Goal: Task Accomplishment & Management: Manage account settings

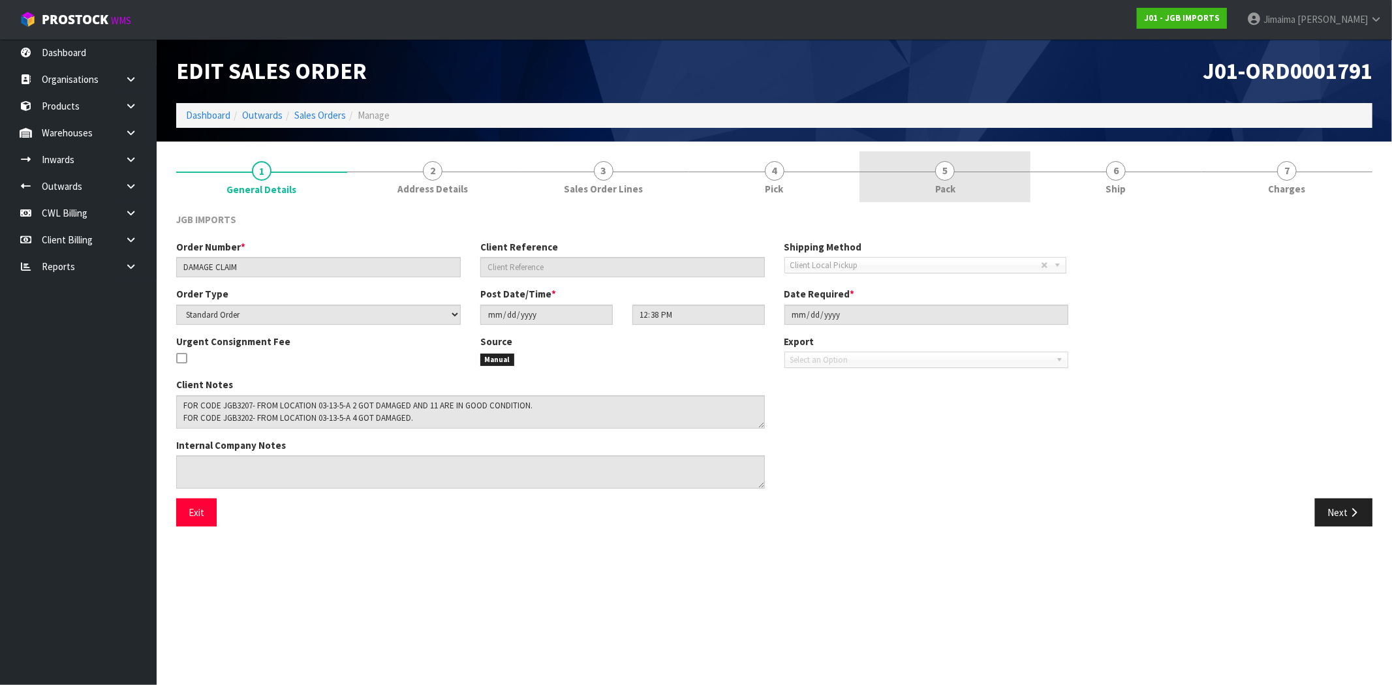
click at [873, 155] on link "5 Pack" at bounding box center [945, 177] width 171 height 52
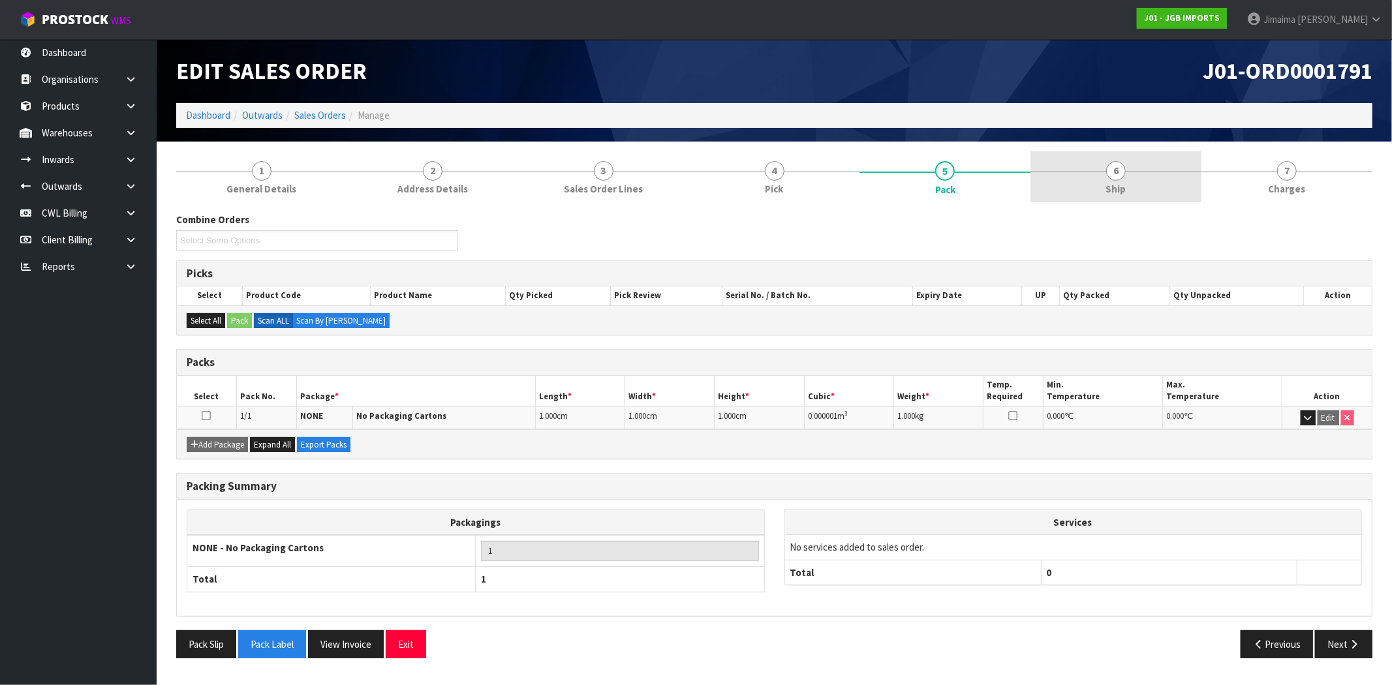
click at [1114, 155] on link "6 Ship" at bounding box center [1116, 177] width 171 height 52
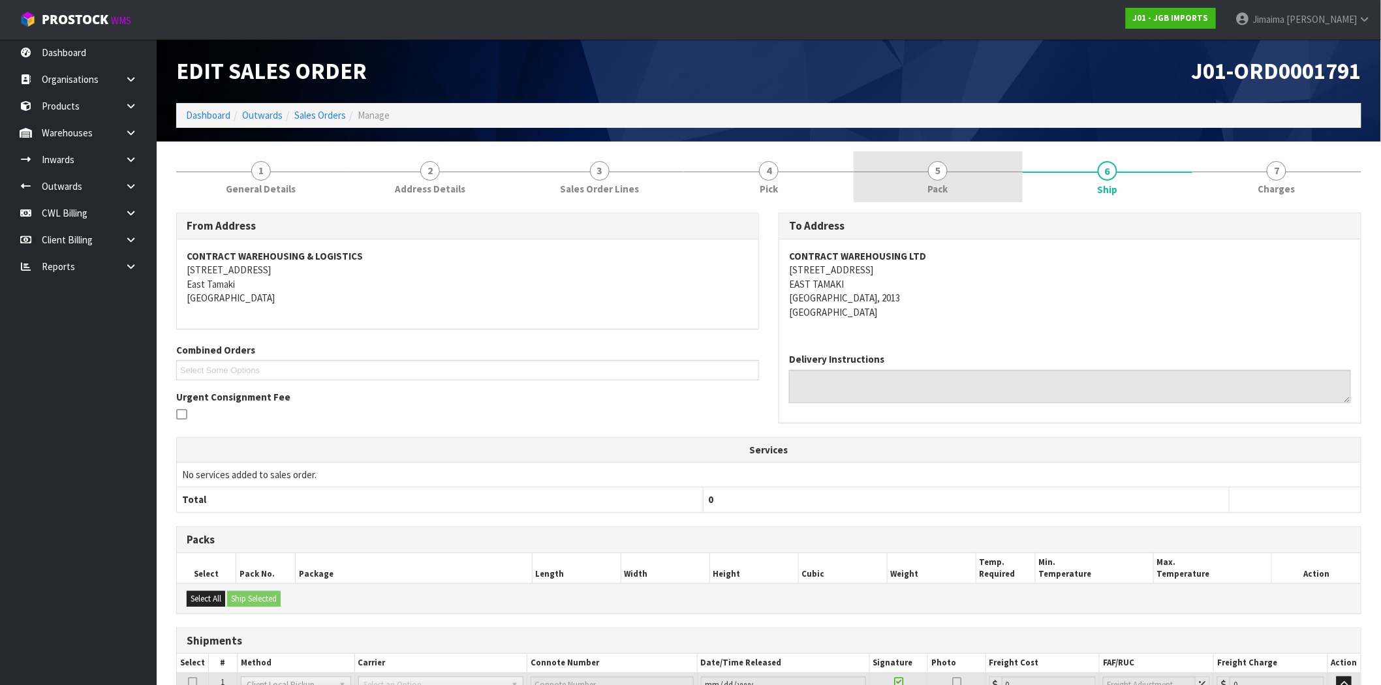
click at [962, 172] on div at bounding box center [938, 172] width 169 height 1
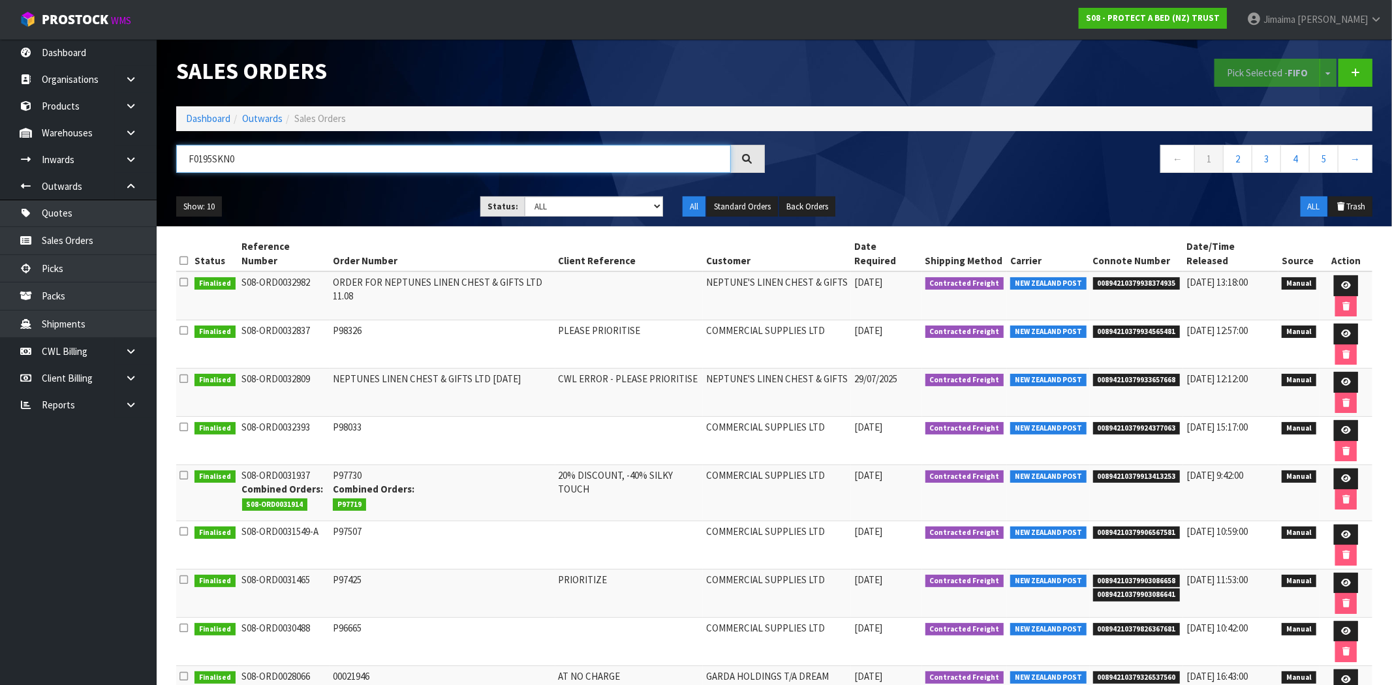
click at [207, 155] on input "F0195SKN0" at bounding box center [453, 159] width 555 height 28
paste input "text"
type input "F0195SKN0"
click at [136, 116] on link at bounding box center [136, 106] width 42 height 27
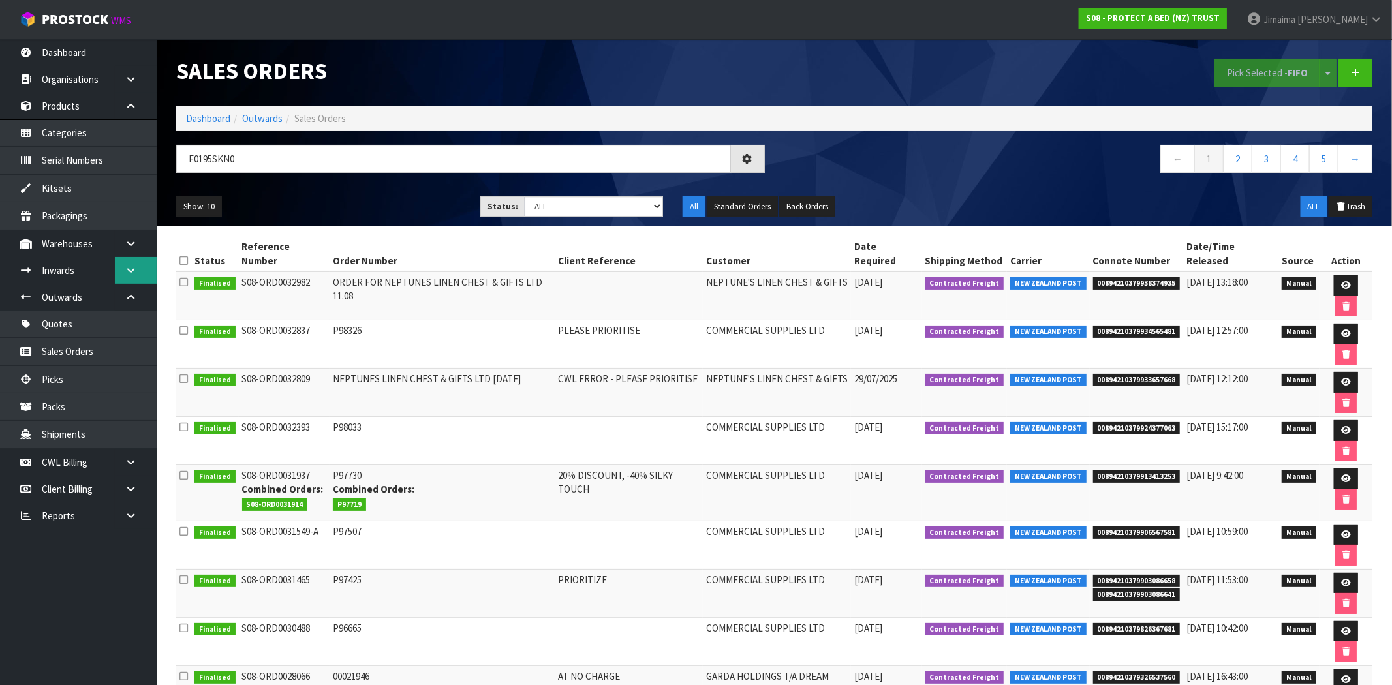
click at [129, 263] on link at bounding box center [136, 270] width 42 height 27
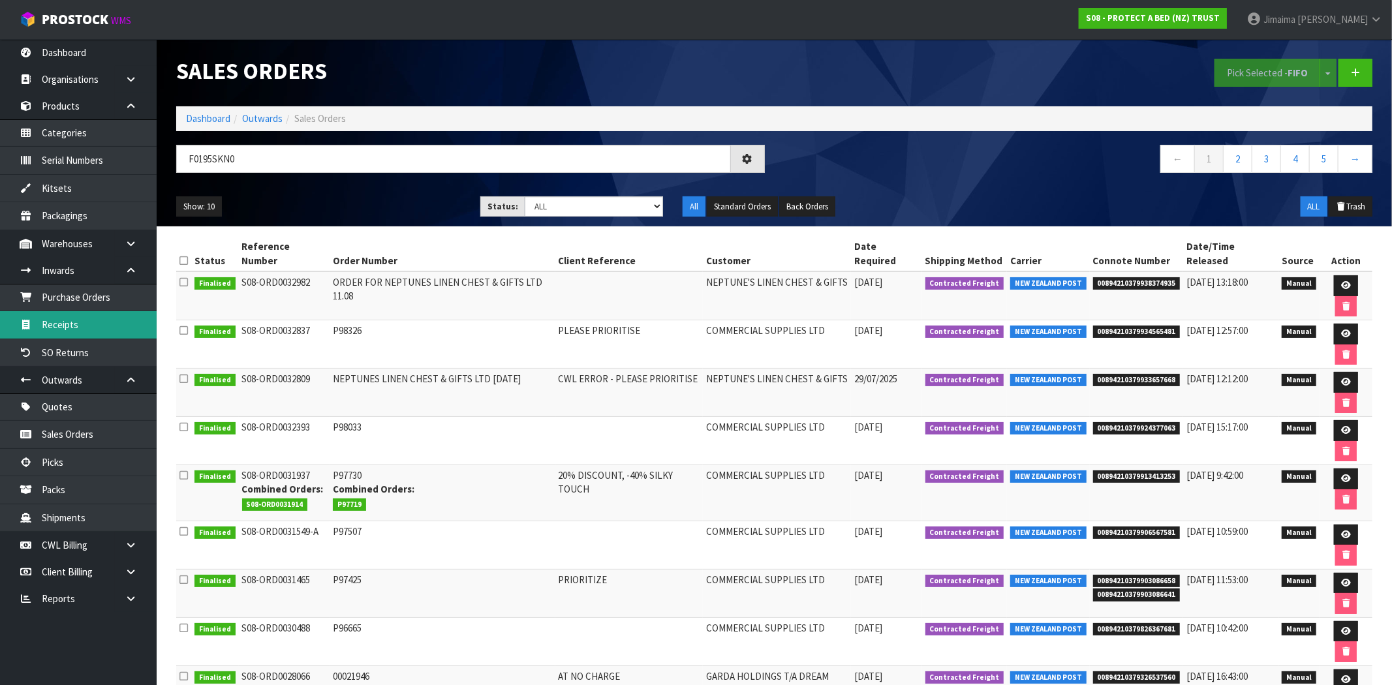
click at [76, 315] on link "Receipts" at bounding box center [78, 324] width 157 height 27
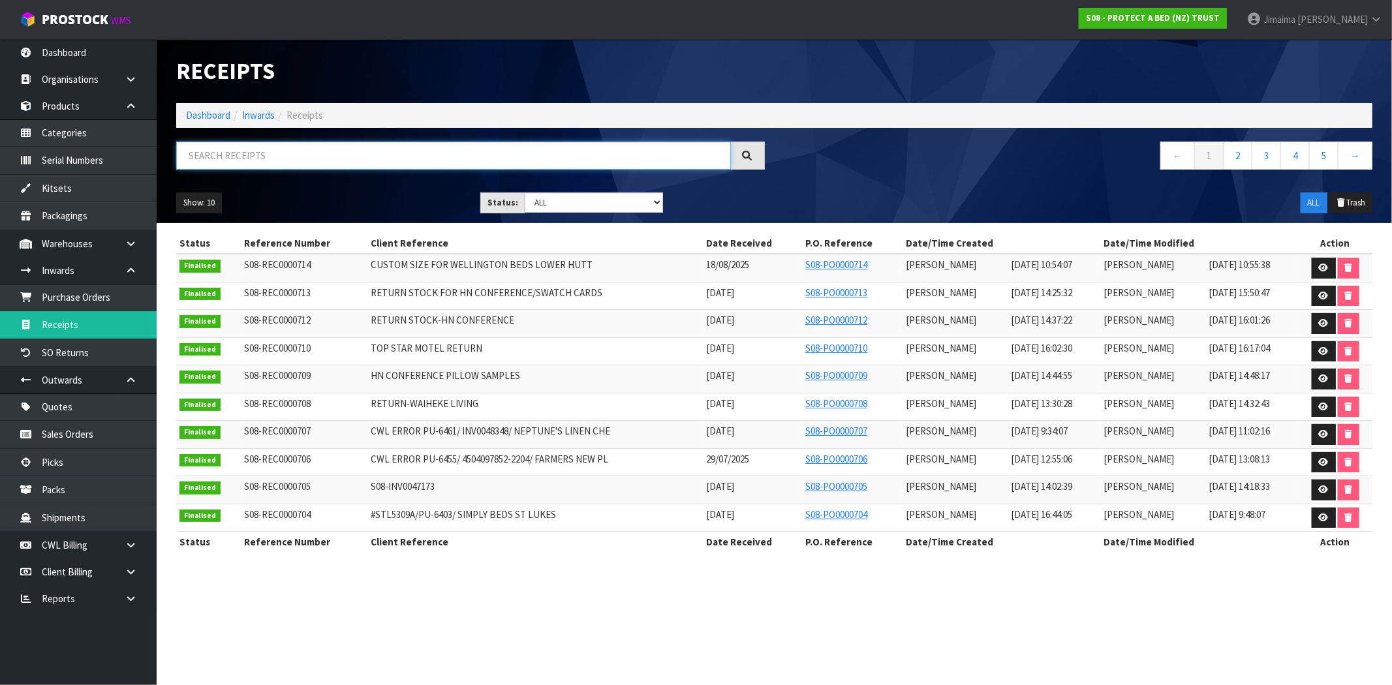
click at [324, 159] on input "text" at bounding box center [453, 156] width 555 height 28
paste input "F0195SKN0"
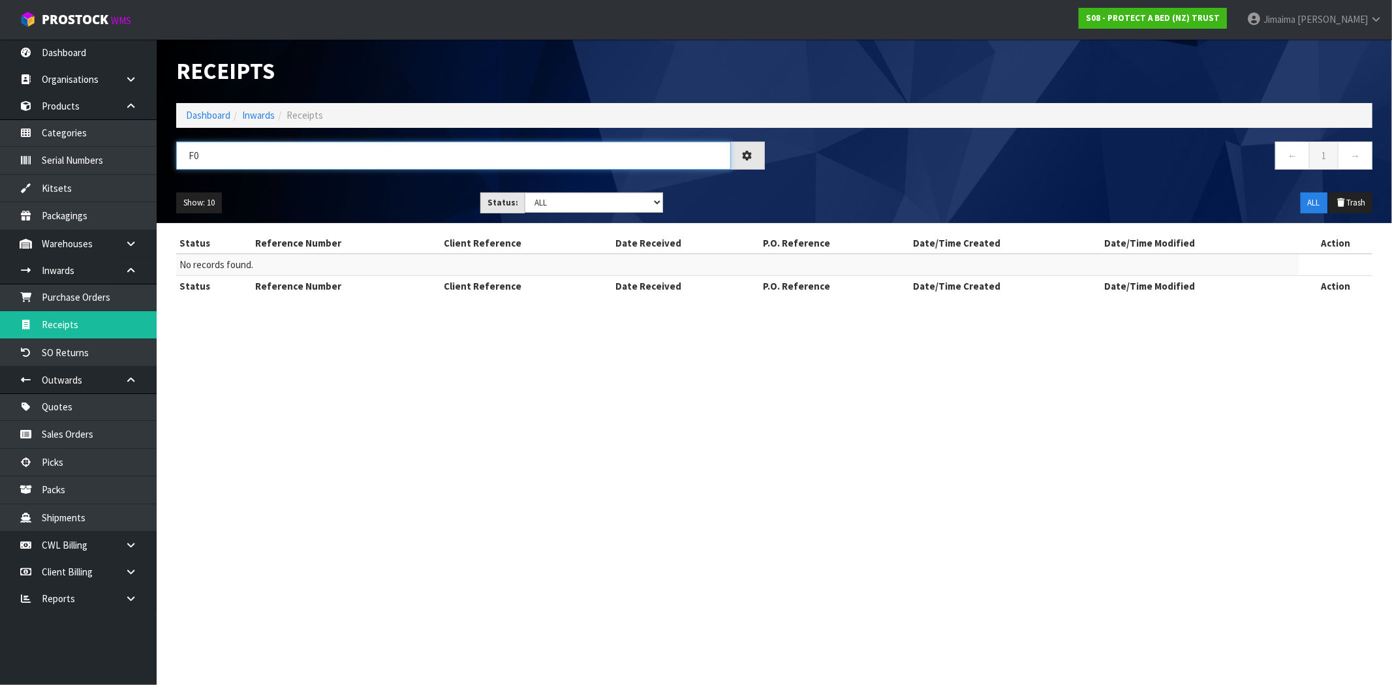
type input "F"
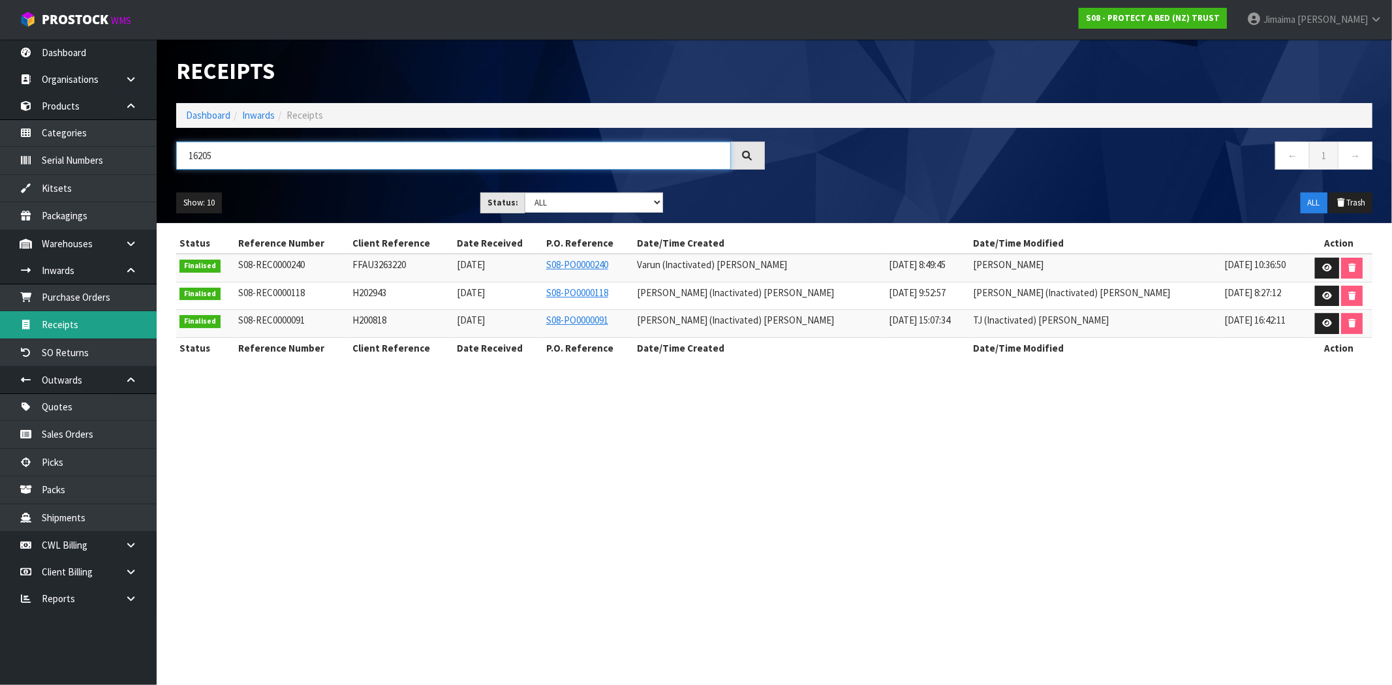
type input "16205"
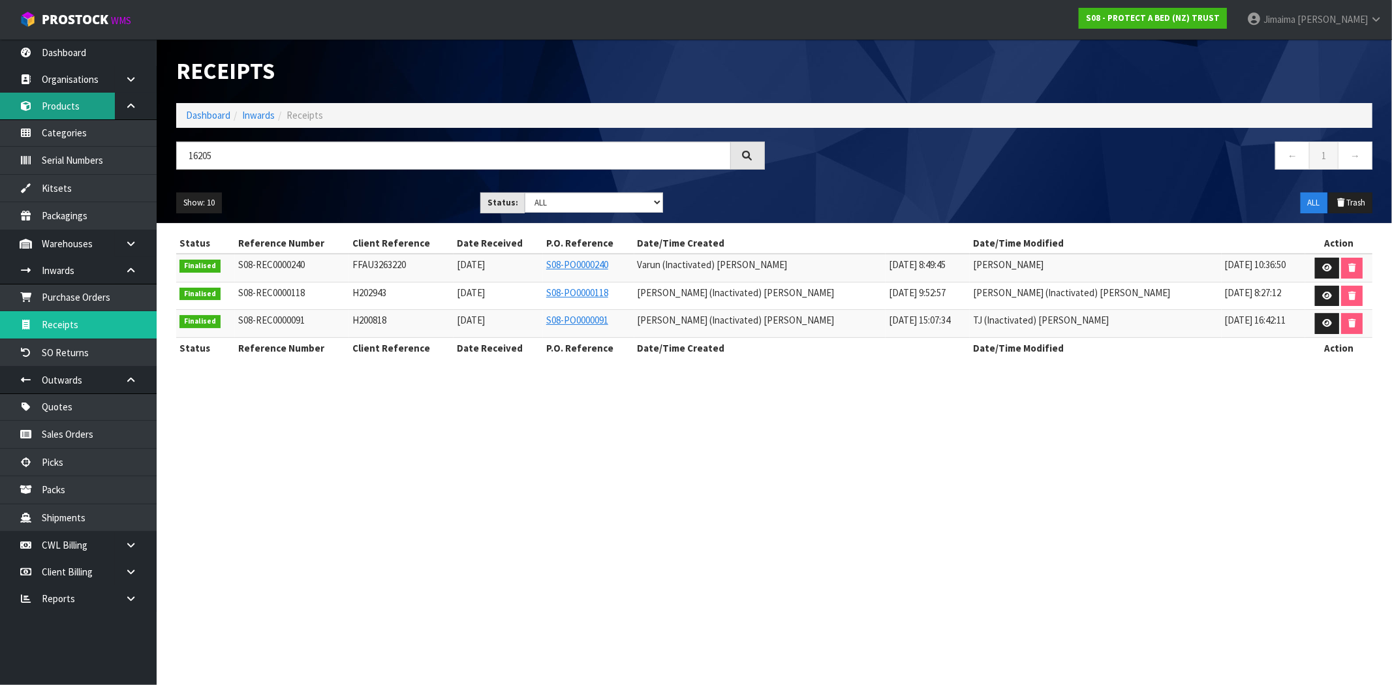
click at [90, 109] on link "Products" at bounding box center [78, 106] width 157 height 27
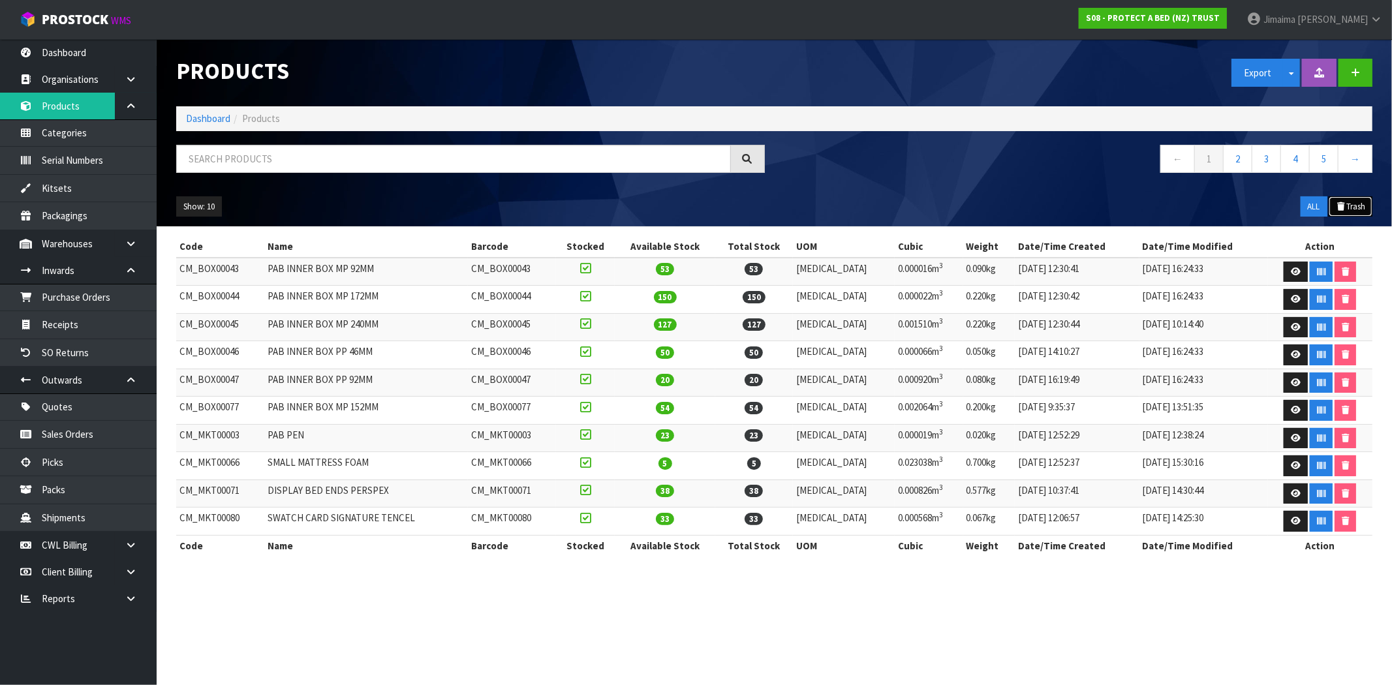
click at [1360, 199] on button "Trash" at bounding box center [1351, 206] width 44 height 21
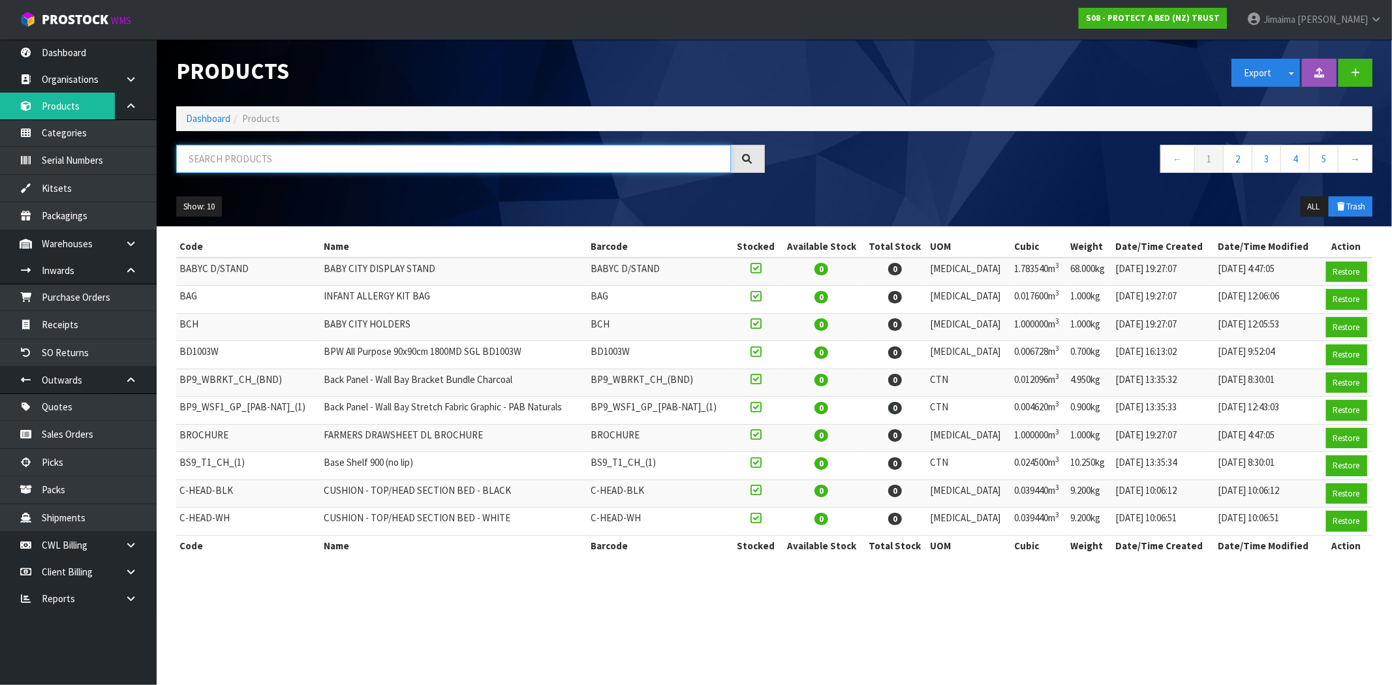
click at [219, 165] on input "text" at bounding box center [453, 159] width 555 height 28
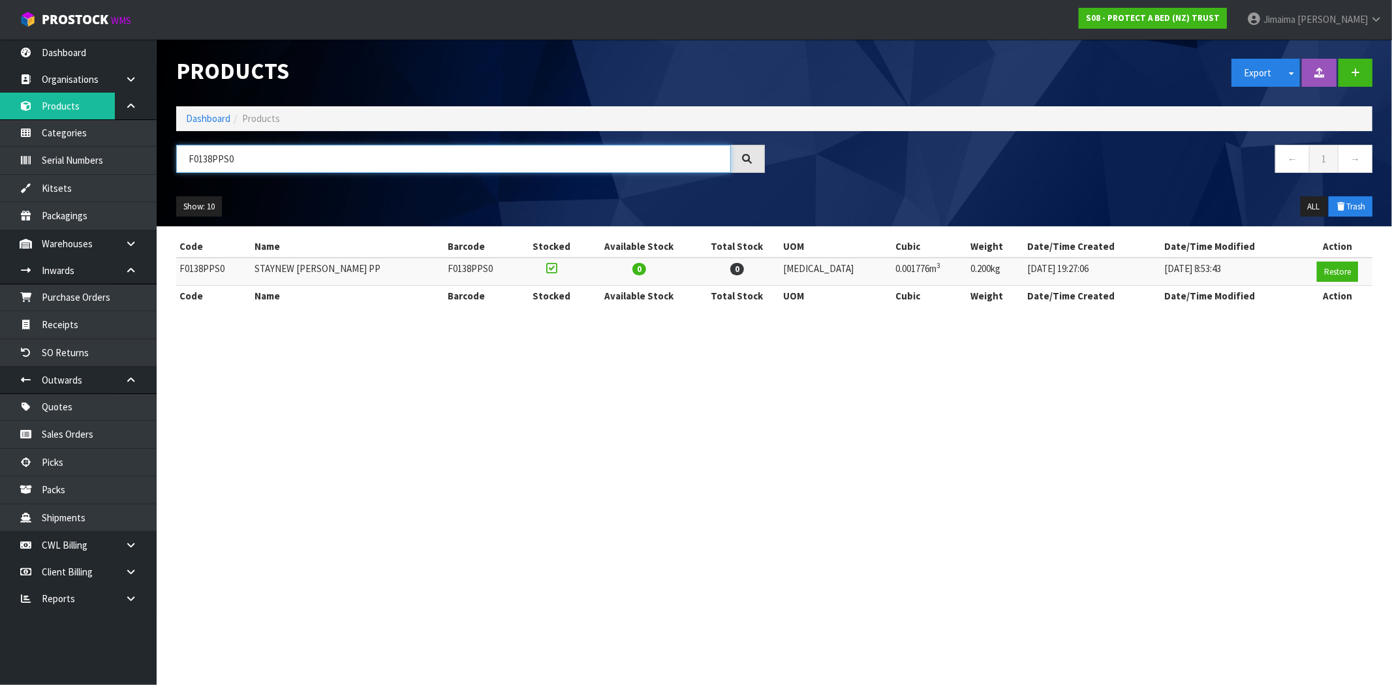
type input "F0138PPS0"
click at [211, 115] on link "Dashboard" at bounding box center [208, 118] width 44 height 12
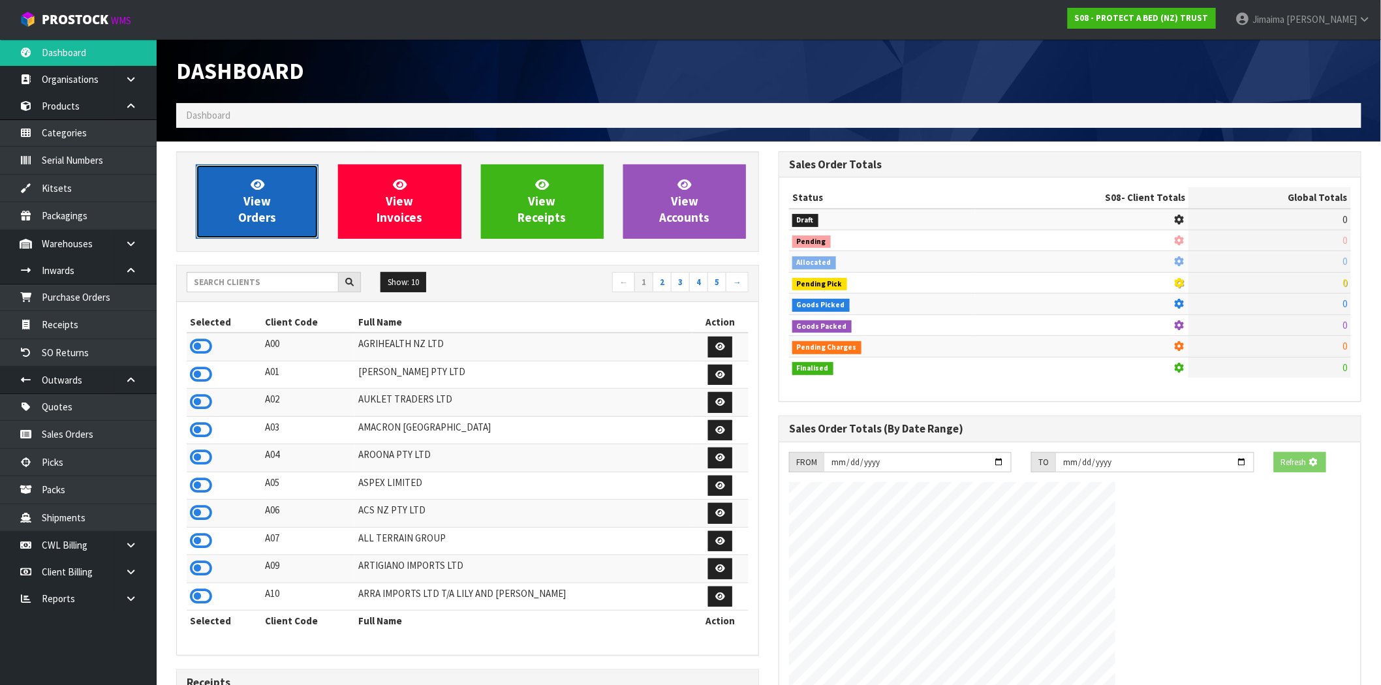
click at [246, 221] on span "View Orders" at bounding box center [257, 201] width 38 height 49
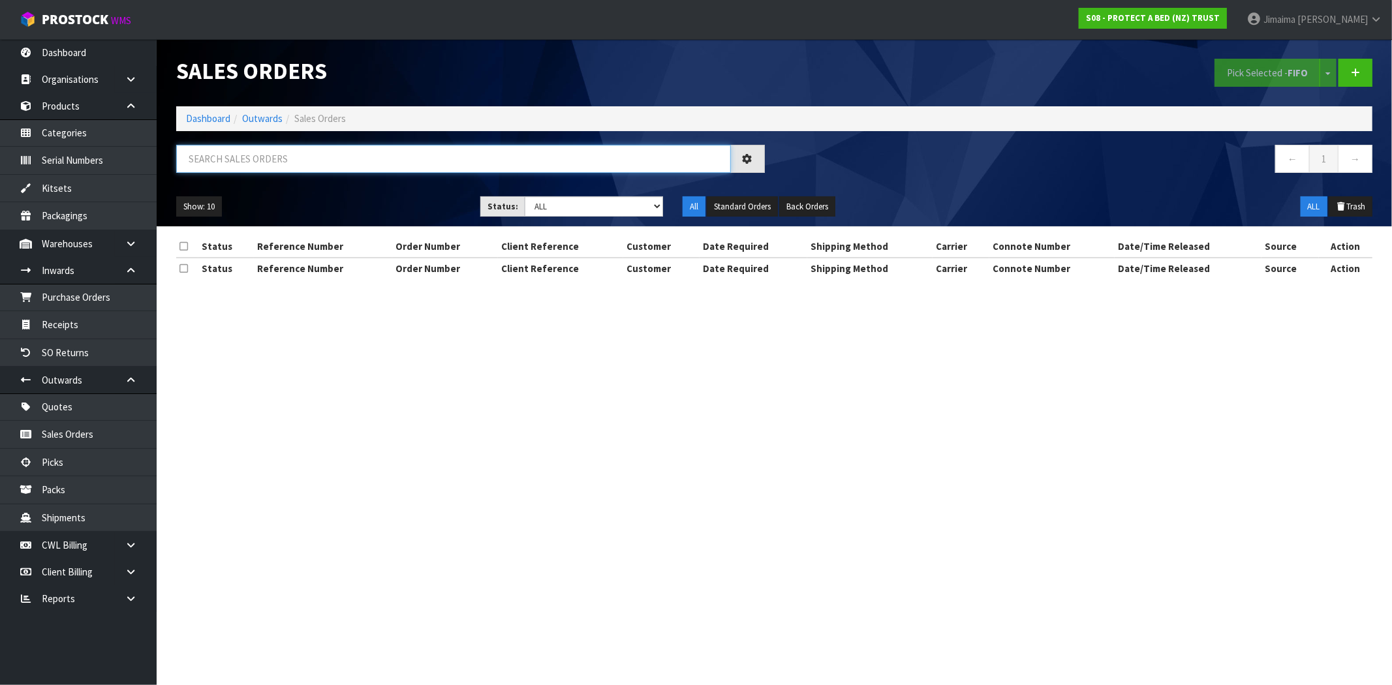
click at [230, 161] on input "text" at bounding box center [453, 159] width 555 height 28
type input "32982"
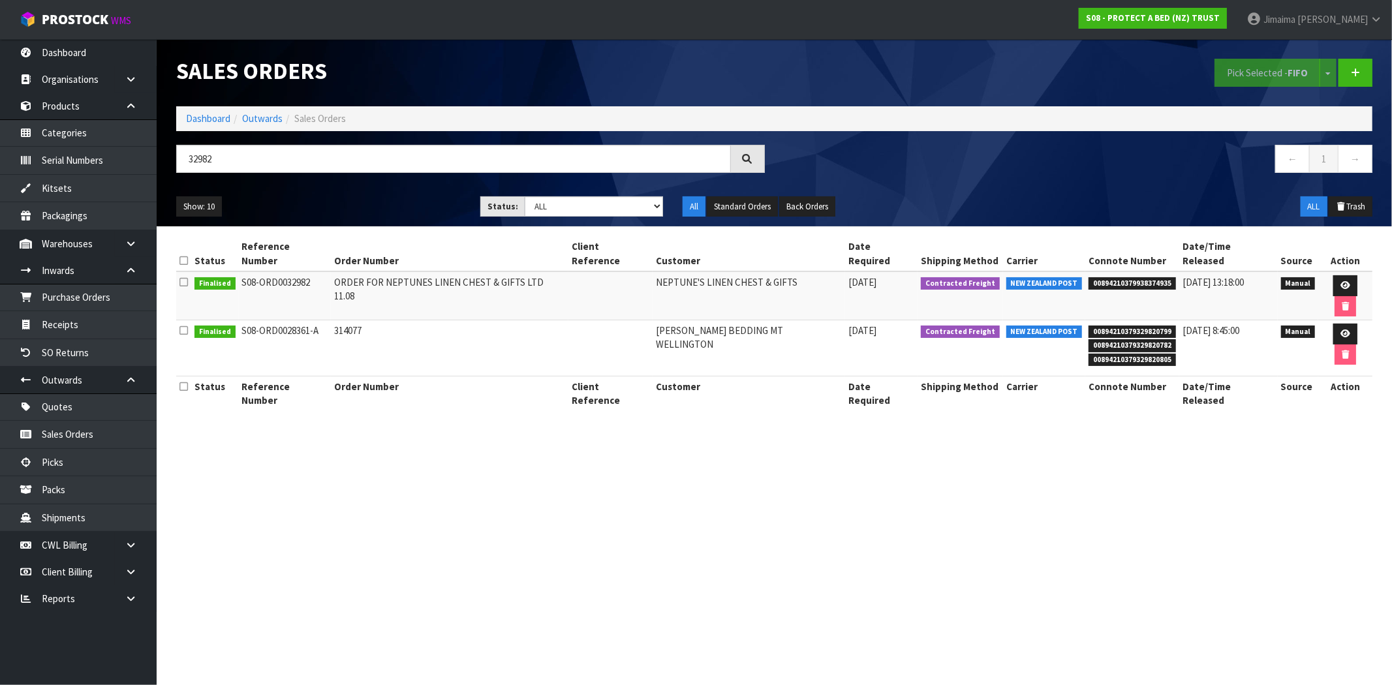
click at [768, 320] on td "[PERSON_NAME] BEDDING MT WELLINGTON" at bounding box center [749, 348] width 193 height 56
click at [1334, 275] on link at bounding box center [1346, 285] width 24 height 21
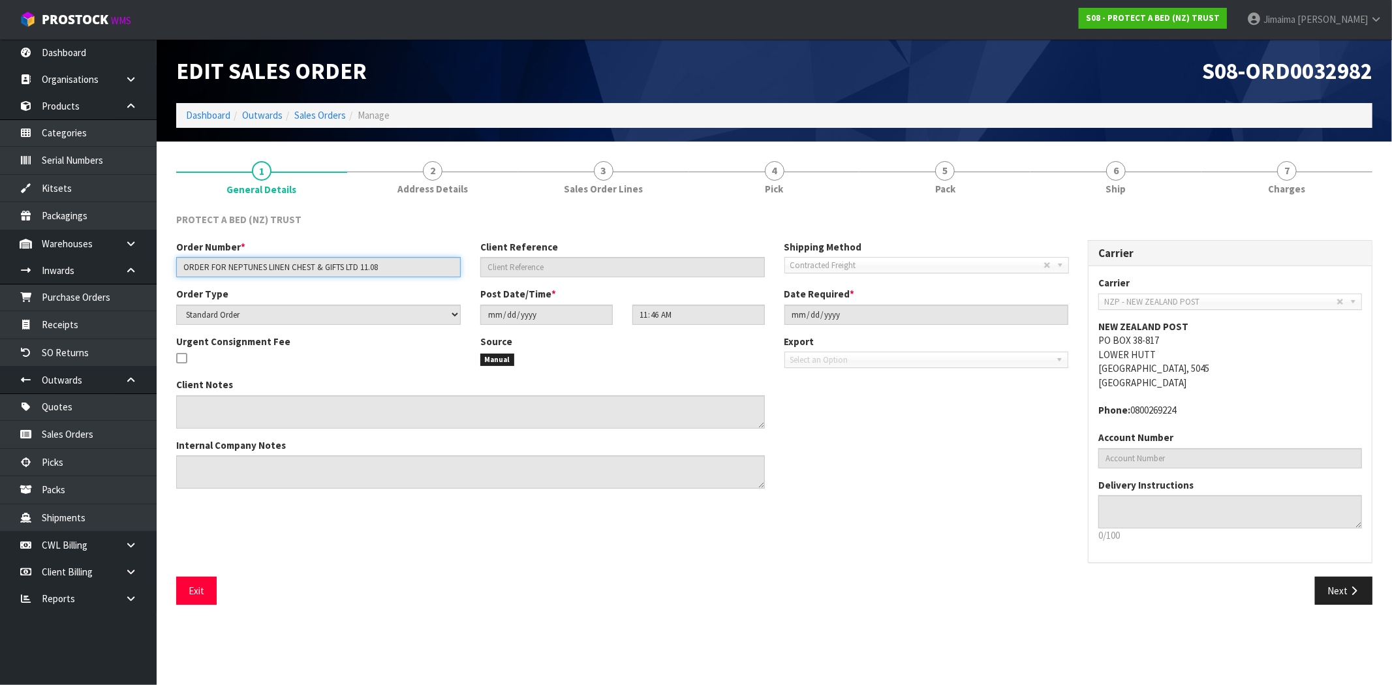
drag, startPoint x: 403, startPoint y: 272, endPoint x: 266, endPoint y: 76, distance: 239.0
click at [161, 262] on section "1 General Details 2 Address Details 3 Sales Order Lines 4 Pick 5 Pack 6 Ship 7 …" at bounding box center [775, 384] width 1236 height 484
click at [80, 104] on link "Products" at bounding box center [78, 106] width 157 height 27
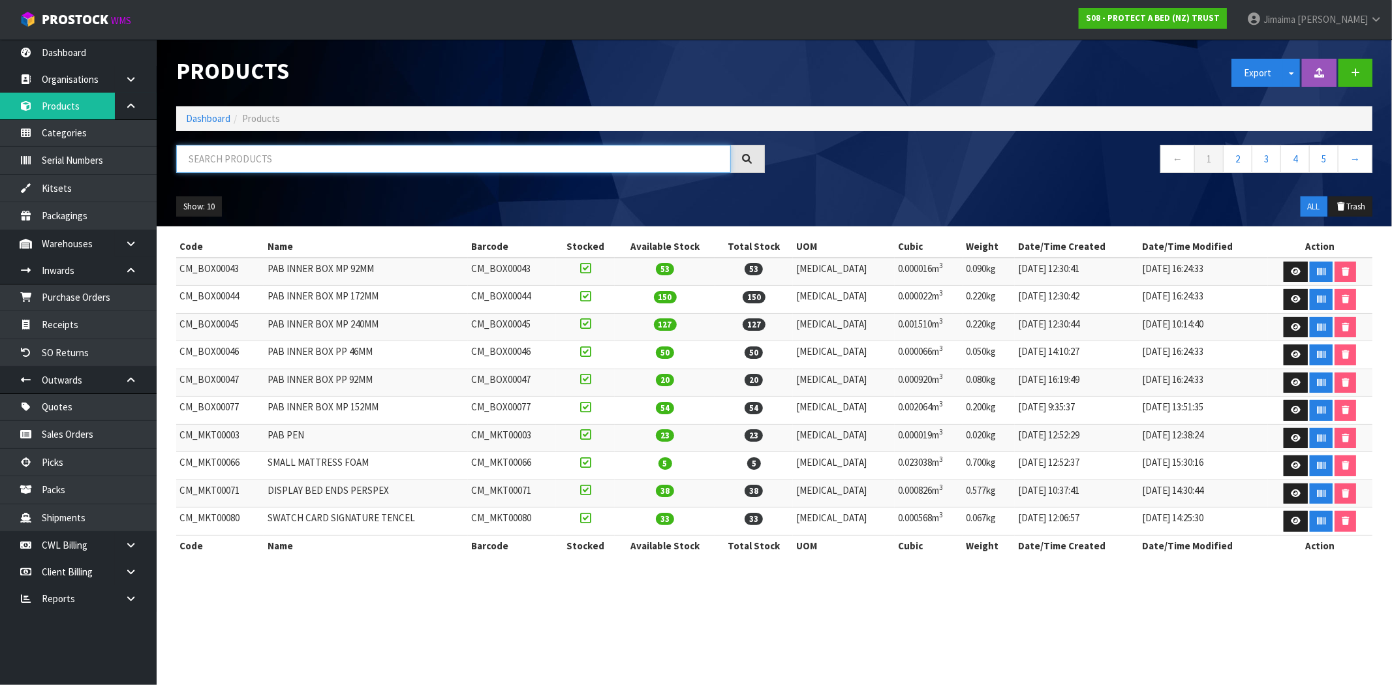
click at [273, 170] on input "text" at bounding box center [453, 159] width 555 height 28
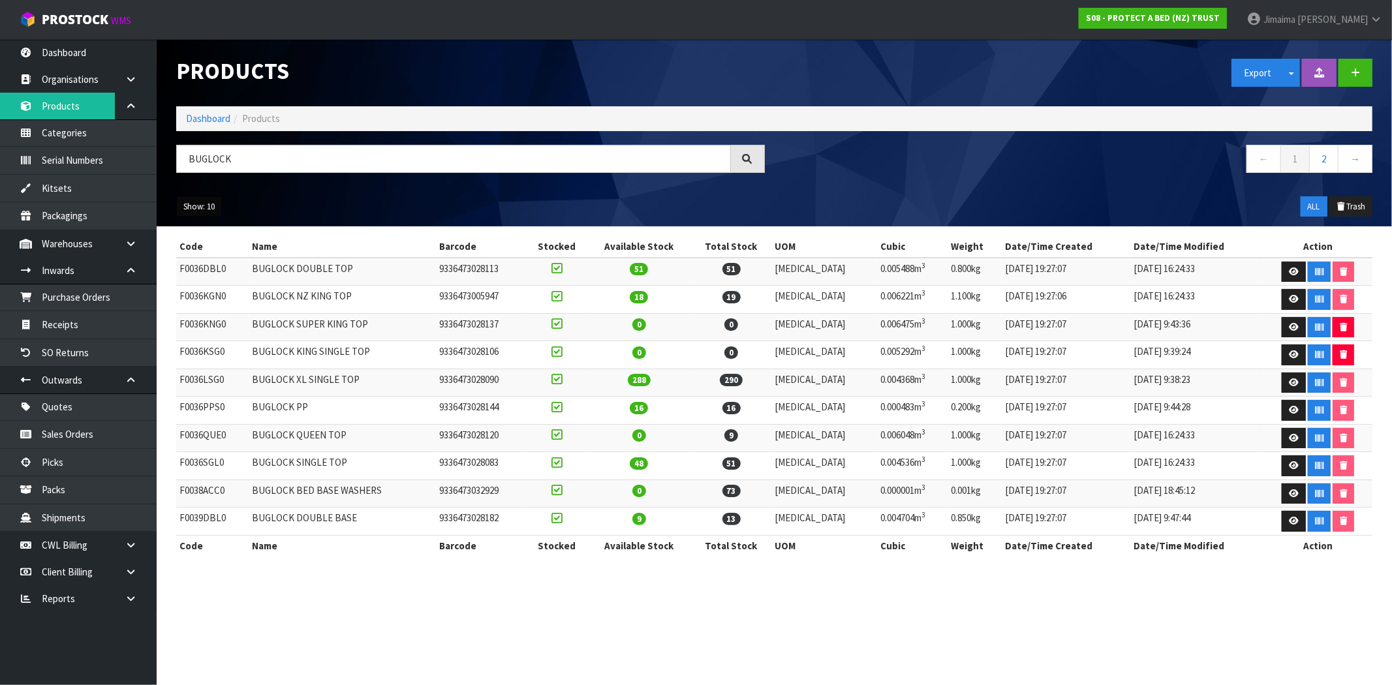
click at [193, 206] on button "Show: 10" at bounding box center [199, 206] width 46 height 21
click at [209, 285] on link "50" at bounding box center [228, 284] width 103 height 18
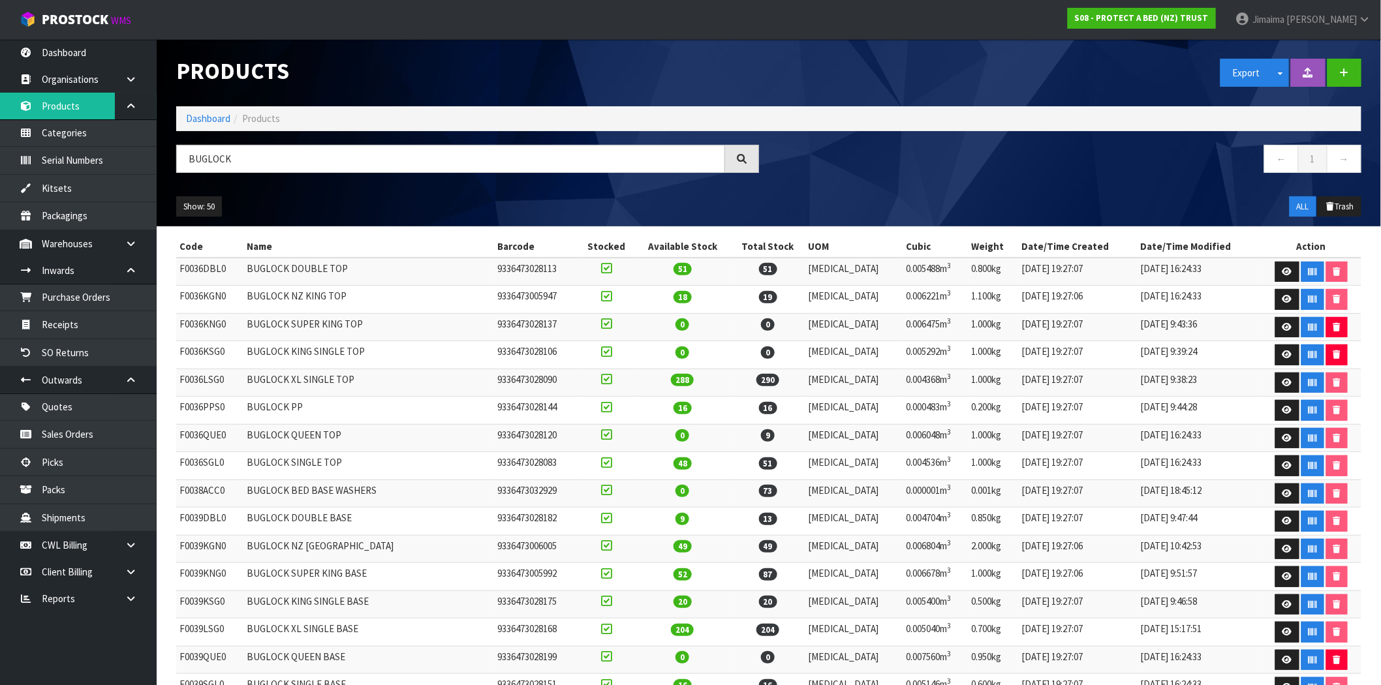
click at [380, 324] on td "BUGLOCK SUPER KING TOP" at bounding box center [368, 327] width 251 height 28
drag, startPoint x: 260, startPoint y: 155, endPoint x: 141, endPoint y: 154, distance: 118.8
click at [142, 154] on body "Toggle navigation ProStock WMS S08 - PROTECT A BED (NZ) TRUST Jimaima [PERSON_N…" at bounding box center [690, 342] width 1381 height 685
paste input "F0526PLW0"
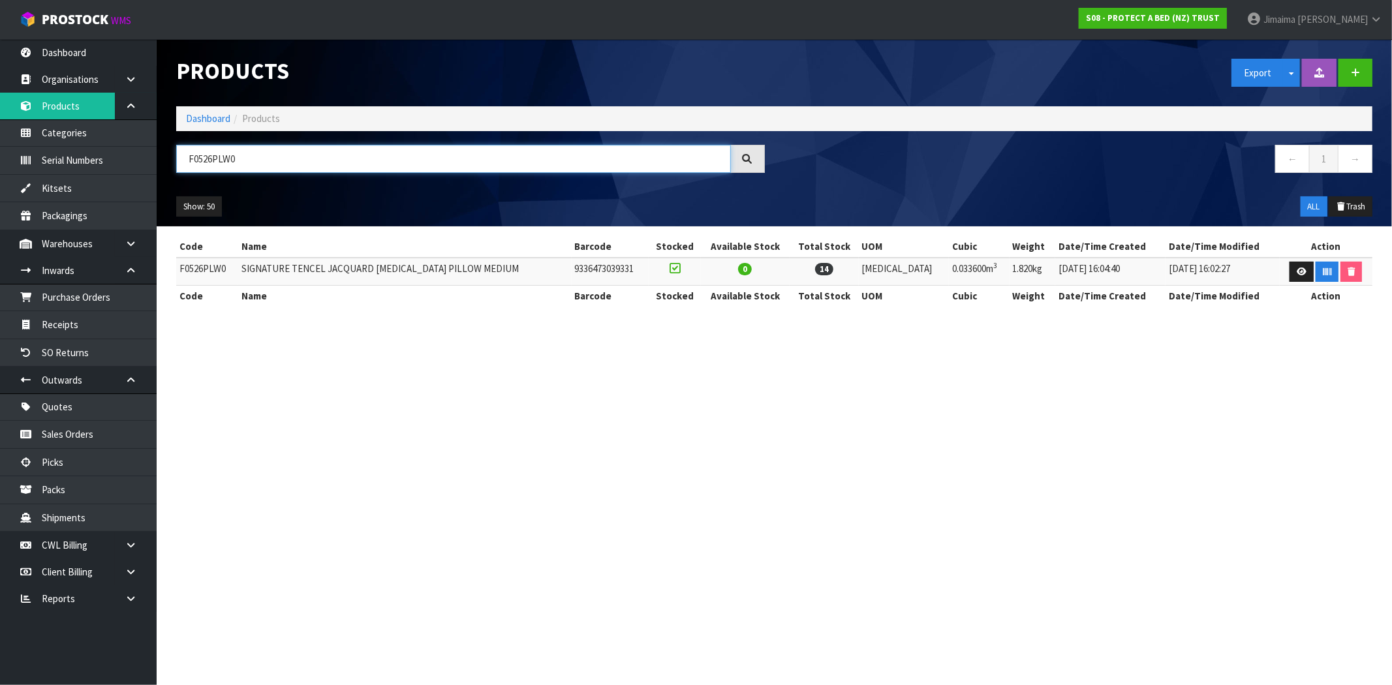
type input "F0526PLW0"
click at [210, 122] on link "Dashboard" at bounding box center [208, 118] width 44 height 12
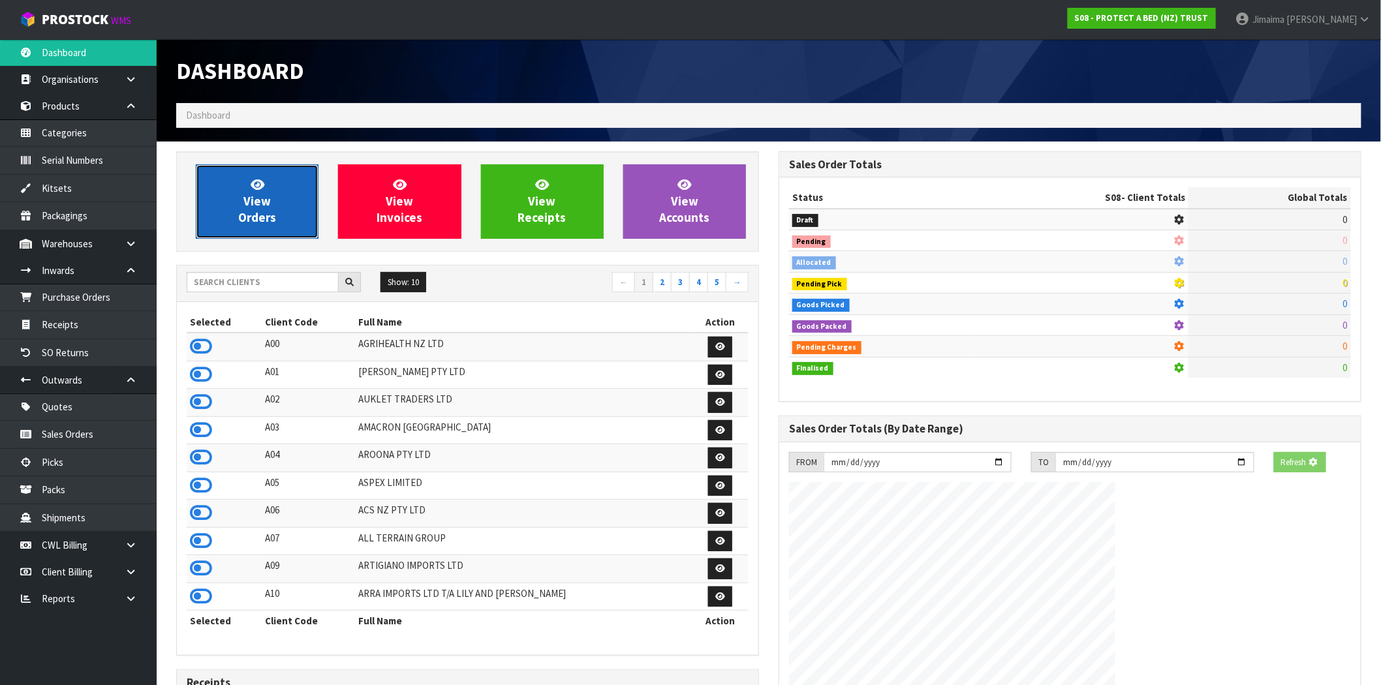
click at [244, 223] on span "View Orders" at bounding box center [257, 201] width 38 height 49
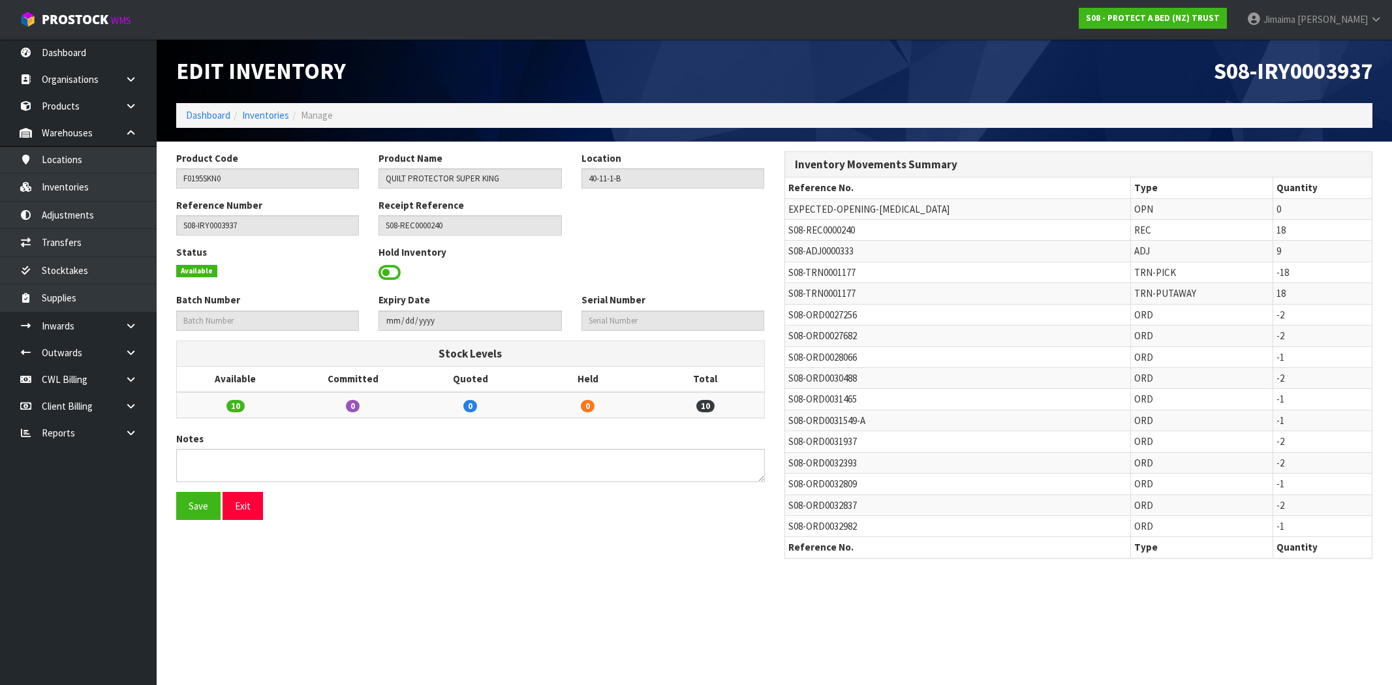
click at [208, 116] on link "Dashboard" at bounding box center [208, 115] width 44 height 12
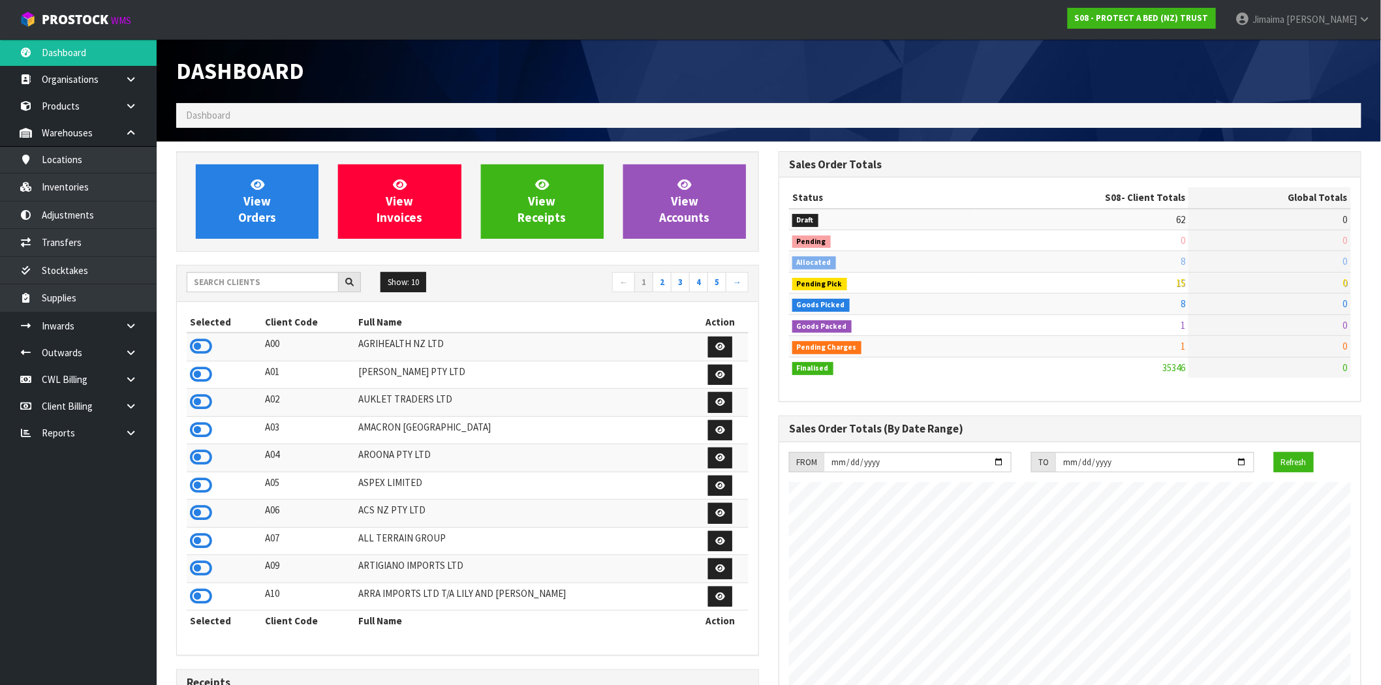
scroll to position [989, 602]
click at [262, 180] on icon at bounding box center [258, 184] width 14 height 12
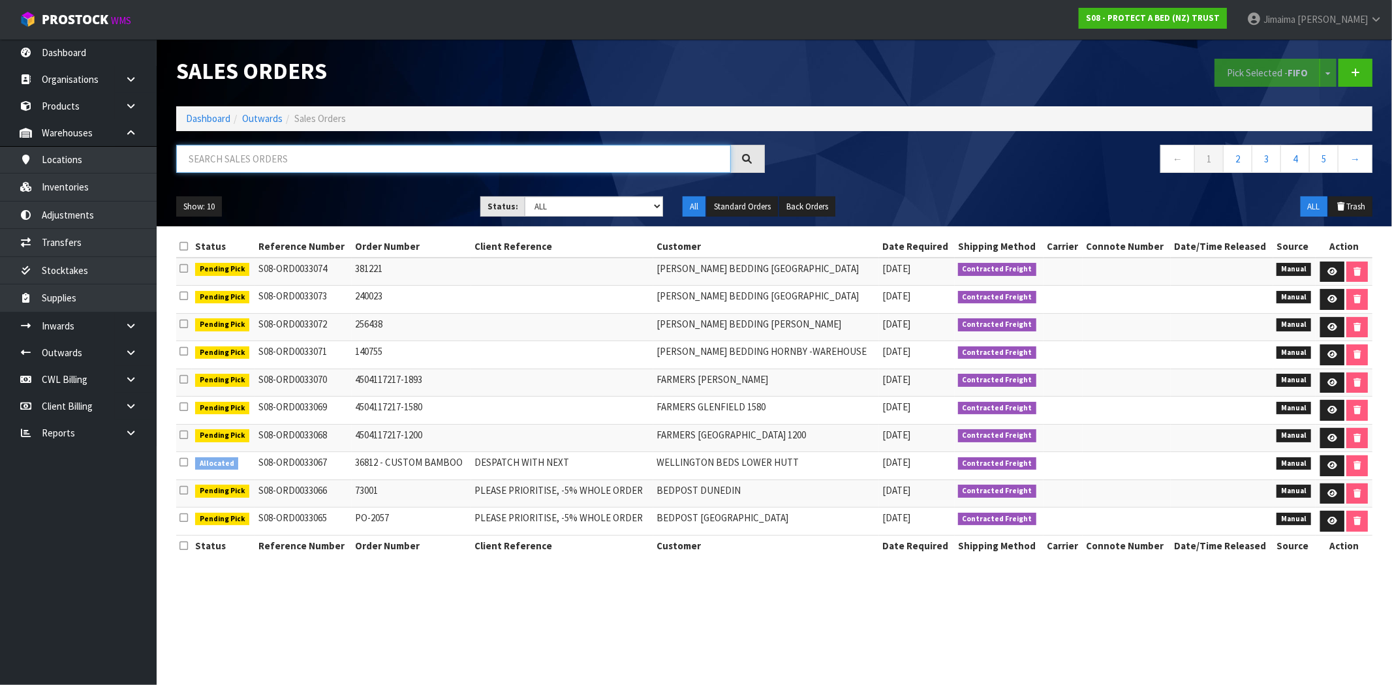
click at [273, 157] on input "text" at bounding box center [453, 159] width 555 height 28
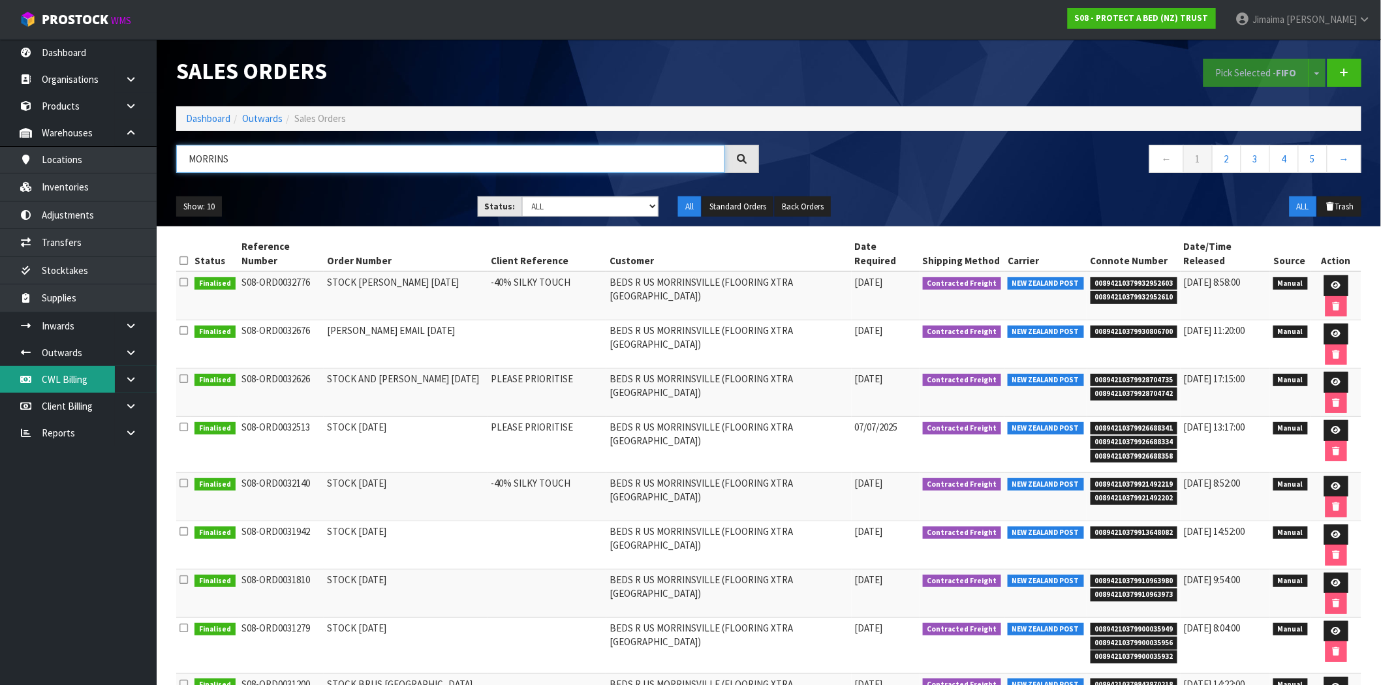
type input "MORRINS"
click at [1356, 67] on link at bounding box center [1345, 73] width 34 height 28
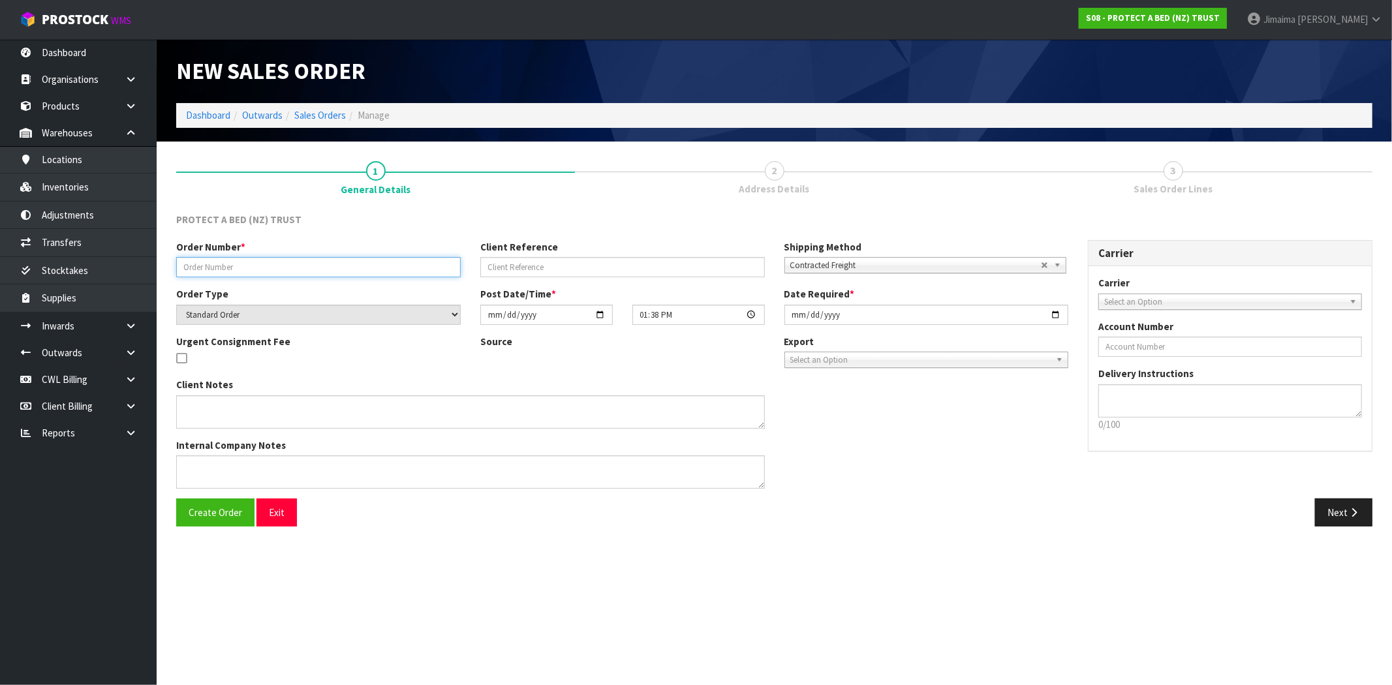
click at [251, 275] on input "text" at bounding box center [318, 267] width 285 height 20
click at [309, 268] on input "STOCK" at bounding box center [318, 267] width 285 height 20
type input "STOCK [DATE]"
click at [210, 520] on button "Create Order" at bounding box center [215, 513] width 78 height 28
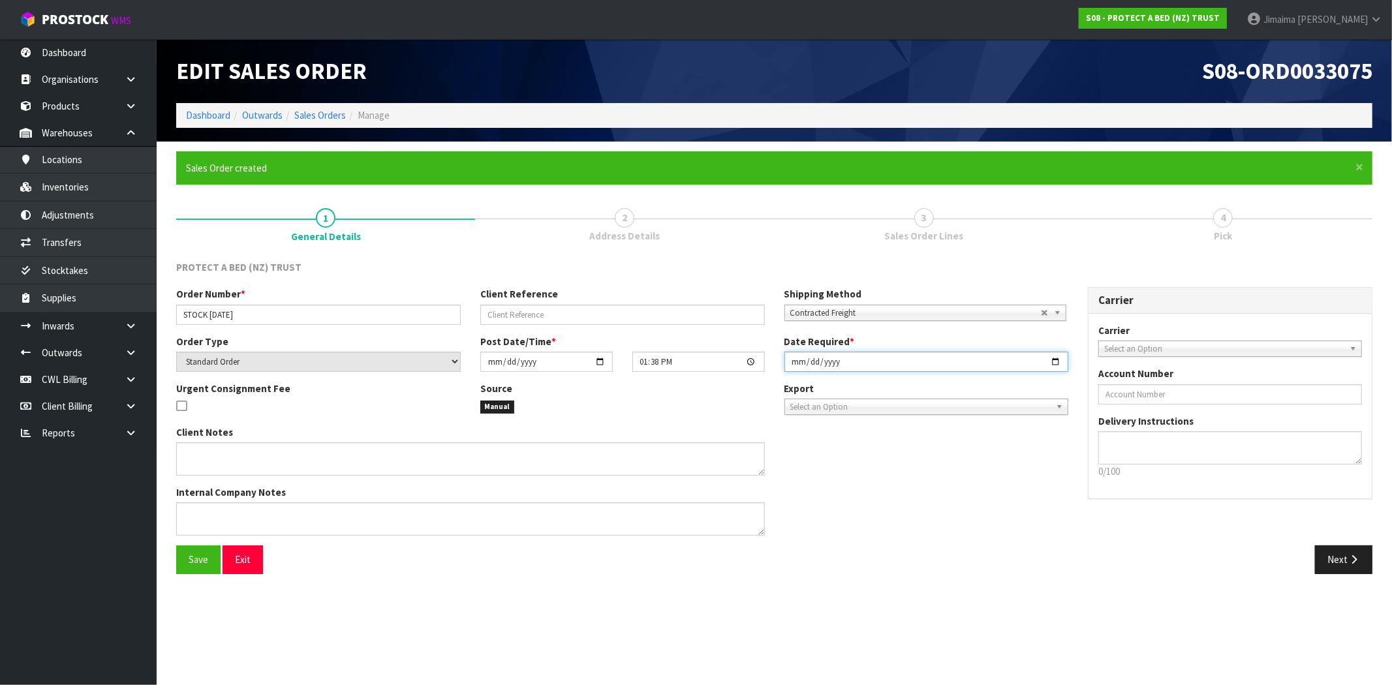
click at [1057, 360] on input "[DATE]" at bounding box center [927, 362] width 285 height 20
type input "[DATE]"
click at [824, 554] on div "Next" at bounding box center [1079, 560] width 608 height 28
click at [186, 556] on button "Save" at bounding box center [198, 560] width 44 height 28
click at [1356, 561] on icon "button" at bounding box center [1354, 560] width 12 height 10
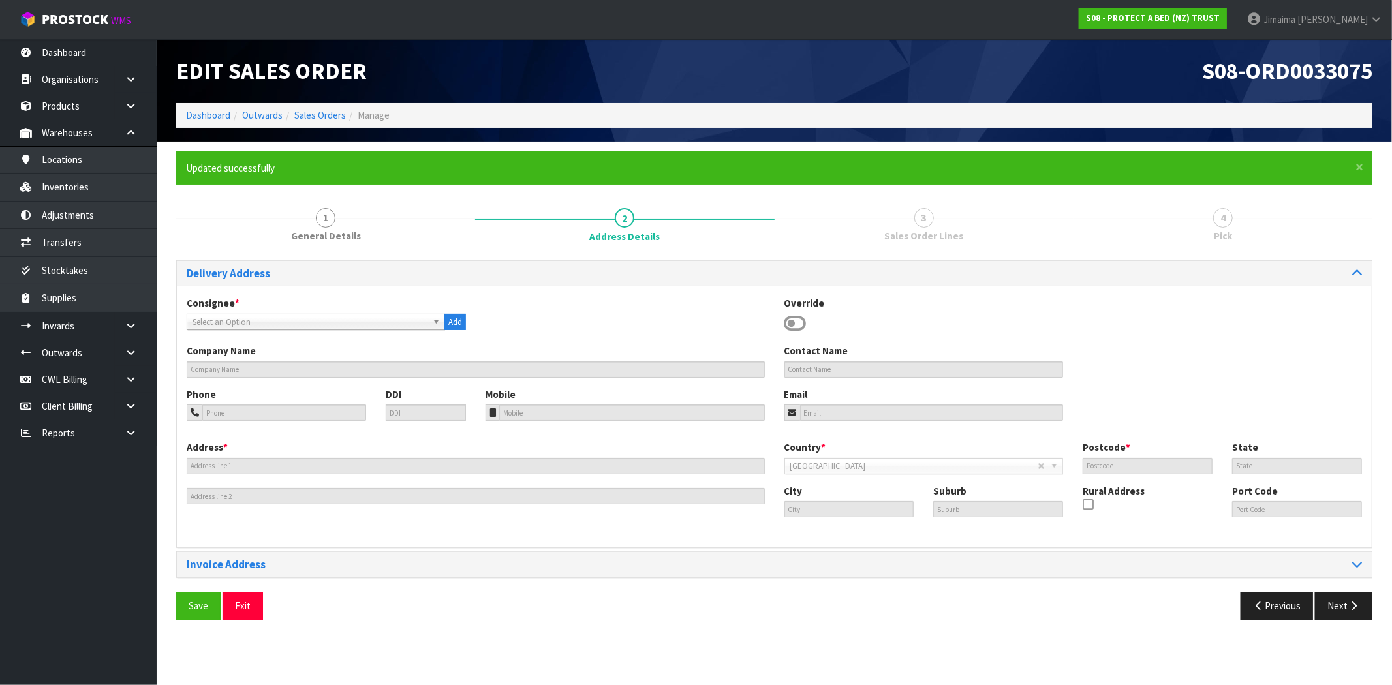
click at [225, 323] on span "Select an Option" at bounding box center [310, 323] width 235 height 16
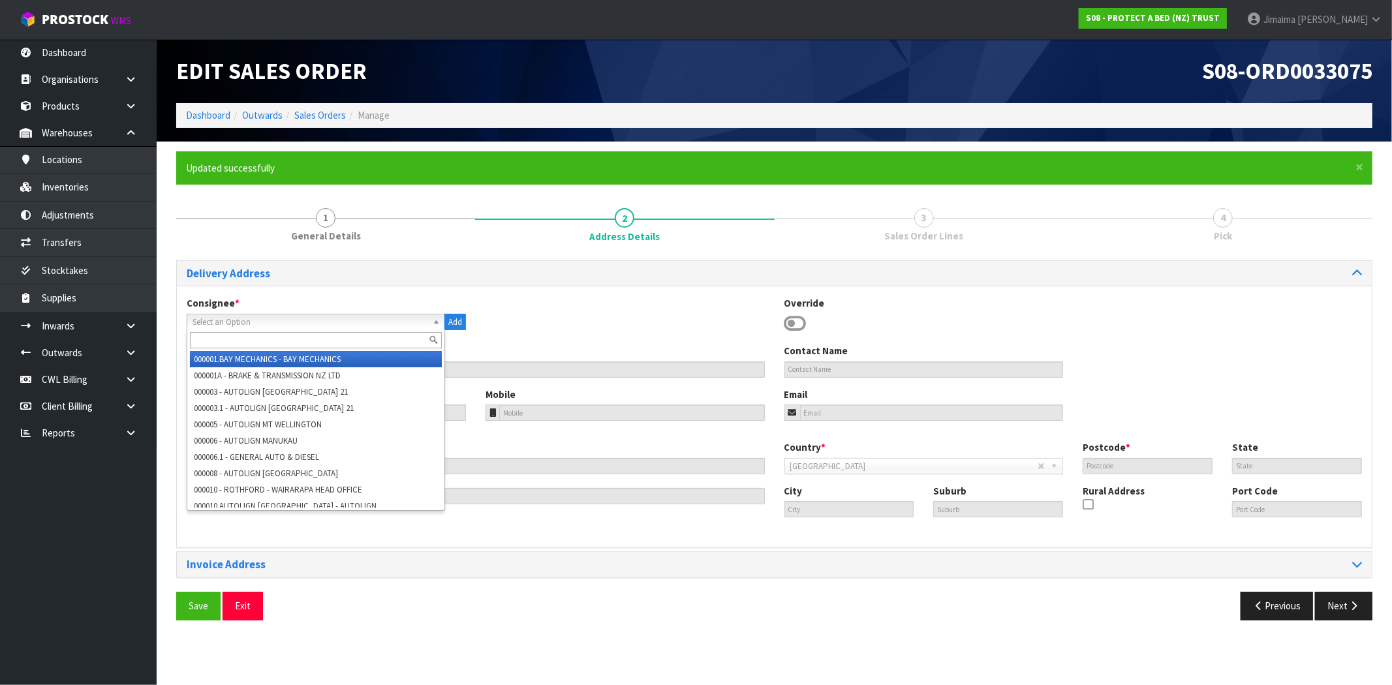
click at [219, 338] on input "text" at bounding box center [316, 340] width 252 height 16
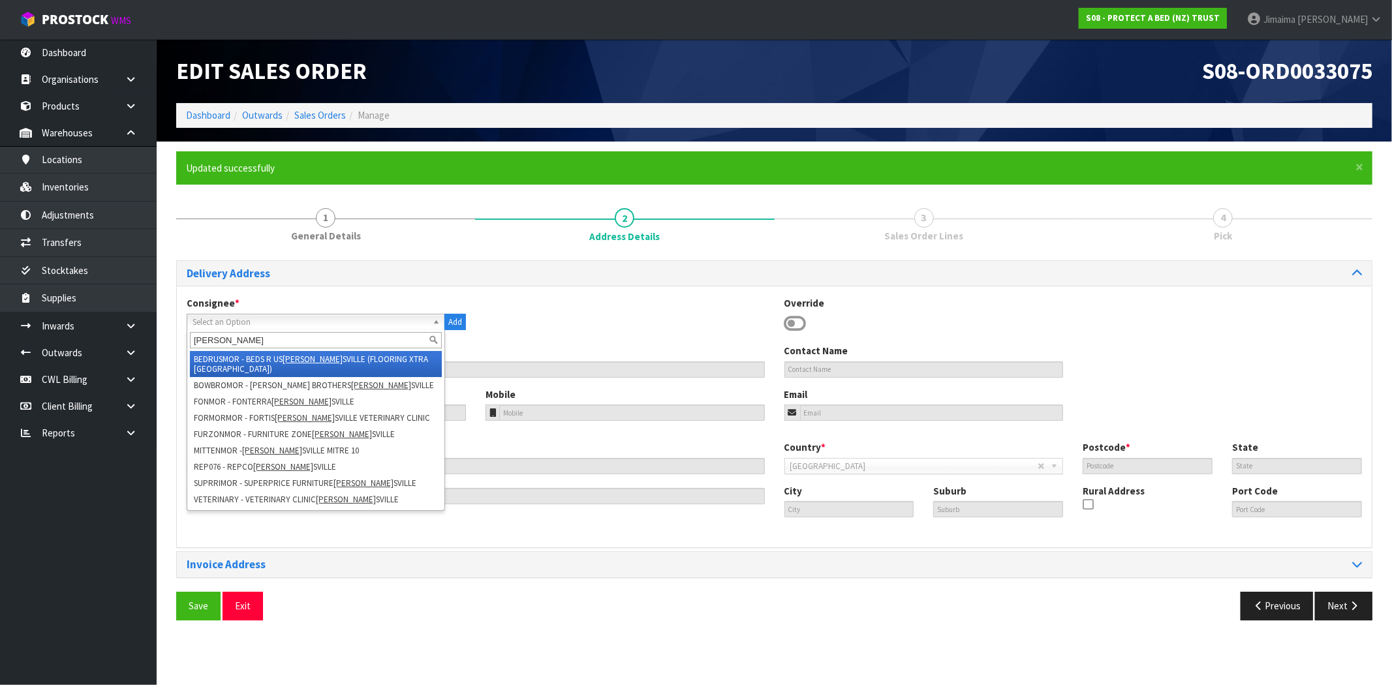
type input "morrin"
click at [221, 351] on li "BEDRUSMOR - BEDS R US MORRIN SVILLE (FLOORING XTRA MORRINSVILLE)" at bounding box center [316, 364] width 252 height 26
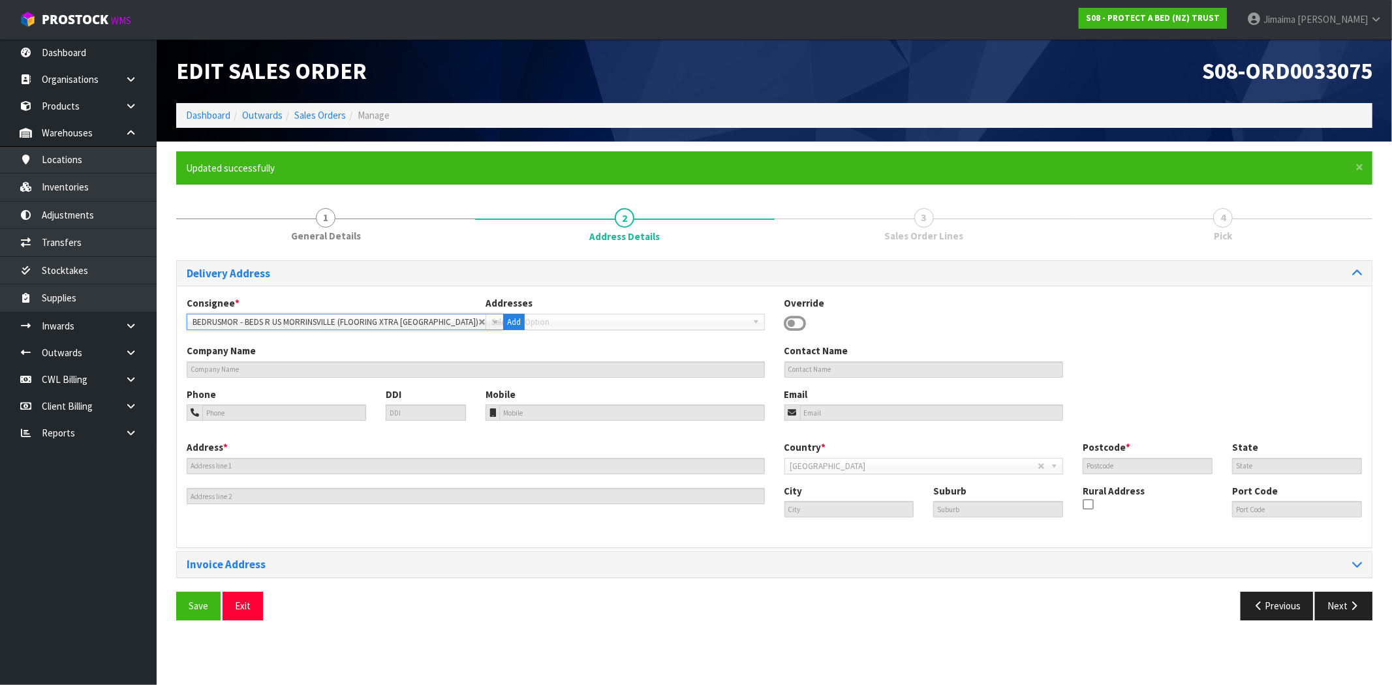
type input "BEDS R US MORRINSVILLE (FLOORING XTRA MORRINSVILLE)"
type input "admin@fitnessholdings.co.nz"
type input "49 LORNE STREET"
type input "FITNESS HOLDINGS LTD."
type input "3300"
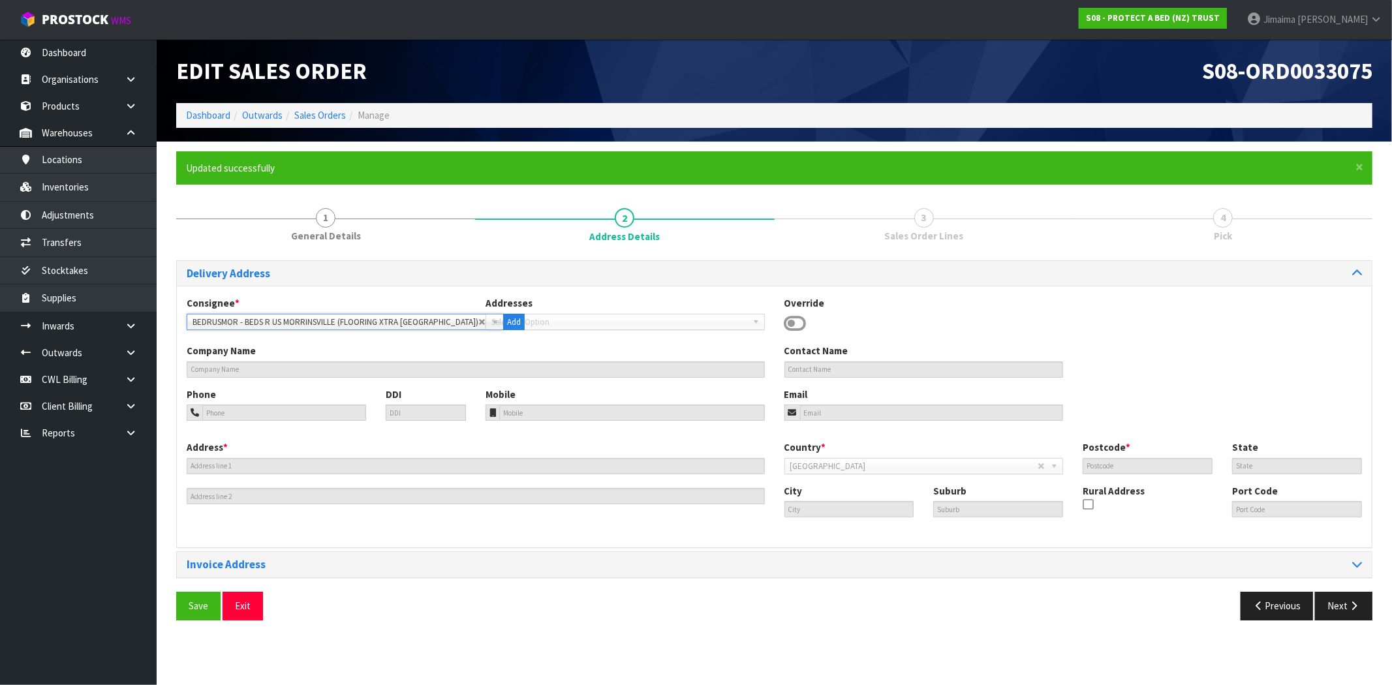
type input "MORRINSVILLE"
click at [186, 611] on button "Save" at bounding box center [198, 606] width 44 height 28
drag, startPoint x: 1349, startPoint y: 602, endPoint x: 632, endPoint y: 473, distance: 728.9
click at [1347, 601] on button "Next" at bounding box center [1343, 606] width 57 height 28
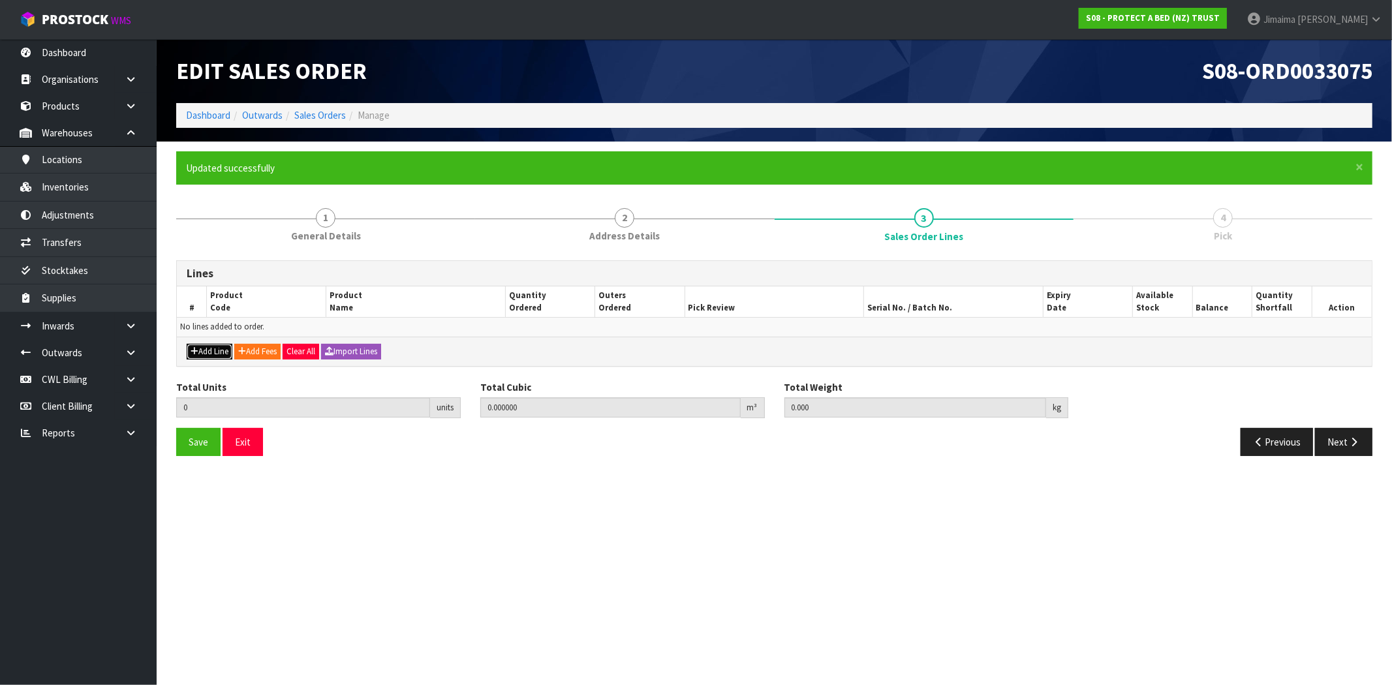
click at [206, 352] on button "Add Line" at bounding box center [210, 352] width 46 height 16
type input "0"
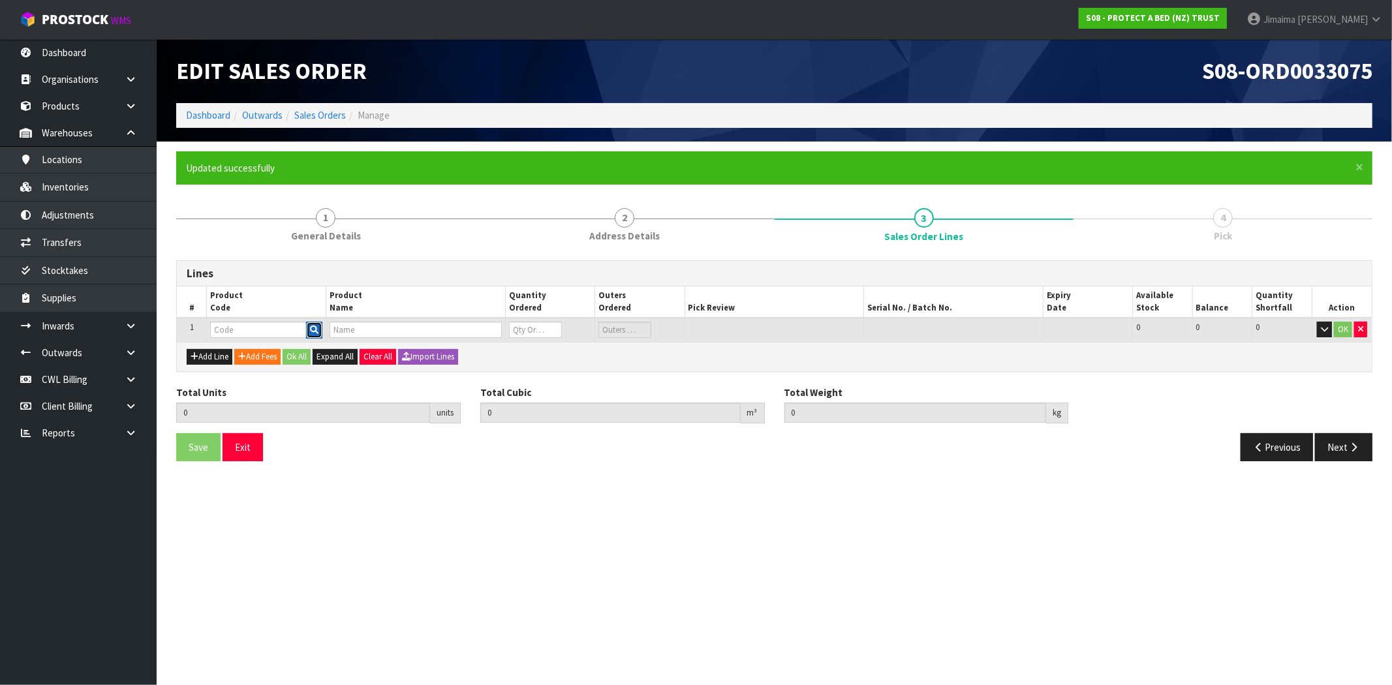
click at [320, 324] on button "button" at bounding box center [314, 330] width 16 height 17
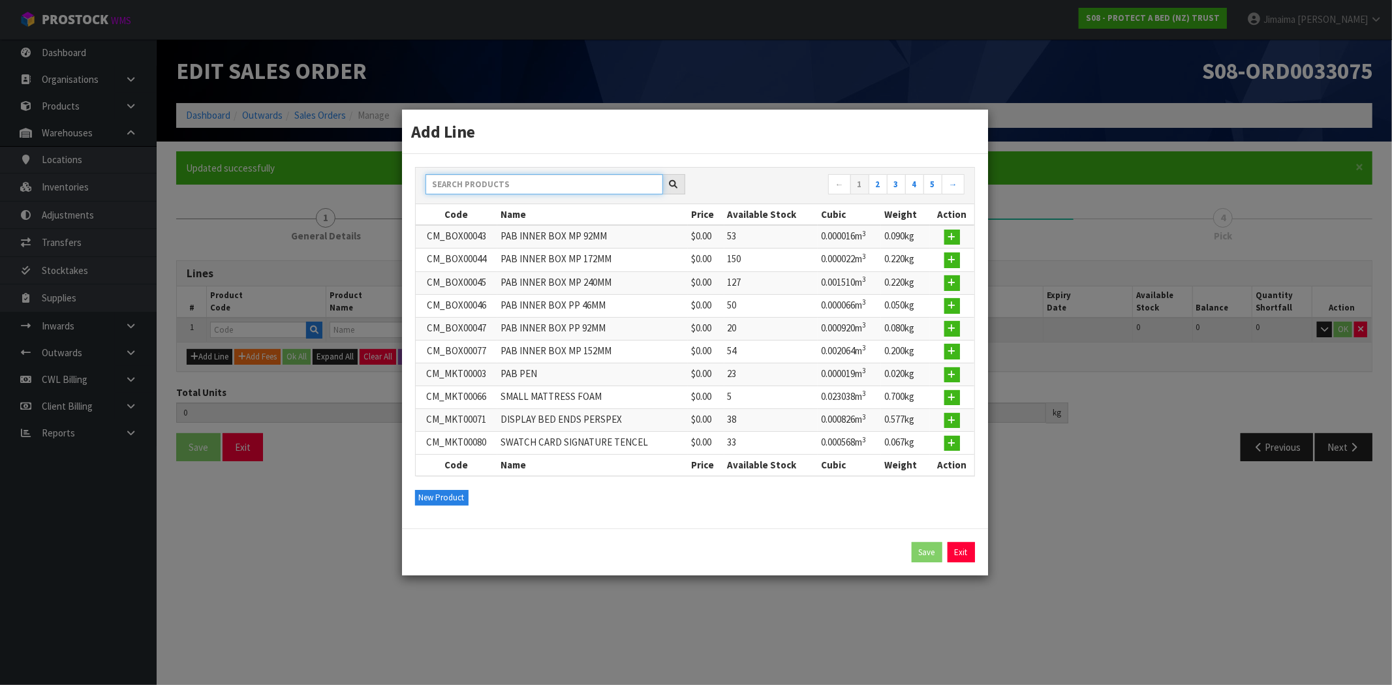
click at [507, 185] on input "text" at bounding box center [545, 184] width 238 height 20
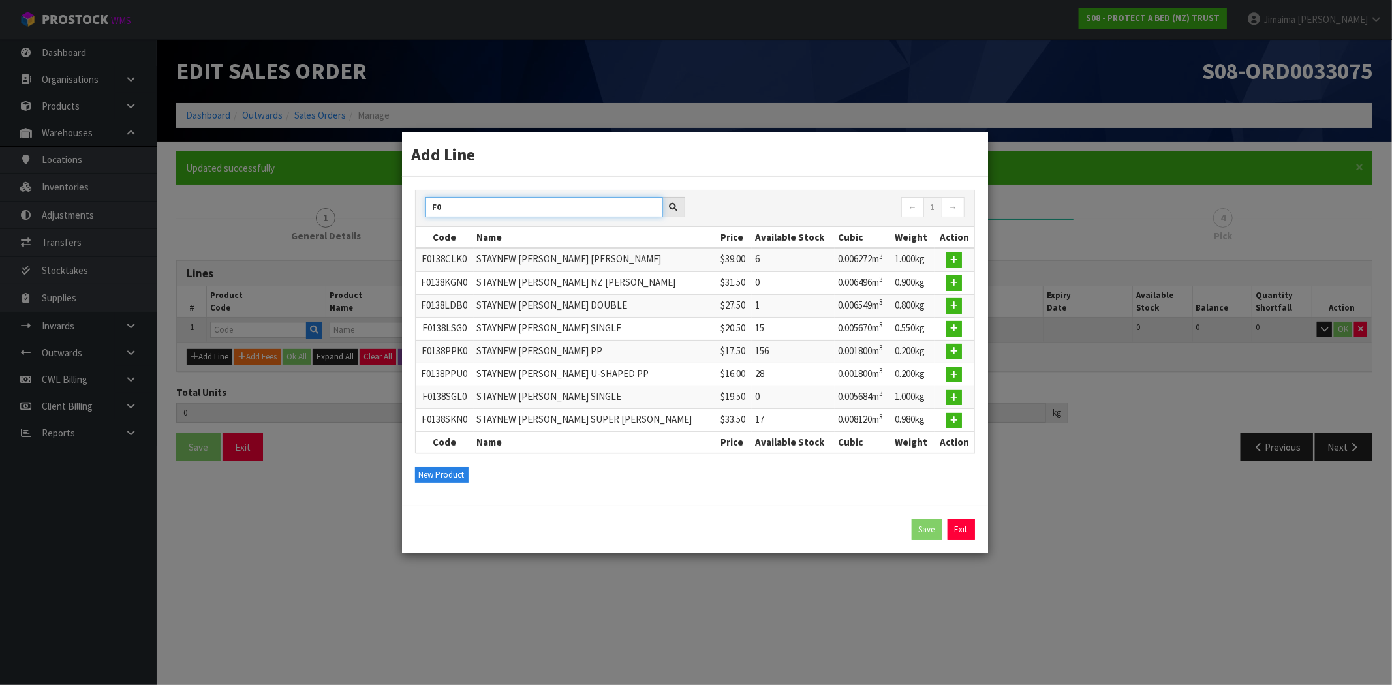
type input "F"
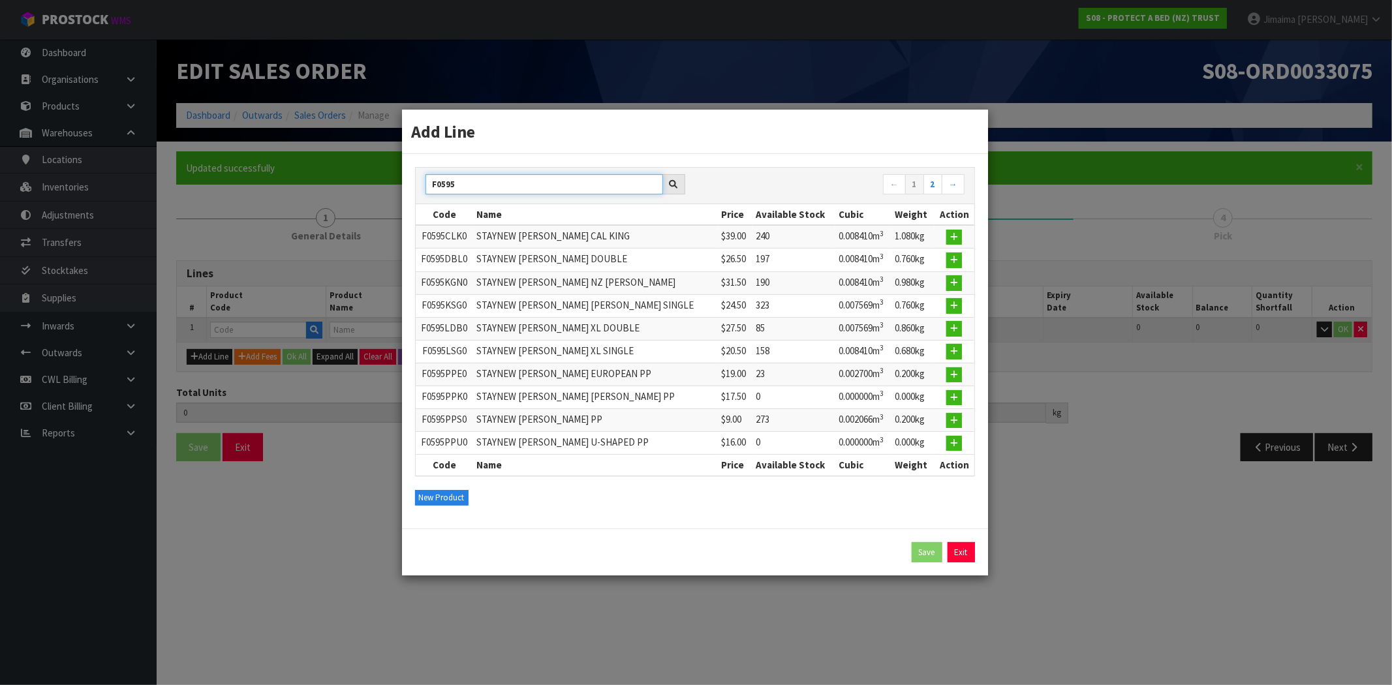
drag, startPoint x: 480, startPoint y: 188, endPoint x: 419, endPoint y: 187, distance: 60.7
click at [419, 187] on div "F0595" at bounding box center [555, 184] width 279 height 21
type input "F0595"
click at [545, 187] on input "F0595" at bounding box center [545, 184] width 238 height 20
click at [950, 420] on icon "button" at bounding box center [954, 420] width 8 height 8
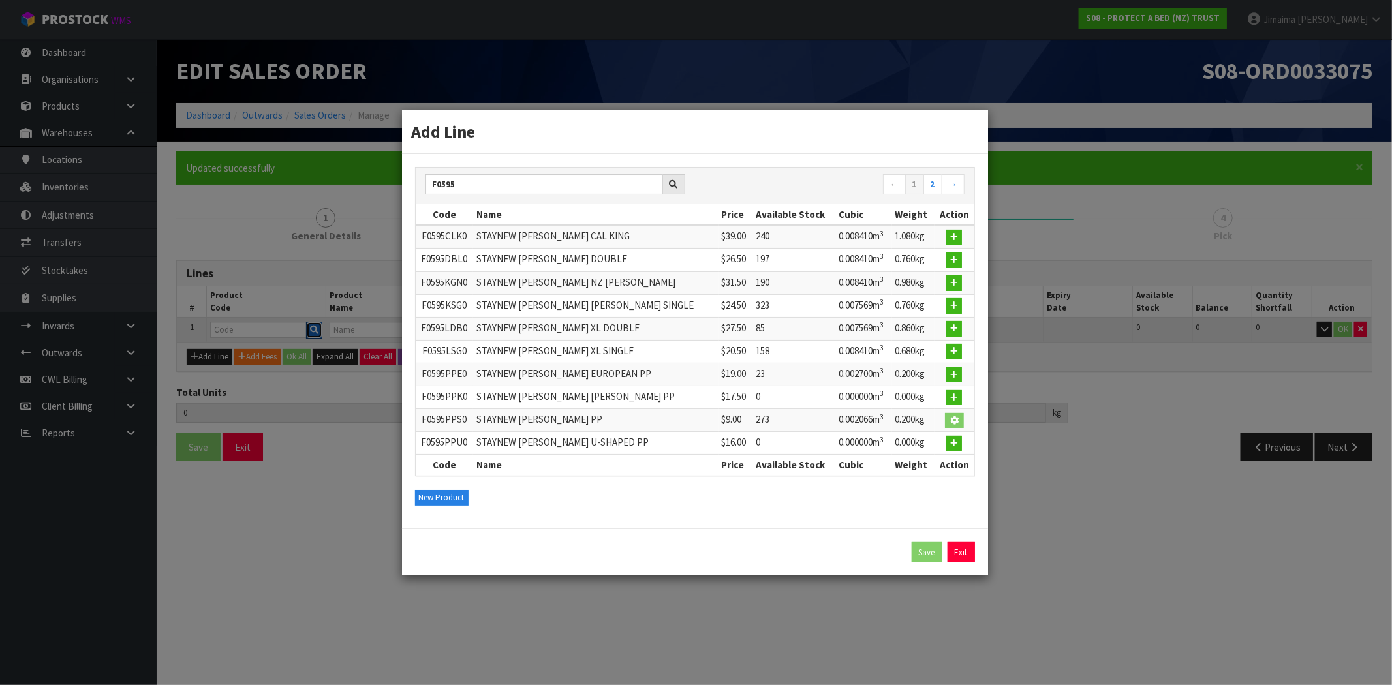
type input "0.000000"
type input "0.000"
type input "F0595PPS0"
type input "STAYNEW TERRY BXD PP"
type input "0"
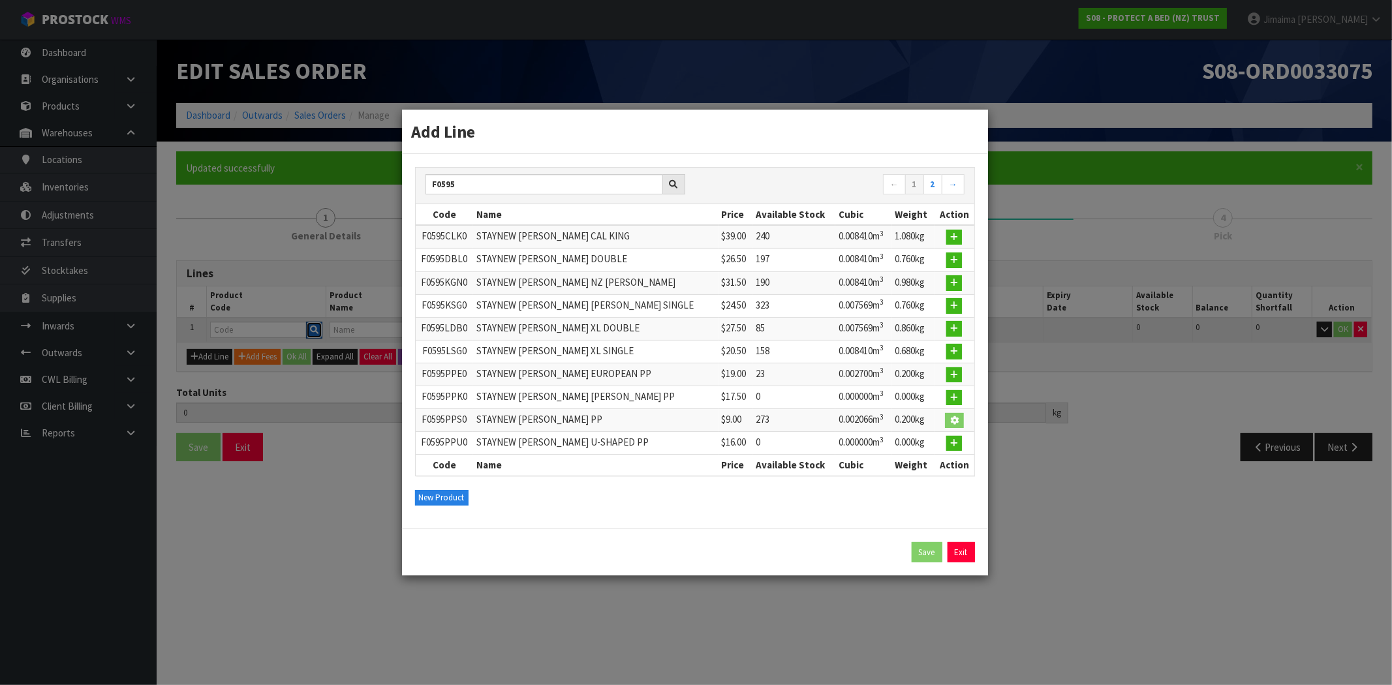
type input "0"
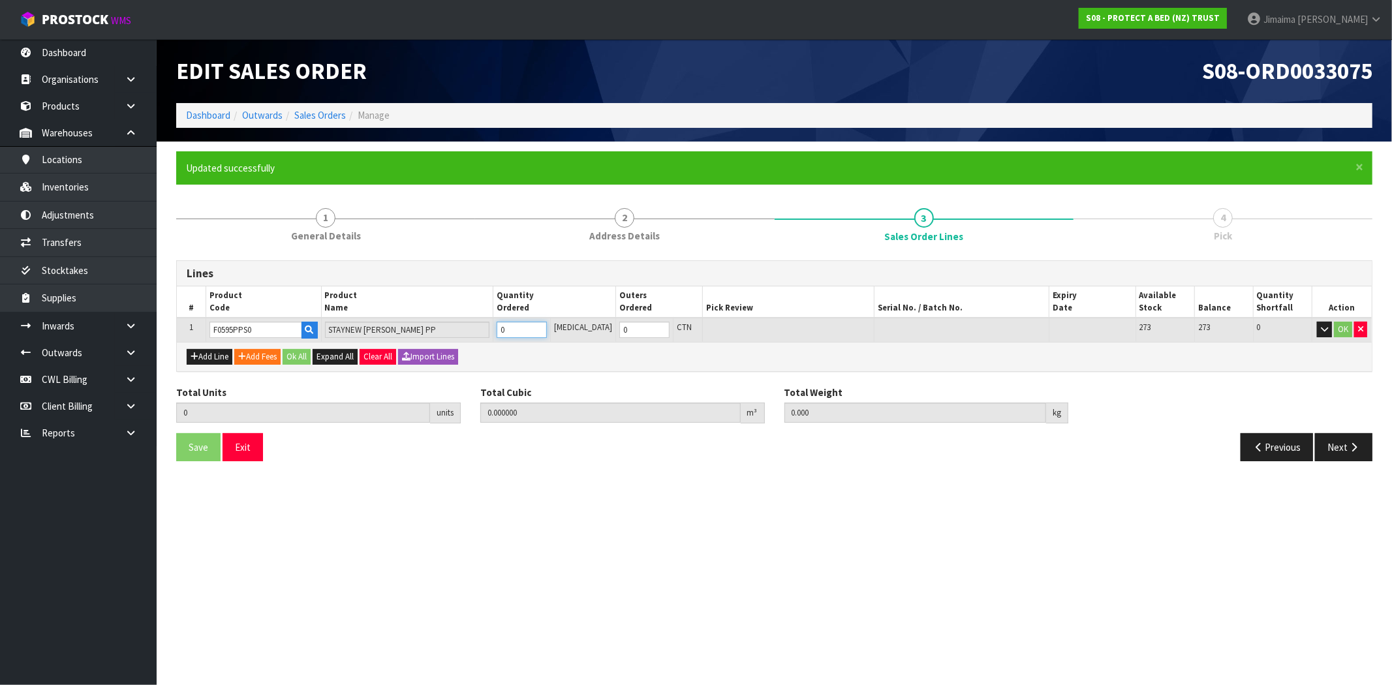
click at [539, 329] on input "0" at bounding box center [522, 330] width 50 height 16
type input "4"
type input "0.008264"
type input "0.8"
type input "4"
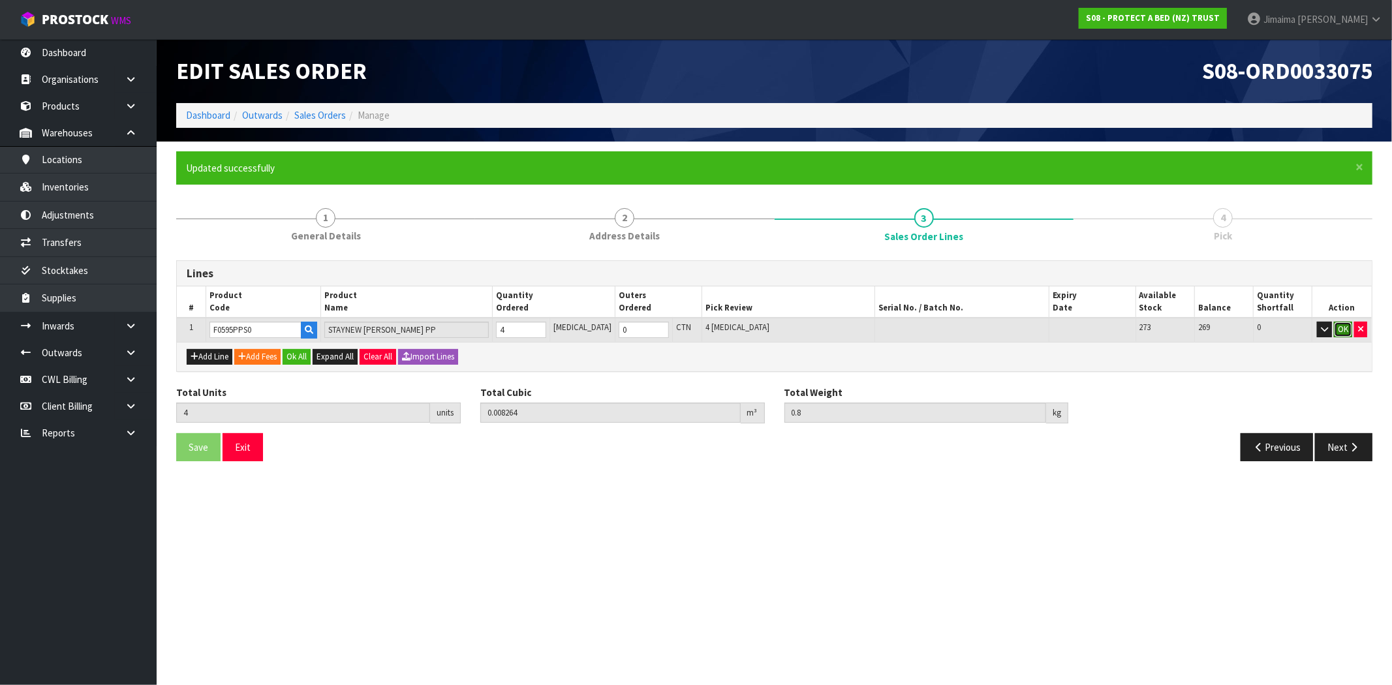
click at [1342, 325] on button "OK" at bounding box center [1343, 330] width 18 height 16
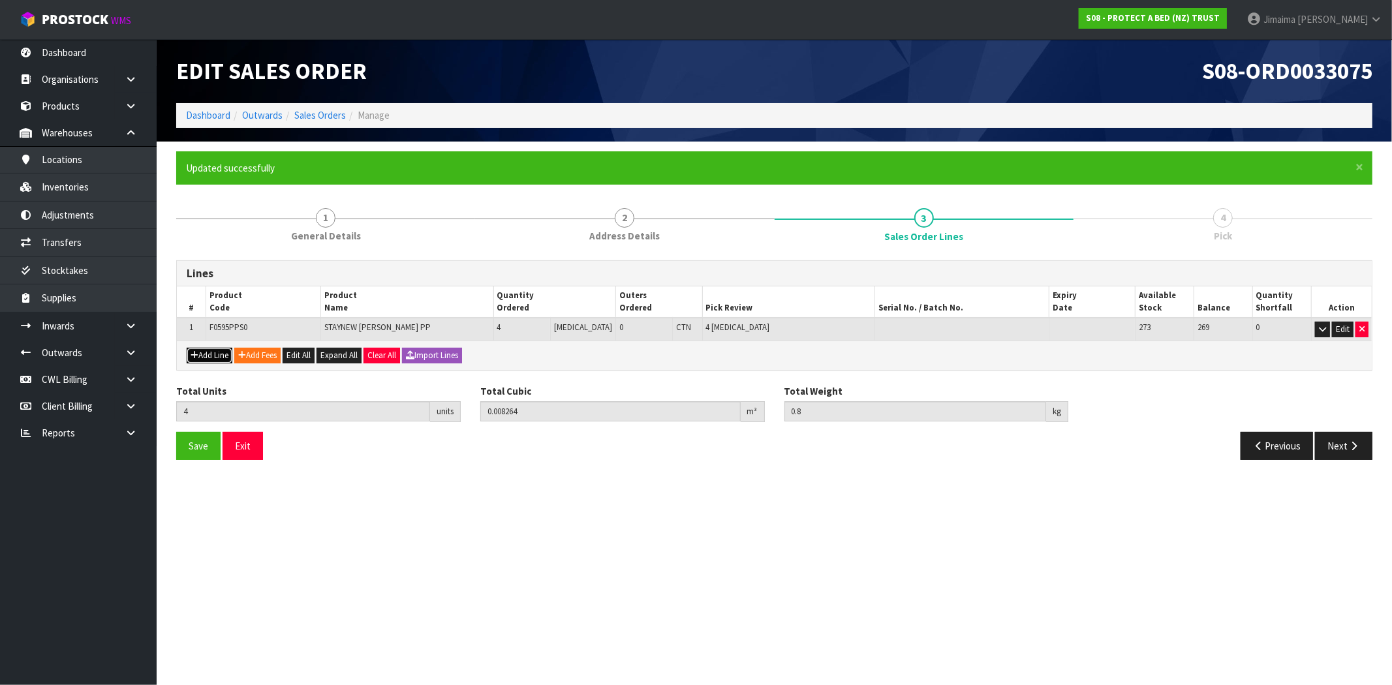
click at [202, 354] on button "Add Line" at bounding box center [210, 356] width 46 height 16
type input "0"
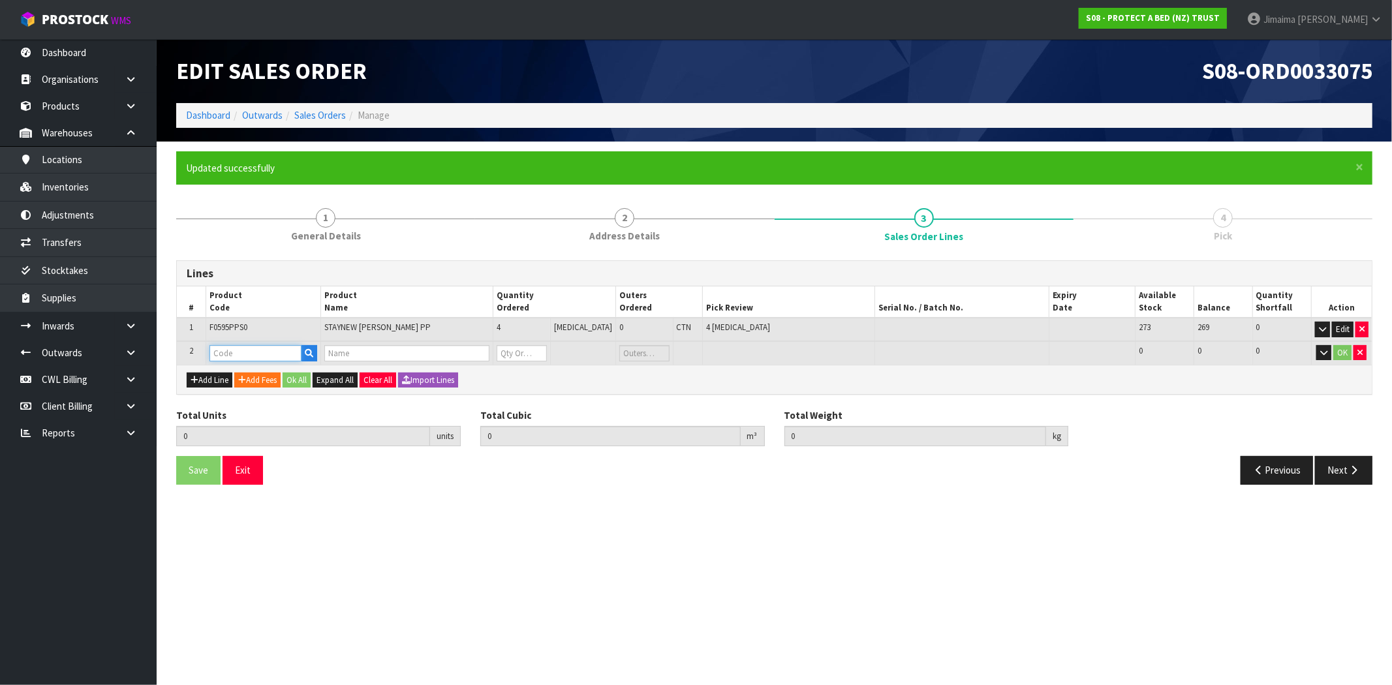
click at [302, 353] on input "text" at bounding box center [256, 353] width 92 height 16
click at [308, 351] on button "button" at bounding box center [309, 353] width 16 height 17
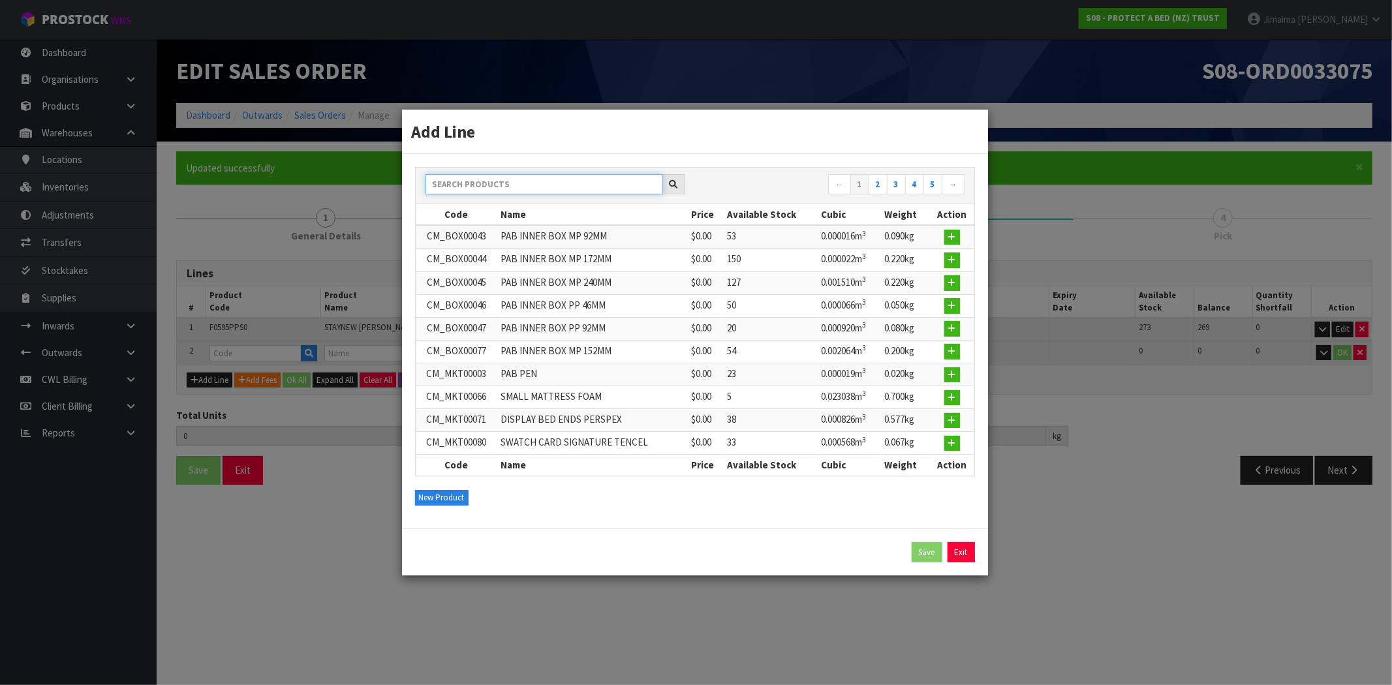
drag, startPoint x: 499, startPoint y: 179, endPoint x: 487, endPoint y: 171, distance: 14.1
click at [497, 178] on input "text" at bounding box center [545, 184] width 238 height 20
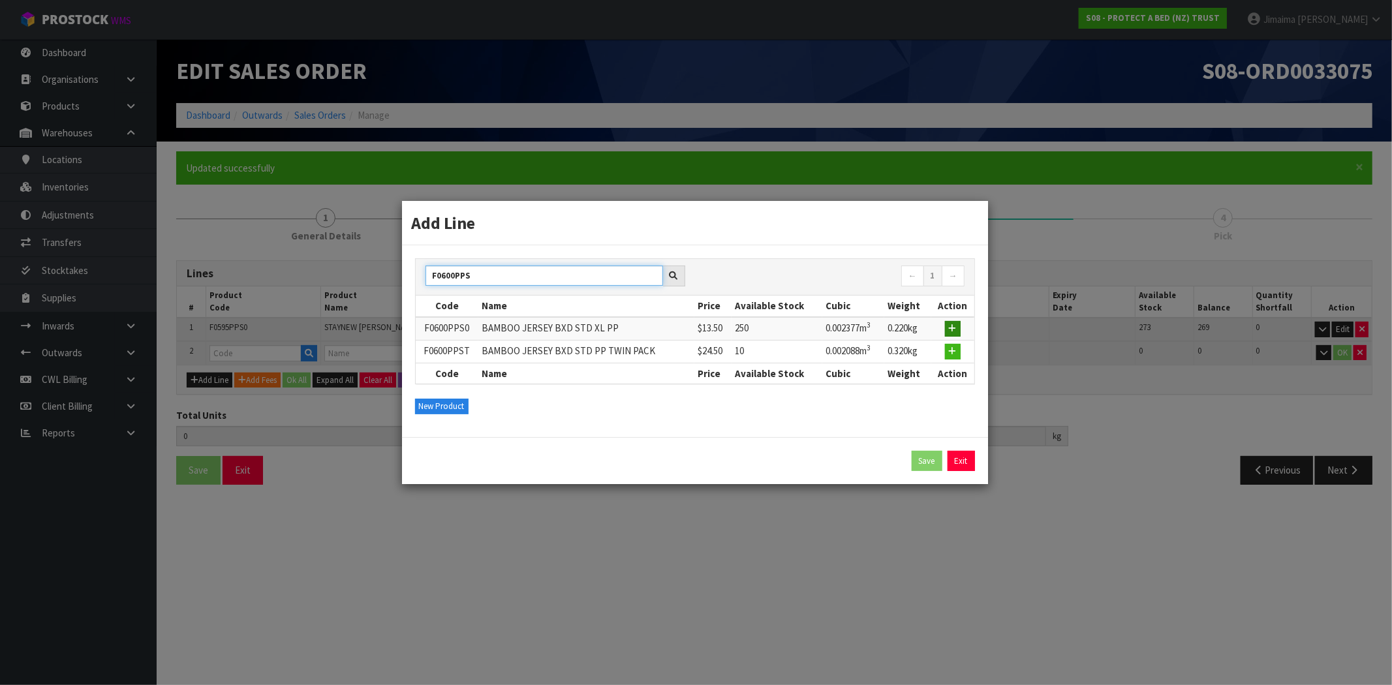
type input "F0600PPS"
click at [953, 326] on icon "button" at bounding box center [953, 328] width 8 height 8
type input "4"
type input "0.008264"
type input "0.8"
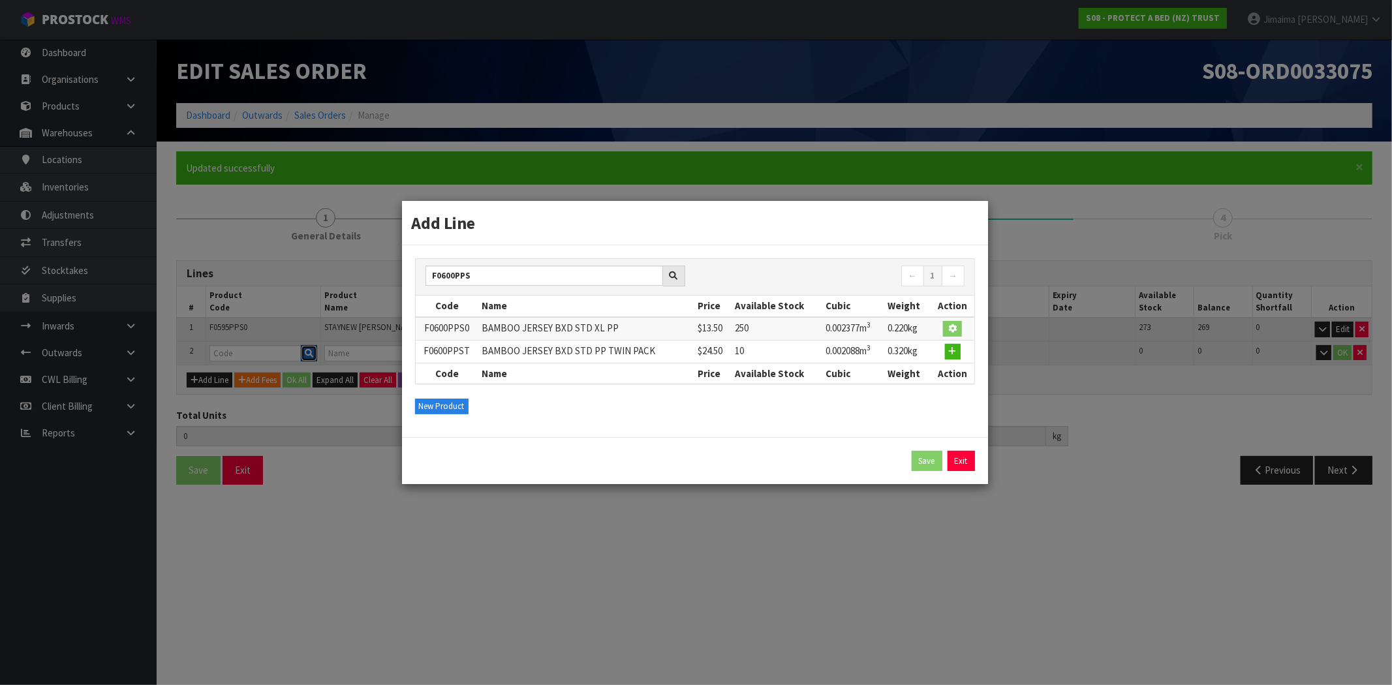
type input "F0600PPS0"
type input "BAMBOO JERSEY BXD STD XL PP"
type input "0"
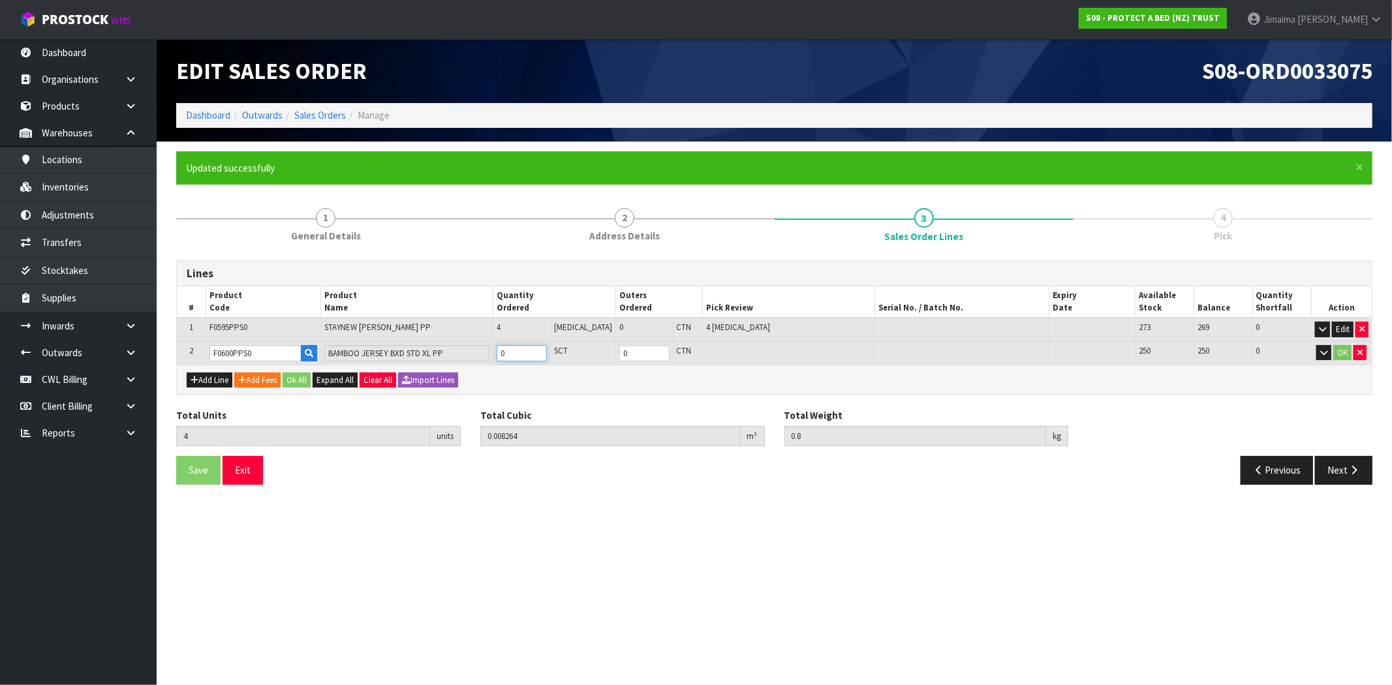
click at [532, 351] on input "0" at bounding box center [522, 353] width 50 height 16
type input "10"
type input "0.022526"
type input "2.12"
type input "6"
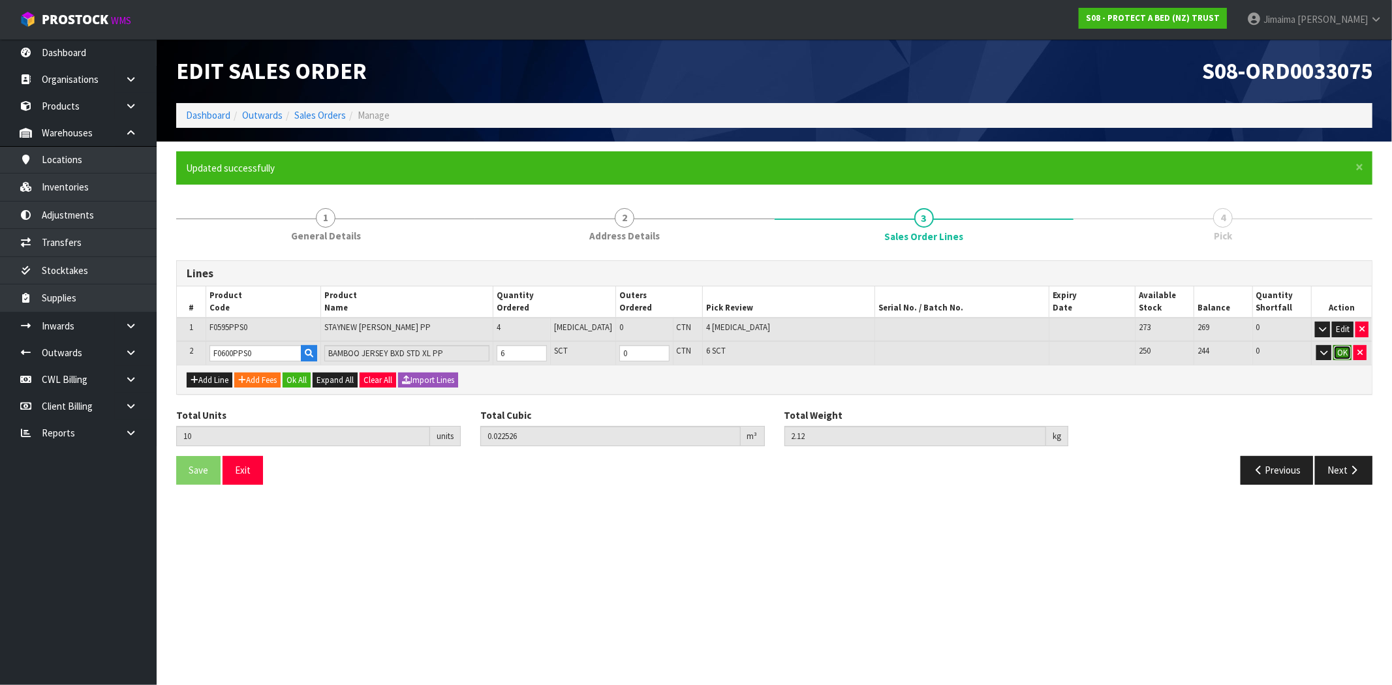
click at [1347, 351] on button "OK" at bounding box center [1343, 353] width 18 height 16
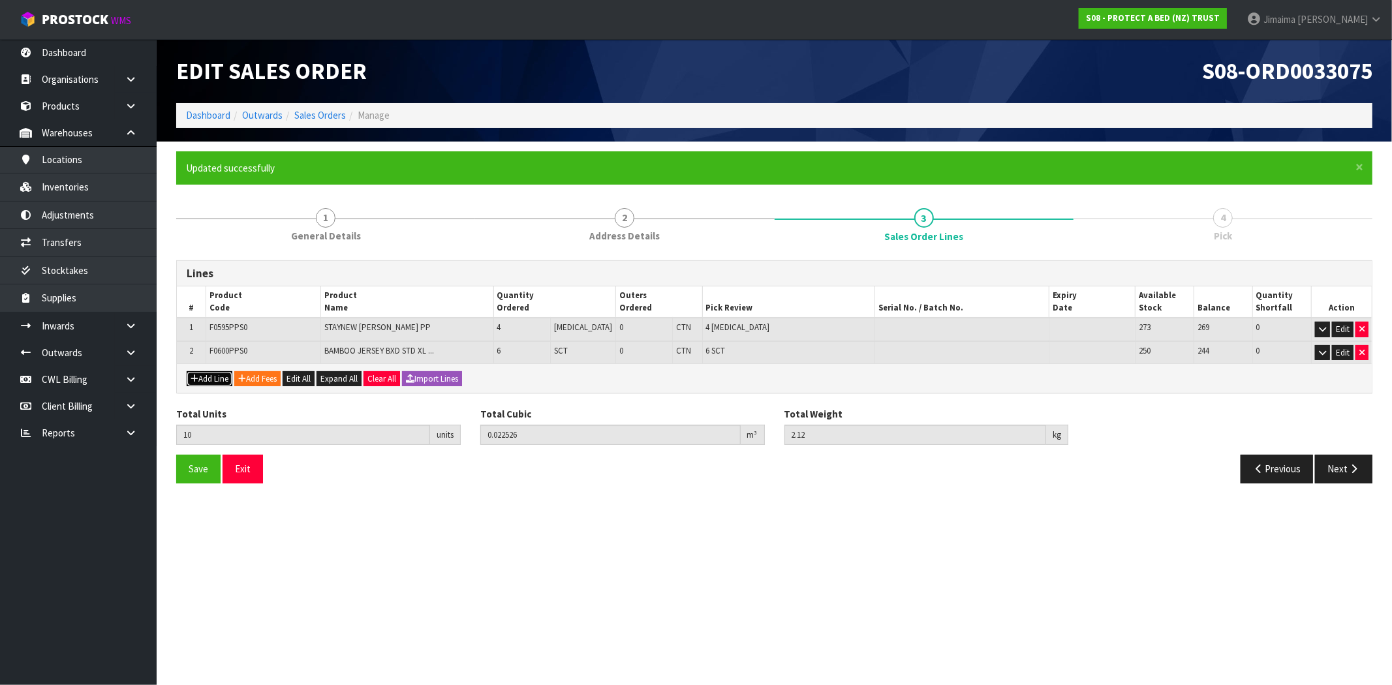
click at [205, 371] on button "Add Line" at bounding box center [210, 379] width 46 height 16
type input "0"
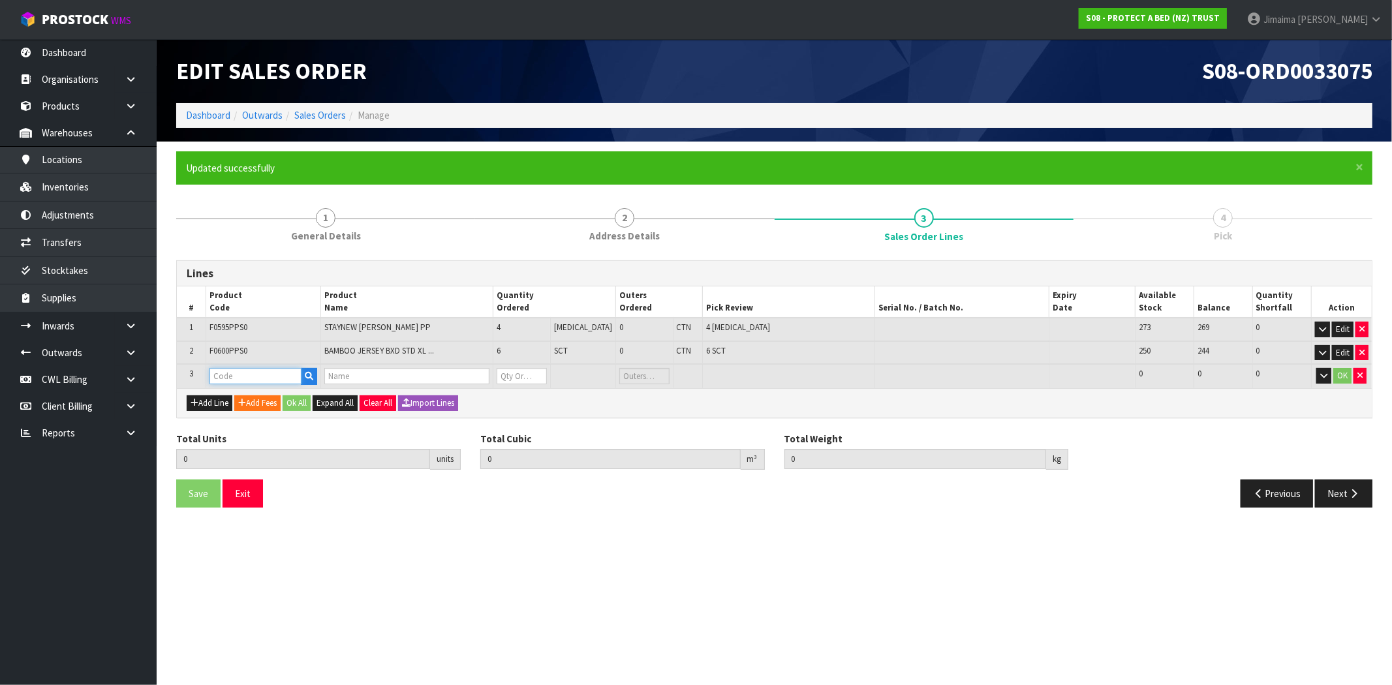
click at [302, 376] on input "text" at bounding box center [256, 376] width 92 height 16
click at [312, 373] on icon "button" at bounding box center [309, 376] width 8 height 8
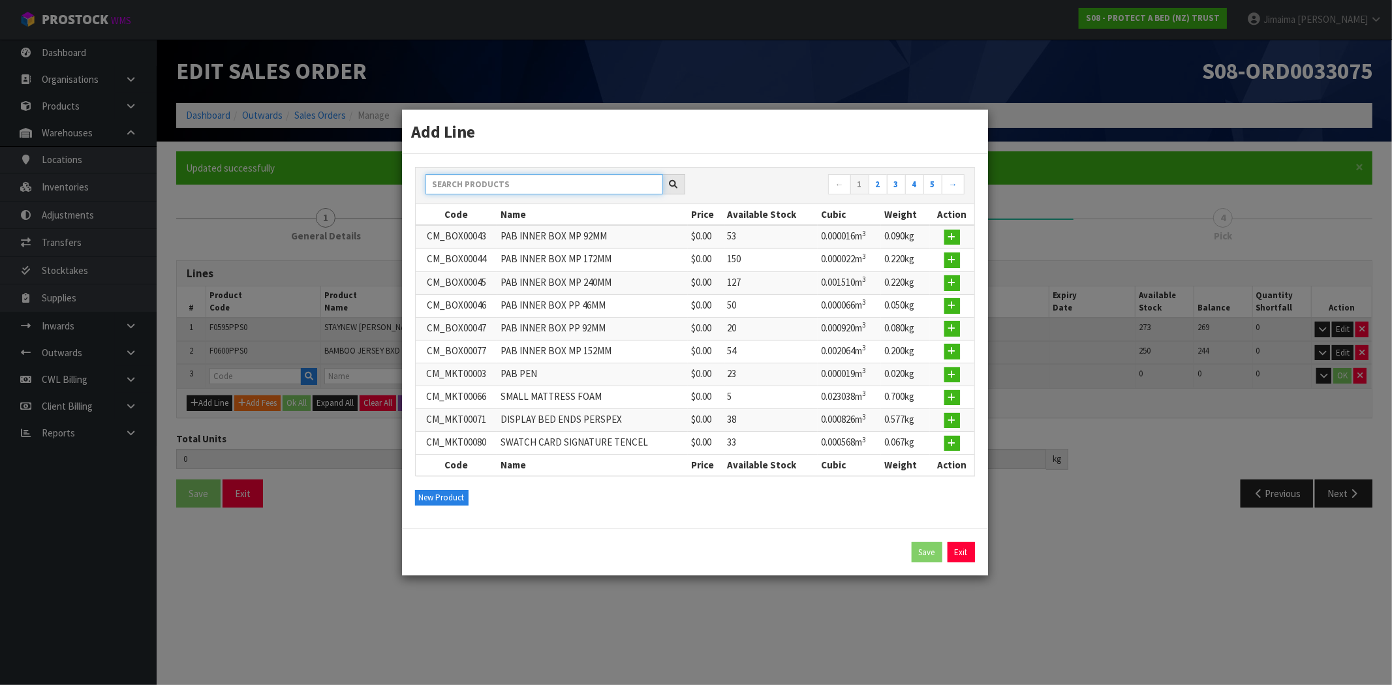
click at [565, 187] on input "text" at bounding box center [545, 184] width 238 height 20
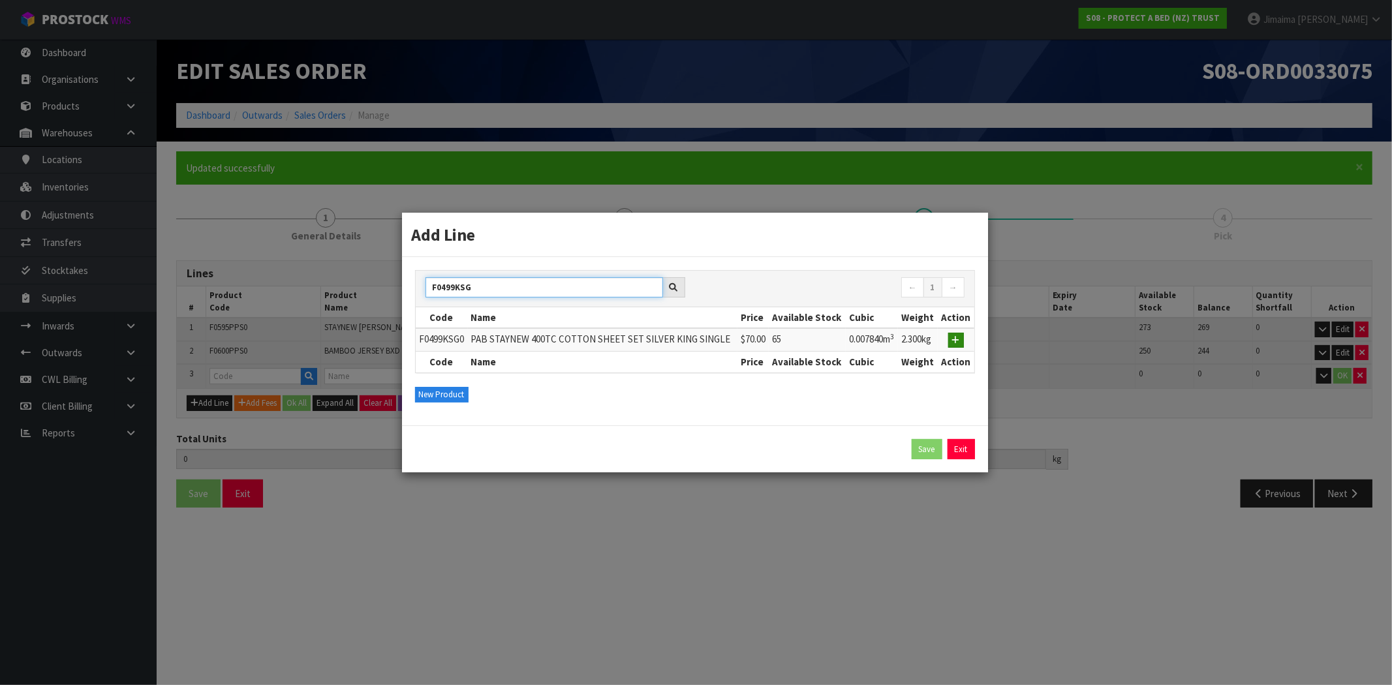
type input "F0499KSG"
click at [961, 341] on button "button" at bounding box center [956, 341] width 16 height 16
type input "10"
type input "0.022526"
type input "2.12"
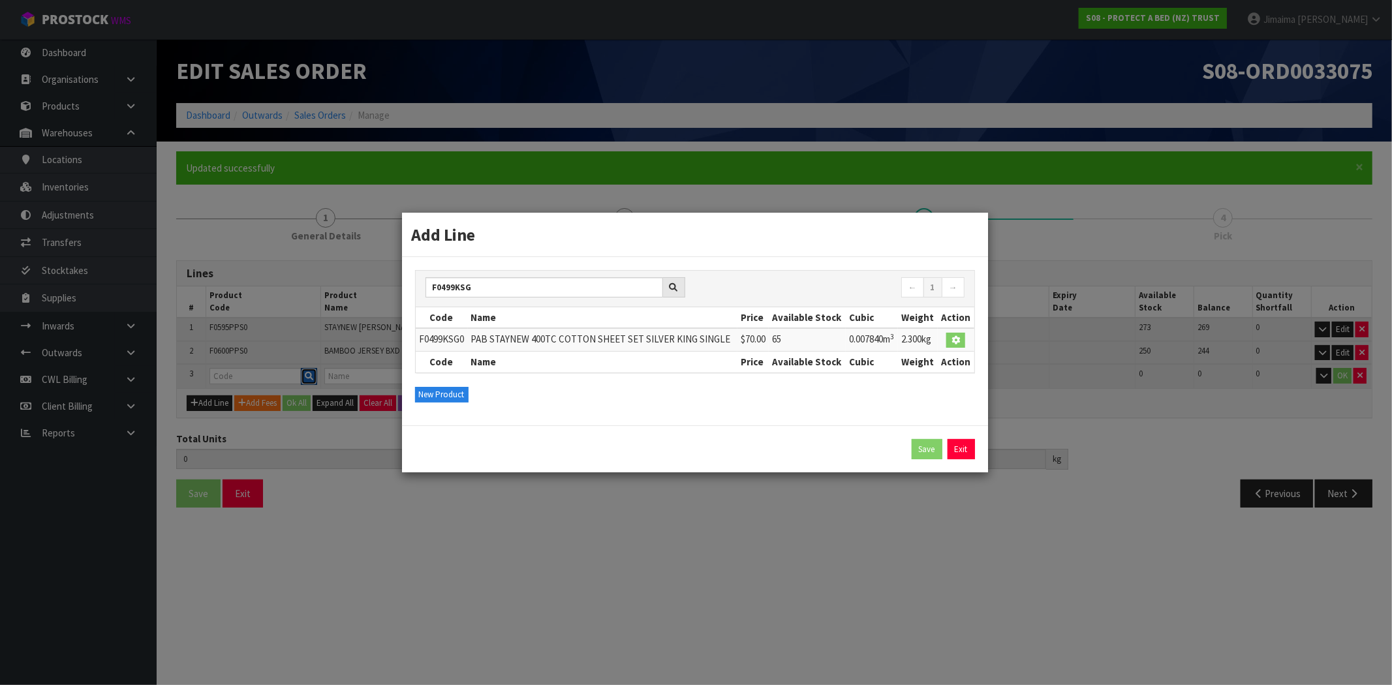
type input "F0499KSG0"
type input "PAB STAYNEW 400TC COTTON SHEET SET SILVER KING SINGLE"
type input "0"
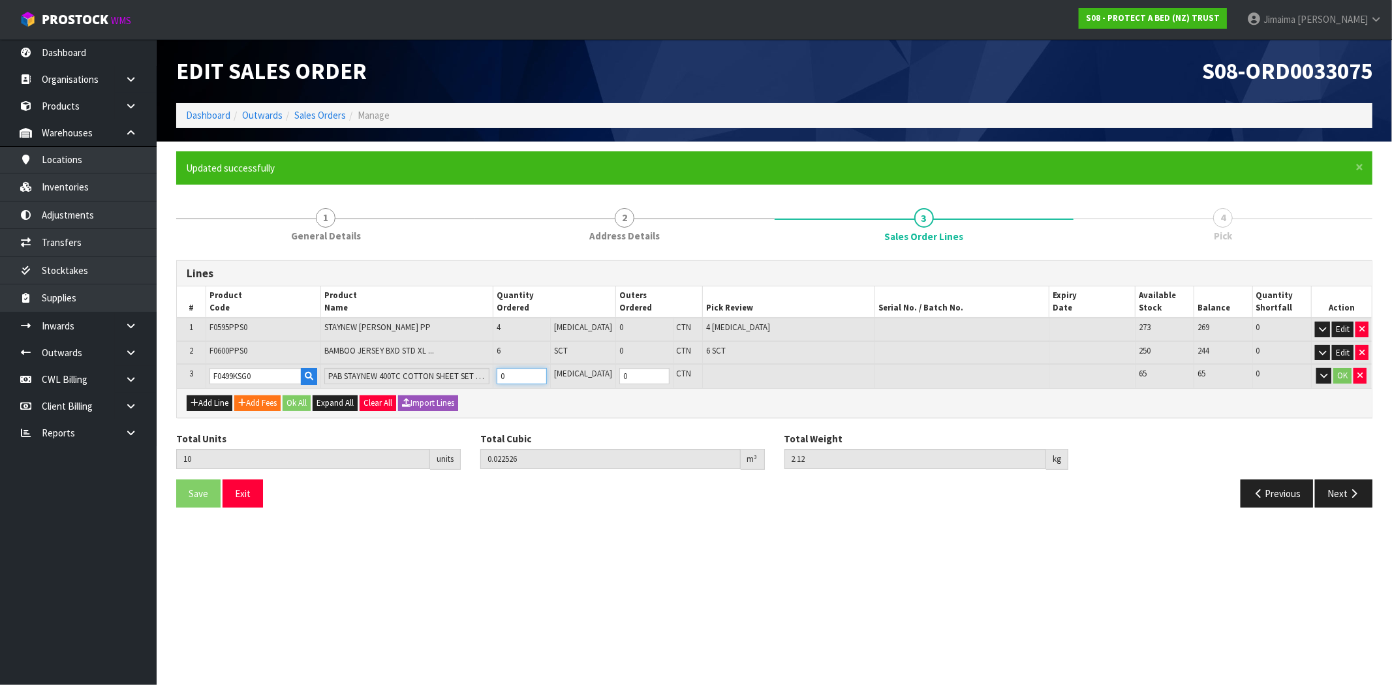
click at [546, 374] on input "0" at bounding box center [522, 376] width 50 height 16
type input "11"
type input "0.030366"
type input "4.42"
type input "1"
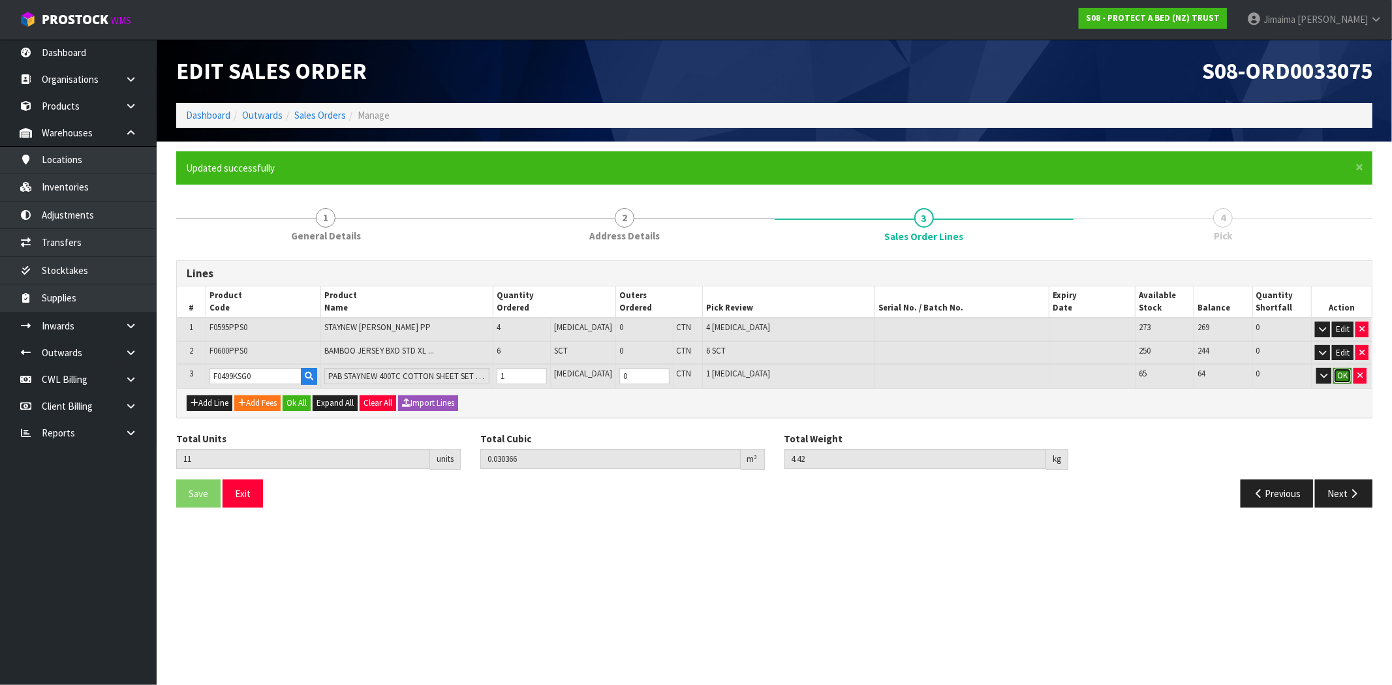
click at [1345, 368] on button "OK" at bounding box center [1343, 376] width 18 height 16
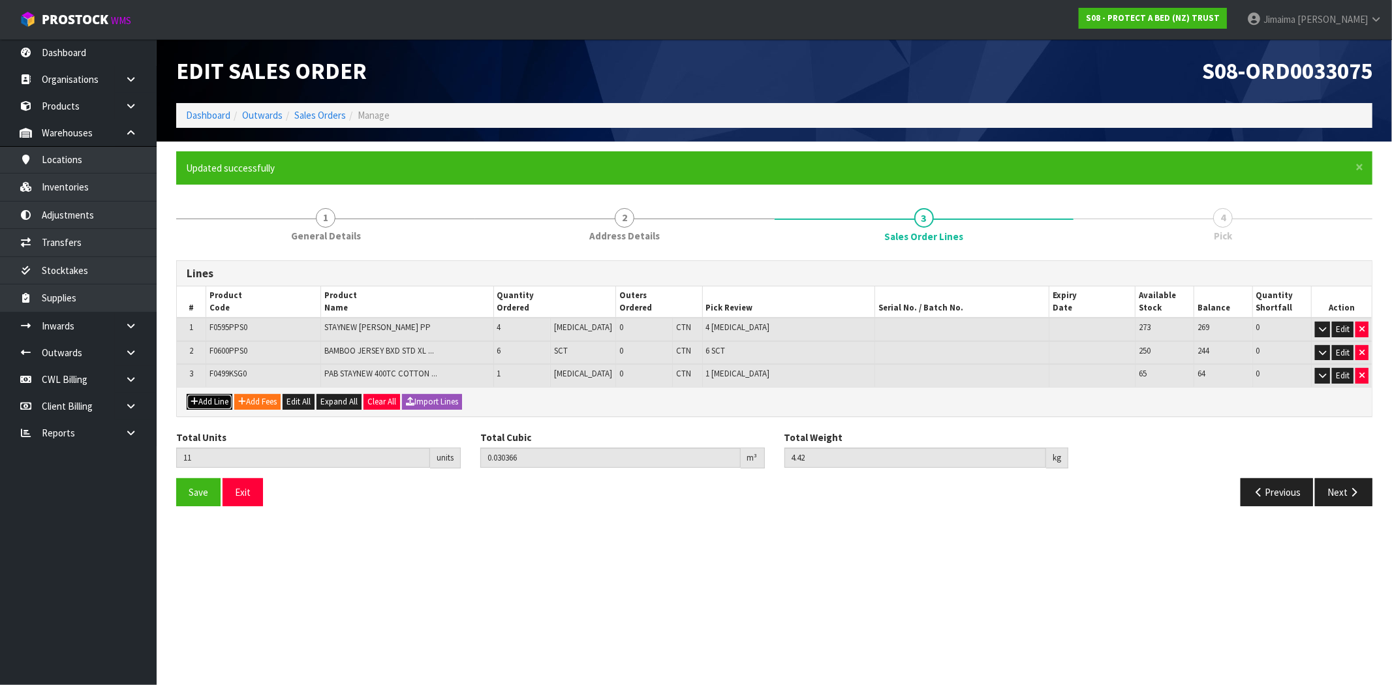
click at [210, 406] on button "Add Line" at bounding box center [210, 402] width 46 height 16
type input "0"
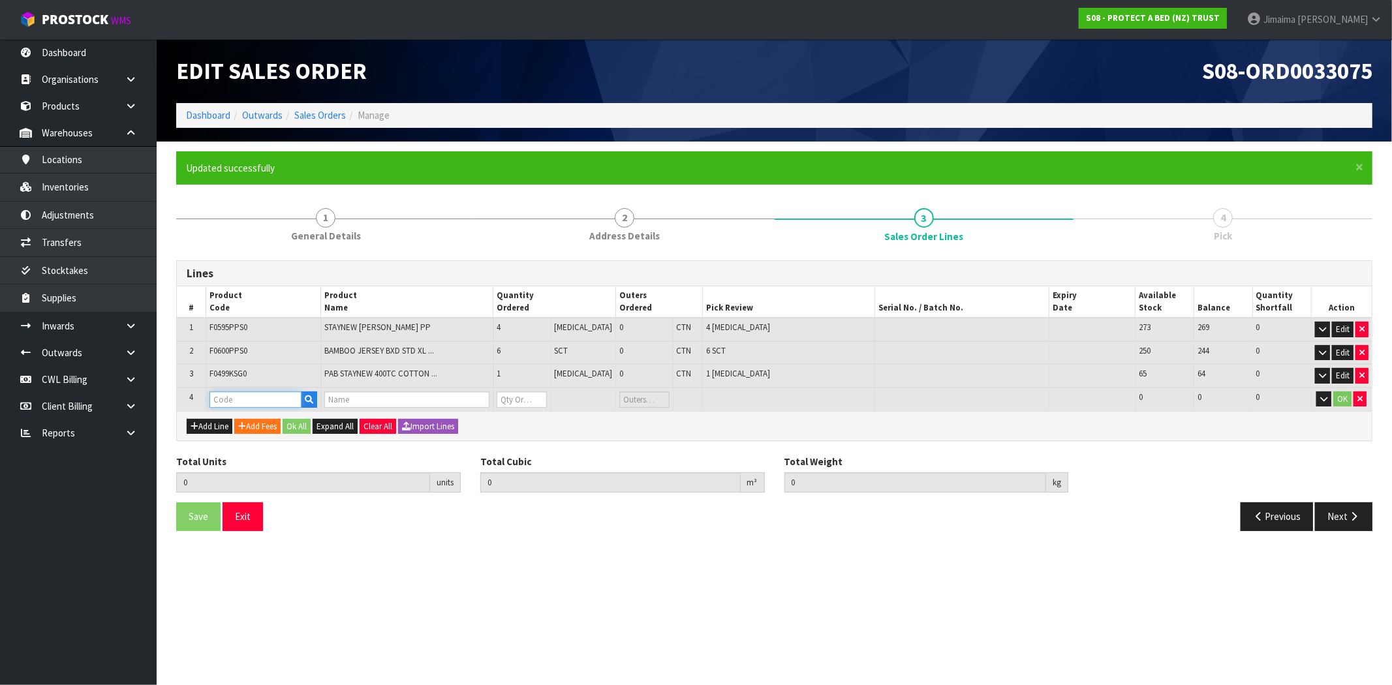
click at [237, 396] on input "text" at bounding box center [256, 400] width 92 height 16
type input "F0499QUE"
click at [277, 419] on link "F0499QUE 0" at bounding box center [262, 420] width 103 height 18
type input "F0499QUE0"
type input "11"
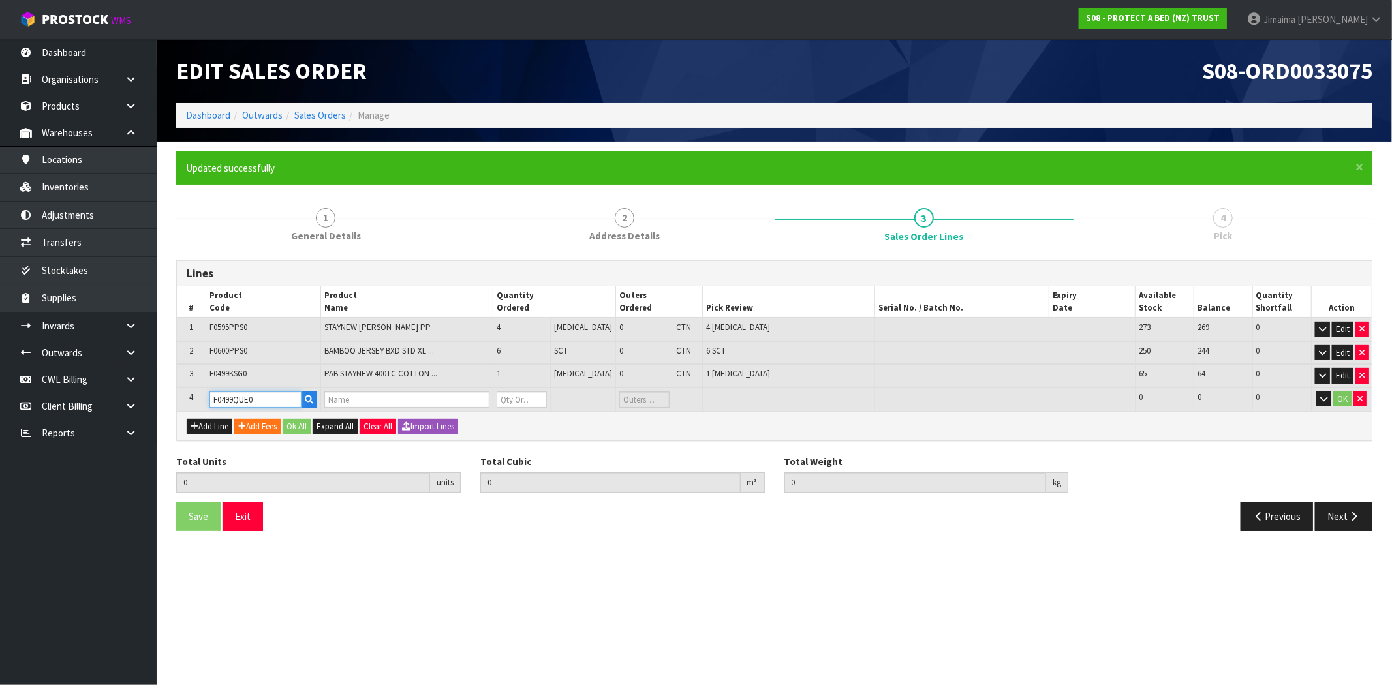
type input "0.030366"
type input "4.42"
type input "PAB STAYNEW 400TC COTTON SHEET SET SILVER QUEEN"
type input "0"
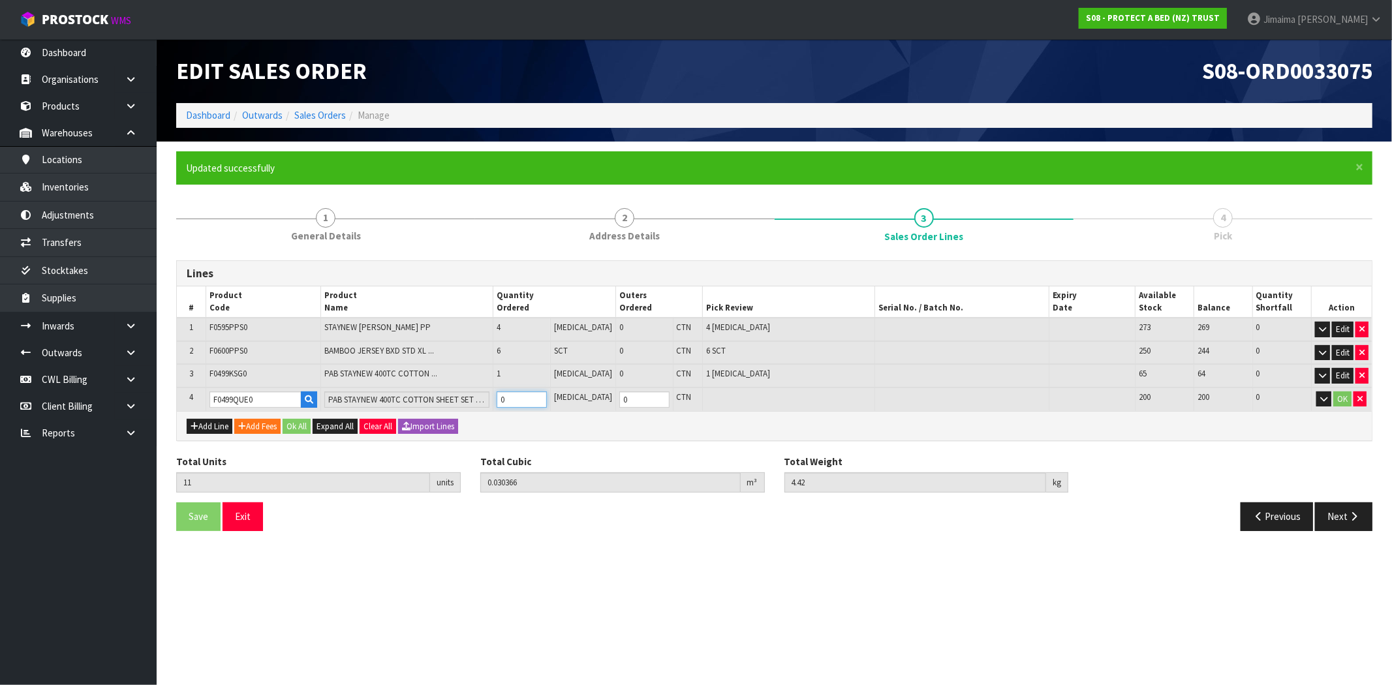
click at [527, 394] on input "0" at bounding box center [522, 400] width 50 height 16
type input "12"
type input "0.038206"
type input "6.72"
type input "1"
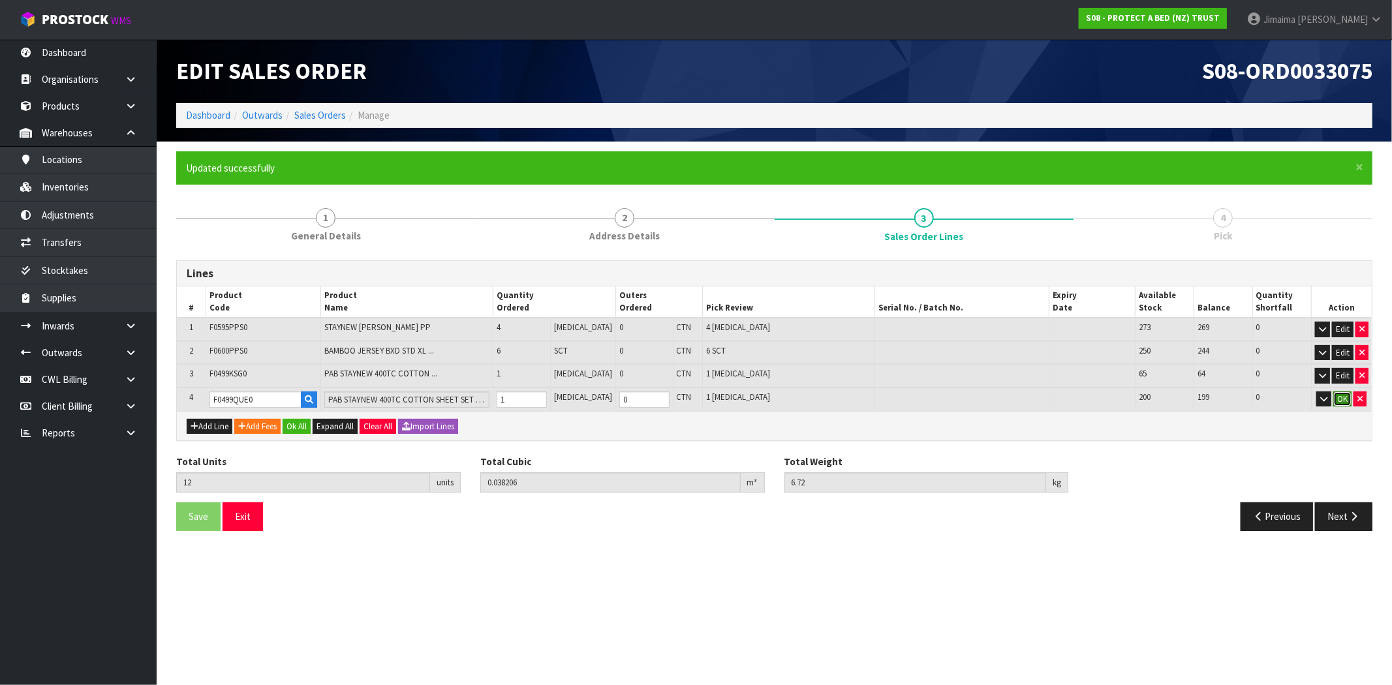
click at [1345, 399] on button "OK" at bounding box center [1343, 400] width 18 height 16
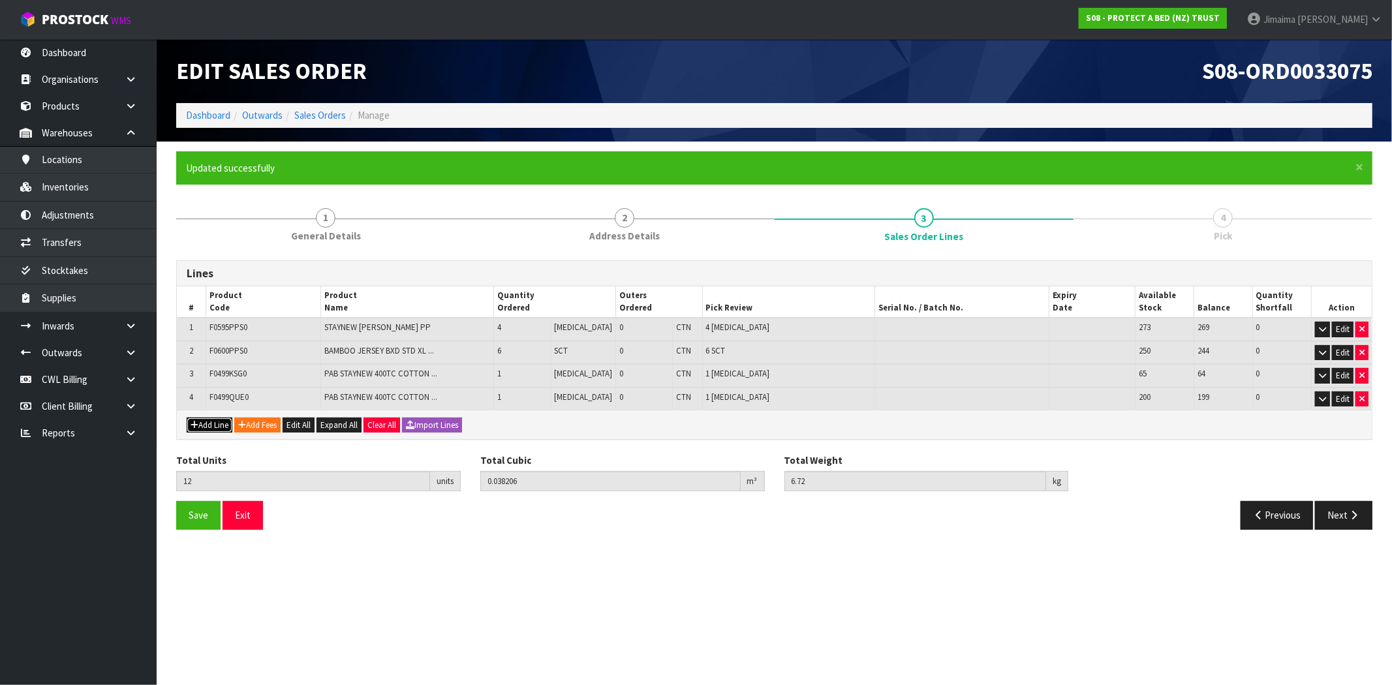
click at [207, 418] on button "Add Line" at bounding box center [210, 426] width 46 height 16
type input "0"
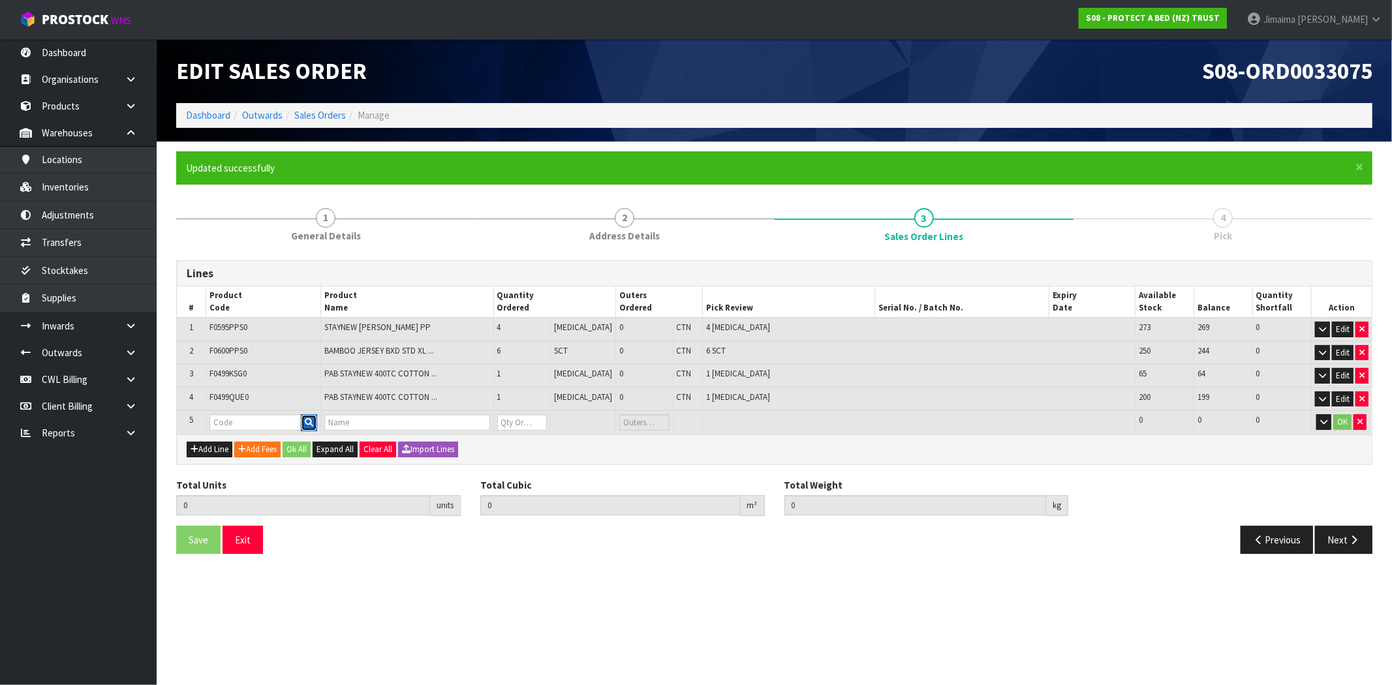
click at [315, 414] on button "button" at bounding box center [309, 422] width 16 height 17
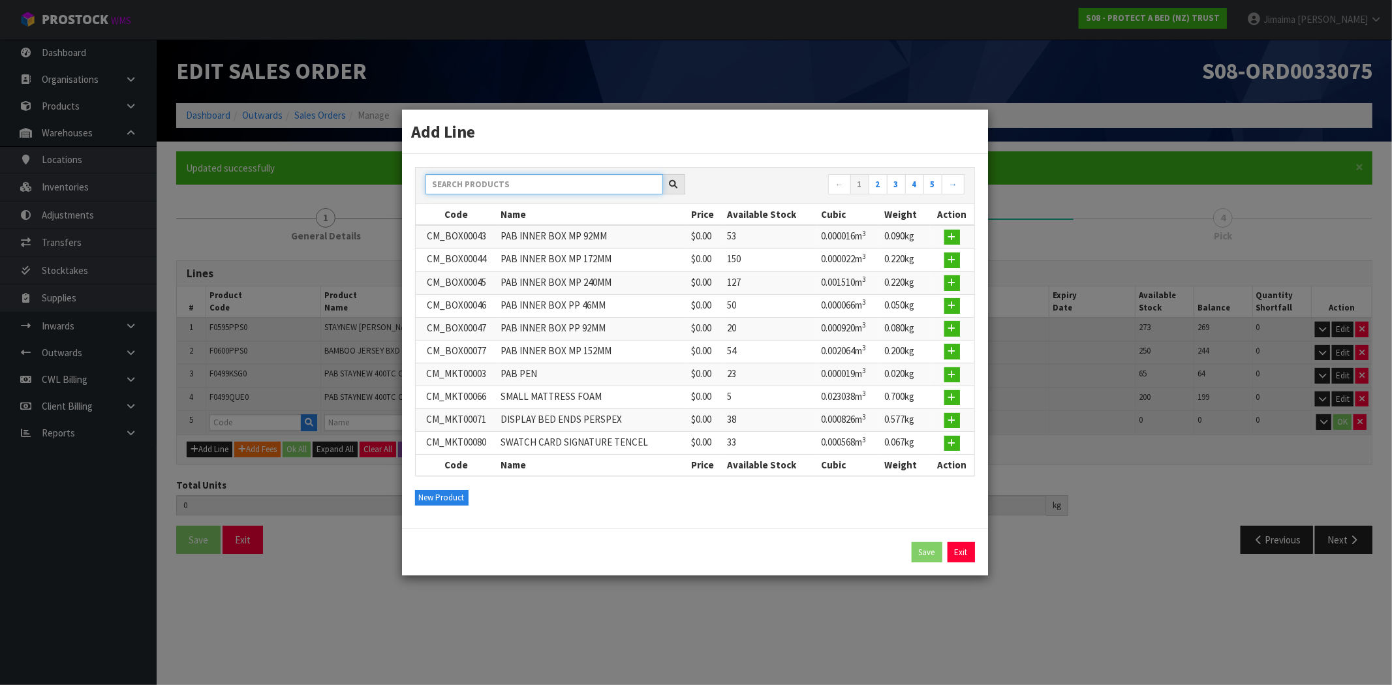
click at [505, 184] on input "text" at bounding box center [545, 184] width 238 height 20
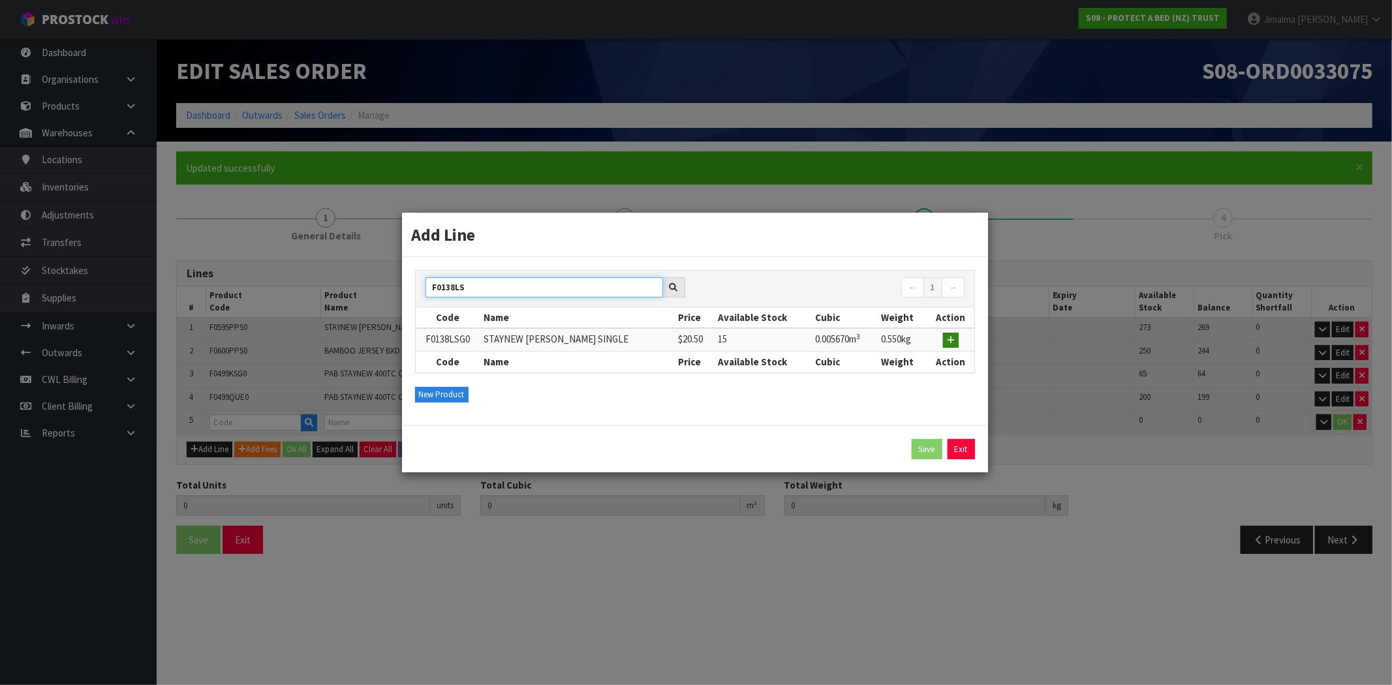
type input "F0138LS"
click at [953, 334] on button "button" at bounding box center [951, 341] width 16 height 16
type input "12"
type input "0.038206"
type input "6.72"
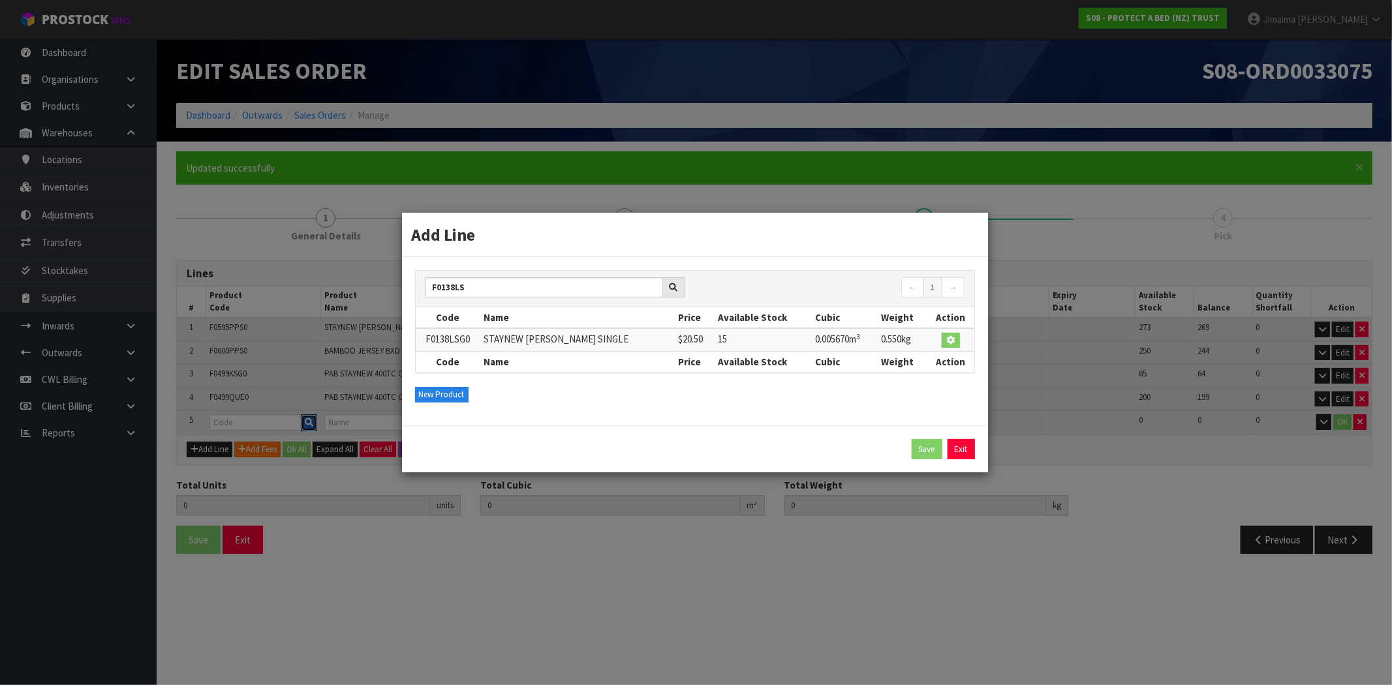
type input "F0138LSG0"
type input "STAYNEW TERRY XL SINGLE"
type input "0"
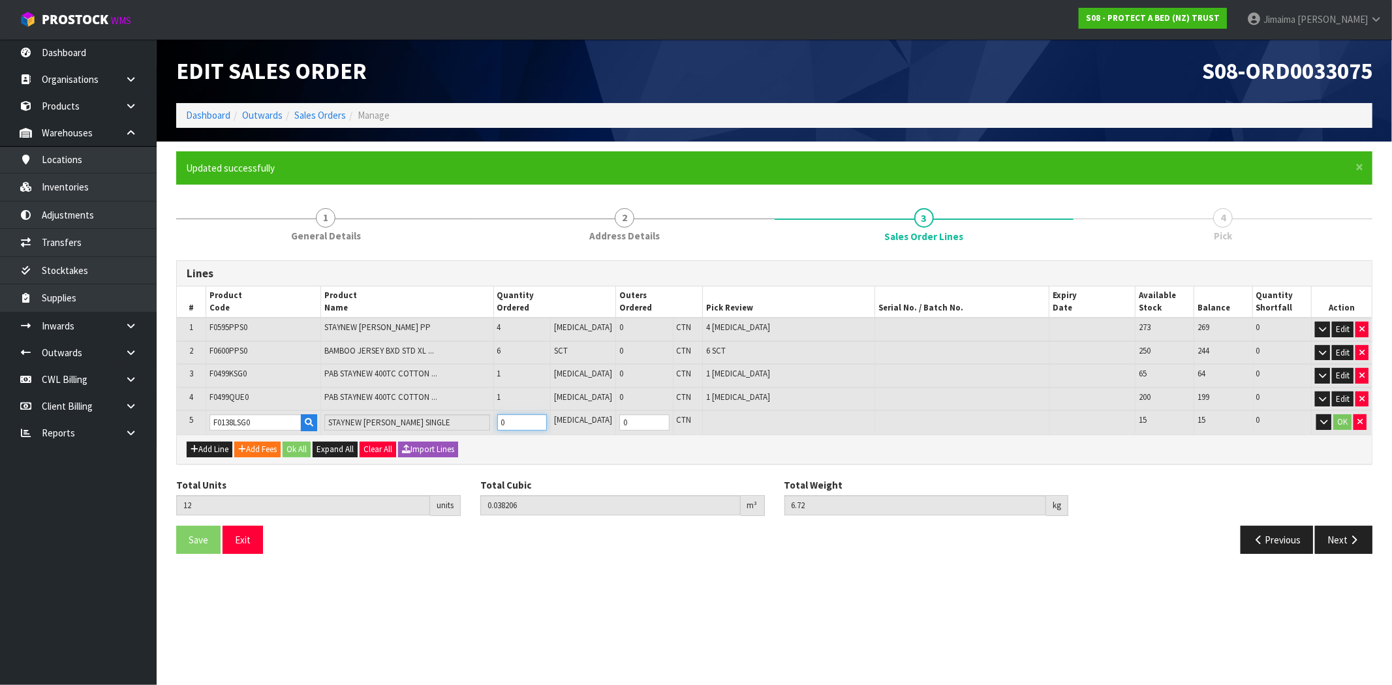
click at [537, 418] on input "0" at bounding box center [522, 422] width 50 height 16
type input "14"
type input "0.049546"
type input "7.82"
type input "2"
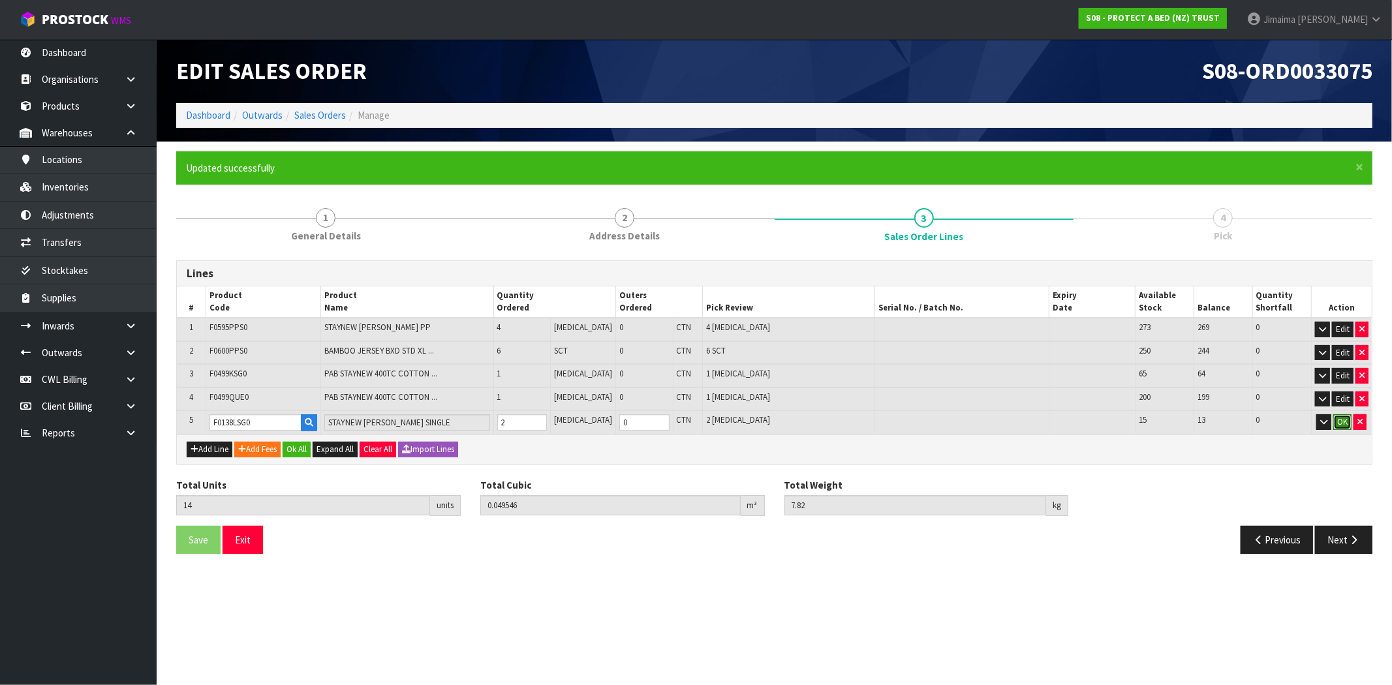
click at [1343, 420] on button "OK" at bounding box center [1343, 422] width 18 height 16
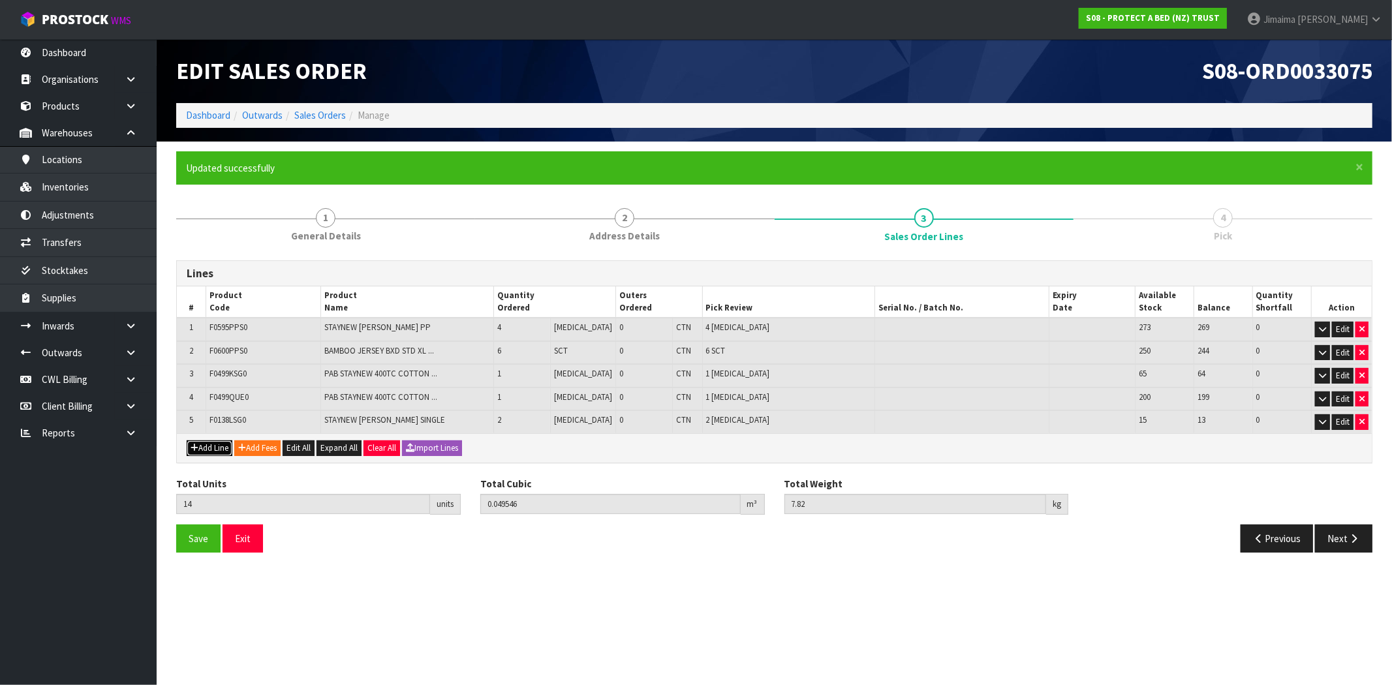
click at [204, 445] on button "Add Line" at bounding box center [210, 449] width 46 height 16
type input "0"
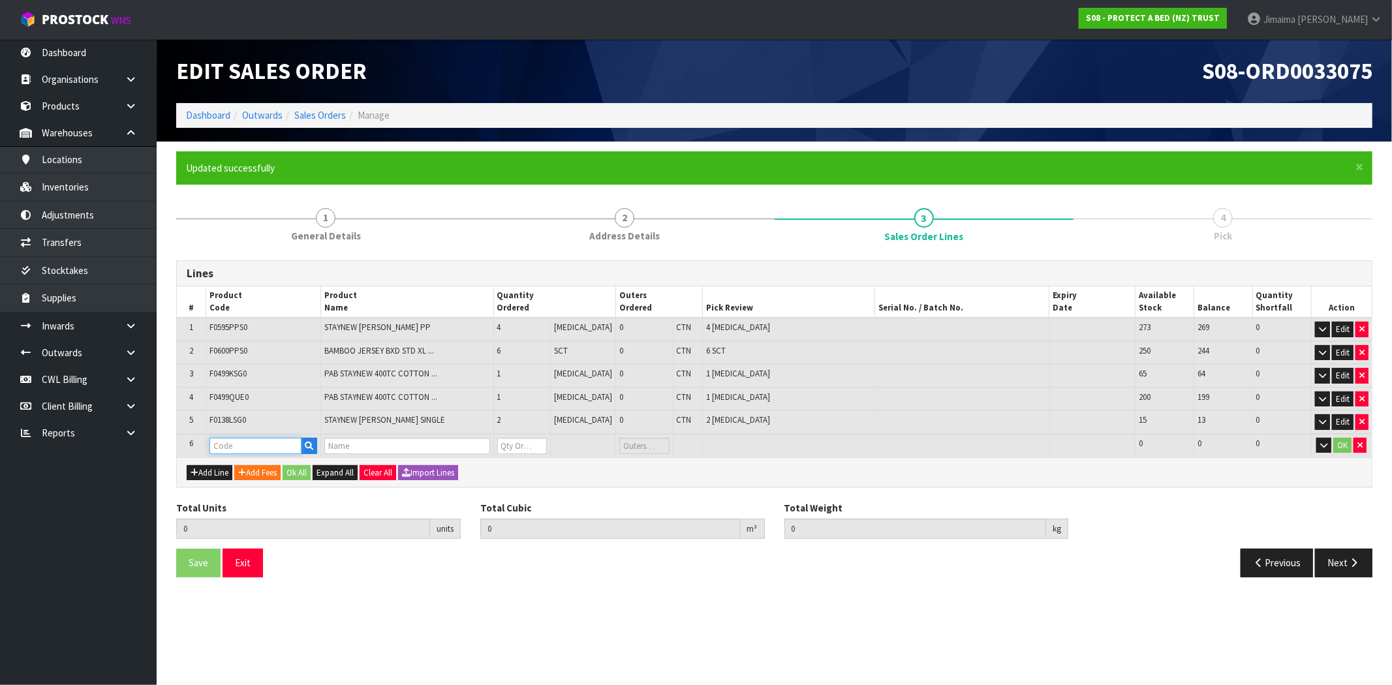
click at [212, 440] on input "text" at bounding box center [256, 446] width 92 height 16
click at [313, 442] on icon "button" at bounding box center [309, 446] width 8 height 8
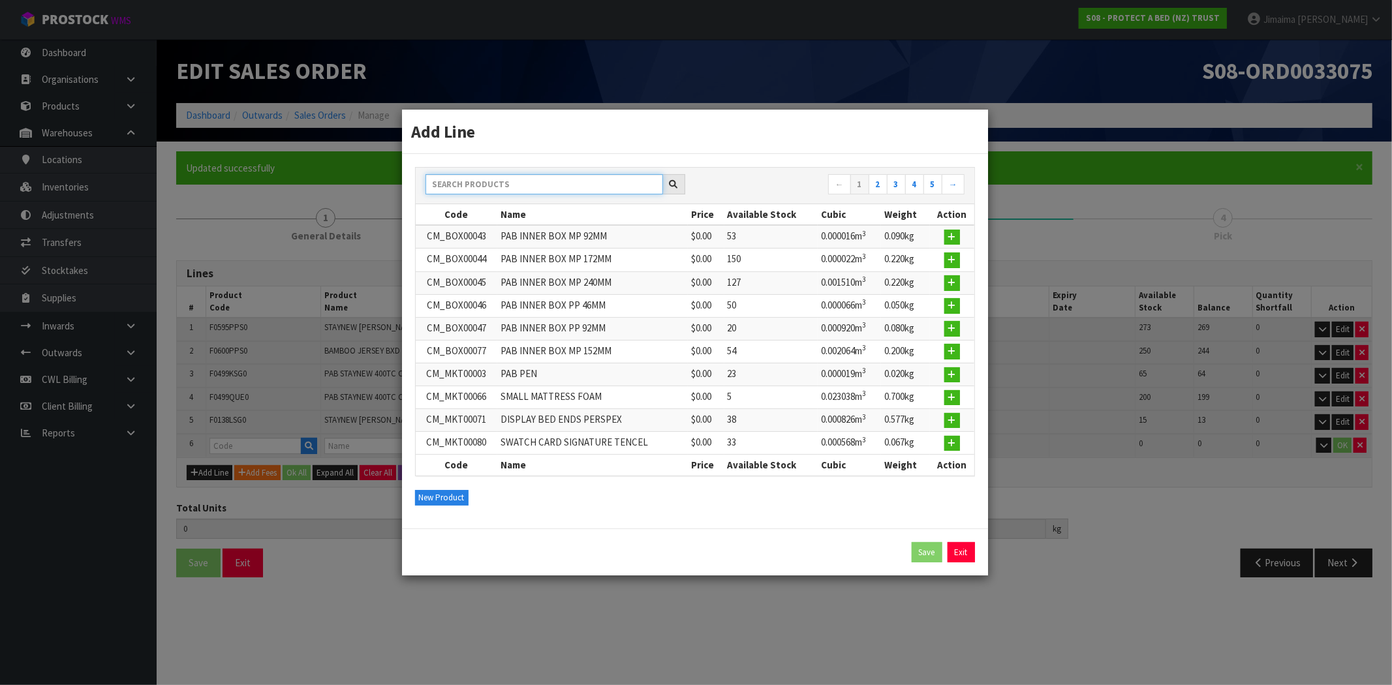
click at [488, 178] on input "text" at bounding box center [545, 184] width 238 height 20
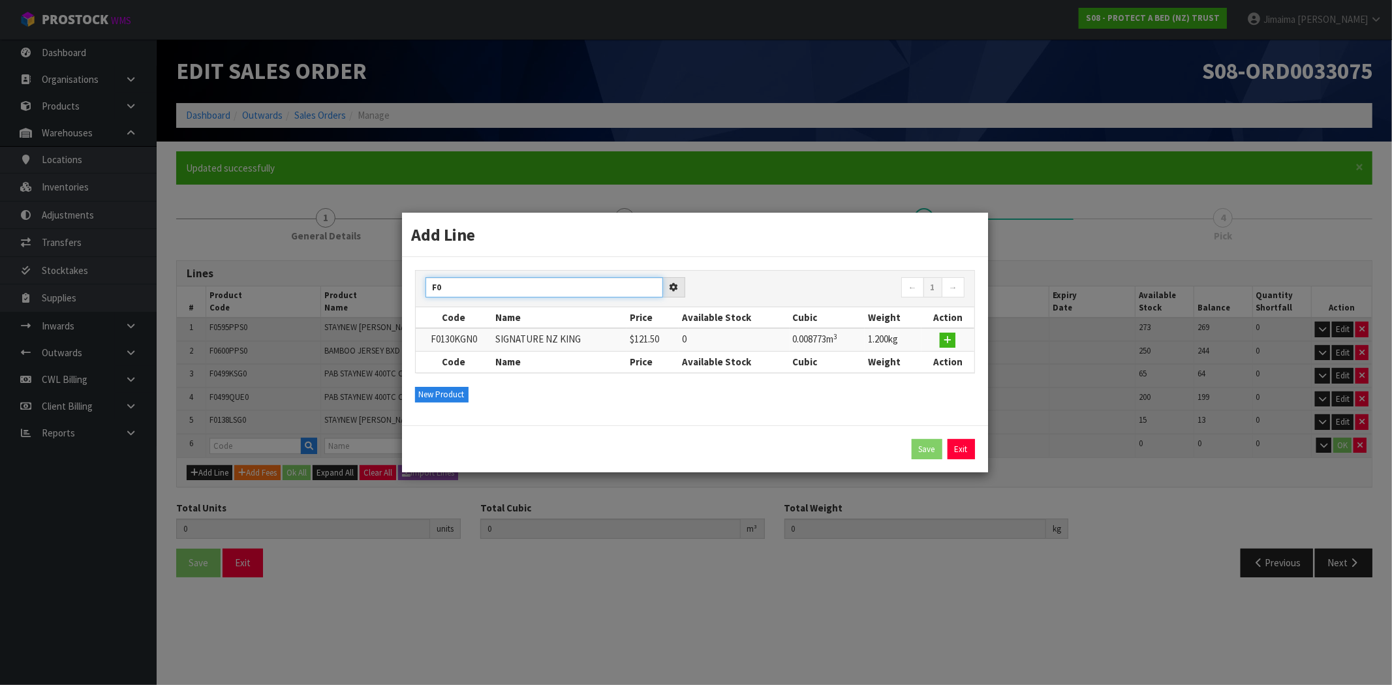
type input "F"
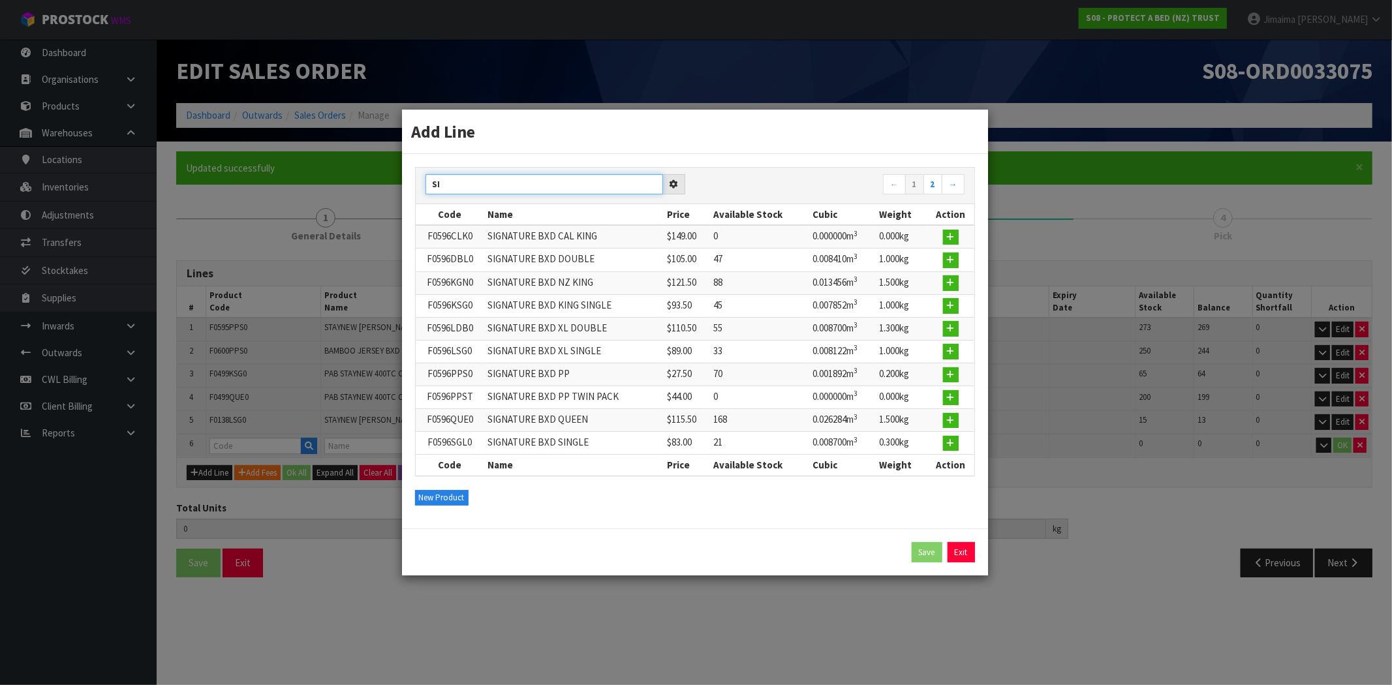
type input "S"
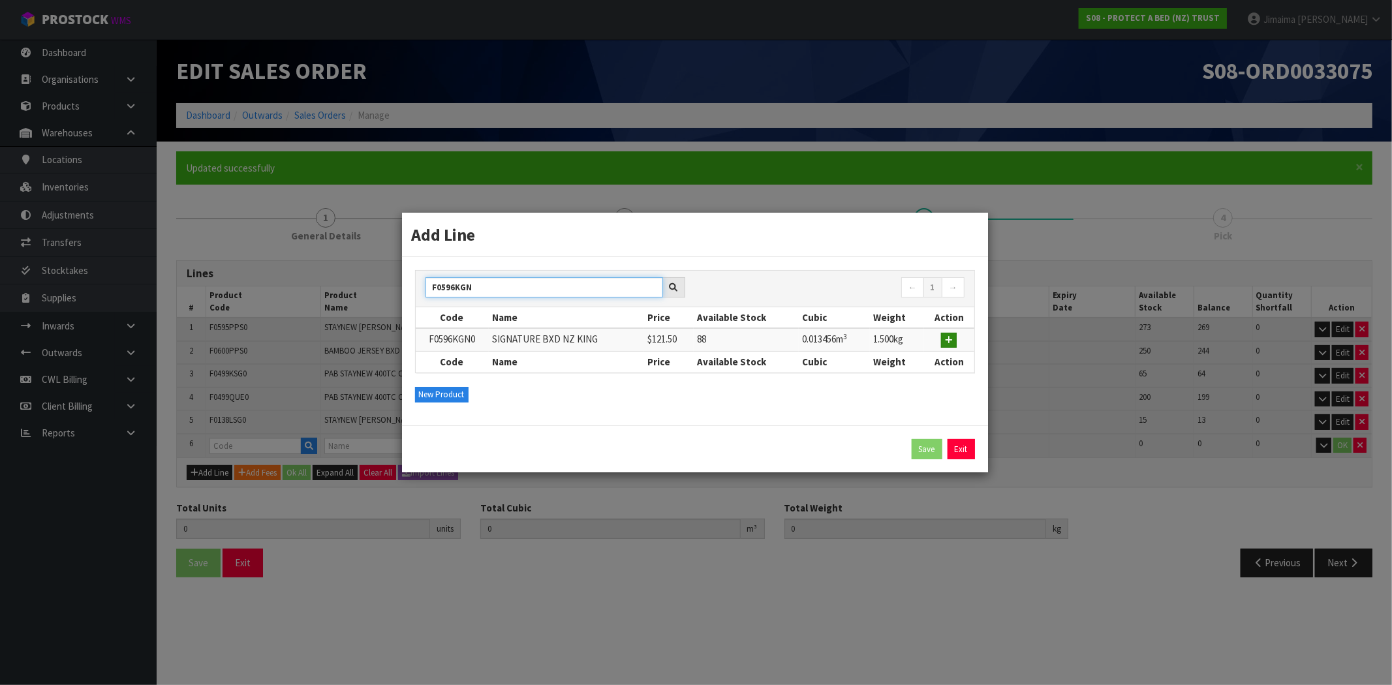
type input "F0596KGN"
click at [948, 340] on icon "button" at bounding box center [949, 340] width 8 height 8
type input "14"
type input "0.049546"
type input "7.82"
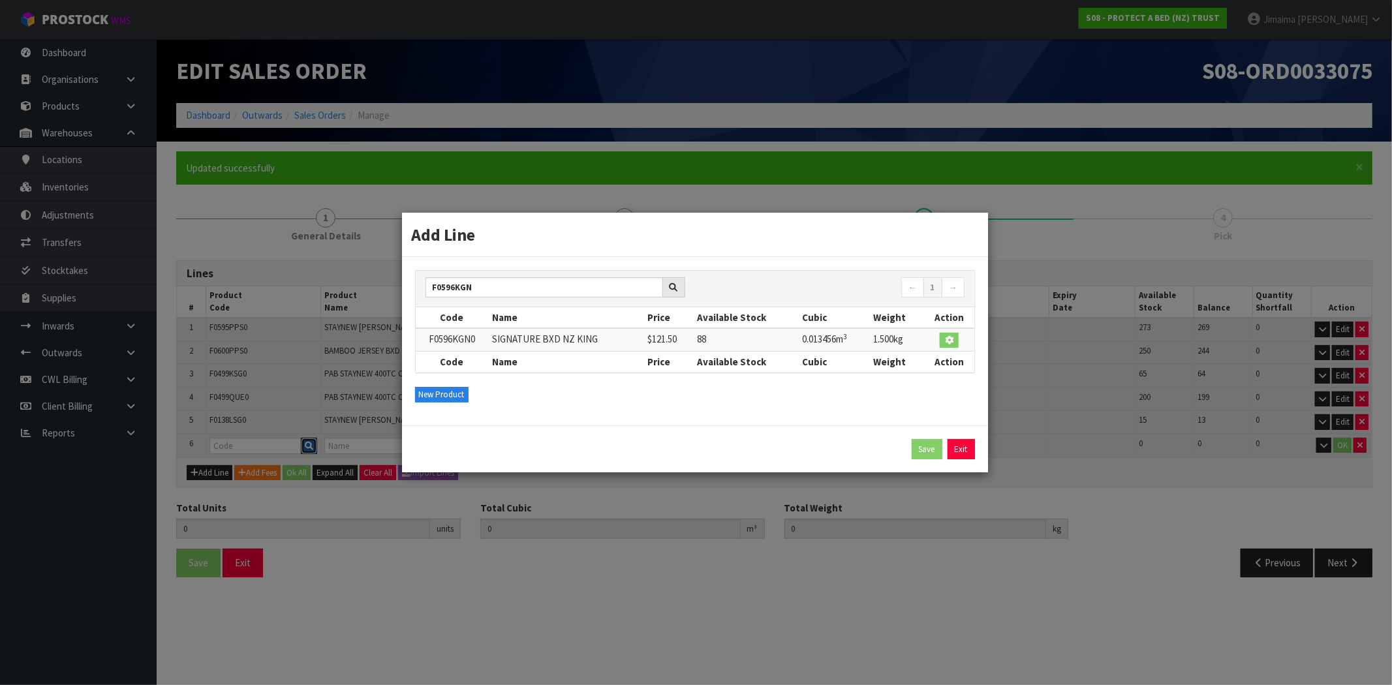
type input "F0596KGN0"
type input "SIGNATURE BXD NZ KING"
type input "0"
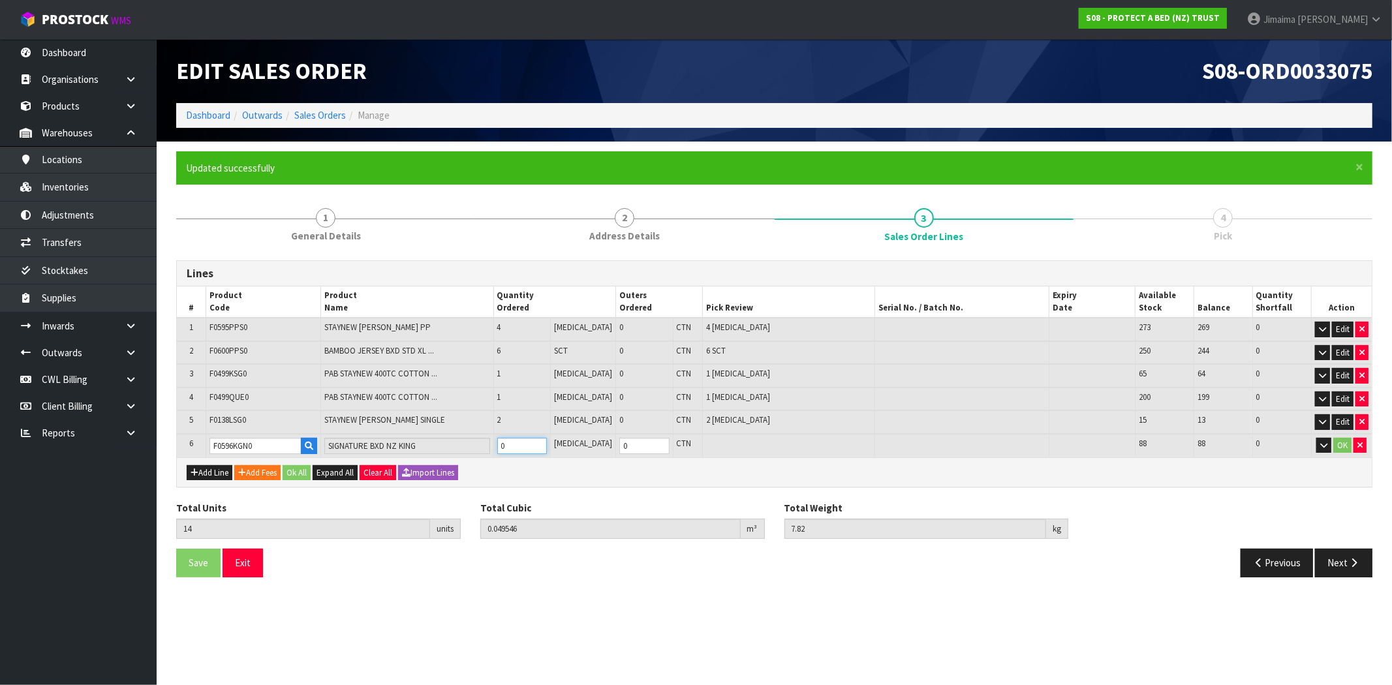
click at [529, 443] on input "0" at bounding box center [522, 446] width 50 height 16
type input "15"
type input "0.063002"
type input "9.32"
type input "1"
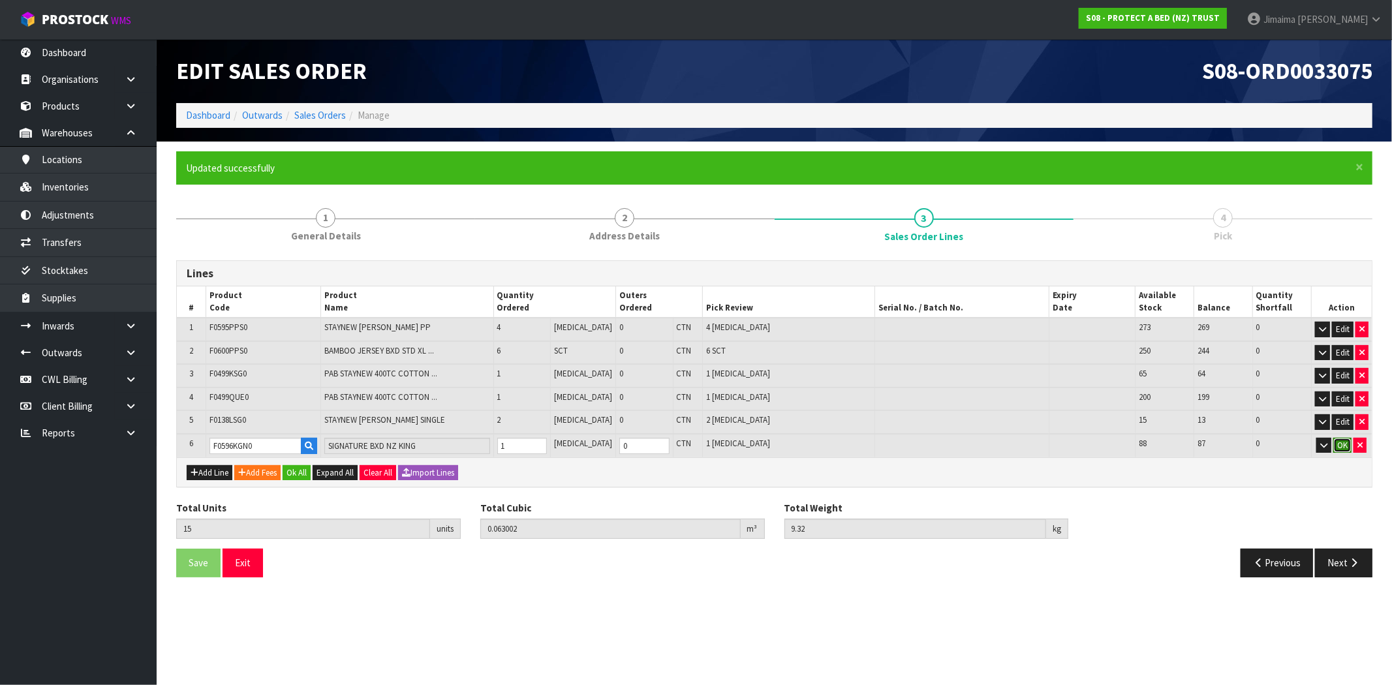
click at [1342, 441] on button "OK" at bounding box center [1343, 446] width 18 height 16
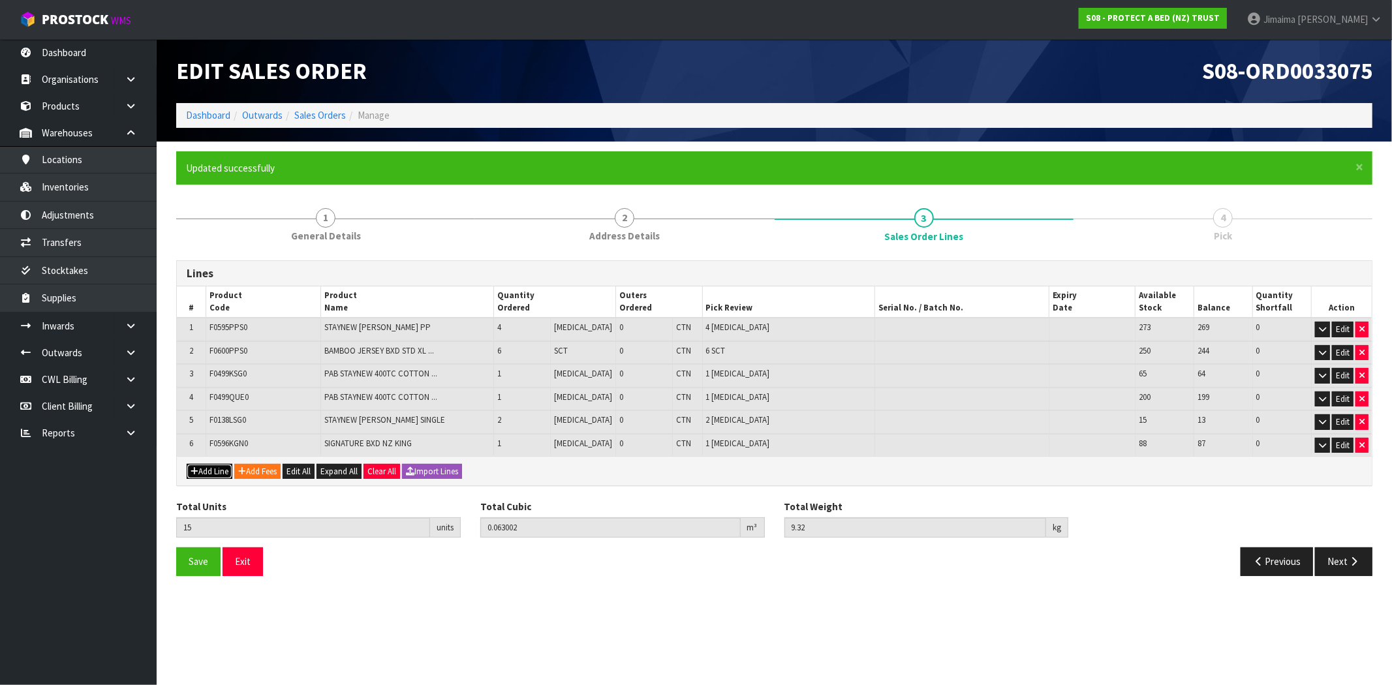
drag, startPoint x: 193, startPoint y: 466, endPoint x: 223, endPoint y: 443, distance: 38.1
click at [193, 467] on icon "button" at bounding box center [195, 471] width 8 height 8
type input "0"
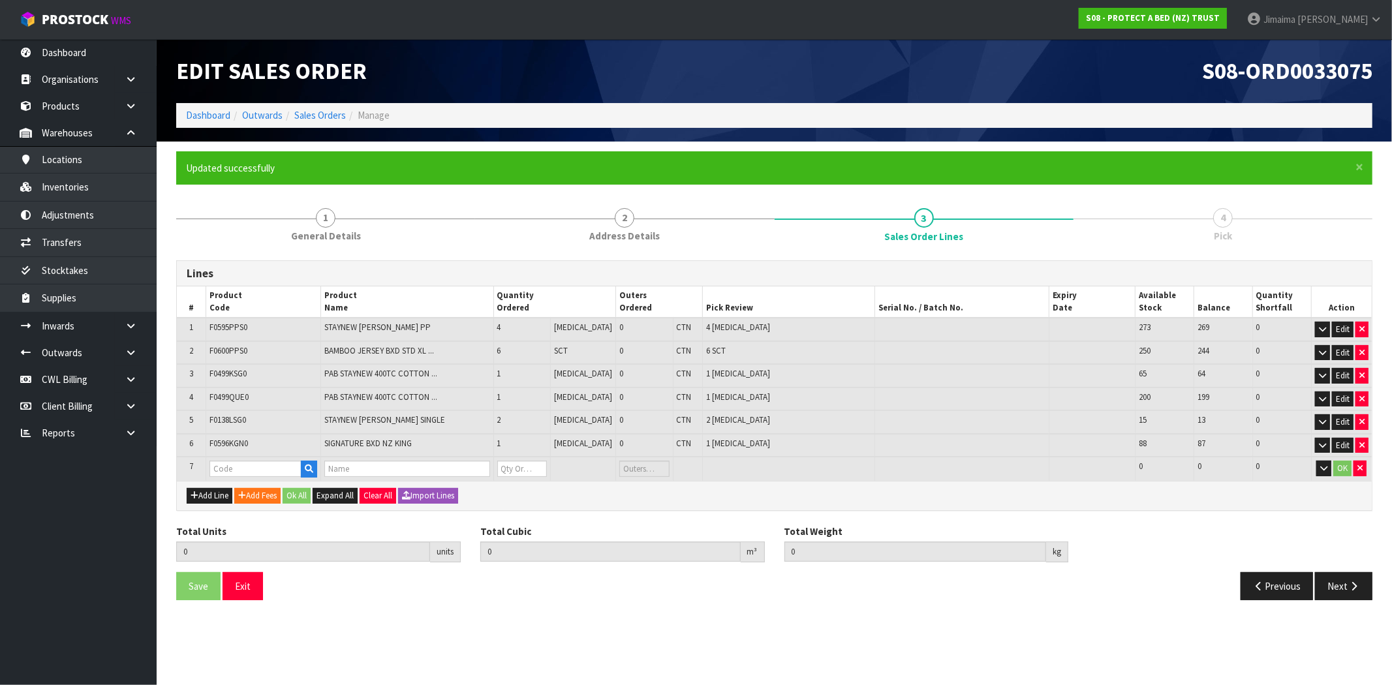
click at [232, 434] on td "F0596KGN0" at bounding box center [263, 445] width 115 height 23
copy span "F0596KGN0"
click at [225, 461] on input "text" at bounding box center [256, 469] width 92 height 16
paste input "F0596KGN0"
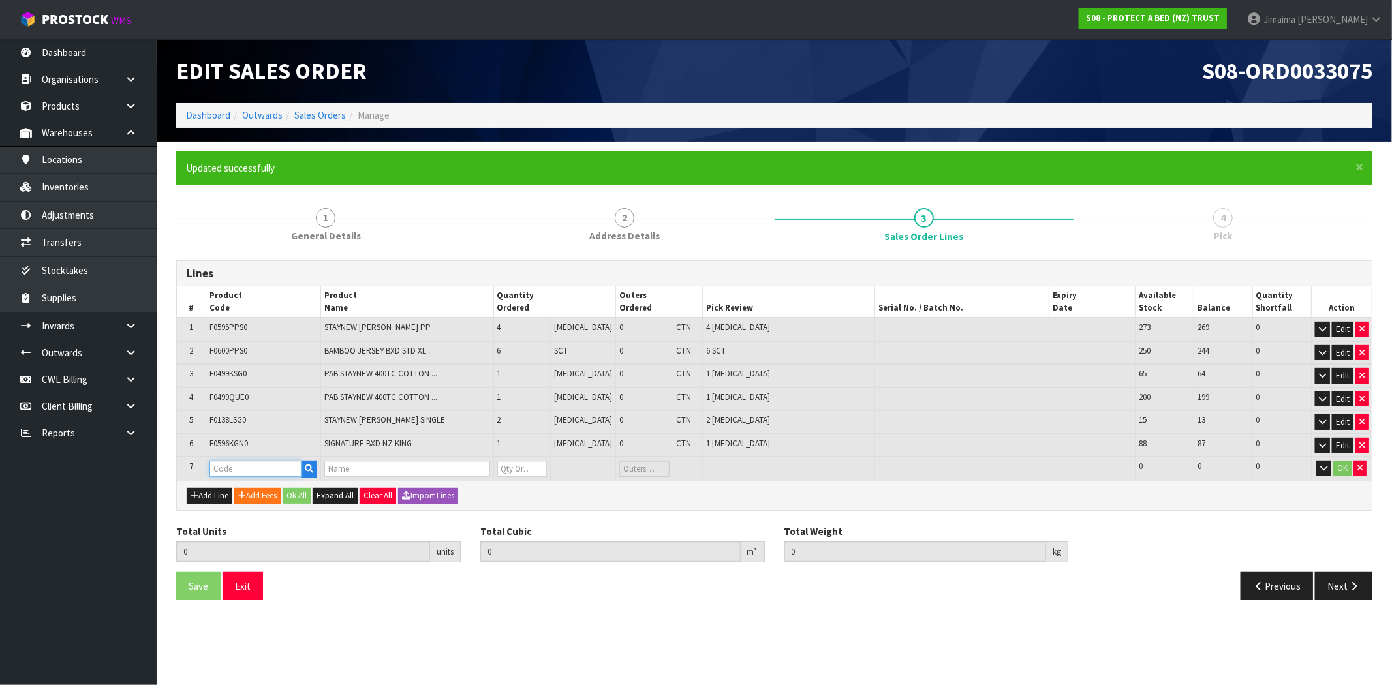
type input "F0596KGN0"
type input "15"
type input "0.063002"
type input "9.32"
type input "SIGNATURE BXD NZ KING"
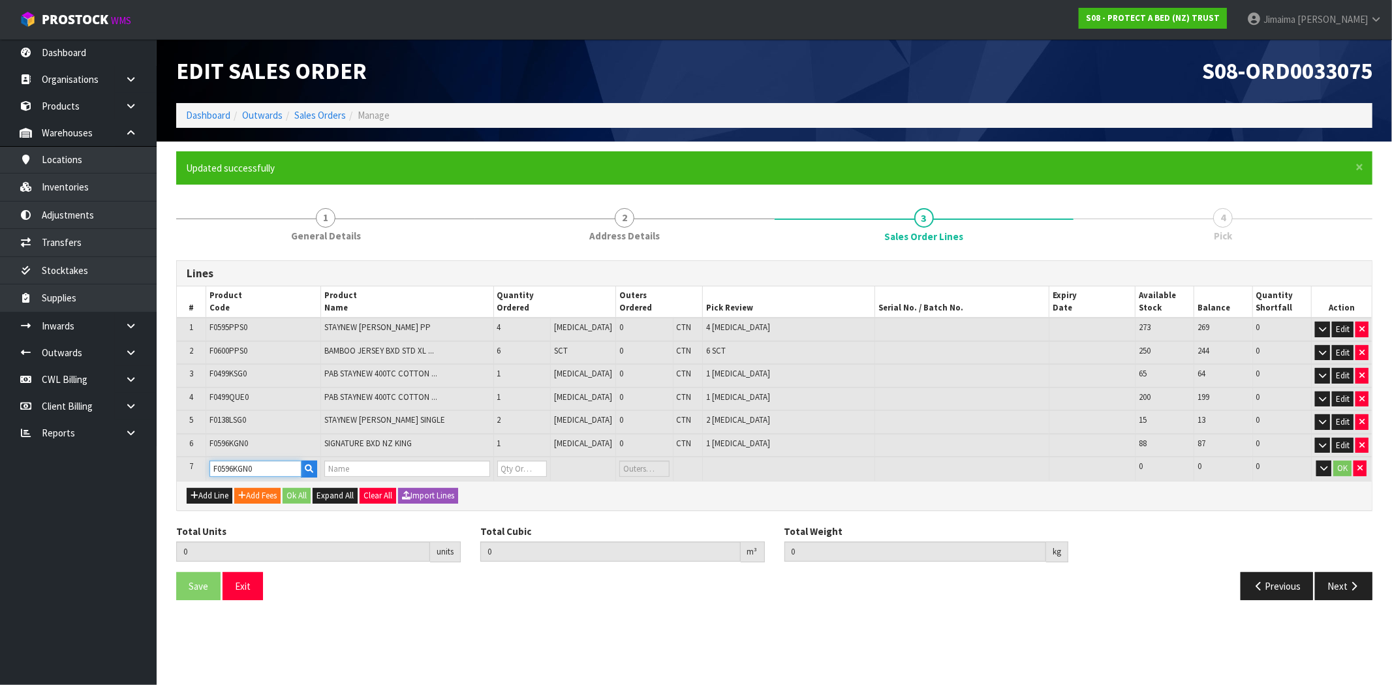
type input "0"
type input "F0596KGN0"
click at [1338, 441] on button "Edit" at bounding box center [1343, 446] width 22 height 16
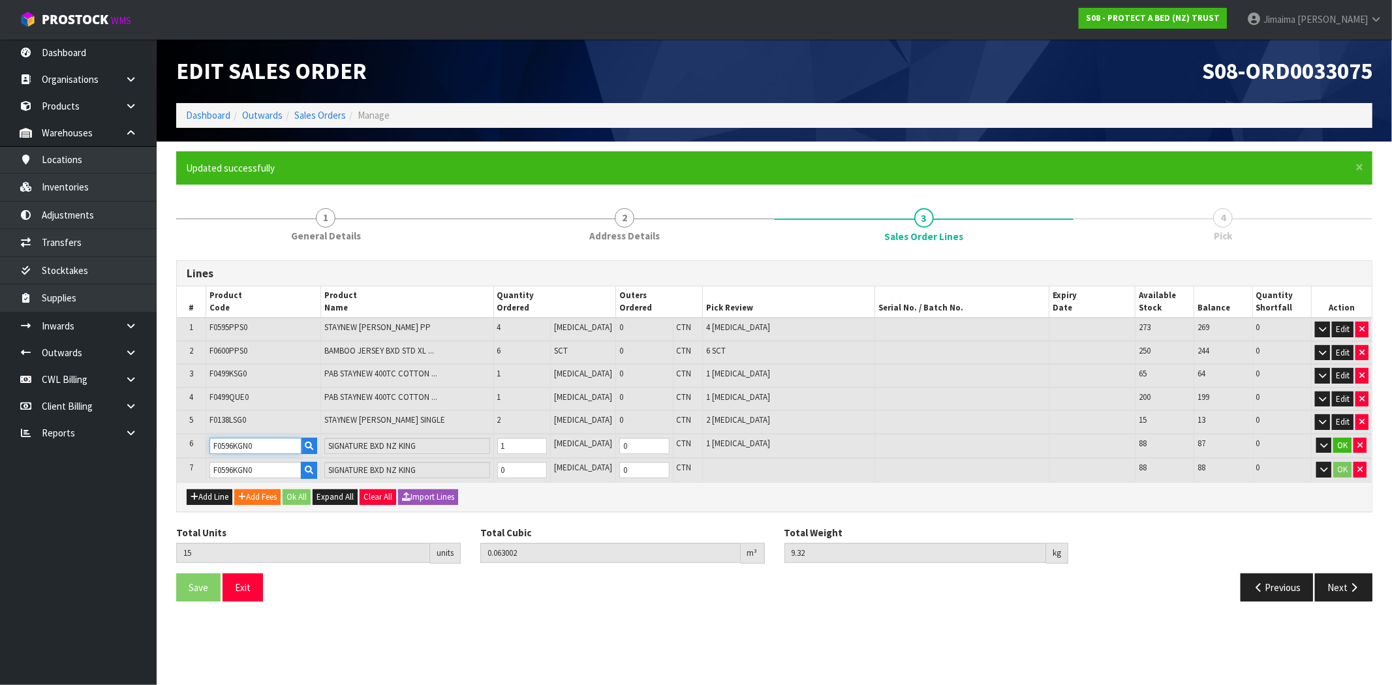
drag, startPoint x: 191, startPoint y: 448, endPoint x: 142, endPoint y: 446, distance: 49.0
click at [131, 449] on body "Toggle navigation ProStock WMS S08 - PROTECT A BED (NZ) TRUST Jimaima Reiher Lo…" at bounding box center [696, 342] width 1392 height 685
click at [531, 467] on input "0" at bounding box center [522, 470] width 50 height 16
type input "16"
type input "0.076458"
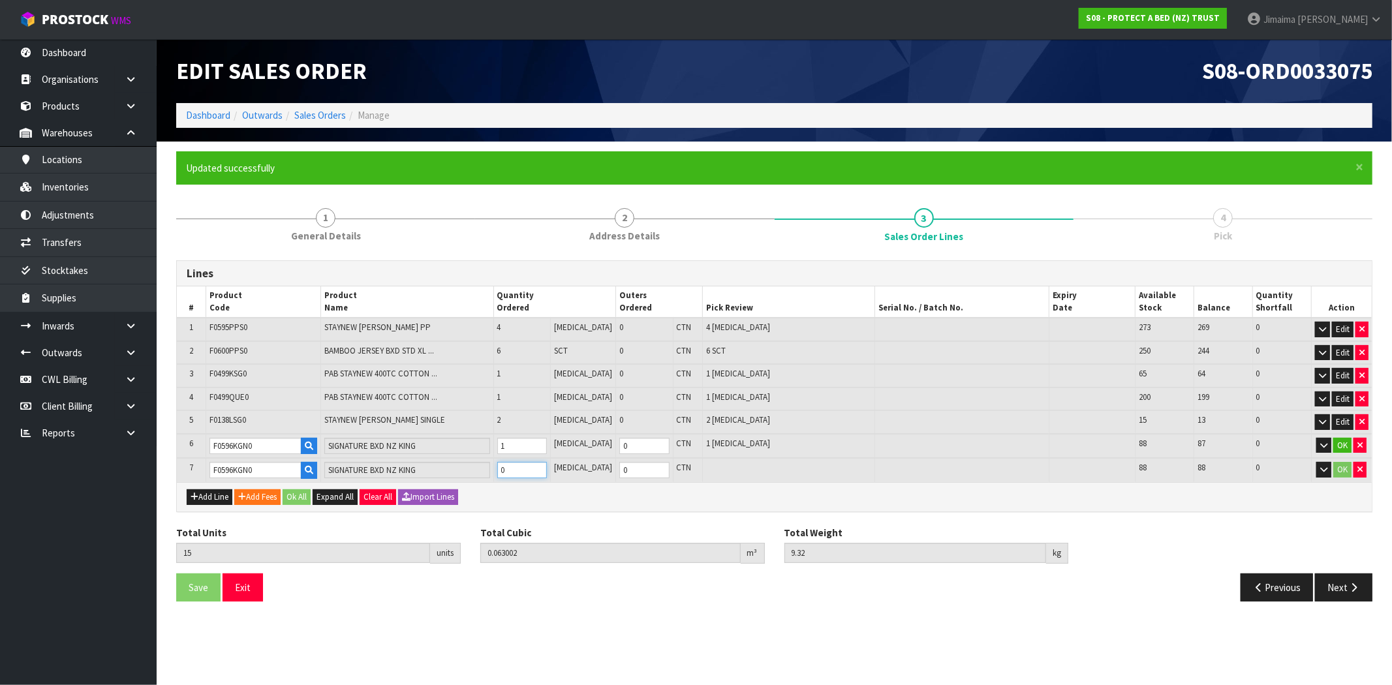
type input "10.82"
type input "1"
drag, startPoint x: 236, startPoint y: 449, endPoint x: 288, endPoint y: 433, distance: 54.5
click at [170, 446] on div "× Close Updated successfully 1 General Details 2 Address Details 3 Sales Order …" at bounding box center [774, 381] width 1216 height 461
click at [313, 442] on icon "button" at bounding box center [309, 446] width 8 height 8
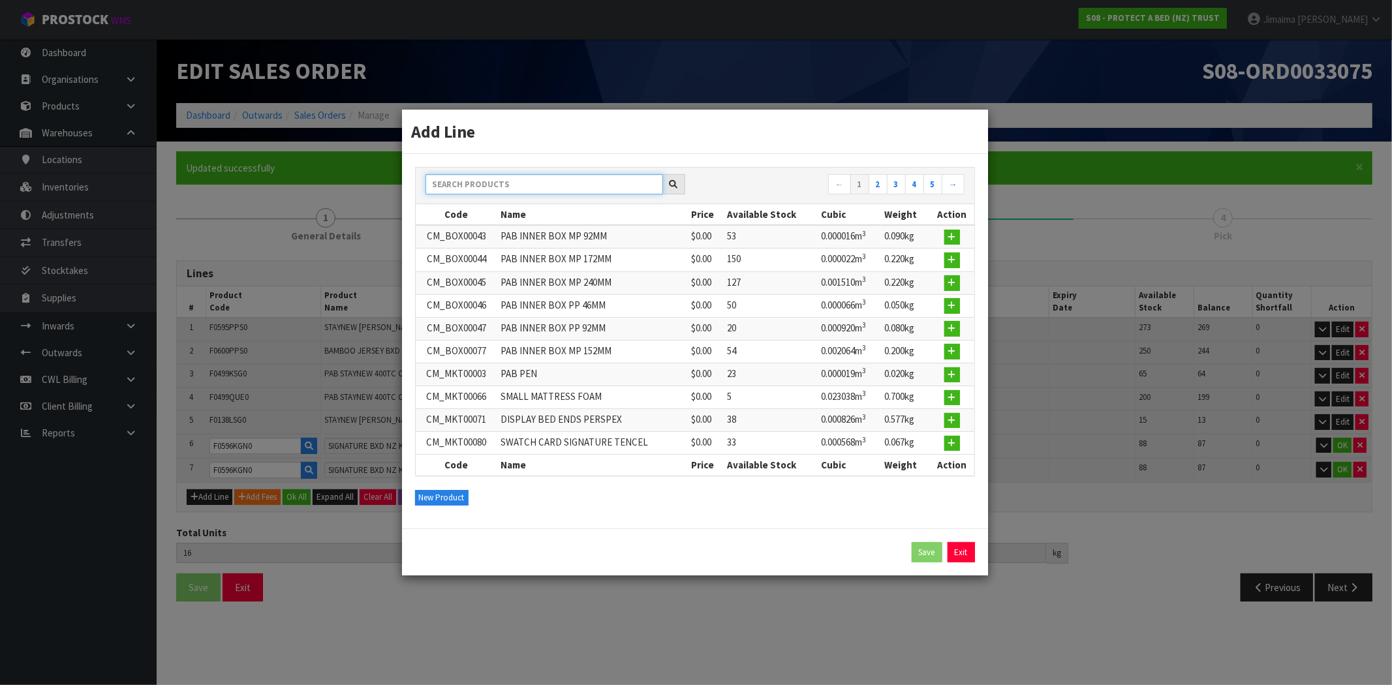
click at [526, 187] on input "text" at bounding box center [545, 184] width 238 height 20
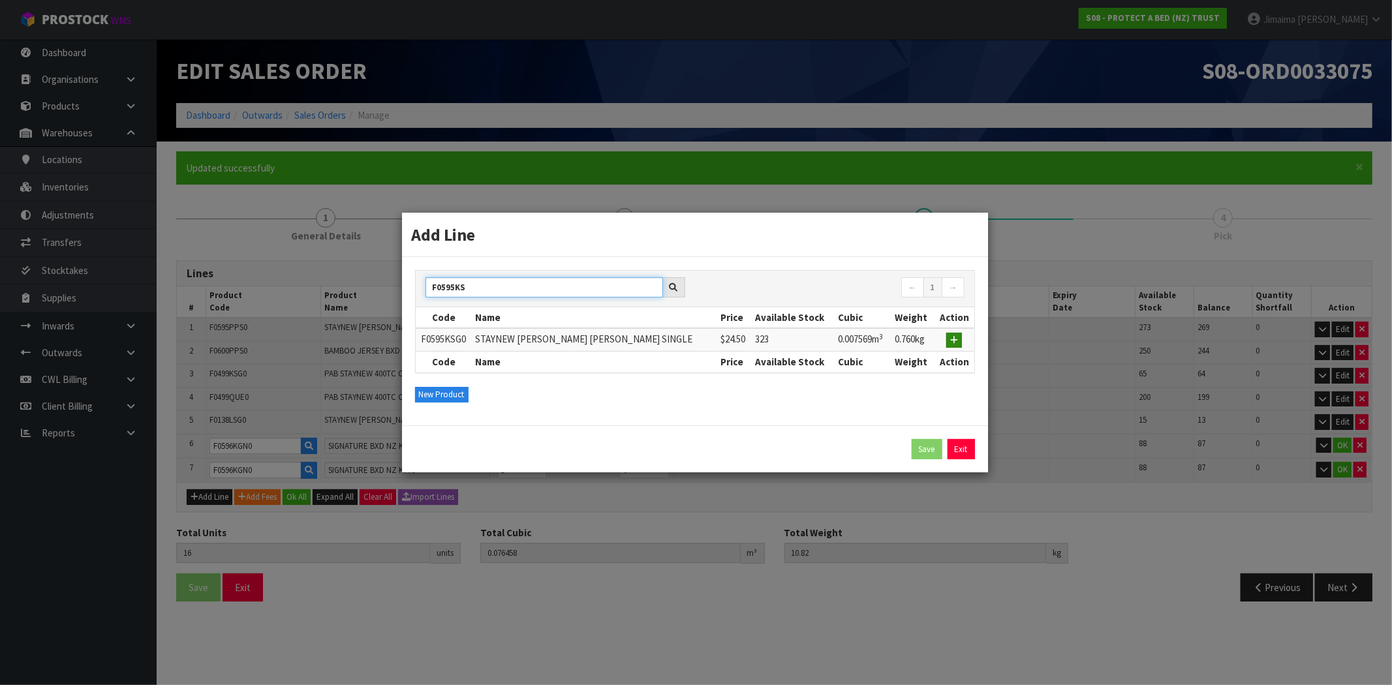
type input "F0595KS"
click at [947, 341] on button "button" at bounding box center [954, 341] width 16 height 16
type input "0.070571"
type input "10.08"
type input "F0595KSG0"
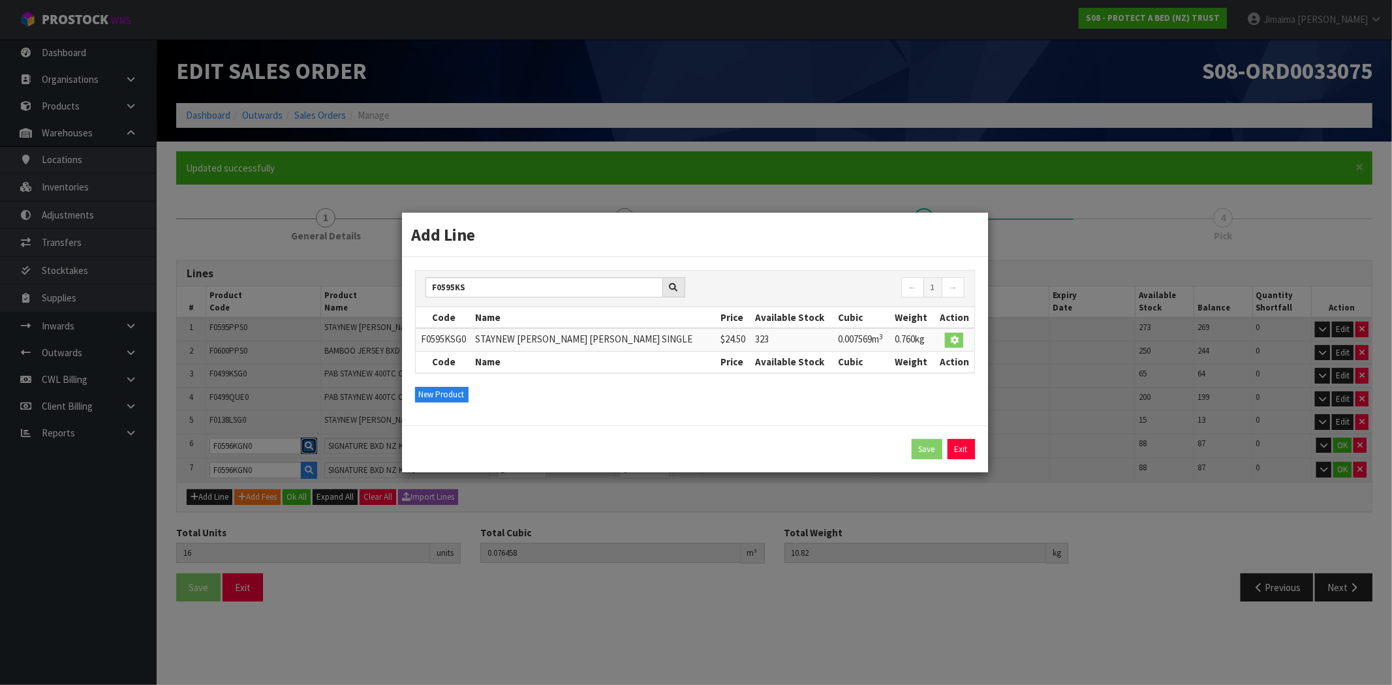
type input "STAYNEW TERRY BXD KING SINGLE"
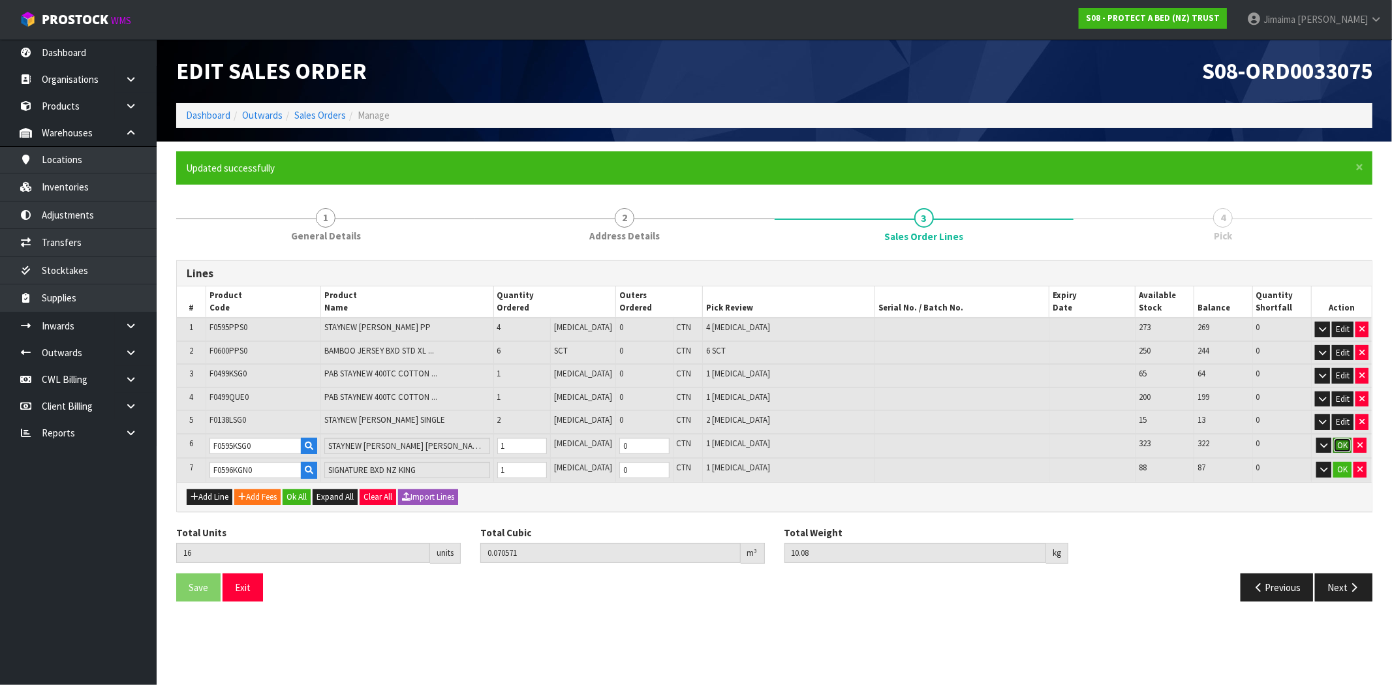
click at [1339, 442] on button "OK" at bounding box center [1343, 446] width 18 height 16
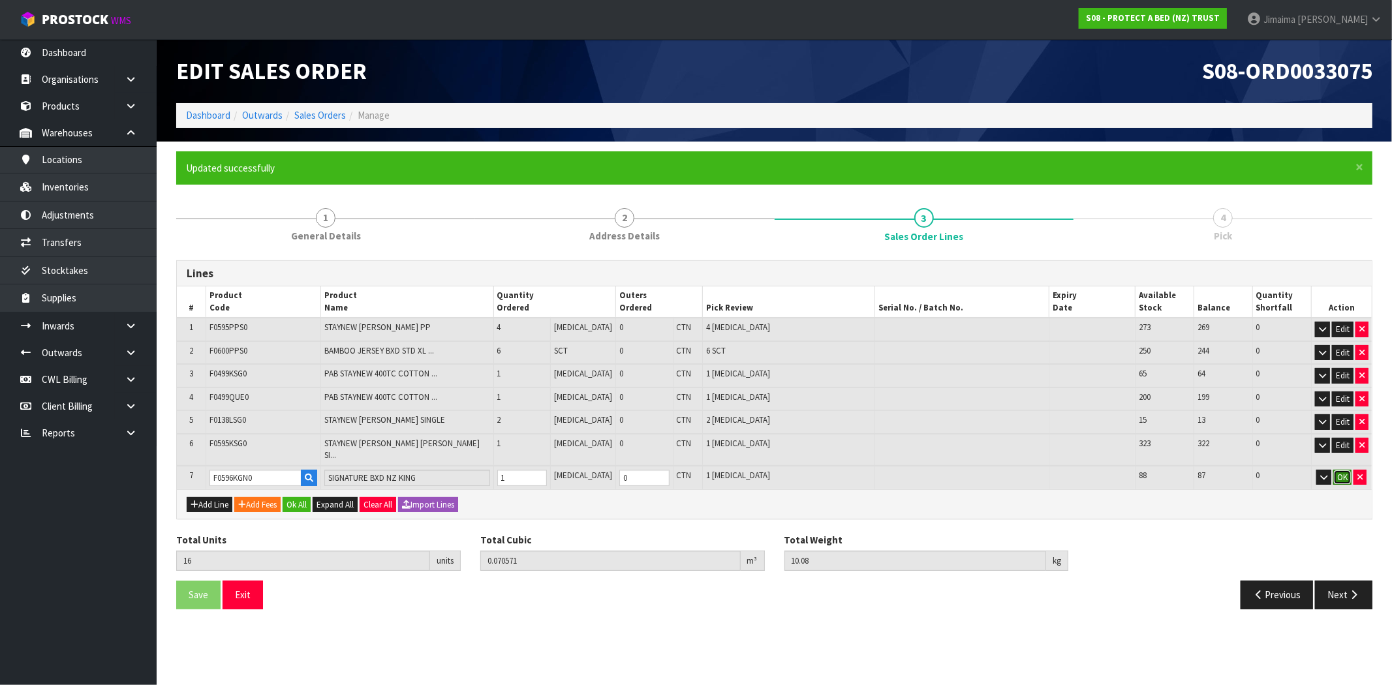
click at [1345, 470] on button "OK" at bounding box center [1343, 478] width 18 height 16
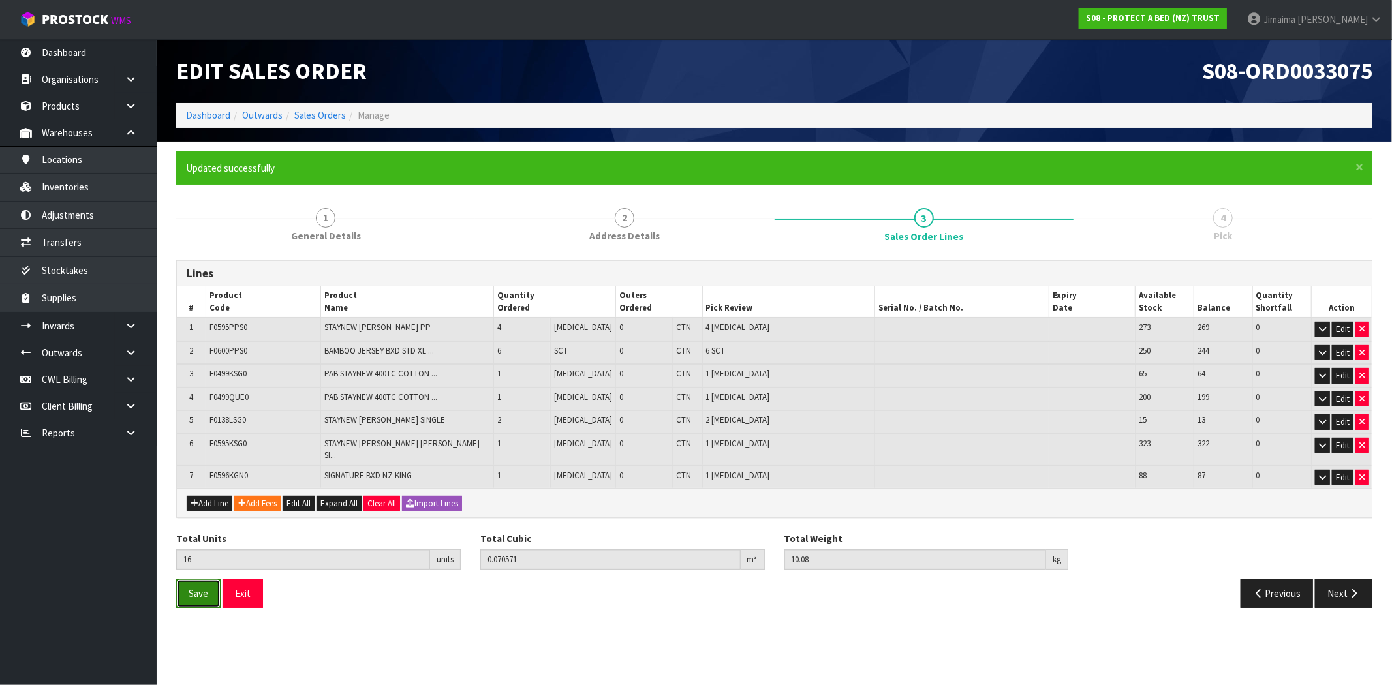
click at [202, 587] on span "Save" at bounding box center [199, 593] width 20 height 12
click at [1345, 580] on button "Next" at bounding box center [1343, 594] width 57 height 28
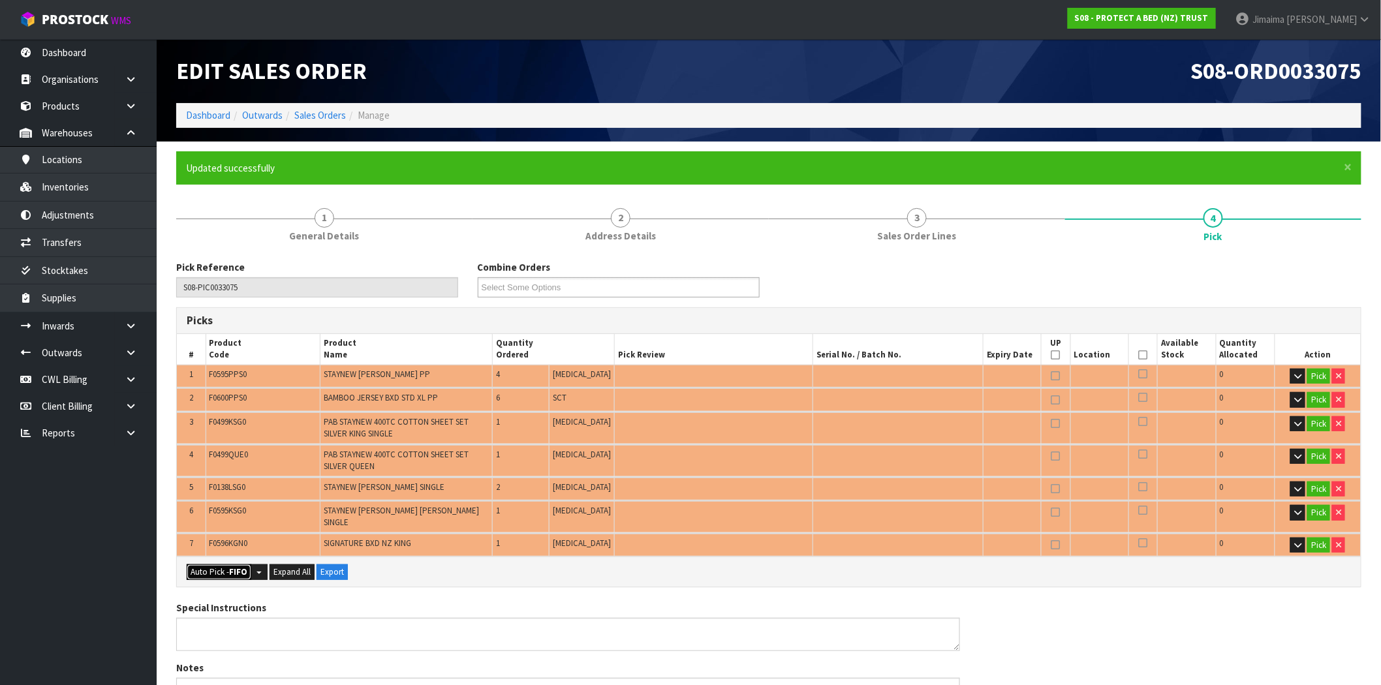
click at [219, 565] on button "Auto Pick - FIFO" at bounding box center [219, 573] width 65 height 16
type input "Piece x 10"
type input "Sub-carton x 6"
type input "16"
type input "0.070571"
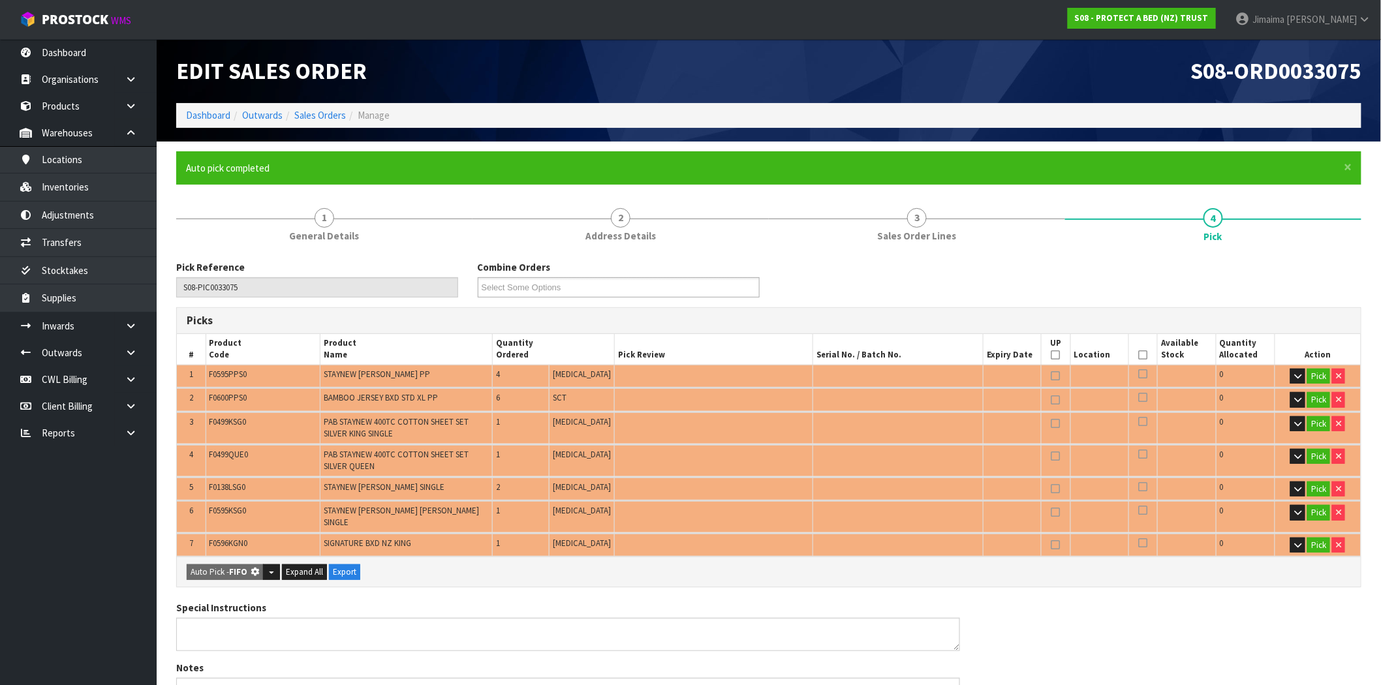
type input "10.080"
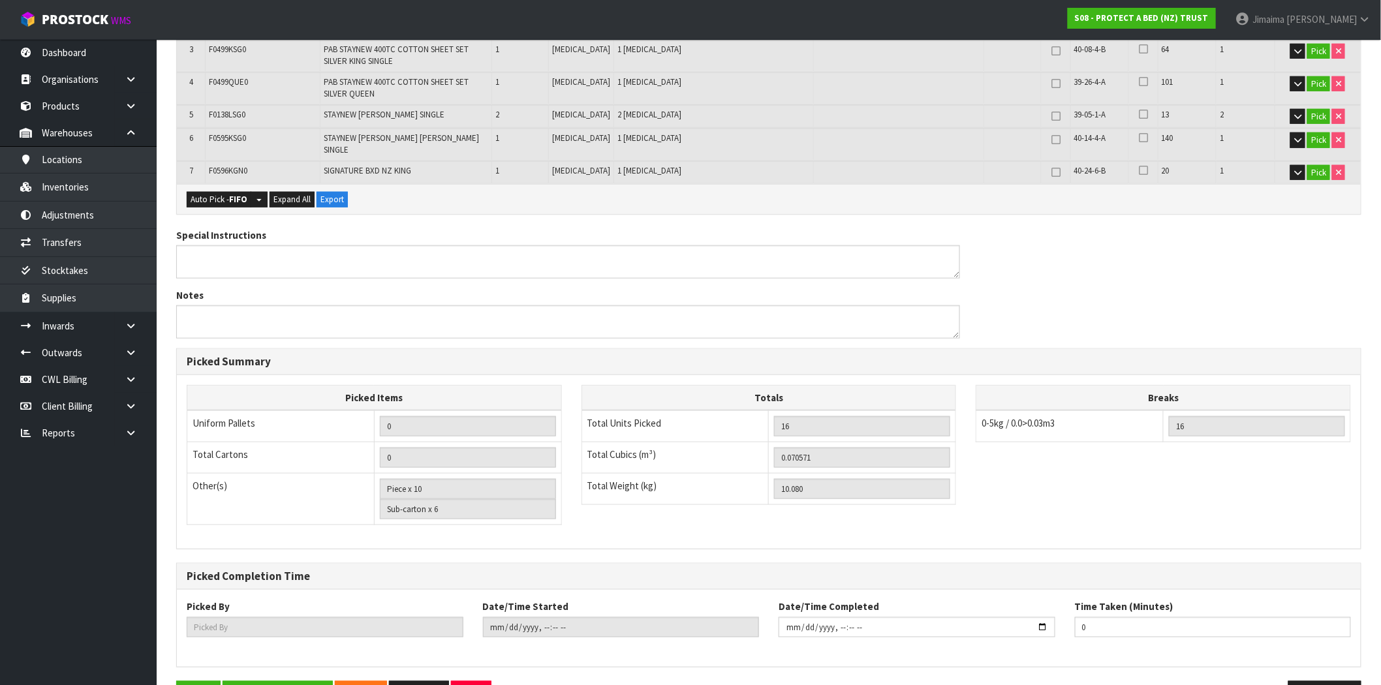
scroll to position [405, 0]
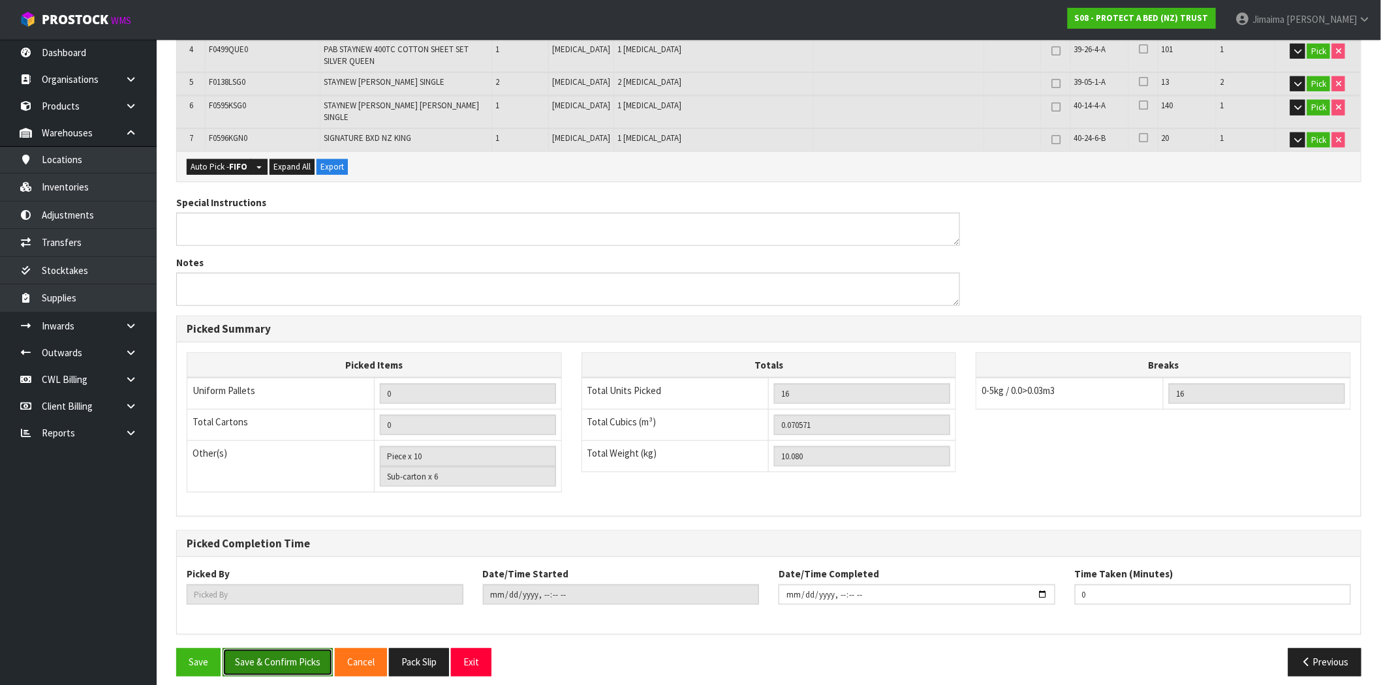
click at [309, 657] on button "Save & Confirm Picks" at bounding box center [278, 663] width 110 height 28
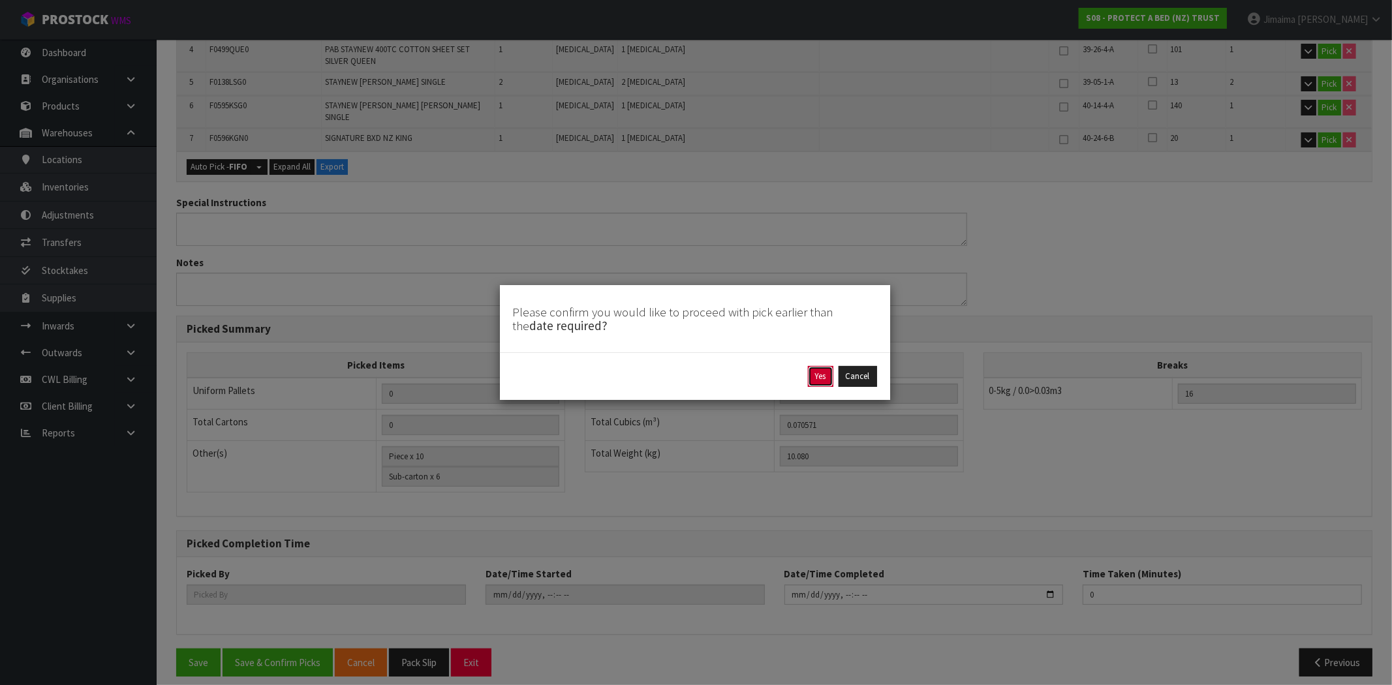
click at [823, 377] on button "Yes" at bounding box center [820, 376] width 25 height 21
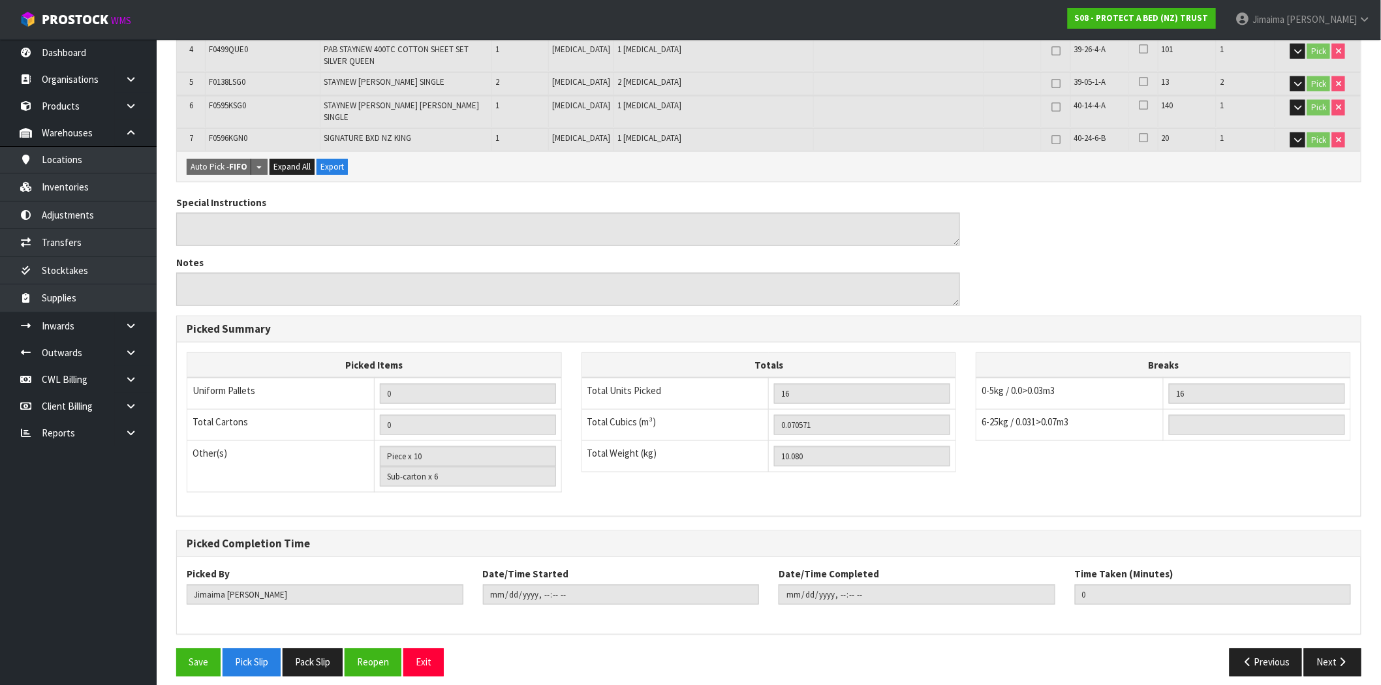
type input "Jimaima [PERSON_NAME]"
type input "2025-08-19T13:42:33"
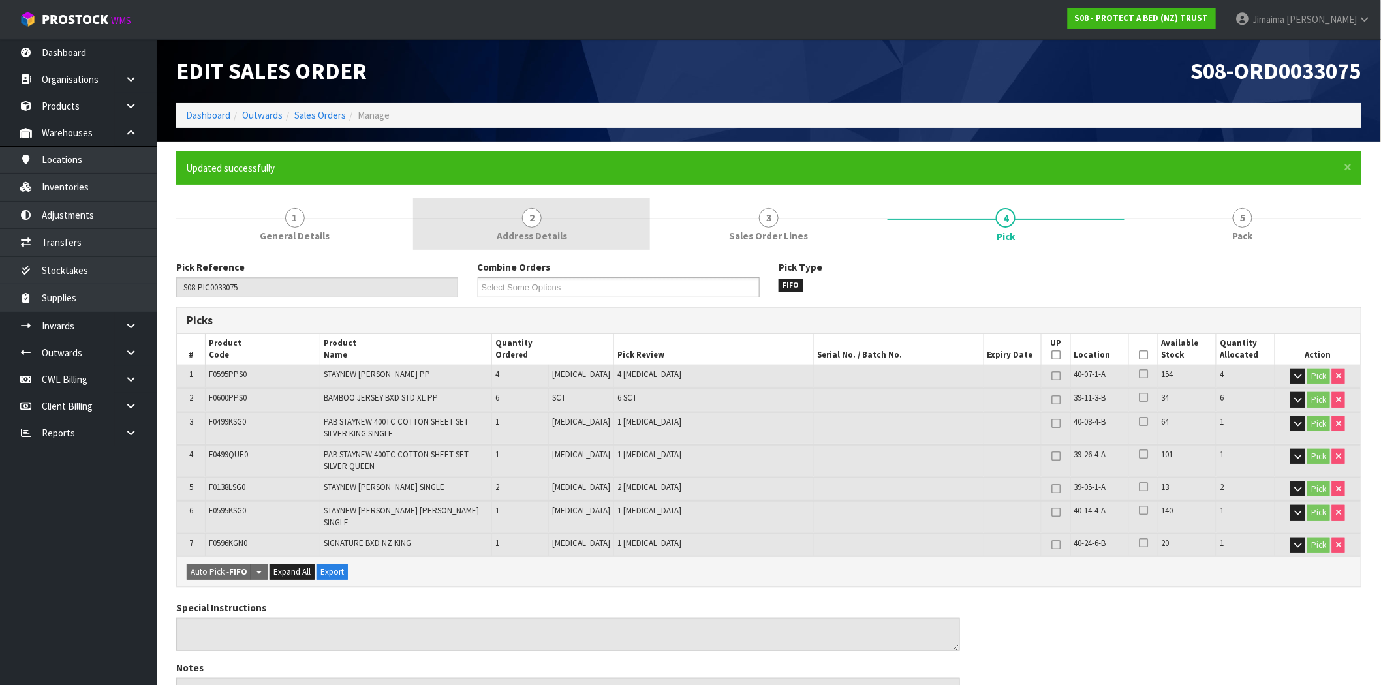
click at [510, 217] on link "2 Address Details" at bounding box center [531, 224] width 237 height 52
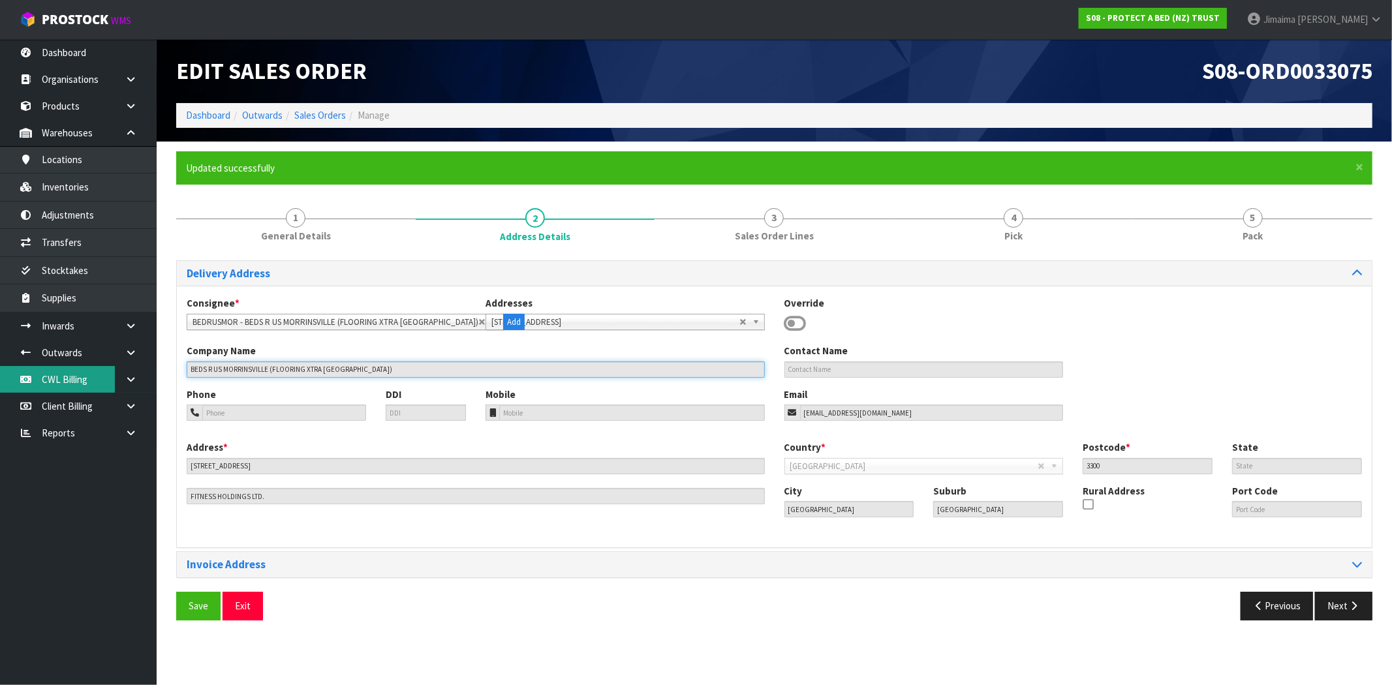
click at [108, 375] on body "Toggle navigation ProStock WMS S08 - PROTECT A BED (NZ) TRUST Jimaima Reiher Lo…" at bounding box center [696, 342] width 1392 height 685
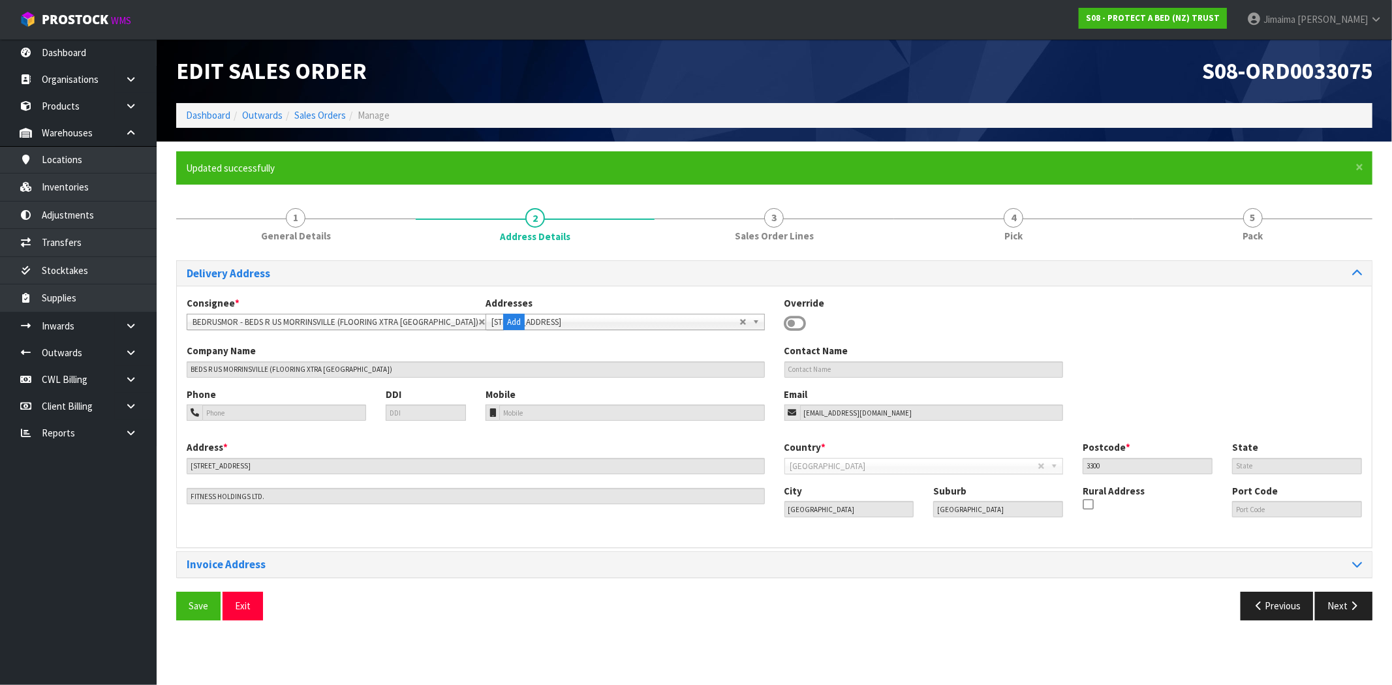
click at [316, 108] on li "Sales Orders" at bounding box center [314, 115] width 63 height 14
click at [315, 109] on link "Sales Orders" at bounding box center [320, 115] width 52 height 12
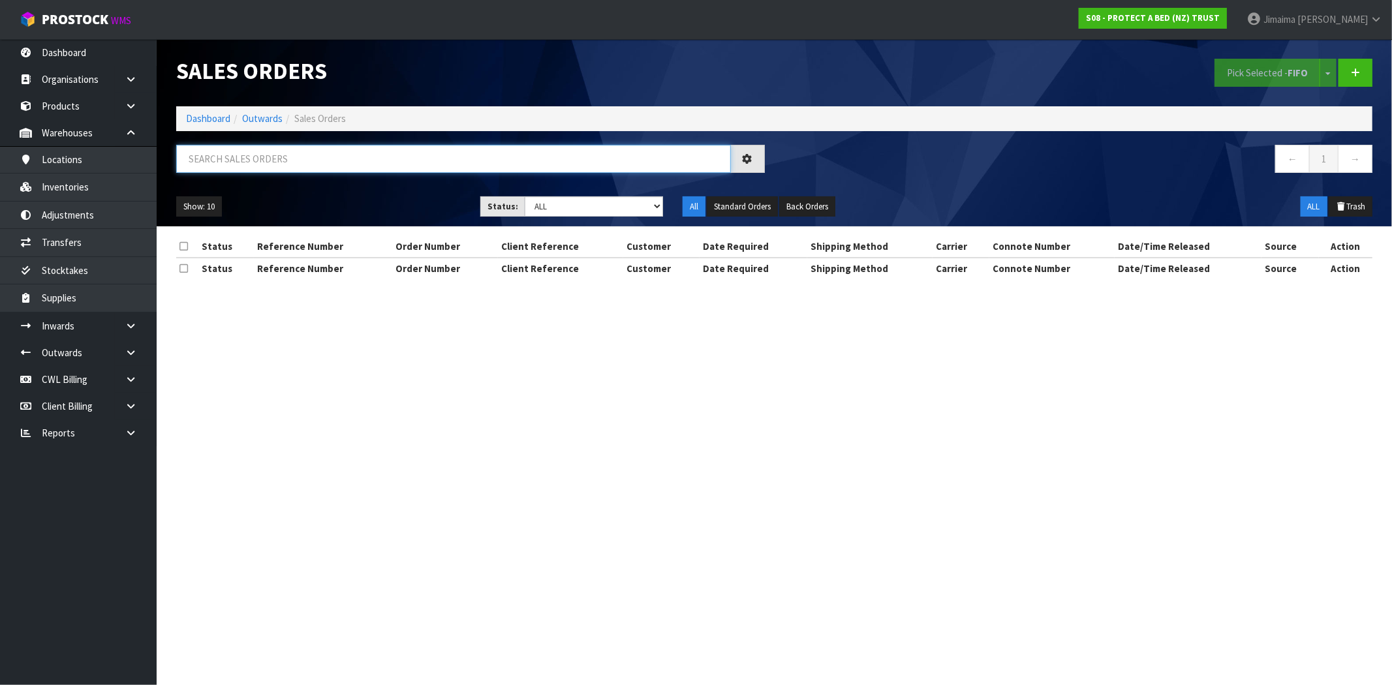
click at [251, 172] on input "text" at bounding box center [453, 159] width 555 height 28
paste input "BEDS R US MORRINSVILLE (FLOORING XTRA MORRINSVILLE)"
type input "BEDS R US MORRINSVILLE (FLOORING XTRA MORRINSVILLE)"
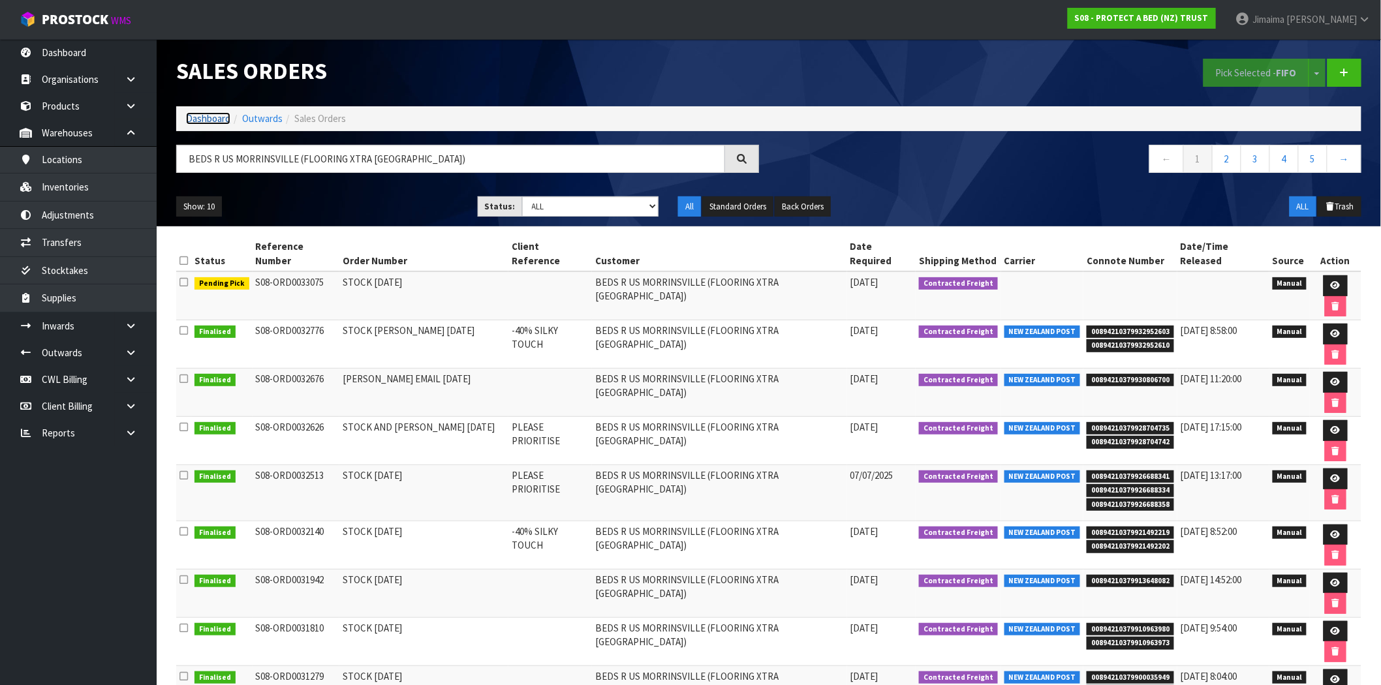
click at [197, 116] on link "Dashboard" at bounding box center [208, 118] width 44 height 12
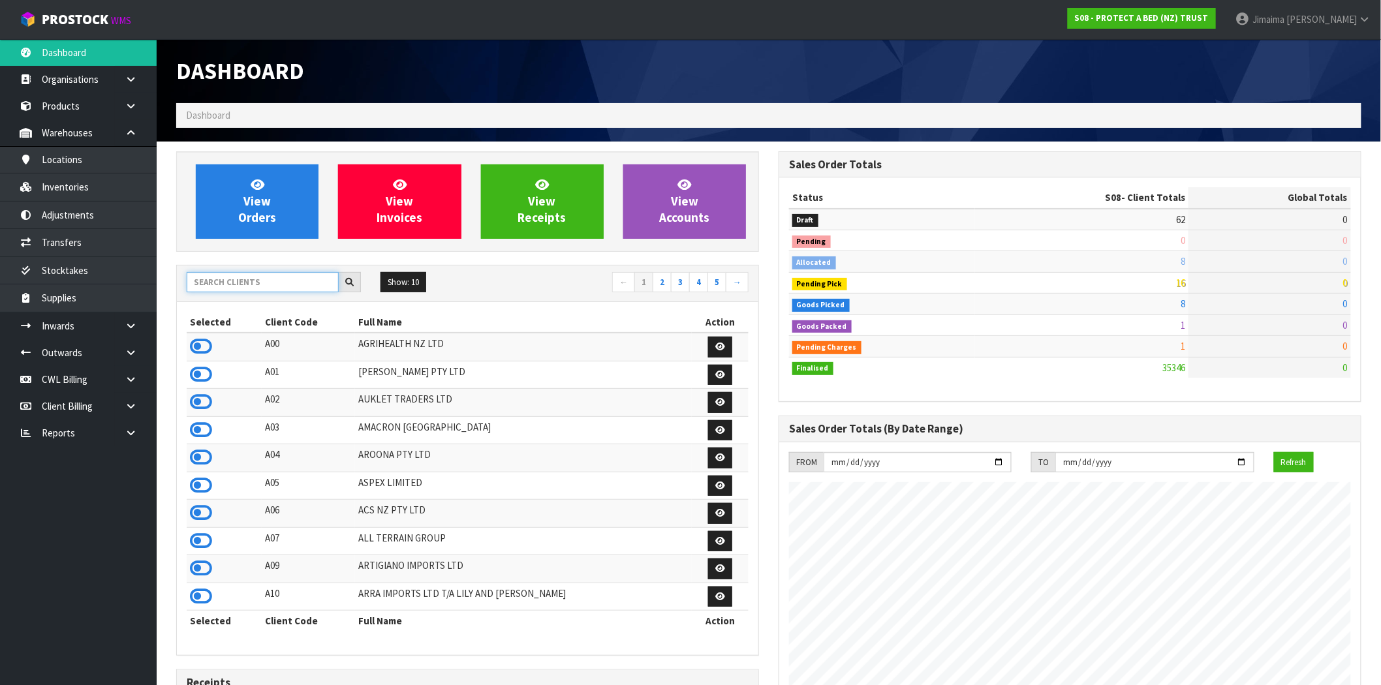
scroll to position [814, 602]
click at [242, 279] on input "text" at bounding box center [263, 282] width 152 height 20
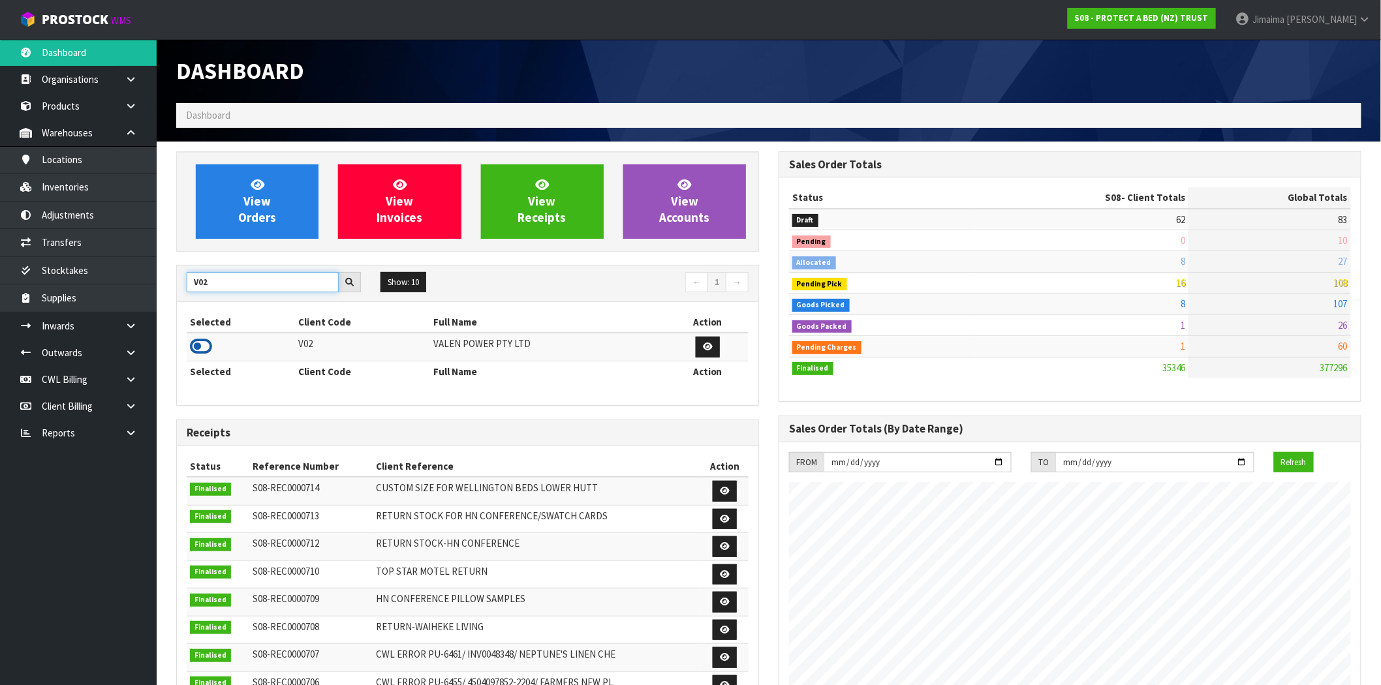
type input "V02"
click at [211, 340] on icon at bounding box center [201, 347] width 22 height 20
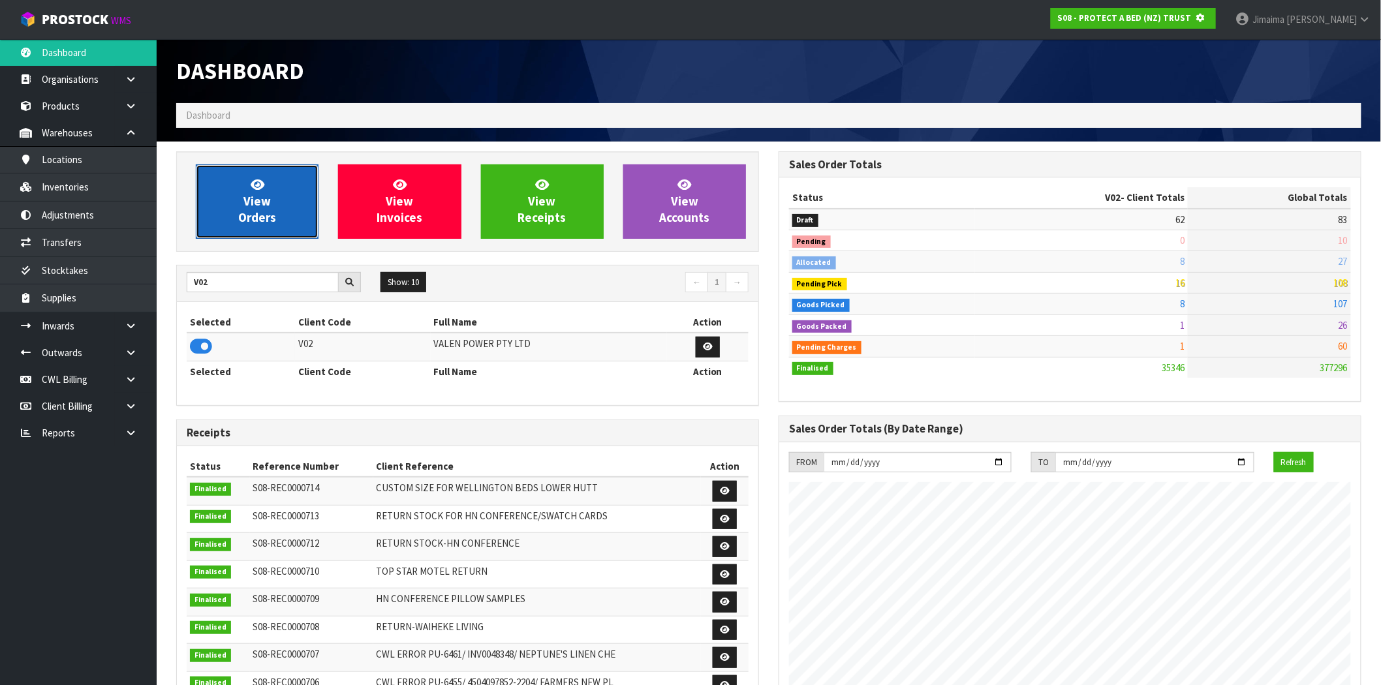
scroll to position [651928, 652139]
click at [258, 180] on icon at bounding box center [258, 184] width 14 height 12
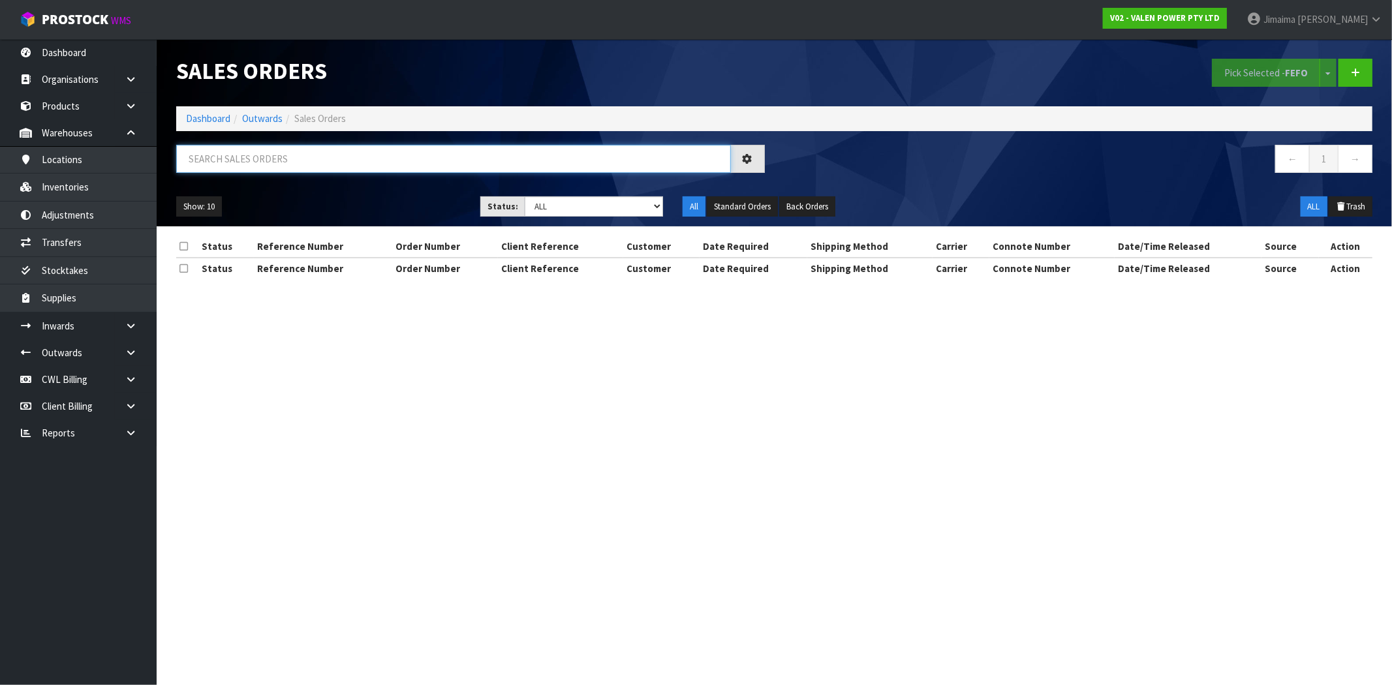
click at [236, 155] on input "text" at bounding box center [453, 159] width 555 height 28
paste input "S47242"
type input "S47242"
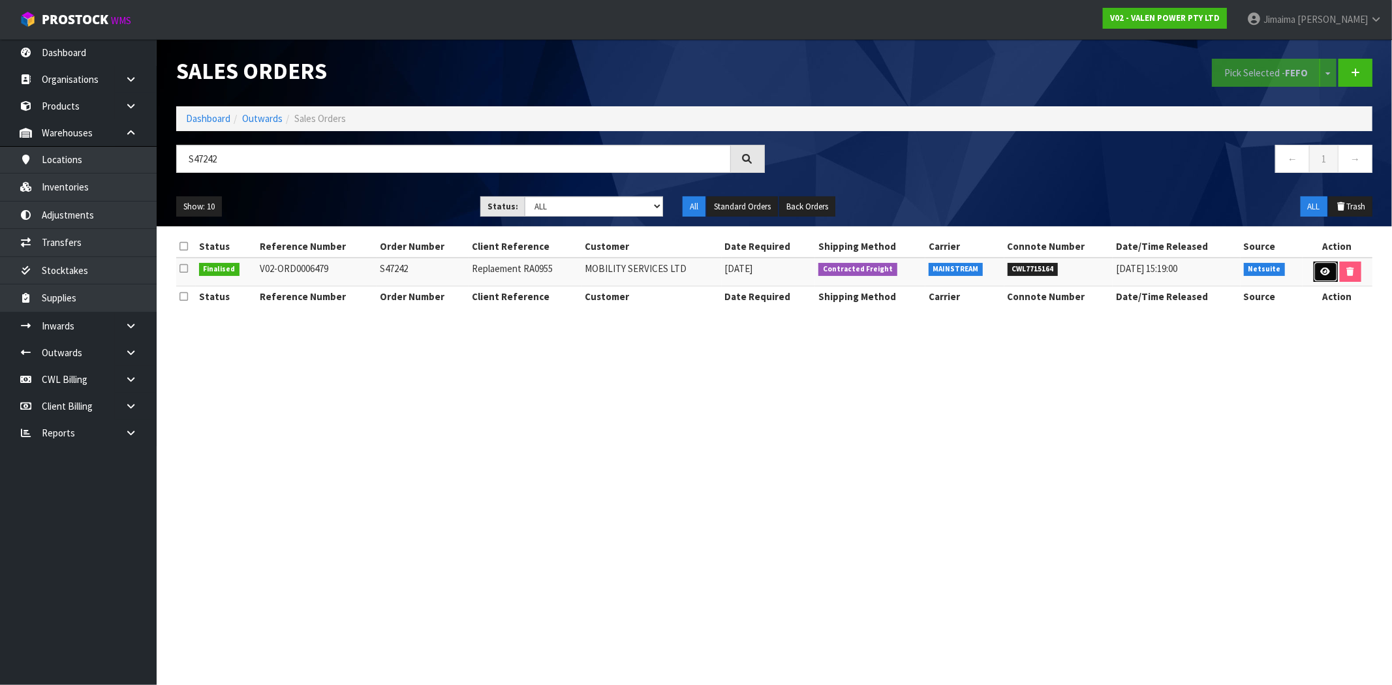
click at [1321, 266] on link at bounding box center [1326, 272] width 24 height 21
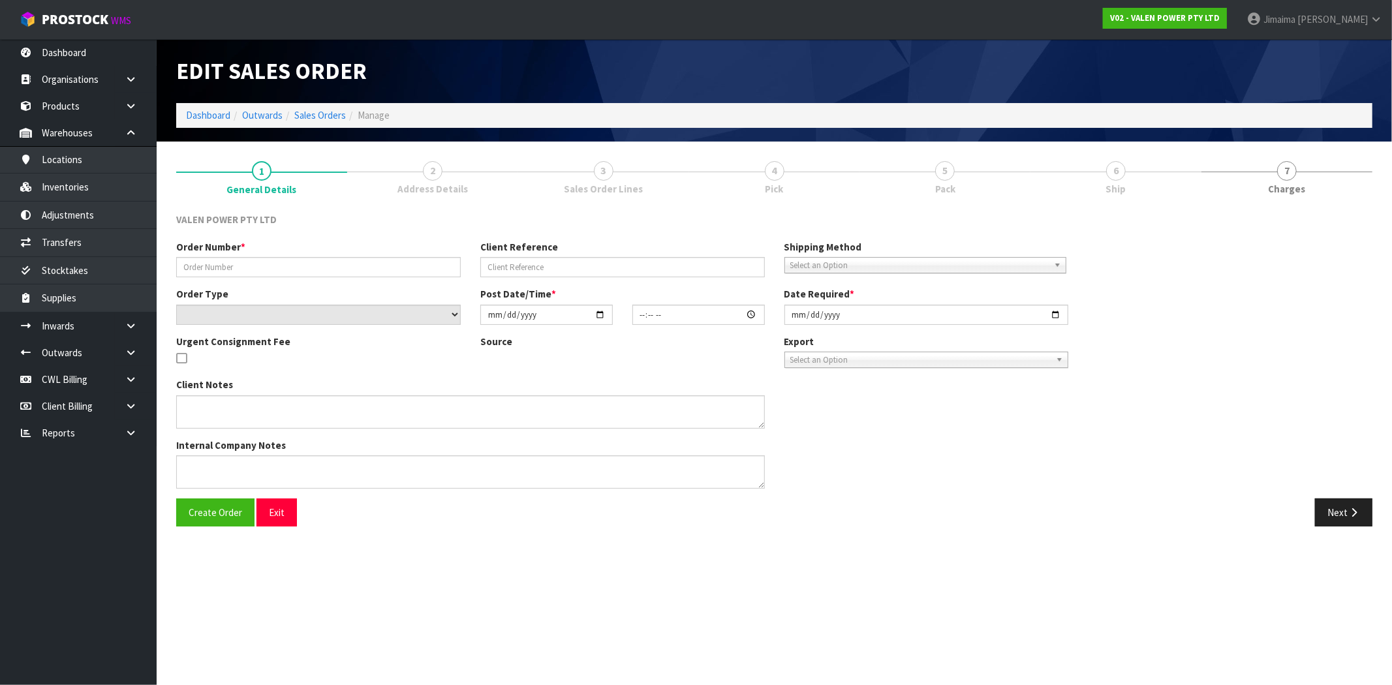
type input "S47242"
type input "Replaement RA0955"
select select "number:0"
type input "2025-08-14"
type input "16:45:11.000"
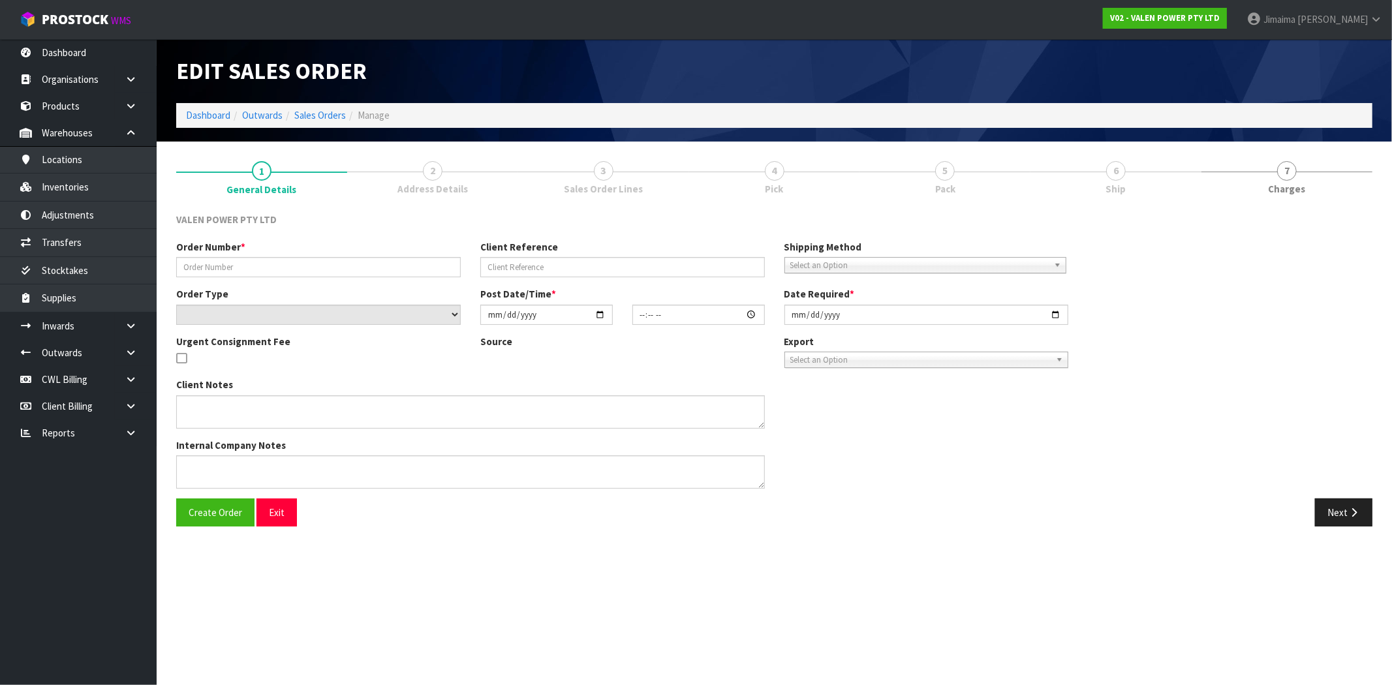
type input "2025-08-15"
type textarea "Warranty claim to be submitted"
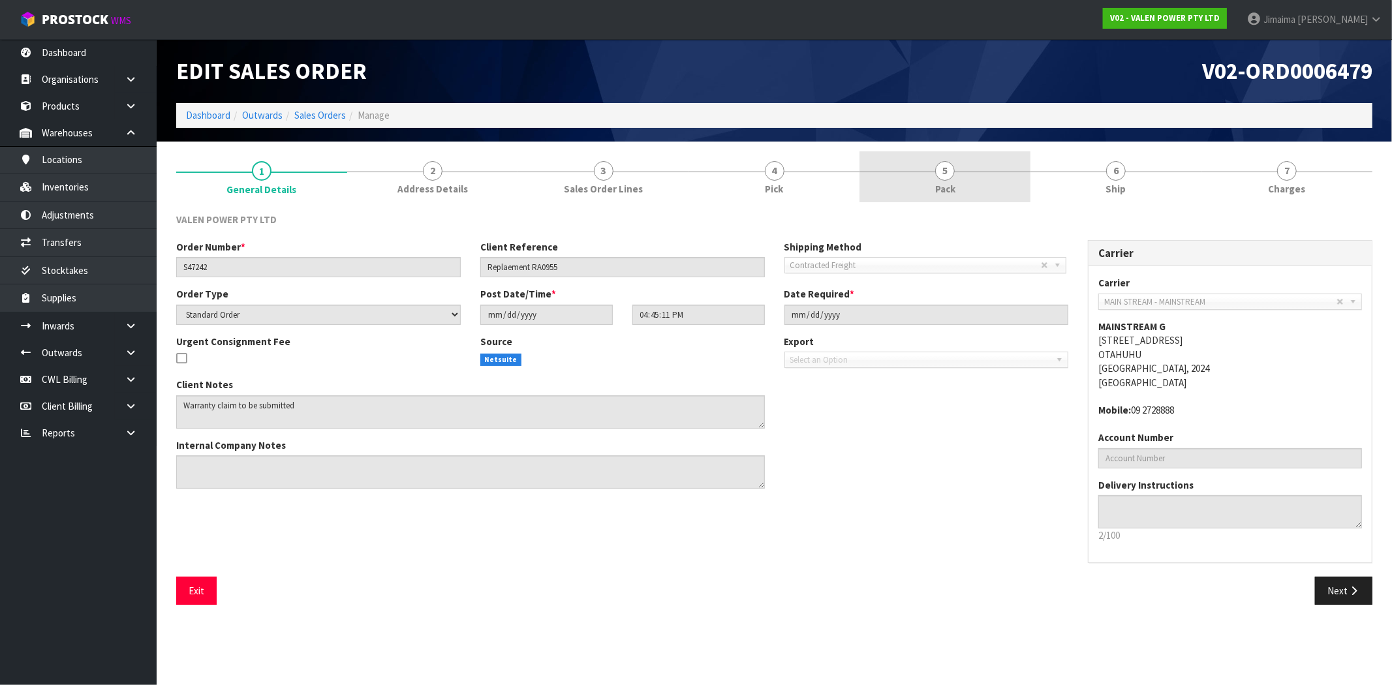
click at [919, 174] on link "5 Pack" at bounding box center [945, 177] width 171 height 52
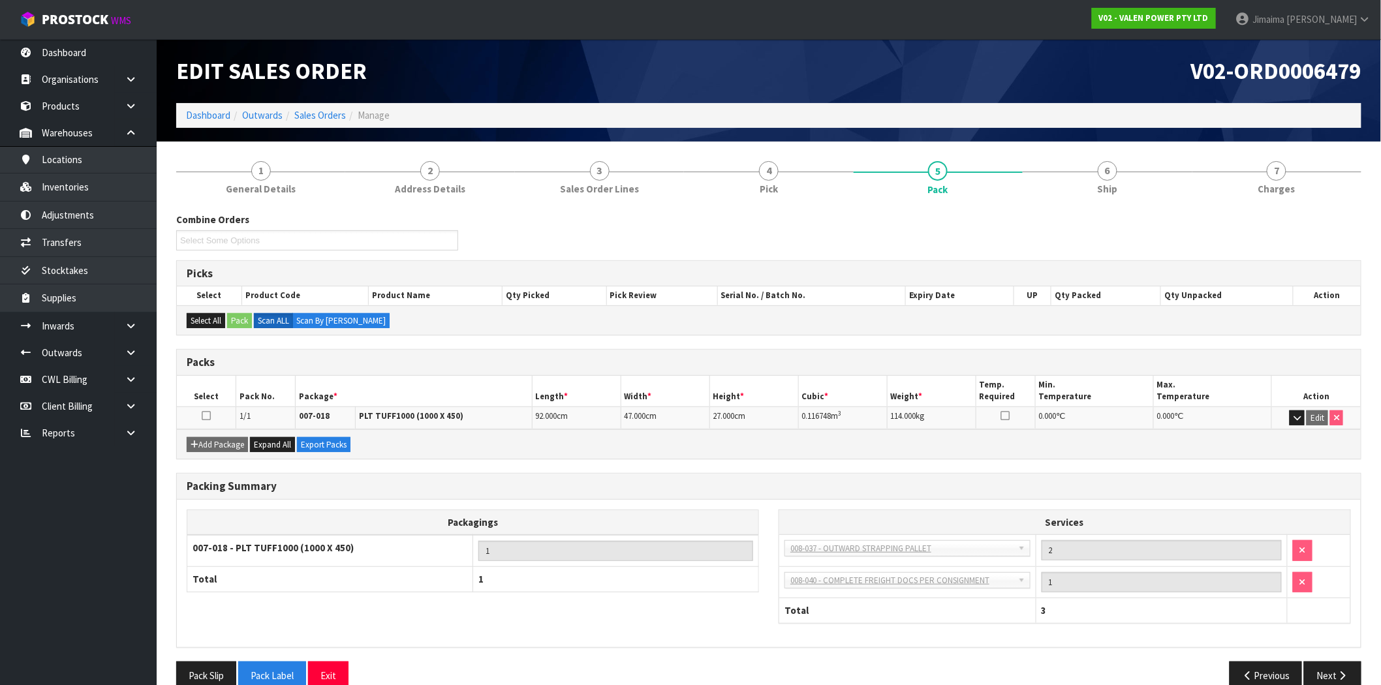
click at [944, 61] on h1 "V02-ORD0006479" at bounding box center [1070, 71] width 583 height 25
click at [448, 170] on link "2 Address Details" at bounding box center [429, 177] width 169 height 52
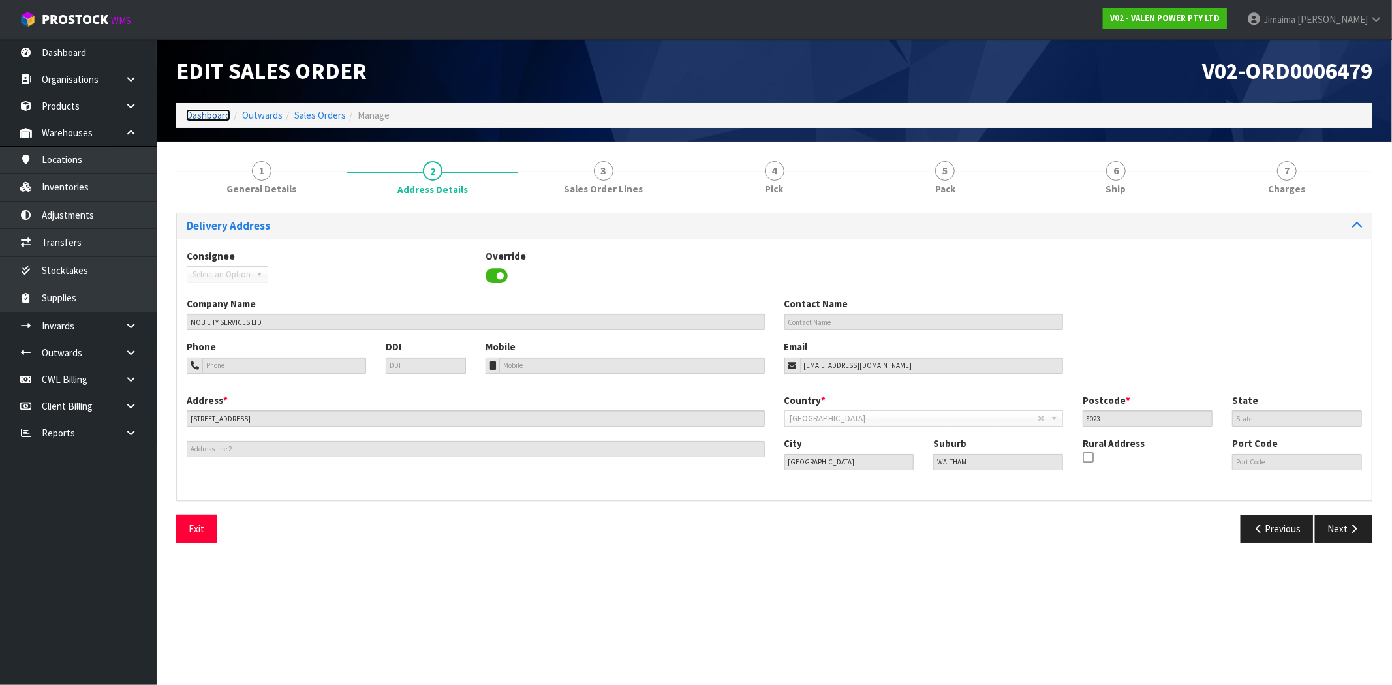
click at [206, 118] on link "Dashboard" at bounding box center [208, 115] width 44 height 12
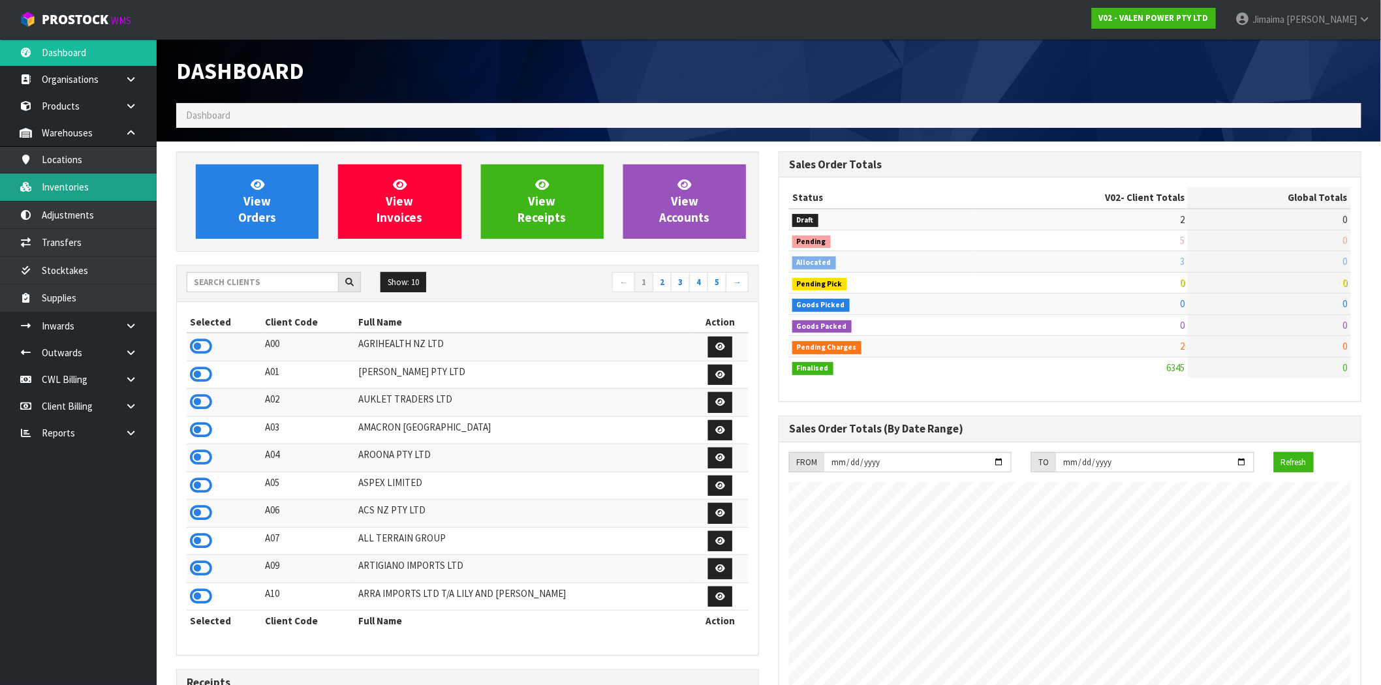
scroll to position [989, 602]
click at [232, 283] on input "text" at bounding box center [263, 282] width 152 height 20
click at [237, 283] on input "text" at bounding box center [263, 282] width 152 height 20
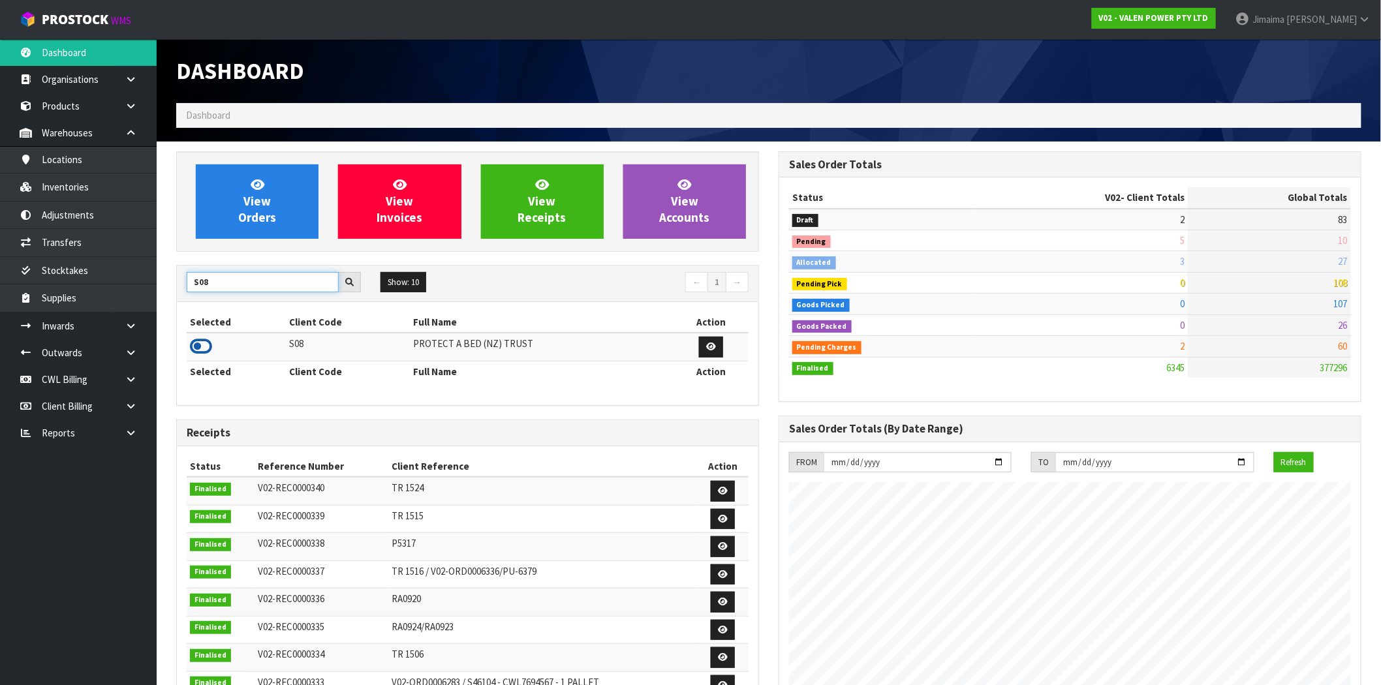
type input "S08"
click at [210, 343] on icon at bounding box center [201, 347] width 22 height 20
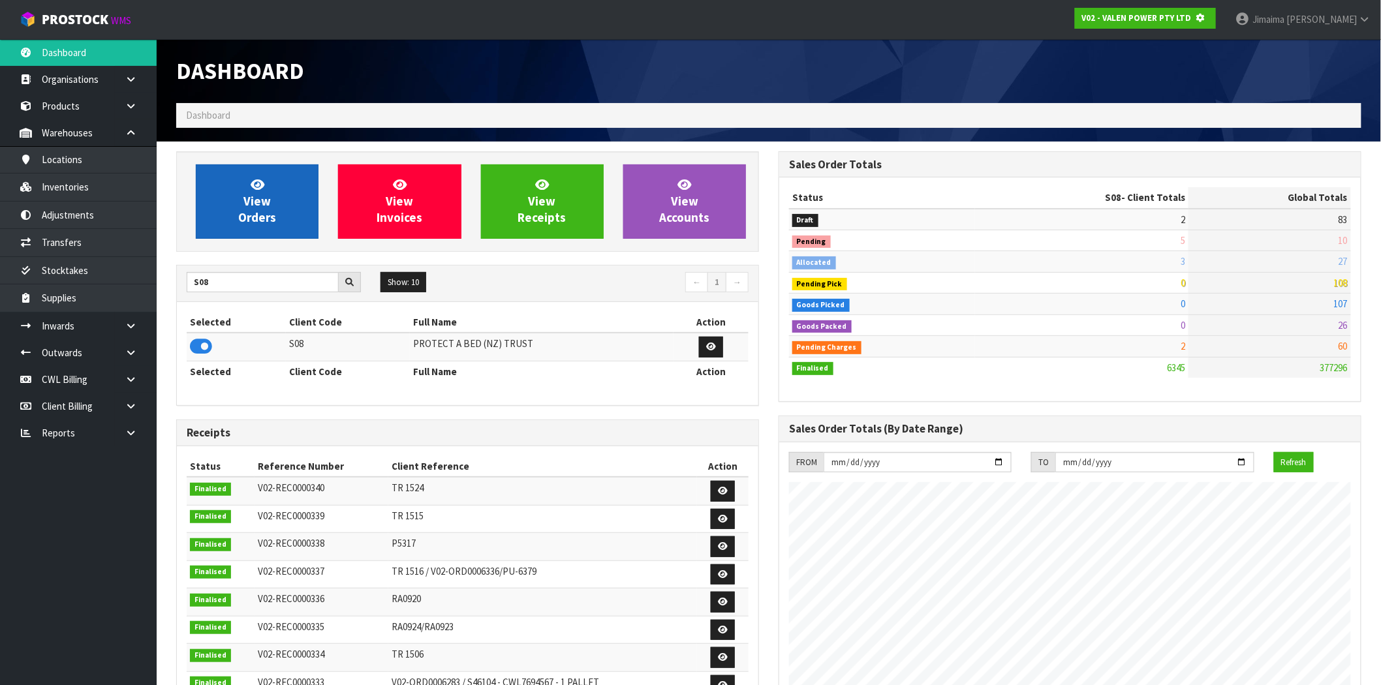
scroll to position [651928, 652139]
click at [266, 185] on link "View Orders" at bounding box center [257, 201] width 123 height 74
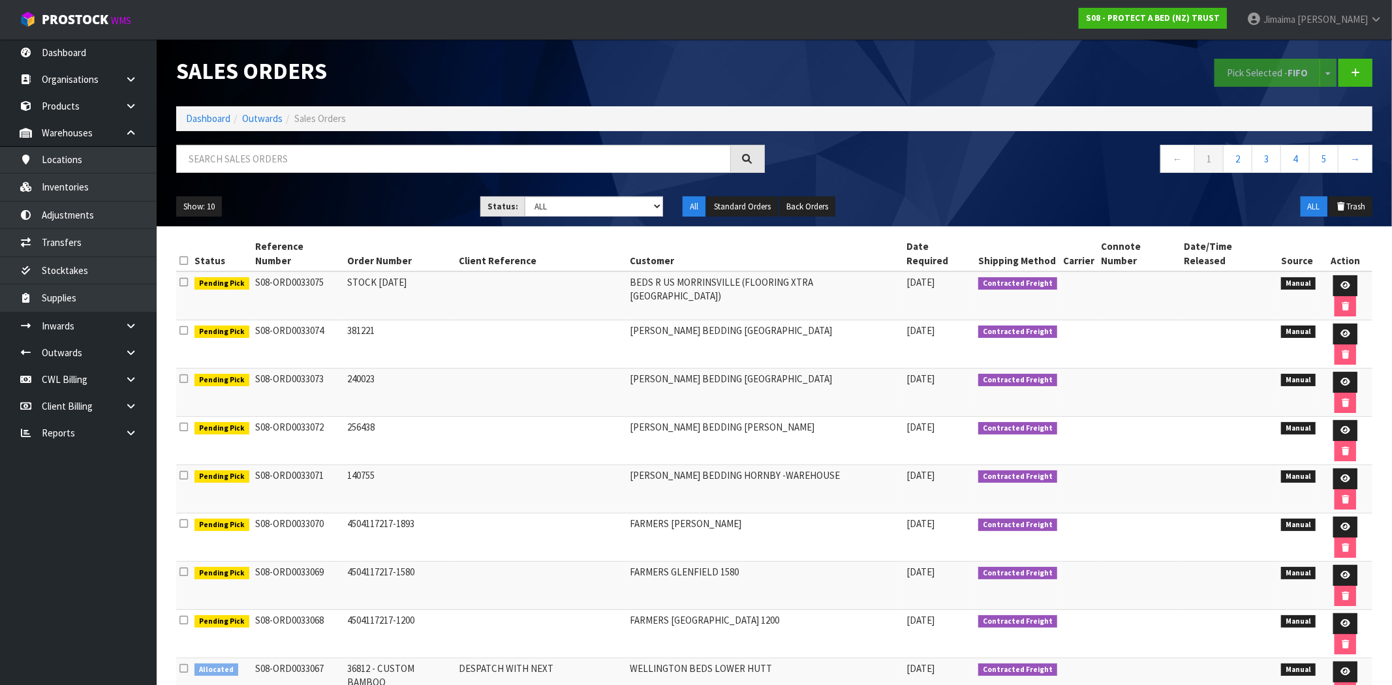
click at [412, 369] on td "240023" at bounding box center [400, 393] width 112 height 48
click at [1367, 76] on link at bounding box center [1356, 73] width 34 height 28
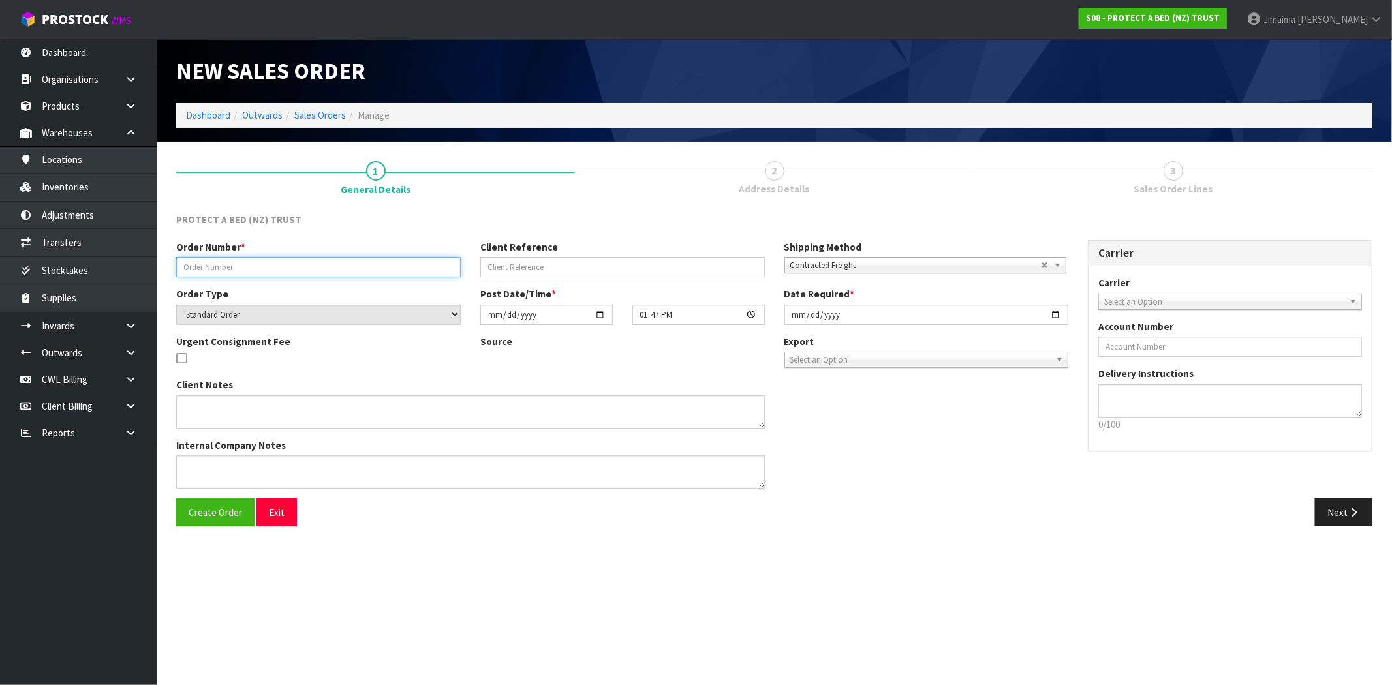
click at [317, 268] on input "text" at bounding box center [318, 267] width 285 height 20
paste input "329425"
type input "329425"
drag, startPoint x: 217, startPoint y: 514, endPoint x: 7, endPoint y: 467, distance: 214.9
click at [216, 514] on span "Create Order" at bounding box center [216, 513] width 54 height 12
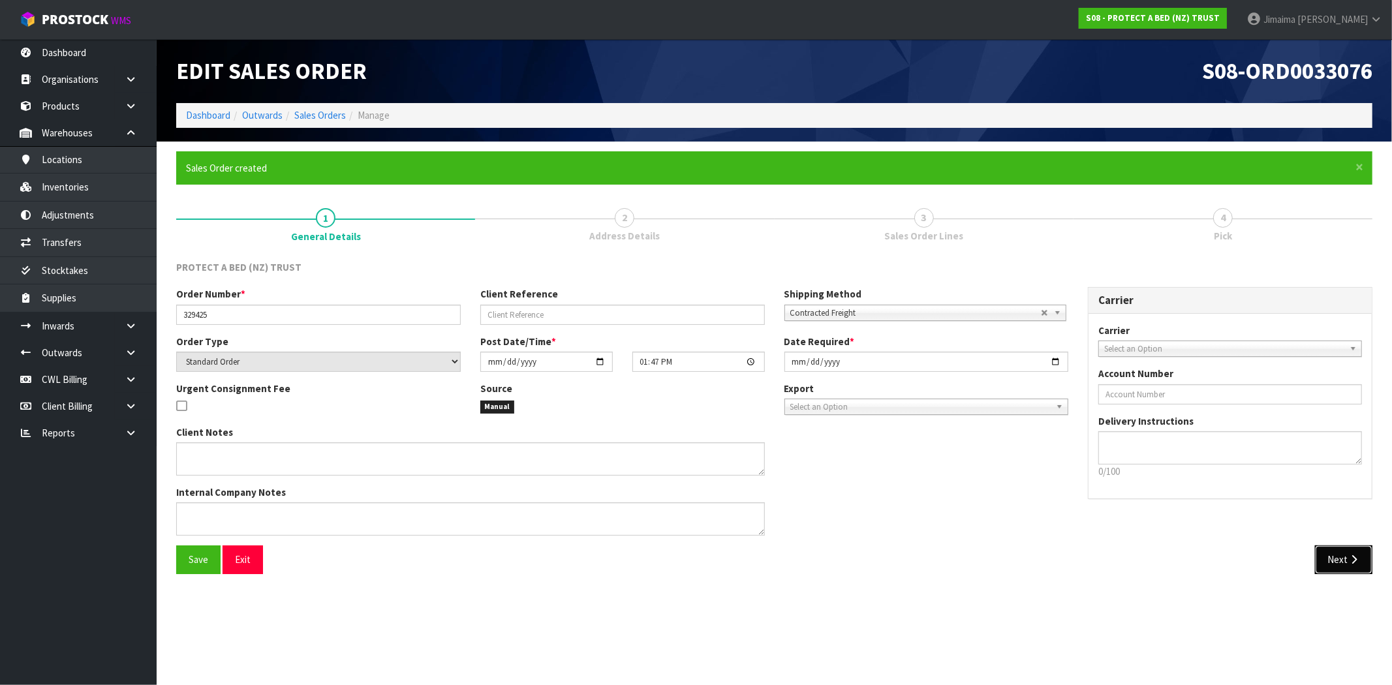
click at [1352, 559] on icon "button" at bounding box center [1354, 560] width 12 height 10
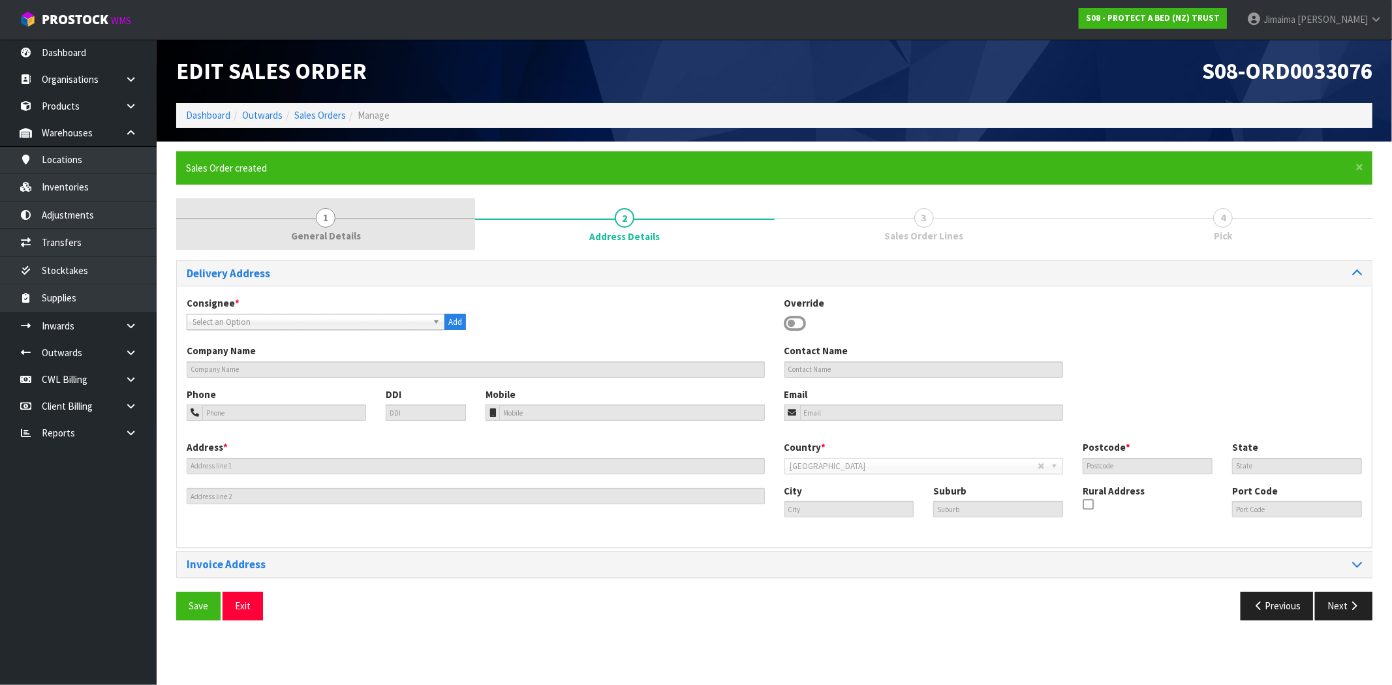
click at [337, 234] on span "General Details" at bounding box center [326, 236] width 70 height 14
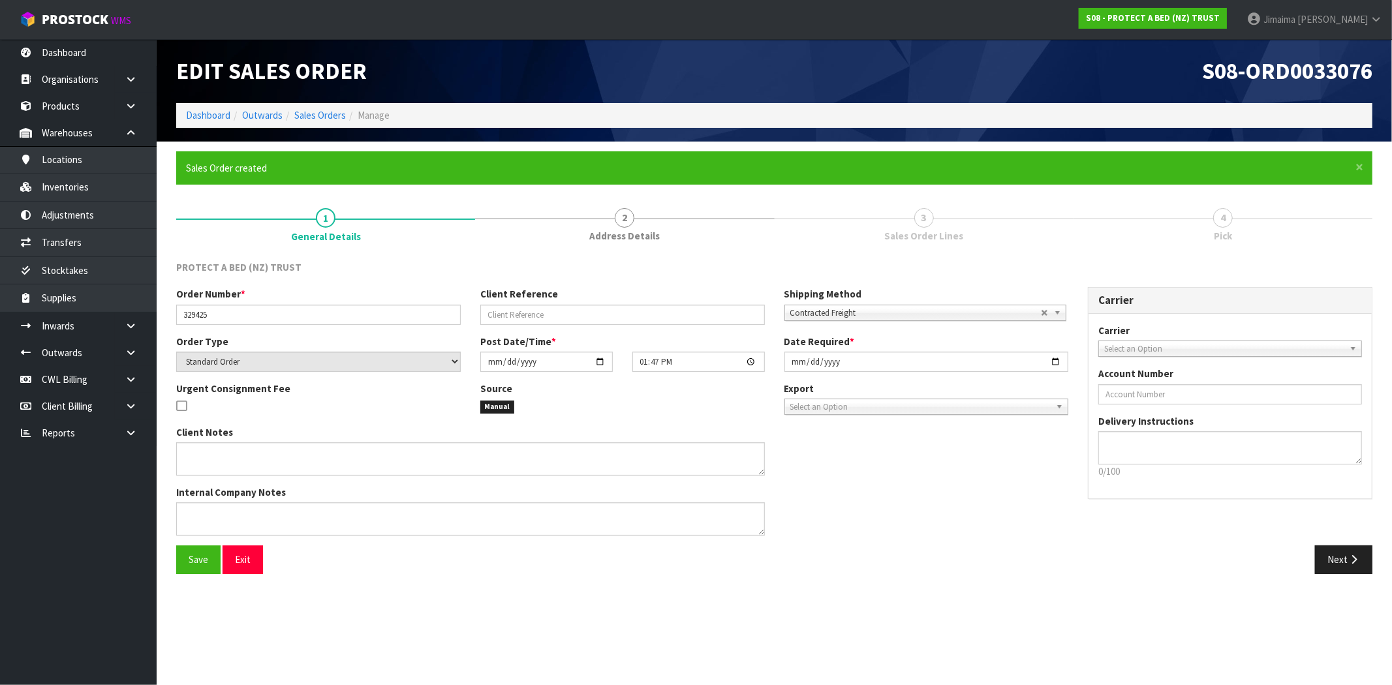
click at [1162, 492] on div "Carrier ANGEL - ANGEL TRANSPORT CONROY - CONROY REMOVALS DEAEXPAKL - DEADLINE E…" at bounding box center [1230, 406] width 283 height 185
click at [1052, 360] on input "[DATE]" at bounding box center [927, 362] width 285 height 20
type input "2025-08-20"
click at [851, 559] on div "Next" at bounding box center [1079, 560] width 608 height 28
click at [199, 560] on span "Save" at bounding box center [199, 560] width 20 height 12
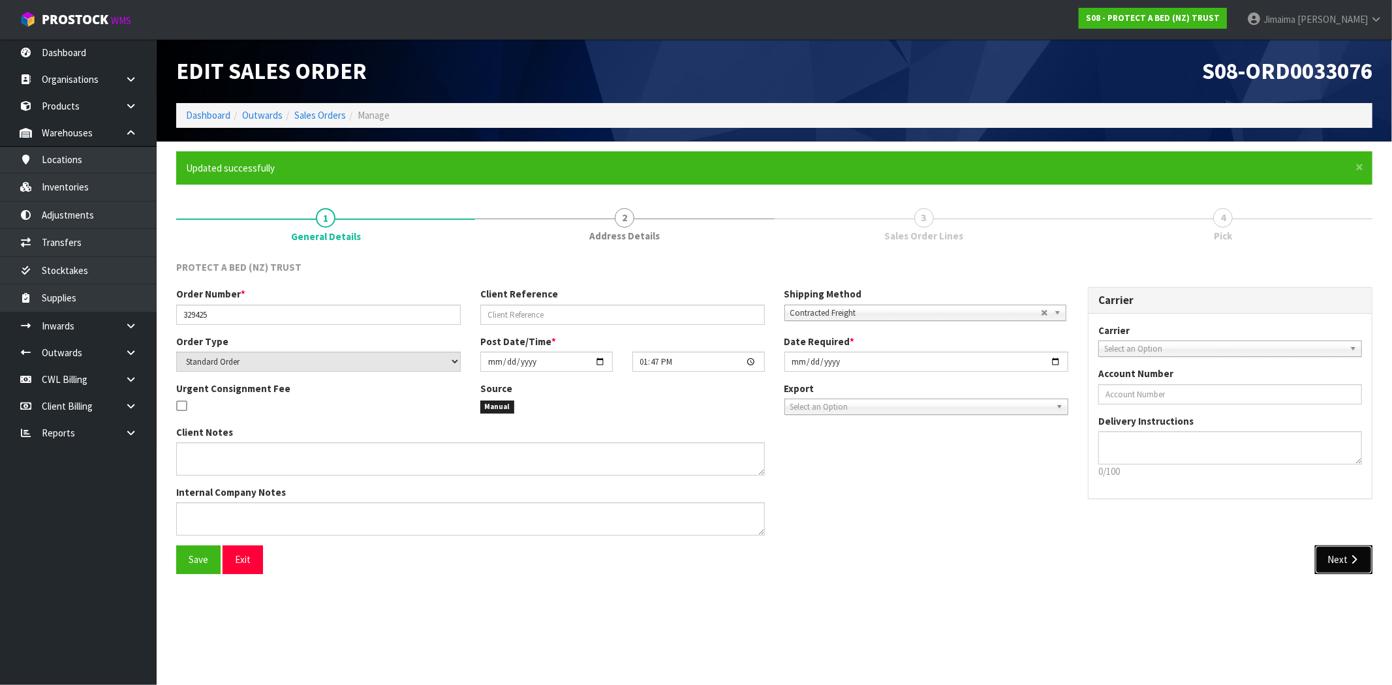
click at [1341, 552] on button "Next" at bounding box center [1343, 560] width 57 height 28
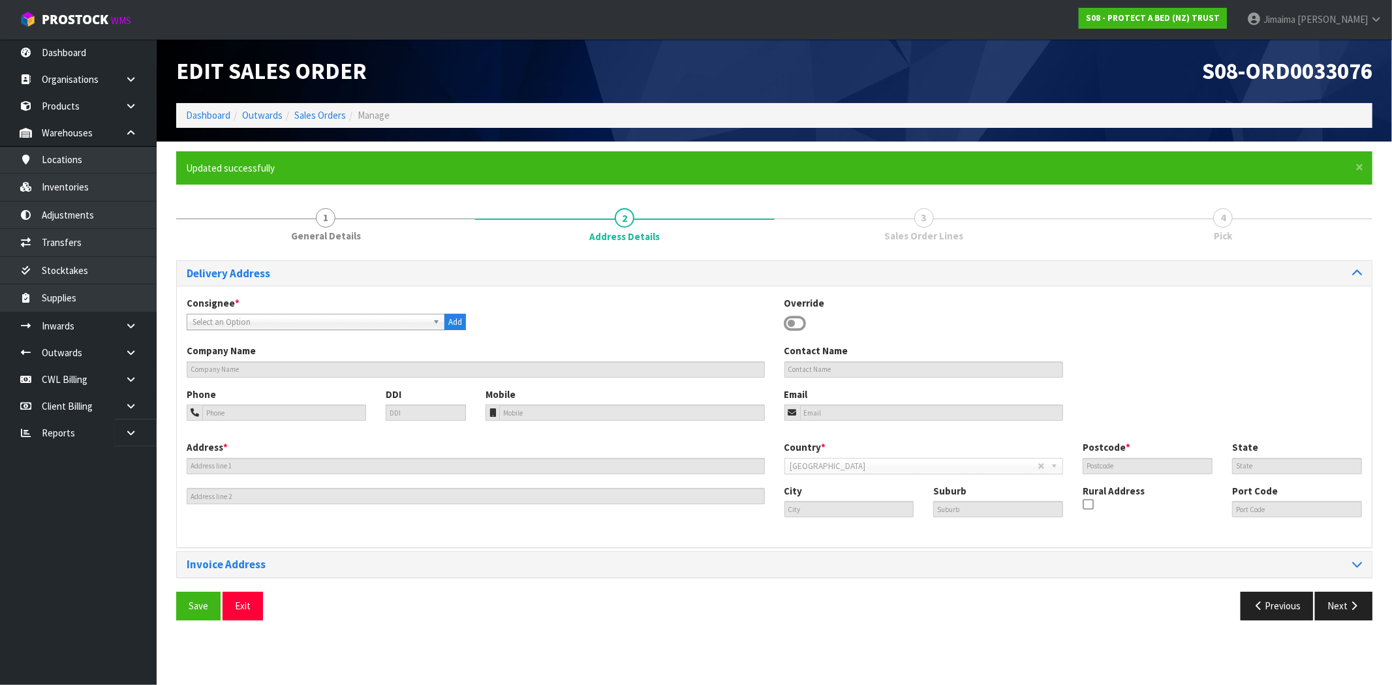
click at [368, 332] on div "Consignee * 000001.BAY MECHANICS - BAY MECHANICS 000001A - BRAKE & TRANSMISSION…" at bounding box center [774, 320] width 1195 height 48
click at [362, 324] on span "Select an Option" at bounding box center [310, 323] width 235 height 16
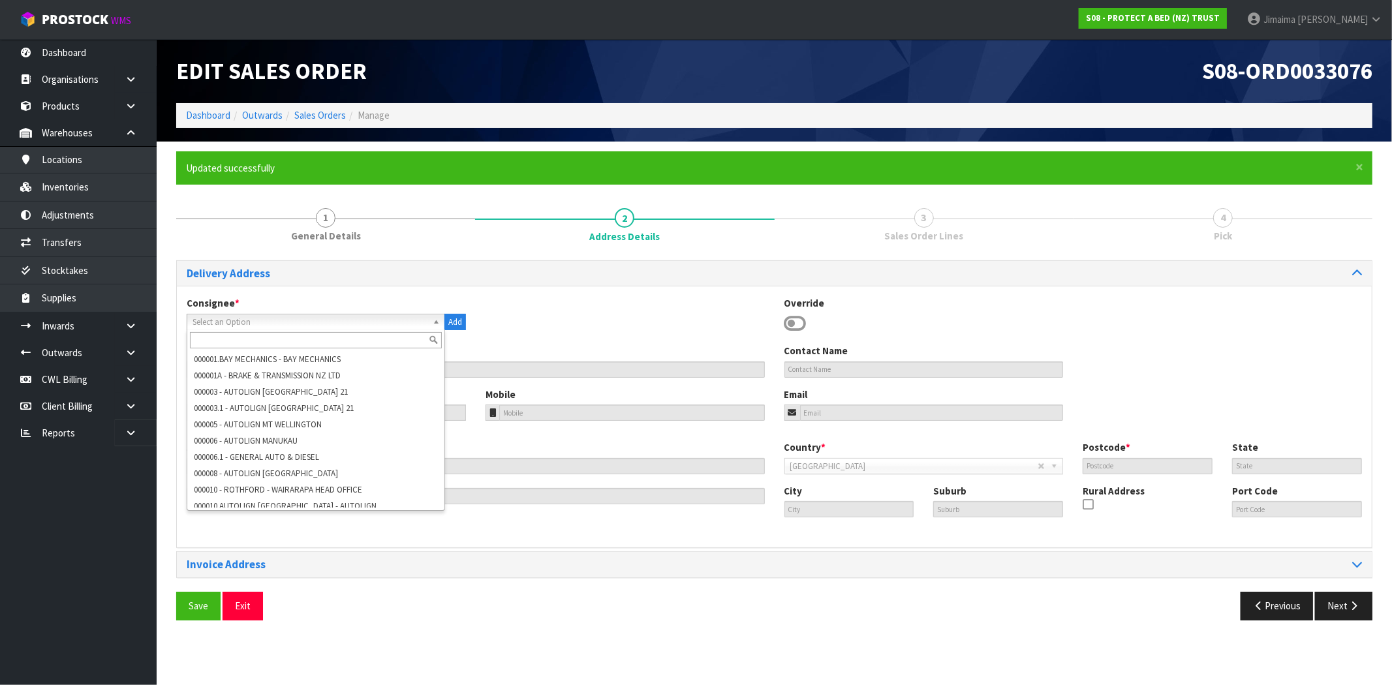
click at [279, 343] on input "text" at bounding box center [316, 340] width 252 height 16
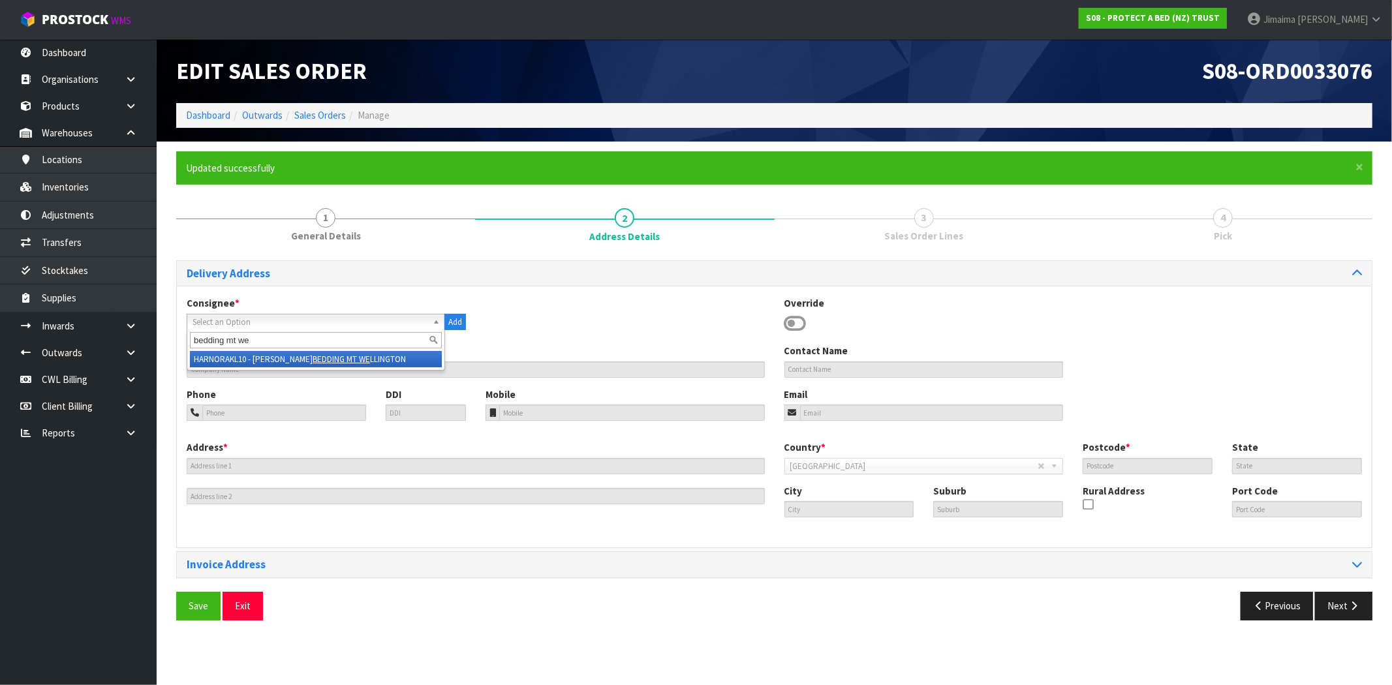
type input "bedding mt we"
click at [278, 357] on li "HARNORAKL10 - HARVEY NORMAN BEDDING MT WE LLINGTON" at bounding box center [316, 359] width 252 height 16
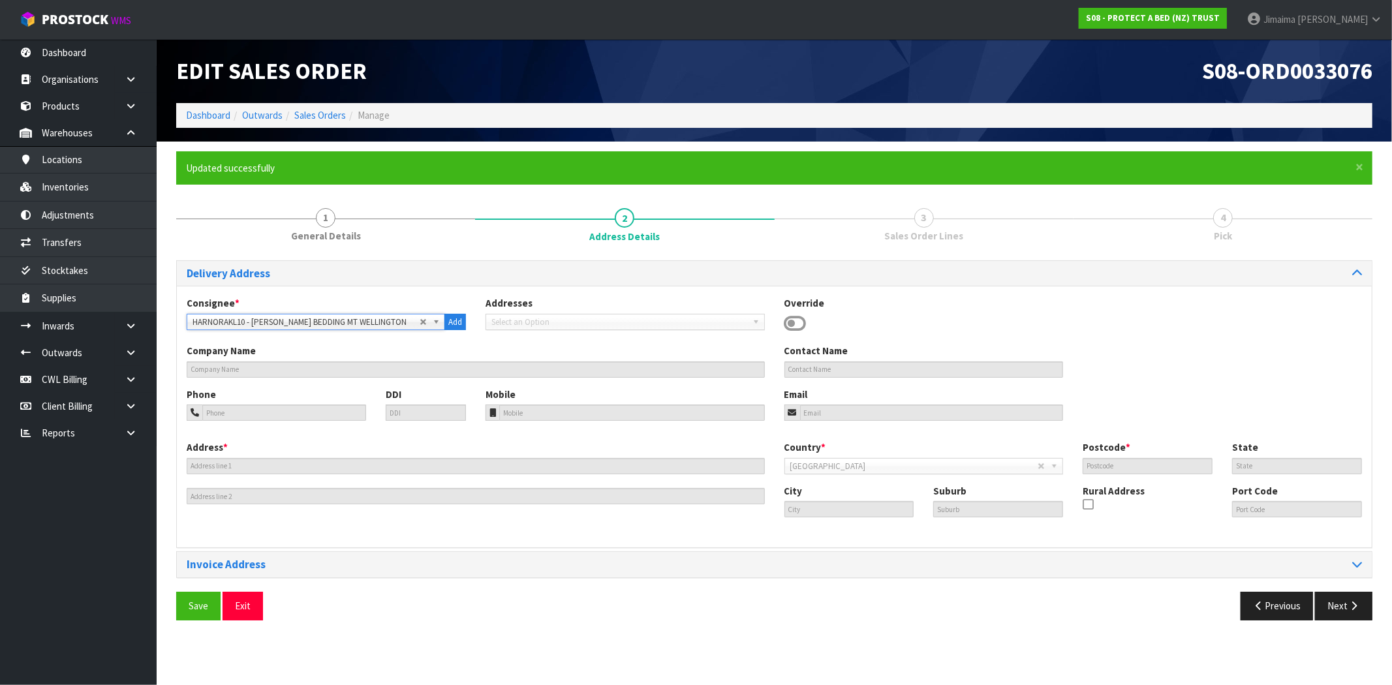
type input "HARVEY NORMAN BEDDING MT WELLINGTON"
type input "+64 9-262 7050"
type input "20-54 MT WELLINGTON HGHWY"
type input "1060"
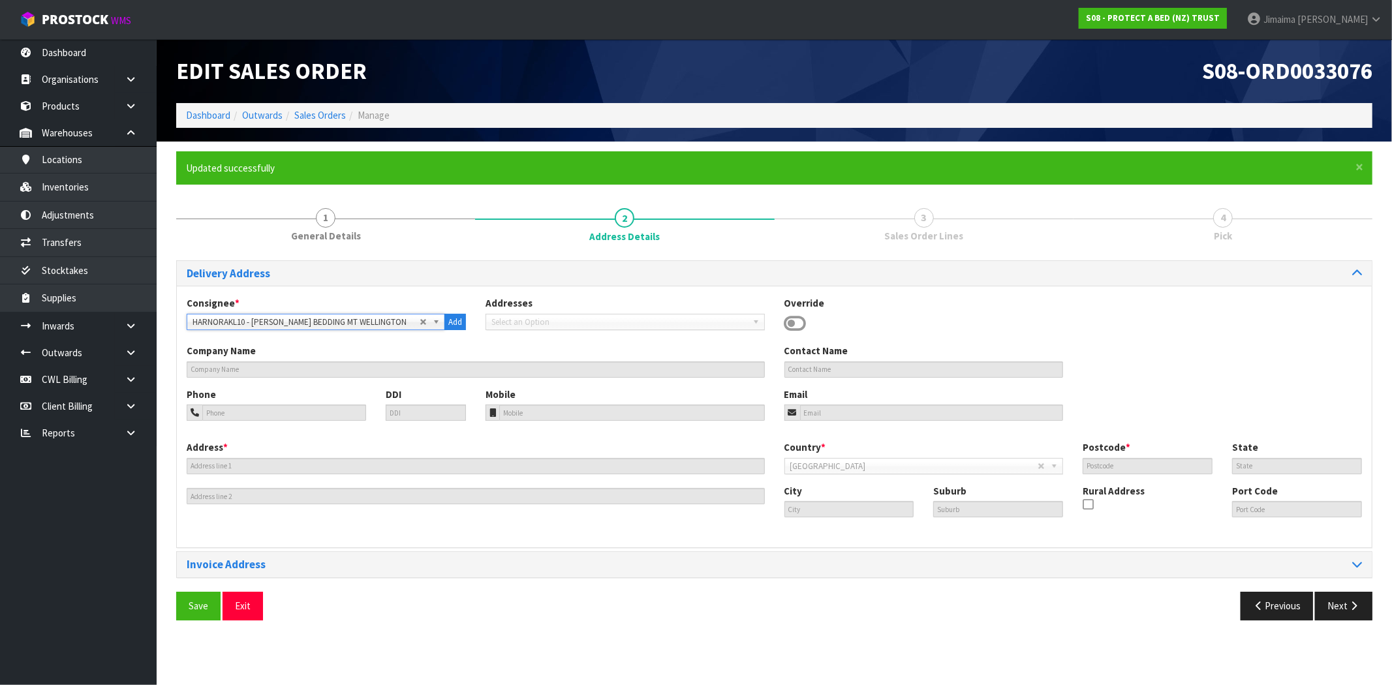
type input "AUK"
type input "[GEOGRAPHIC_DATA]"
type input "MT WELLINGTON"
type input "NZAKL"
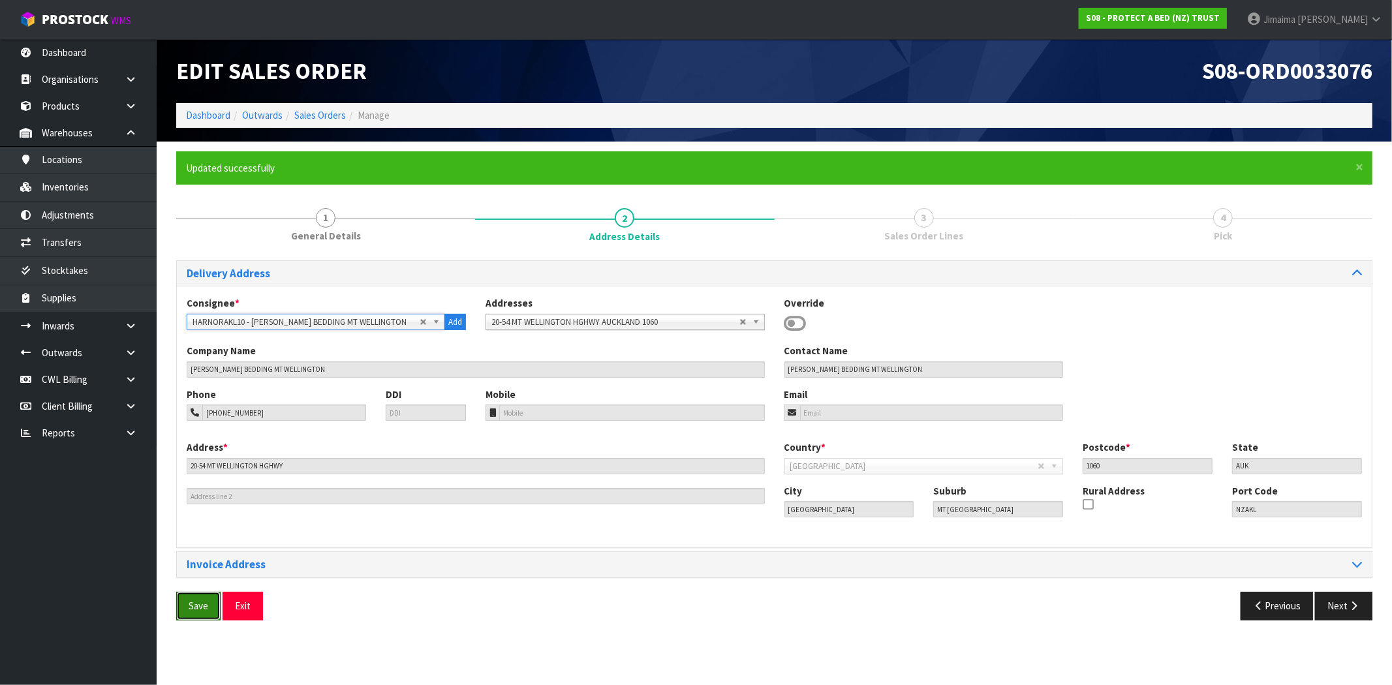
drag, startPoint x: 197, startPoint y: 604, endPoint x: 31, endPoint y: 520, distance: 186.5
click at [197, 604] on span "Save" at bounding box center [199, 606] width 20 height 12
drag, startPoint x: 189, startPoint y: 606, endPoint x: 183, endPoint y: 601, distance: 8.4
click at [189, 606] on span "Save" at bounding box center [199, 606] width 20 height 12
drag, startPoint x: 1347, startPoint y: 603, endPoint x: 603, endPoint y: 523, distance: 748.4
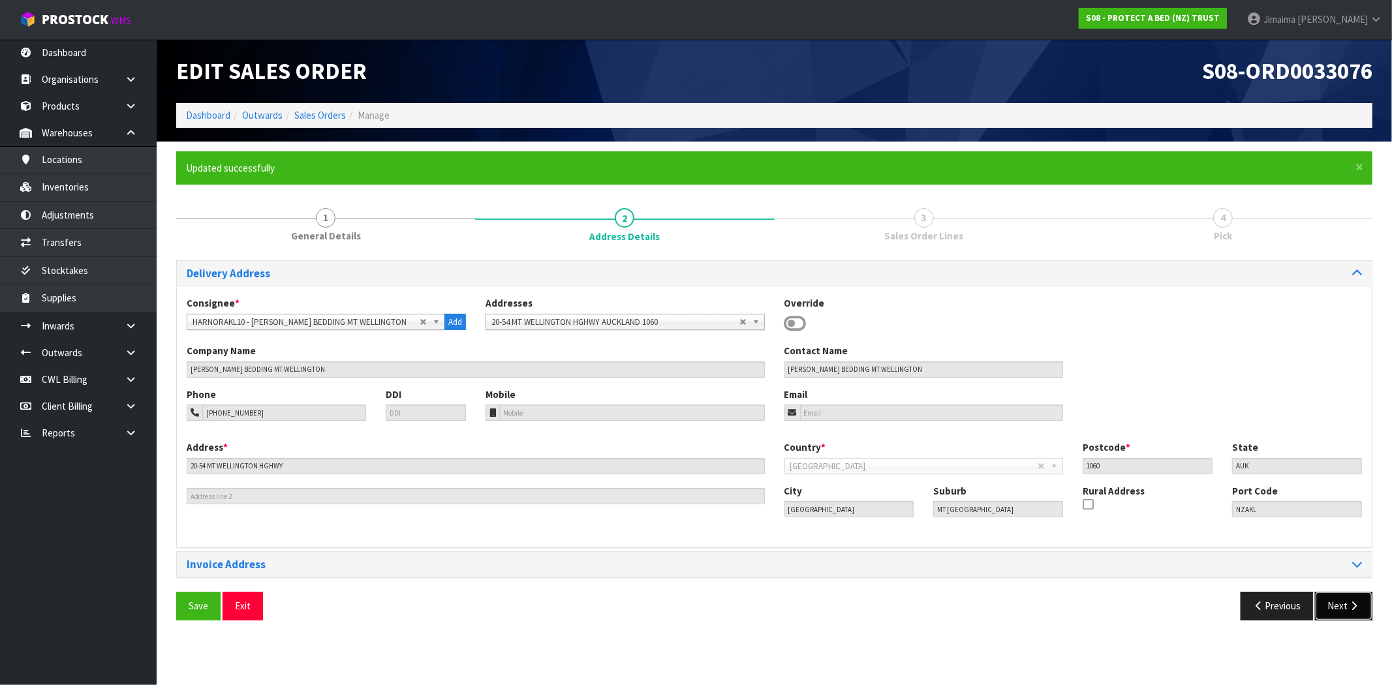
click at [1347, 603] on button "Next" at bounding box center [1343, 606] width 57 height 28
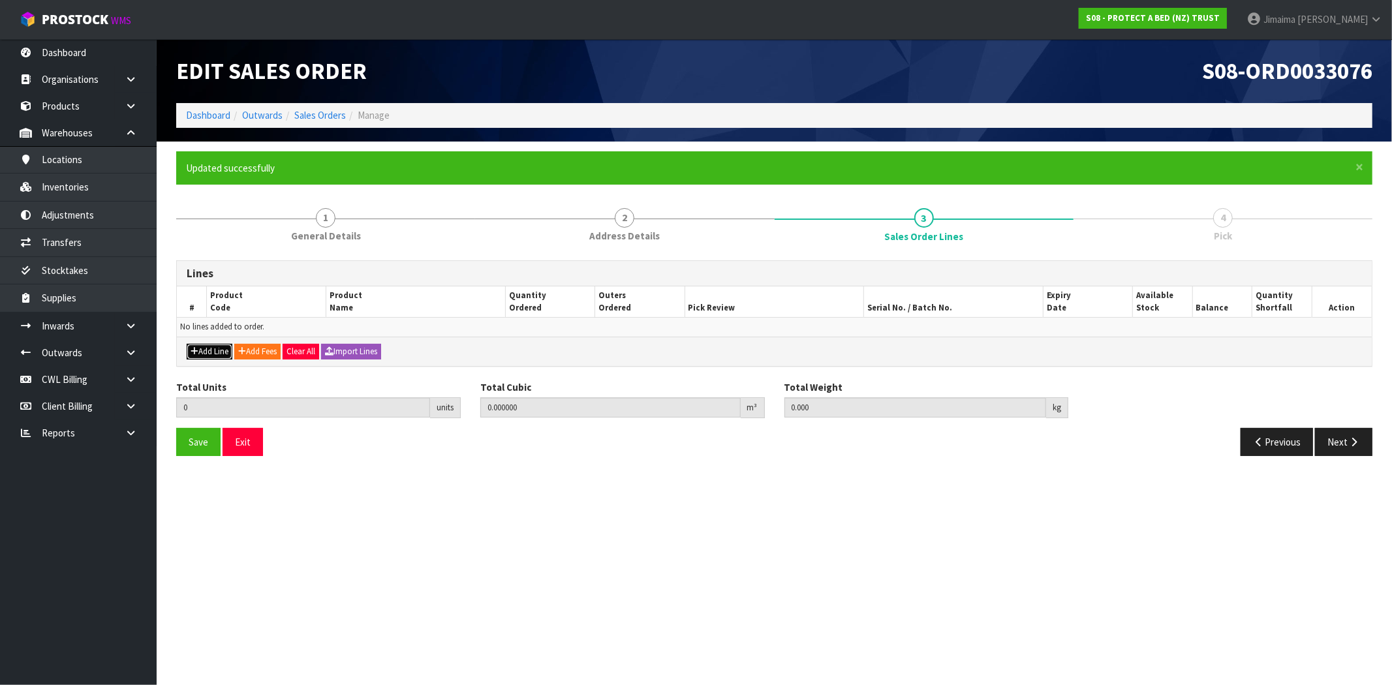
click at [224, 349] on button "Add Line" at bounding box center [210, 352] width 46 height 16
type input "0"
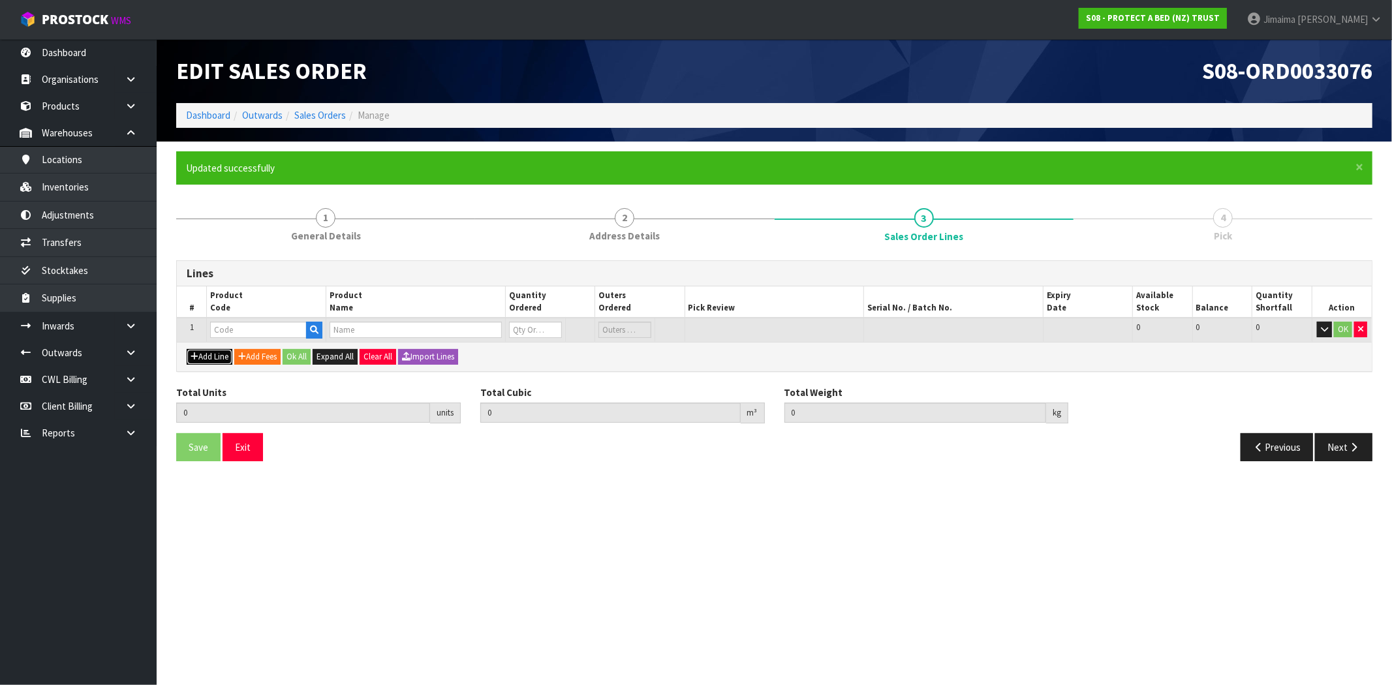
click at [221, 349] on button "Add Line" at bounding box center [210, 357] width 46 height 16
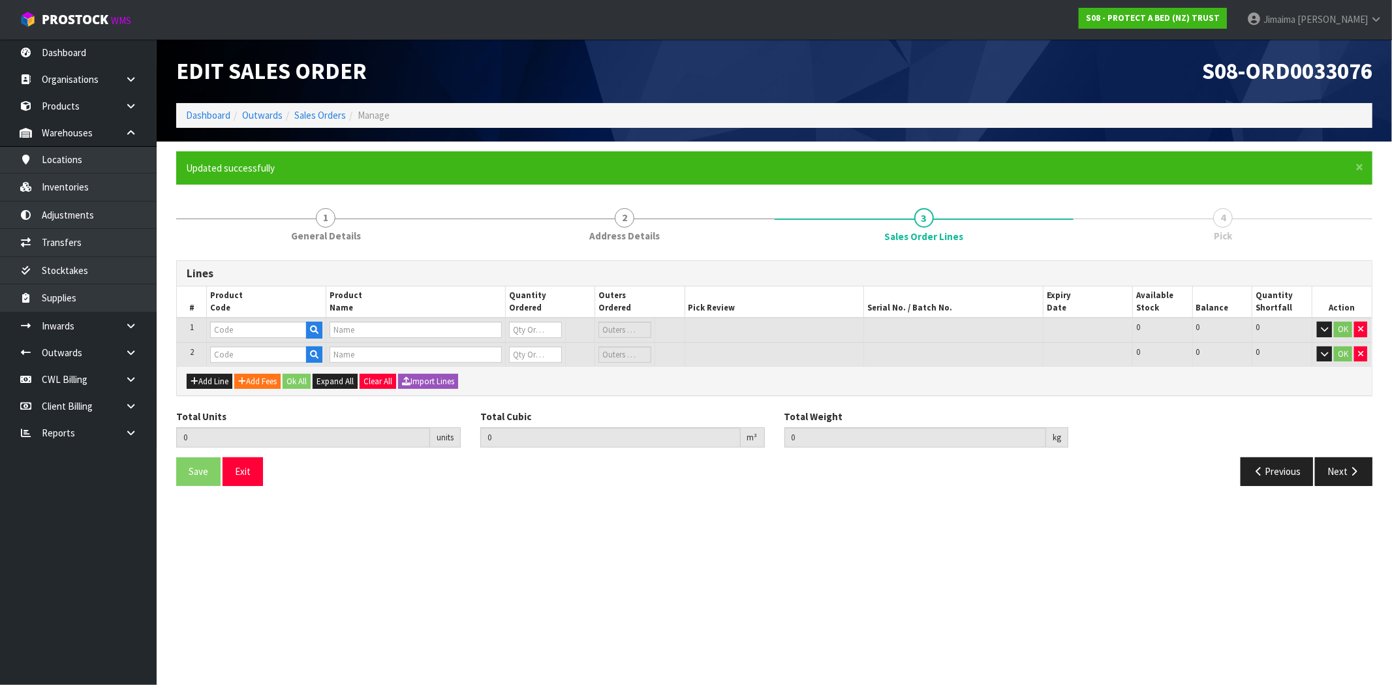
click at [201, 388] on div "Add Line Add Fees Ok All Expand All Clear All Import Lines" at bounding box center [774, 380] width 1195 height 29
click at [209, 383] on button "Add Line" at bounding box center [210, 382] width 46 height 16
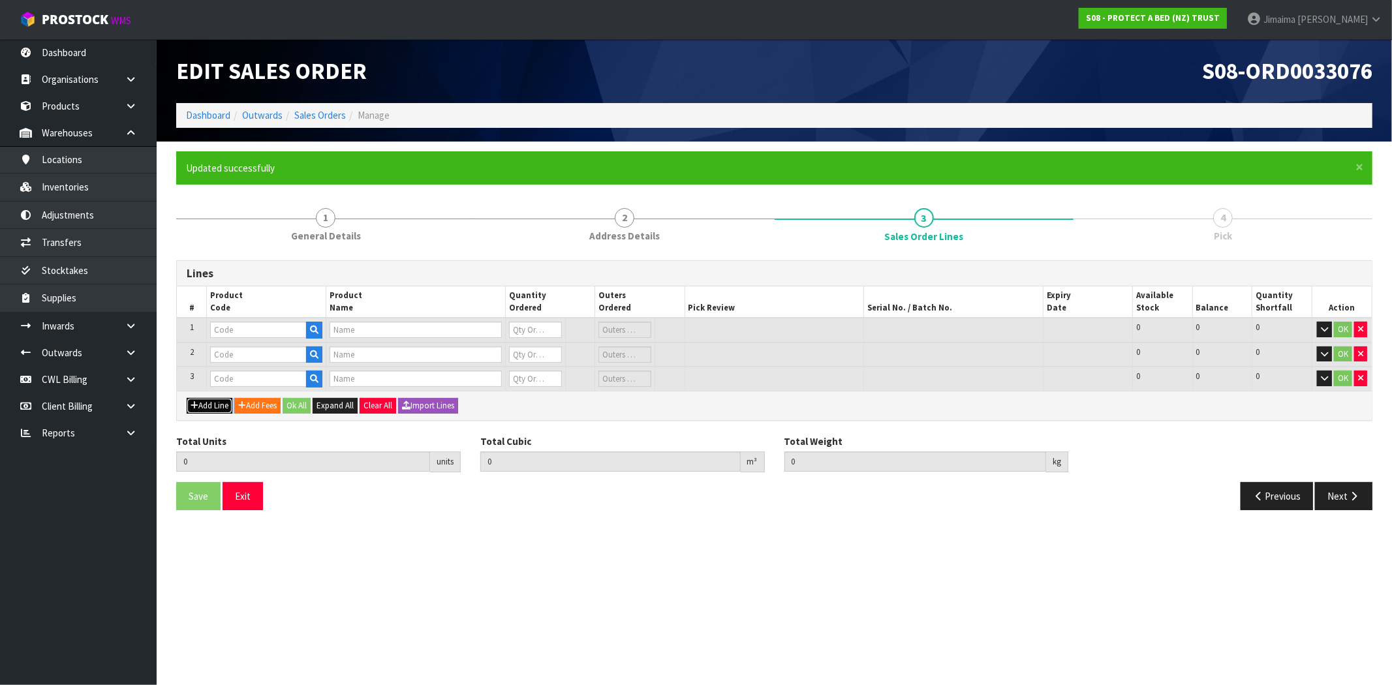
click at [217, 406] on button "Add Line" at bounding box center [210, 406] width 46 height 16
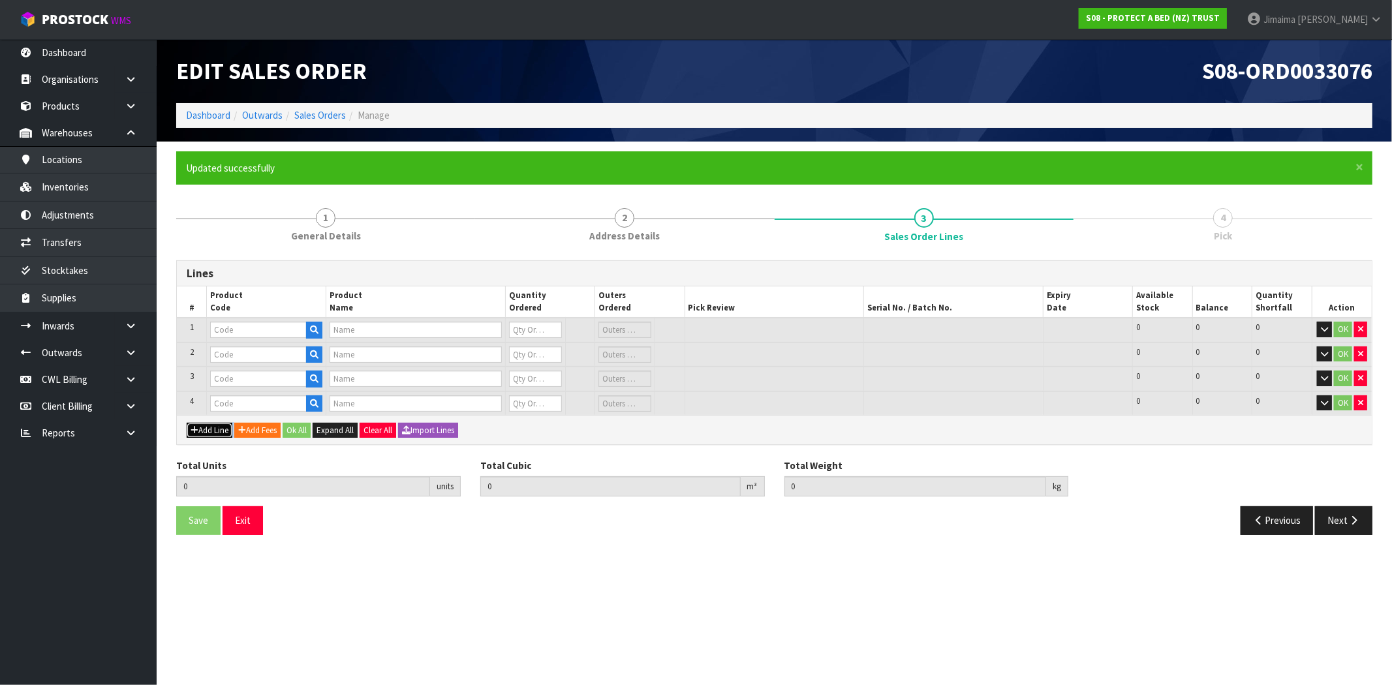
click at [217, 429] on button "Add Line" at bounding box center [210, 431] width 46 height 16
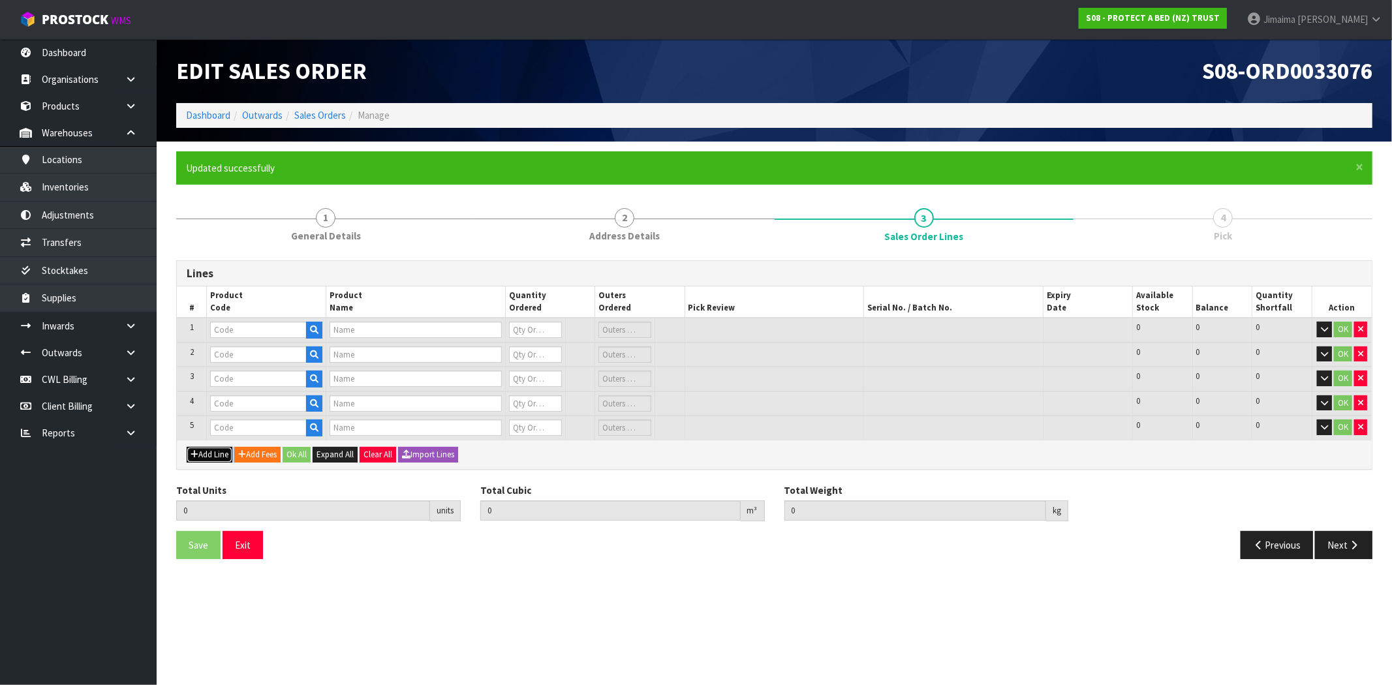
click at [214, 452] on button "Add Line" at bounding box center [210, 455] width 46 height 16
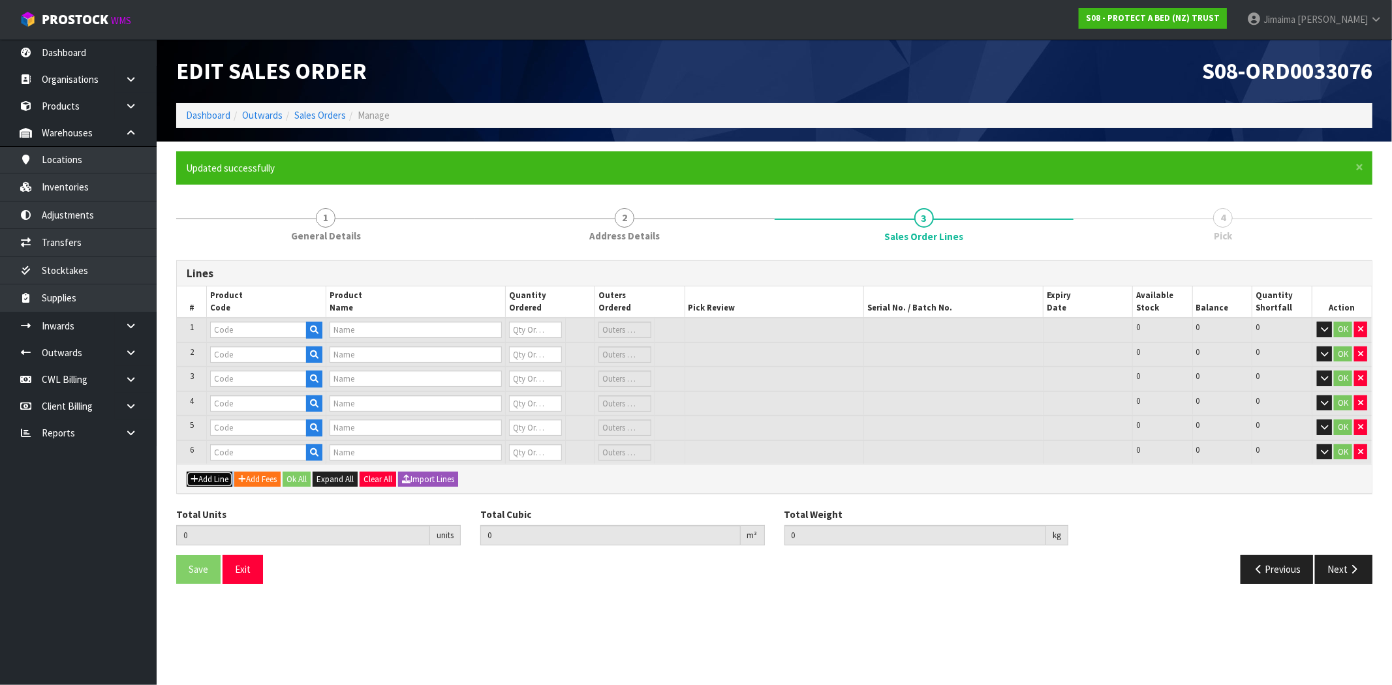
click at [215, 472] on button "Add Line" at bounding box center [210, 480] width 46 height 16
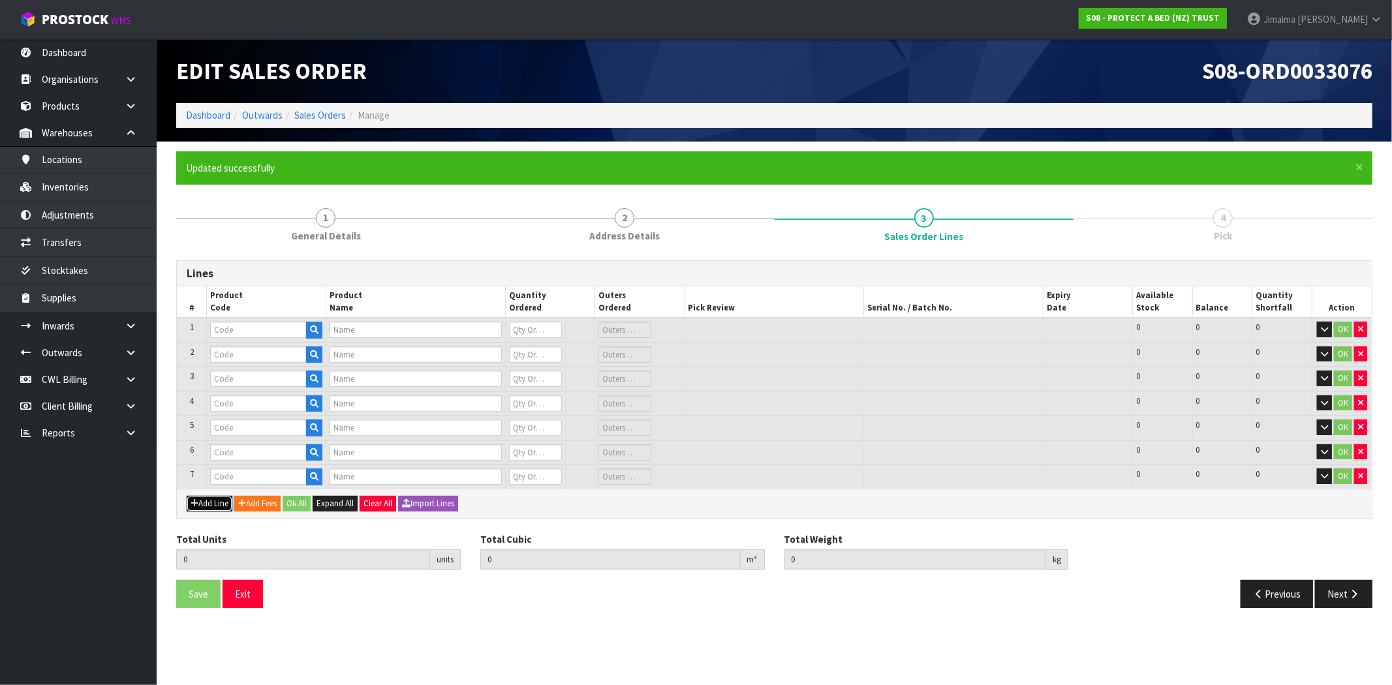
click at [215, 496] on button "Add Line" at bounding box center [210, 504] width 46 height 16
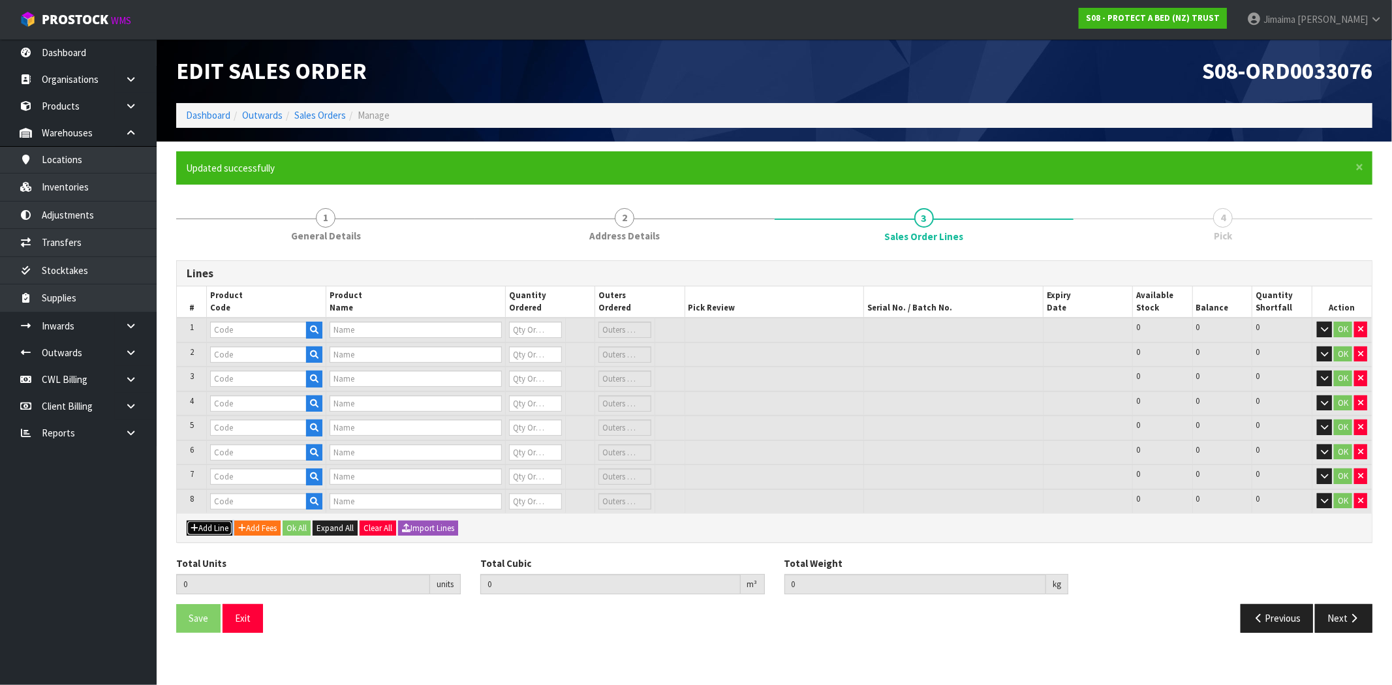
click at [213, 521] on button "Add Line" at bounding box center [210, 529] width 46 height 16
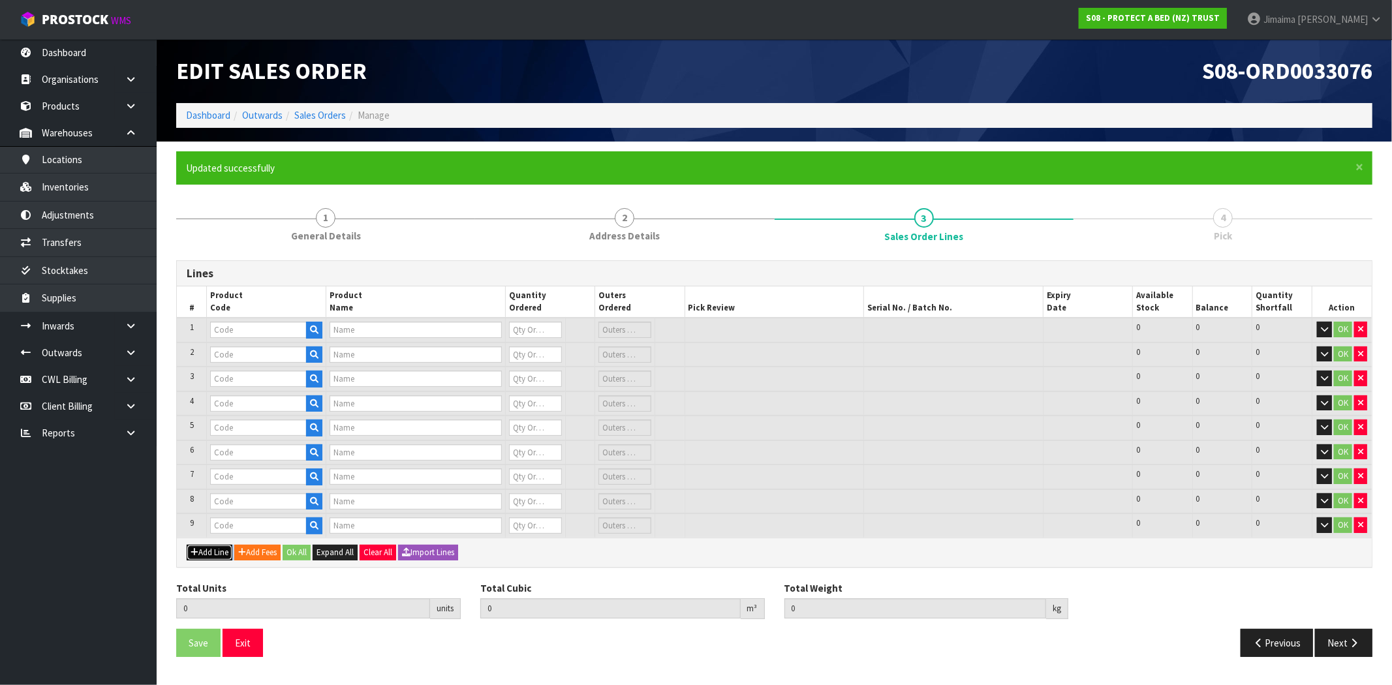
click at [216, 545] on button "Add Line" at bounding box center [210, 553] width 46 height 16
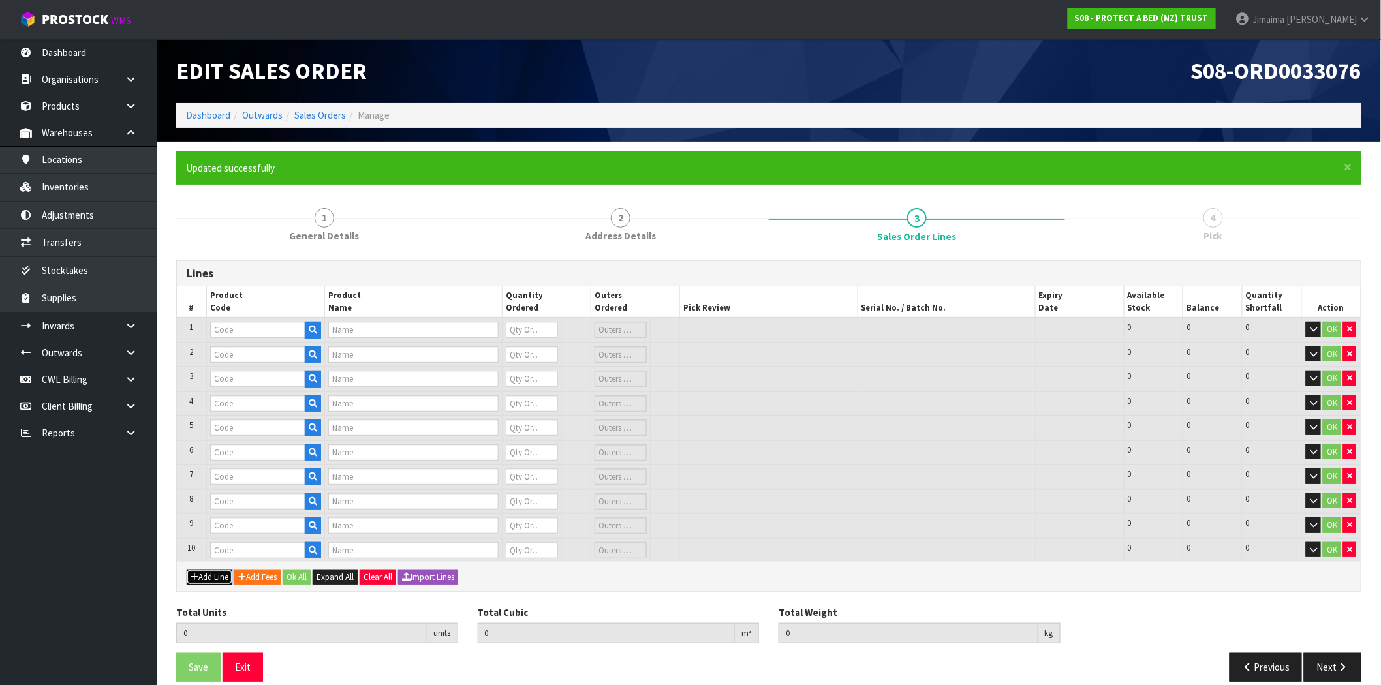
click at [211, 570] on button "Add Line" at bounding box center [210, 578] width 46 height 16
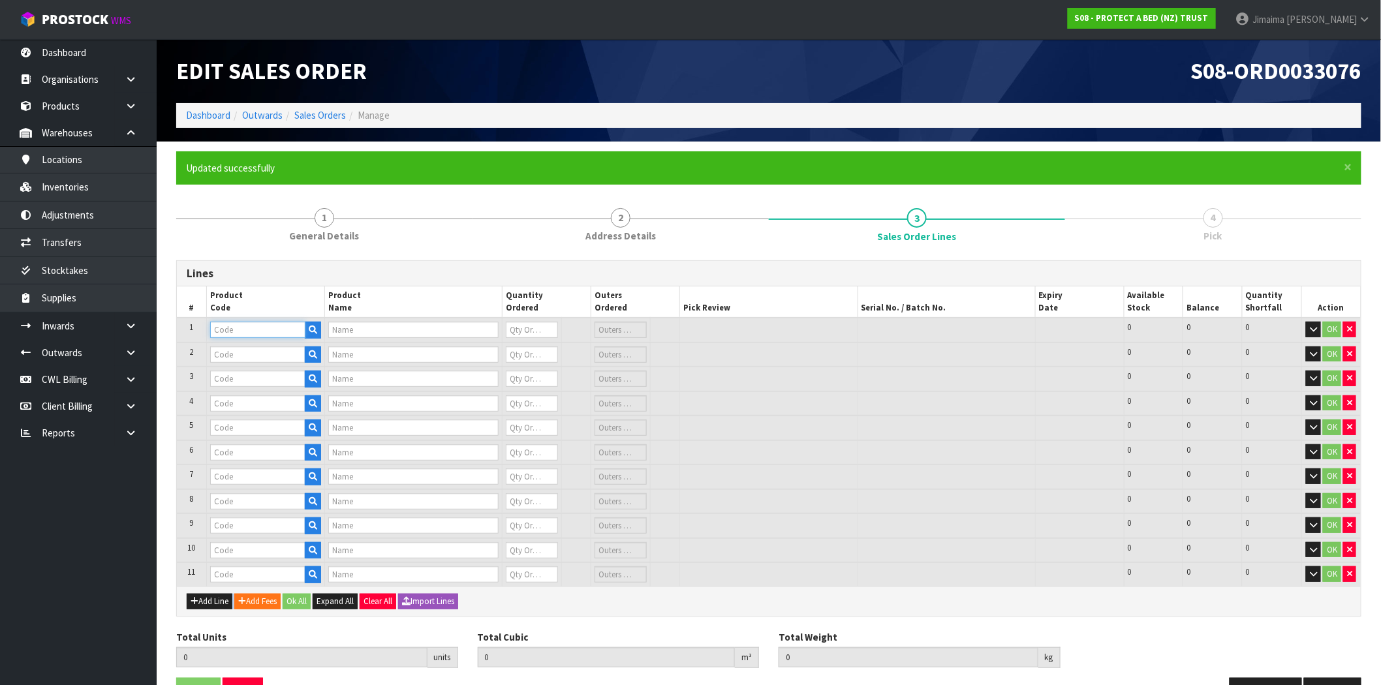
click at [255, 324] on input "text" at bounding box center [257, 330] width 95 height 16
paste input "F0589PPST"
type input "F0589PPST"
type input "COTTON CLOUD FRESCHE BXD STD PP TWN PK"
type input "0"
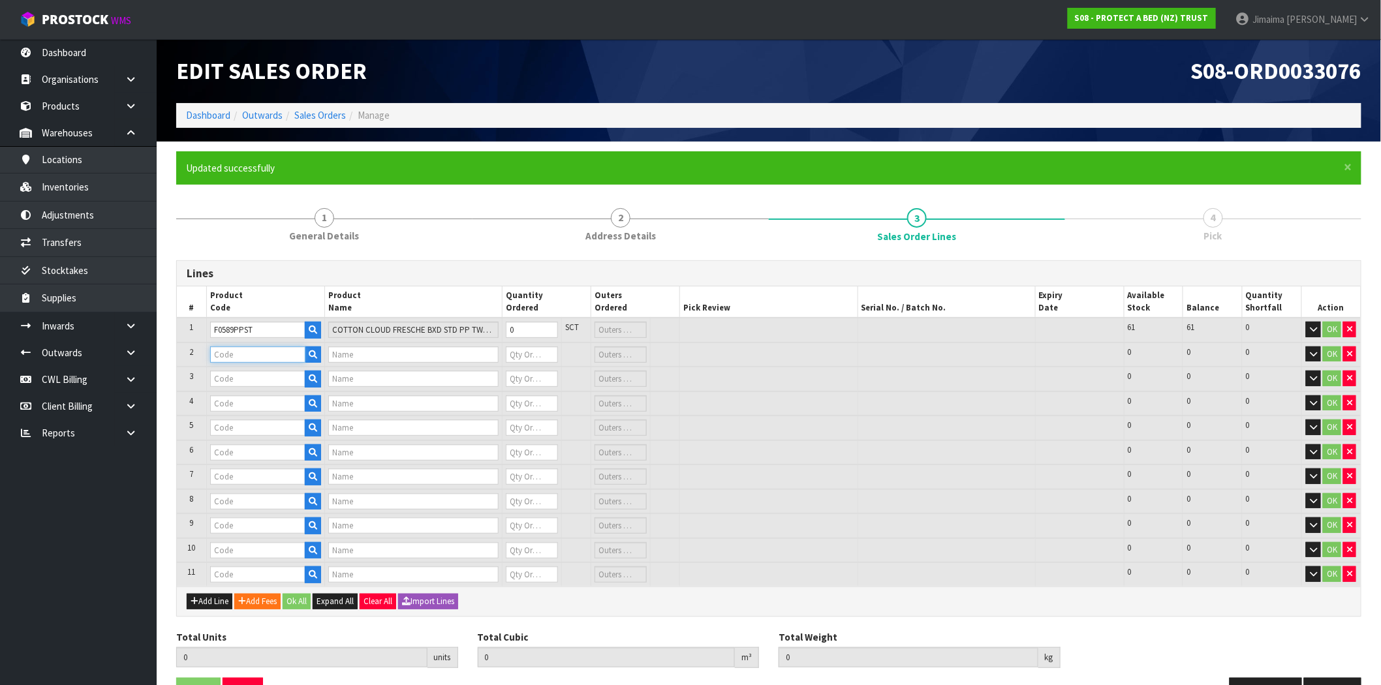
click at [240, 348] on input "text" at bounding box center [257, 355] width 95 height 16
paste input "F0588QUE0"
type input "F0588QUE0"
type input "STAYCLEAN BXD MP QUE"
type input "0"
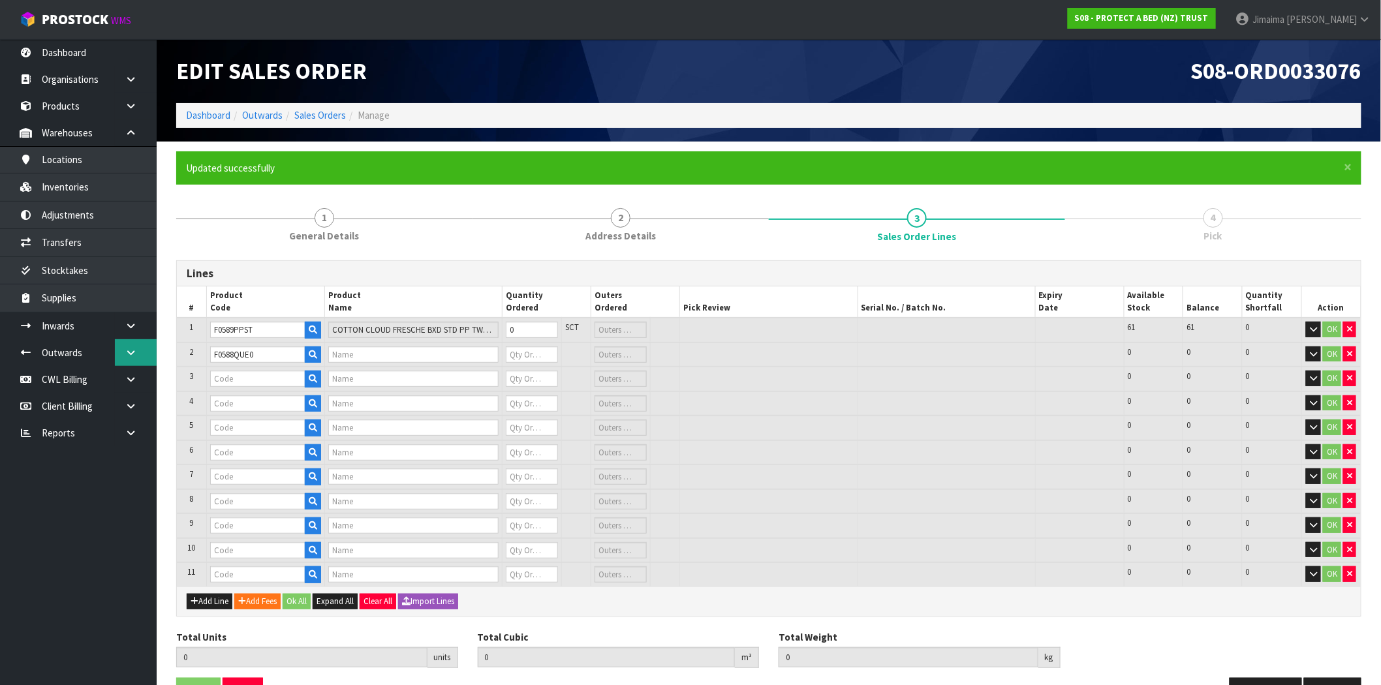
type input "0"
paste input "F0588KSG0"
click at [225, 385] on input "text" at bounding box center [257, 379] width 95 height 16
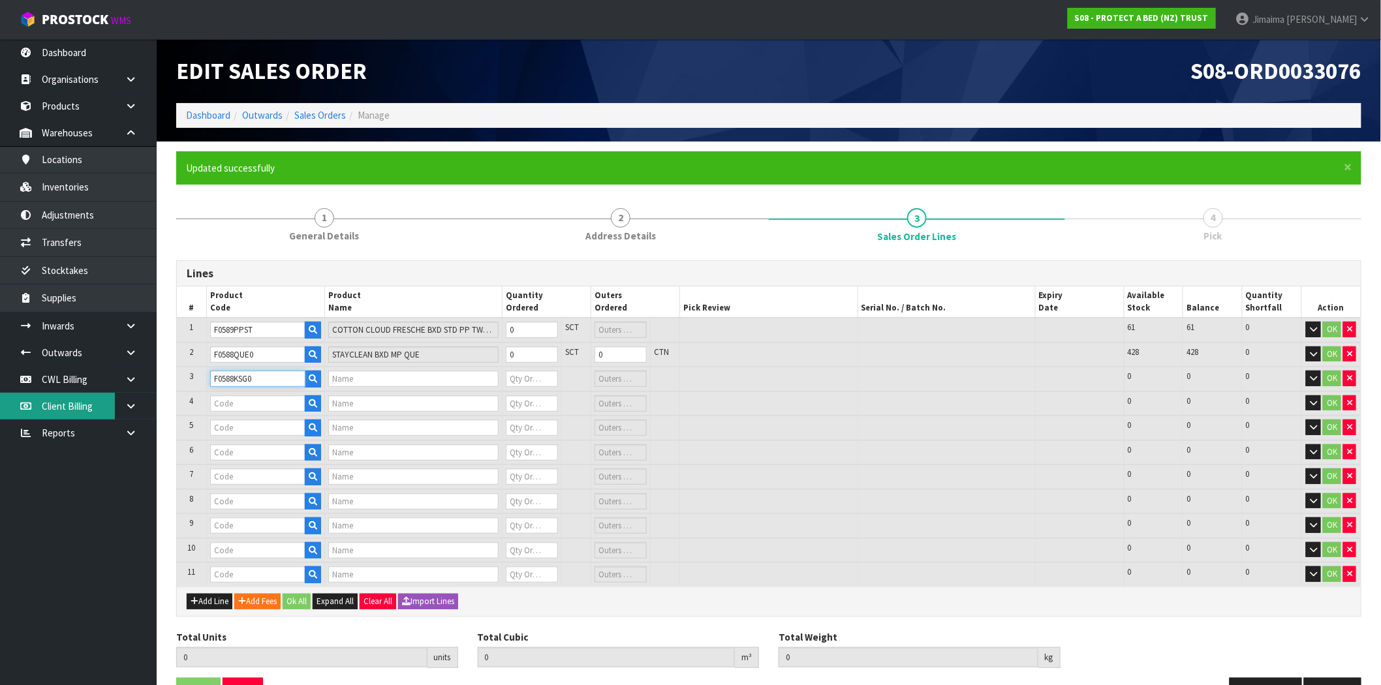
type input "F0588KSG0"
type input "STAYCLEAN BXD MP KSGL"
type input "0"
click at [286, 408] on input "text" at bounding box center [257, 404] width 95 height 16
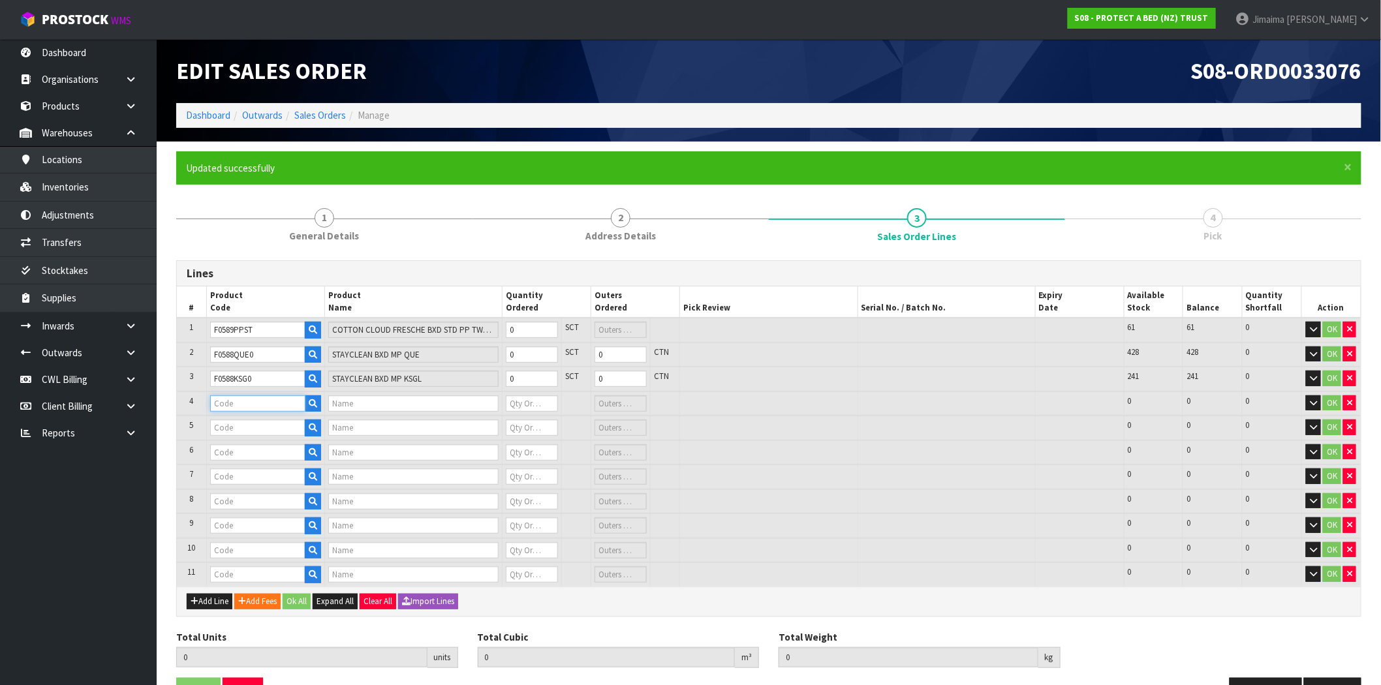
paste input "F0590DBL0"
type input "F0590DBL0"
type input "SUPREME FRESCHE BXD MP DBL"
type input "0"
click at [282, 420] on input "text" at bounding box center [257, 428] width 95 height 16
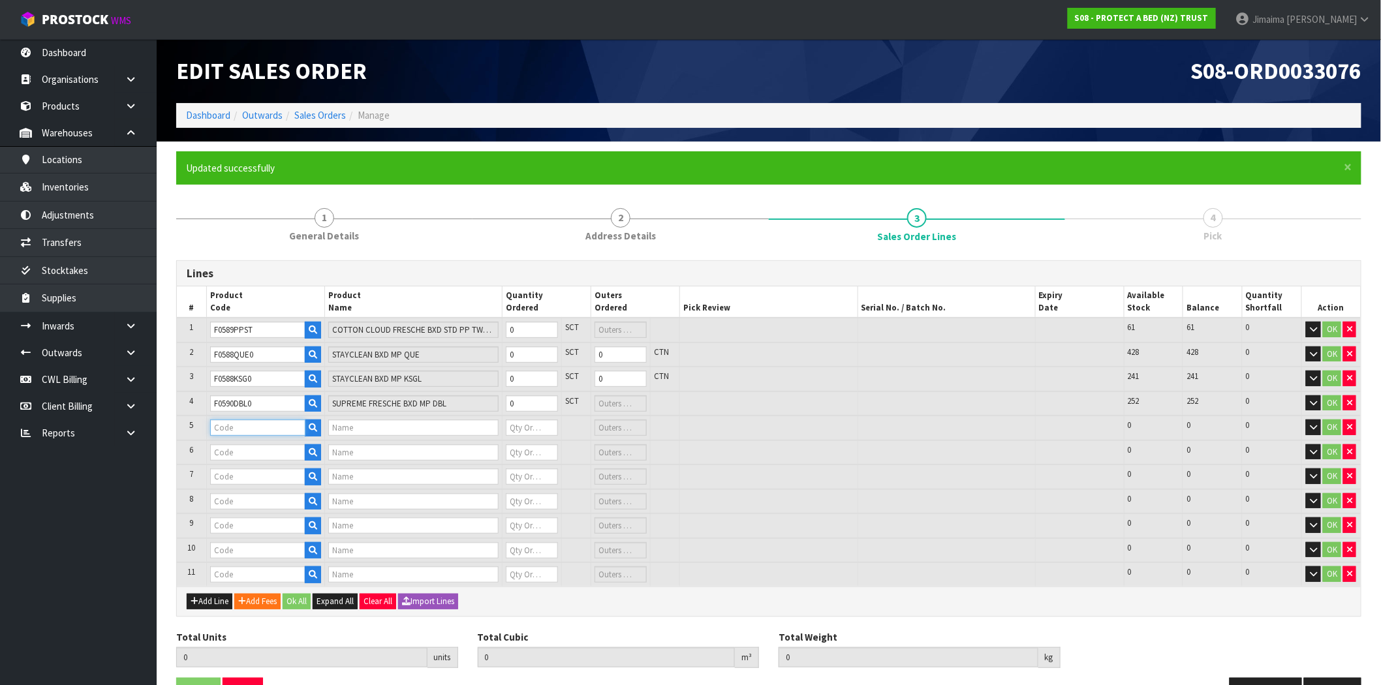
paste input "F0589QUE0"
type input "F0589QUE0"
type input "COTTON CLOUD FRESCHE BXD MP QUE"
type input "0"
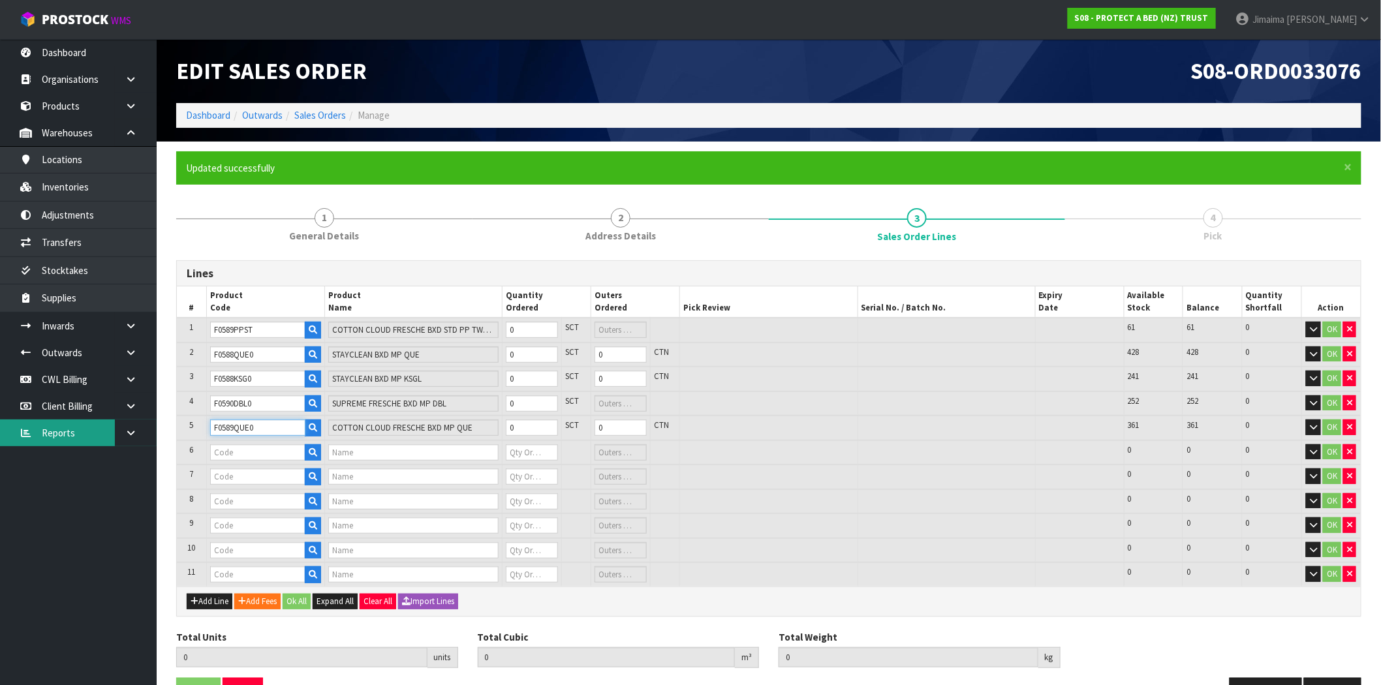
type input "F0589QUE0"
paste input "F0590QUE0"
click at [266, 445] on input "text" at bounding box center [257, 453] width 95 height 16
type input "F0590QUE0"
type input "SUPREME FRESCHE BXD MP QUE"
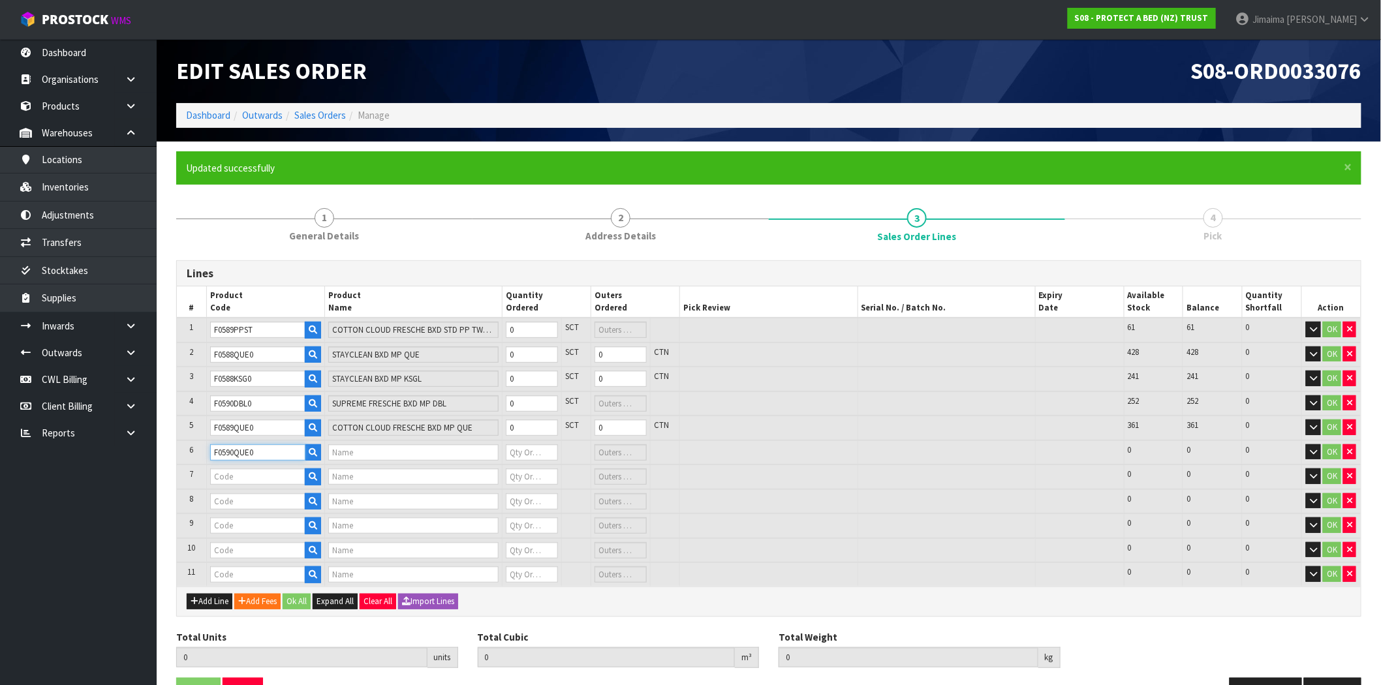
type input "0"
type input "F0590QUE0"
click at [230, 479] on input "text" at bounding box center [257, 477] width 95 height 16
paste input "F0592PPS0"
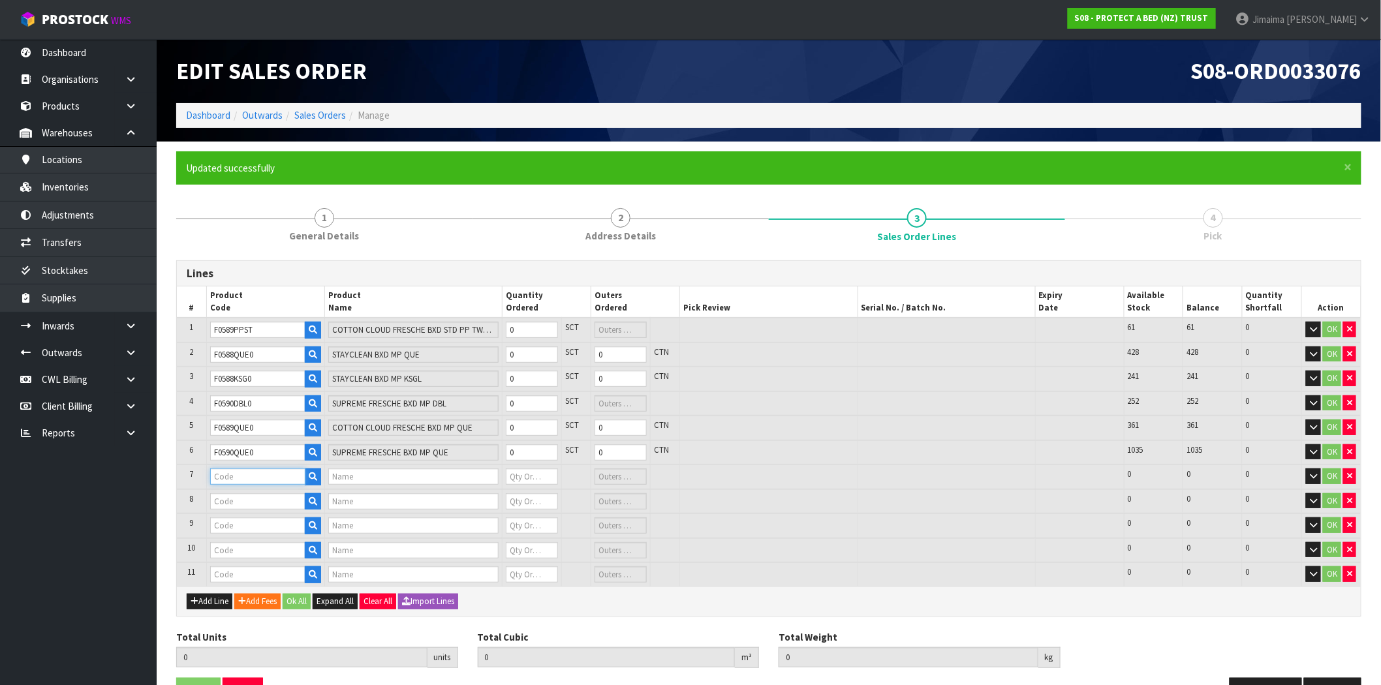
type input "F0592PPS0"
type input "COOL LUXE FRESCHE BXD STD PP EA"
type input "0"
type input "F0592PPS0"
paste input "F0592KGN0"
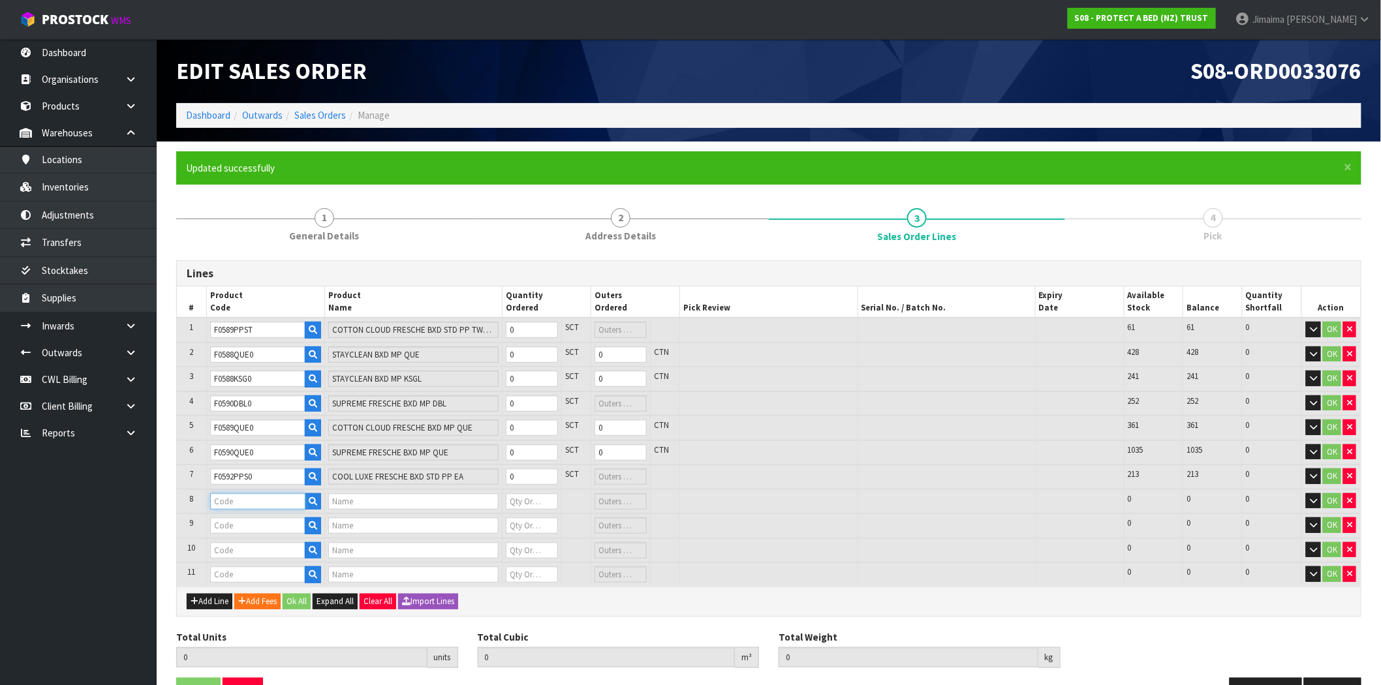
drag, startPoint x: 262, startPoint y: 493, endPoint x: 252, endPoint y: 493, distance: 10.5
click at [262, 493] on input "text" at bounding box center [257, 501] width 95 height 16
type input "F0592KGN0"
type input "COOL LUXE FRESCHE BXD MP NZ KNG"
type input "0"
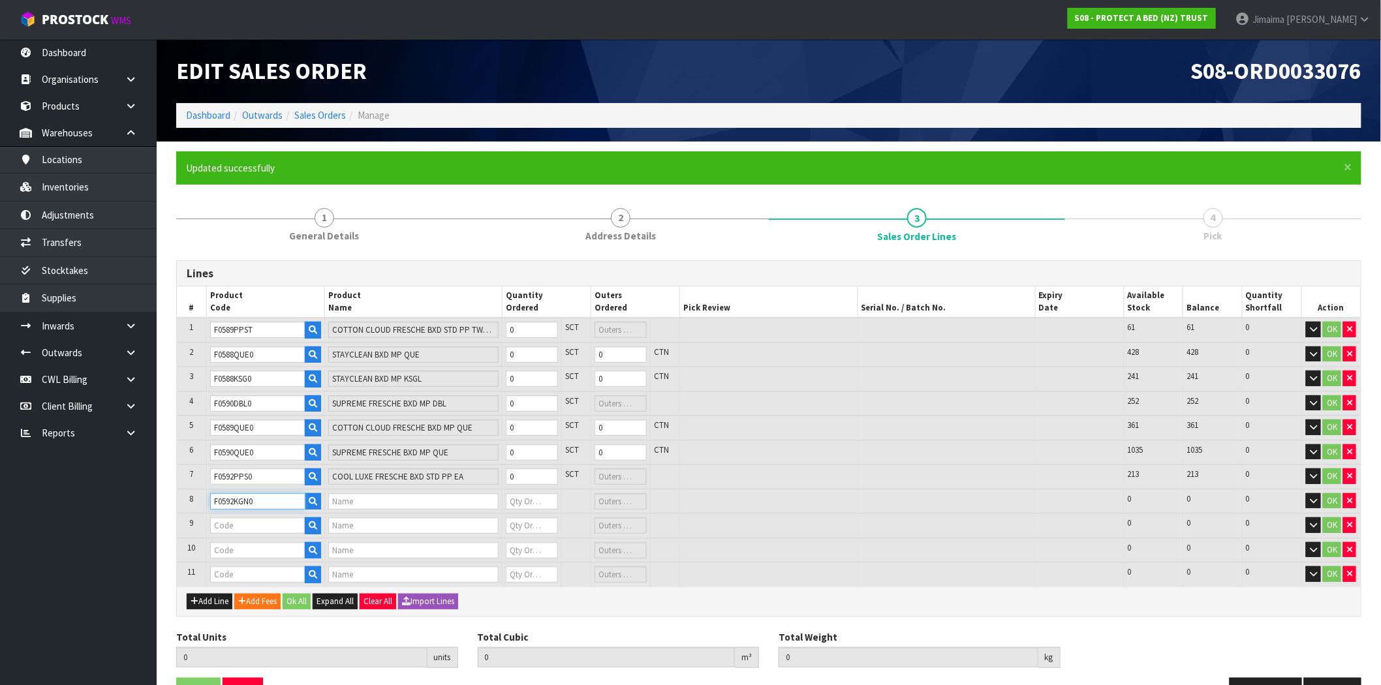
type input "0"
type input "F0592KGN0"
paste input "F0588SGL0"
click at [226, 524] on input "F0588SGL0" at bounding box center [257, 526] width 95 height 16
type input "F0588SGL0"
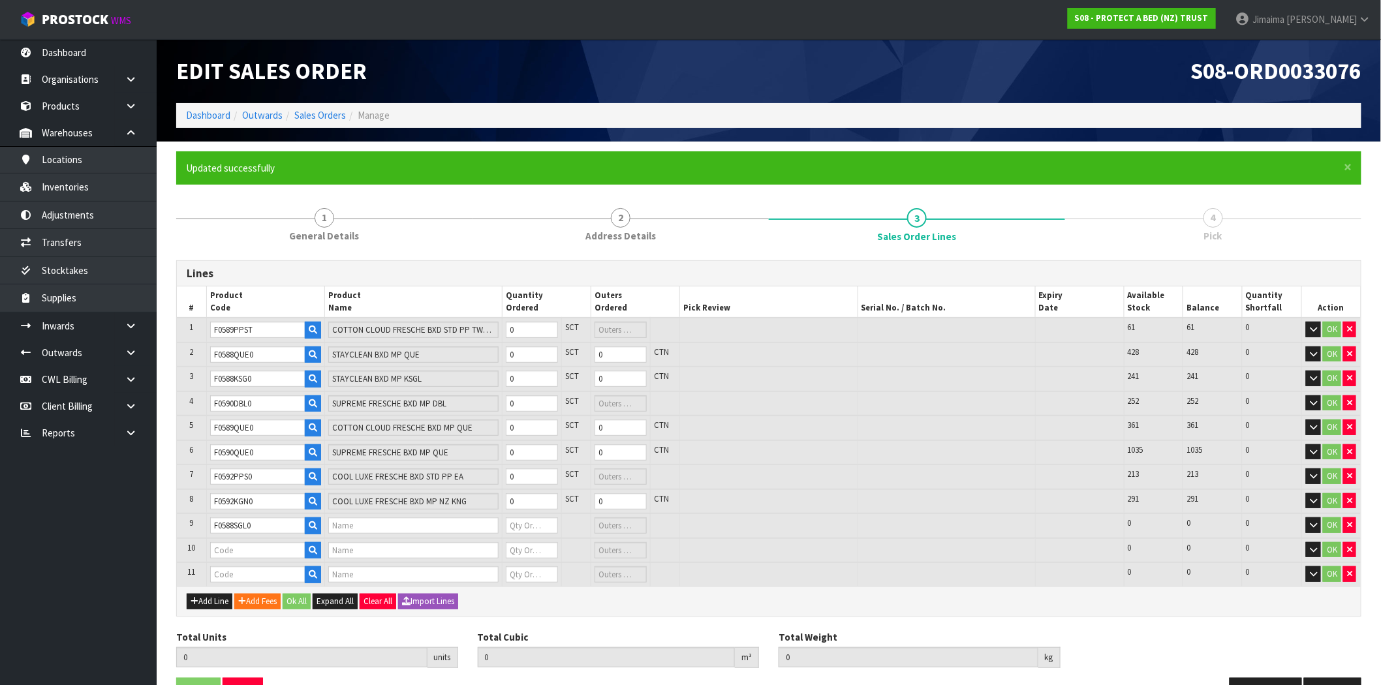
type input "STAYCLEAN BXD MP SGL"
type input "0"
drag, startPoint x: 223, startPoint y: 542, endPoint x: 161, endPoint y: 539, distance: 62.1
click at [223, 542] on input "text" at bounding box center [257, 550] width 95 height 16
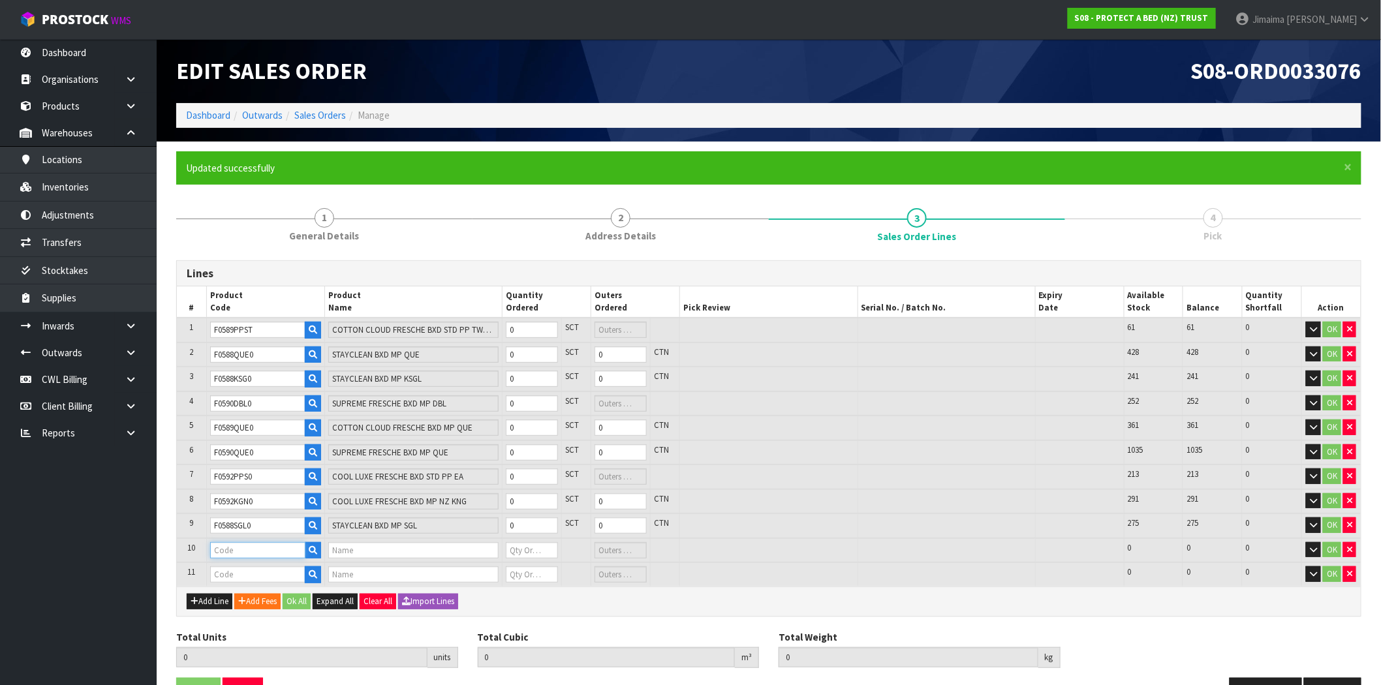
paste input "F0590KGN0"
type input "F0590KGN0"
type input "SUPREME FRESCHE BXD MP NZ KNG"
type input "0"
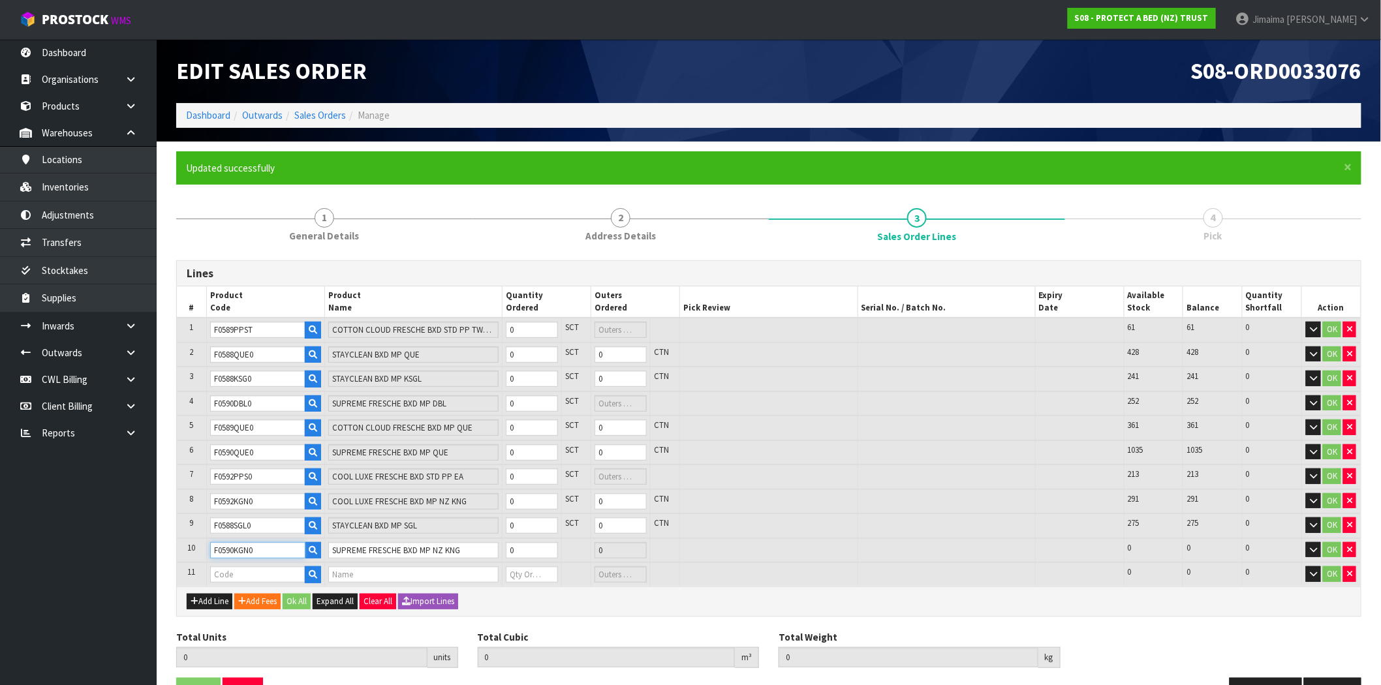
type input "F0590KGN0"
paste input "F0590CLK0"
click at [249, 571] on input "text" at bounding box center [257, 575] width 95 height 16
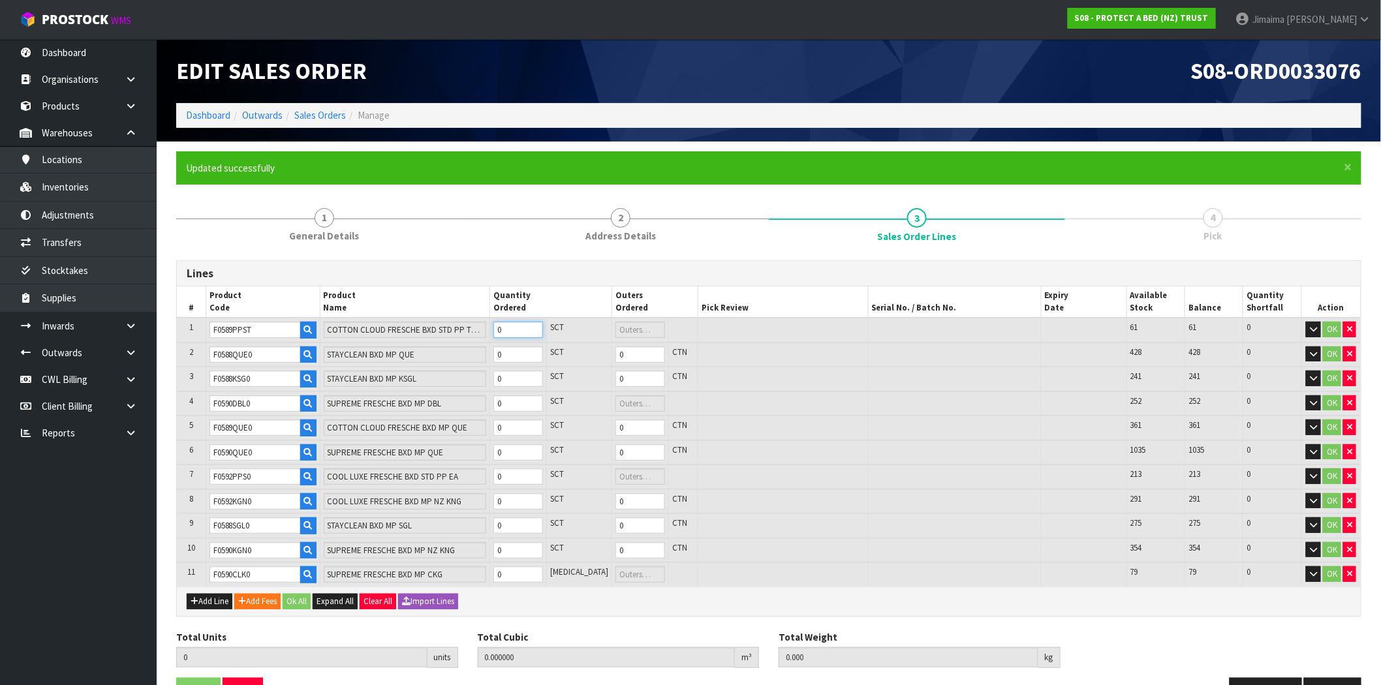
click at [520, 326] on input "0" at bounding box center [518, 330] width 50 height 16
click at [529, 347] on input "0" at bounding box center [518, 355] width 50 height 16
click at [526, 371] on input "0" at bounding box center [518, 379] width 50 height 16
click at [527, 403] on input "0" at bounding box center [518, 404] width 50 height 16
click at [529, 424] on input "0" at bounding box center [518, 428] width 50 height 16
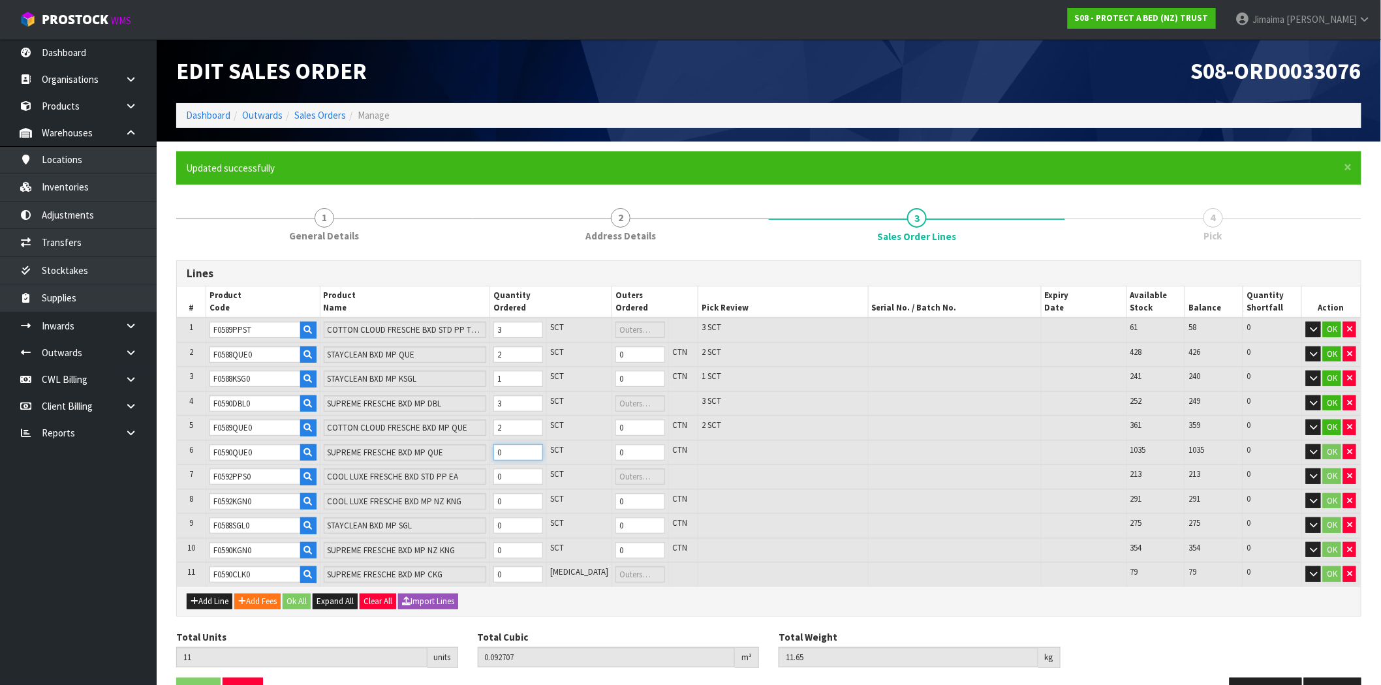
click at [525, 445] on input "0" at bounding box center [518, 453] width 50 height 16
click at [522, 478] on input "0" at bounding box center [518, 477] width 50 height 16
click at [525, 497] on input "0" at bounding box center [518, 501] width 50 height 16
click at [527, 518] on input "0" at bounding box center [518, 526] width 50 height 16
click at [529, 542] on input "0" at bounding box center [518, 550] width 50 height 16
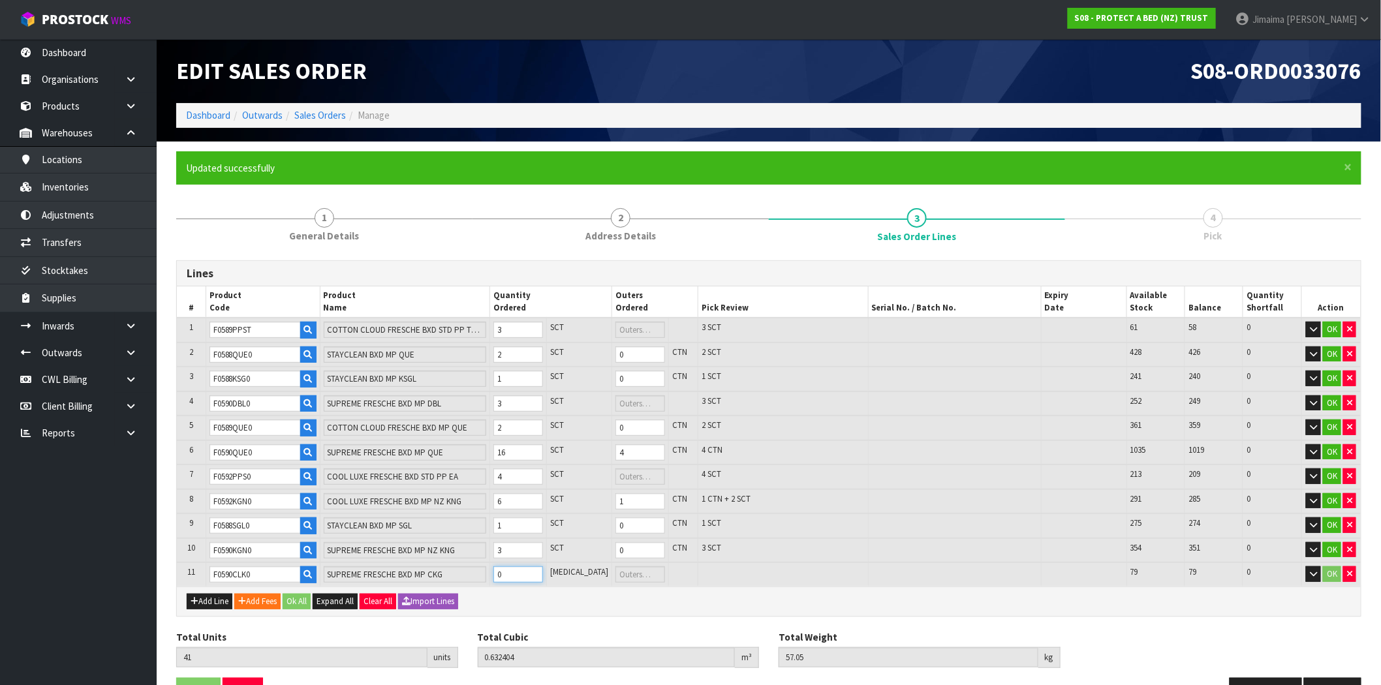
click at [527, 575] on input "0" at bounding box center [518, 575] width 50 height 16
click at [304, 595] on button "Ok All" at bounding box center [297, 602] width 28 height 16
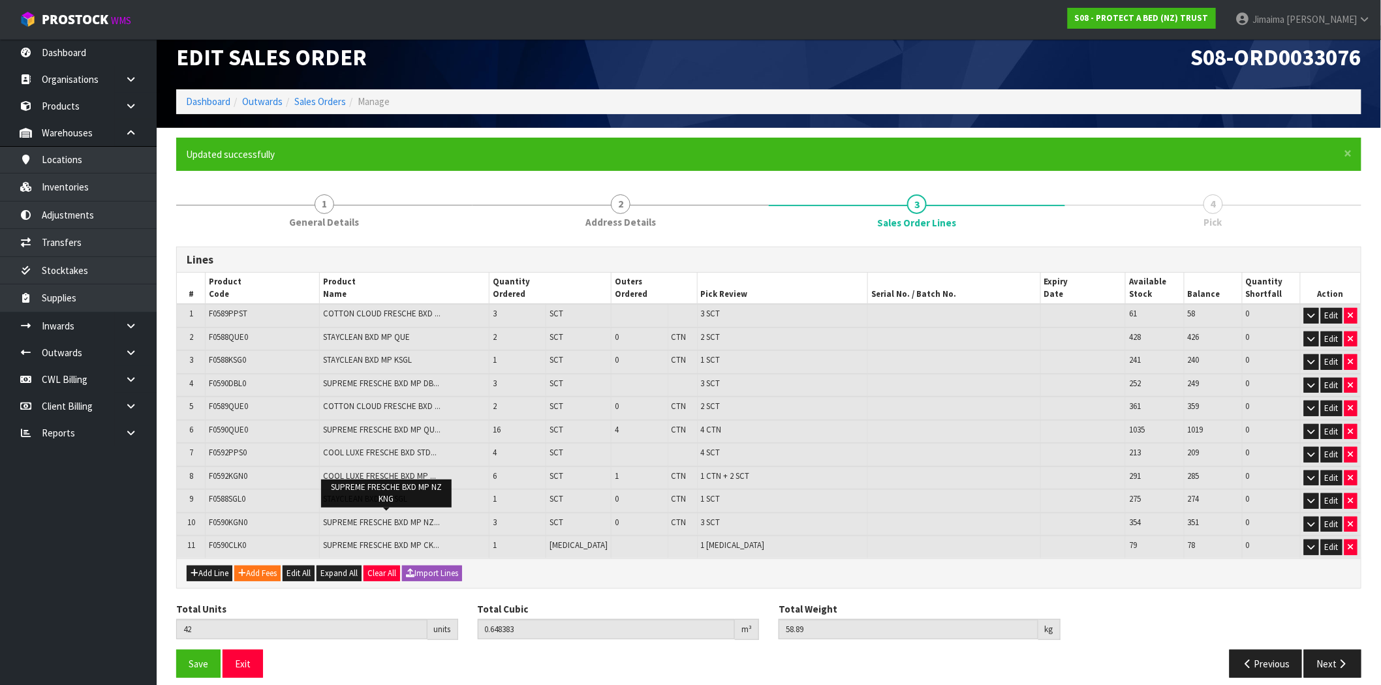
scroll to position [21, 0]
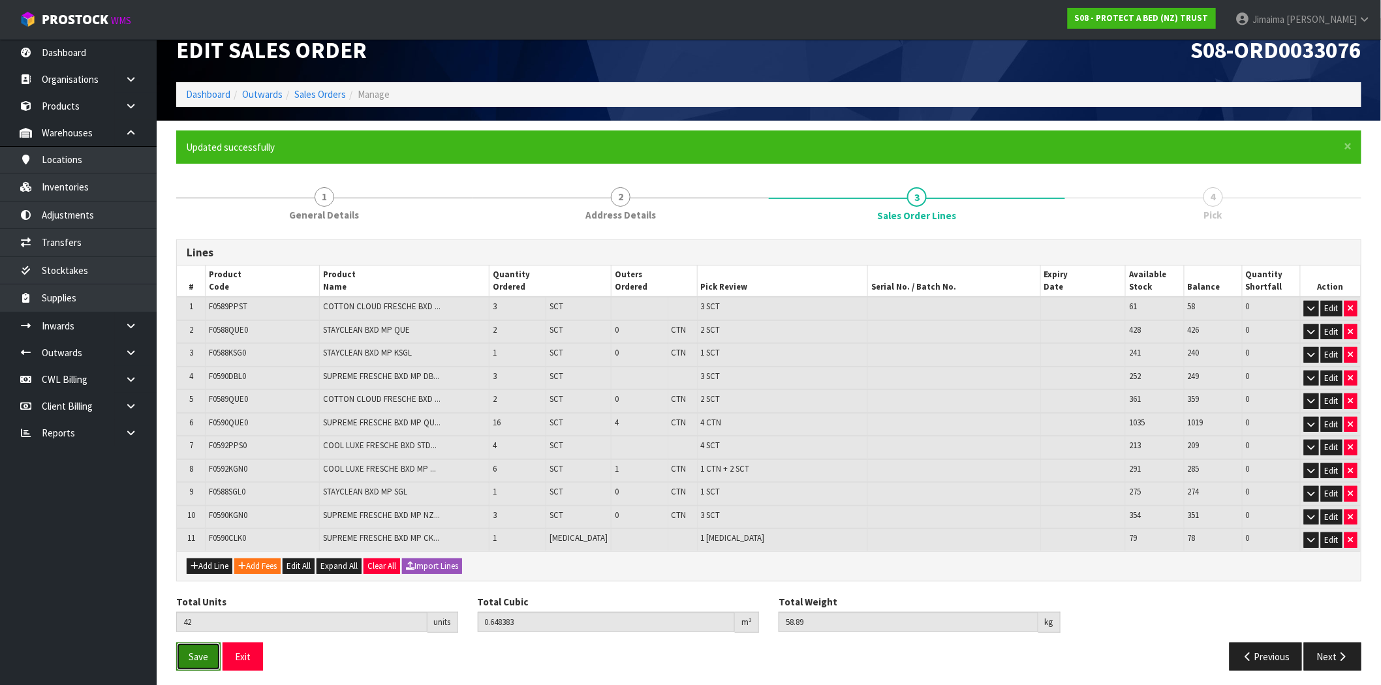
click at [196, 651] on span "Save" at bounding box center [199, 657] width 20 height 12
click at [1334, 650] on button "Next" at bounding box center [1332, 657] width 57 height 28
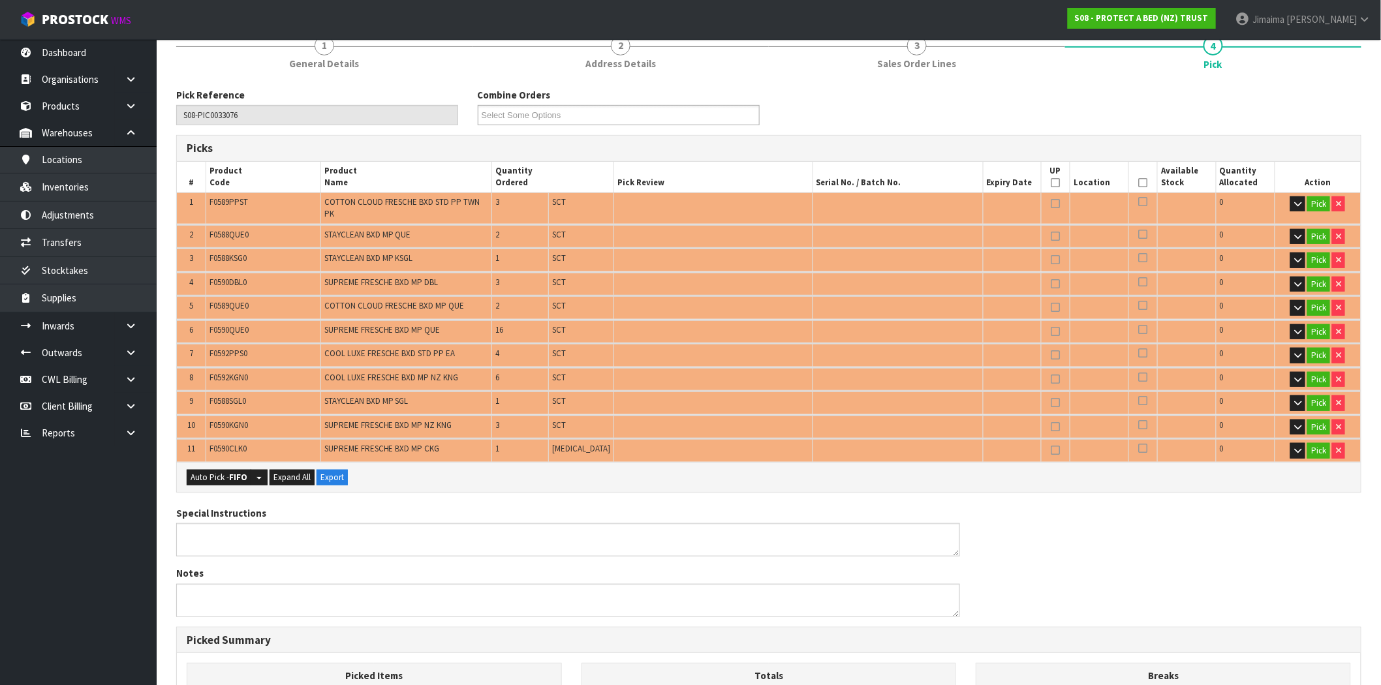
scroll to position [0, 0]
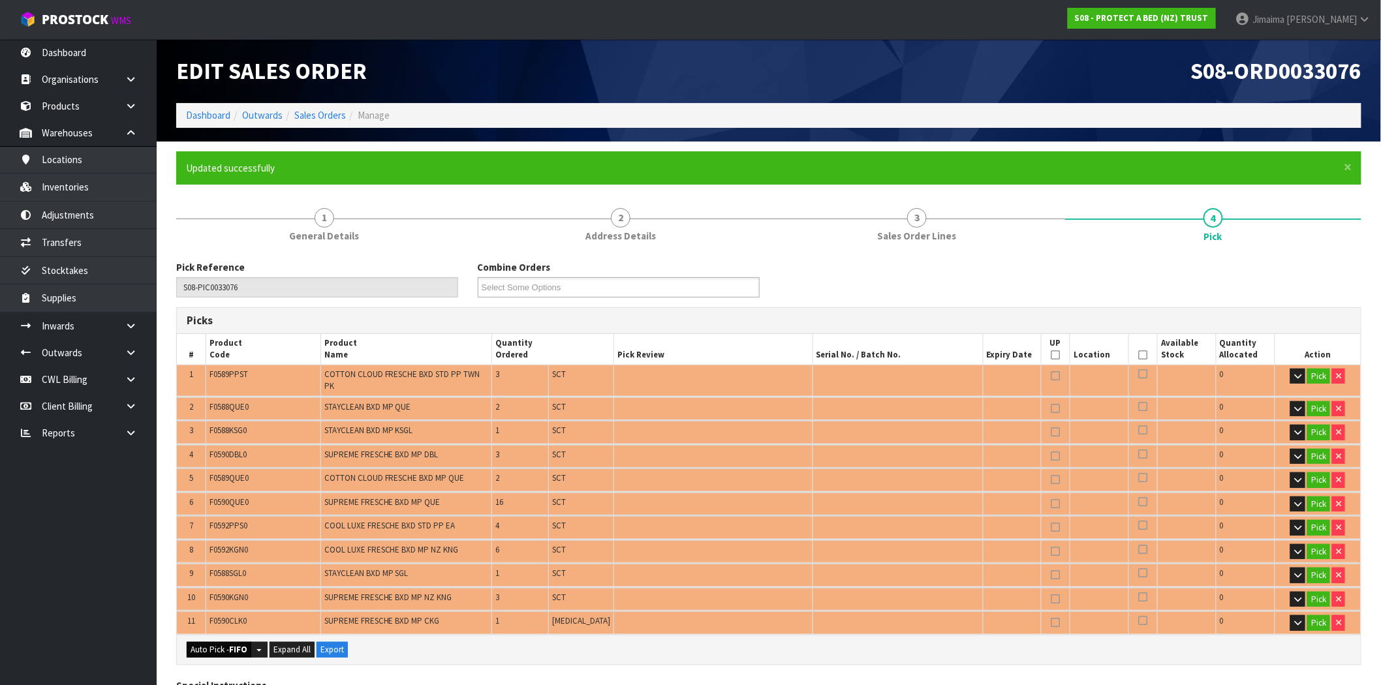
click at [200, 635] on div "Auto Pick - FIFO Split button! FIFO - First In First Out FEFO - First Expired F…" at bounding box center [769, 649] width 1184 height 29
click at [200, 642] on button "Auto Pick - FIFO" at bounding box center [219, 650] width 65 height 16
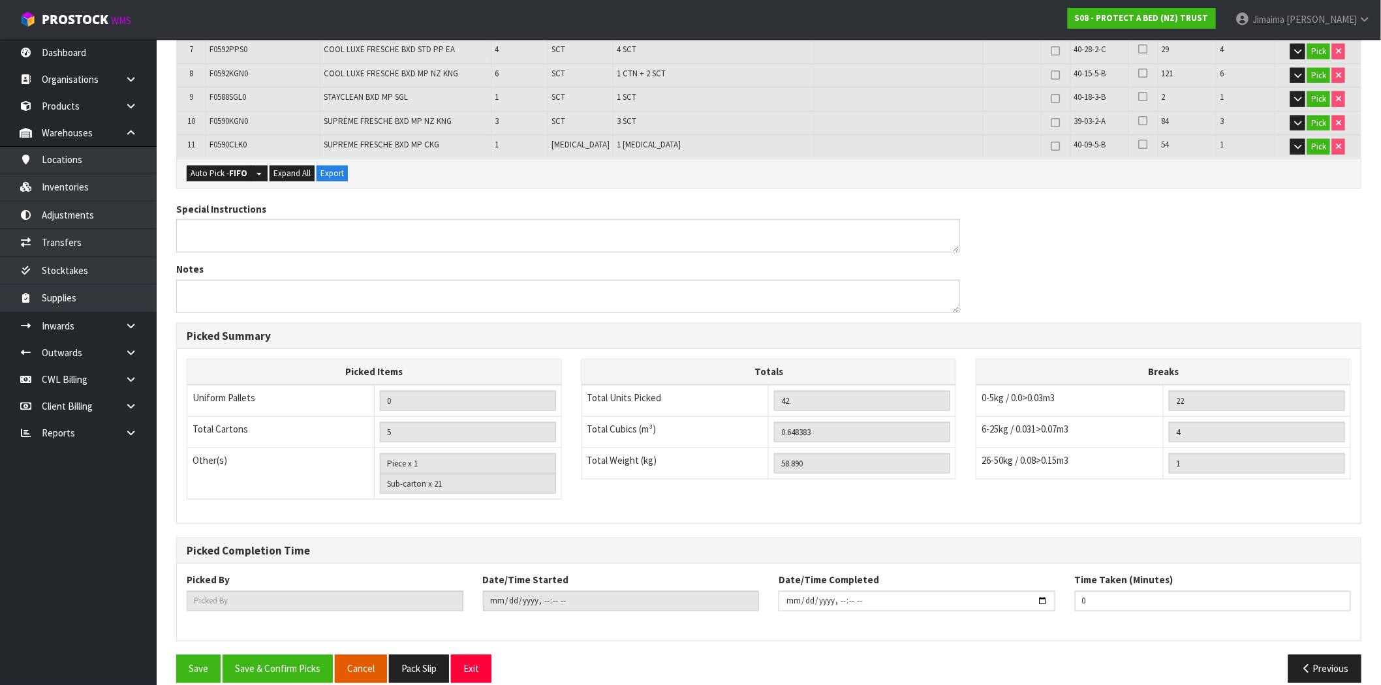
scroll to position [482, 0]
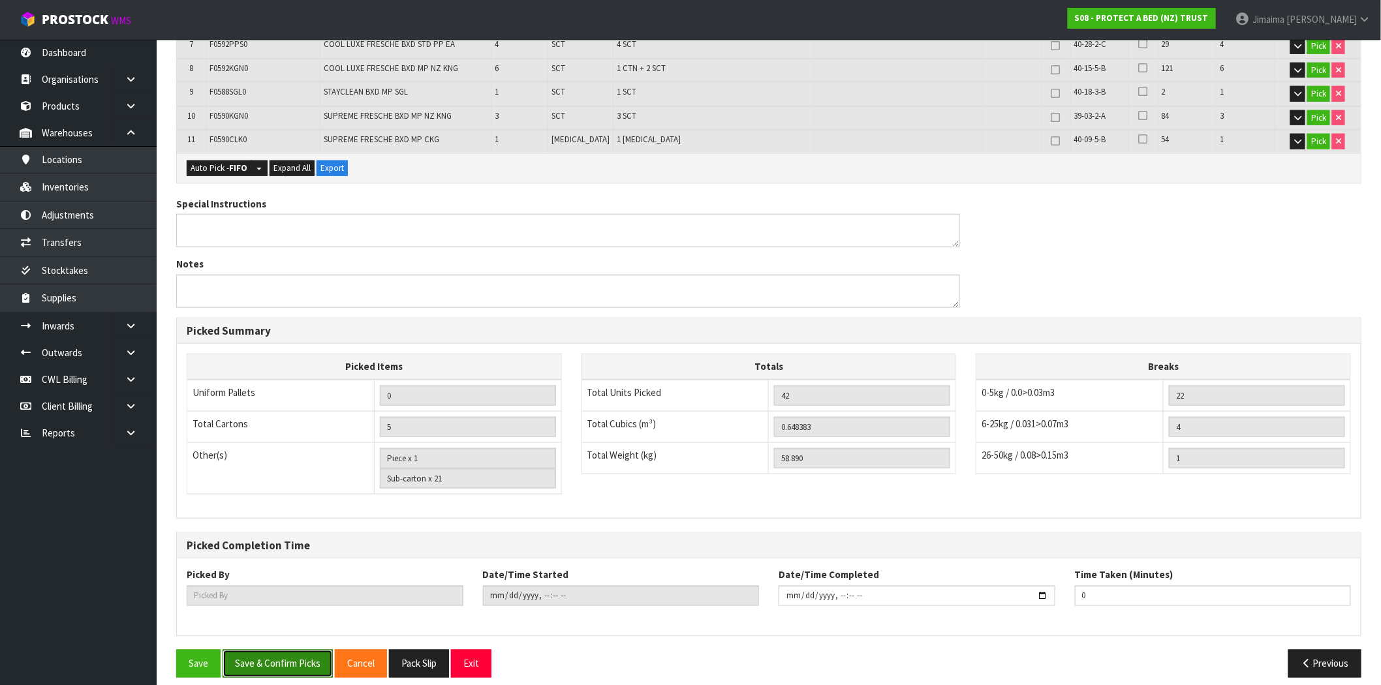
click at [297, 650] on button "Save & Confirm Picks" at bounding box center [278, 664] width 110 height 28
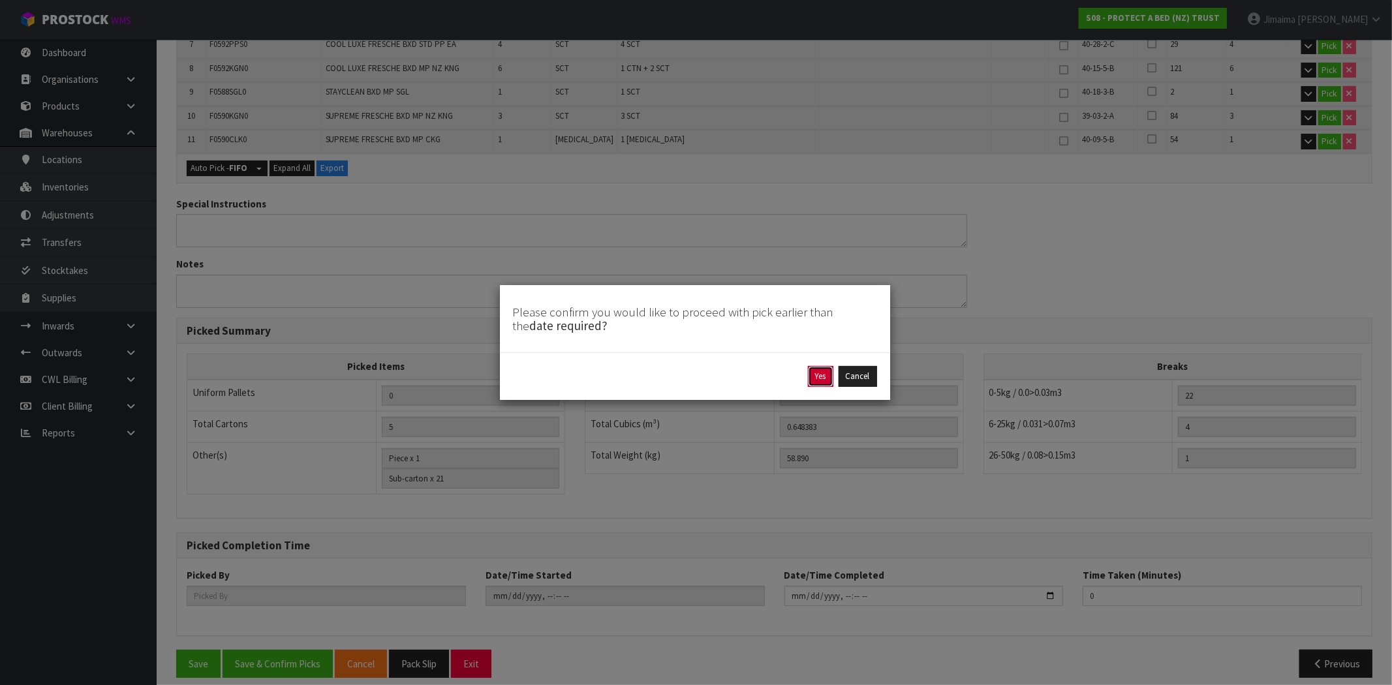
click at [815, 379] on button "Yes" at bounding box center [820, 376] width 25 height 21
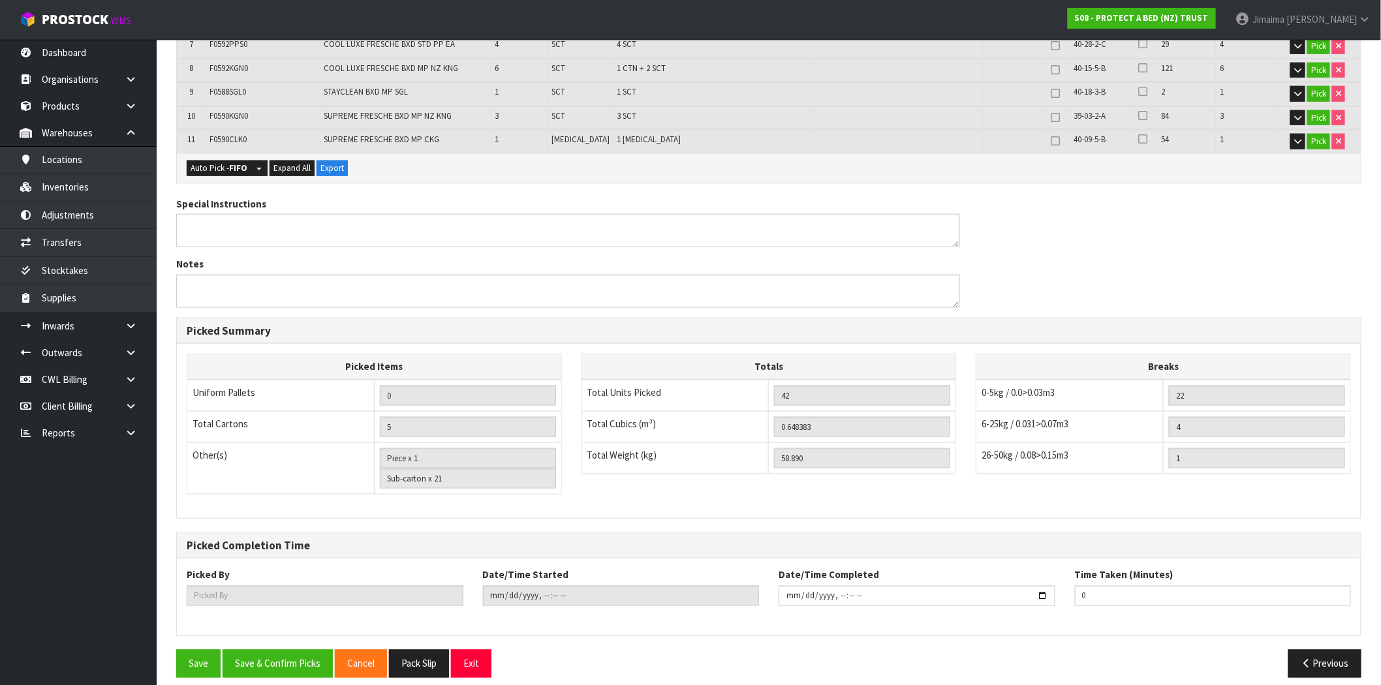
scroll to position [0, 0]
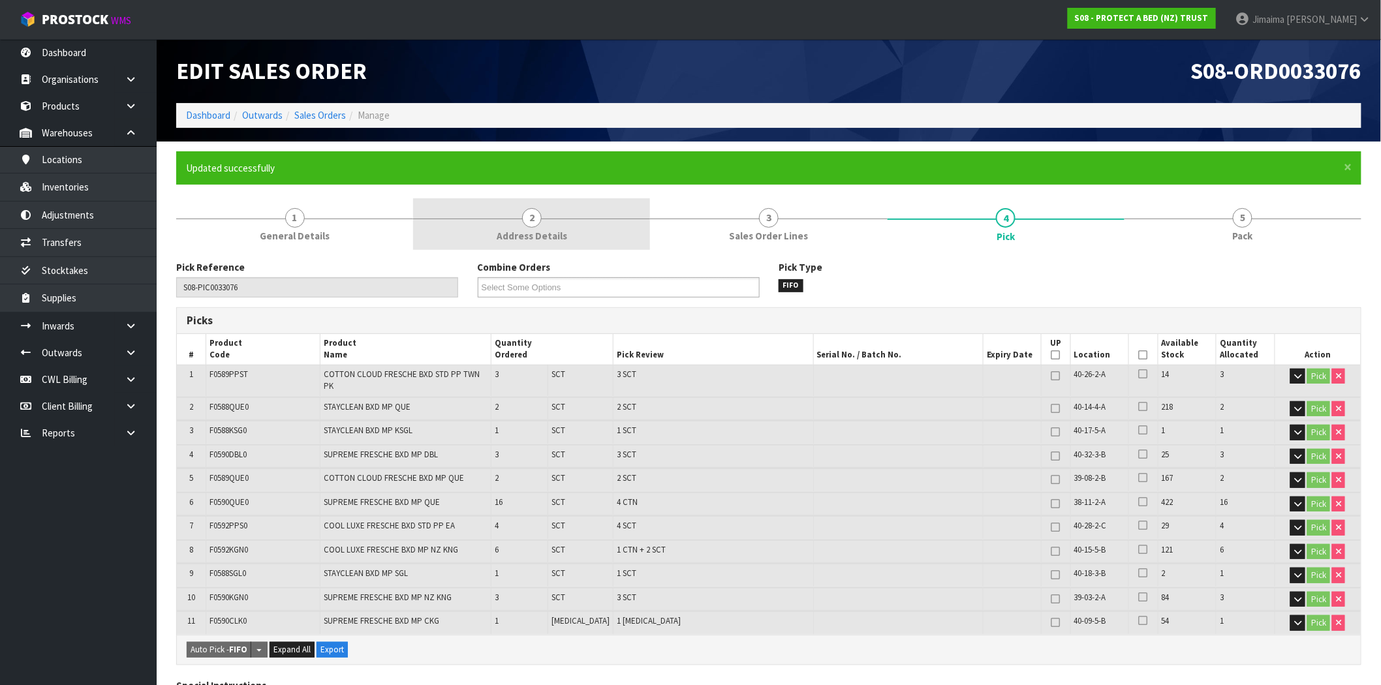
click at [537, 204] on link "2 Address Details" at bounding box center [531, 224] width 237 height 52
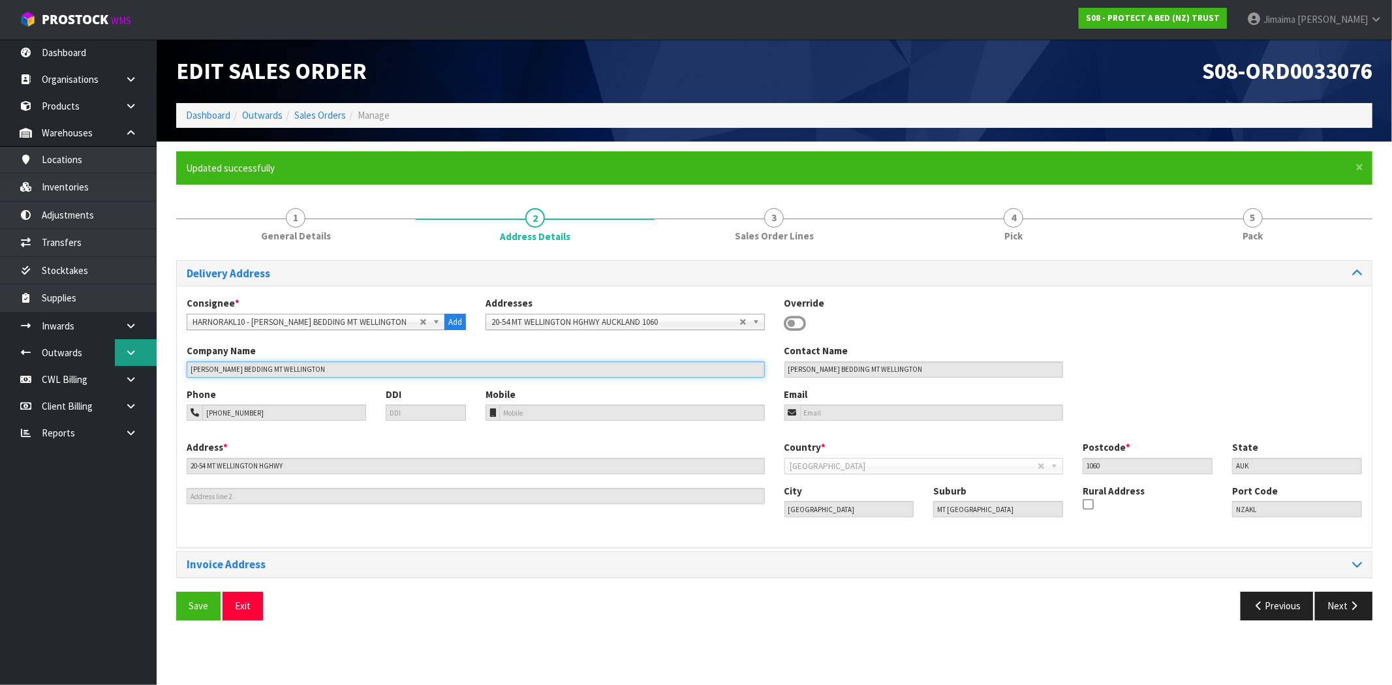
drag, startPoint x: 345, startPoint y: 367, endPoint x: 116, endPoint y: 360, distance: 229.2
click at [112, 362] on body "Toggle navigation ProStock WMS S08 - PROTECT A BED (NZ) TRUST Jimaima [PERSON_N…" at bounding box center [696, 342] width 1392 height 685
click at [330, 116] on link "Sales Orders" at bounding box center [320, 115] width 52 height 12
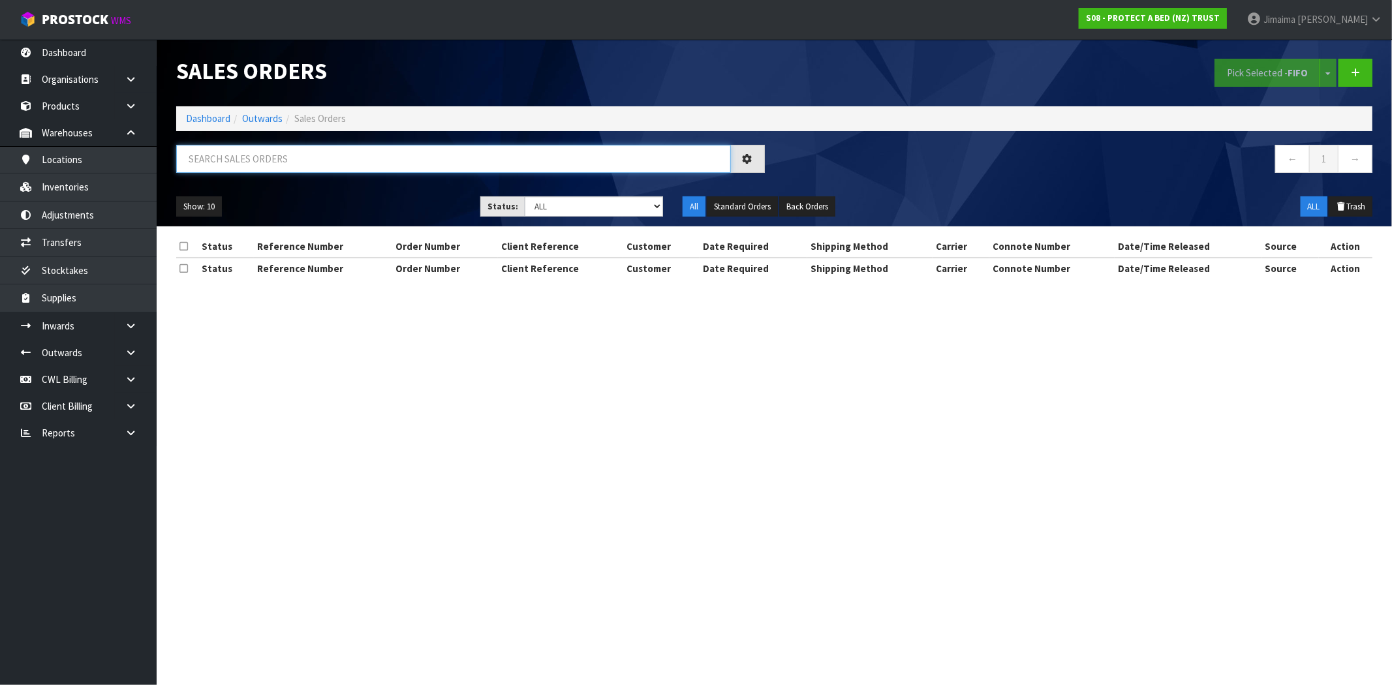
click at [284, 147] on input "text" at bounding box center [453, 159] width 555 height 28
paste input "HARVEY NORMAN BEDDING MT WELLINGTON"
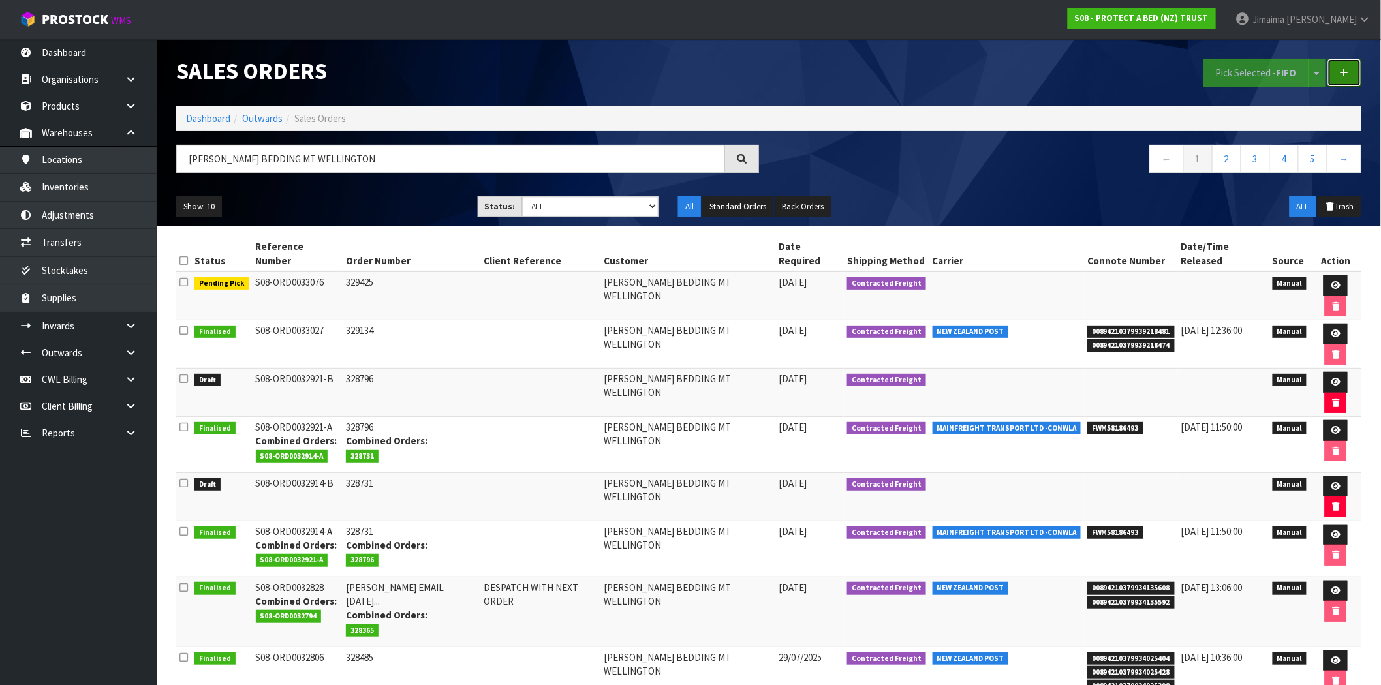
drag, startPoint x: 1347, startPoint y: 76, endPoint x: 1309, endPoint y: 78, distance: 37.3
click at [1347, 76] on icon at bounding box center [1344, 73] width 9 height 10
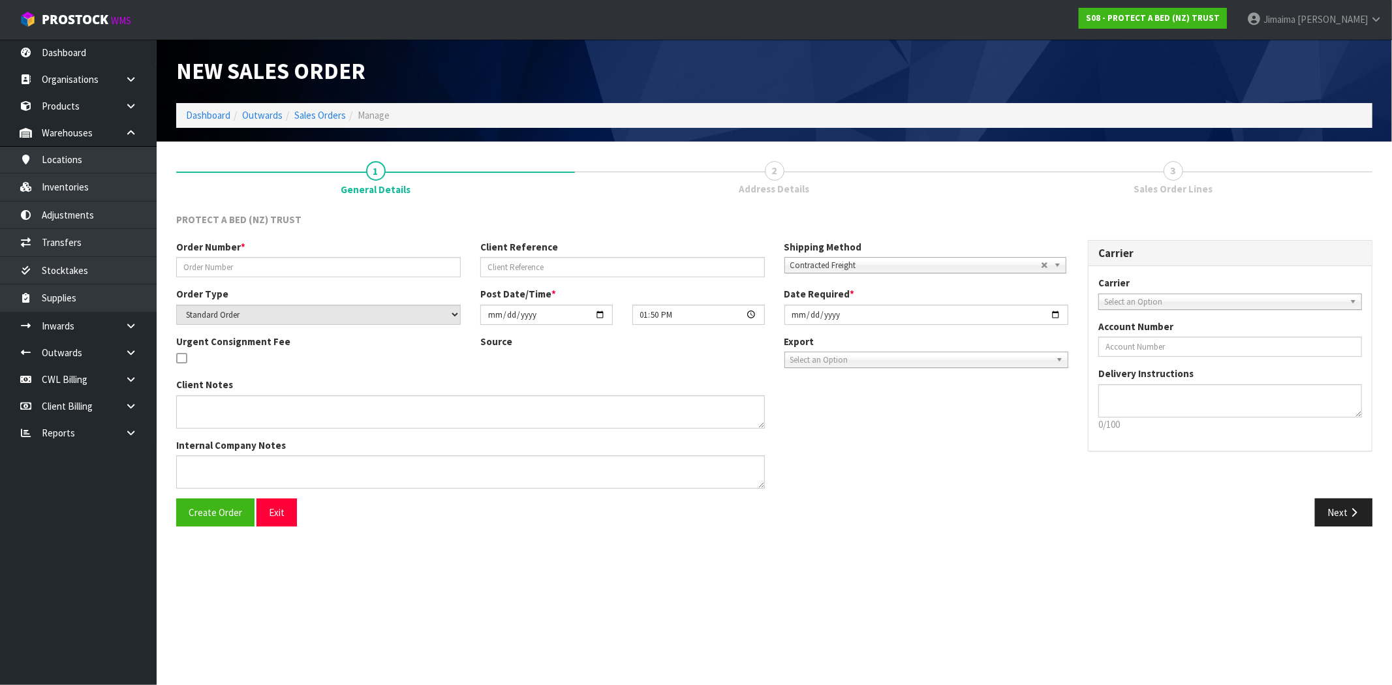
click at [318, 251] on div "Order Number *" at bounding box center [318, 258] width 304 height 37
click at [310, 263] on input "text" at bounding box center [318, 267] width 285 height 20
paste input "183746"
click at [203, 518] on span "Create Order" at bounding box center [216, 513] width 54 height 12
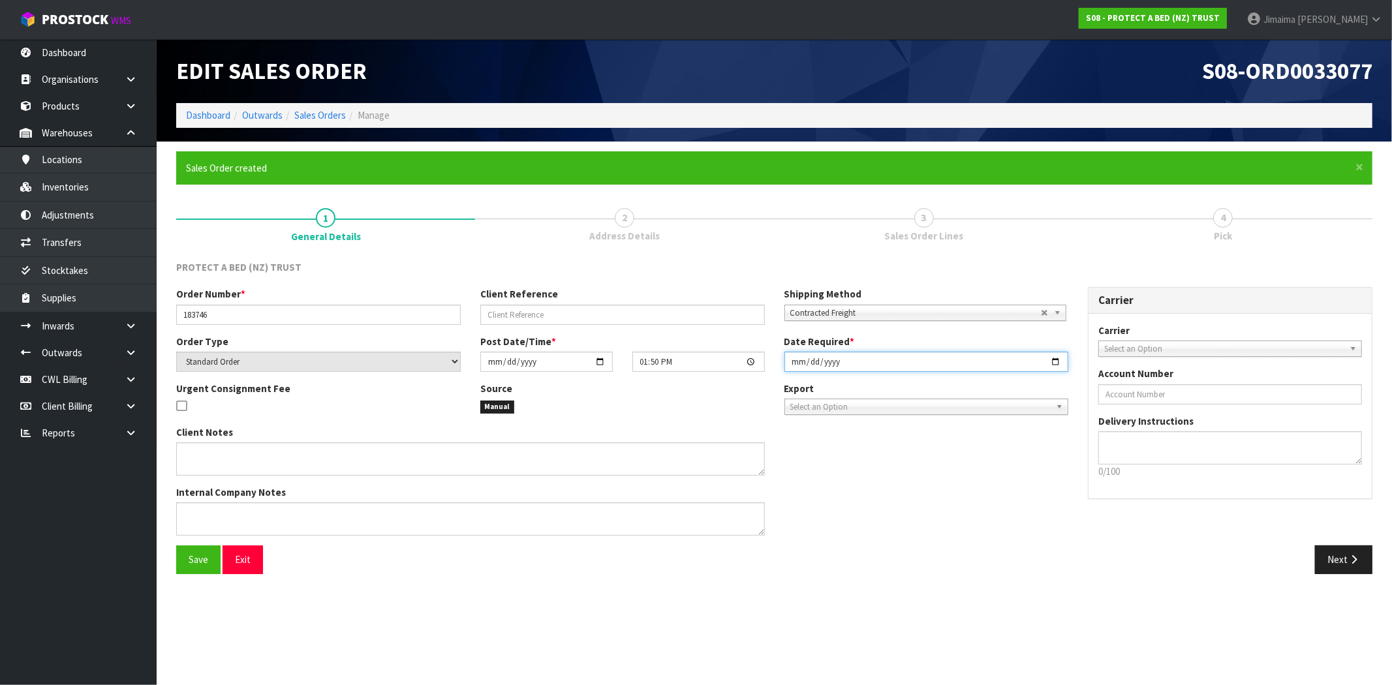
click at [1050, 362] on input "2025-08-19" at bounding box center [927, 362] width 285 height 20
click at [1213, 580] on div "Save Exit Next" at bounding box center [774, 565] width 1216 height 38
click at [1339, 557] on button "Next" at bounding box center [1343, 560] width 57 height 28
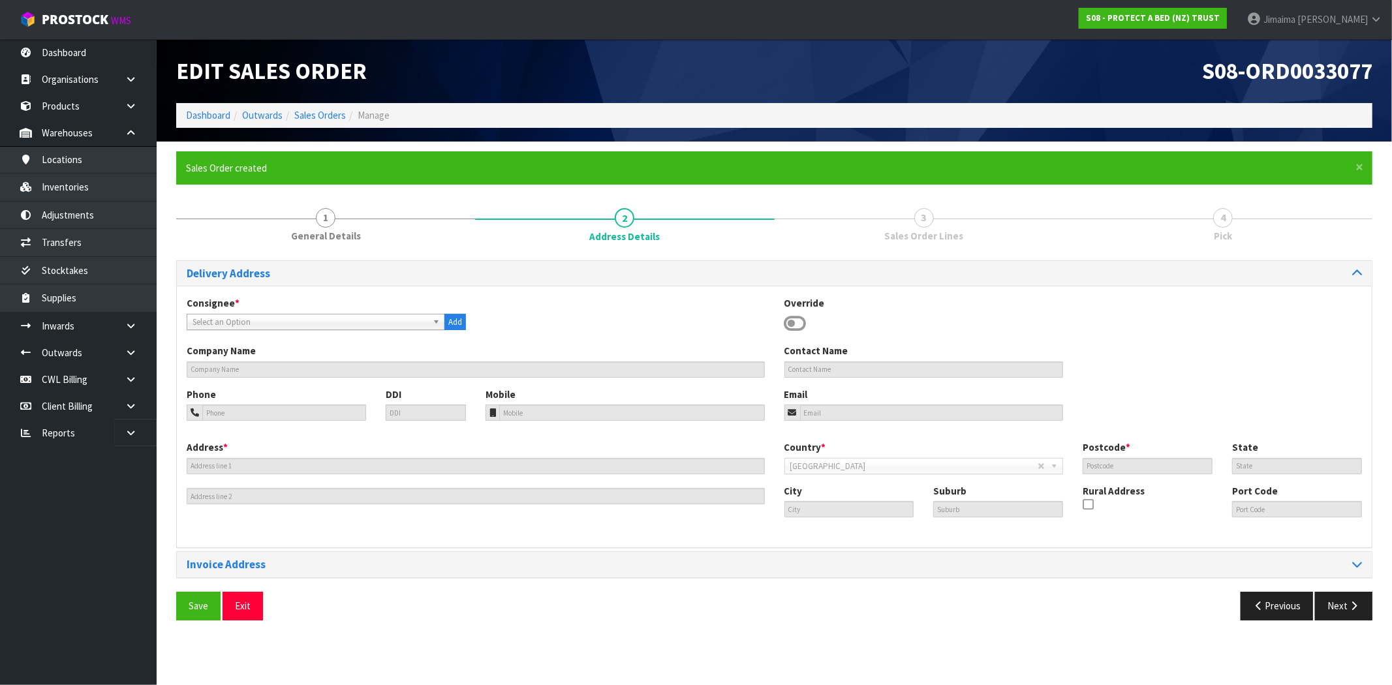
click at [210, 320] on span "Select an Option" at bounding box center [310, 323] width 235 height 16
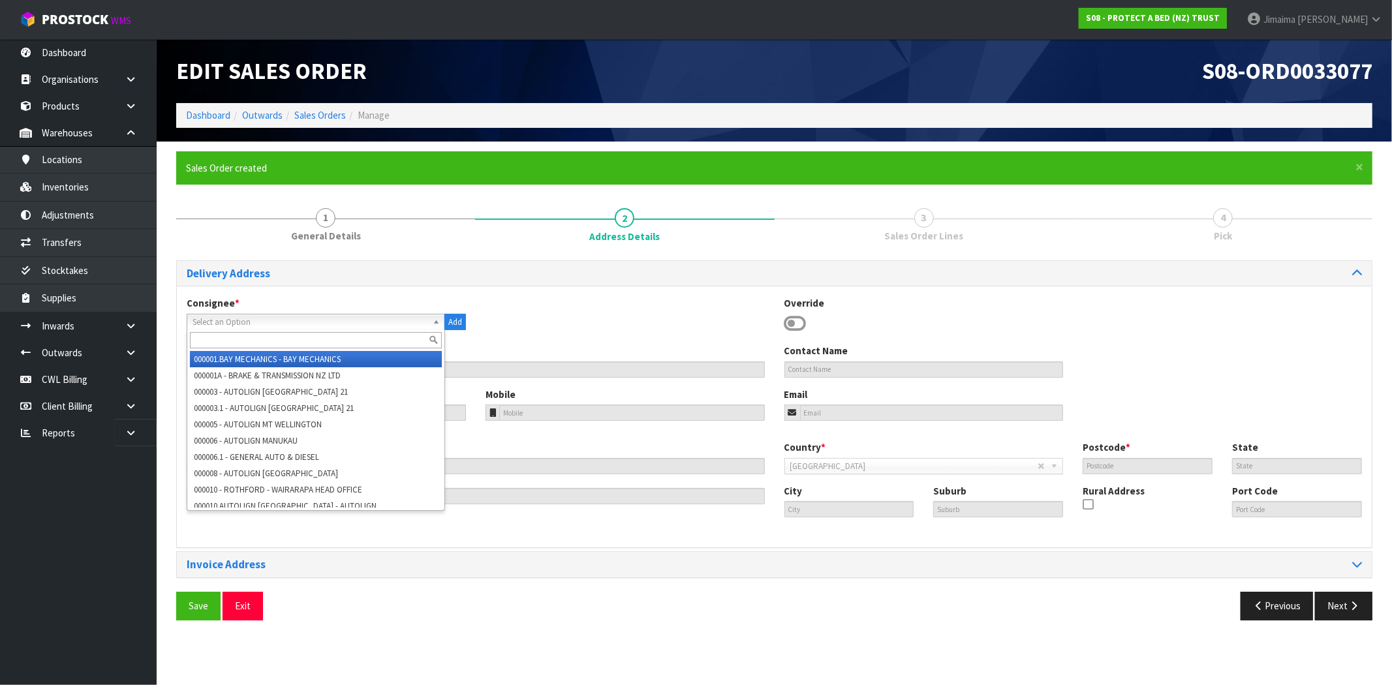
click at [206, 333] on input "text" at bounding box center [316, 340] width 252 height 16
click at [278, 343] on input "text" at bounding box center [316, 340] width 252 height 16
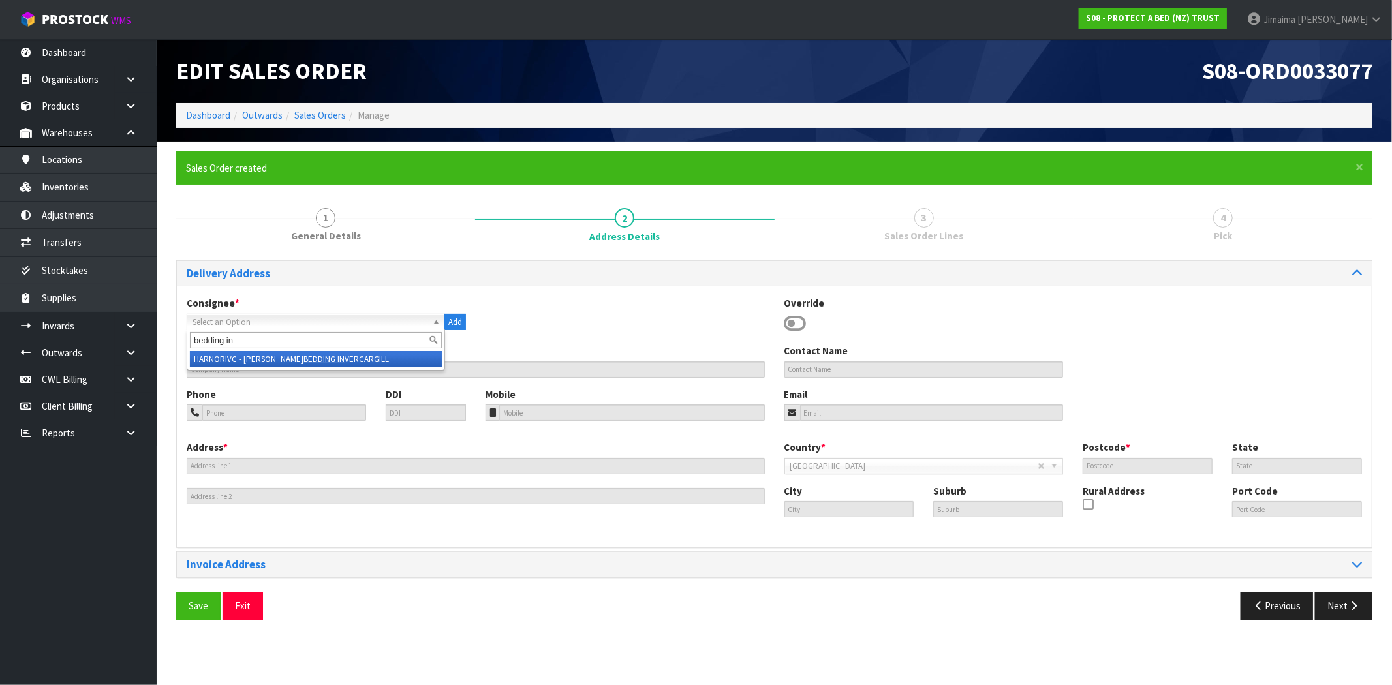
click at [283, 356] on li "HARNORIVC - HARVEY NORMAN BEDDING IN VERCARGILL" at bounding box center [316, 359] width 252 height 16
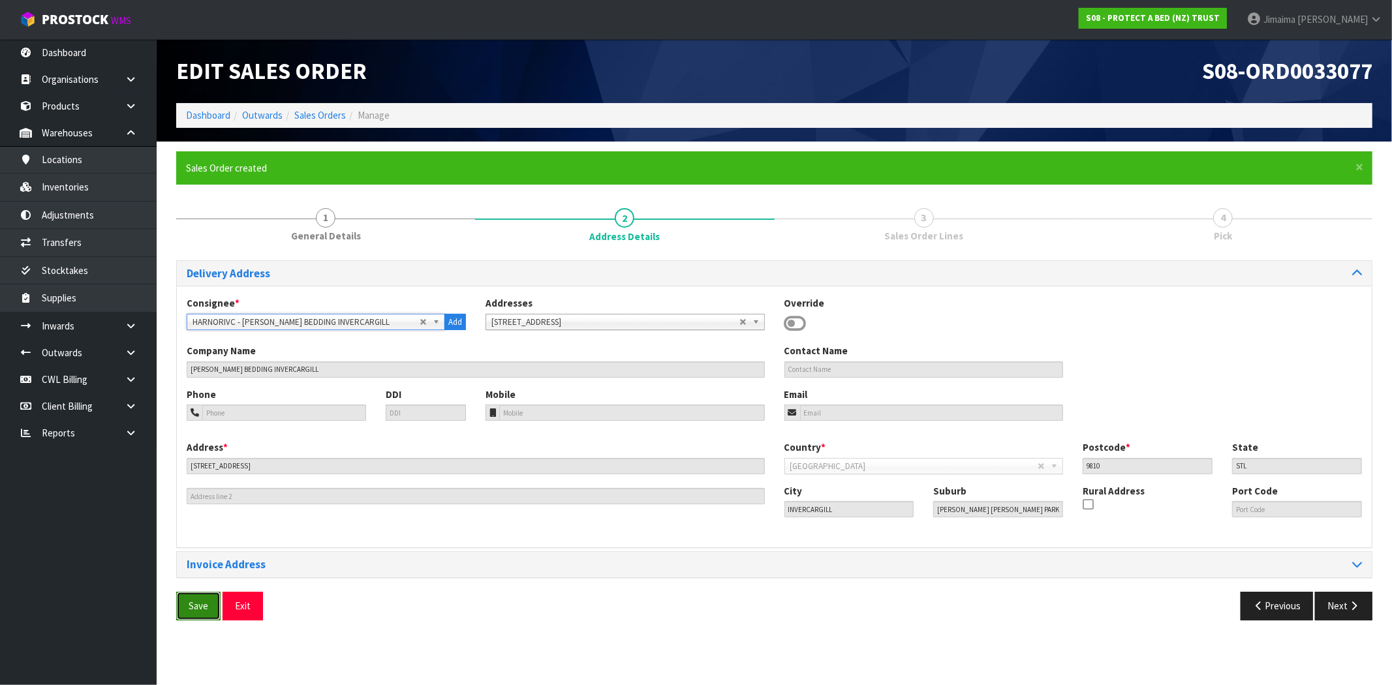
click at [193, 614] on button "Save" at bounding box center [198, 606] width 44 height 28
click at [1334, 602] on button "Next" at bounding box center [1343, 606] width 57 height 28
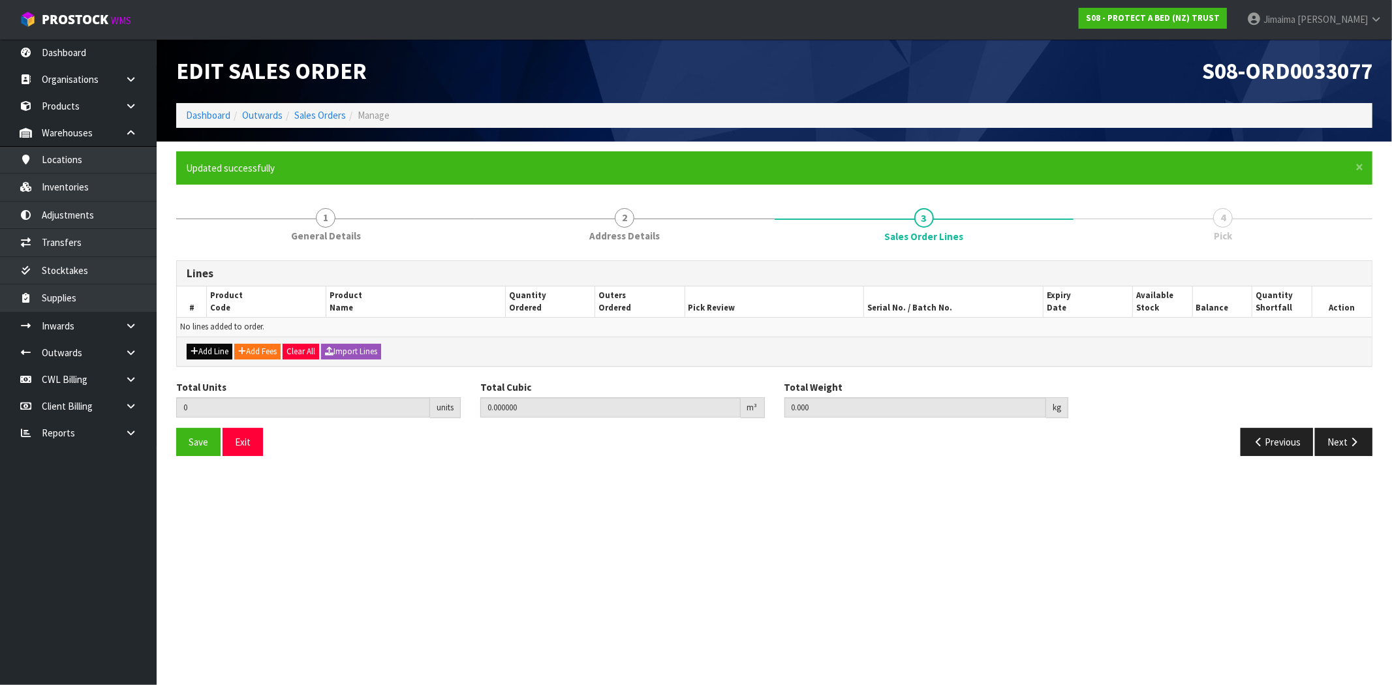
click at [217, 353] on button "Add Line" at bounding box center [210, 352] width 46 height 16
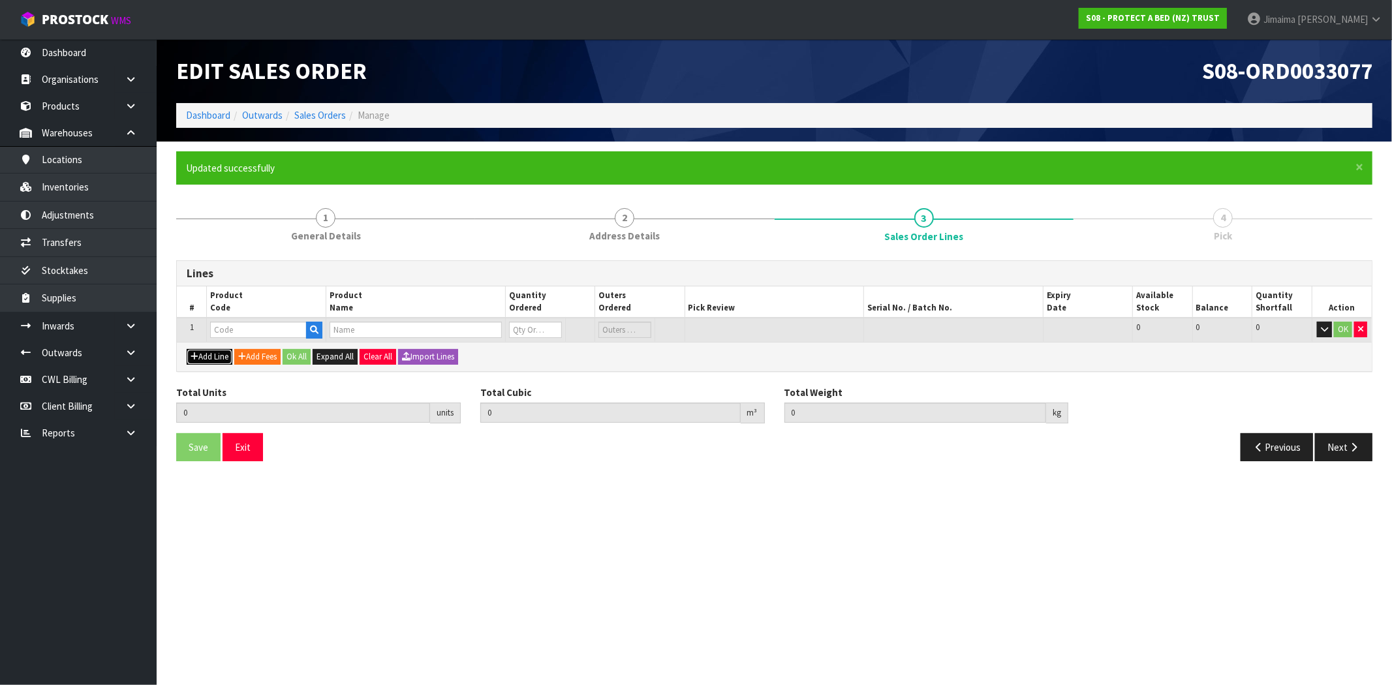
click at [214, 360] on button "Add Line" at bounding box center [210, 357] width 46 height 16
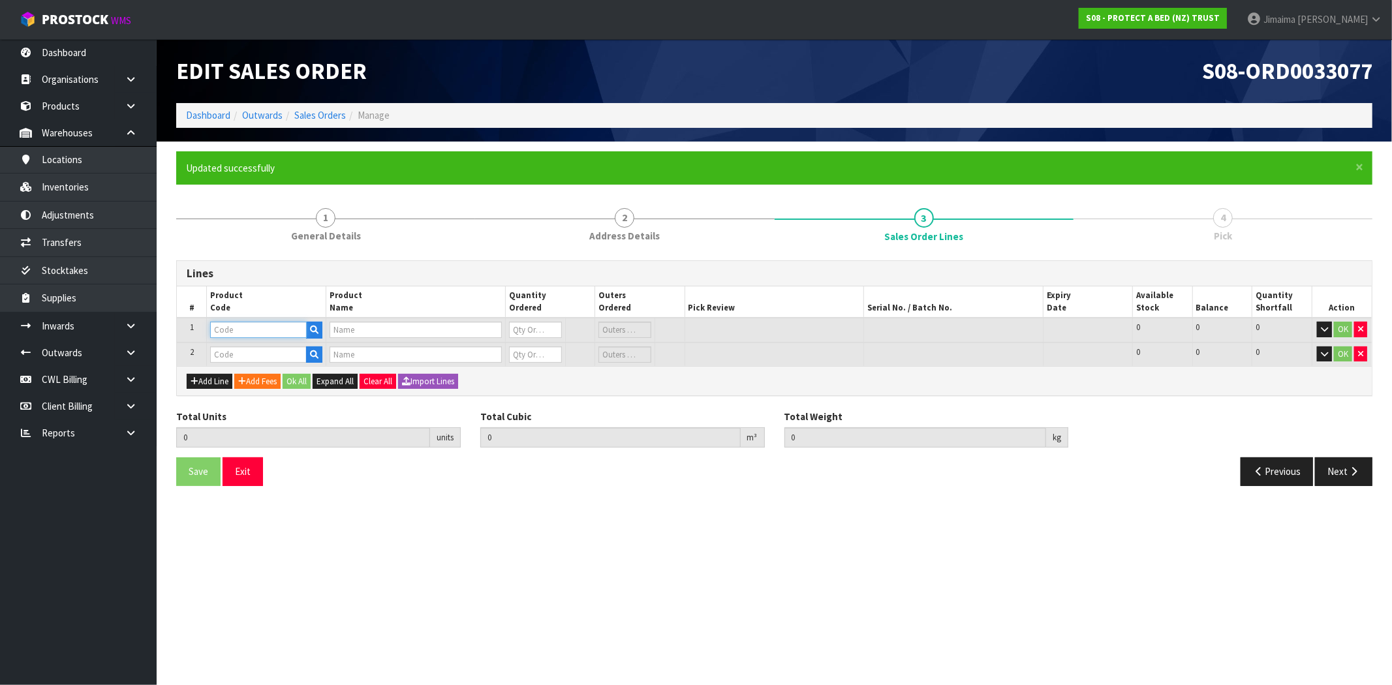
paste input "F0588QUE0"
click at [270, 336] on input "text" at bounding box center [258, 330] width 97 height 16
paste input "F0590QUE0"
click at [237, 356] on input "text" at bounding box center [258, 355] width 97 height 16
click at [537, 331] on input "0" at bounding box center [535, 330] width 53 height 16
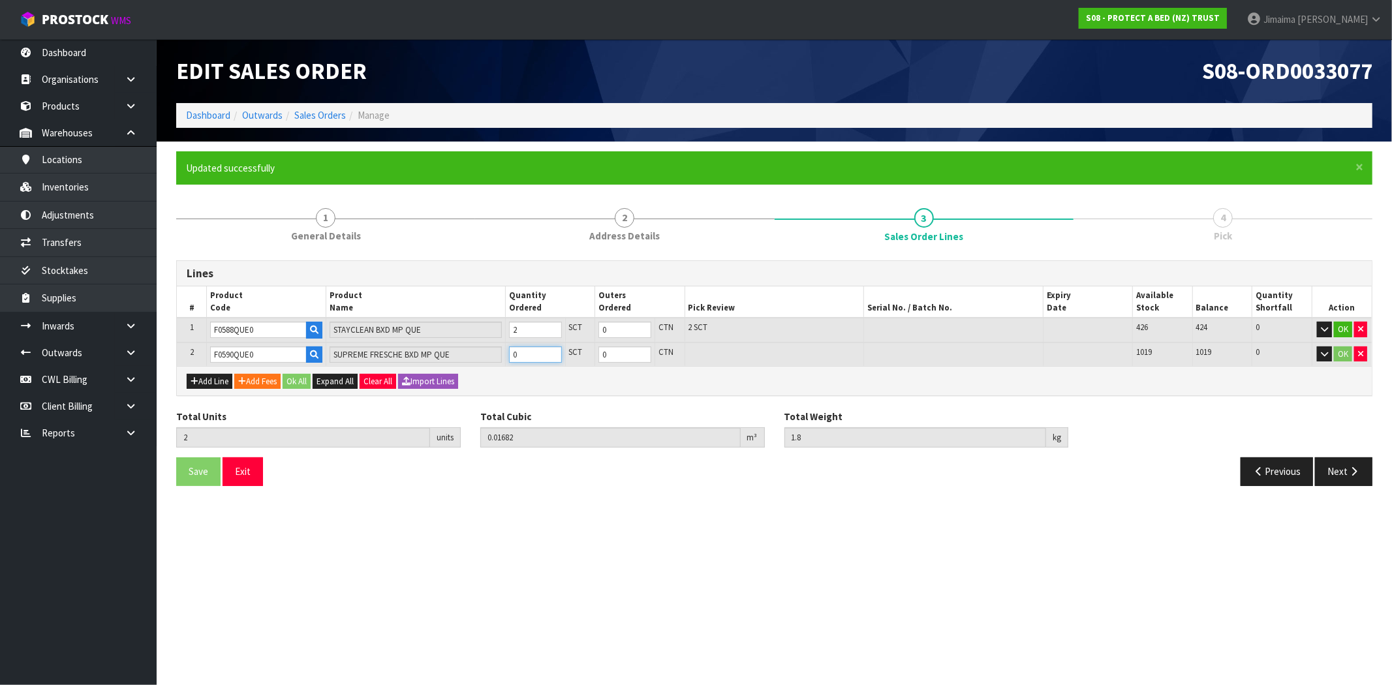
click at [529, 353] on input "0" at bounding box center [535, 355] width 53 height 16
click at [292, 381] on button "Ok All" at bounding box center [297, 382] width 28 height 16
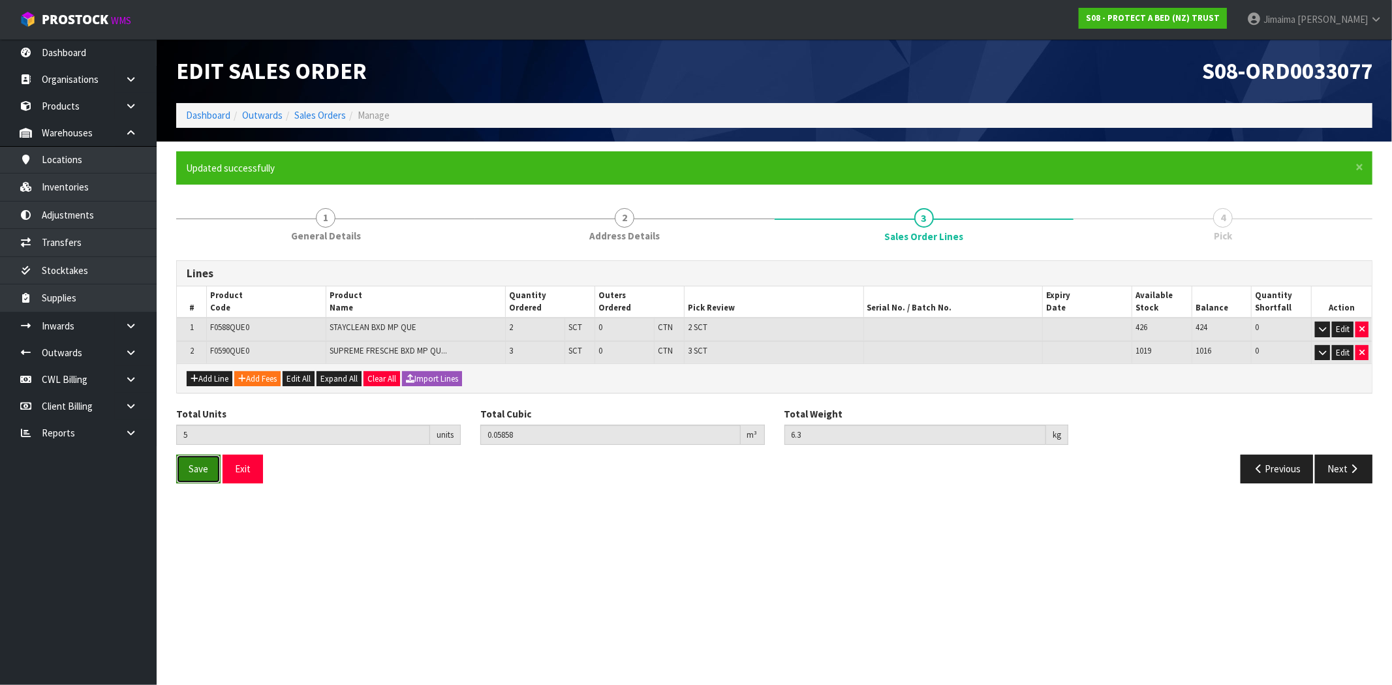
click at [194, 470] on span "Save" at bounding box center [199, 469] width 20 height 12
click at [1332, 468] on button "Next" at bounding box center [1343, 469] width 57 height 28
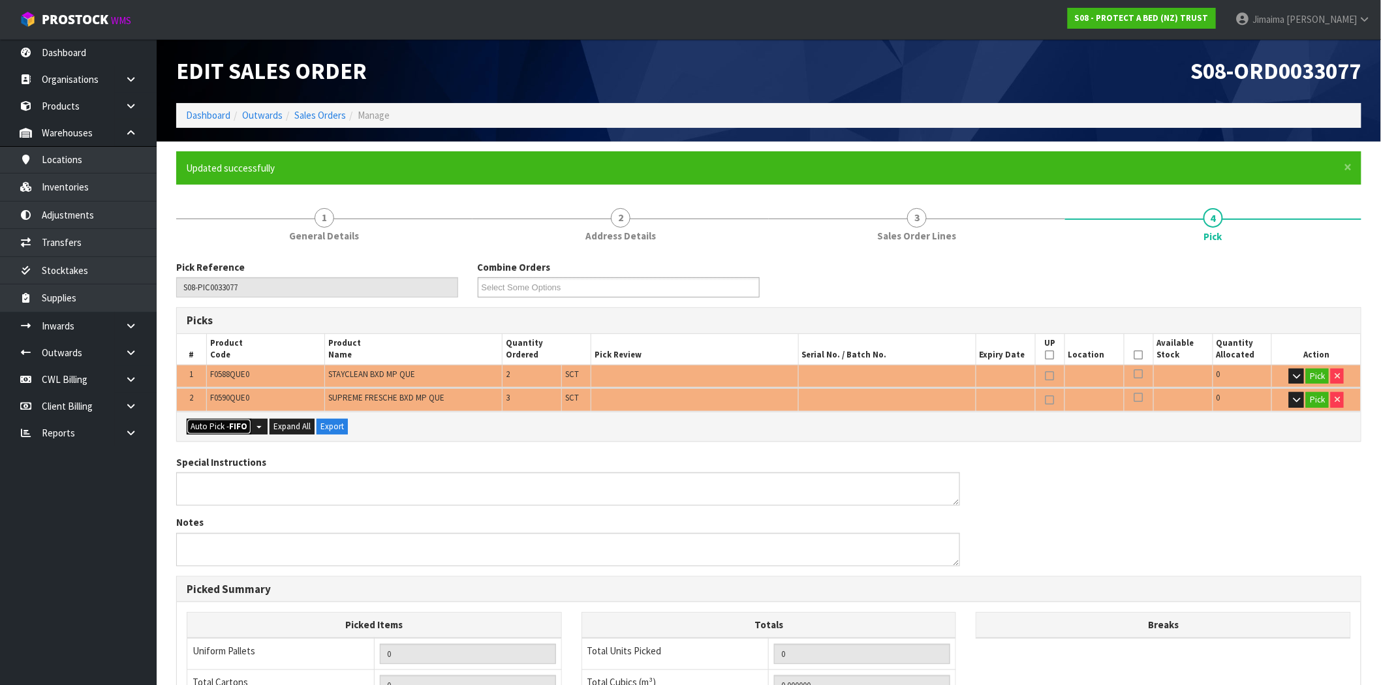
click at [236, 430] on strong "FIFO" at bounding box center [238, 426] width 18 height 11
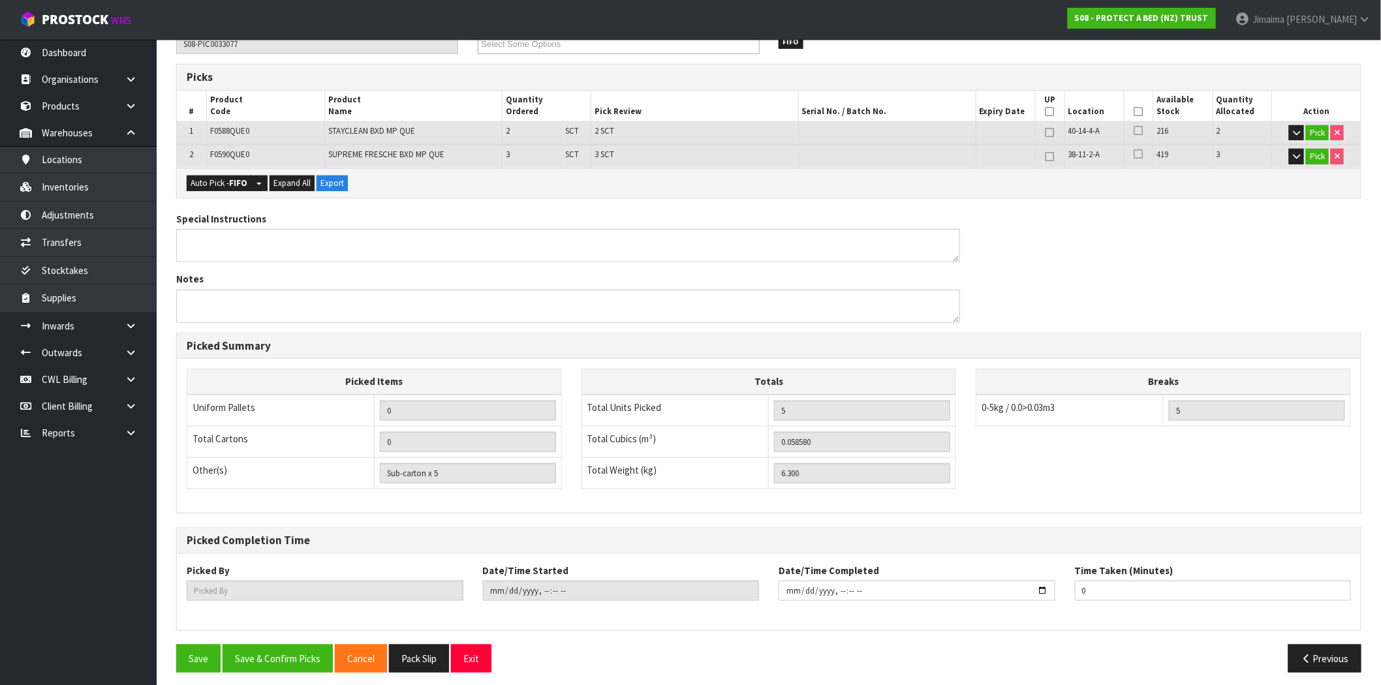
scroll to position [251, 0]
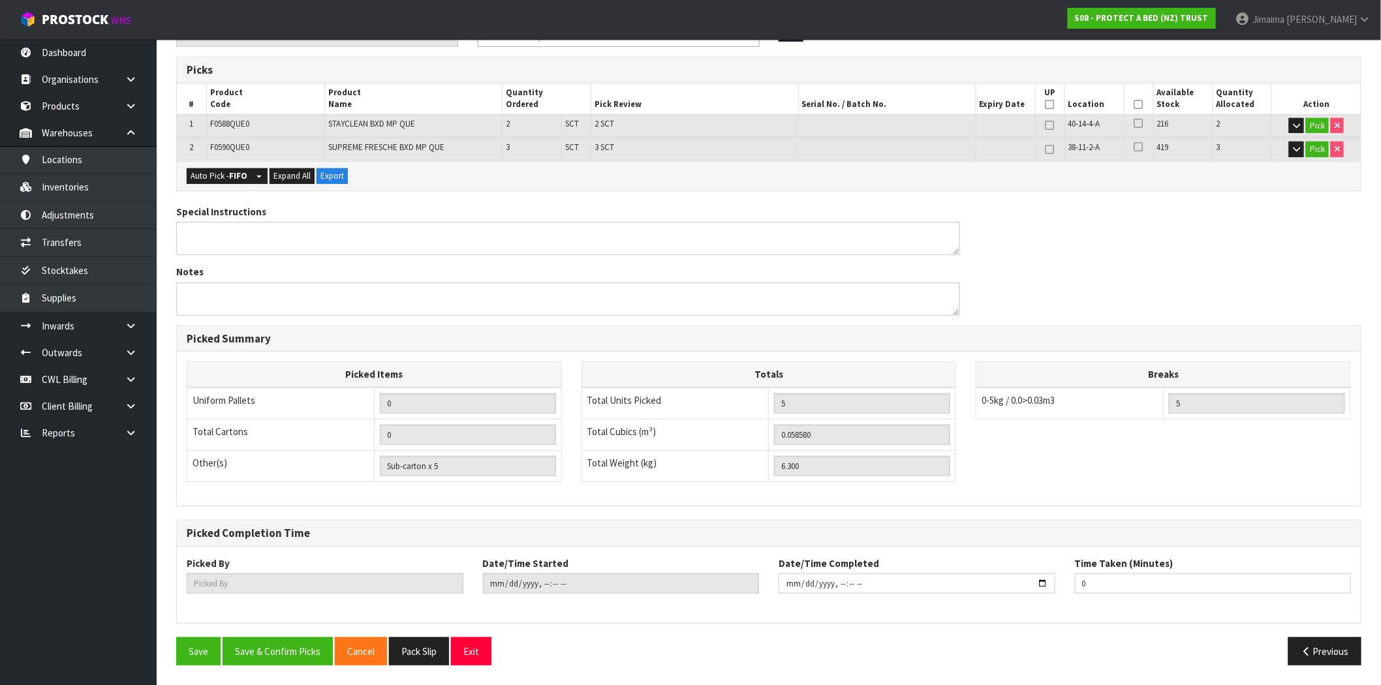
click at [272, 636] on div "Pick Reference S08-PIC0033077 Combine Orders S08-ORD0029474 S08-ORD0031944 S08-…" at bounding box center [768, 343] width 1185 height 666
click at [273, 644] on button "Save & Confirm Picks" at bounding box center [278, 652] width 110 height 28
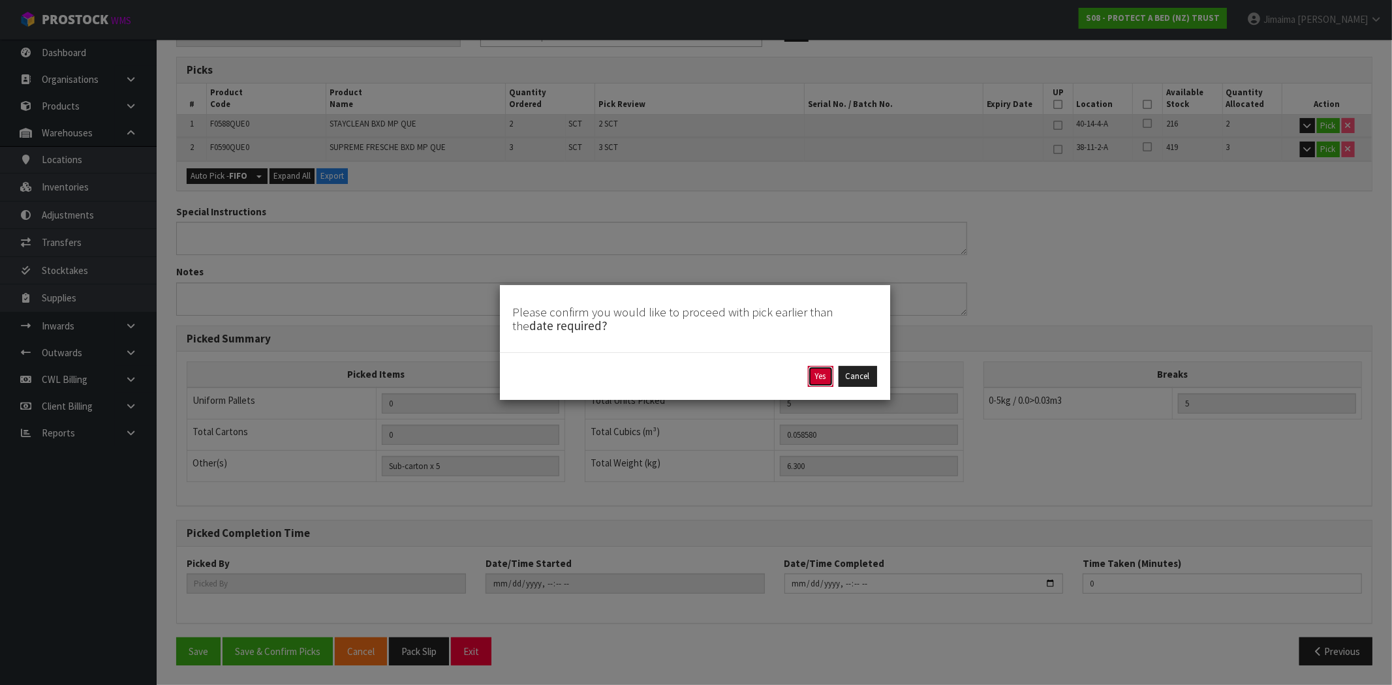
click at [819, 376] on button "Yes" at bounding box center [820, 376] width 25 height 21
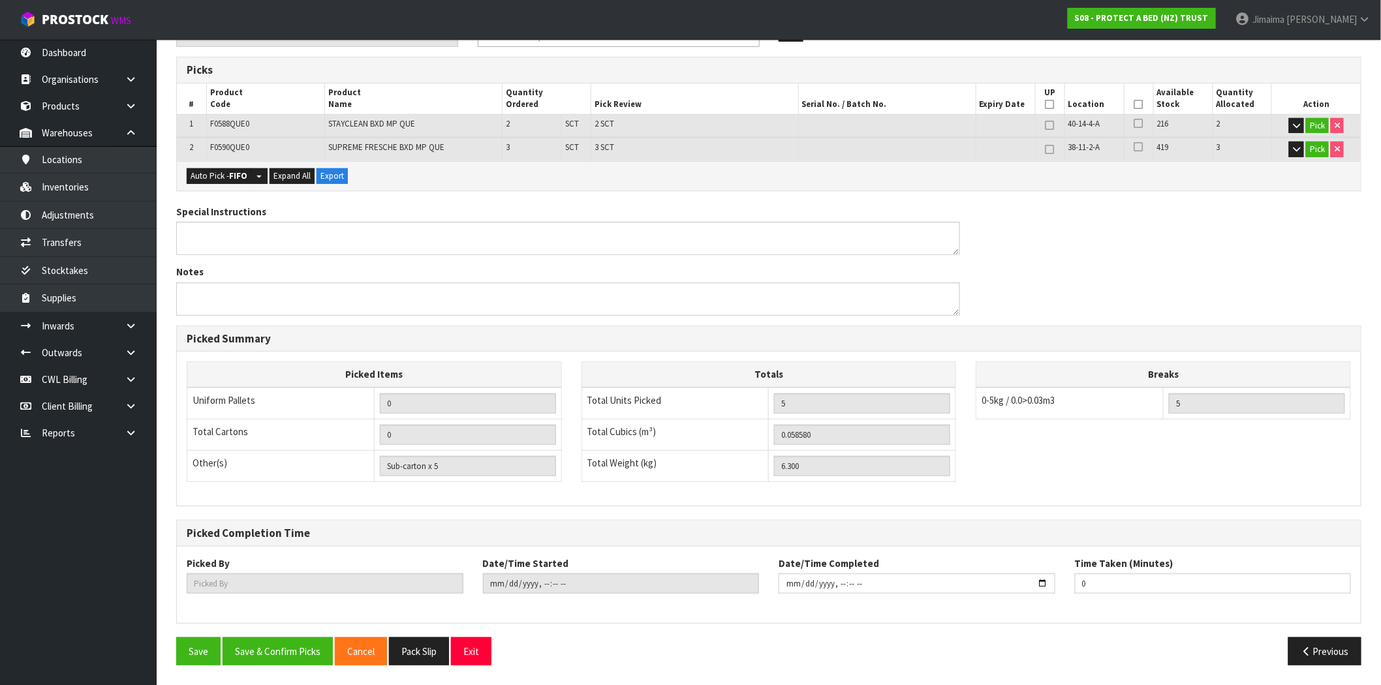
scroll to position [0, 0]
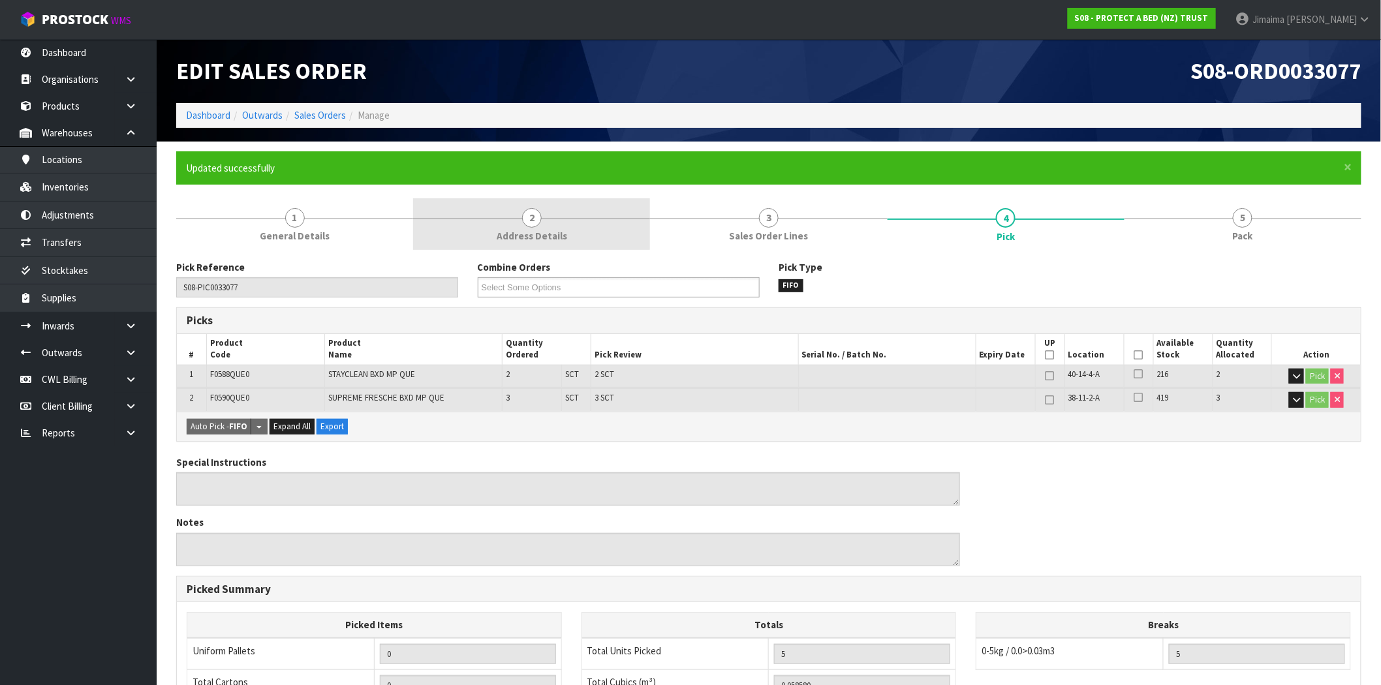
click at [525, 219] on span "2" at bounding box center [532, 218] width 20 height 20
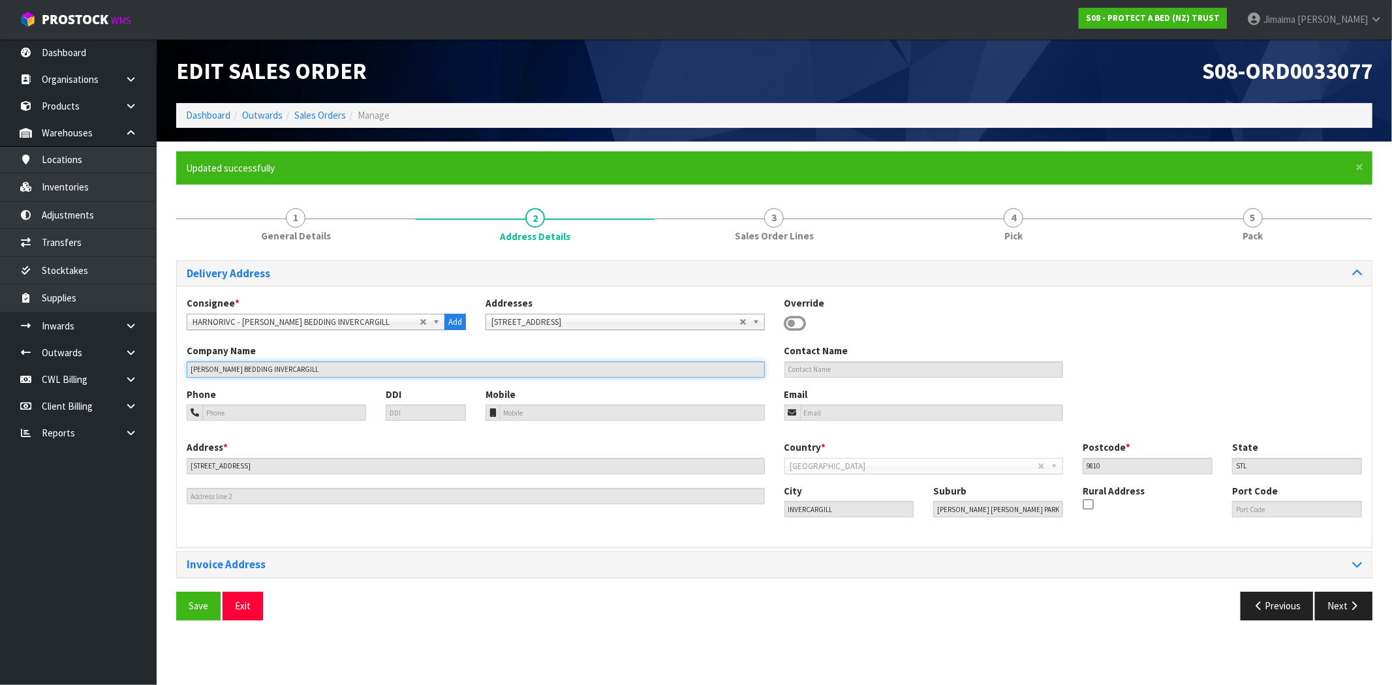
drag, startPoint x: 193, startPoint y: 364, endPoint x: 164, endPoint y: 362, distance: 29.4
click at [163, 362] on section "× Close Updated successfully 1 General Details 2 Address Details 3 Sales Order …" at bounding box center [775, 391] width 1236 height 499
click at [302, 119] on link "Sales Orders" at bounding box center [320, 115] width 52 height 12
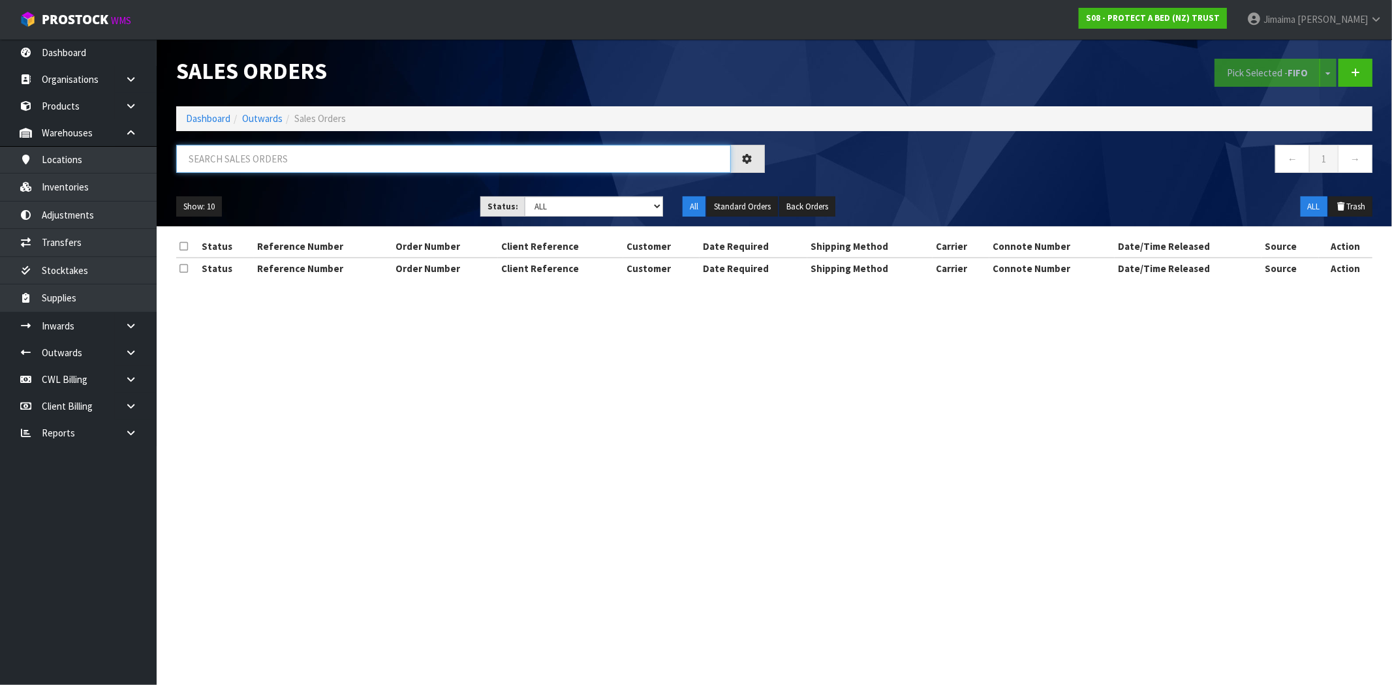
click at [285, 164] on input "text" at bounding box center [453, 159] width 555 height 28
paste input "HARVEY NORMAN BEDDING INVERCARGILL"
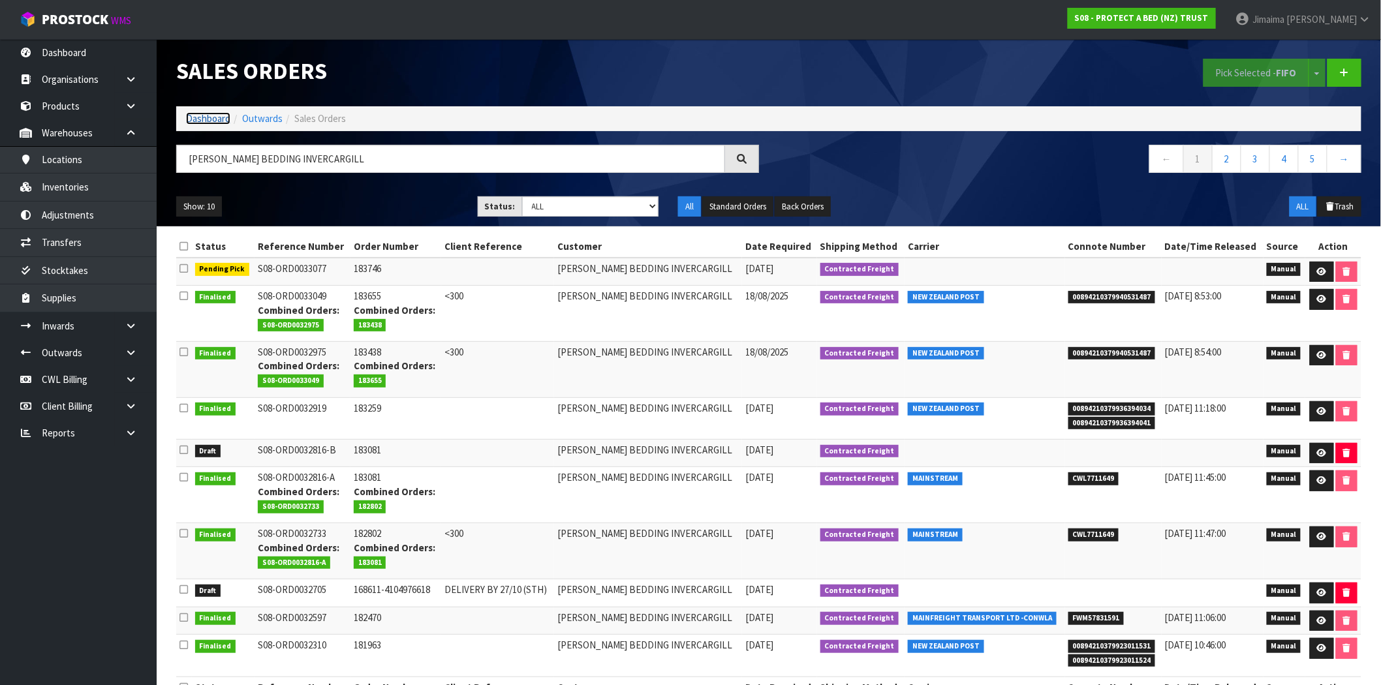
click at [196, 123] on link "Dashboard" at bounding box center [208, 118] width 44 height 12
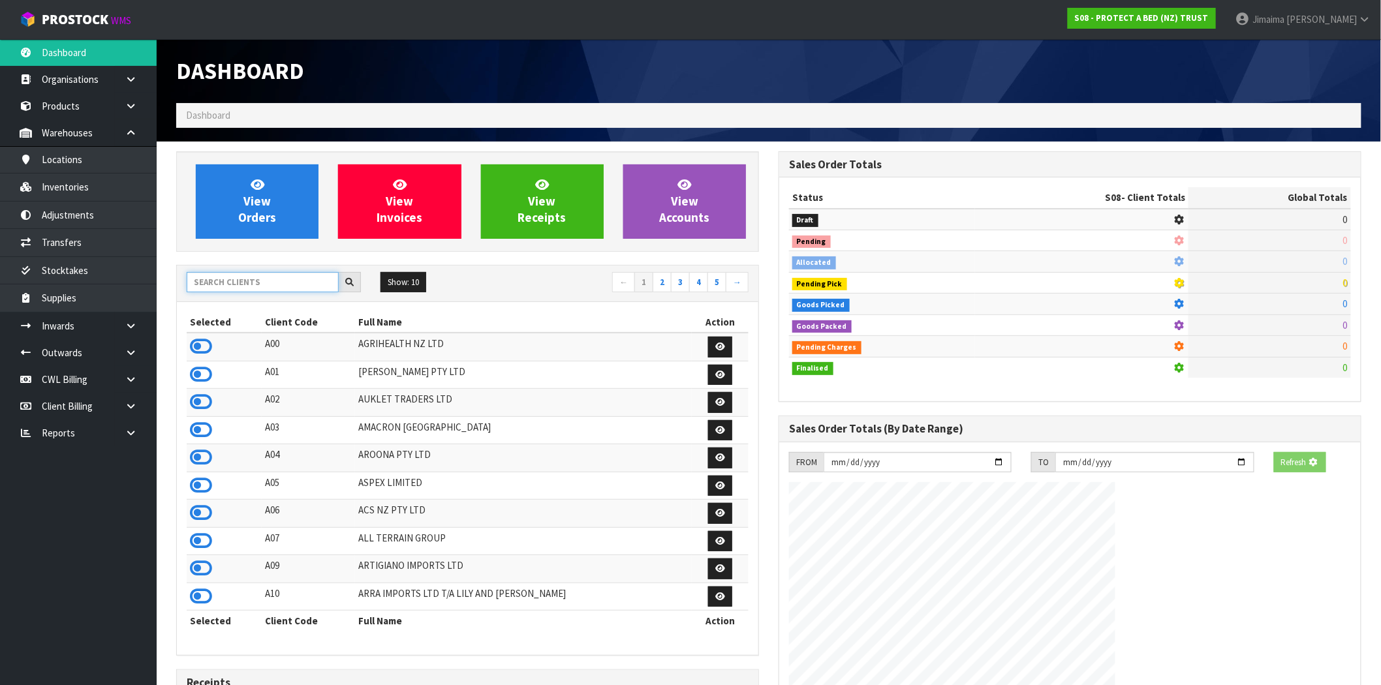
click at [225, 278] on input "text" at bounding box center [263, 282] width 152 height 20
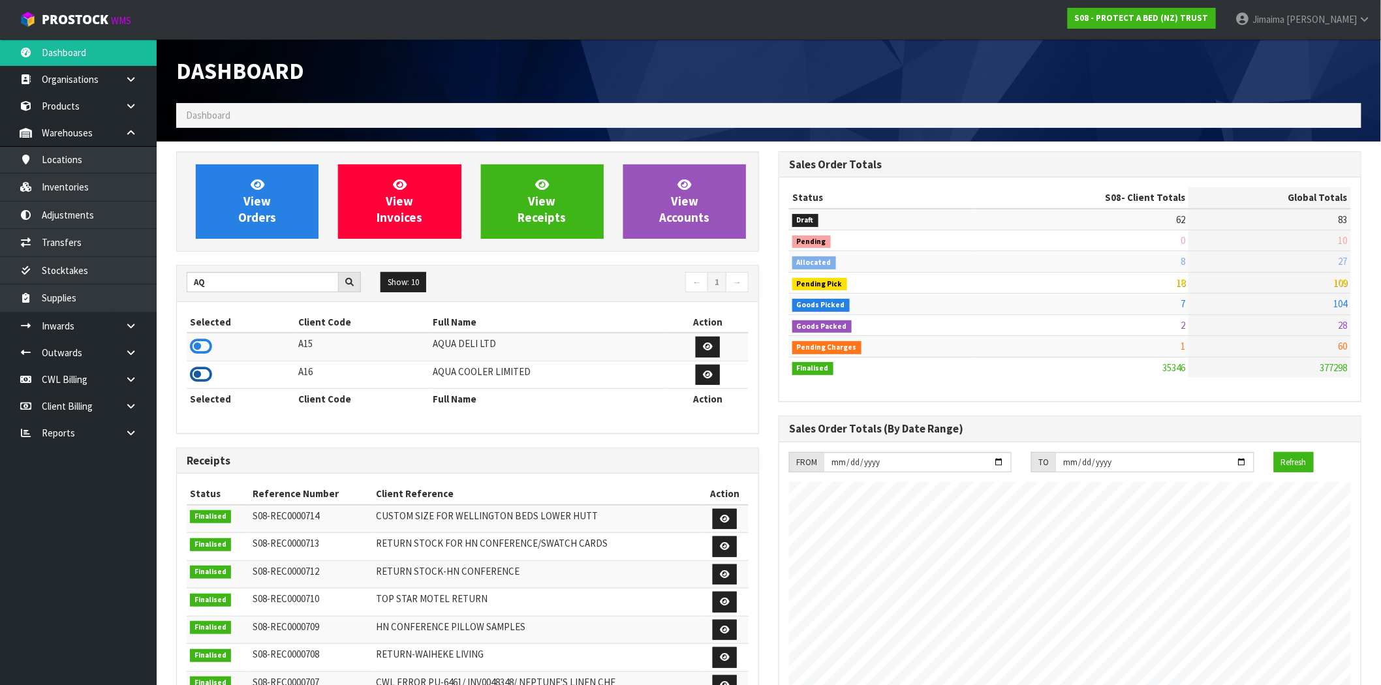
click at [194, 379] on icon at bounding box center [201, 375] width 22 height 20
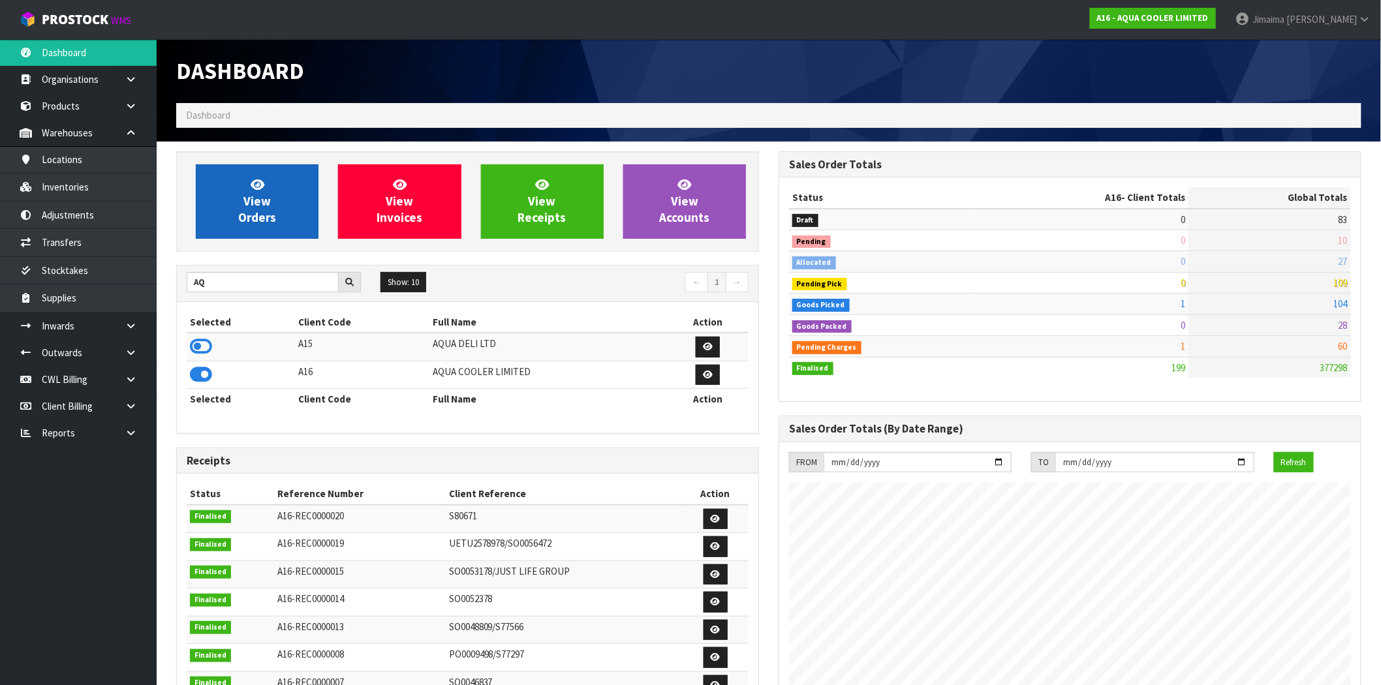
scroll to position [840, 602]
click at [249, 216] on span "View Orders" at bounding box center [257, 201] width 38 height 49
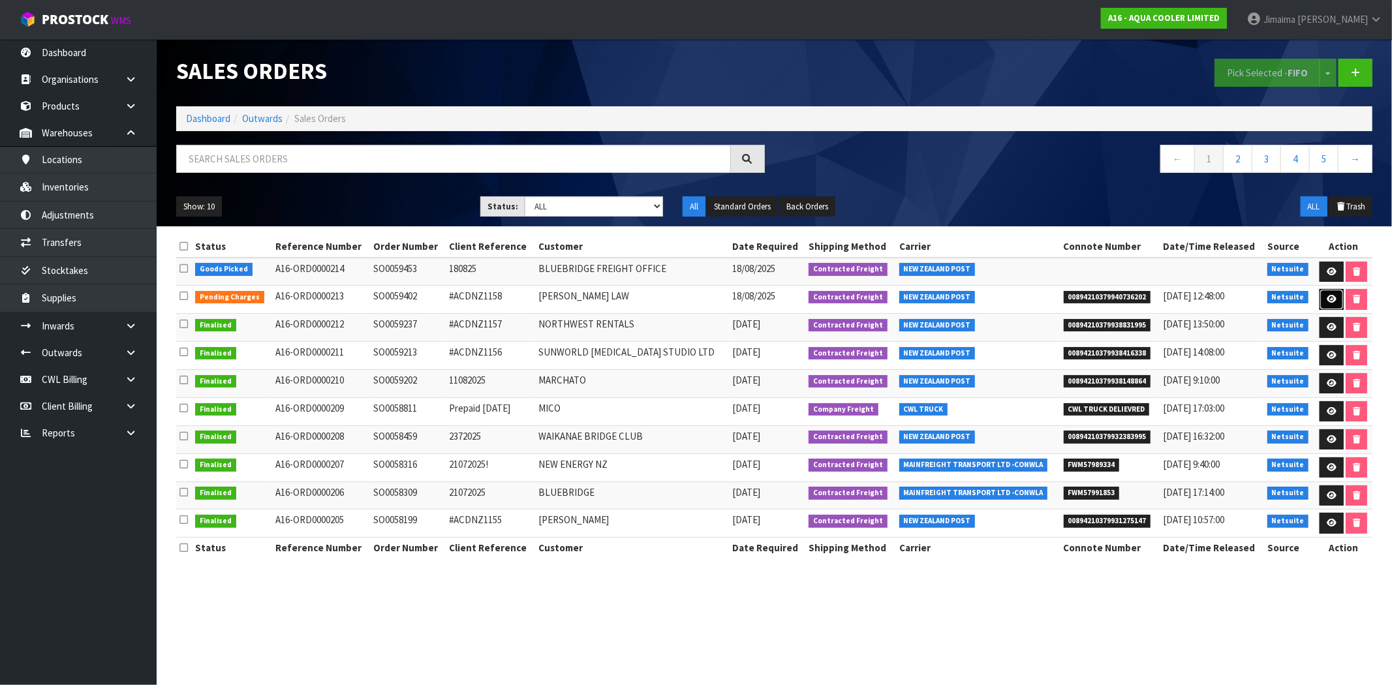
click at [1320, 299] on link at bounding box center [1332, 299] width 24 height 21
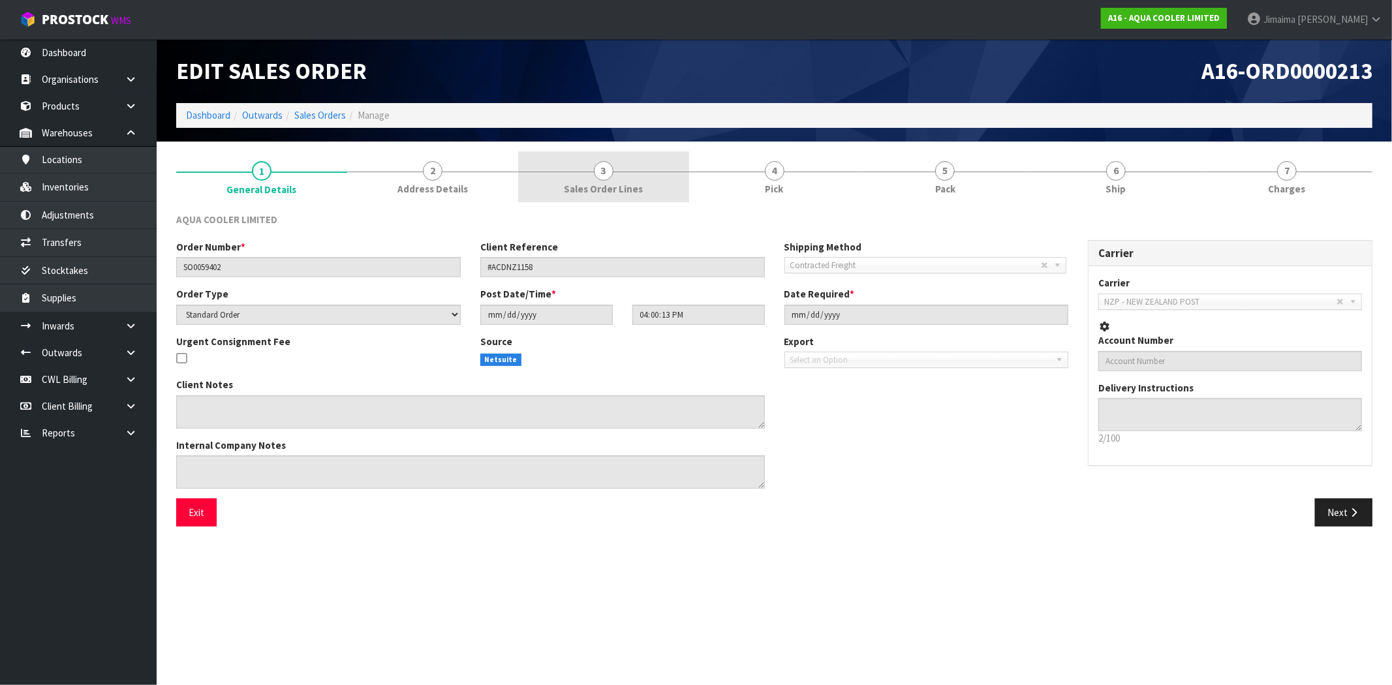
click at [627, 183] on span "Sales Order Lines" at bounding box center [603, 189] width 79 height 14
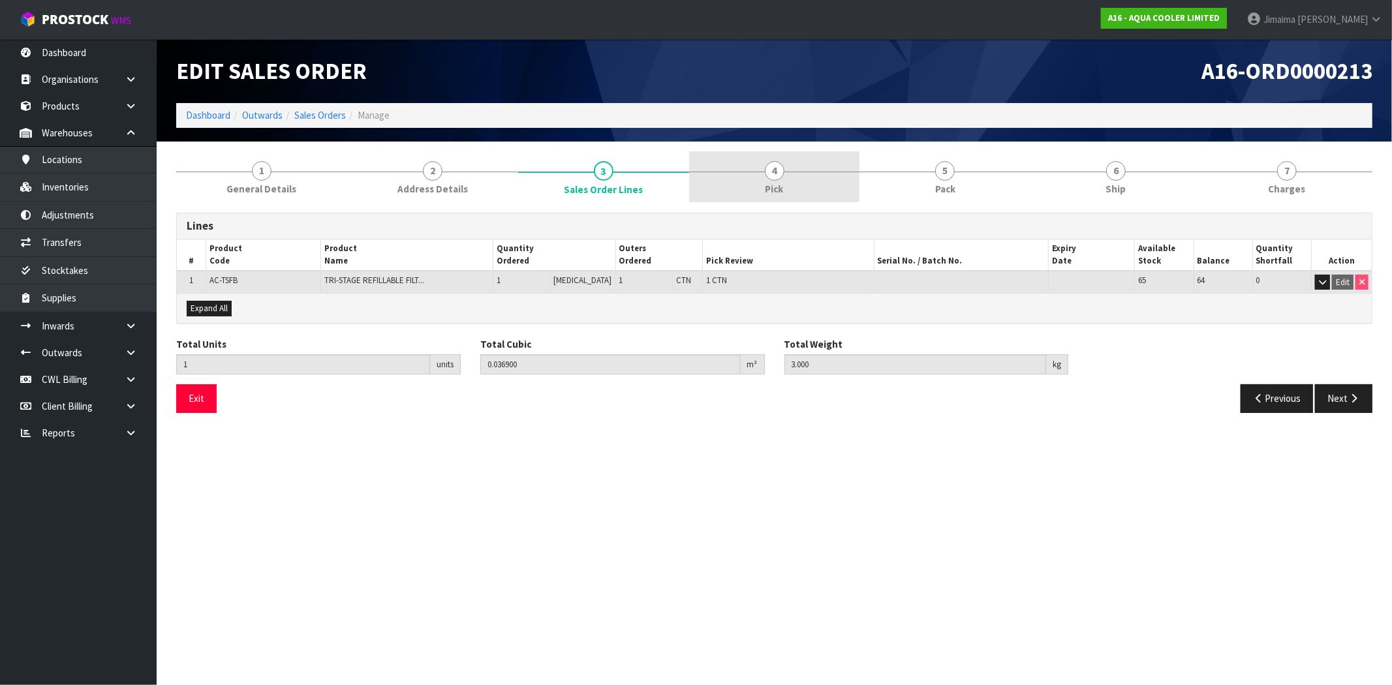
click at [823, 170] on link "4 Pick" at bounding box center [774, 177] width 171 height 52
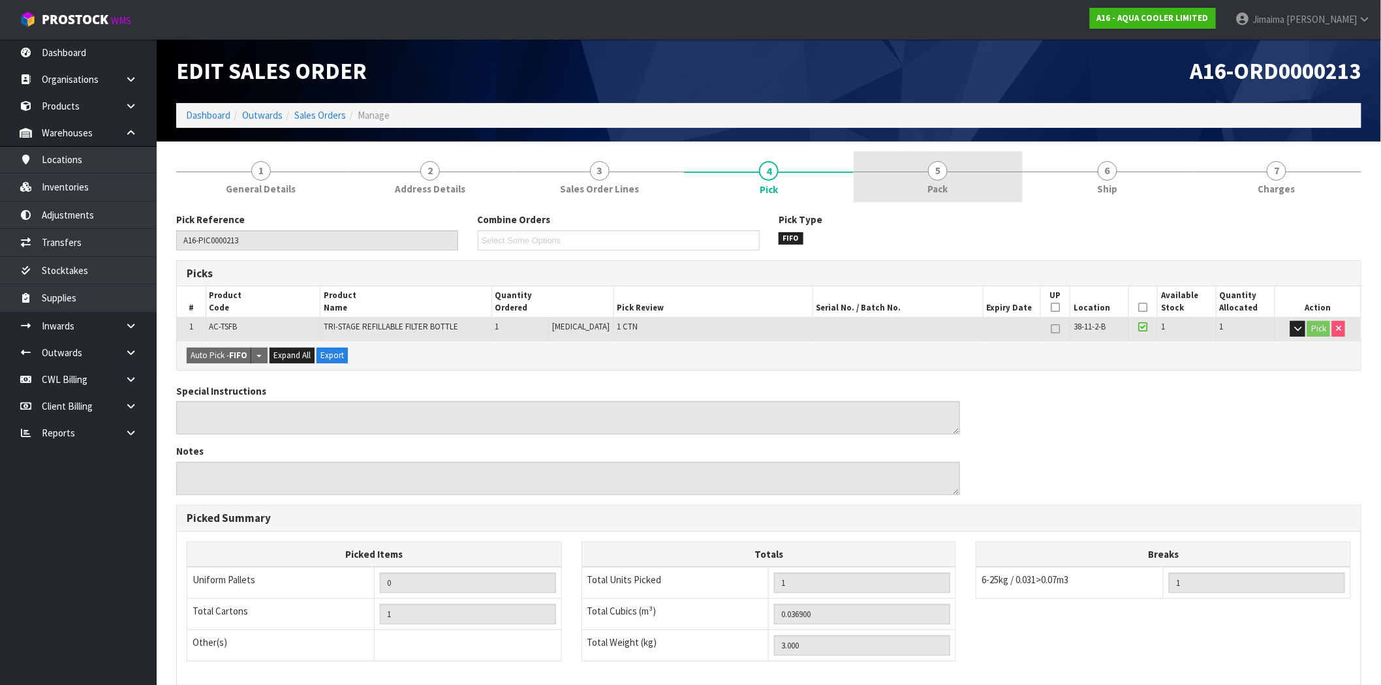
click at [949, 165] on link "5 Pack" at bounding box center [938, 177] width 169 height 52
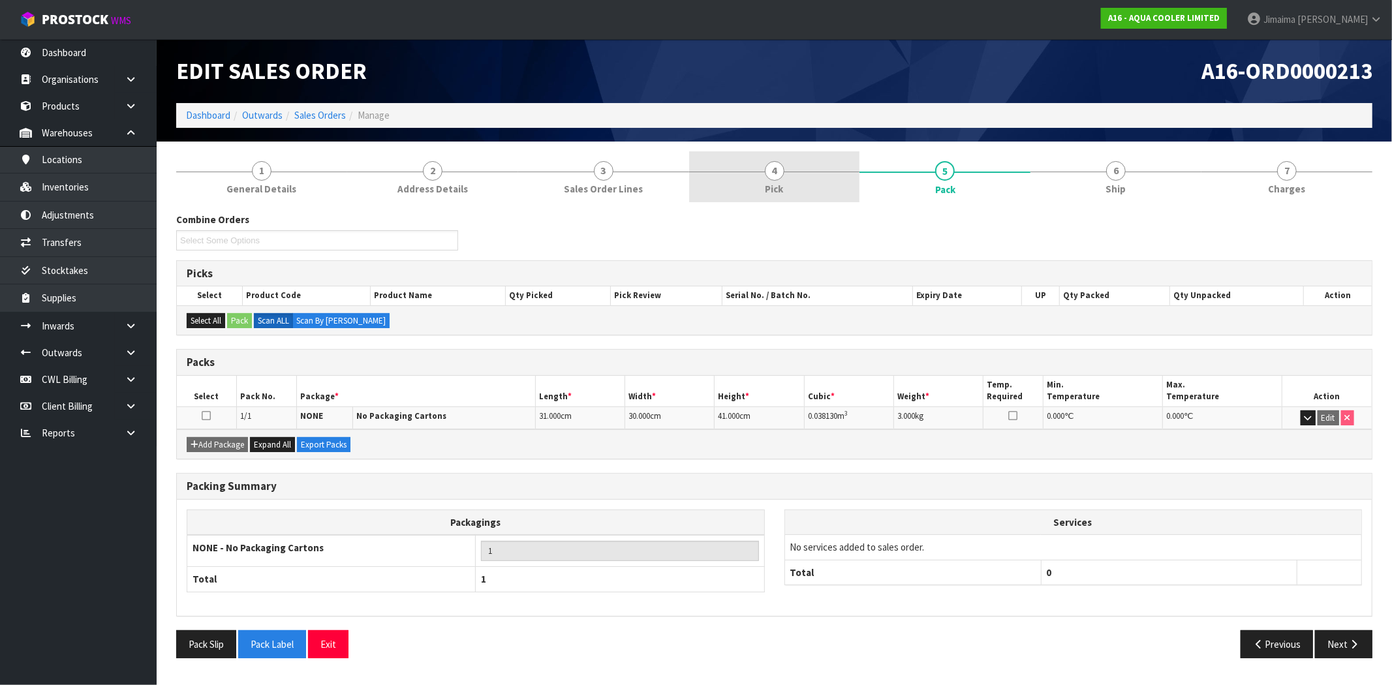
click at [758, 174] on link "4 Pick" at bounding box center [774, 177] width 171 height 52
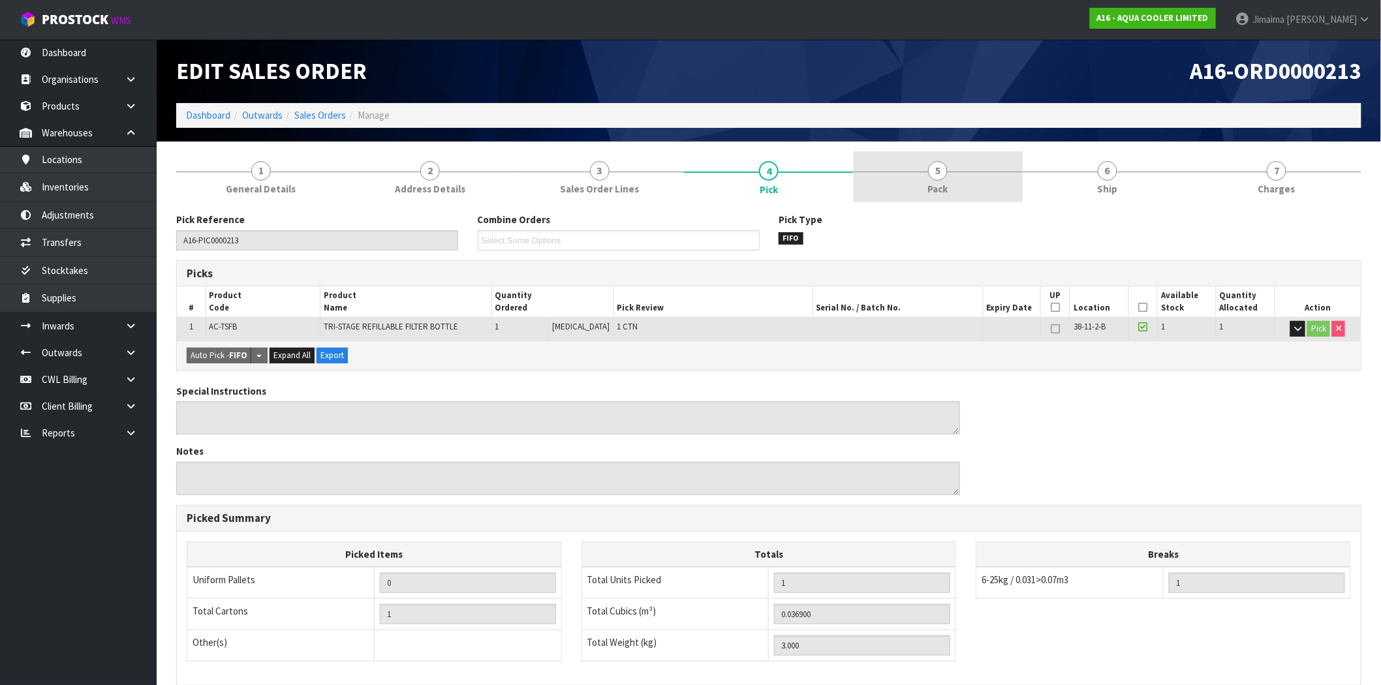
click at [987, 176] on link "5 Pack" at bounding box center [938, 177] width 169 height 52
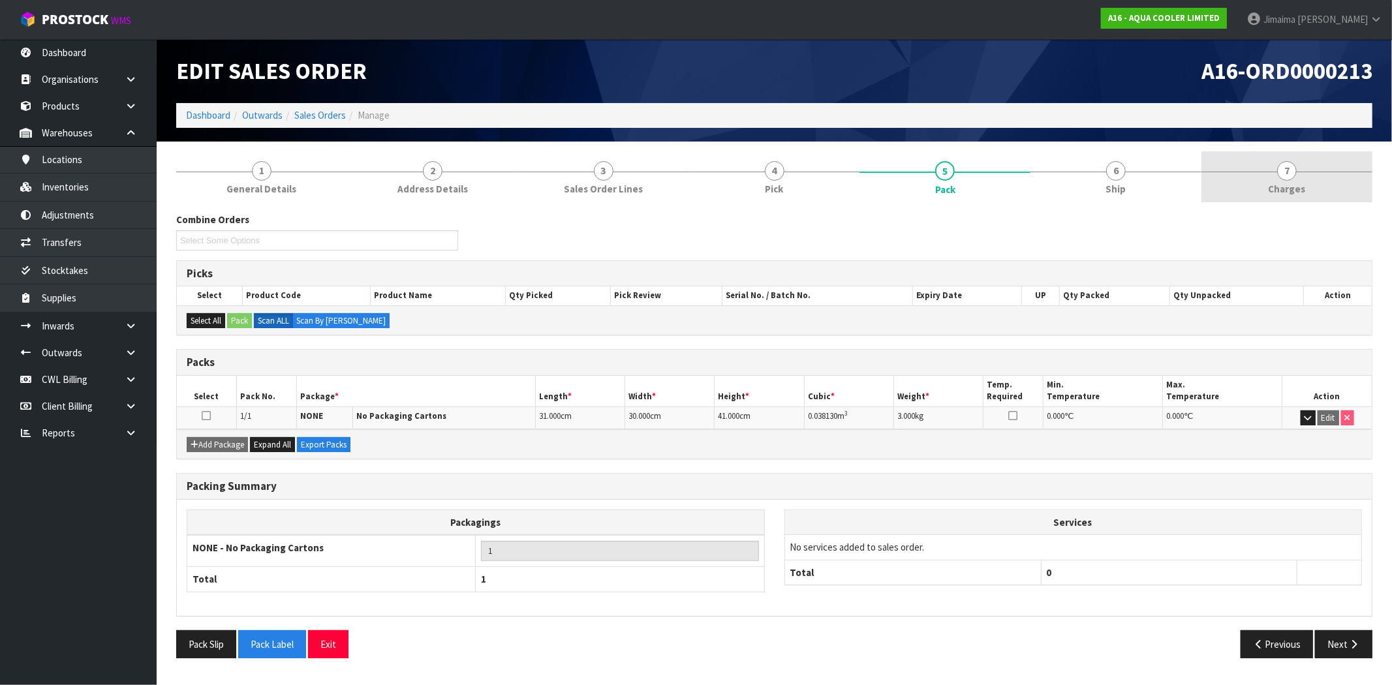
click at [1287, 191] on span "Charges" at bounding box center [1287, 189] width 37 height 14
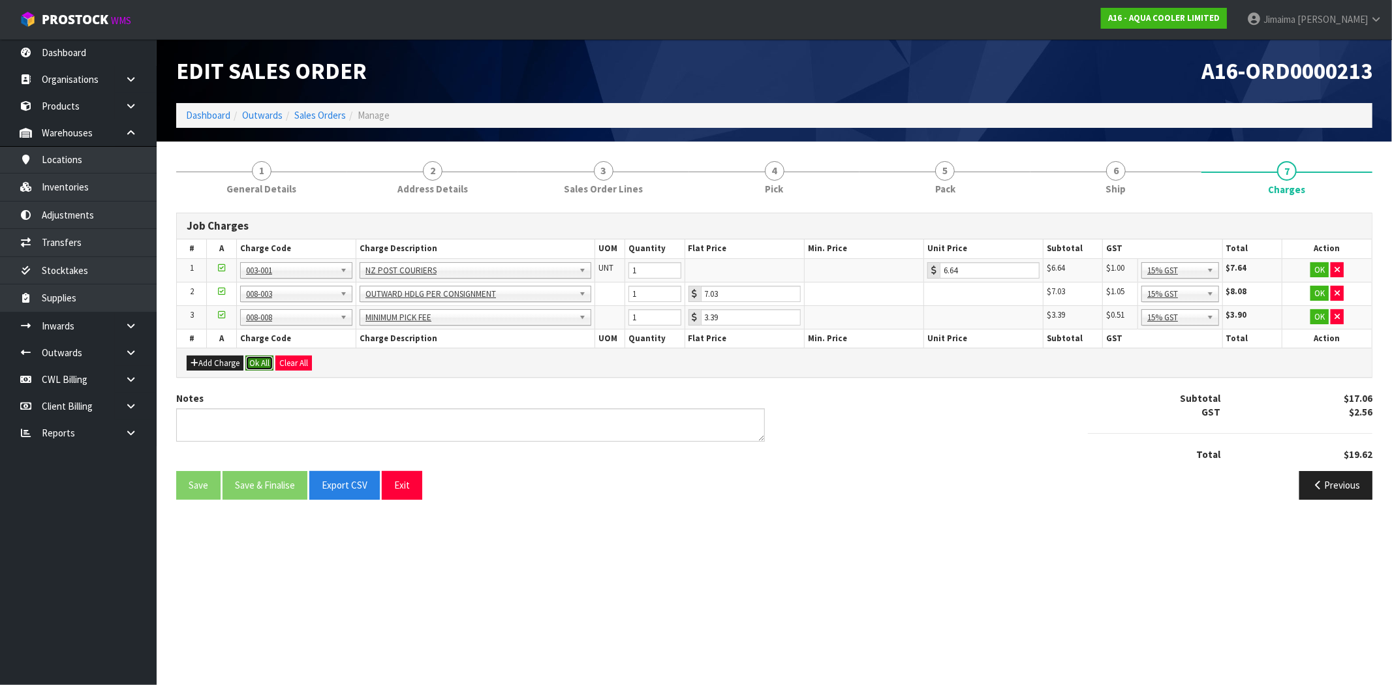
click at [264, 363] on button "Ok All" at bounding box center [259, 364] width 28 height 16
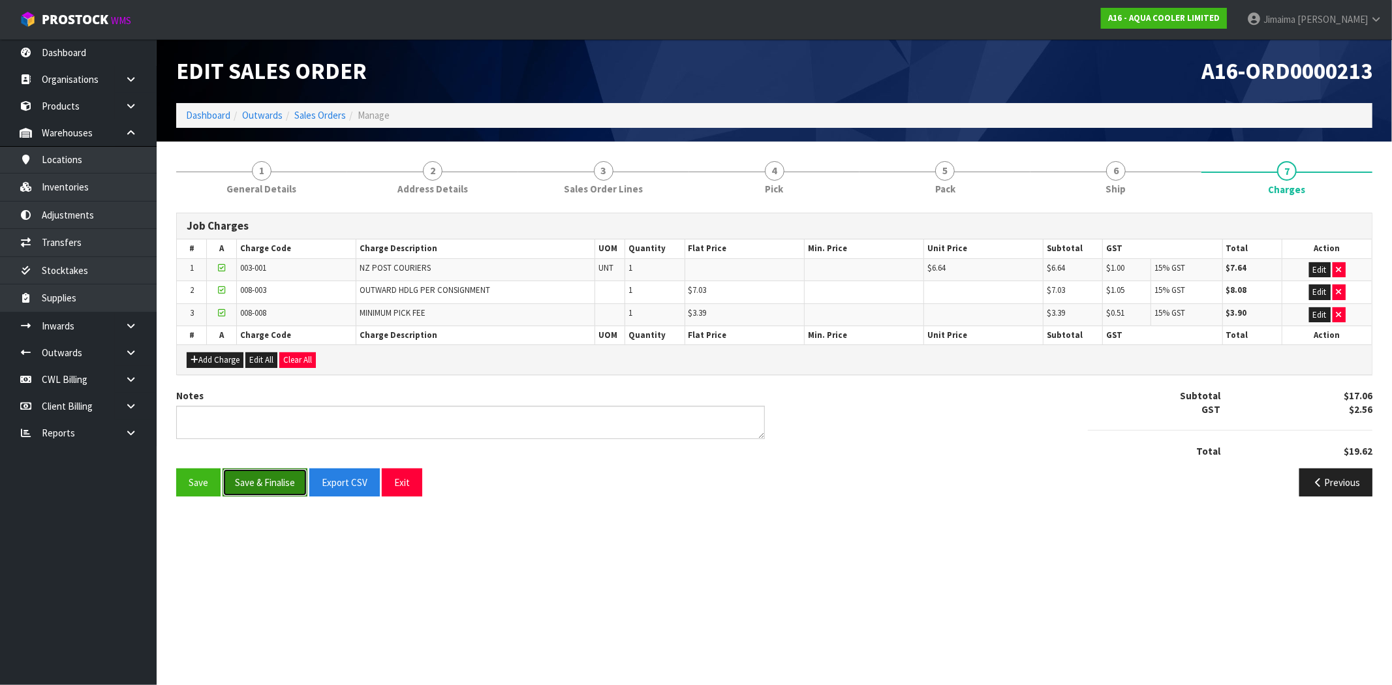
click at [258, 484] on button "Save & Finalise" at bounding box center [265, 483] width 85 height 28
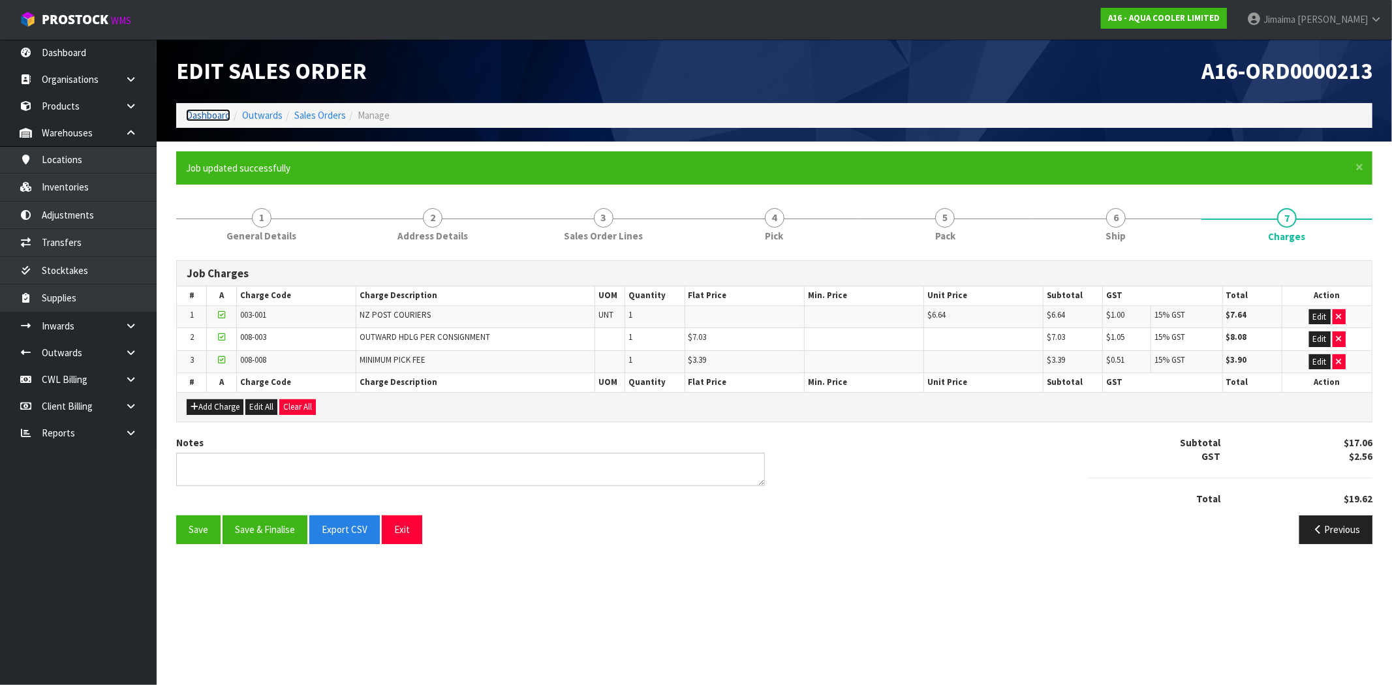
click at [206, 114] on link "Dashboard" at bounding box center [208, 115] width 44 height 12
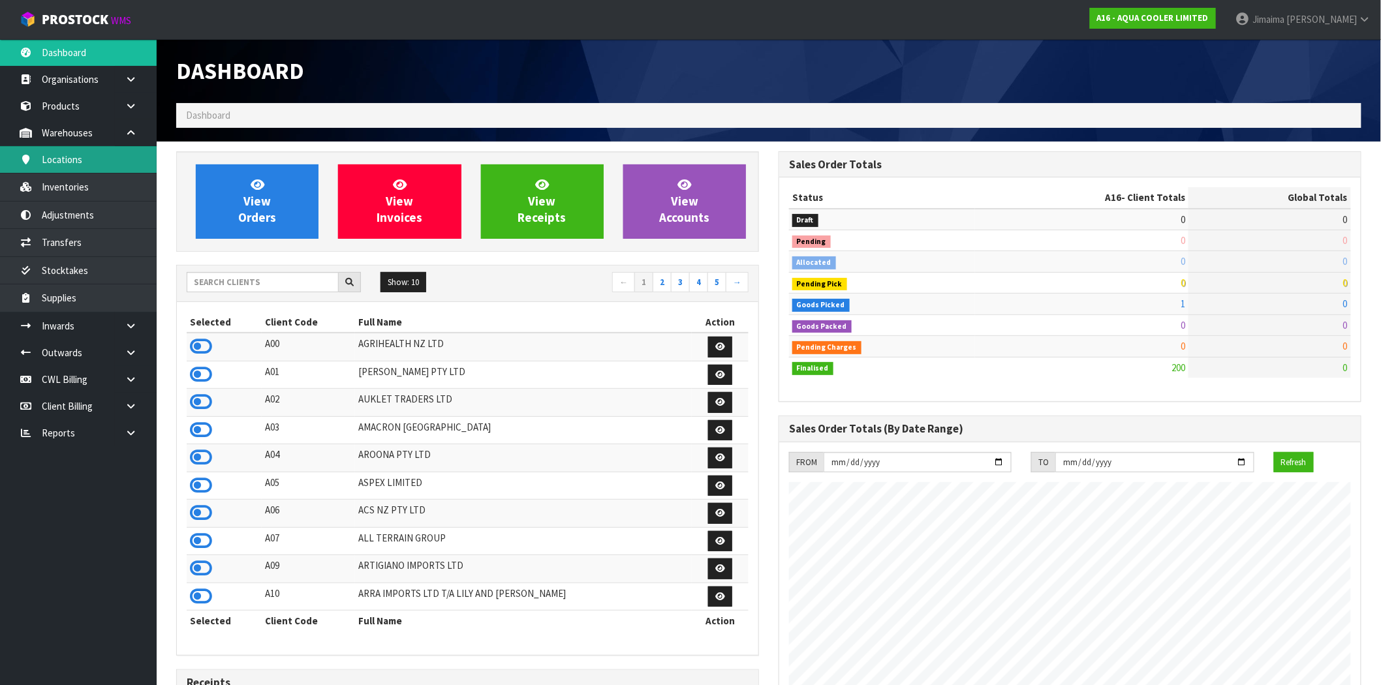
scroll to position [840, 602]
click at [98, 99] on link "Products" at bounding box center [78, 106] width 157 height 27
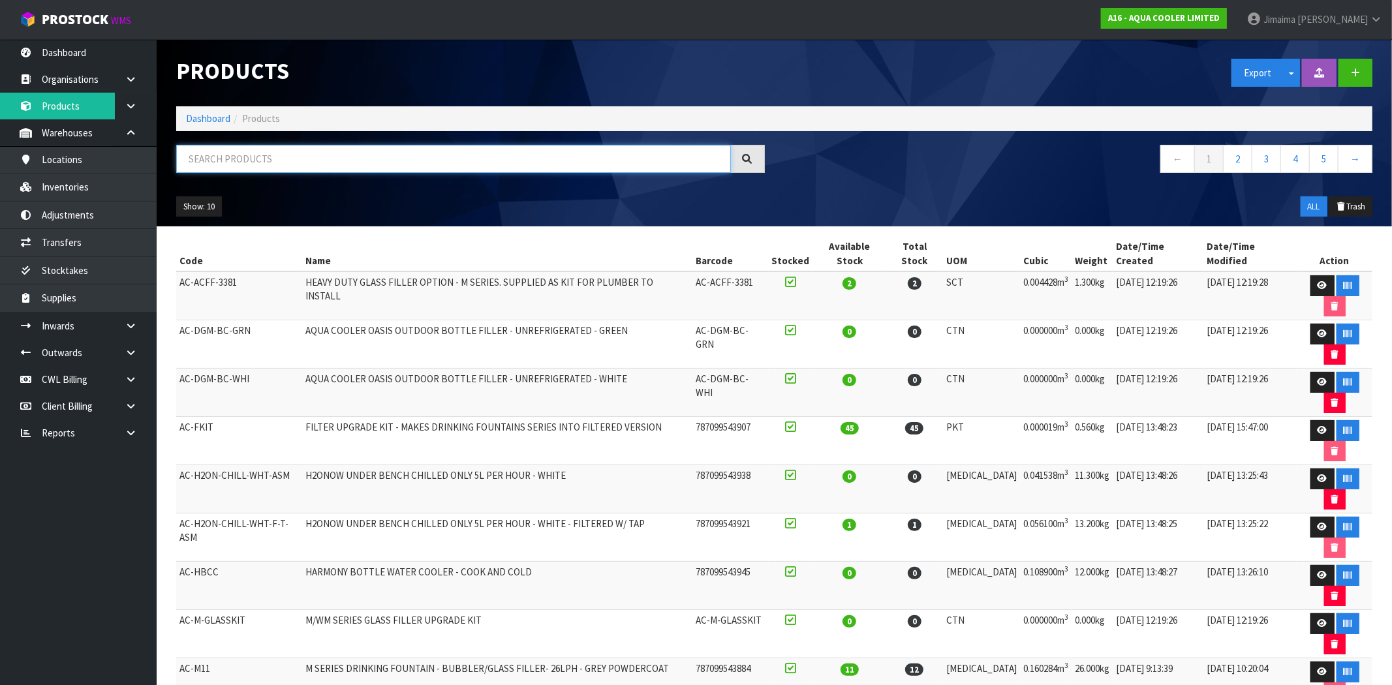
click at [262, 167] on input "text" at bounding box center [453, 159] width 555 height 28
paste input "F0195SPK0"
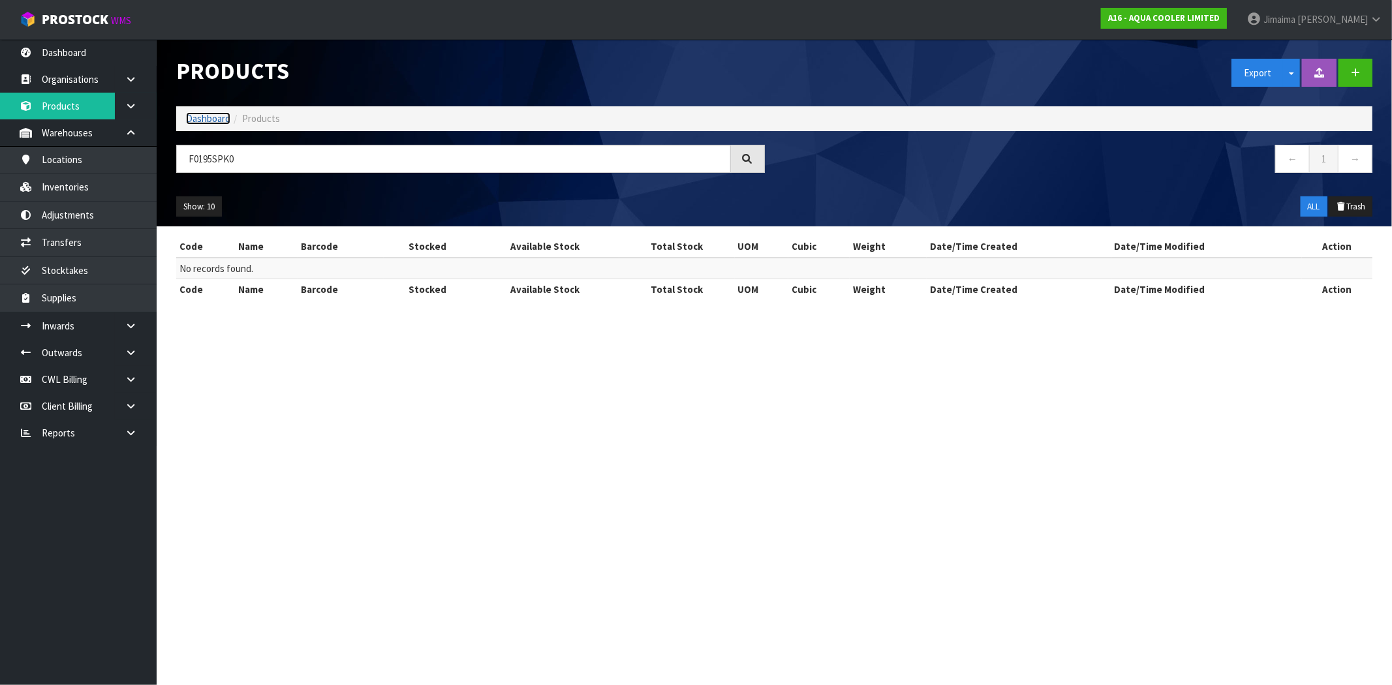
click at [196, 116] on link "Dashboard" at bounding box center [208, 118] width 44 height 12
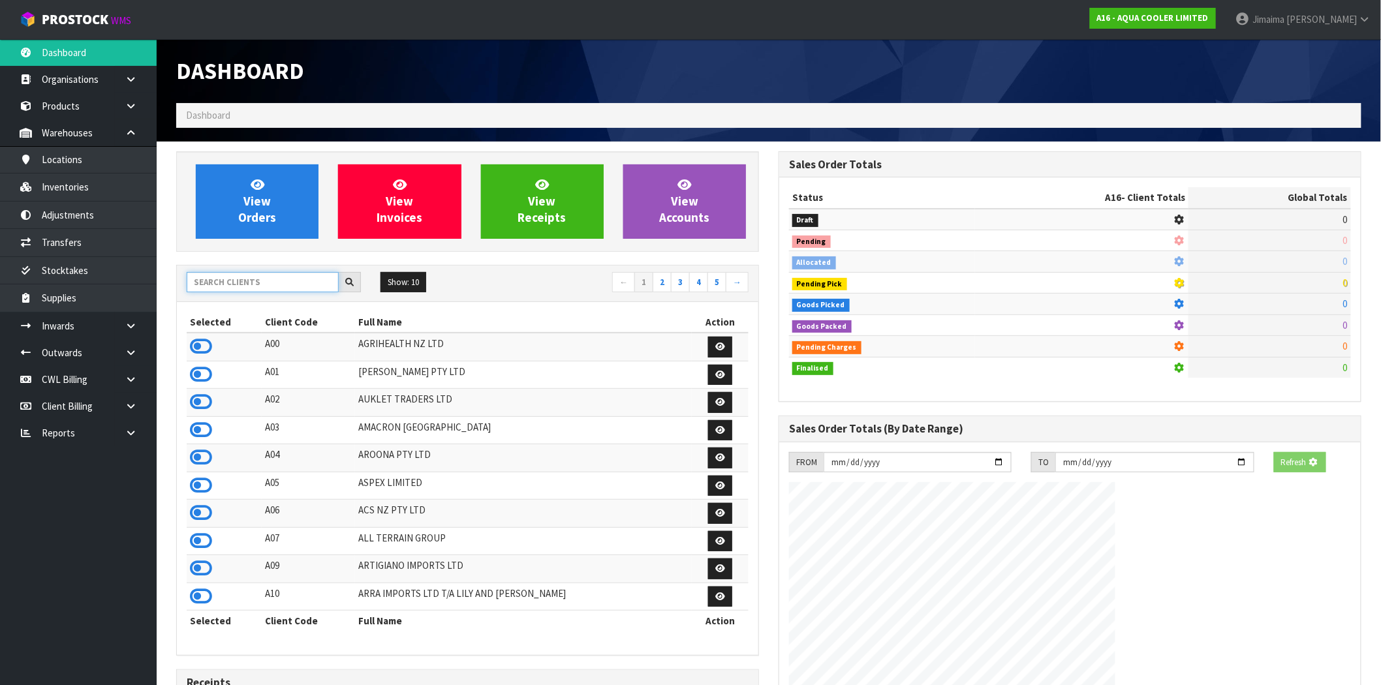
click at [255, 287] on input "text" at bounding box center [263, 282] width 152 height 20
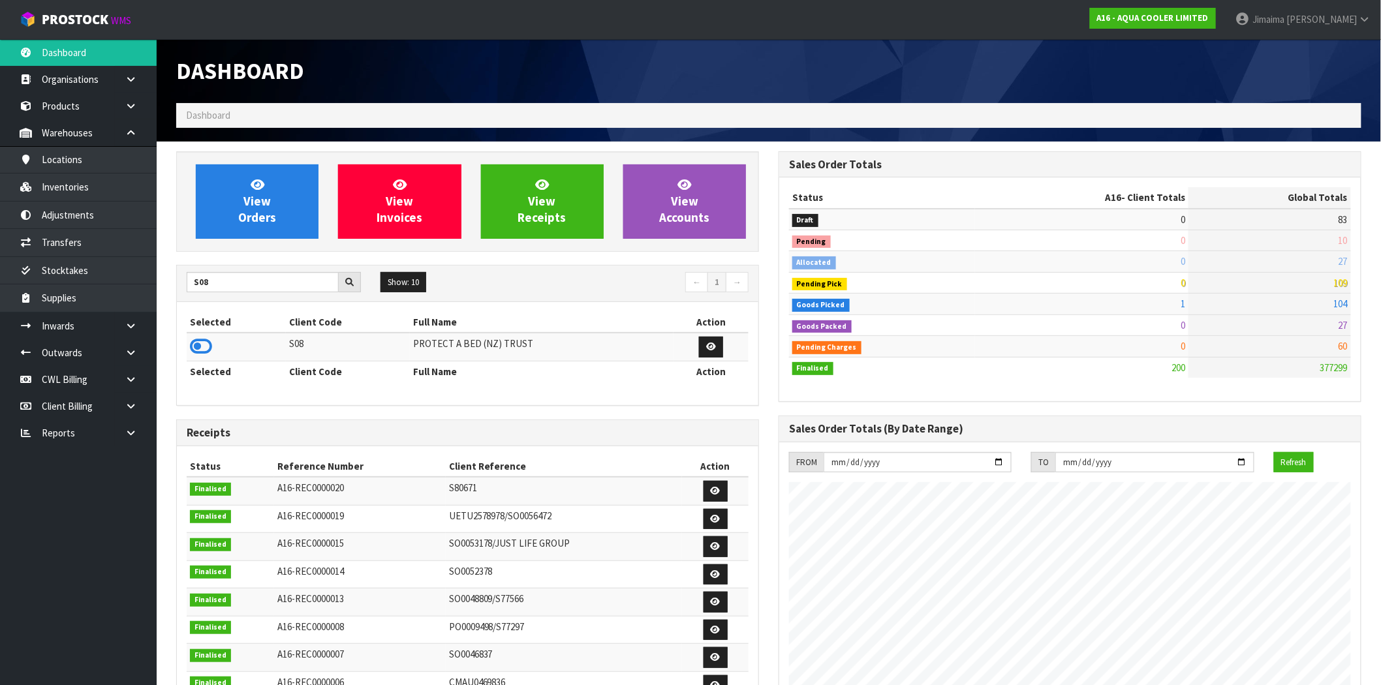
click at [201, 344] on icon at bounding box center [201, 347] width 22 height 20
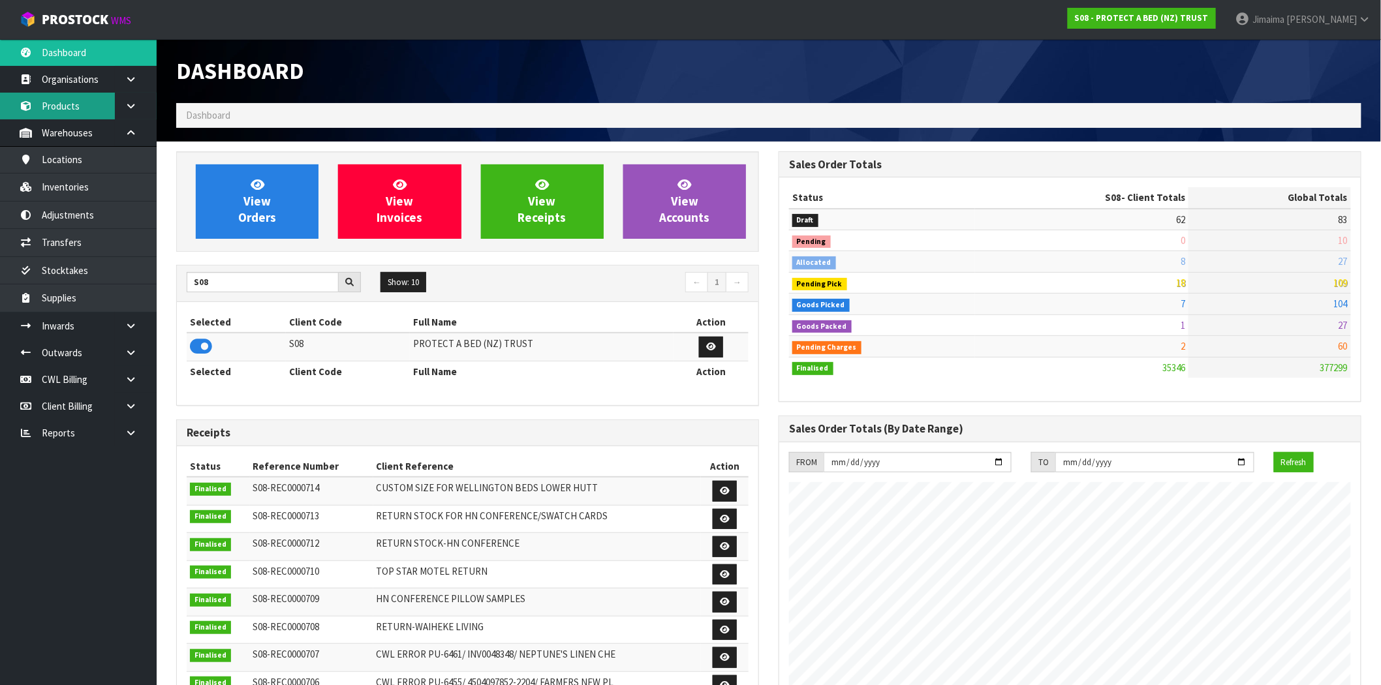
click at [75, 114] on link "Products" at bounding box center [78, 106] width 157 height 27
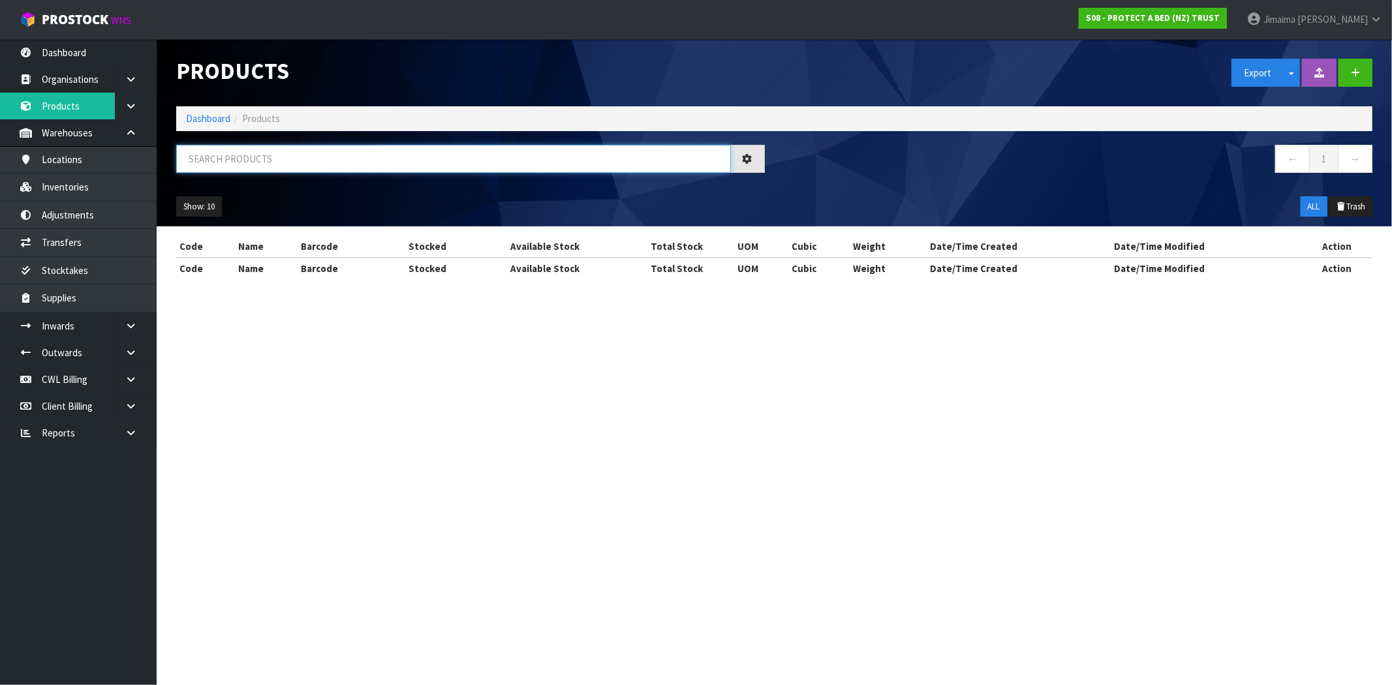
click at [297, 146] on input "text" at bounding box center [453, 159] width 555 height 28
paste input "F0195SPK0"
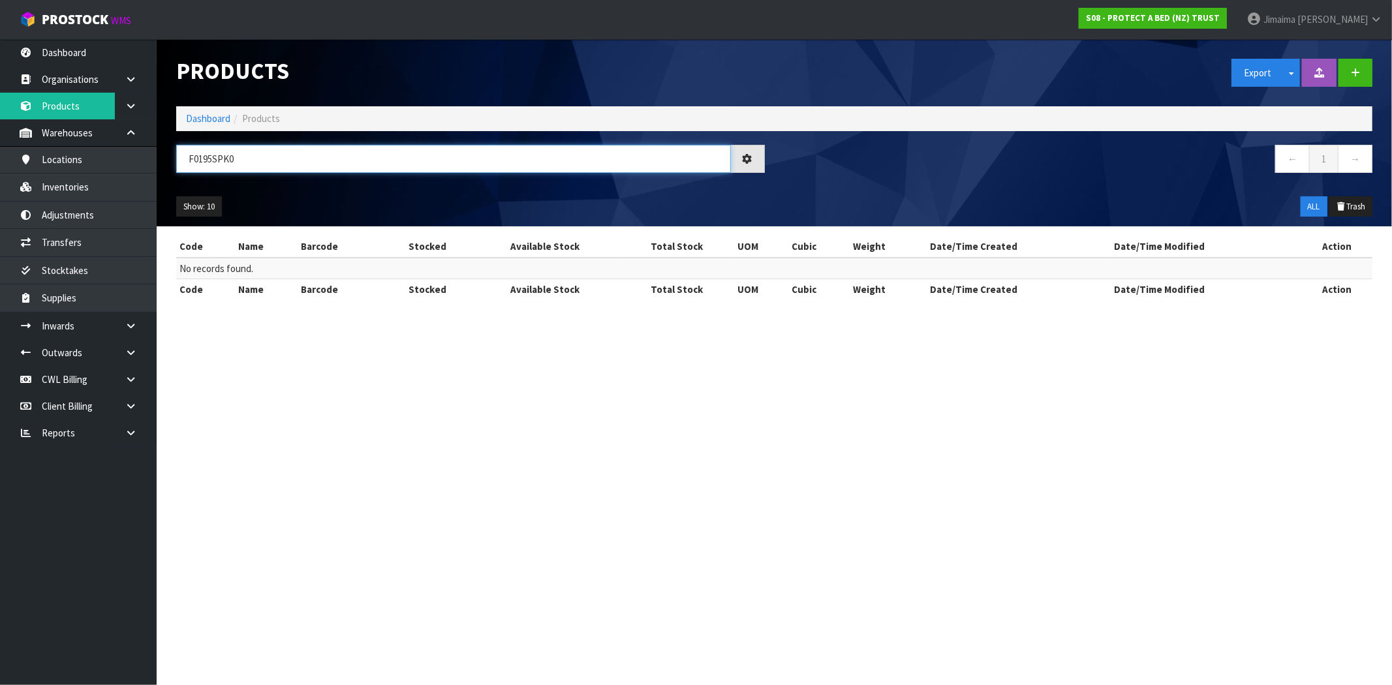
click at [287, 157] on input "F0195SPK0" at bounding box center [453, 159] width 555 height 28
click at [217, 121] on link "Dashboard" at bounding box center [208, 118] width 44 height 12
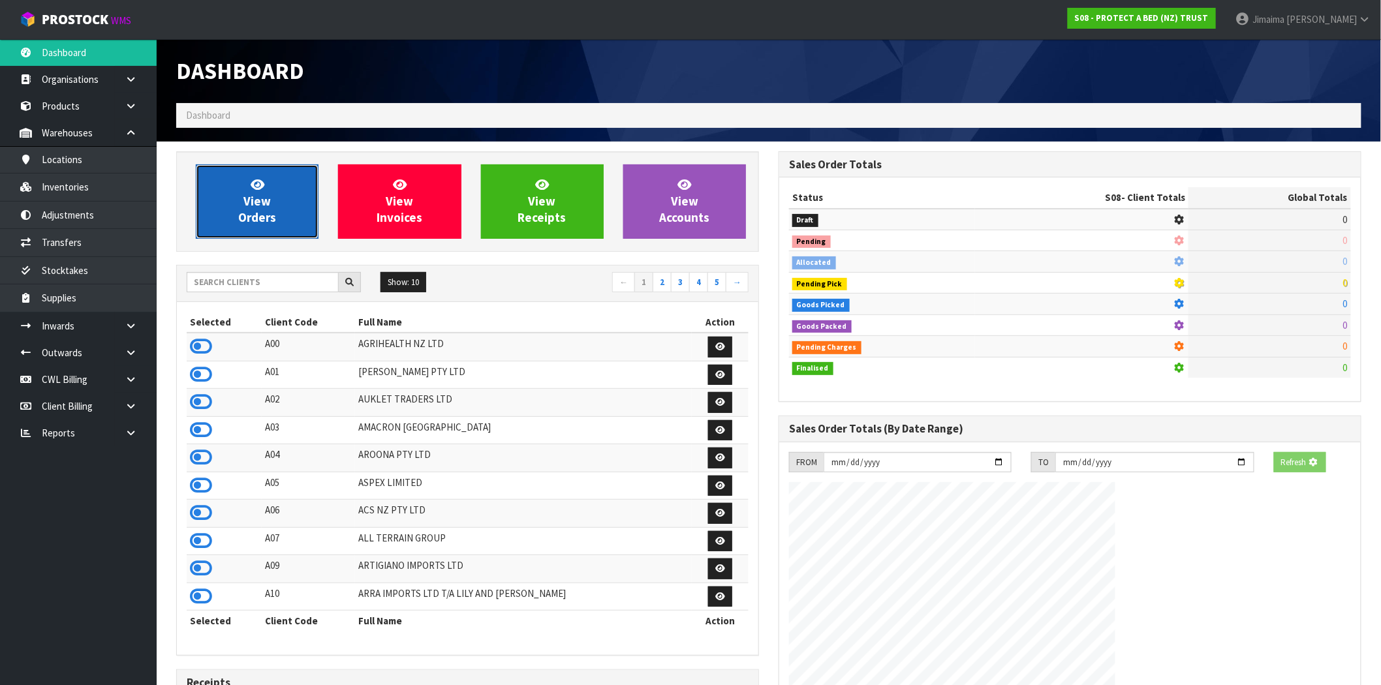
click at [275, 211] on span "View Orders" at bounding box center [257, 201] width 38 height 49
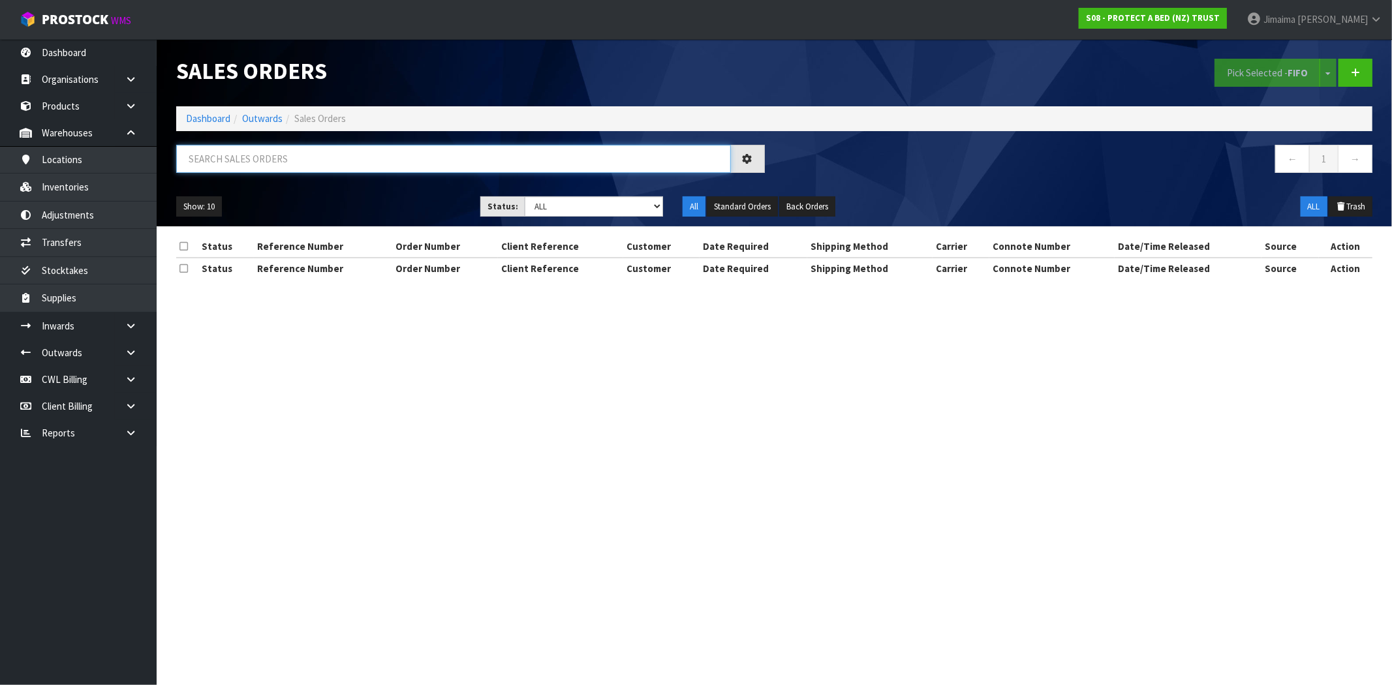
drag, startPoint x: 279, startPoint y: 166, endPoint x: 275, endPoint y: 157, distance: 9.3
click at [279, 164] on input "text" at bounding box center [453, 159] width 555 height 28
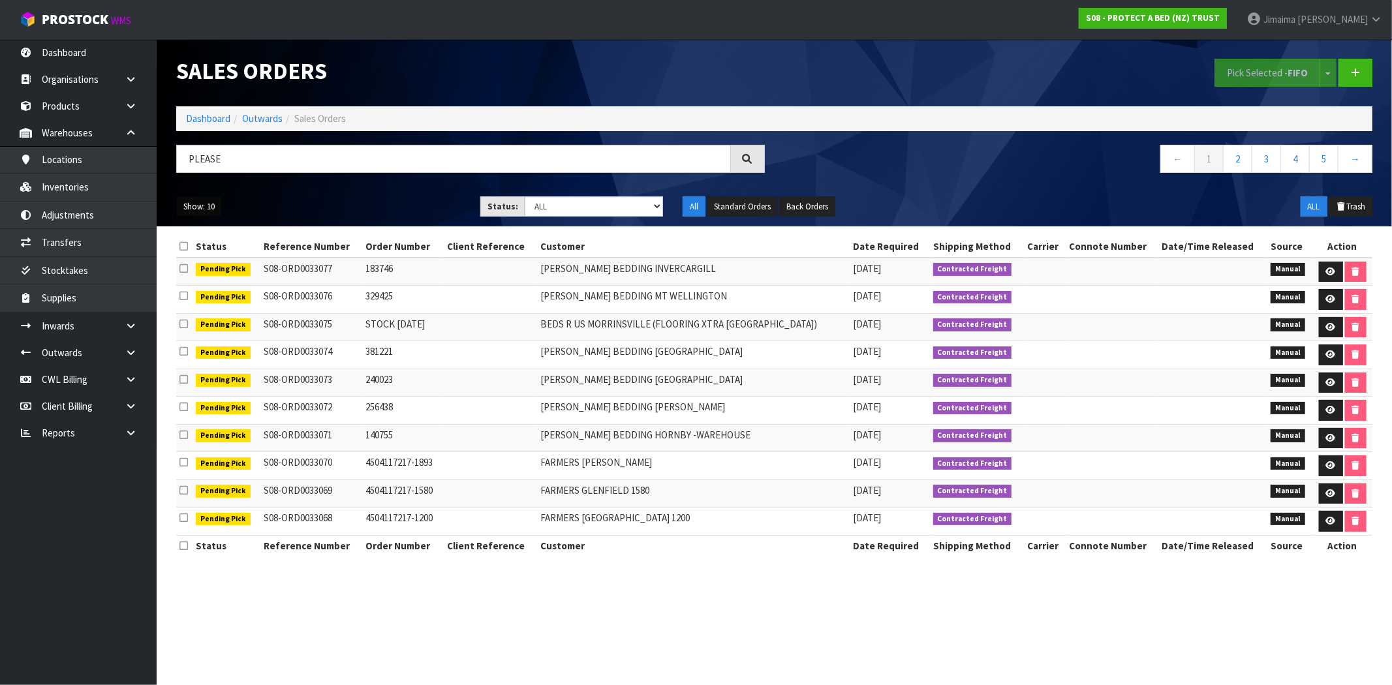
click at [210, 200] on button "Show: 10" at bounding box center [199, 206] width 46 height 21
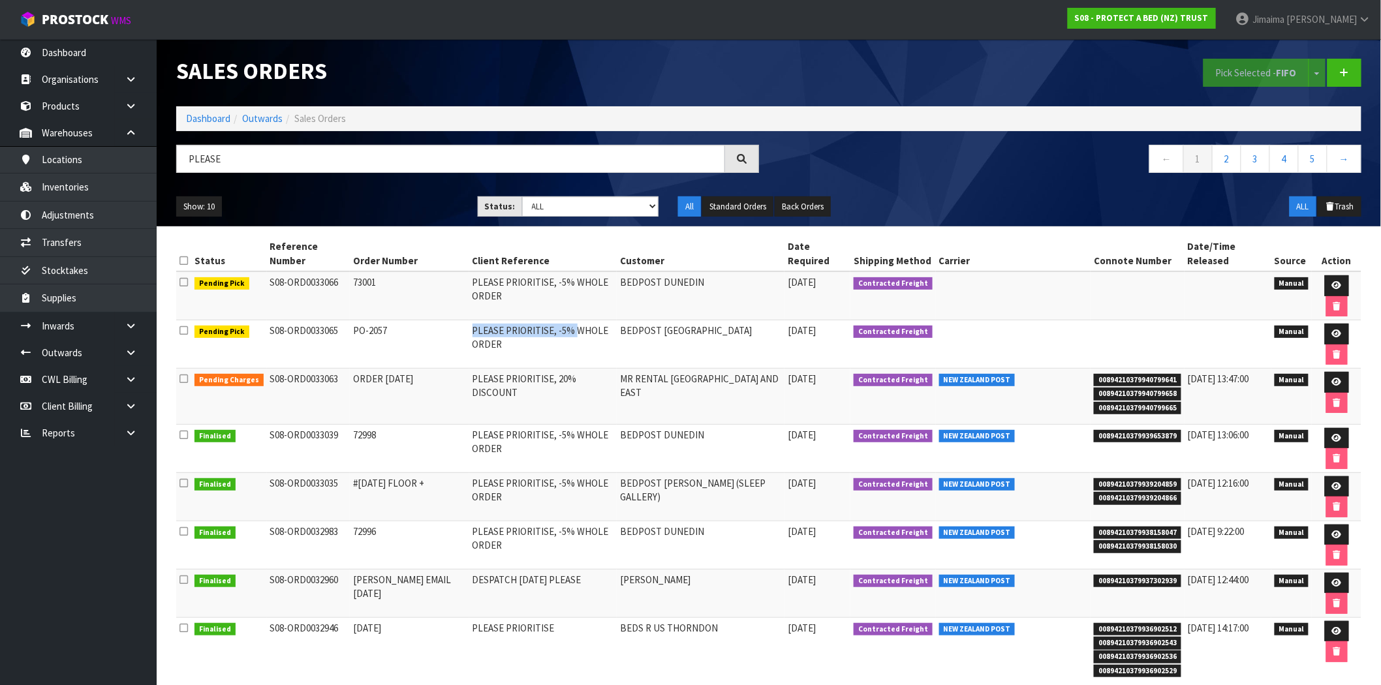
drag, startPoint x: 458, startPoint y: 330, endPoint x: 563, endPoint y: 325, distance: 104.5
click at [563, 325] on td "PLEASE PRIORITISE, -5% WHOLE ORDER" at bounding box center [543, 344] width 148 height 48
click at [525, 346] on td "PLEASE PRIORITISE, -5% WHOLE ORDER" at bounding box center [543, 344] width 148 height 48
click at [477, 390] on td "PLEASE PRIORITISE, 20% DISCOUNT" at bounding box center [543, 397] width 148 height 56
drag, startPoint x: 1330, startPoint y: 327, endPoint x: 1249, endPoint y: 336, distance: 82.0
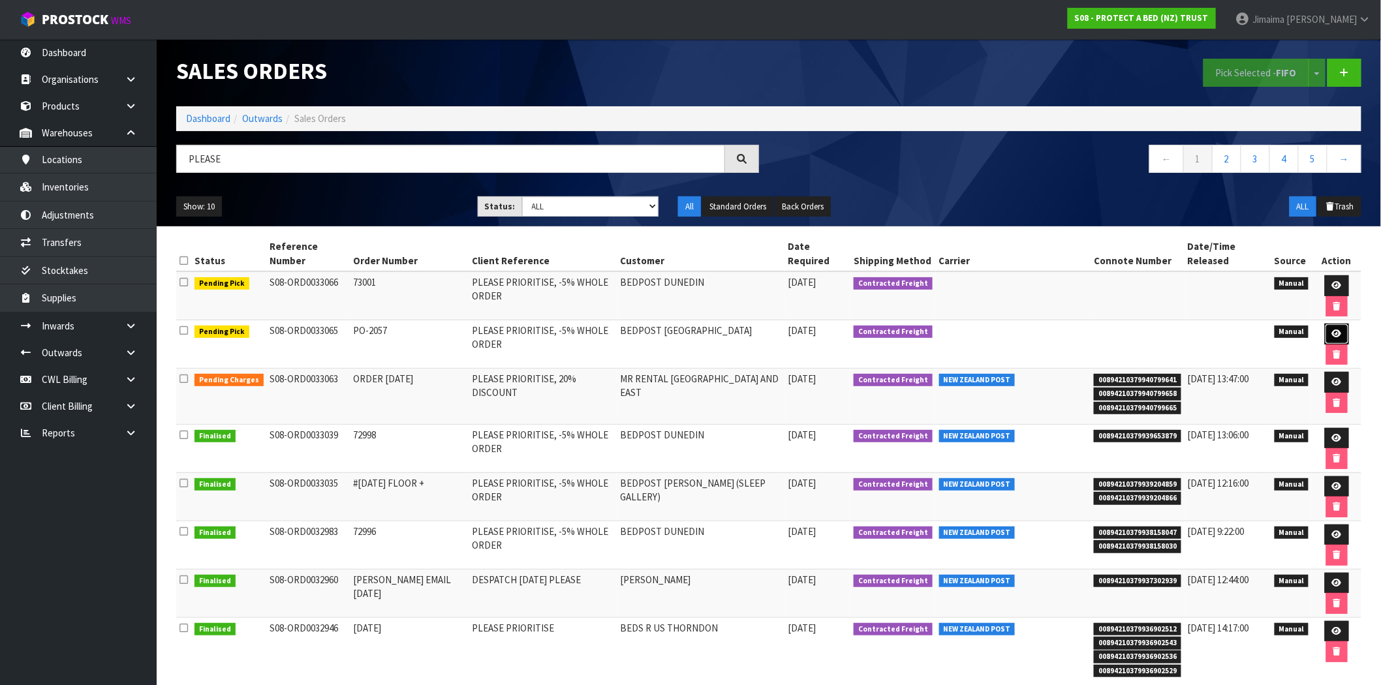
click at [1330, 327] on link at bounding box center [1337, 334] width 24 height 21
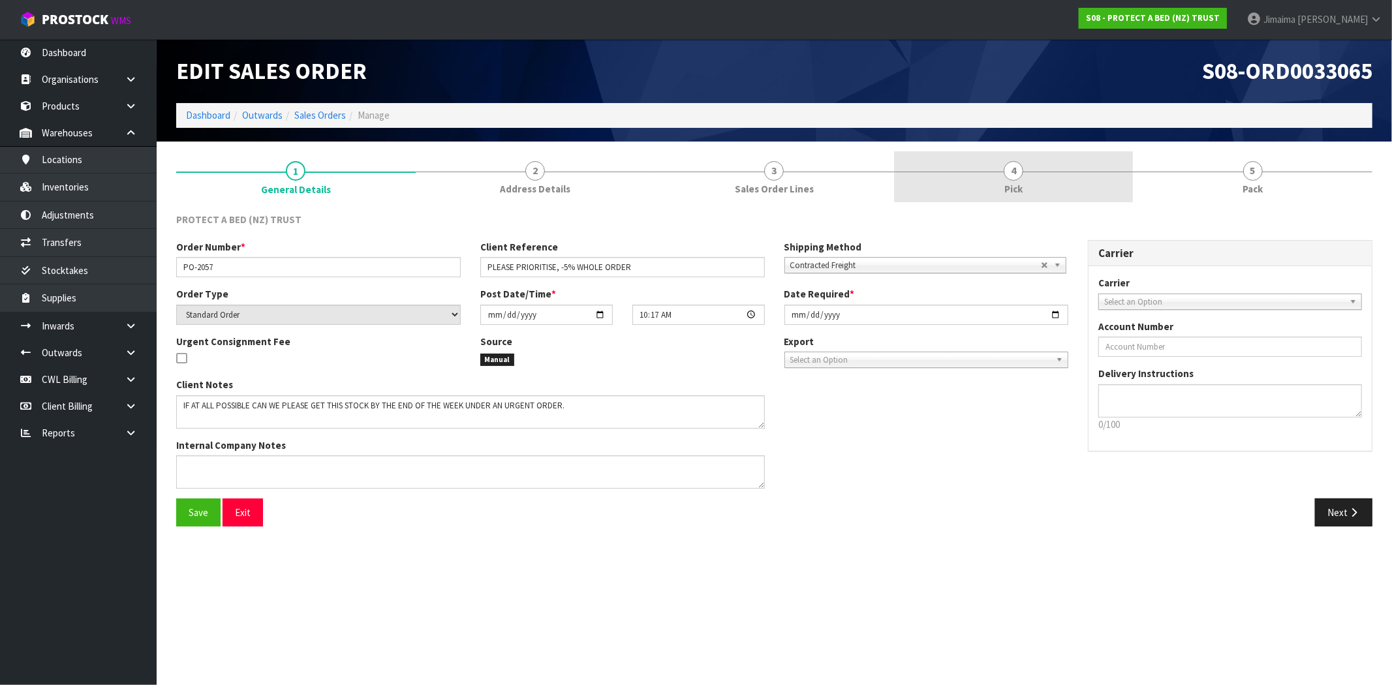
click at [992, 197] on link "4 Pick" at bounding box center [1014, 177] width 240 height 52
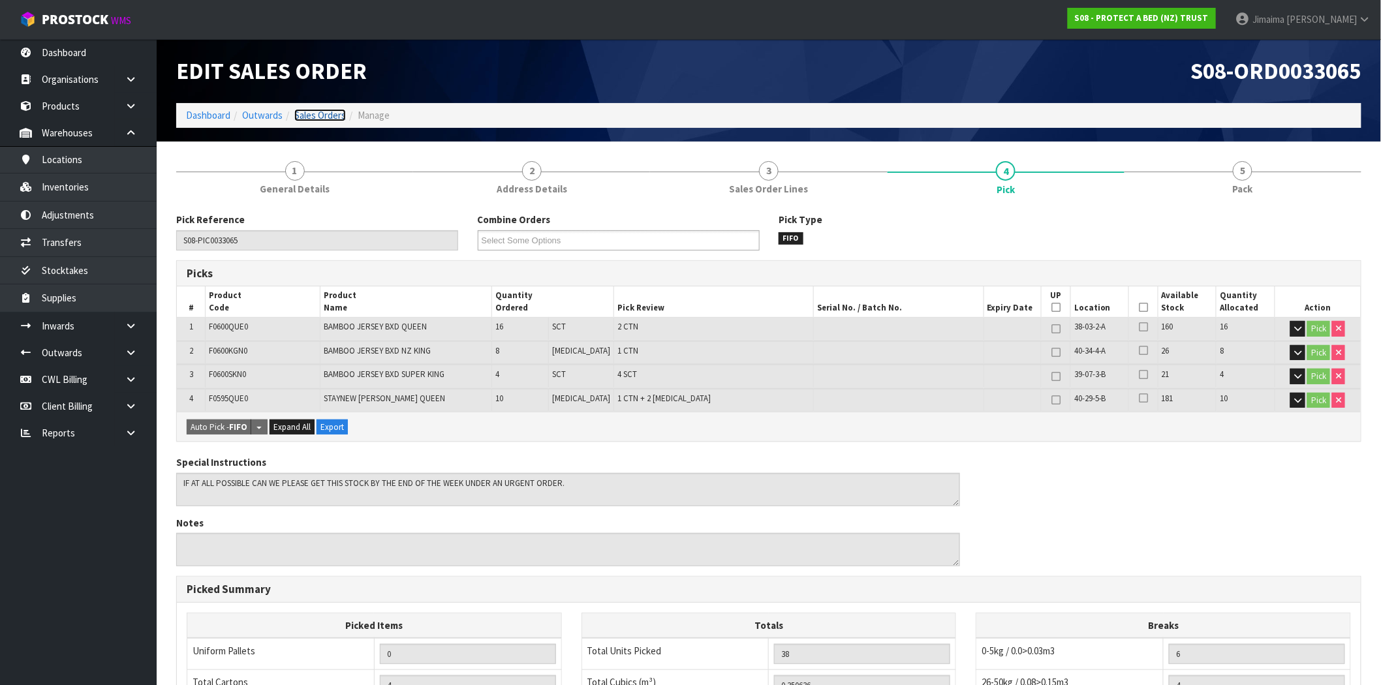
click at [315, 109] on link "Sales Orders" at bounding box center [320, 115] width 52 height 12
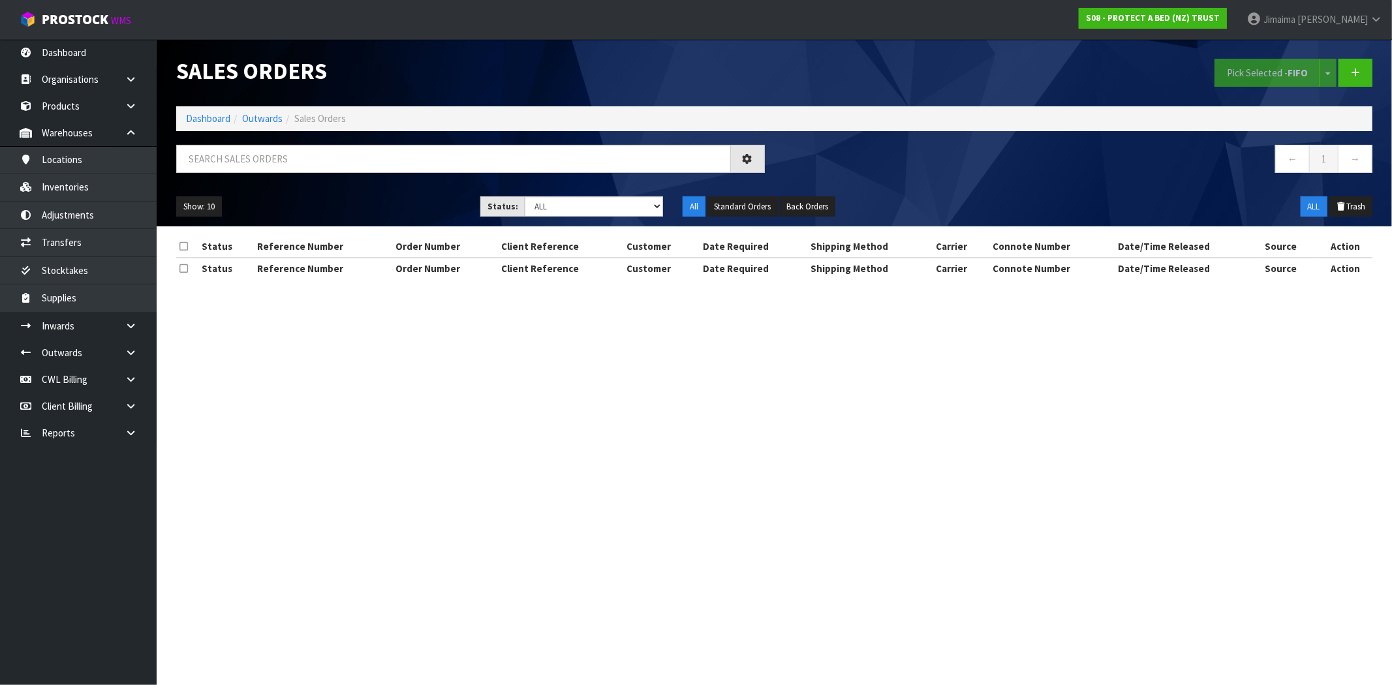
click at [307, 173] on div at bounding box center [470, 164] width 608 height 38
click at [305, 171] on input "text" at bounding box center [453, 159] width 555 height 28
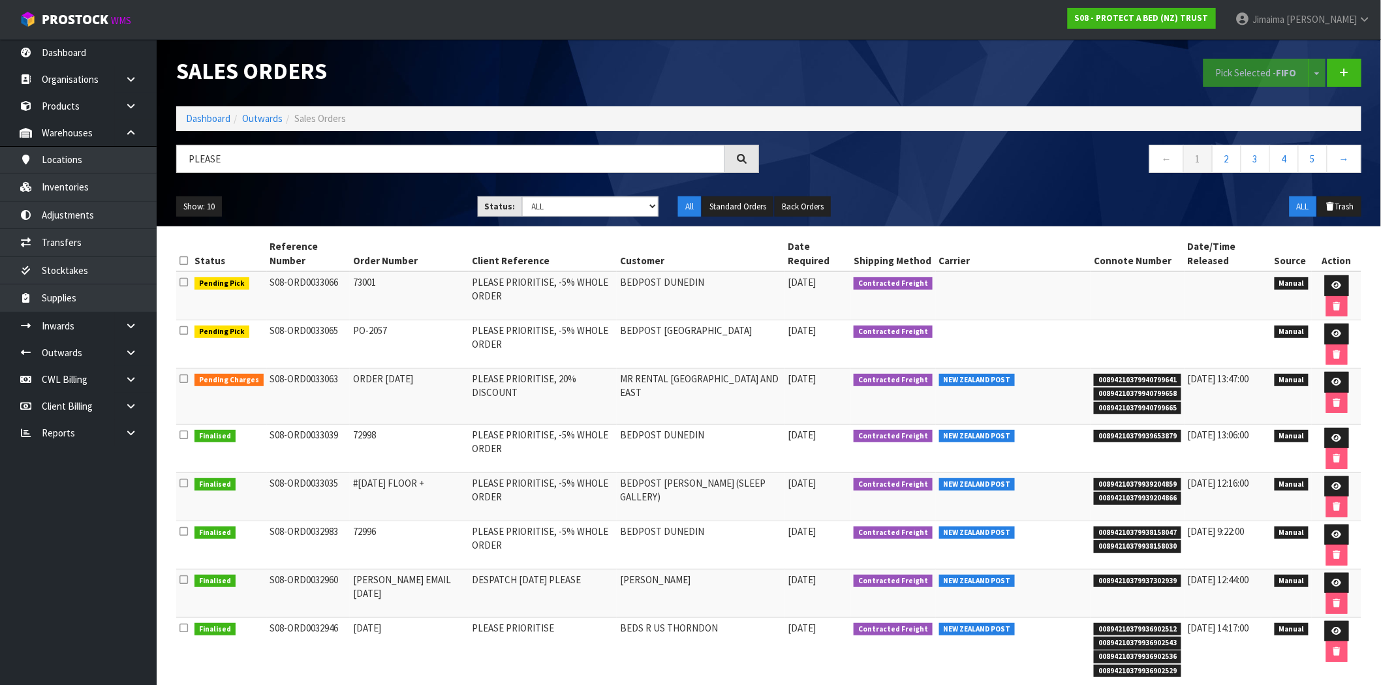
drag, startPoint x: 1152, startPoint y: 362, endPoint x: 1247, endPoint y: 324, distance: 102.5
click at [1153, 360] on td at bounding box center [1138, 344] width 94 height 48
click at [1328, 334] on link at bounding box center [1337, 334] width 24 height 21
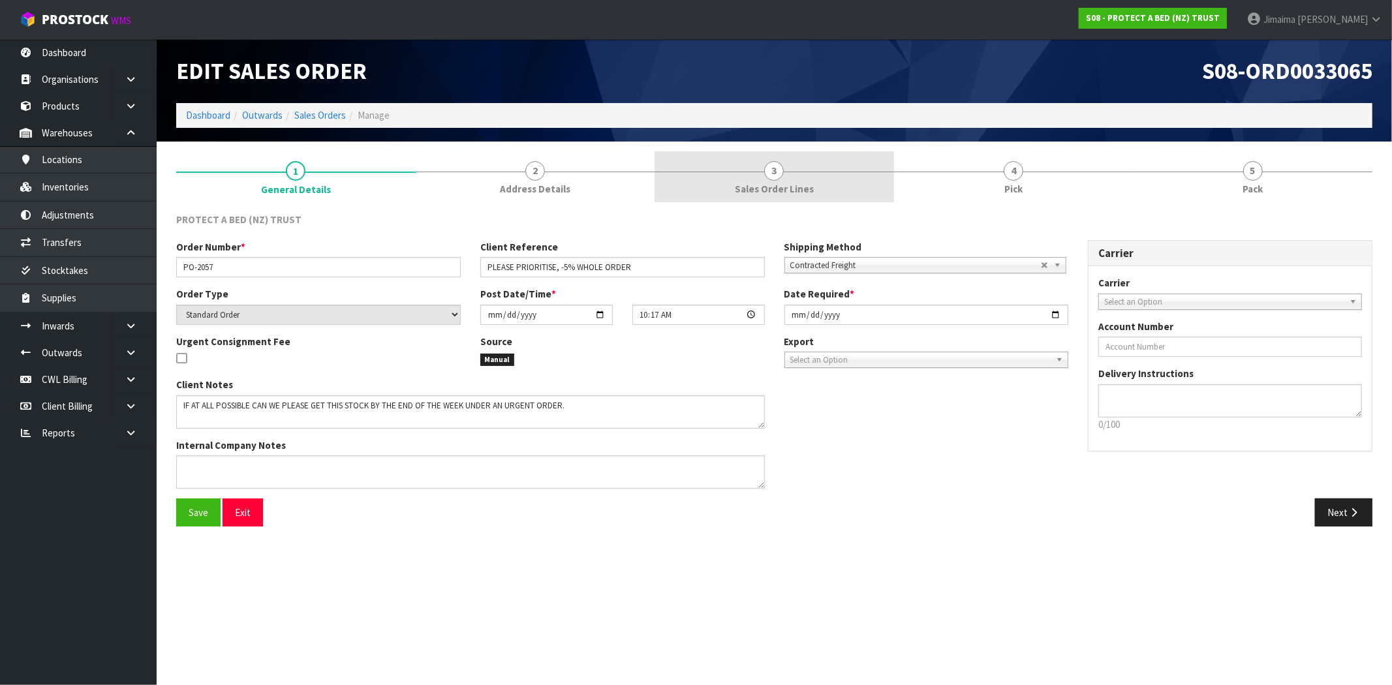
click at [790, 185] on span "Sales Order Lines" at bounding box center [774, 189] width 79 height 14
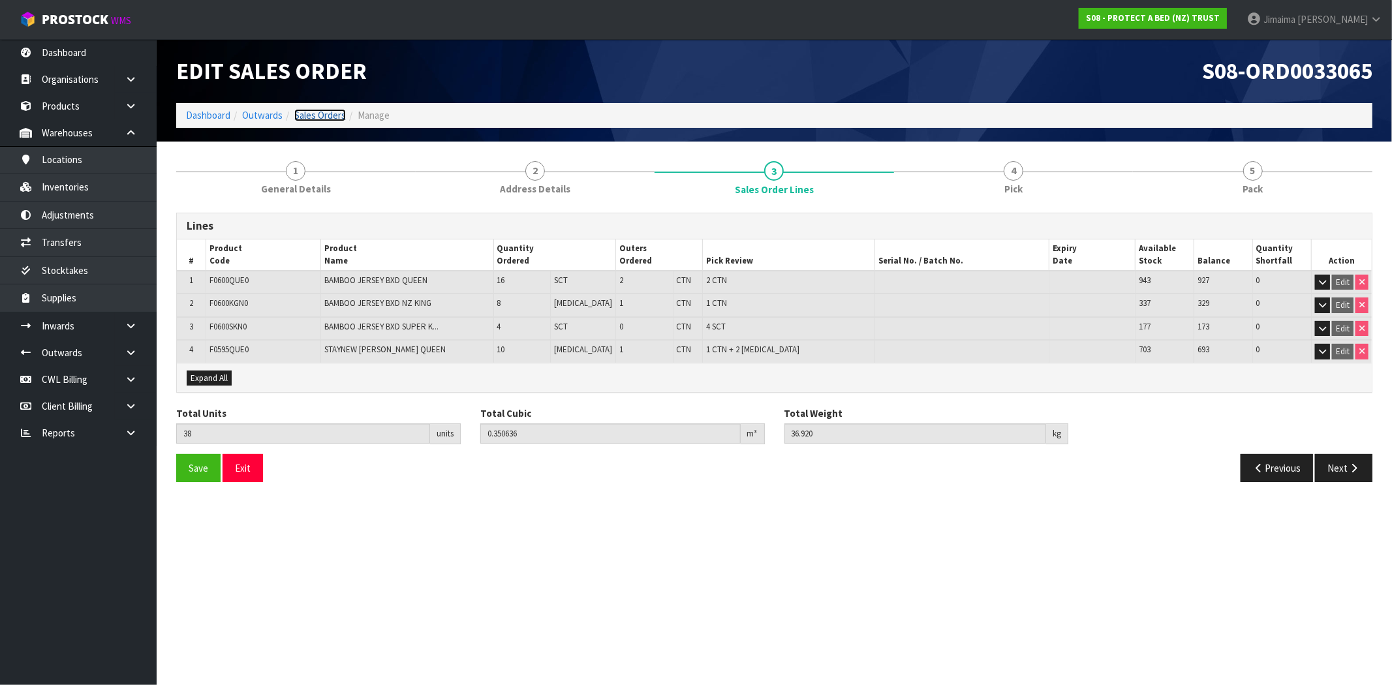
click at [335, 112] on link "Sales Orders" at bounding box center [320, 115] width 52 height 12
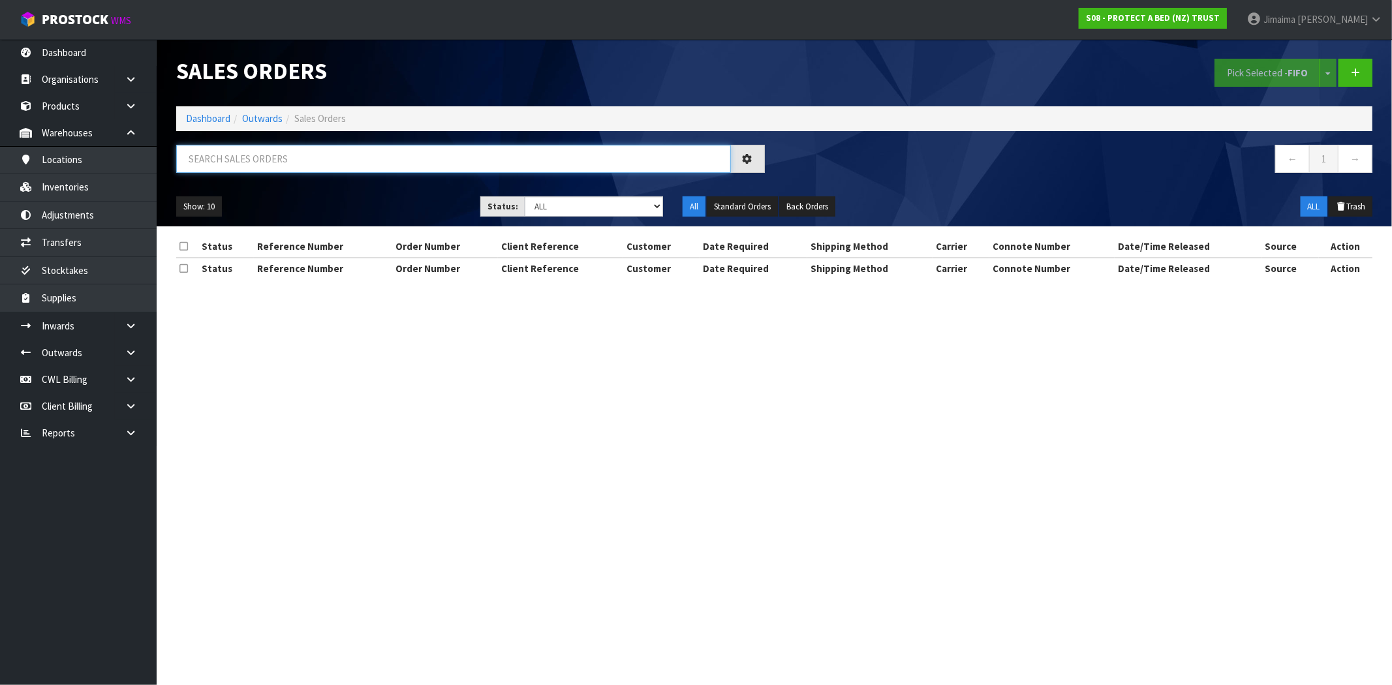
click at [237, 159] on input "text" at bounding box center [453, 159] width 555 height 28
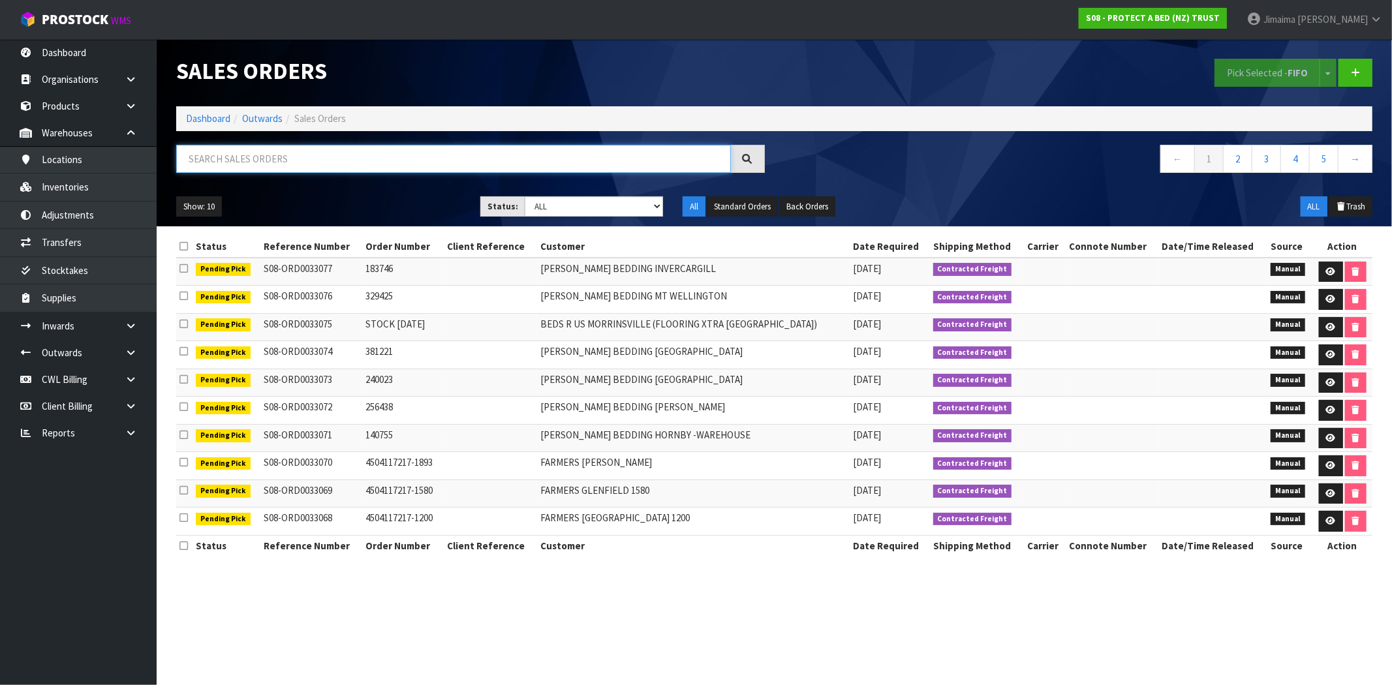
click at [220, 151] on input "text" at bounding box center [453, 159] width 555 height 28
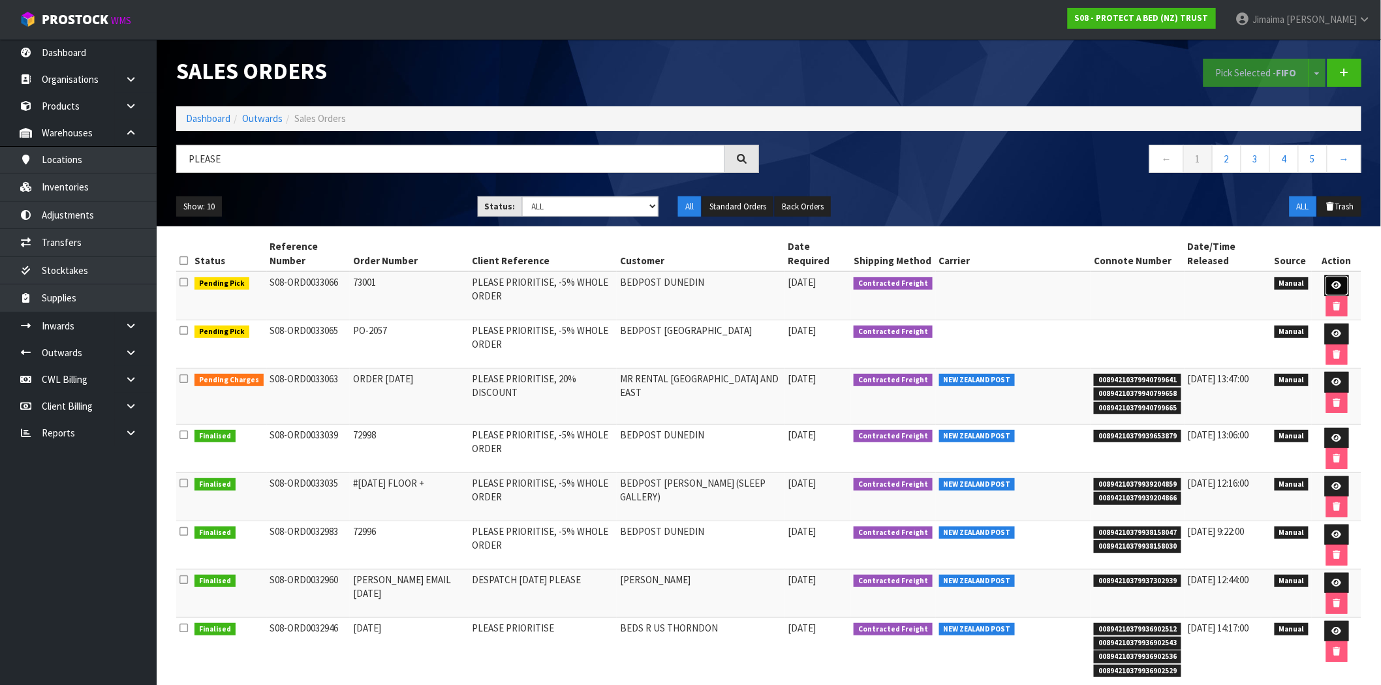
click at [1334, 289] on icon at bounding box center [1337, 285] width 10 height 8
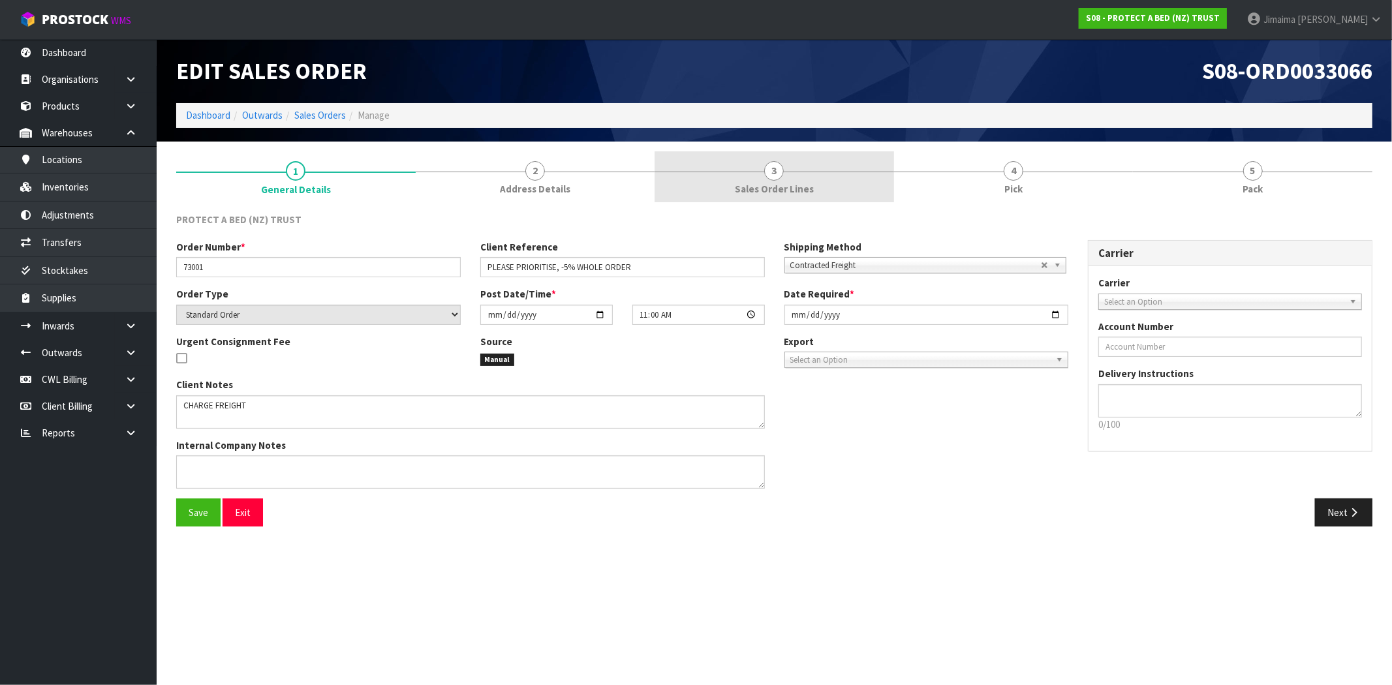
click at [760, 179] on link "3 Sales Order Lines" at bounding box center [775, 177] width 240 height 52
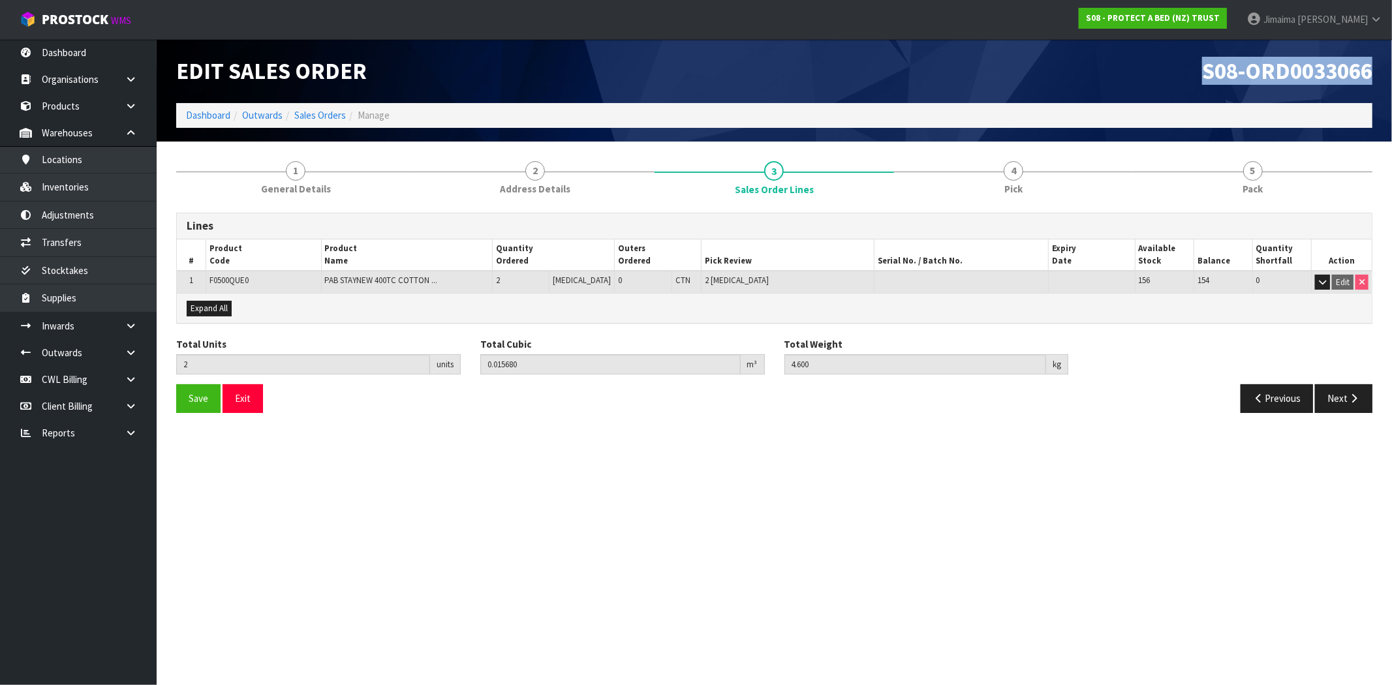
drag, startPoint x: 1183, startPoint y: 81, endPoint x: 1392, endPoint y: 70, distance: 209.1
click at [1392, 70] on header "Edit Sales Order S08-ORD0033066 Dashboard Outwards Sales Orders Manage" at bounding box center [775, 90] width 1236 height 102
copy span "S08-ORD0033066"
click at [335, 121] on link "Sales Orders" at bounding box center [320, 115] width 52 height 12
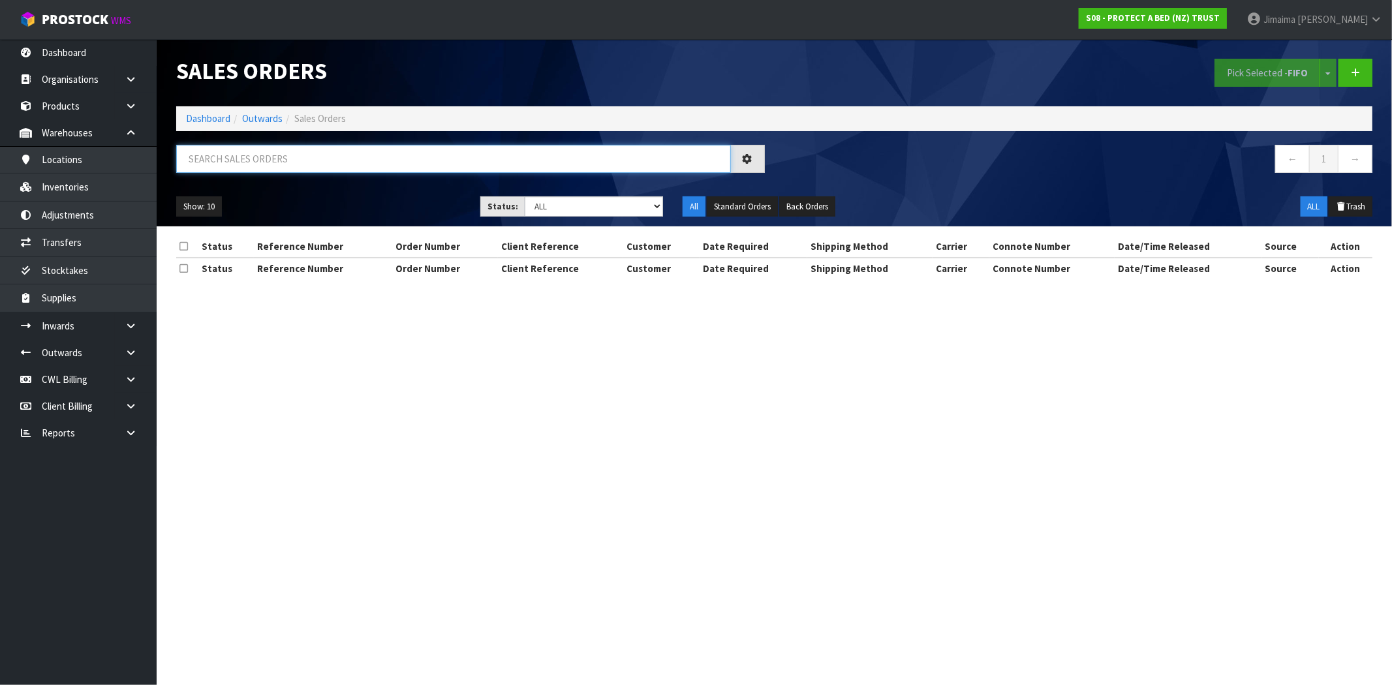
click at [290, 148] on input "text" at bounding box center [453, 159] width 555 height 28
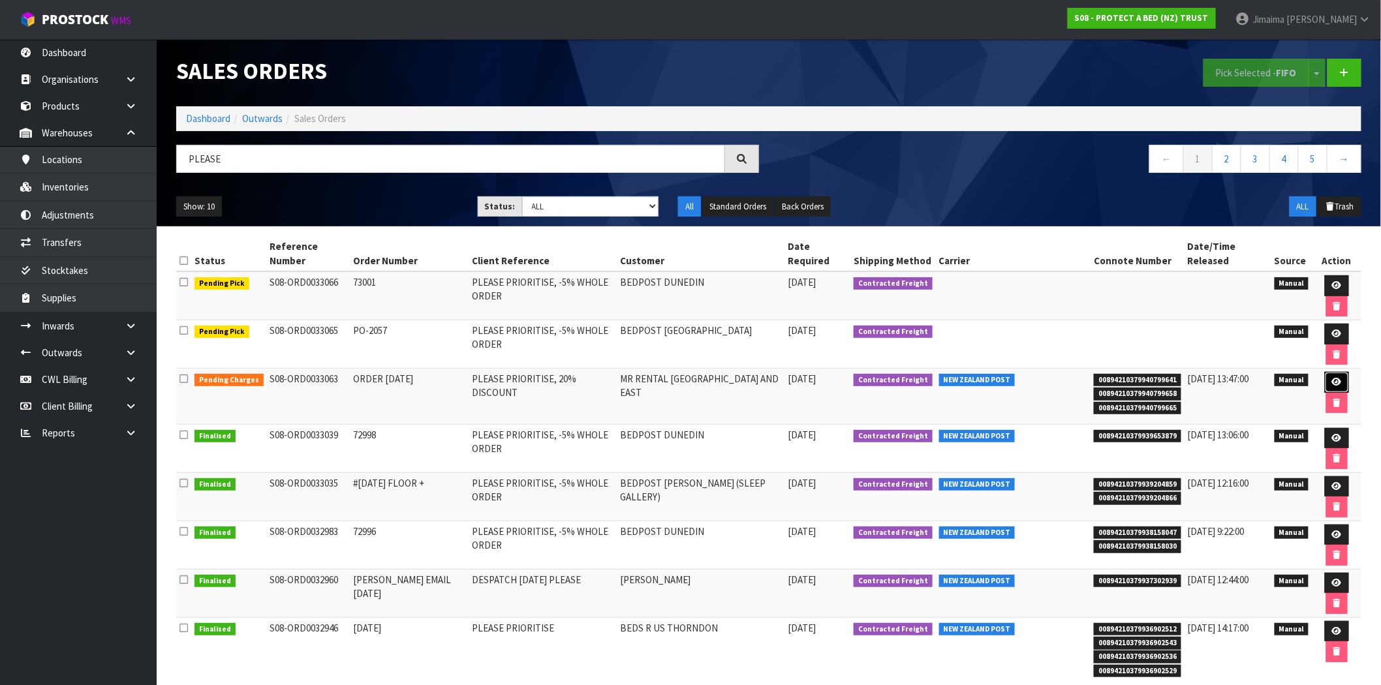
drag, startPoint x: 1334, startPoint y: 377, endPoint x: 1317, endPoint y: 376, distance: 17.7
click at [1334, 377] on link at bounding box center [1337, 382] width 24 height 21
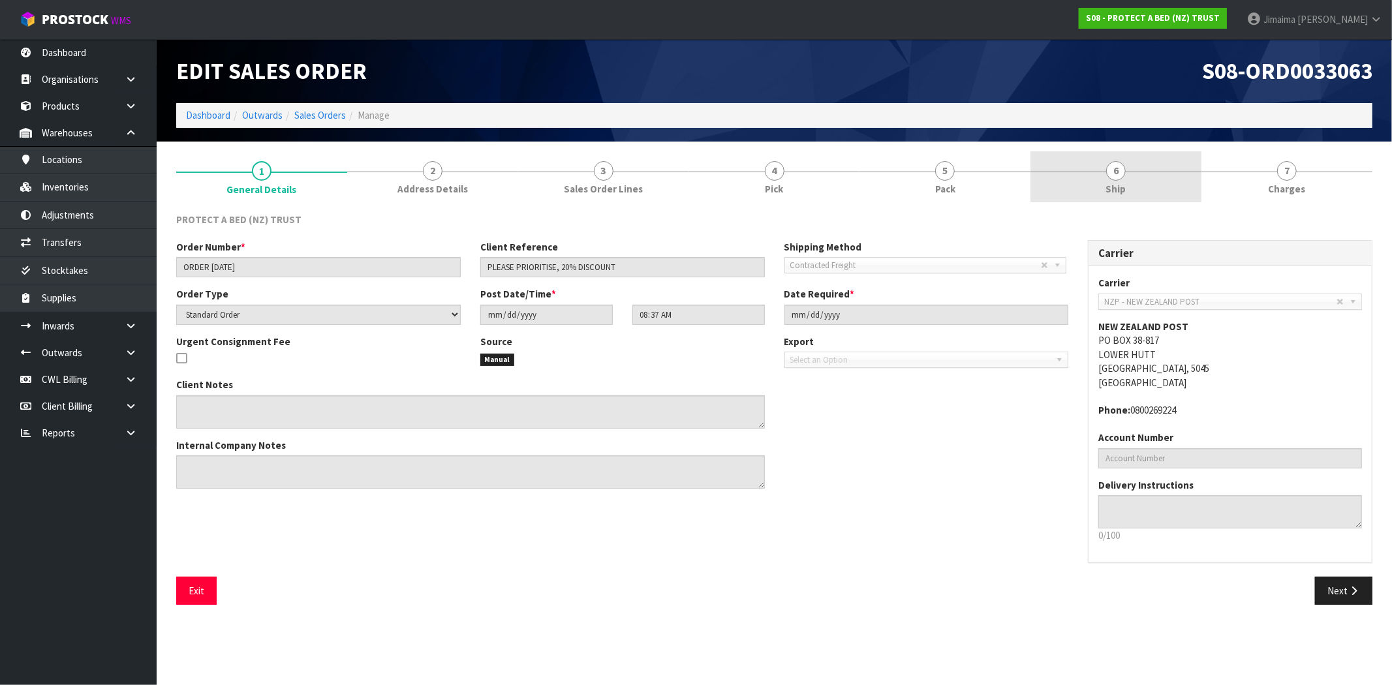
click at [1154, 180] on link "6 Ship" at bounding box center [1116, 177] width 171 height 52
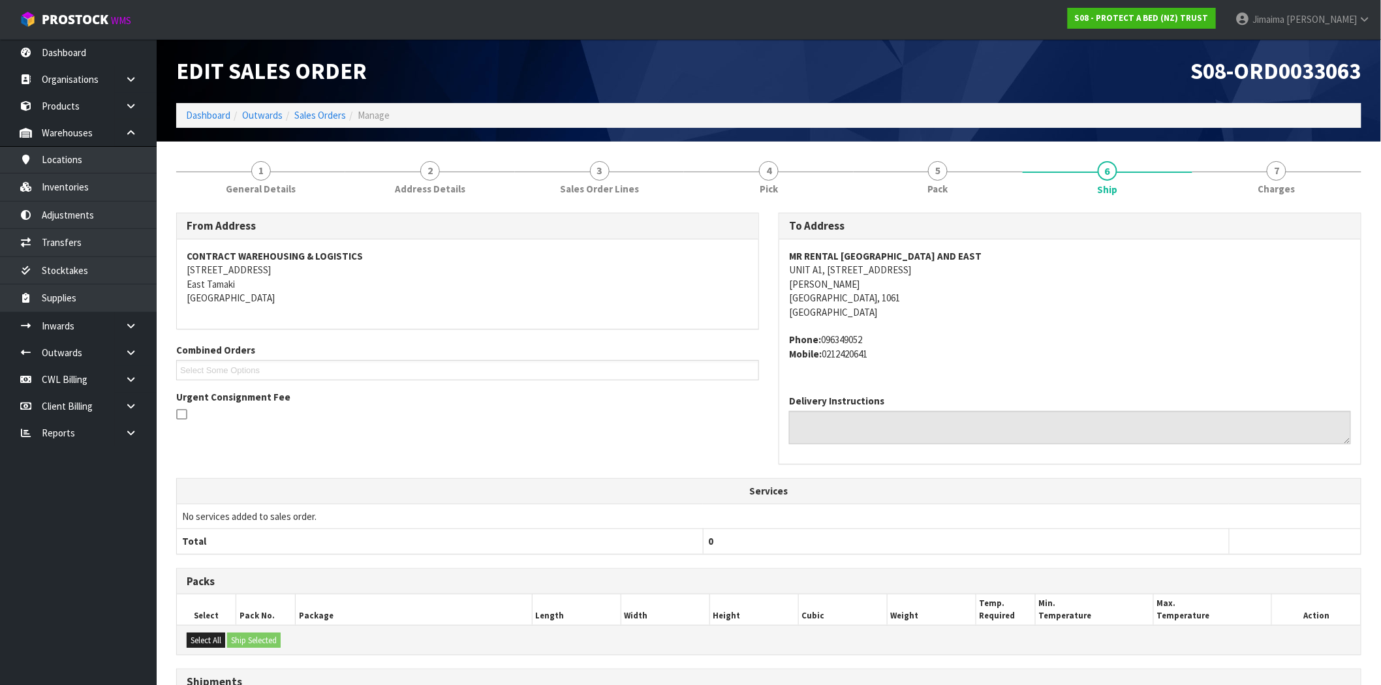
scroll to position [208, 0]
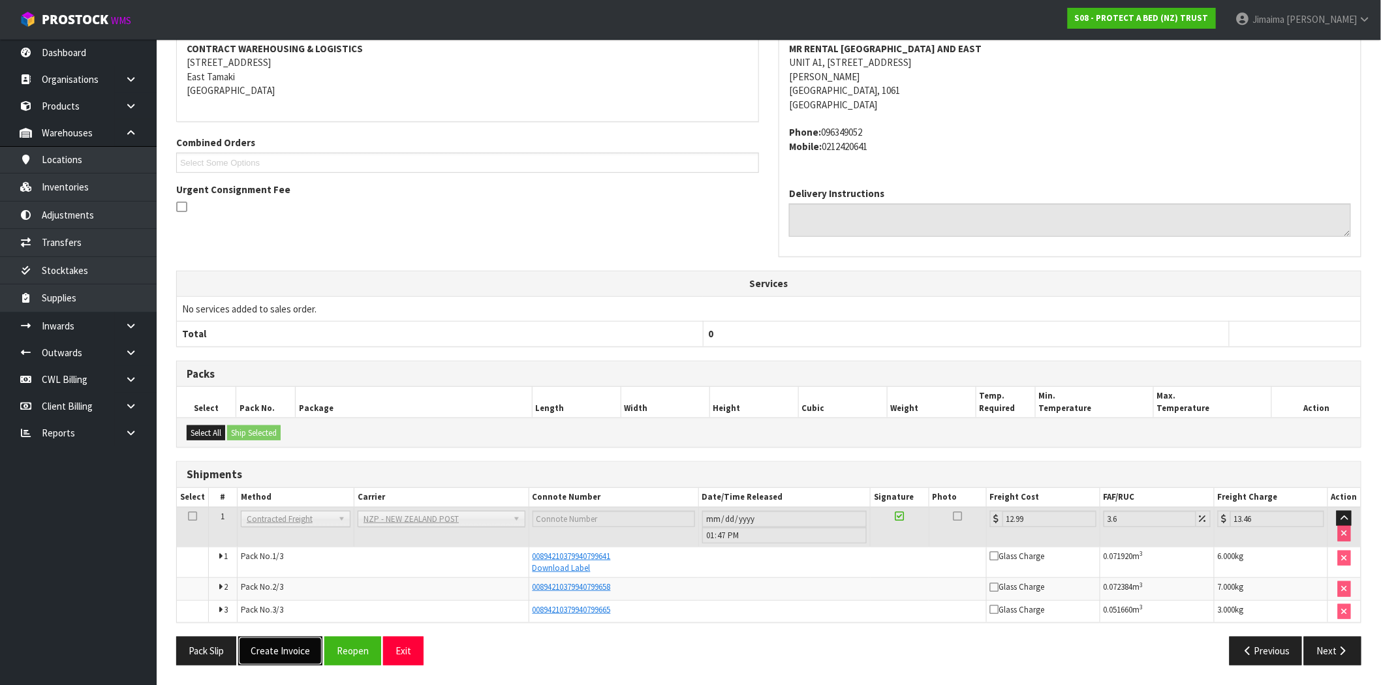
click at [296, 651] on button "Create Invoice" at bounding box center [280, 651] width 84 height 28
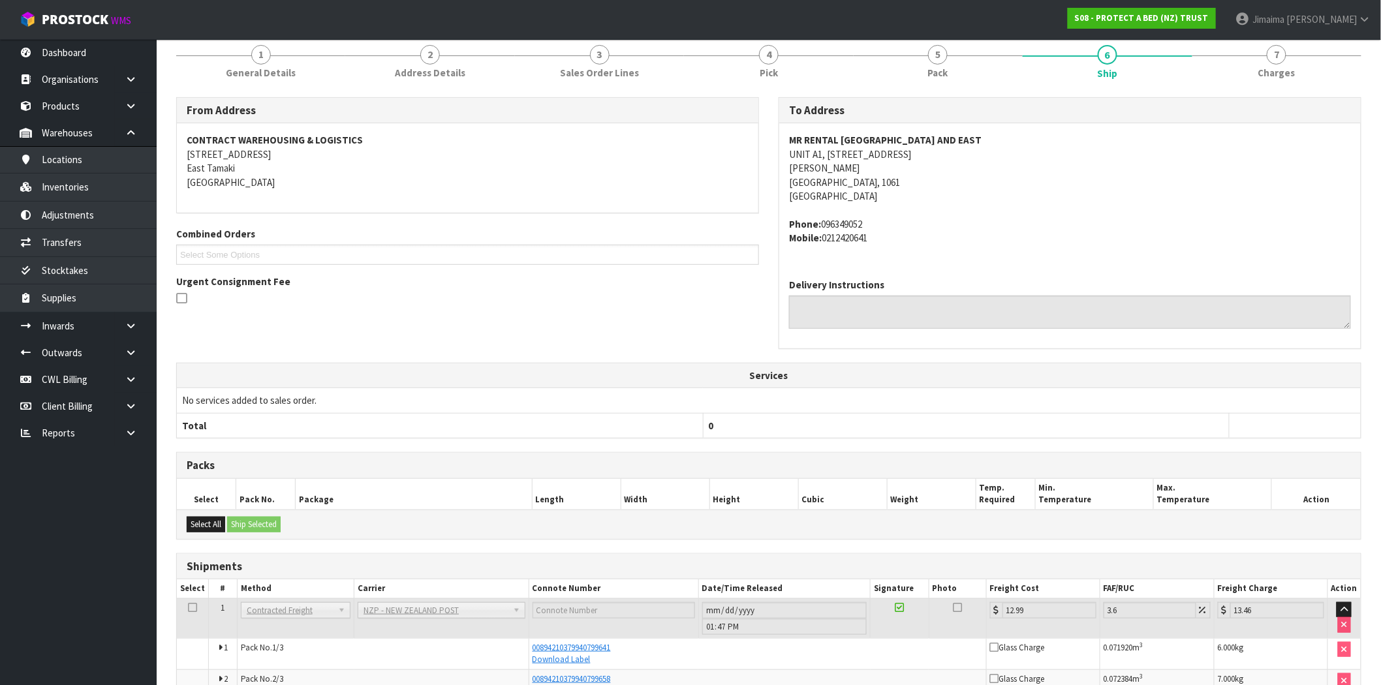
scroll to position [255, 0]
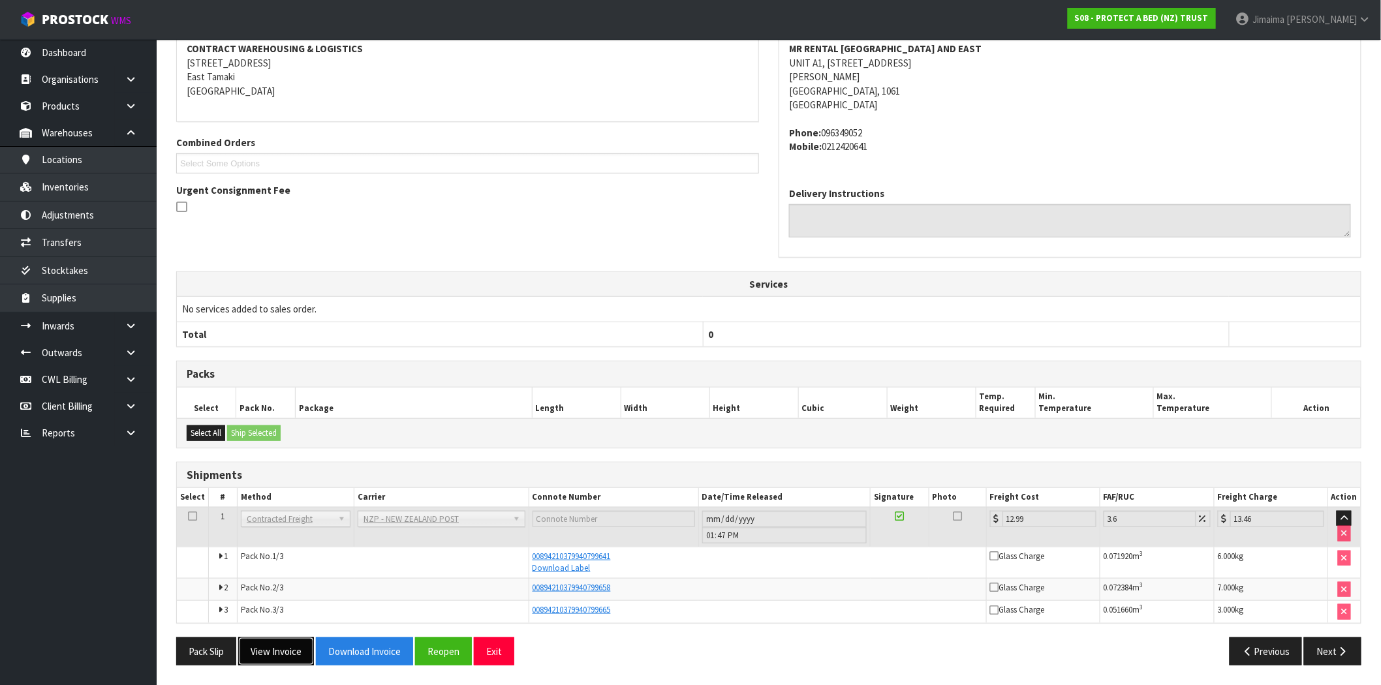
click at [279, 661] on button "View Invoice" at bounding box center [276, 652] width 76 height 28
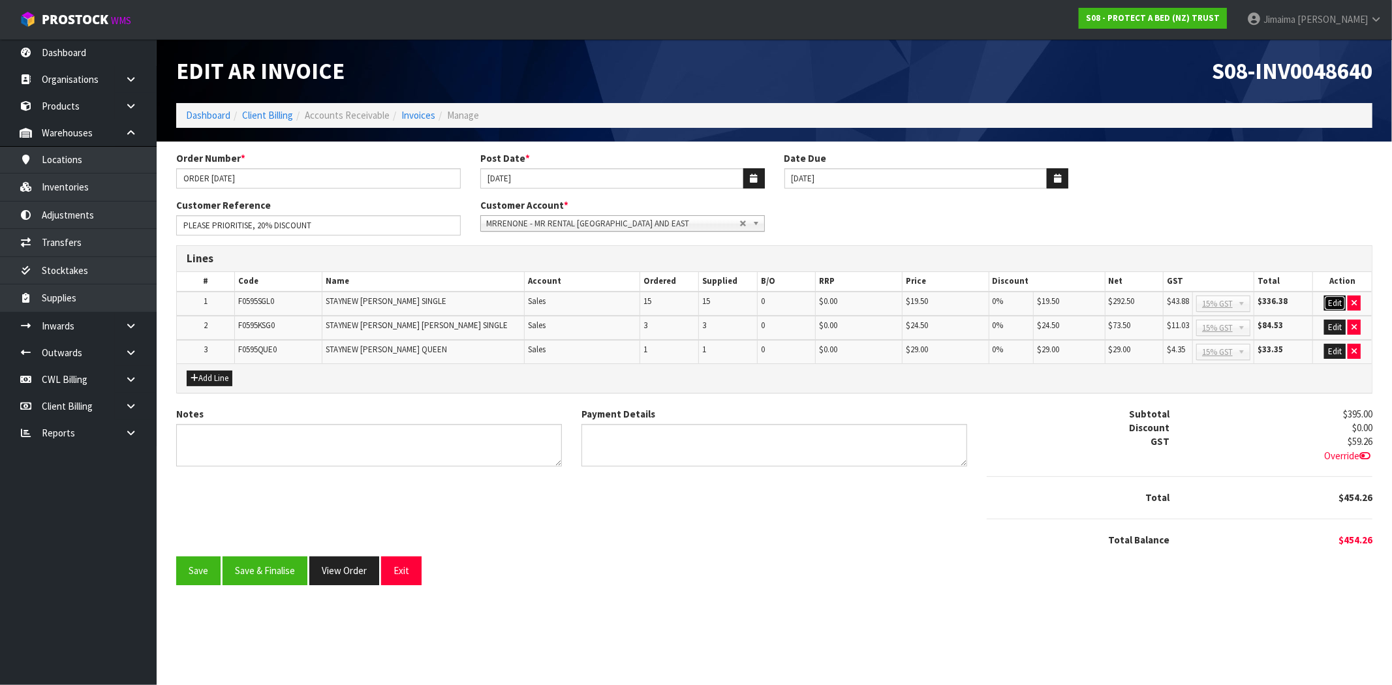
click at [1328, 301] on button "Edit" at bounding box center [1335, 304] width 22 height 16
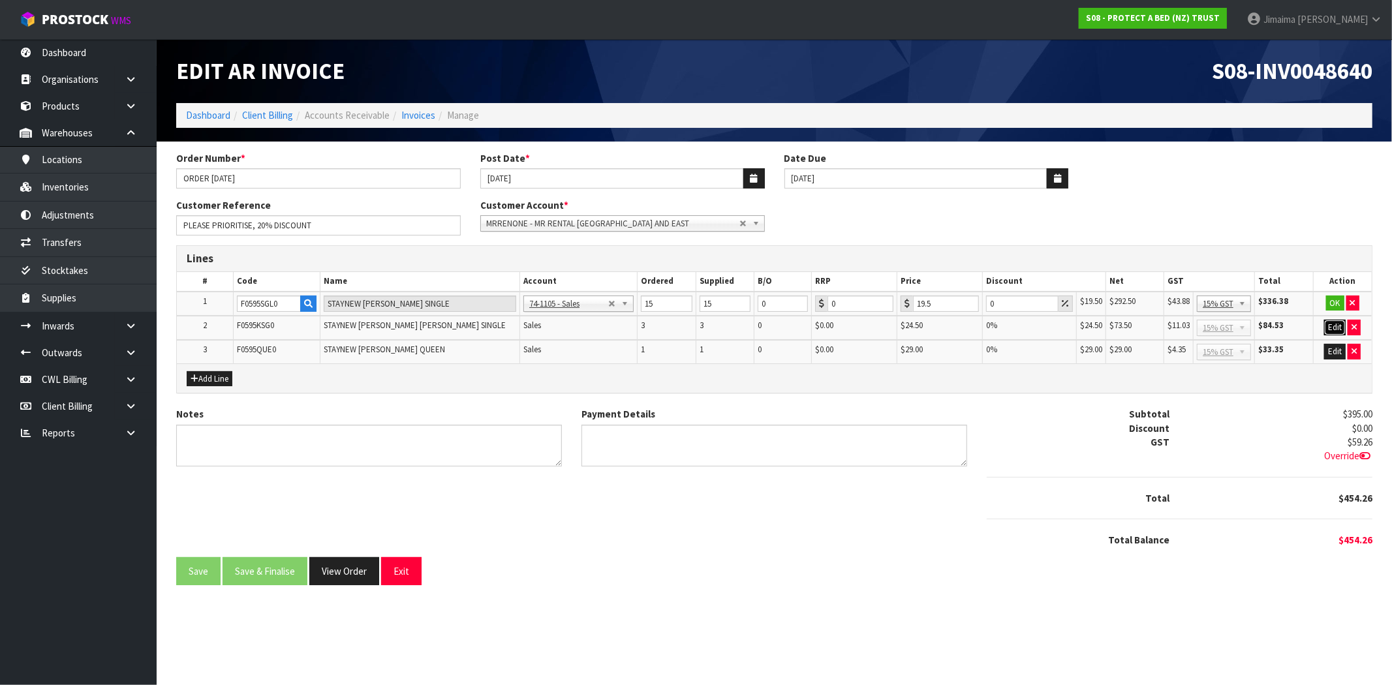
click at [1335, 324] on button "Edit" at bounding box center [1335, 328] width 22 height 16
drag, startPoint x: 1333, startPoint y: 345, endPoint x: 1008, endPoint y: 297, distance: 327.9
click at [1332, 345] on button "Edit" at bounding box center [1335, 353] width 22 height 16
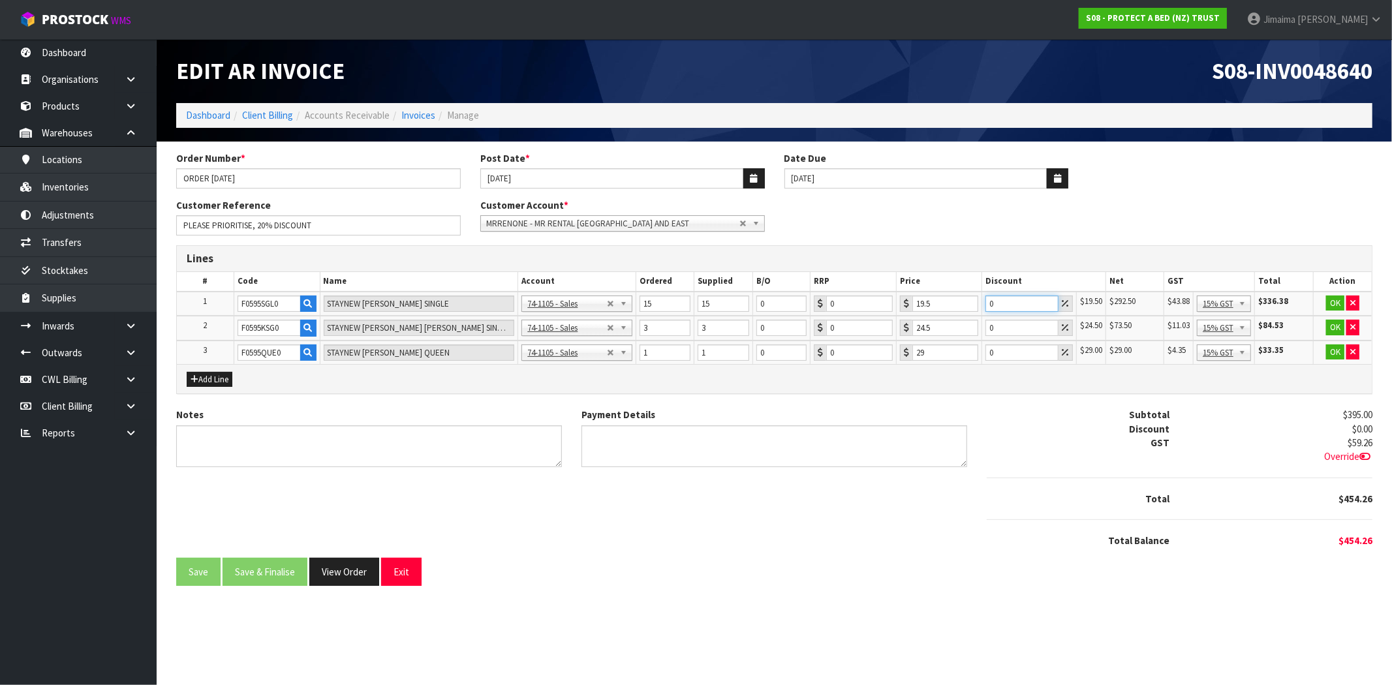
drag, startPoint x: 990, startPoint y: 301, endPoint x: 962, endPoint y: 298, distance: 28.2
click at [962, 298] on tr "1 F0595SGL0 STAYNEW TERRY BXD SINGLE 74-1100 - Sales - Admin 74-1105 - Sales 74…" at bounding box center [774, 304] width 1195 height 25
click at [968, 328] on tr "2 F0595KSG0 STAYNEW TERRY BXD KING SINGLE 74-1100 - Sales - Admin 74-1105 - Sal…" at bounding box center [774, 328] width 1195 height 25
drag, startPoint x: 980, startPoint y: 354, endPoint x: 1010, endPoint y: 375, distance: 35.7
click at [971, 361] on tr "3 F0595QUE0 STAYNEW TERRY BXD QUEEN 74-1100 - Sales - Admin 74-1105 - Sales 74-…" at bounding box center [774, 353] width 1195 height 24
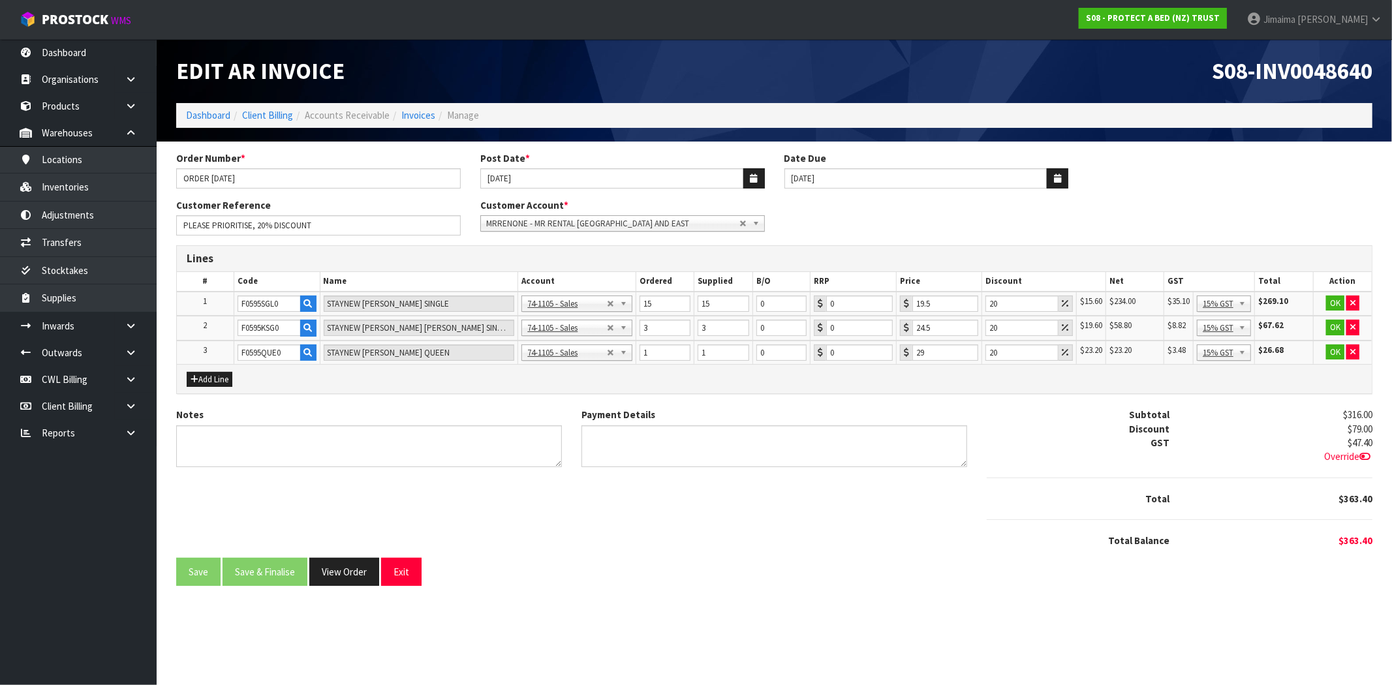
click at [1043, 386] on div "Add Line" at bounding box center [774, 378] width 1195 height 29
click at [1334, 301] on button "OK" at bounding box center [1335, 304] width 18 height 16
click at [1334, 320] on button "OK" at bounding box center [1335, 328] width 18 height 16
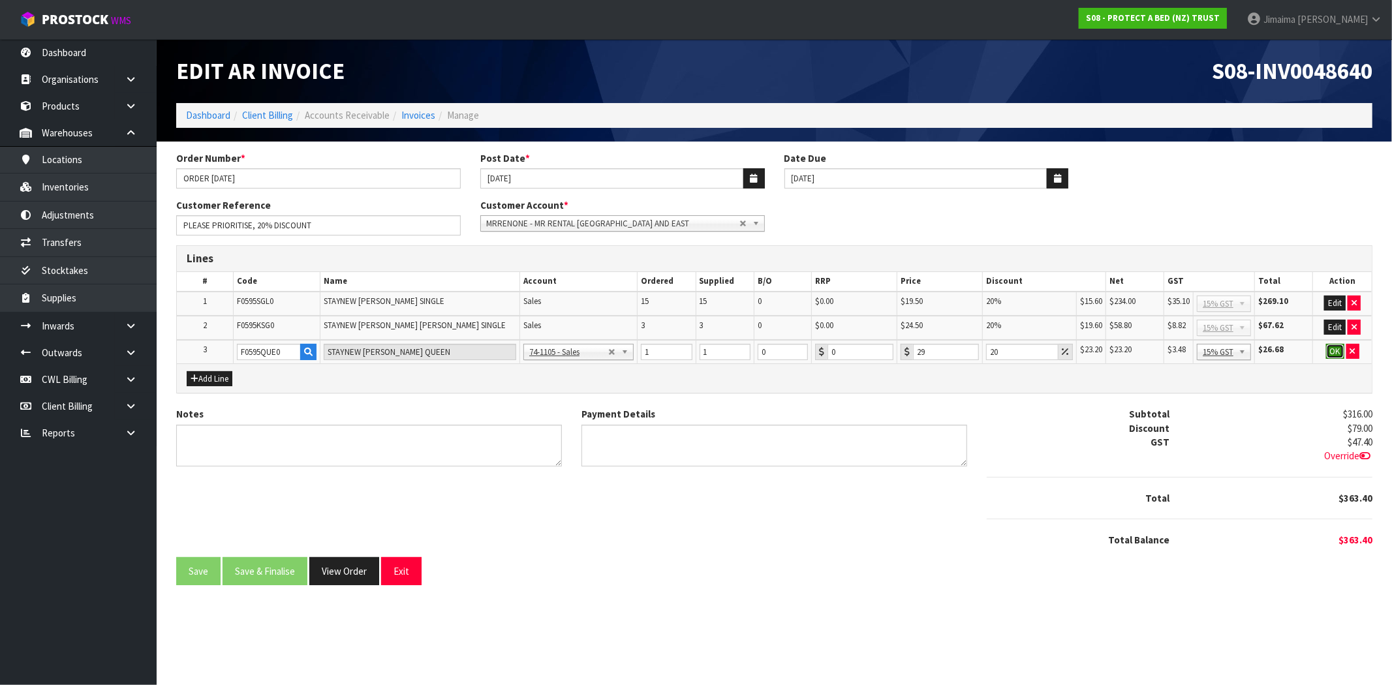
click at [1334, 349] on button "OK" at bounding box center [1335, 352] width 18 height 16
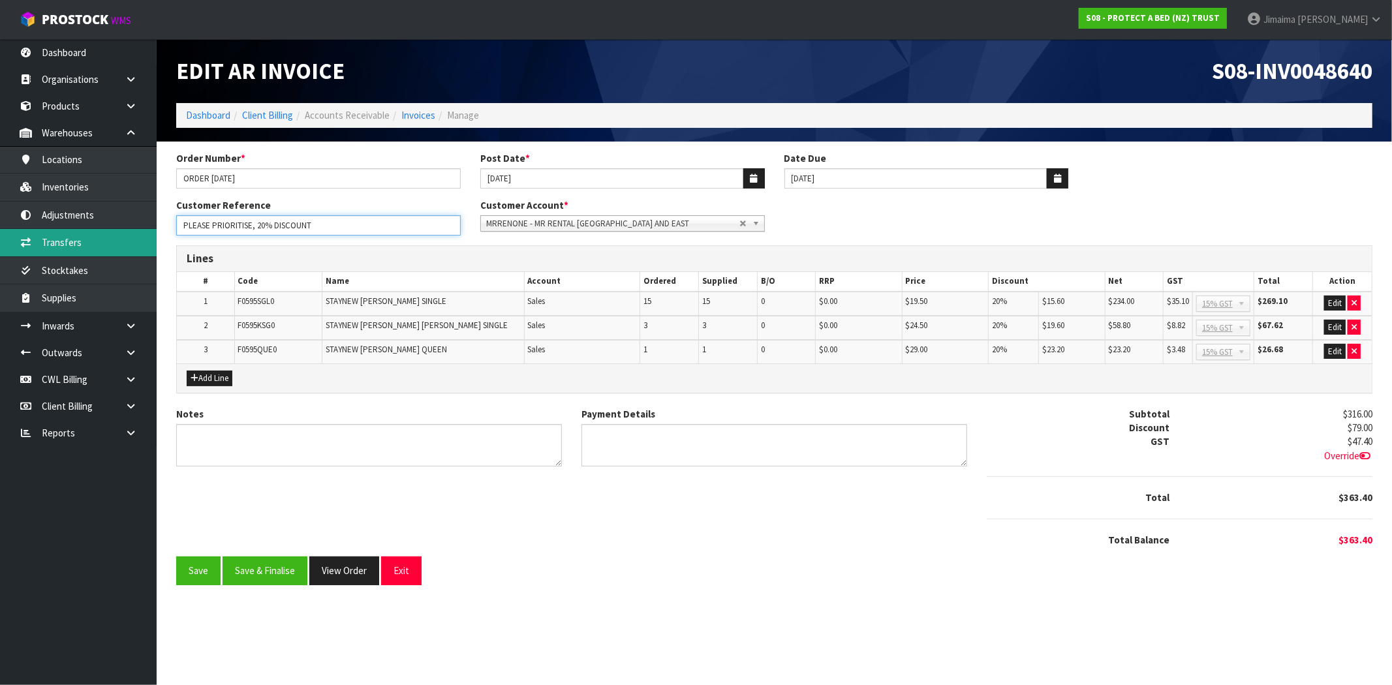
drag, startPoint x: 102, startPoint y: 239, endPoint x: 74, endPoint y: 238, distance: 28.1
click at [74, 238] on body "Toggle navigation ProStock WMS S08 - PROTECT A BED (NZ) TRUST Jimaima [PERSON_N…" at bounding box center [696, 342] width 1392 height 685
drag, startPoint x: 379, startPoint y: 229, endPoint x: 335, endPoint y: 233, distance: 44.6
click at [379, 229] on input "PLEASE PRIORITISE, 20% DISCOUNT" at bounding box center [318, 225] width 285 height 20
click at [352, 227] on input "PLEASE PRIORITISE, 20% DISCOUNT" at bounding box center [318, 225] width 285 height 20
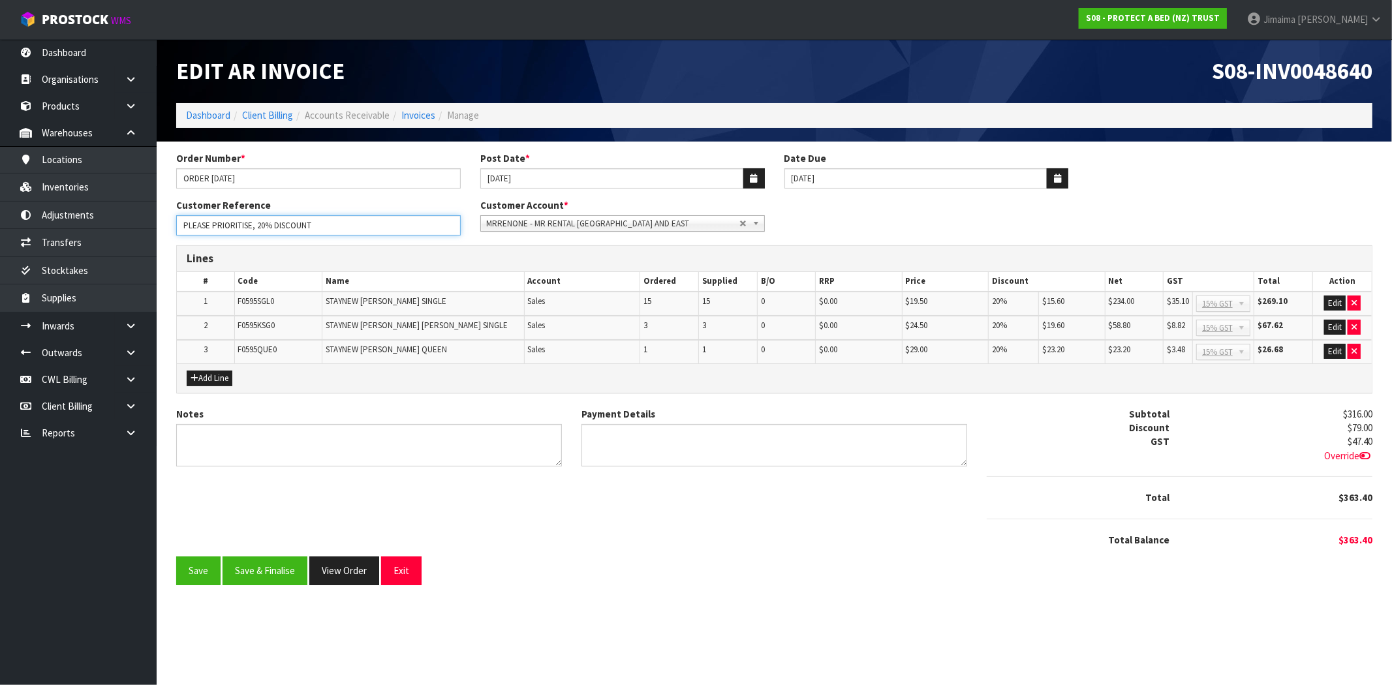
click at [347, 225] on input "PLEASE PRIORITISE, 20% DISCOUNT" at bounding box center [318, 225] width 285 height 20
click at [346, 224] on input "PLEASE PRIORITISE, 20% DISCOUNT" at bounding box center [318, 225] width 285 height 20
click at [361, 228] on input "PLEASE PRIORITISE, 20% DISCOUNT" at bounding box center [318, 225] width 285 height 20
click at [347, 225] on input "PLEASE PRIORITISE, 20% DISCOUNT" at bounding box center [318, 225] width 285 height 20
click at [347, 223] on input "PLEASE PRIORITISE, 20% DISCOUNT" at bounding box center [318, 225] width 285 height 20
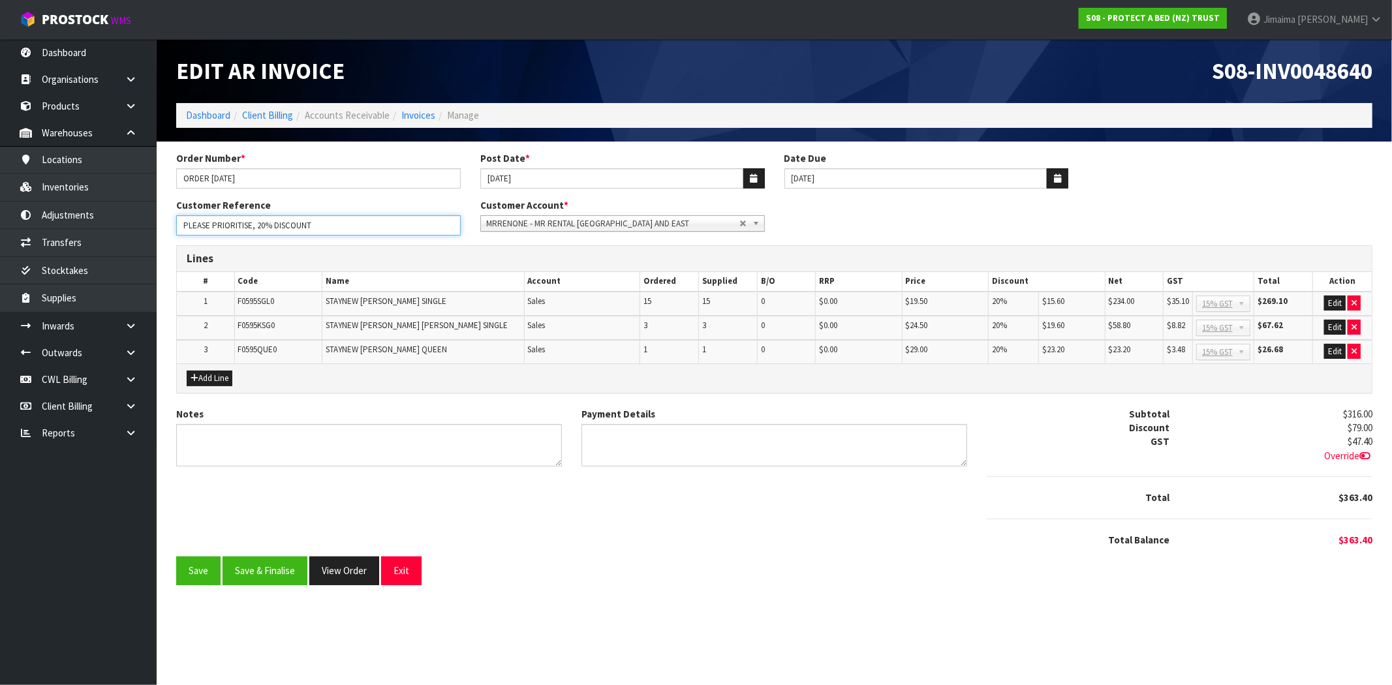
click at [347, 223] on input "PLEASE PRIORITISE, 20% DISCOUNT" at bounding box center [318, 225] width 285 height 20
click at [624, 537] on div "Notes Payment Details Subtotal $316.00 Discount $79.00 GST $47.40 Override" at bounding box center [774, 482] width 1216 height 150
click at [336, 219] on input "Order Number *" at bounding box center [318, 225] width 285 height 20
click at [283, 569] on button "Save & Finalise" at bounding box center [265, 571] width 85 height 28
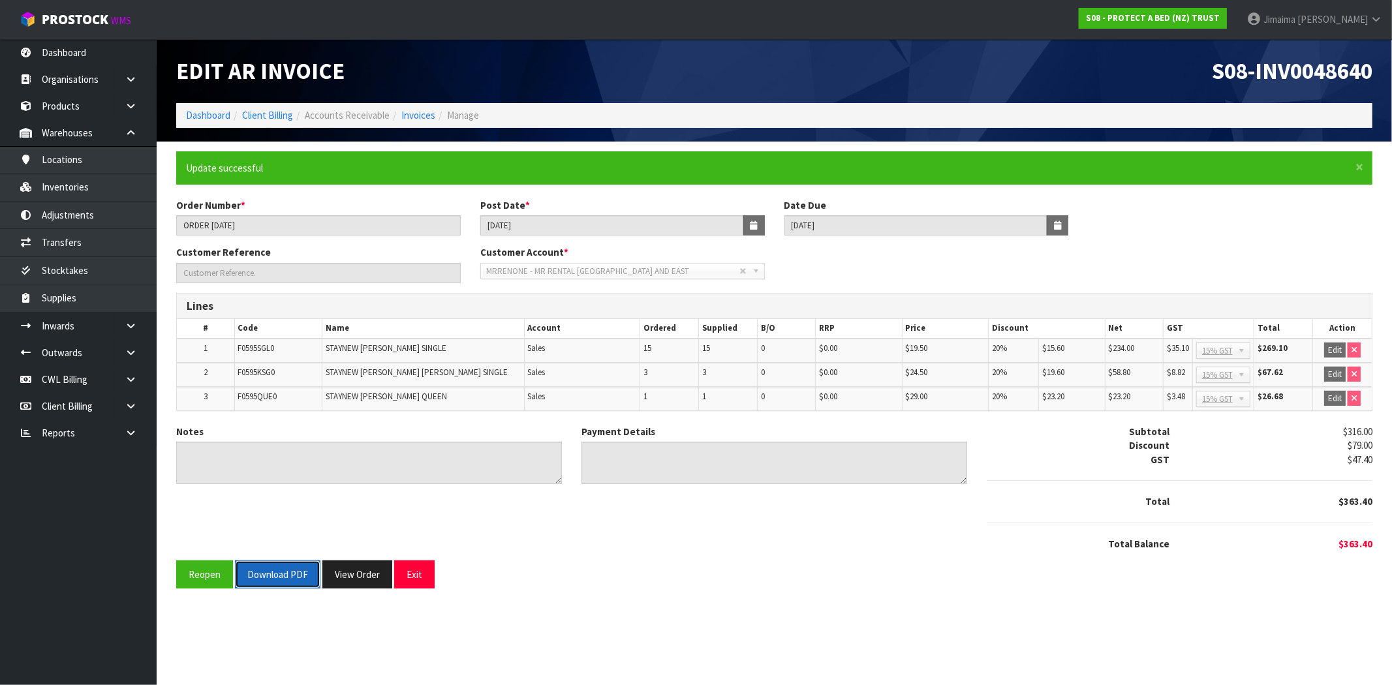
click at [279, 575] on button "Download PDF" at bounding box center [278, 575] width 86 height 28
click at [361, 569] on button "View Order" at bounding box center [357, 575] width 70 height 28
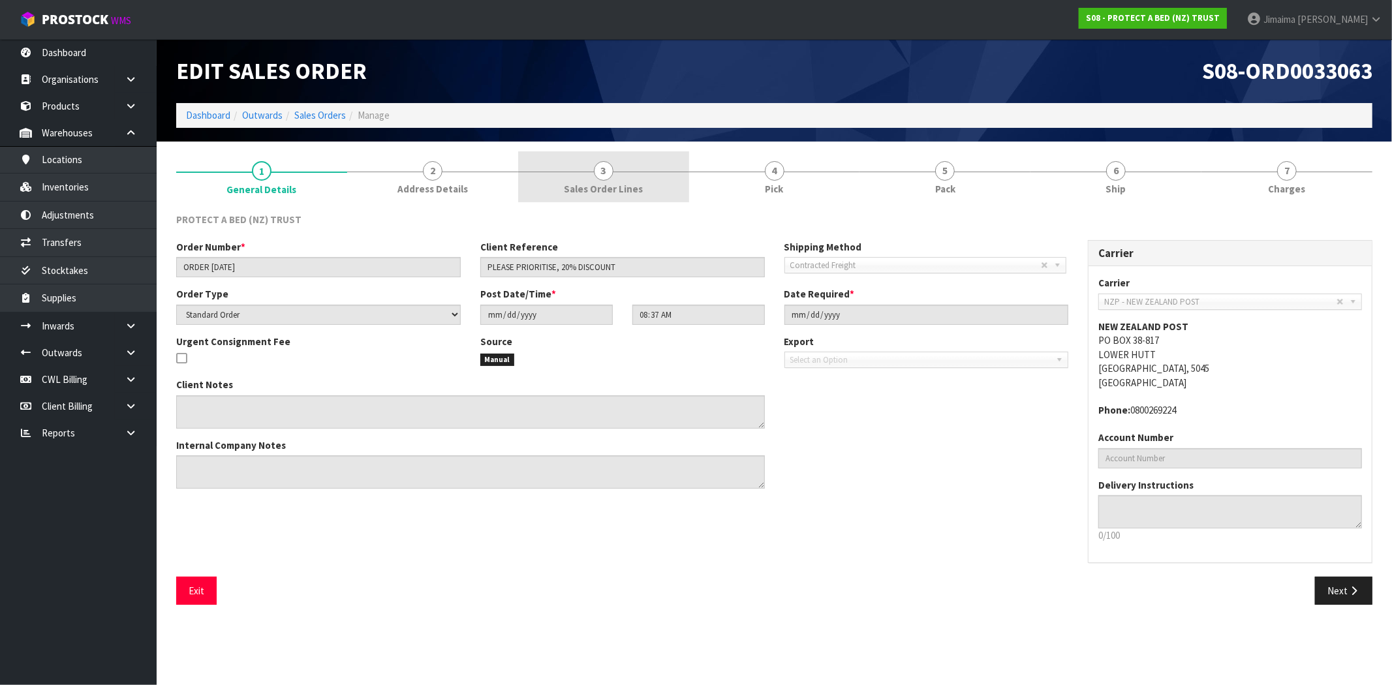
click at [614, 185] on span "Sales Order Lines" at bounding box center [603, 189] width 79 height 14
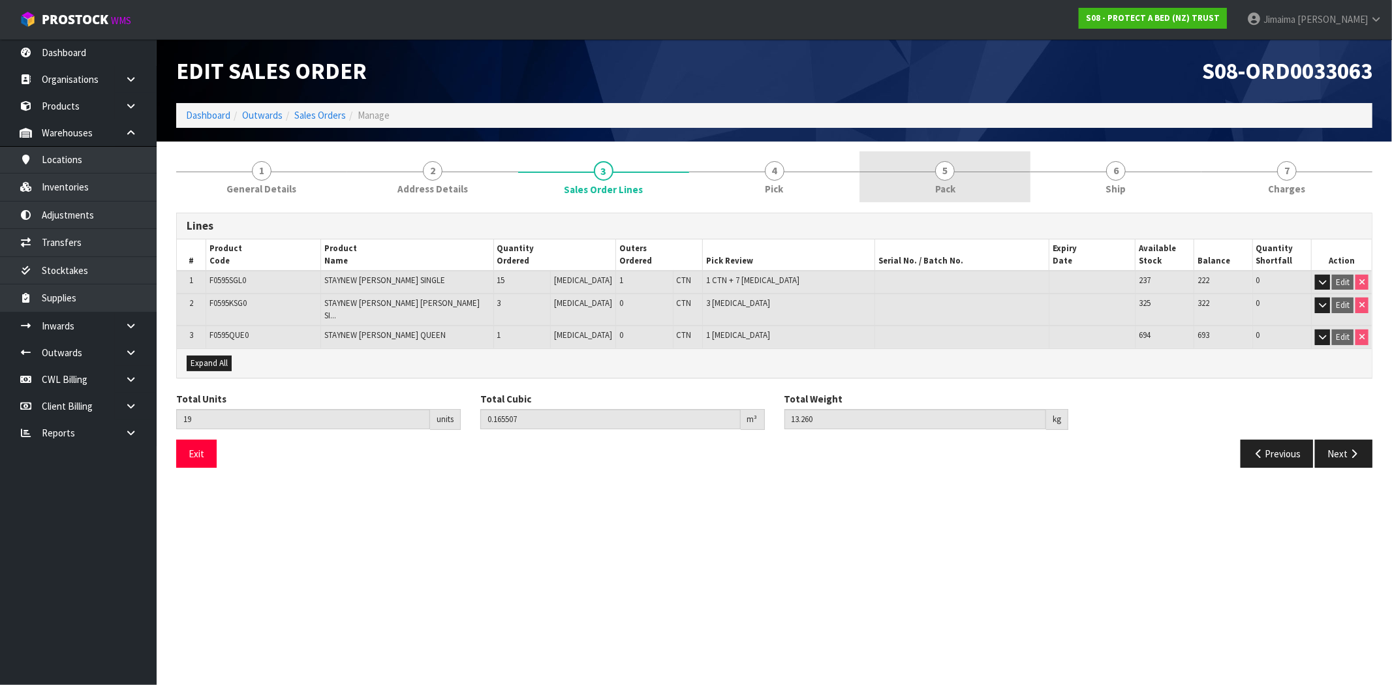
drag, startPoint x: 804, startPoint y: 170, endPoint x: 903, endPoint y: 170, distance: 99.9
click at [804, 170] on link "4 Pick" at bounding box center [774, 177] width 171 height 52
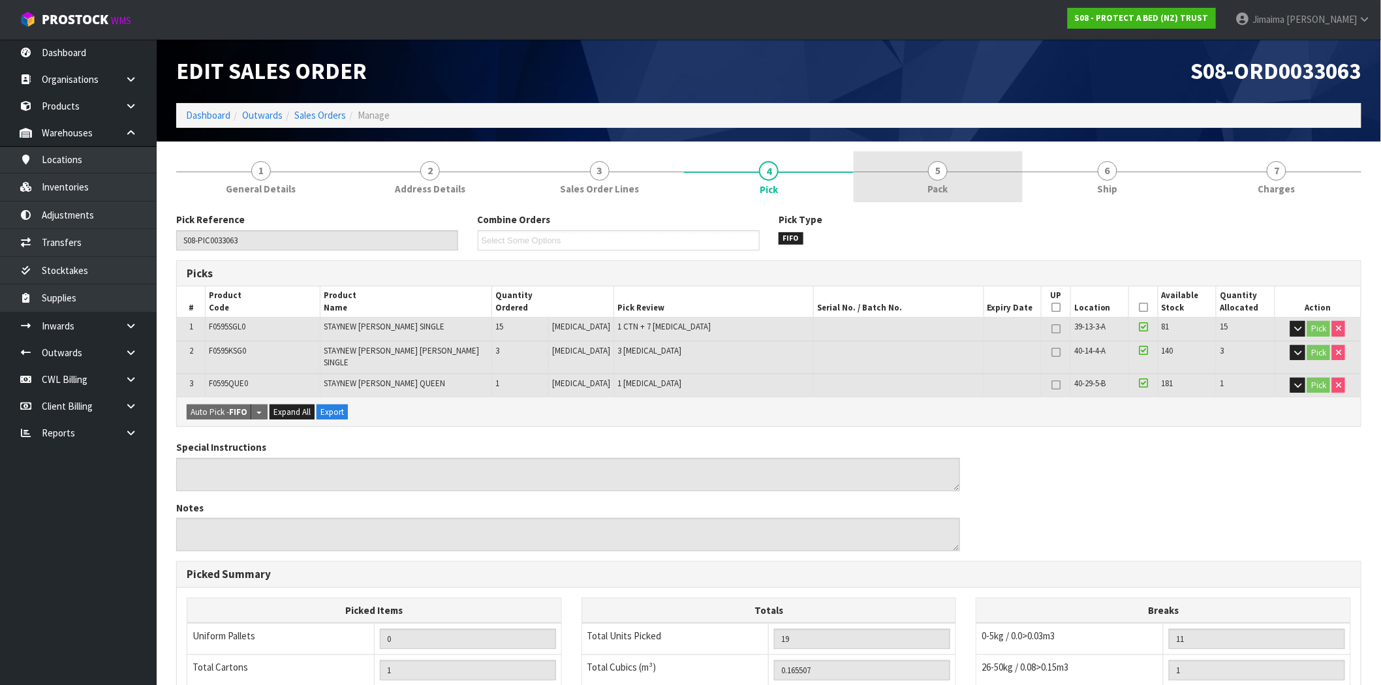
click at [926, 166] on link "5 Pack" at bounding box center [938, 177] width 169 height 52
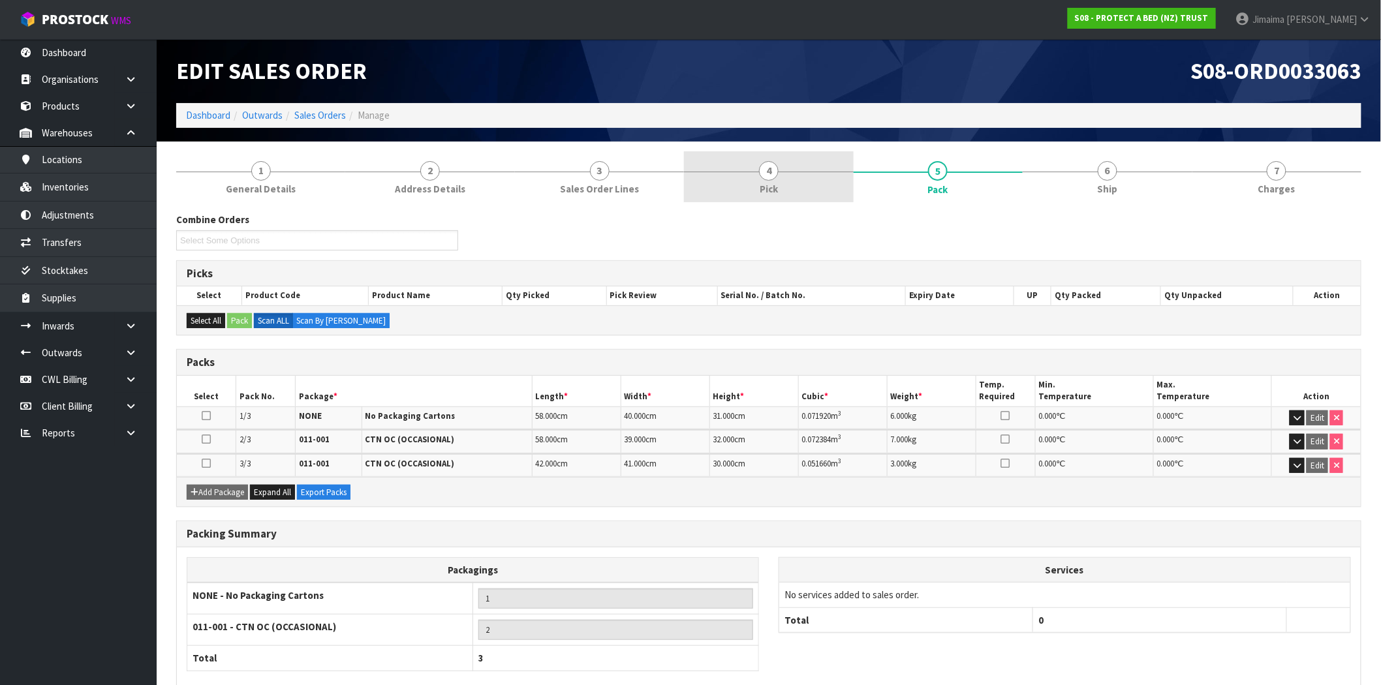
click at [753, 181] on link "4 Pick" at bounding box center [768, 177] width 169 height 52
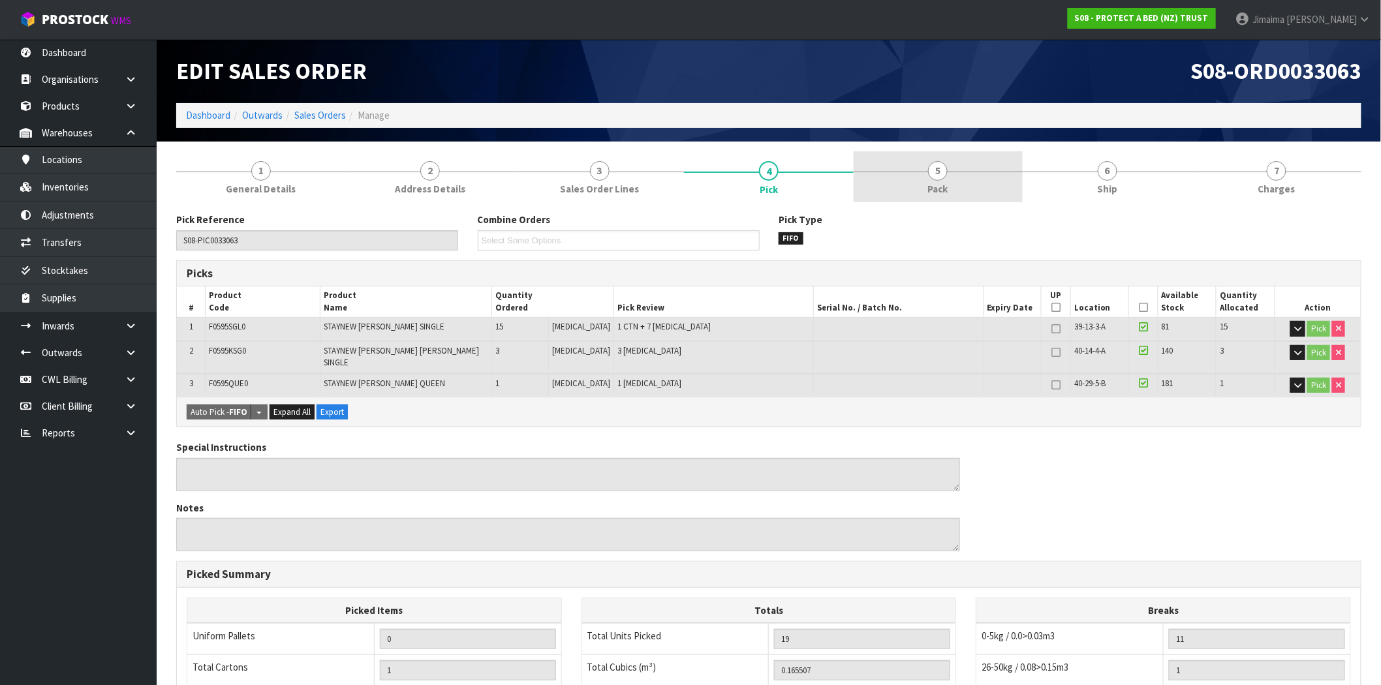
click at [914, 172] on link "5 Pack" at bounding box center [938, 177] width 169 height 52
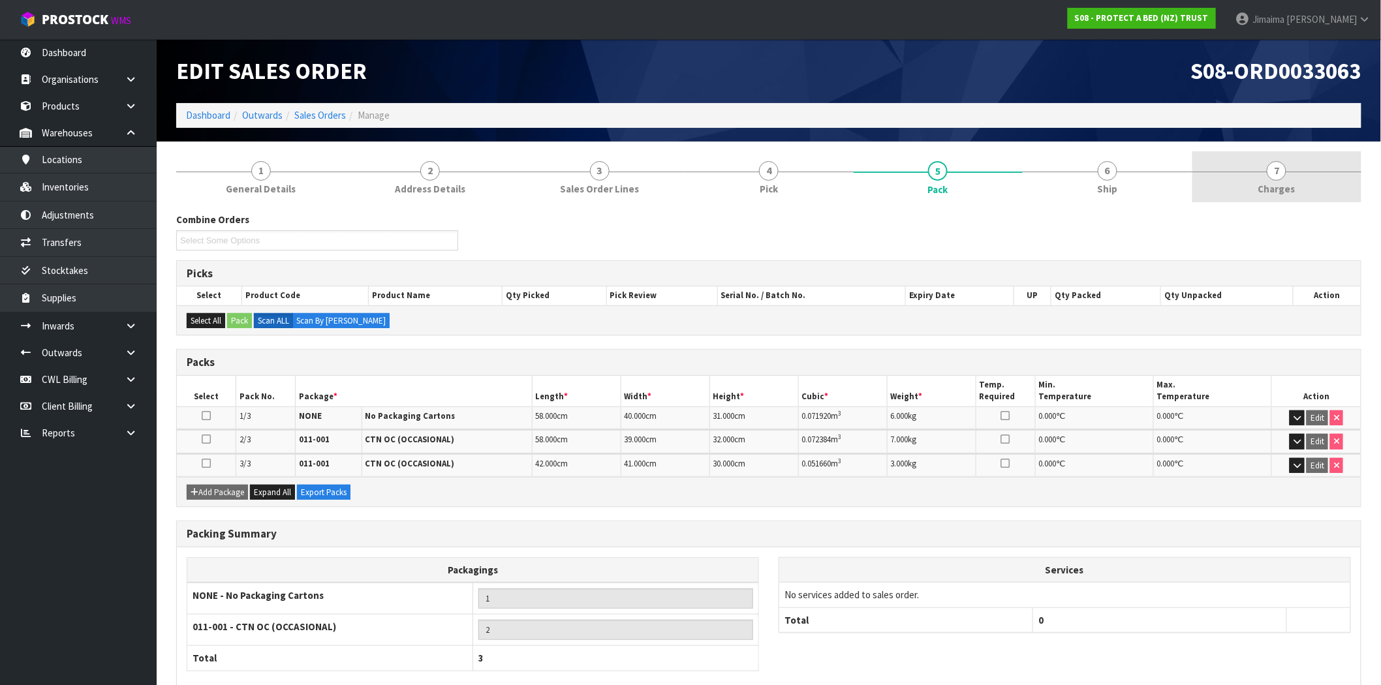
click at [1275, 183] on span "Charges" at bounding box center [1276, 189] width 37 height 14
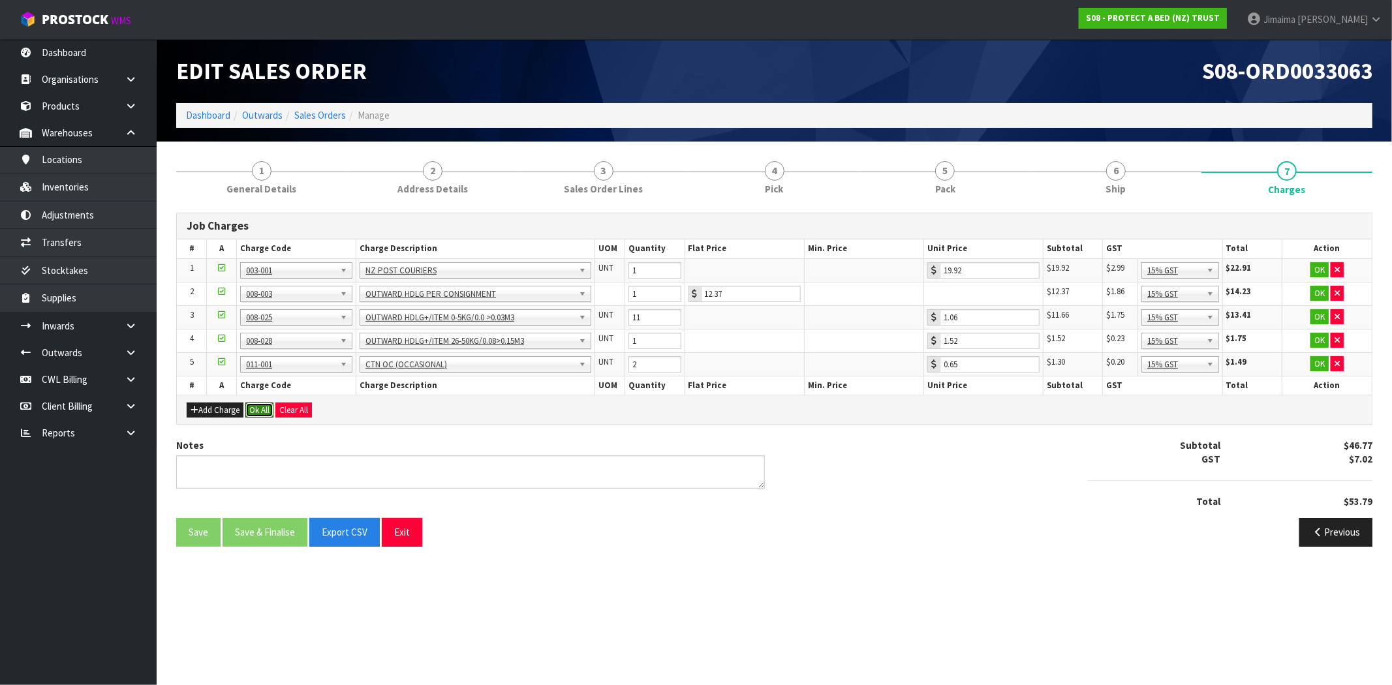
drag, startPoint x: 255, startPoint y: 415, endPoint x: 279, endPoint y: 496, distance: 84.5
click at [256, 415] on button "Ok All" at bounding box center [259, 411] width 28 height 16
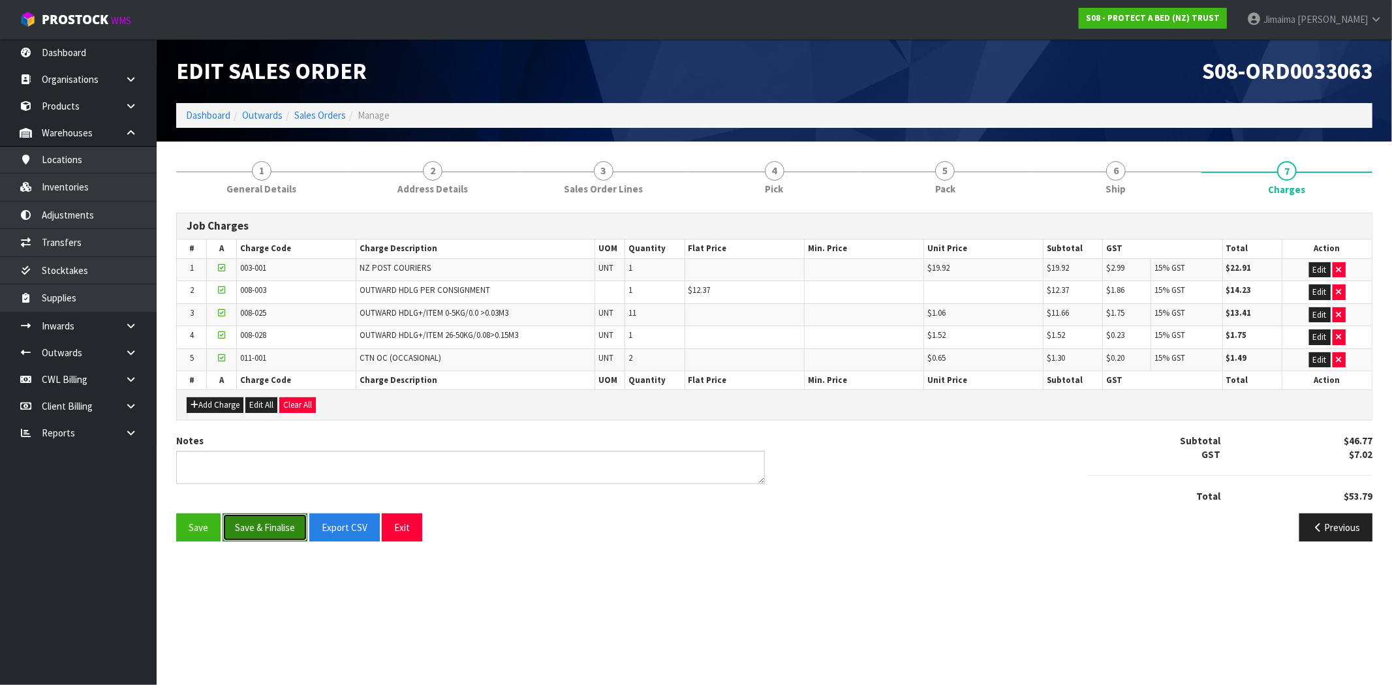
click at [273, 530] on button "Save & Finalise" at bounding box center [265, 528] width 85 height 28
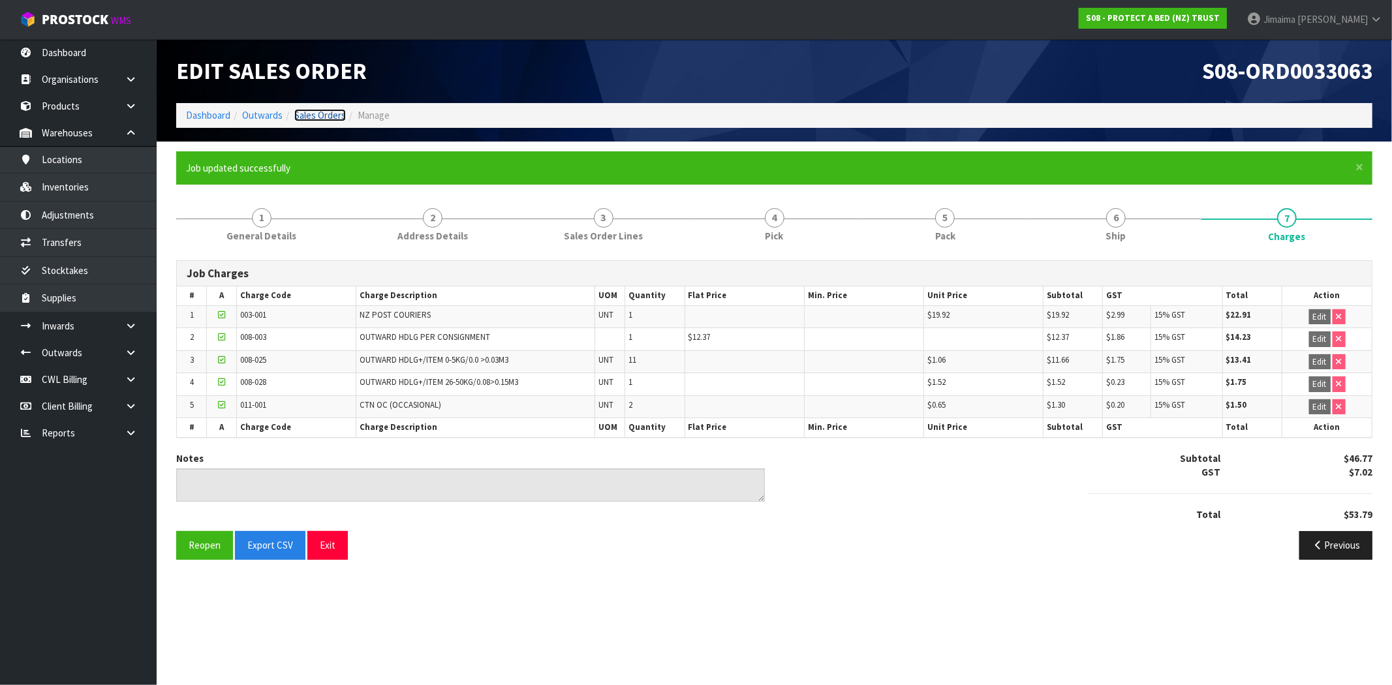
click at [334, 114] on link "Sales Orders" at bounding box center [320, 115] width 52 height 12
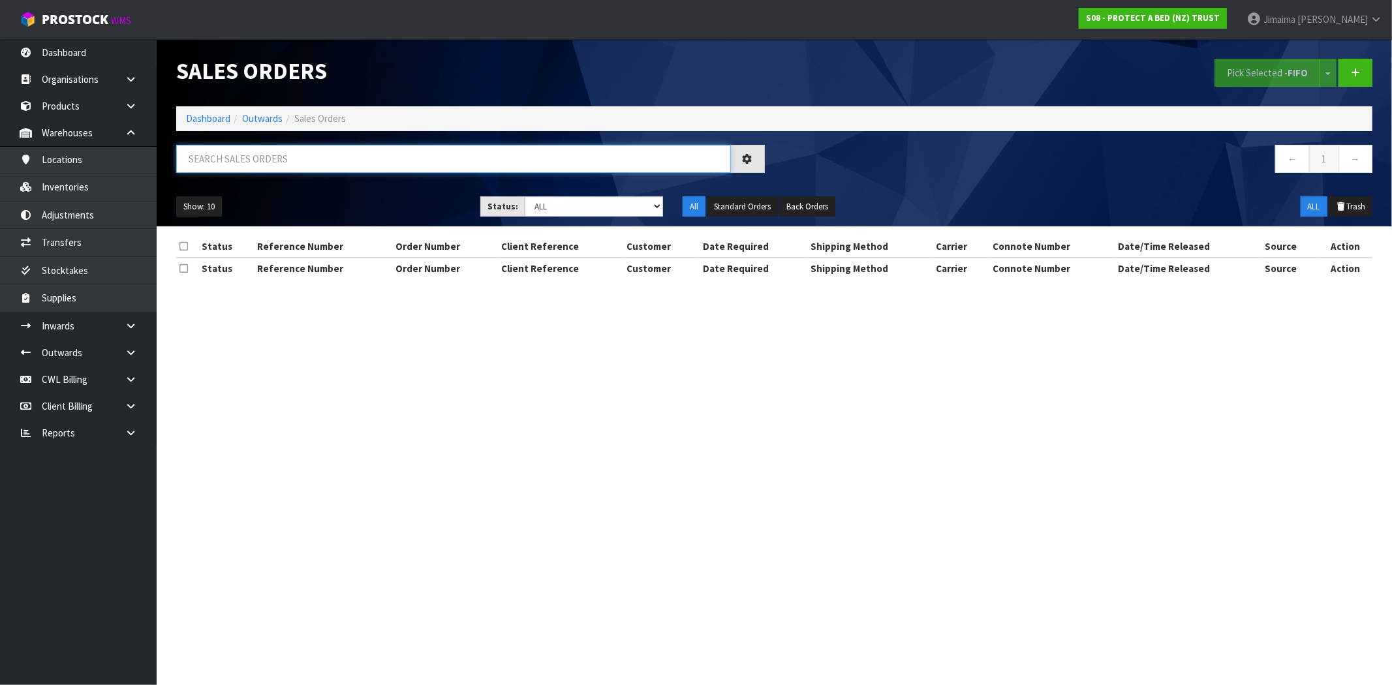
click at [287, 162] on input "text" at bounding box center [453, 159] width 555 height 28
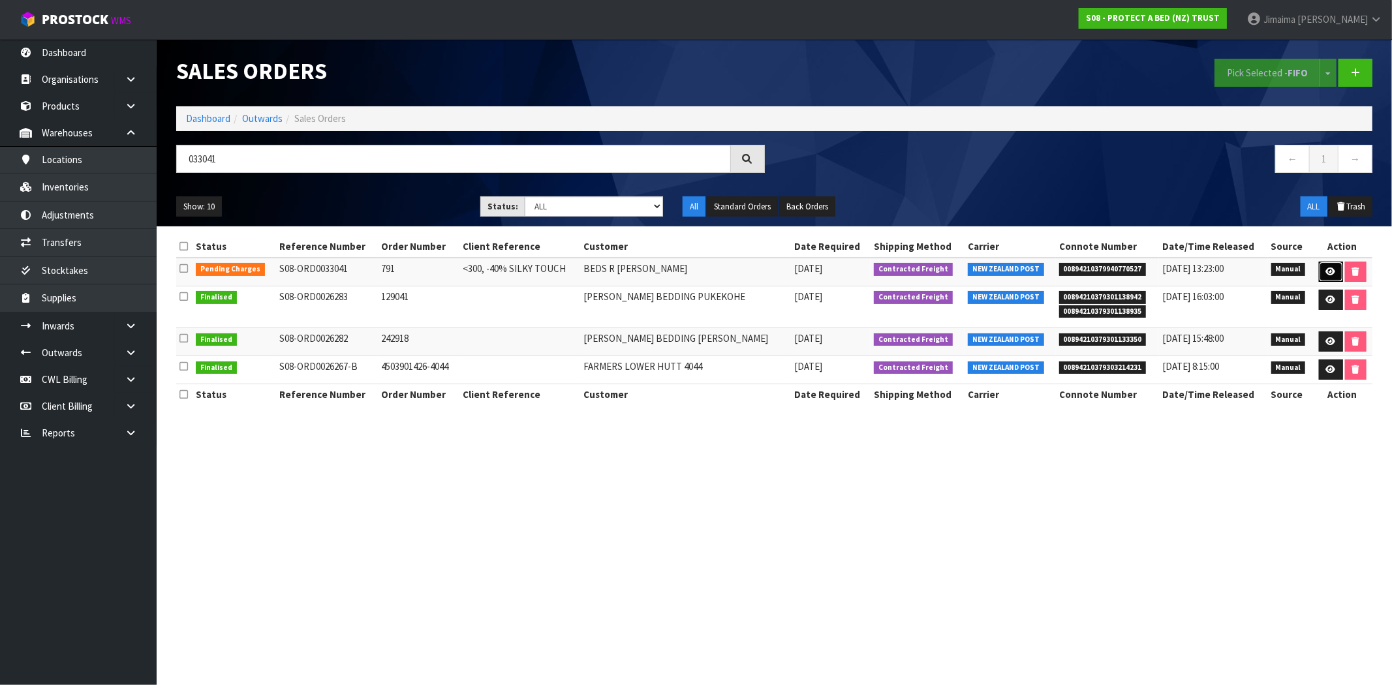
click at [1329, 274] on icon at bounding box center [1331, 272] width 10 height 8
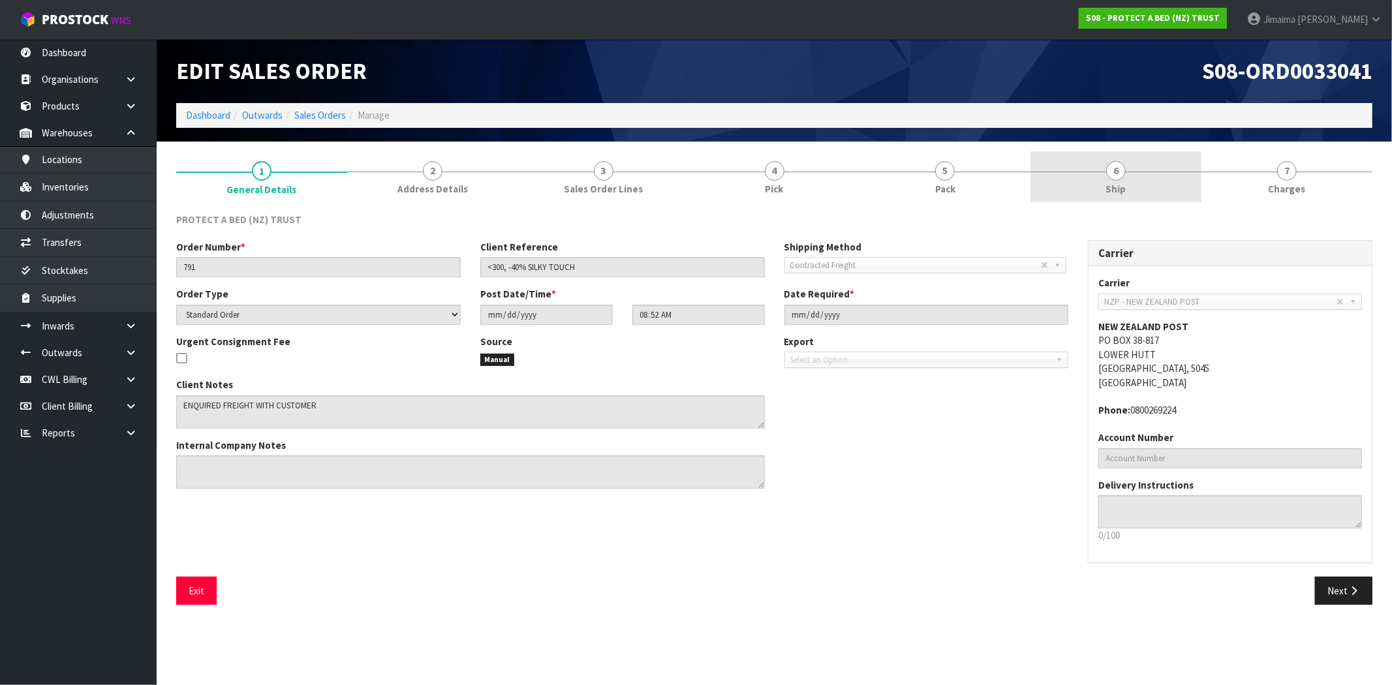
click at [1151, 158] on link "6 Ship" at bounding box center [1116, 177] width 171 height 52
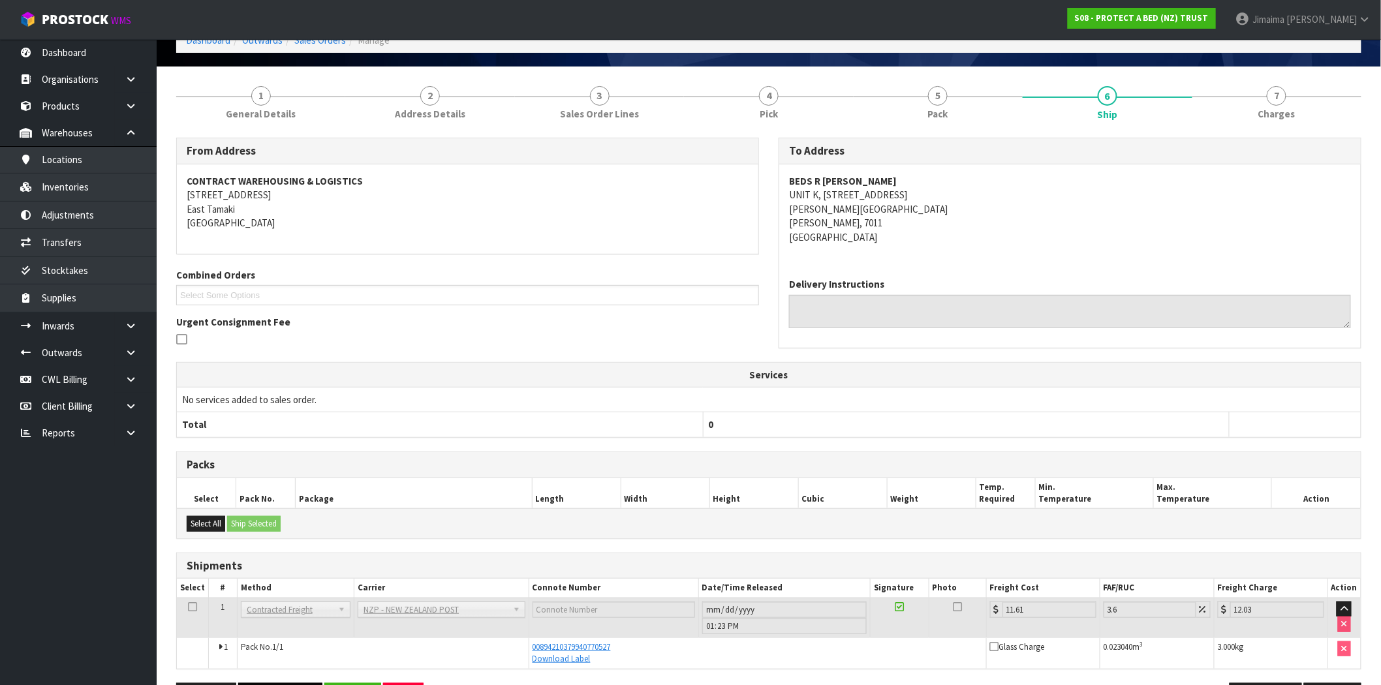
scroll to position [121, 0]
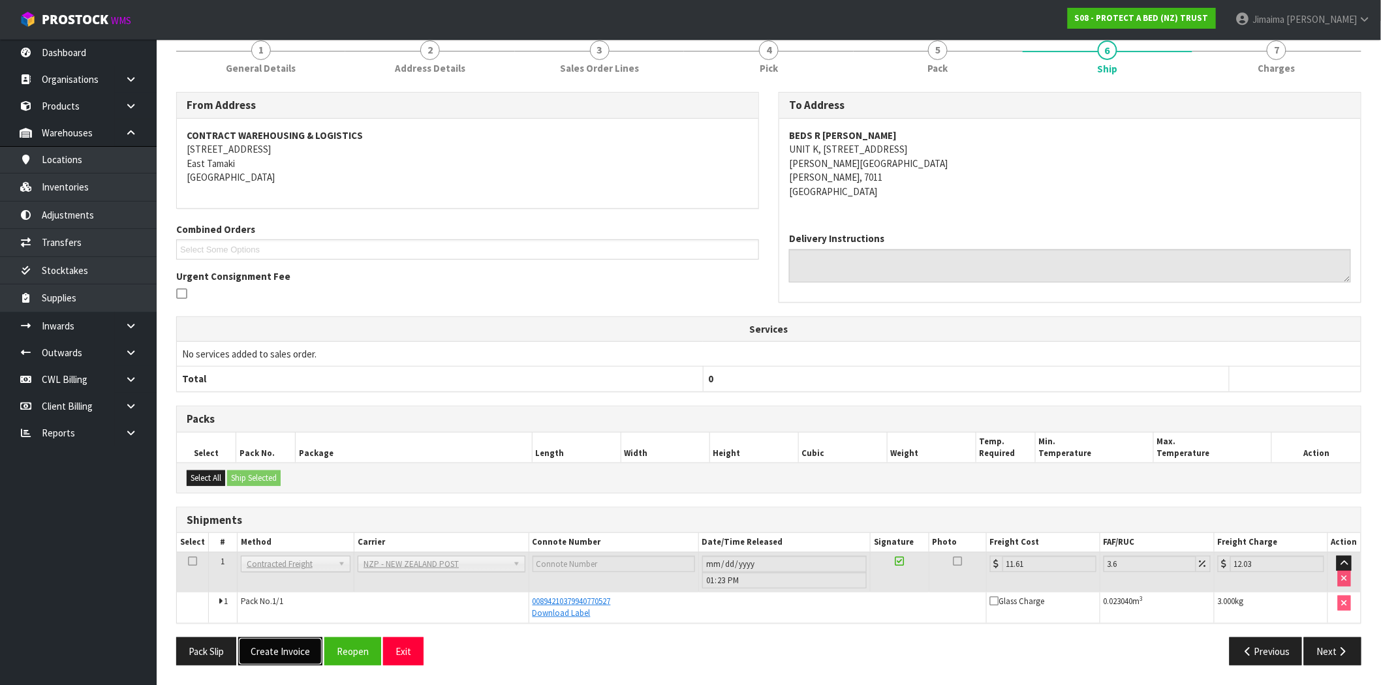
click at [268, 649] on button "Create Invoice" at bounding box center [280, 652] width 84 height 28
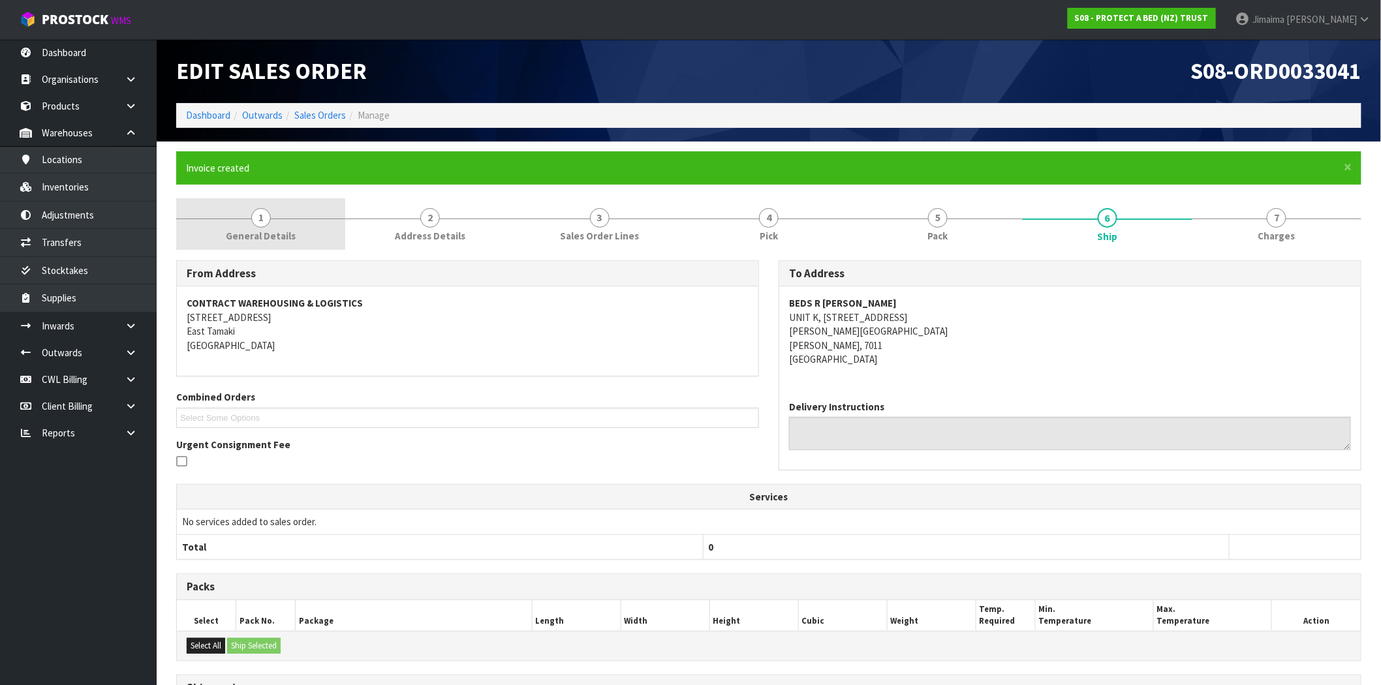
click at [240, 226] on link "1 General Details" at bounding box center [260, 224] width 169 height 52
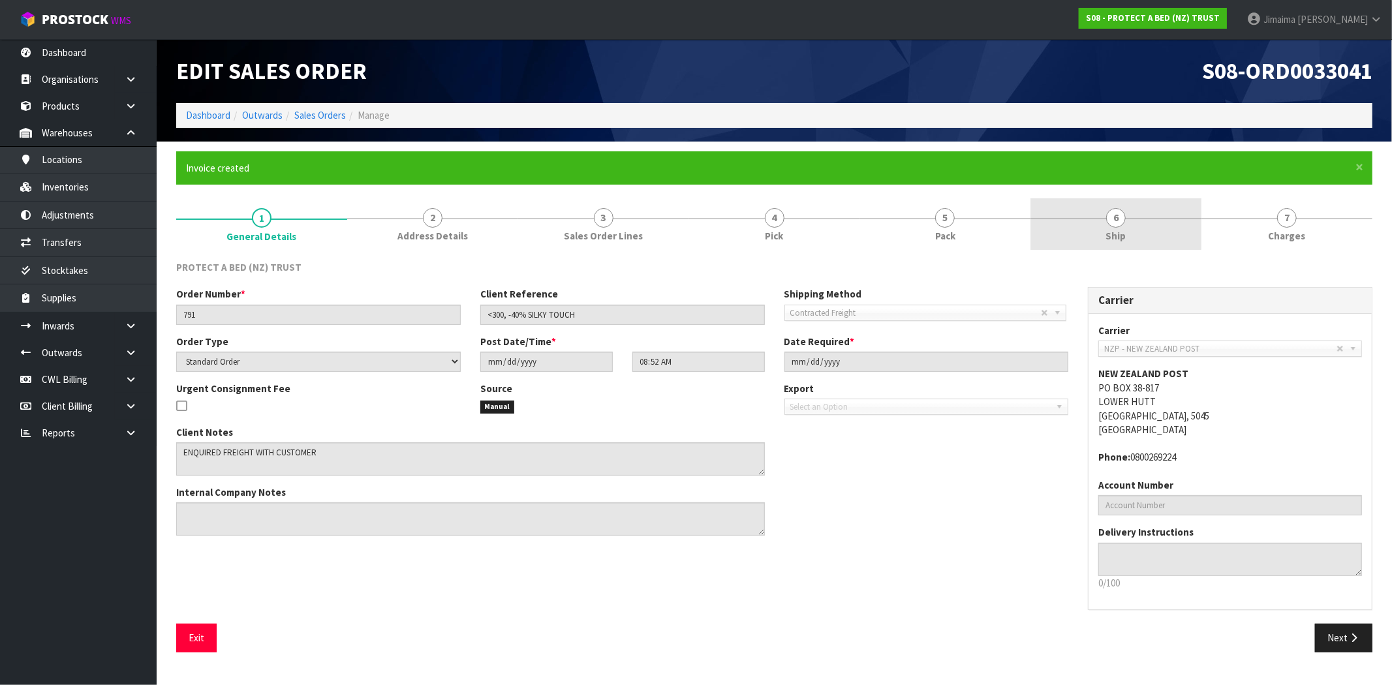
click at [1191, 232] on link "6 Ship" at bounding box center [1116, 224] width 171 height 52
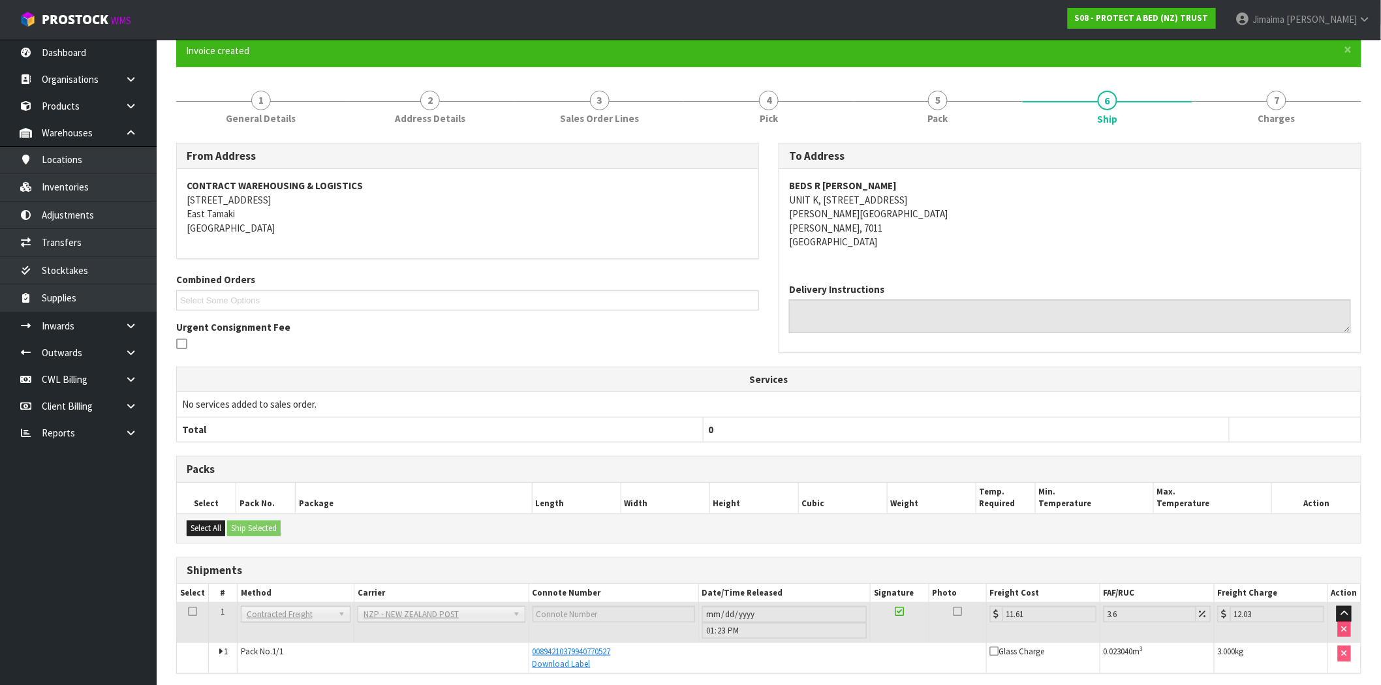
scroll to position [168, 0]
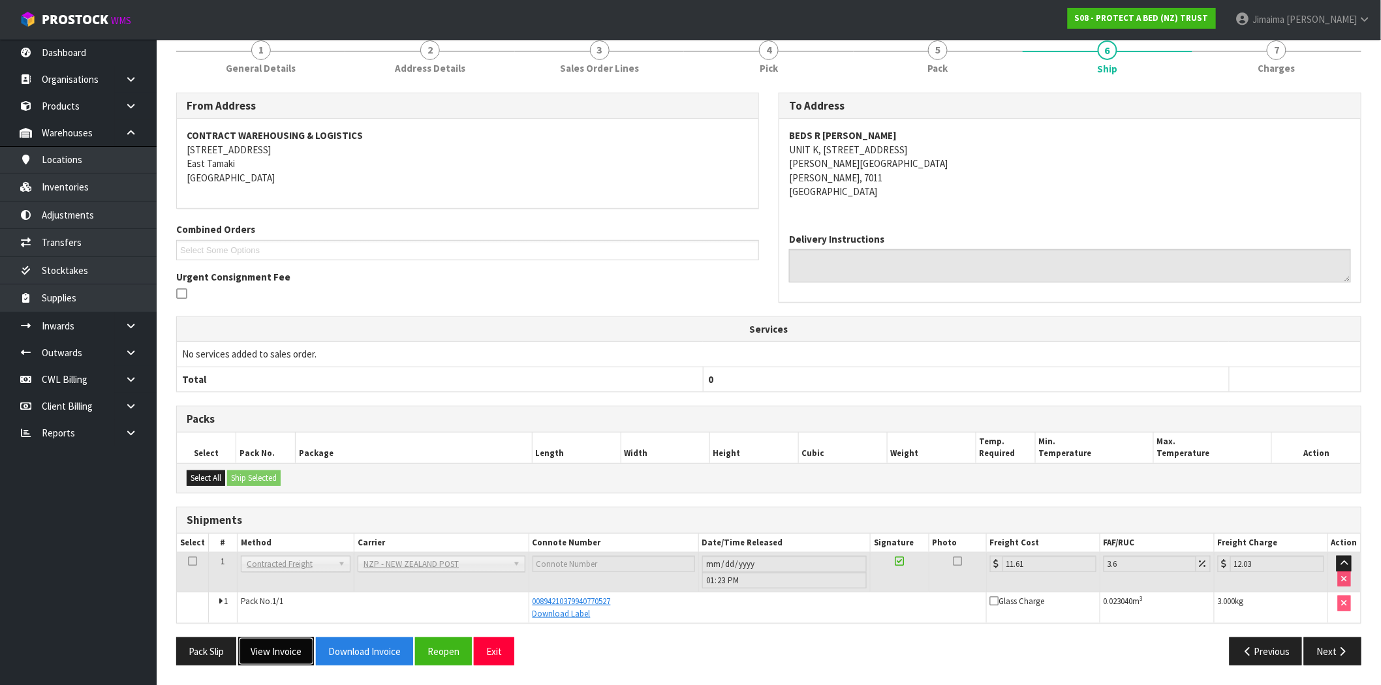
click at [258, 653] on button "View Invoice" at bounding box center [276, 652] width 76 height 28
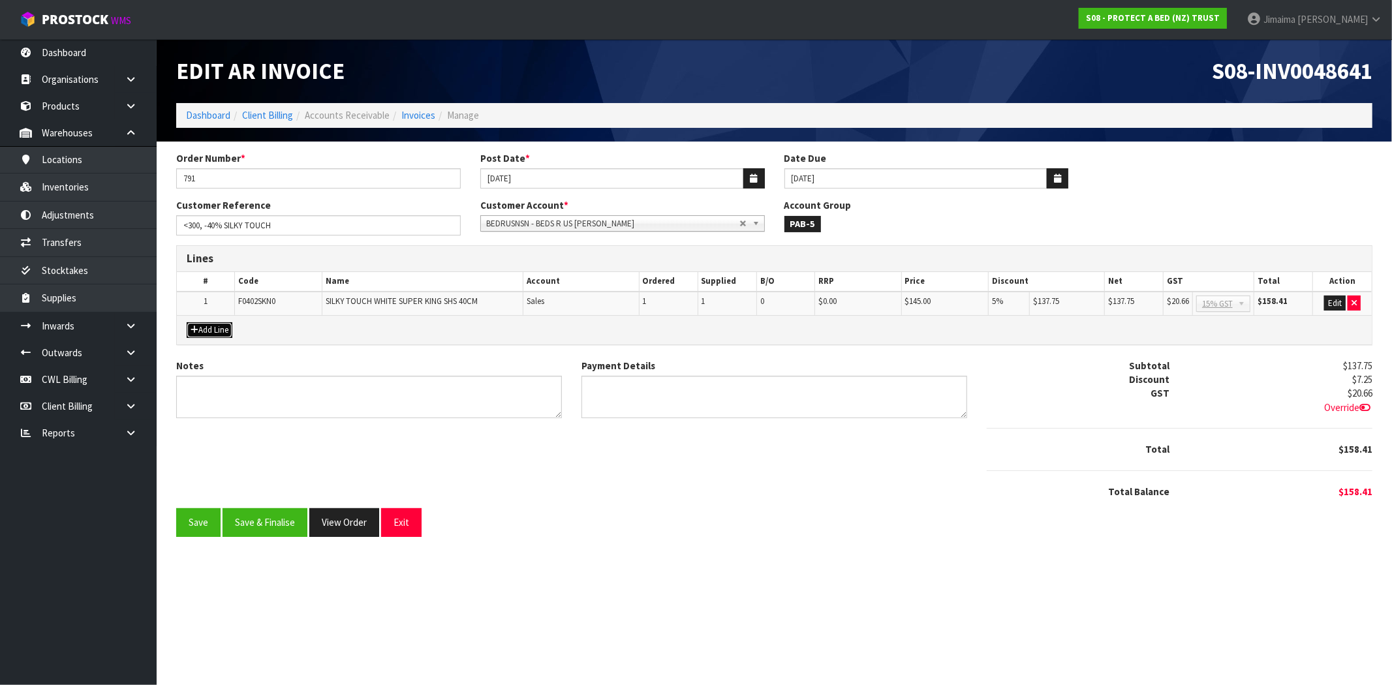
click at [204, 333] on button "Add Line" at bounding box center [210, 330] width 46 height 16
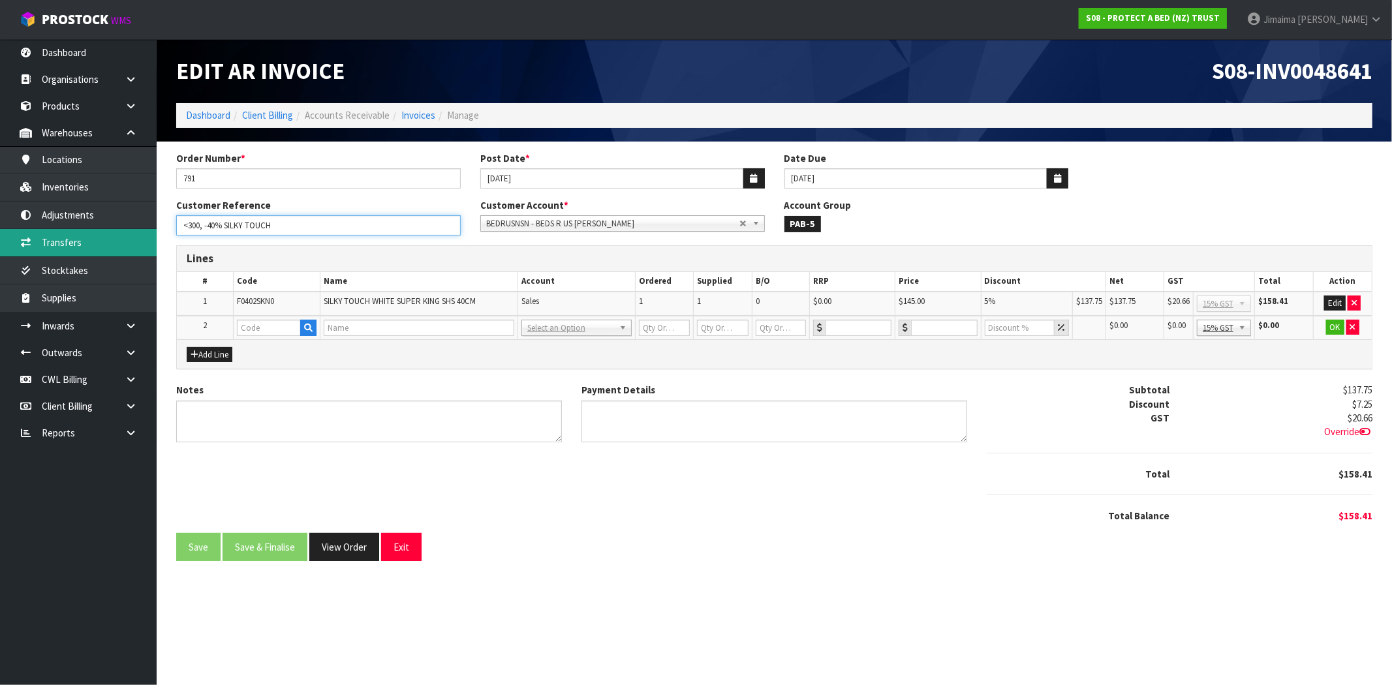
drag, startPoint x: 204, startPoint y: 224, endPoint x: 81, endPoint y: 231, distance: 122.9
click at [81, 231] on body "Toggle navigation ProStock WMS S08 - PROTECT A BED (NZ) TRUST Jimaima [PERSON_N…" at bounding box center [696, 342] width 1392 height 685
click at [1333, 300] on button "Edit" at bounding box center [1335, 304] width 22 height 16
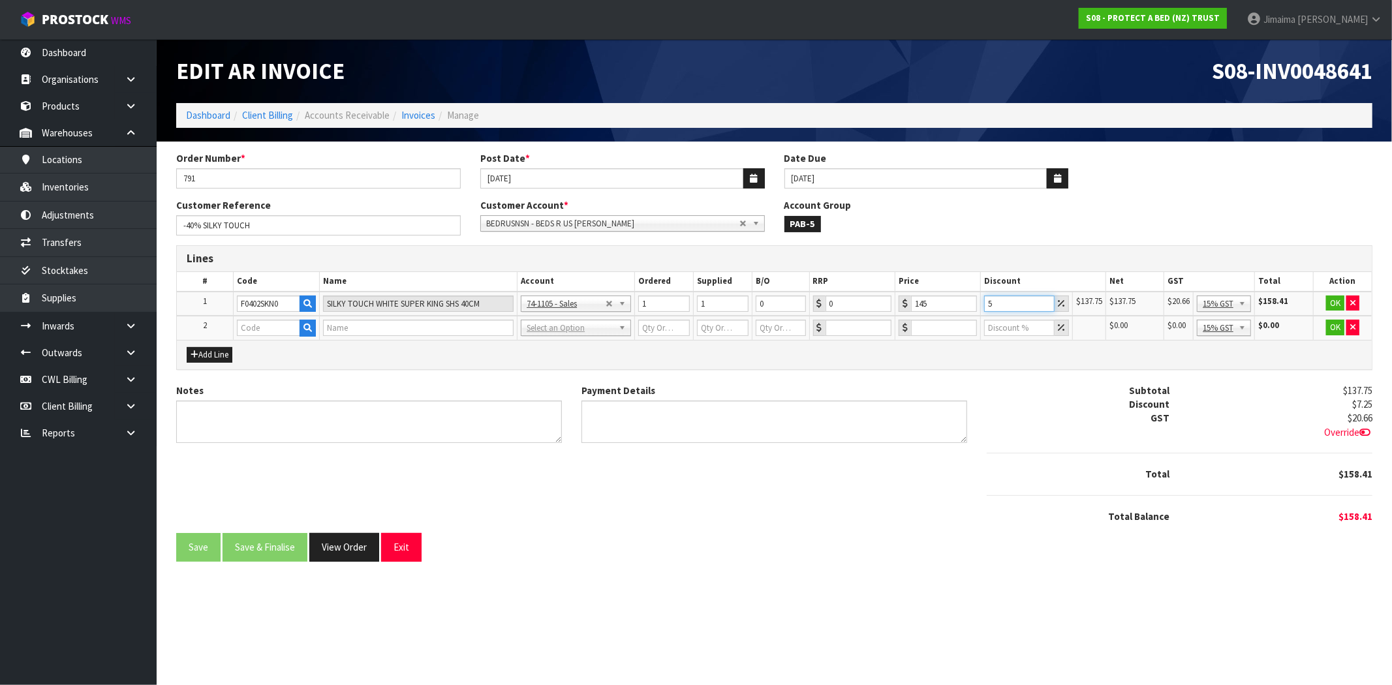
drag, startPoint x: 1001, startPoint y: 304, endPoint x: 950, endPoint y: 301, distance: 51.6
click at [946, 302] on tr "1 F0402SKN0 SILKY TOUCH WHITE SUPER KING SHS 40CM 74-1100 - Sales - Admin 74-11…" at bounding box center [774, 304] width 1195 height 25
click at [1332, 305] on button "OK" at bounding box center [1335, 304] width 18 height 16
click at [281, 328] on input "text" at bounding box center [269, 328] width 64 height 16
click at [304, 324] on icon "button" at bounding box center [308, 328] width 8 height 8
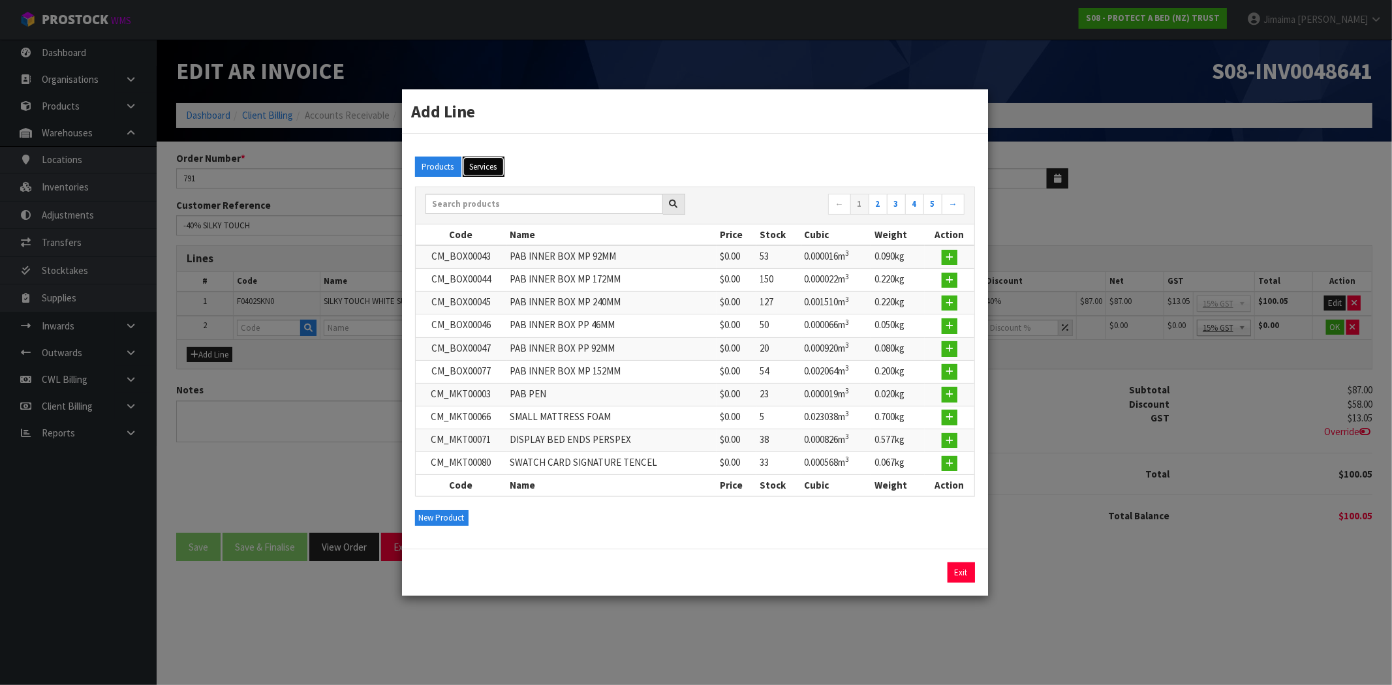
click at [479, 166] on button "Services" at bounding box center [484, 167] width 42 height 21
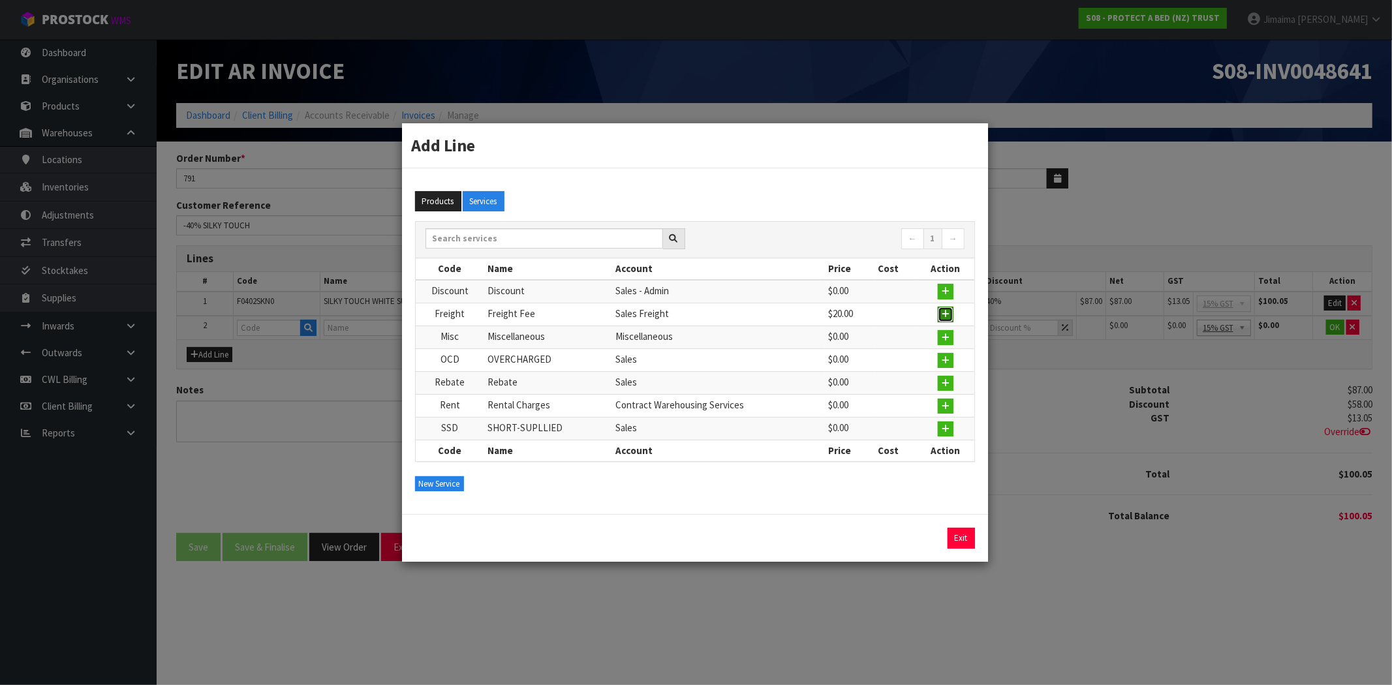
click at [949, 309] on button "button" at bounding box center [946, 315] width 16 height 16
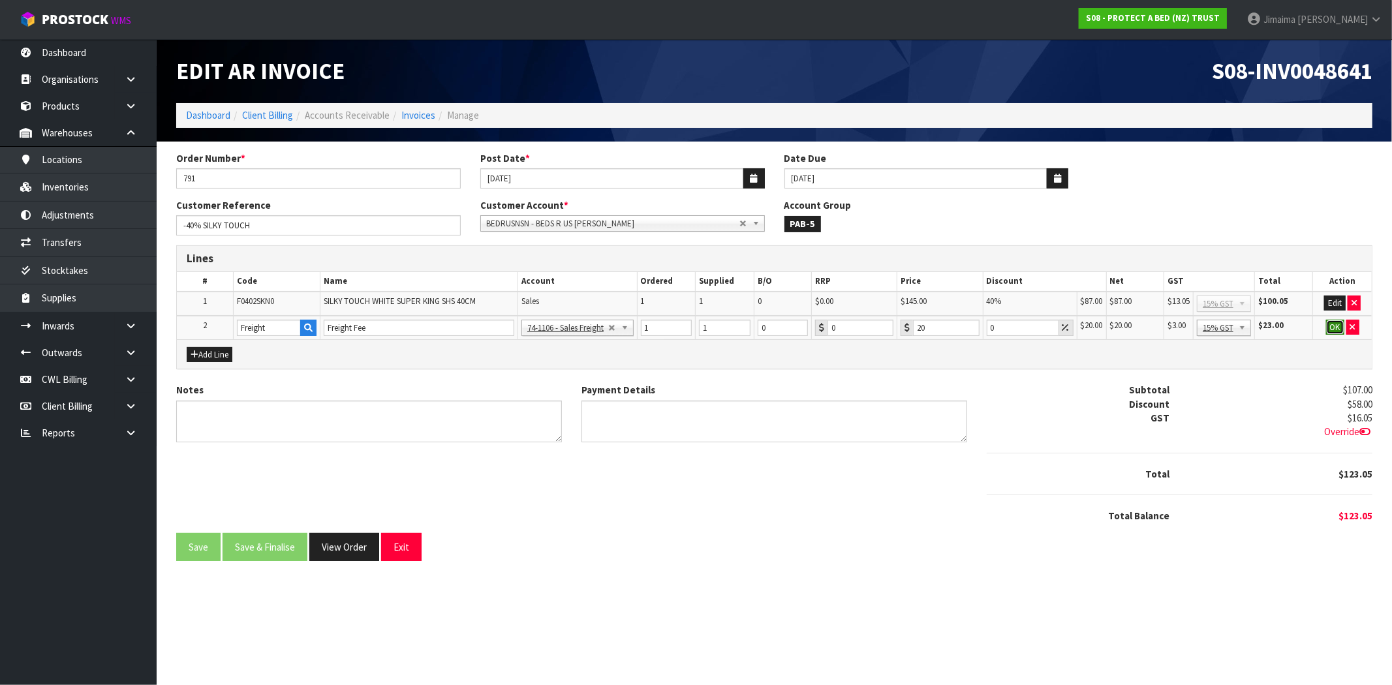
click at [1330, 328] on button "OK" at bounding box center [1335, 328] width 18 height 16
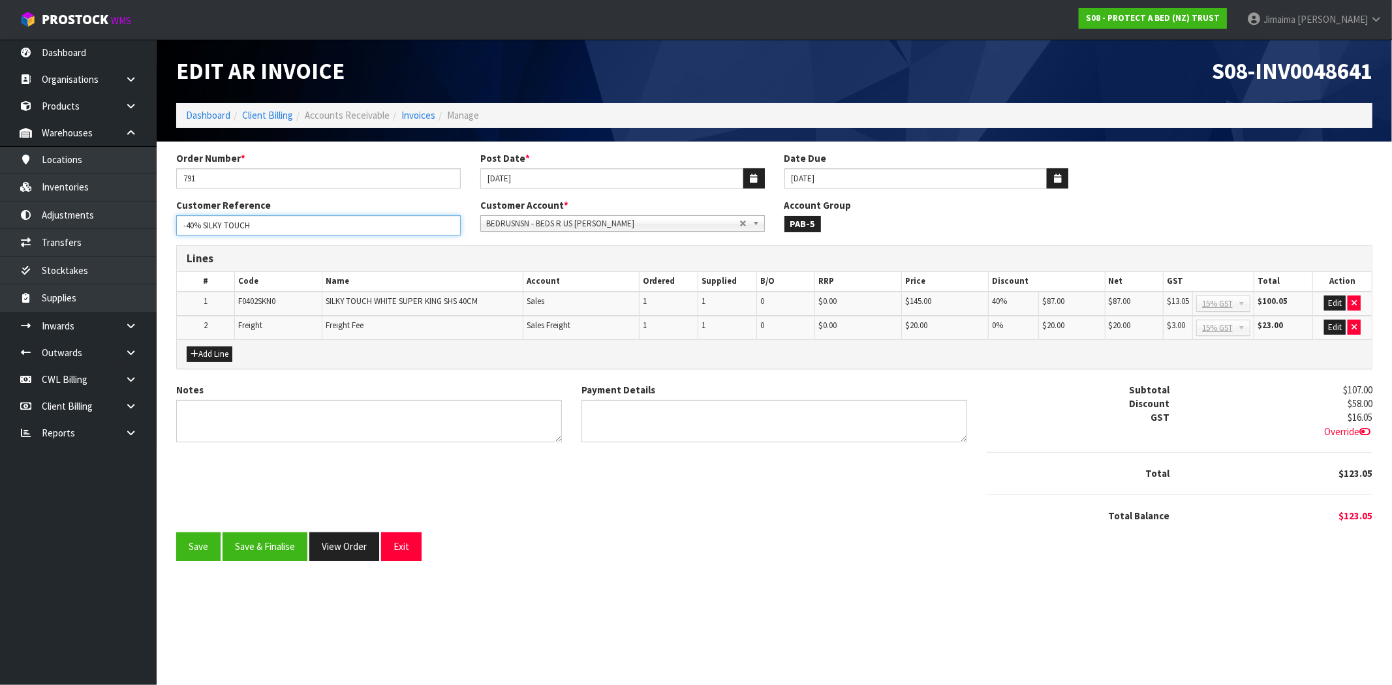
click at [275, 227] on input "-40% SILKY TOUCH" at bounding box center [318, 225] width 285 height 20
drag, startPoint x: 120, startPoint y: 221, endPoint x: 387, endPoint y: 449, distance: 351.4
click at [118, 220] on body "Toggle navigation ProStock WMS S08 - PROTECT A BED (NZ) TRUST Jimaima [PERSON_N…" at bounding box center [696, 342] width 1392 height 685
click at [269, 542] on button "Save & Finalise" at bounding box center [265, 547] width 85 height 28
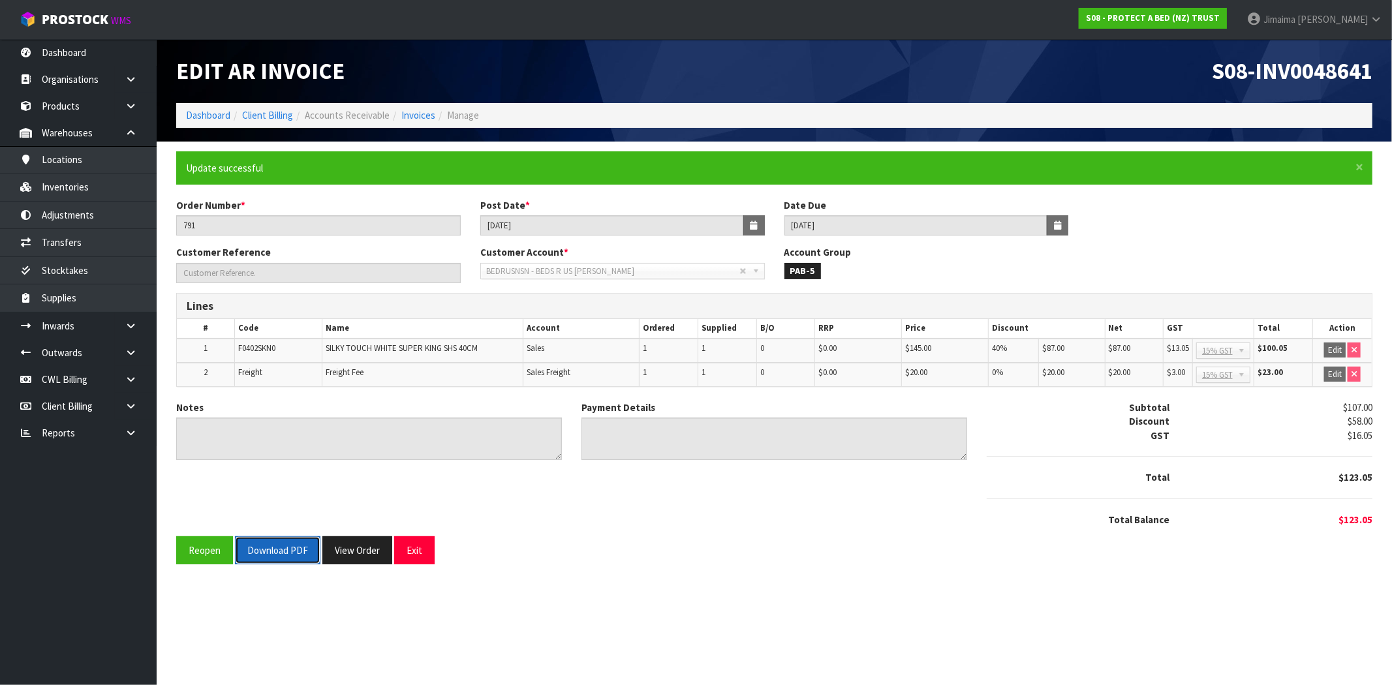
click at [268, 546] on button "Download PDF" at bounding box center [278, 551] width 86 height 28
drag, startPoint x: 350, startPoint y: 552, endPoint x: 393, endPoint y: 514, distance: 57.4
click at [350, 552] on button "View Order" at bounding box center [357, 551] width 70 height 28
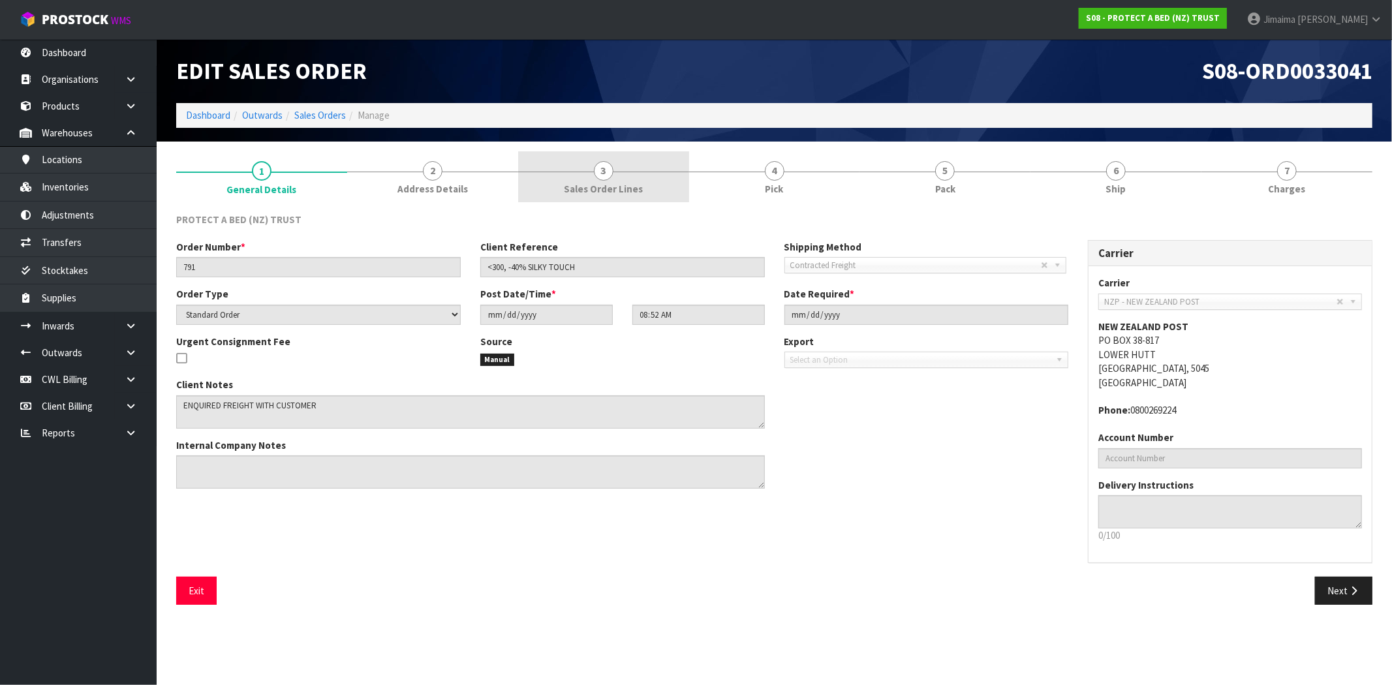
click at [606, 191] on span "Sales Order Lines" at bounding box center [603, 189] width 79 height 14
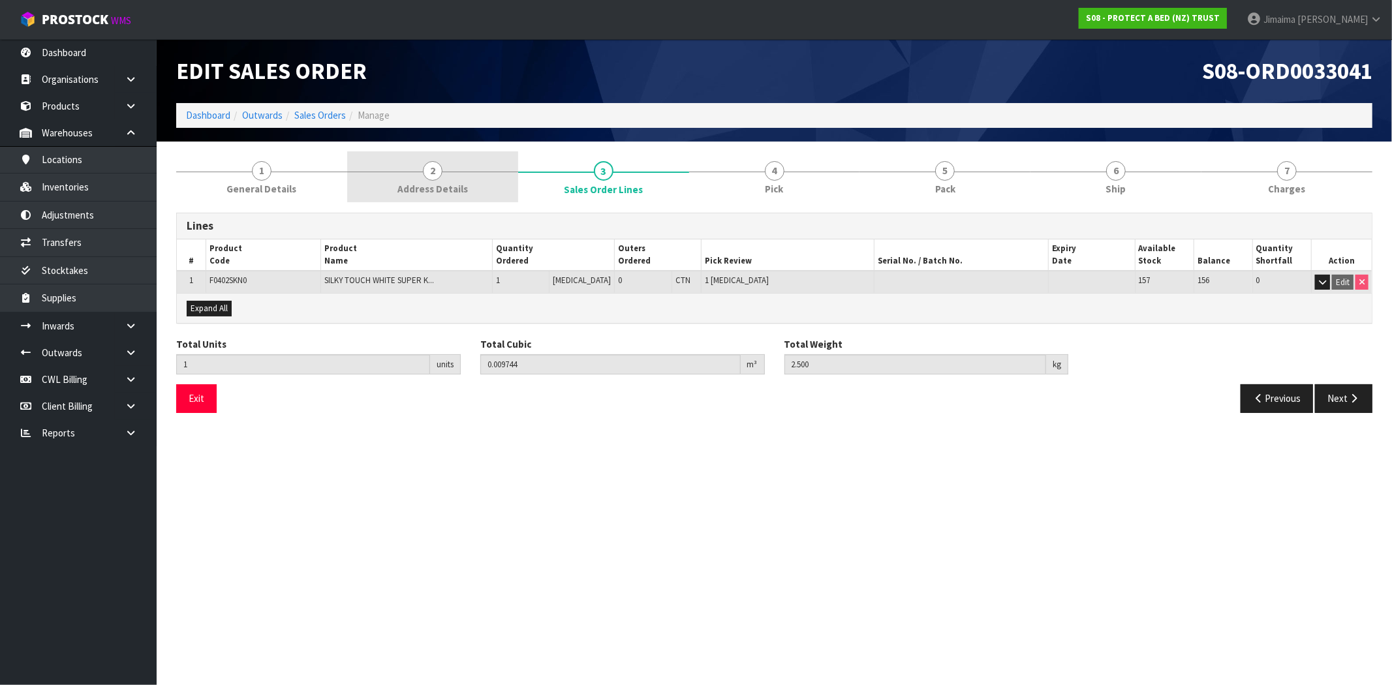
click at [415, 170] on link "2 Address Details" at bounding box center [432, 177] width 171 height 52
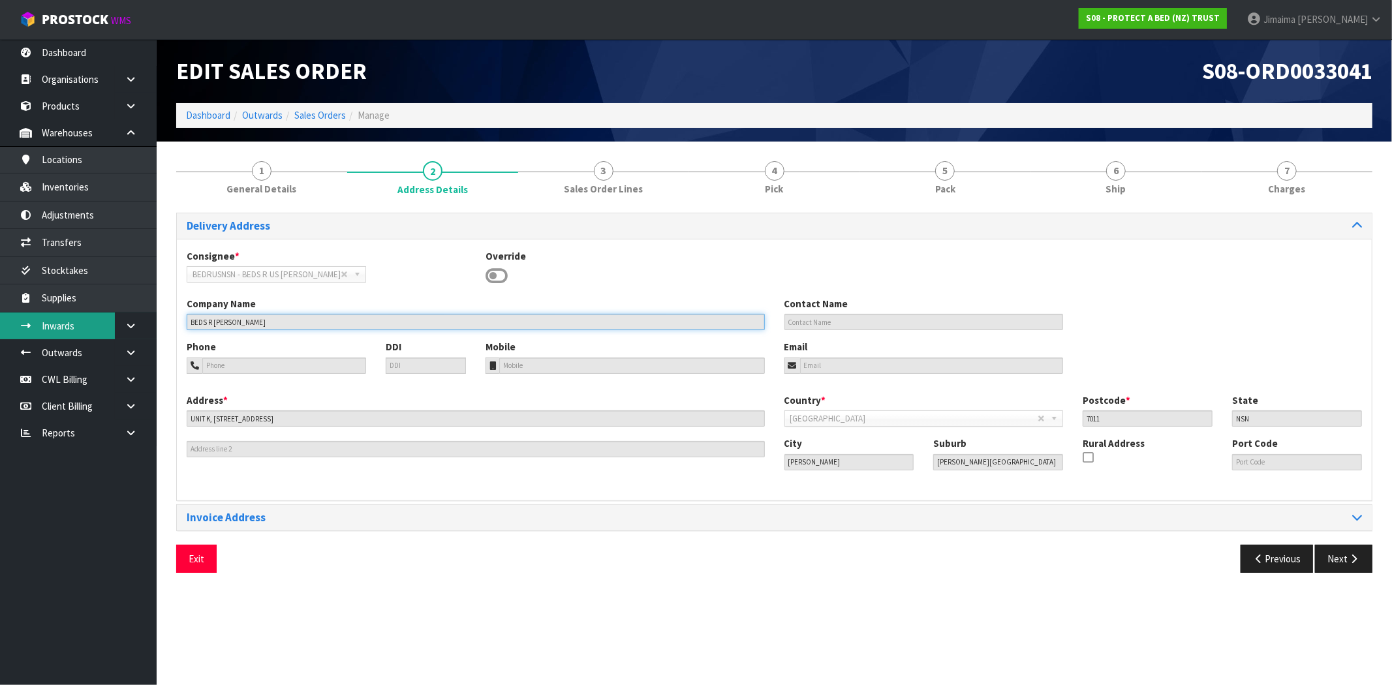
drag, startPoint x: 154, startPoint y: 323, endPoint x: 514, endPoint y: 235, distance: 370.3
click at [102, 324] on body "Toggle navigation ProStock WMS S08 - PROTECT A BED (NZ) TRUST Jimaima [PERSON_N…" at bounding box center [696, 342] width 1392 height 685
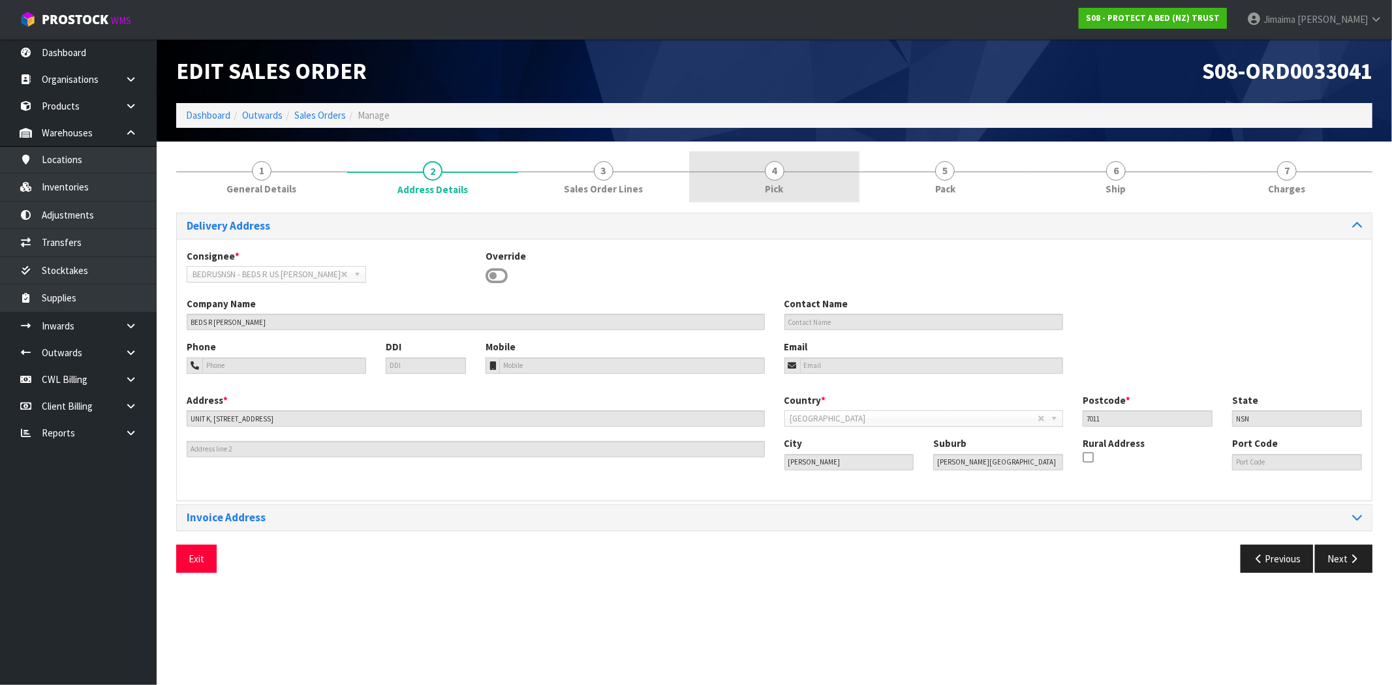
drag, startPoint x: 677, startPoint y: 192, endPoint x: 749, endPoint y: 196, distance: 71.9
click at [677, 192] on link "3 Sales Order Lines" at bounding box center [603, 177] width 171 height 52
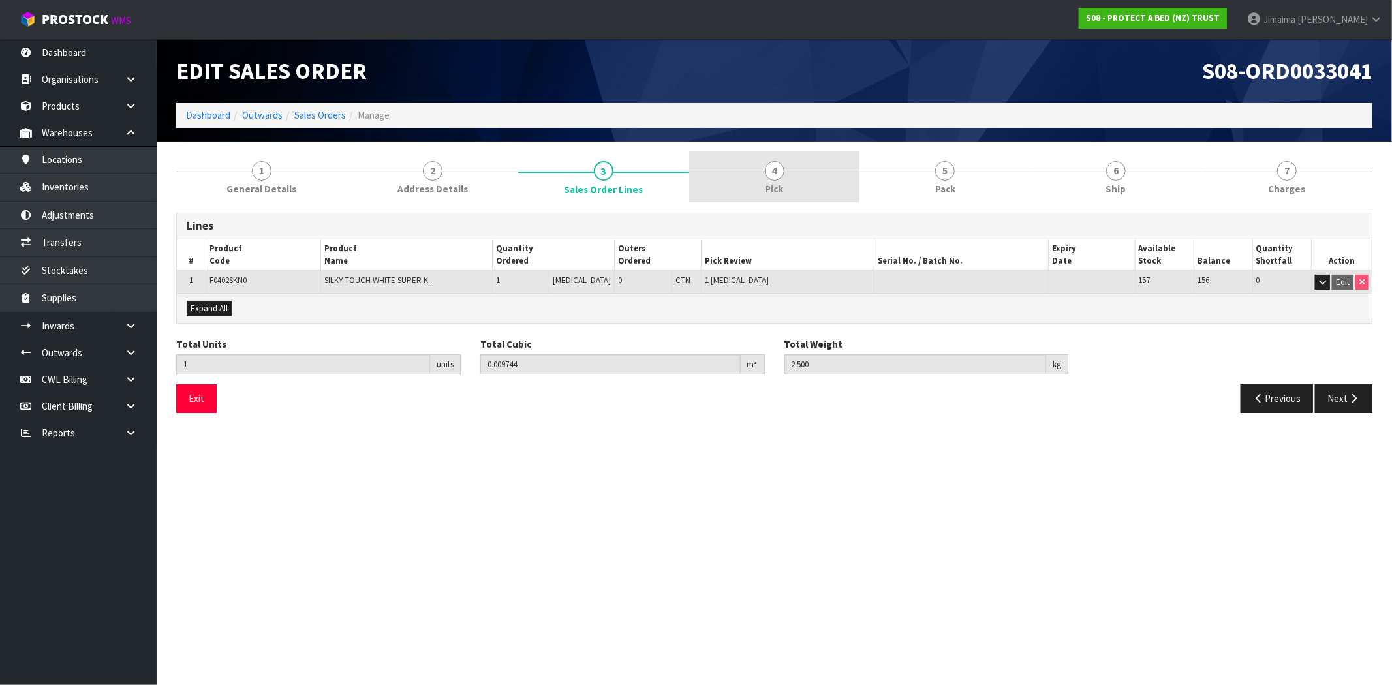
click at [796, 180] on link "4 Pick" at bounding box center [774, 177] width 171 height 52
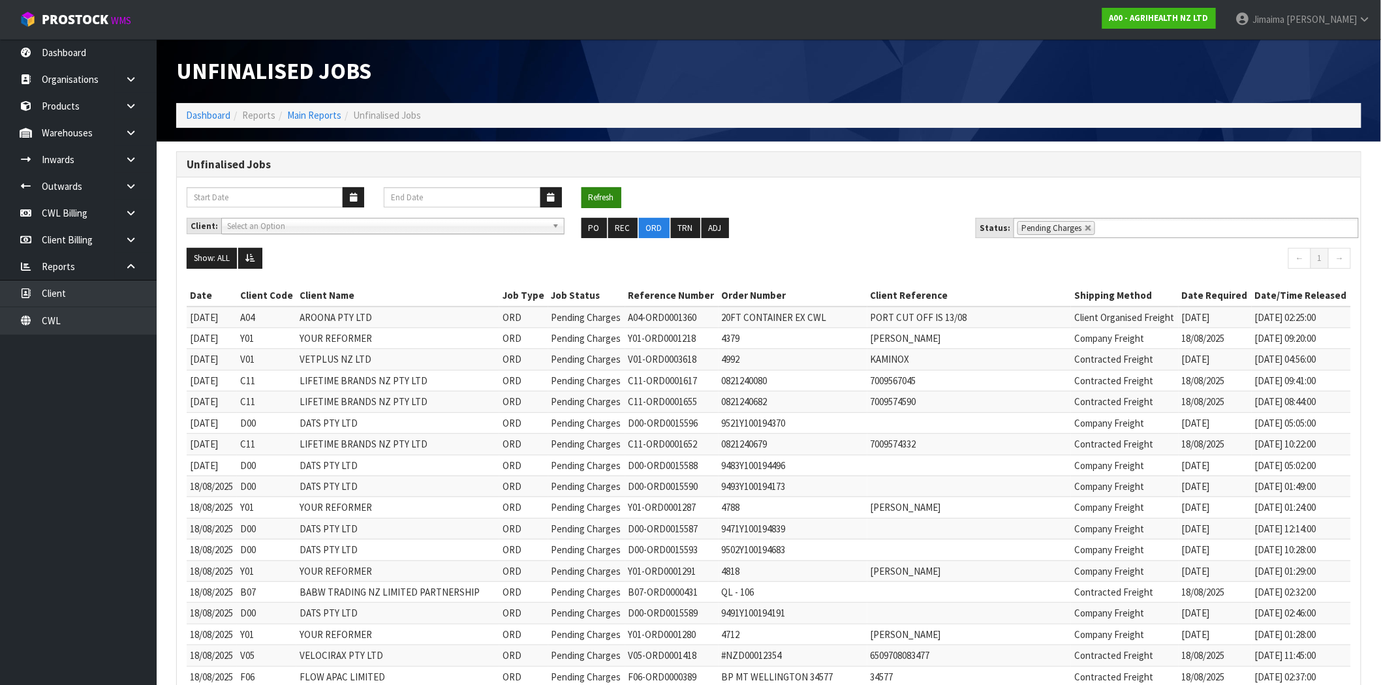
click at [601, 193] on button "Refresh" at bounding box center [602, 197] width 40 height 21
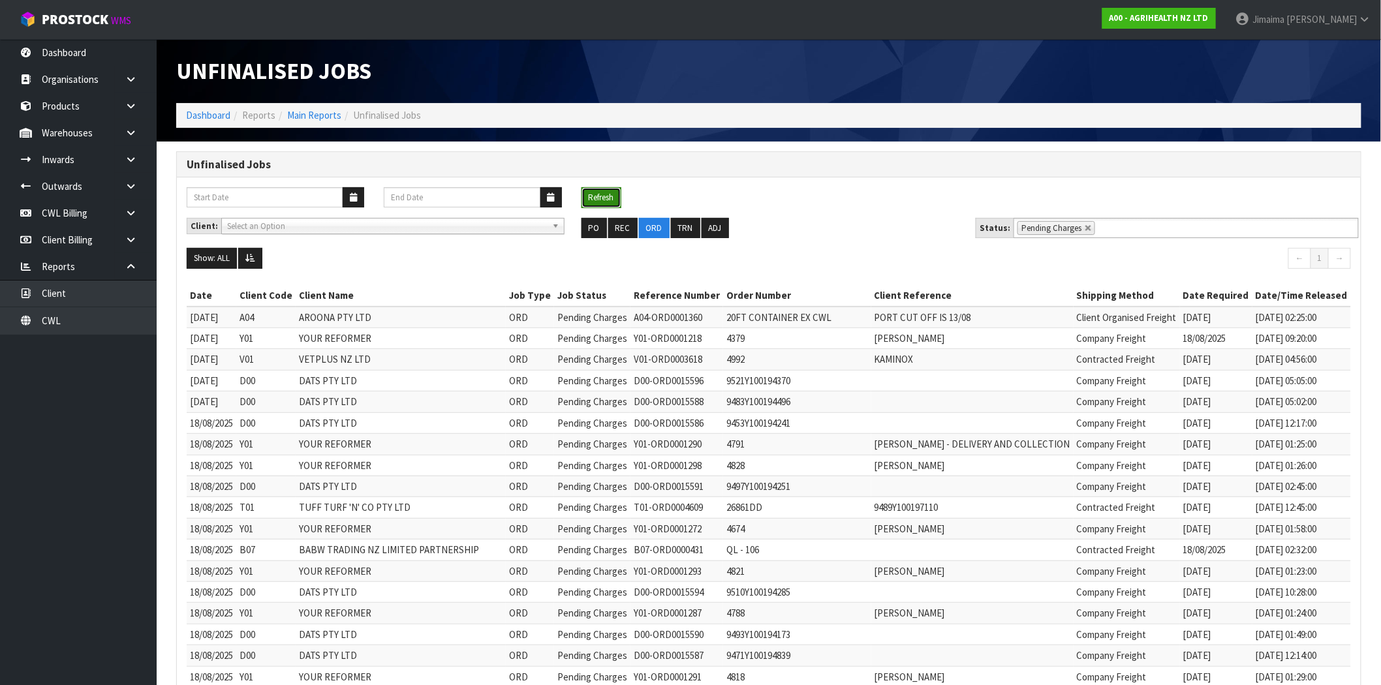
click at [608, 192] on button "Refresh" at bounding box center [602, 197] width 40 height 21
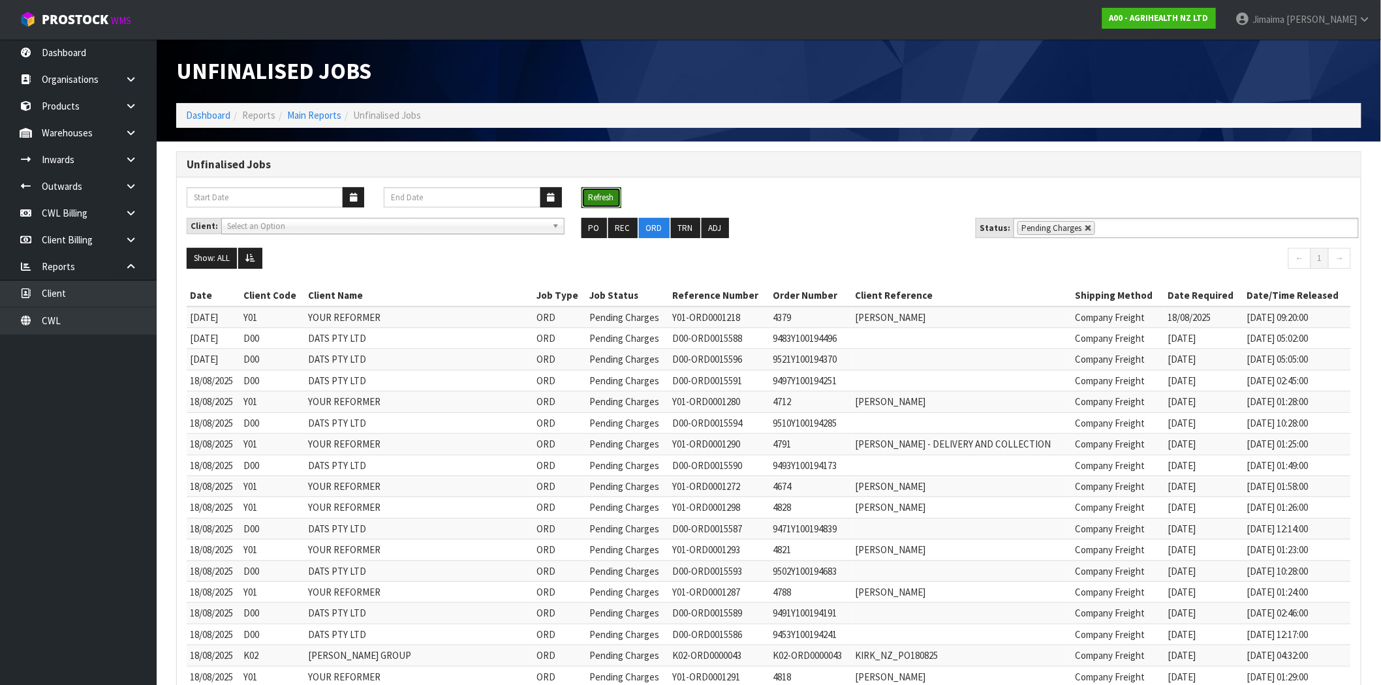
click at [1085, 225] on link at bounding box center [1089, 229] width 8 height 8
type input "Select Some Options"
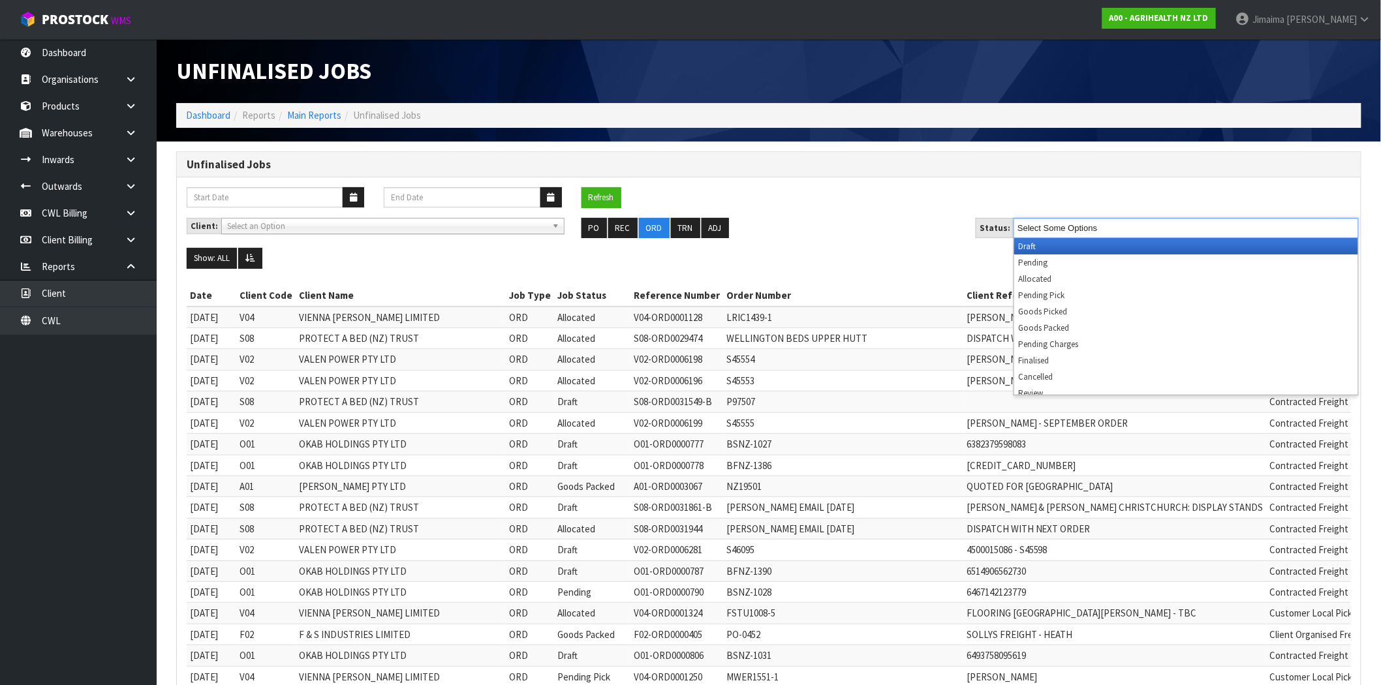
click at [1095, 228] on input "Select Some Options" at bounding box center [1066, 228] width 96 height 16
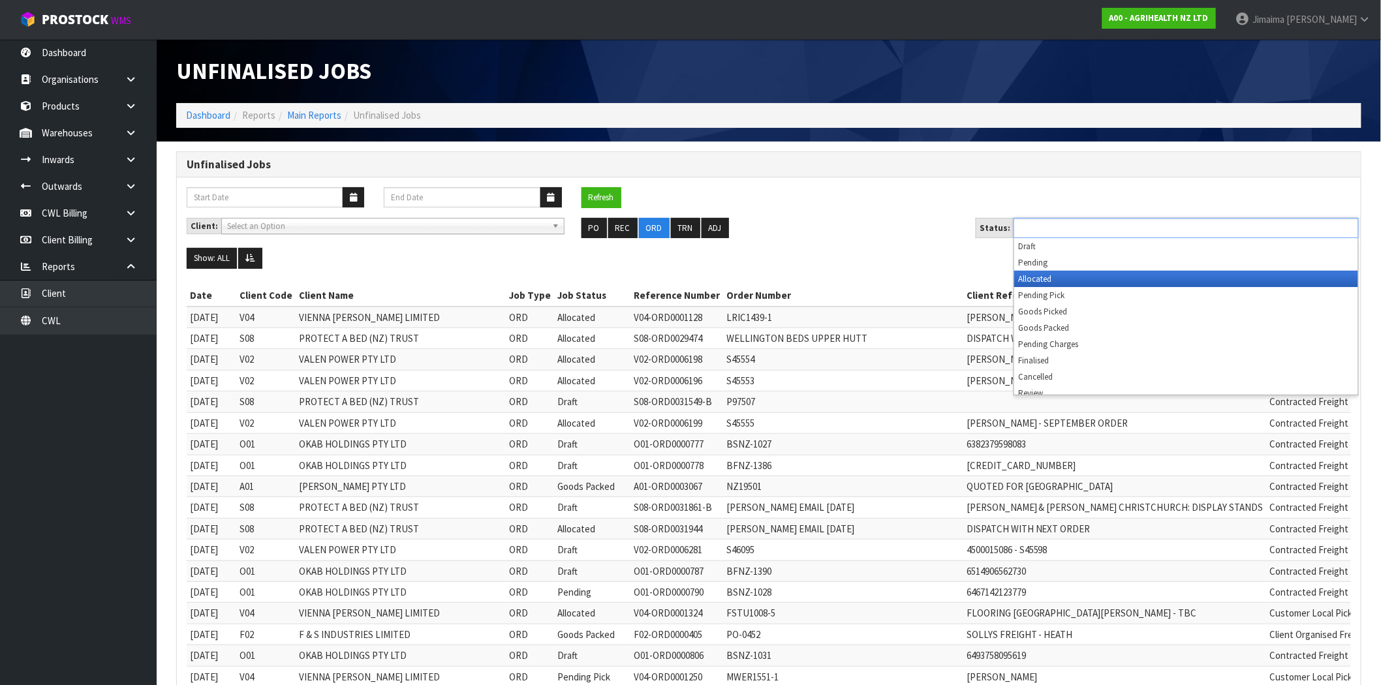
click at [1068, 276] on li "Allocated" at bounding box center [1186, 279] width 344 height 16
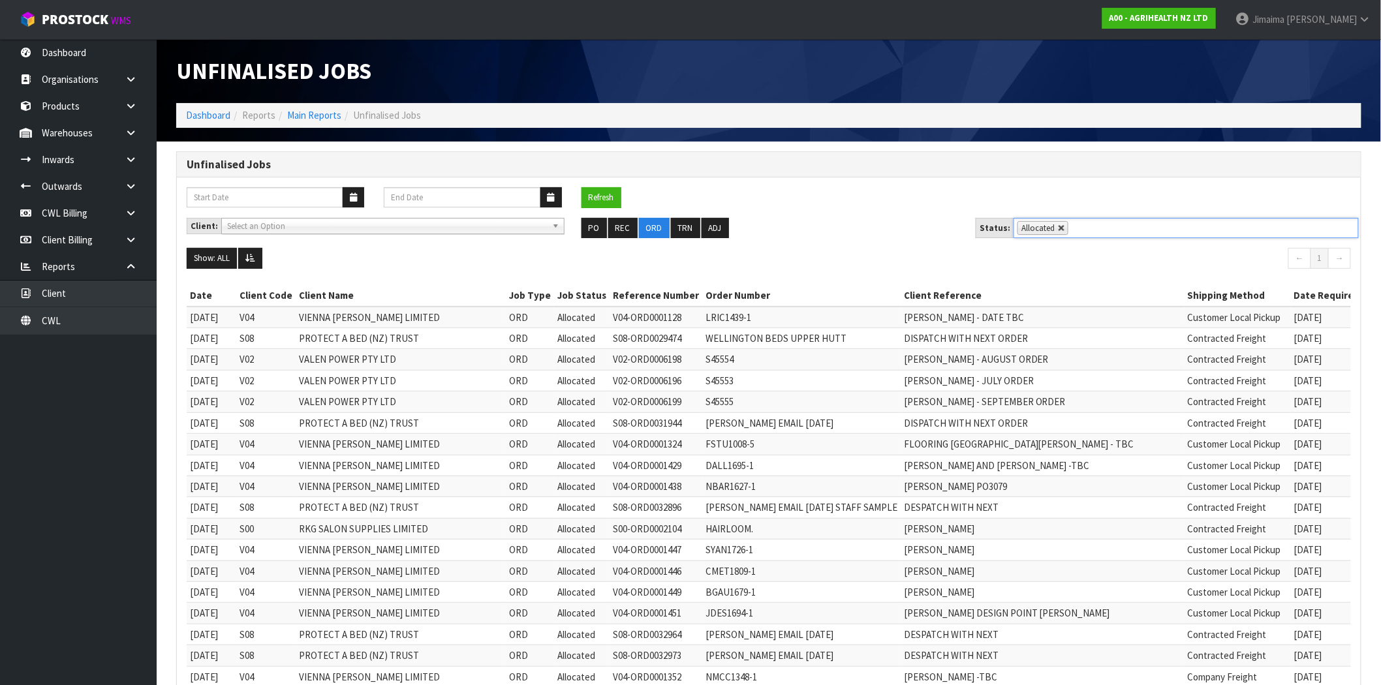
click at [1058, 230] on link at bounding box center [1062, 229] width 8 height 8
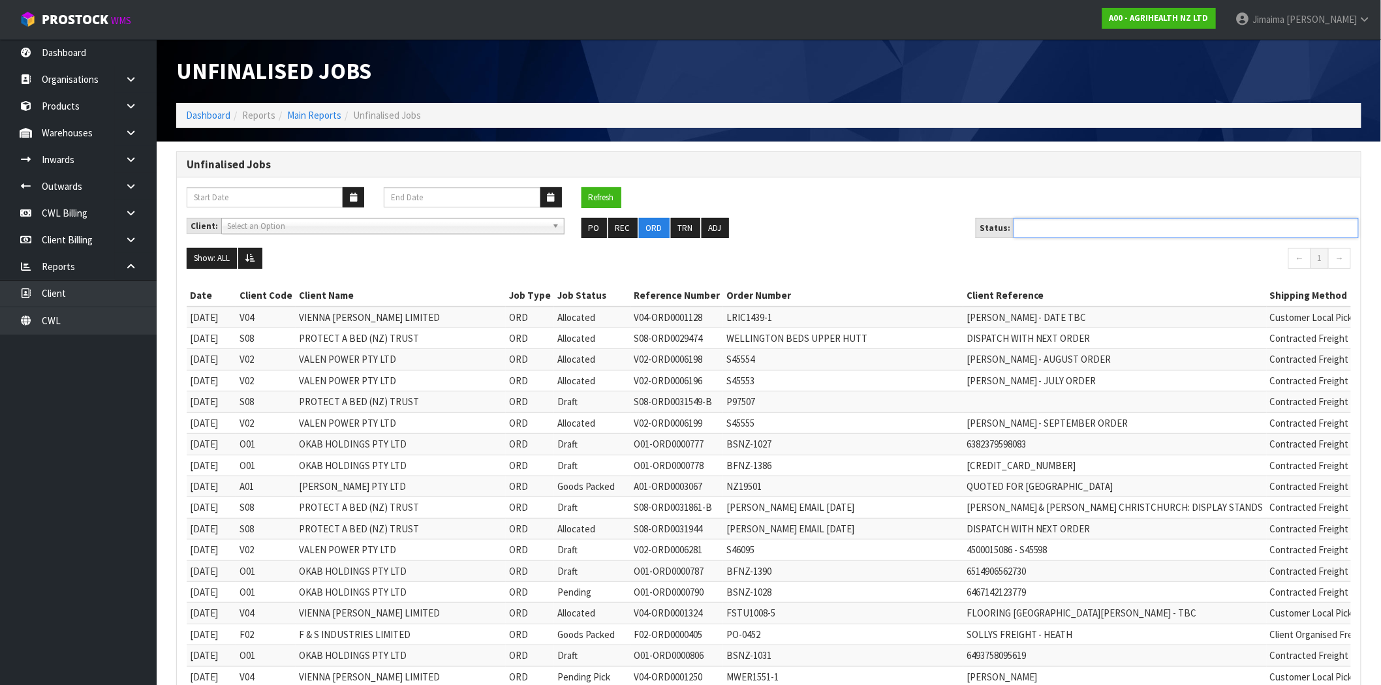
click at [1082, 228] on ul at bounding box center [1186, 228] width 345 height 20
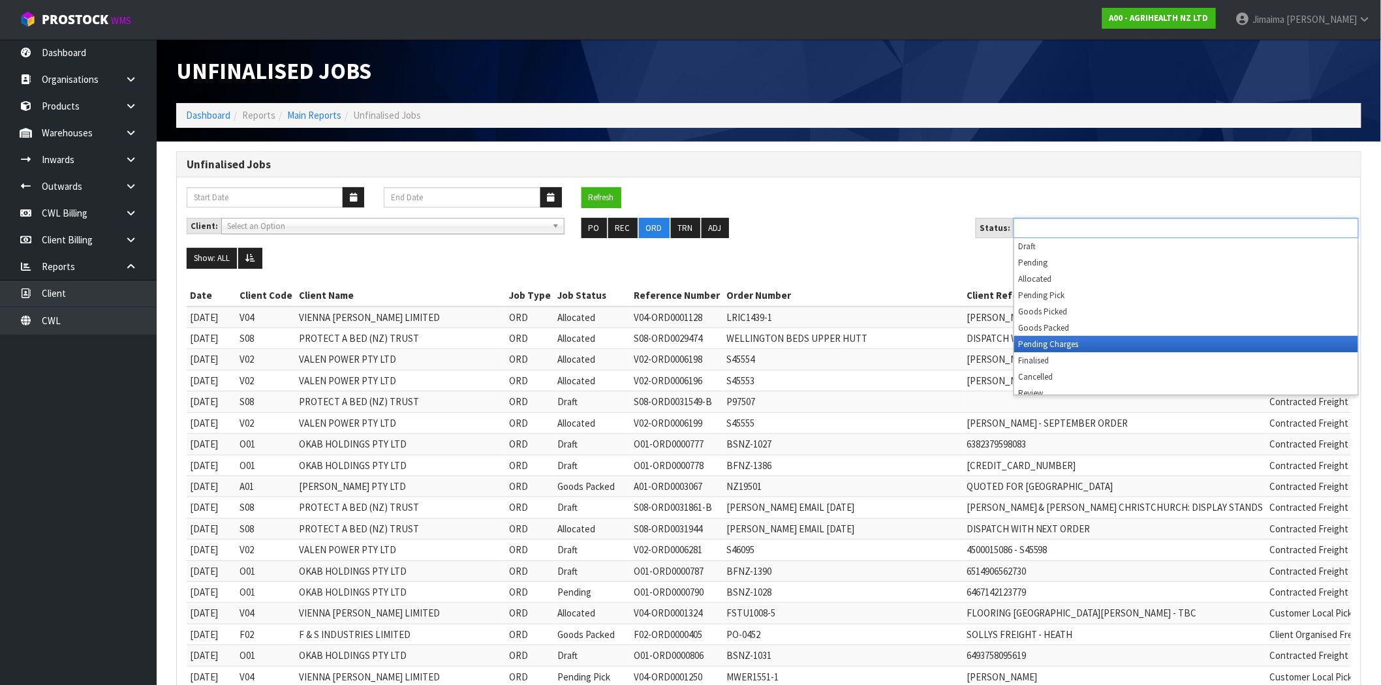
click at [1058, 338] on li "Pending Charges" at bounding box center [1186, 344] width 344 height 16
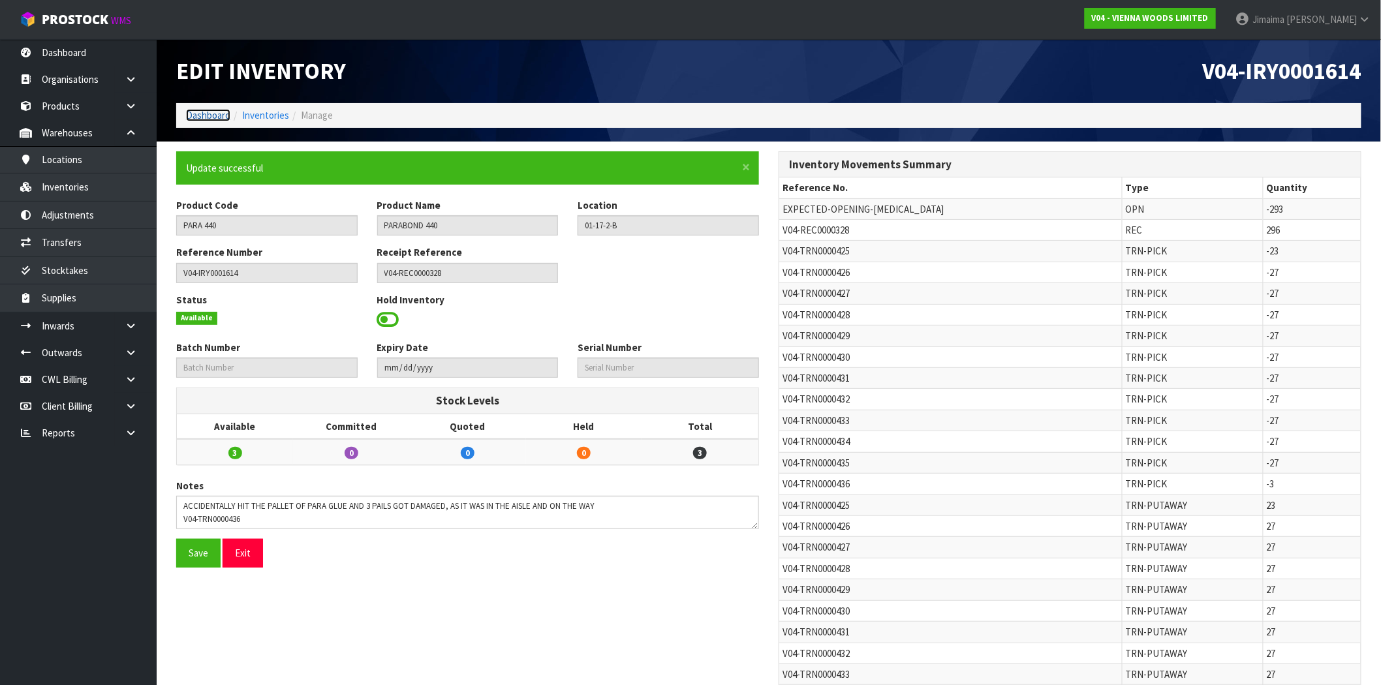
click at [213, 118] on link "Dashboard" at bounding box center [208, 115] width 44 height 12
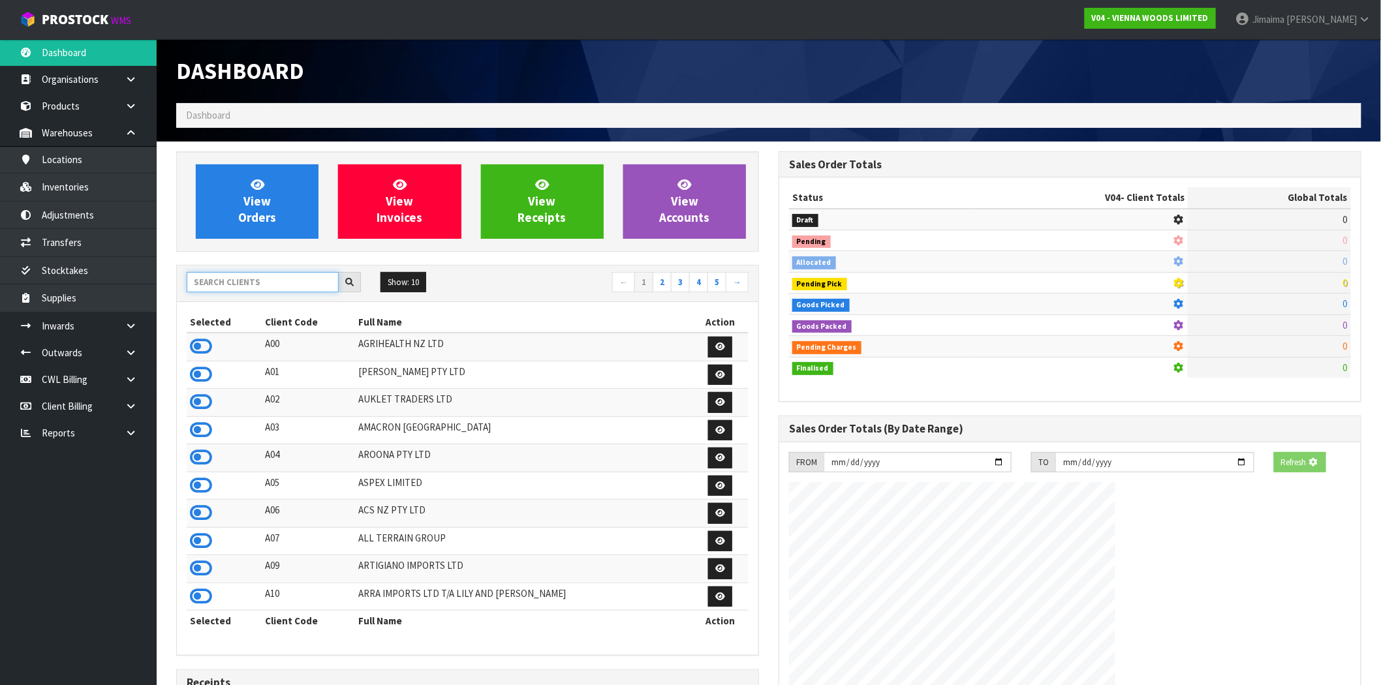
click at [296, 286] on input "text" at bounding box center [263, 282] width 152 height 20
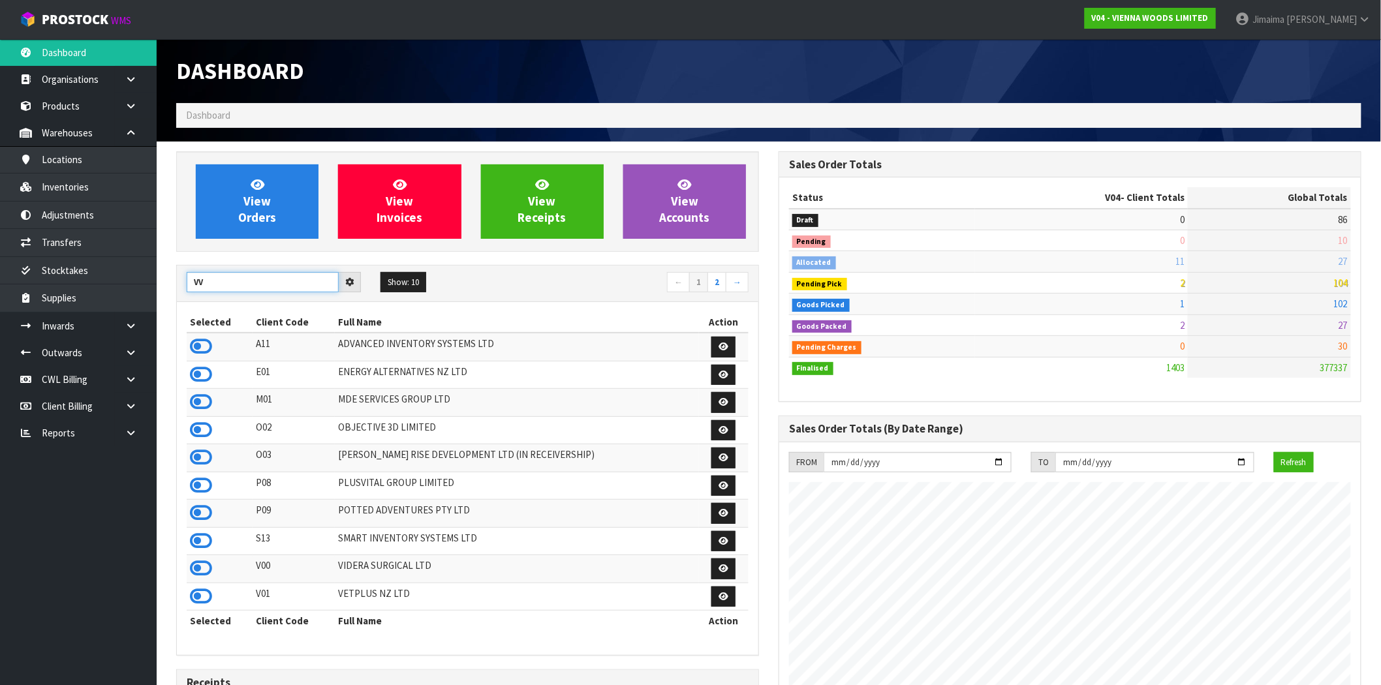
type input "V"
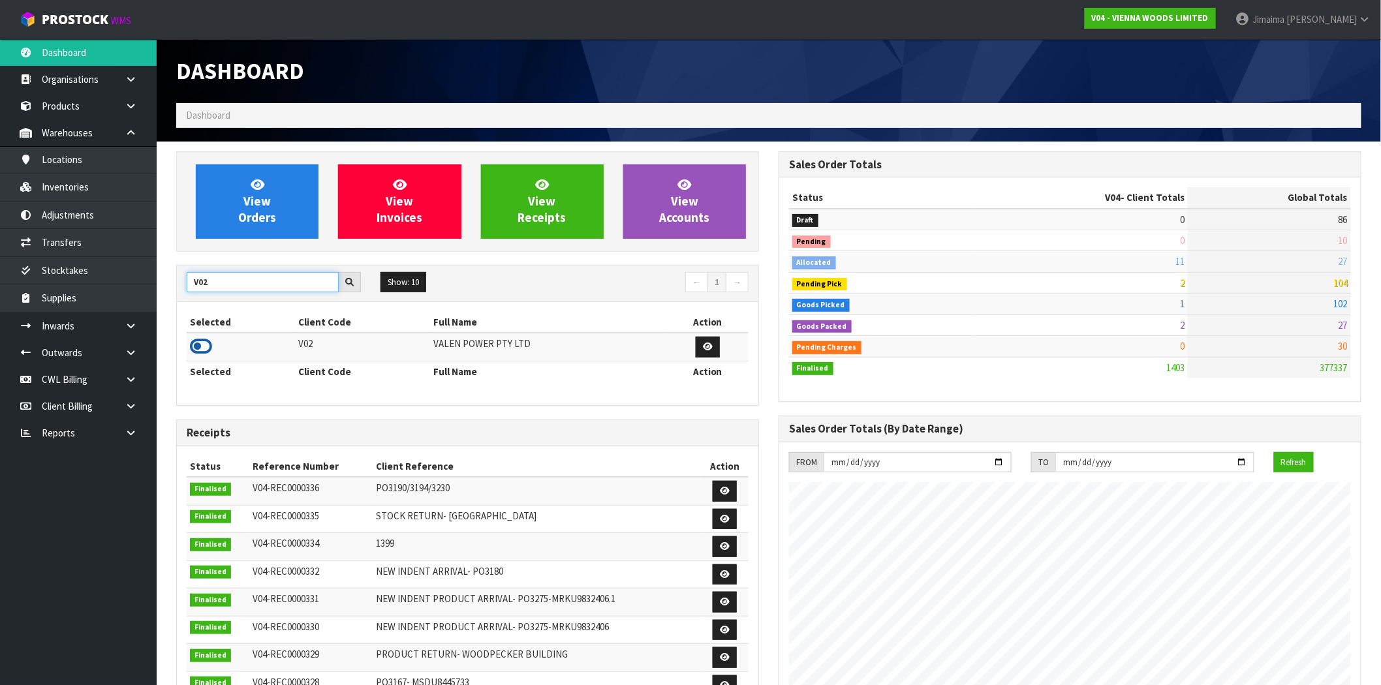
type input "V02"
click at [195, 351] on icon at bounding box center [201, 347] width 22 height 20
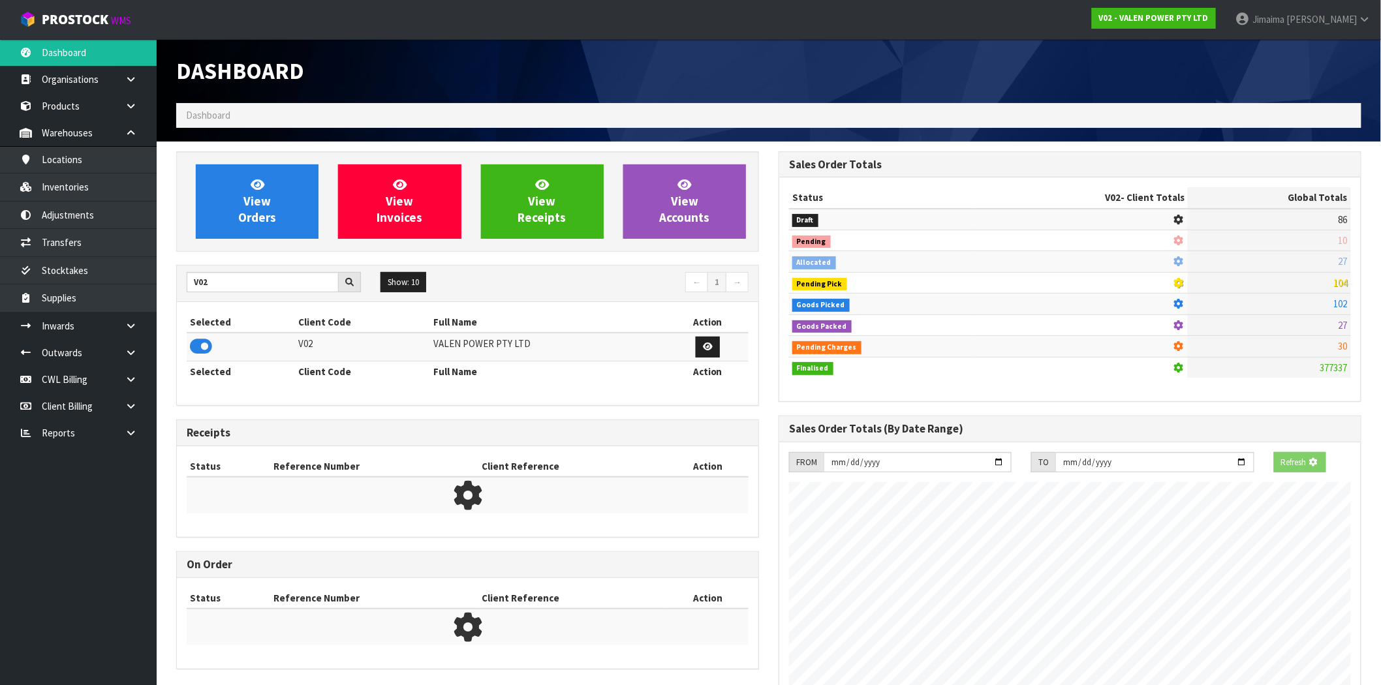
scroll to position [814, 602]
click at [261, 158] on div "View Orders View Invoices View Receipts View Accounts" at bounding box center [467, 201] width 583 height 101
click at [235, 185] on link "View Orders" at bounding box center [257, 201] width 123 height 74
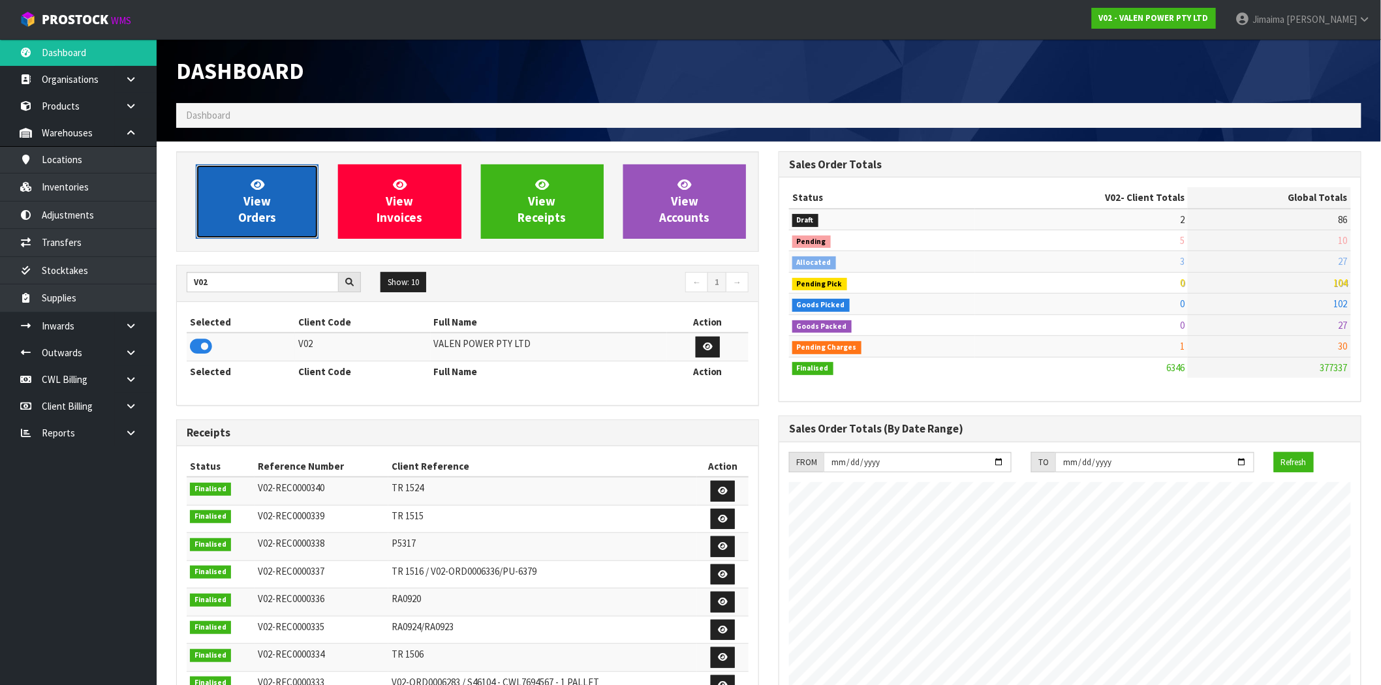
scroll to position [989, 602]
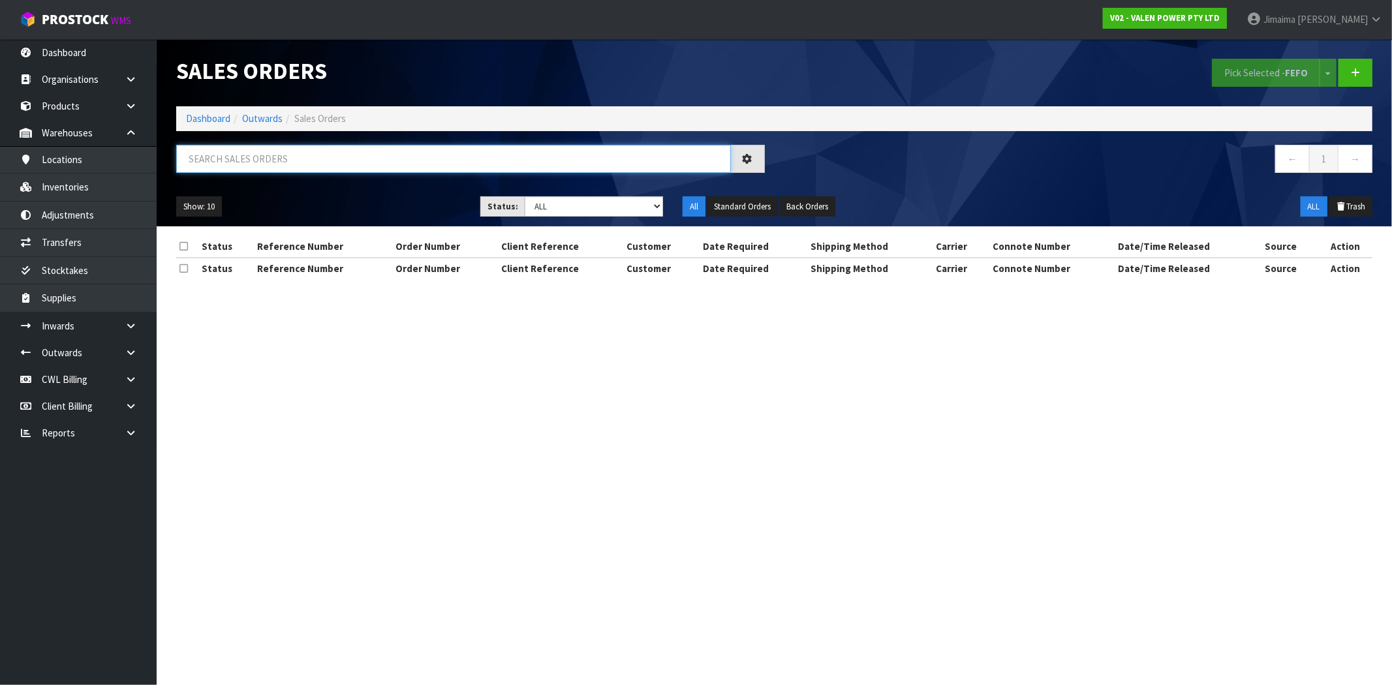
click at [243, 165] on input "text" at bounding box center [453, 159] width 555 height 28
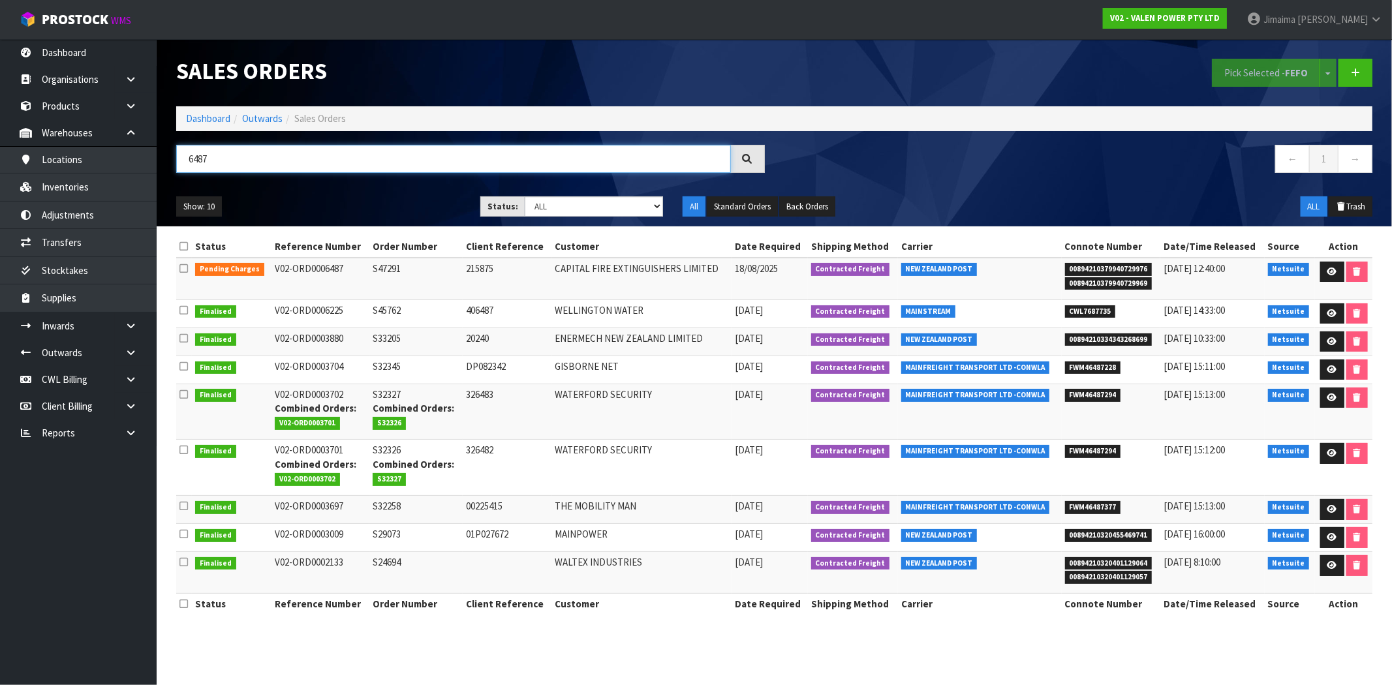
type input "6487"
click at [561, 281] on td "CAPITAL FIRE EXTINGUISHERS LIMITED" at bounding box center [642, 279] width 180 height 42
click at [1328, 274] on icon at bounding box center [1333, 272] width 10 height 8
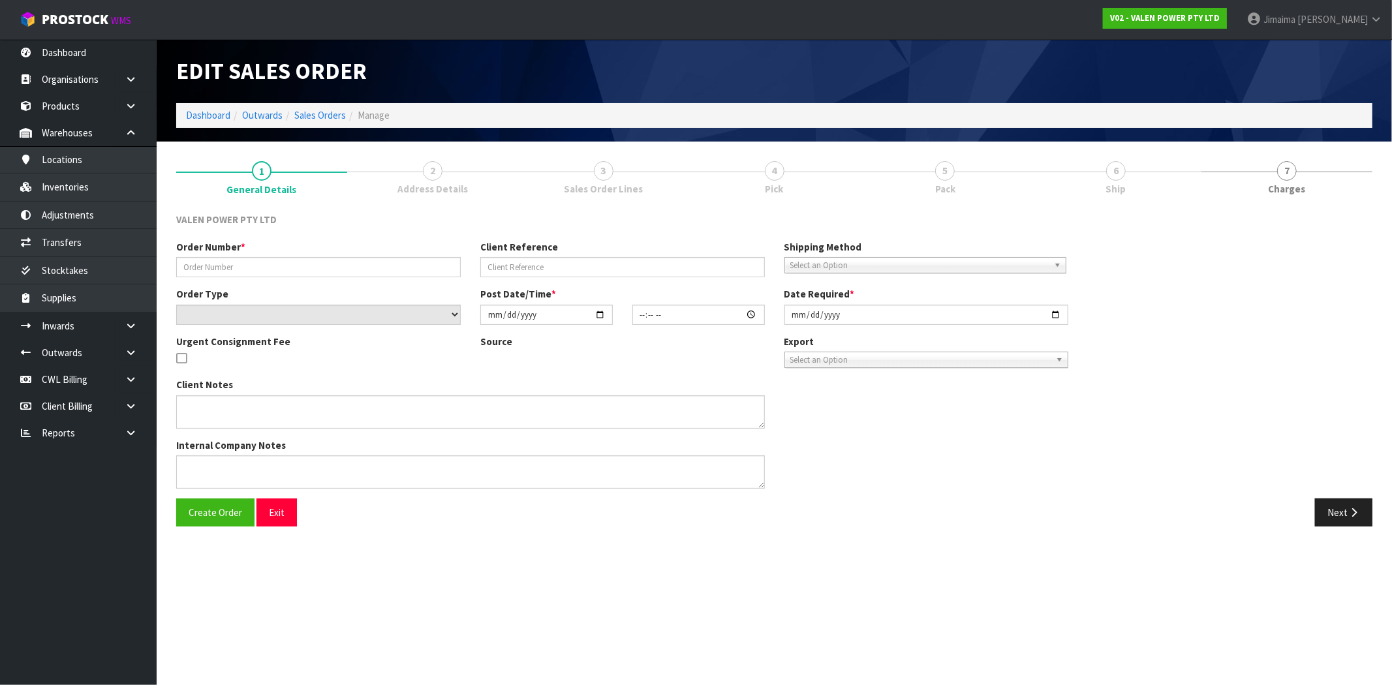
type input "S47291"
type input "215875"
select select "number:0"
type input "[DATE]"
type input "09:15:07.000"
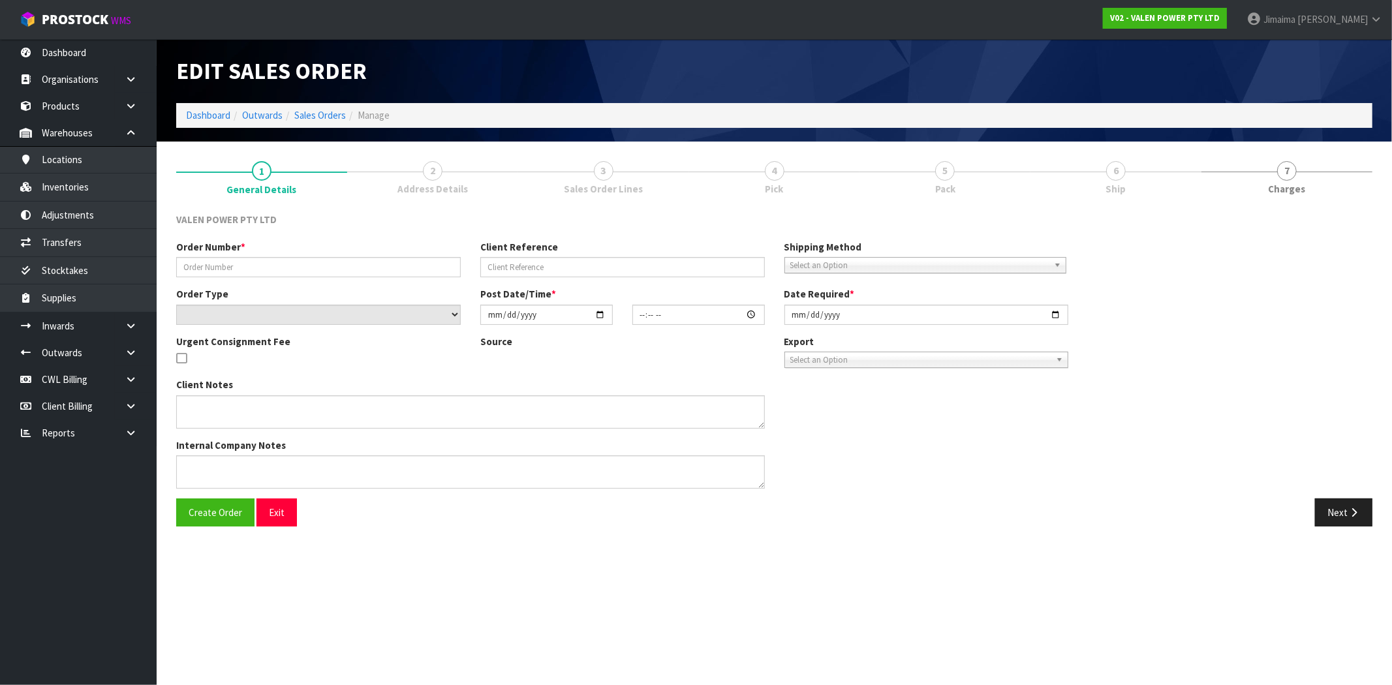
type input "[DATE]"
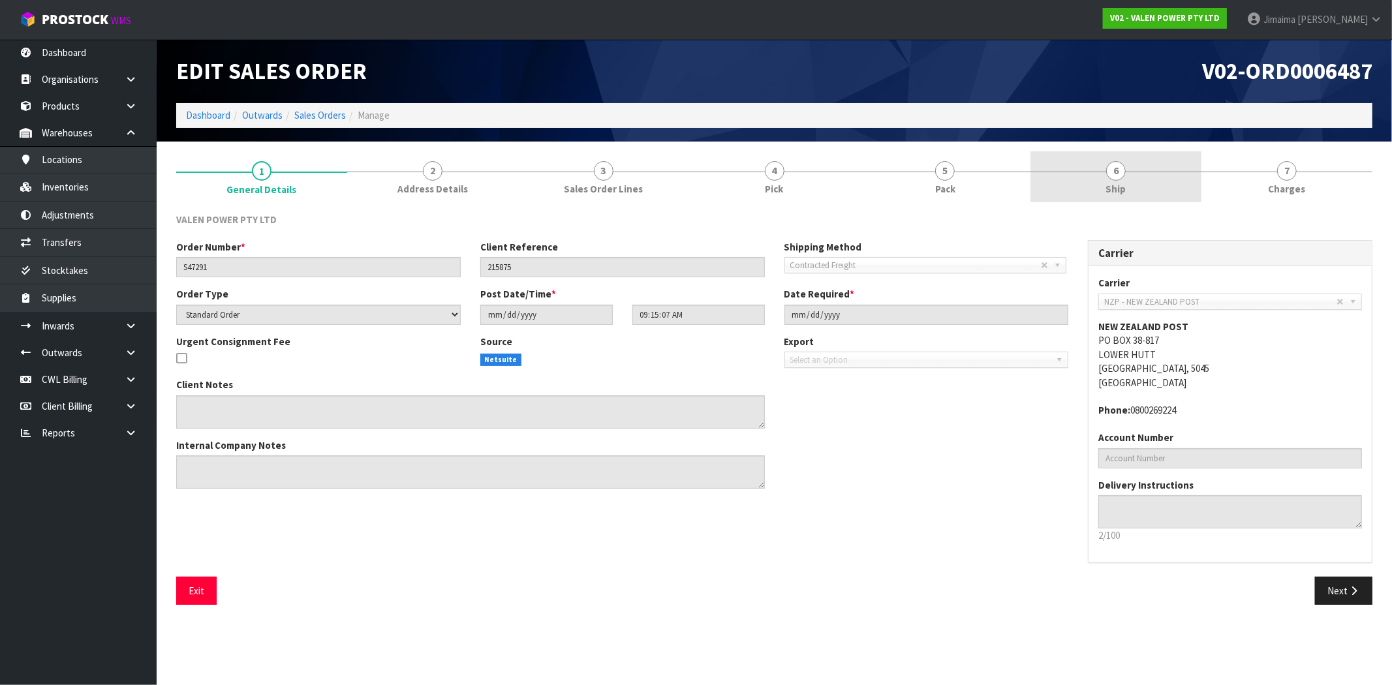
click at [1144, 193] on link "6 Ship" at bounding box center [1116, 177] width 171 height 52
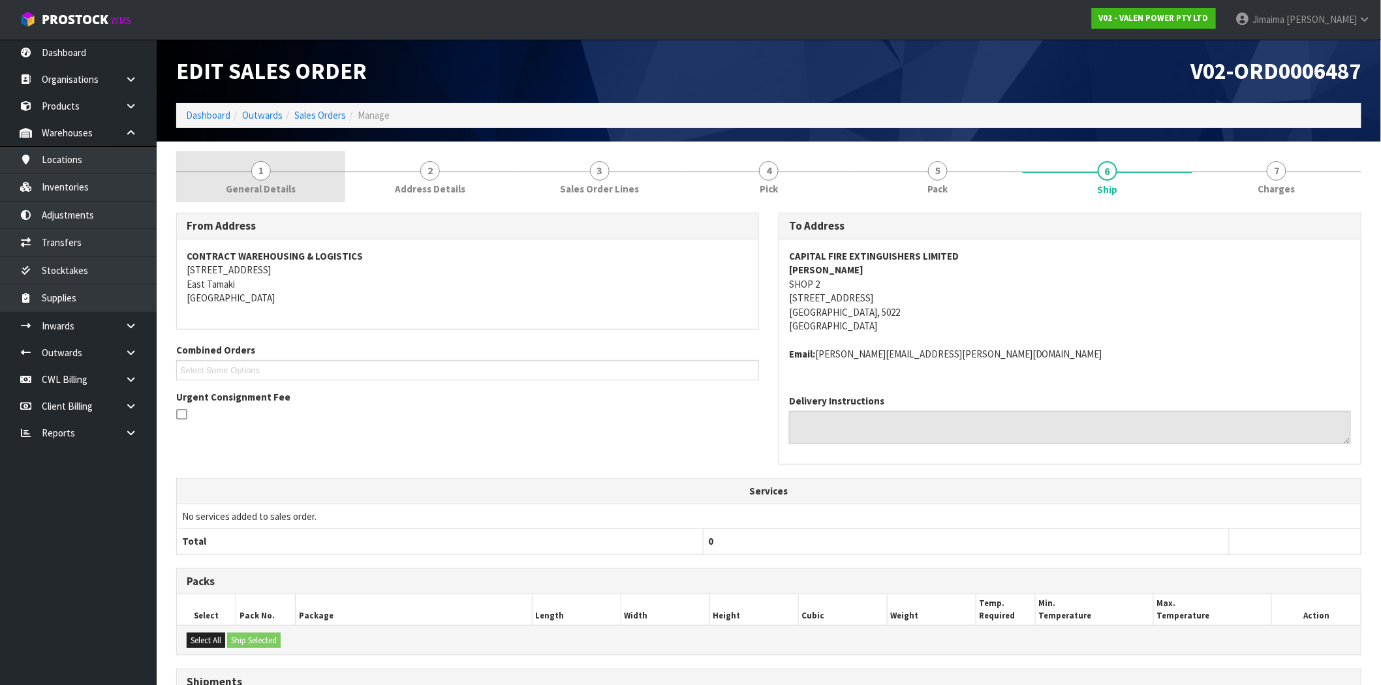
click at [242, 159] on link "1 General Details" at bounding box center [260, 177] width 169 height 52
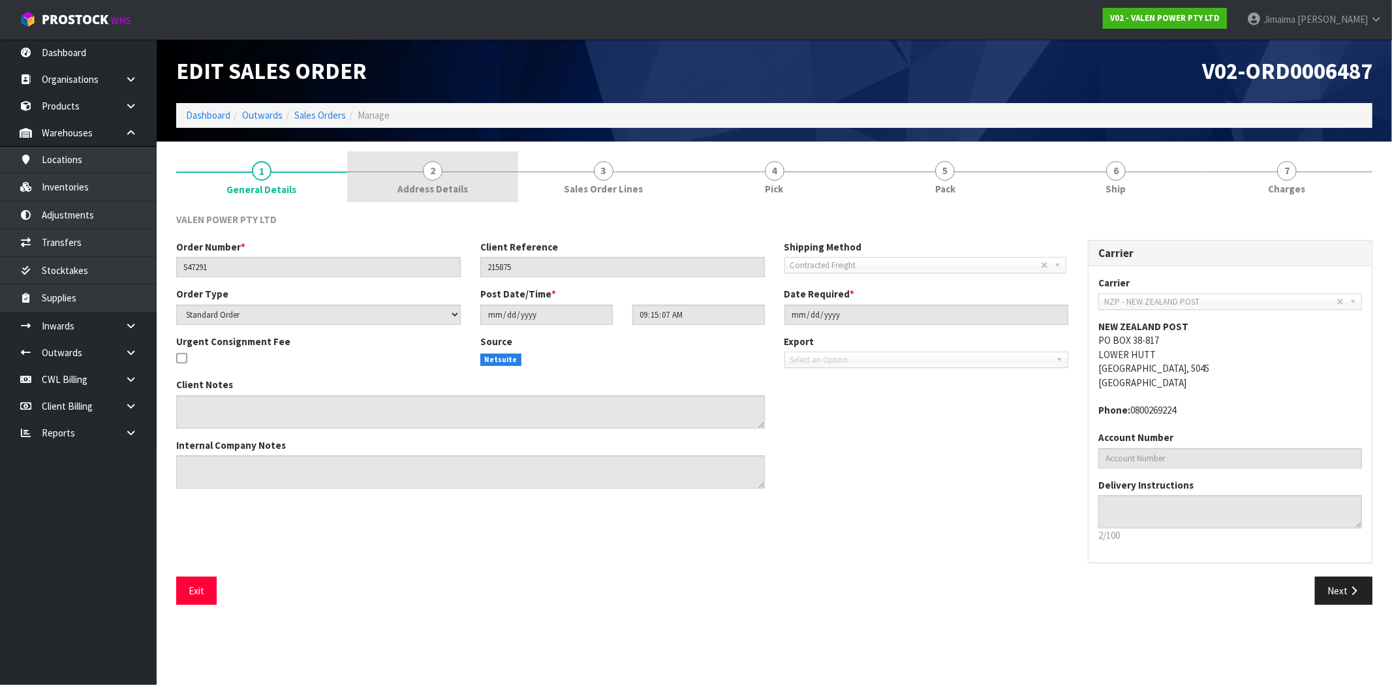
click at [464, 182] on span "Address Details" at bounding box center [433, 189] width 70 height 14
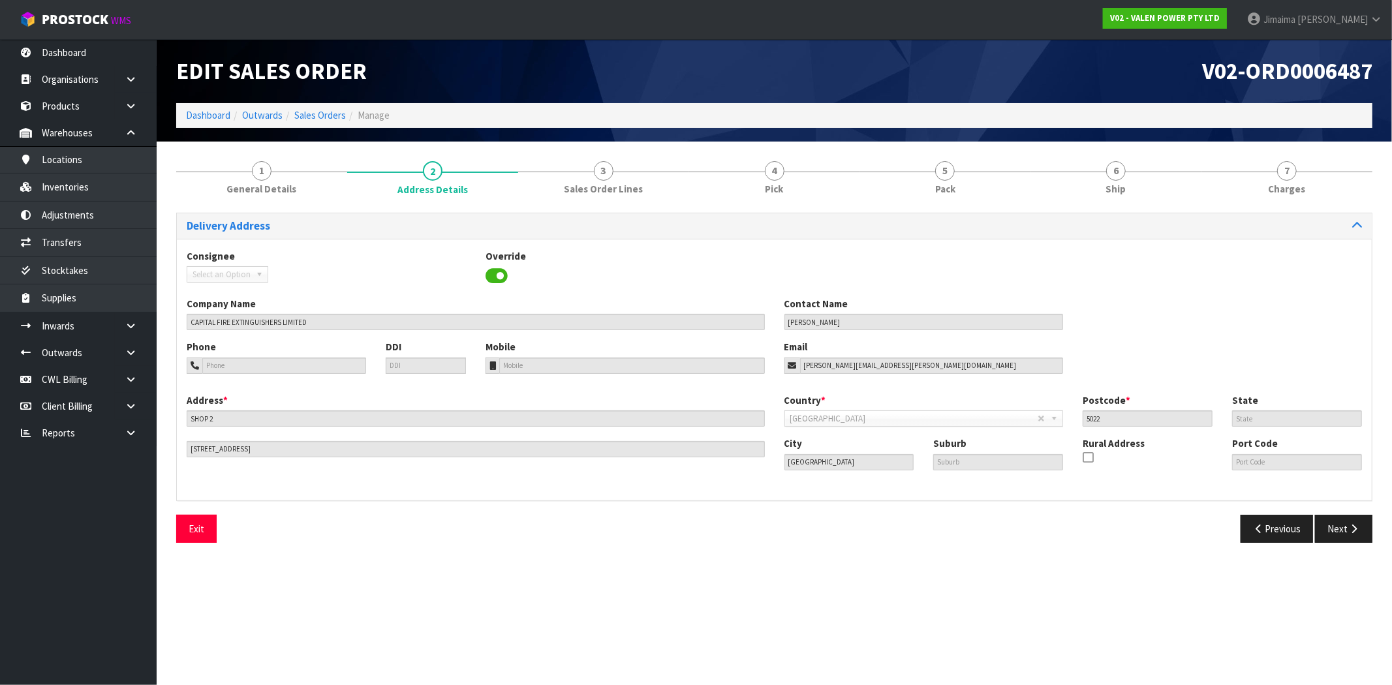
click at [285, 205] on div "Delivery Address Consignee 000001.BAY MECHANICS - BAY MECHANICS 000001A - BRAKE…" at bounding box center [774, 378] width 1196 height 350
click at [258, 181] on link "1 General Details" at bounding box center [261, 177] width 171 height 52
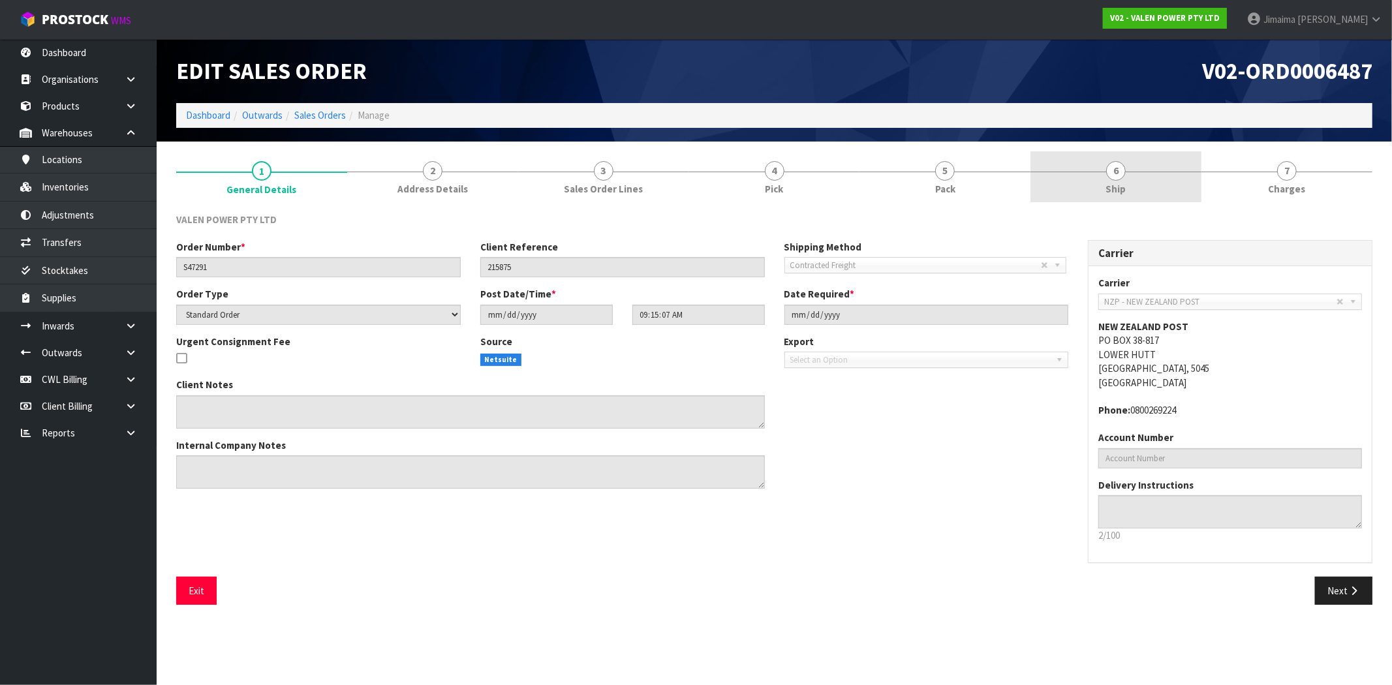
click at [1095, 177] on link "6 Ship" at bounding box center [1116, 177] width 171 height 52
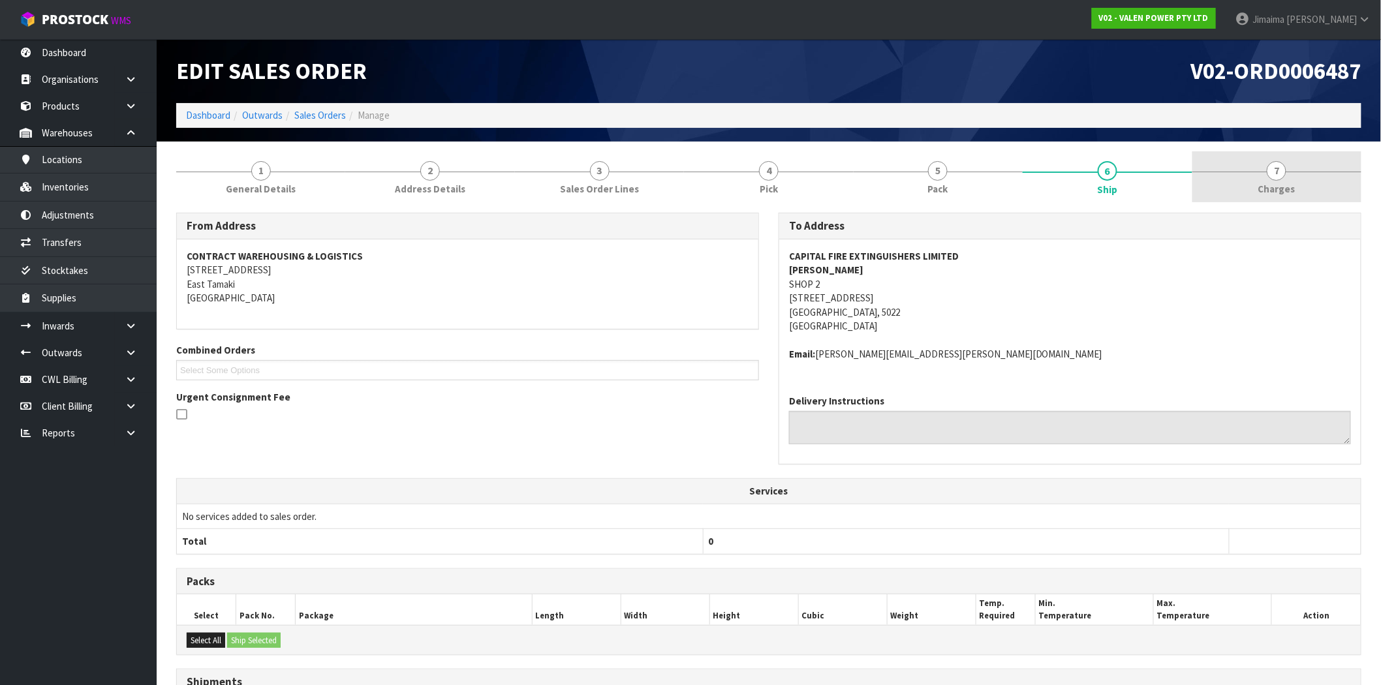
click at [1262, 179] on link "7 Charges" at bounding box center [1277, 177] width 169 height 52
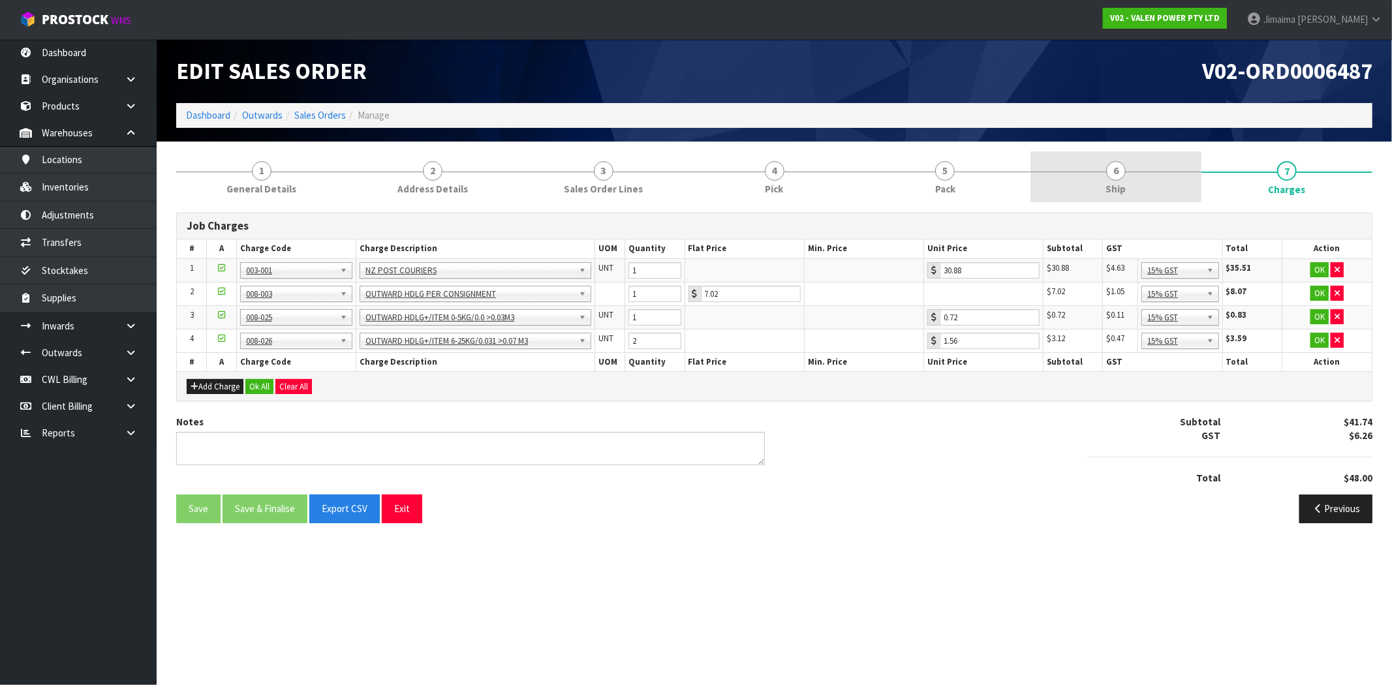
click at [1146, 199] on link "6 Ship" at bounding box center [1116, 177] width 171 height 52
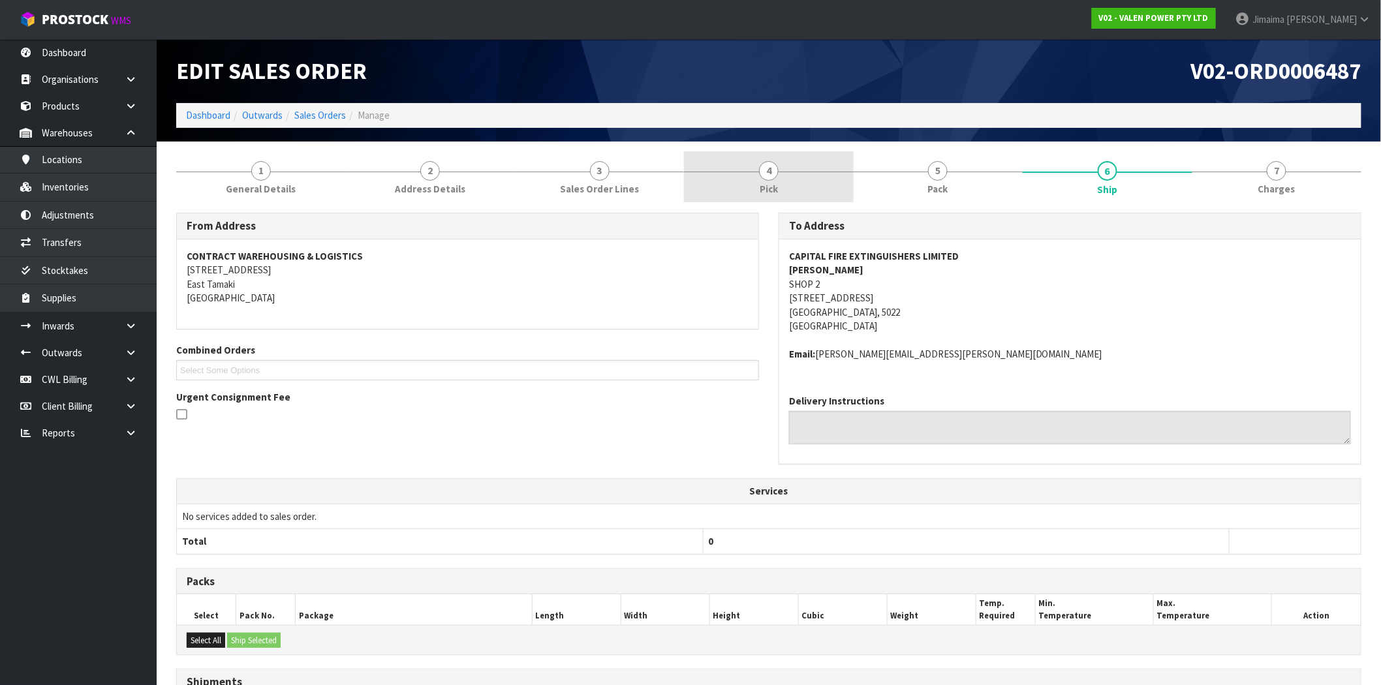
click at [785, 180] on link "4 Pick" at bounding box center [768, 177] width 169 height 52
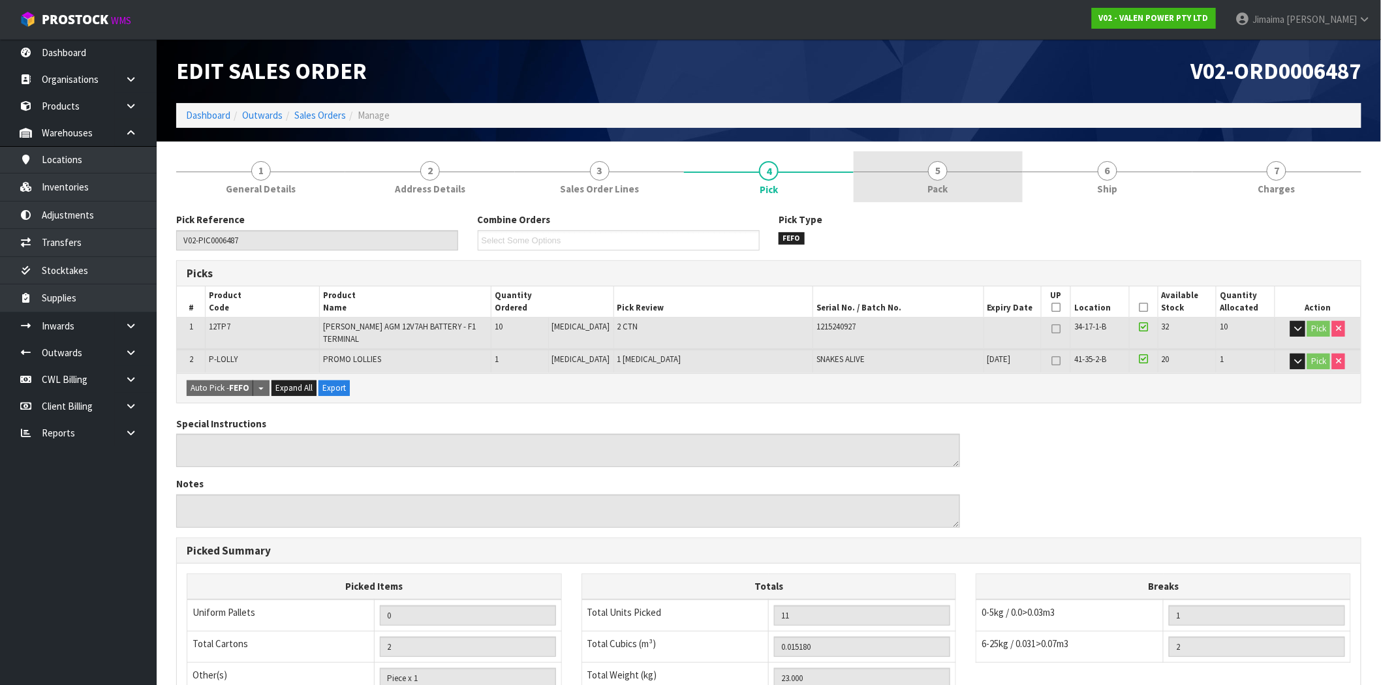
click at [919, 185] on link "5 Pack" at bounding box center [938, 177] width 169 height 52
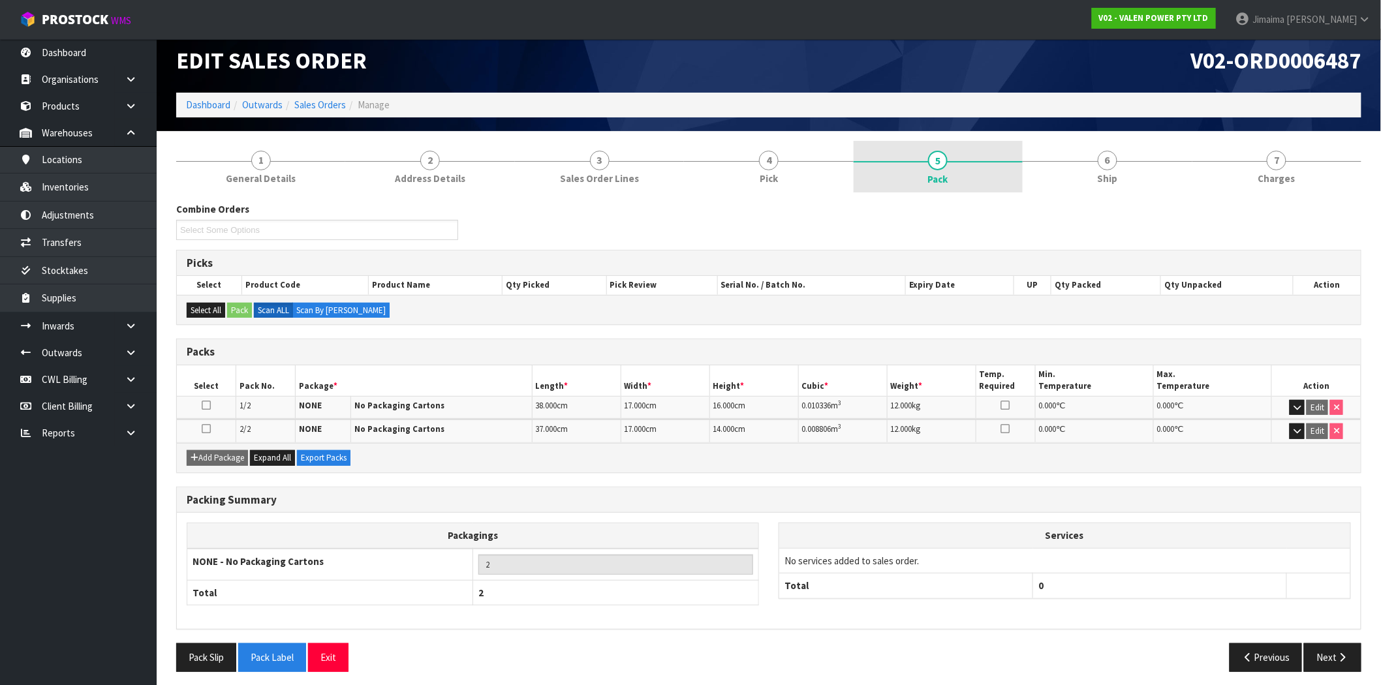
scroll to position [16, 0]
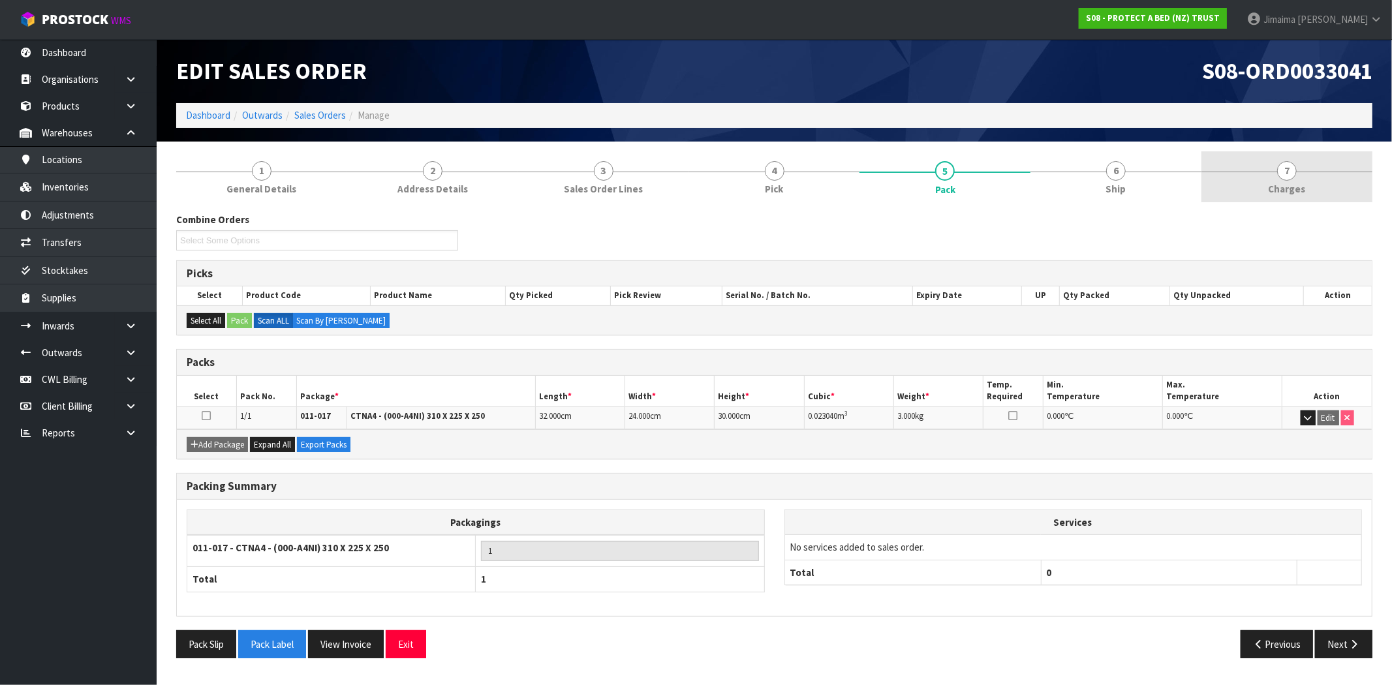
click at [1307, 190] on link "7 [GEOGRAPHIC_DATA]" at bounding box center [1287, 177] width 171 height 52
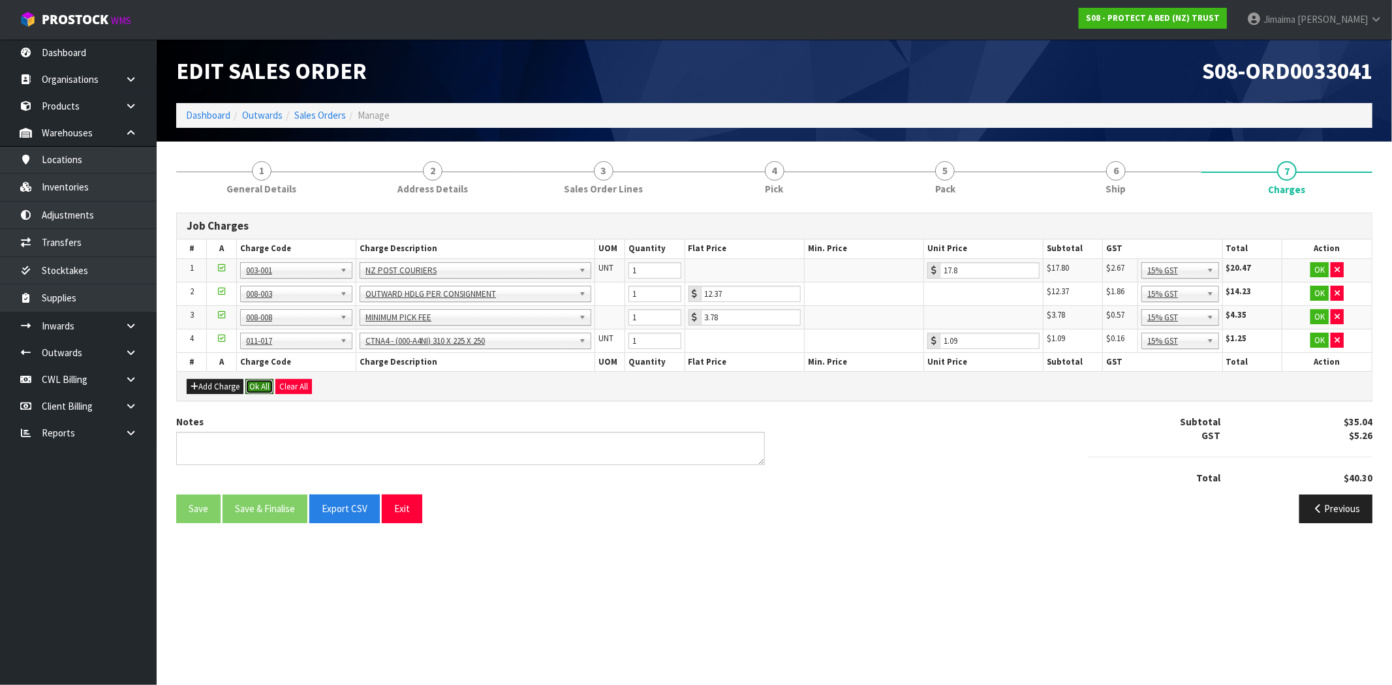
click at [258, 387] on button "Ok All" at bounding box center [259, 387] width 28 height 16
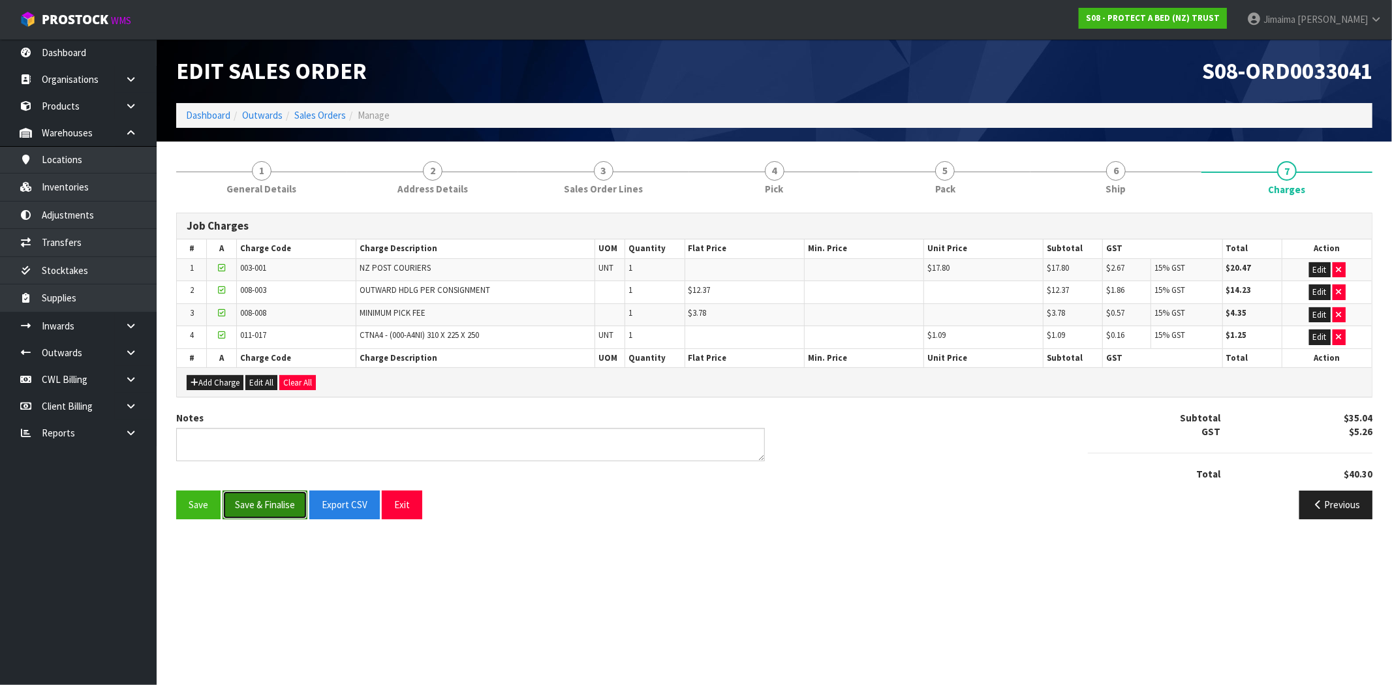
click at [261, 510] on button "Save & Finalise" at bounding box center [265, 505] width 85 height 28
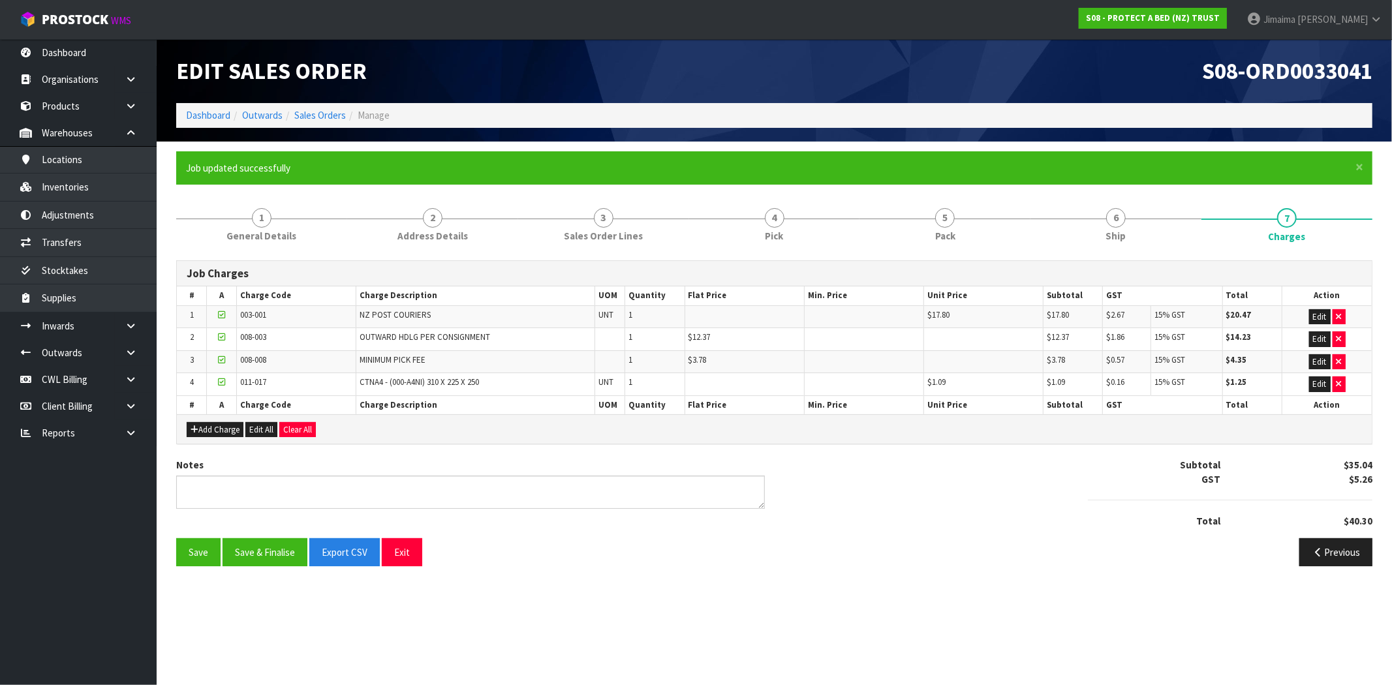
click at [311, 125] on ol "Dashboard Outwards Sales Orders Manage" at bounding box center [774, 115] width 1196 height 24
click at [330, 119] on link "Sales Orders" at bounding box center [320, 115] width 52 height 12
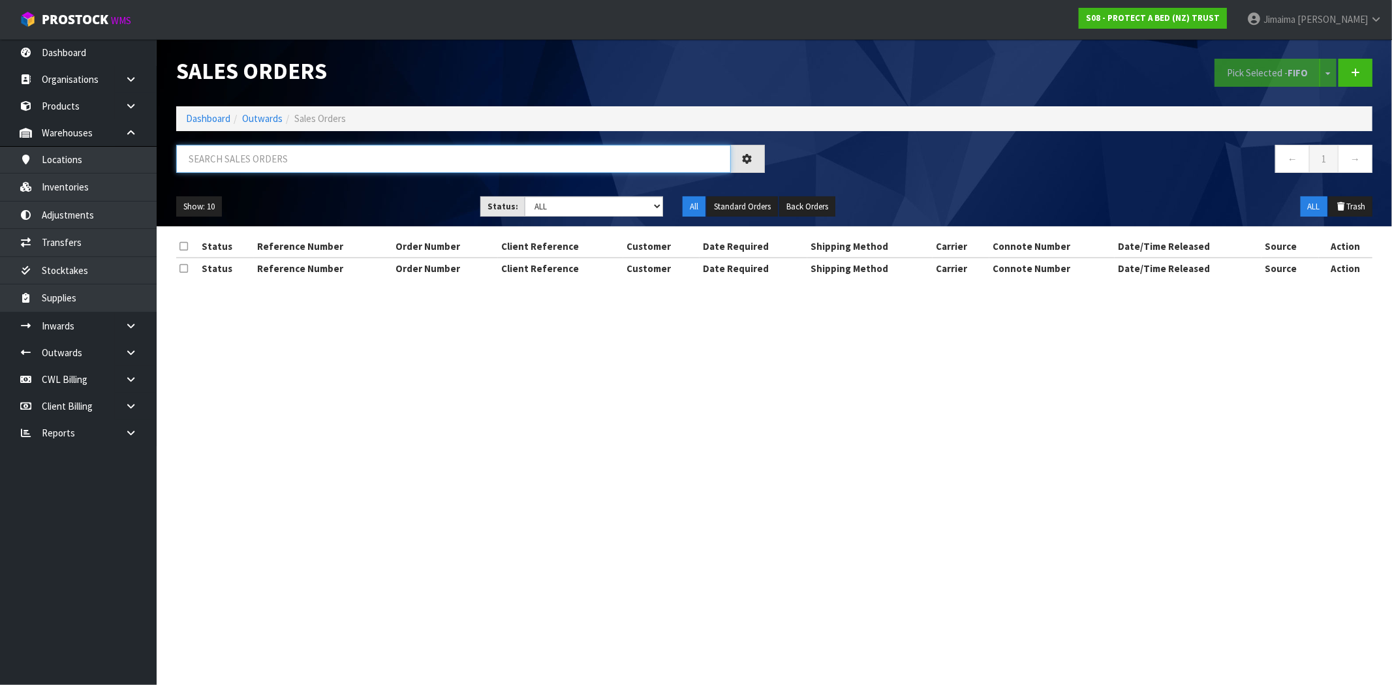
drag, startPoint x: 272, startPoint y: 147, endPoint x: 262, endPoint y: 146, distance: 10.5
click at [262, 146] on input "text" at bounding box center [453, 159] width 555 height 28
paste input "BEDS R US NELSON"
type input "BEDS R US NELSON"
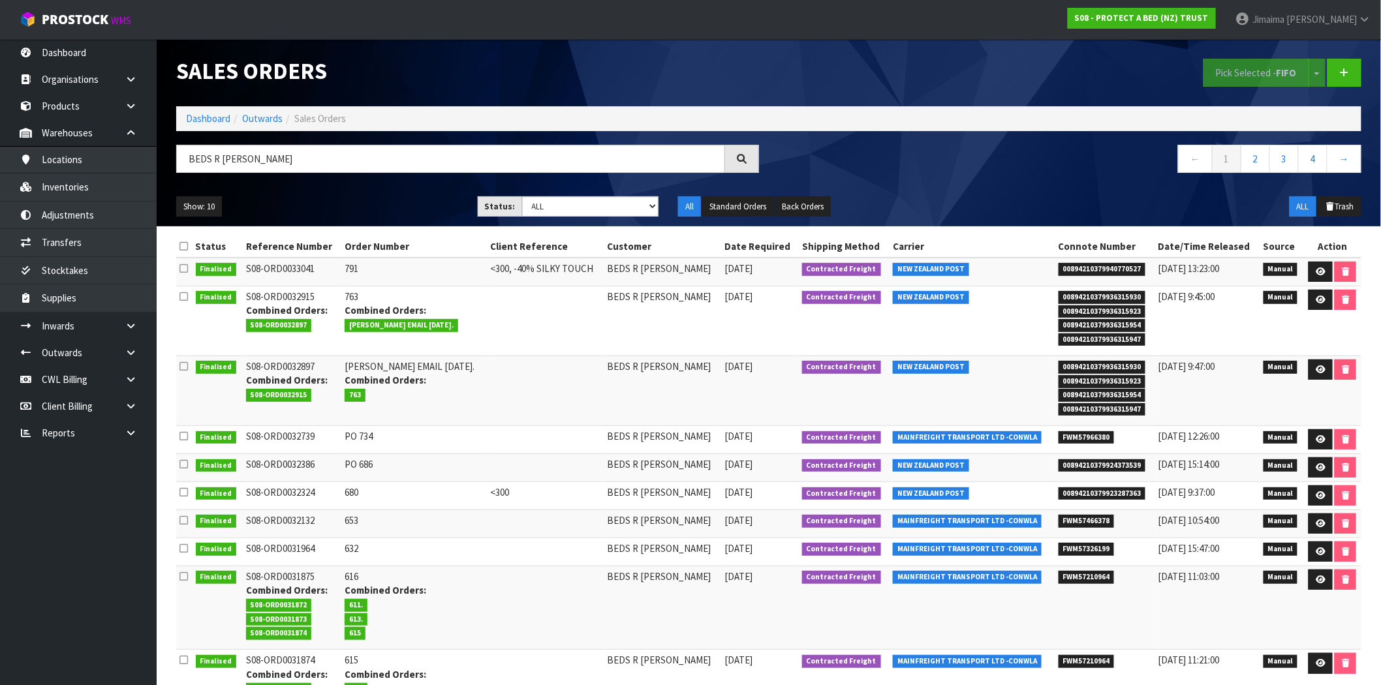
click at [643, 311] on td "BEDS R US NELSON" at bounding box center [662, 321] width 117 height 70
click at [1355, 70] on link at bounding box center [1345, 73] width 34 height 28
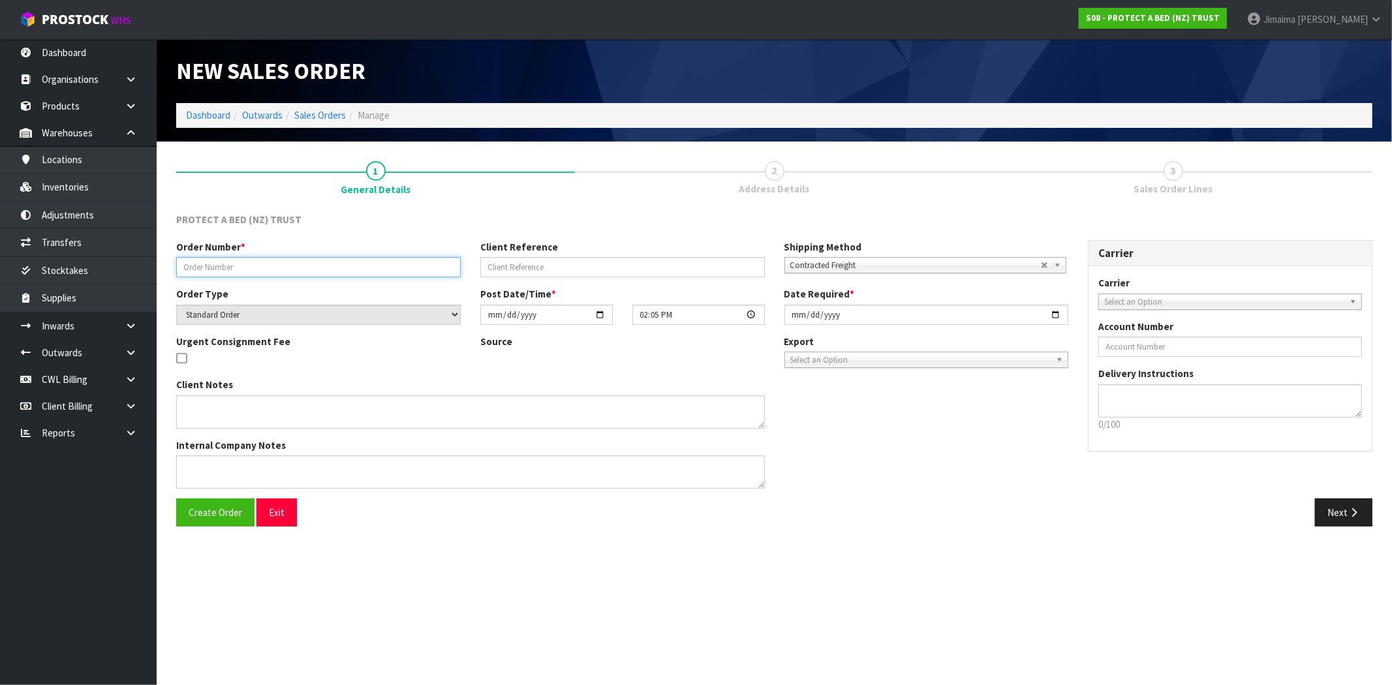
click at [252, 261] on input "text" at bounding box center [318, 267] width 285 height 20
click at [275, 268] on input "text" at bounding box center [318, 267] width 285 height 20
paste input "ORDER FOR NEPTUNES LINEN CHEST & GIFTS LTD 11.08"
type input "ORDER FOR NEPTUNES LINEN CHEST & GIFTS LTD 11.08"
click at [563, 258] on input "text" at bounding box center [622, 267] width 285 height 20
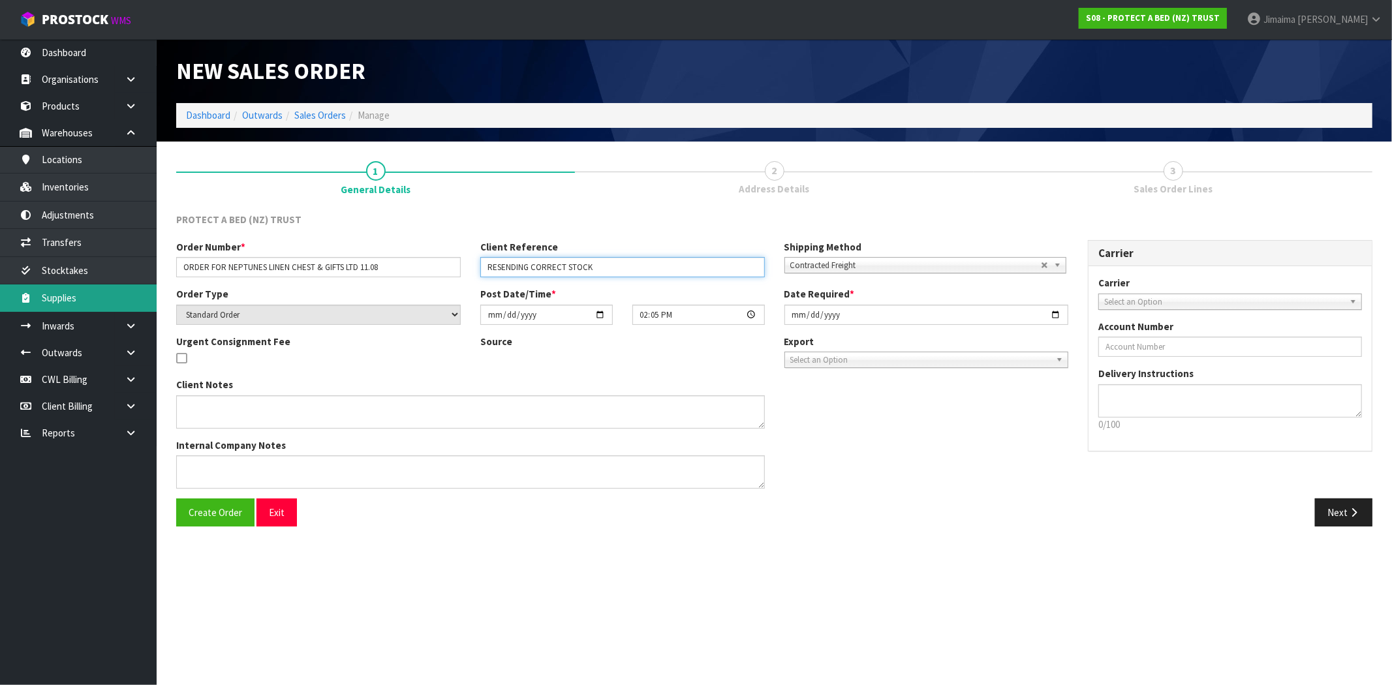
type input "RESENDING CORRECT STOCK"
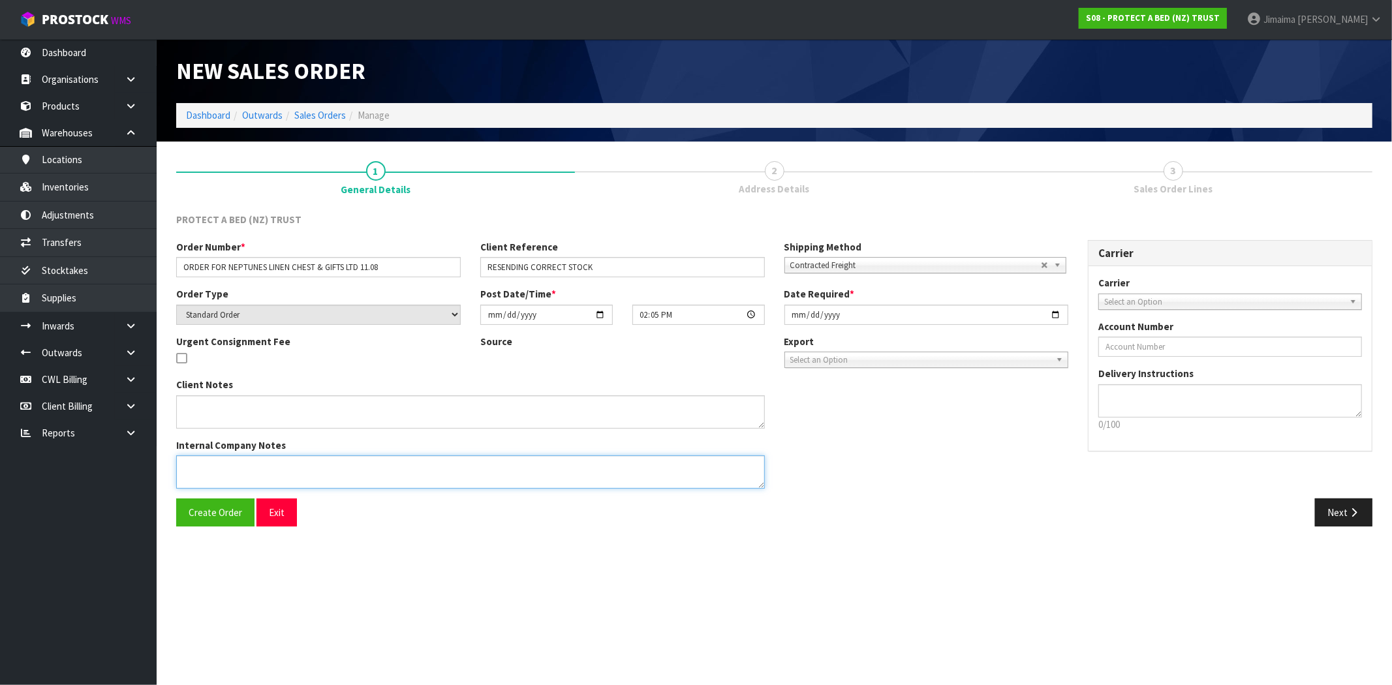
click at [228, 457] on textarea at bounding box center [470, 472] width 589 height 33
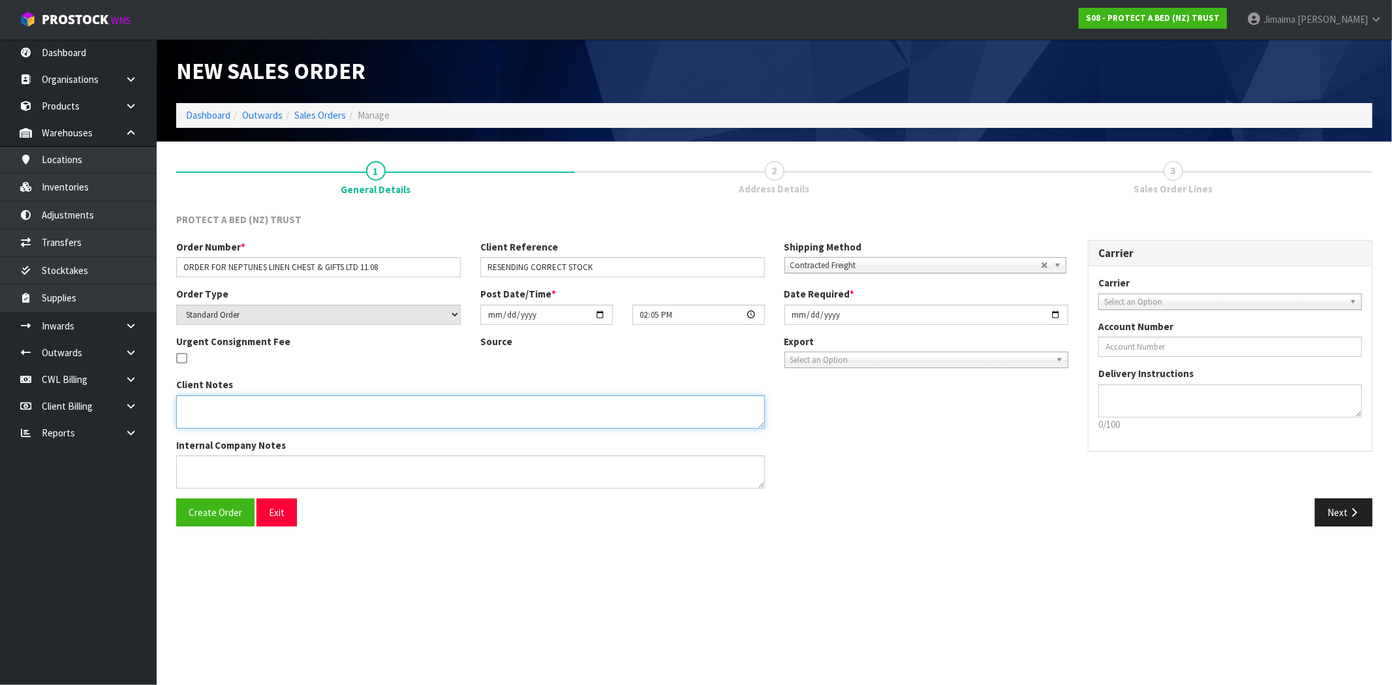
click at [221, 414] on textarea at bounding box center [470, 412] width 589 height 33
paste textarea "SEND OUT DIRECTLY TO MY CUSTOMER WITHOUT ANY PAPERWORK"
type textarea "SEND OUT DIRECTLY TO MY CUSTOMER WITHOUT ANY PAPERWORK"
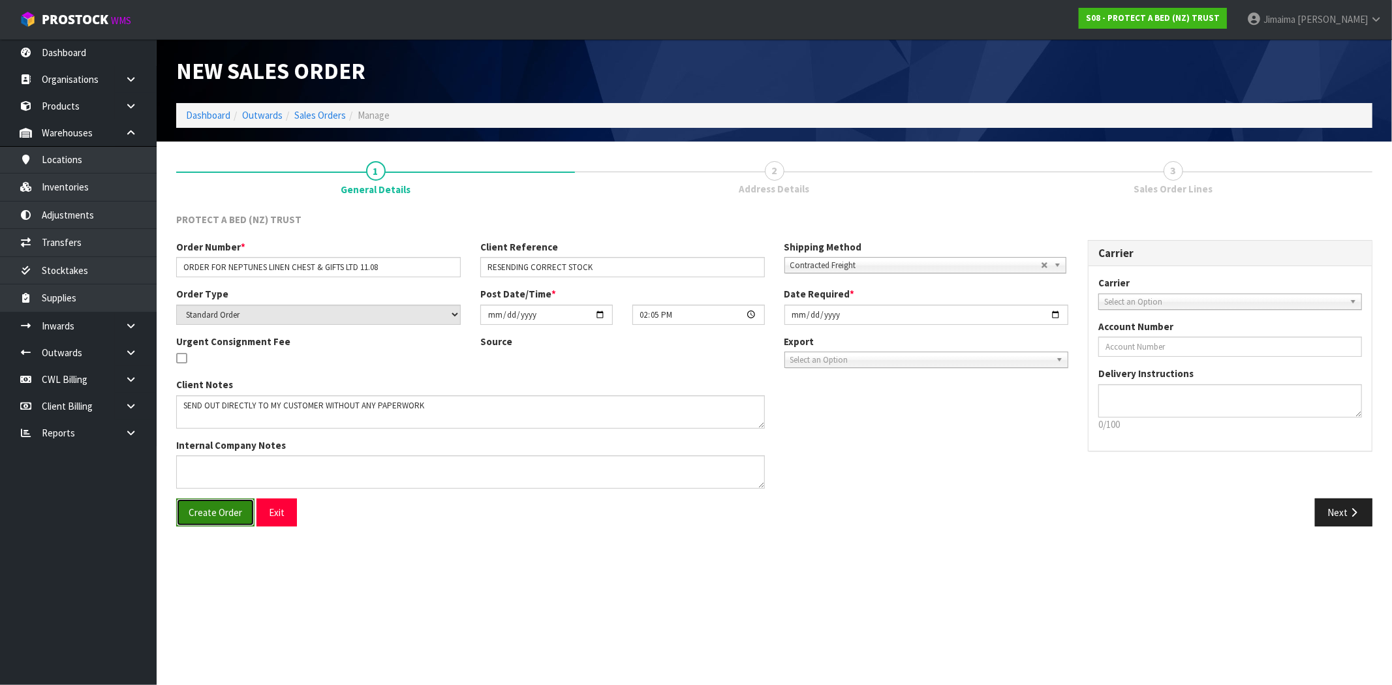
click at [212, 505] on button "Create Order" at bounding box center [215, 513] width 78 height 28
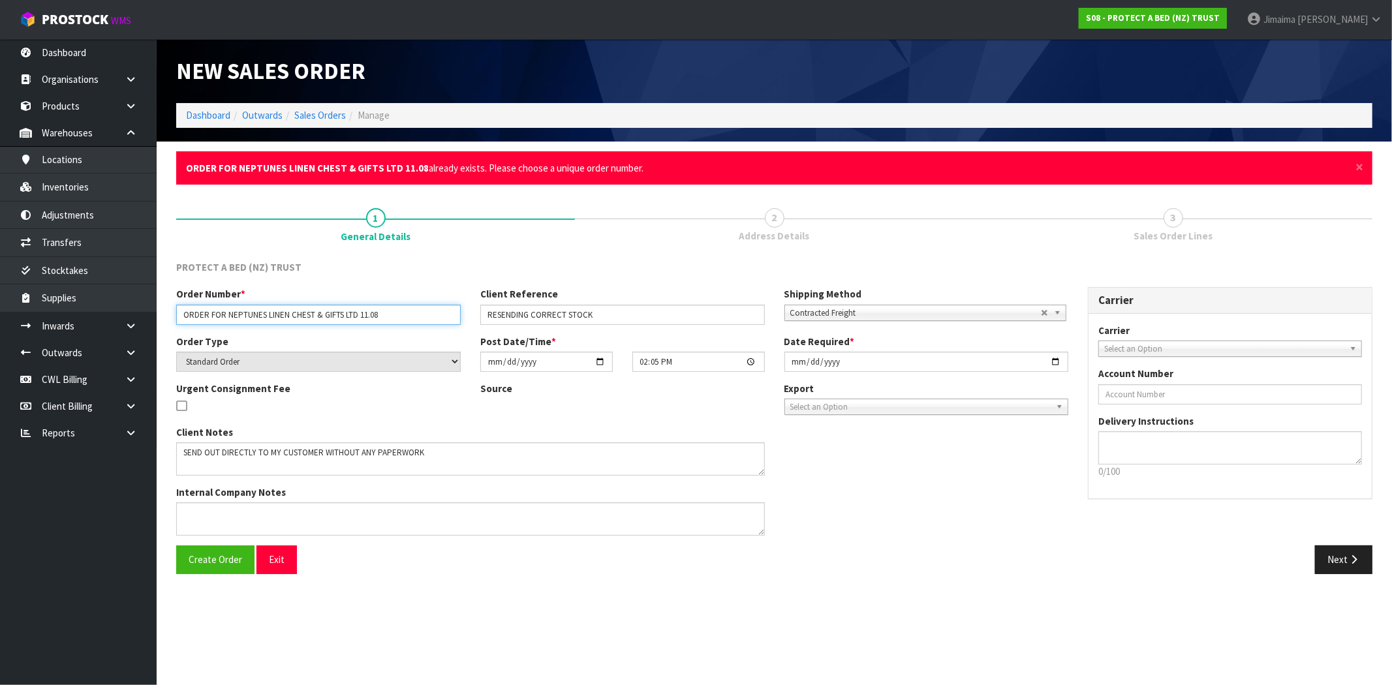
drag, startPoint x: 407, startPoint y: 315, endPoint x: 390, endPoint y: 317, distance: 17.2
click at [390, 317] on input "ORDER FOR NEPTUNES LINEN CHEST & GIFTS LTD 11.08" at bounding box center [318, 315] width 285 height 20
type input "ORDER FOR NEPTUNES LINEN CHEST & GIFTS LTD 11.08."
click at [225, 559] on span "Create Order" at bounding box center [216, 560] width 54 height 12
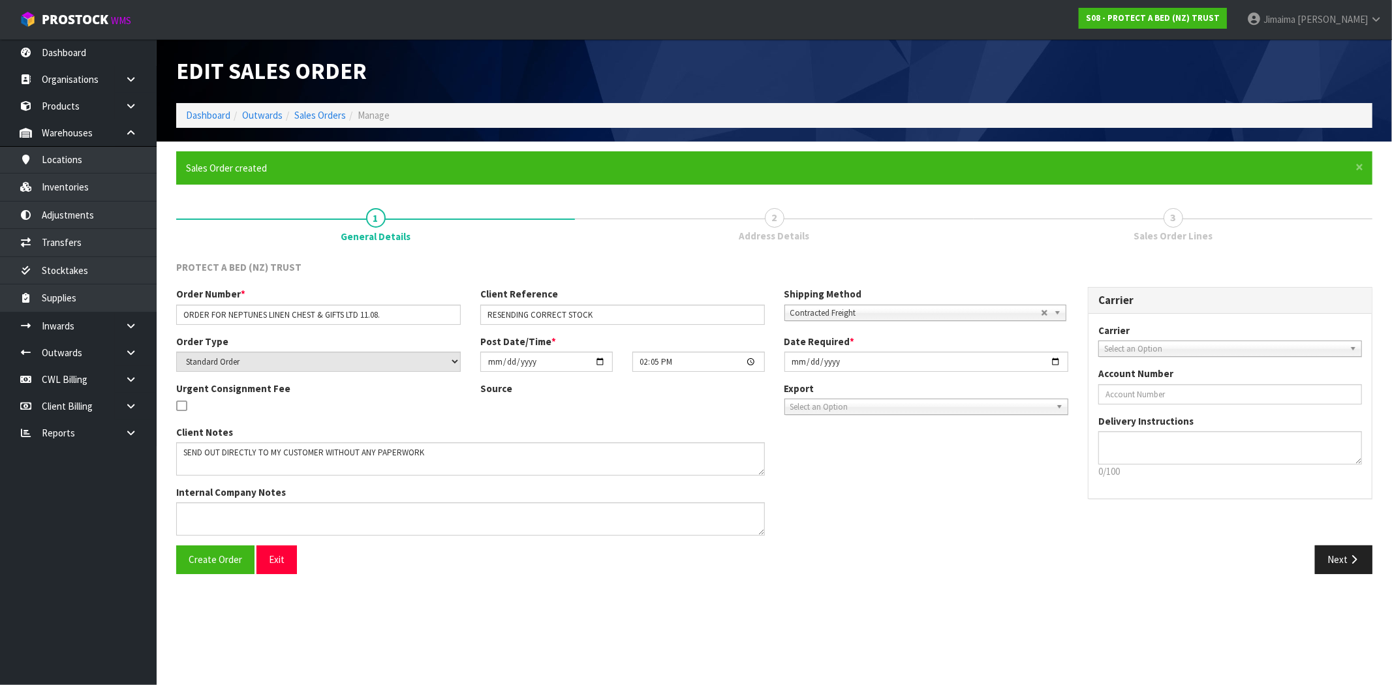
click at [845, 551] on div "Next" at bounding box center [1079, 560] width 608 height 28
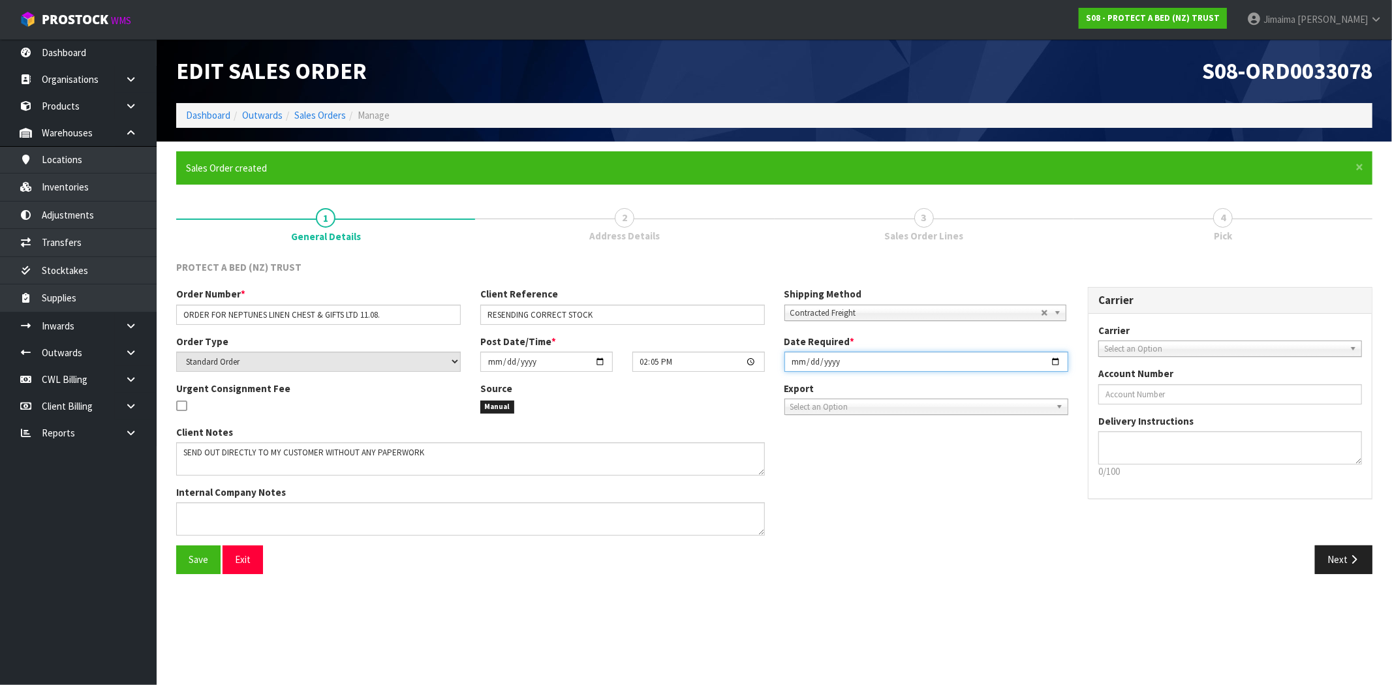
click at [1056, 357] on input "[DATE]" at bounding box center [927, 362] width 285 height 20
type input "[DATE]"
click at [485, 312] on input "RESENDING CORRECT STOCK" at bounding box center [622, 315] width 285 height 20
click at [617, 312] on input "RESENDING CORRECT STOCK" at bounding box center [622, 315] width 285 height 20
click at [484, 315] on input "RESENDING CORRECT STOCK" at bounding box center [622, 315] width 285 height 20
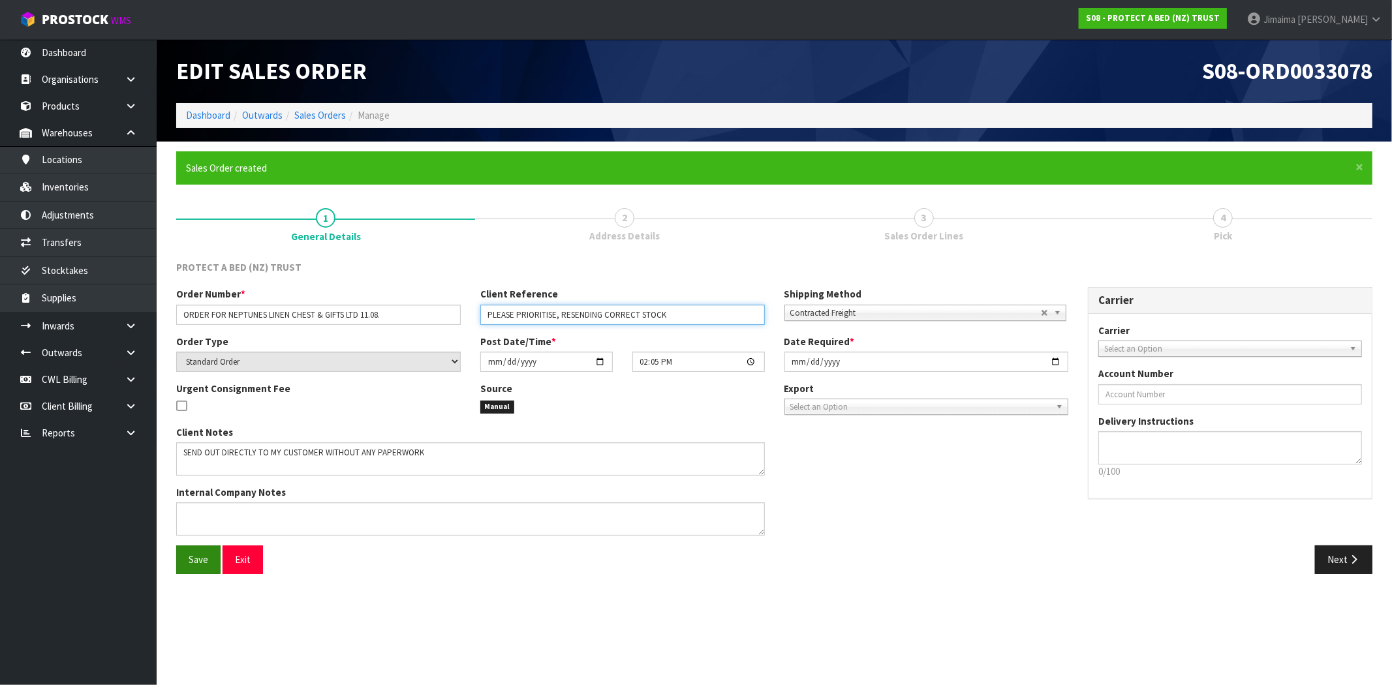
type input "PLEASE PRIORITISE, RESENDING CORRECT STOCK"
click at [184, 564] on button "Save" at bounding box center [198, 560] width 44 height 28
click at [1340, 557] on button "Next" at bounding box center [1343, 560] width 57 height 28
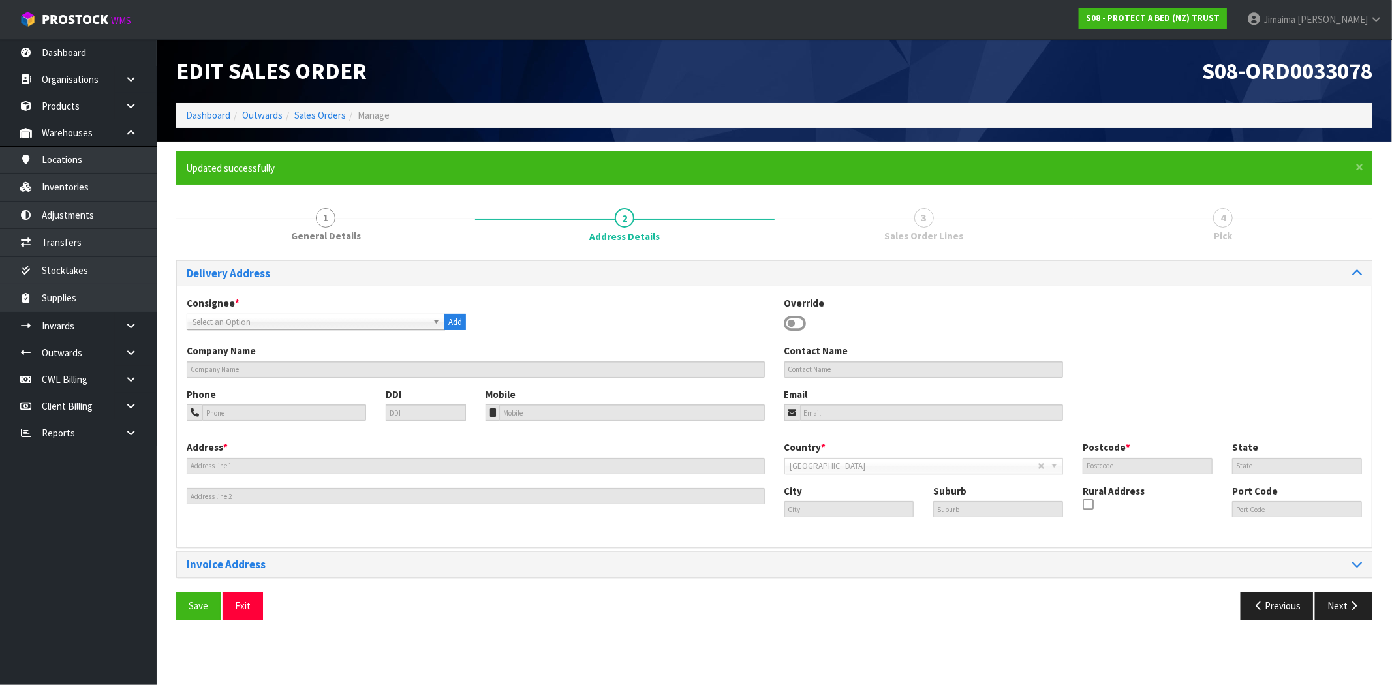
click at [243, 330] on div "Consignee * 000001.BAY MECHANICS - BAY MECHANICS 000001A - BRAKE & TRANSMISSION…" at bounding box center [774, 320] width 1195 height 48
click at [243, 326] on span "Select an Option" at bounding box center [310, 323] width 235 height 16
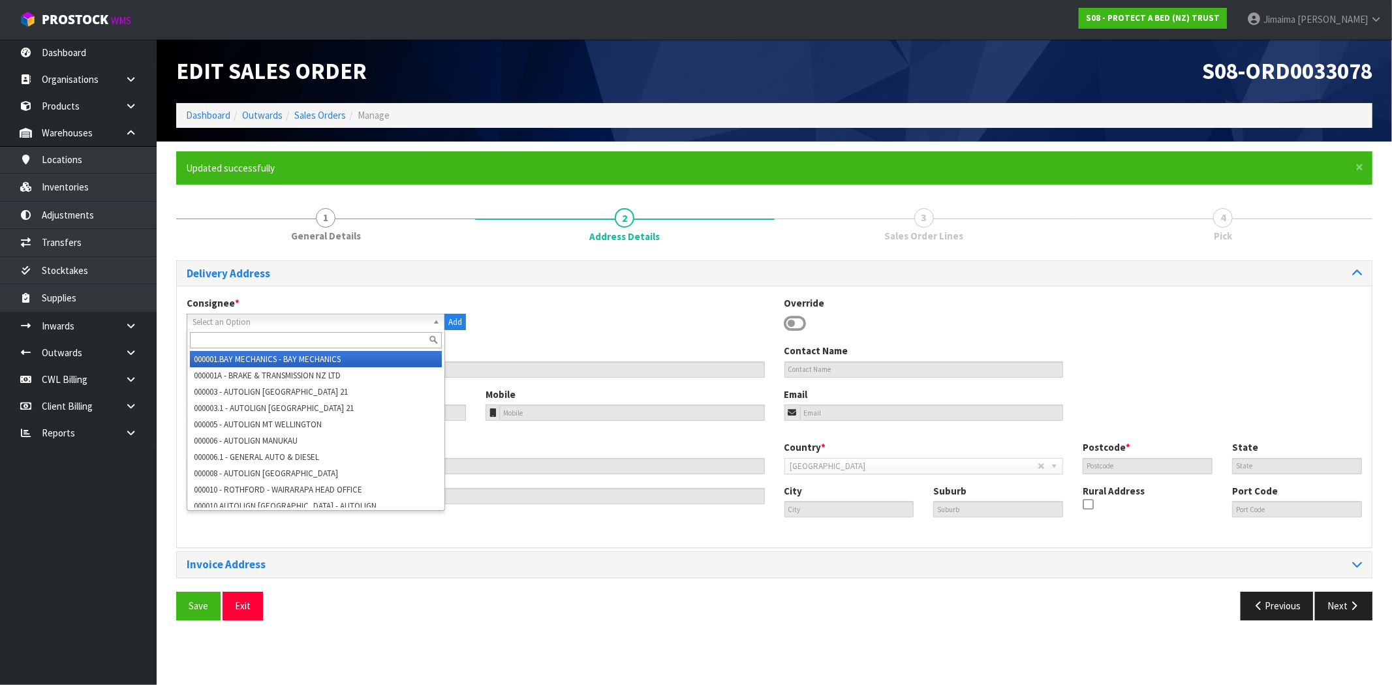
click at [233, 335] on input "text" at bounding box center [316, 340] width 252 height 16
click at [794, 316] on icon at bounding box center [796, 324] width 22 height 20
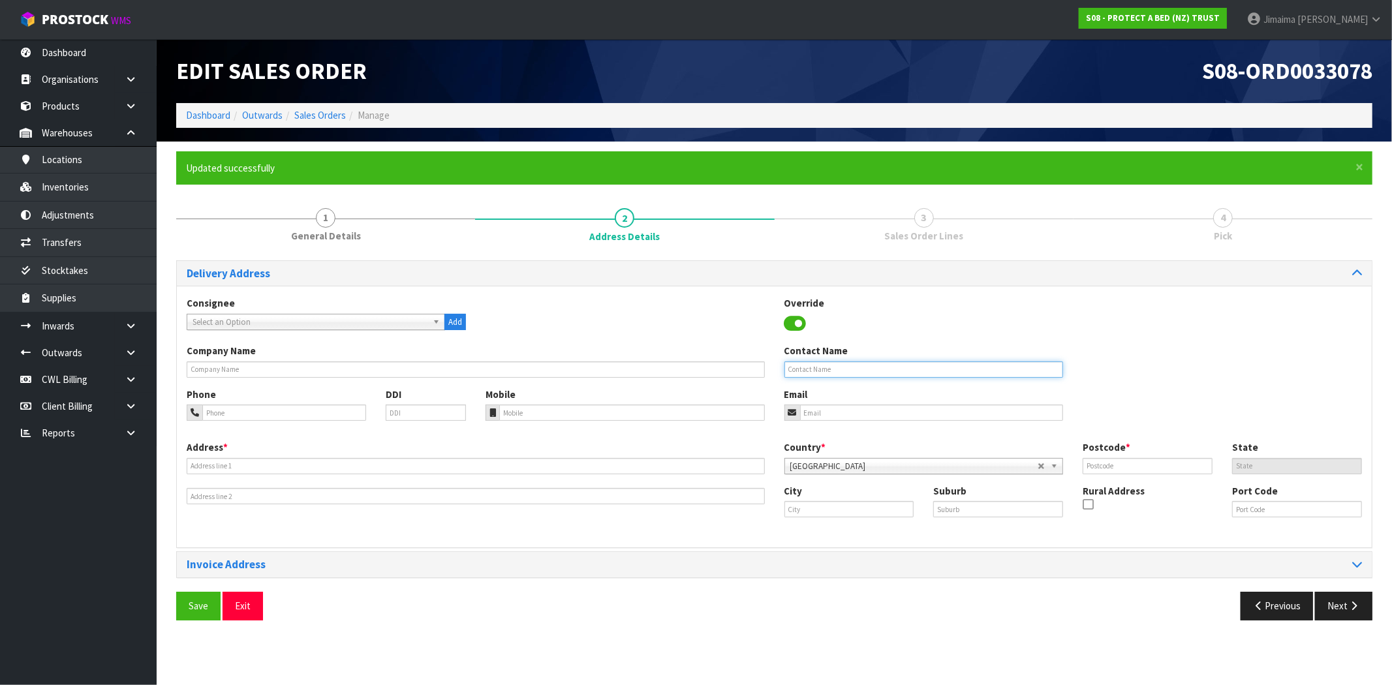
drag, startPoint x: 908, startPoint y: 371, endPoint x: 689, endPoint y: 366, distance: 218.7
click at [907, 371] on input "text" at bounding box center [924, 370] width 279 height 16
paste input "MARCIA LAWSON"
type input "MARCIA LAWSON"
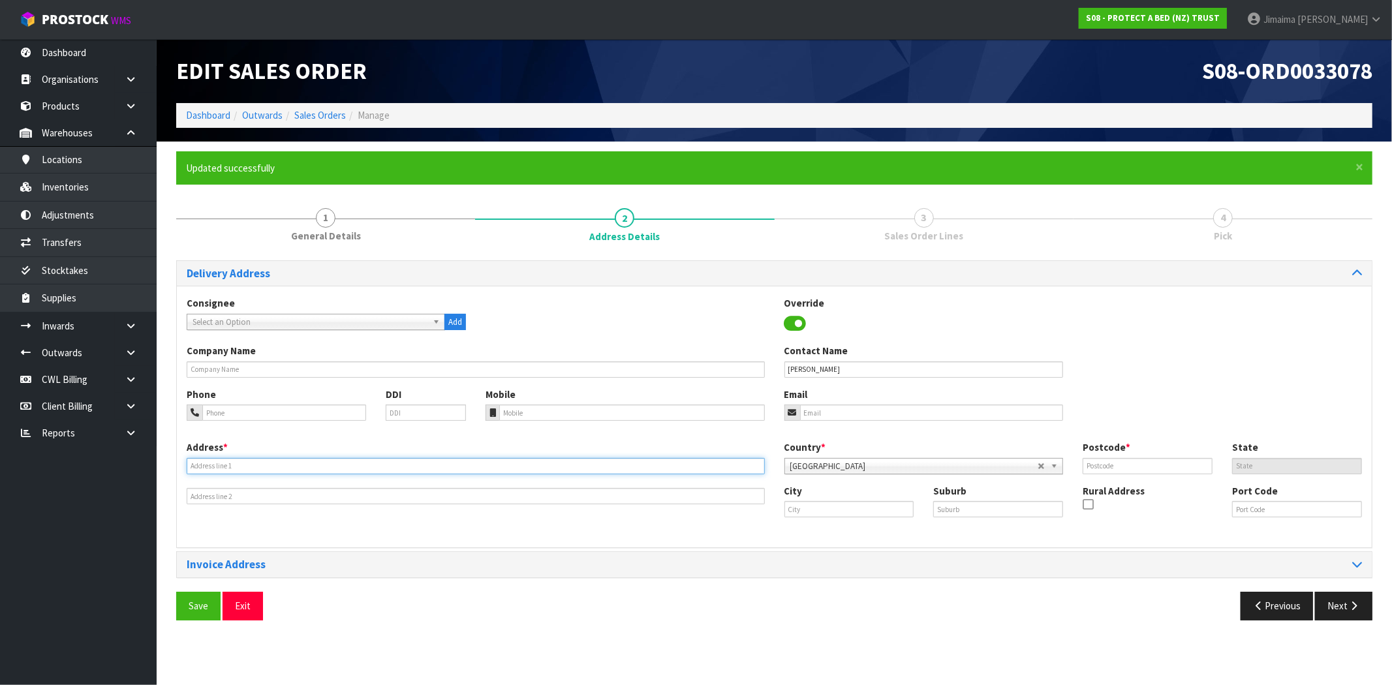
click at [217, 465] on input "text" at bounding box center [476, 466] width 578 height 16
paste input "179A CAMES ROAD"
type input "179A CAMES ROAD"
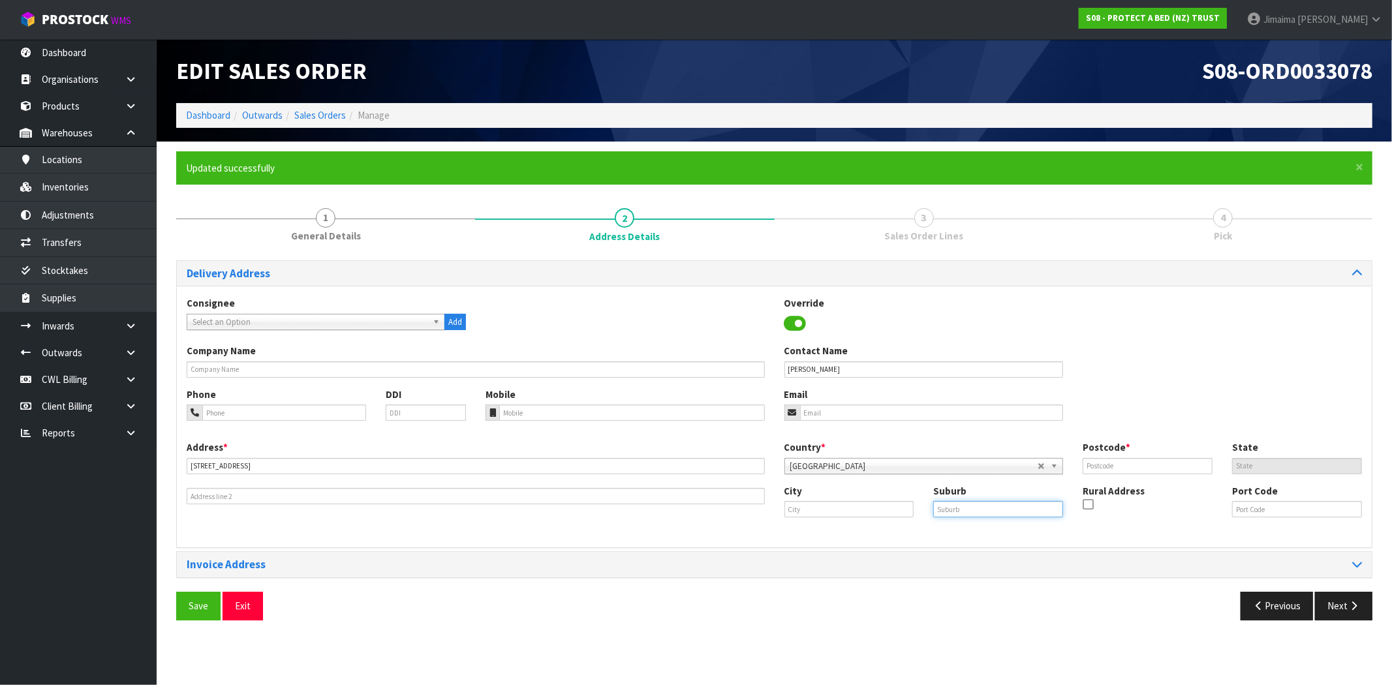
click at [977, 508] on input "text" at bounding box center [998, 509] width 130 height 16
paste input "R D 5"
click at [944, 505] on input "R D 5" at bounding box center [998, 509] width 130 height 16
type input "RD 5"
click at [884, 520] on div "City Suburb RD 5 Rural Address Port Code" at bounding box center [1074, 506] width 598 height 44
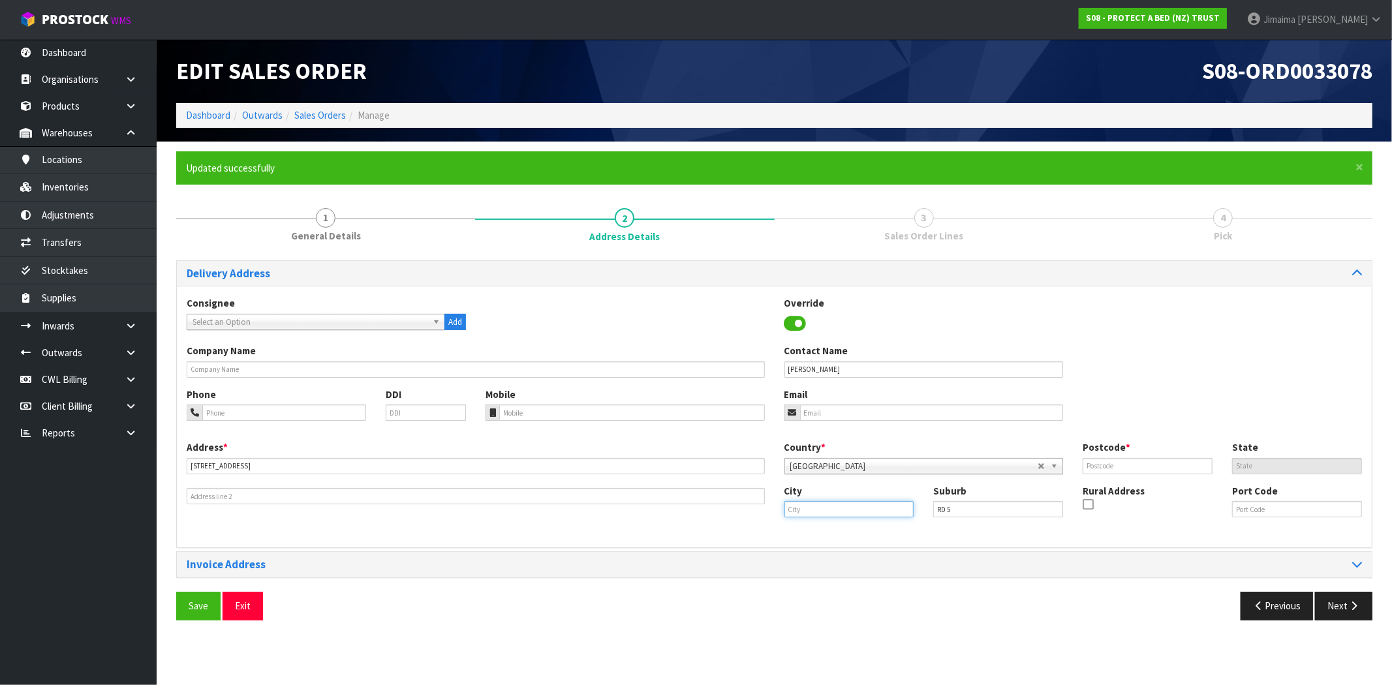
click at [869, 503] on input "text" at bounding box center [850, 509] width 130 height 16
paste input "WELLSFORD"
type input "WELLSFORD"
click at [1191, 468] on input "text" at bounding box center [1148, 466] width 130 height 16
paste input "0975"
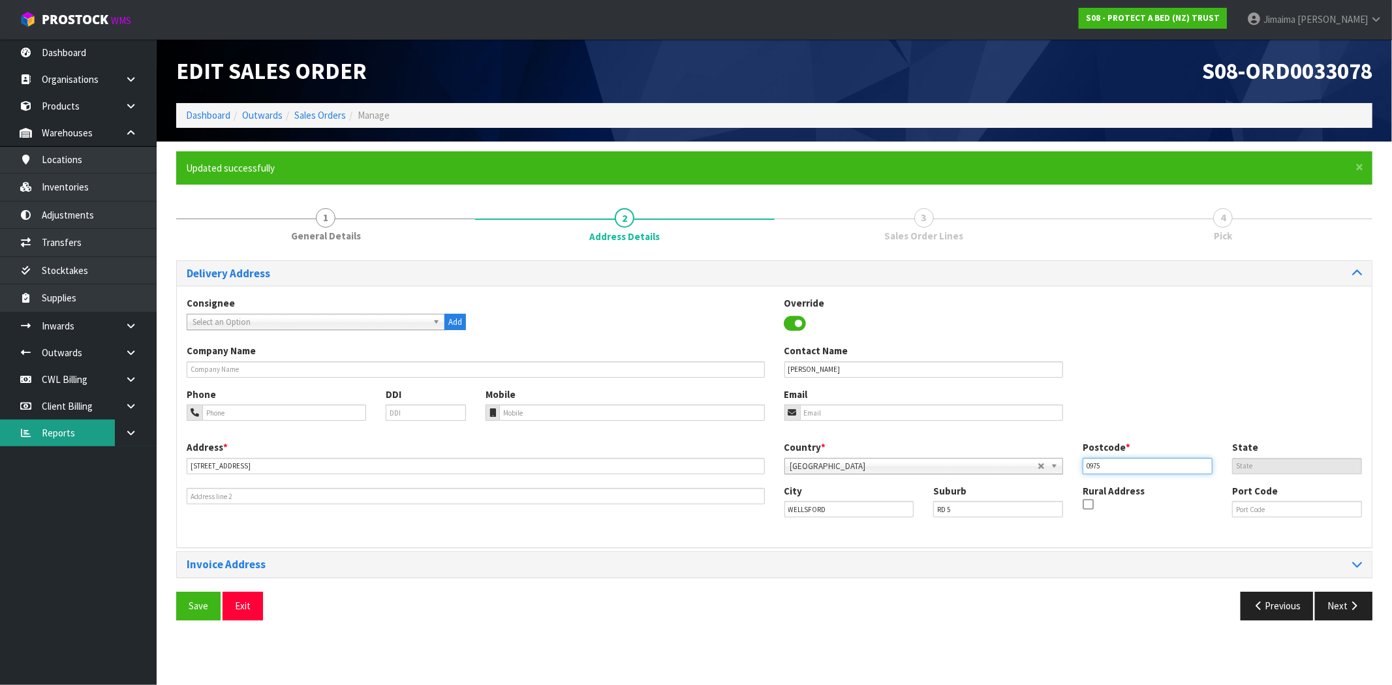
type input "0975"
drag, startPoint x: 594, startPoint y: 413, endPoint x: 550, endPoint y: 439, distance: 51.3
click at [594, 413] on input "tel" at bounding box center [632, 413] width 266 height 16
paste input "0221843986"
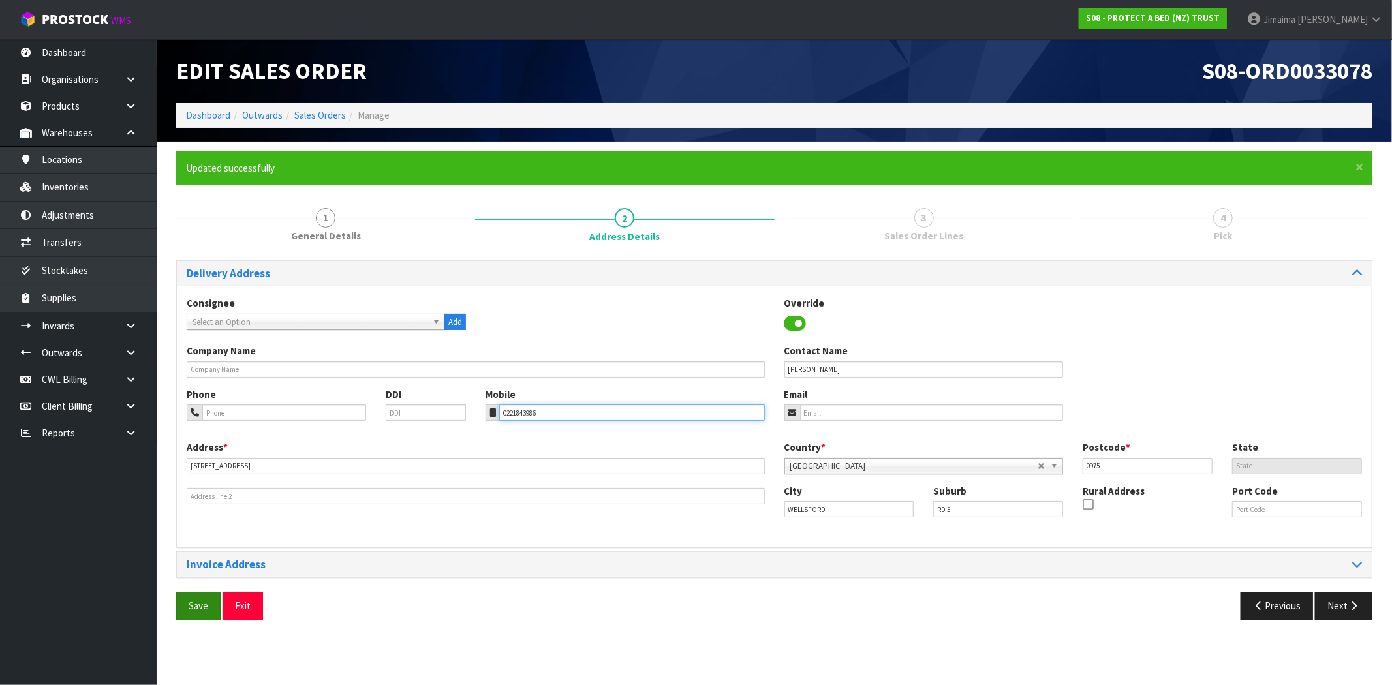
type input "0221843986"
click at [181, 614] on button "Save" at bounding box center [198, 606] width 44 height 28
click at [1354, 610] on icon "button" at bounding box center [1354, 606] width 12 height 10
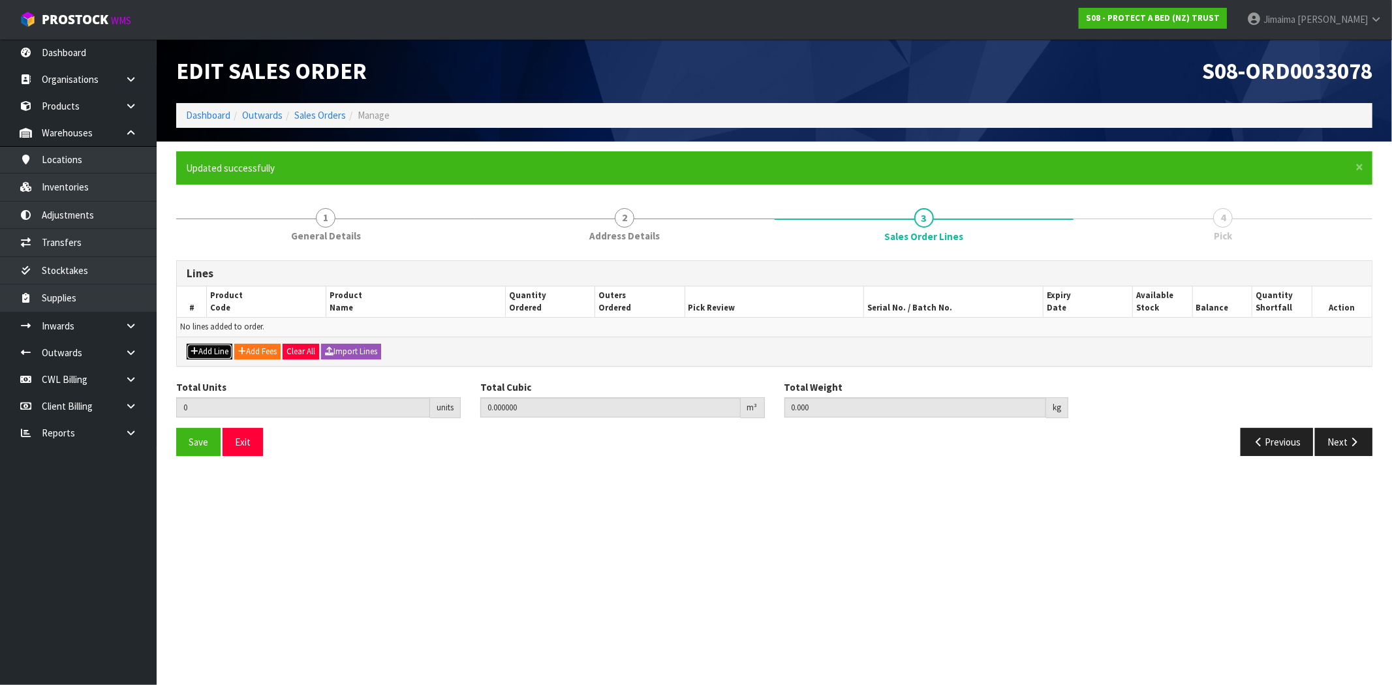
click at [194, 344] on button "Add Line" at bounding box center [210, 352] width 46 height 16
type input "0"
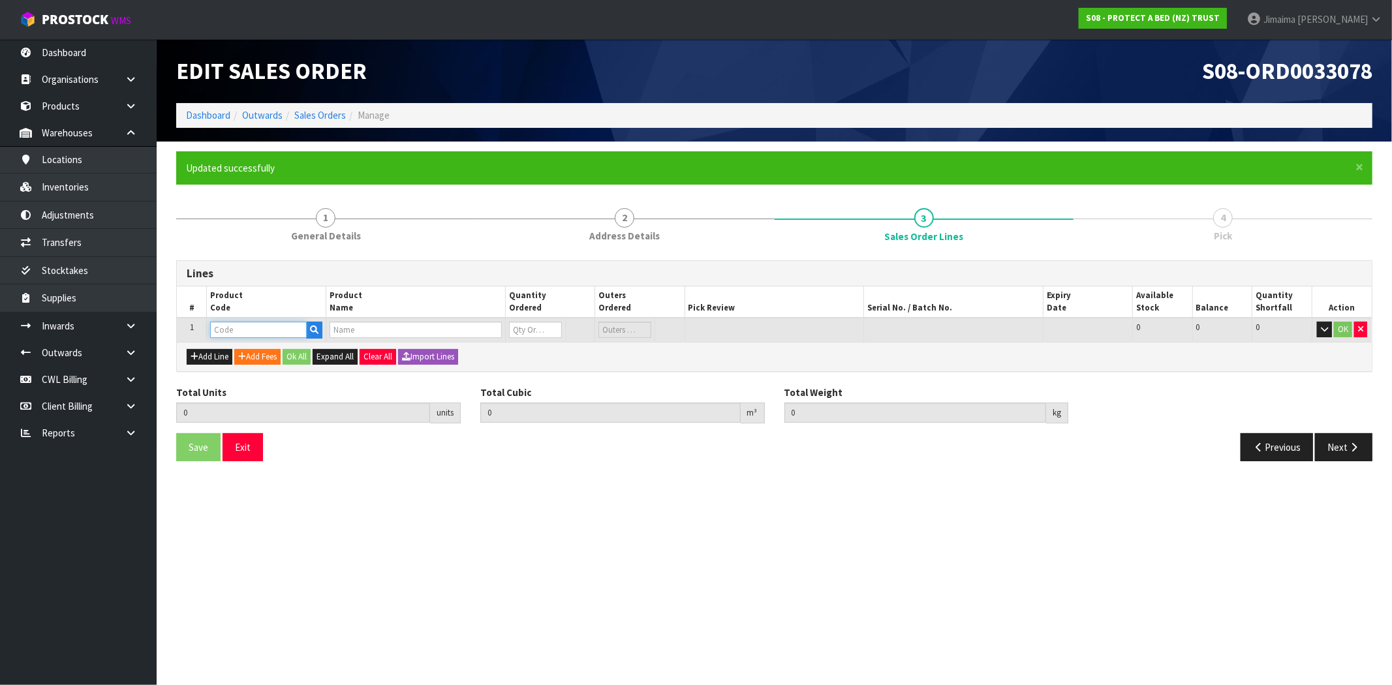
click at [227, 331] on input "text" at bounding box center [258, 330] width 97 height 16
click at [598, 258] on div "Lines # Product Code Product Name Quantity Ordered Outers Ordered Pick Review S…" at bounding box center [774, 361] width 1196 height 221
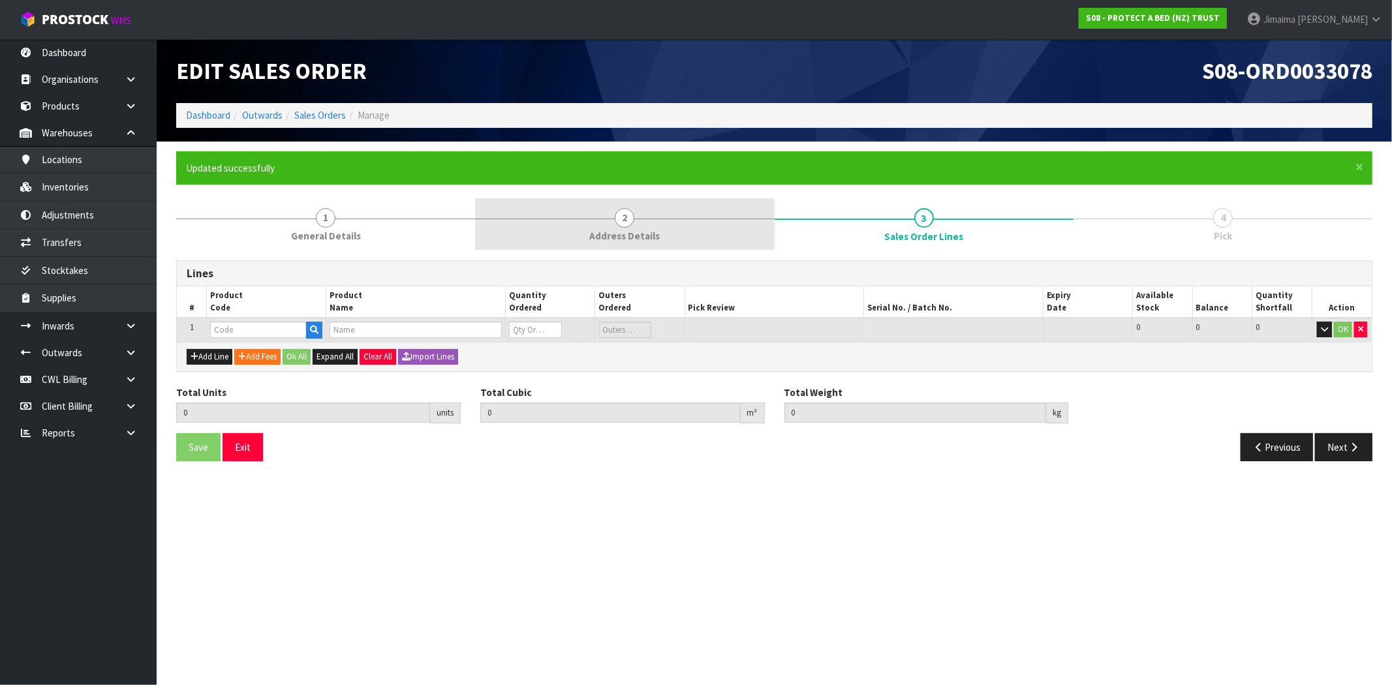
drag, startPoint x: 694, startPoint y: 229, endPoint x: 882, endPoint y: 214, distance: 188.6
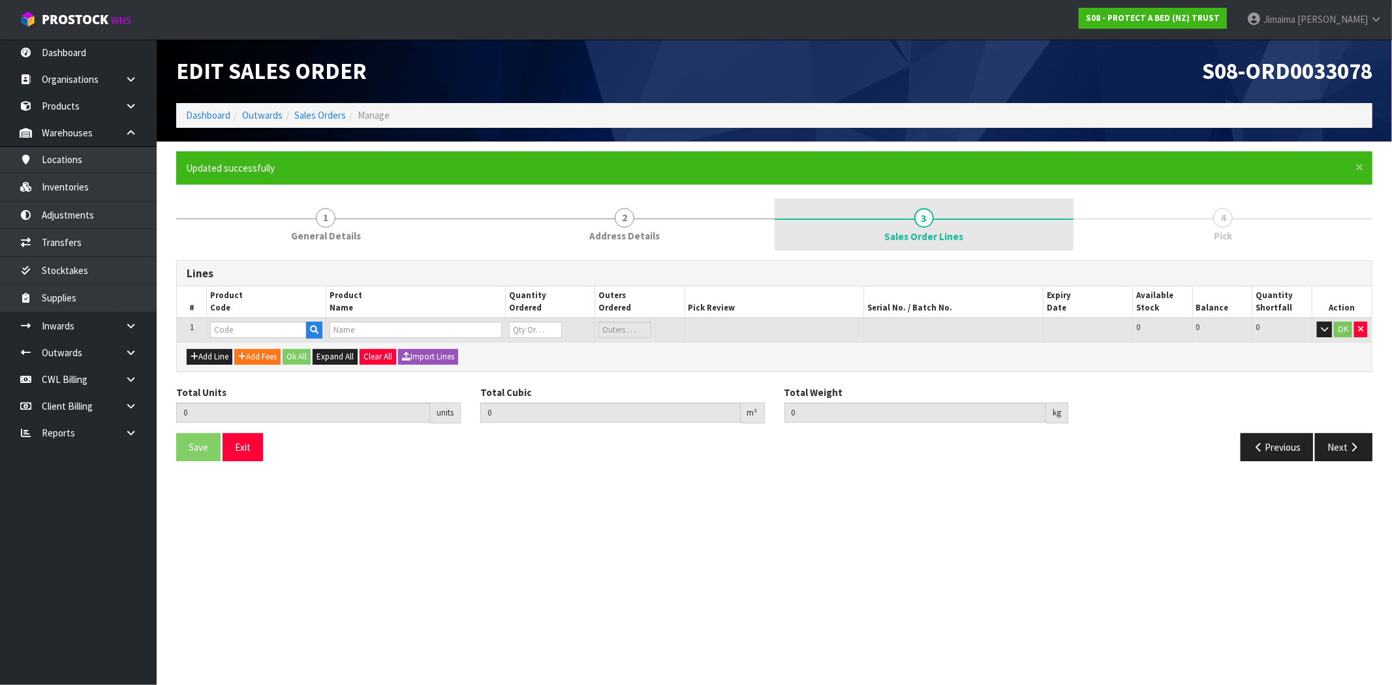
click at [695, 229] on link "2 Address Details" at bounding box center [624, 224] width 299 height 52
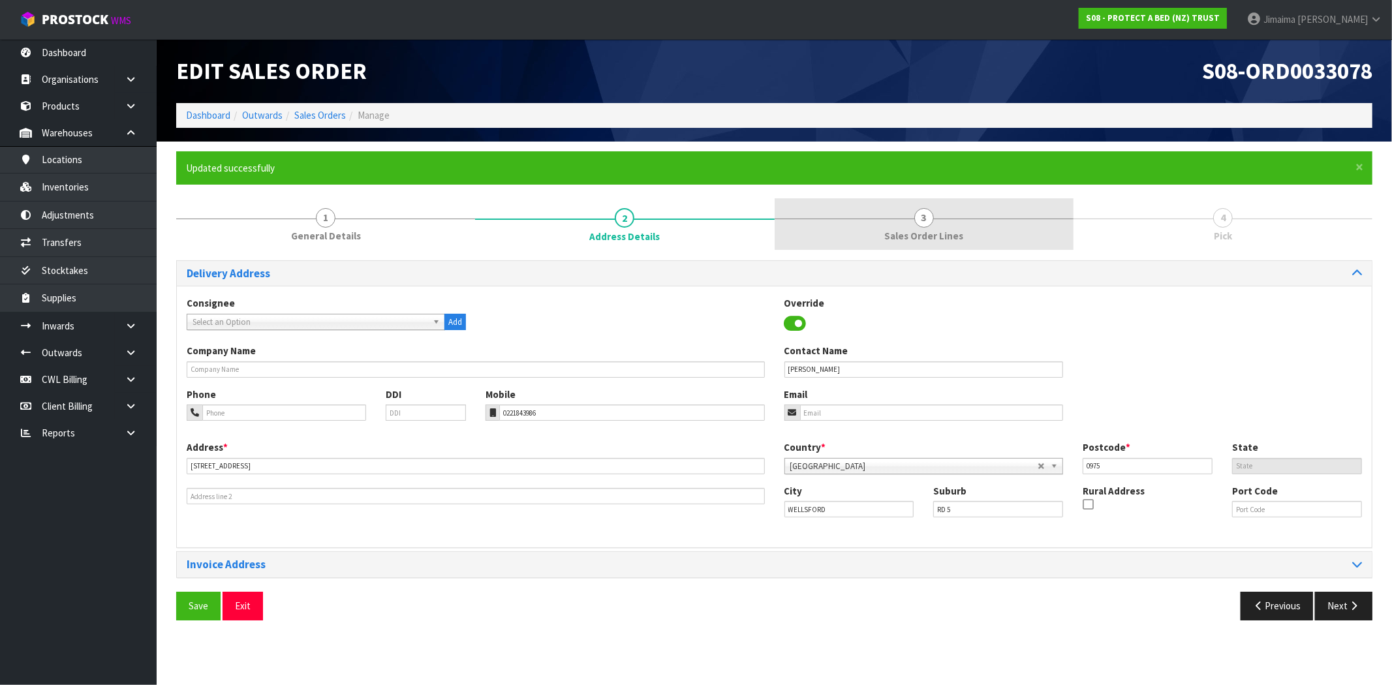
click at [882, 214] on link "3 Sales Order Lines" at bounding box center [924, 224] width 299 height 52
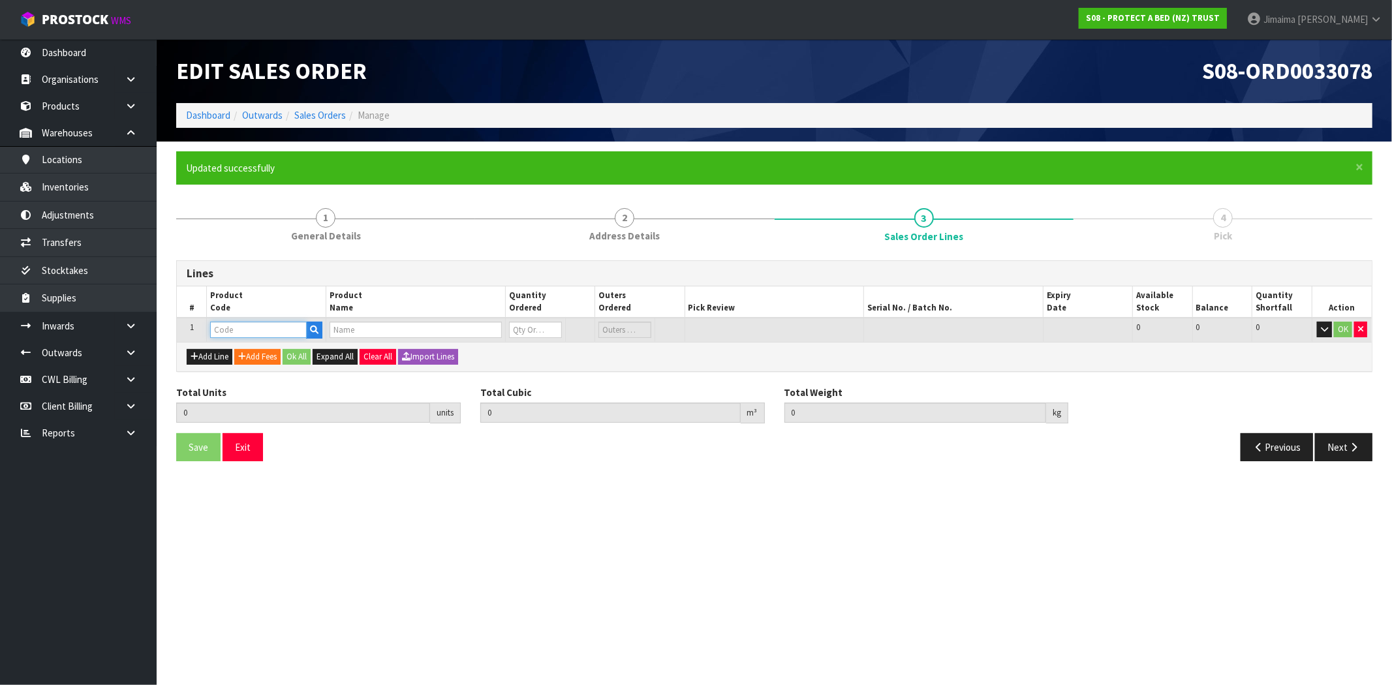
drag, startPoint x: 275, startPoint y: 328, endPoint x: 245, endPoint y: 330, distance: 30.1
click at [275, 328] on input "text" at bounding box center [258, 330] width 97 height 16
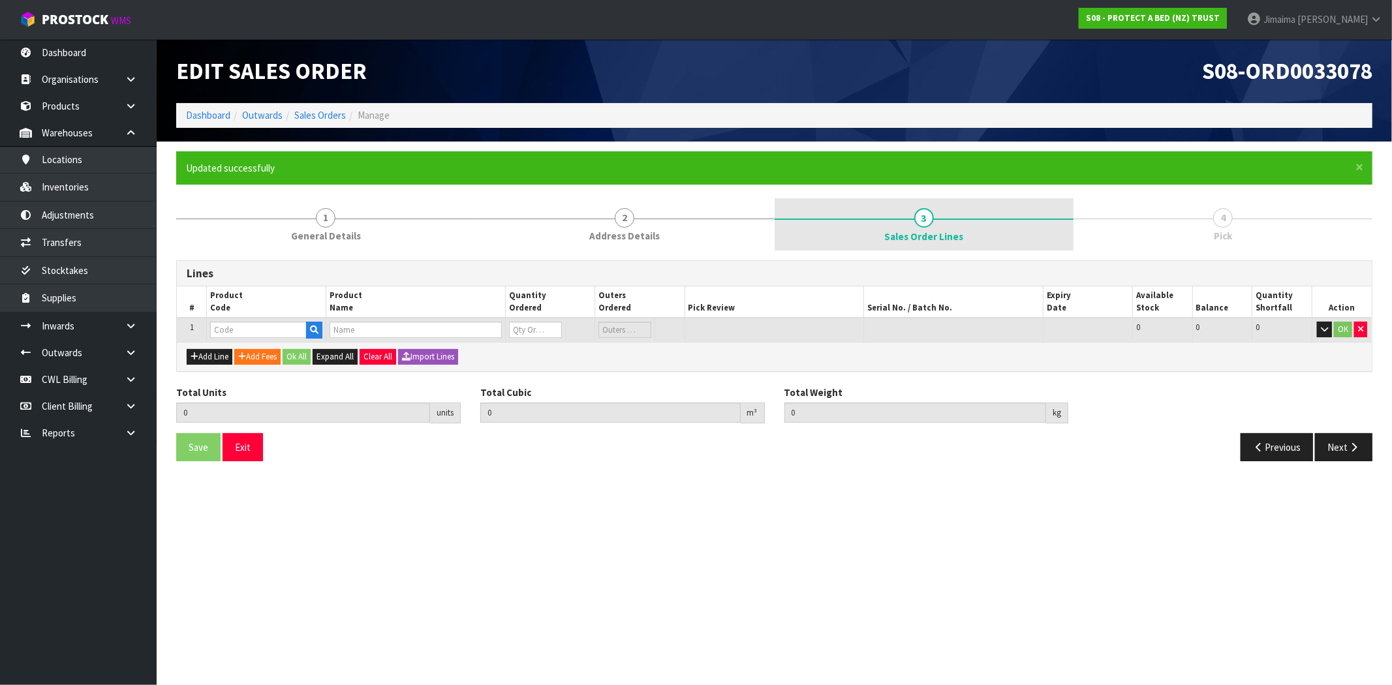
click at [790, 237] on link "3 Sales Order Lines" at bounding box center [924, 224] width 299 height 52
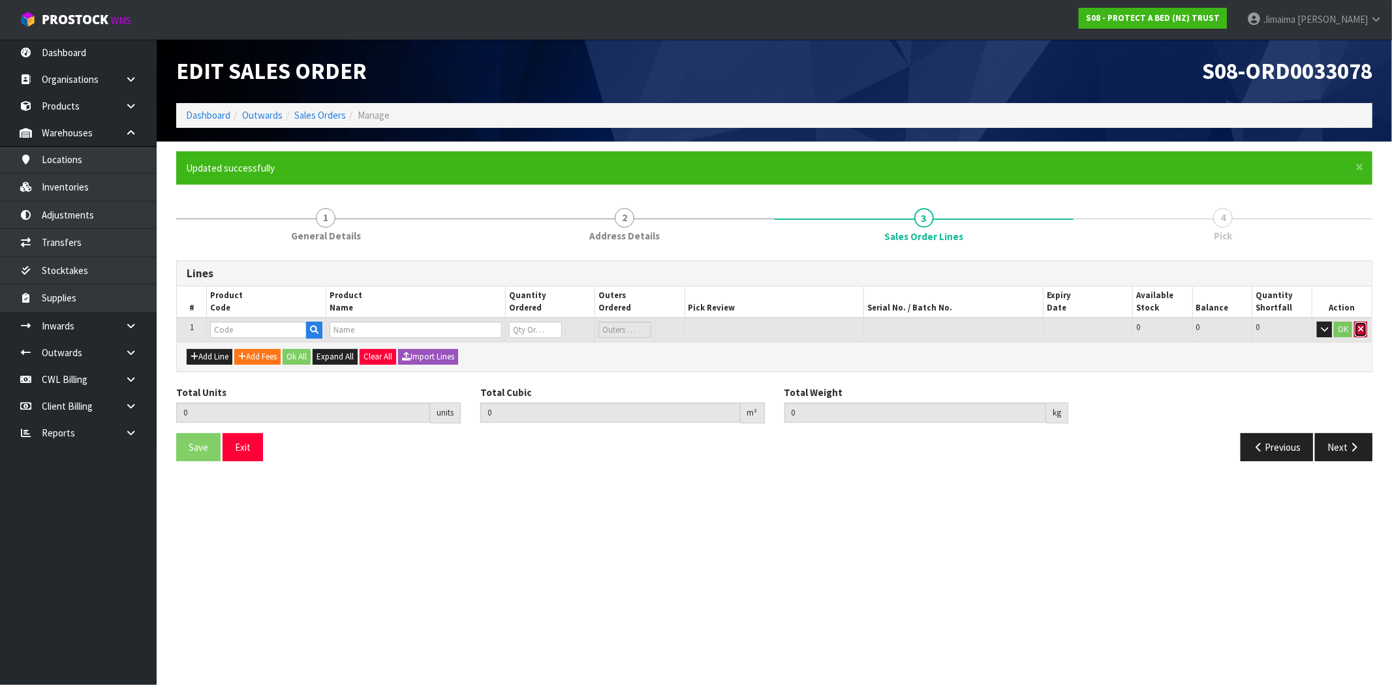
click at [1359, 329] on icon "button" at bounding box center [1360, 329] width 5 height 8
type input "0.000000"
type input "0.000"
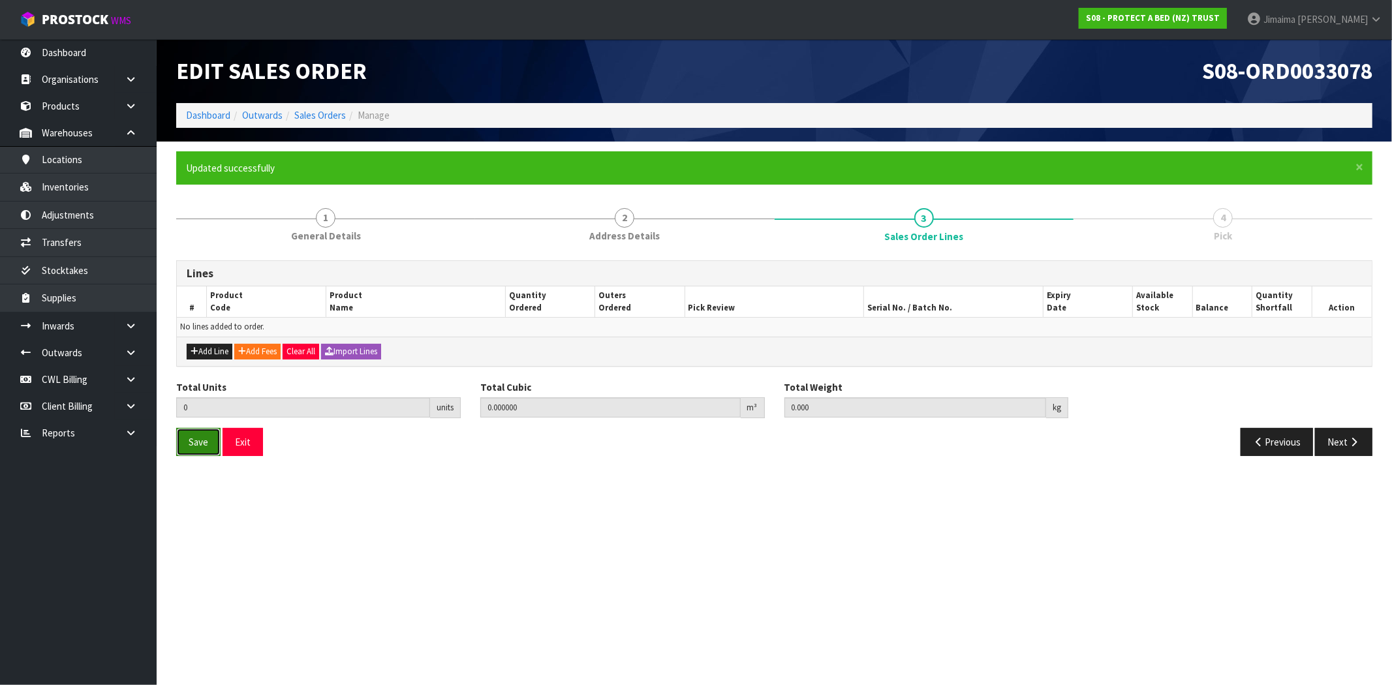
click at [206, 445] on span "Save" at bounding box center [199, 442] width 20 height 12
click at [308, 116] on link "Sales Orders" at bounding box center [320, 115] width 52 height 12
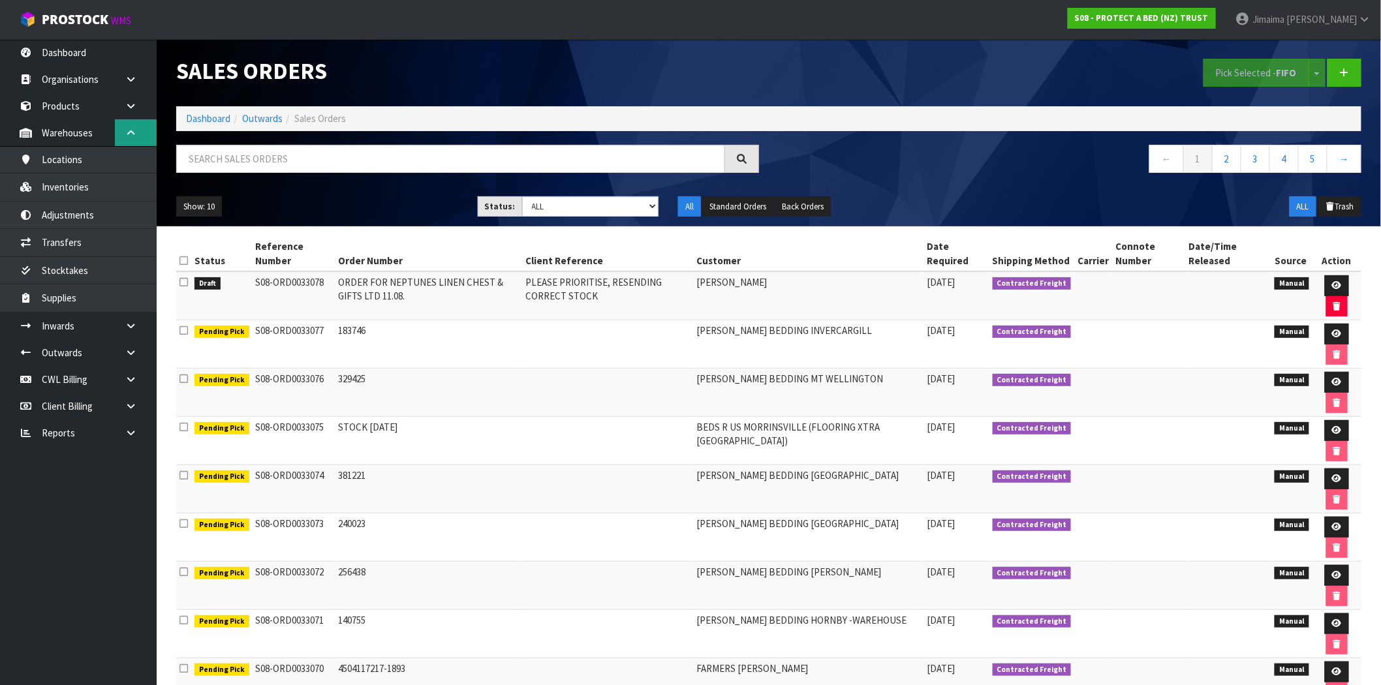
click at [123, 133] on link at bounding box center [136, 132] width 42 height 27
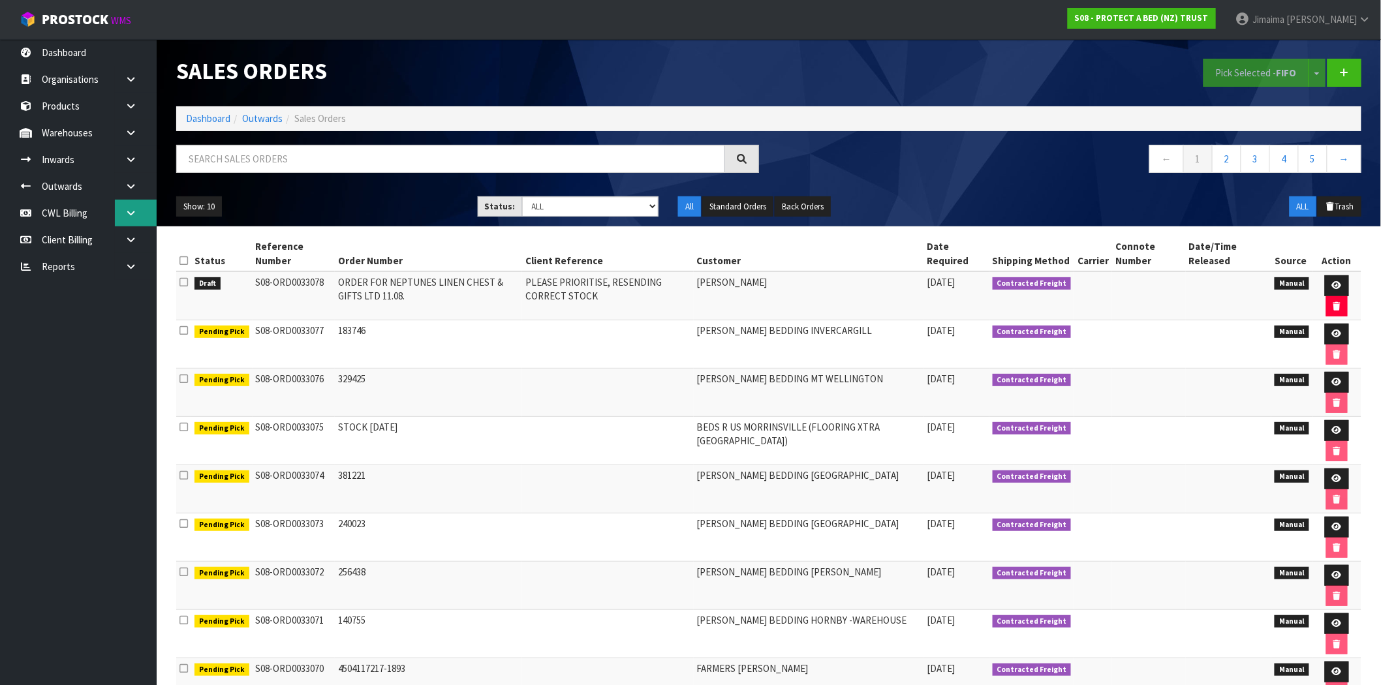
click at [126, 208] on icon at bounding box center [131, 213] width 12 height 10
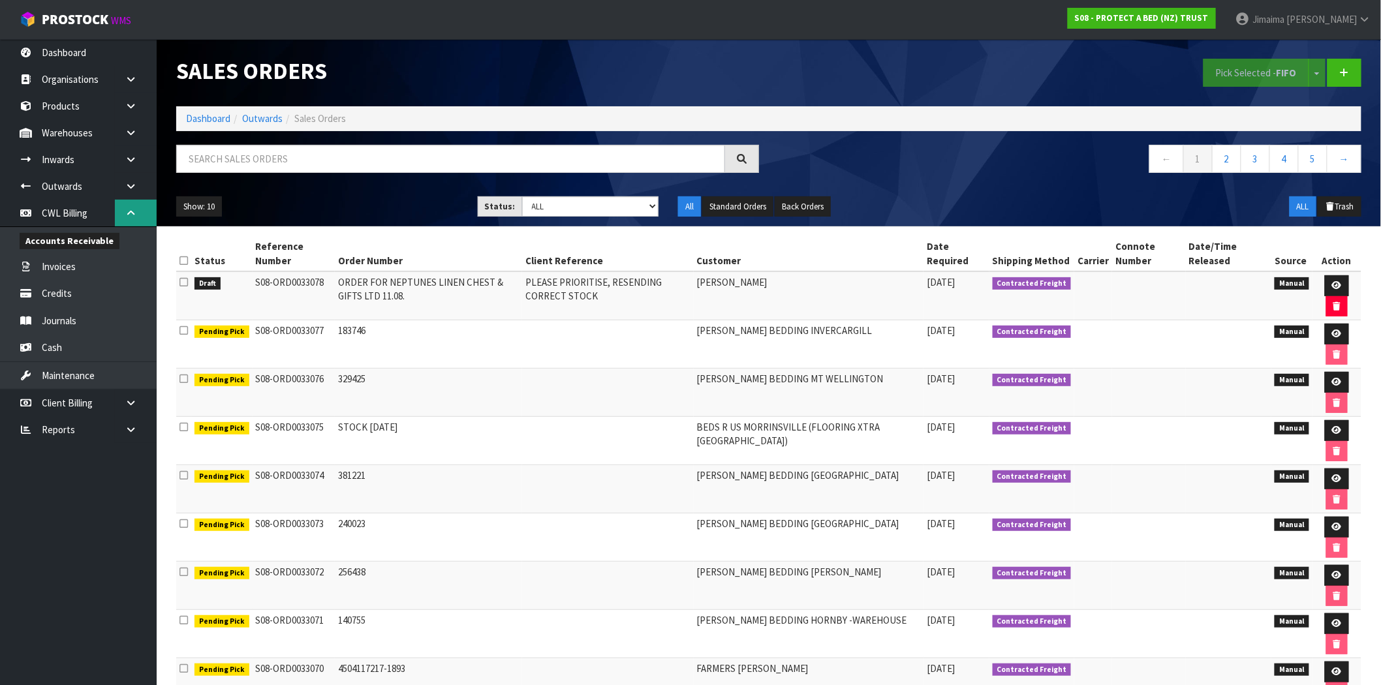
click at [126, 208] on icon at bounding box center [131, 213] width 12 height 10
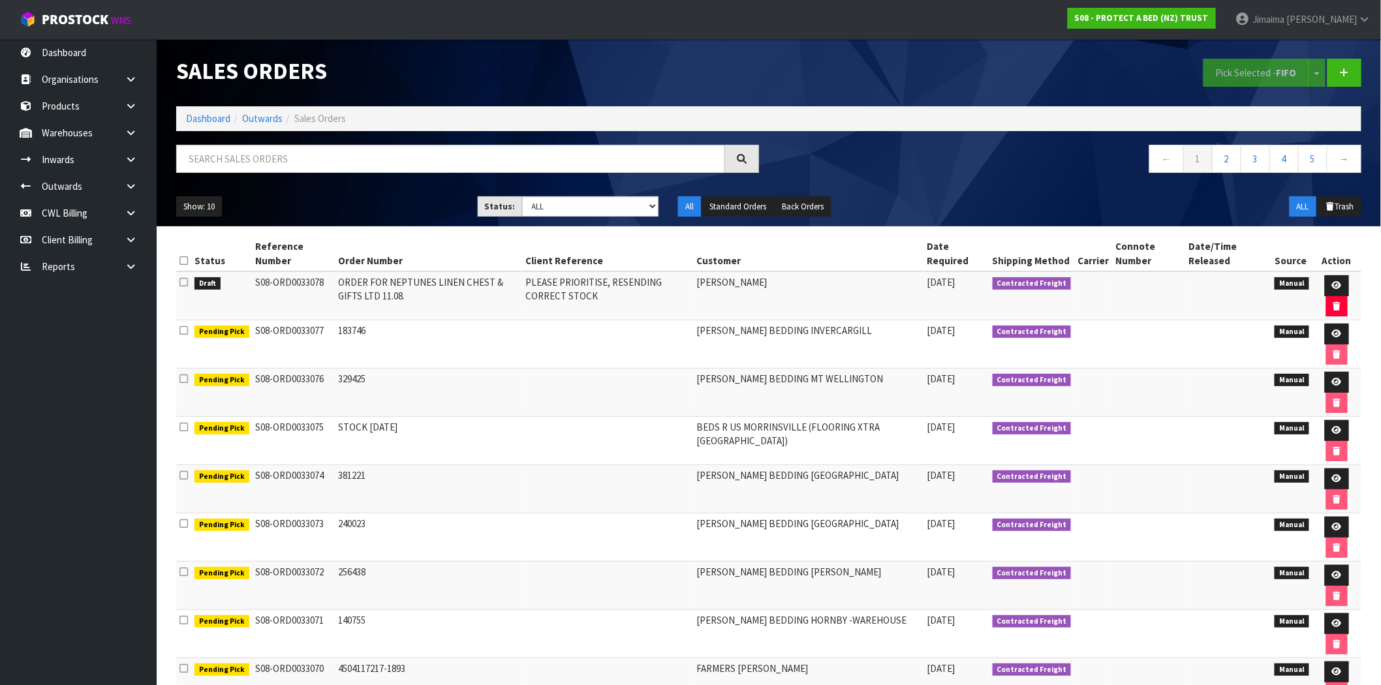
click at [131, 229] on link at bounding box center [136, 240] width 42 height 27
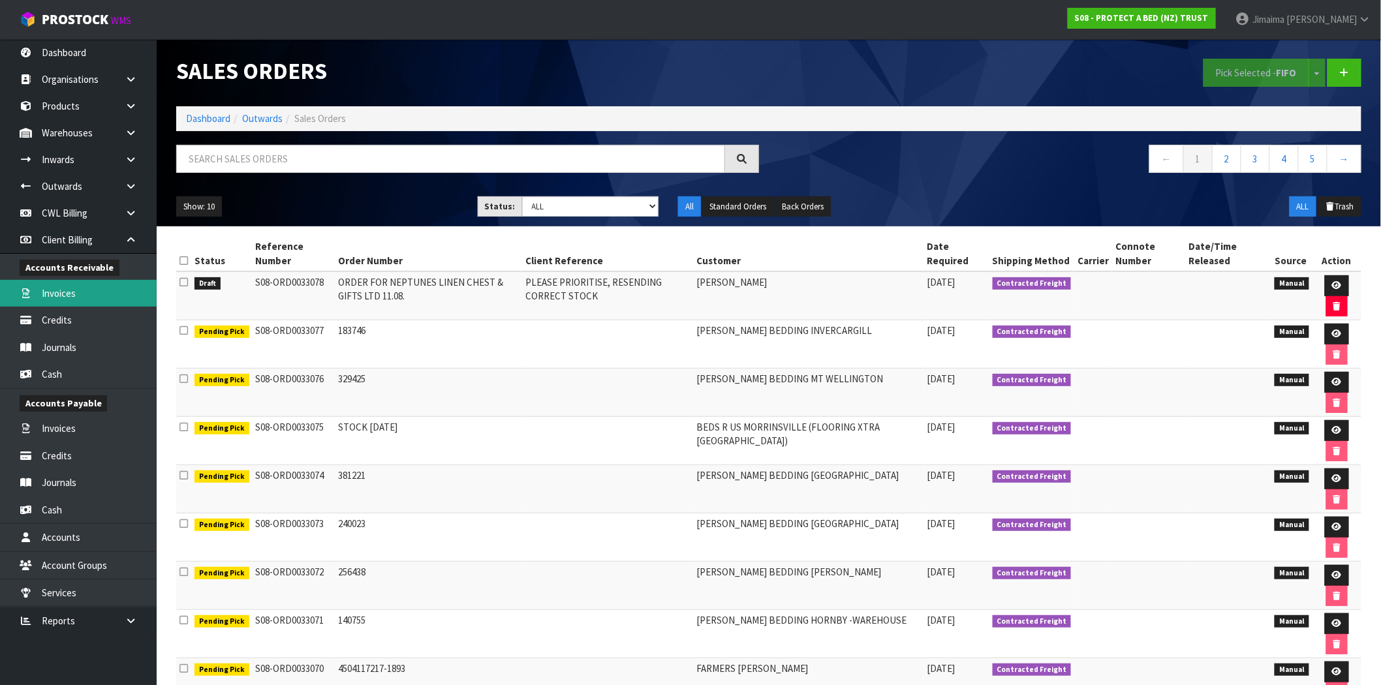
click at [99, 292] on link "Invoices" at bounding box center [78, 293] width 157 height 27
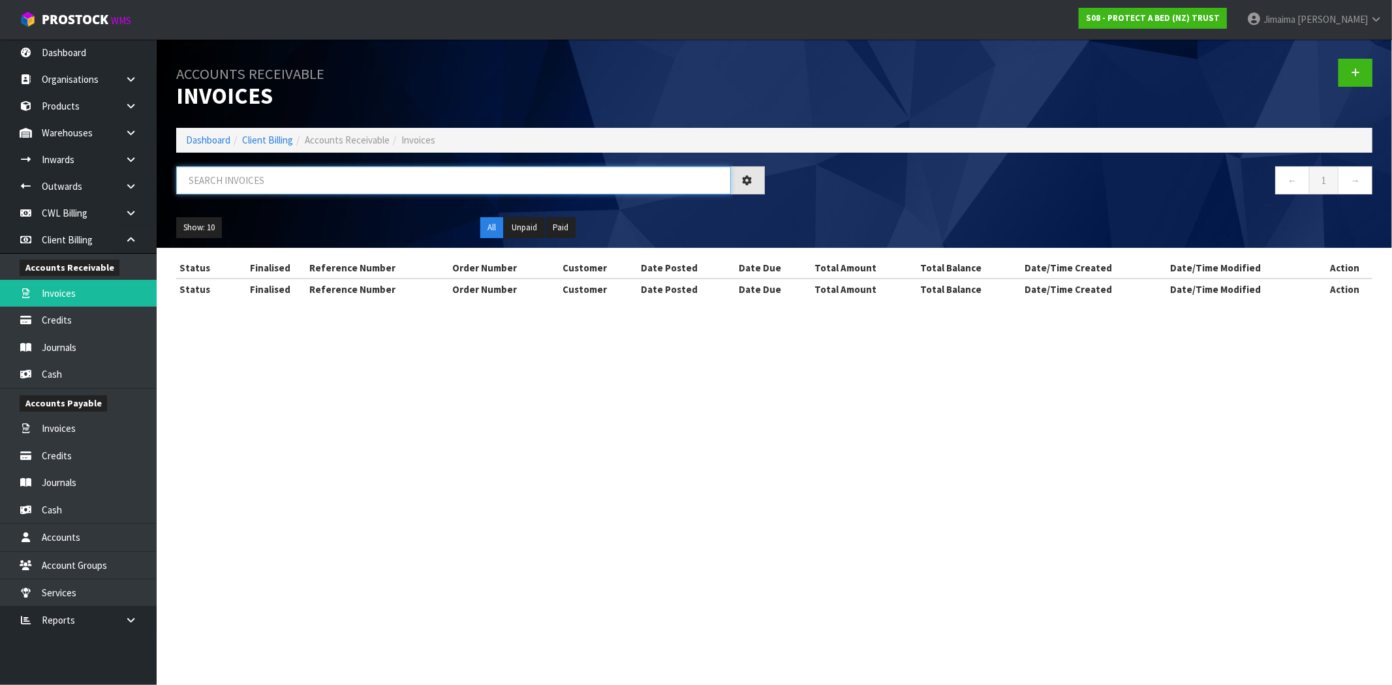
click at [249, 168] on input "text" at bounding box center [453, 180] width 555 height 28
paste input "12072"
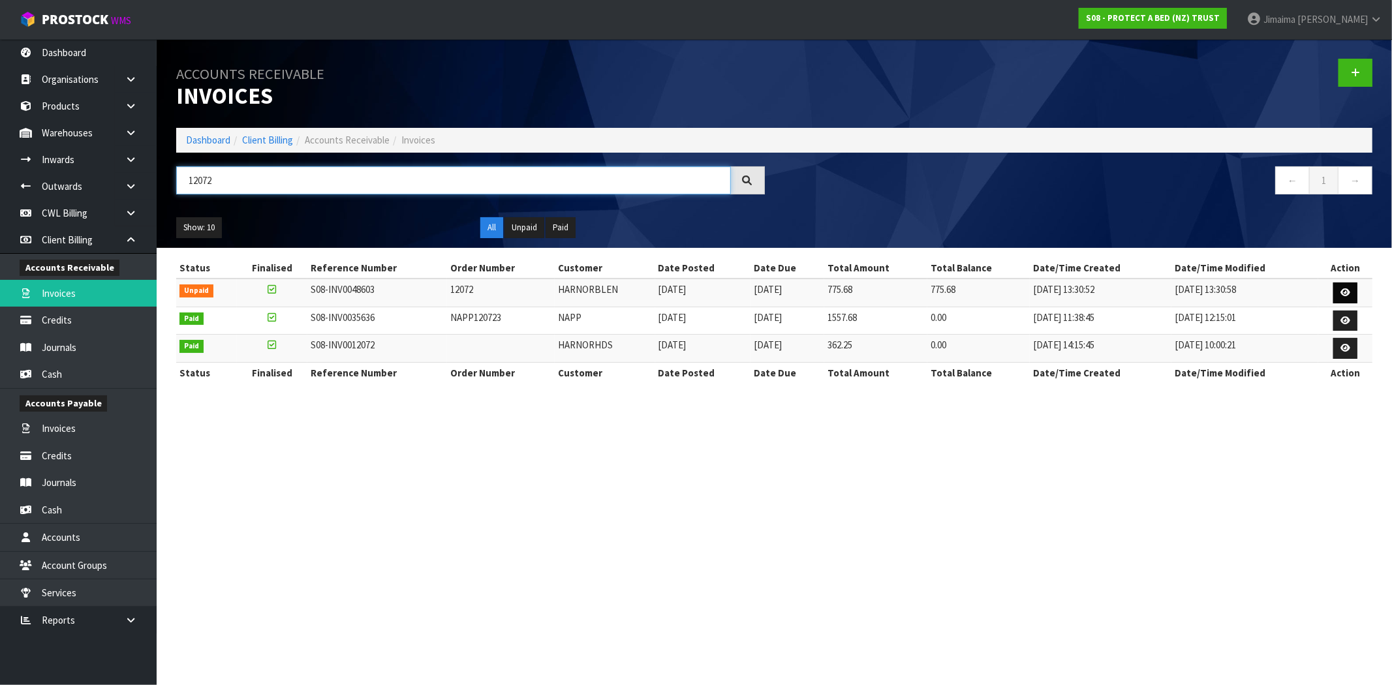
type input "12072"
click at [1343, 285] on link at bounding box center [1346, 293] width 24 height 21
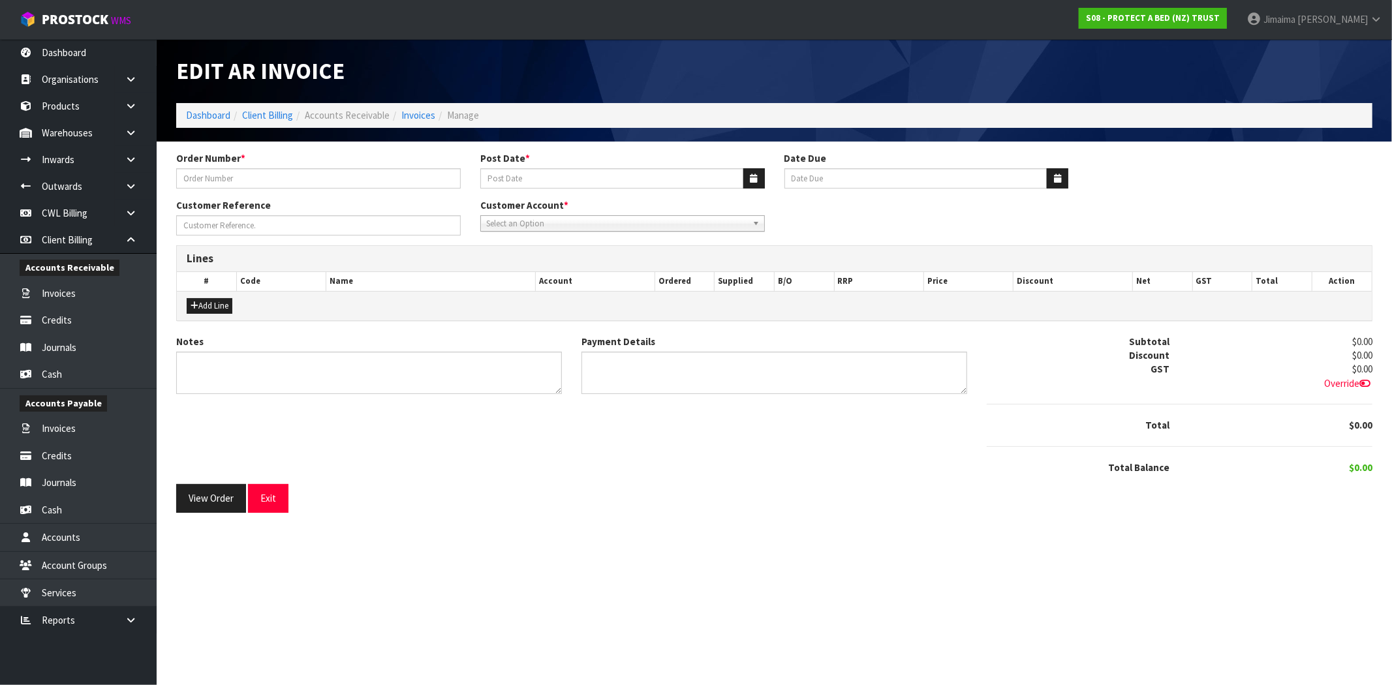
type input "12072"
type input "14/08/2025"
type input "20/09/2025"
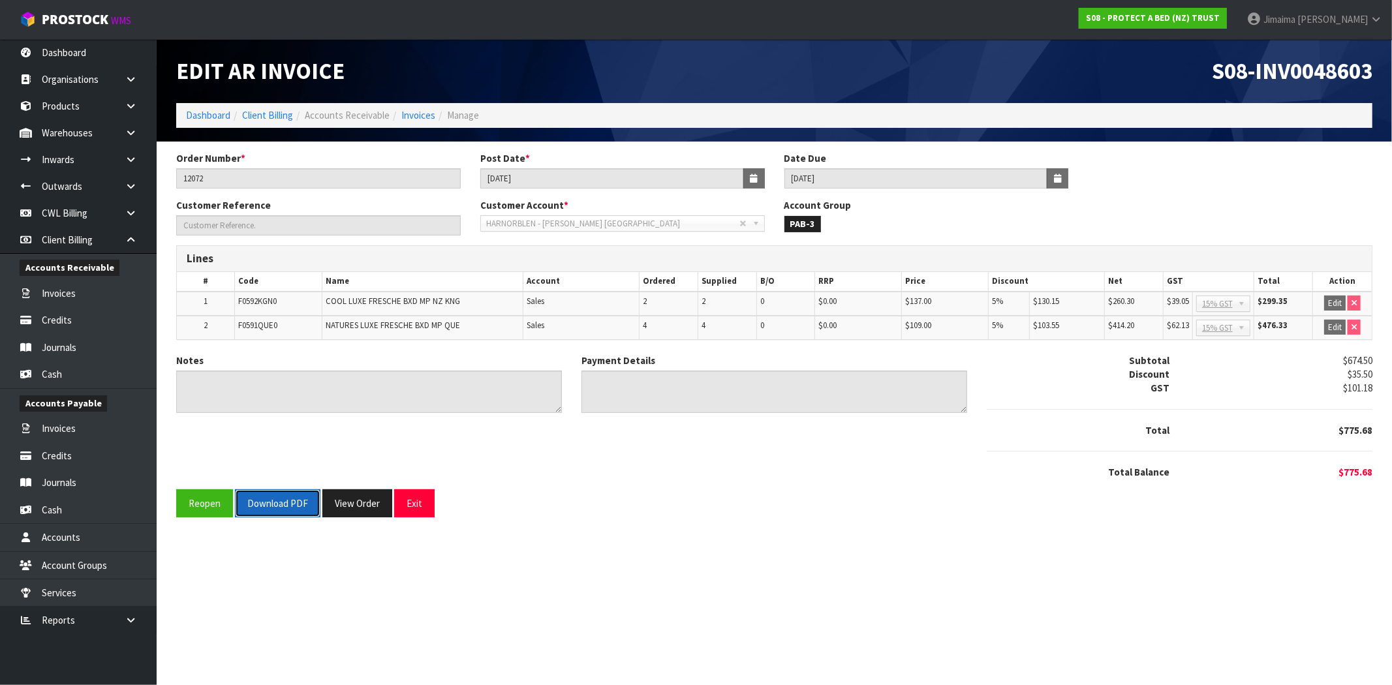
click at [289, 497] on button "Download PDF" at bounding box center [278, 504] width 86 height 28
click at [212, 119] on link "Dashboard" at bounding box center [208, 115] width 44 height 12
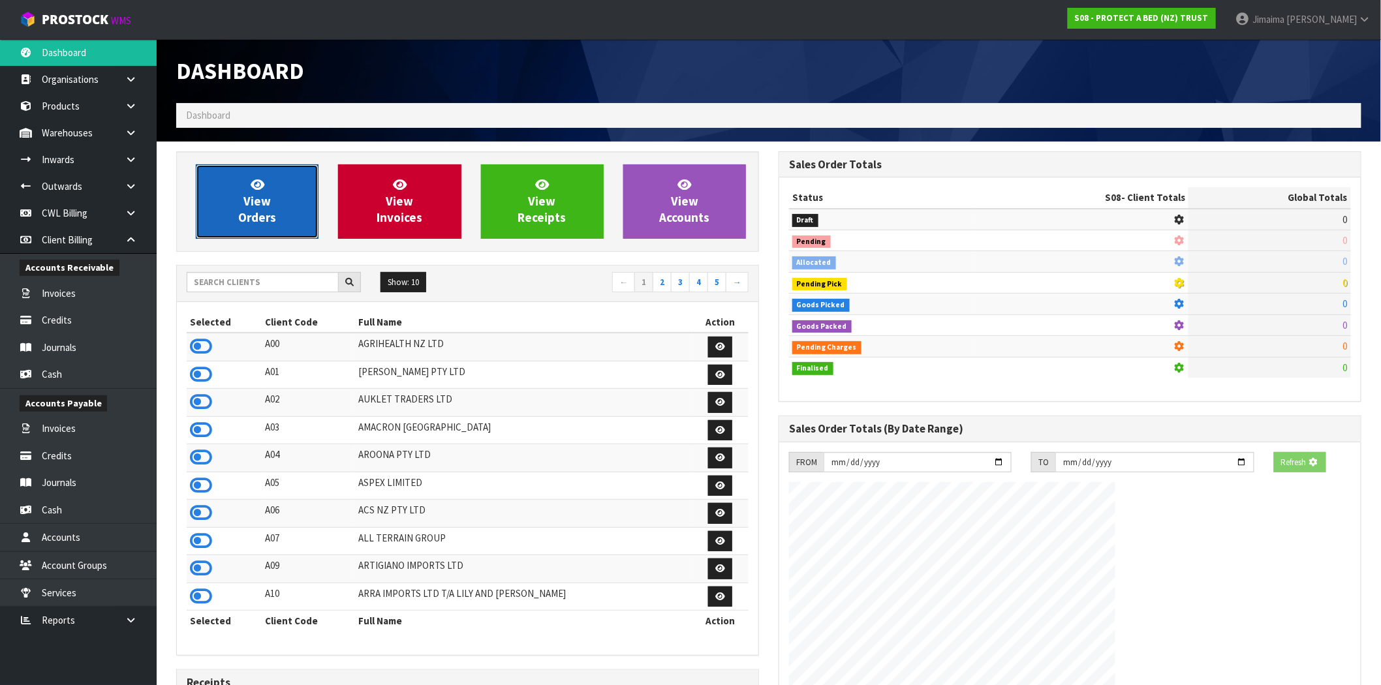
drag, startPoint x: 271, startPoint y: 204, endPoint x: 413, endPoint y: 192, distance: 142.8
click at [272, 204] on link "View Orders" at bounding box center [257, 201] width 123 height 74
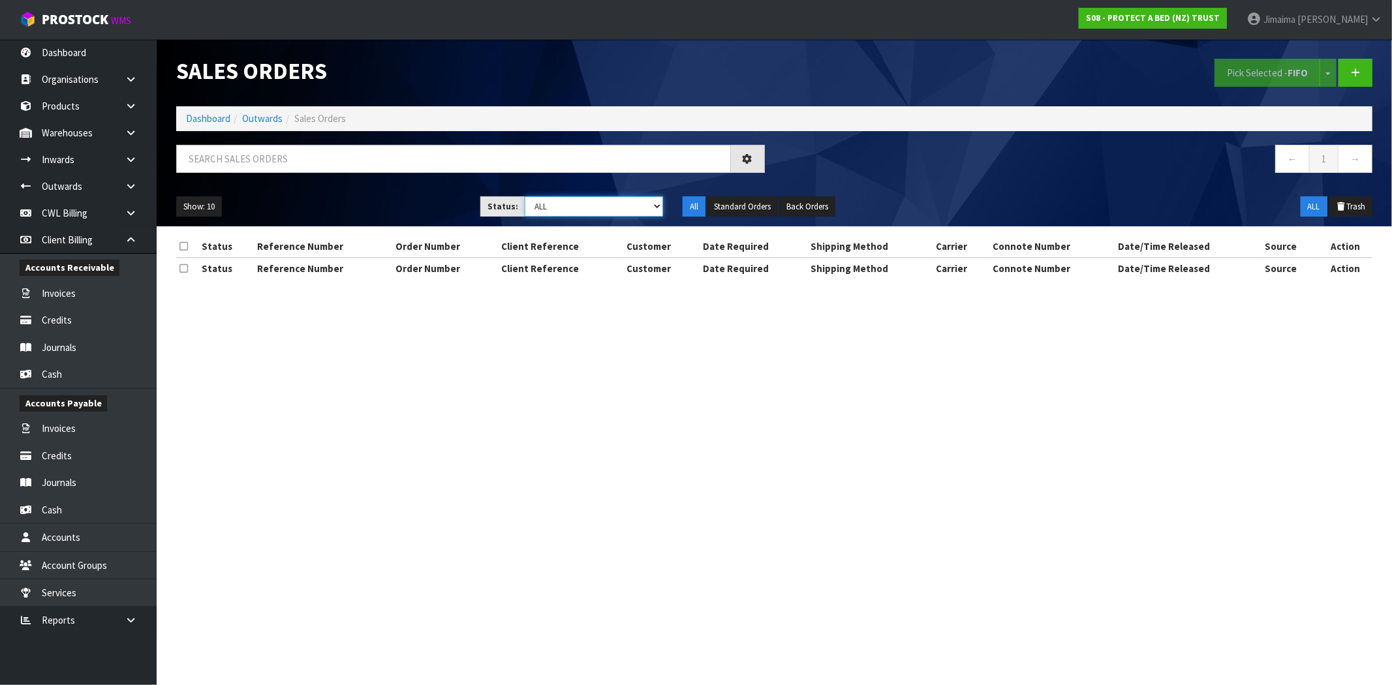
click at [546, 207] on select "Draft Pending Allocated Pending Pick Goods Picked Goods Packed Pending Charges …" at bounding box center [594, 206] width 138 height 20
click at [525, 196] on select "Draft Pending Allocated Pending Pick Goods Picked Goods Packed Pending Charges …" at bounding box center [594, 206] width 138 height 20
click at [568, 206] on select "Draft Pending Allocated Pending Pick Goods Picked Goods Packed Pending Charges …" at bounding box center [594, 206] width 138 height 20
click at [525, 196] on select "Draft Pending Allocated Pending Pick Goods Picked Goods Packed Pending Charges …" at bounding box center [594, 206] width 138 height 20
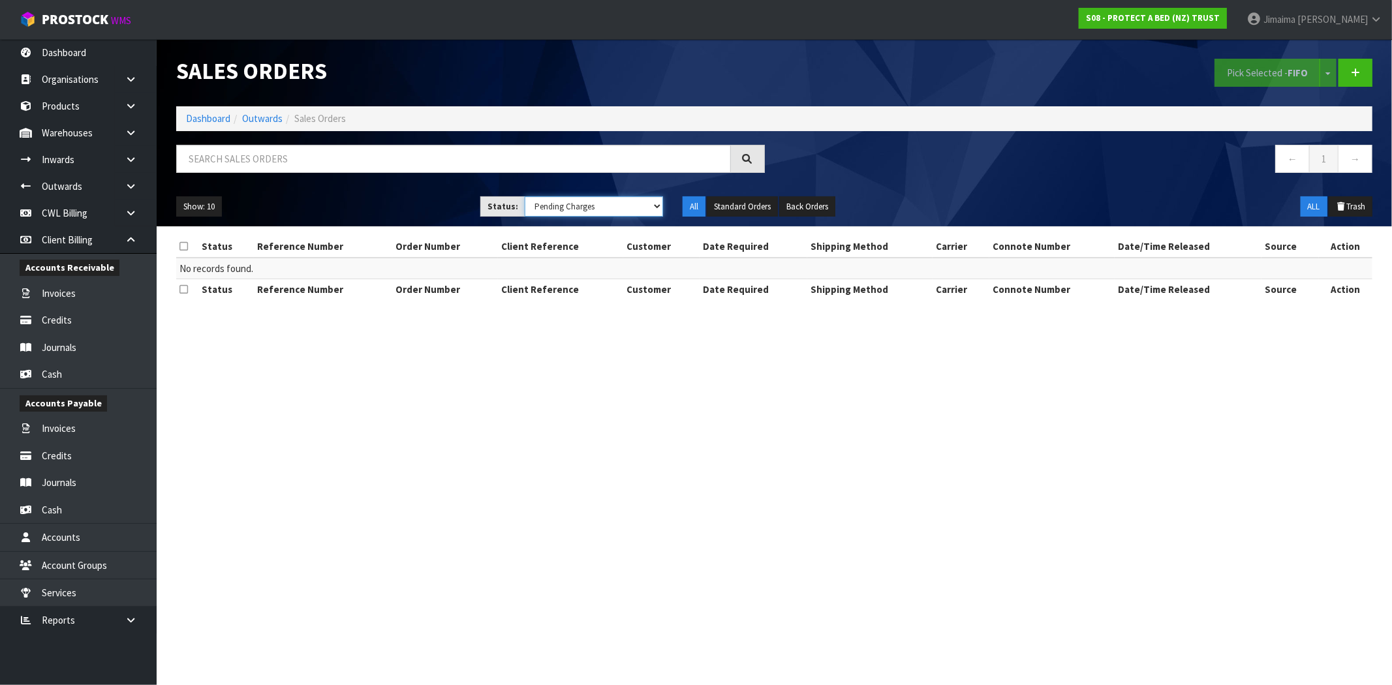
click at [616, 209] on select "Draft Pending Allocated Pending Pick Goods Picked Goods Packed Pending Charges …" at bounding box center [594, 206] width 138 height 20
select select "string:5"
click at [525, 196] on select "Draft Pending Allocated Pending Pick Goods Picked Goods Packed Pending Charges …" at bounding box center [594, 206] width 138 height 20
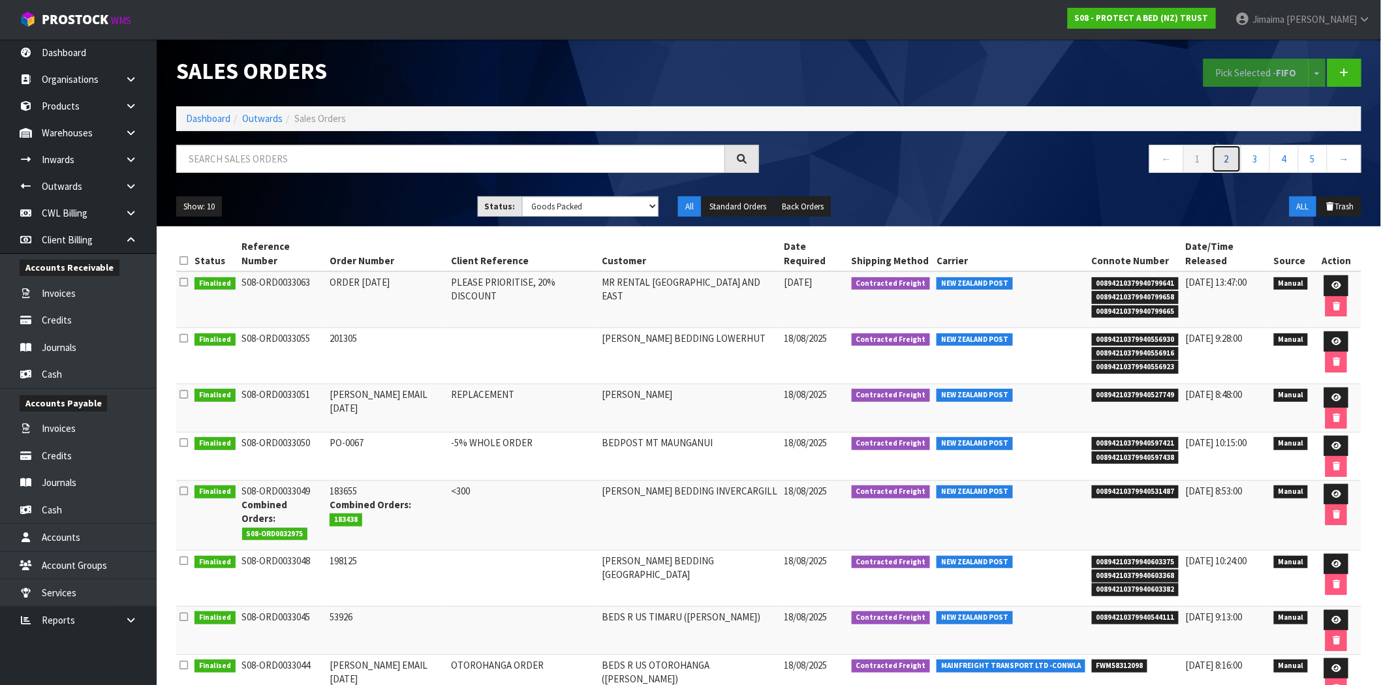
click at [1234, 155] on link "2" at bounding box center [1226, 159] width 29 height 28
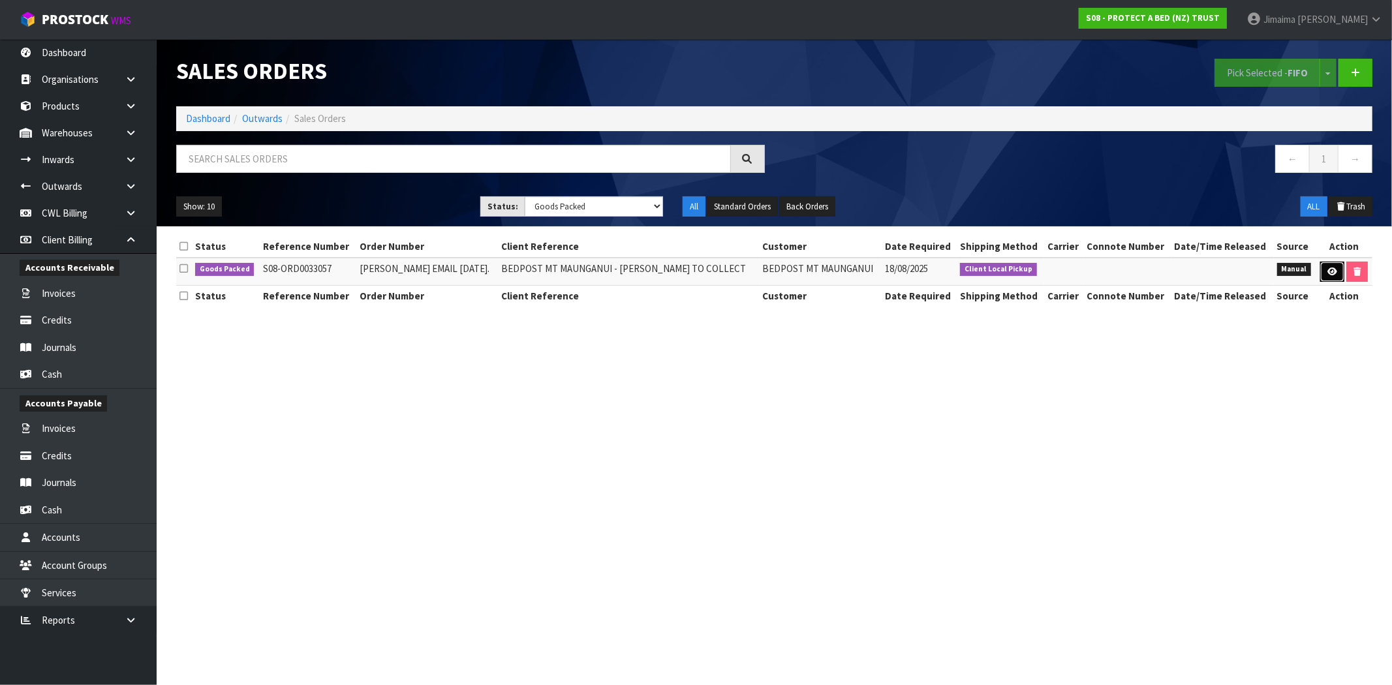
click at [1333, 279] on link at bounding box center [1332, 272] width 24 height 21
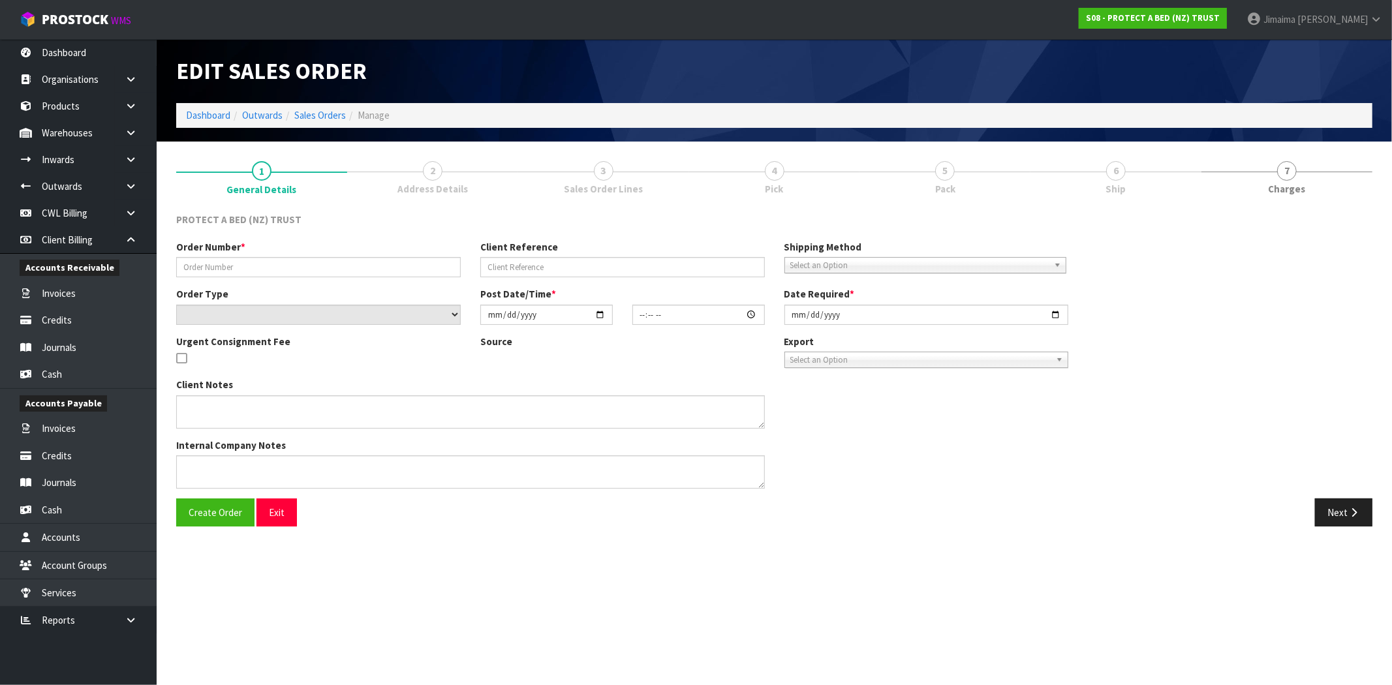
type input "CLINT EMAIL 18.08.2025."
type input "BEDPOST MT MAUNGANUI - CLINT TO COLLECT"
select select "number:0"
type input "2025-08-18"
type input "11:35:00.000"
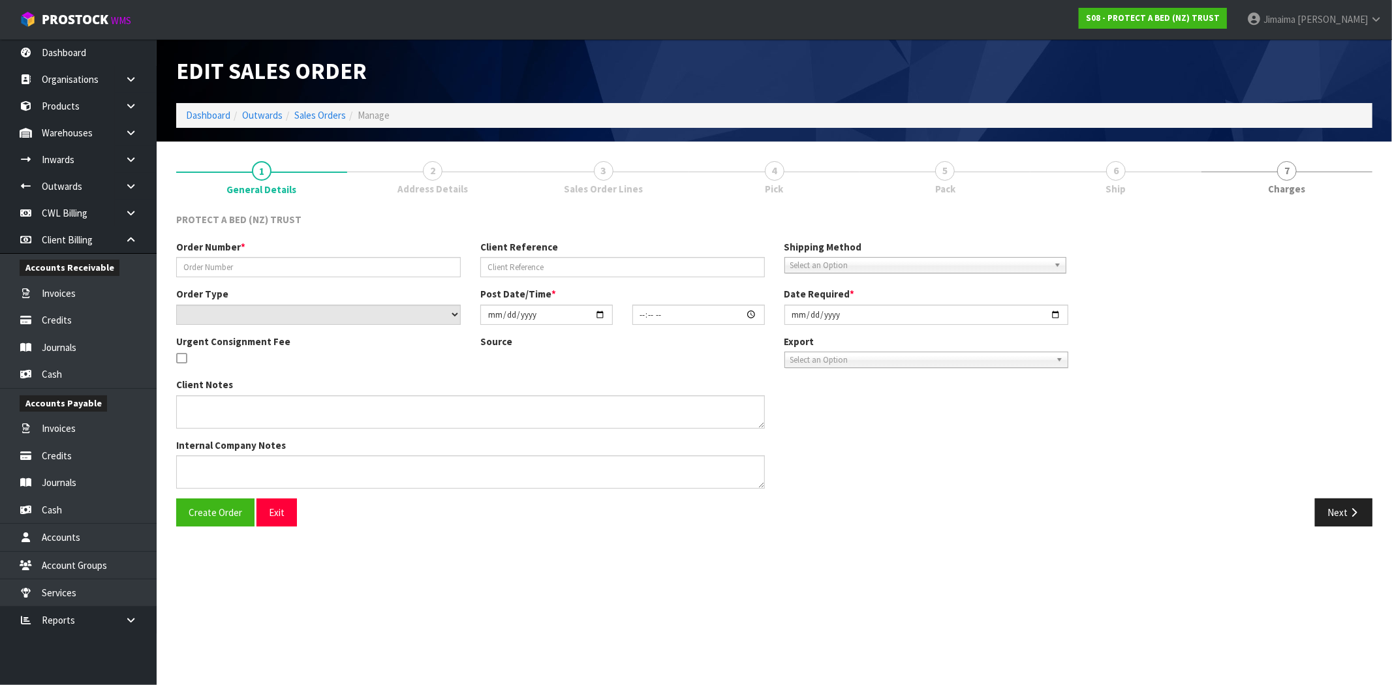
type input "2025-08-18"
type textarea "AT NO CHARGE - I WILL PICK THIS UP FROM CWL TOMORROW."
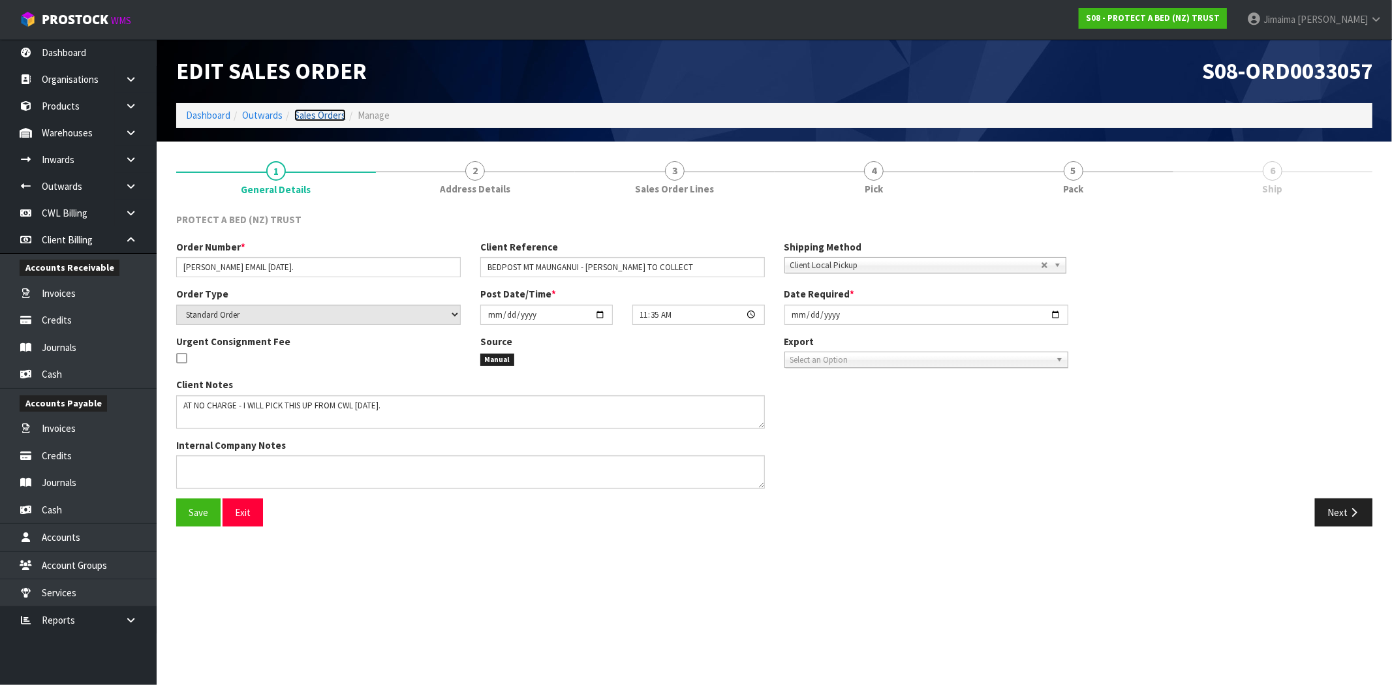
click at [325, 112] on link "Sales Orders" at bounding box center [320, 115] width 52 height 12
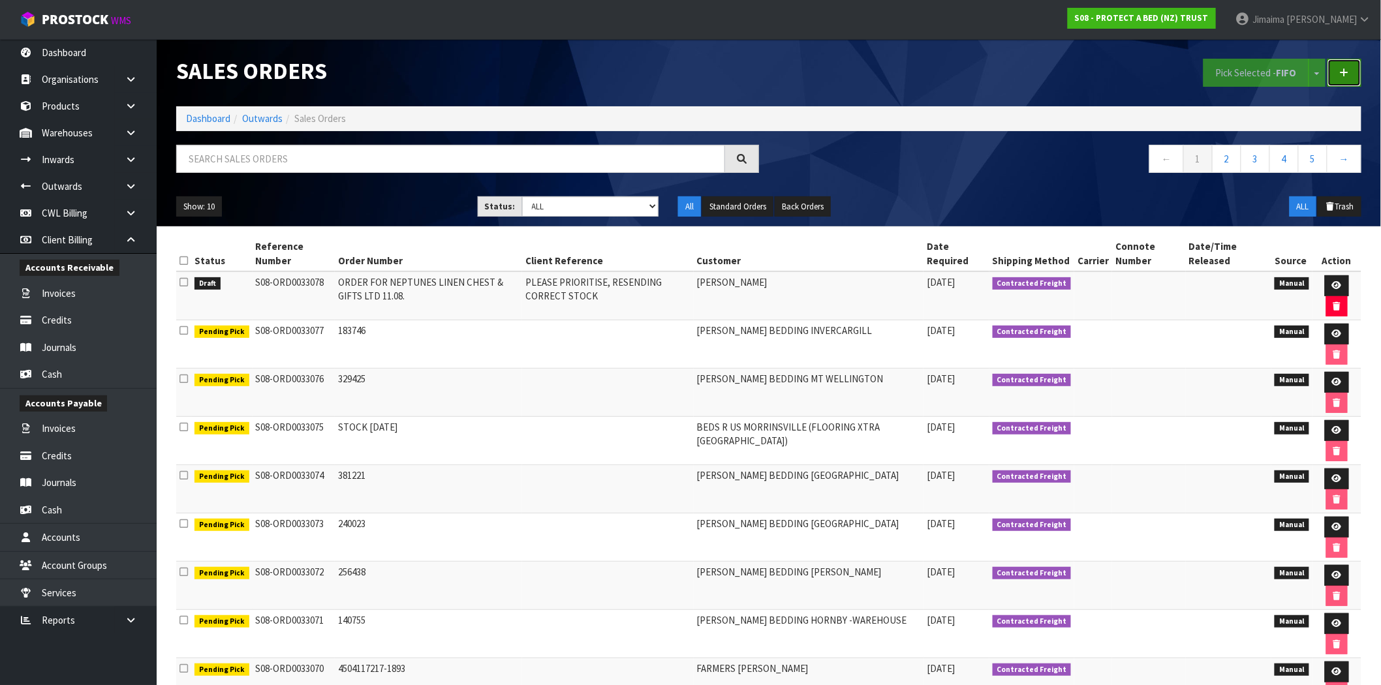
click at [1347, 72] on icon at bounding box center [1344, 73] width 9 height 10
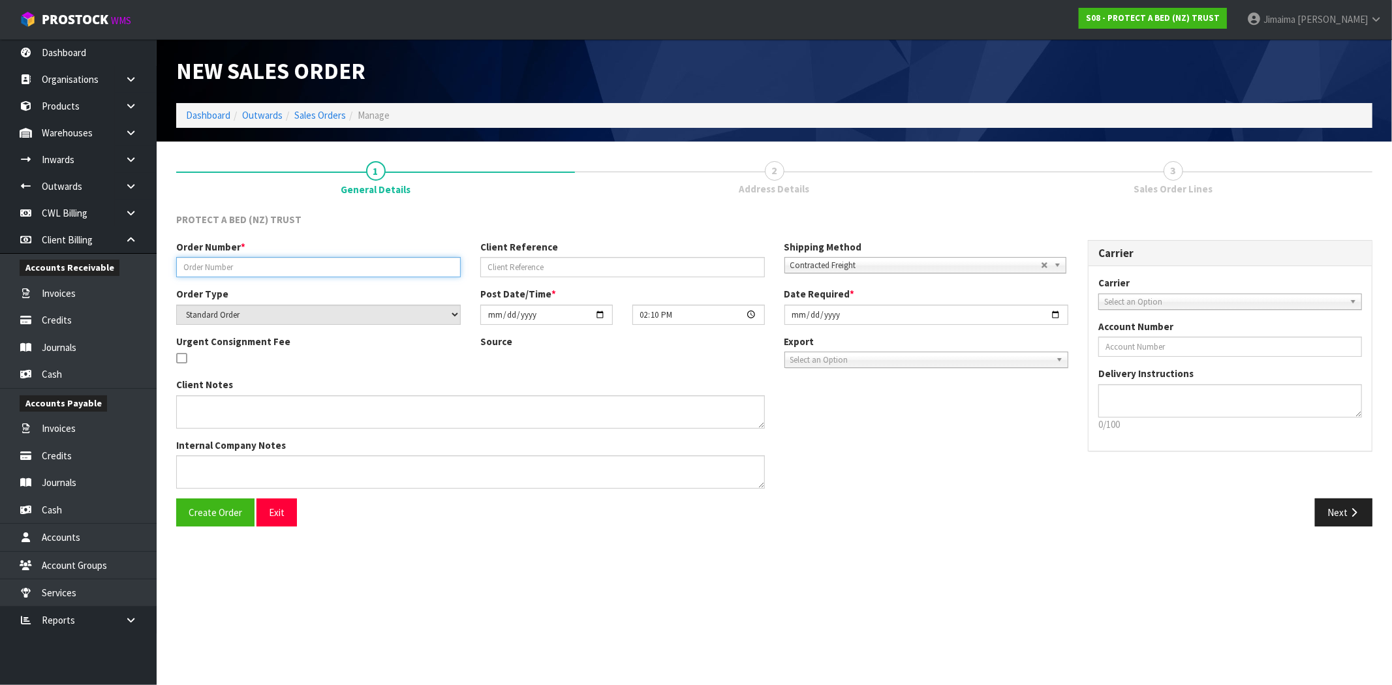
click at [290, 268] on input "text" at bounding box center [318, 267] width 285 height 20
paste input "P98524"
type input "P98524"
click at [218, 514] on span "Create Order" at bounding box center [216, 513] width 54 height 12
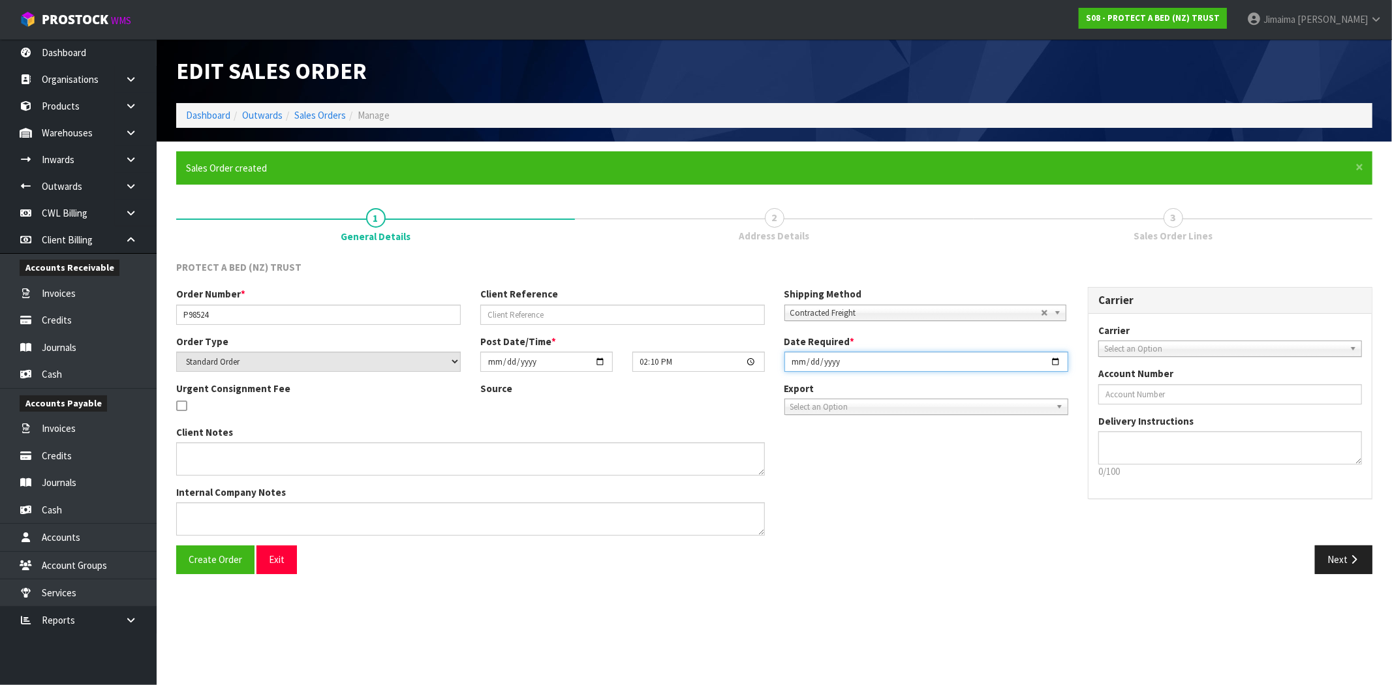
drag, startPoint x: 1057, startPoint y: 361, endPoint x: 1048, endPoint y: 373, distance: 15.4
click at [1055, 361] on input "[DATE]" at bounding box center [927, 362] width 285 height 20
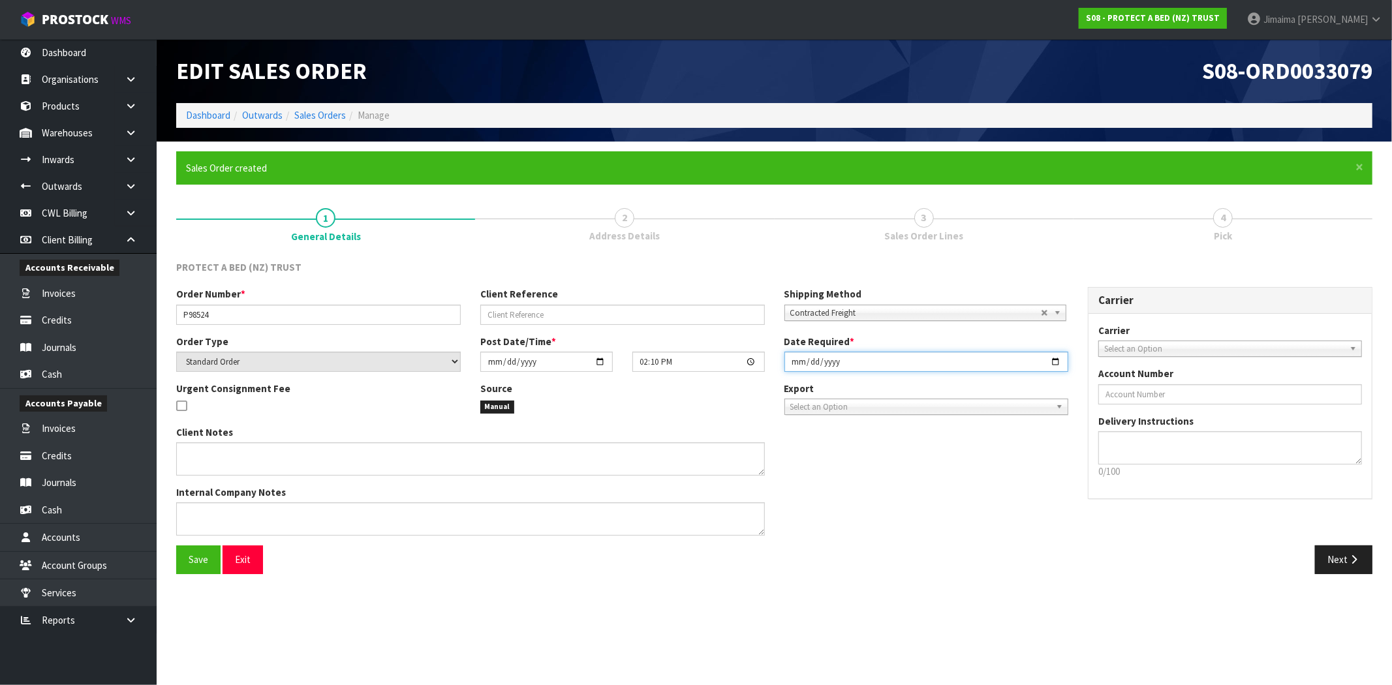
type input "[DATE]"
drag, startPoint x: 1085, startPoint y: 522, endPoint x: 1366, endPoint y: 542, distance: 282.0
click at [1087, 525] on div "Order Number * P98524 Client Reference Shipping Method Client Local Pickup Cust…" at bounding box center [774, 416] width 1216 height 258
click at [1345, 559] on button "Next" at bounding box center [1343, 560] width 57 height 28
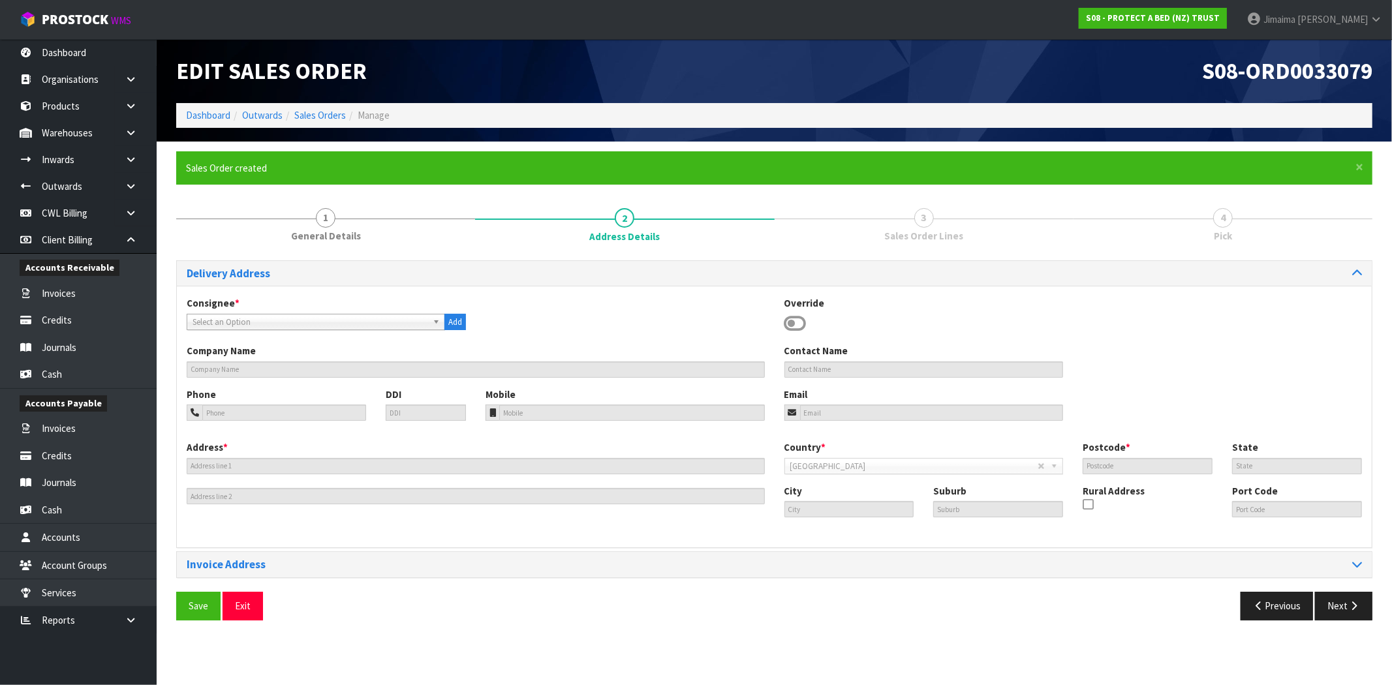
click at [266, 312] on div "Consignee * 000001.BAY MECHANICS - BAY MECHANICS 000001A - BRAKE & TRANSMISSION…" at bounding box center [326, 313] width 299 height 34
click at [238, 324] on span "Select an Option" at bounding box center [310, 323] width 235 height 16
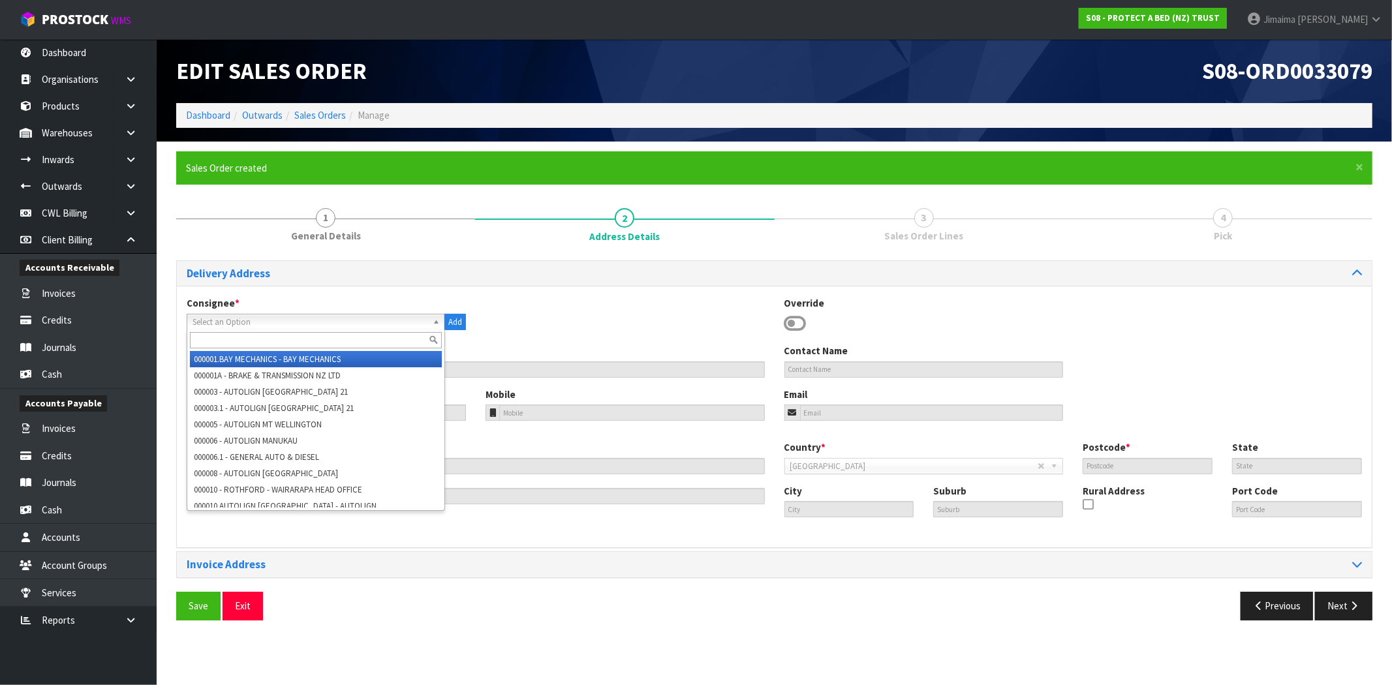
click at [222, 338] on input "text" at bounding box center [316, 340] width 252 height 16
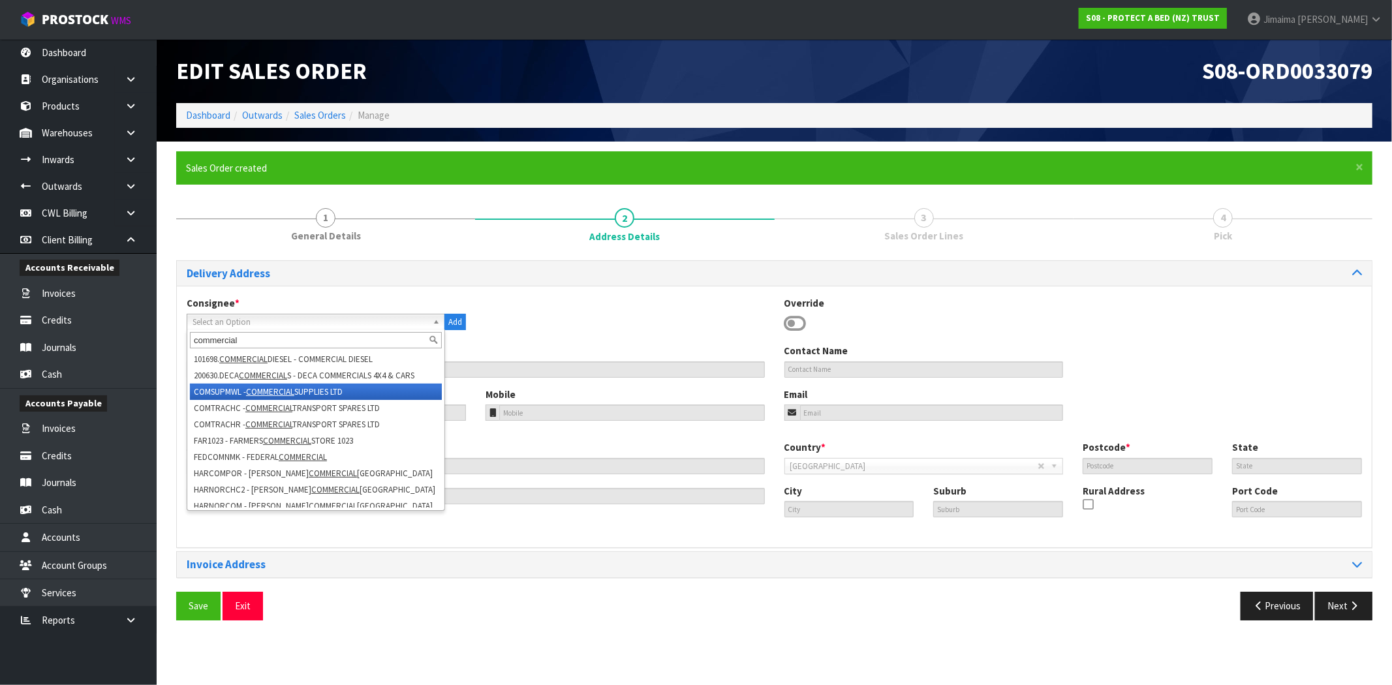
type input "commercial"
click at [408, 394] on li "COMSUPMWL - COMMERCIAL SUPPLIES LTD" at bounding box center [316, 392] width 252 height 16
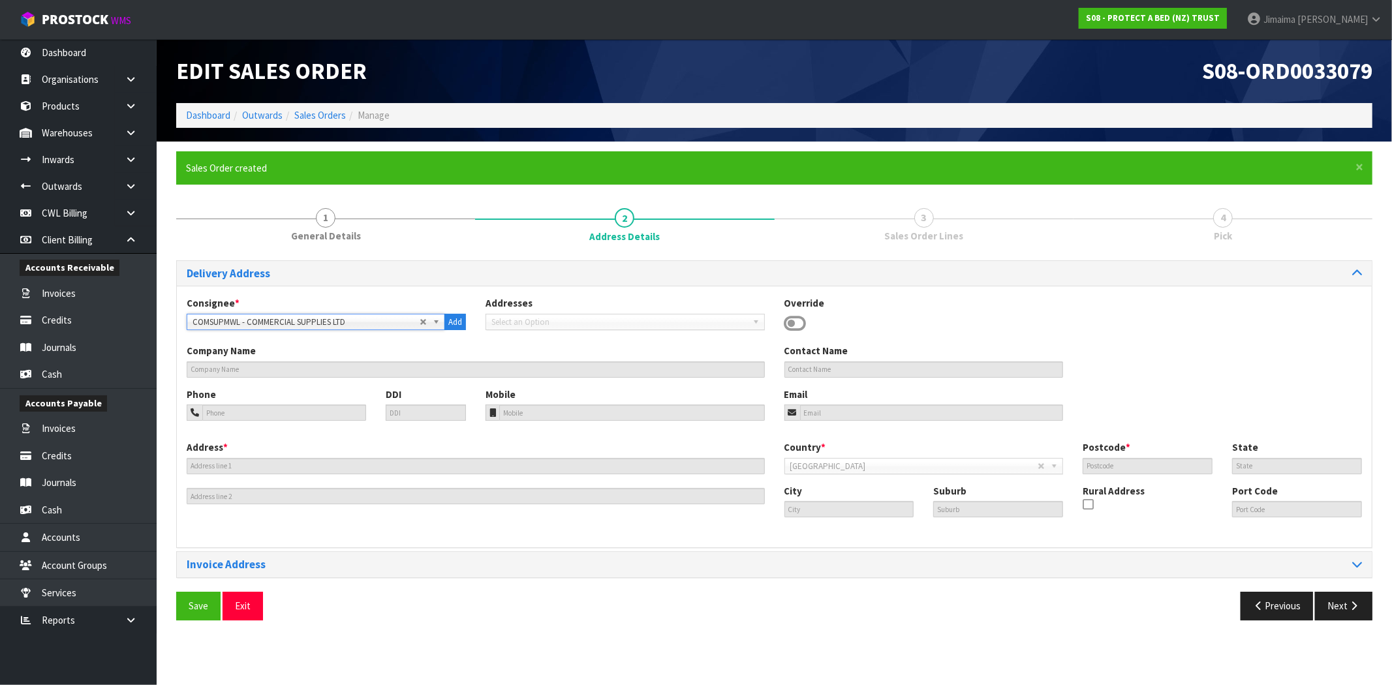
type input "COMMERCIAL SUPPLIES LTD"
type input "+64 9-573 6144"
type input "despatch@commercialsupplies.co.nz"
type input "25A BOWDEN ROAD"
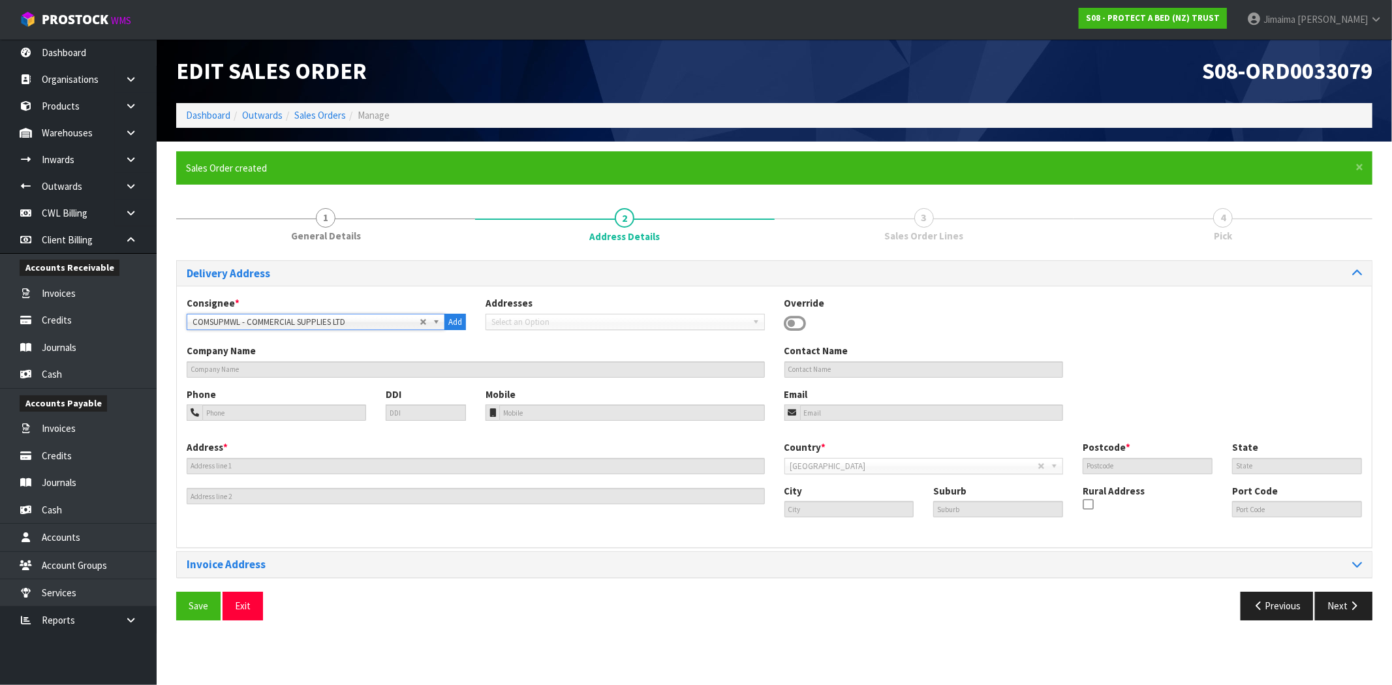
type input "1060"
type input "AUK"
type input "[GEOGRAPHIC_DATA]"
type input "MT WELLINGTON"
type input "NZMWL"
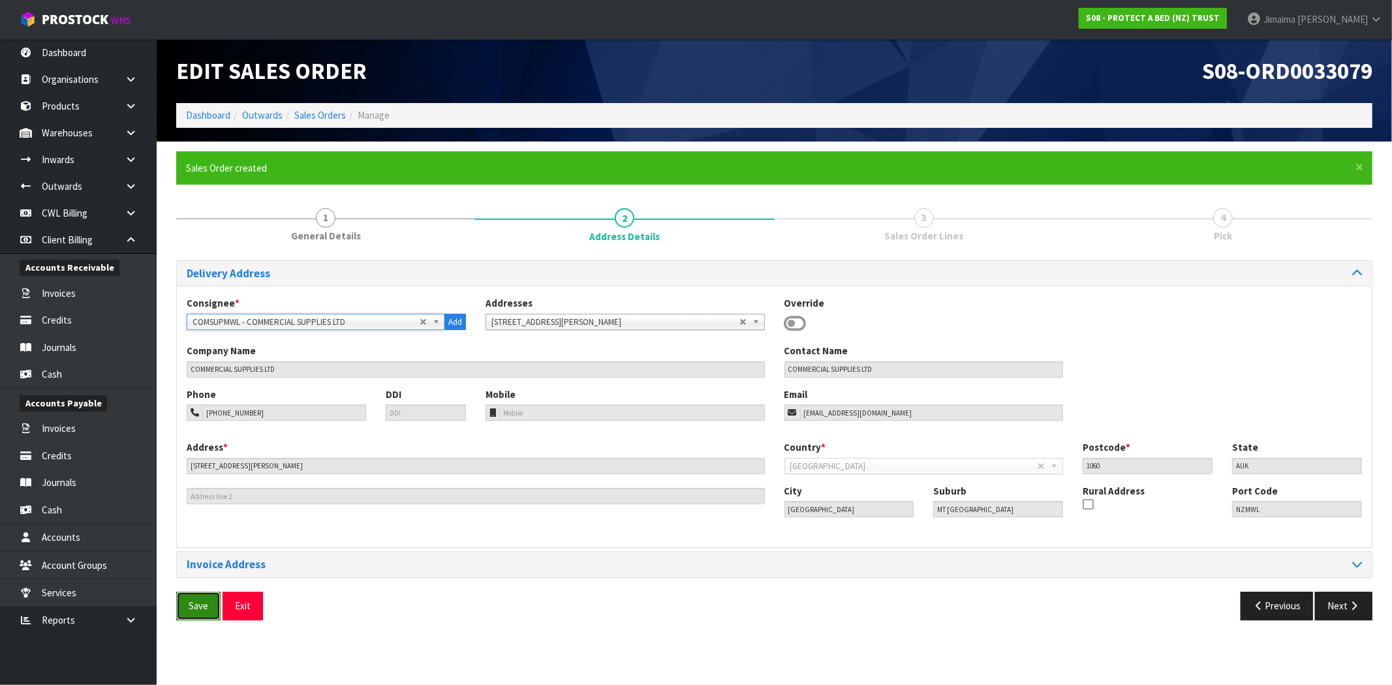
click at [199, 605] on span "Save" at bounding box center [199, 606] width 20 height 12
drag, startPoint x: 200, startPoint y: 606, endPoint x: 220, endPoint y: 597, distance: 21.9
click at [200, 606] on span "Save" at bounding box center [199, 606] width 20 height 12
click at [950, 636] on section "× Close Updated successfully 1 General Details 2 Address Details 3 Sales Order …" at bounding box center [775, 391] width 1236 height 499
click at [1343, 607] on button "Next" at bounding box center [1343, 606] width 57 height 28
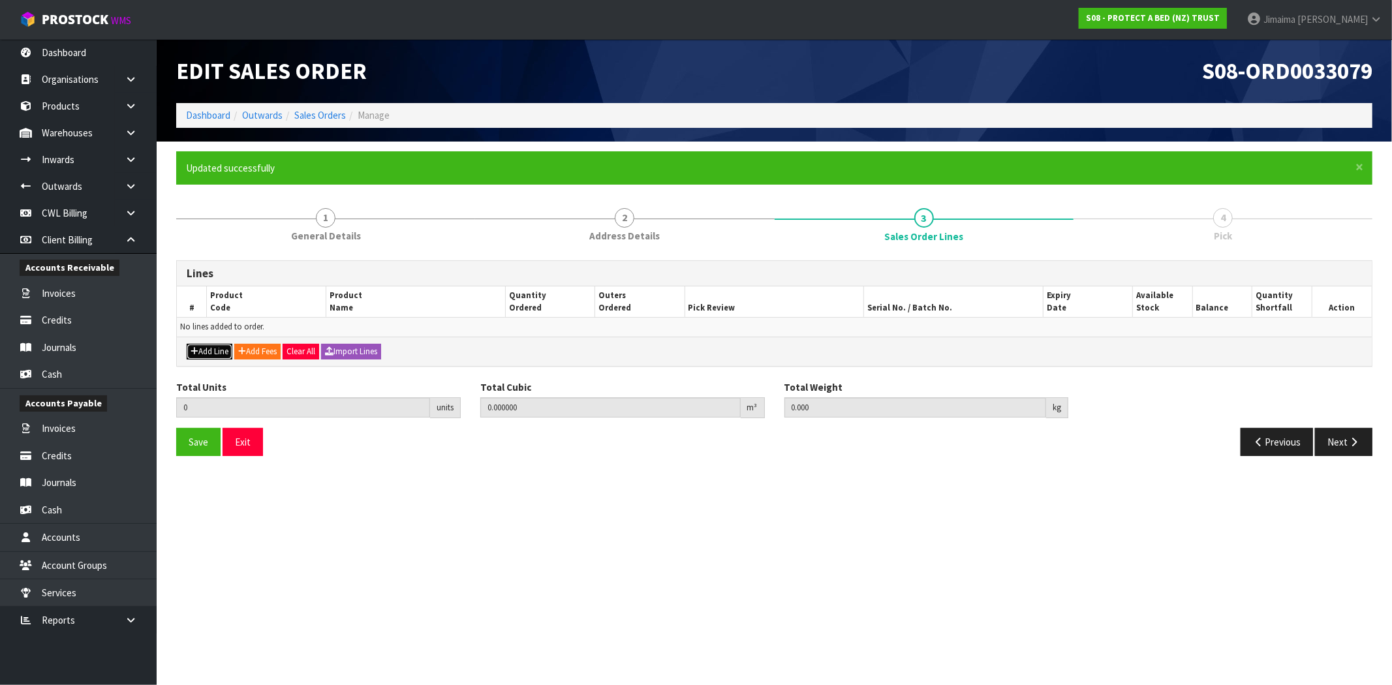
click at [210, 353] on button "Add Line" at bounding box center [210, 352] width 46 height 16
type input "0"
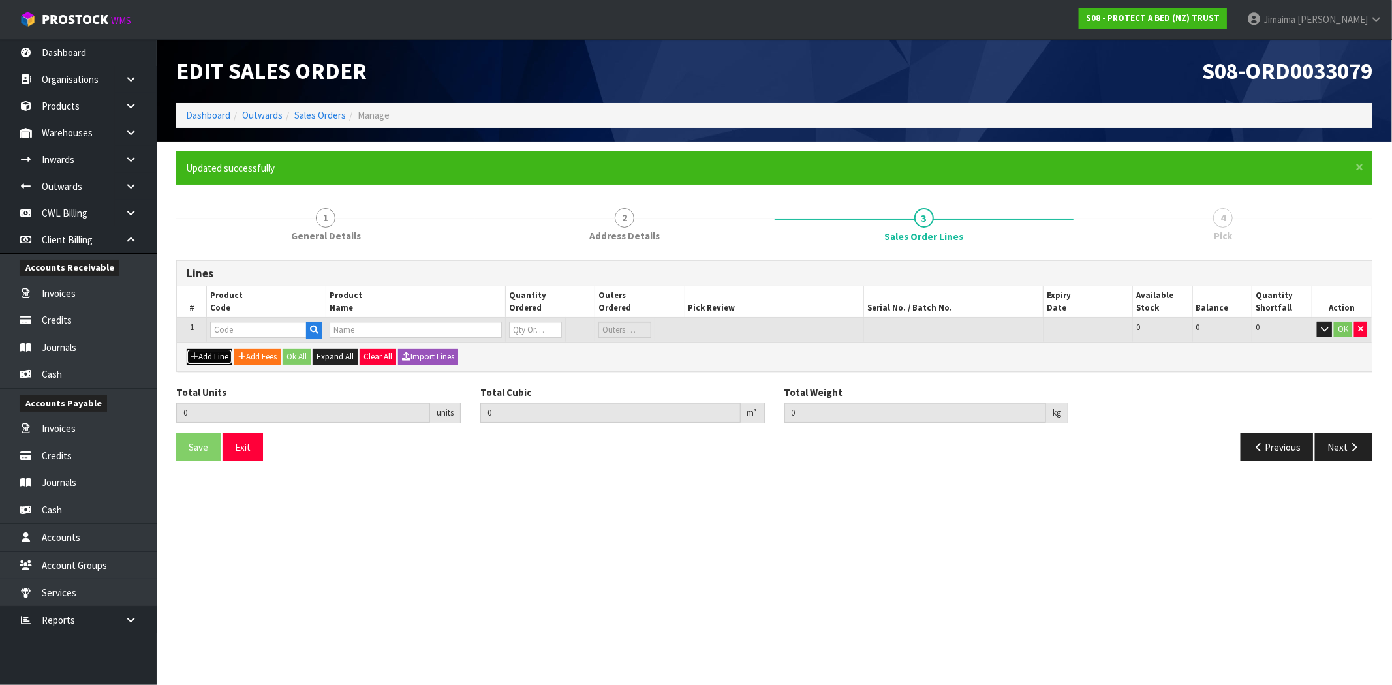
click at [210, 353] on button "Add Line" at bounding box center [210, 357] width 46 height 16
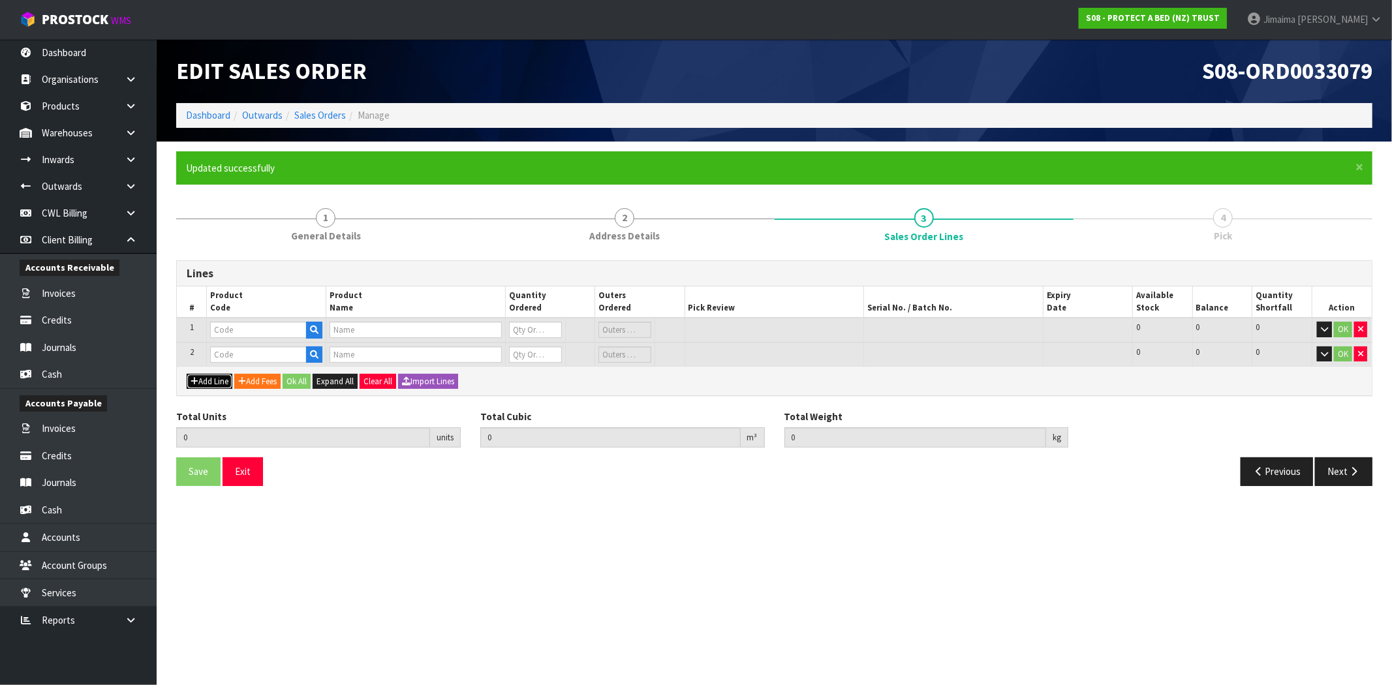
click at [227, 376] on button "Add Line" at bounding box center [210, 382] width 46 height 16
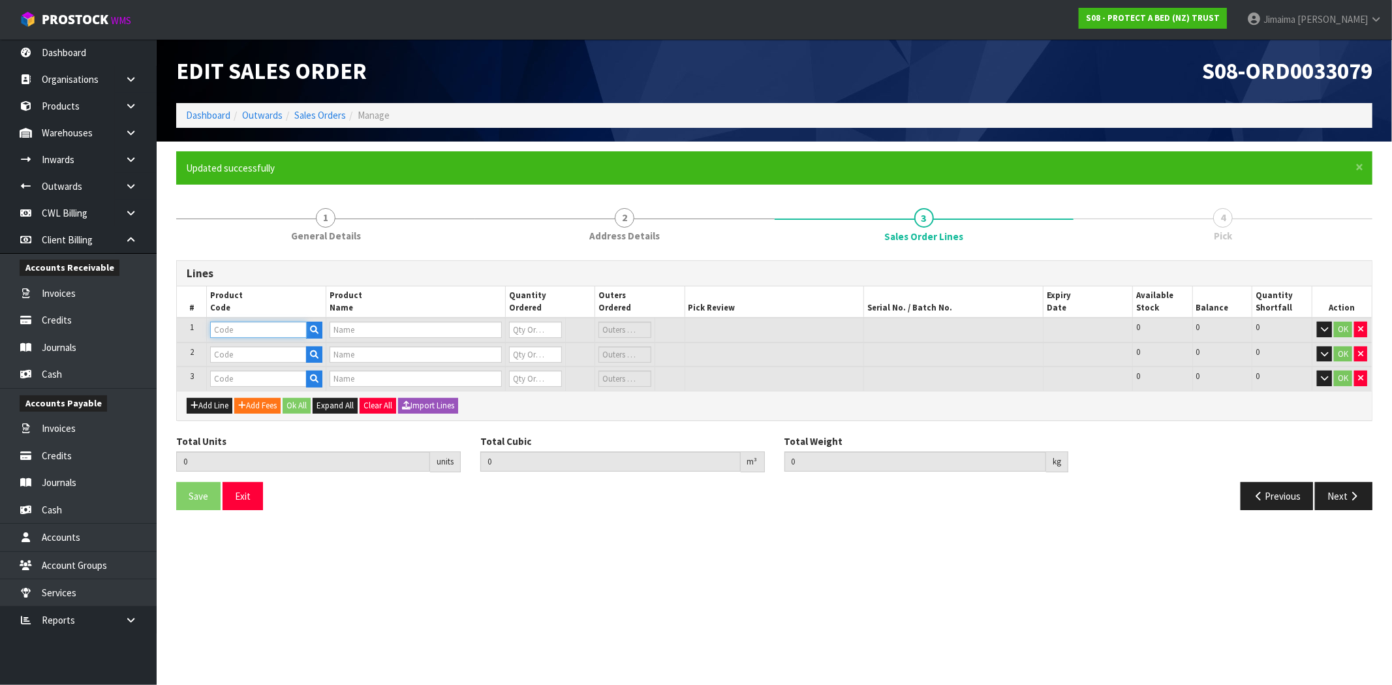
paste input "F0024KSG0"
click at [260, 331] on input "text" at bounding box center [258, 330] width 97 height 16
type input "F0024KSG0"
type input "ALLERZIP KING SINGLE"
type input "0"
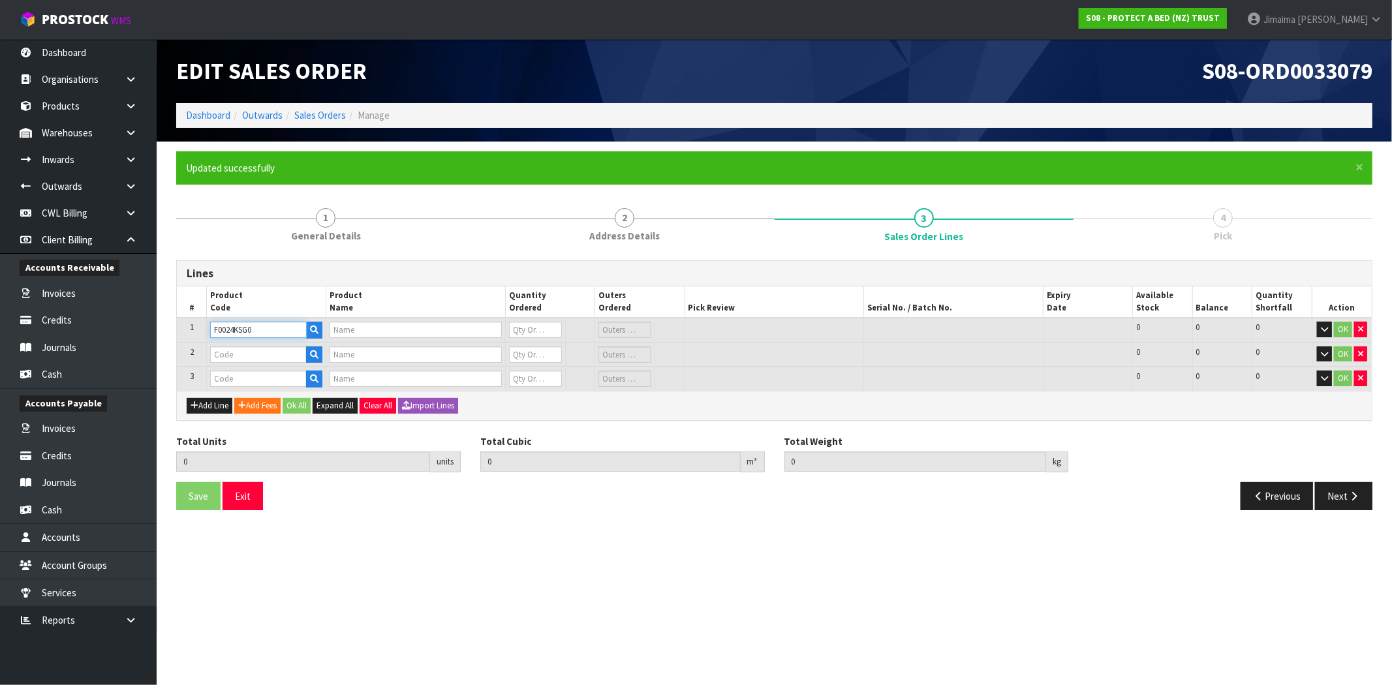
type input "0"
type input "F0024KSG0"
click at [243, 349] on input "text" at bounding box center [256, 355] width 93 height 16
paste input "F0024PPS0"
type input "F0024PPS0"
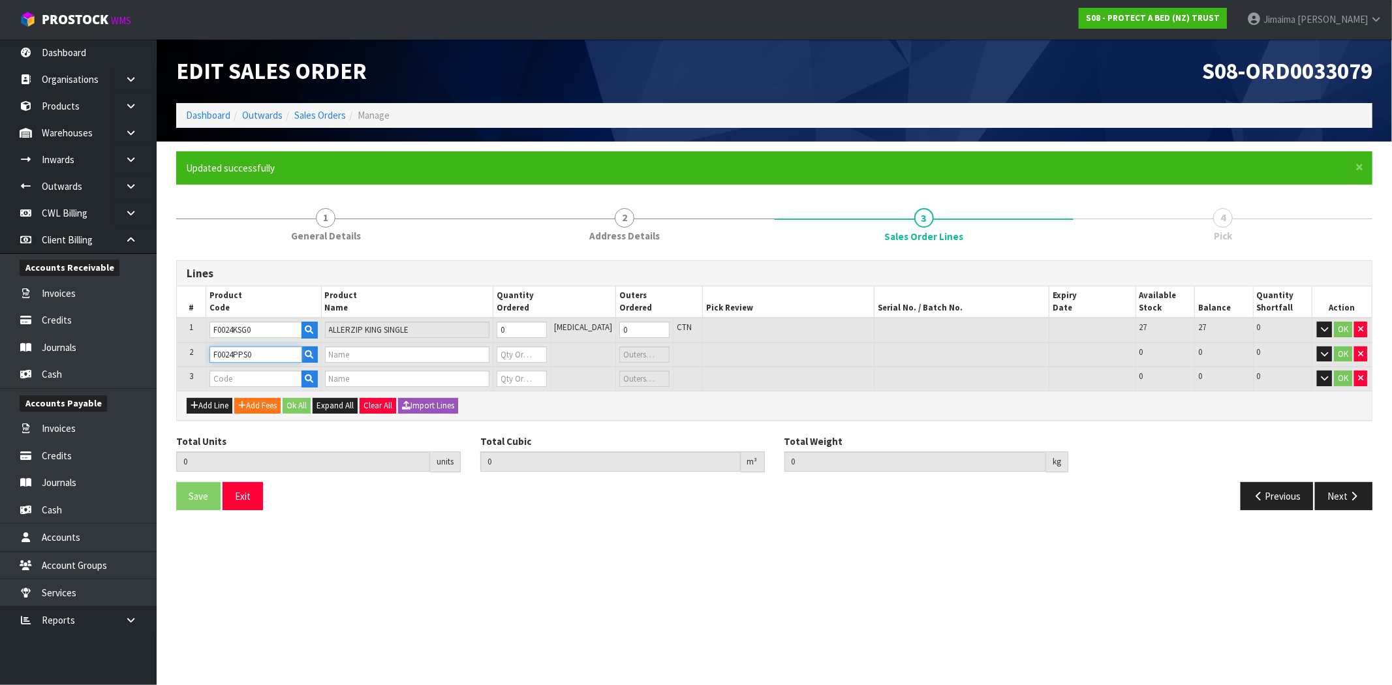
type input "ALLERZIP PP"
type input "0"
type input "F0024PPS0"
paste input "F0036QUE0"
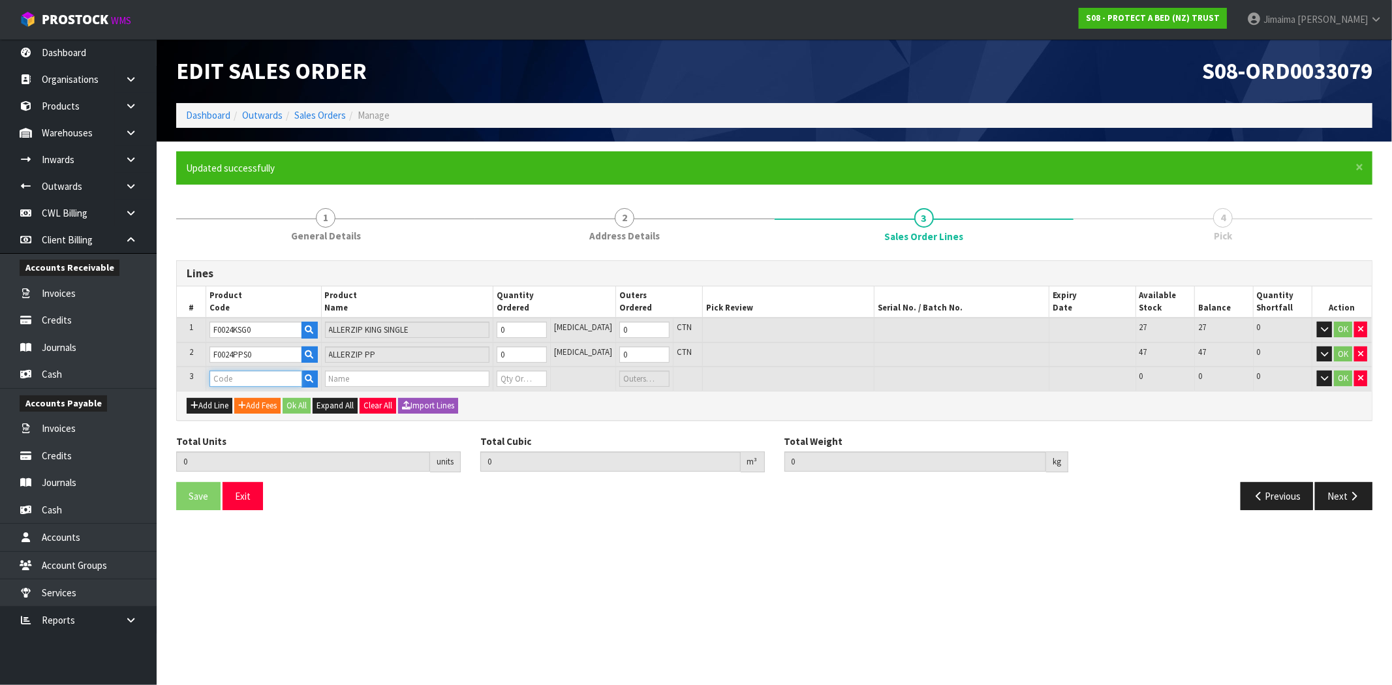
click at [257, 380] on input "text" at bounding box center [256, 379] width 93 height 16
type input "F0036QUE0"
type input "0.000000"
type input "0.000"
type input "BUGLOCK QUEEN TOP"
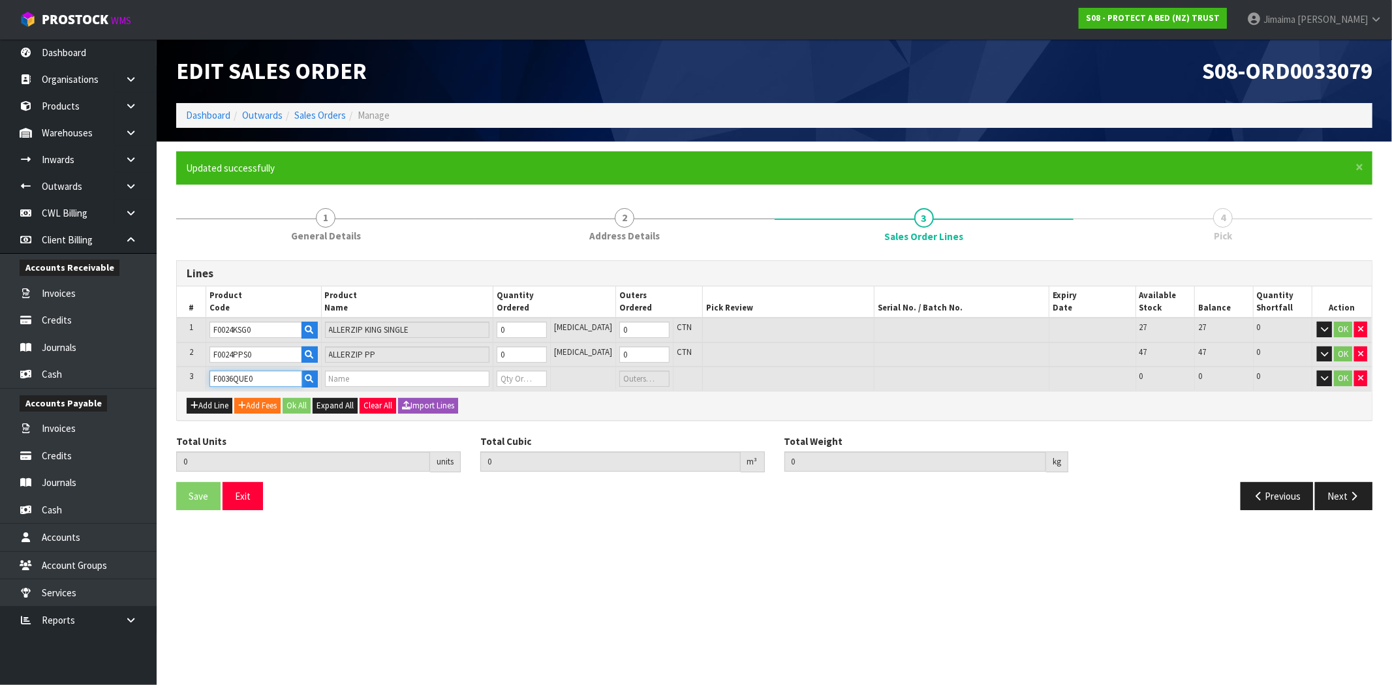
type input "0"
type input "F0036QUE0"
click at [529, 330] on input "0" at bounding box center [522, 330] width 50 height 16
type input "1"
type input "0.006048"
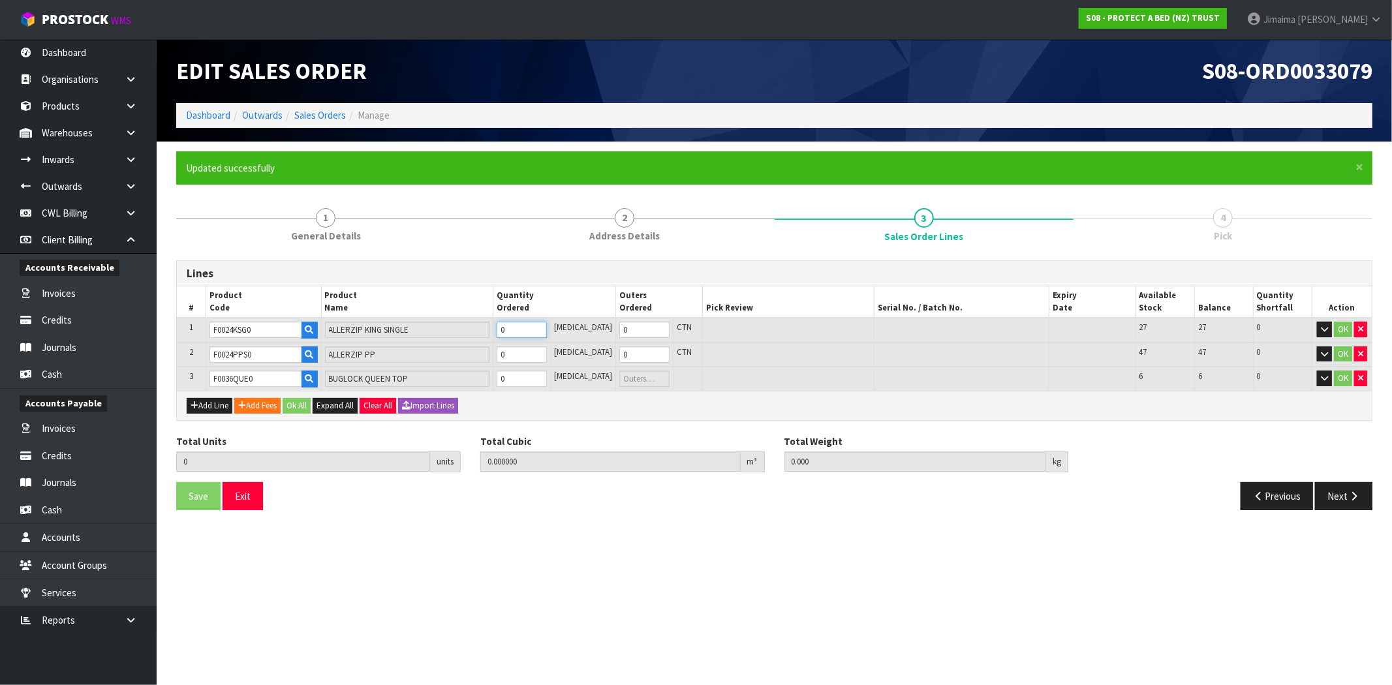
type input "2.45"
type input "1"
click at [527, 343] on td "0" at bounding box center [521, 355] width 57 height 25
click at [525, 351] on input "0" at bounding box center [521, 355] width 50 height 16
type input "3"
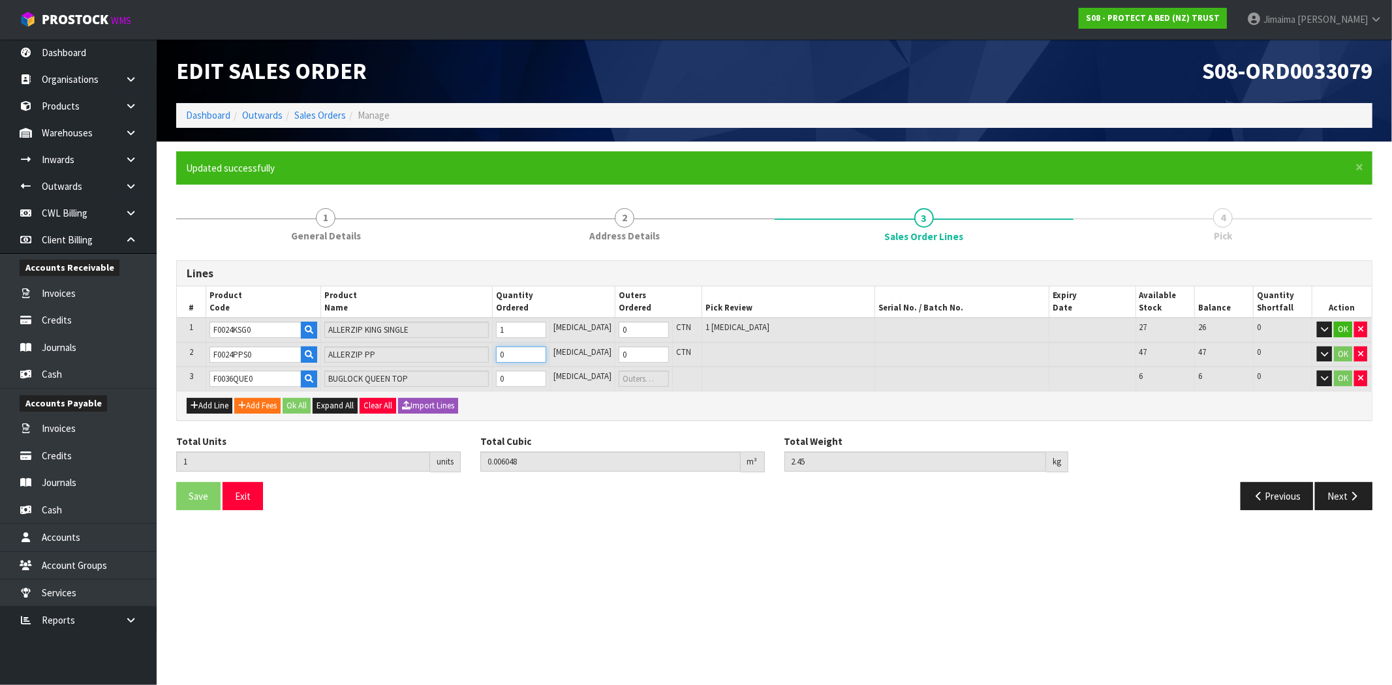
type input "0.070648"
type input "2.81"
type input "2"
click at [525, 380] on input "0" at bounding box center [521, 379] width 50 height 16
type input "10"
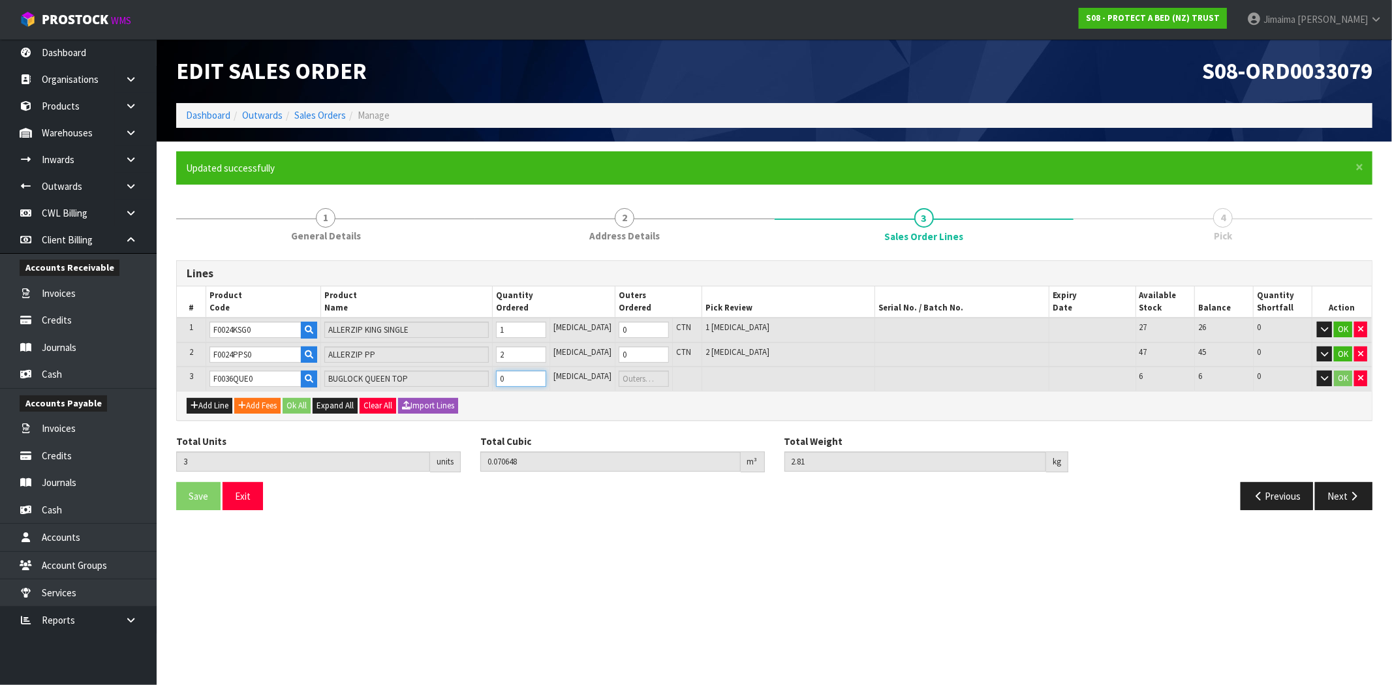
type input "0.112984"
type input "9.81"
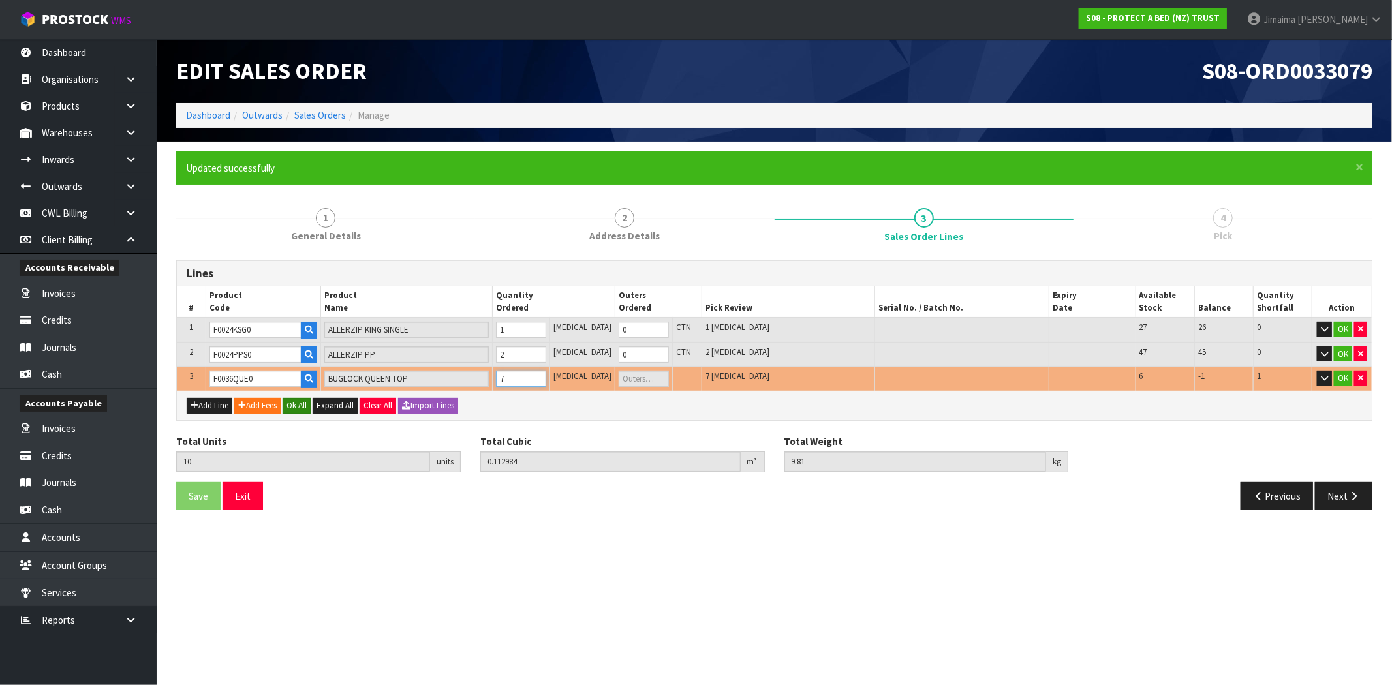
type input "7"
click at [300, 407] on button "Ok All" at bounding box center [297, 406] width 28 height 16
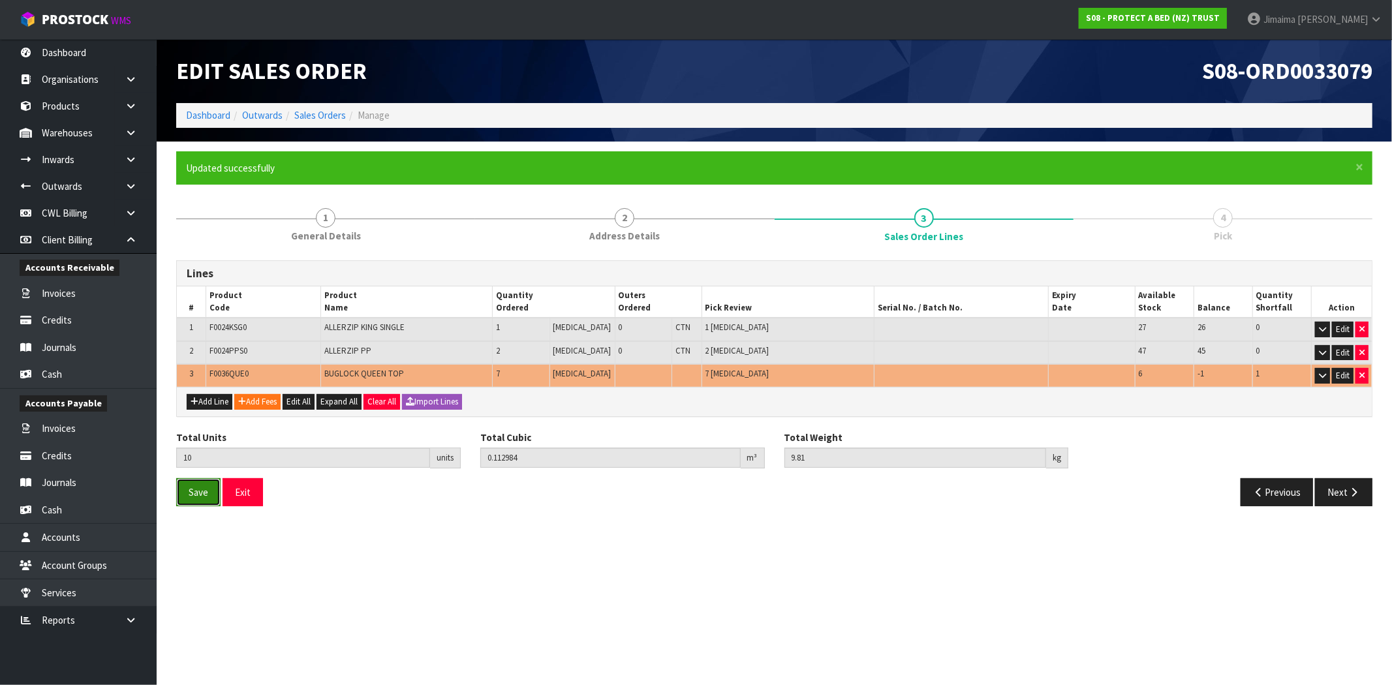
click at [199, 493] on span "Save" at bounding box center [199, 492] width 20 height 12
click at [1336, 492] on button "Next" at bounding box center [1343, 492] width 57 height 28
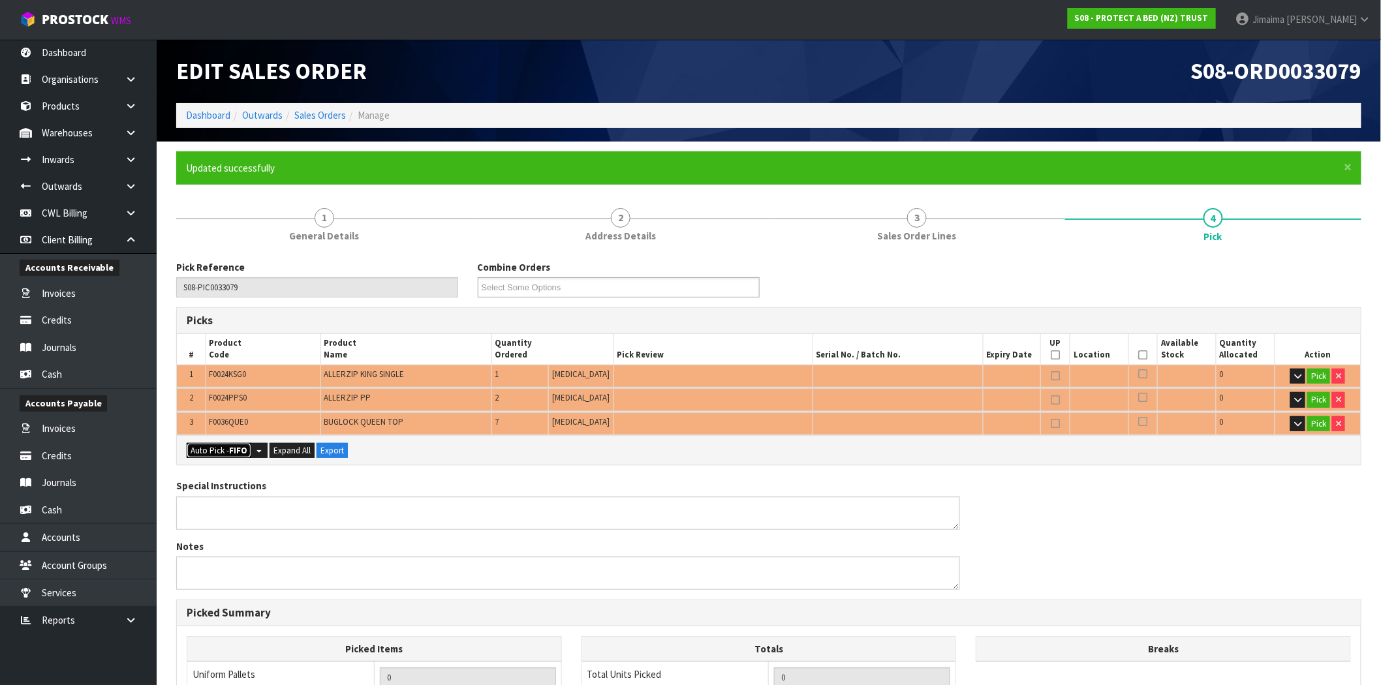
click at [238, 448] on strong "FIFO" at bounding box center [238, 450] width 18 height 11
type input "Piece x 9"
type input "9"
type input "0.106936"
type input "8.810"
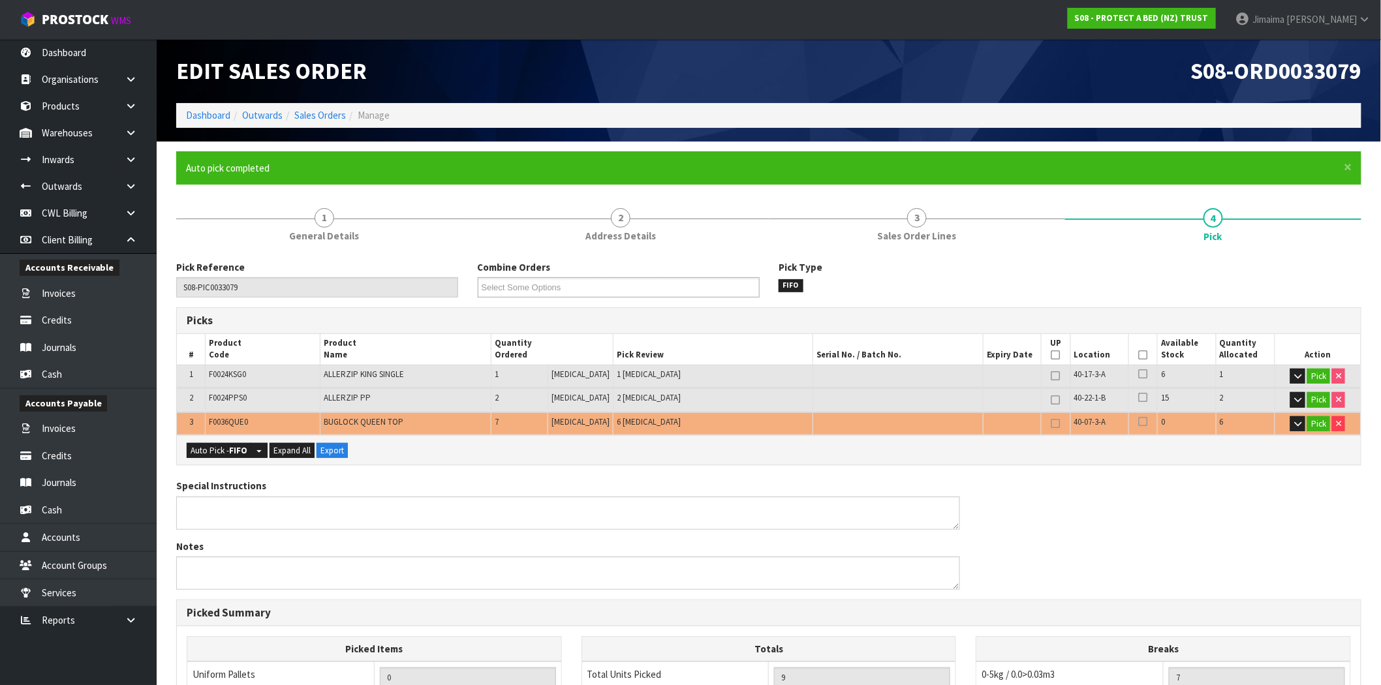
click at [494, 86] on div "Edit Sales Order" at bounding box center [467, 71] width 602 height 64
drag, startPoint x: 740, startPoint y: 452, endPoint x: 733, endPoint y: 452, distance: 7.2
click at [740, 452] on div "Auto Pick - FIFO Split button! FIFO - First In First Out FEFO - First Expired F…" at bounding box center [769, 449] width 1184 height 29
click at [325, 117] on link "Sales Orders" at bounding box center [320, 115] width 52 height 12
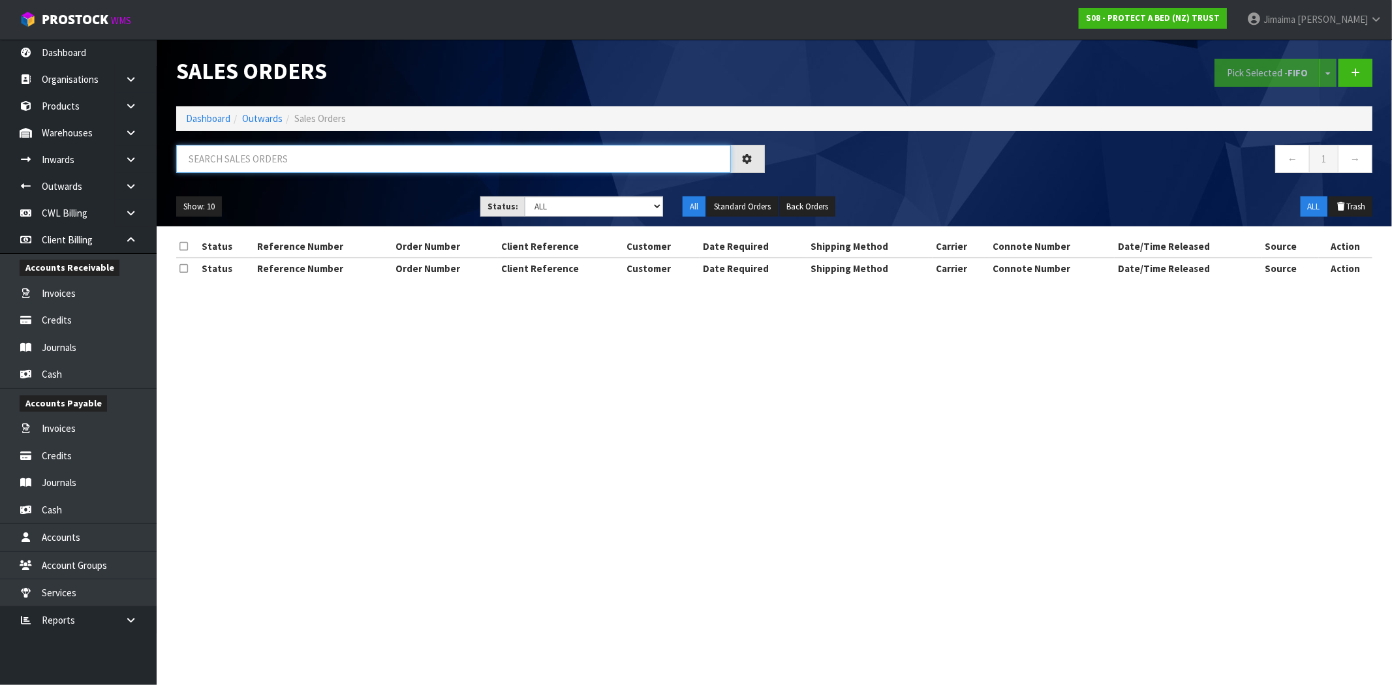
click at [311, 166] on input "text" at bounding box center [453, 159] width 555 height 28
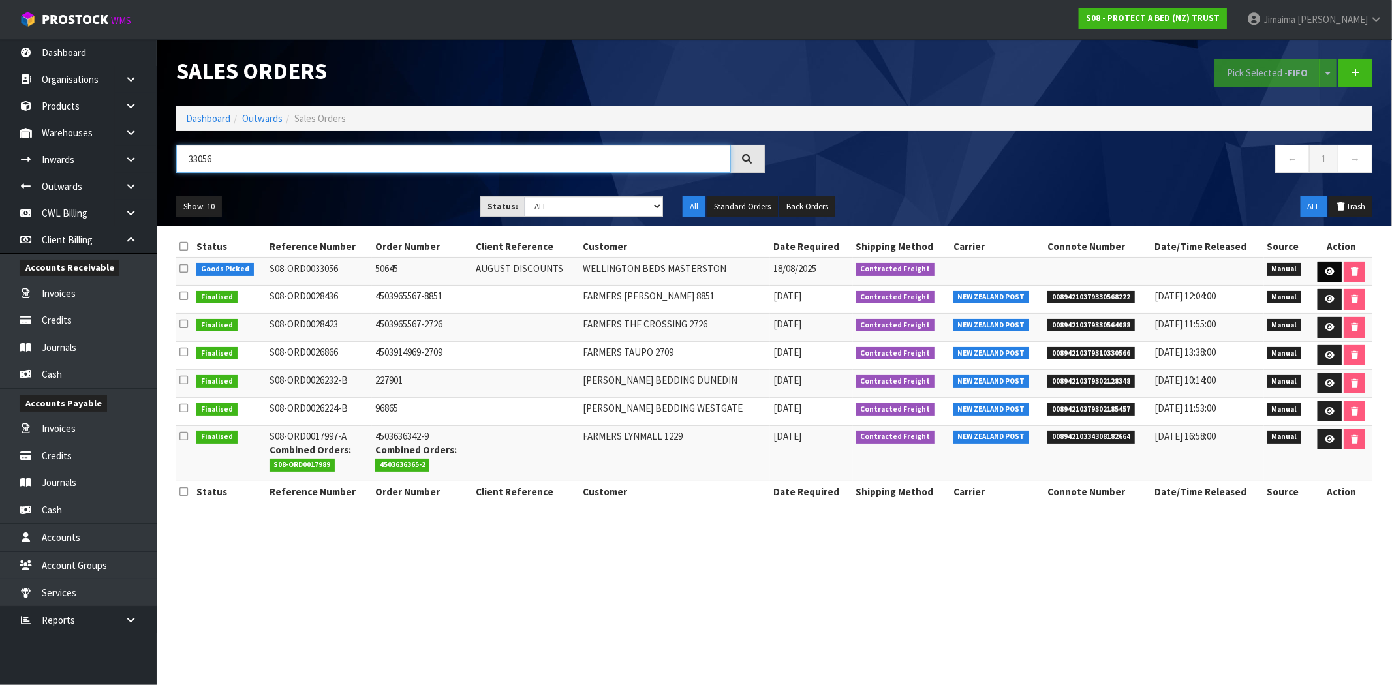
type input "33056"
click at [1325, 270] on icon at bounding box center [1330, 272] width 10 height 8
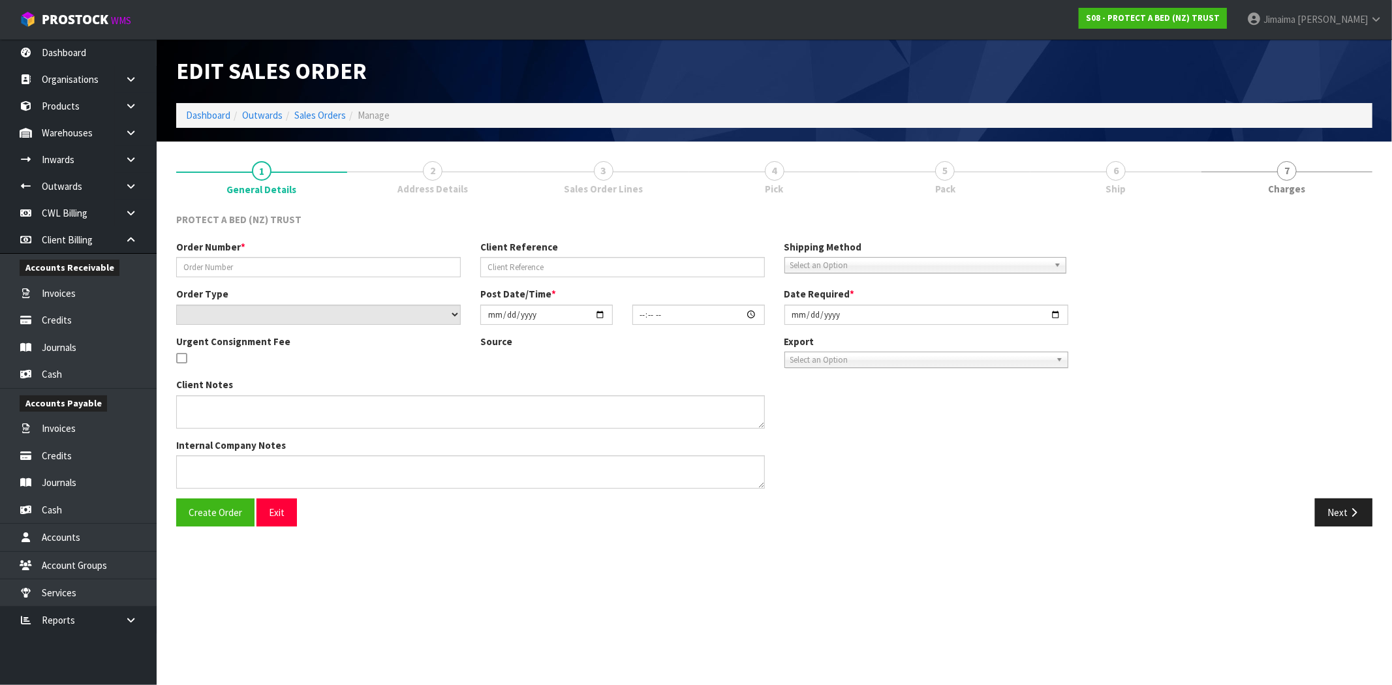
type input "50645"
type input "AUGUST DISCOUNTS"
select select "number:0"
type input "2025-08-18"
type input "11:30:00.000"
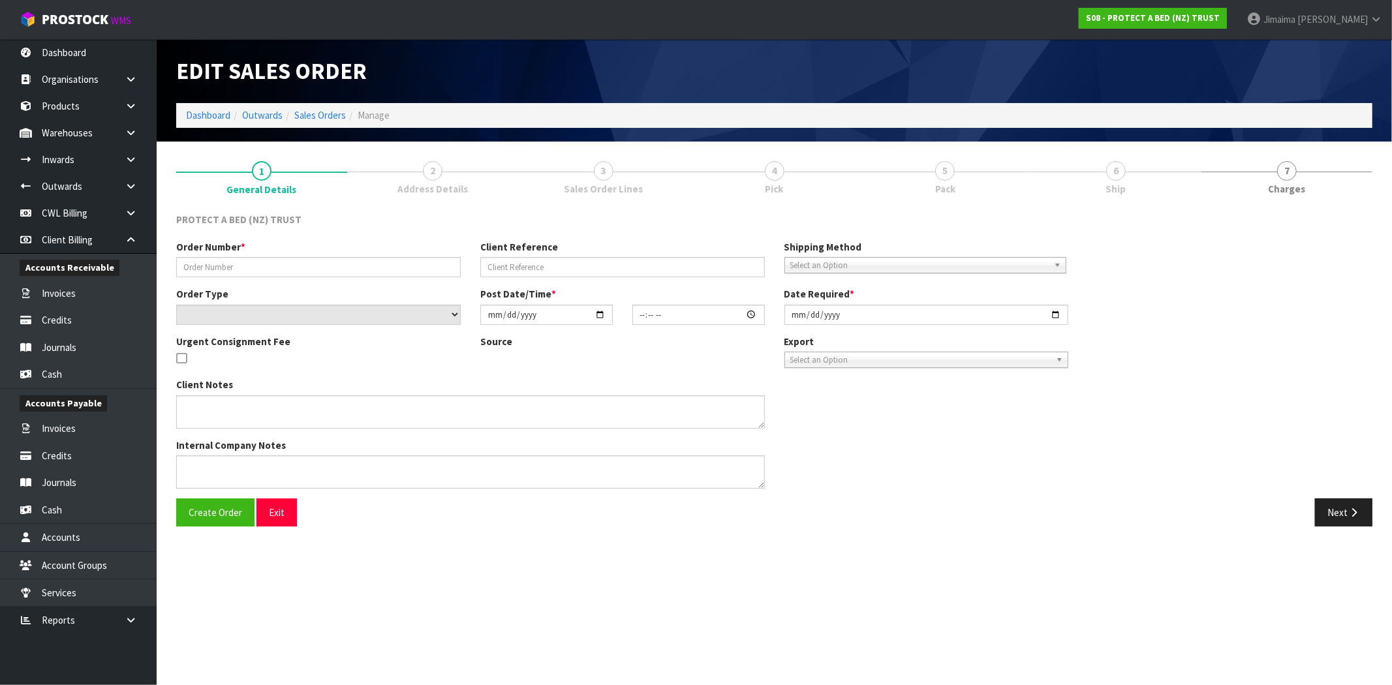
type input "2025-08-18"
type textarea "AUGUST PROMOTION – MON 01 SEPTEMBER 2025 - STAYNEW TERRY COTTON MATTRESS AND PI…"
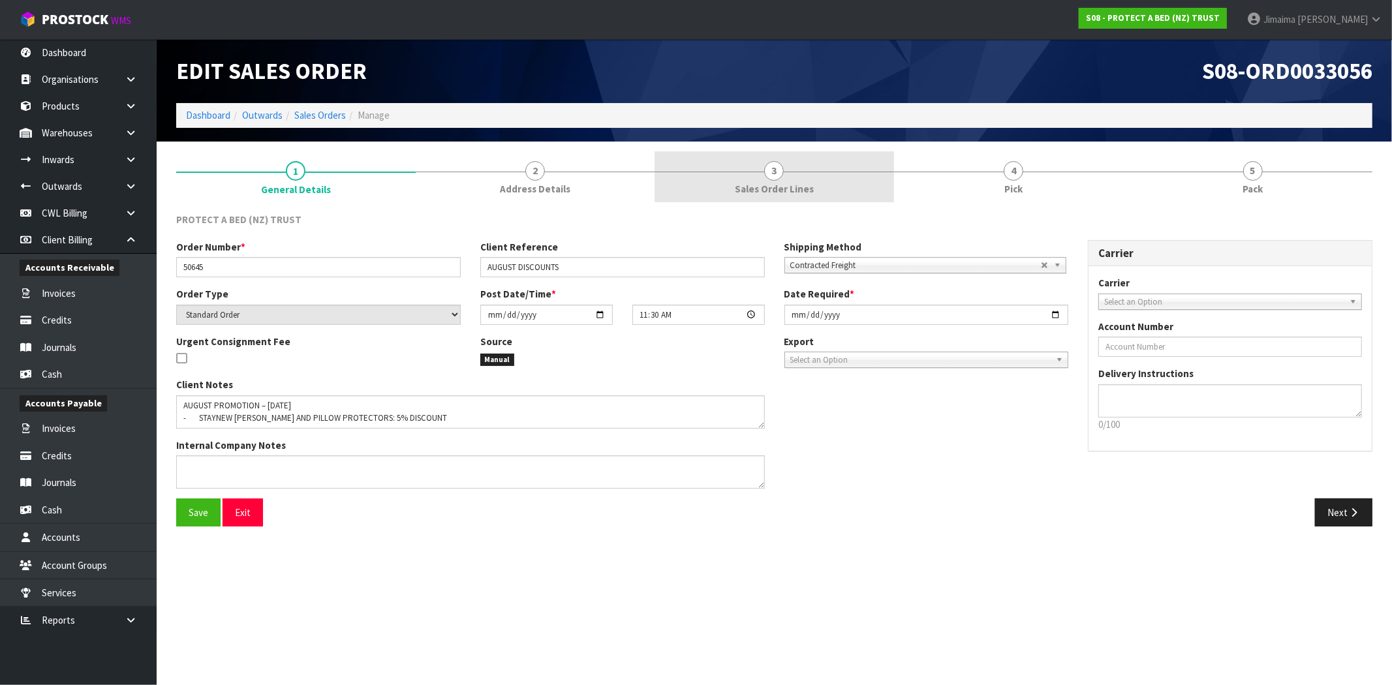
click at [753, 185] on span "Sales Order Lines" at bounding box center [774, 189] width 79 height 14
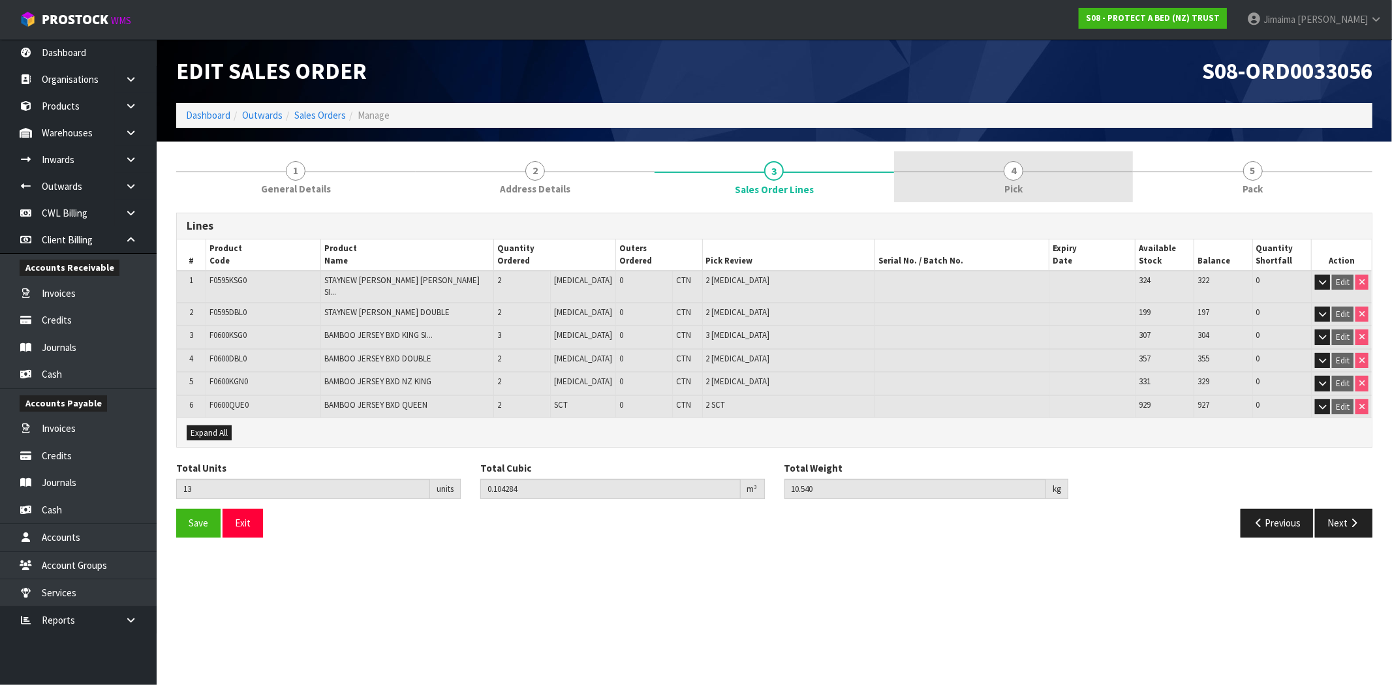
click at [1040, 172] on link "4 Pick" at bounding box center [1014, 177] width 240 height 52
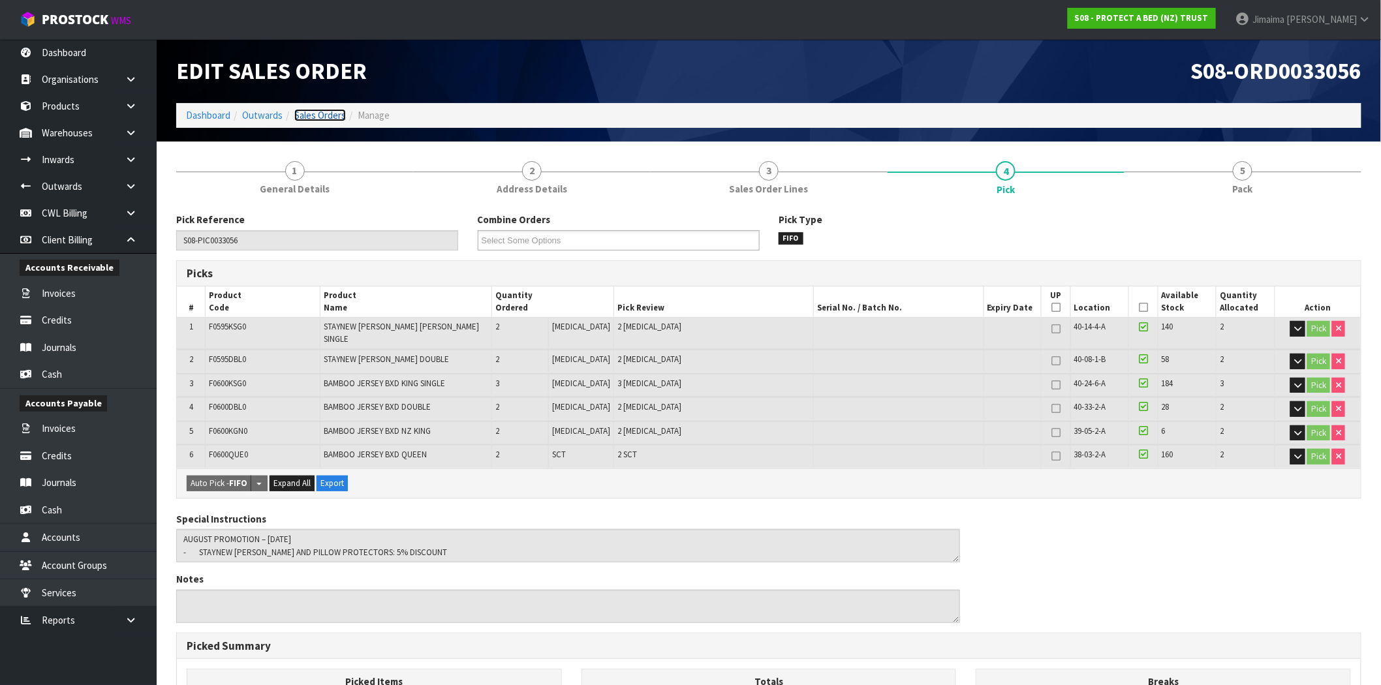
click at [315, 118] on link "Sales Orders" at bounding box center [320, 115] width 52 height 12
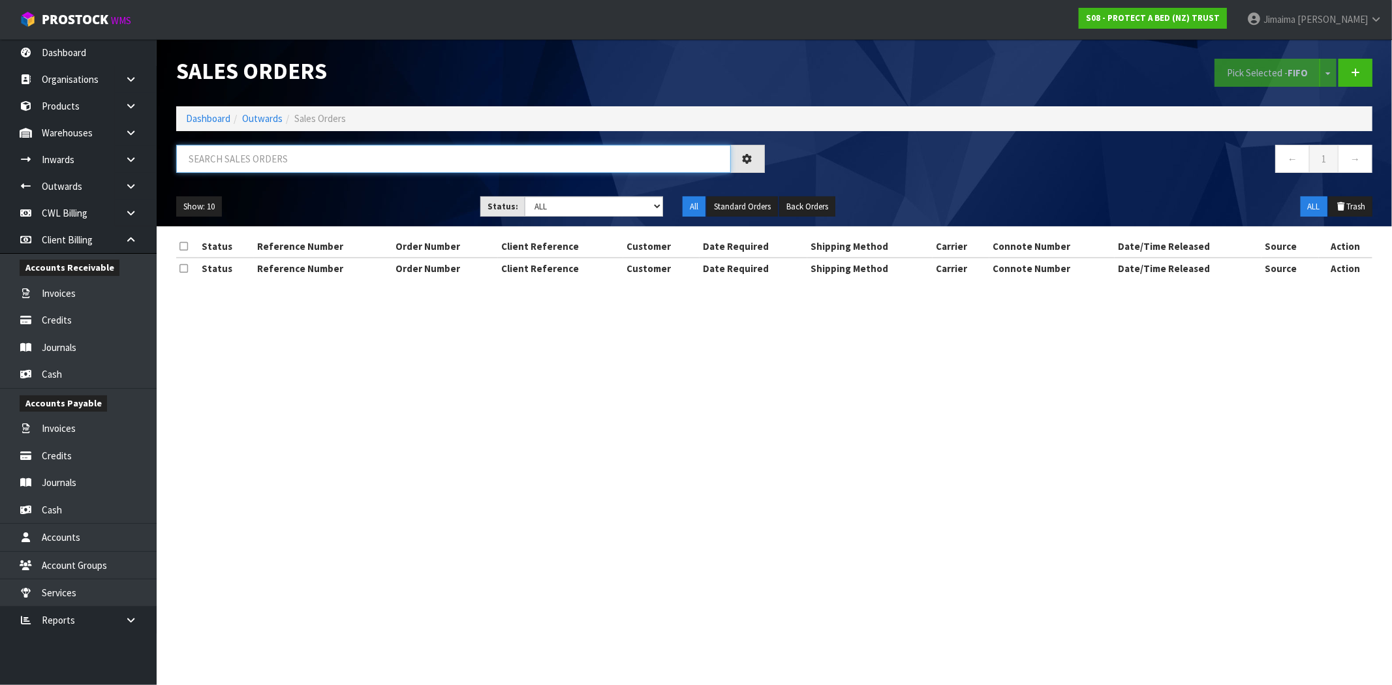
click at [256, 148] on input "text" at bounding box center [453, 159] width 555 height 28
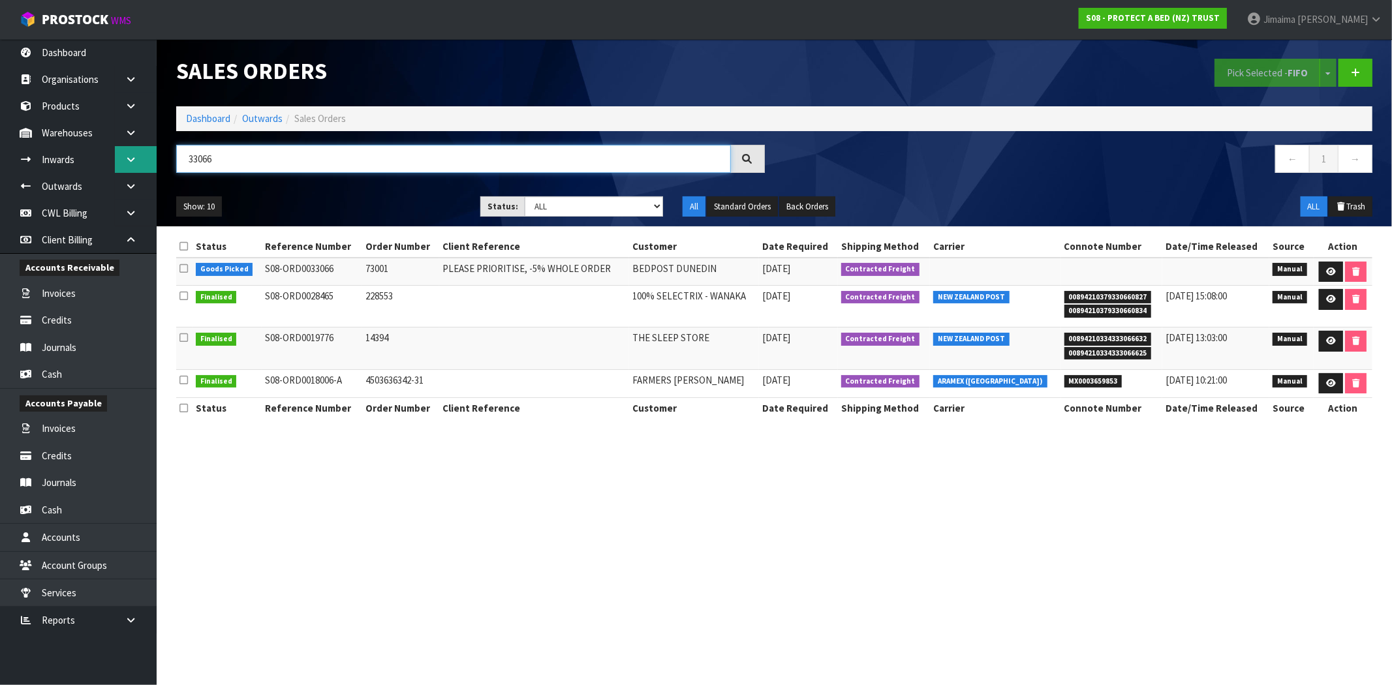
drag, startPoint x: 162, startPoint y: 161, endPoint x: 154, endPoint y: 161, distance: 7.8
click at [154, 161] on body "Toggle navigation ProStock WMS S08 - PROTECT A BED (NZ) TRUST Jimaima Reiher Lo…" at bounding box center [696, 342] width 1392 height 685
paste input "ORD0033052"
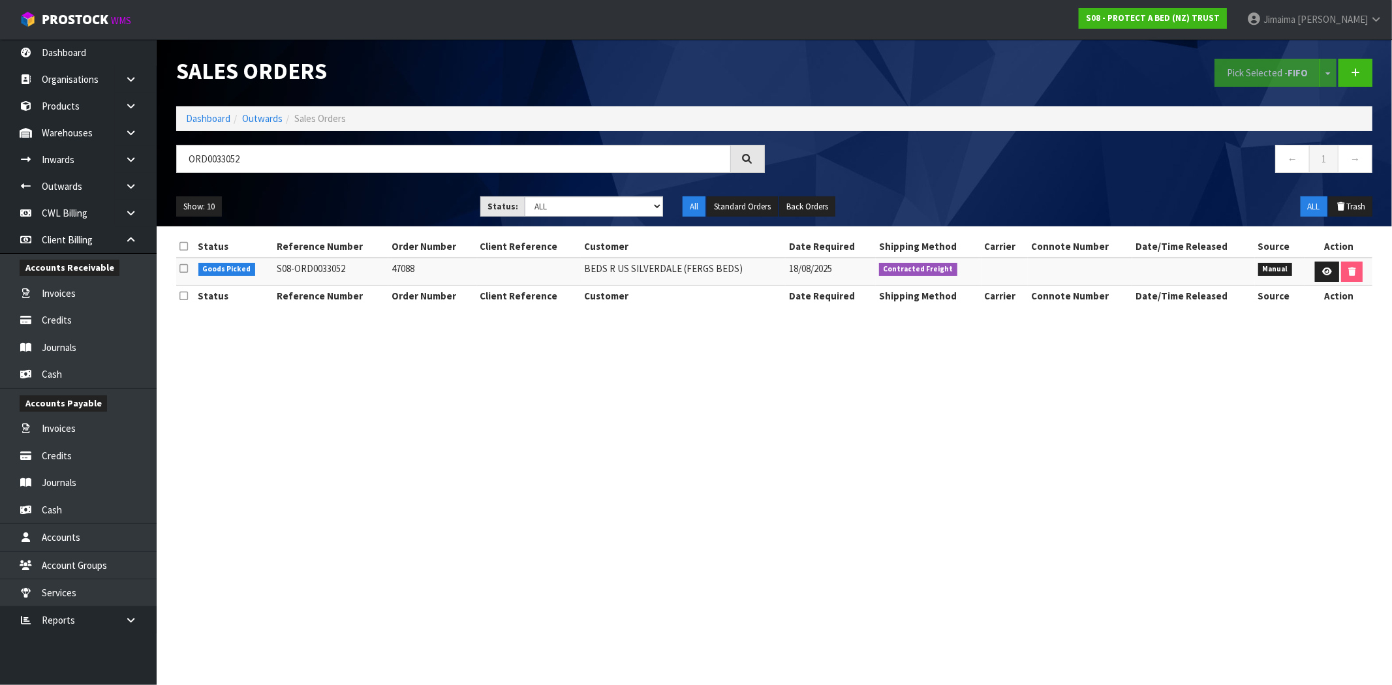
click at [529, 277] on td at bounding box center [529, 272] width 104 height 28
click at [523, 277] on td at bounding box center [529, 272] width 104 height 28
drag, startPoint x: 277, startPoint y: 170, endPoint x: 12, endPoint y: 168, distance: 265.7
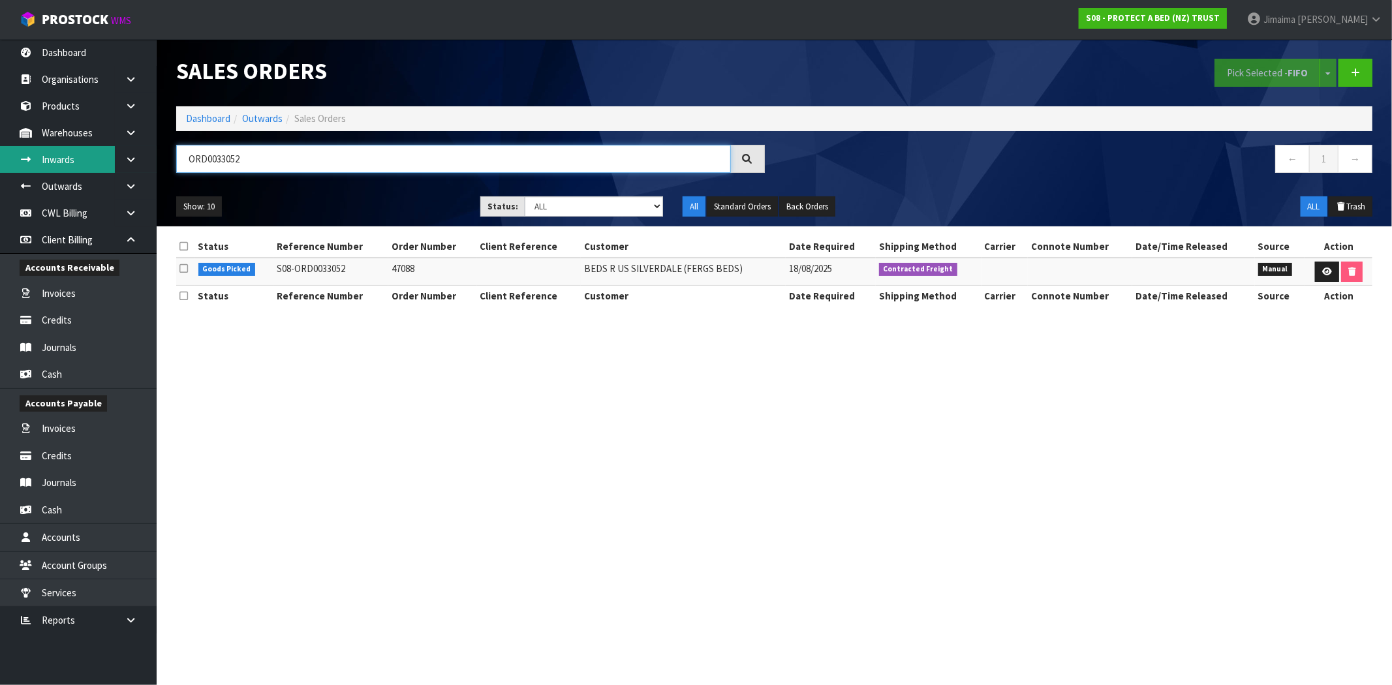
click at [15, 171] on body "Toggle navigation ProStock WMS S08 - PROTECT A BED (NZ) TRUST Jimaima Reiher Lo…" at bounding box center [696, 342] width 1392 height 685
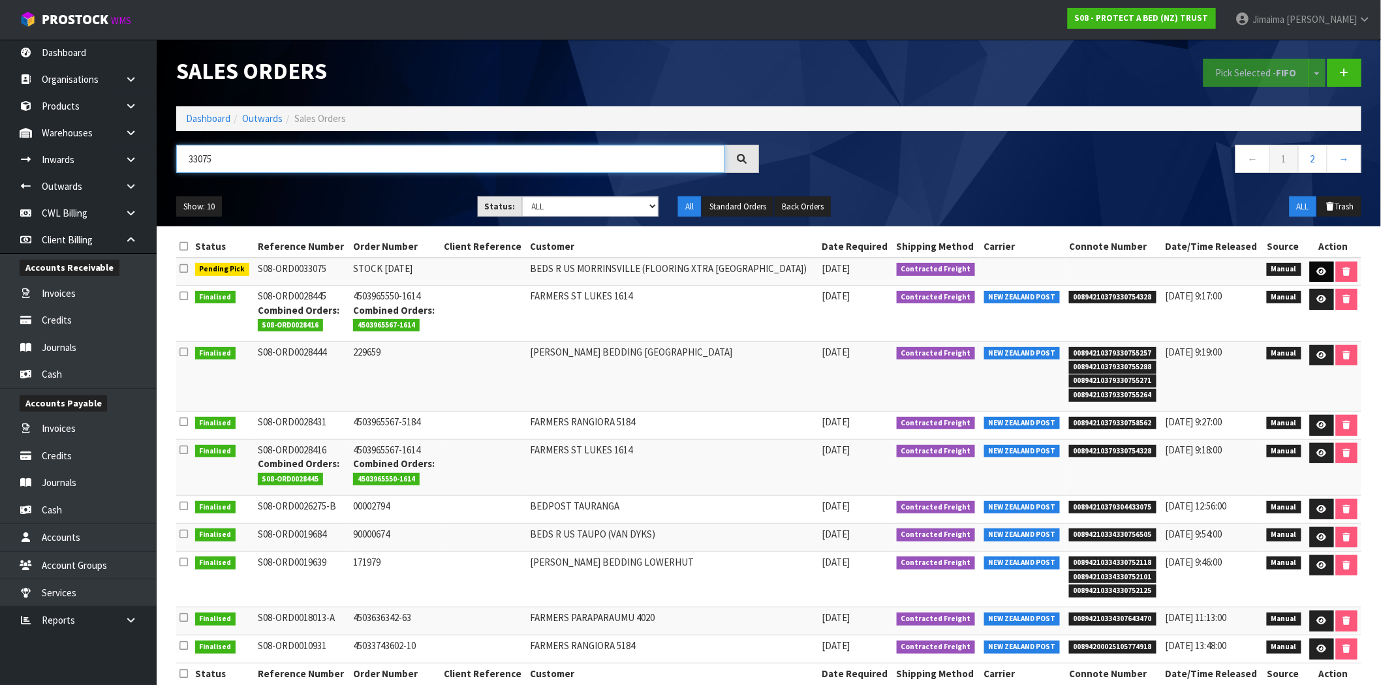
type input "33075"
drag, startPoint x: 1314, startPoint y: 269, endPoint x: 1197, endPoint y: 269, distance: 116.8
click at [1313, 269] on link at bounding box center [1322, 272] width 24 height 21
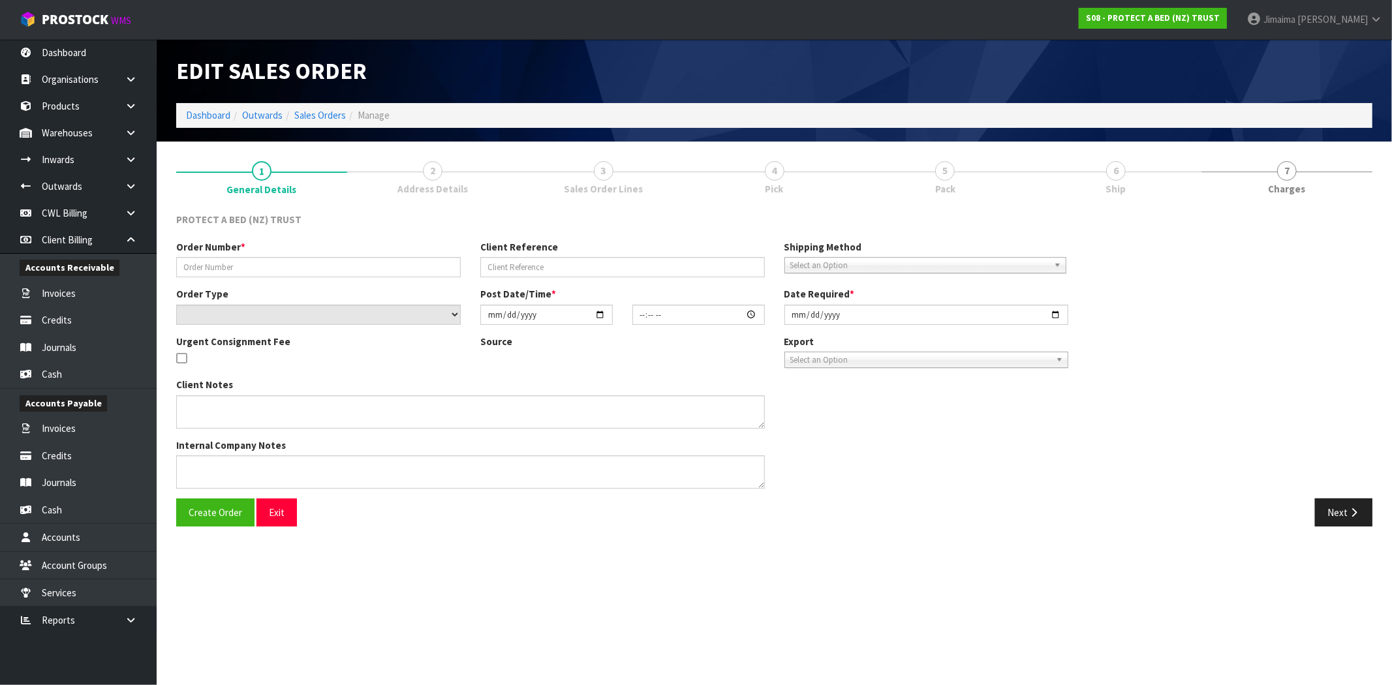
type input "STOCK 19.08.2025"
select select "number:0"
type input "[DATE]"
type input "13:38:00.000"
type input "2025-08-20"
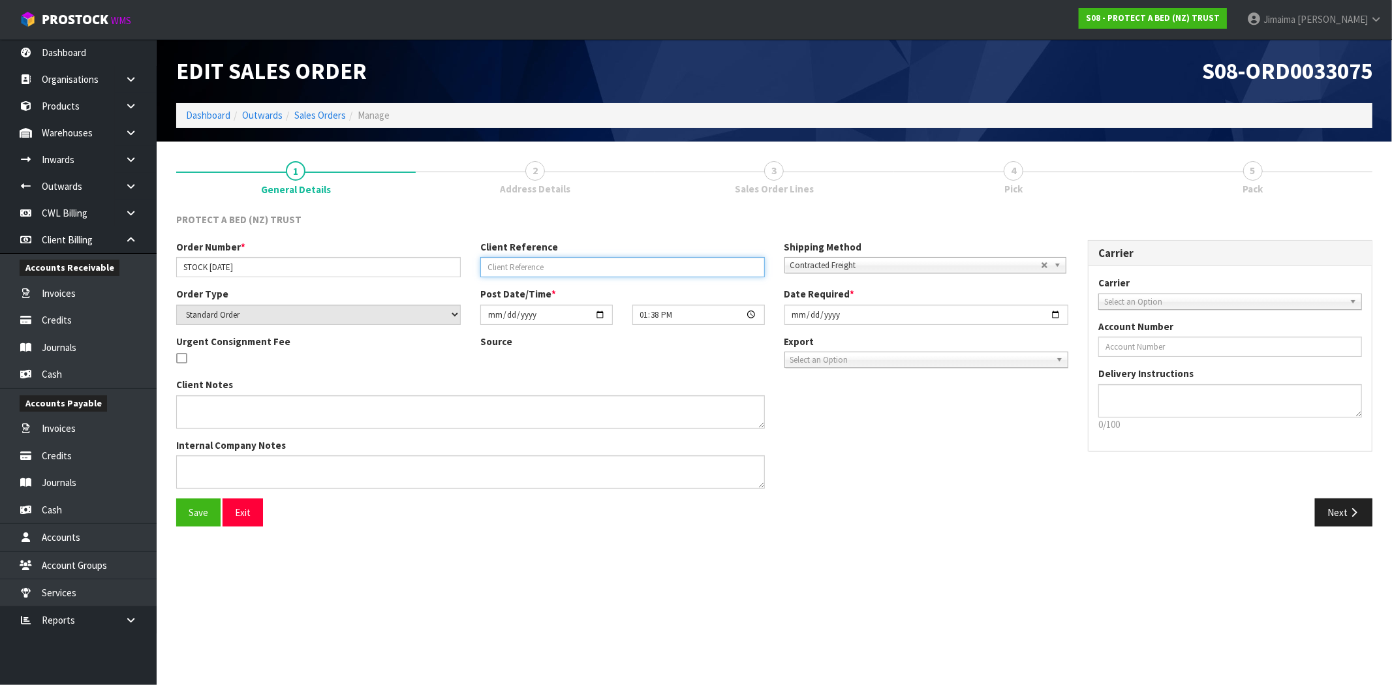
click at [524, 269] on input "text" at bounding box center [622, 267] width 285 height 20
type input "PLEASE PRIORITISE"
click at [206, 514] on span "Save" at bounding box center [199, 513] width 20 height 12
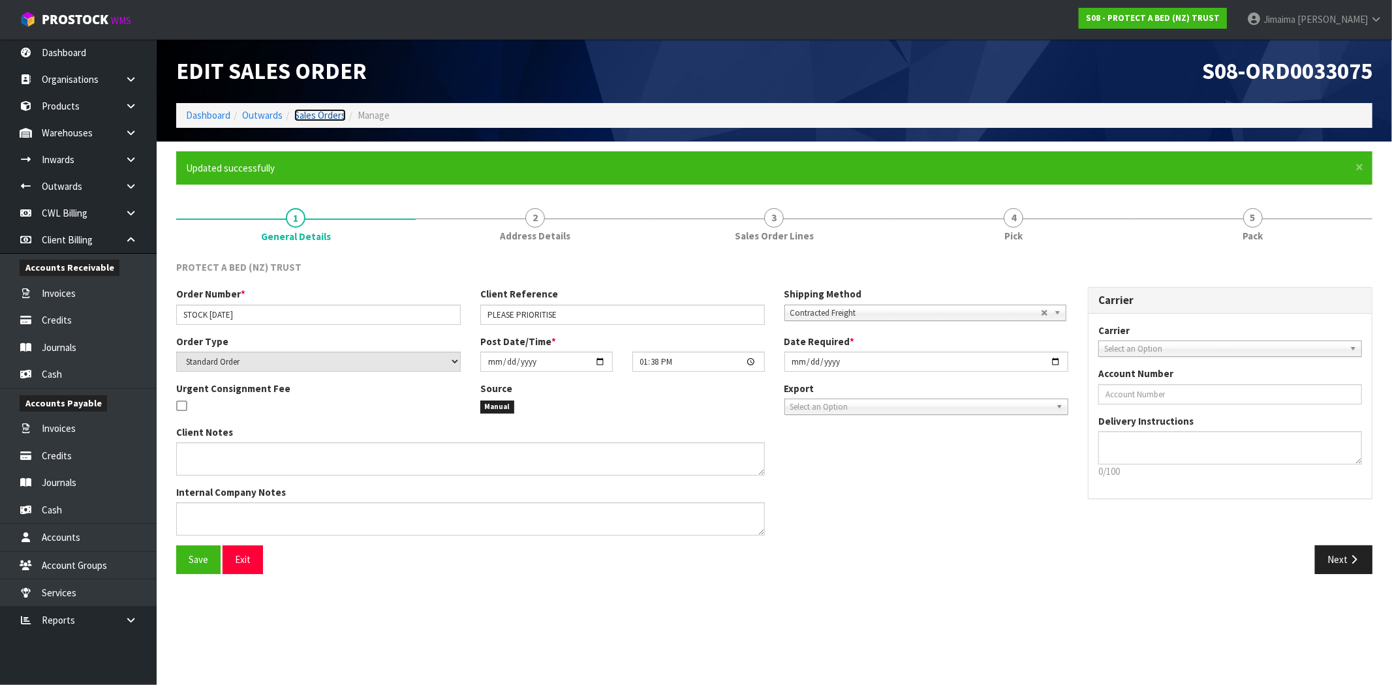
click at [338, 113] on link "Sales Orders" at bounding box center [320, 115] width 52 height 12
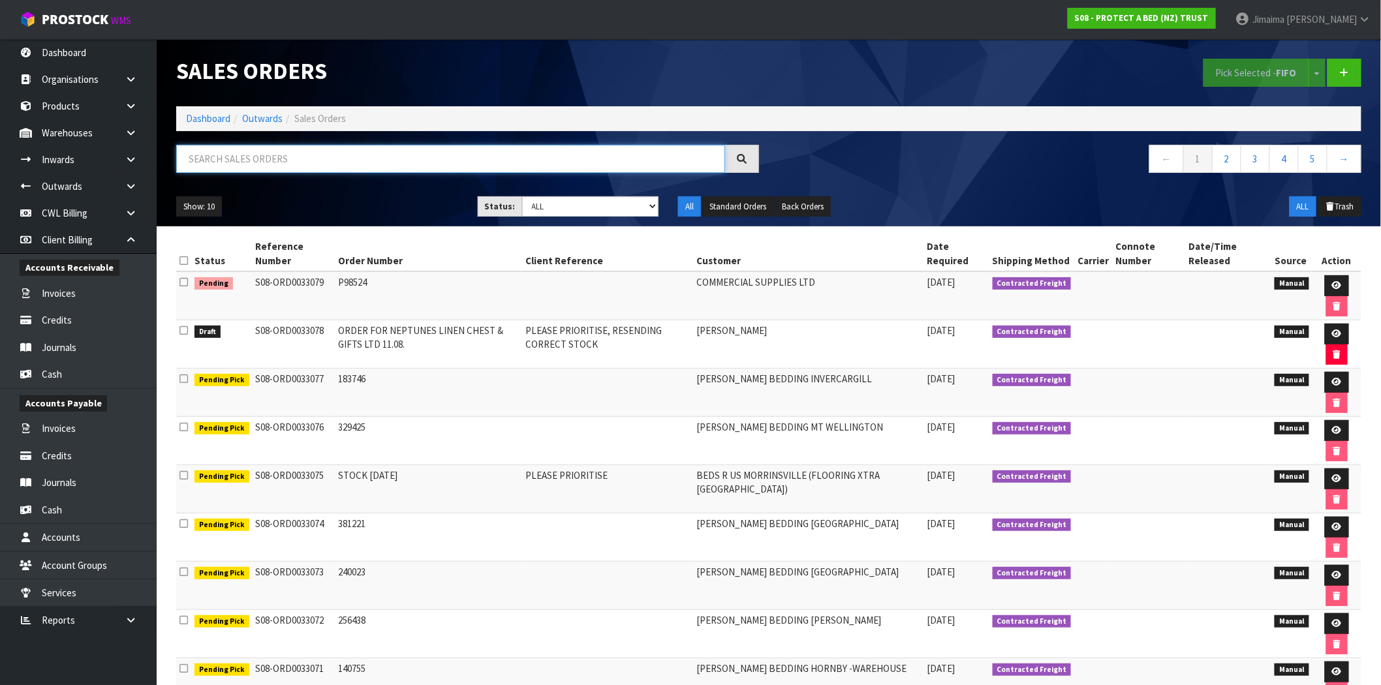
click at [314, 170] on input "text" at bounding box center [450, 159] width 549 height 28
paste input "ORD0033052"
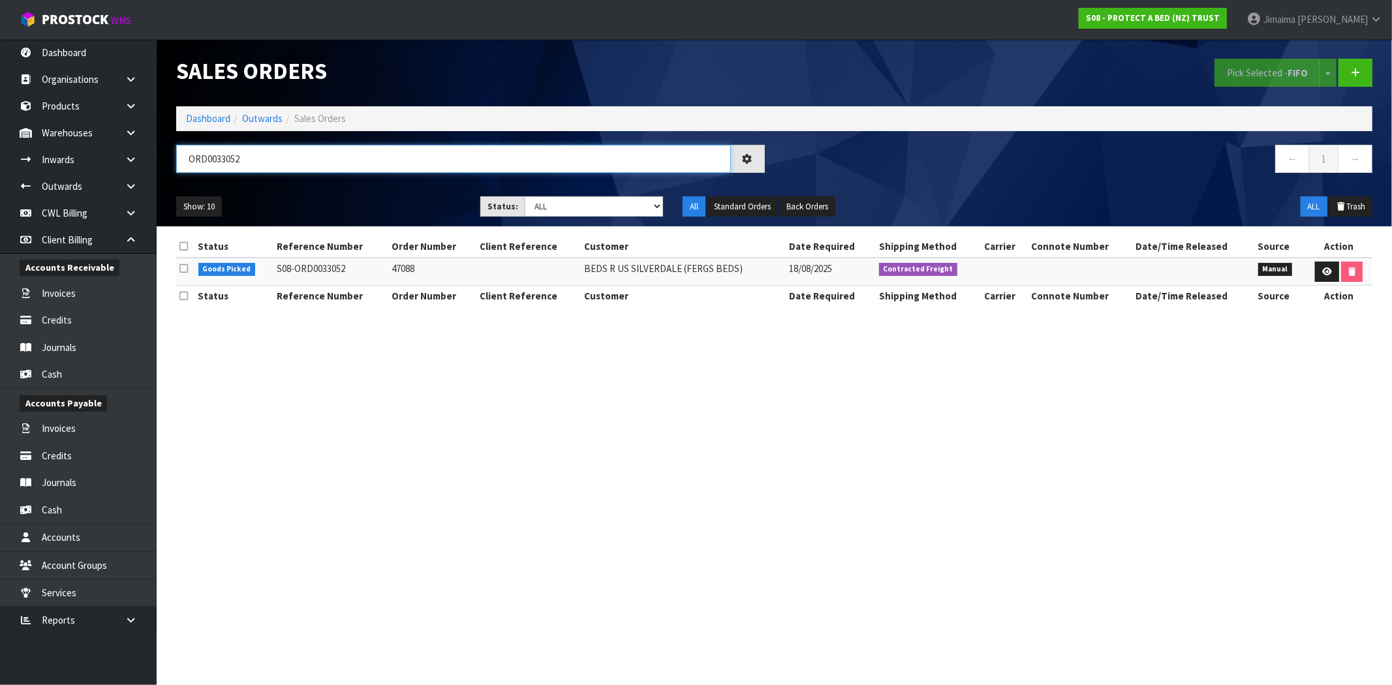
type input "ORD0033052"
click at [1332, 268] on link at bounding box center [1327, 272] width 24 height 21
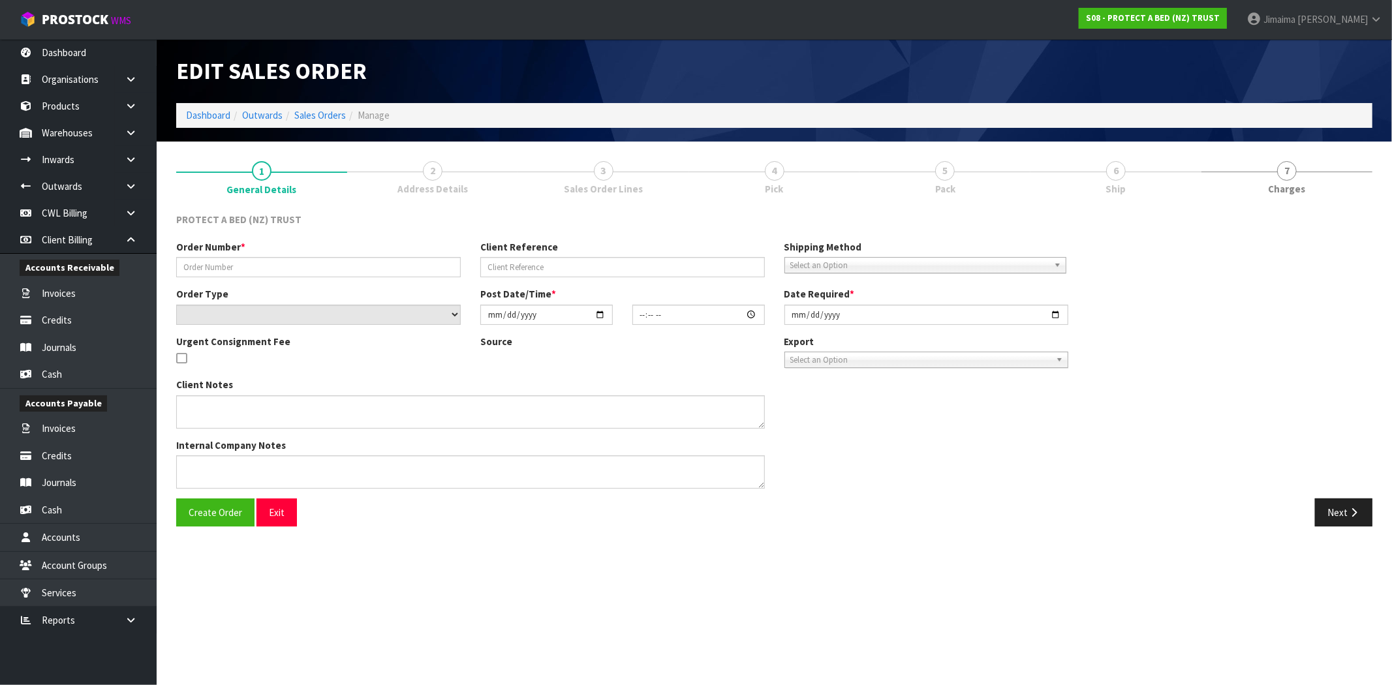
type input "47088"
select select "number:0"
type input "2025-08-18"
type input "10:58:00.000"
type input "2025-08-18"
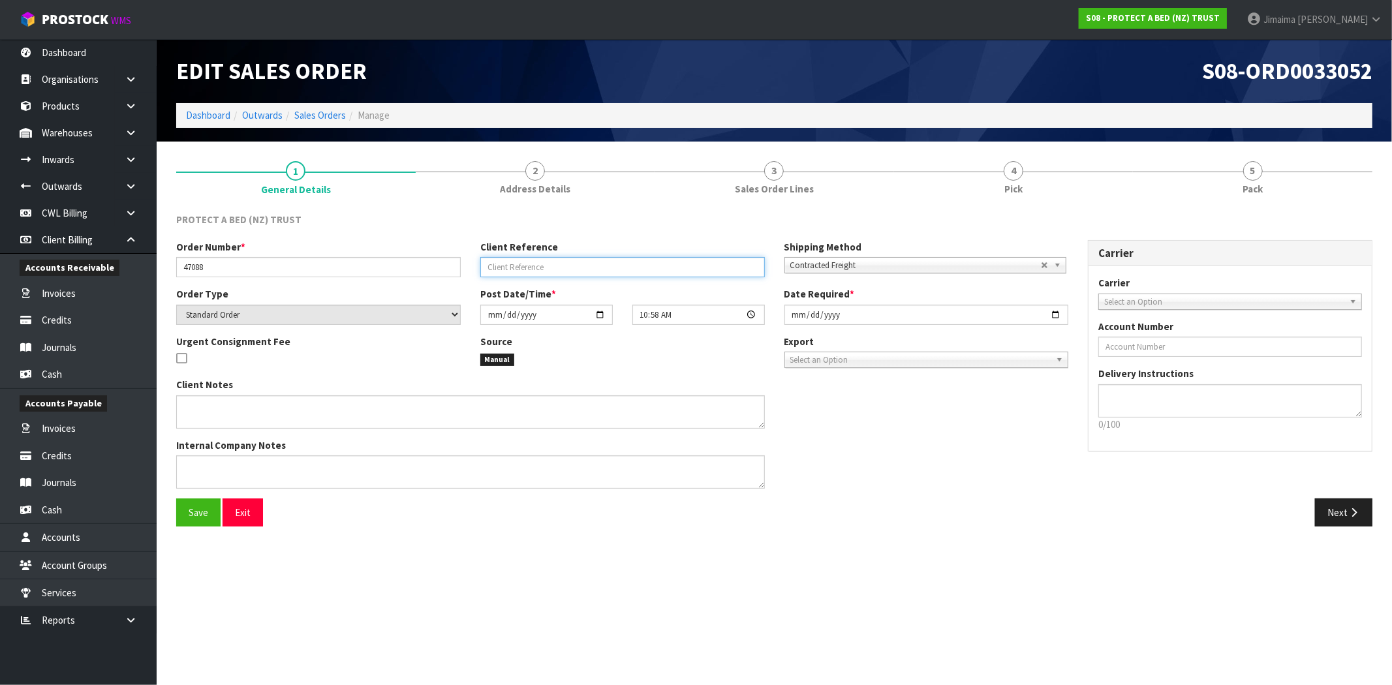
click at [574, 262] on input "text" at bounding box center [622, 267] width 285 height 20
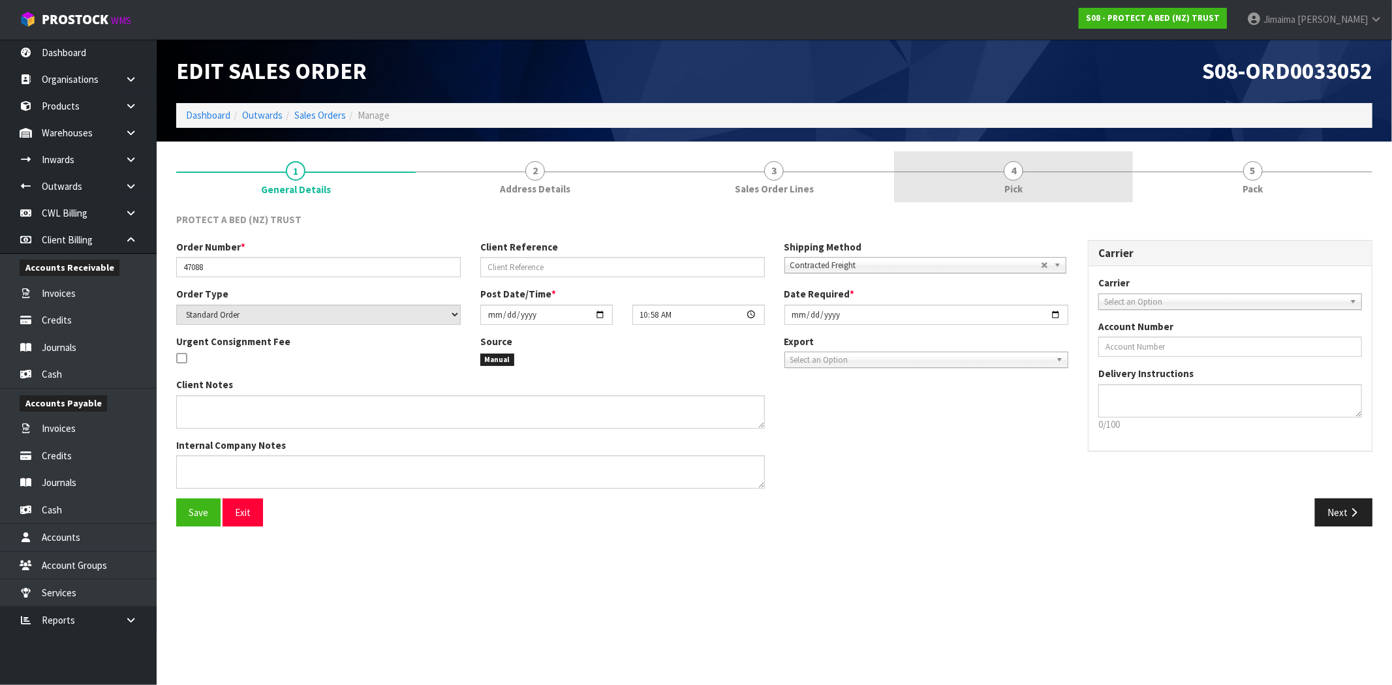
click at [1029, 167] on link "4 Pick" at bounding box center [1014, 177] width 240 height 52
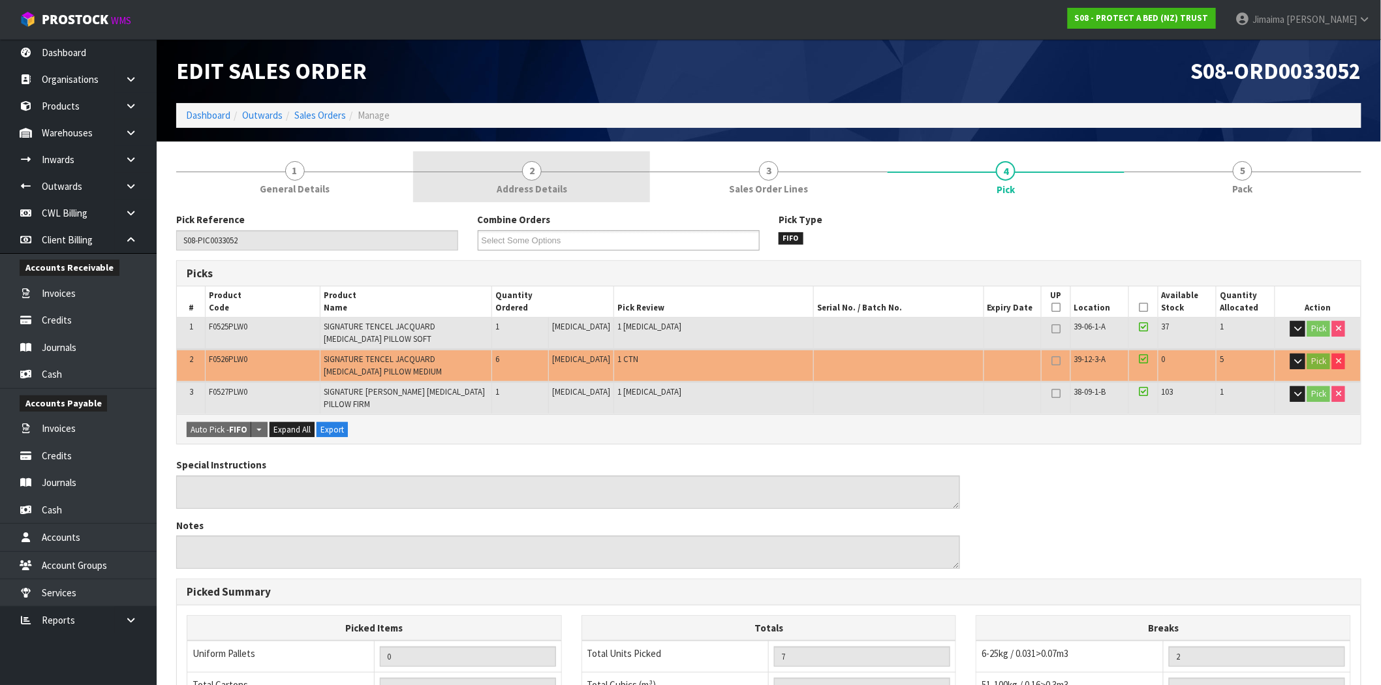
click at [552, 195] on span "Address Details" at bounding box center [532, 189] width 70 height 14
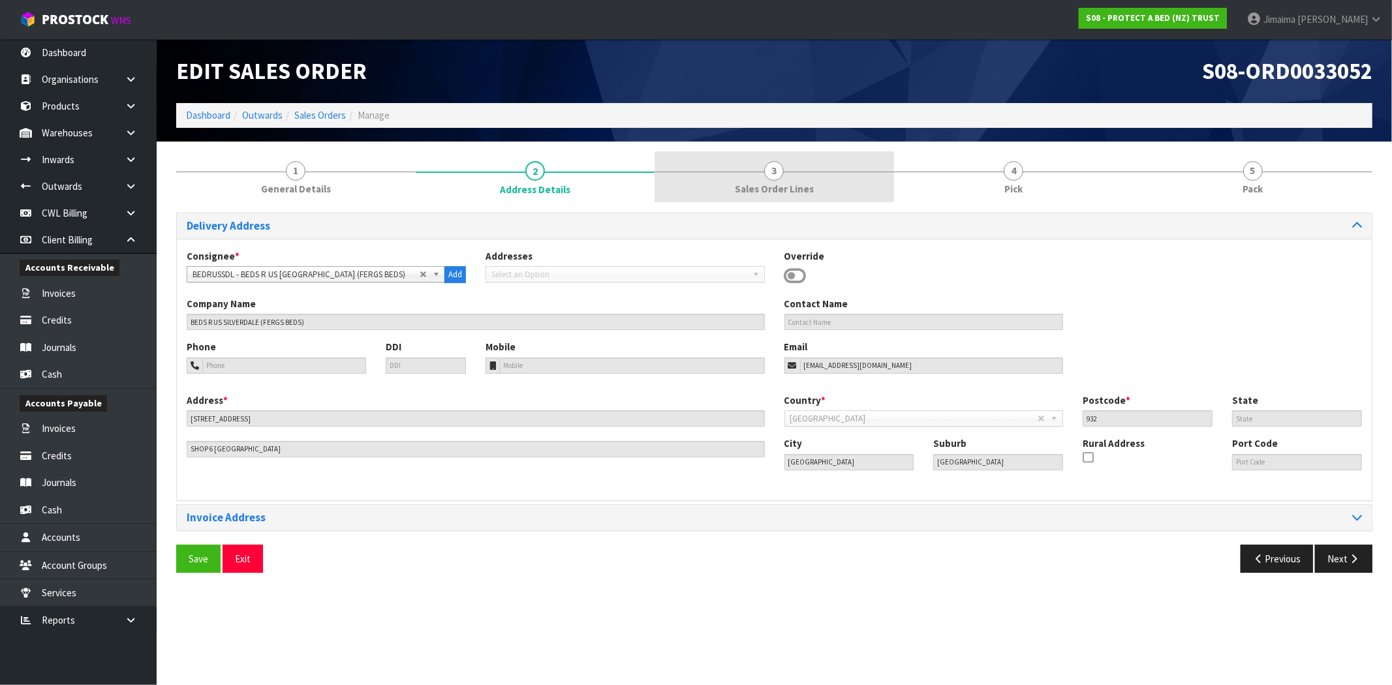
click at [747, 191] on span "Sales Order Lines" at bounding box center [774, 189] width 79 height 14
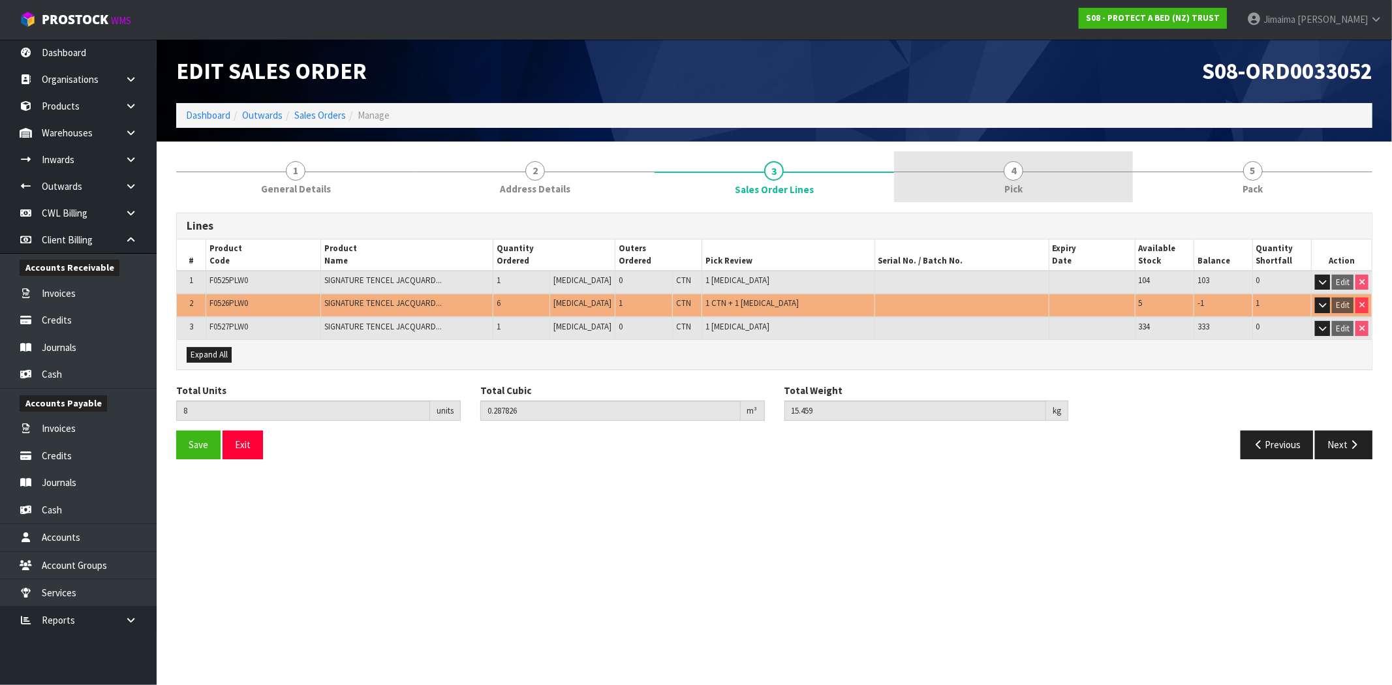
click at [990, 183] on link "4 Pick" at bounding box center [1014, 177] width 240 height 52
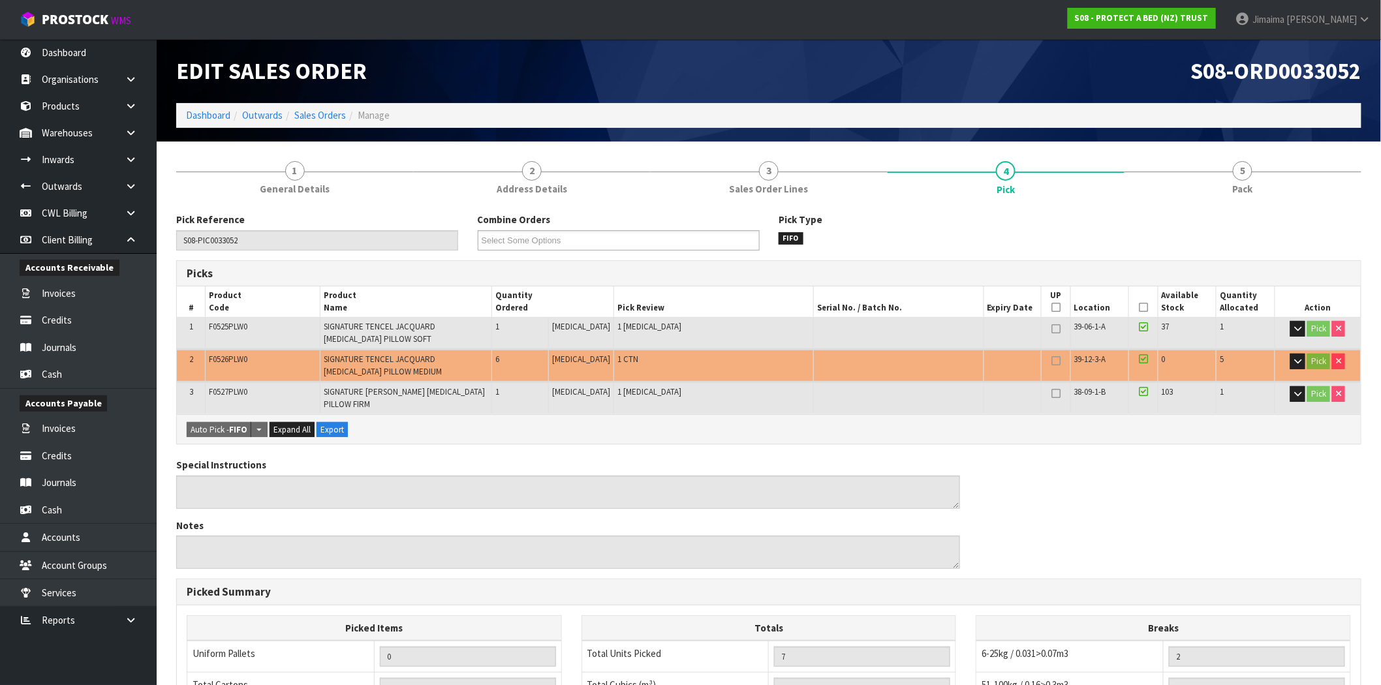
click at [232, 360] on span "F0526PLW0" at bounding box center [228, 359] width 39 height 11
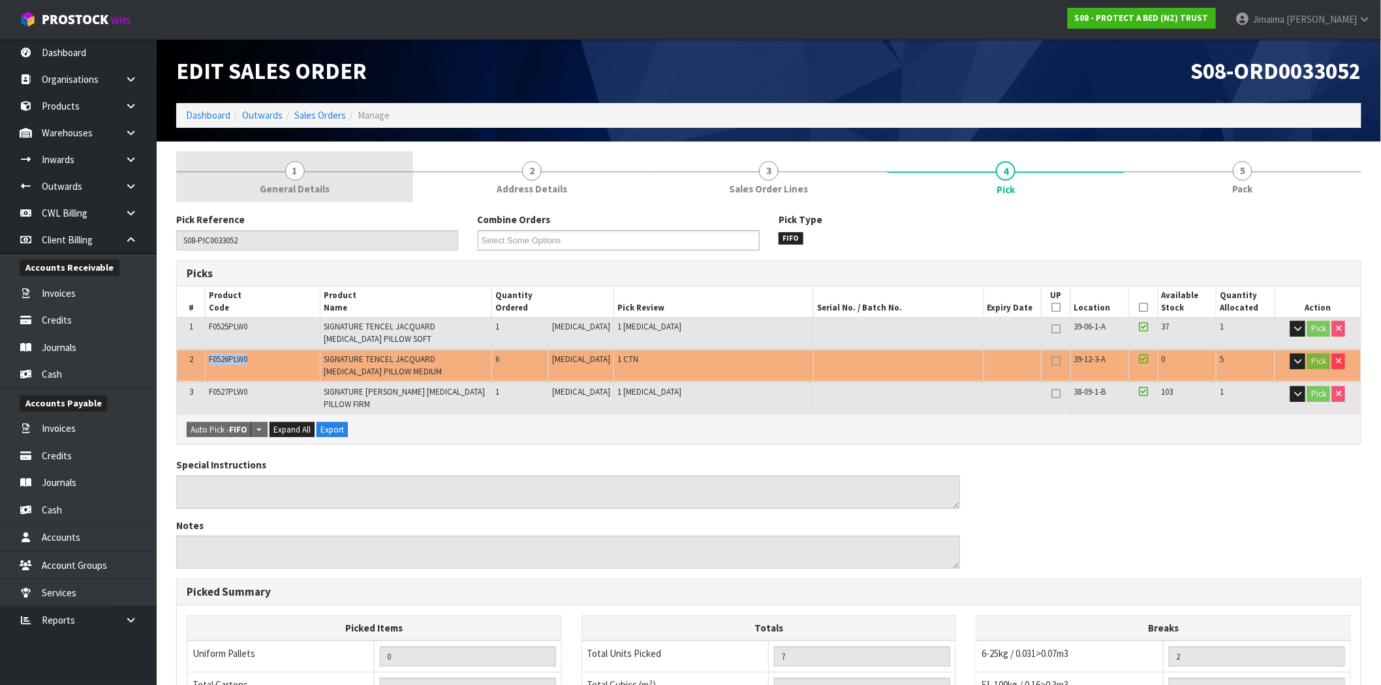
copy span "F0526PLW0"
click at [324, 180] on link "1 General Details" at bounding box center [294, 177] width 237 height 52
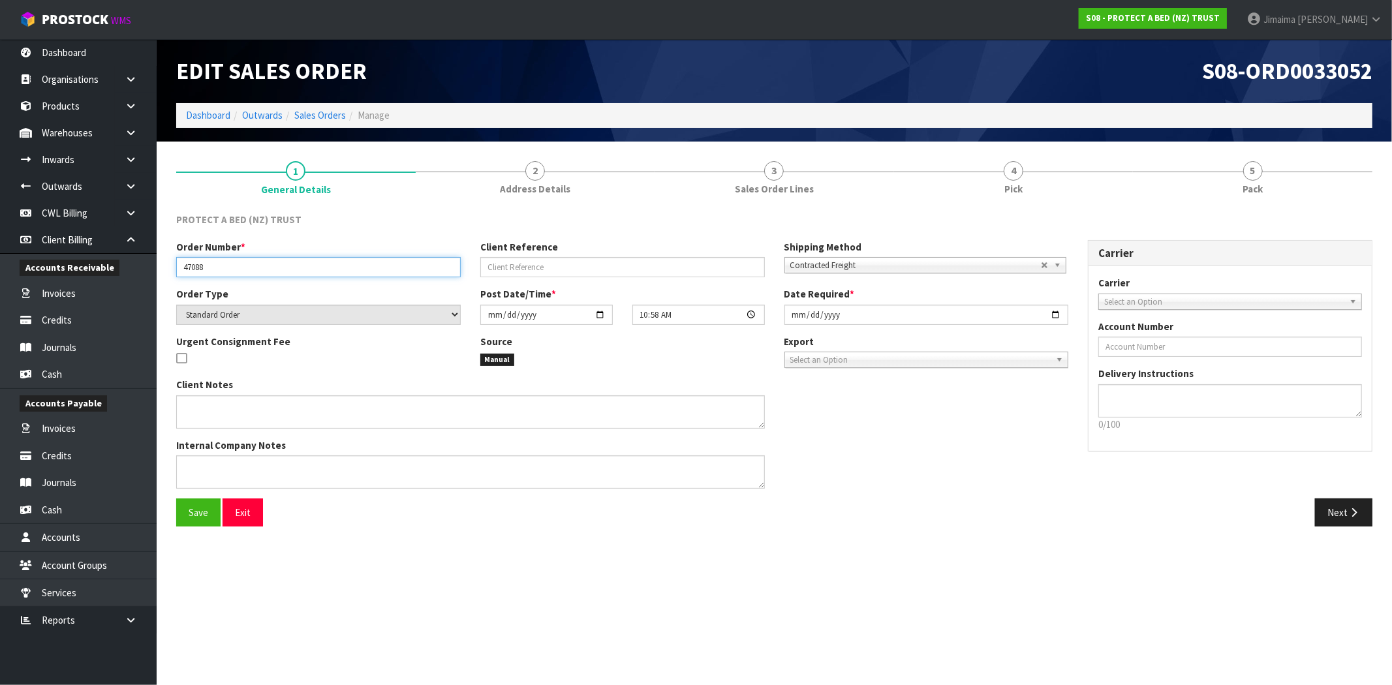
click at [198, 271] on input "47088" at bounding box center [318, 267] width 285 height 20
click at [204, 111] on link "Dashboard" at bounding box center [208, 115] width 44 height 12
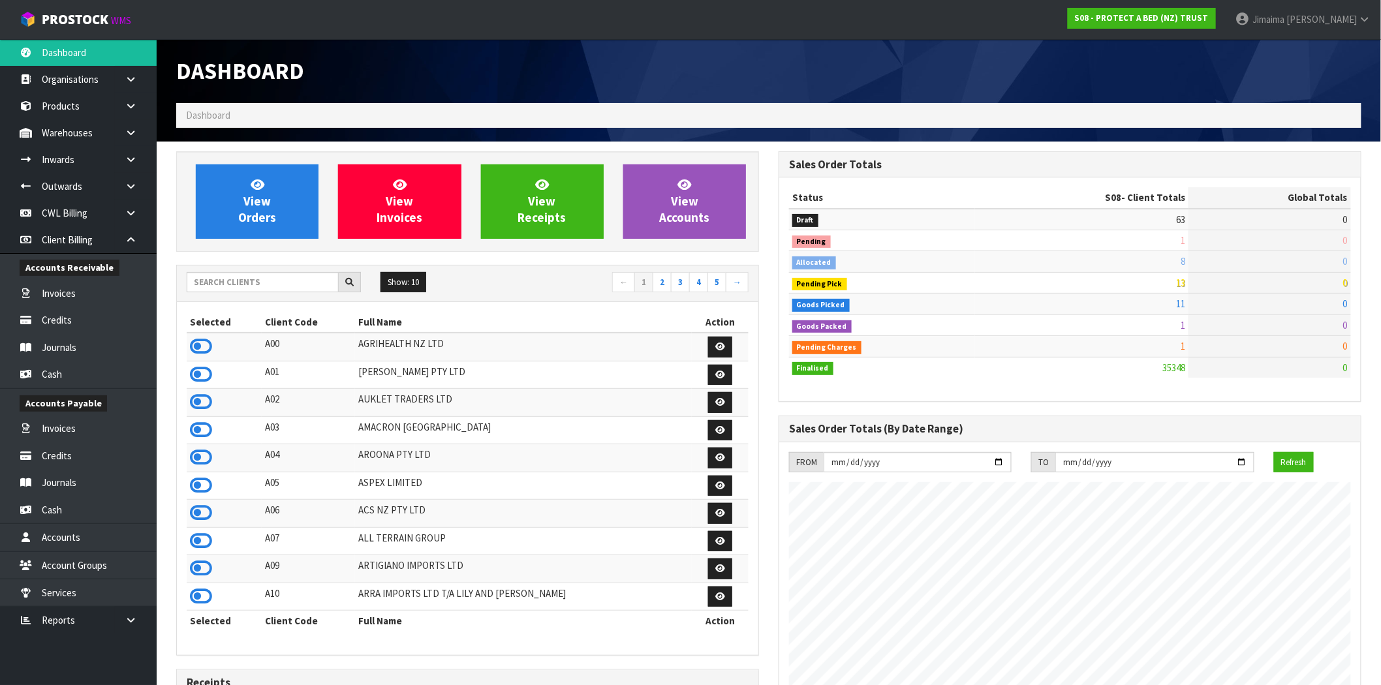
scroll to position [814, 602]
click at [227, 276] on input "text" at bounding box center [263, 282] width 152 height 20
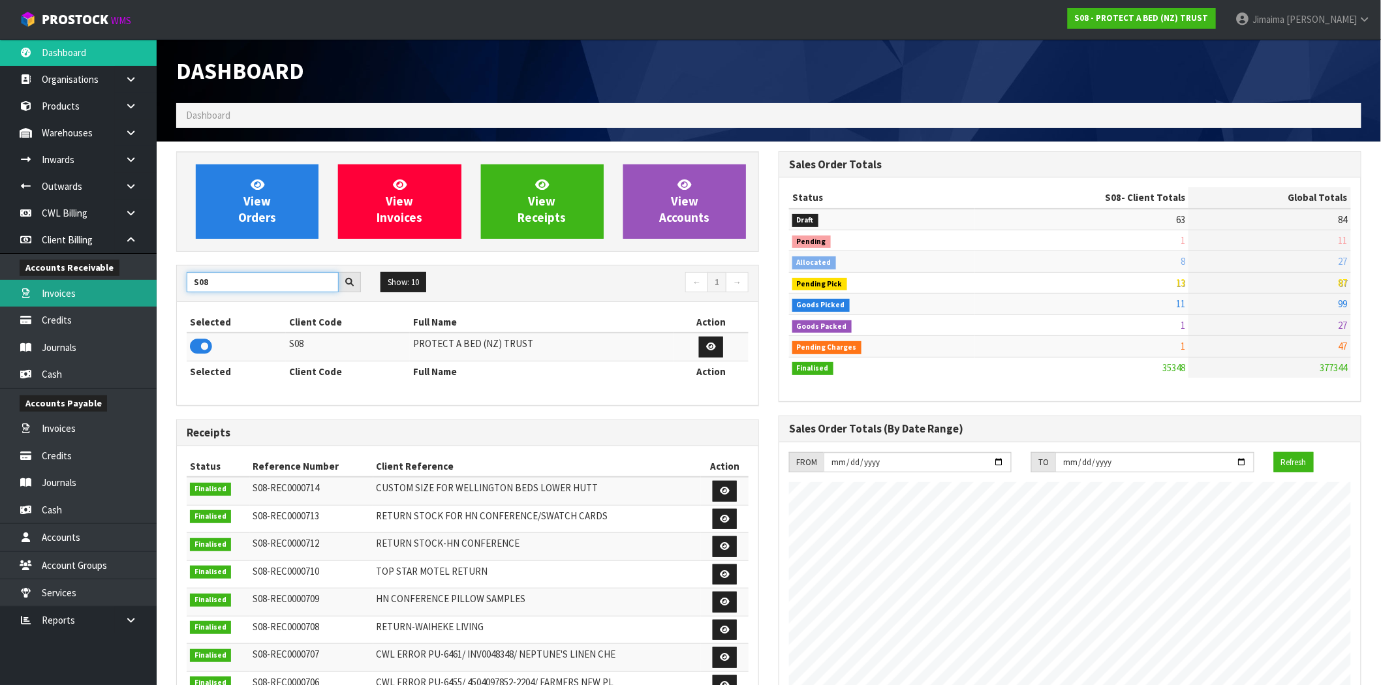
type input "S08"
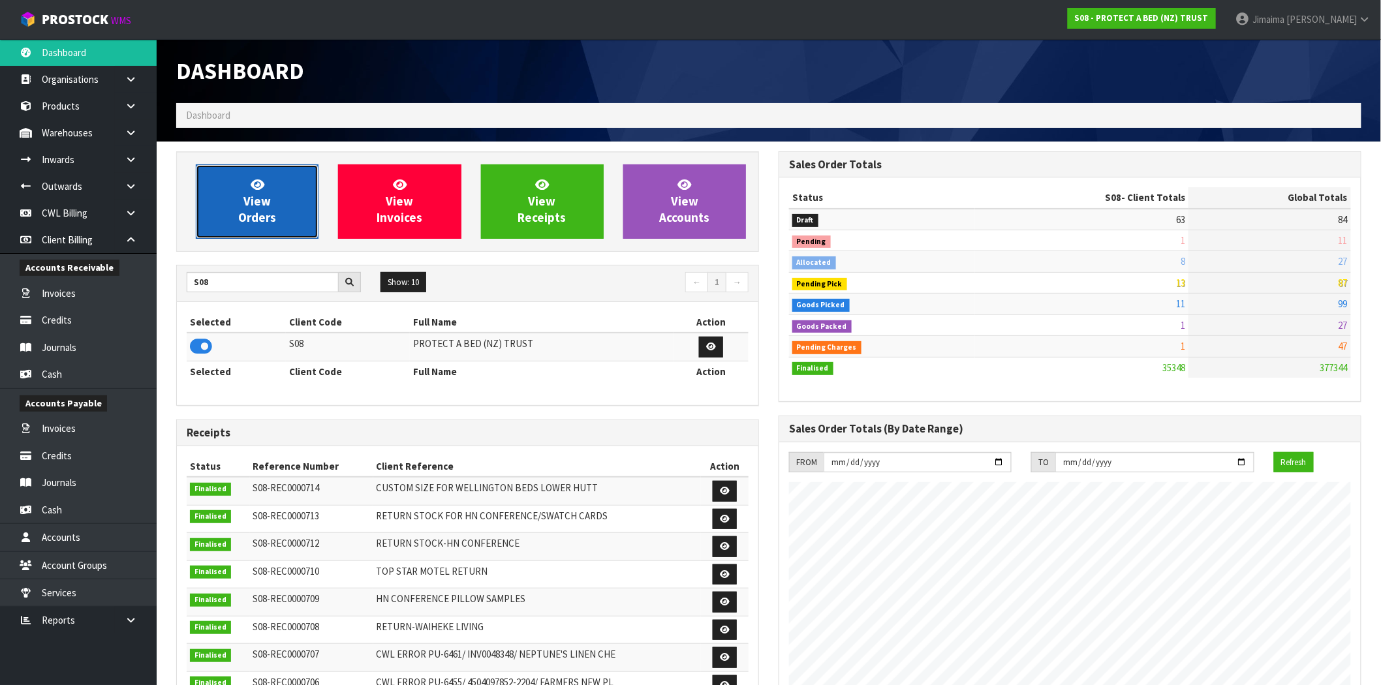
click at [240, 220] on span "View Orders" at bounding box center [257, 201] width 38 height 49
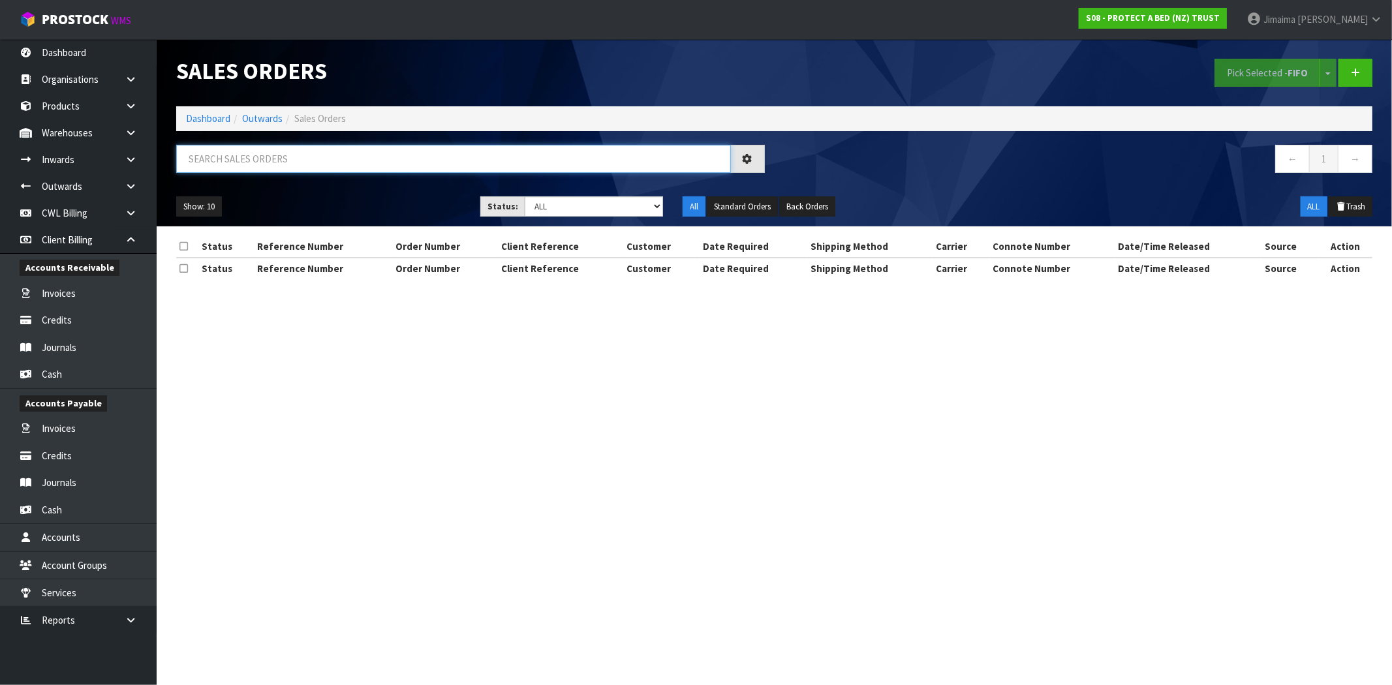
click at [256, 163] on input "text" at bounding box center [453, 159] width 555 height 28
paste input "CUSTBAMBOO"
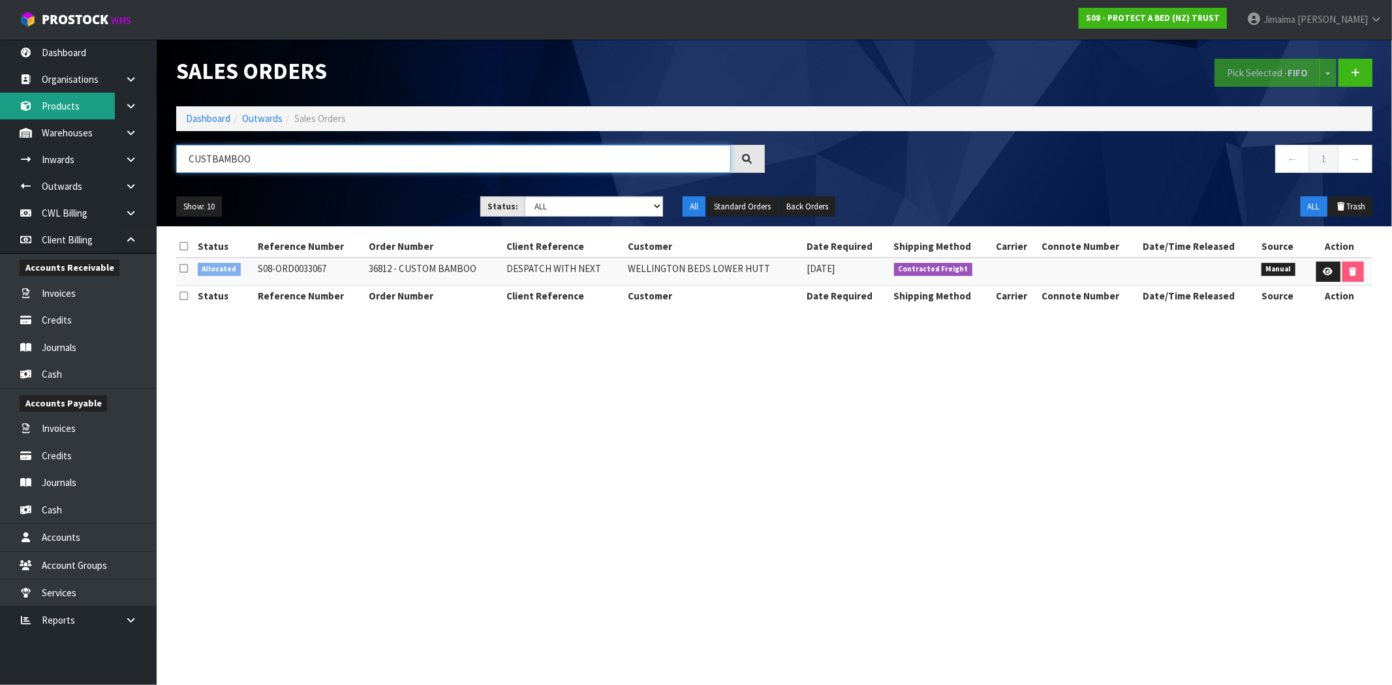
type input "CUSTBAMBOO"
click at [89, 107] on link "Products" at bounding box center [78, 106] width 157 height 27
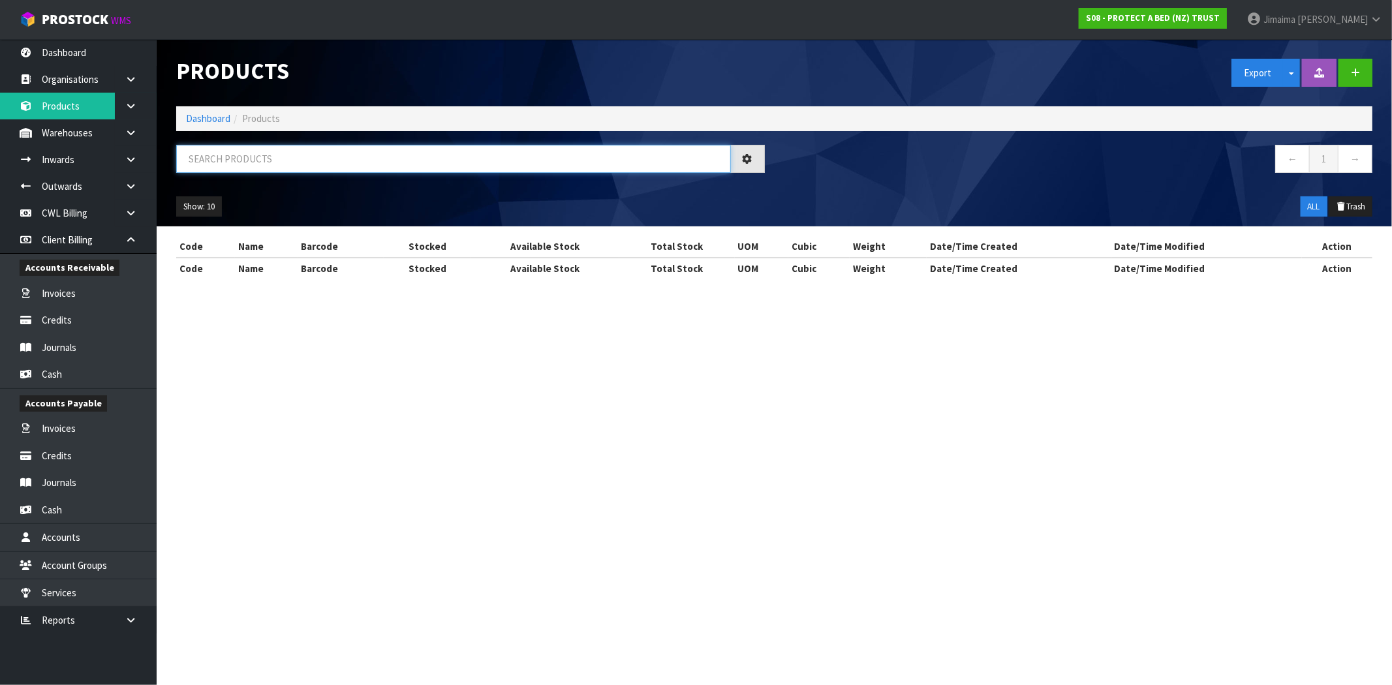
click at [219, 157] on input "text" at bounding box center [453, 159] width 555 height 28
paste input "CUSTBAMBOO"
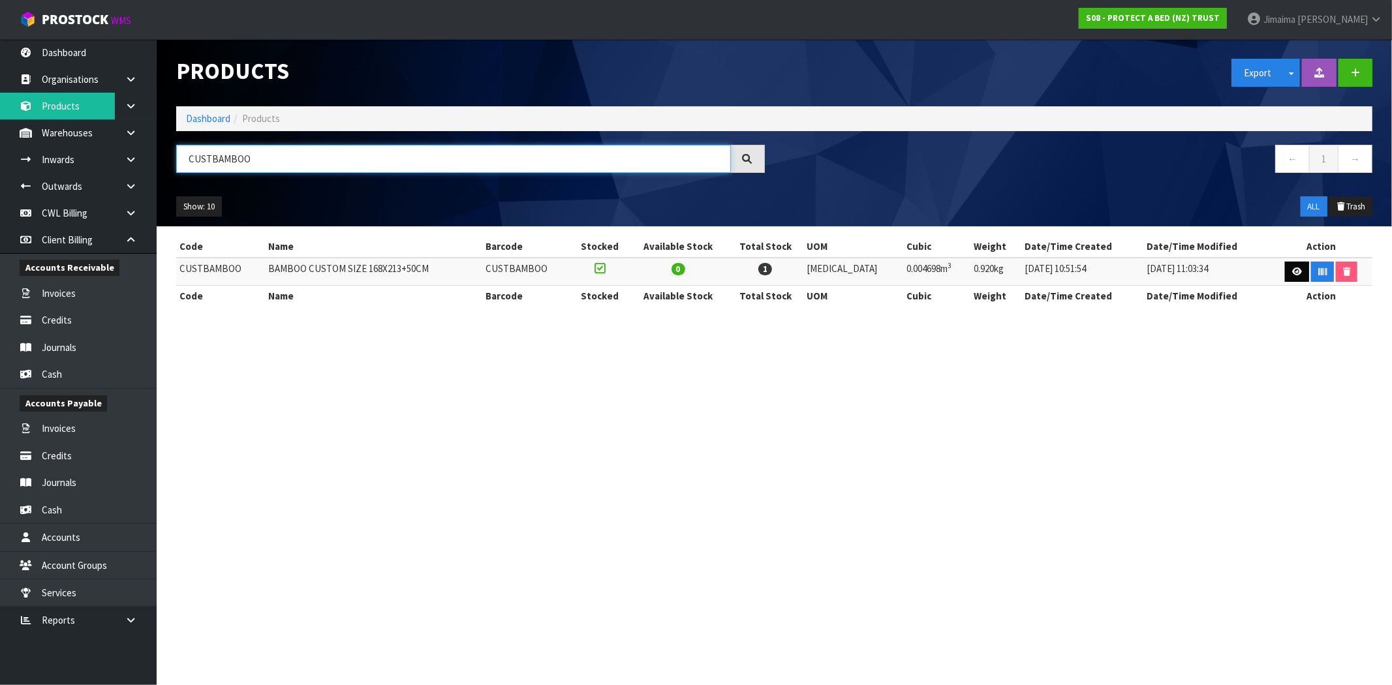
type input "CUSTBAMBOO"
click at [1292, 271] on icon at bounding box center [1297, 272] width 10 height 8
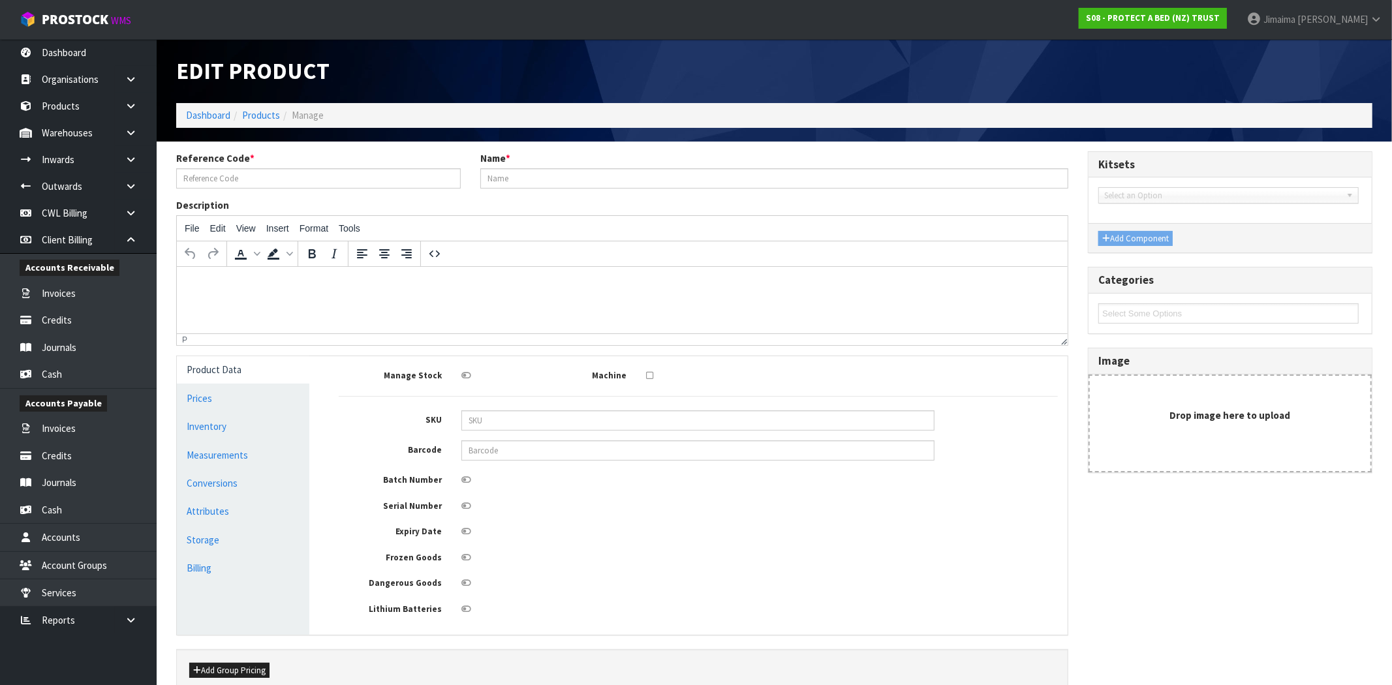
type input "CUSTBAMBOO"
type input "BAMBOO CUSTOM SIZE 168X213+50CM"
type input "72.00"
type input "0.00"
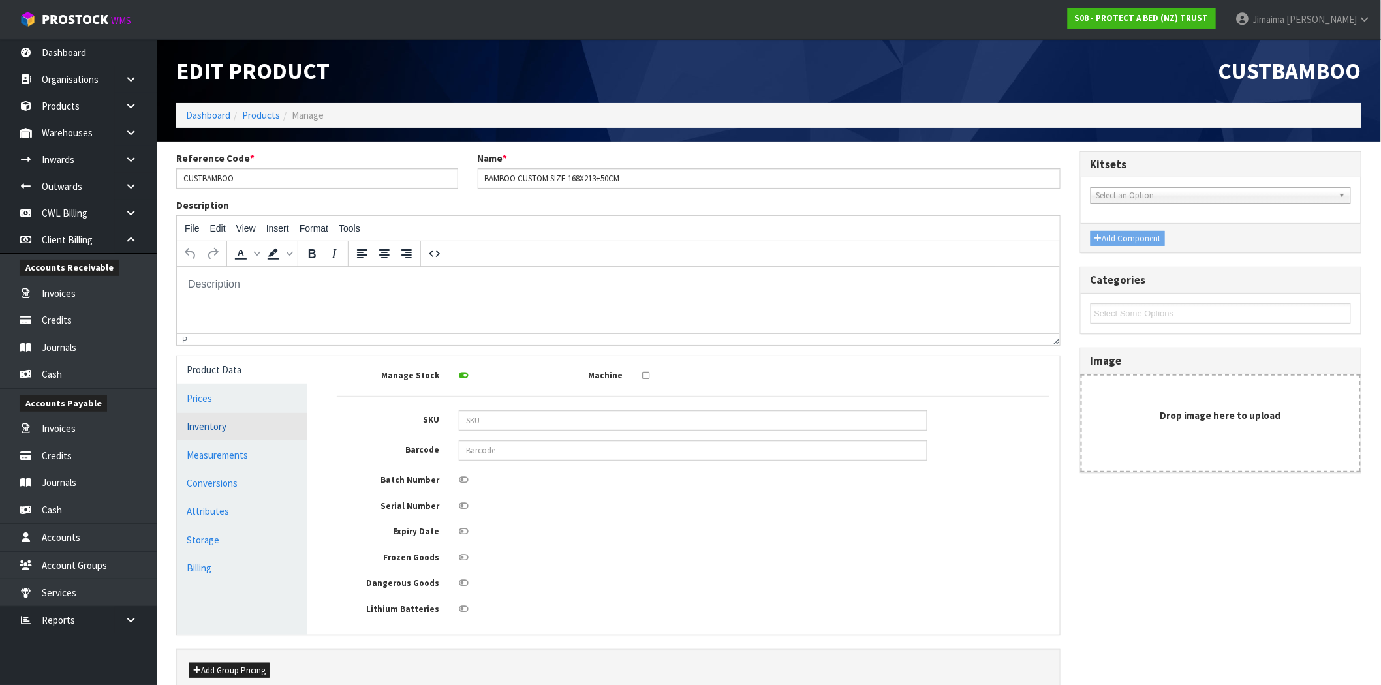
click at [203, 420] on link "Inventory" at bounding box center [242, 426] width 131 height 27
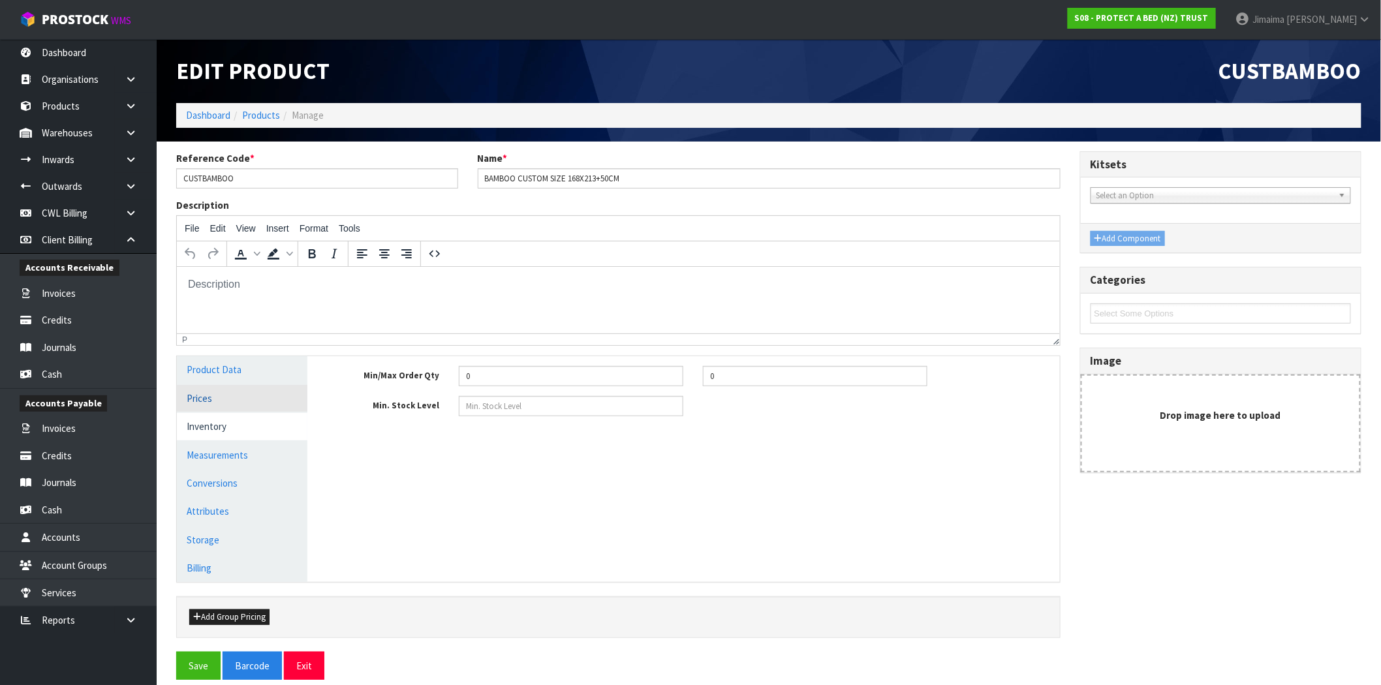
click at [204, 392] on link "Prices" at bounding box center [242, 398] width 131 height 27
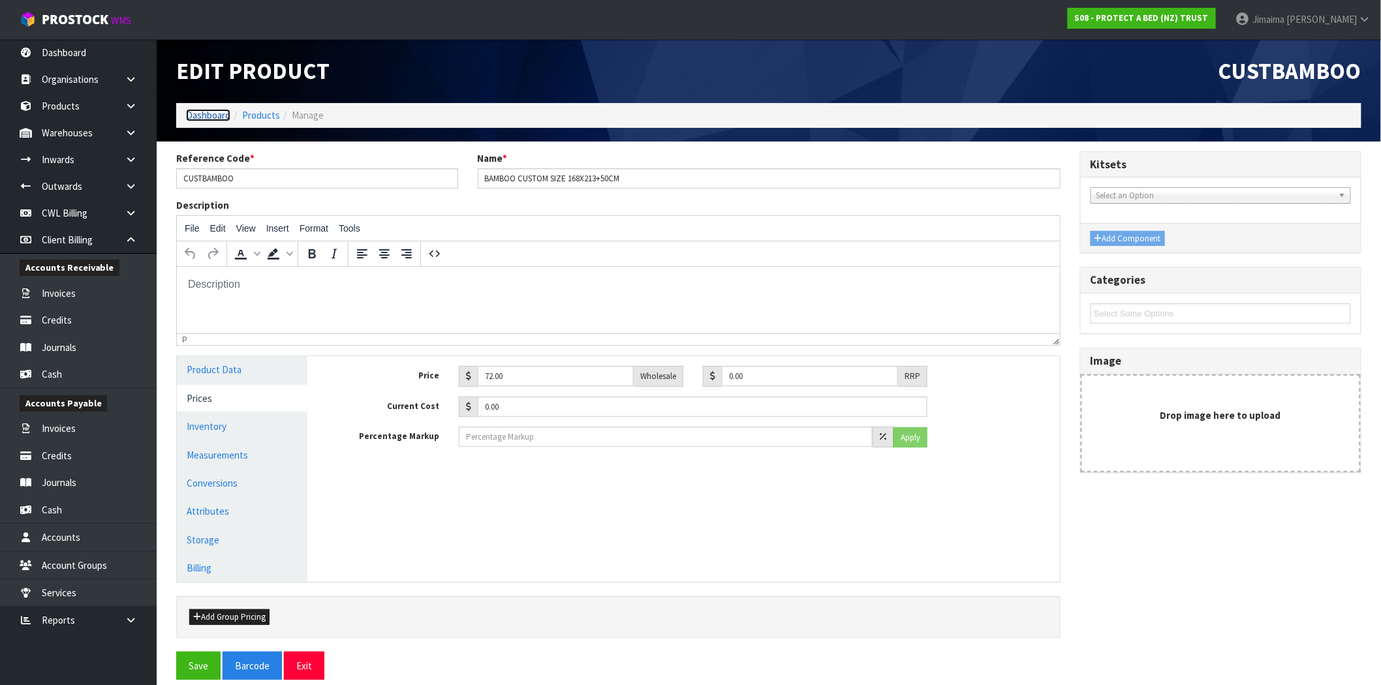
click at [196, 114] on link "Dashboard" at bounding box center [208, 115] width 44 height 12
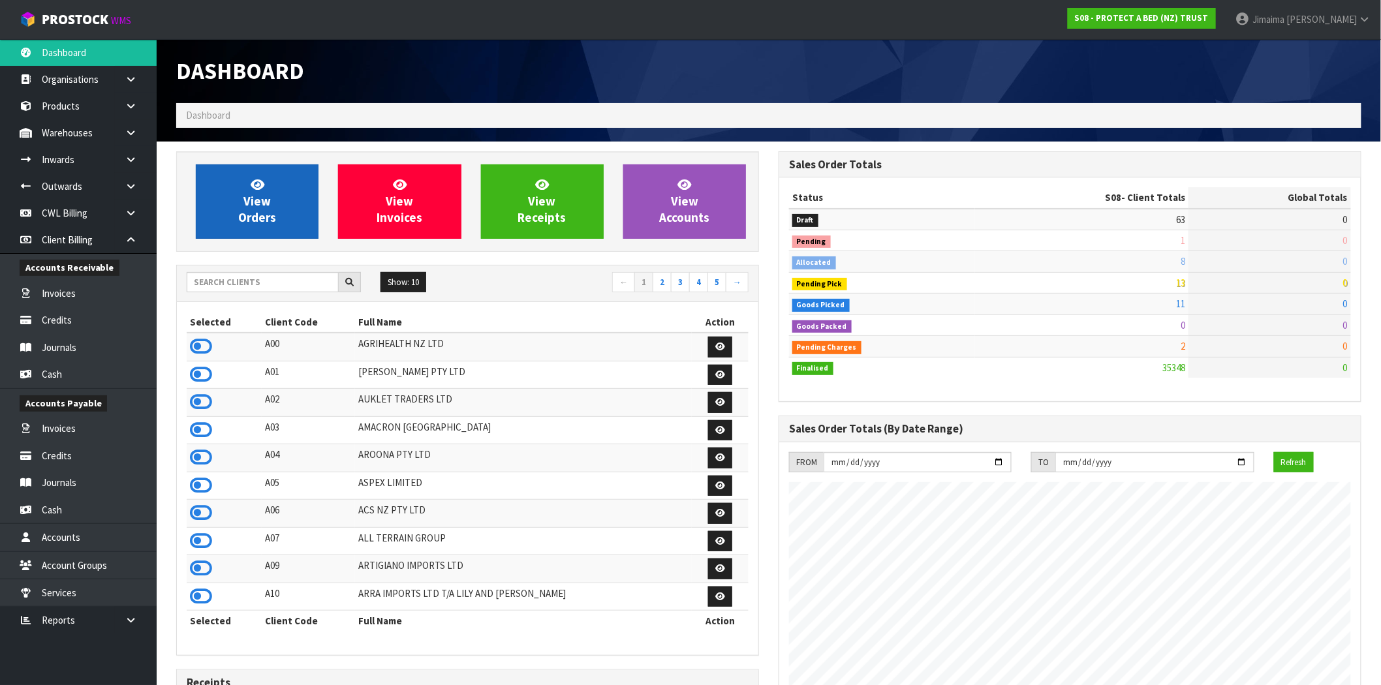
scroll to position [989, 602]
click at [247, 200] on span "View Orders" at bounding box center [257, 201] width 38 height 49
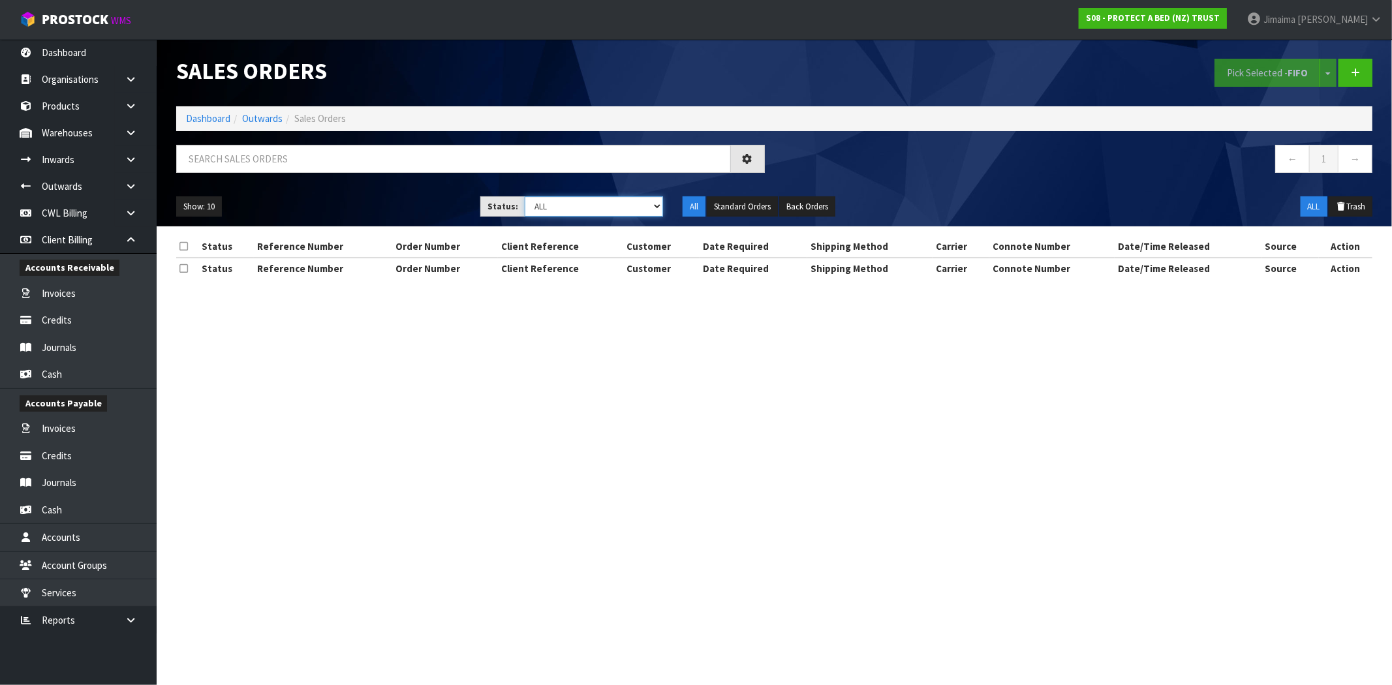
click at [565, 202] on select "Draft Pending Allocated Pending Pick Goods Picked Goods Packed Pending Charges …" at bounding box center [594, 206] width 138 height 20
select select "string:6"
click at [525, 196] on select "Draft Pending Allocated Pending Pick Goods Picked Goods Packed Pending Charges …" at bounding box center [594, 206] width 138 height 20
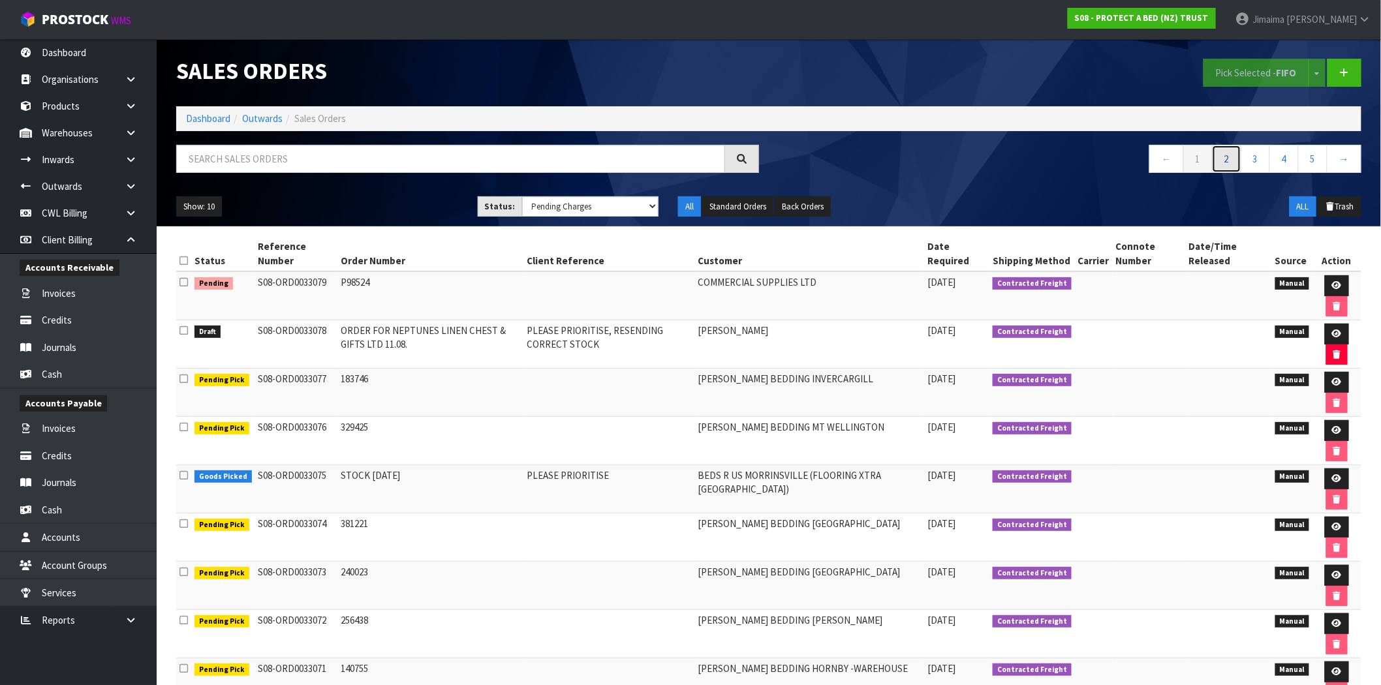
click at [1228, 157] on link "2" at bounding box center [1226, 159] width 29 height 28
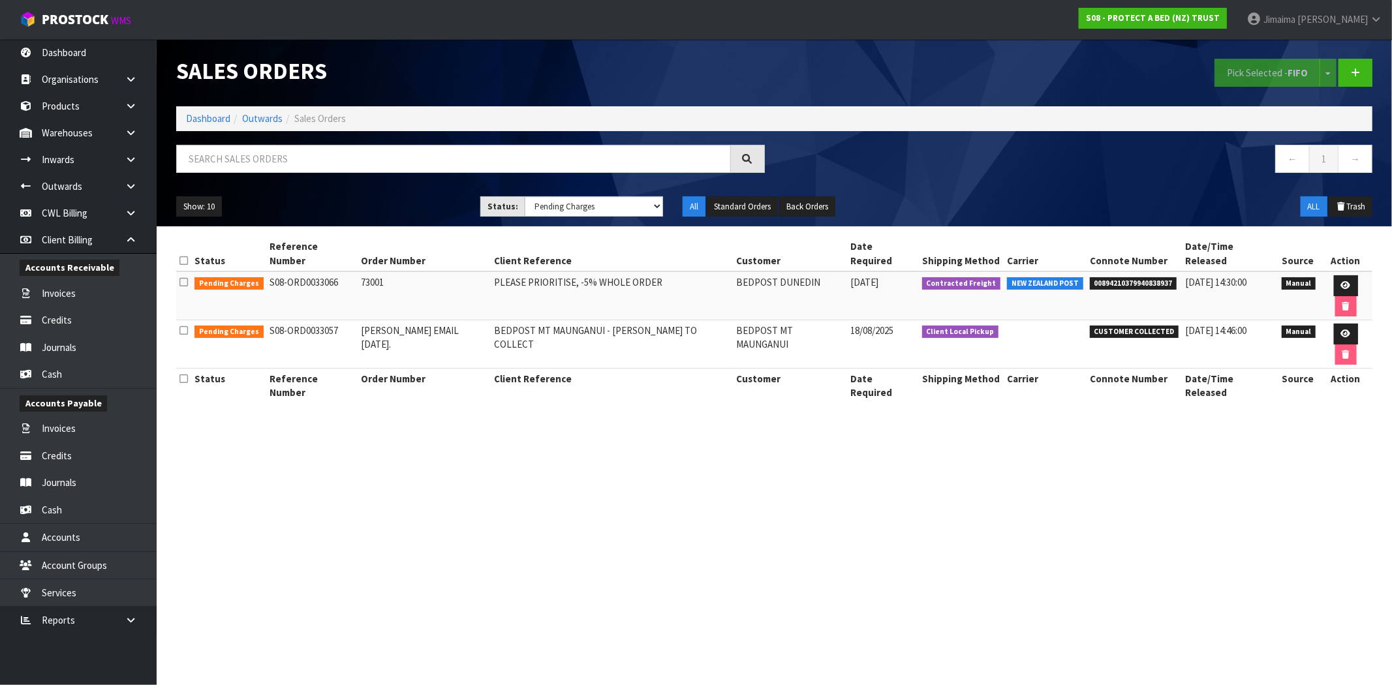
click at [379, 272] on td "73001" at bounding box center [424, 296] width 133 height 49
copy td "73001"
click at [1341, 281] on icon at bounding box center [1346, 285] width 10 height 8
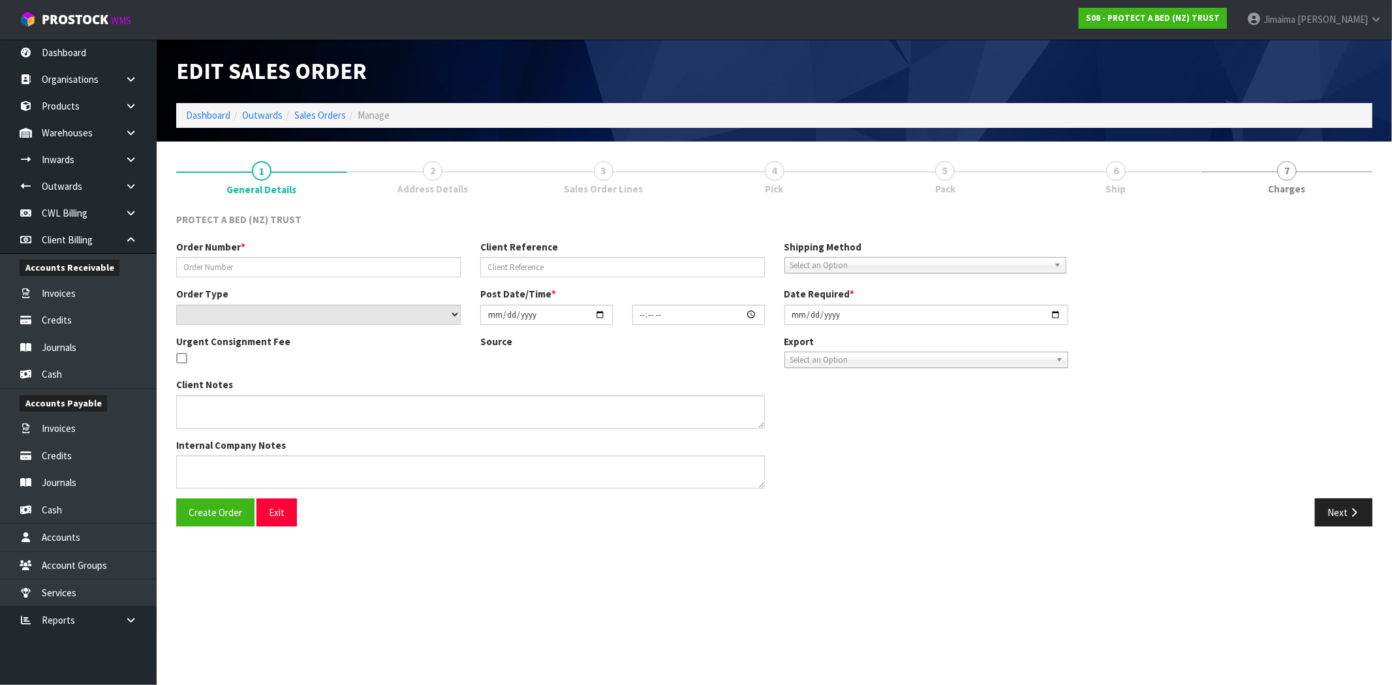
type input "73001"
type input "PLEASE PRIORITISE, -5% WHOLE ORDER"
select select "number:0"
type input "2025-08-19"
type input "11:00:00.000"
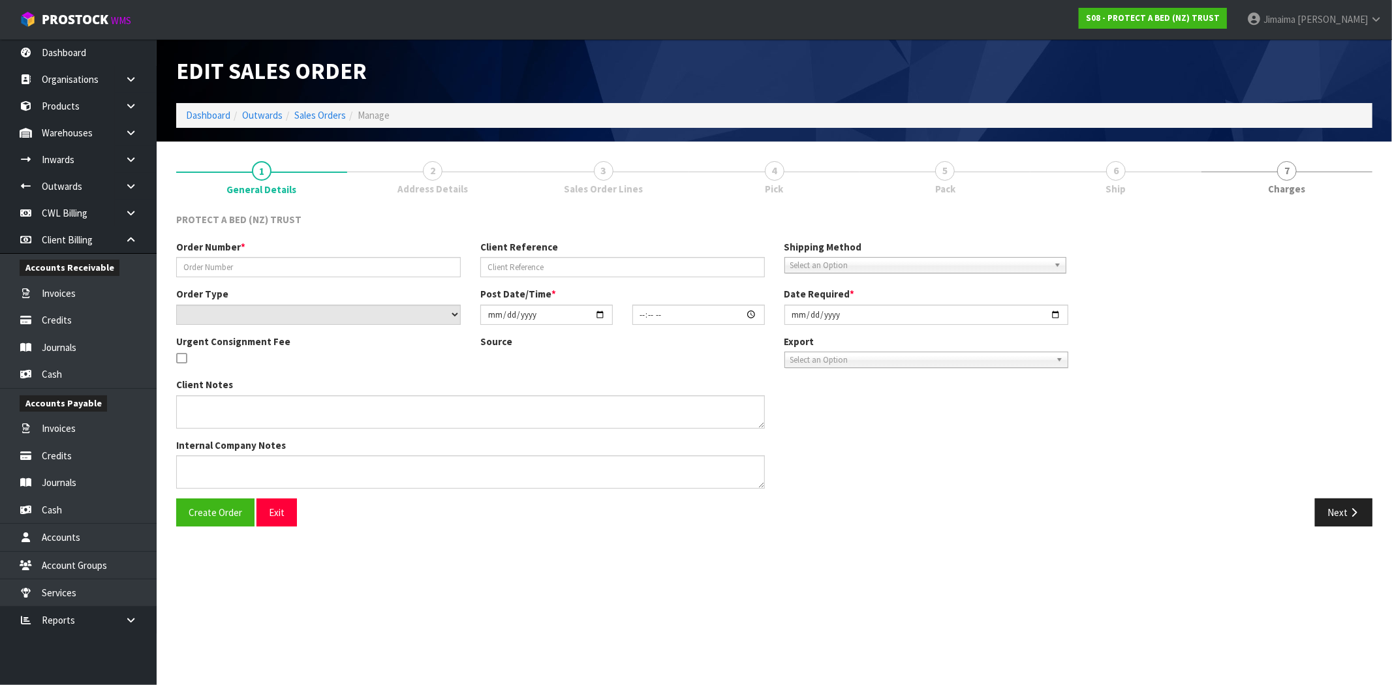
type input "2025-08-19"
type textarea "CHARGE FREIGHT"
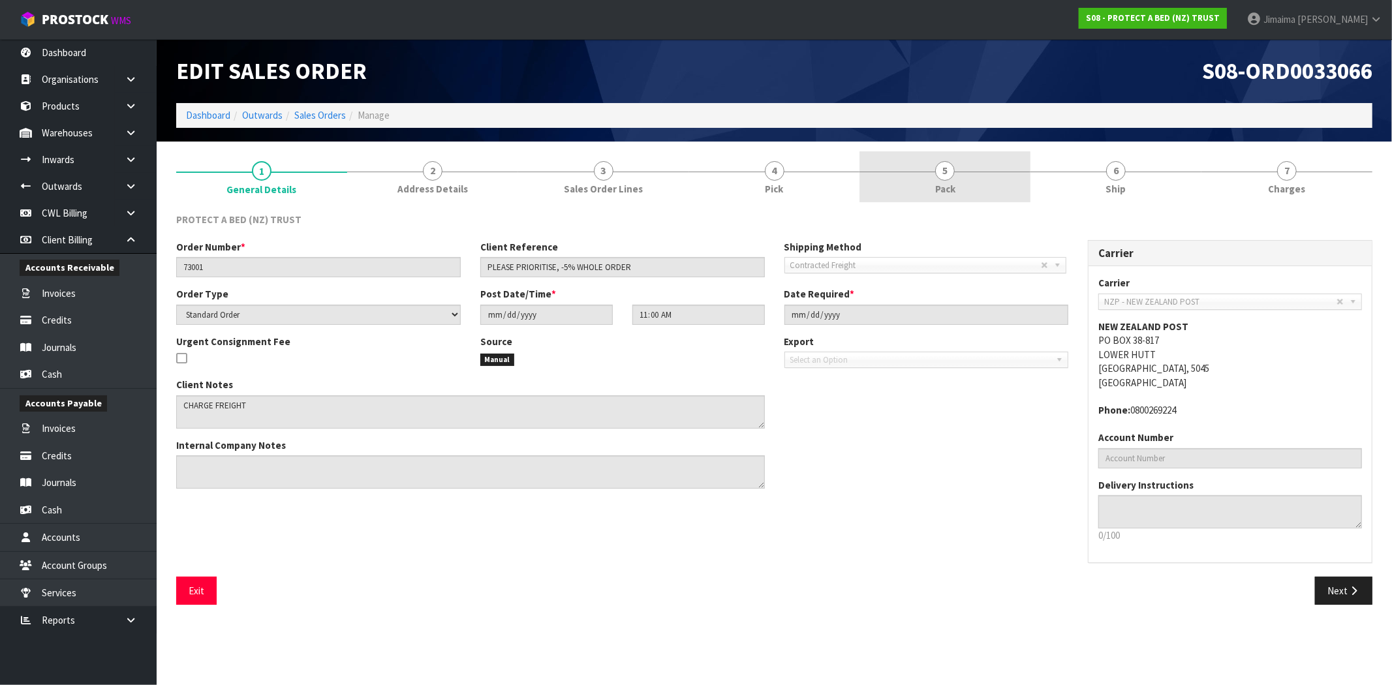
click at [968, 187] on link "5 Pack" at bounding box center [945, 177] width 171 height 52
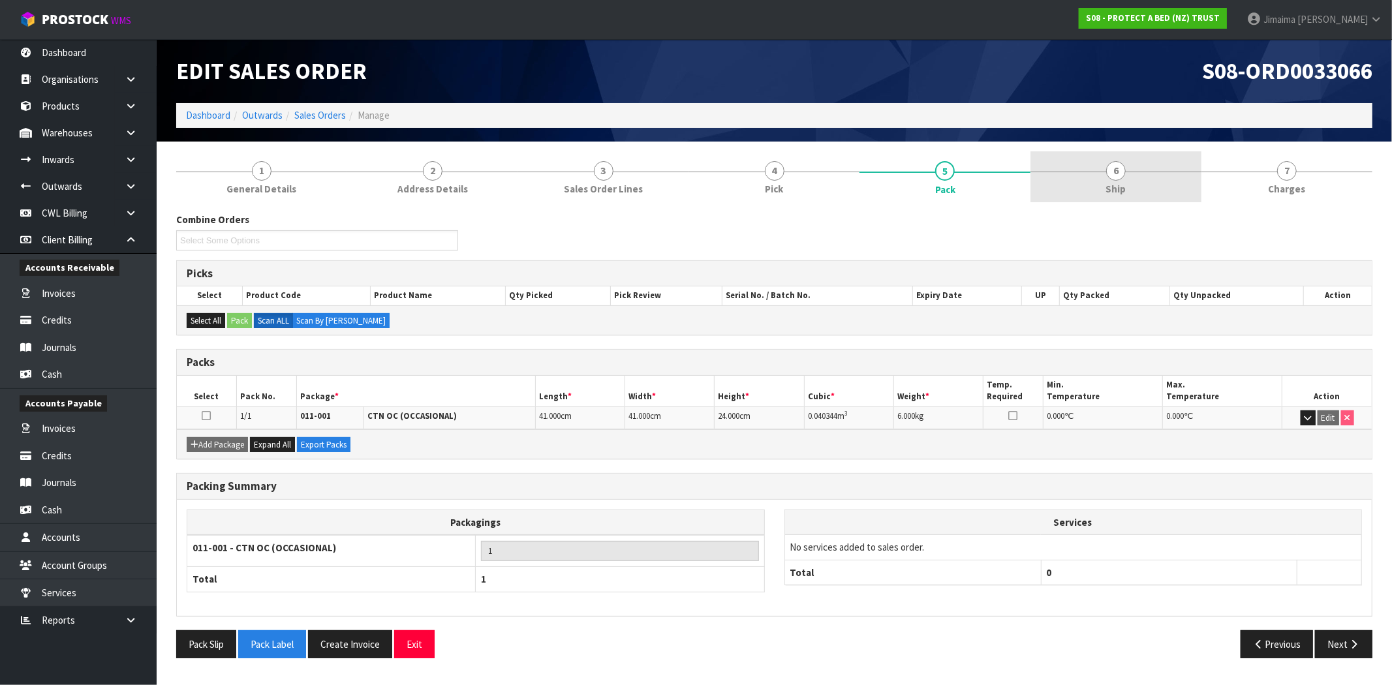
click at [1138, 164] on link "6 Ship" at bounding box center [1116, 177] width 171 height 52
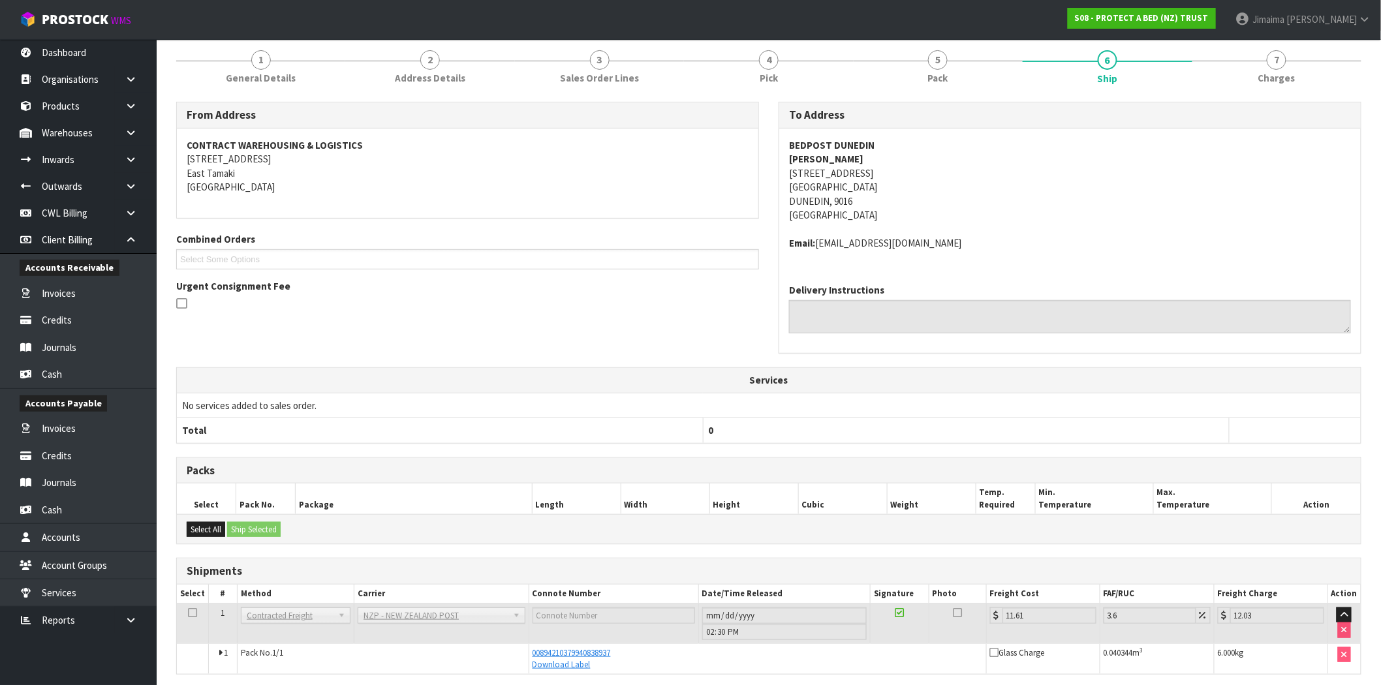
scroll to position [163, 0]
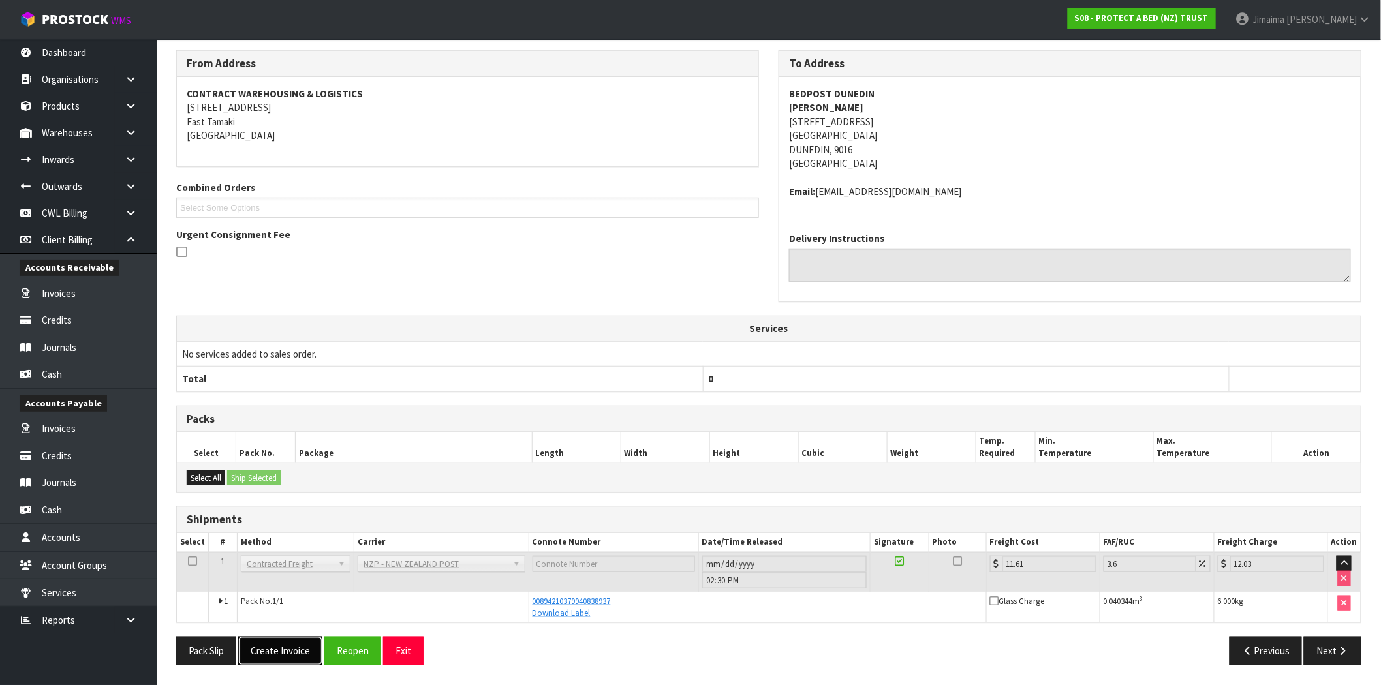
click at [278, 653] on button "Create Invoice" at bounding box center [280, 651] width 84 height 28
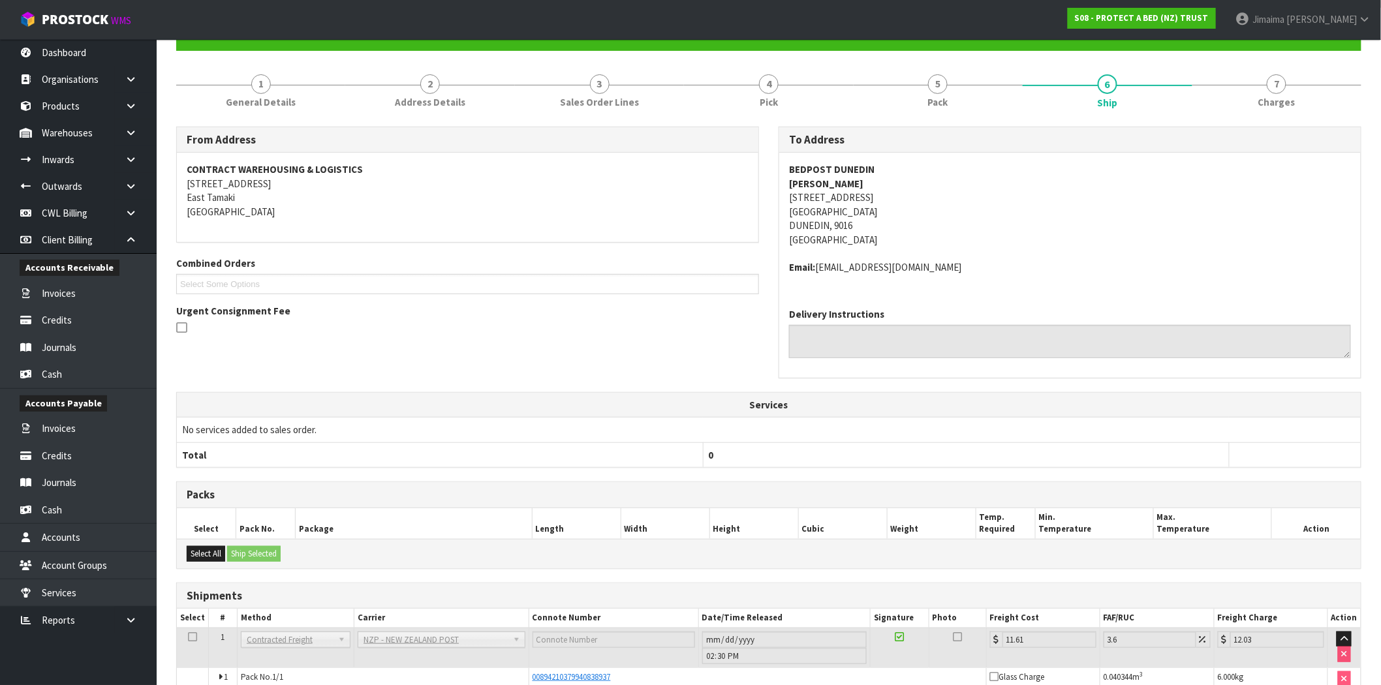
scroll to position [210, 0]
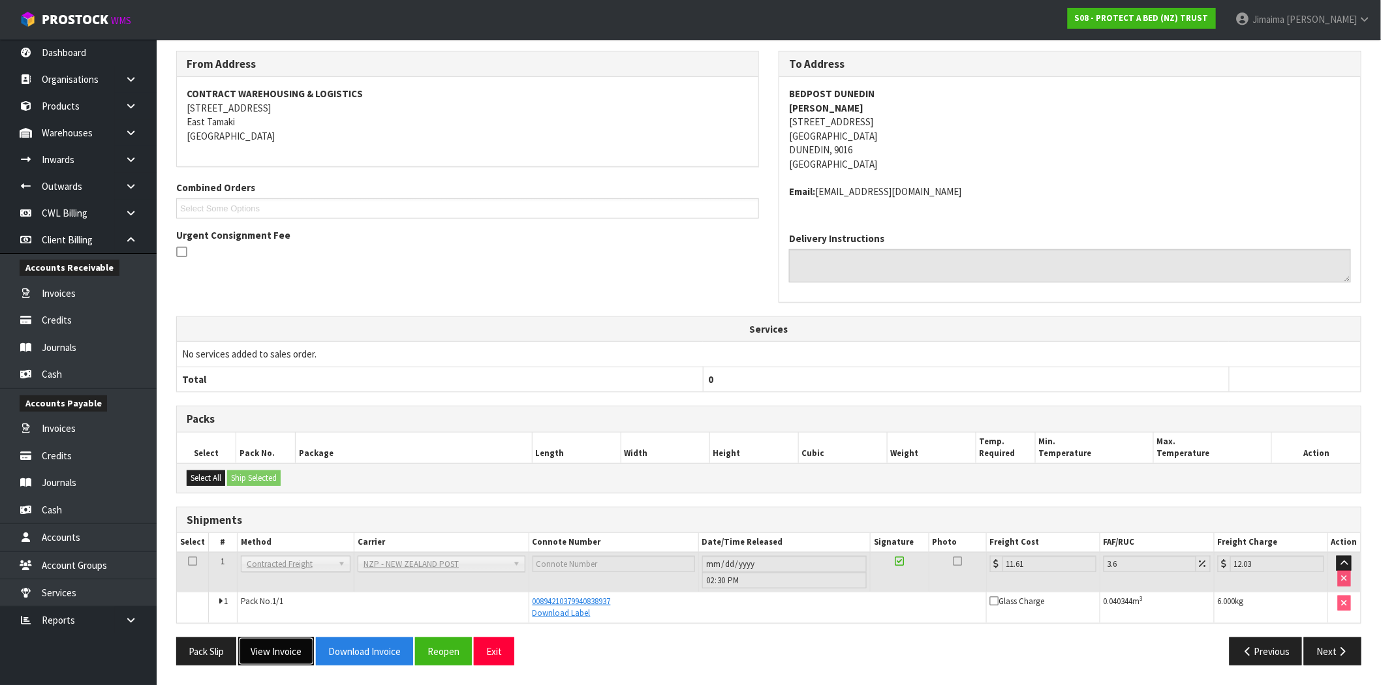
click at [284, 651] on button "View Invoice" at bounding box center [276, 652] width 76 height 28
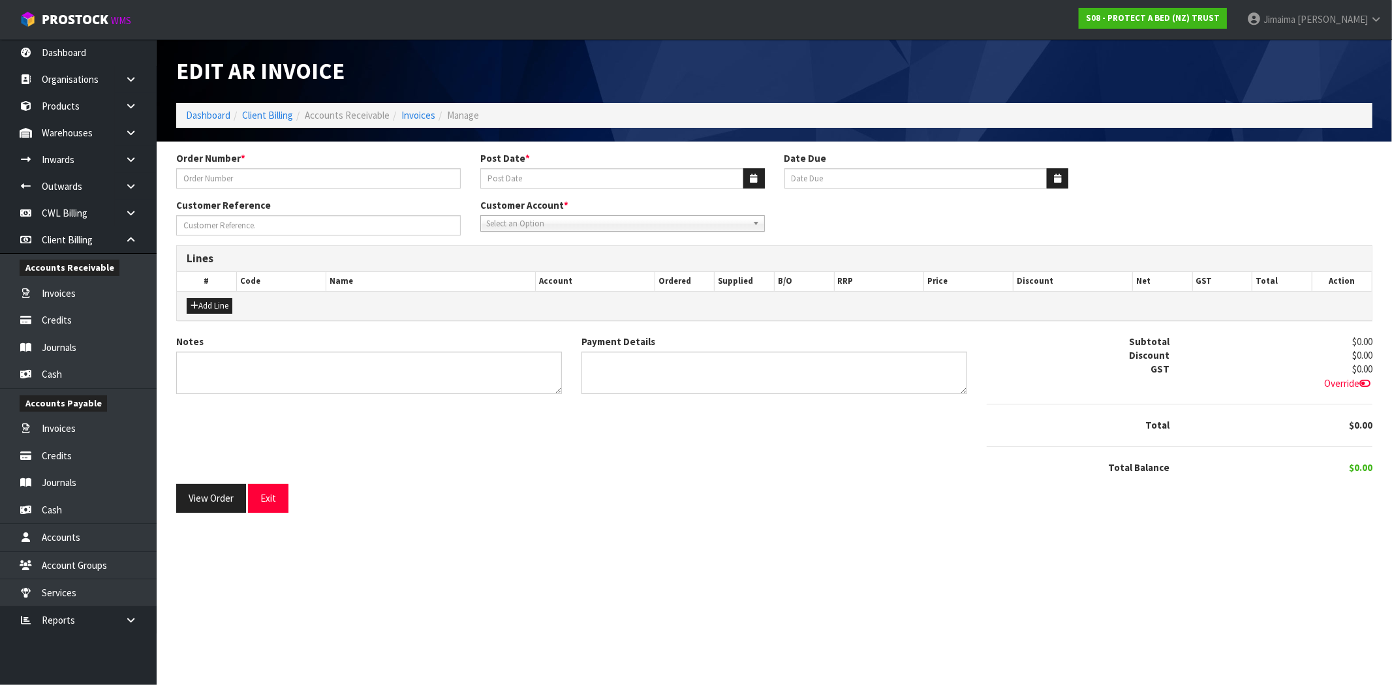
type input "73001"
type input "[DATE]"
type input "PLEASE PRIORITISE, -5% WHOLE ORDER"
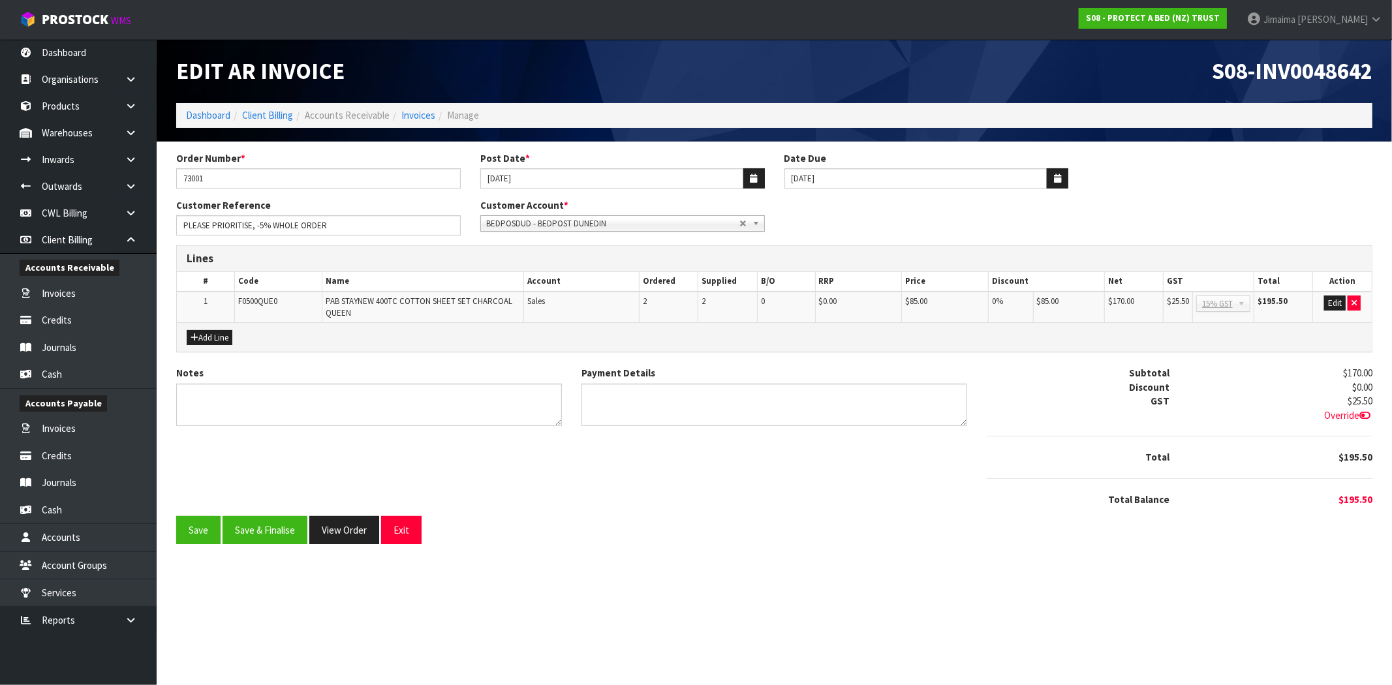
click at [1330, 309] on td "Edit" at bounding box center [1342, 307] width 59 height 31
click at [1337, 301] on button "Edit" at bounding box center [1335, 304] width 22 height 16
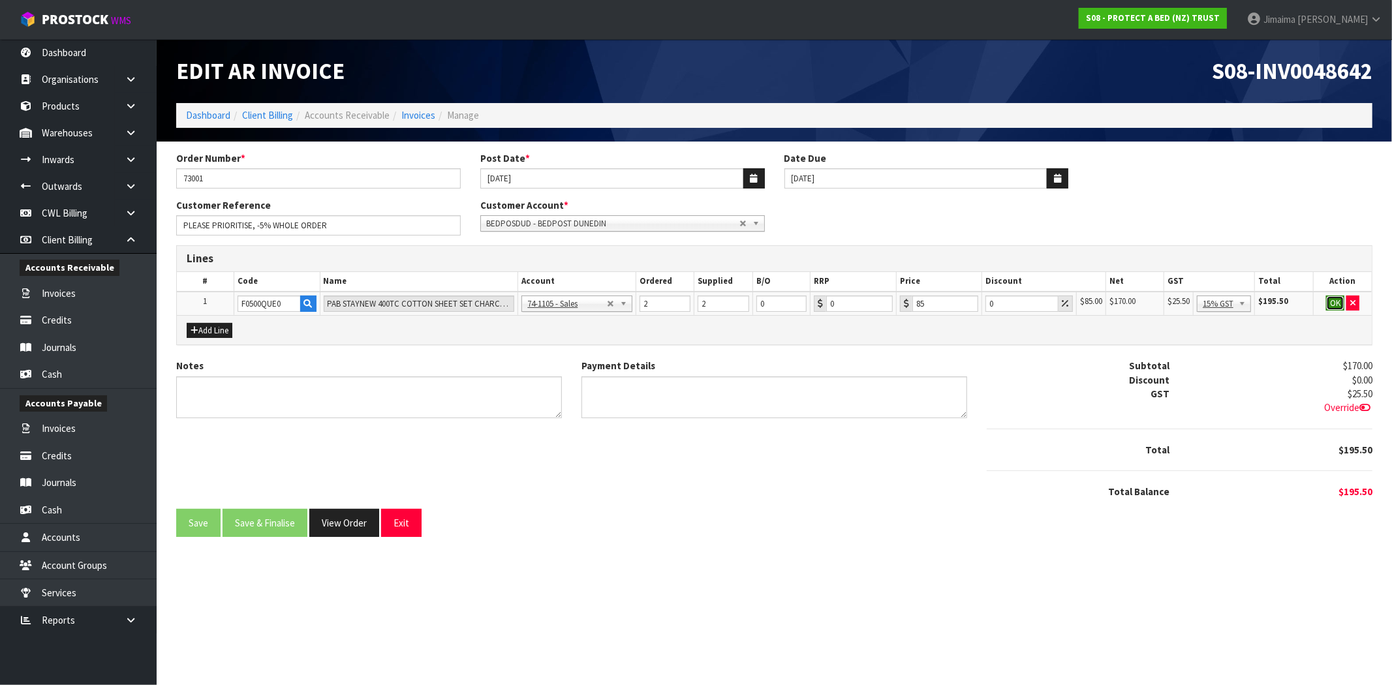
click at [1339, 305] on button "OK" at bounding box center [1335, 304] width 18 height 16
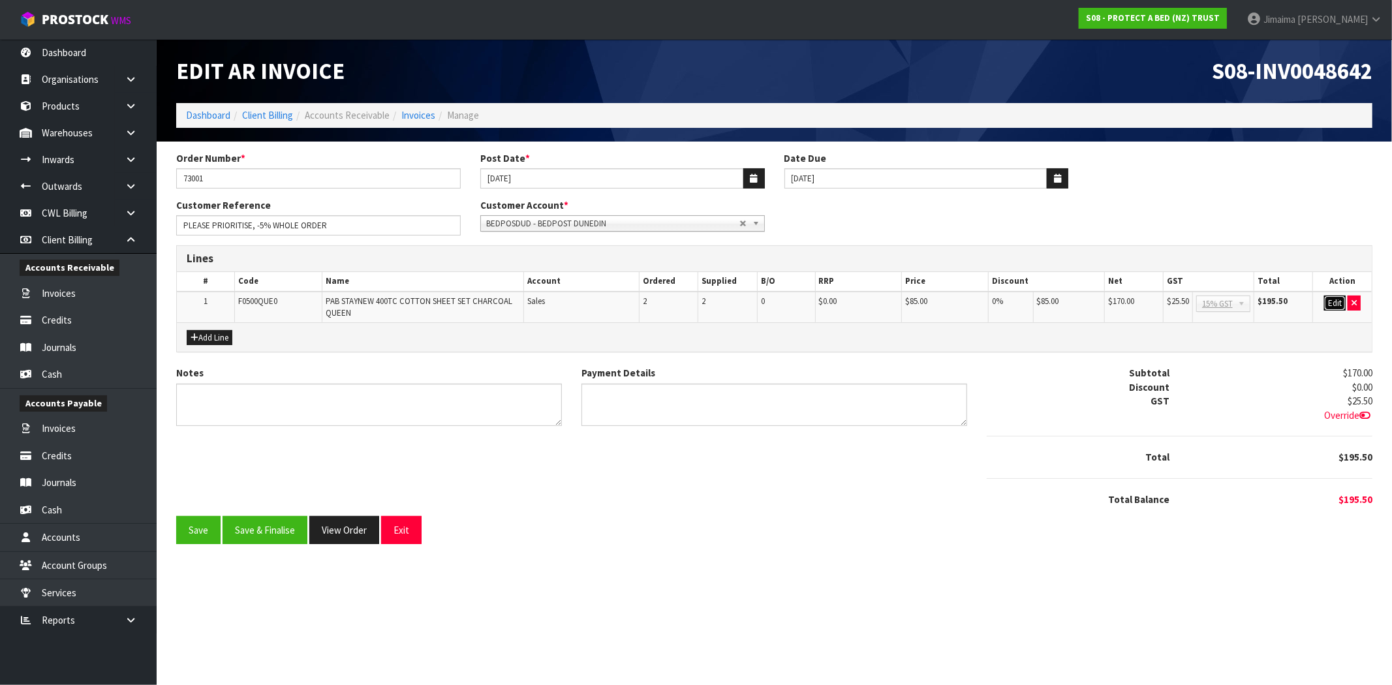
click at [1330, 300] on button "Edit" at bounding box center [1335, 304] width 22 height 16
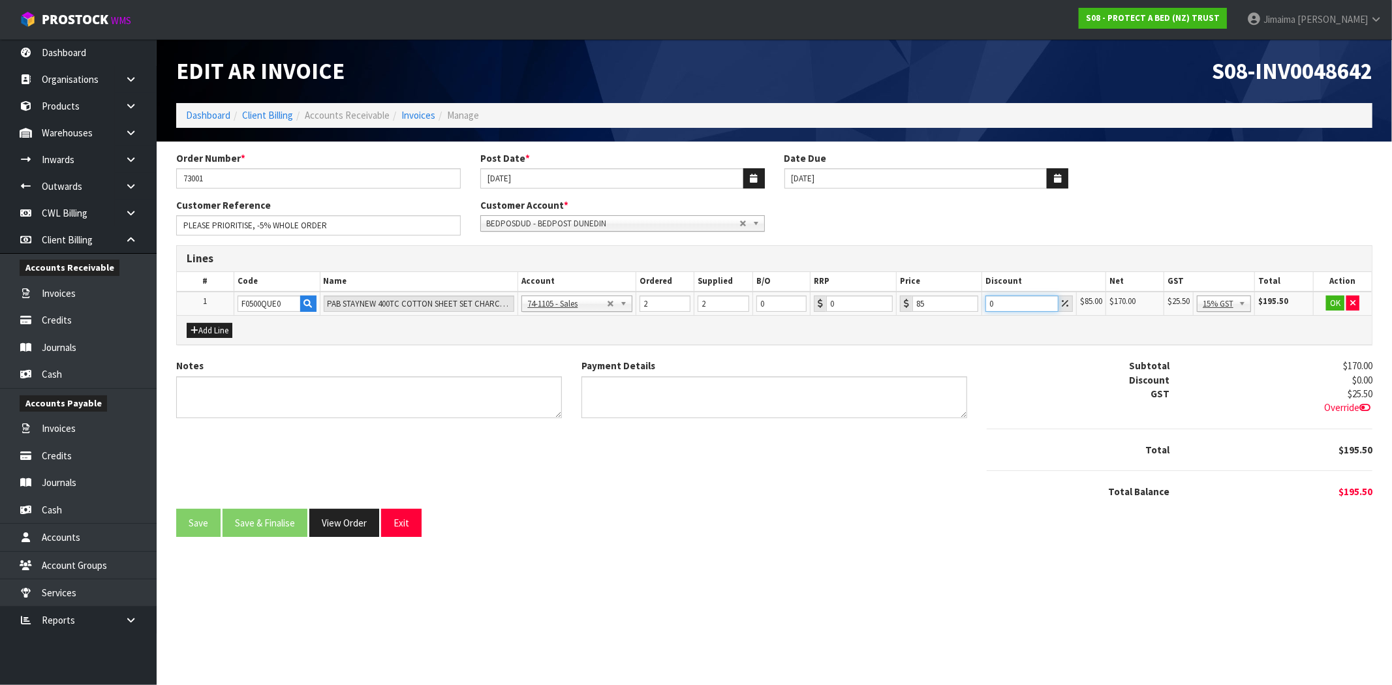
drag, startPoint x: 990, startPoint y: 305, endPoint x: 970, endPoint y: 314, distance: 21.9
click at [973, 308] on tr "1 F0500QUE0 PAB STAYNEW 400TC COTTON SHEET SET CHARCOAL QUEEN 74-1100 - Sales -…" at bounding box center [774, 304] width 1195 height 24
type input "5"
click at [1333, 304] on button "OK" at bounding box center [1335, 304] width 18 height 16
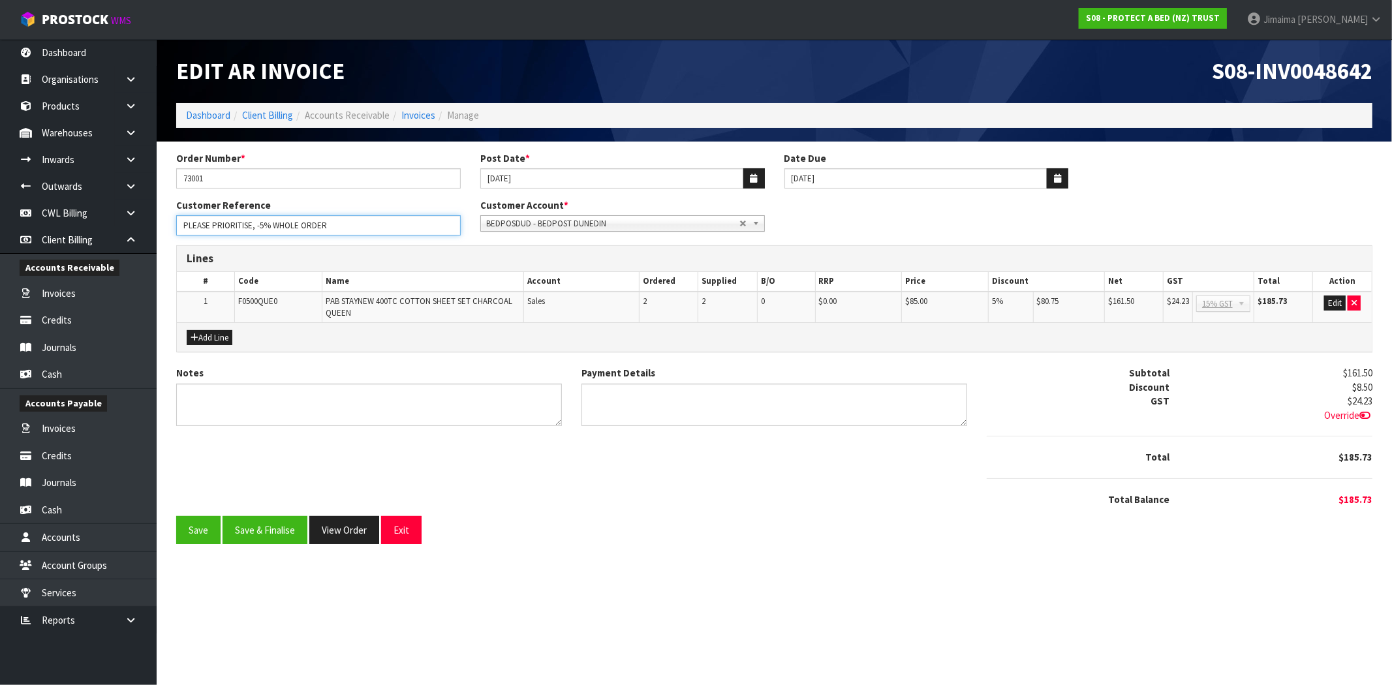
drag, startPoint x: 369, startPoint y: 230, endPoint x: 253, endPoint y: 282, distance: 127.4
click at [253, 282] on form "Order Number * 73001 Post Date * 19/08/2025 Date Due 20/09/2025 Customer Refere…" at bounding box center [774, 348] width 1196 height 394
type input "PLEASE PRIORITISE"
click at [206, 337] on button "Add Line" at bounding box center [210, 338] width 46 height 16
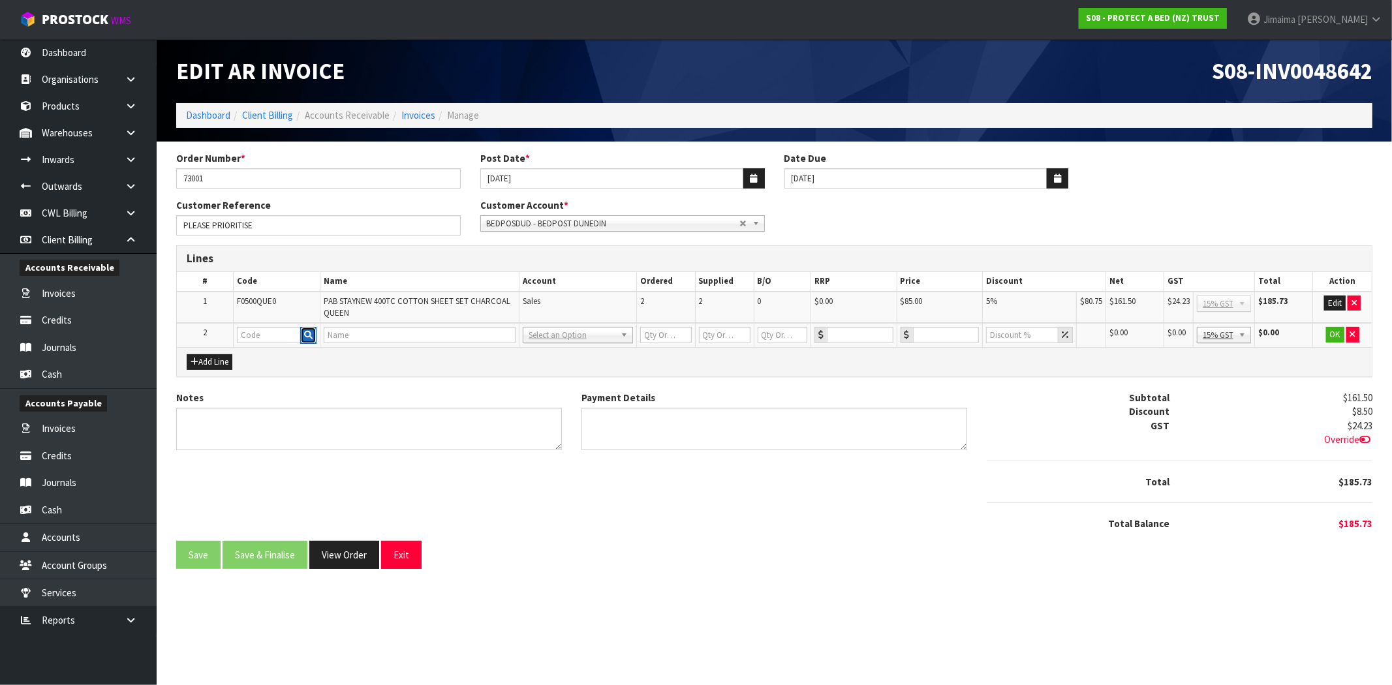
click at [311, 335] on icon "button" at bounding box center [308, 335] width 8 height 8
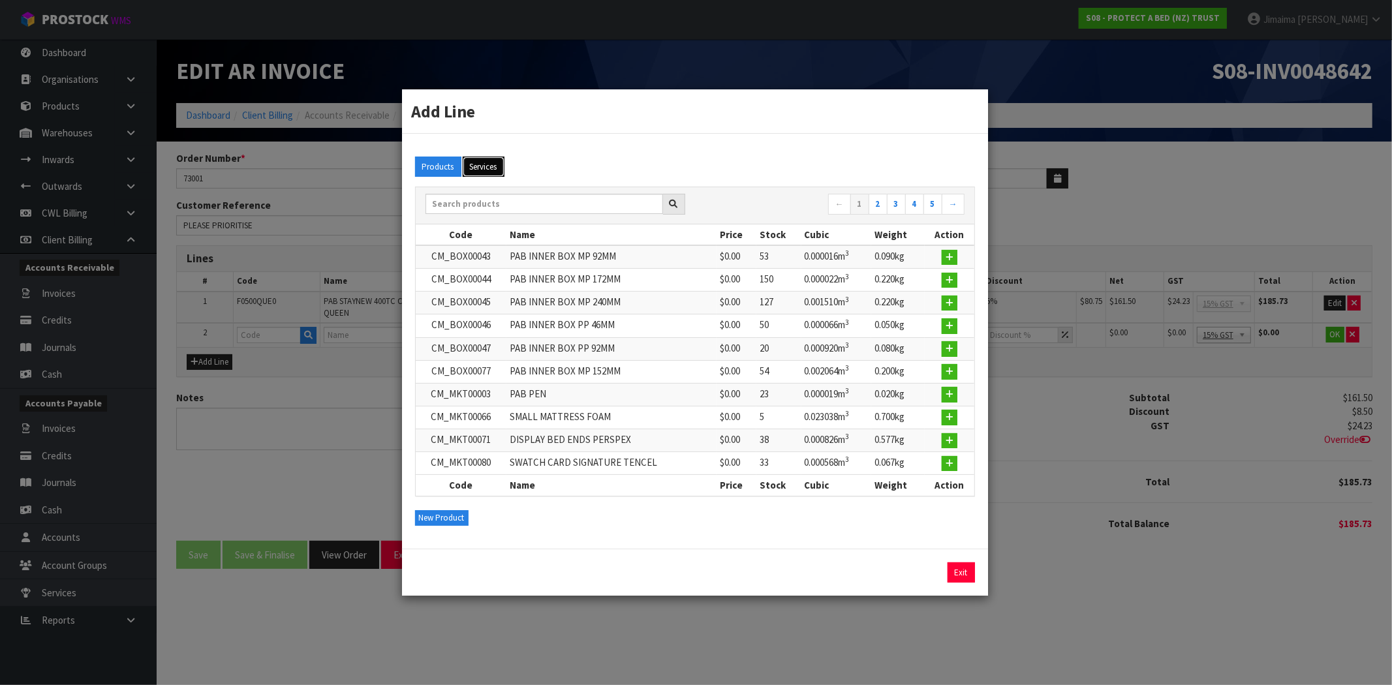
click at [485, 170] on button "Services" at bounding box center [484, 167] width 42 height 21
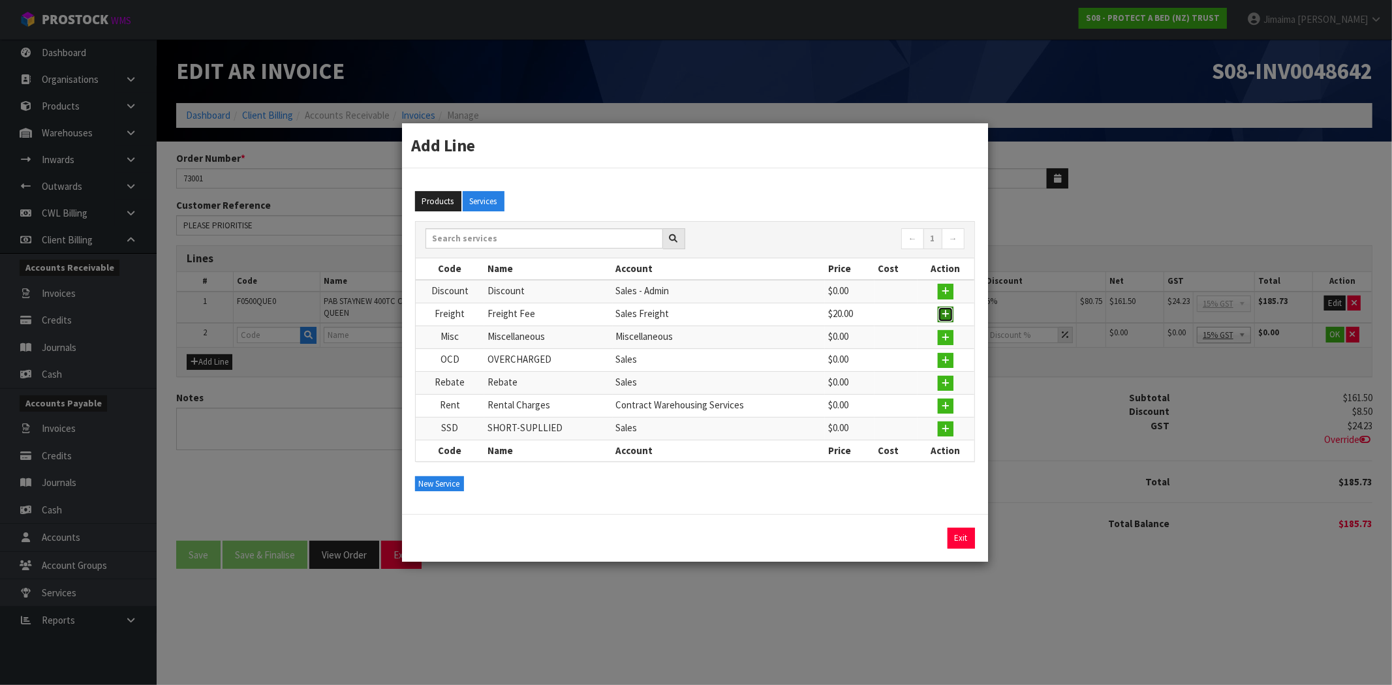
click at [946, 319] on icon "button" at bounding box center [946, 314] width 8 height 8
type input "Freight"
type input "Freight Fee"
type input "1"
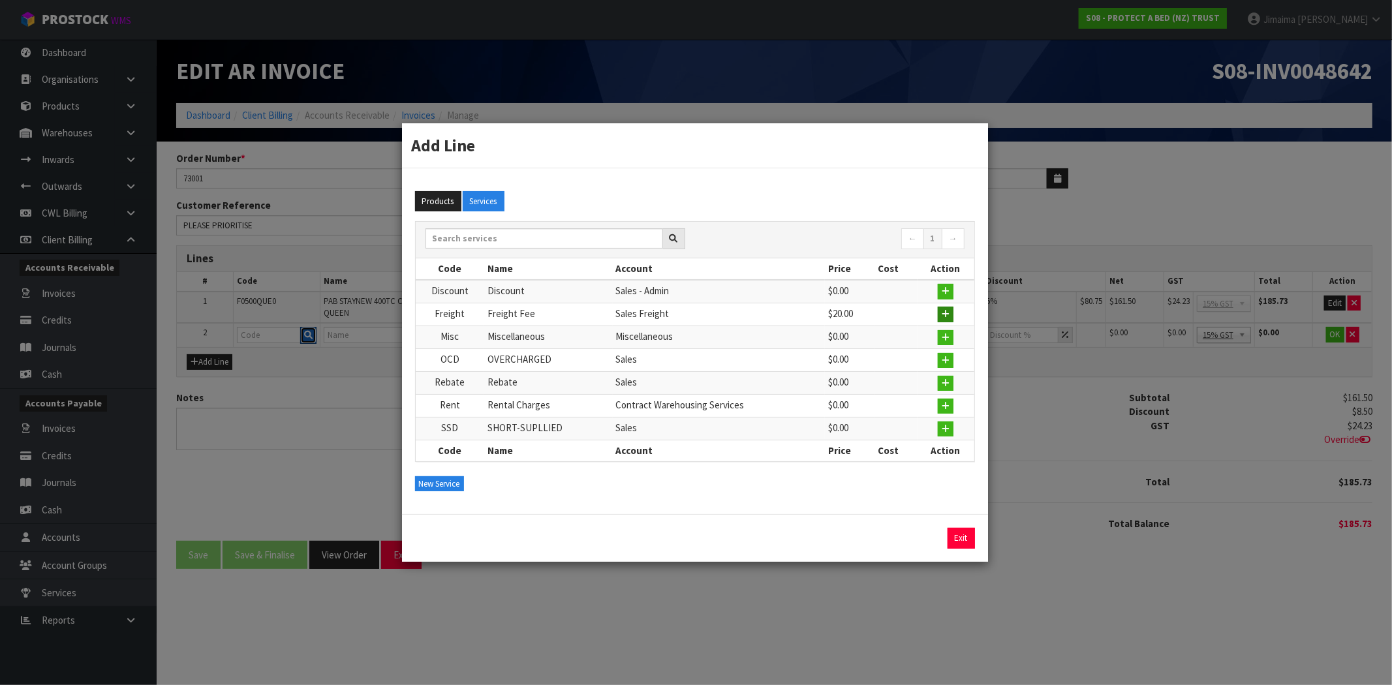
type input "0"
type input "20"
type input "0"
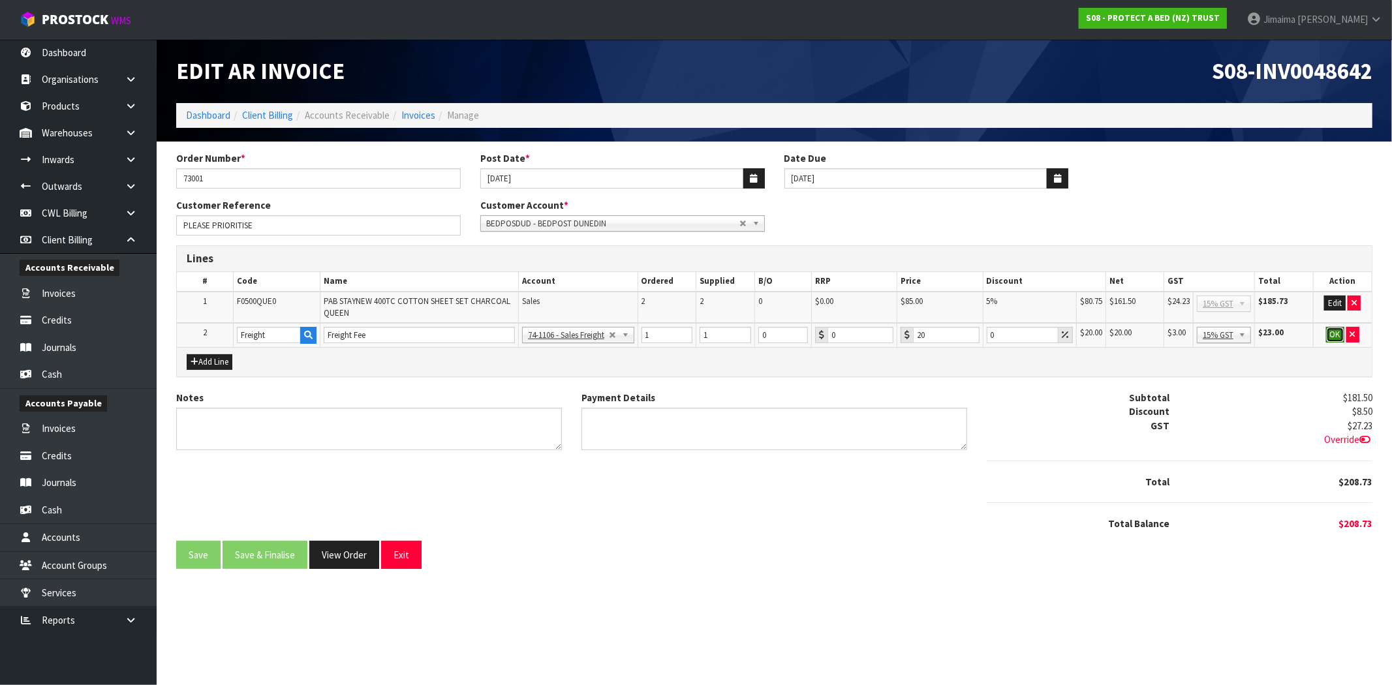
click at [1330, 336] on button "OK" at bounding box center [1335, 335] width 18 height 16
click at [270, 553] on button "Save & Finalise" at bounding box center [265, 554] width 85 height 28
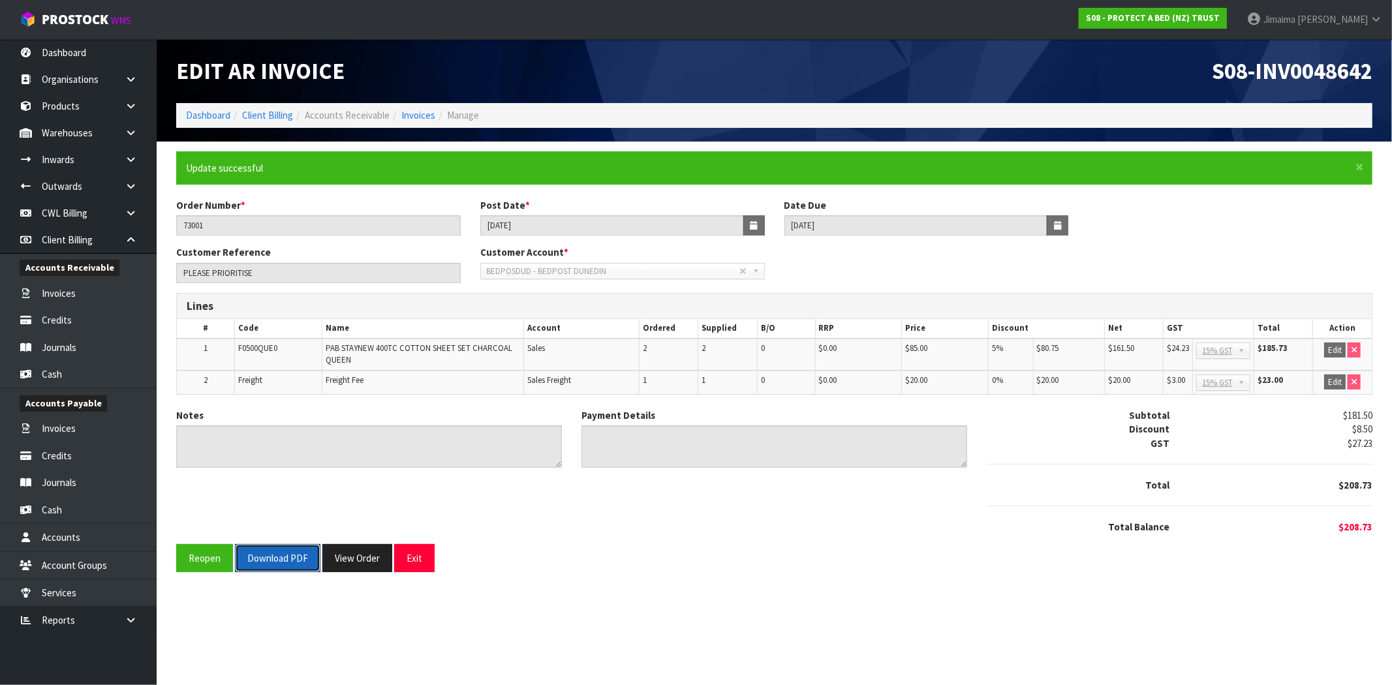
click at [270, 553] on button "Download PDF" at bounding box center [278, 558] width 86 height 28
click at [363, 554] on button "View Order" at bounding box center [357, 558] width 70 height 28
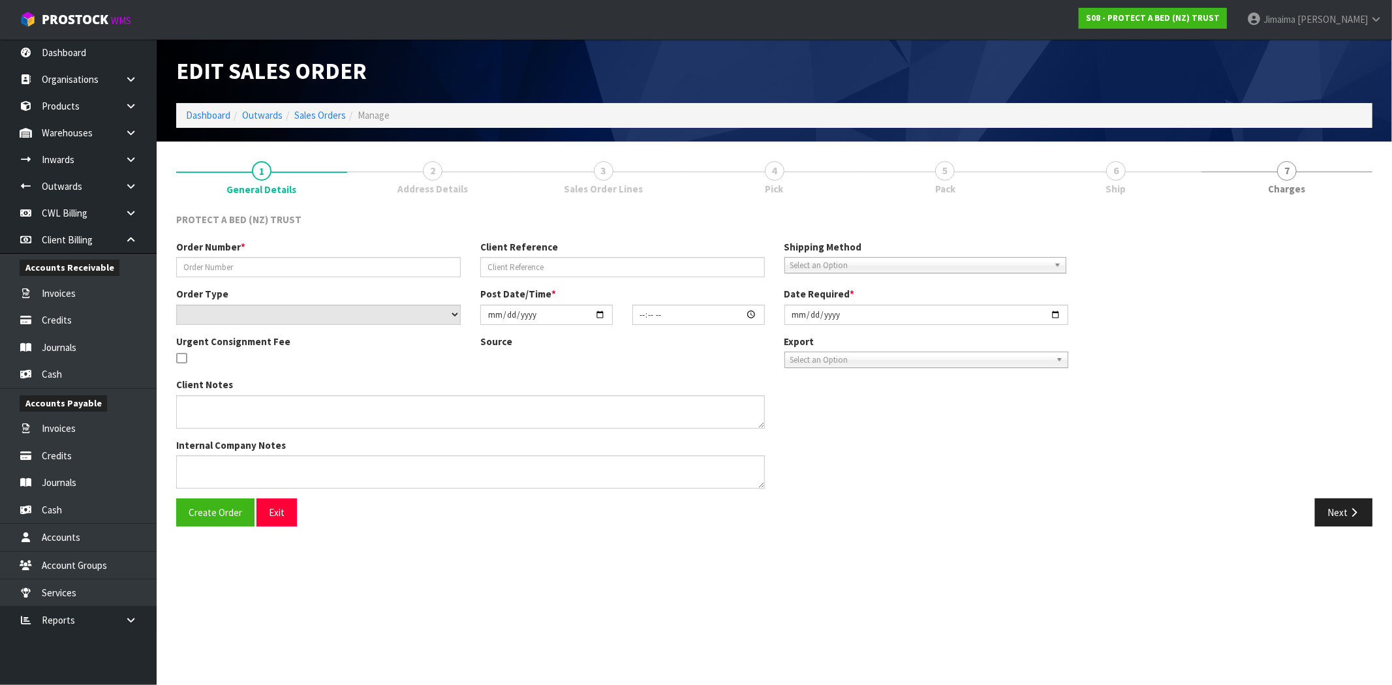
type input "73001"
type input "PLEASE PRIORITISE, -5% WHOLE ORDER"
select select "number:0"
type input "2025-08-19"
type input "11:00:00.000"
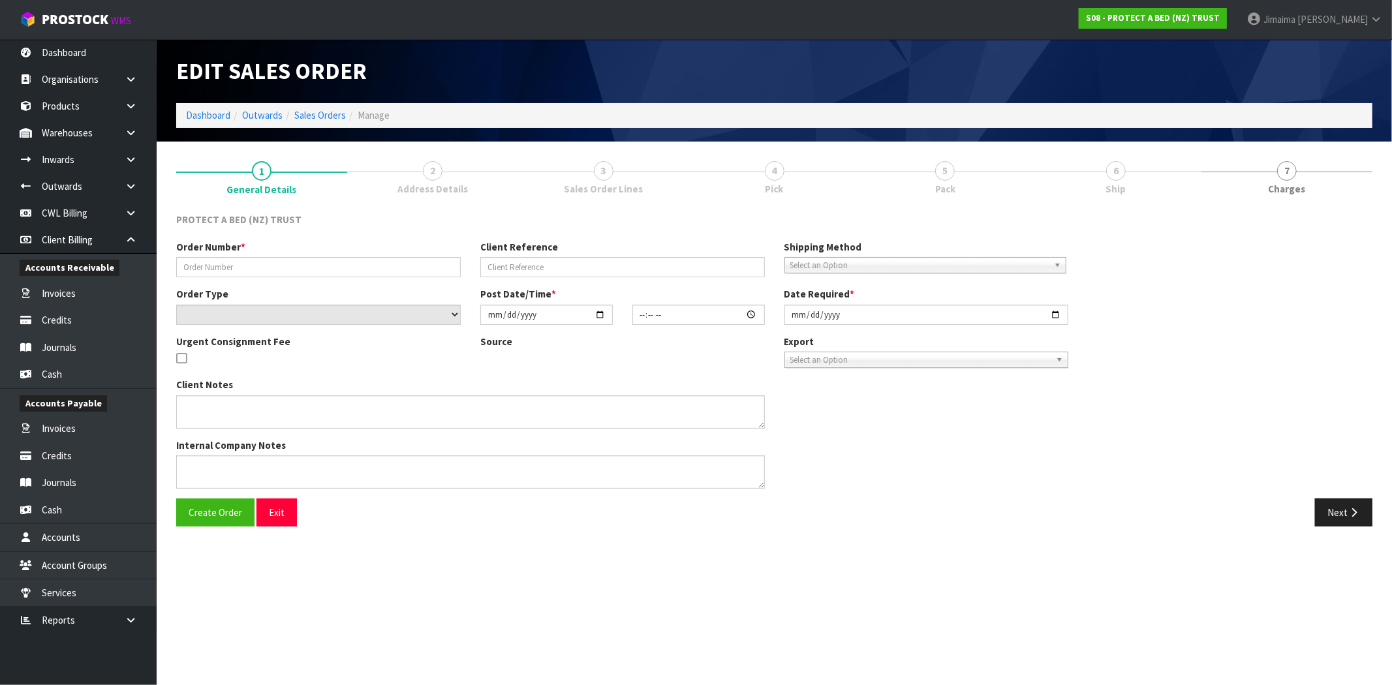
type input "2025-08-19"
type textarea "CHARGE FREIGHT"
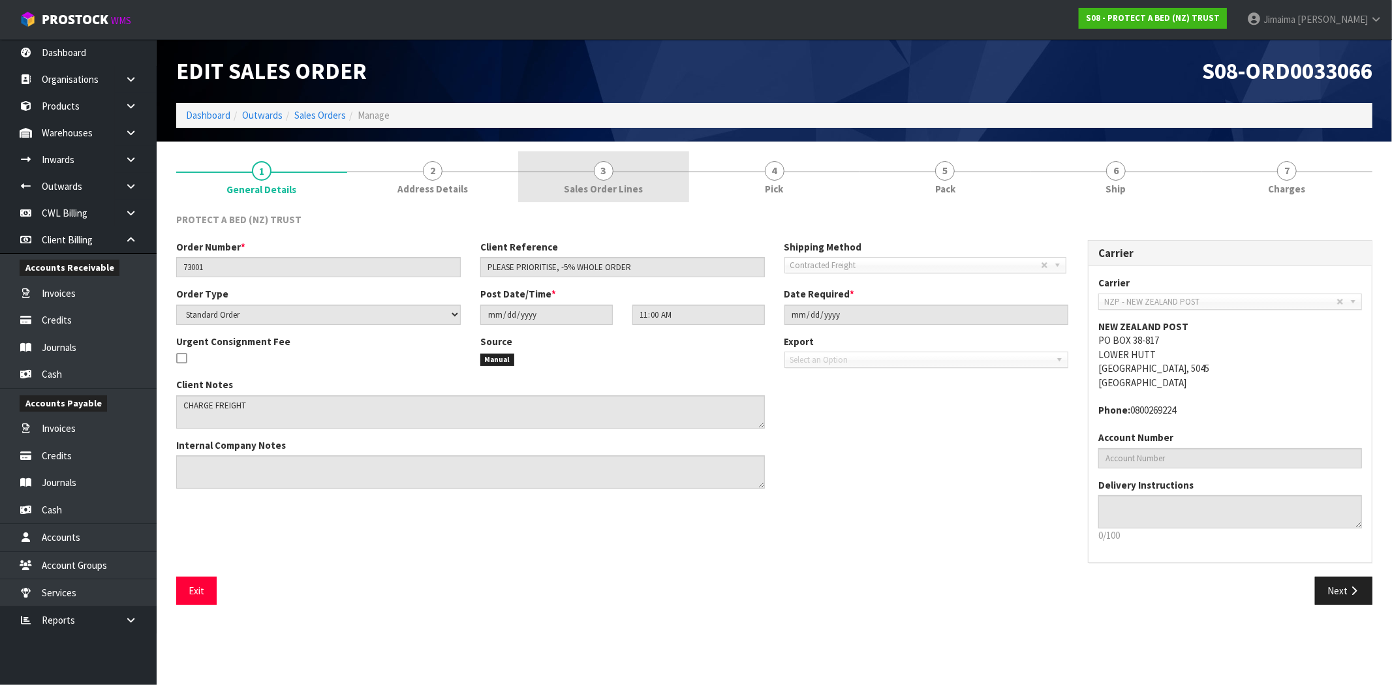
click at [606, 189] on span "Sales Order Lines" at bounding box center [603, 189] width 79 height 14
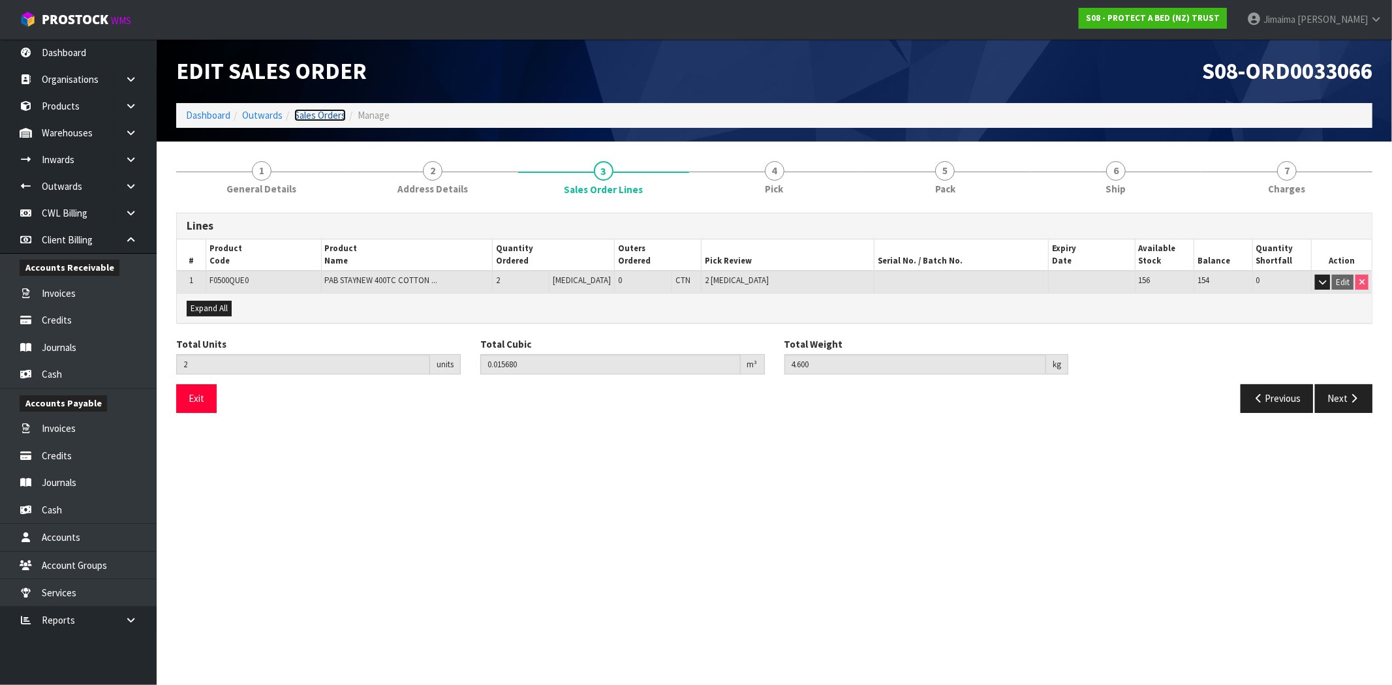
click at [334, 116] on link "Sales Orders" at bounding box center [320, 115] width 52 height 12
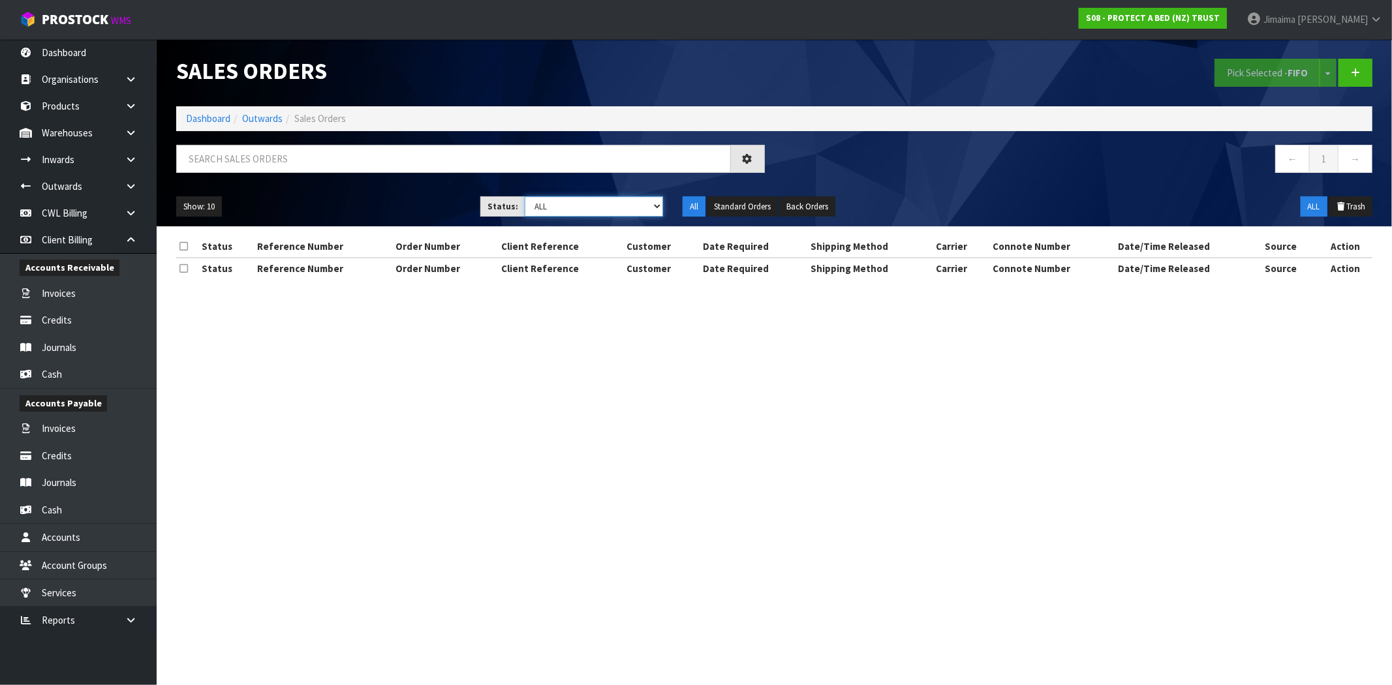
click at [627, 214] on select "Draft Pending Allocated Pending Pick Goods Picked Goods Packed Pending Charges …" at bounding box center [594, 206] width 138 height 20
select select "string:6"
click at [525, 196] on select "Draft Pending Allocated Pending Pick Goods Picked Goods Packed Pending Charges …" at bounding box center [594, 206] width 138 height 20
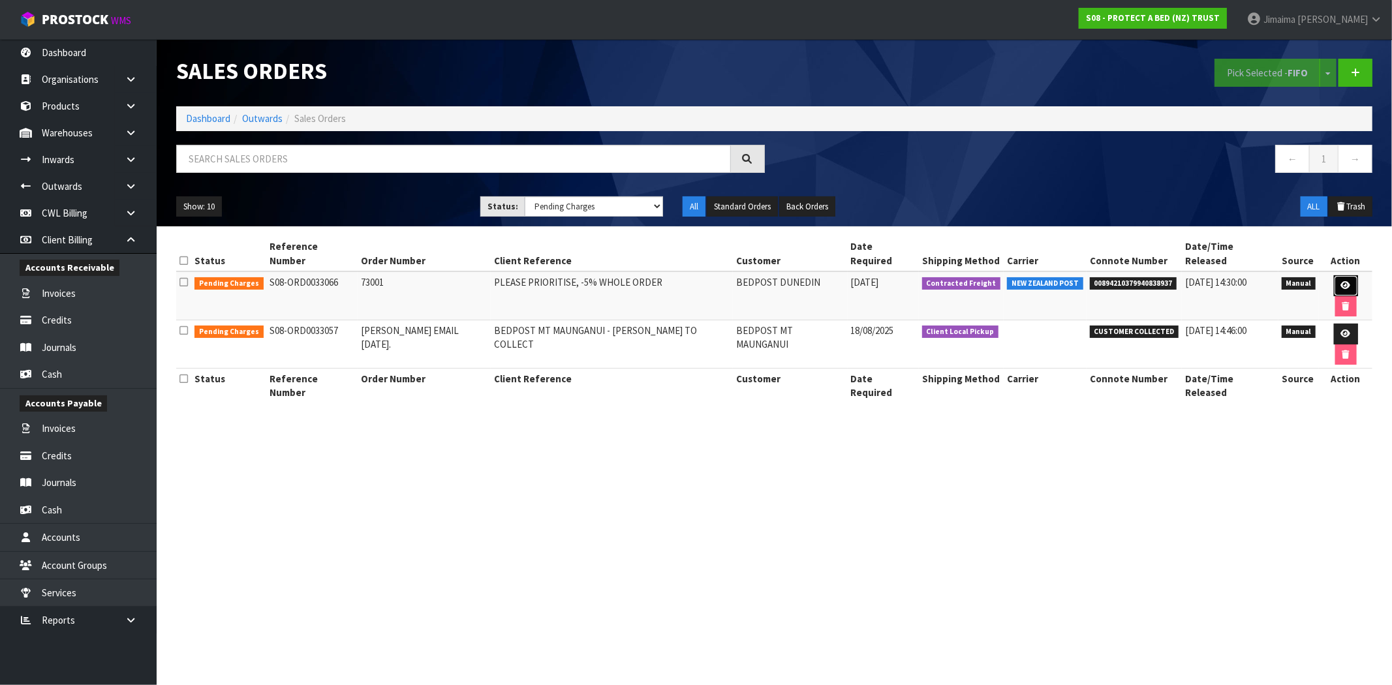
click at [1341, 281] on icon at bounding box center [1346, 285] width 10 height 8
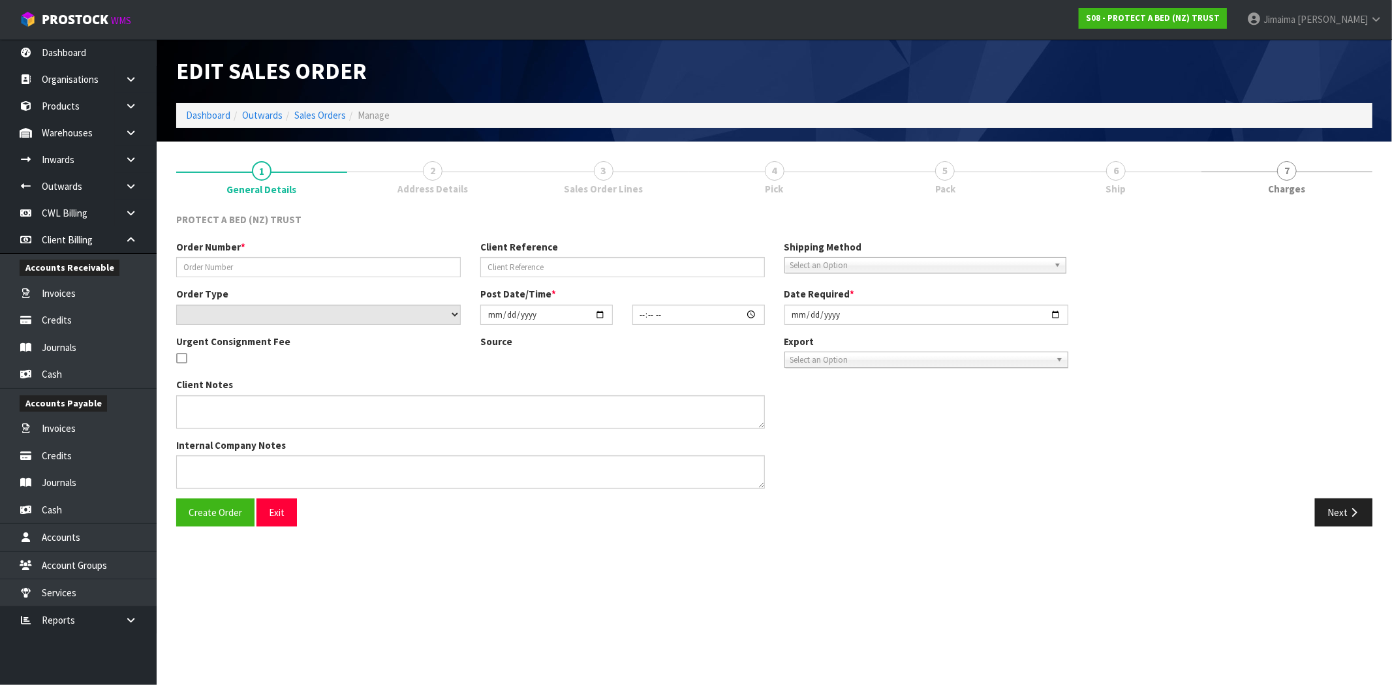
type input "73001"
type input "PLEASE PRIORITISE, -5% WHOLE ORDER"
select select "number:0"
type input "2025-08-19"
type input "11:00:00.000"
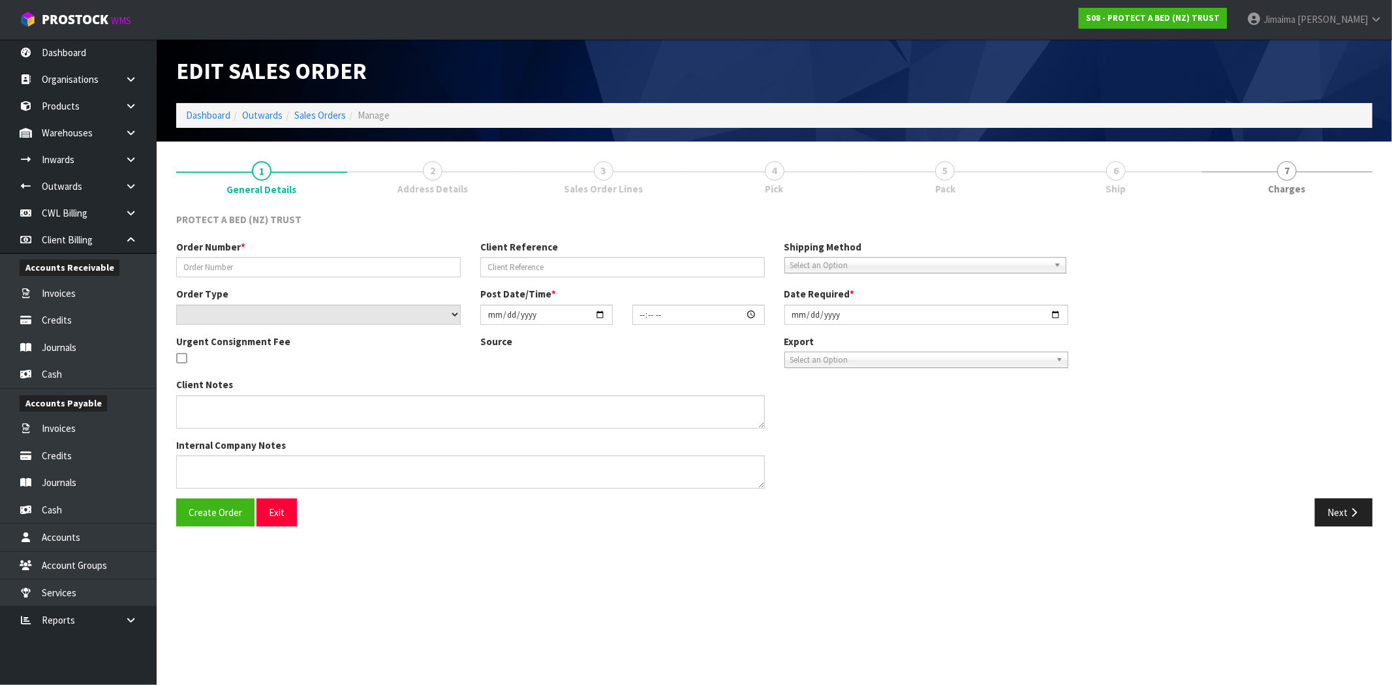
type input "2025-08-19"
type textarea "CHARGE FREIGHT"
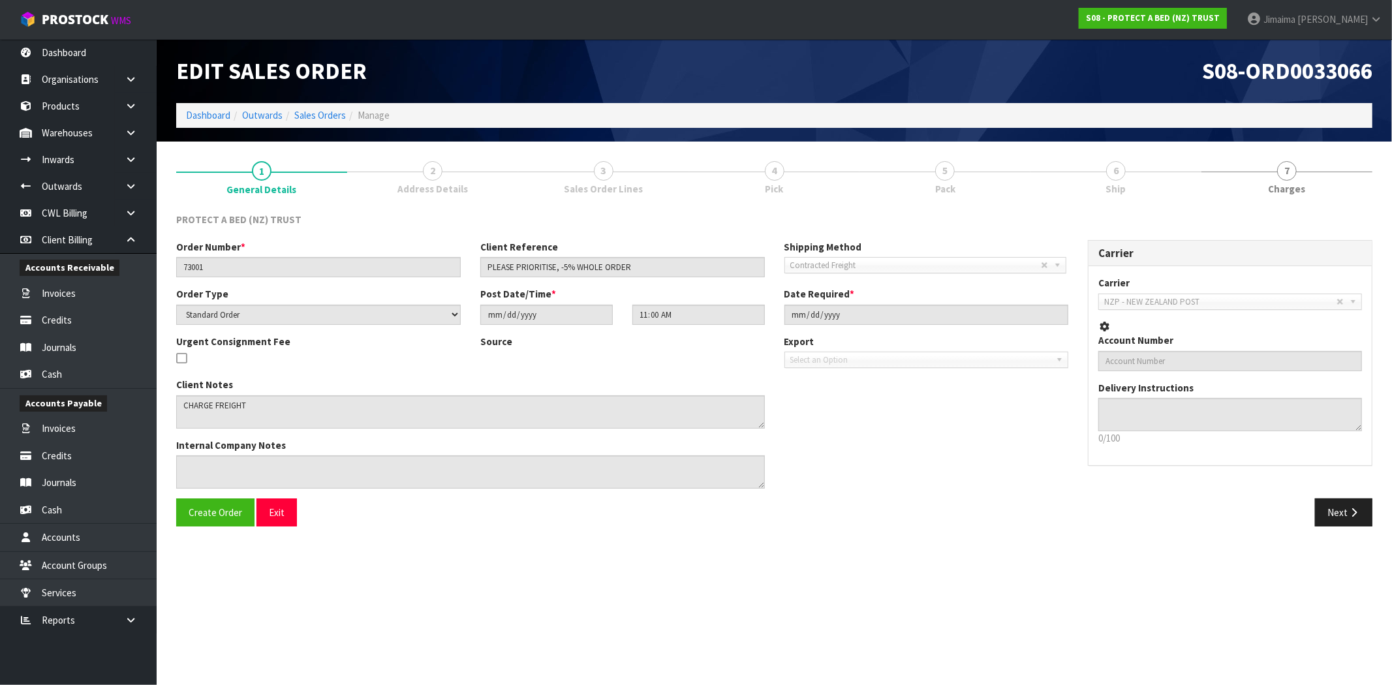
click at [607, 181] on link "3 Sales Order Lines" at bounding box center [603, 177] width 171 height 52
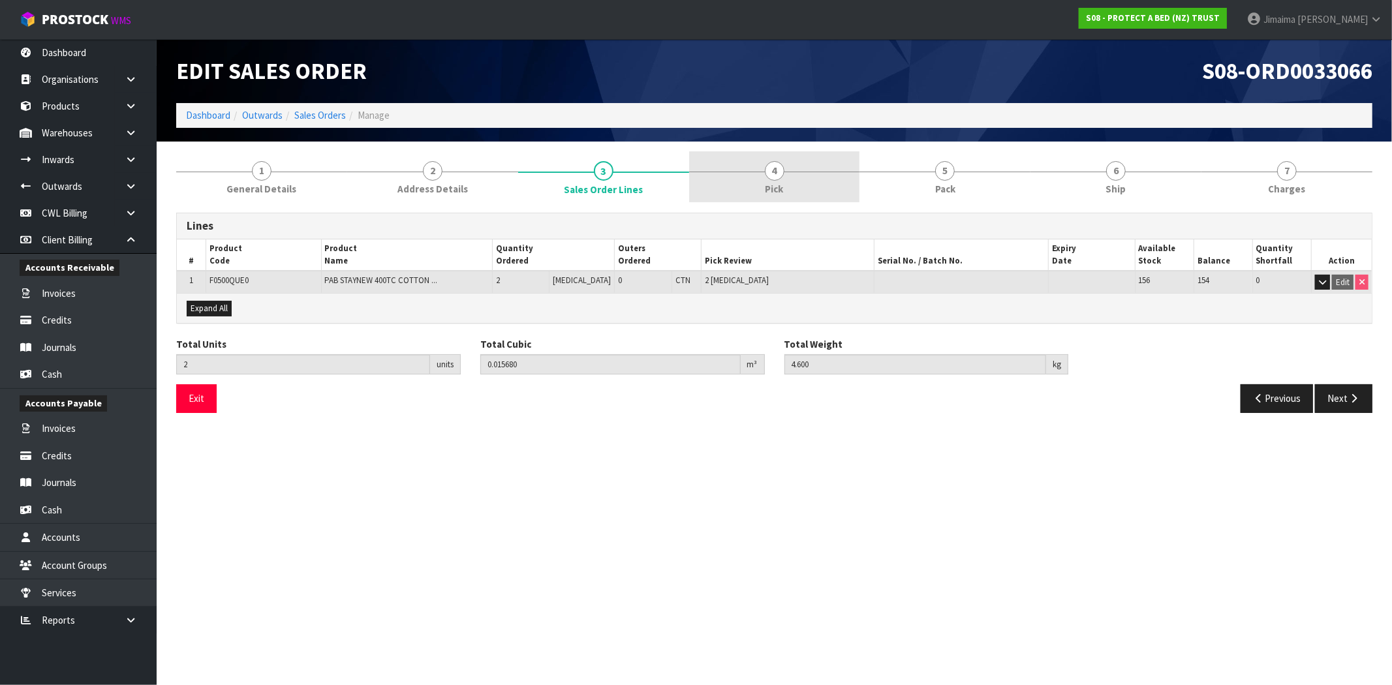
click at [799, 178] on link "4 Pick" at bounding box center [774, 177] width 171 height 52
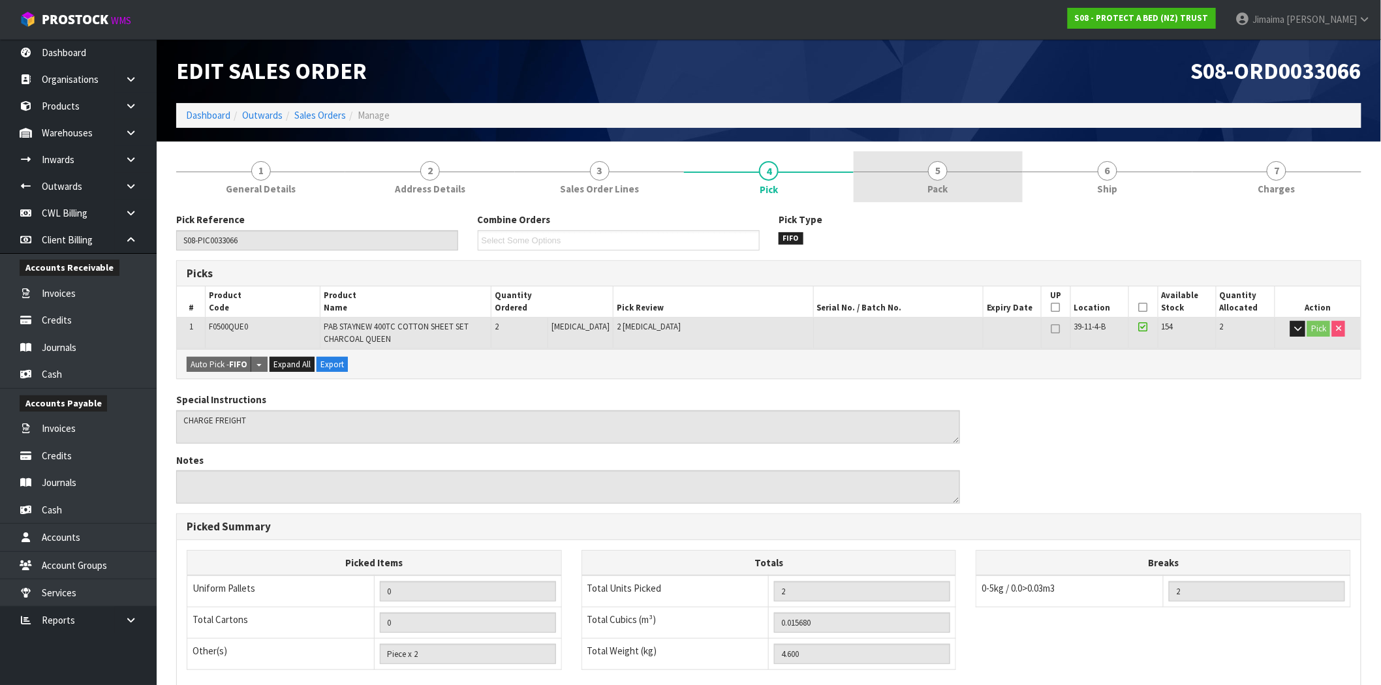
click at [948, 179] on link "5 Pack" at bounding box center [938, 177] width 169 height 52
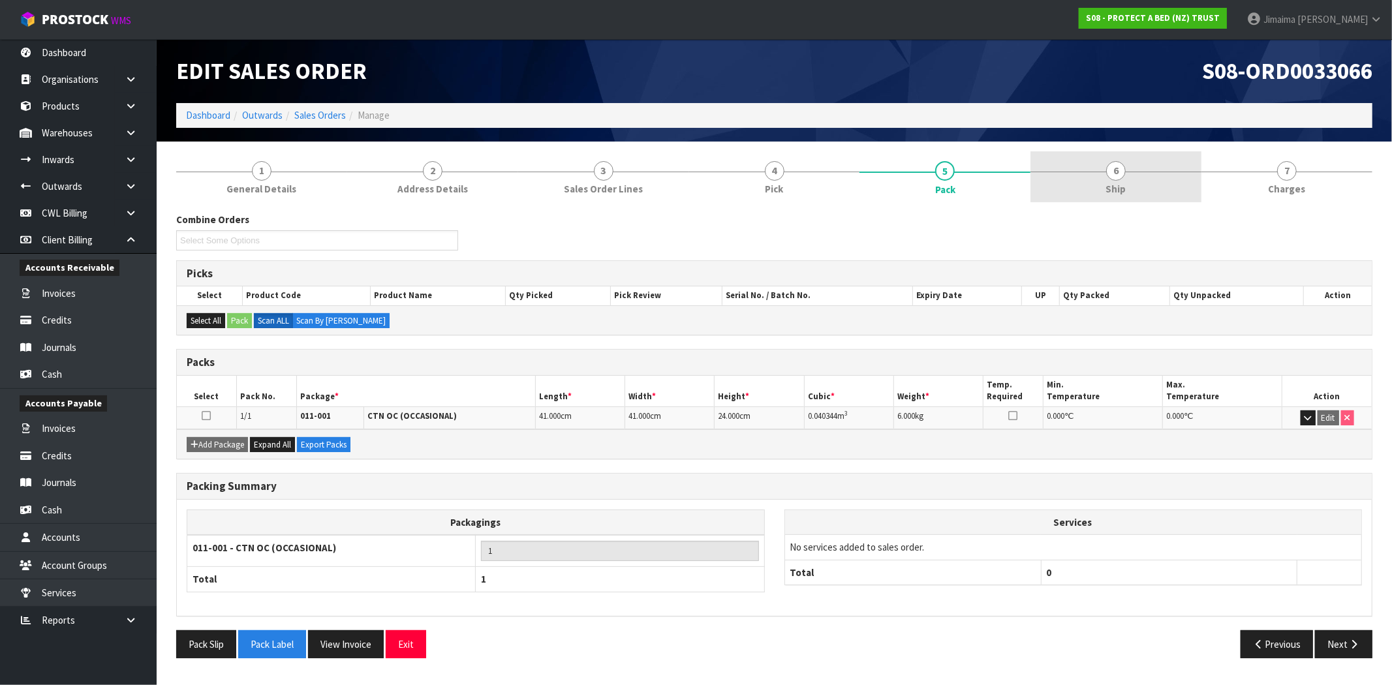
click at [1088, 200] on link "6 Ship" at bounding box center [1116, 177] width 171 height 52
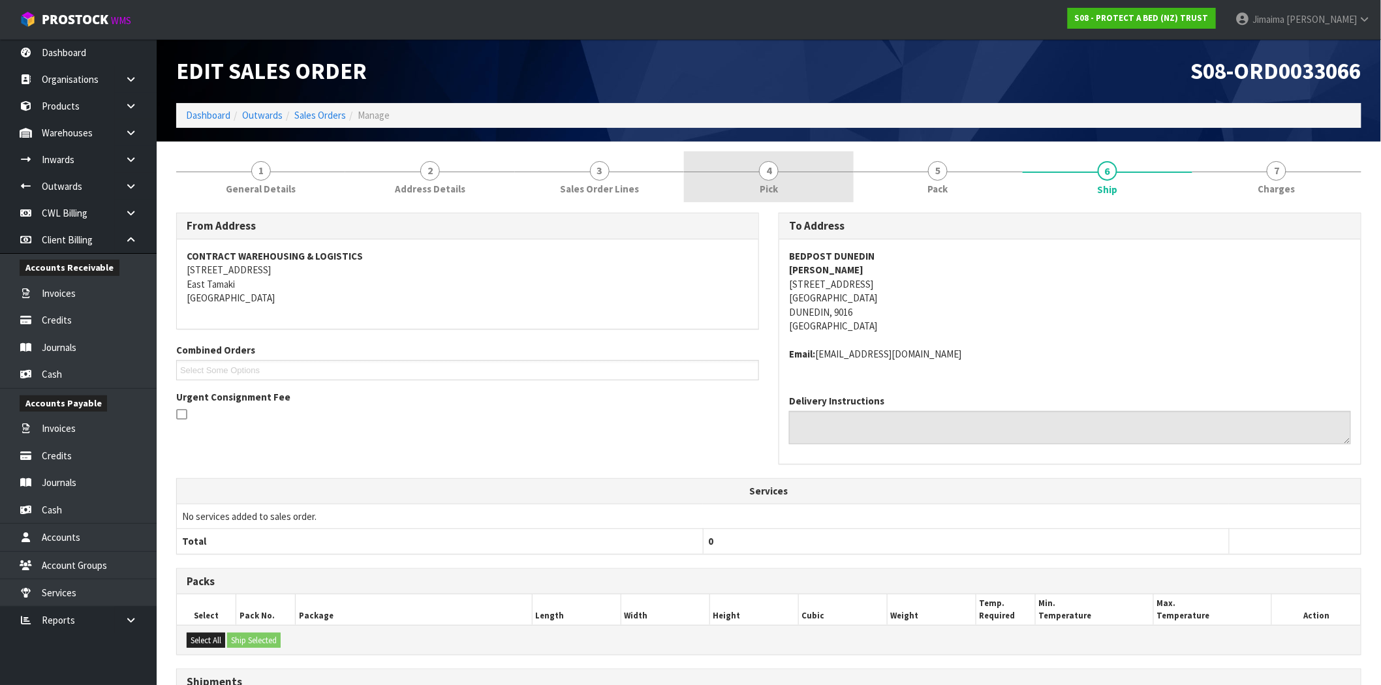
click at [759, 178] on link "4 Pick" at bounding box center [768, 177] width 169 height 52
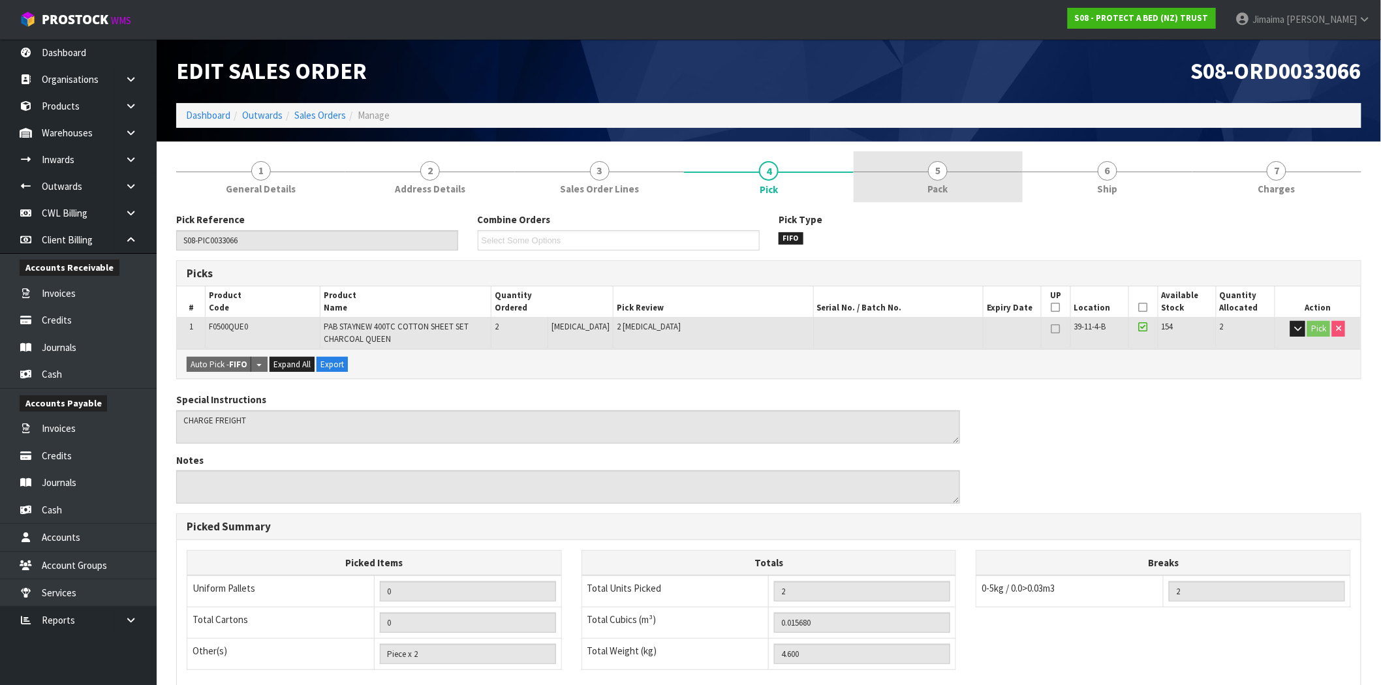
click at [897, 172] on link "5 Pack" at bounding box center [938, 177] width 169 height 52
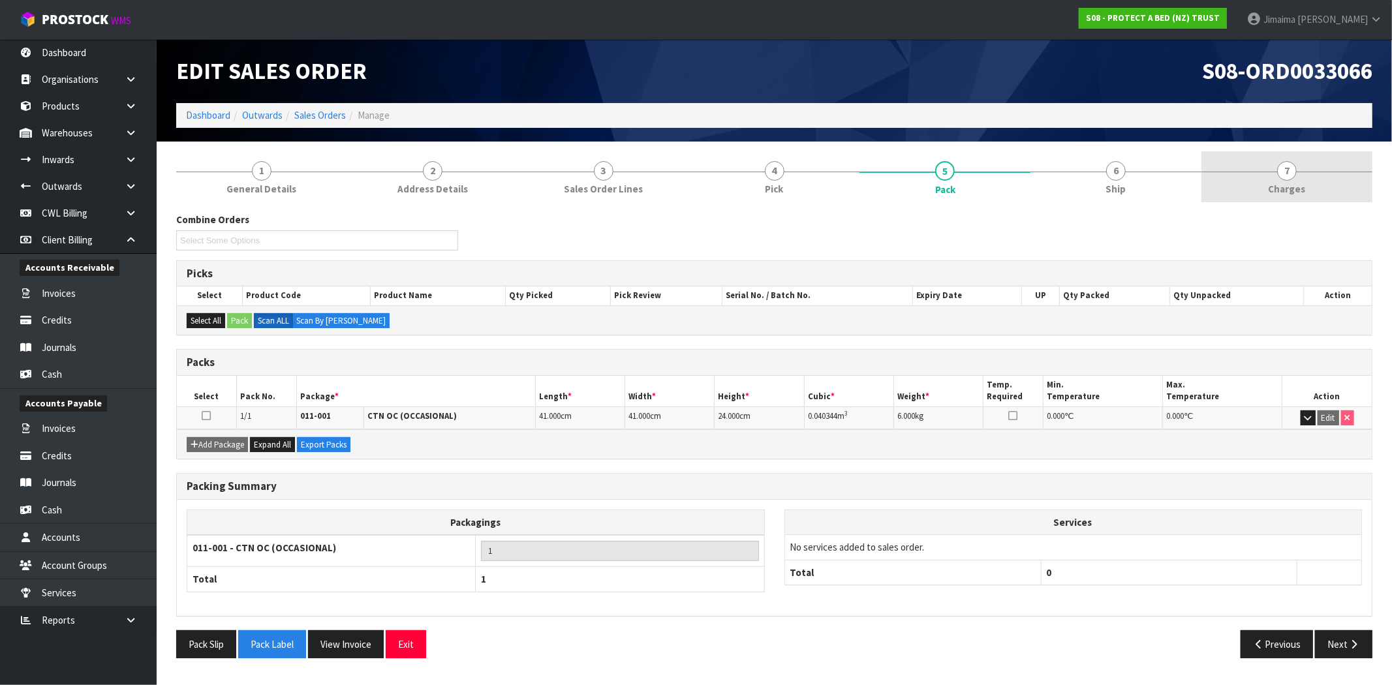
click at [1304, 183] on span "Charges" at bounding box center [1287, 189] width 37 height 14
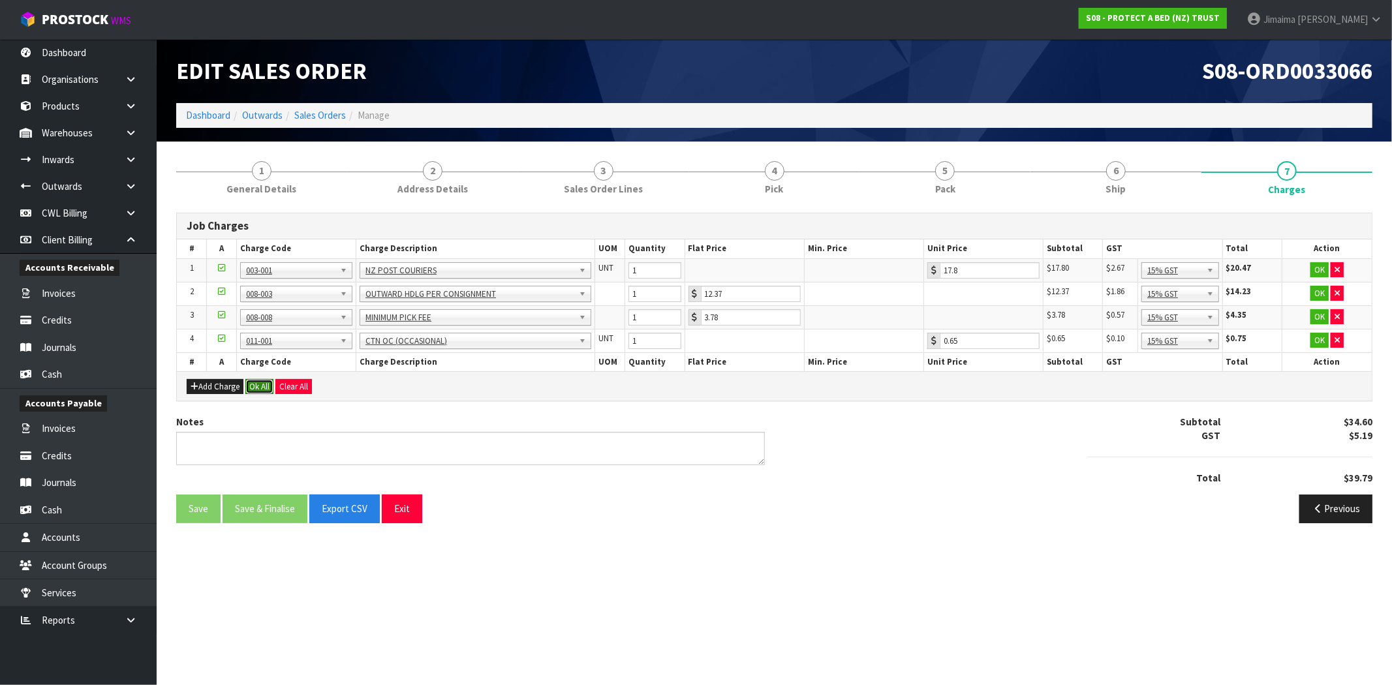
click at [263, 385] on button "Ok All" at bounding box center [259, 387] width 28 height 16
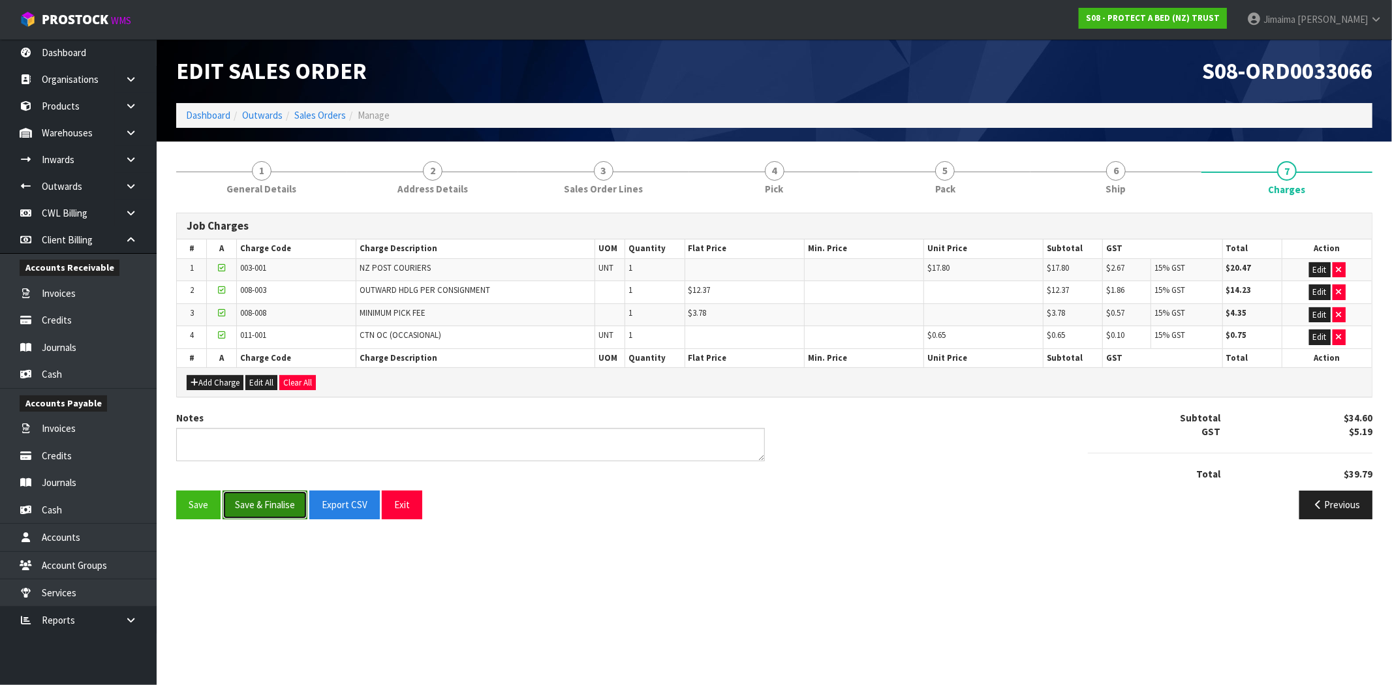
click at [290, 492] on button "Save & Finalise" at bounding box center [265, 505] width 85 height 28
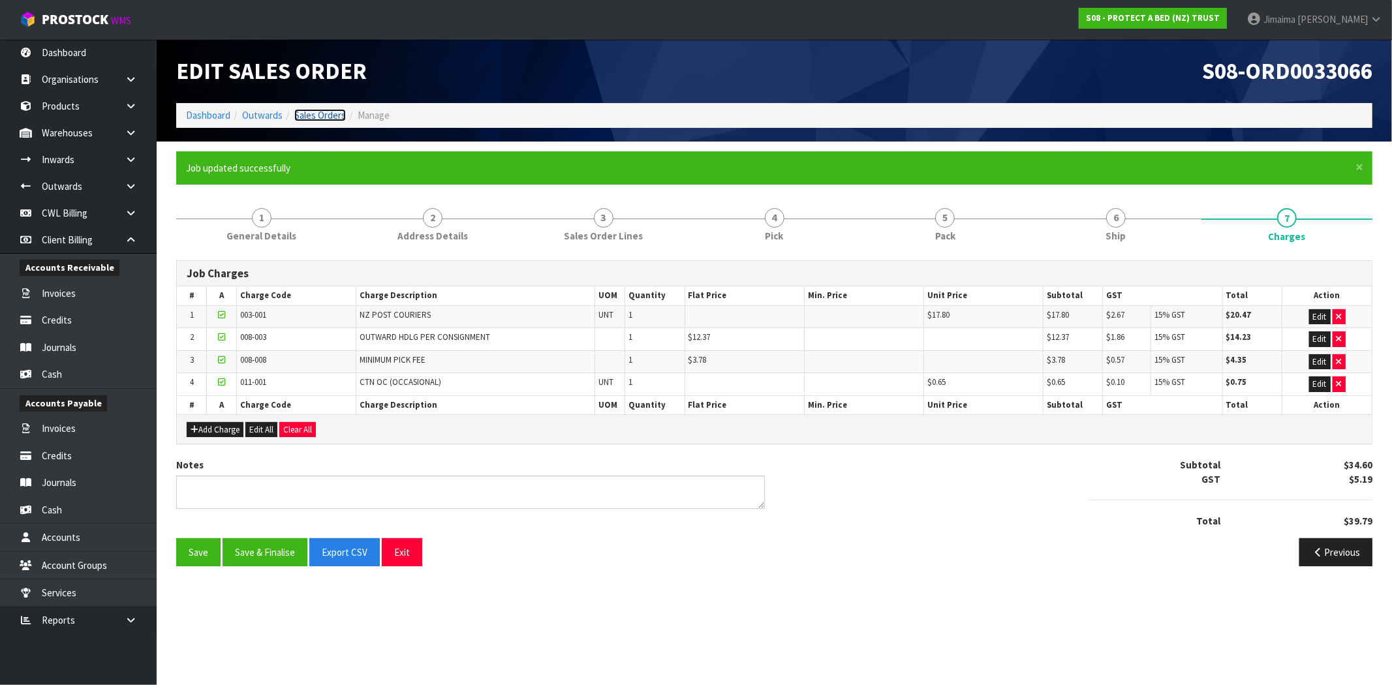
drag, startPoint x: 312, startPoint y: 115, endPoint x: 320, endPoint y: 115, distance: 7.8
click at [313, 115] on link "Sales Orders" at bounding box center [320, 115] width 52 height 12
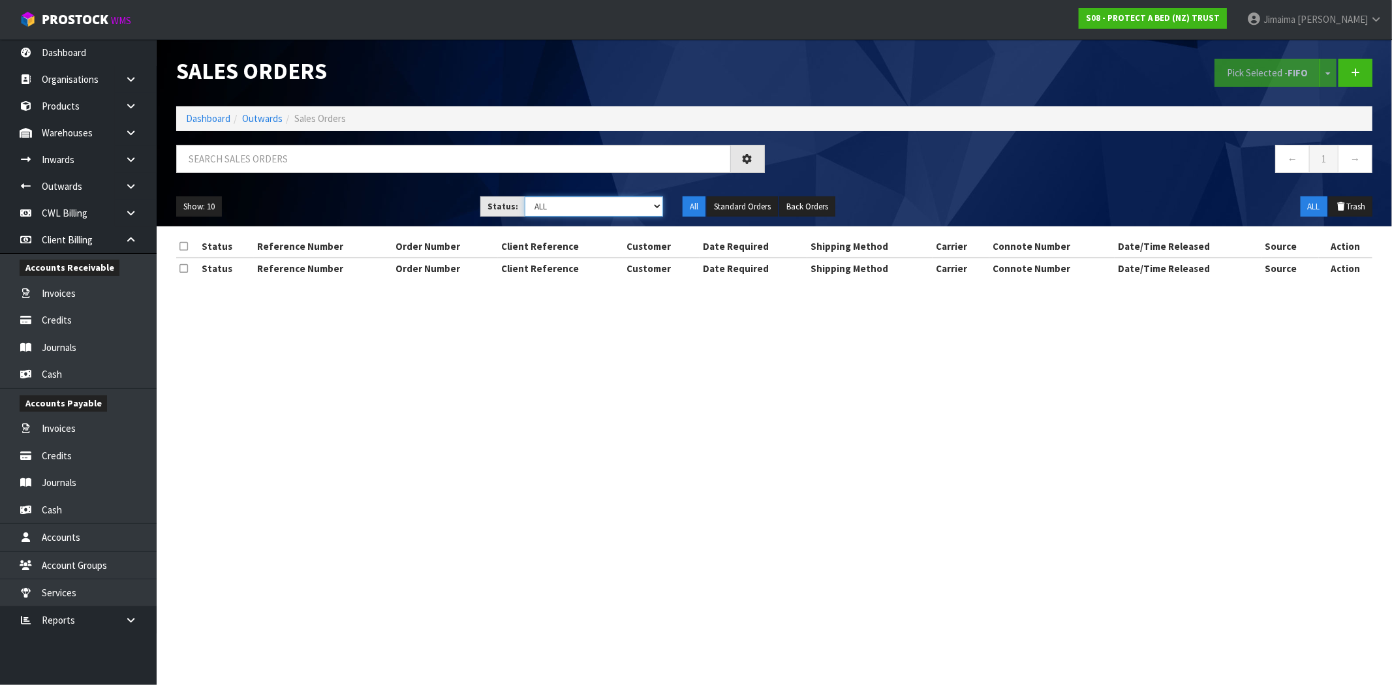
click at [625, 213] on select "Draft Pending Allocated Pending Pick Goods Picked Goods Packed Pending Charges …" at bounding box center [594, 206] width 138 height 20
select select "string:6"
click at [525, 196] on select "Draft Pending Allocated Pending Pick Goods Picked Goods Packed Pending Charges …" at bounding box center [594, 206] width 138 height 20
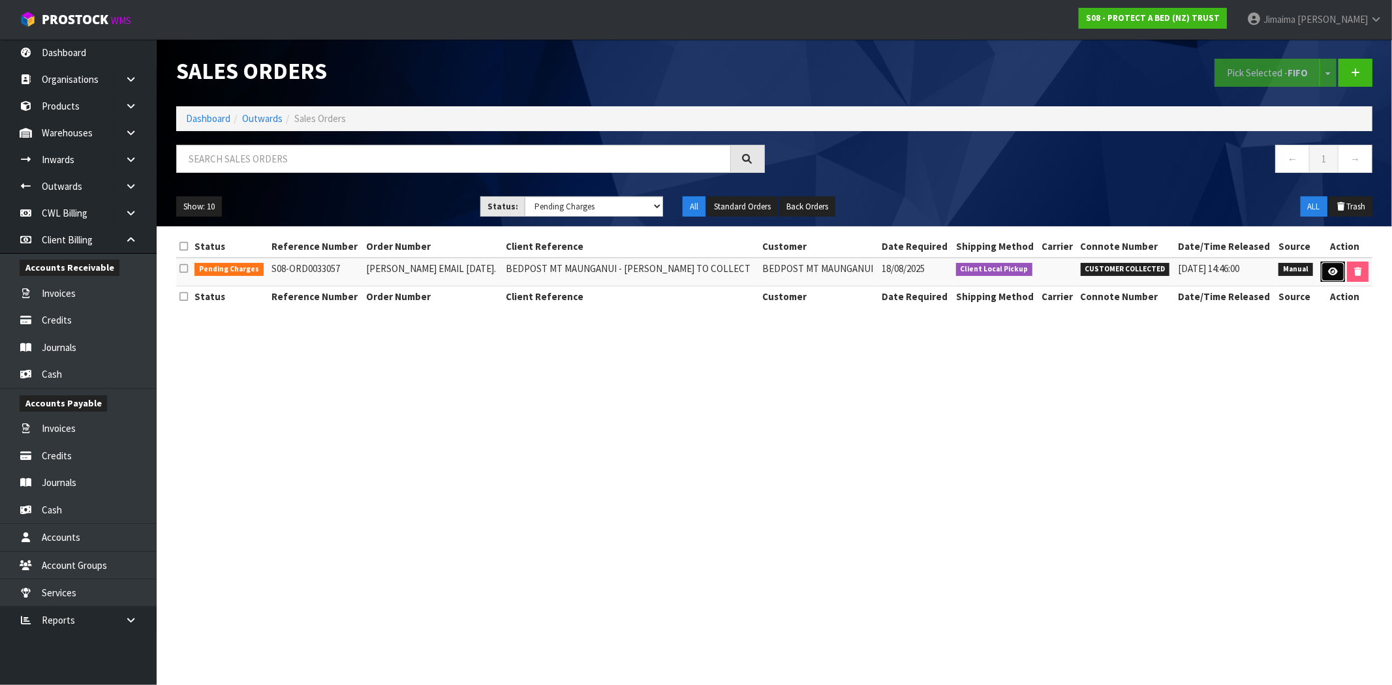
click at [1329, 272] on icon at bounding box center [1333, 272] width 10 height 8
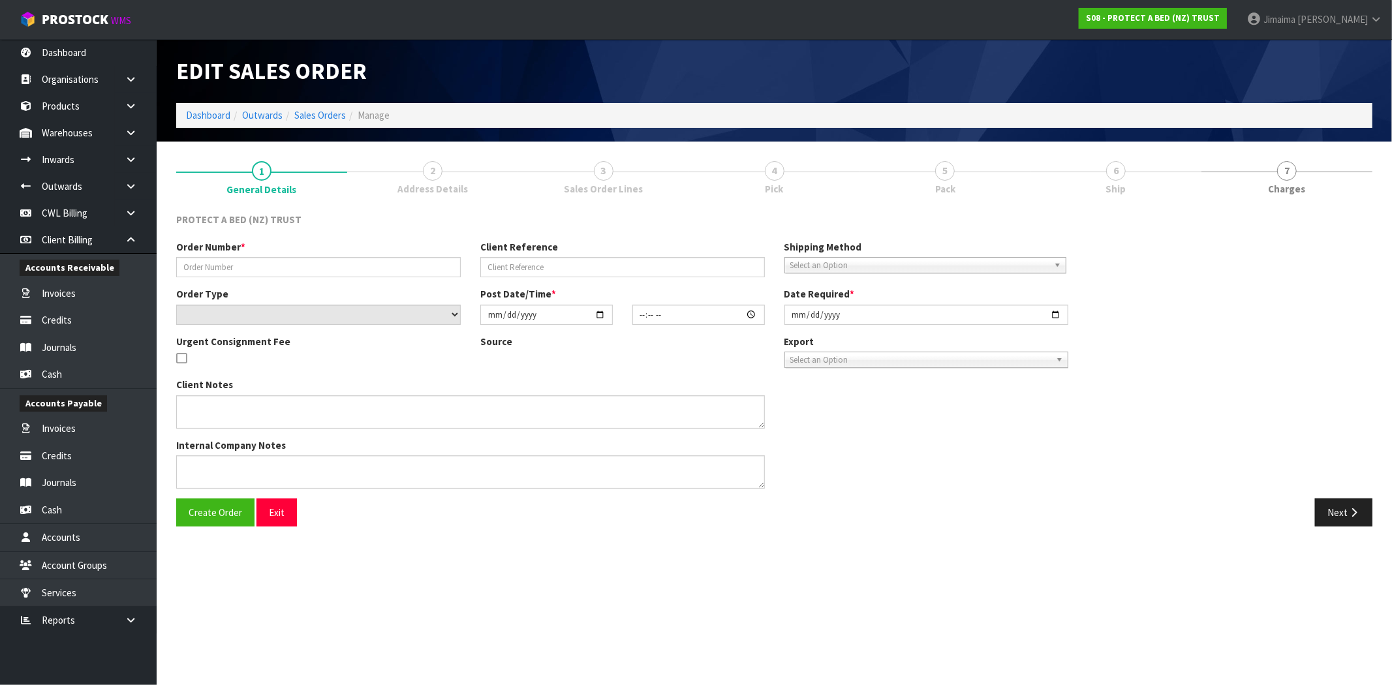
type input "CLINT EMAIL 18.08.2025."
type input "BEDPOST MT MAUNGANUI - CLINT TO COLLECT"
select select "number:0"
type input "2025-08-18"
type input "11:35:00.000"
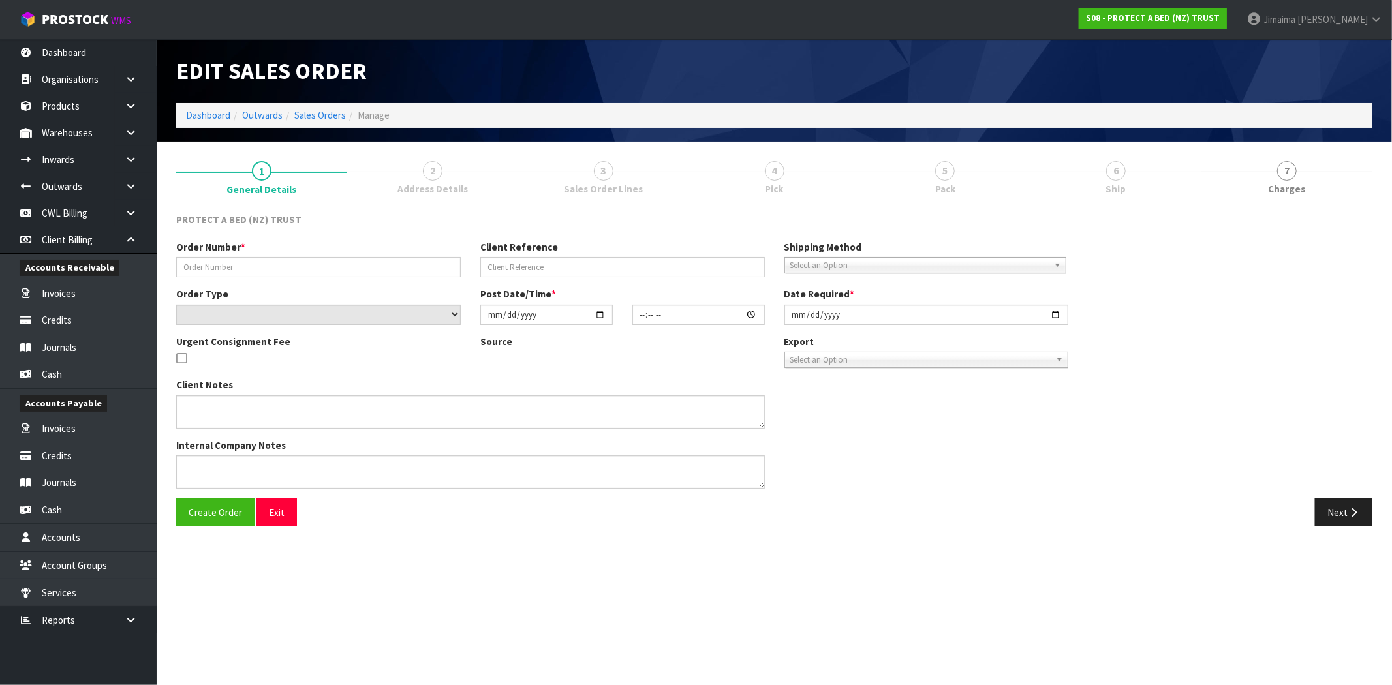
type input "2025-08-18"
type textarea "AT NO CHARGE - I WILL PICK THIS UP FROM CWL TOMORROW."
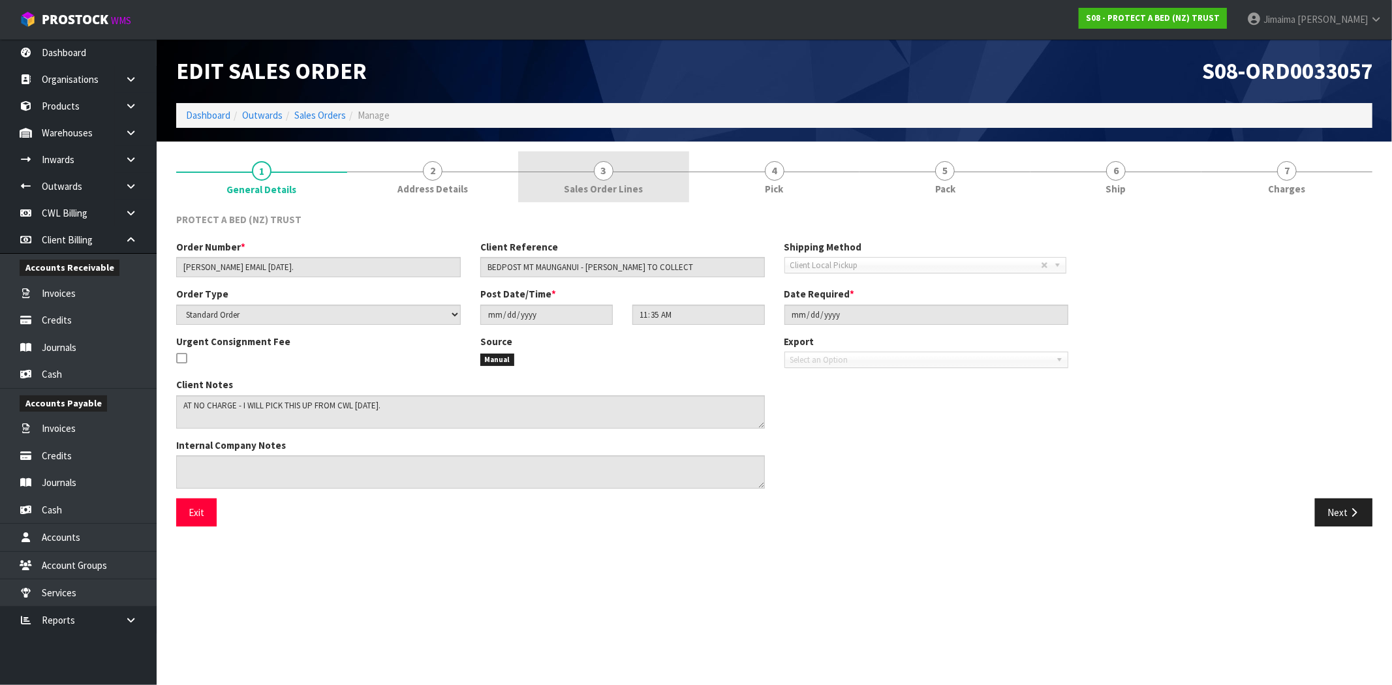
click at [581, 170] on link "3 Sales Order Lines" at bounding box center [603, 177] width 171 height 52
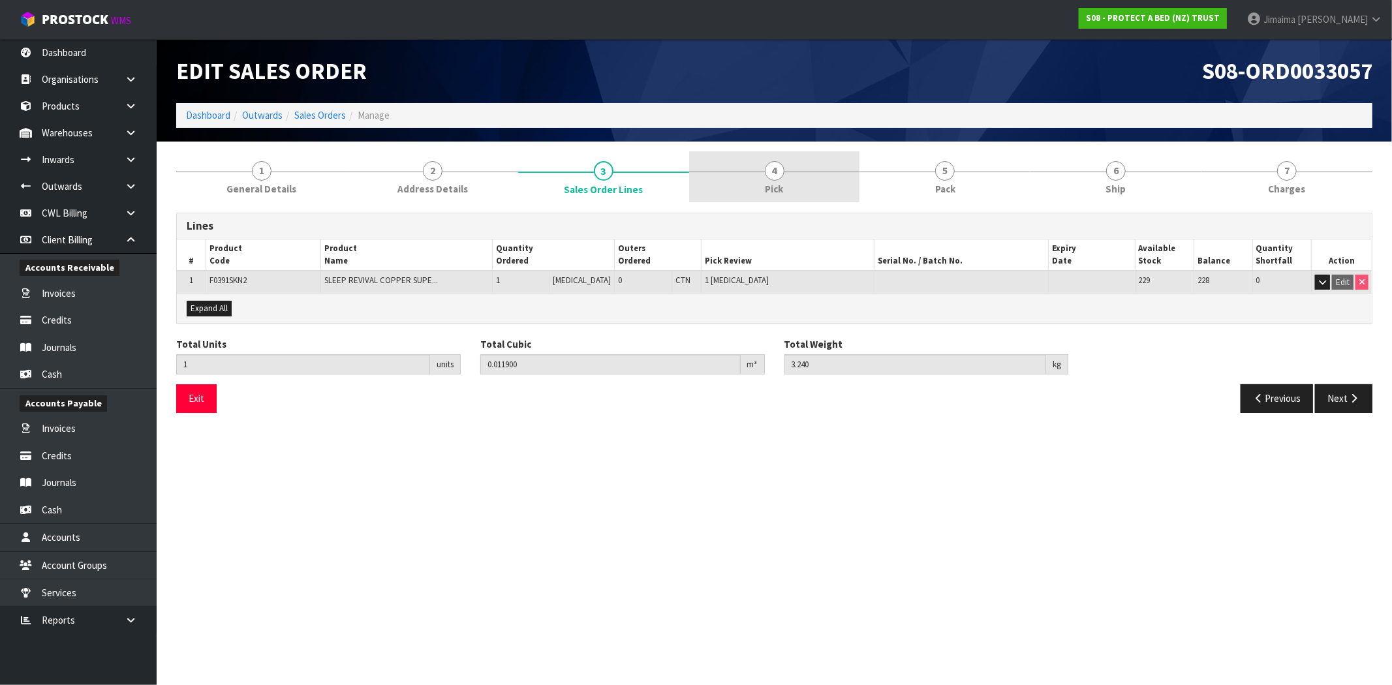
click at [820, 168] on link "4 Pick" at bounding box center [774, 177] width 171 height 52
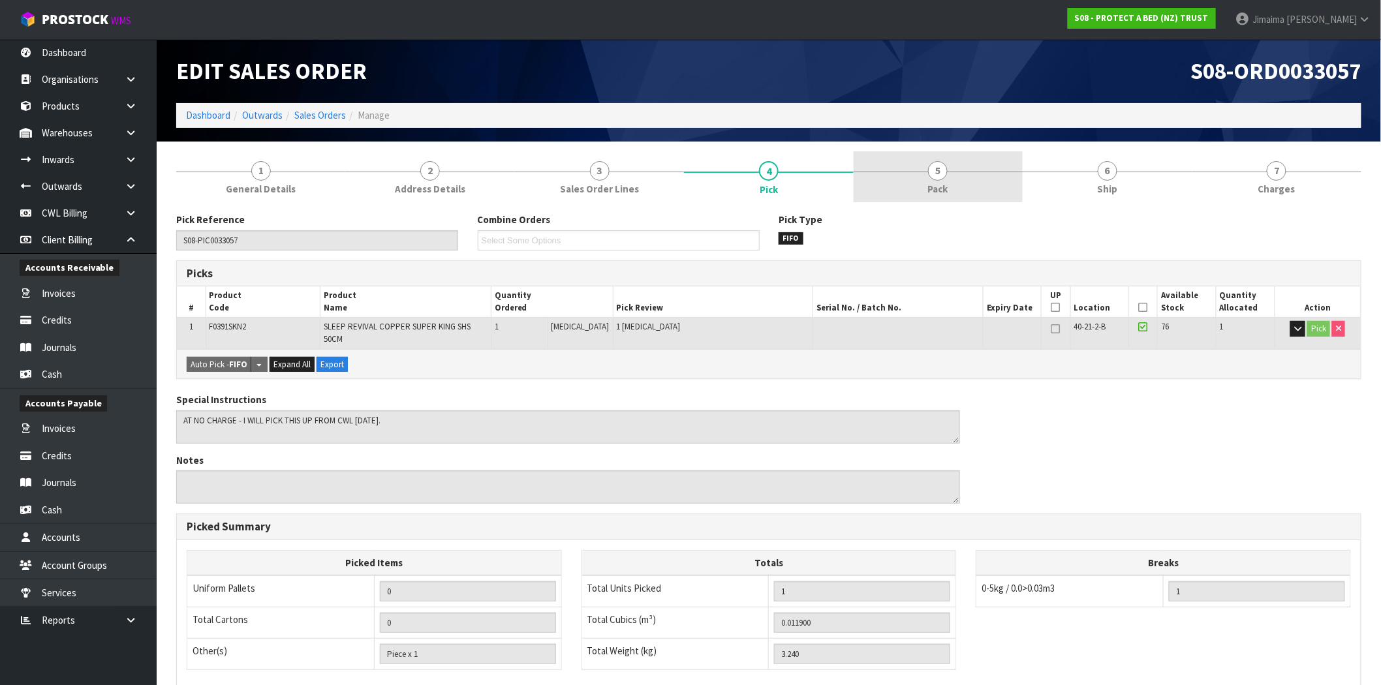
click at [964, 175] on link "5 Pack" at bounding box center [938, 177] width 169 height 52
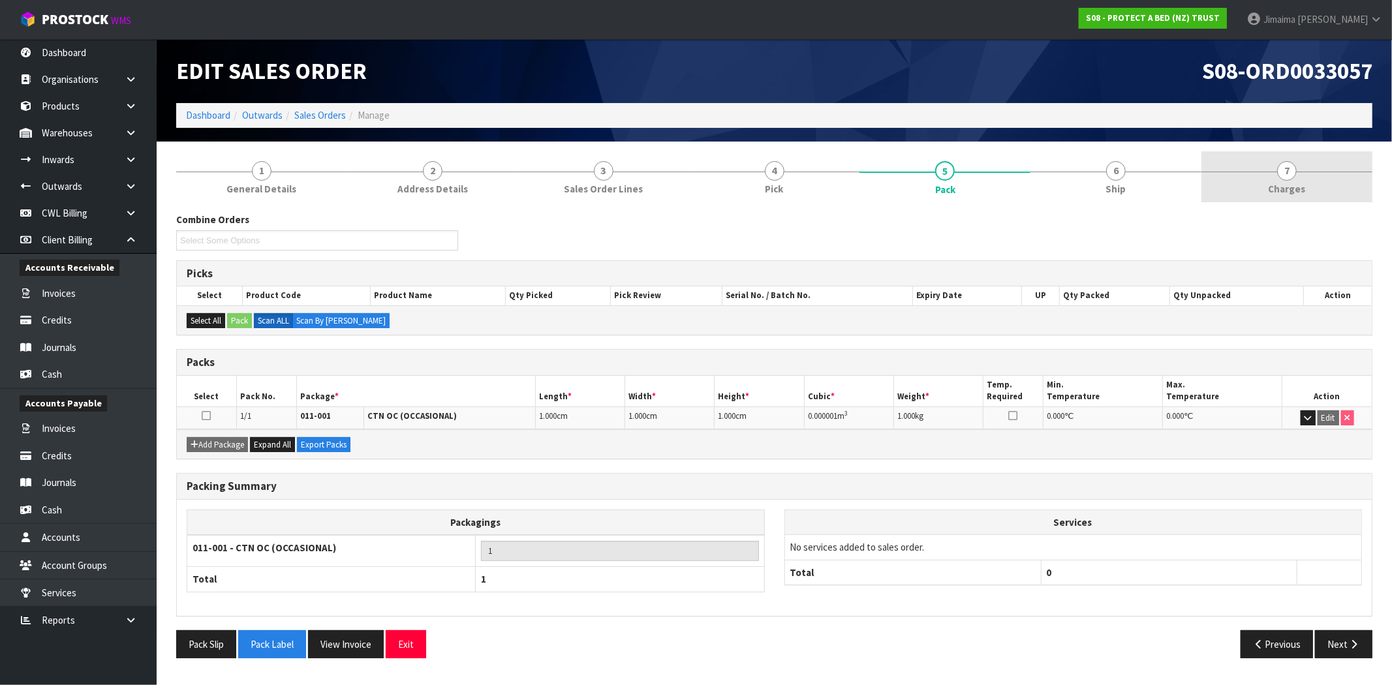
click at [1309, 180] on link "7 Charges" at bounding box center [1287, 177] width 171 height 52
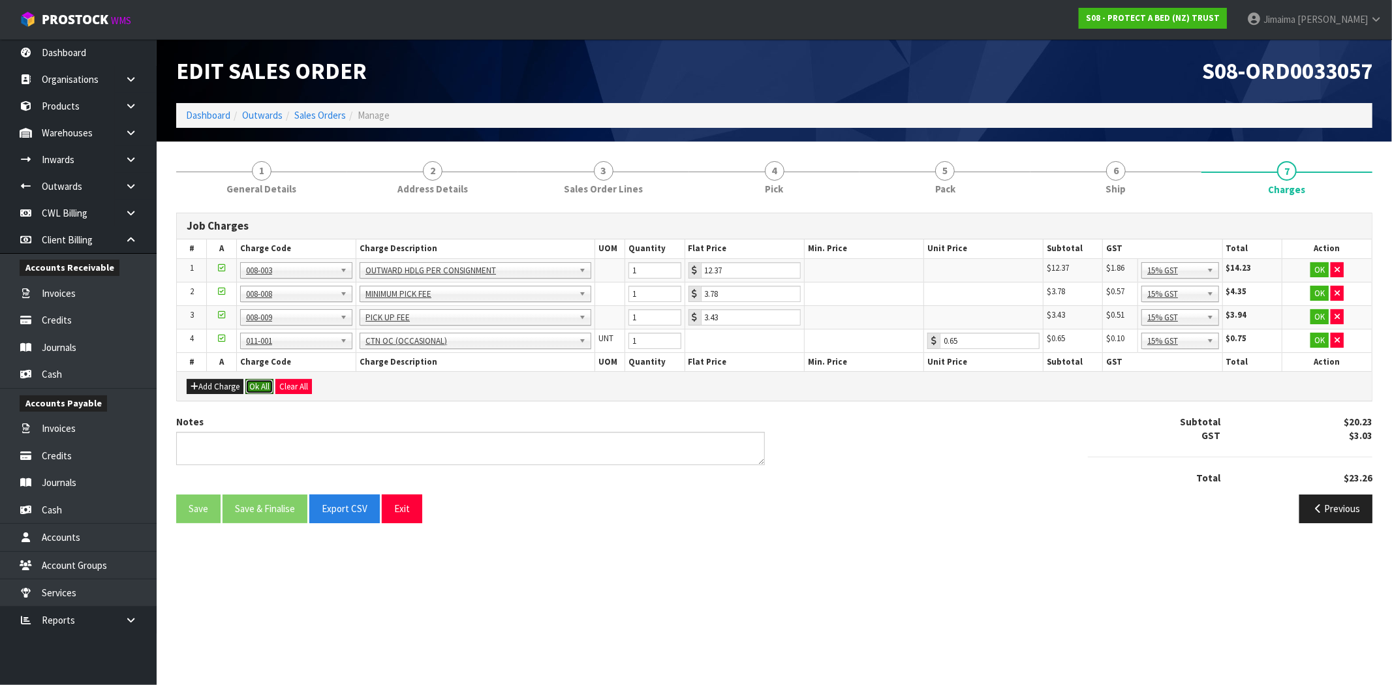
click at [258, 390] on button "Ok All" at bounding box center [259, 387] width 28 height 16
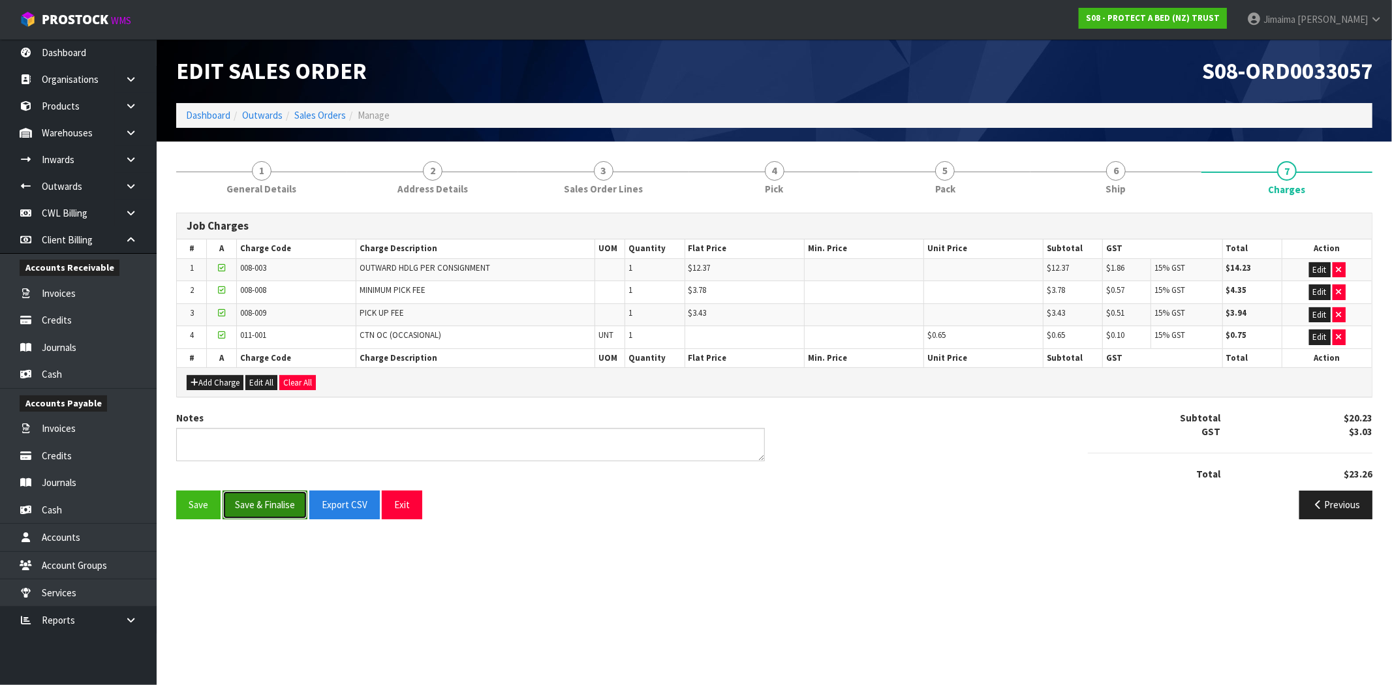
click at [260, 500] on button "Save & Finalise" at bounding box center [265, 505] width 85 height 28
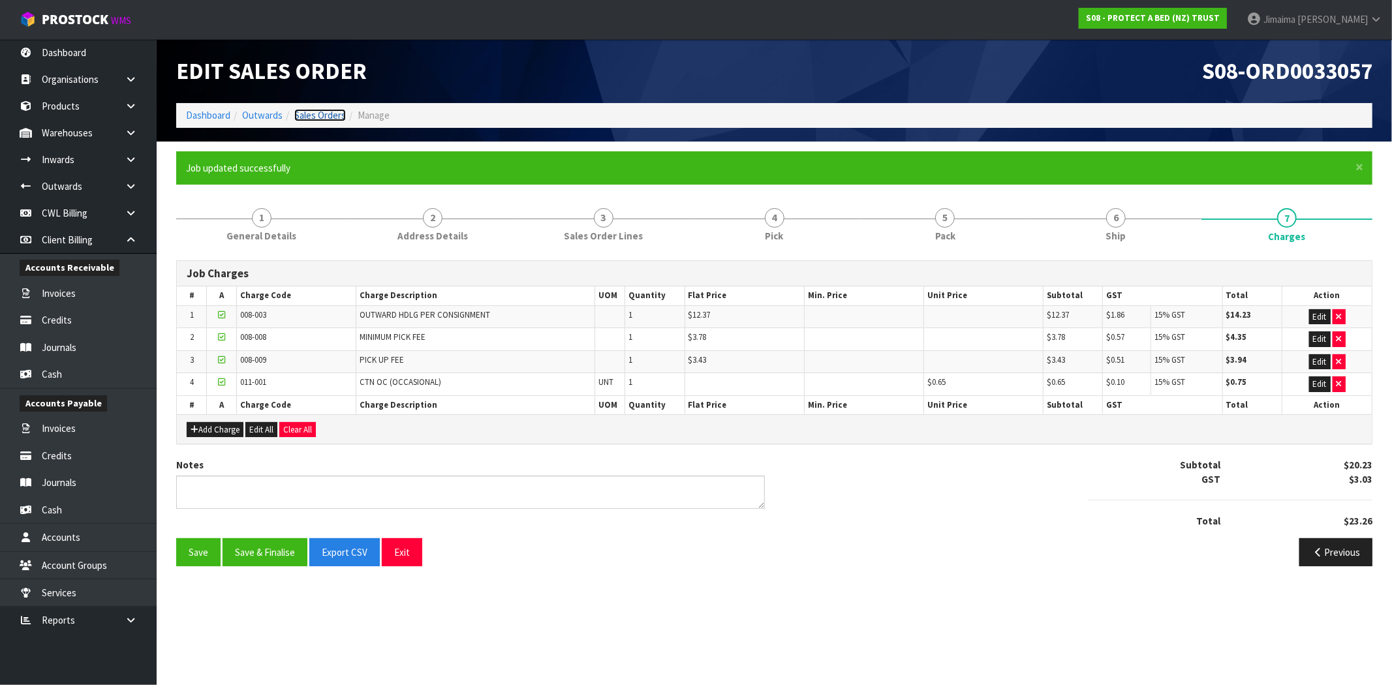
drag, startPoint x: 317, startPoint y: 115, endPoint x: 20, endPoint y: 287, distance: 343.4
click at [317, 116] on link "Sales Orders" at bounding box center [320, 115] width 52 height 12
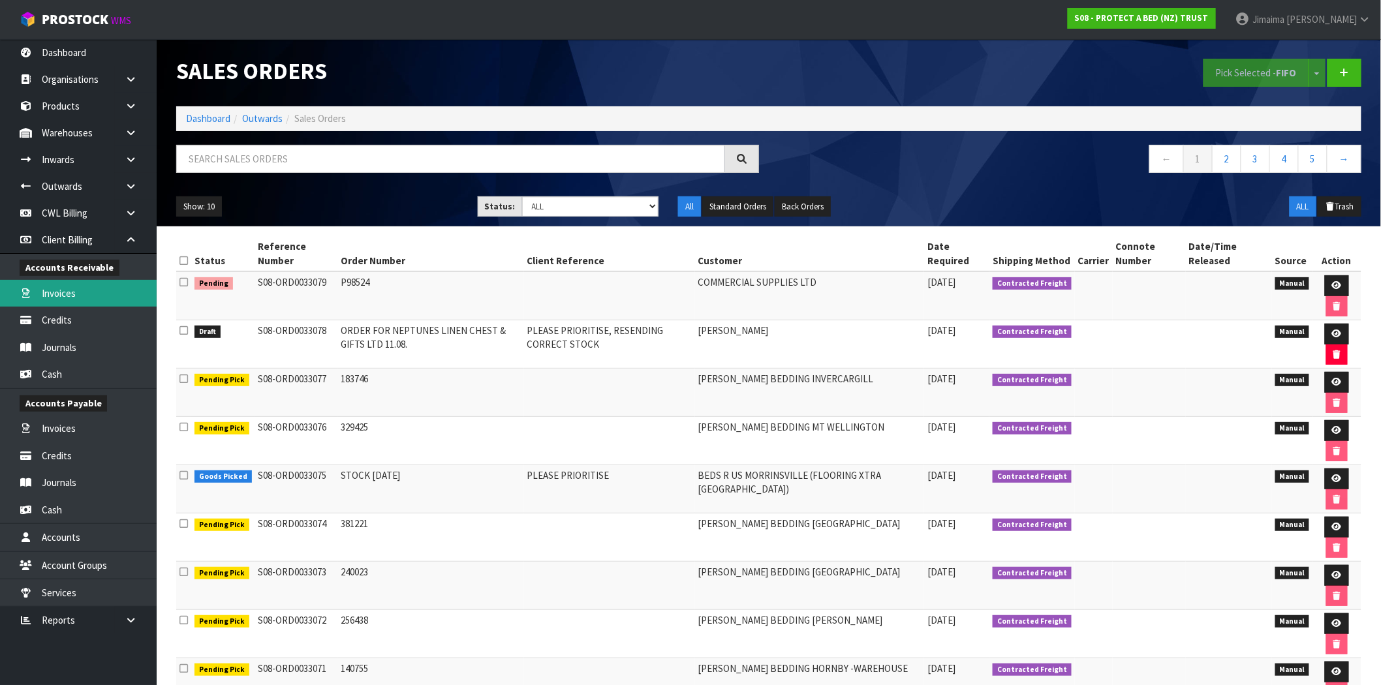
click at [76, 296] on link "Invoices" at bounding box center [78, 293] width 157 height 27
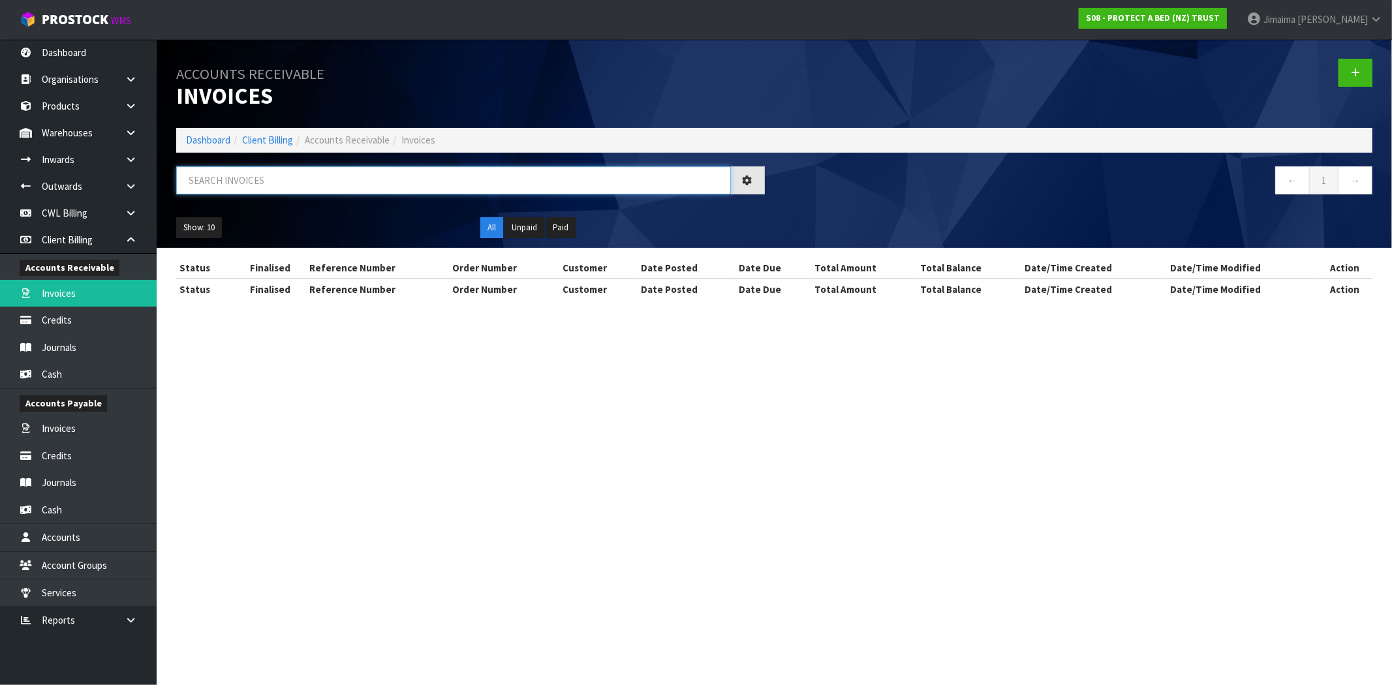
click at [302, 181] on input "text" at bounding box center [453, 180] width 555 height 28
paste input "INV0048114"
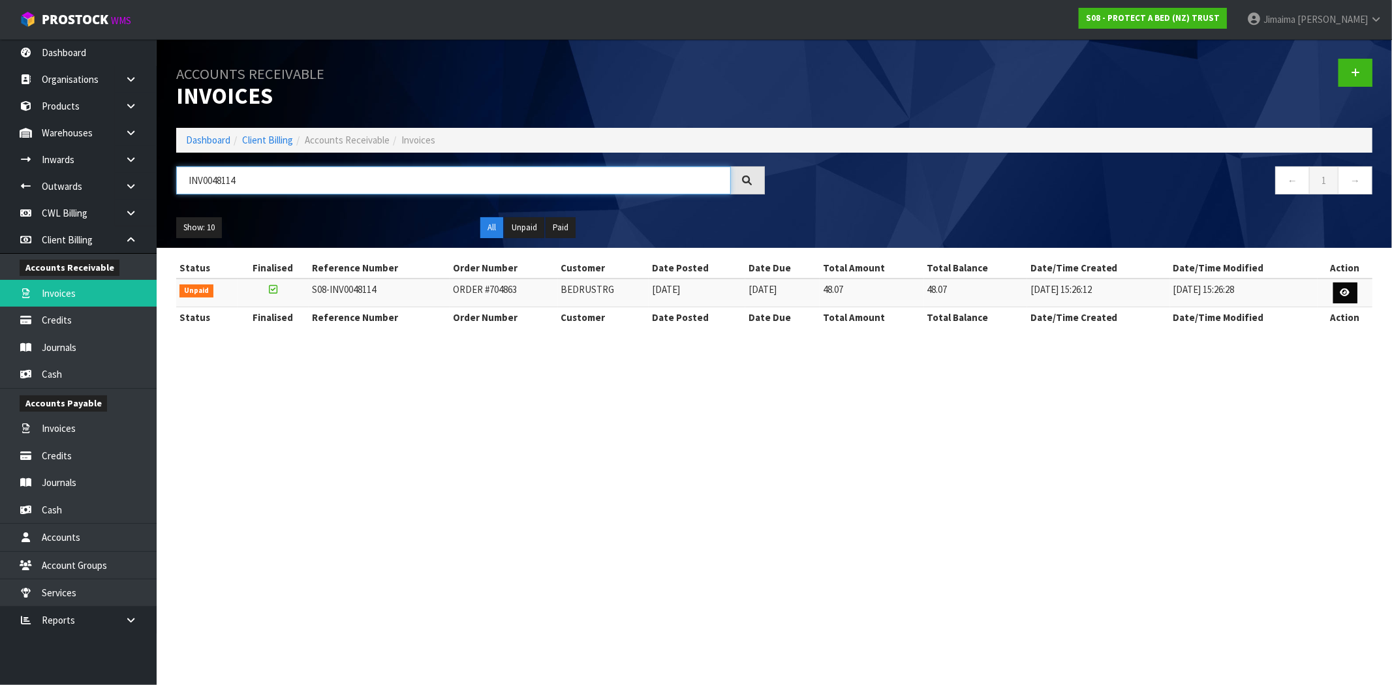
type input "INV0048114"
click at [1345, 290] on icon at bounding box center [1346, 293] width 10 height 8
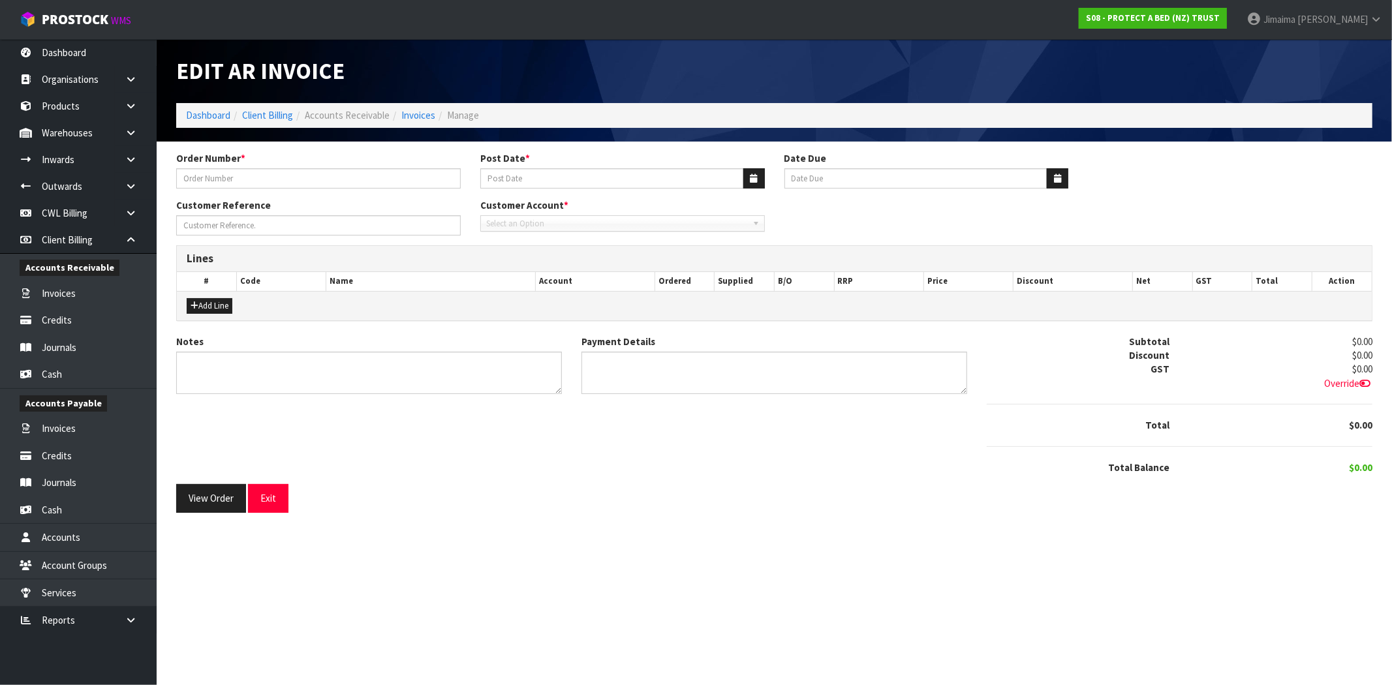
type input "ORDER #704863"
type input "10/07/2025"
type input "20/08/2025"
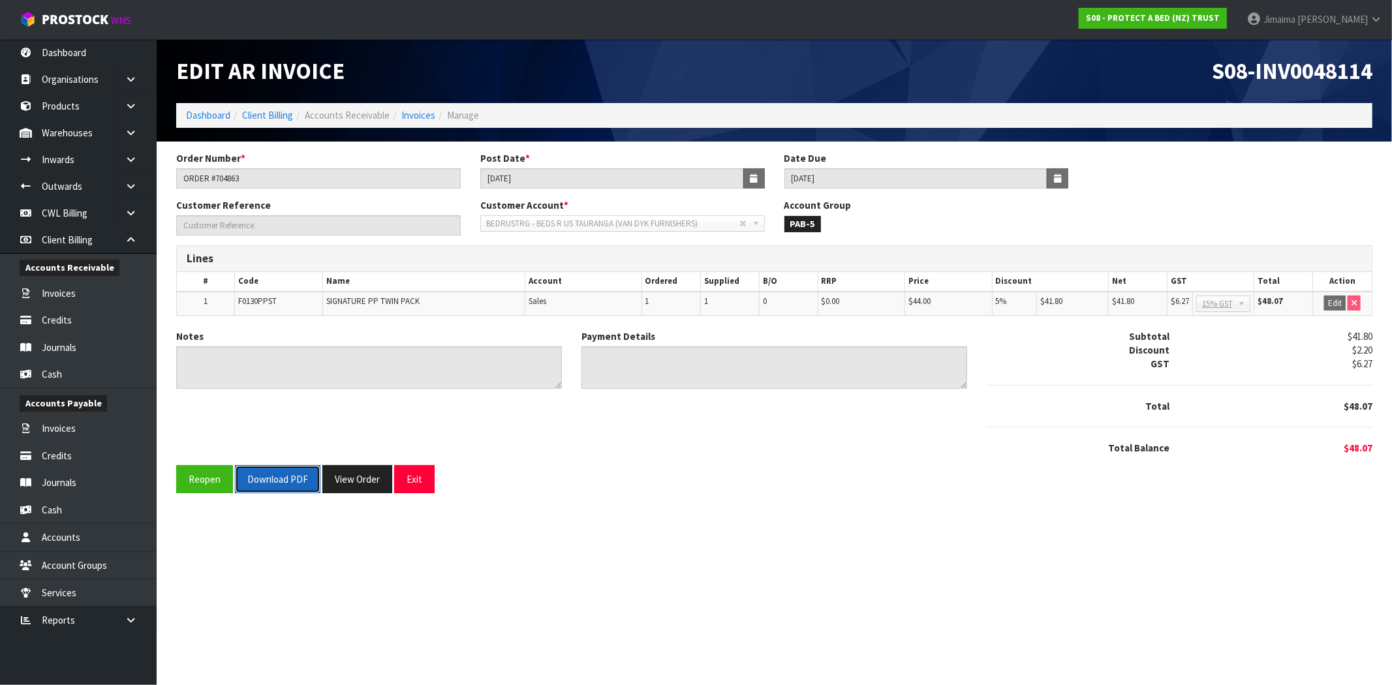
click at [286, 486] on button "Download PDF" at bounding box center [278, 479] width 86 height 28
drag, startPoint x: 362, startPoint y: 469, endPoint x: 373, endPoint y: 454, distance: 17.8
click at [362, 469] on button "View Order" at bounding box center [357, 479] width 70 height 28
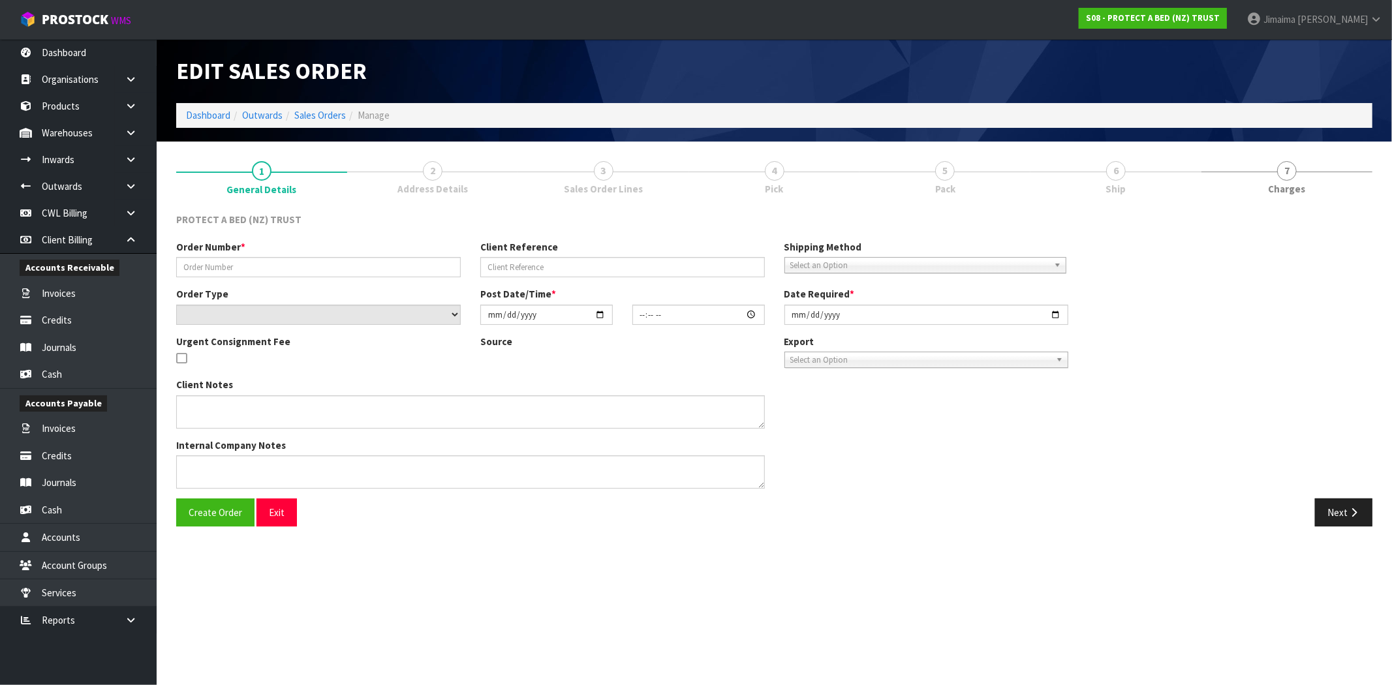
type input "ORDER #704863"
select select "number:0"
type input "2025-07-10"
type input "10:16:00.000"
type input "2025-07-10"
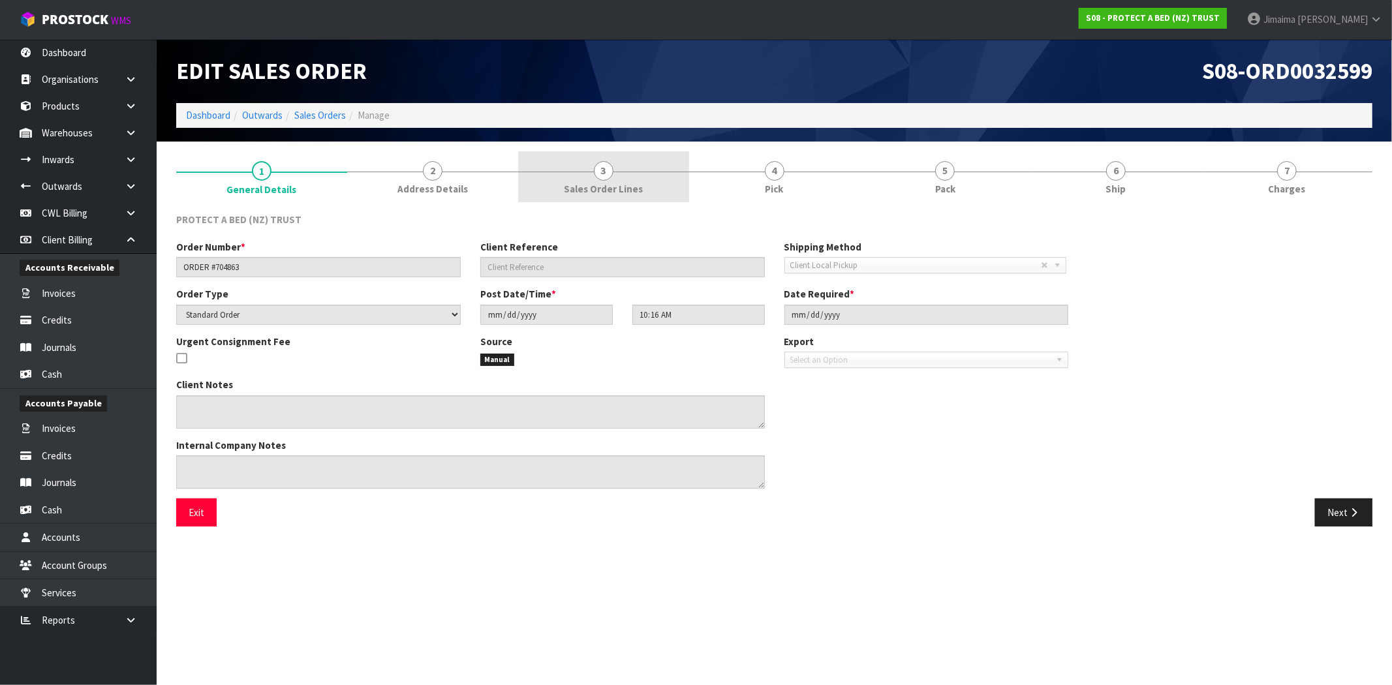
click at [627, 180] on link "3 Sales Order Lines" at bounding box center [603, 177] width 171 height 52
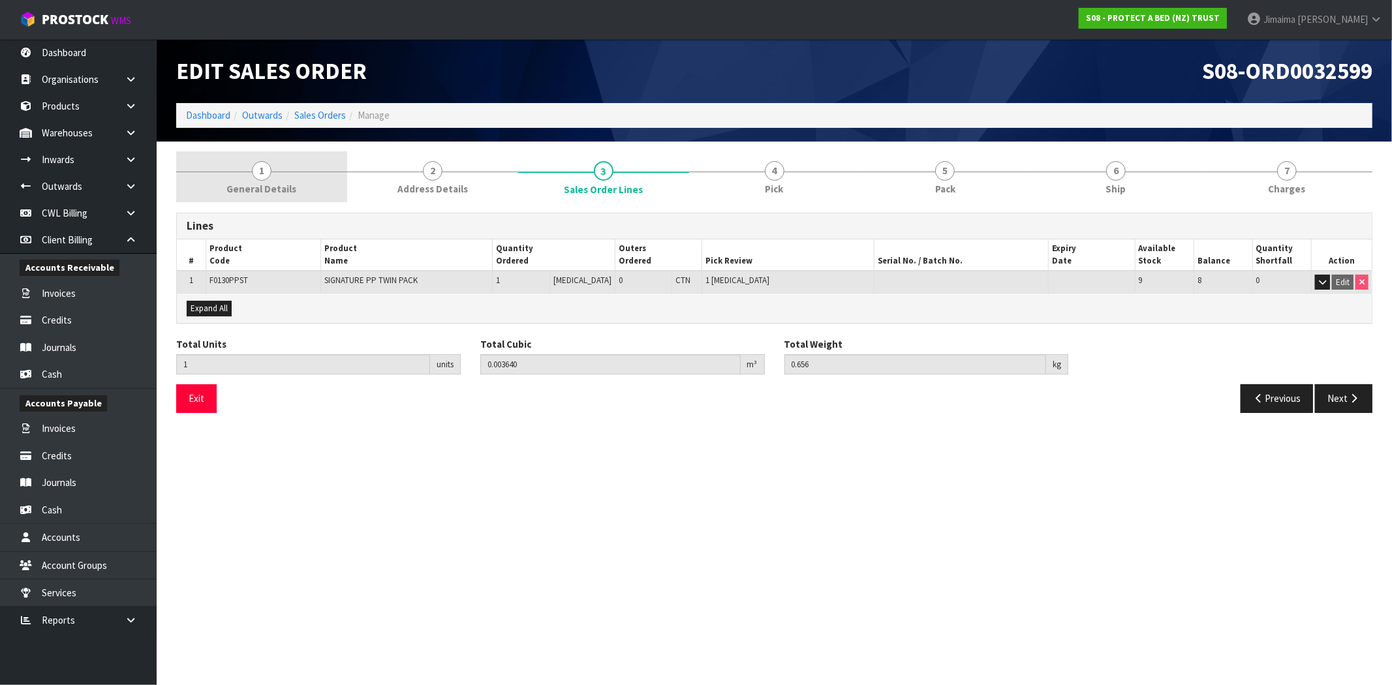
click at [278, 184] on span "General Details" at bounding box center [262, 189] width 70 height 14
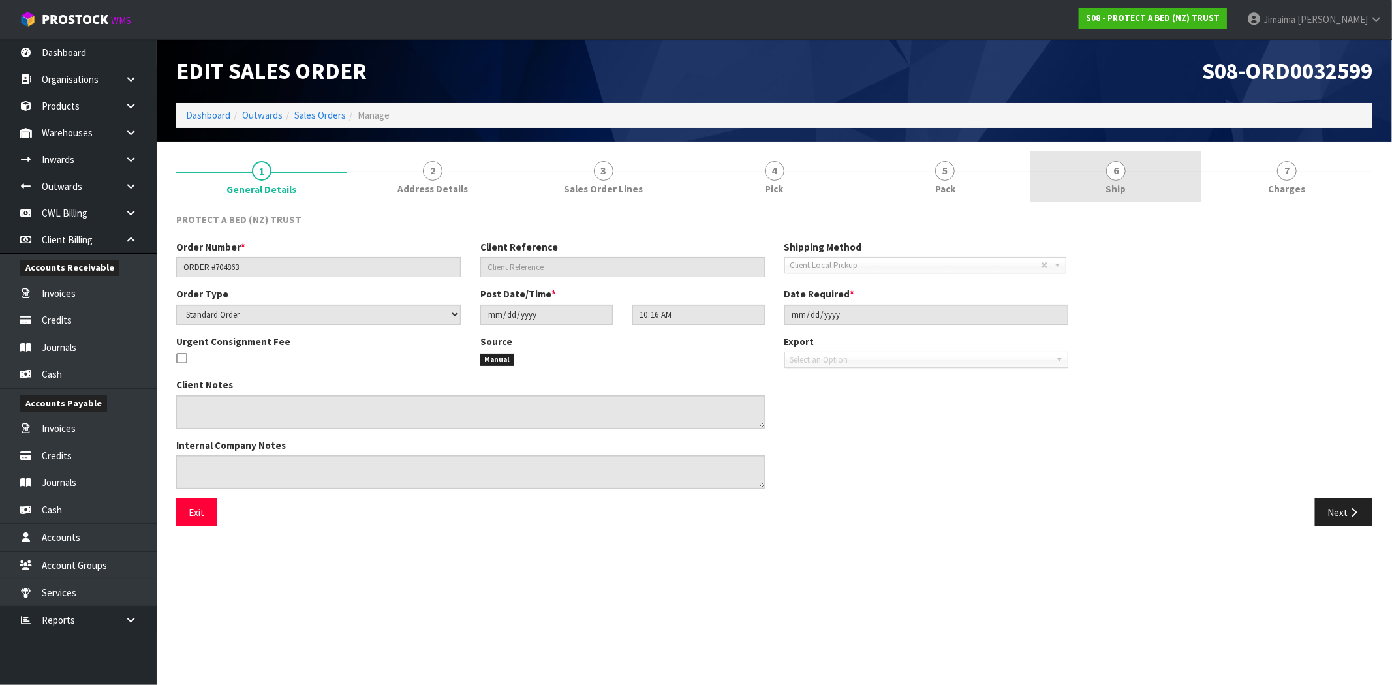
click at [1129, 185] on link "6 Ship" at bounding box center [1116, 177] width 171 height 52
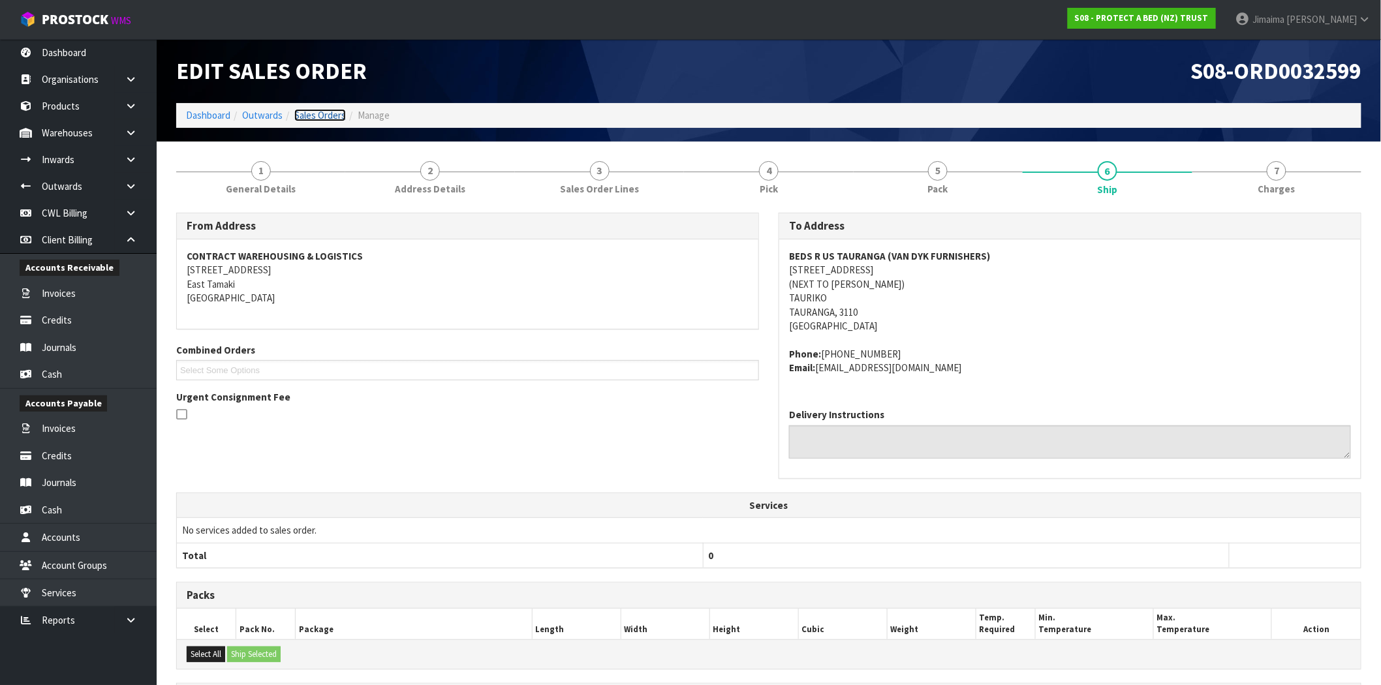
click at [302, 119] on link "Sales Orders" at bounding box center [320, 115] width 52 height 12
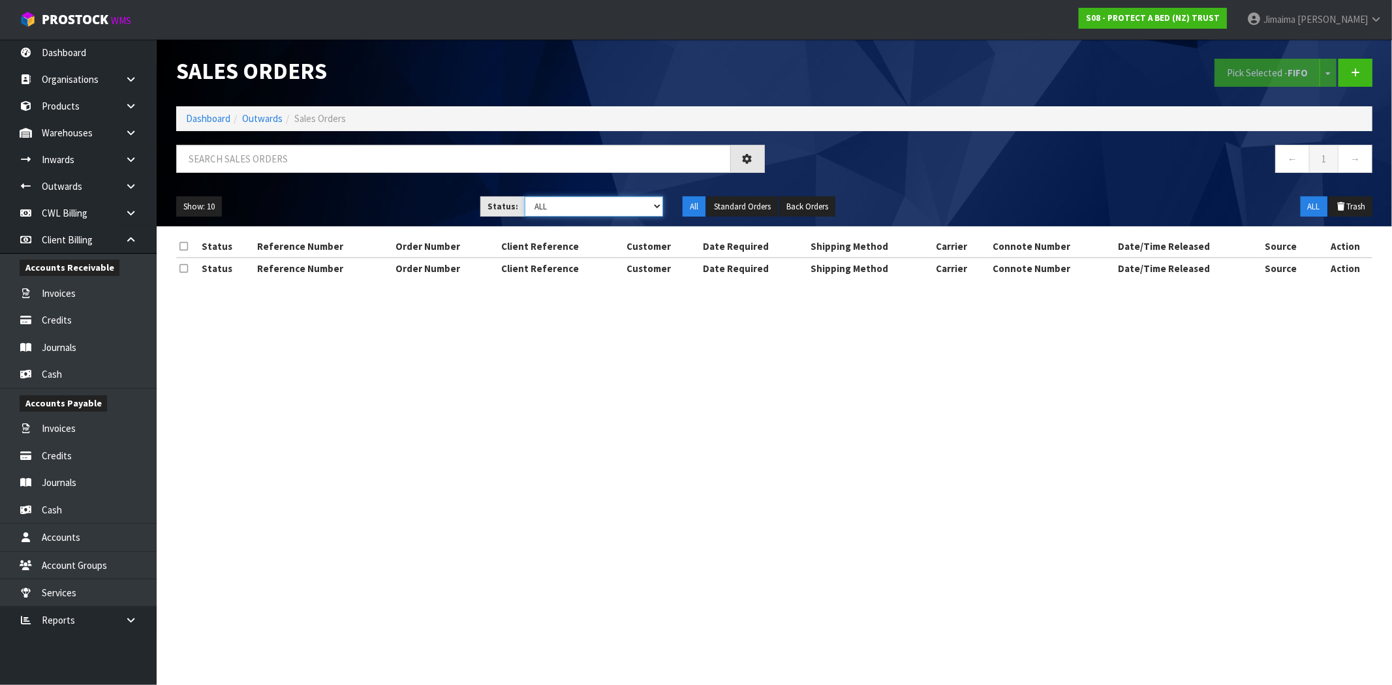
click at [563, 211] on select "Draft Pending Allocated Pending Pick Goods Picked Goods Packed Pending Charges …" at bounding box center [594, 206] width 138 height 20
select select "string:6"
click at [525, 196] on select "Draft Pending Allocated Pending Pick Goods Picked Goods Packed Pending Charges …" at bounding box center [594, 206] width 138 height 20
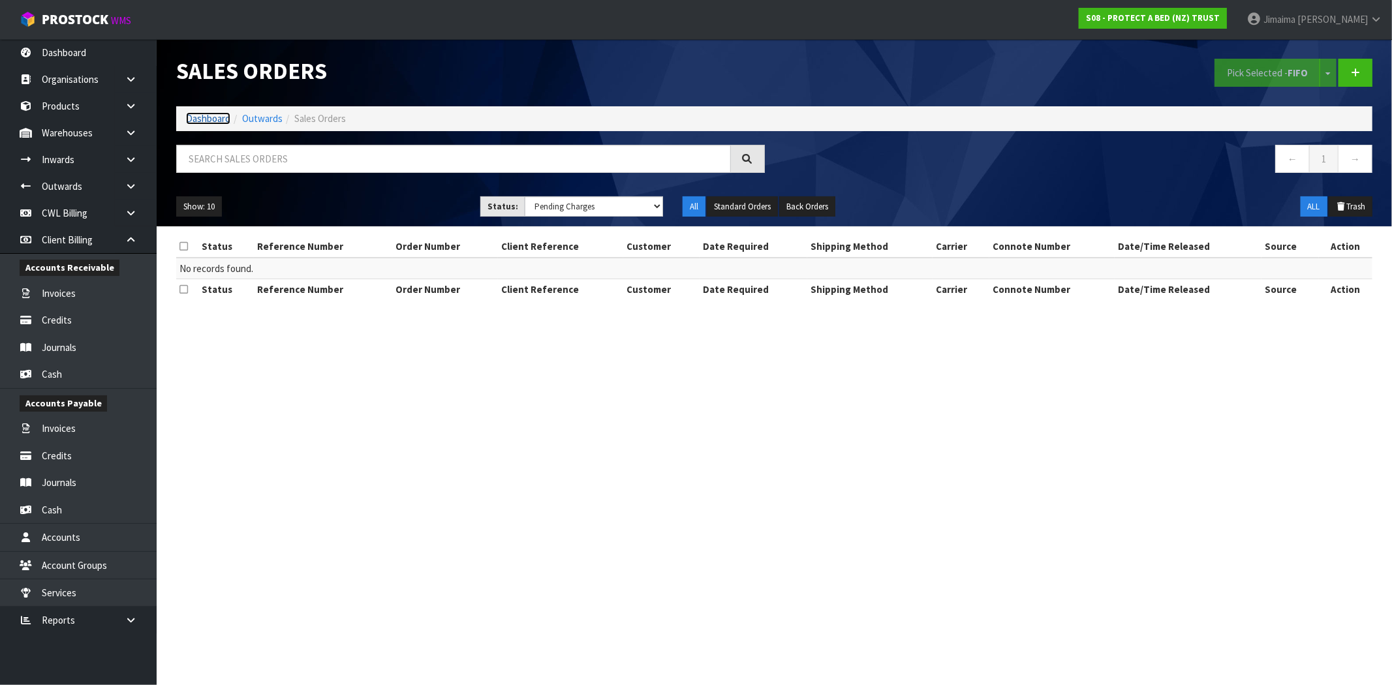
click at [211, 120] on link "Dashboard" at bounding box center [208, 118] width 44 height 12
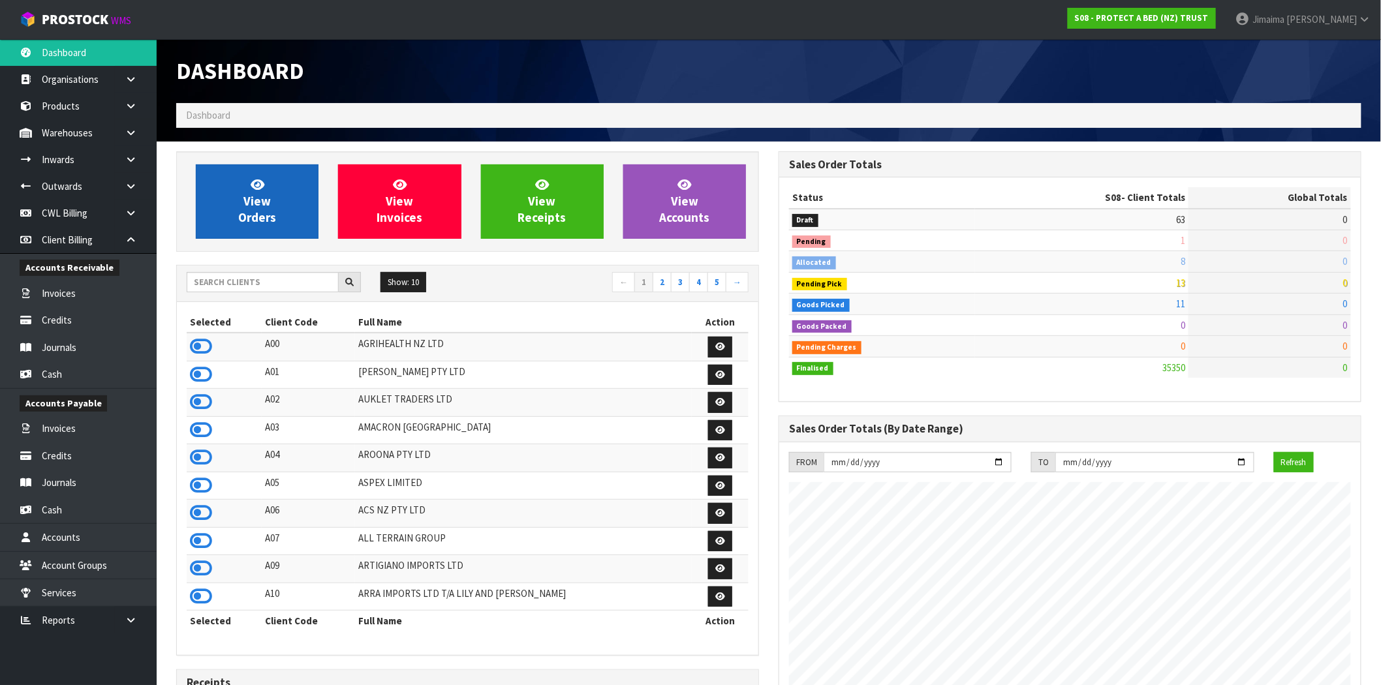
scroll to position [989, 602]
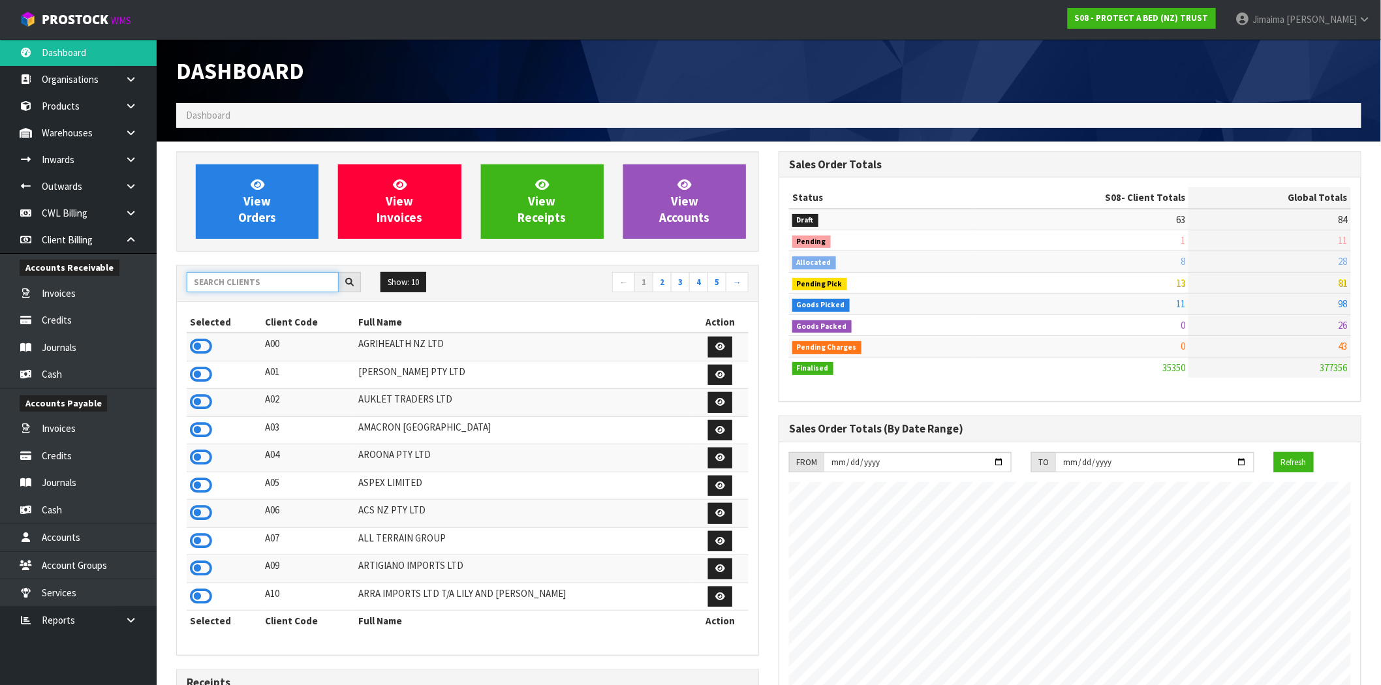
click at [240, 283] on input "text" at bounding box center [263, 282] width 152 height 20
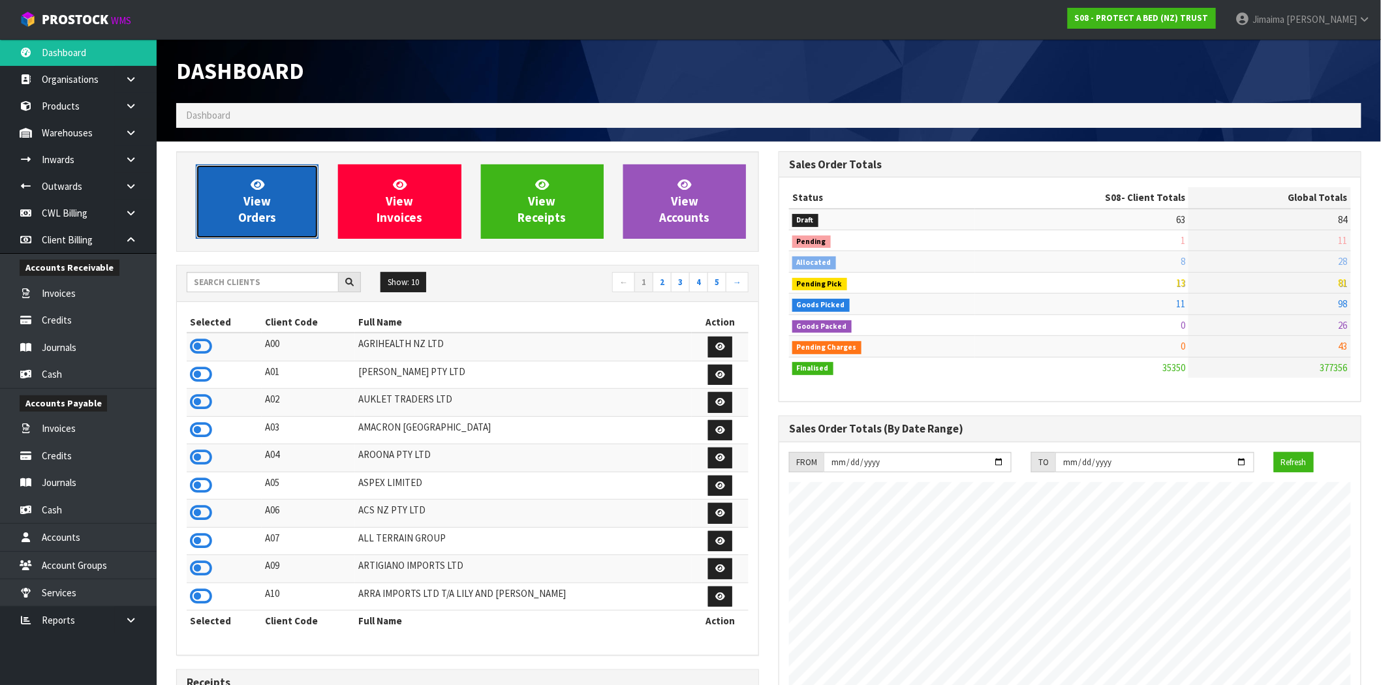
click at [259, 184] on icon at bounding box center [258, 184] width 14 height 12
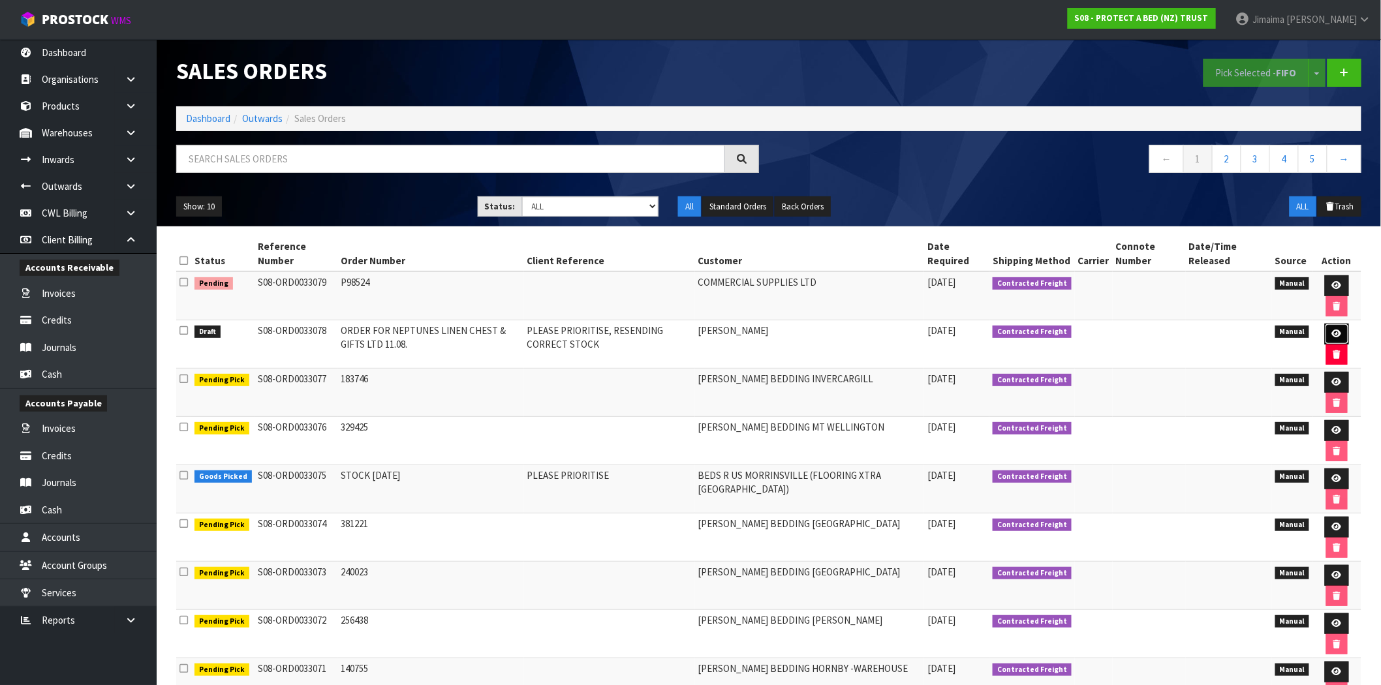
click at [1336, 330] on icon at bounding box center [1337, 334] width 10 height 8
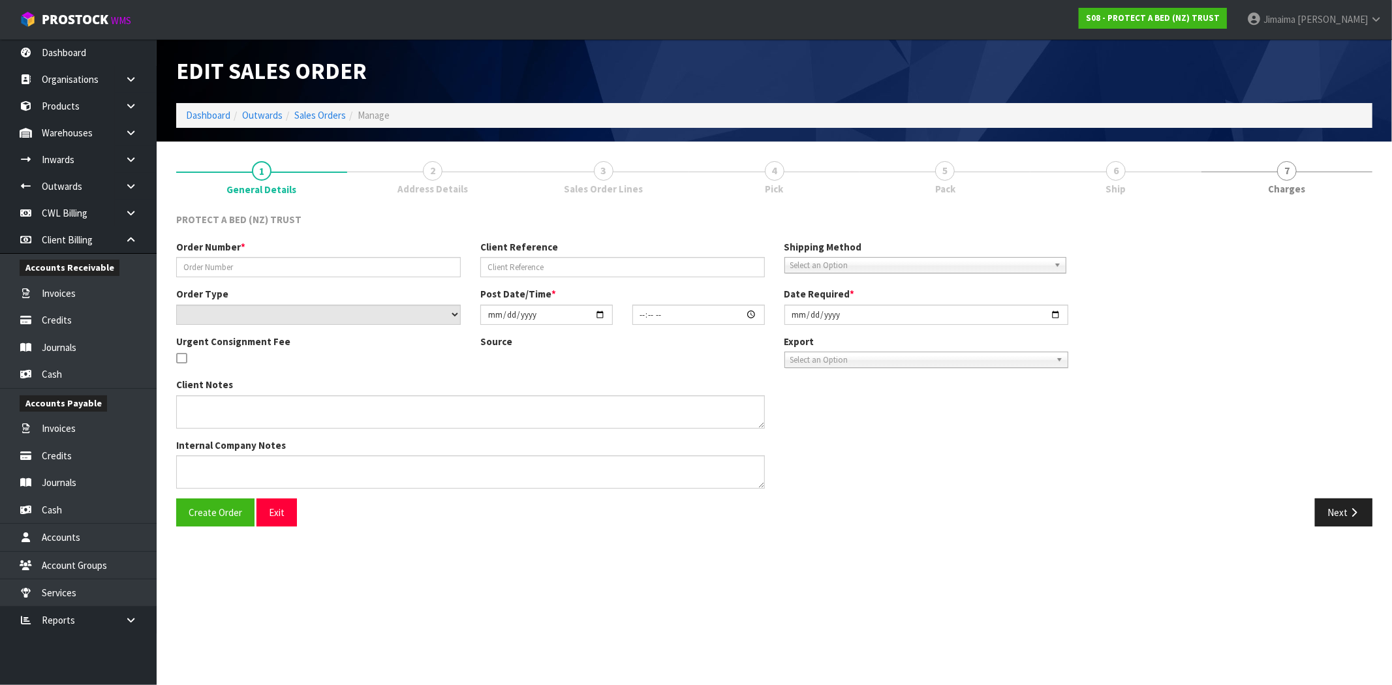
type input "ORDER FOR NEPTUNES LINEN CHEST & GIFTS LTD 11.08."
type input "PLEASE PRIORITISE, RESENDING CORRECT STOCK"
select select "number:0"
type input "2025-08-19"
type input "14:05:00.000"
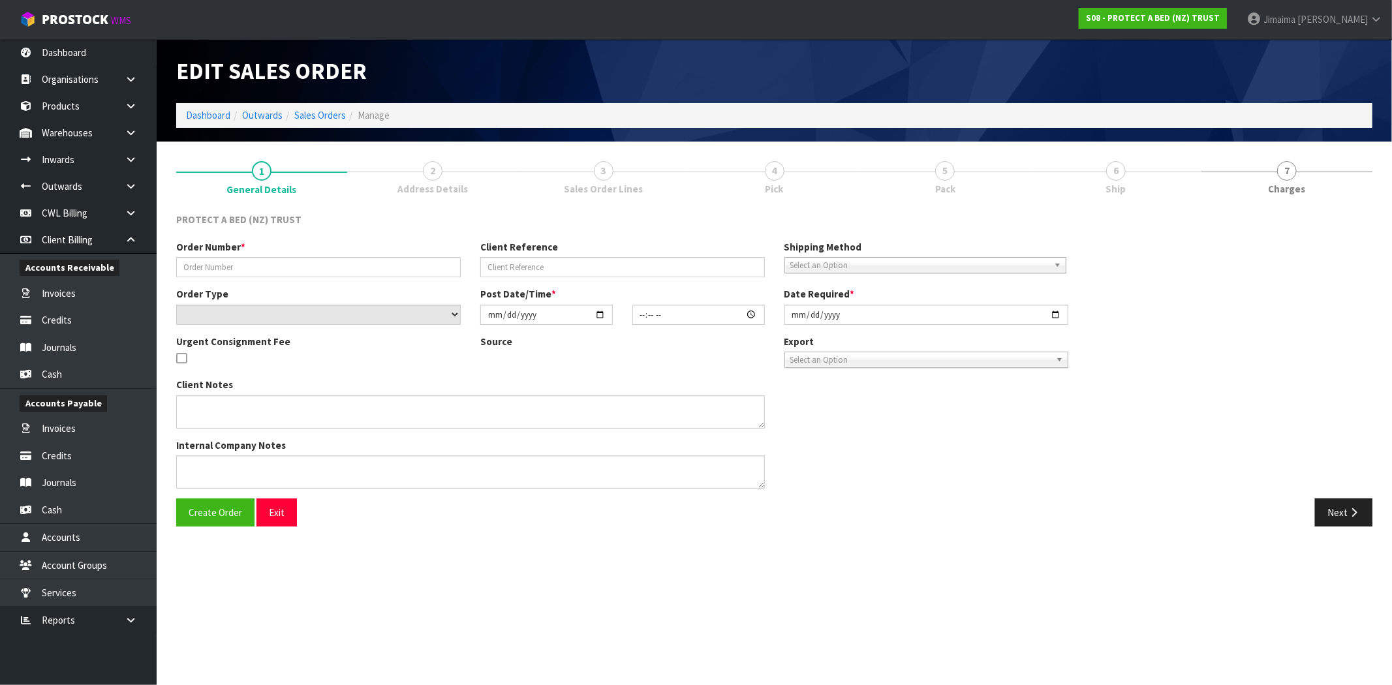
type input "2025-08-20"
type textarea "SEND OUT DIRECTLY TO MY CUSTOMER WITHOUT ANY PAPERWORK"
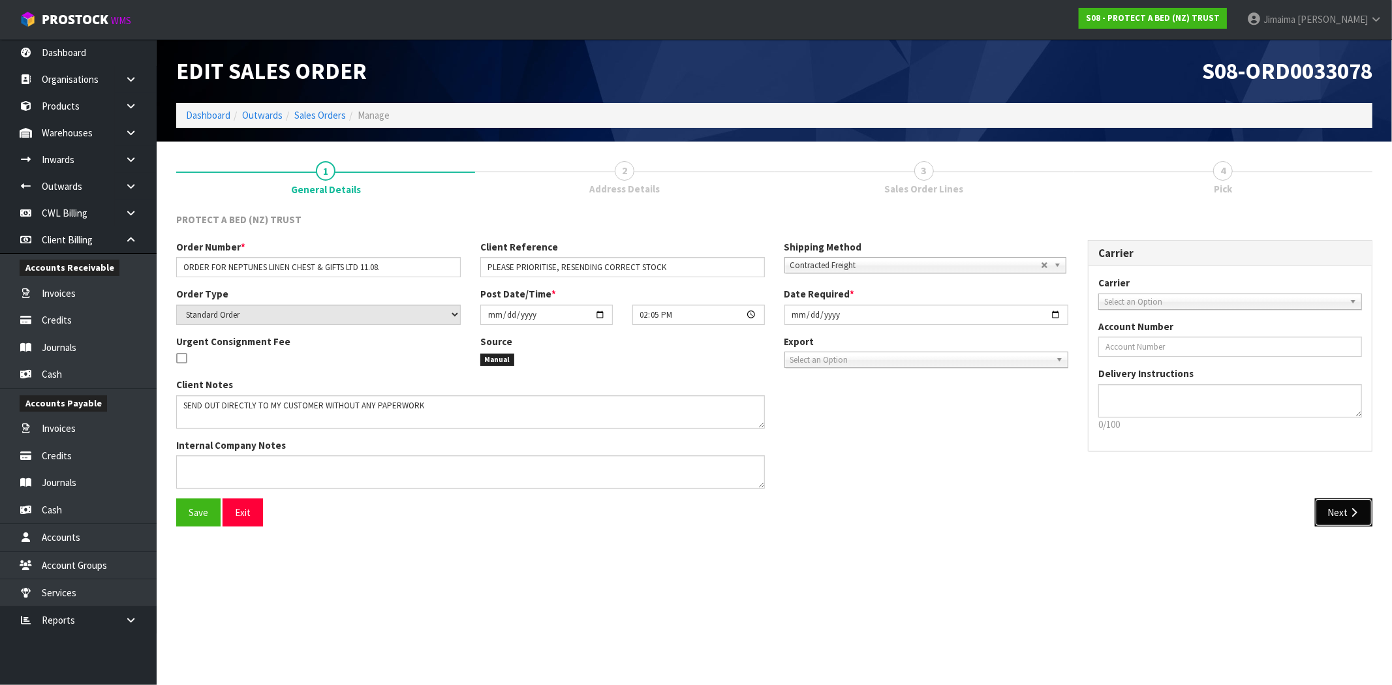
drag, startPoint x: 1339, startPoint y: 512, endPoint x: 1345, endPoint y: 531, distance: 20.6
click at [1339, 512] on button "Next" at bounding box center [1343, 513] width 57 height 28
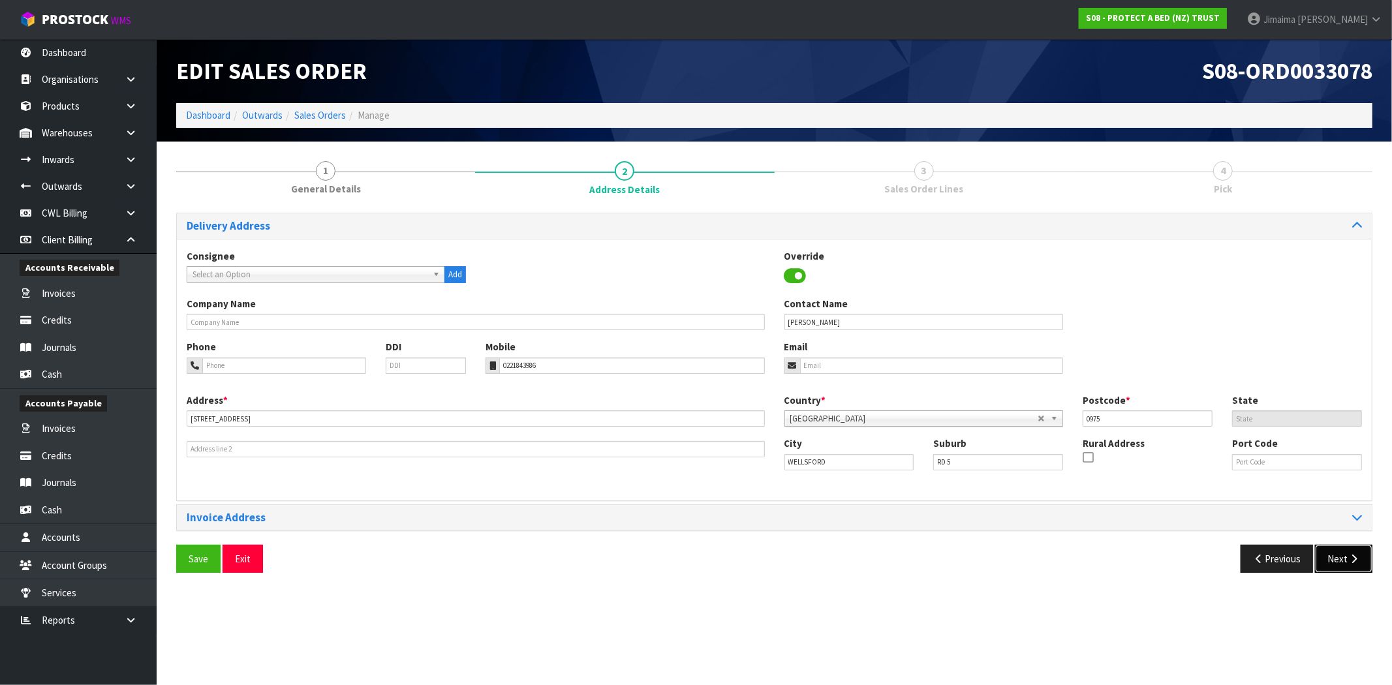
click at [1345, 563] on button "Next" at bounding box center [1343, 559] width 57 height 28
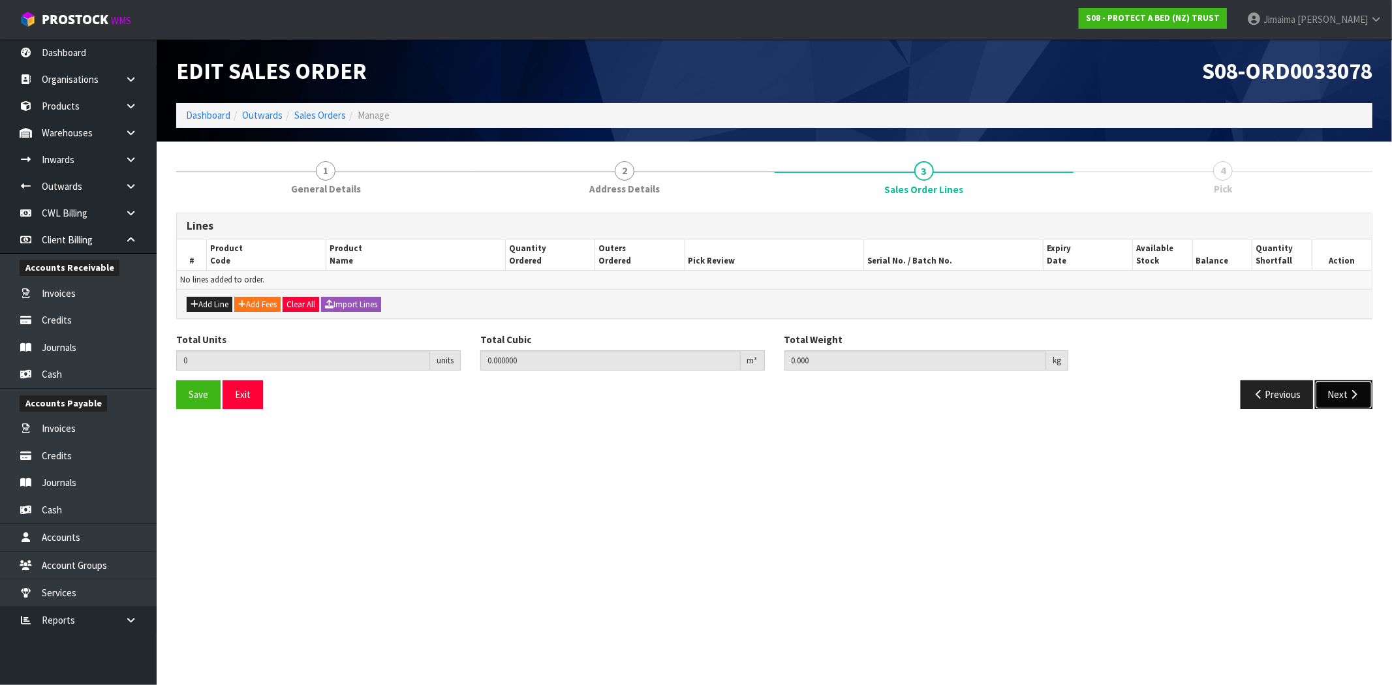
click at [1342, 392] on button "Next" at bounding box center [1343, 395] width 57 height 28
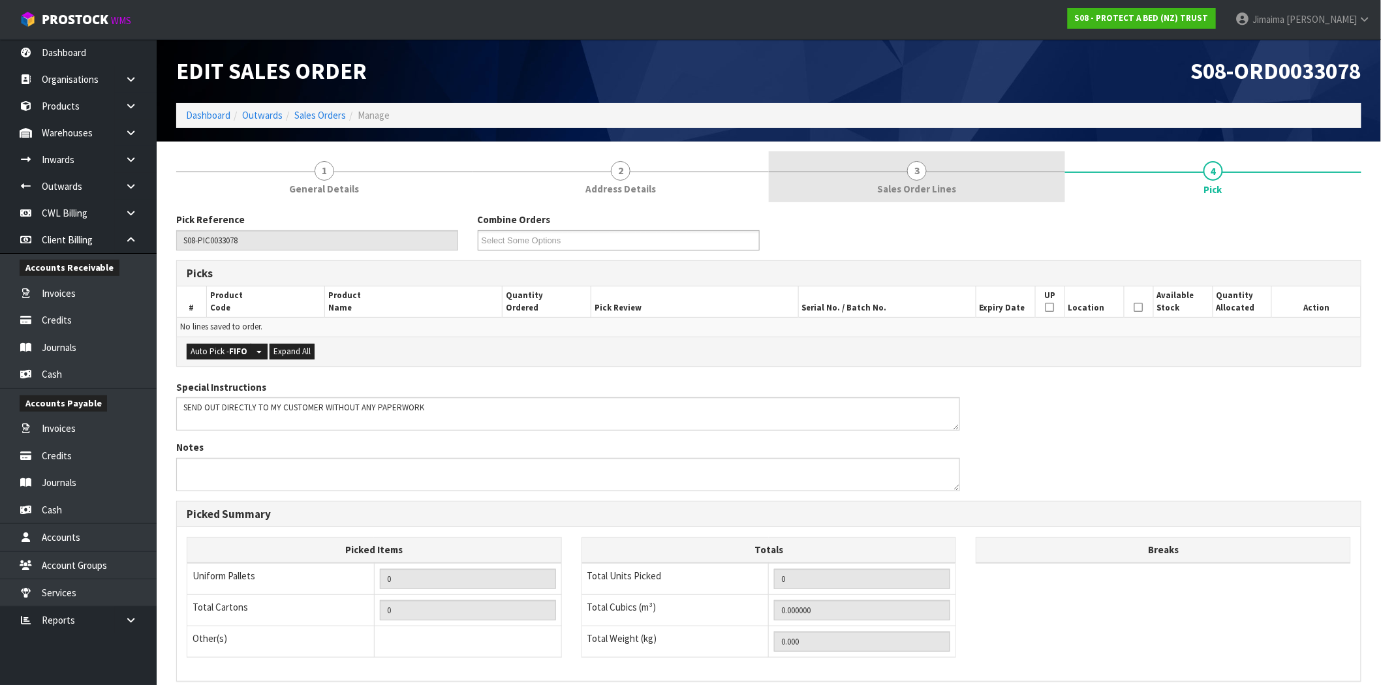
click at [860, 183] on link "3 Sales Order Lines" at bounding box center [917, 177] width 296 height 52
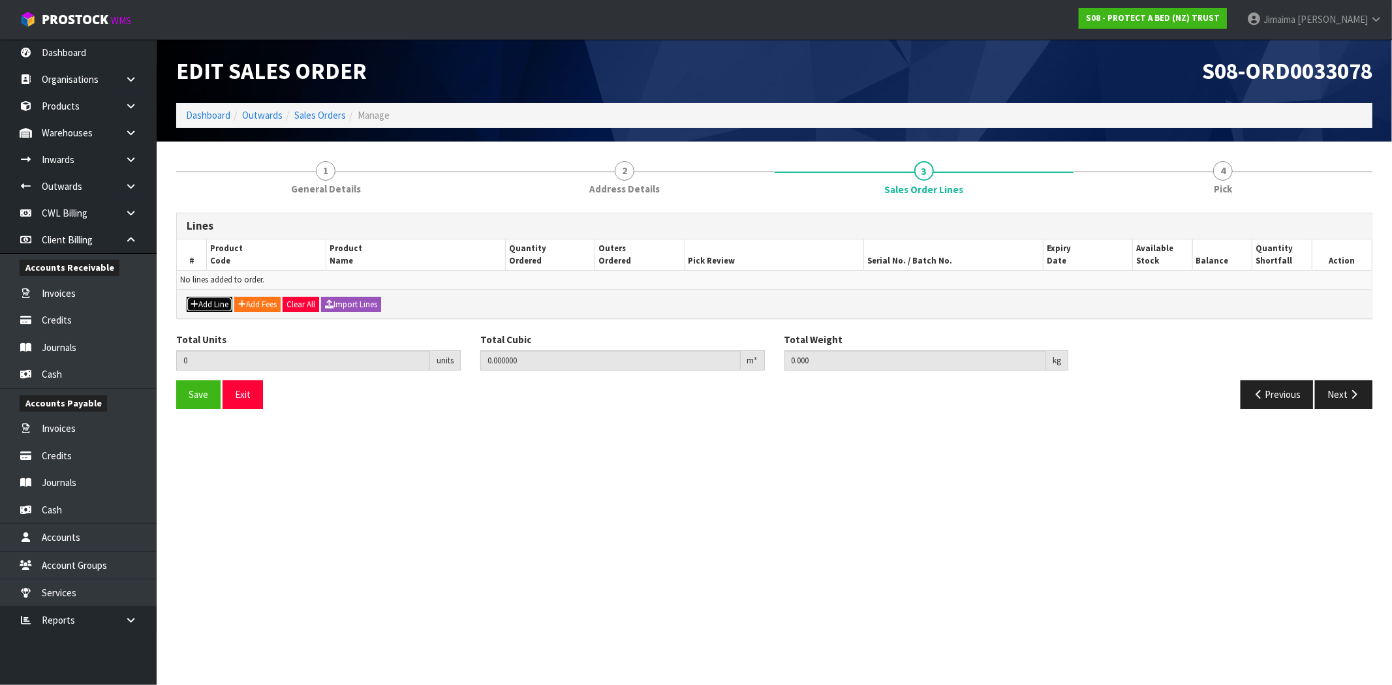
click at [210, 302] on button "Add Line" at bounding box center [210, 305] width 46 height 16
type input "0"
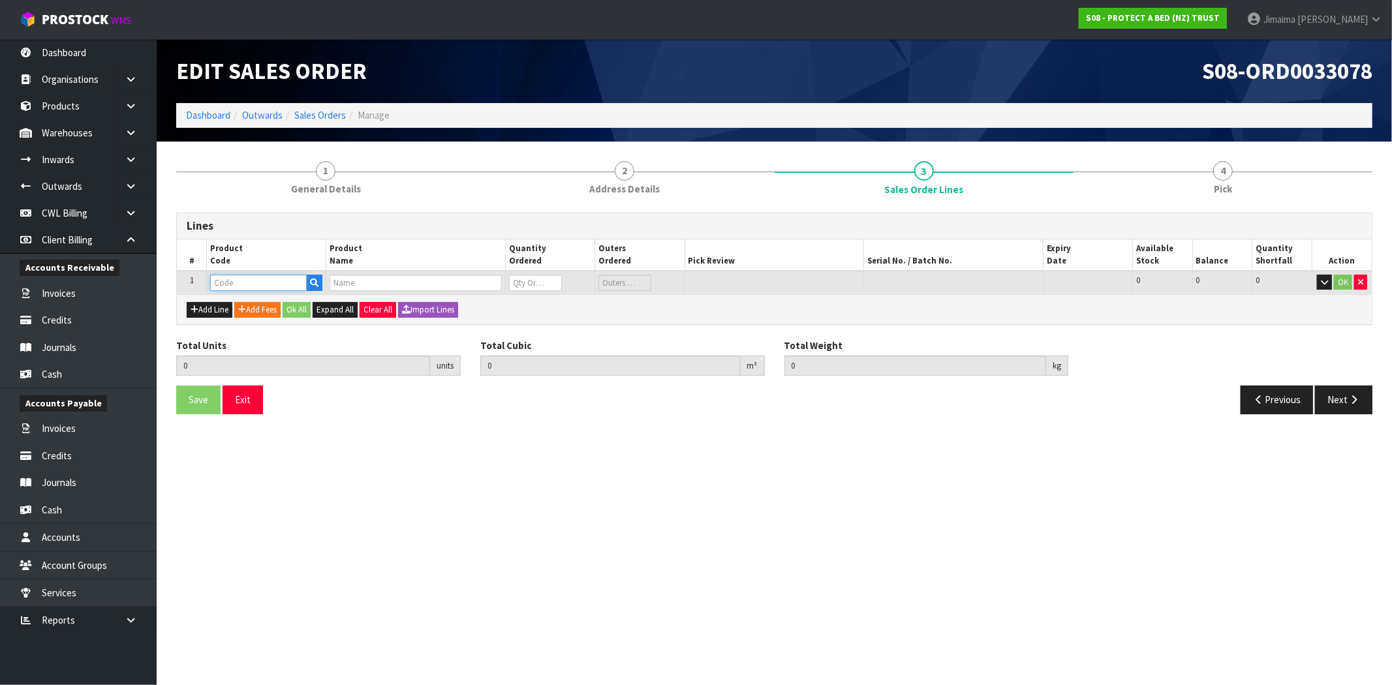
click at [263, 282] on input "text" at bounding box center [258, 283] width 97 height 16
paste input "F0195SKN0"
type input "F0195SKN0"
type input "0.000000"
type input "0.000"
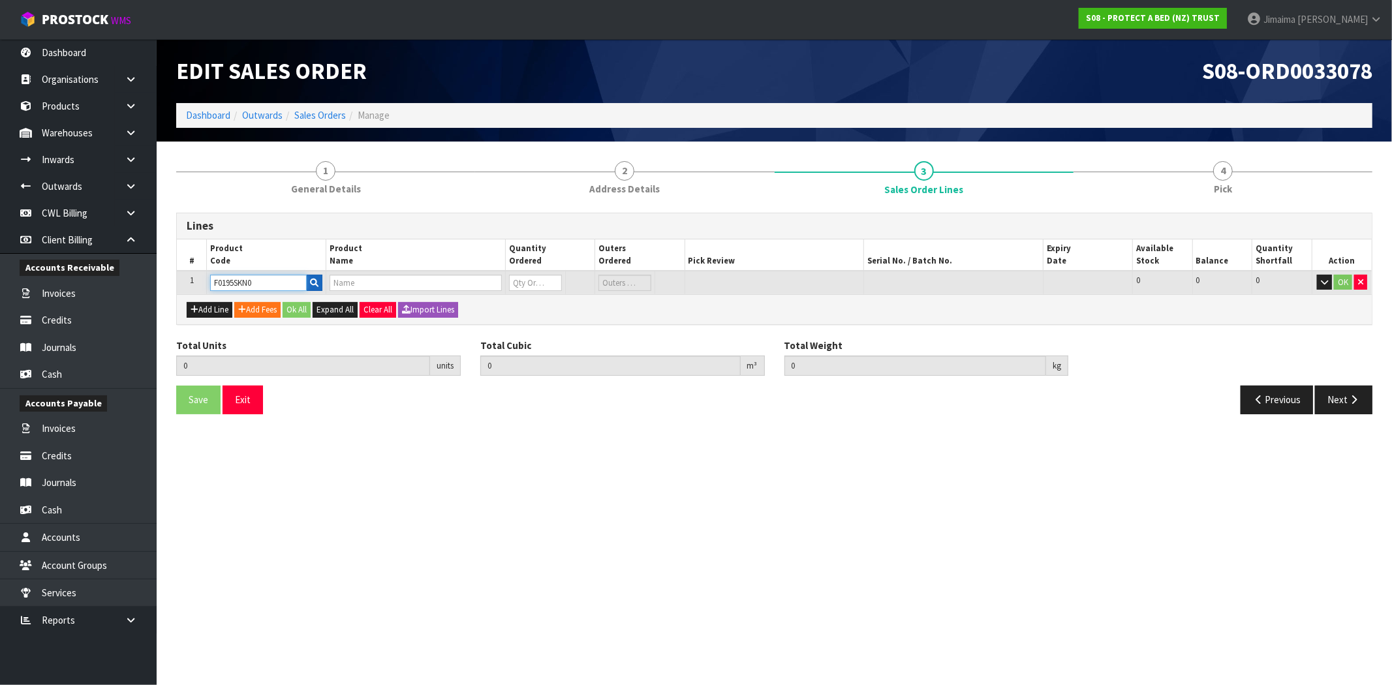
type input "QUILT PROTECTOR SUPER KING"
type input "0"
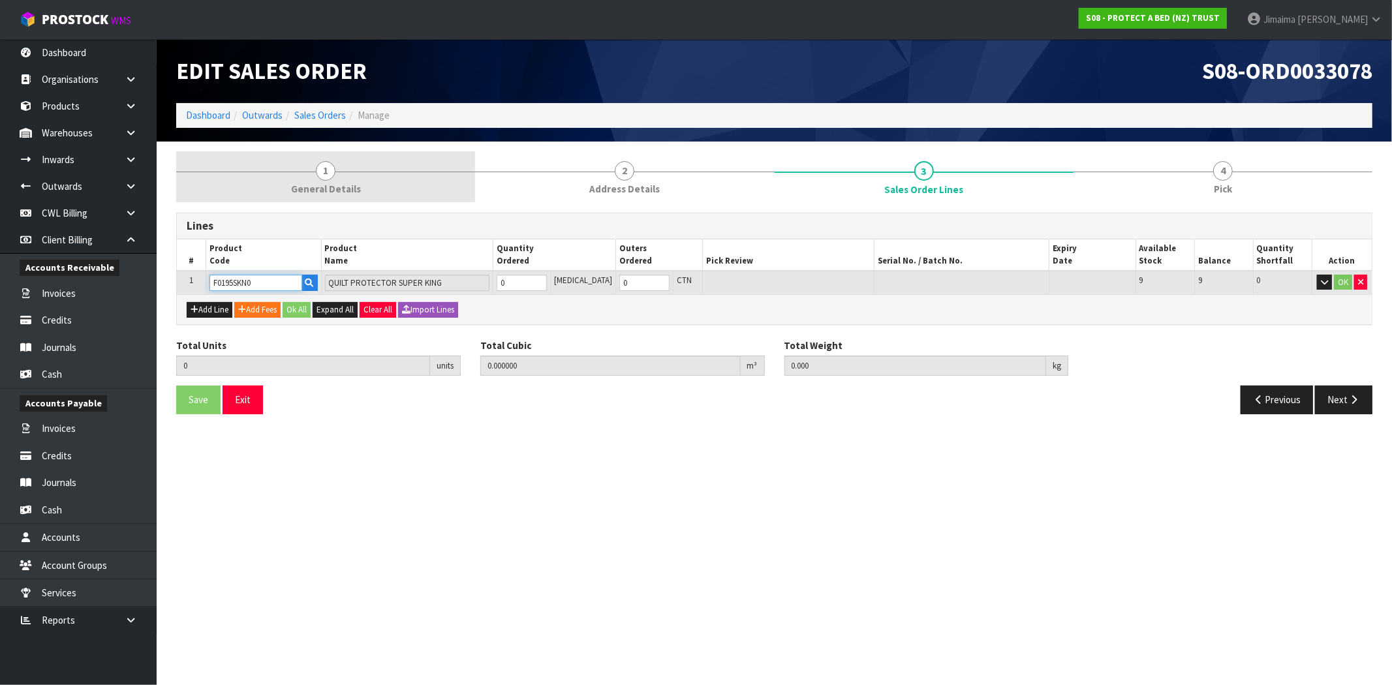
type input "F0195SKN0"
click at [381, 178] on link "1 General Details" at bounding box center [325, 177] width 299 height 52
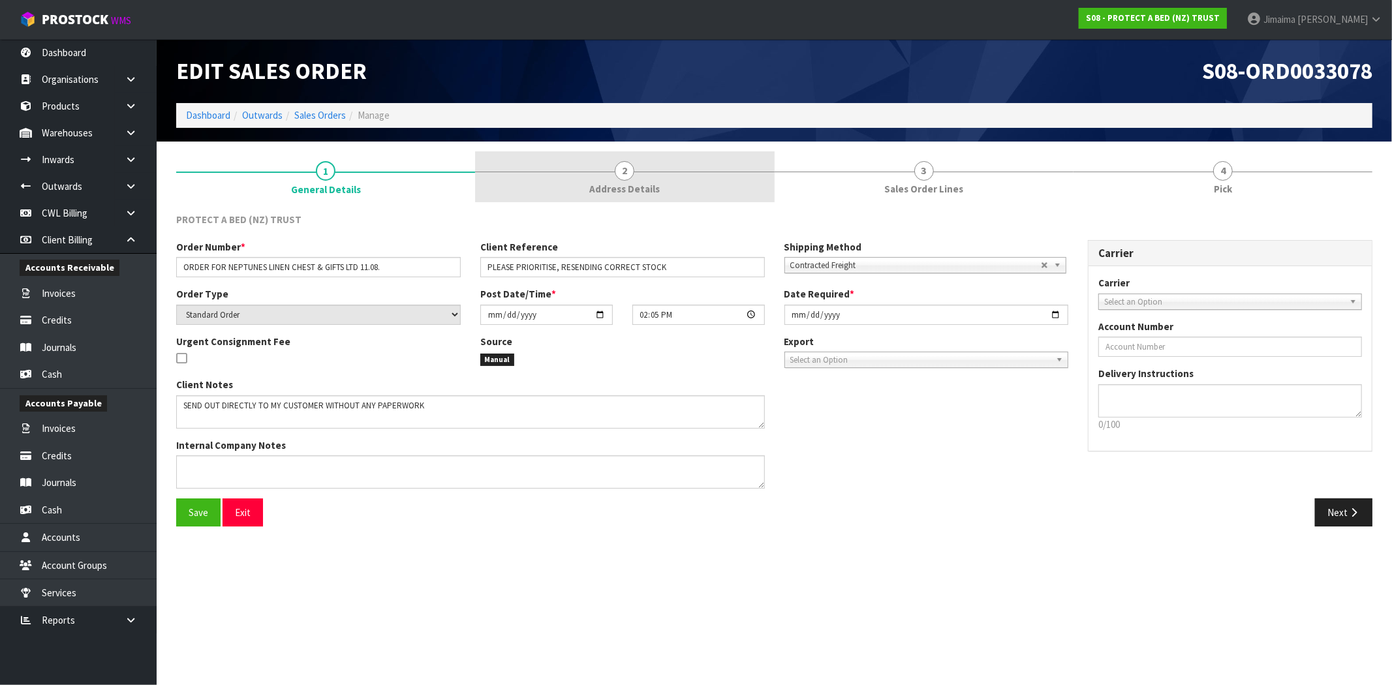
click at [633, 189] on span "Address Details" at bounding box center [624, 189] width 70 height 14
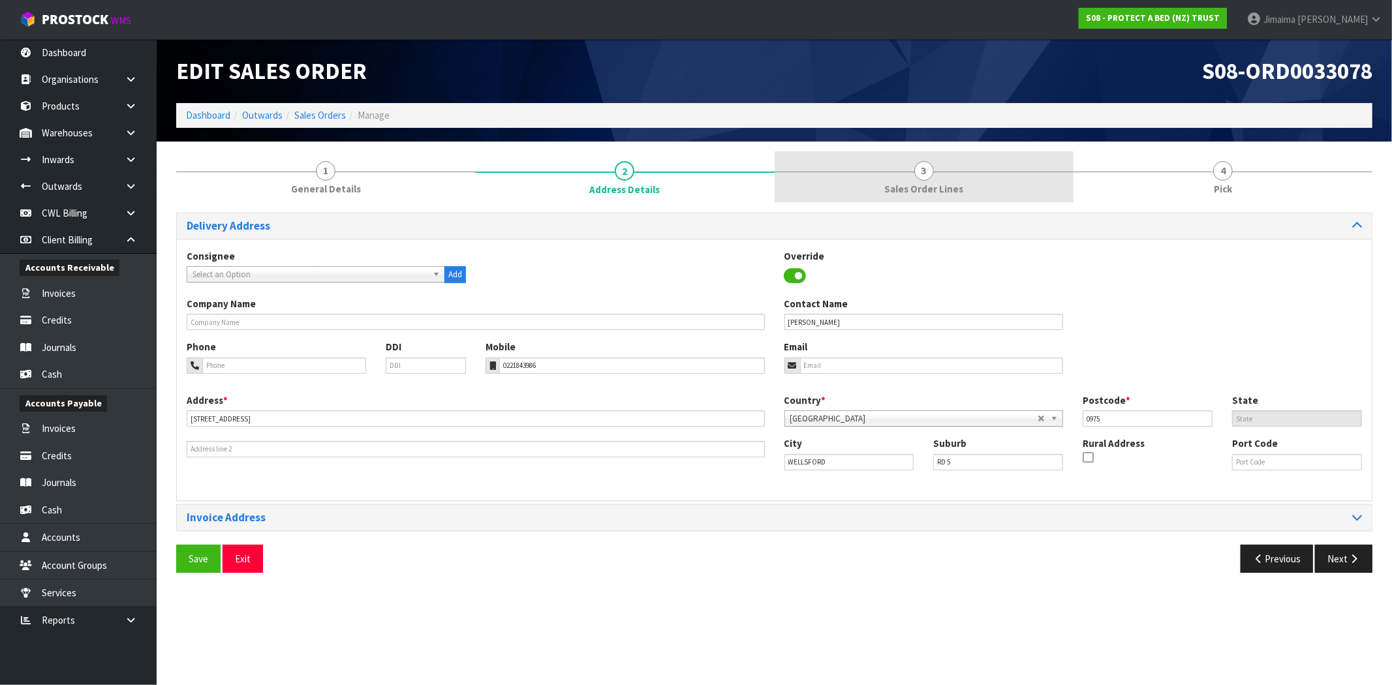
click at [957, 182] on span "Sales Order Lines" at bounding box center [923, 189] width 79 height 14
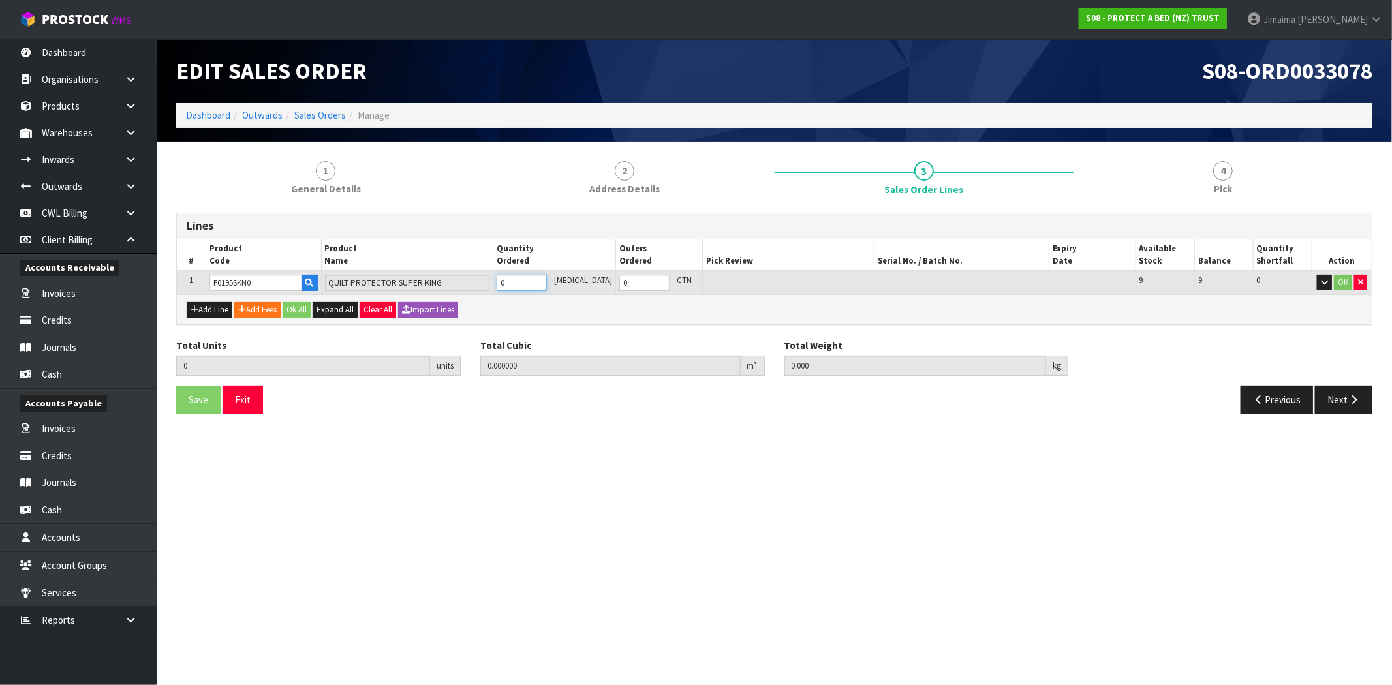
click at [510, 285] on input "0" at bounding box center [522, 283] width 50 height 16
click at [525, 284] on input "0" at bounding box center [522, 283] width 50 height 16
type input "1"
type input "0.008624"
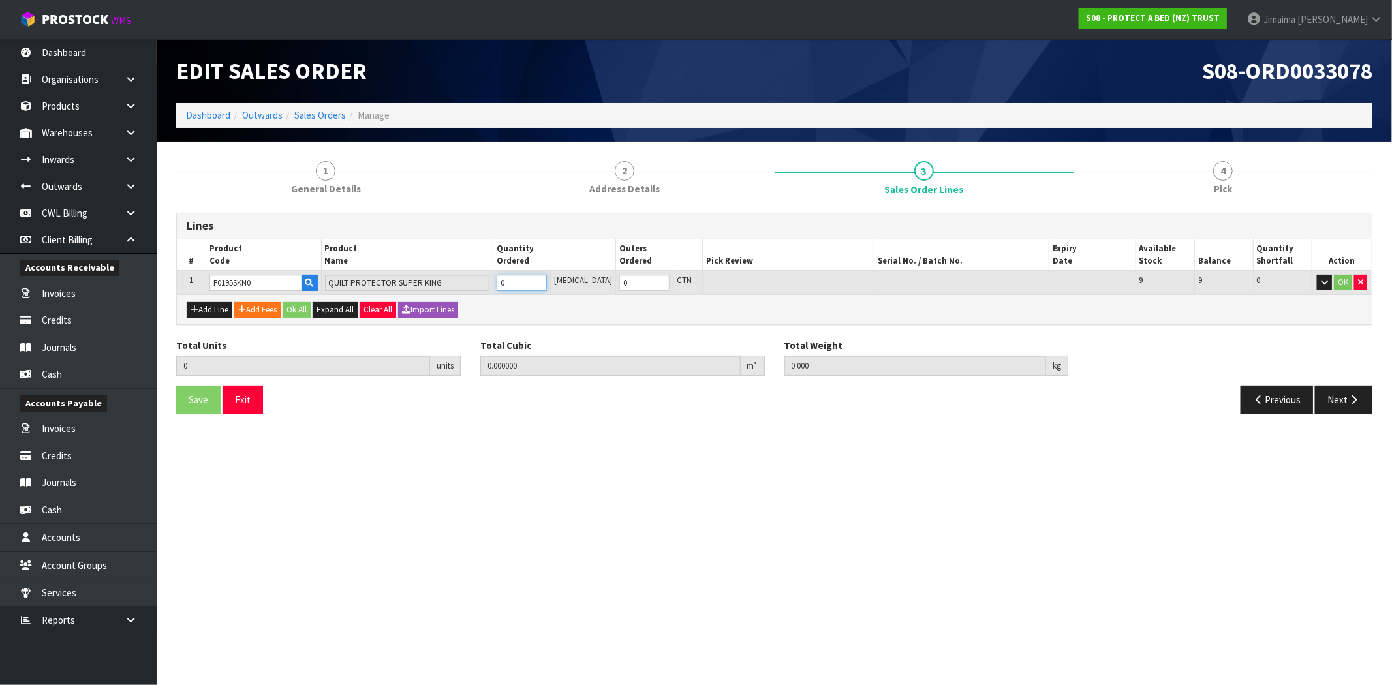
type input "2.2"
type input "1"
click at [1345, 279] on button "OK" at bounding box center [1343, 283] width 18 height 16
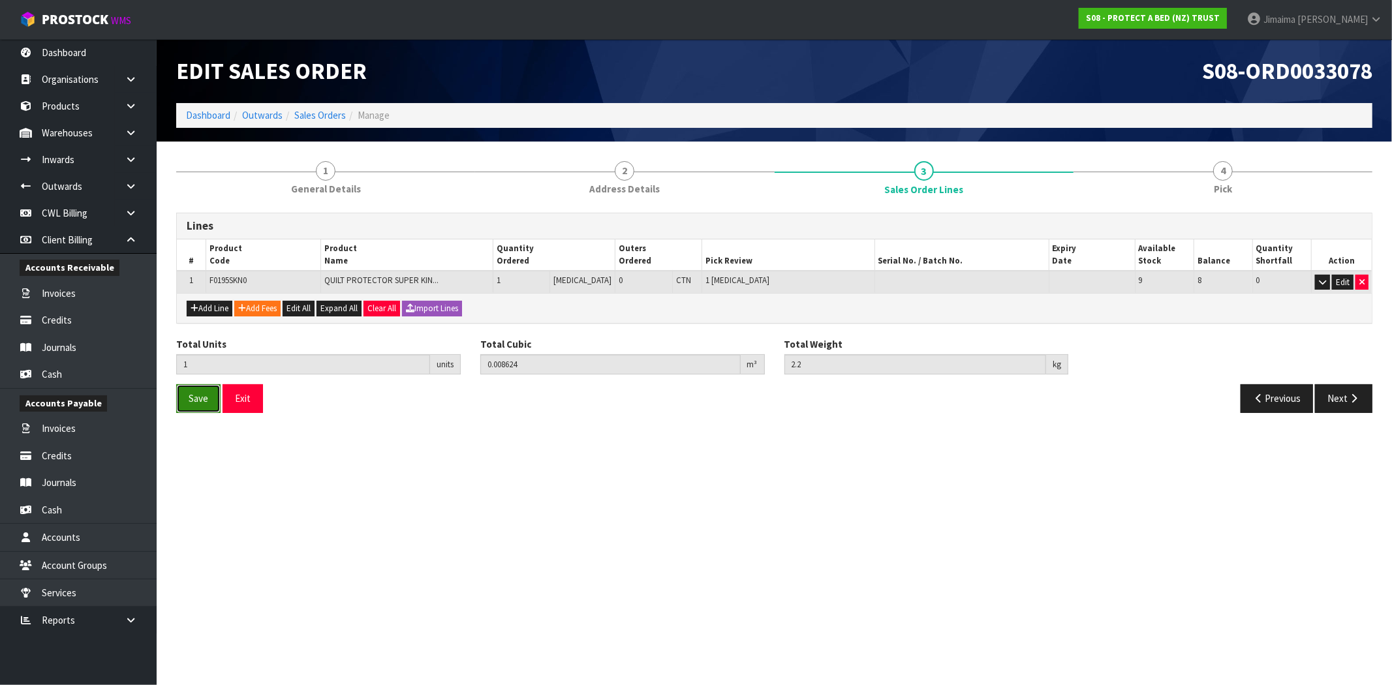
click at [209, 396] on button "Save" at bounding box center [198, 398] width 44 height 28
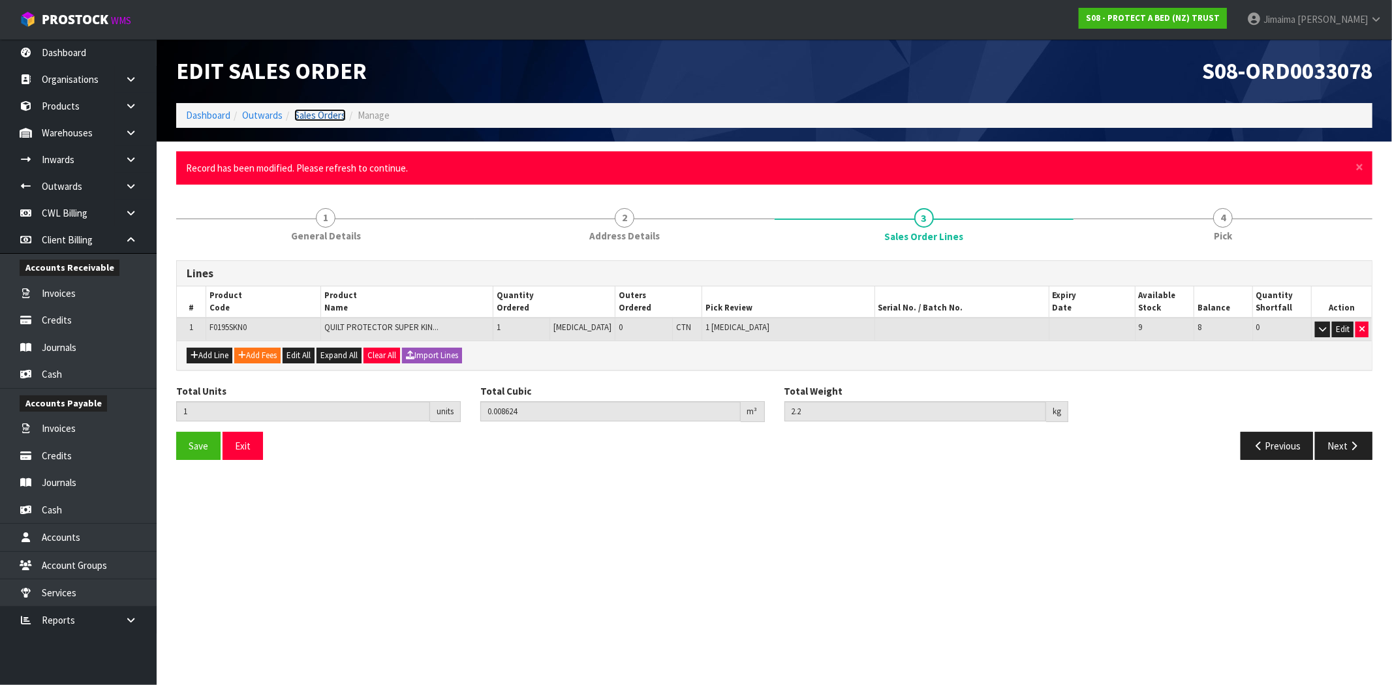
click at [321, 114] on link "Sales Orders" at bounding box center [320, 115] width 52 height 12
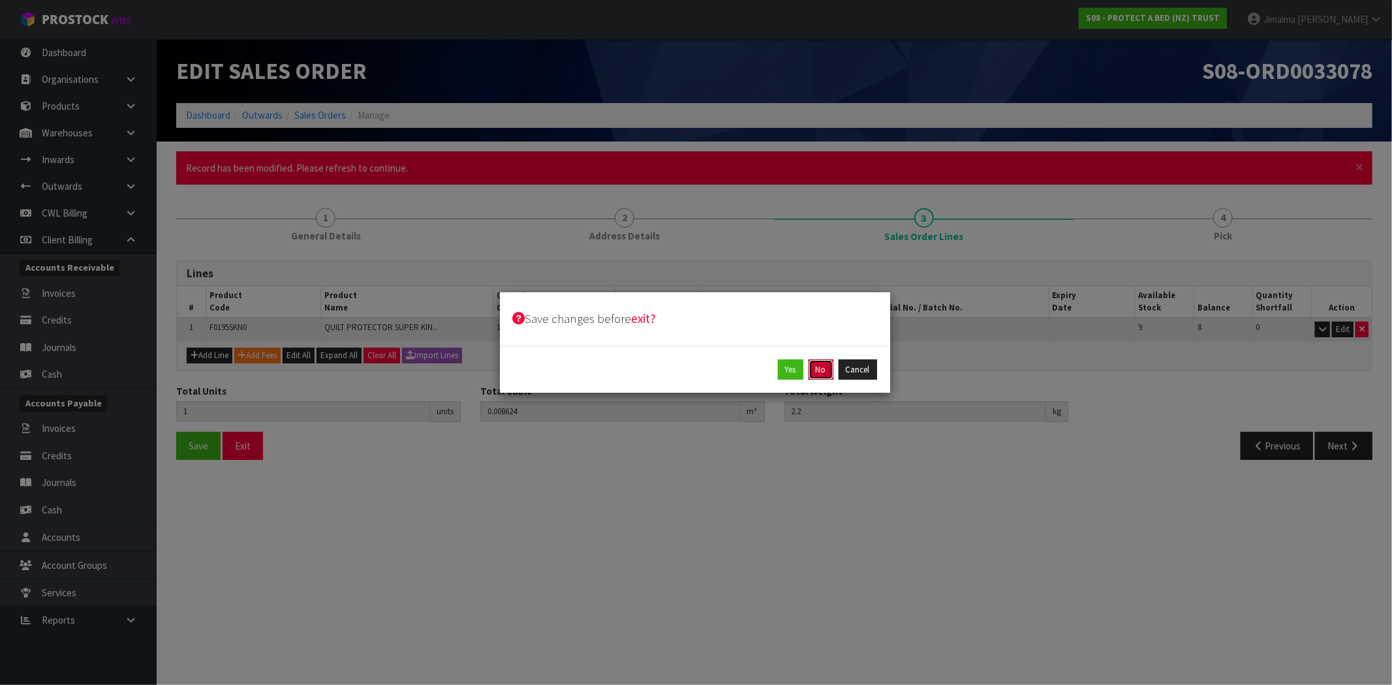
click at [821, 364] on button "No" at bounding box center [821, 370] width 25 height 21
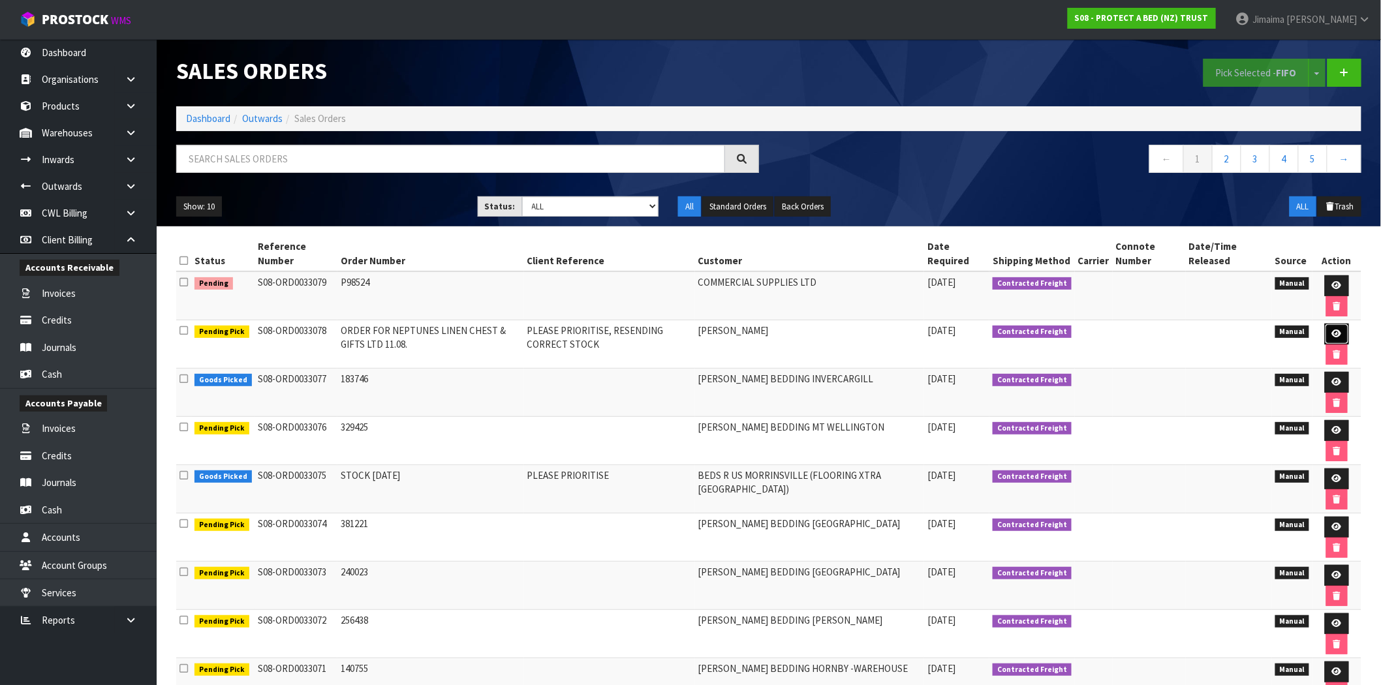
click at [1341, 334] on icon at bounding box center [1337, 334] width 10 height 8
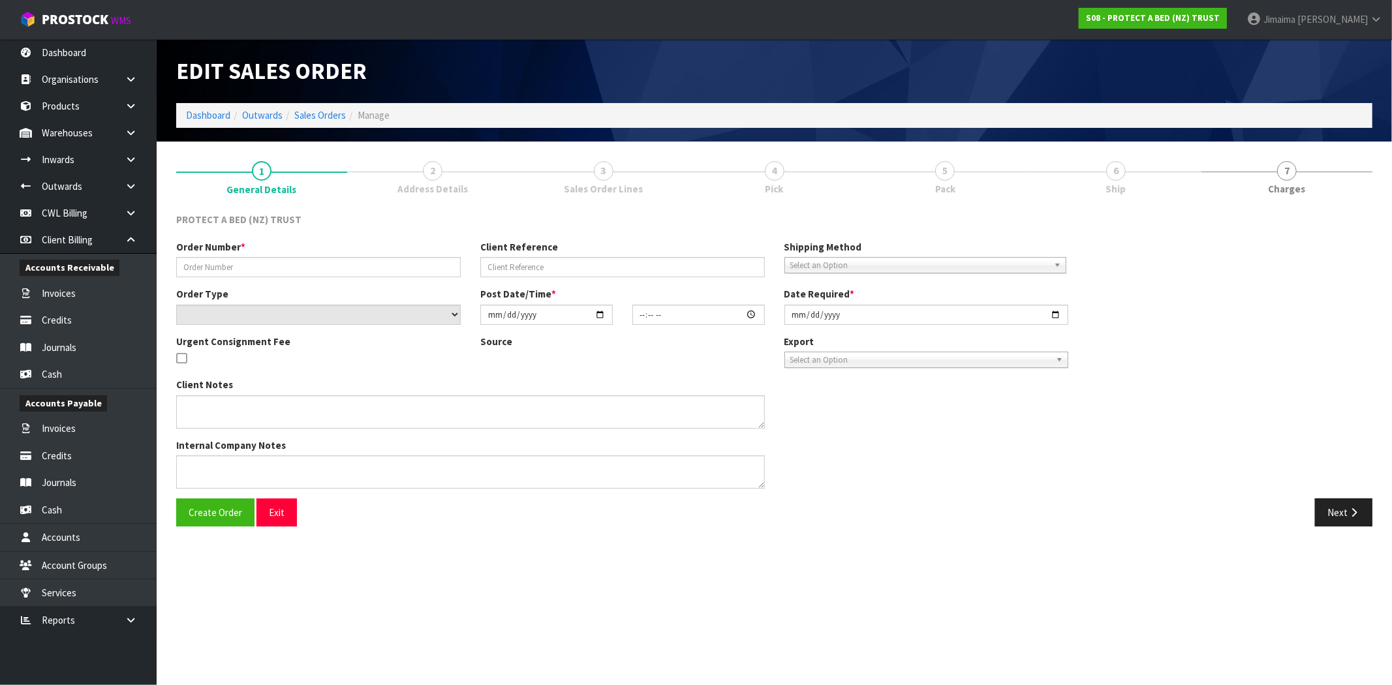
type input "ORDER FOR NEPTUNES LINEN CHEST & GIFTS LTD 11.08."
type input "PLEASE PRIORITISE, RESENDING CORRECT STOCK"
select select "number:0"
type input "2025-08-19"
type input "14:05:00.000"
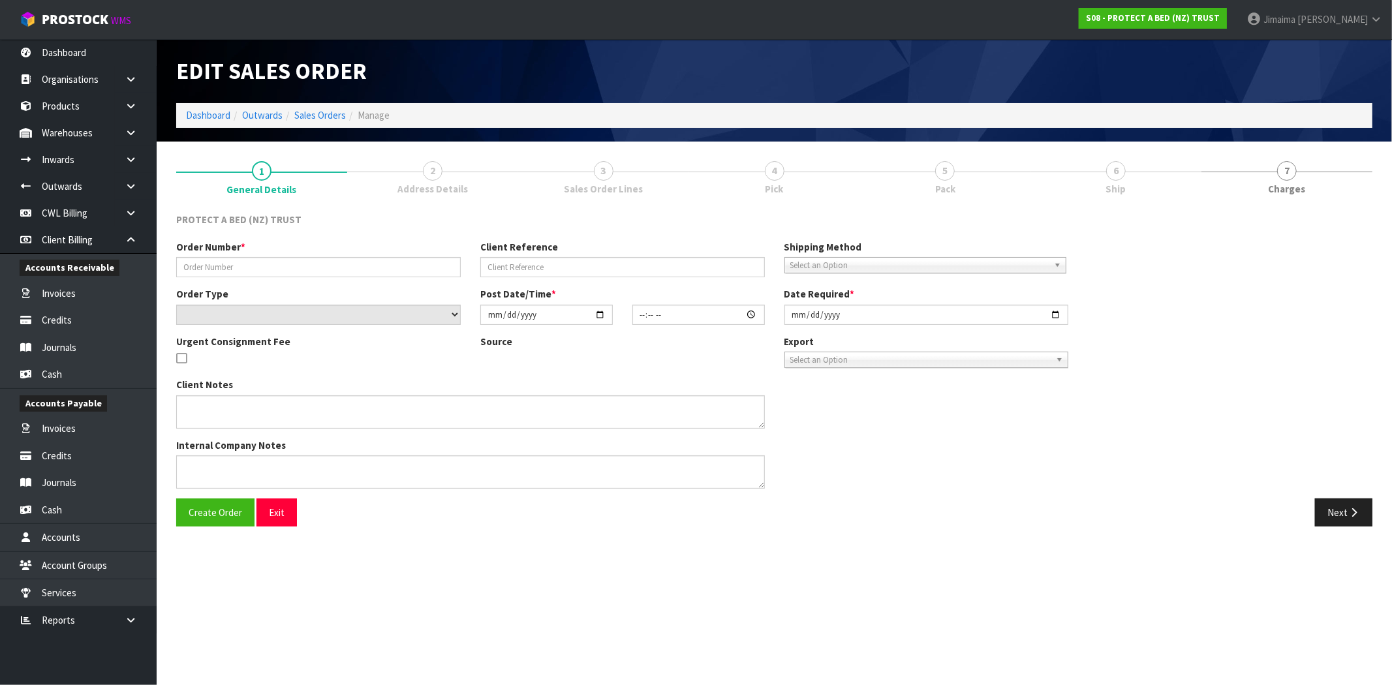
type input "2025-08-20"
type textarea "SEND OUT DIRECTLY TO MY CUSTOMER WITHOUT ANY PAPERWORK"
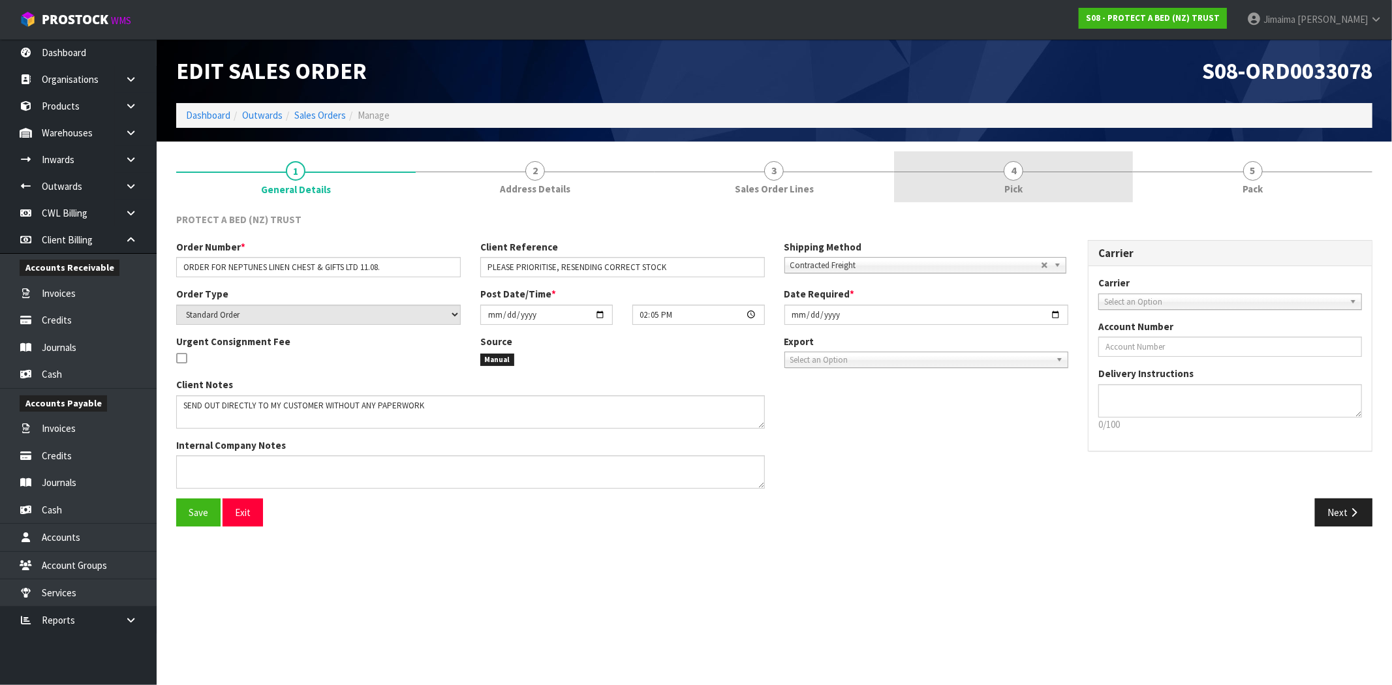
click at [828, 172] on link "3 Sales Order Lines" at bounding box center [775, 177] width 240 height 52
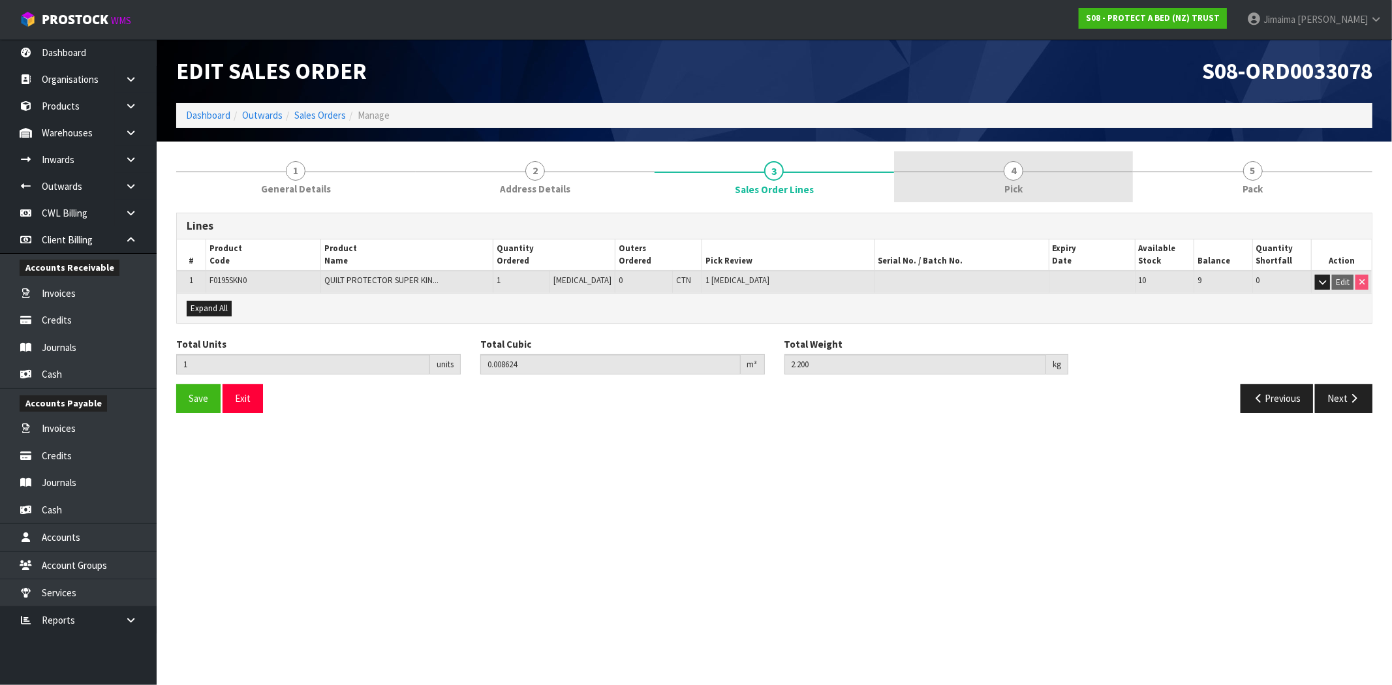
click at [1041, 178] on link "4 Pick" at bounding box center [1014, 177] width 240 height 52
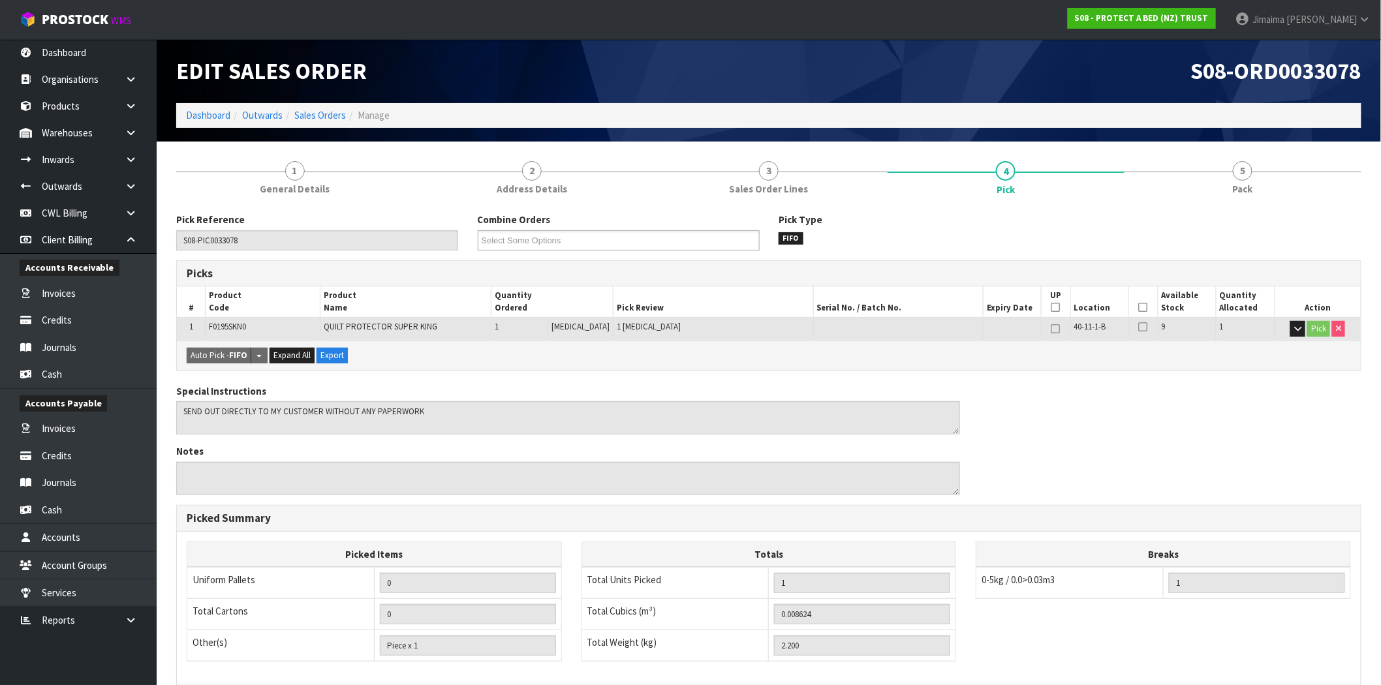
click at [1139, 308] on icon at bounding box center [1143, 307] width 9 height 1
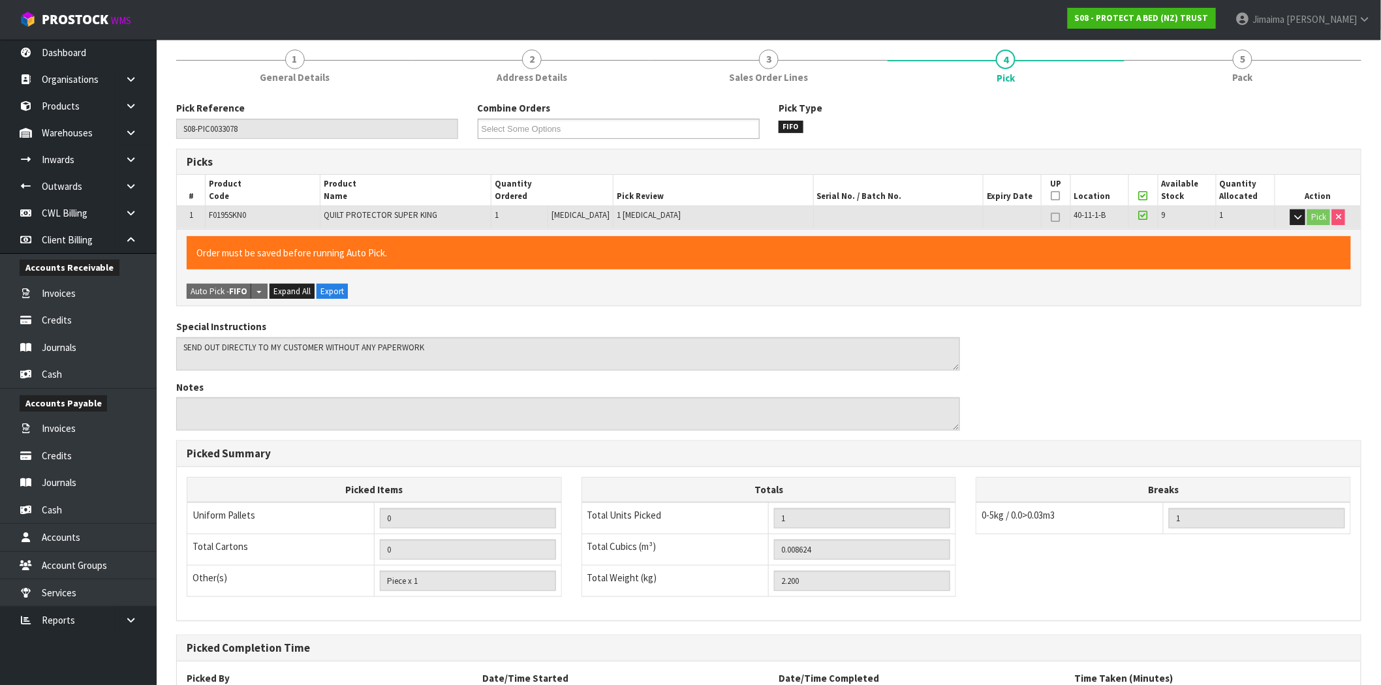
scroll to position [227, 0]
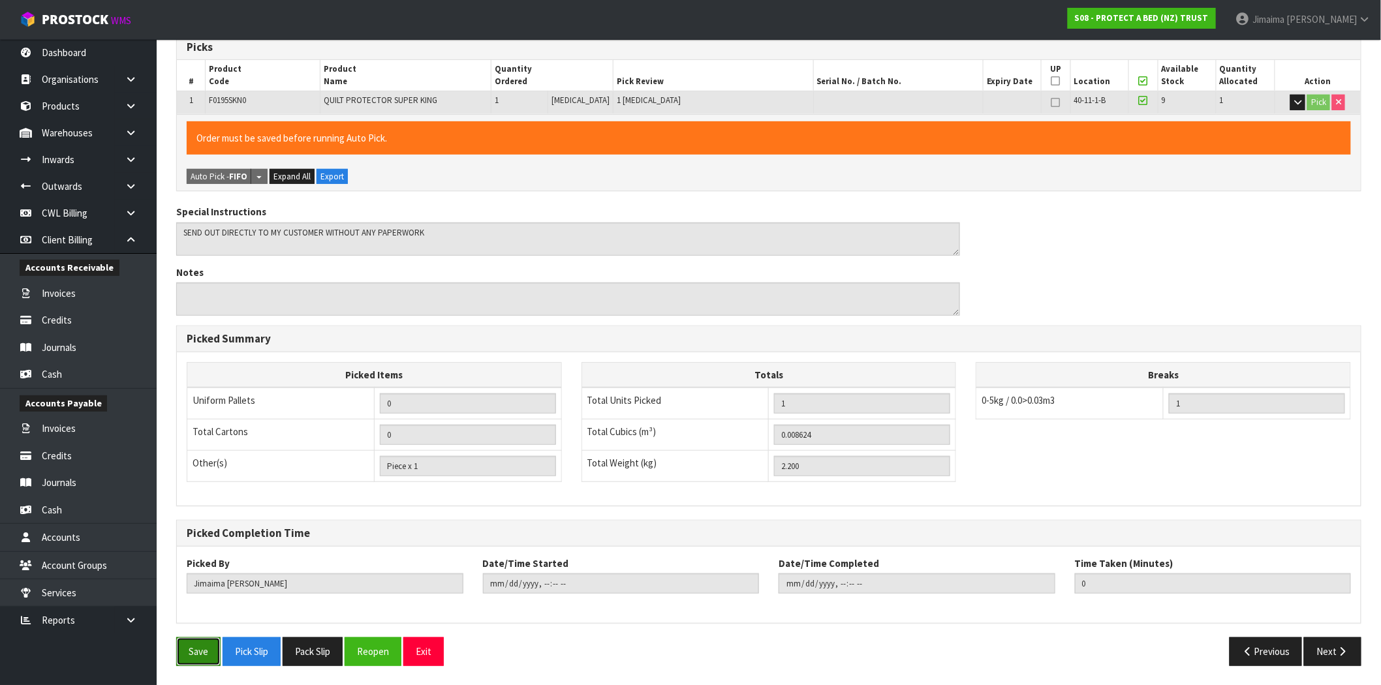
click at [191, 655] on button "Save" at bounding box center [198, 652] width 44 height 28
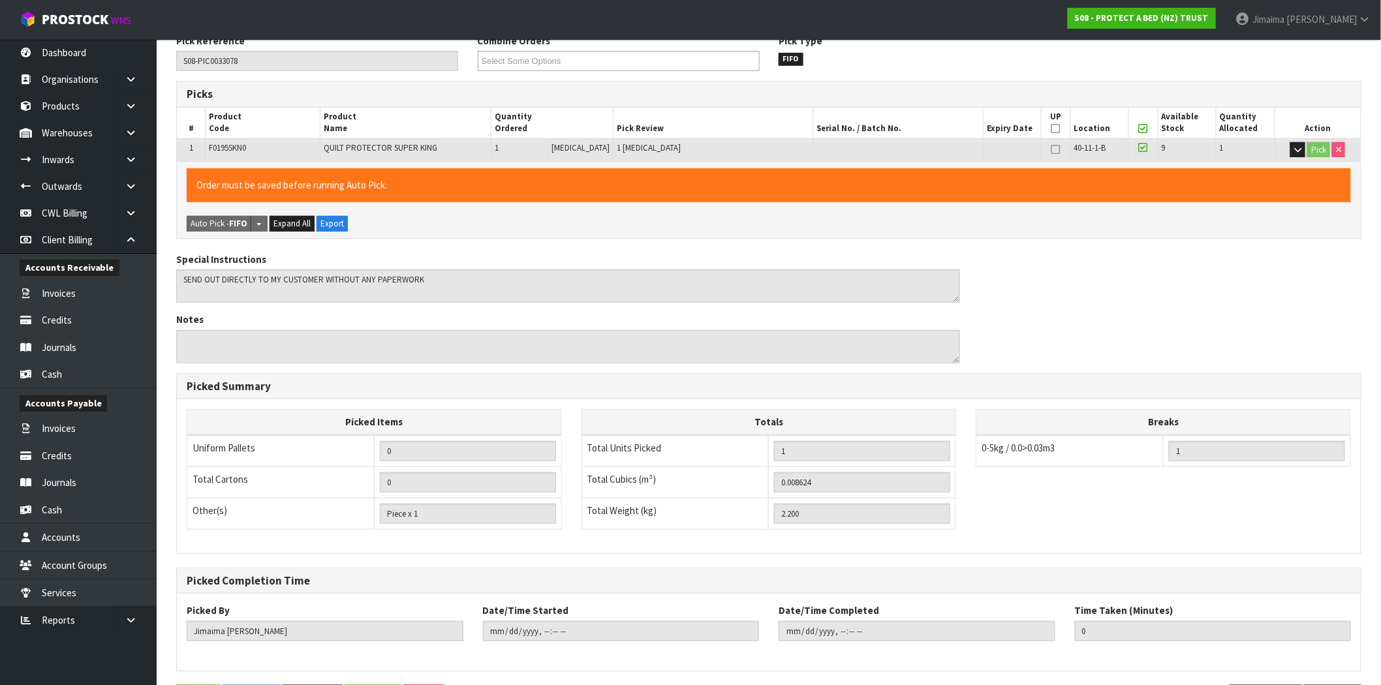
scroll to position [0, 0]
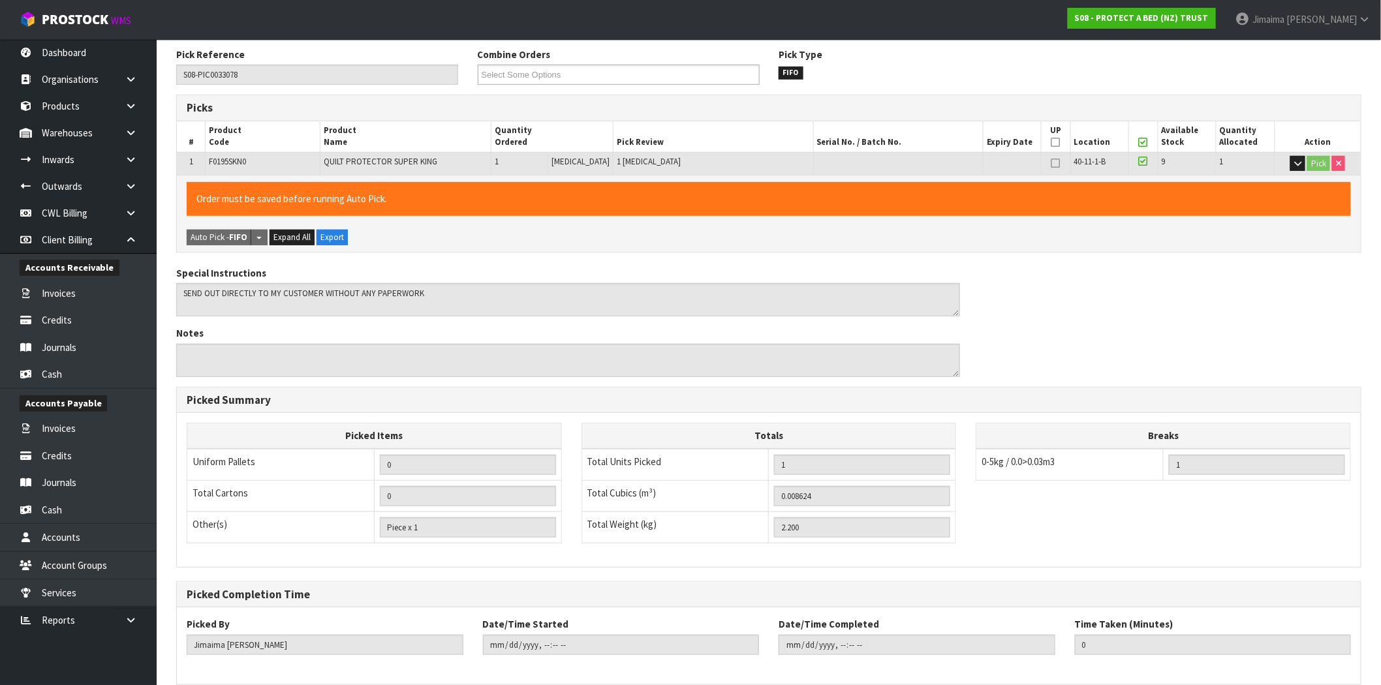
type input "2025-08-19T15:46:03"
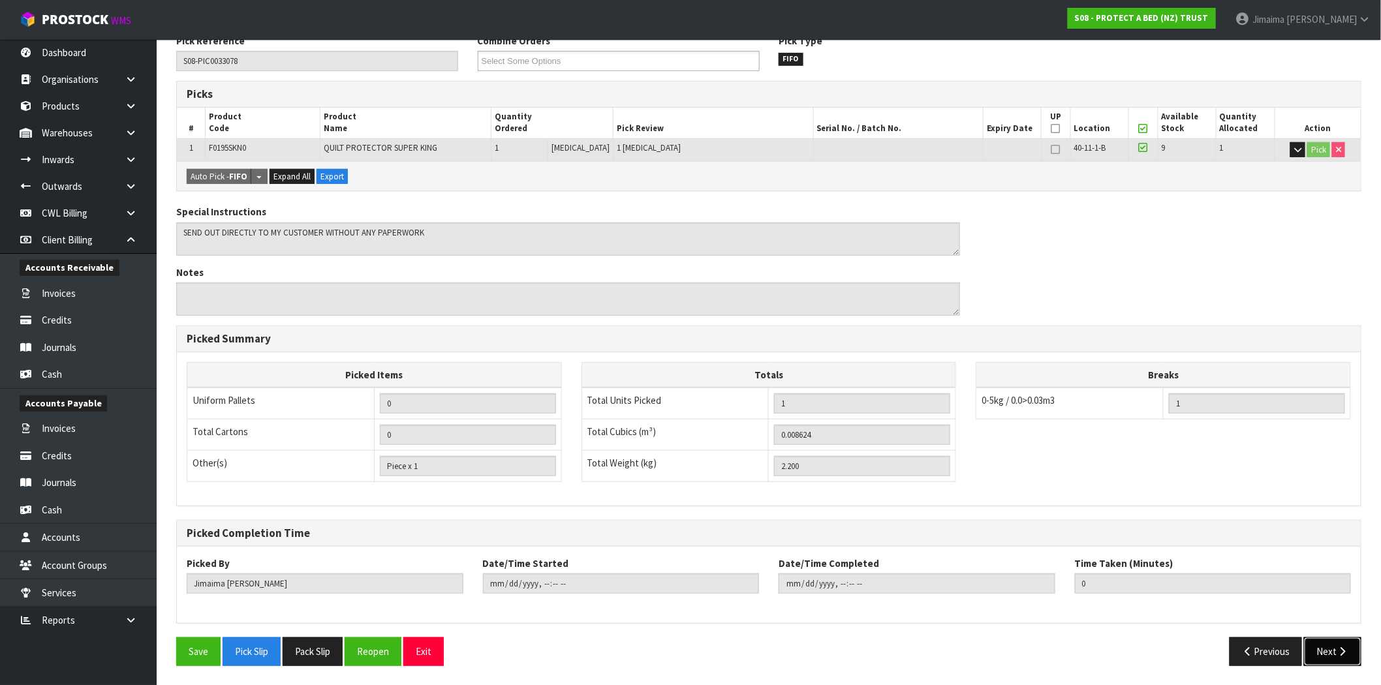
click at [1341, 663] on button "Next" at bounding box center [1332, 652] width 57 height 28
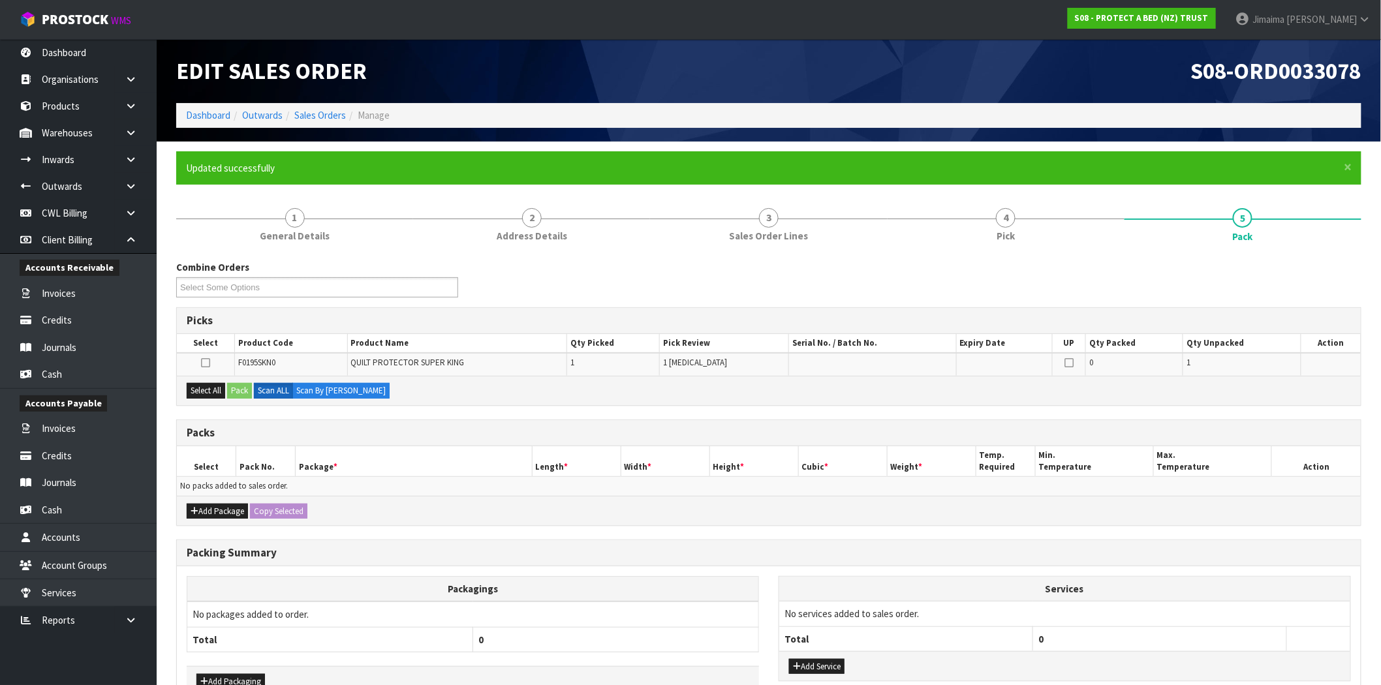
click at [1335, 70] on span "S08-ORD0033078" at bounding box center [1276, 71] width 170 height 28
copy span "ORD0033078"
click at [324, 114] on link "Sales Orders" at bounding box center [320, 115] width 52 height 12
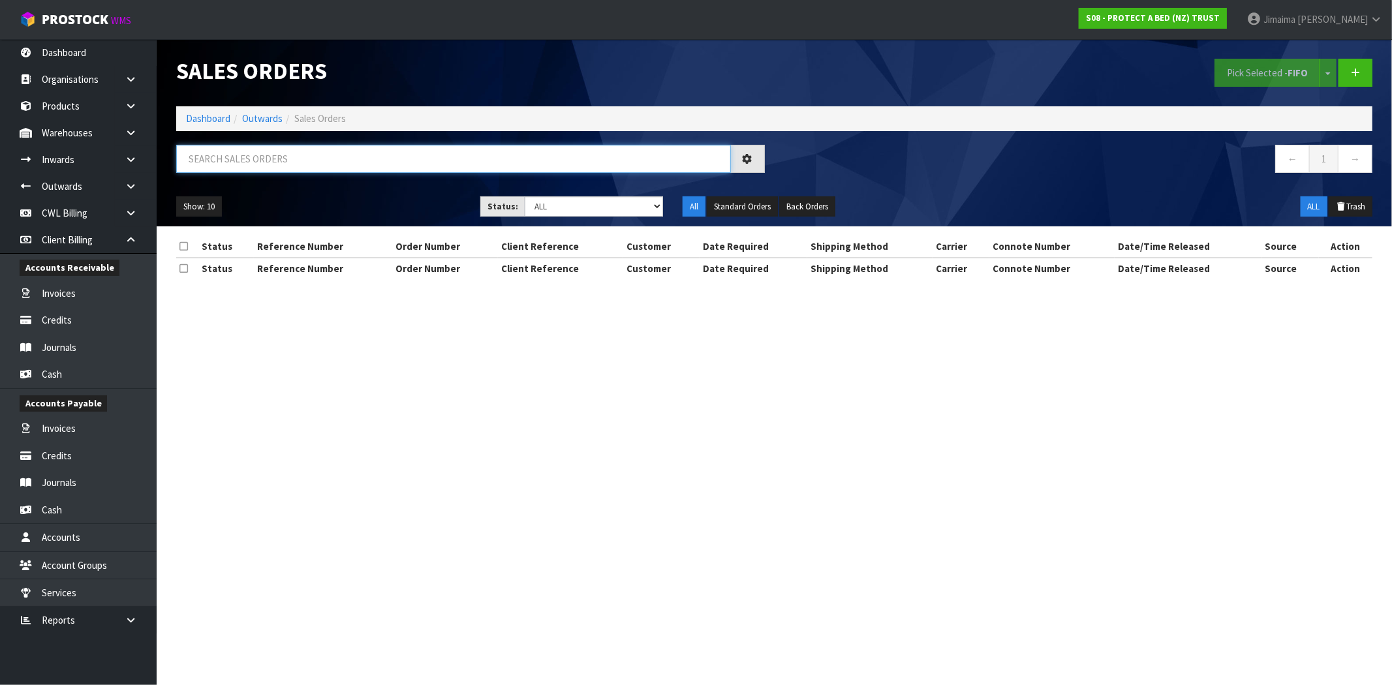
click at [324, 153] on input "text" at bounding box center [453, 159] width 555 height 28
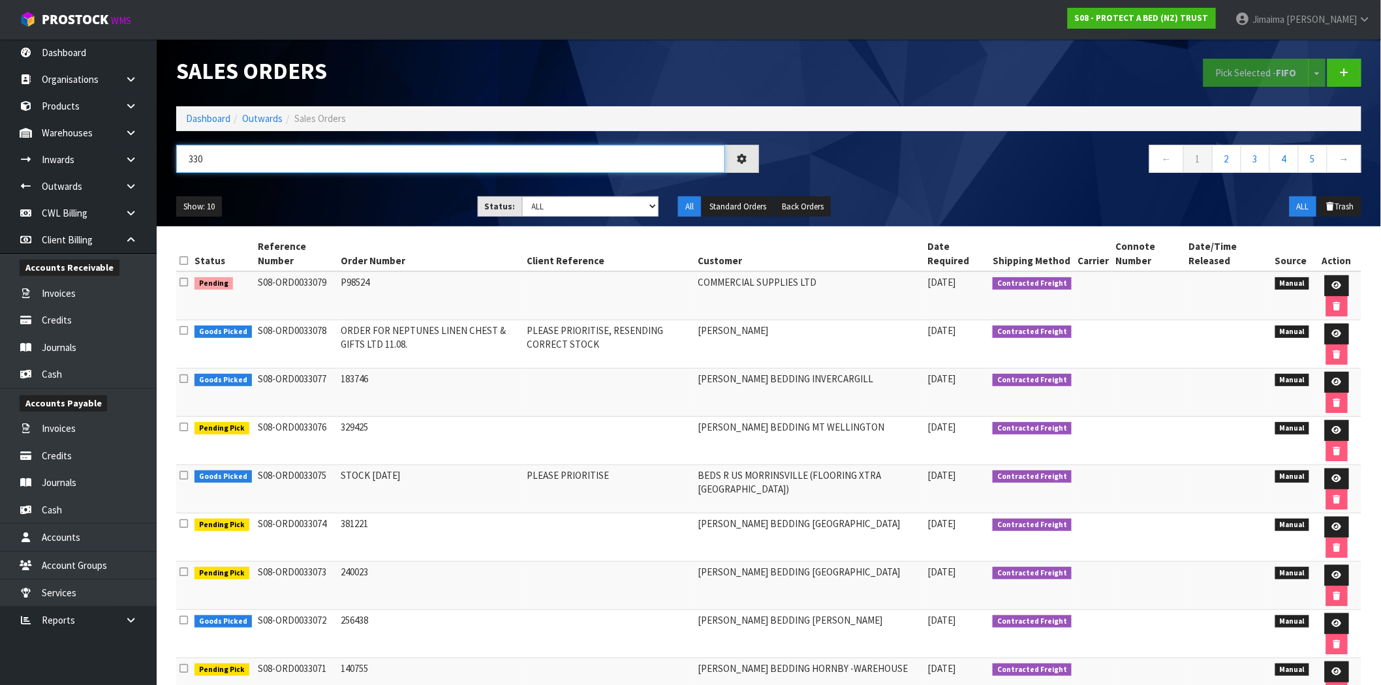
type input "330"
click at [563, 197] on select "Draft Pending Allocated Pending Pick Goods Picked Goods Packed Pending Charges …" at bounding box center [590, 206] width 137 height 20
click at [522, 196] on select "Draft Pending Allocated Pending Pick Goods Picked Goods Packed Pending Charges …" at bounding box center [590, 206] width 137 height 20
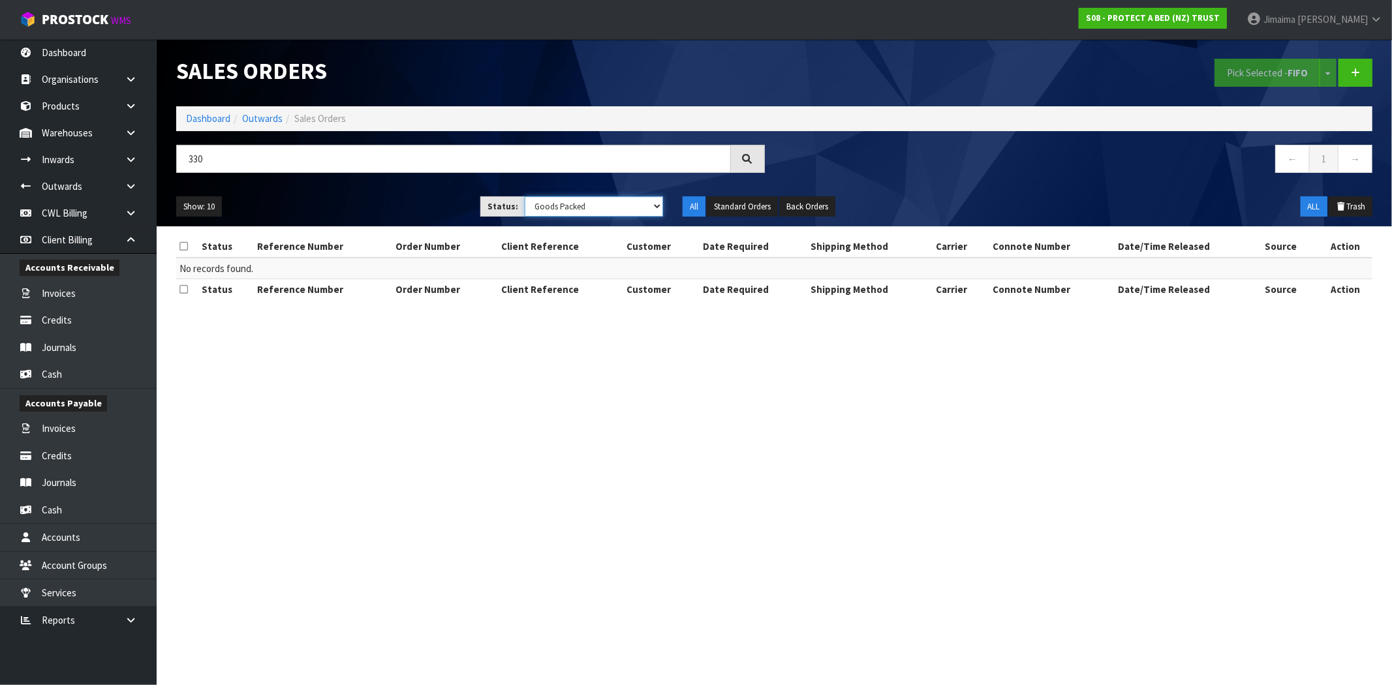
click at [606, 210] on select "Draft Pending Allocated Pending Pick Goods Picked Goods Packed Pending Charges …" at bounding box center [594, 206] width 138 height 20
select select "string:6"
click at [525, 196] on select "Draft Pending Allocated Pending Pick Goods Picked Goods Packed Pending Charges …" at bounding box center [594, 206] width 138 height 20
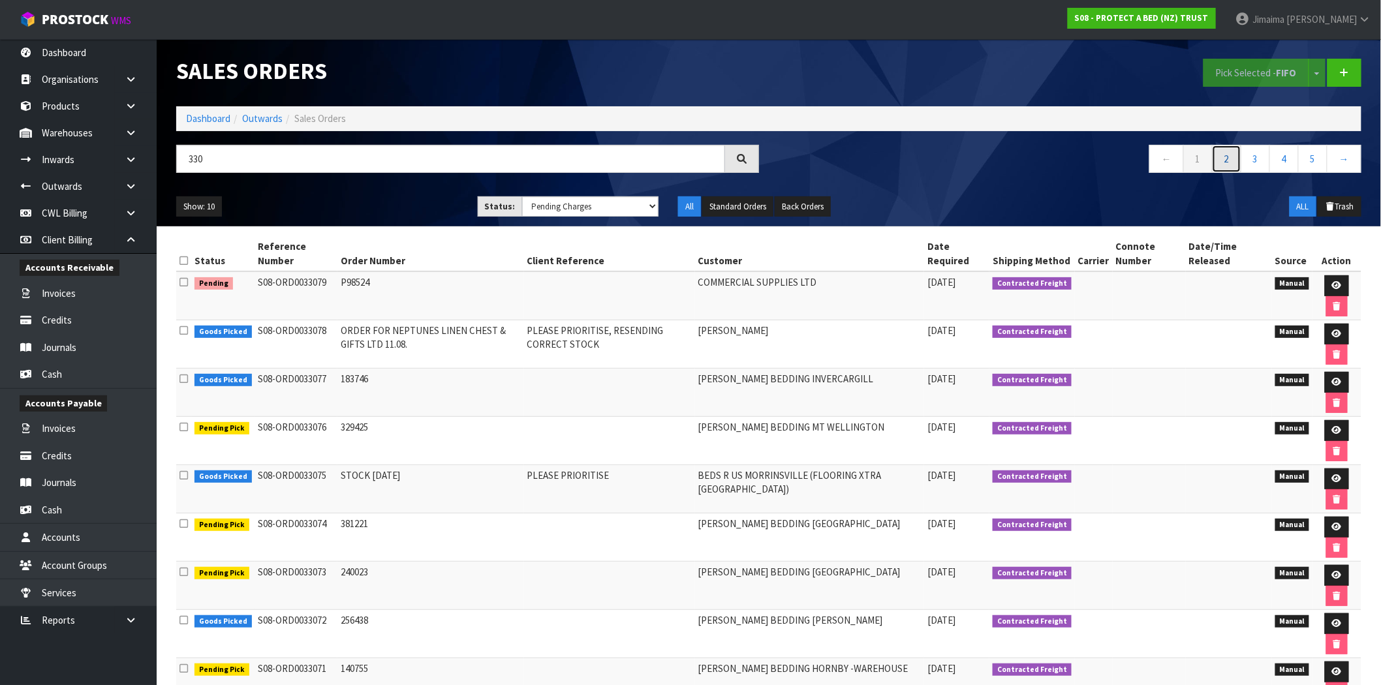
click at [1227, 151] on link "2" at bounding box center [1226, 159] width 29 height 28
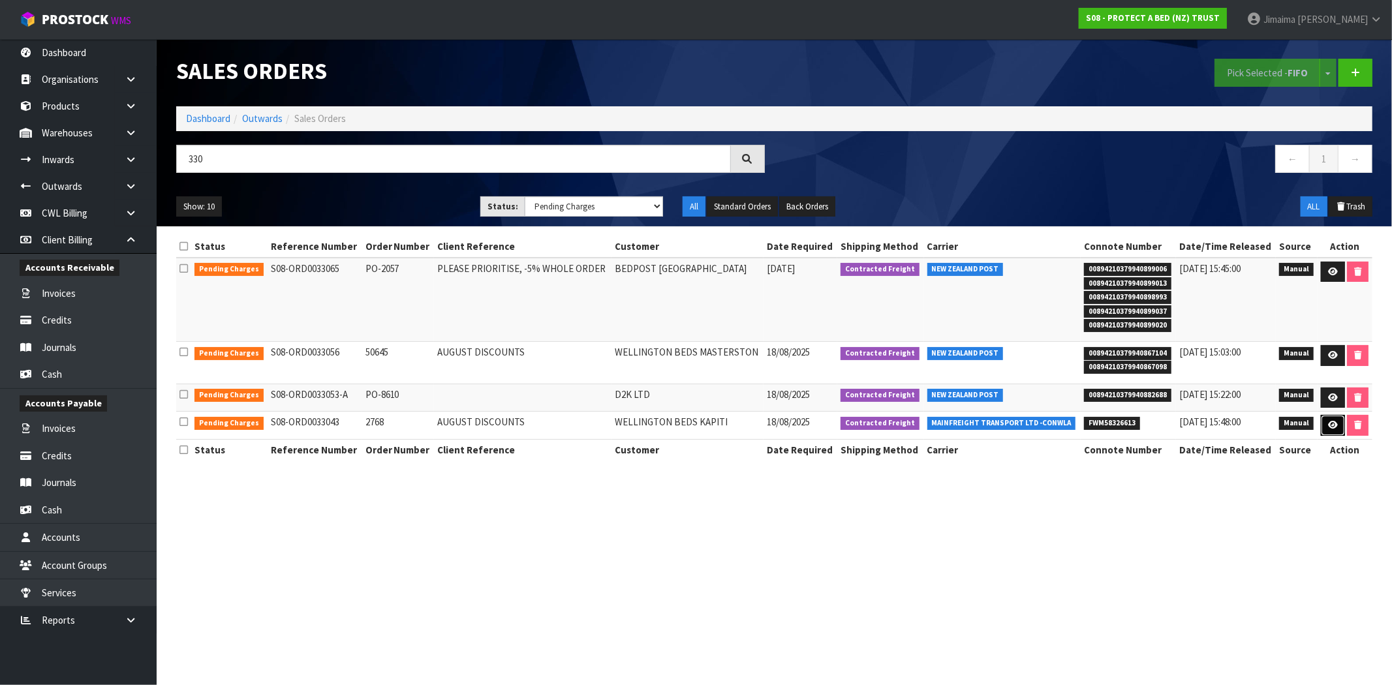
click at [1323, 426] on link at bounding box center [1333, 425] width 24 height 21
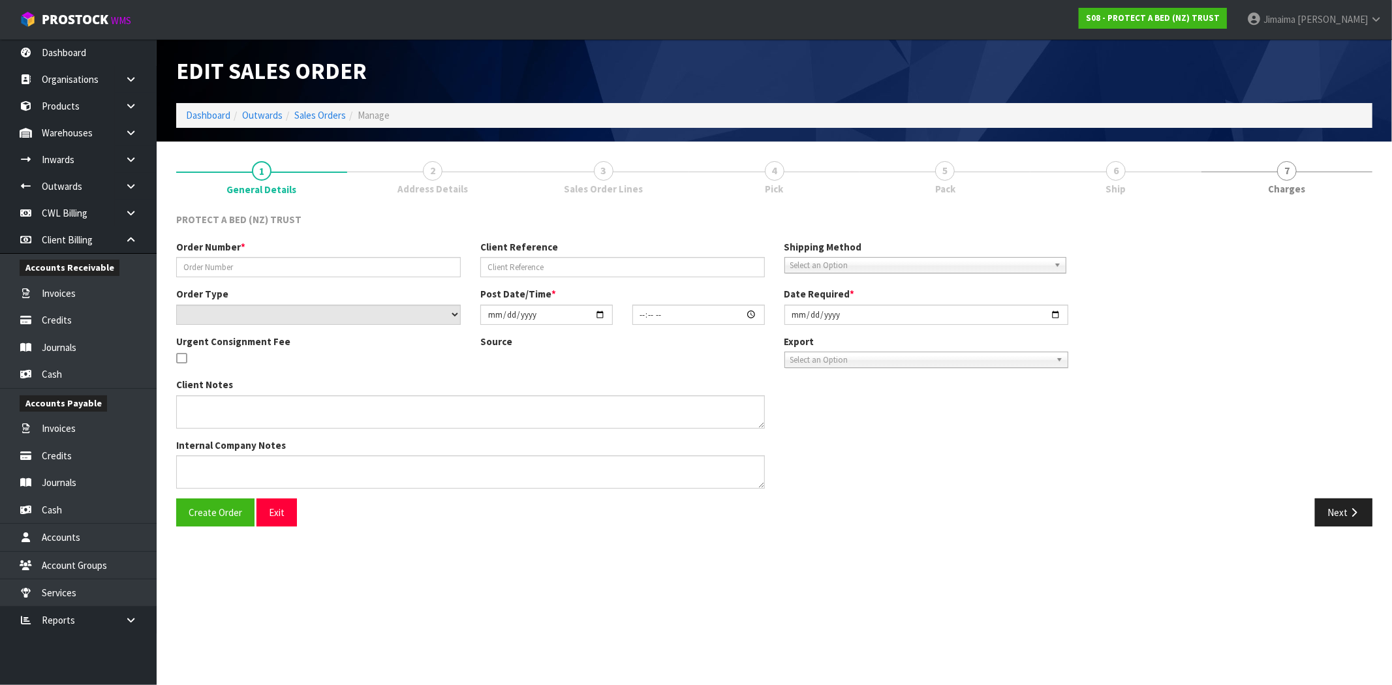
type input "2768"
type input "AUGUST DISCOUNTS"
select select "number:0"
type input "[DATE]"
type input "09:03:00.000"
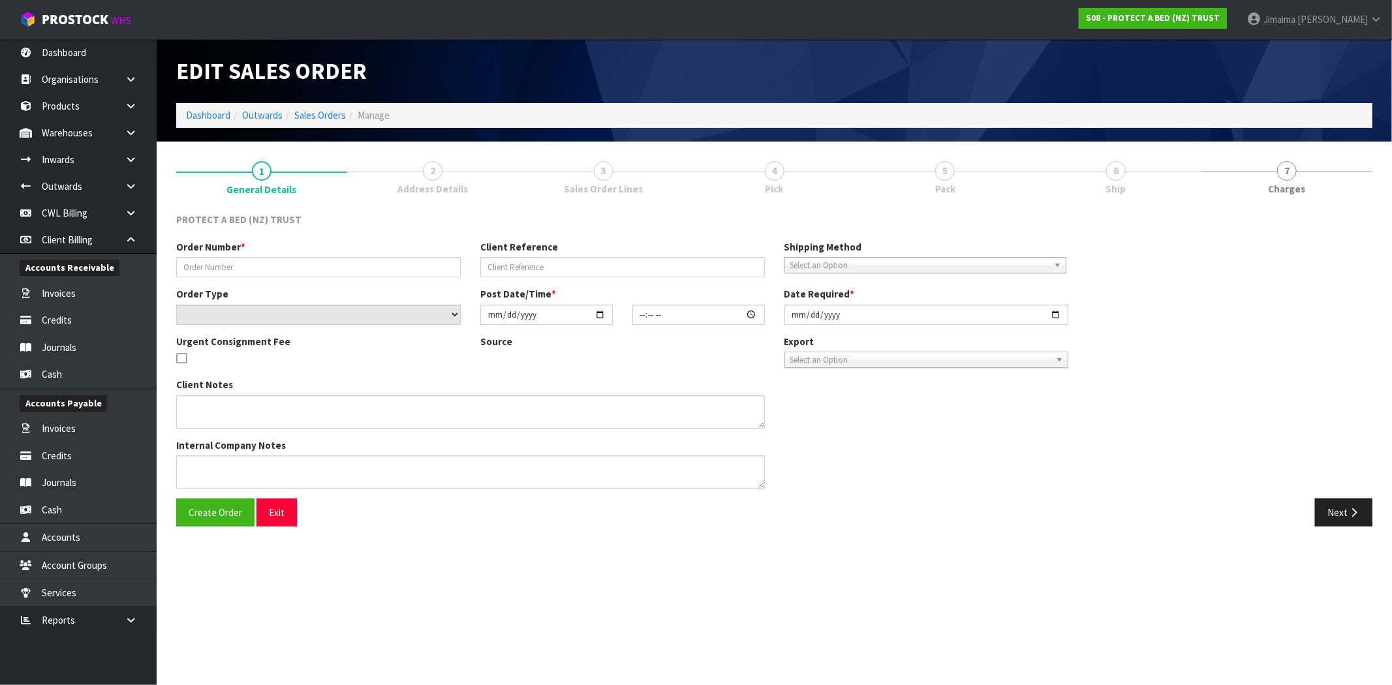
type input "[DATE]"
type textarea "AUGUST PROMOTION – MON 01 SEPTEMBER 2025"
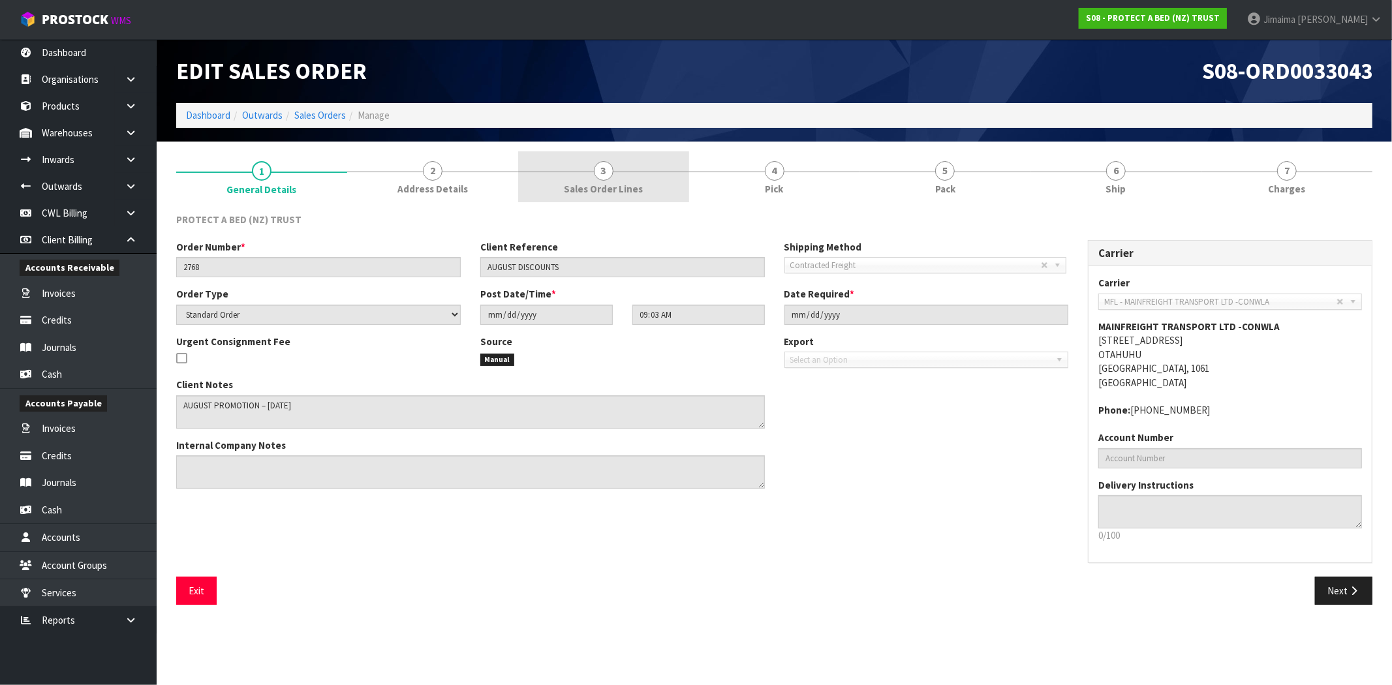
click at [596, 170] on span "3" at bounding box center [604, 171] width 20 height 20
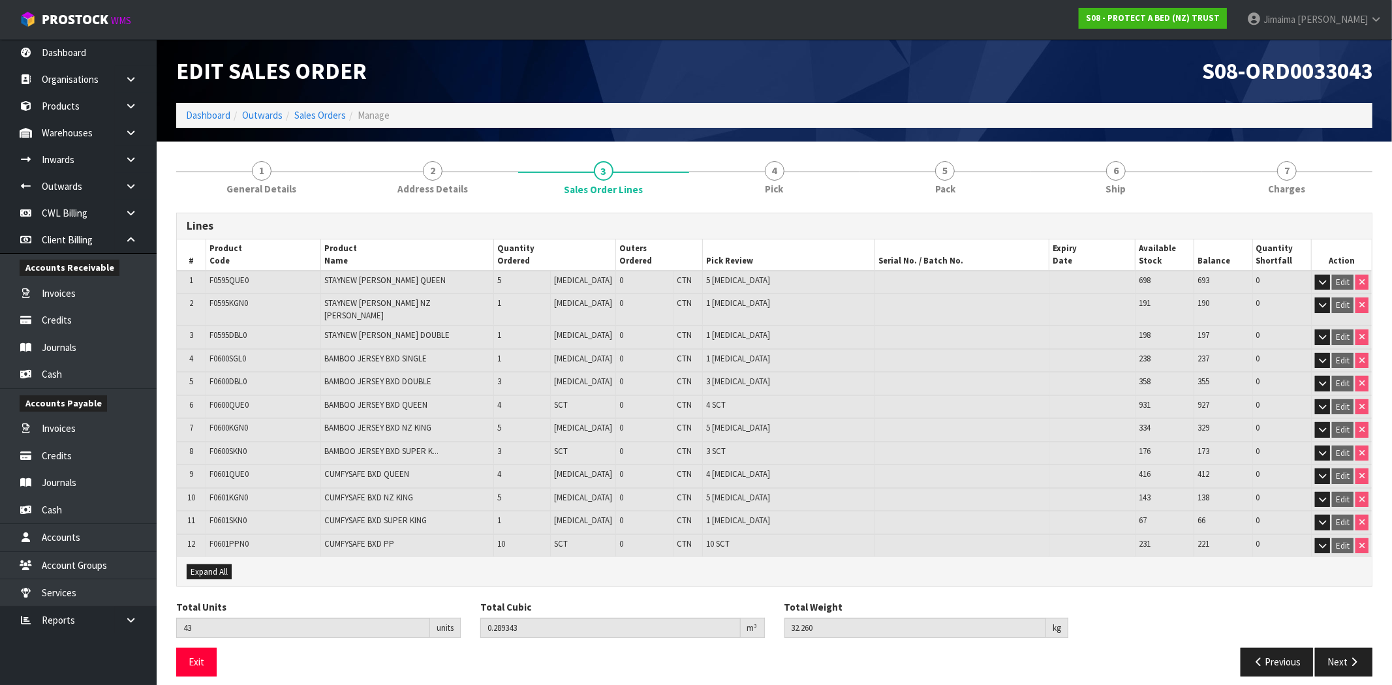
click at [269, 146] on section "1 General Details 2 Address Details 3 Sales Order Lines 4 Pick 5 Pack 6 Ship 7 …" at bounding box center [775, 419] width 1236 height 555
click at [264, 191] on span "General Details" at bounding box center [262, 189] width 70 height 14
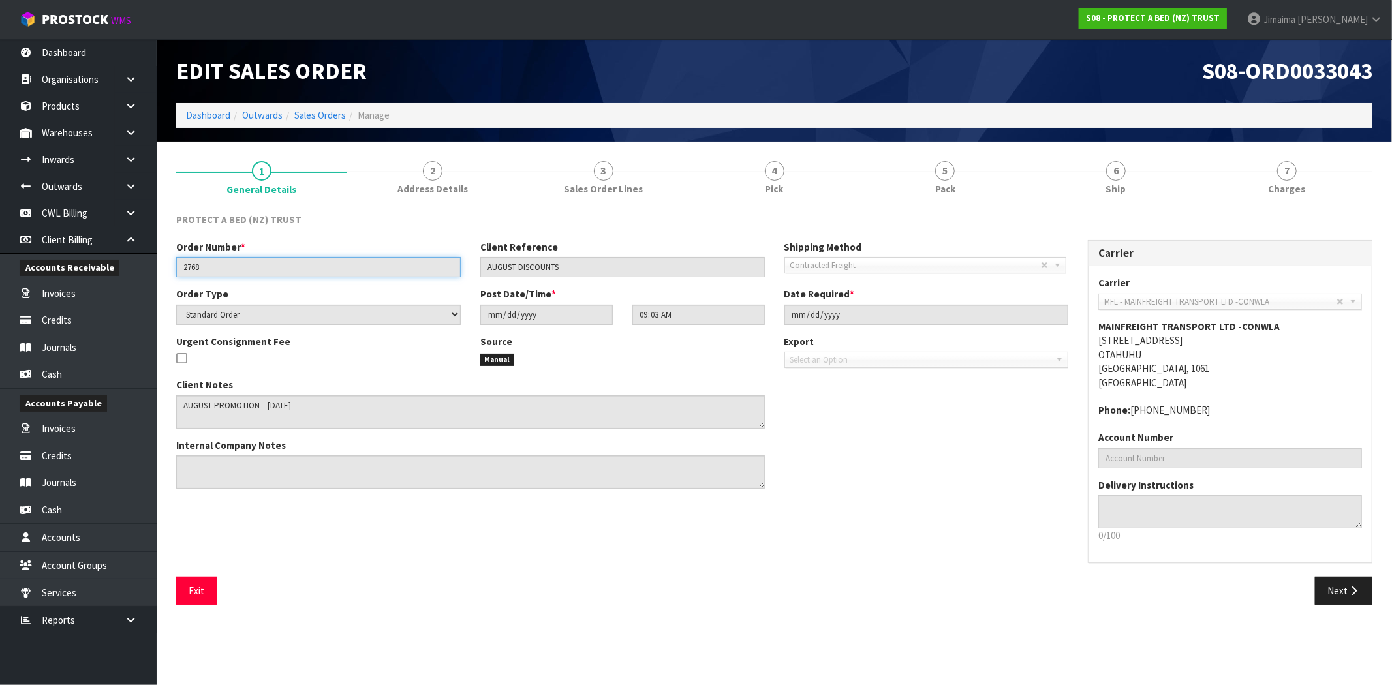
click at [198, 257] on input "2768" at bounding box center [318, 267] width 285 height 20
drag, startPoint x: 1140, startPoint y: 180, endPoint x: 997, endPoint y: 312, distance: 195.4
click at [1140, 180] on link "6 Ship" at bounding box center [1116, 177] width 171 height 52
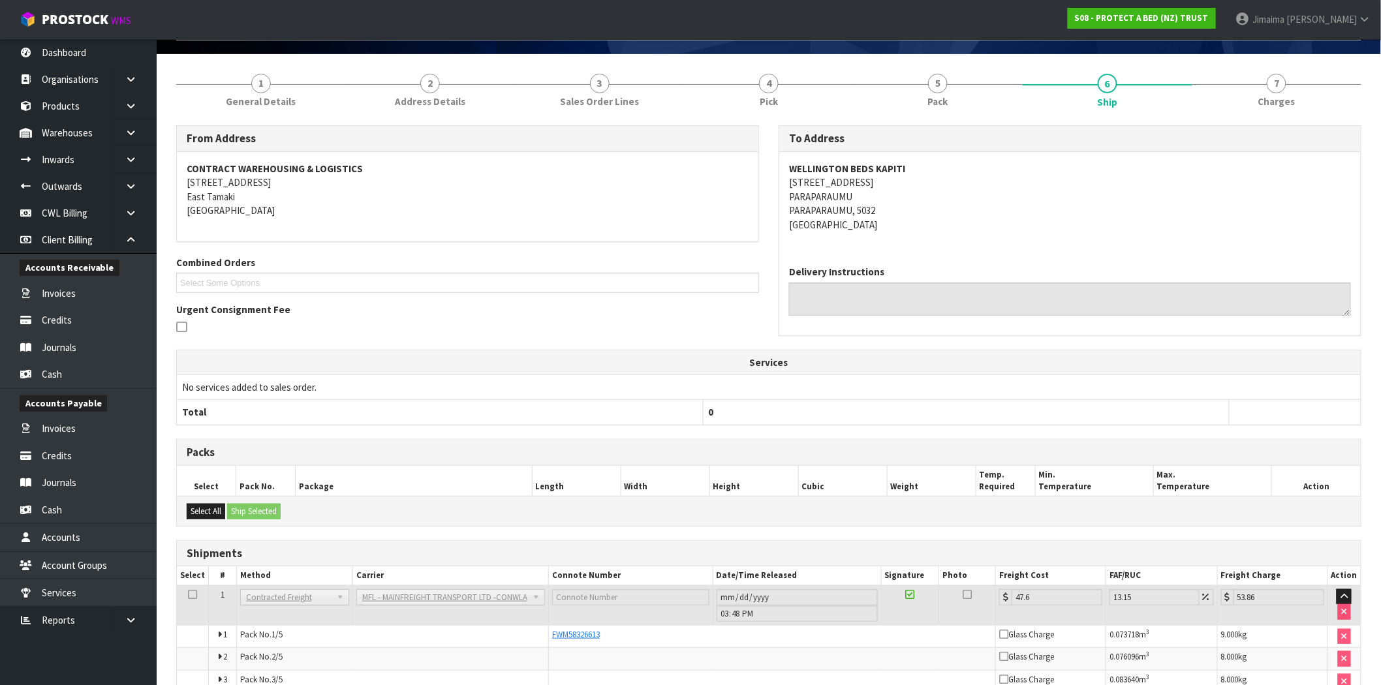
scroll to position [204, 0]
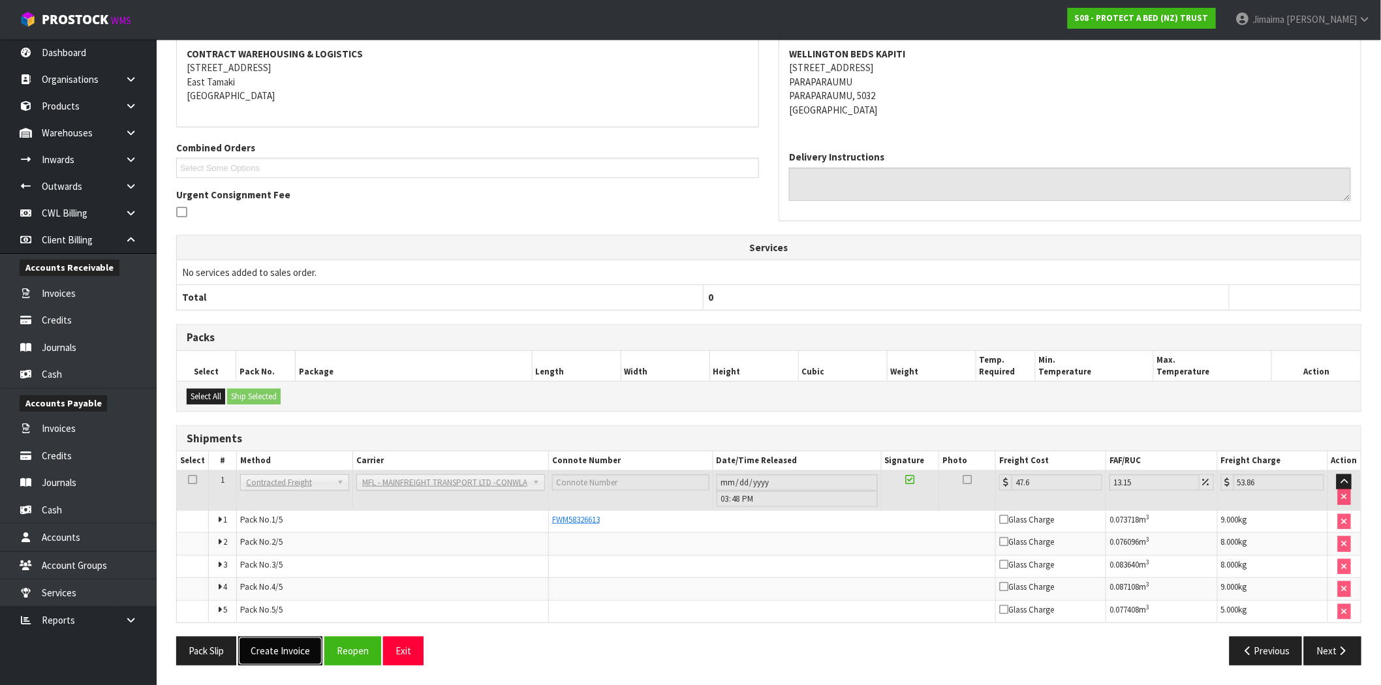
click at [265, 653] on button "Create Invoice" at bounding box center [280, 651] width 84 height 28
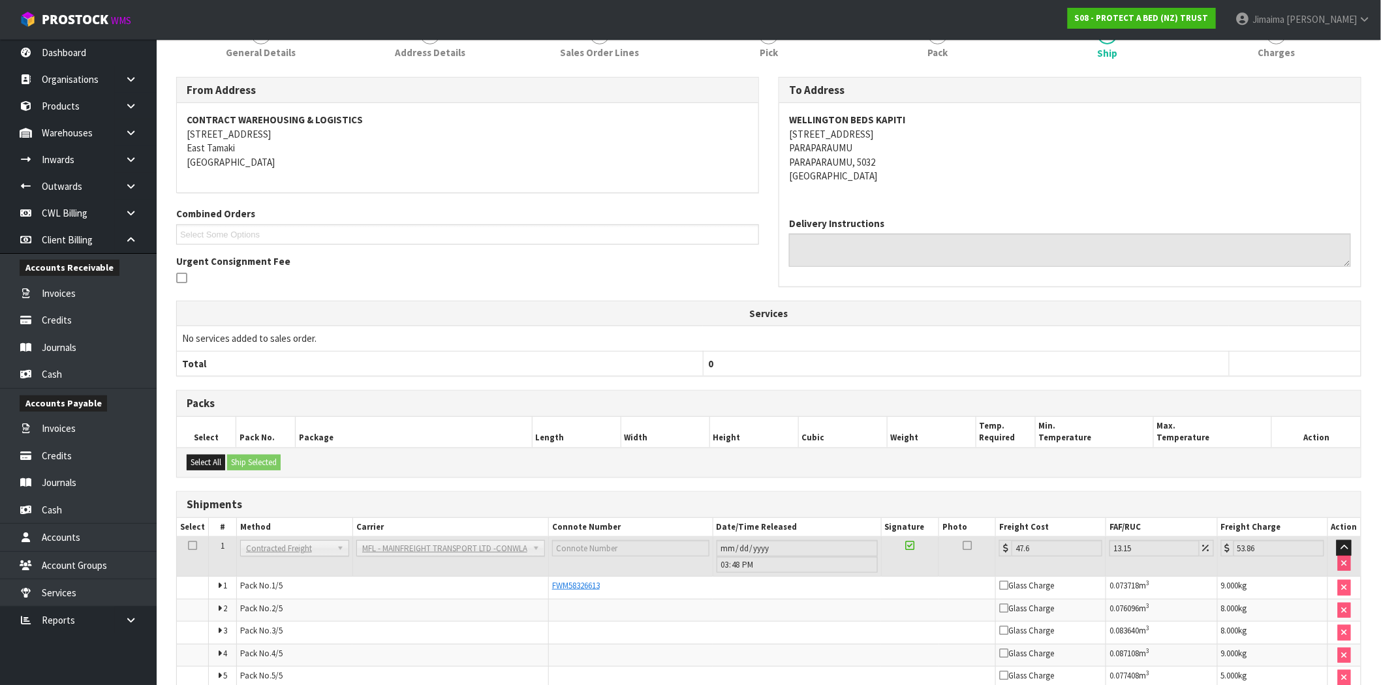
scroll to position [251, 0]
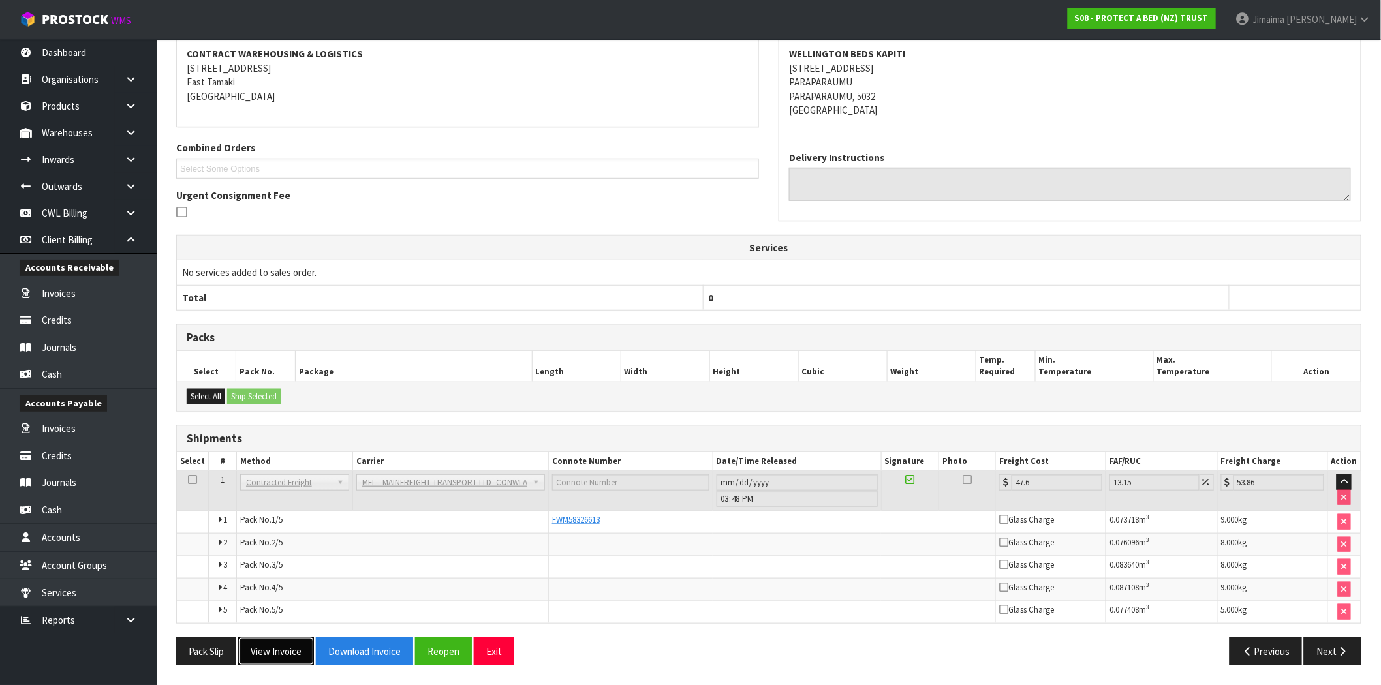
click at [295, 655] on button "View Invoice" at bounding box center [276, 652] width 76 height 28
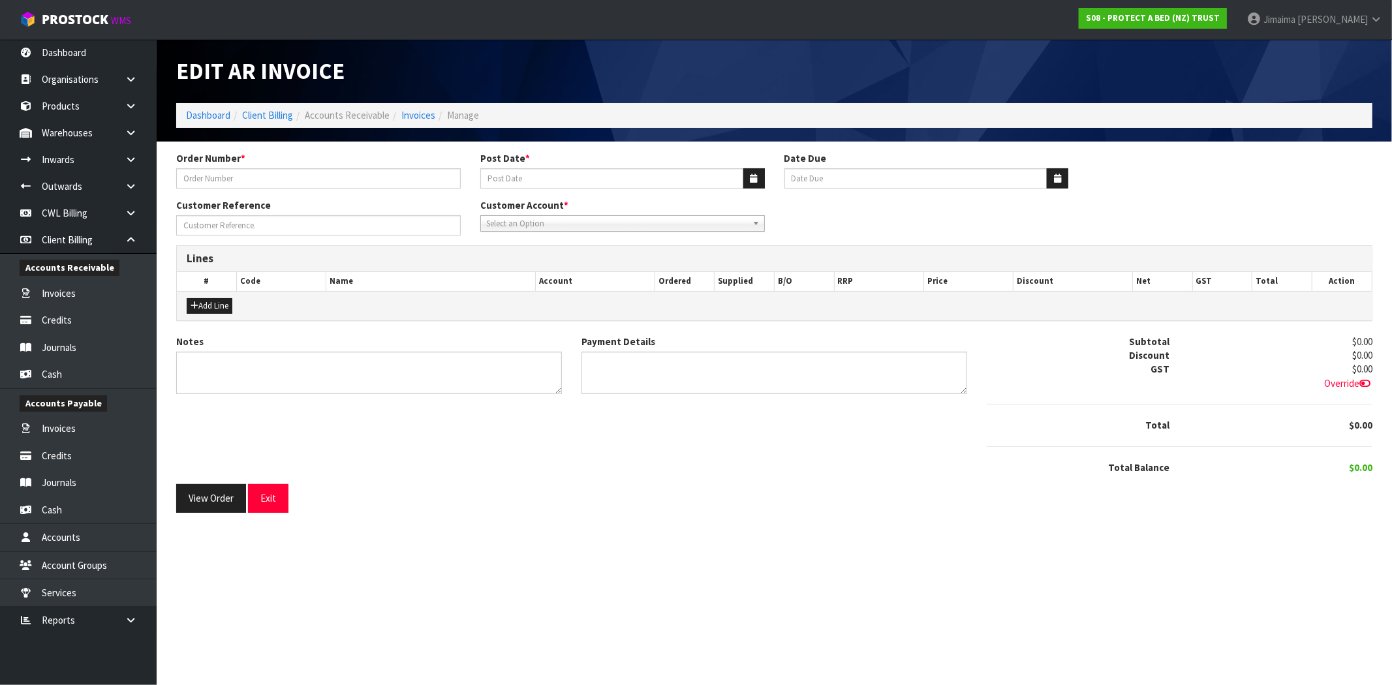
type input "2768"
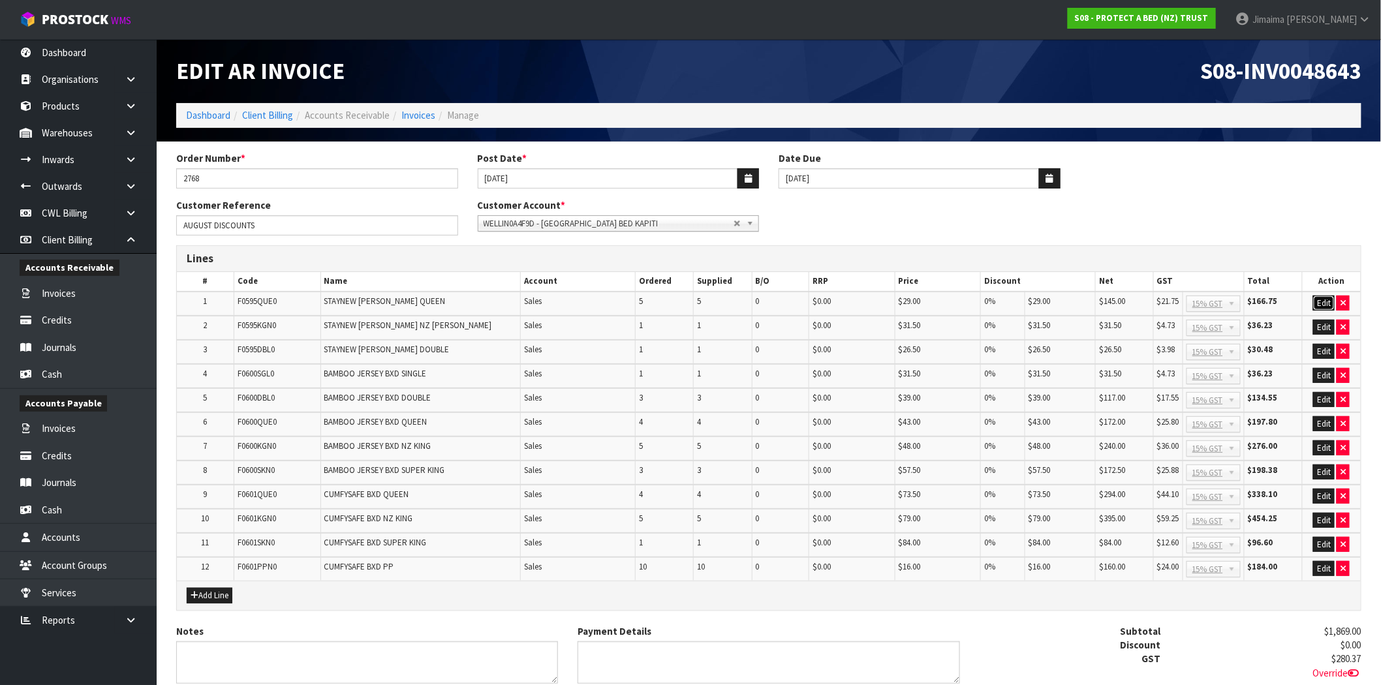
click at [1324, 304] on button "Edit" at bounding box center [1324, 304] width 22 height 16
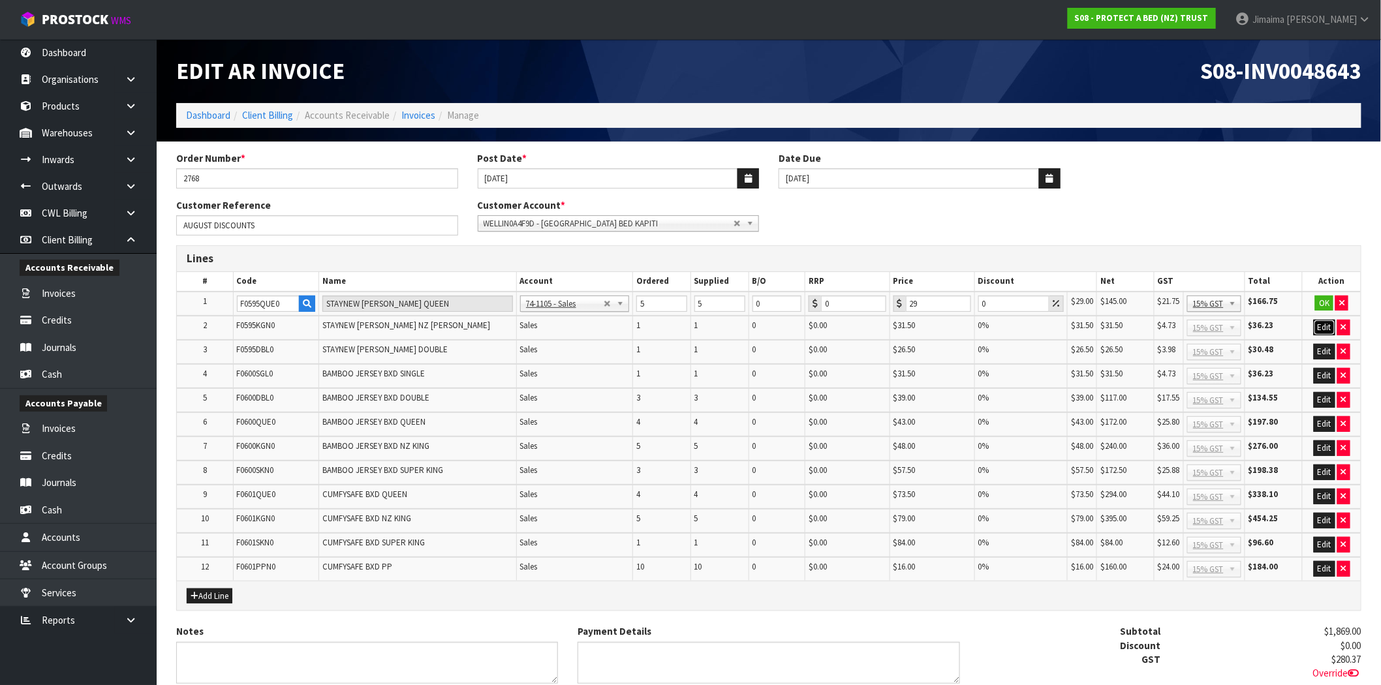
click at [1321, 320] on button "Edit" at bounding box center [1325, 328] width 22 height 16
click at [1324, 349] on button "Edit" at bounding box center [1325, 353] width 22 height 16
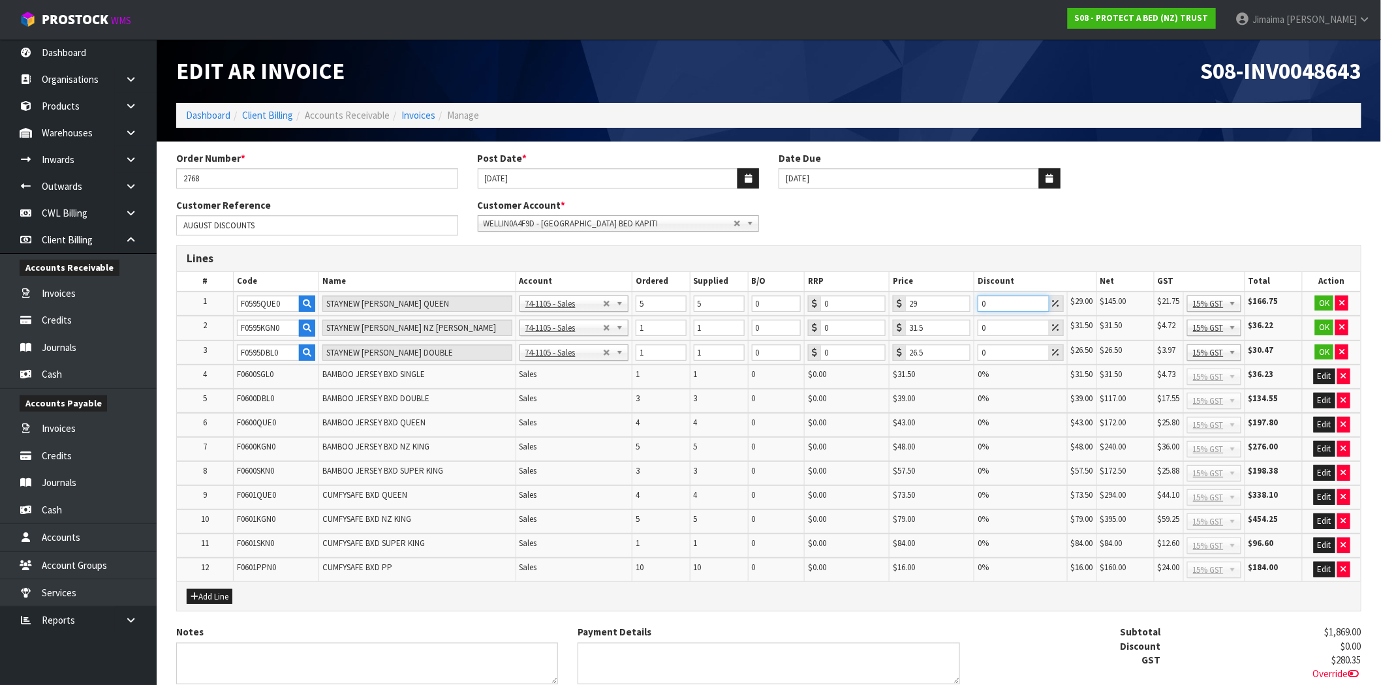
drag, startPoint x: 987, startPoint y: 307, endPoint x: 968, endPoint y: 304, distance: 19.2
click at [958, 300] on tr "1 F0595QUE0 STAYNEW TERRY BXD QUEEN 74-1100 - Sales - Admin 74-1105 - Sales 74-…" at bounding box center [769, 304] width 1184 height 25
drag, startPoint x: 1010, startPoint y: 327, endPoint x: 968, endPoint y: 324, distance: 41.9
click at [962, 322] on tr "2 F0595KGN0 STAYNEW TERRY BXD NZ KING 74-1100 - Sales - Admin 74-1105 - Sales 7…" at bounding box center [769, 328] width 1184 height 25
drag, startPoint x: 971, startPoint y: 349, endPoint x: 1003, endPoint y: 351, distance: 32.0
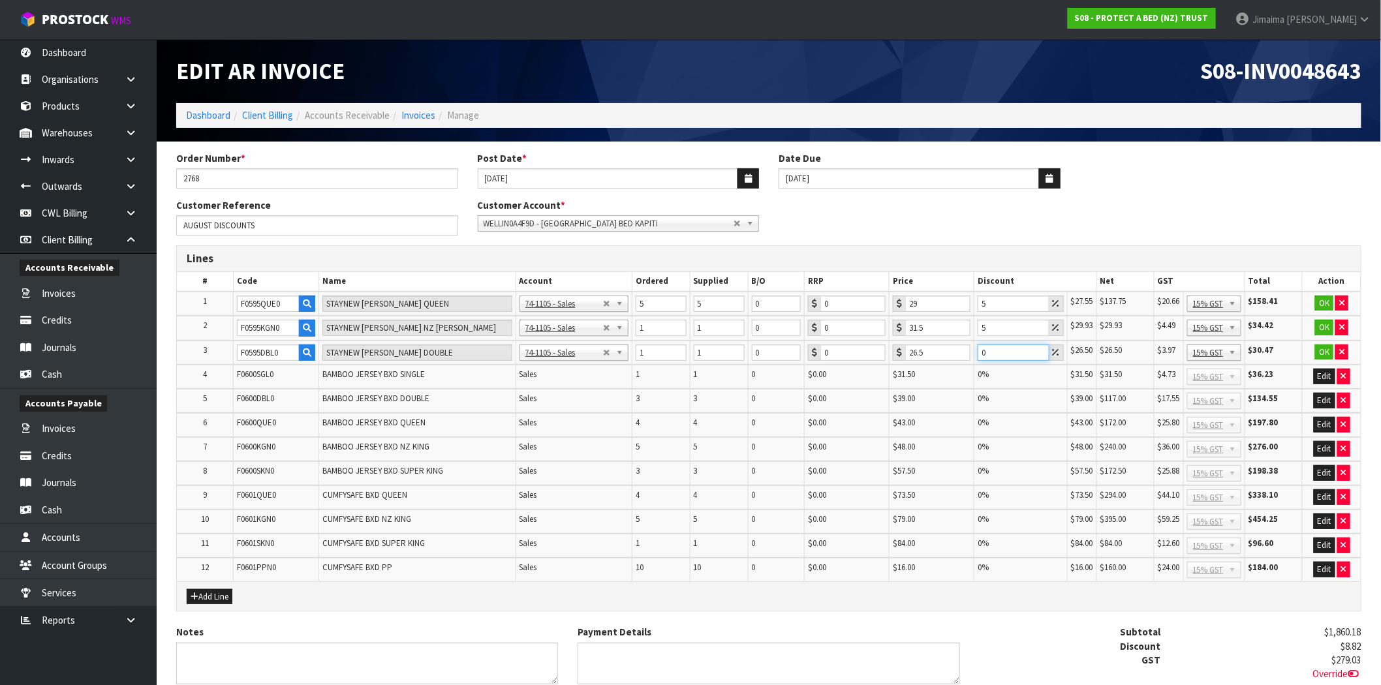
click at [971, 350] on tr "3 F0595DBL0 STAYNEW TERRY BXD DOUBLE 74-1100 - Sales - Admin 74-1105 - Sales 74…" at bounding box center [769, 353] width 1184 height 25
click at [1320, 304] on button "OK" at bounding box center [1324, 304] width 18 height 16
click at [1320, 326] on button "OK" at bounding box center [1324, 328] width 18 height 16
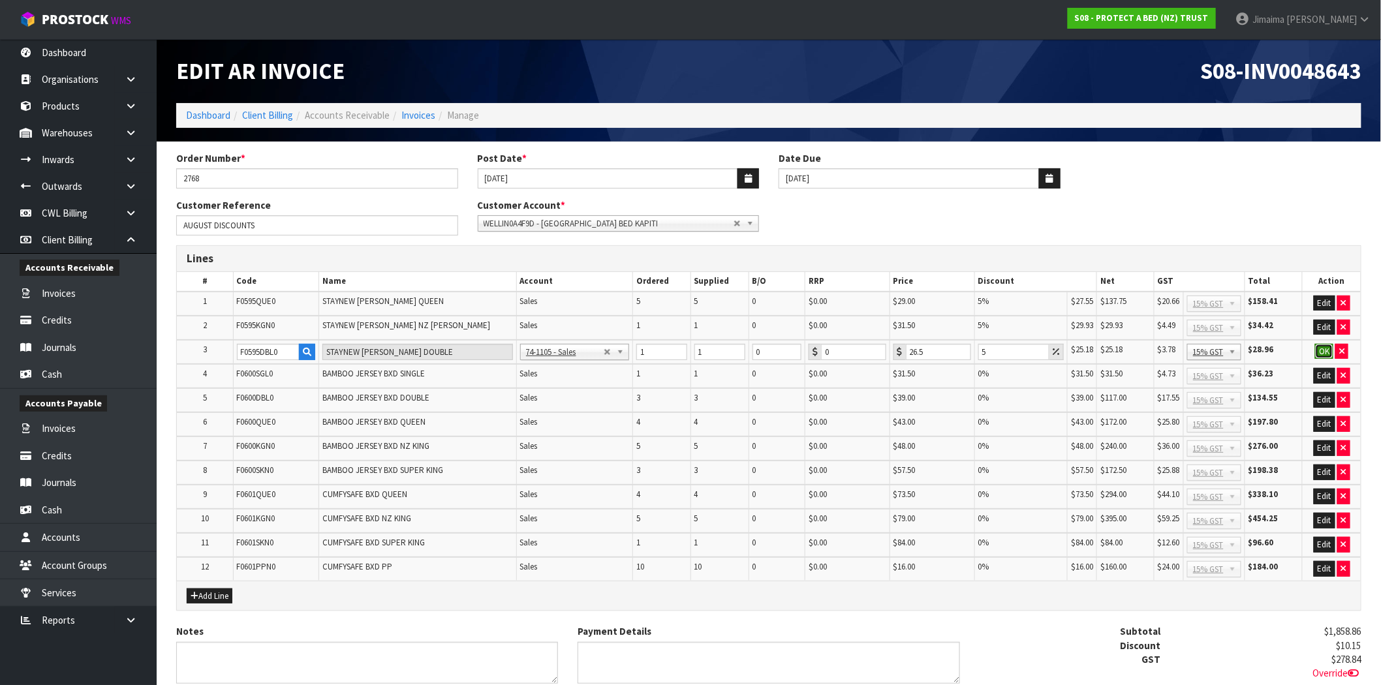
click at [1326, 346] on button "OK" at bounding box center [1324, 352] width 18 height 16
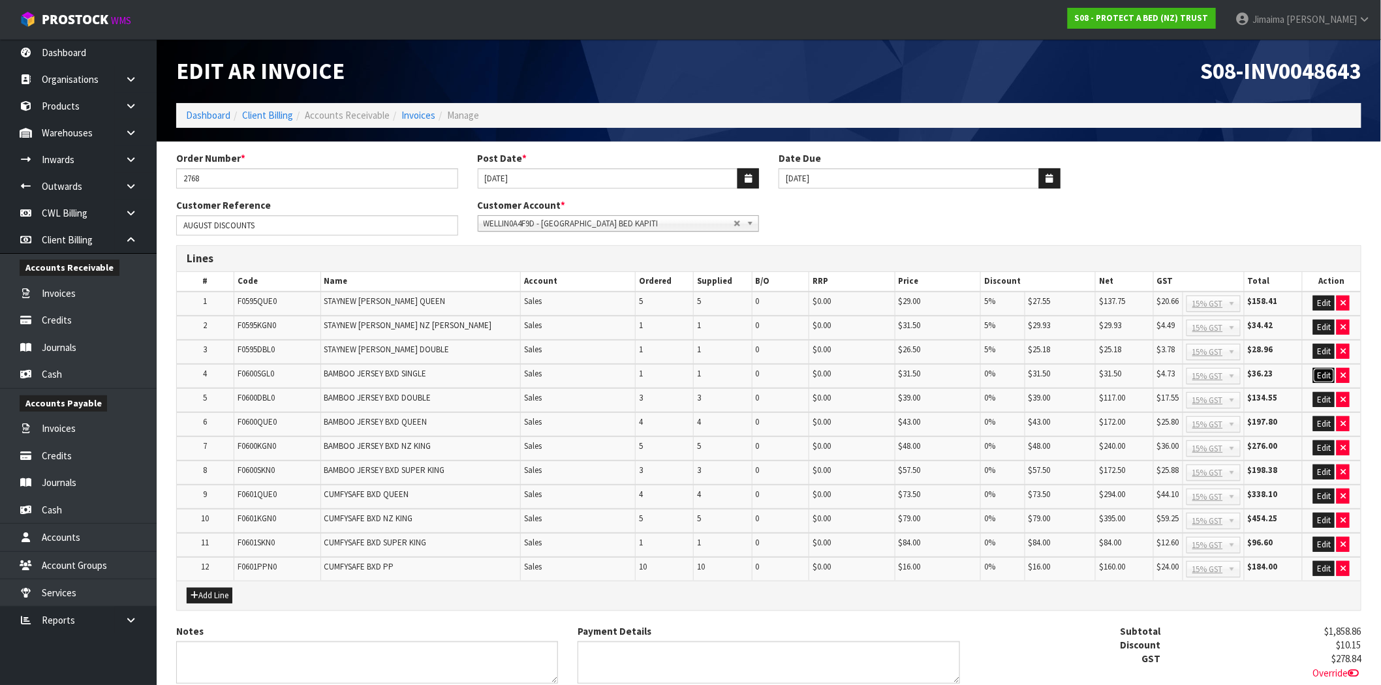
click at [1323, 374] on button "Edit" at bounding box center [1324, 376] width 22 height 16
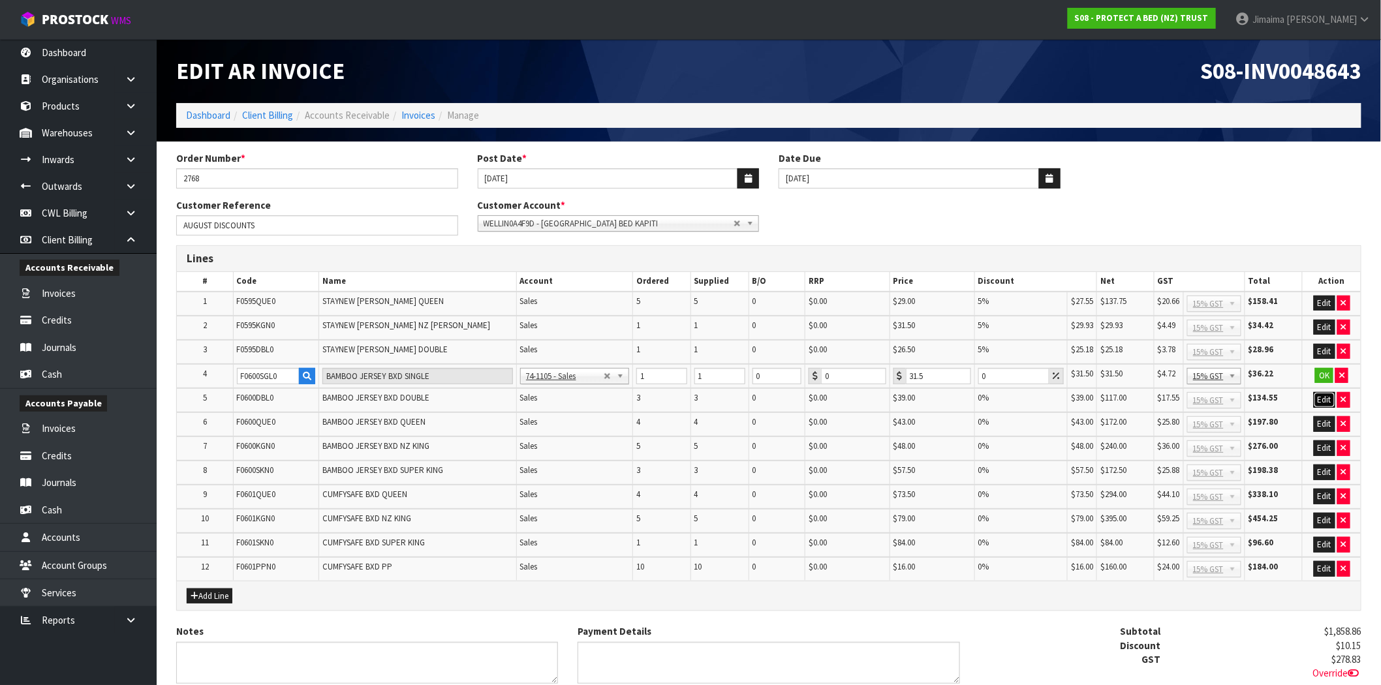
click at [1325, 396] on button "Edit" at bounding box center [1325, 400] width 22 height 16
click at [1328, 426] on button "Edit" at bounding box center [1325, 425] width 22 height 16
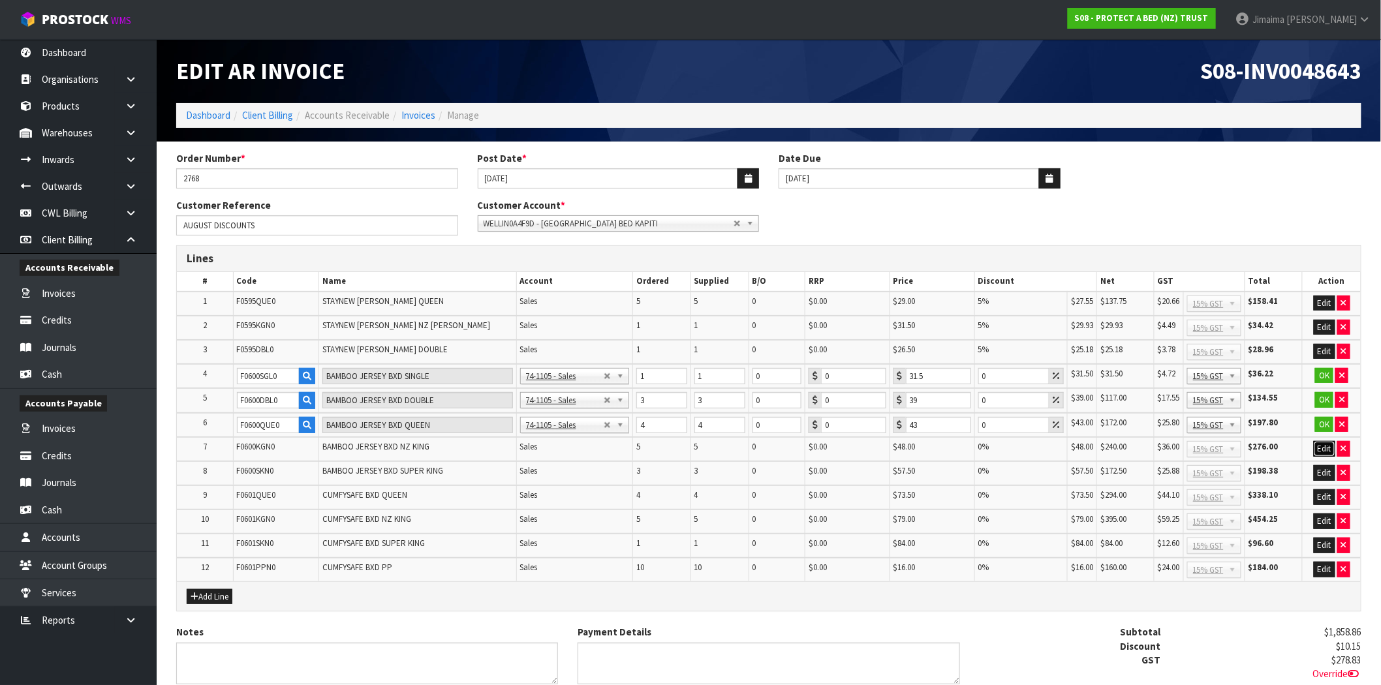
click at [1328, 442] on button "Edit" at bounding box center [1325, 449] width 22 height 16
click at [1326, 466] on button "Edit" at bounding box center [1325, 474] width 22 height 16
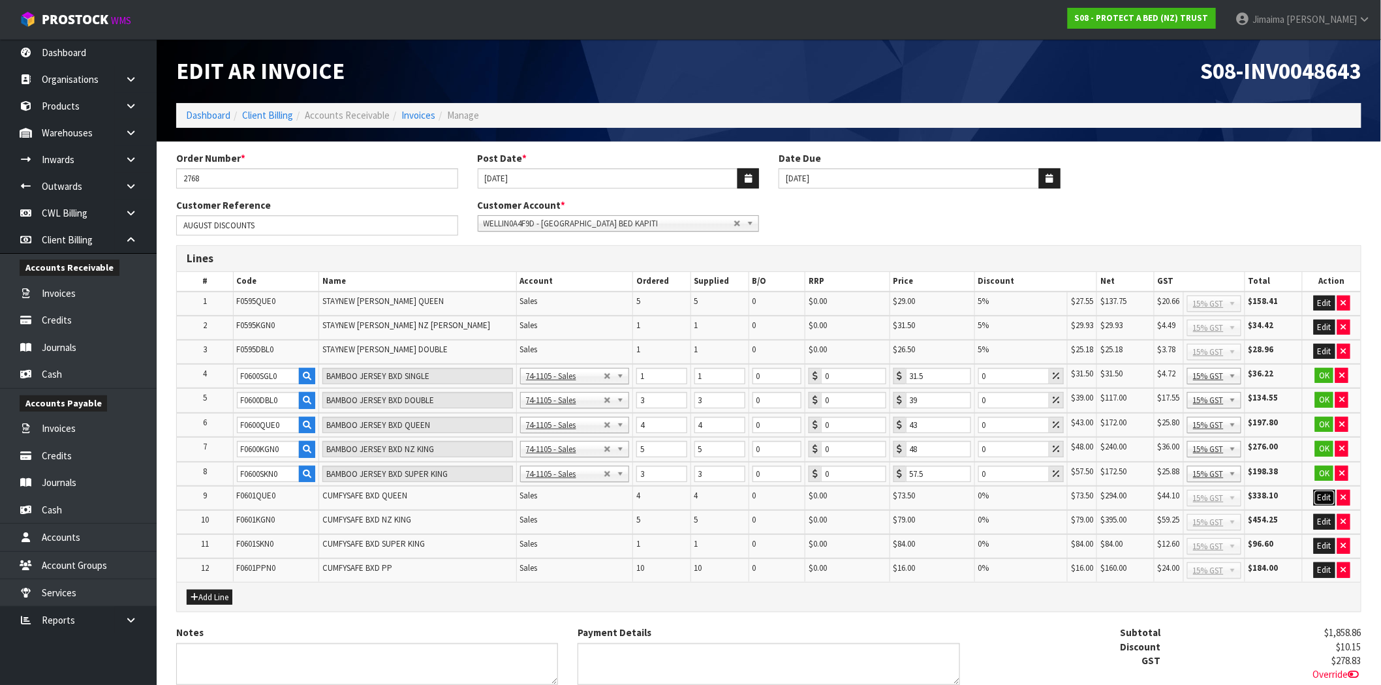
click at [1326, 493] on button "Edit" at bounding box center [1325, 498] width 22 height 16
click at [1323, 518] on button "Edit" at bounding box center [1325, 523] width 22 height 16
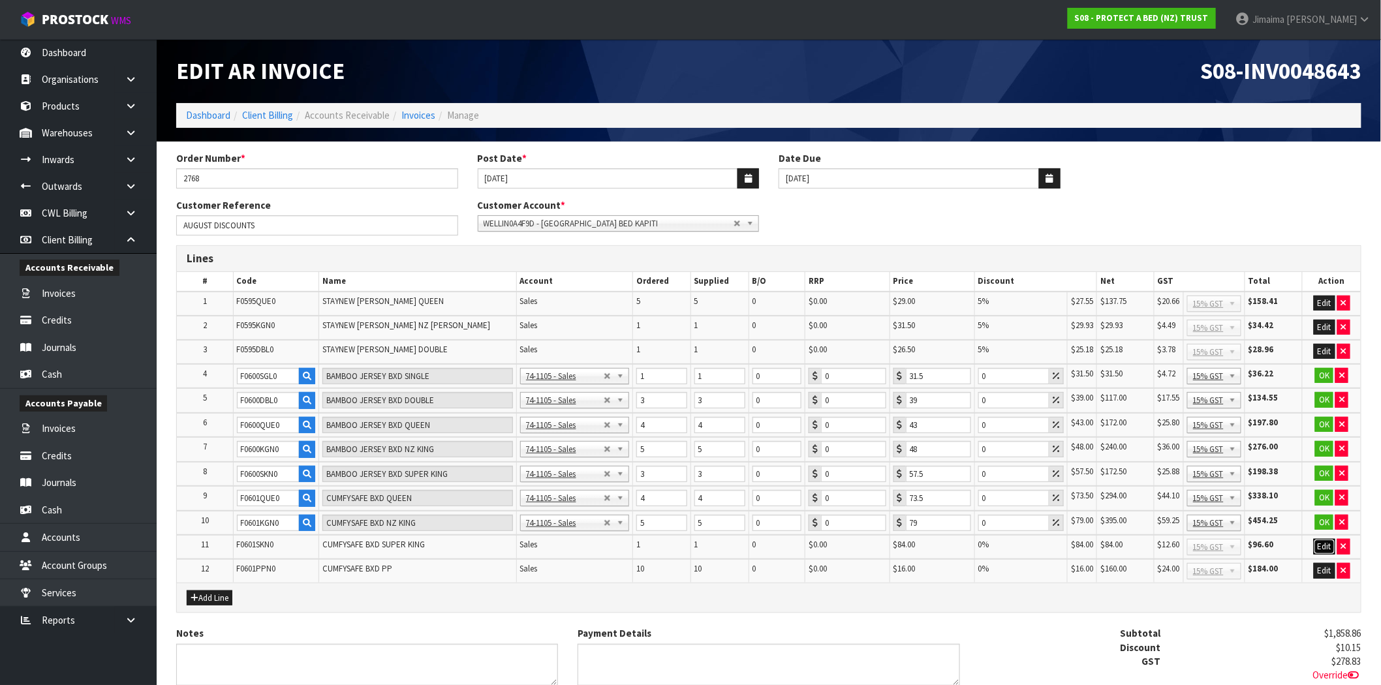
click at [1325, 539] on button "Edit" at bounding box center [1325, 547] width 22 height 16
click at [1324, 565] on button "Edit" at bounding box center [1325, 572] width 22 height 16
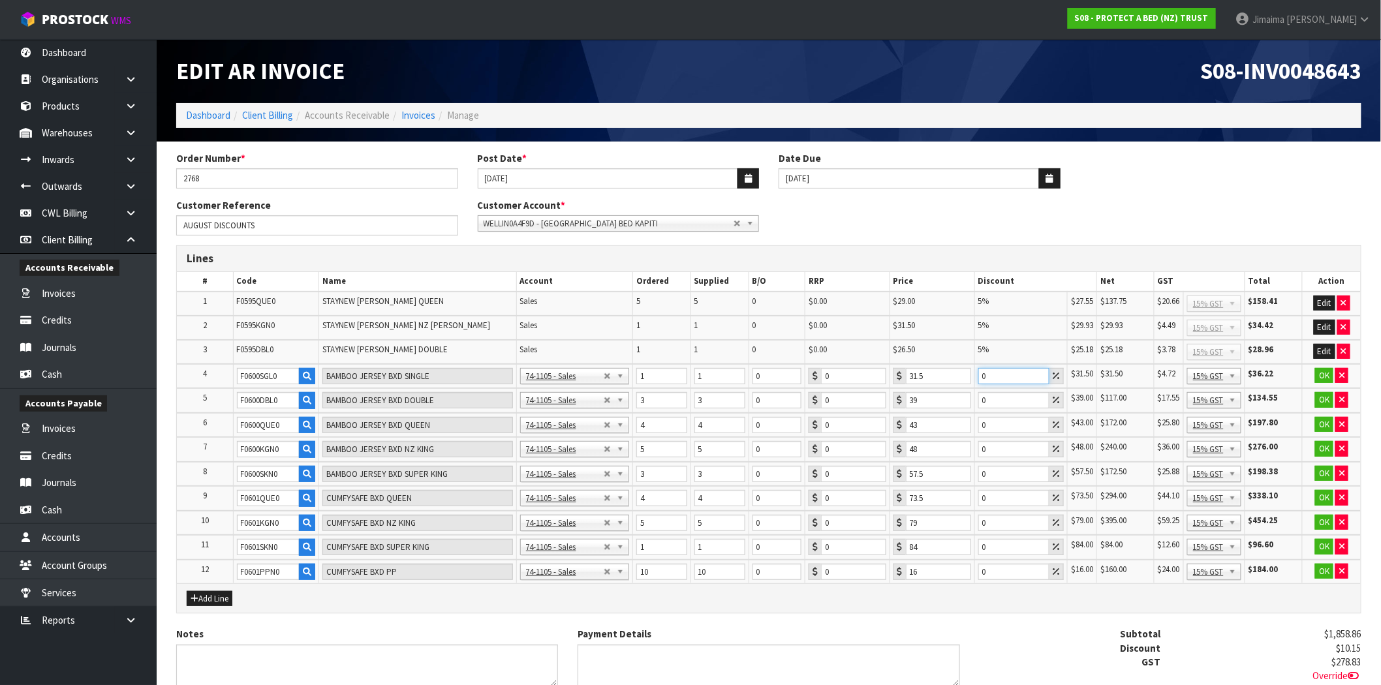
click at [1005, 373] on input "0" at bounding box center [1013, 376] width 71 height 16
click at [1323, 374] on button "OK" at bounding box center [1324, 376] width 18 height 16
drag, startPoint x: 996, startPoint y: 399, endPoint x: 1008, endPoint y: 396, distance: 12.2
click at [996, 398] on input "0" at bounding box center [1013, 400] width 71 height 16
click at [1323, 395] on button "OK" at bounding box center [1324, 400] width 18 height 16
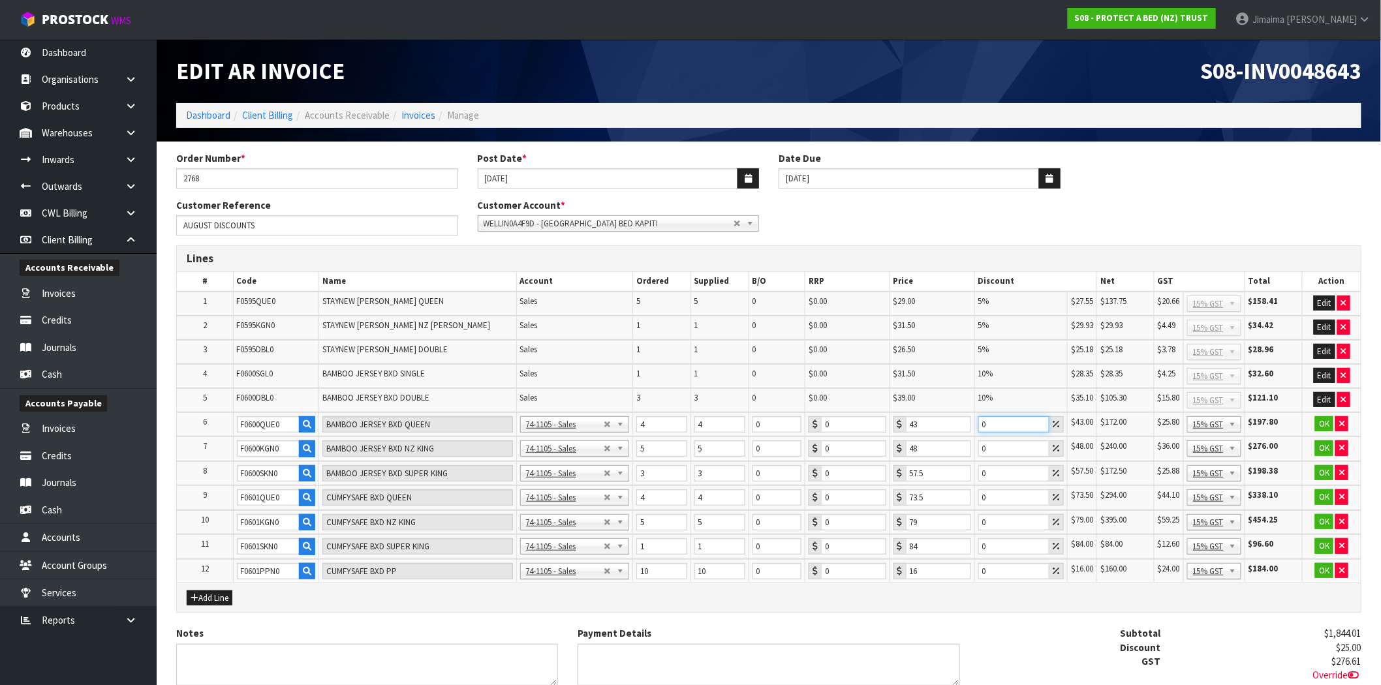
drag, startPoint x: 1006, startPoint y: 420, endPoint x: 1184, endPoint y: 420, distance: 178.2
click at [1006, 420] on input "0" at bounding box center [1013, 424] width 71 height 16
click at [1328, 418] on button "OK" at bounding box center [1324, 424] width 18 height 16
click at [1008, 446] on input "0" at bounding box center [1013, 449] width 71 height 16
click at [1320, 446] on button "OK" at bounding box center [1324, 449] width 18 height 16
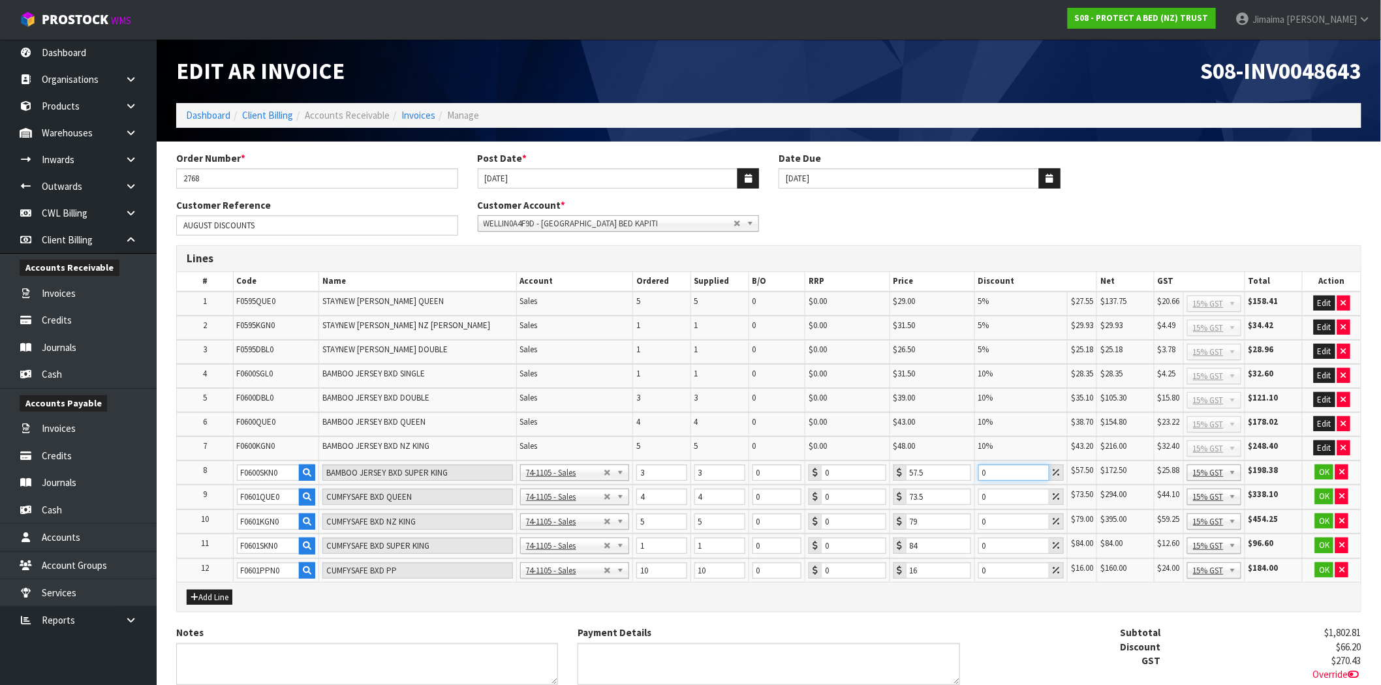
click at [997, 469] on input "0" at bounding box center [1013, 473] width 71 height 16
click at [1326, 472] on button "OK" at bounding box center [1324, 473] width 18 height 16
click at [1004, 492] on input "0" at bounding box center [1013, 497] width 71 height 16
drag, startPoint x: 1325, startPoint y: 490, endPoint x: 1153, endPoint y: 509, distance: 173.4
click at [1324, 490] on button "OK" at bounding box center [1324, 497] width 18 height 16
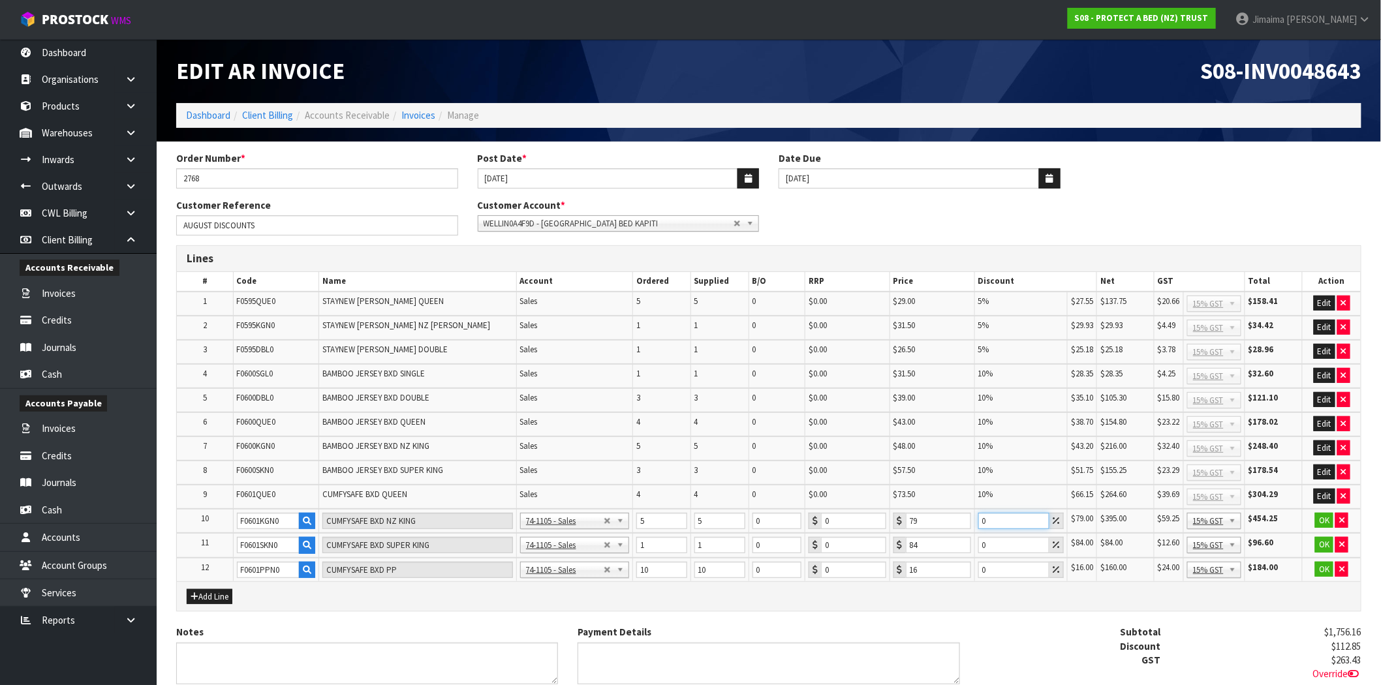
click at [1014, 519] on input "0" at bounding box center [1013, 521] width 71 height 16
click at [1325, 513] on button "OK" at bounding box center [1324, 521] width 18 height 16
click at [1006, 543] on input "0" at bounding box center [1013, 545] width 71 height 16
click at [1320, 537] on button "OK" at bounding box center [1324, 545] width 18 height 16
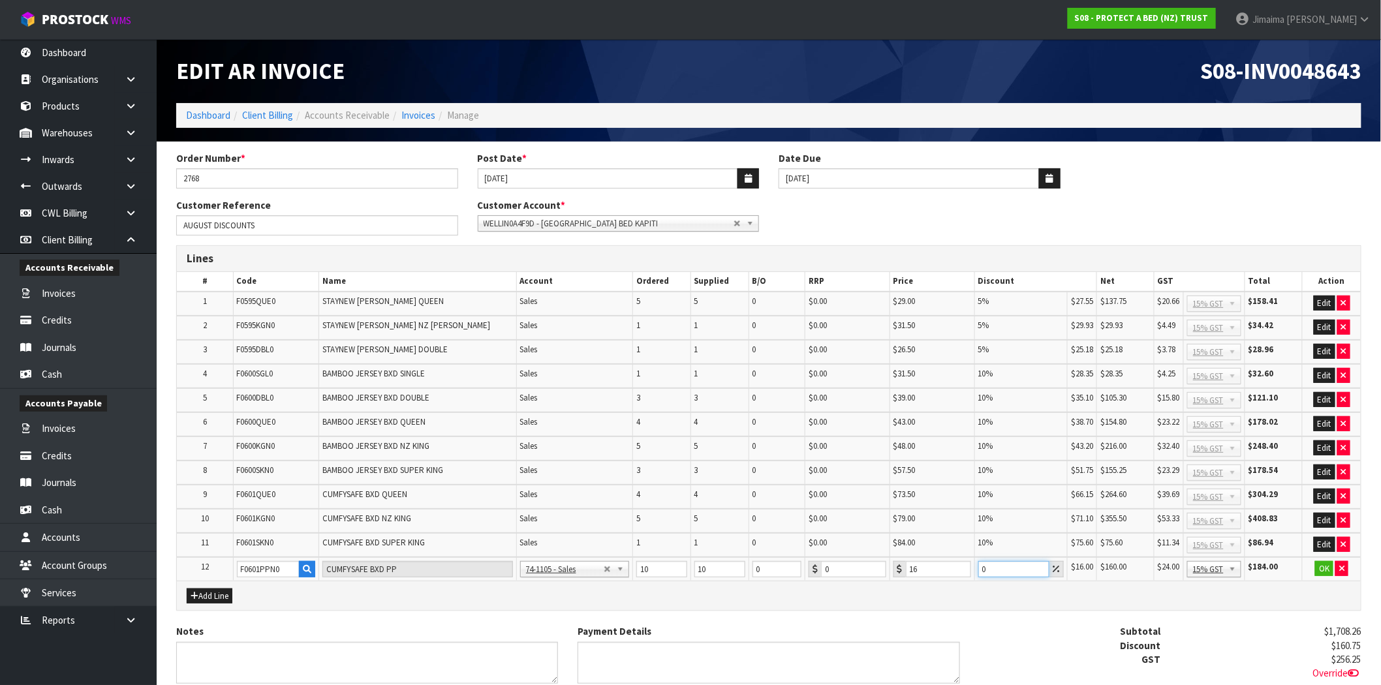
click at [1000, 567] on input "0" at bounding box center [1013, 569] width 71 height 16
click at [1324, 561] on button "OK" at bounding box center [1324, 569] width 18 height 16
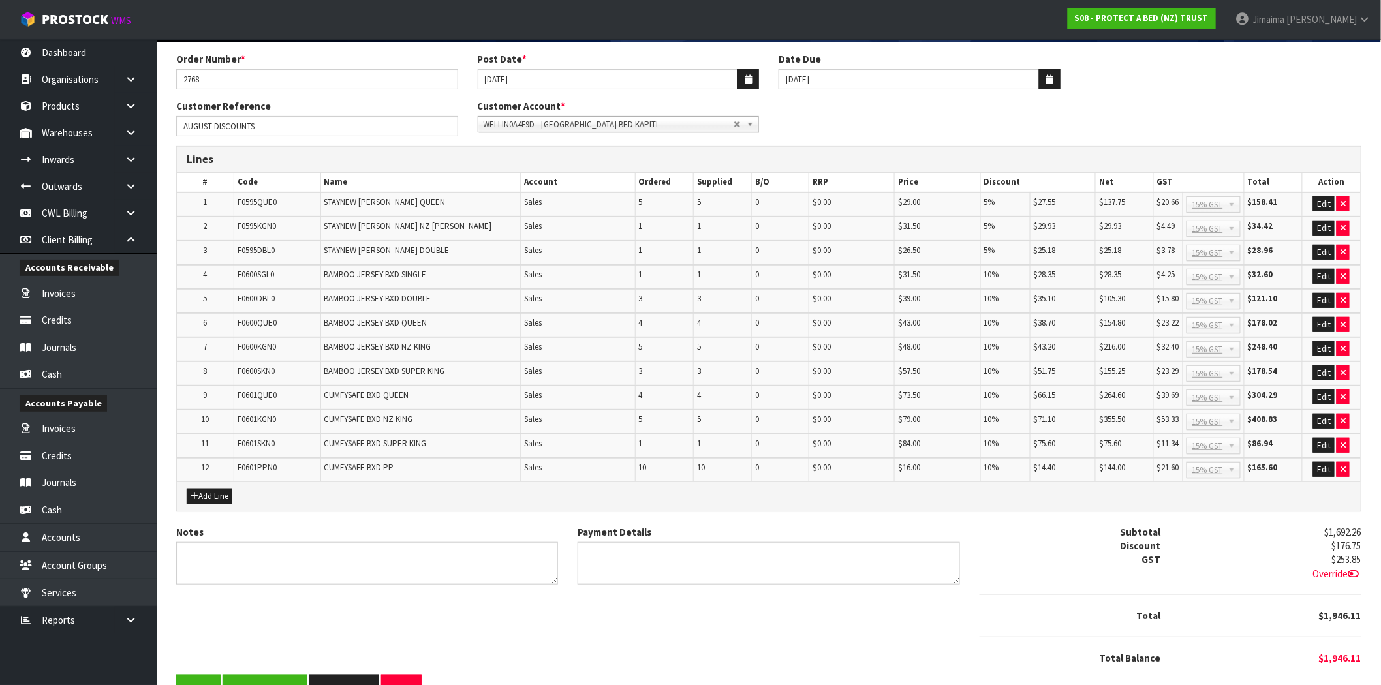
scroll to position [129, 0]
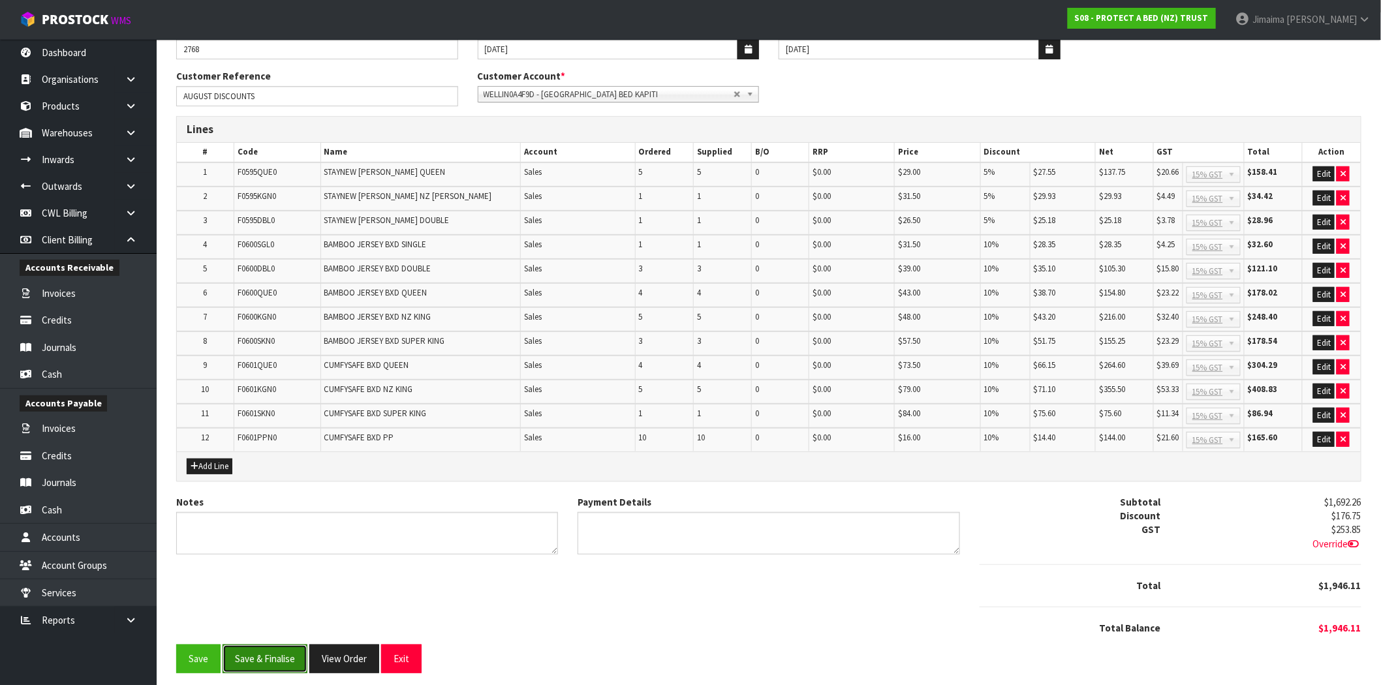
click at [287, 647] on button "Save & Finalise" at bounding box center [265, 659] width 85 height 28
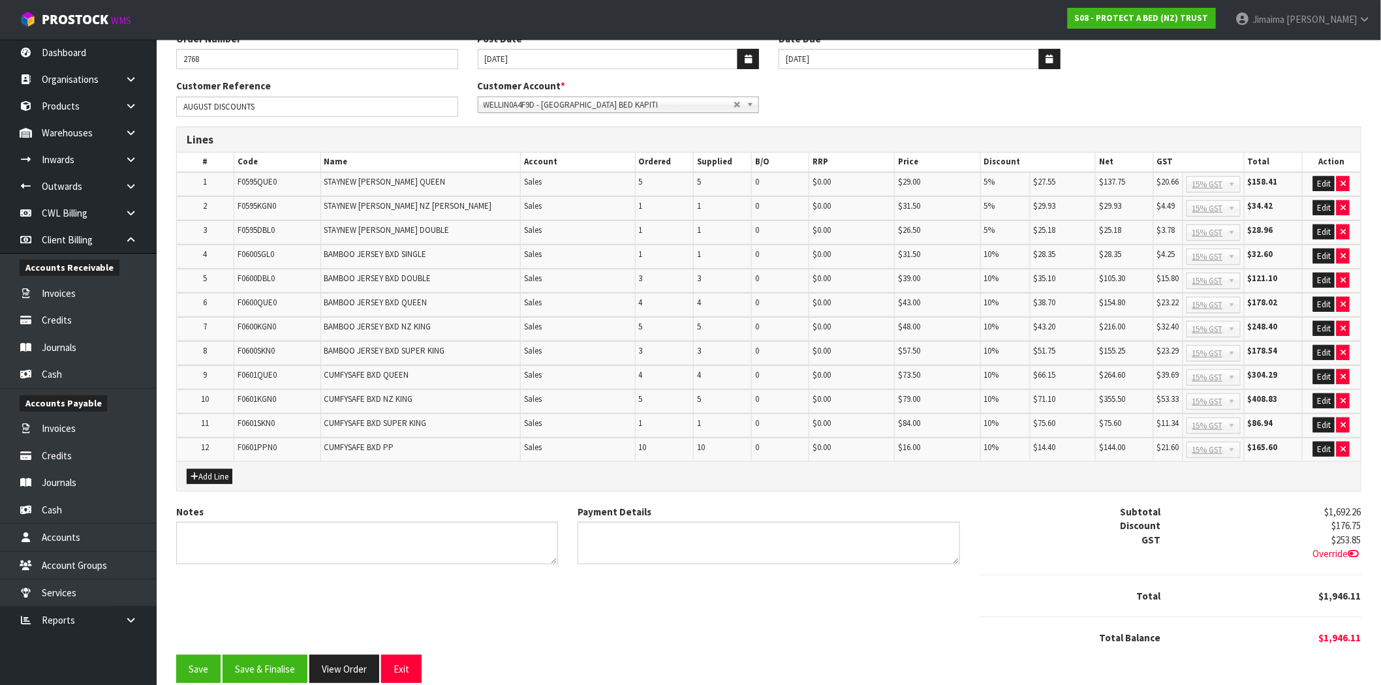
scroll to position [134, 0]
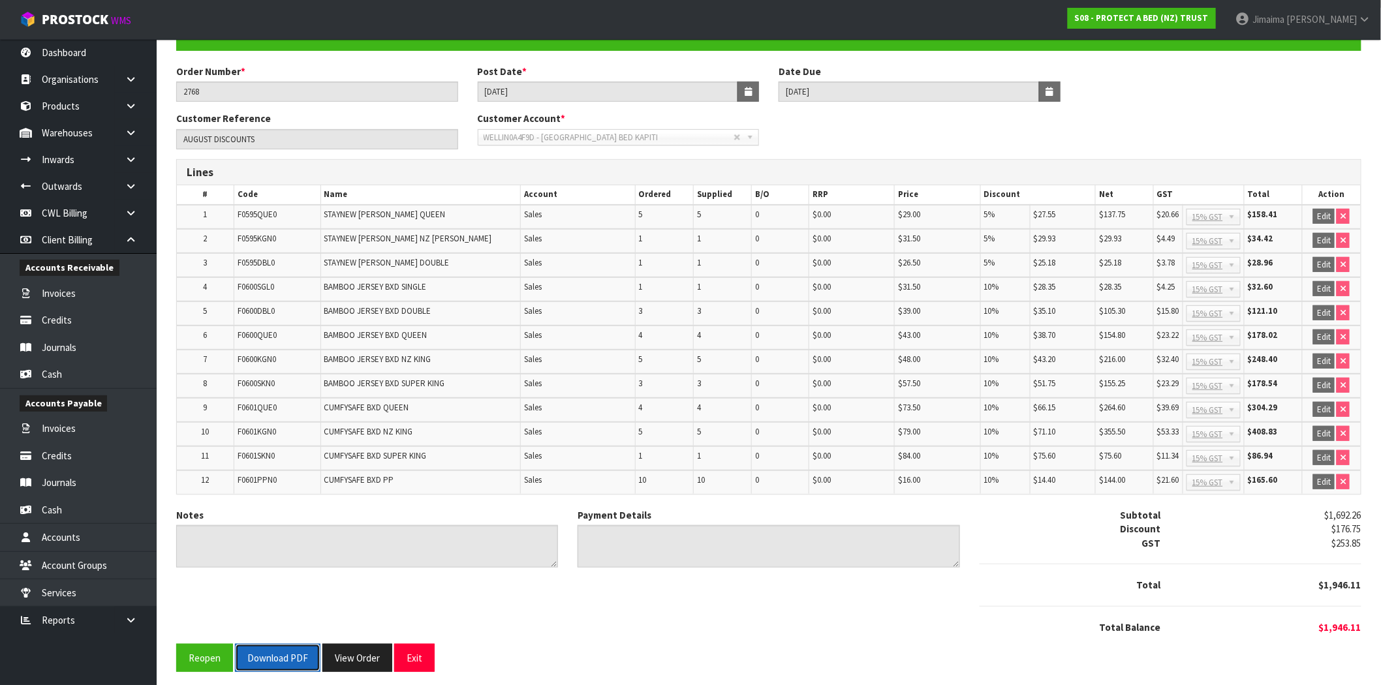
click at [289, 646] on button "Download PDF" at bounding box center [278, 658] width 86 height 28
click at [345, 646] on button "View Order" at bounding box center [357, 658] width 70 height 28
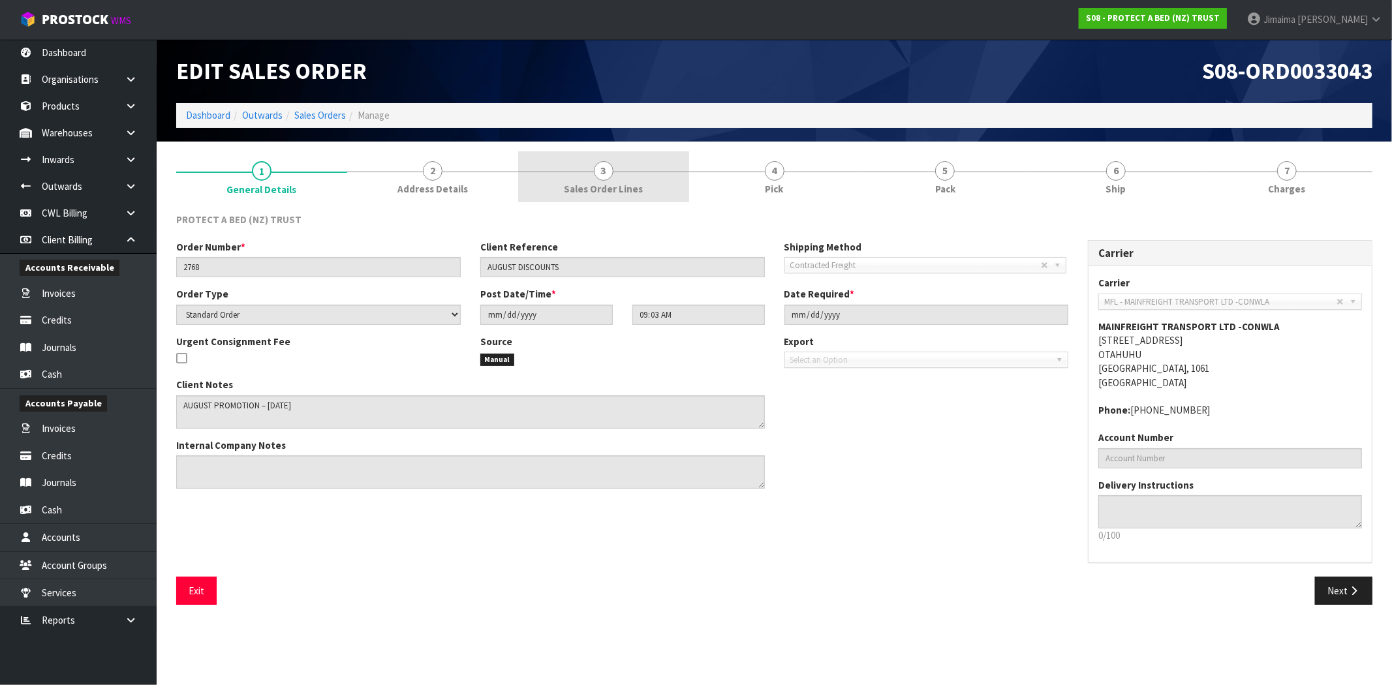
click at [593, 159] on link "3 Sales Order Lines" at bounding box center [603, 177] width 171 height 52
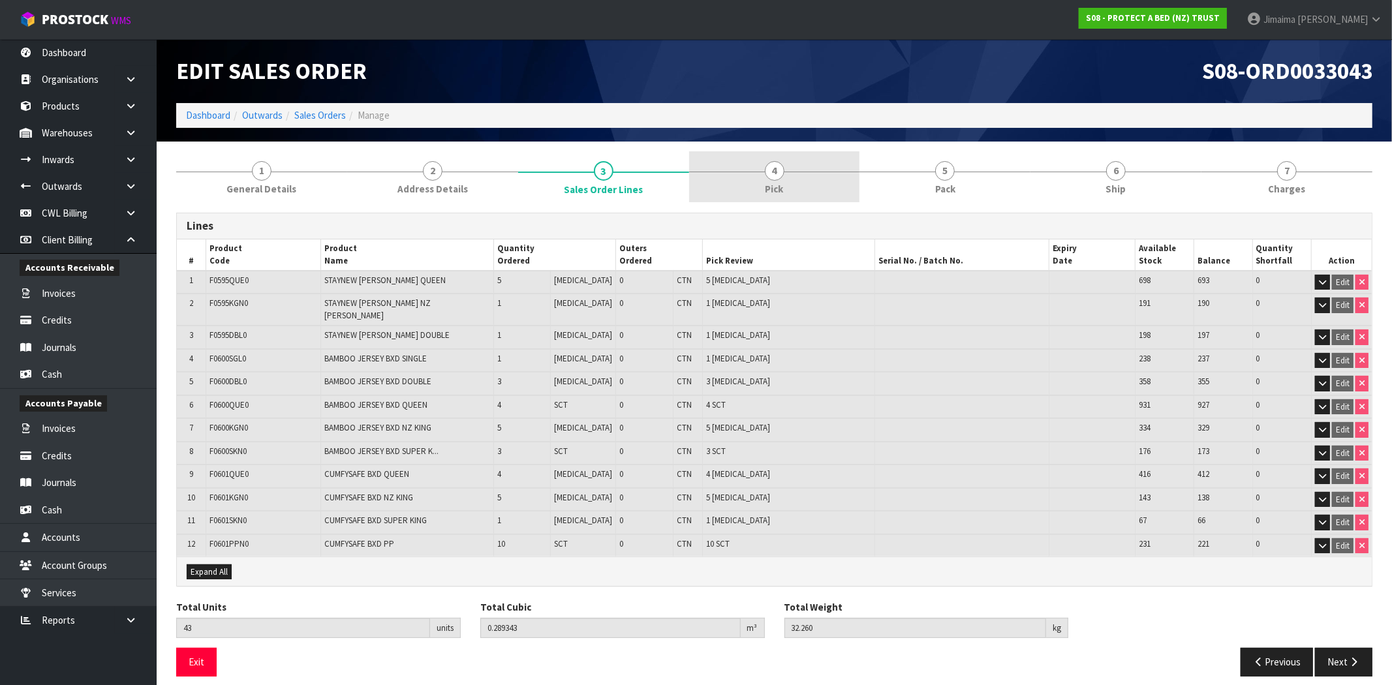
click at [762, 172] on link "4 Pick" at bounding box center [774, 177] width 171 height 52
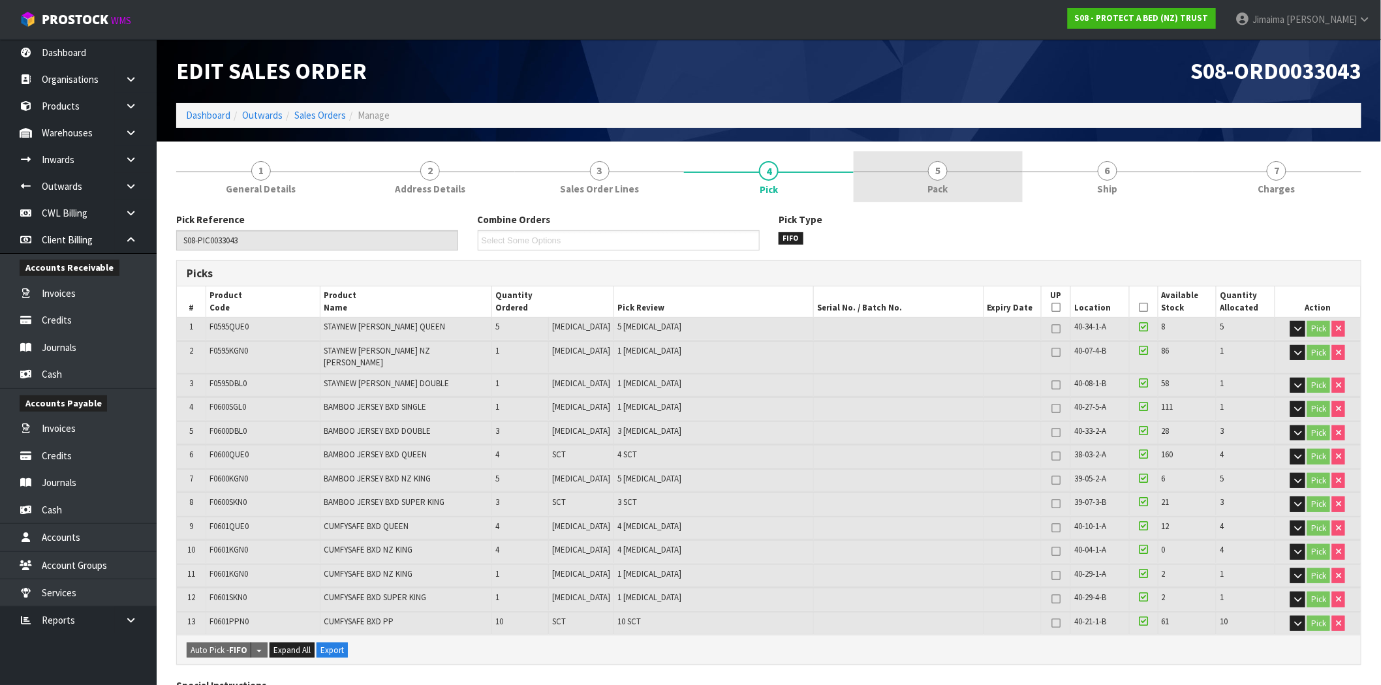
click at [969, 195] on link "5 Pack" at bounding box center [938, 177] width 169 height 52
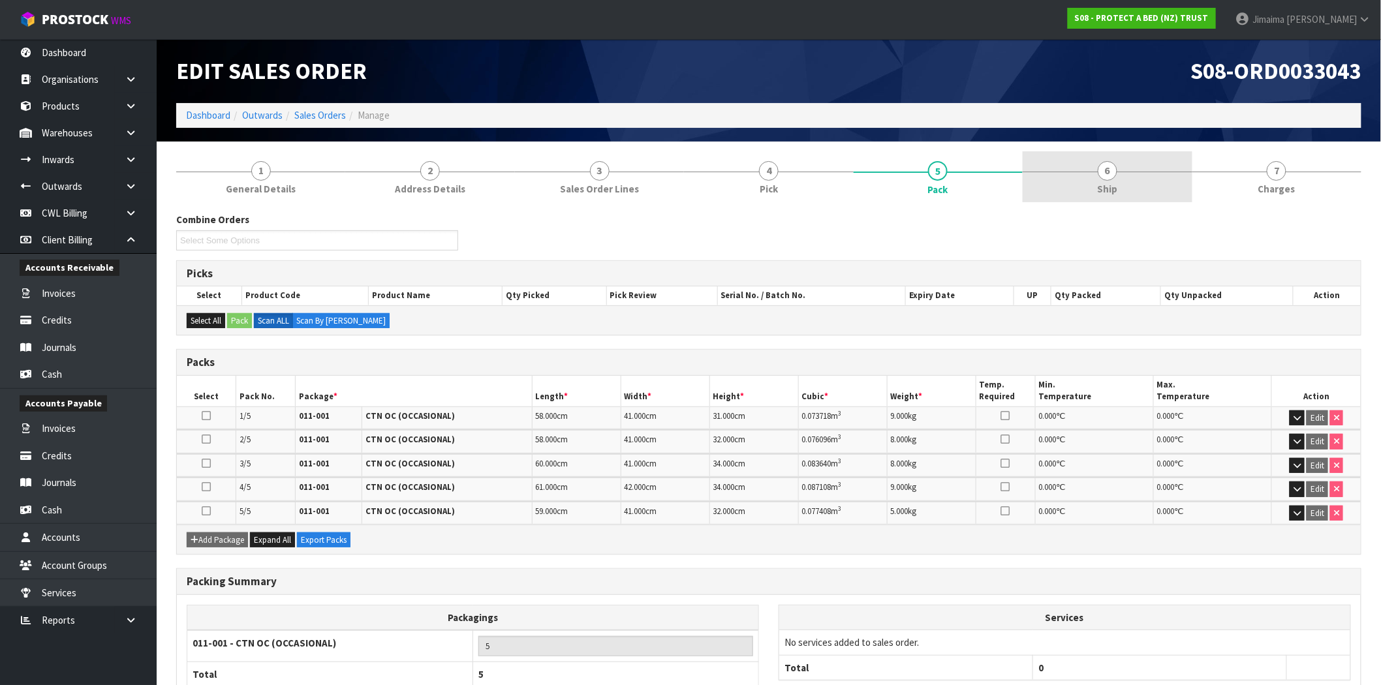
click at [1171, 192] on link "6 Ship" at bounding box center [1107, 177] width 169 height 52
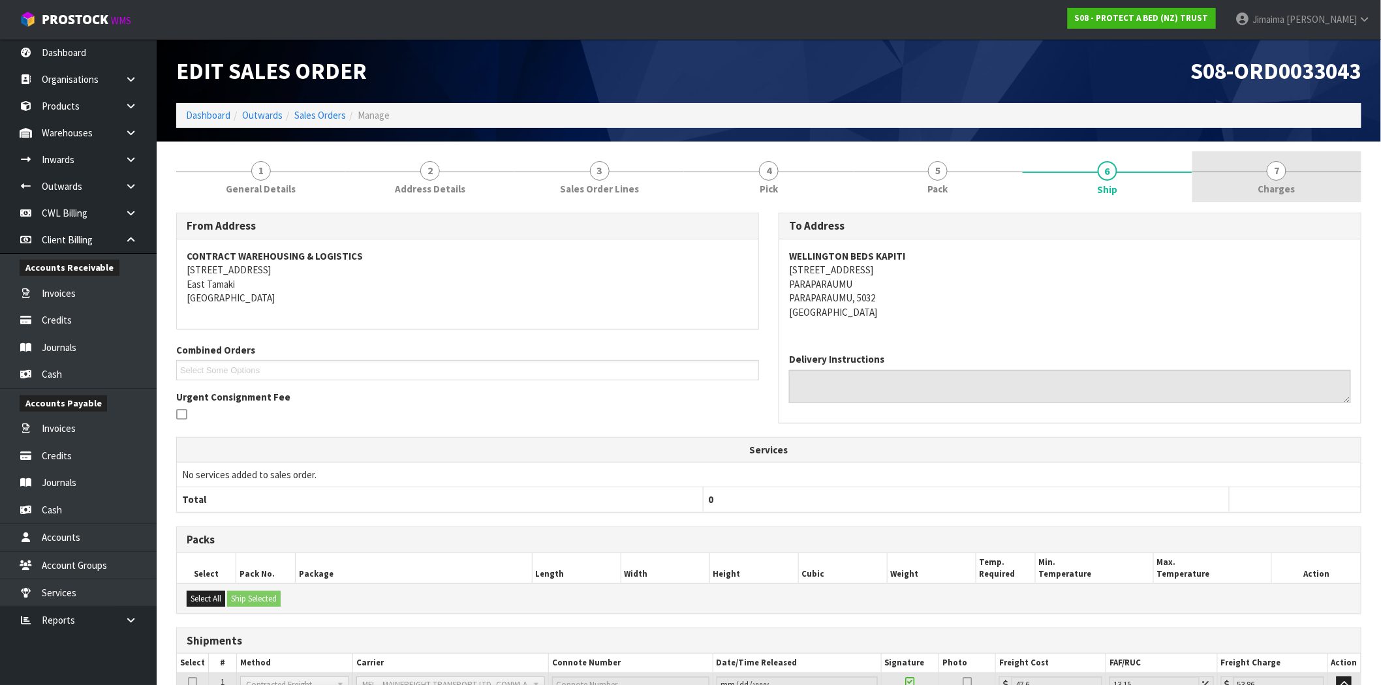
click at [1268, 177] on link "7 Charges" at bounding box center [1277, 177] width 169 height 52
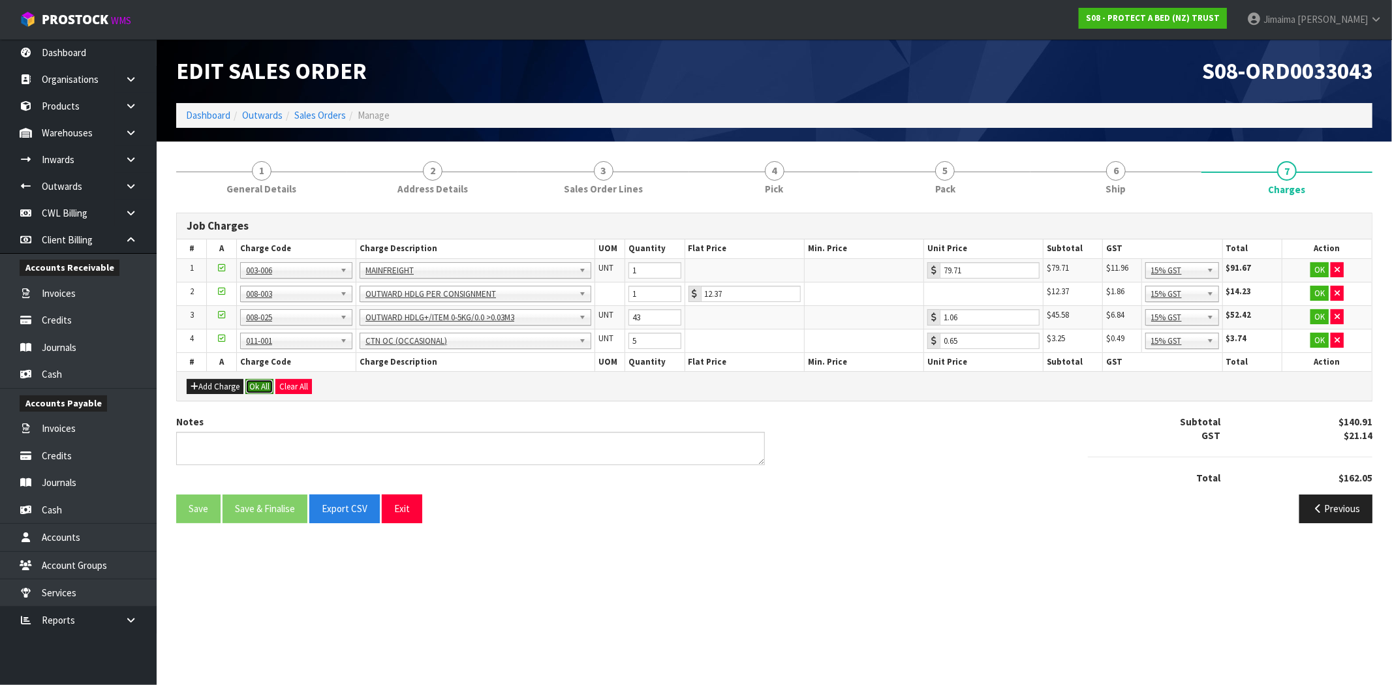
click at [259, 386] on button "Ok All" at bounding box center [259, 387] width 28 height 16
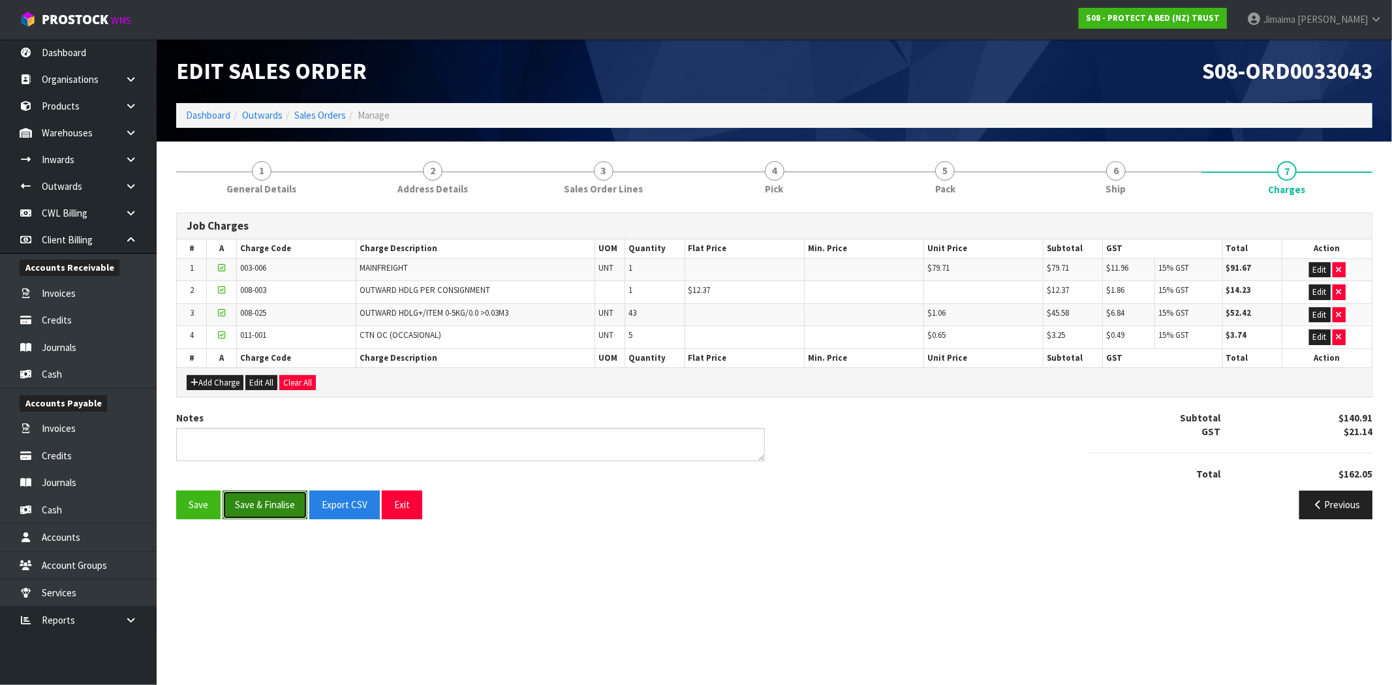
click at [271, 501] on button "Save & Finalise" at bounding box center [265, 505] width 85 height 28
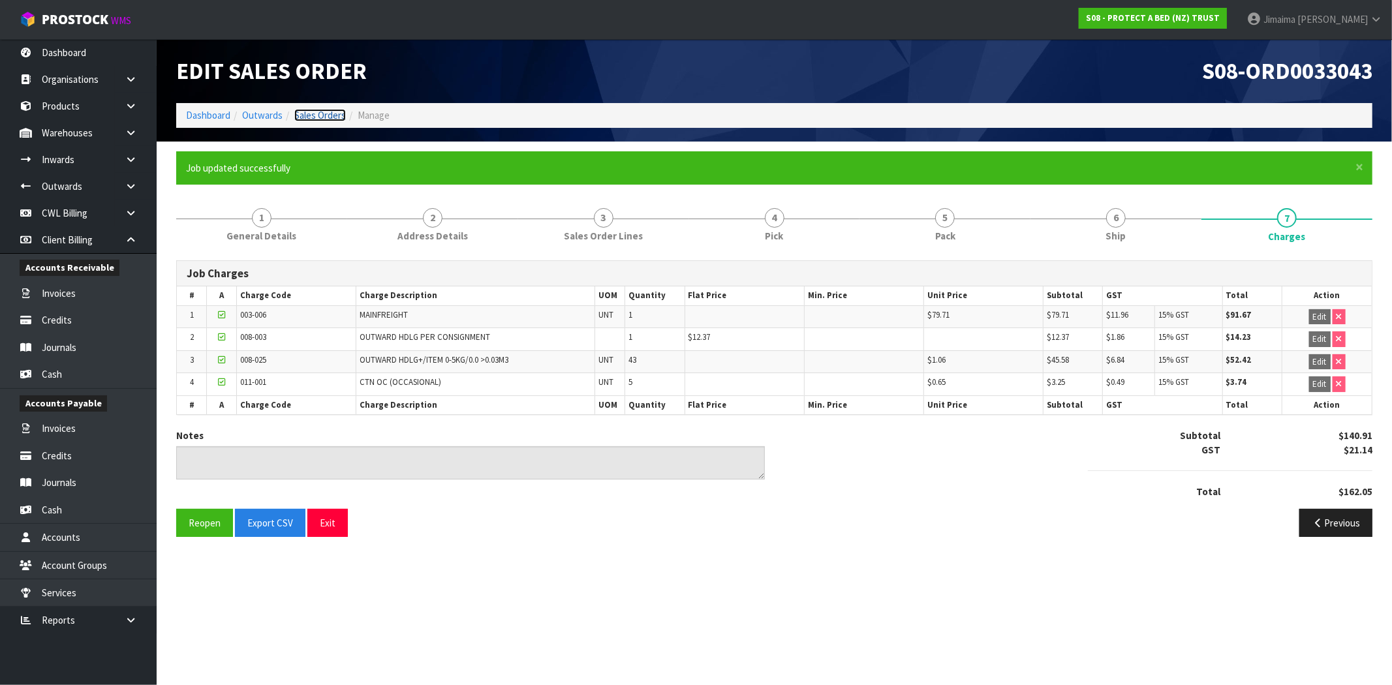
click at [309, 119] on link "Sales Orders" at bounding box center [320, 115] width 52 height 12
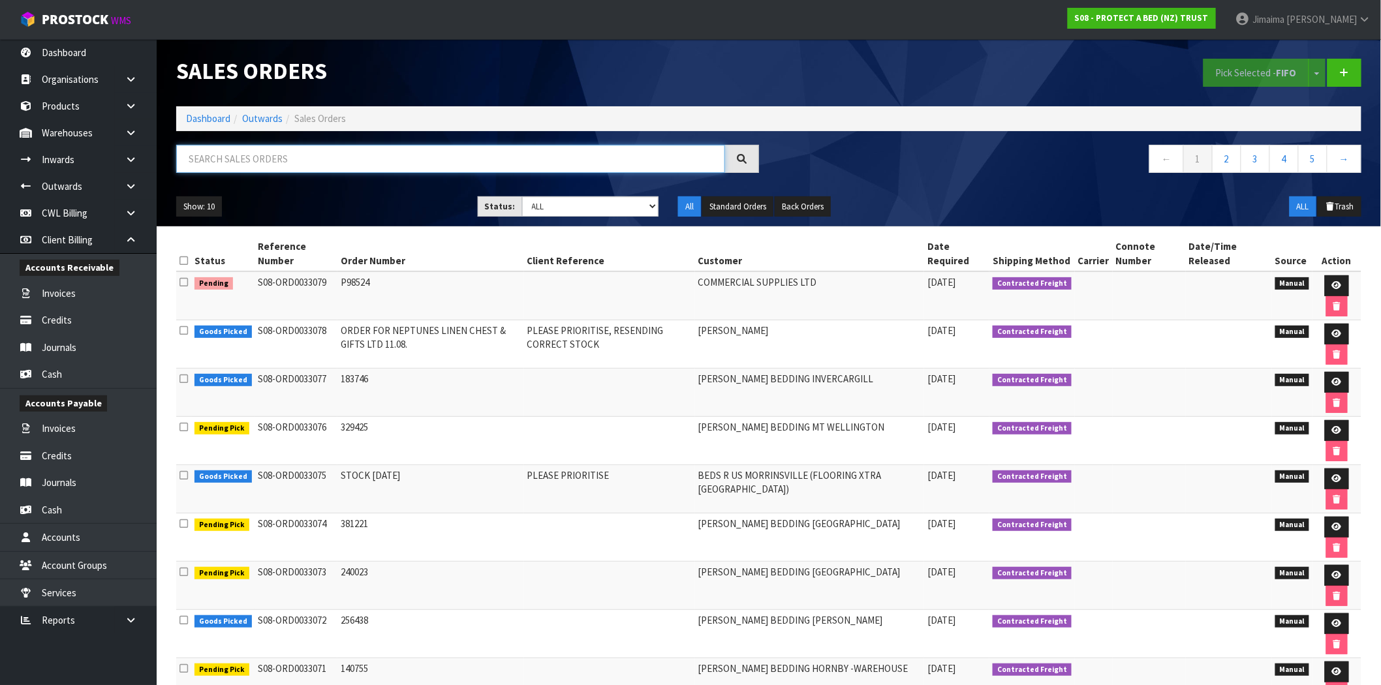
click at [403, 162] on input "text" at bounding box center [450, 159] width 549 height 28
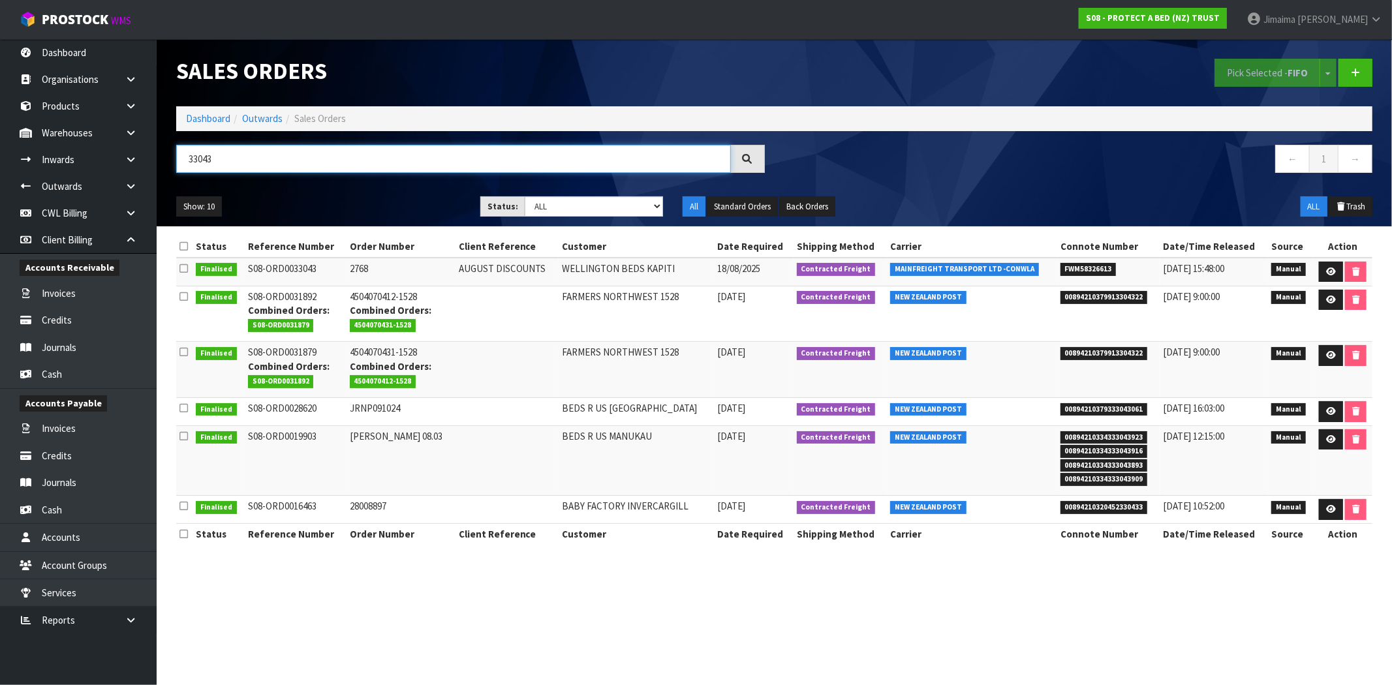
drag, startPoint x: 216, startPoint y: 168, endPoint x: 181, endPoint y: 168, distance: 34.6
click at [181, 168] on input "33043" at bounding box center [453, 159] width 555 height 28
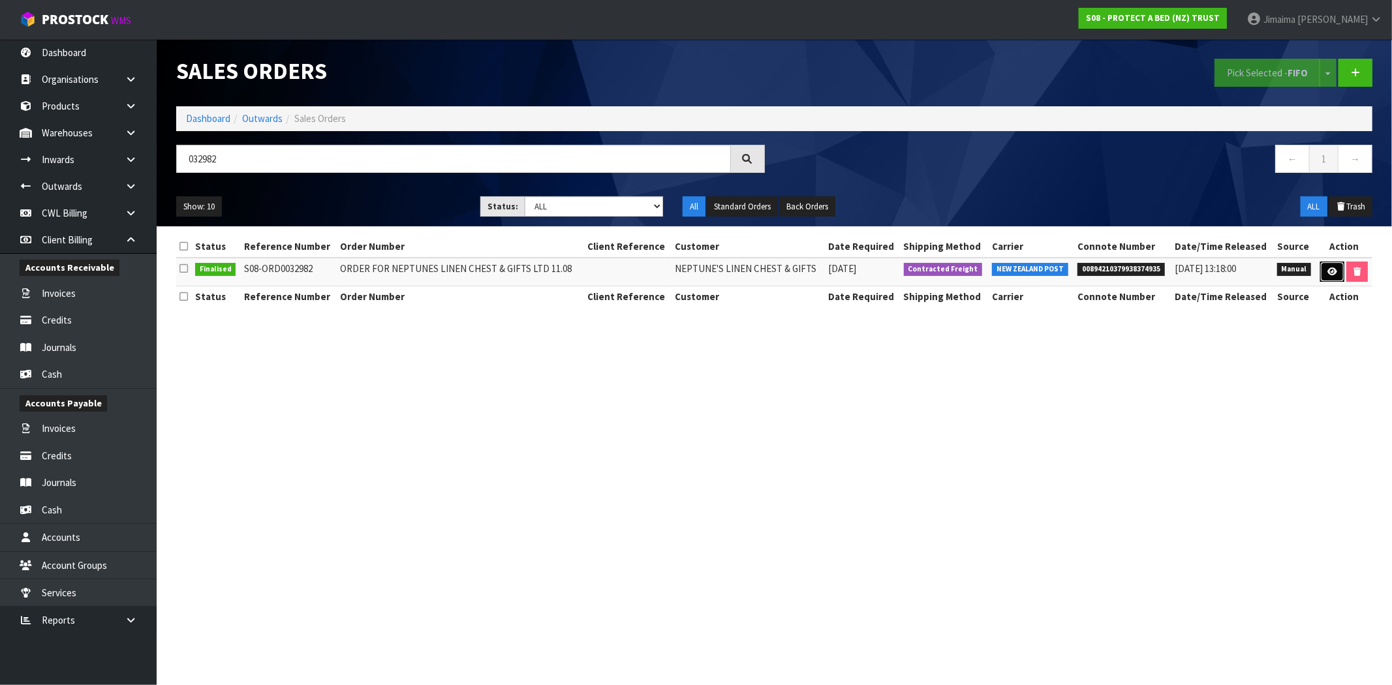
click at [1334, 277] on link at bounding box center [1332, 272] width 24 height 21
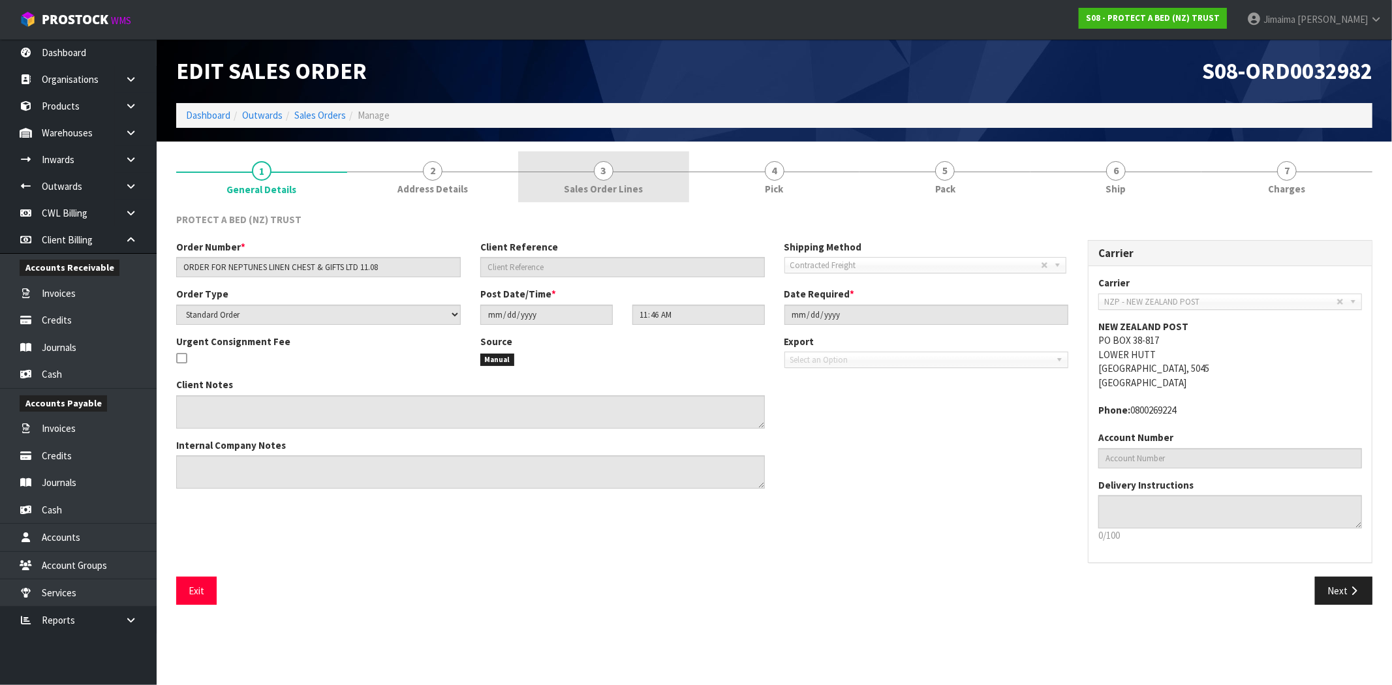
click at [640, 181] on link "3 Sales Order Lines" at bounding box center [603, 177] width 171 height 52
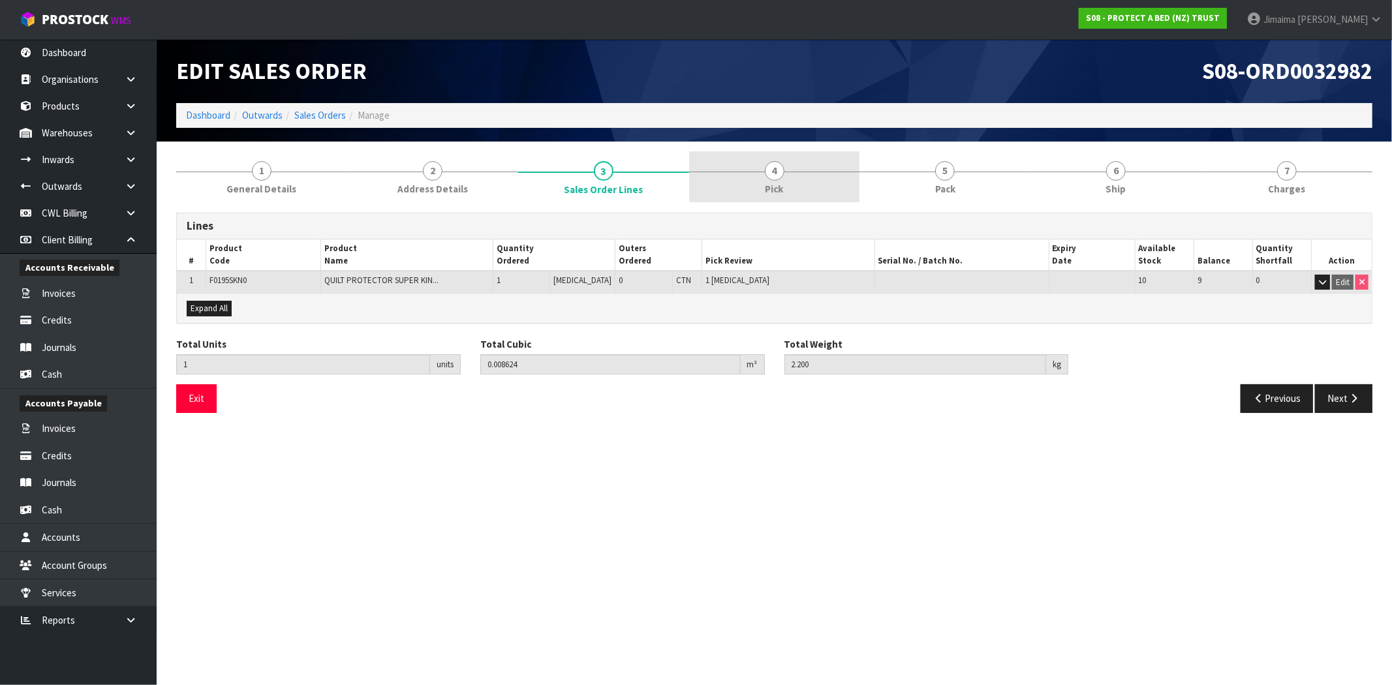
click at [762, 174] on link "4 Pick" at bounding box center [774, 177] width 171 height 52
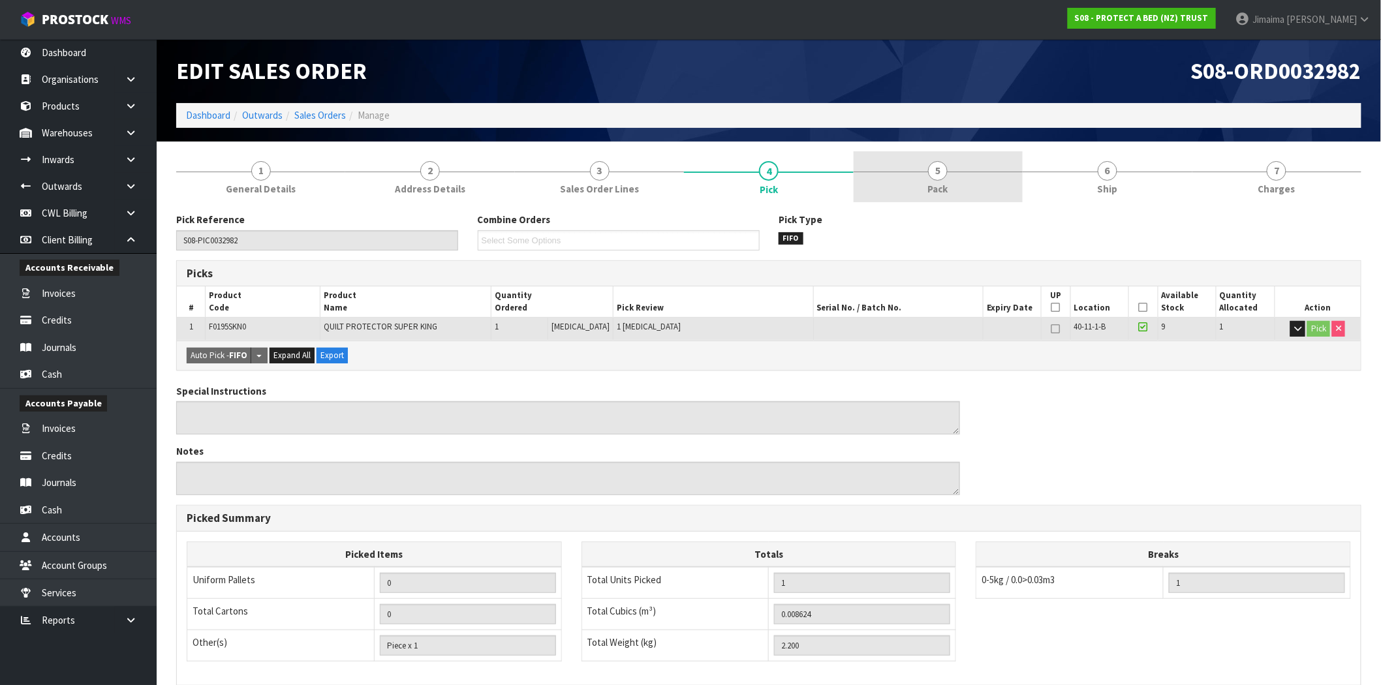
click at [984, 185] on link "5 Pack" at bounding box center [938, 177] width 169 height 52
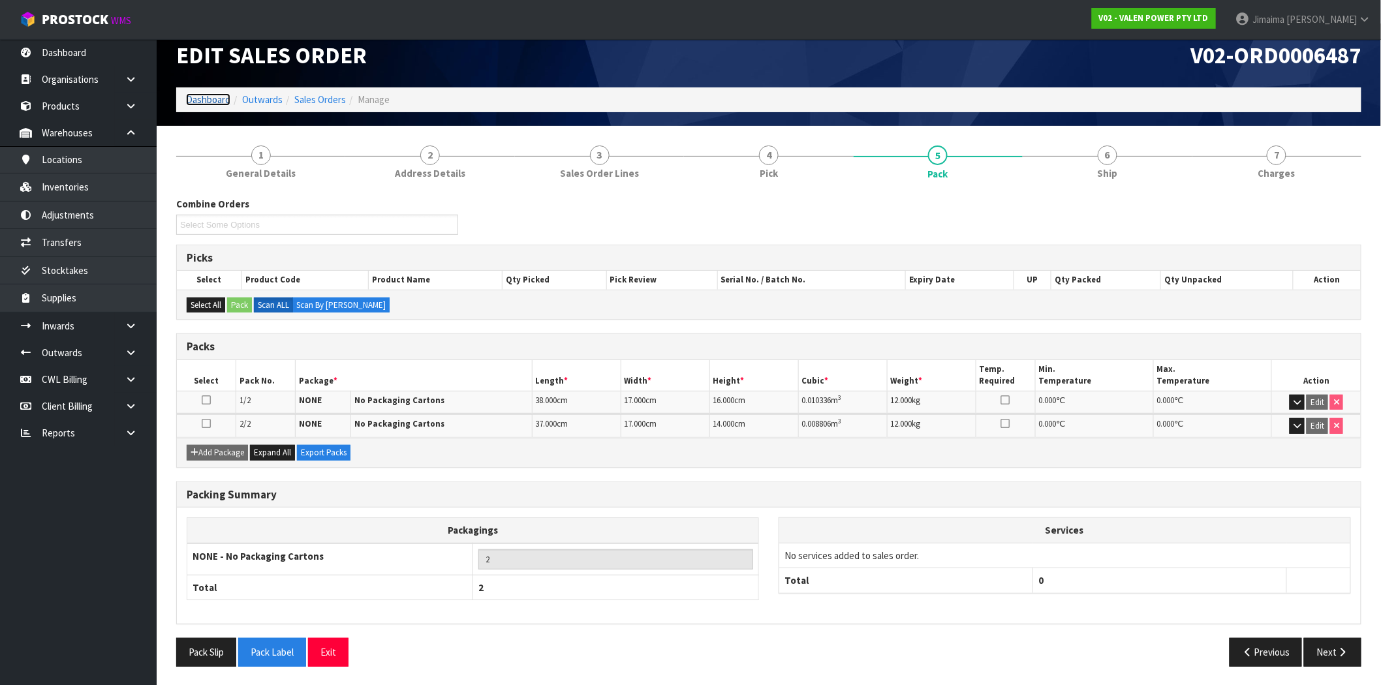
drag, startPoint x: 0, startPoint y: 0, endPoint x: 197, endPoint y: 99, distance: 220.7
click at [196, 99] on link "Dashboard" at bounding box center [208, 99] width 44 height 12
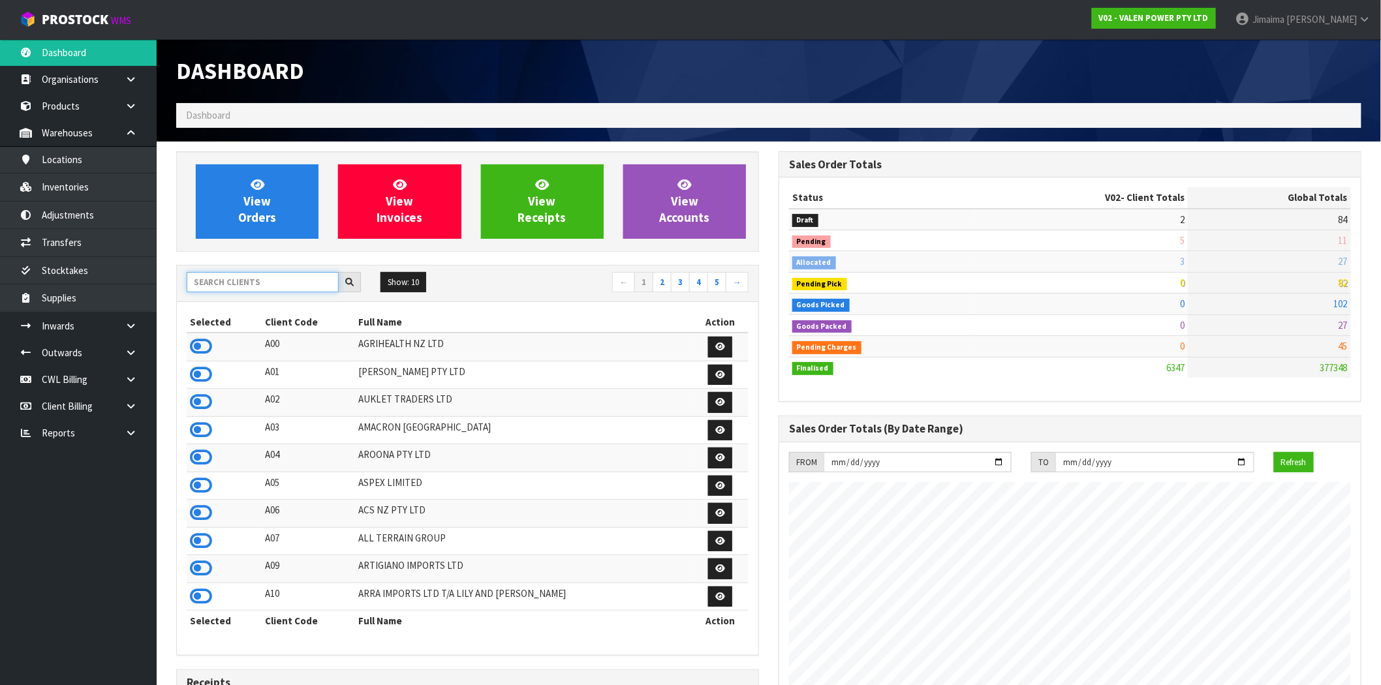
click at [253, 289] on input "text" at bounding box center [263, 282] width 152 height 20
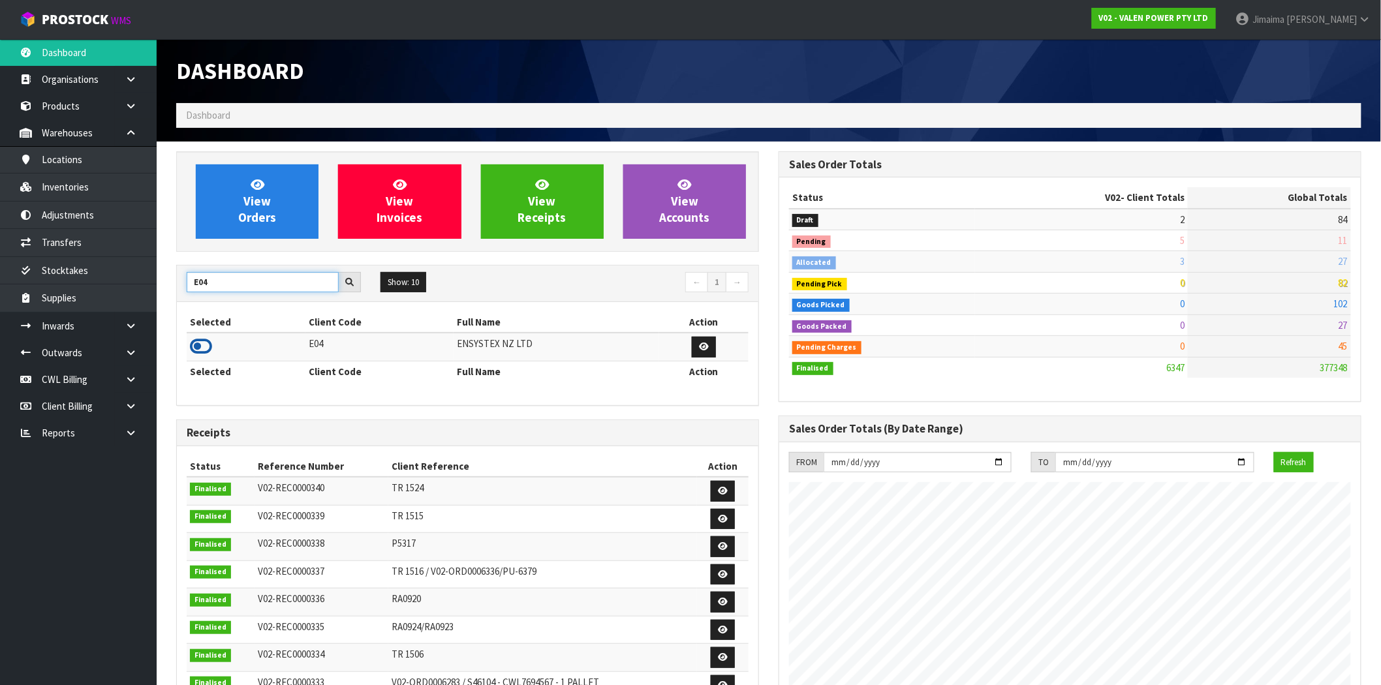
type input "E04"
click at [199, 346] on icon at bounding box center [201, 347] width 22 height 20
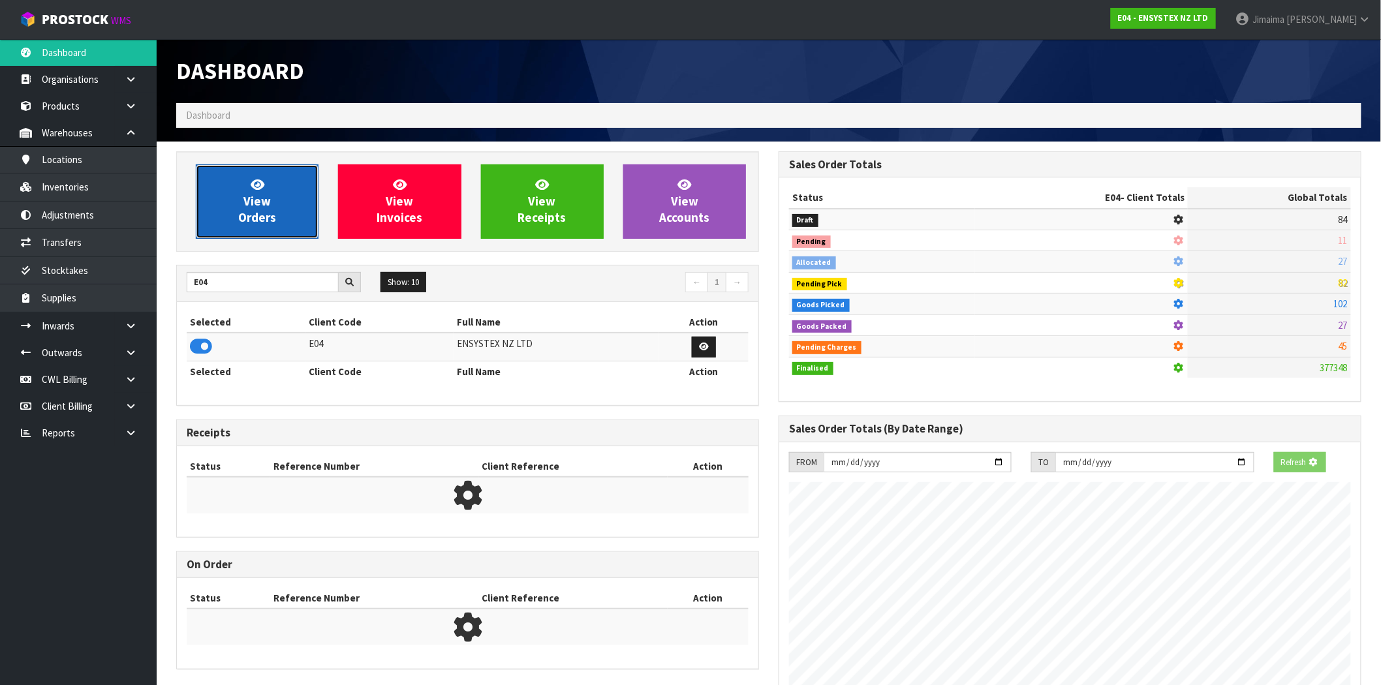
scroll to position [651928, 652139]
click at [268, 211] on span "View Orders" at bounding box center [257, 201] width 38 height 49
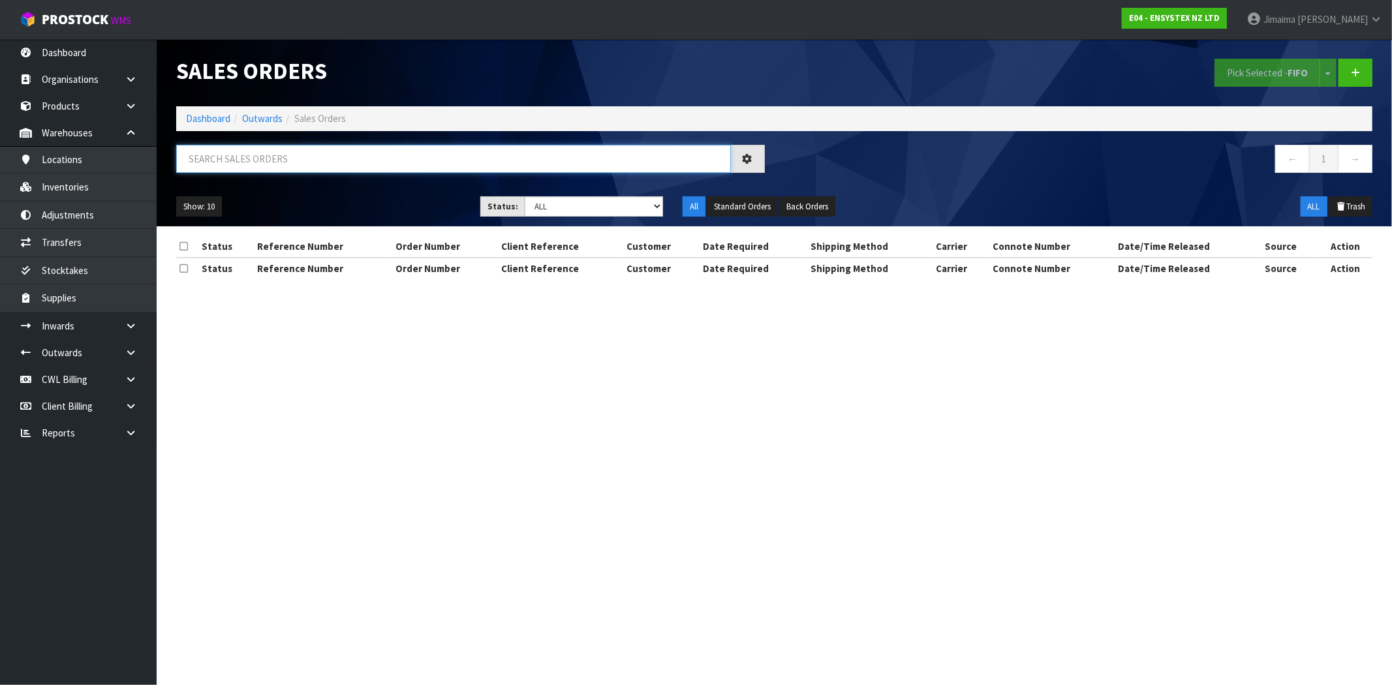
click at [281, 166] on input "text" at bounding box center [453, 159] width 555 height 28
paste input "6598"
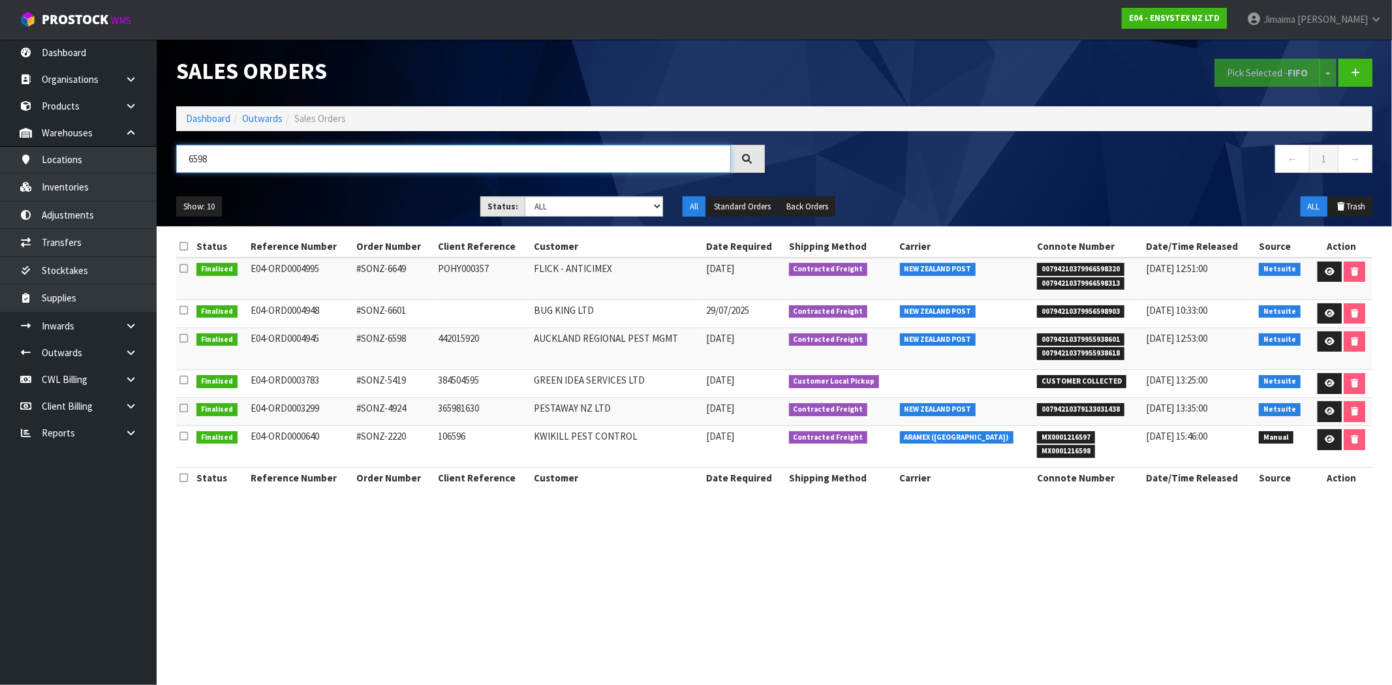
type input "6598"
drag, startPoint x: 1110, startPoint y: 354, endPoint x: 1087, endPoint y: 354, distance: 22.9
click at [1087, 354] on span "00794210379955938618" at bounding box center [1080, 353] width 87 height 13
click at [1325, 343] on icon at bounding box center [1330, 341] width 10 height 8
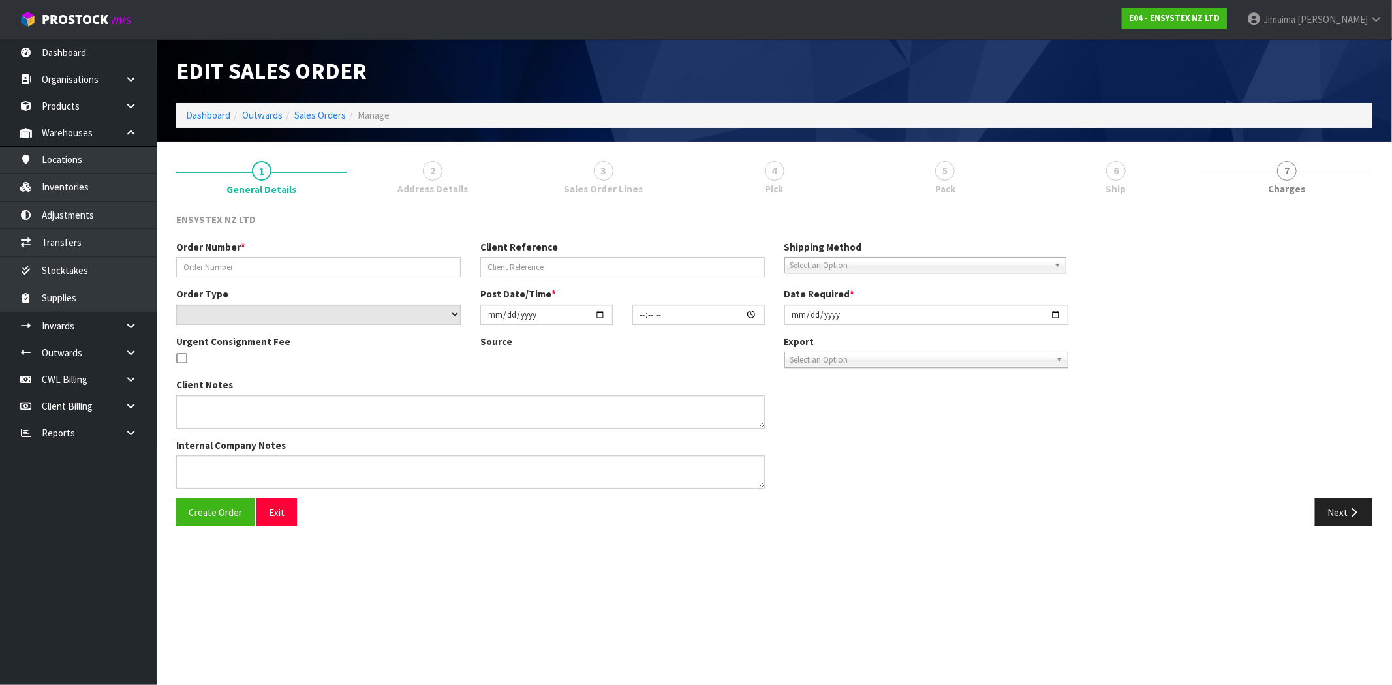
type input "#SONZ-6598"
type input "442015920"
select select "number:0"
type input "[DATE]"
type input "10:45:09.000"
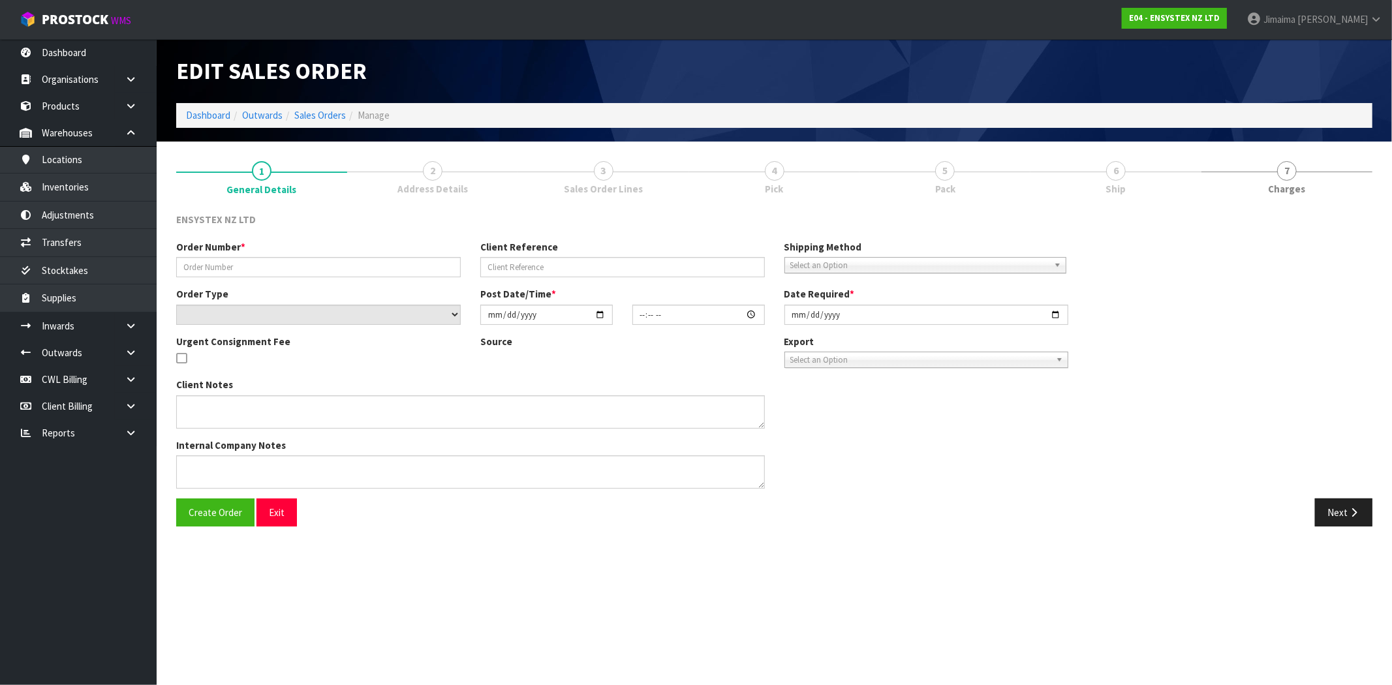
type input "[DATE]"
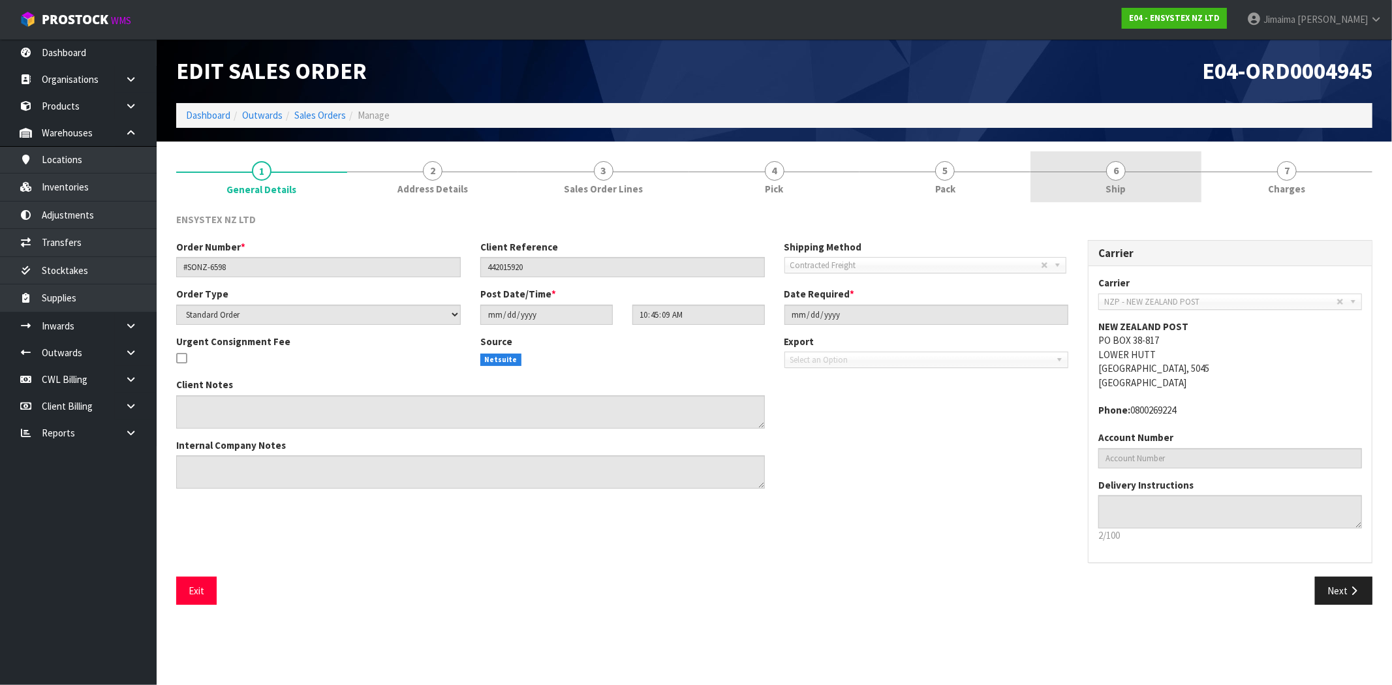
click at [1118, 168] on span "6" at bounding box center [1116, 171] width 20 height 20
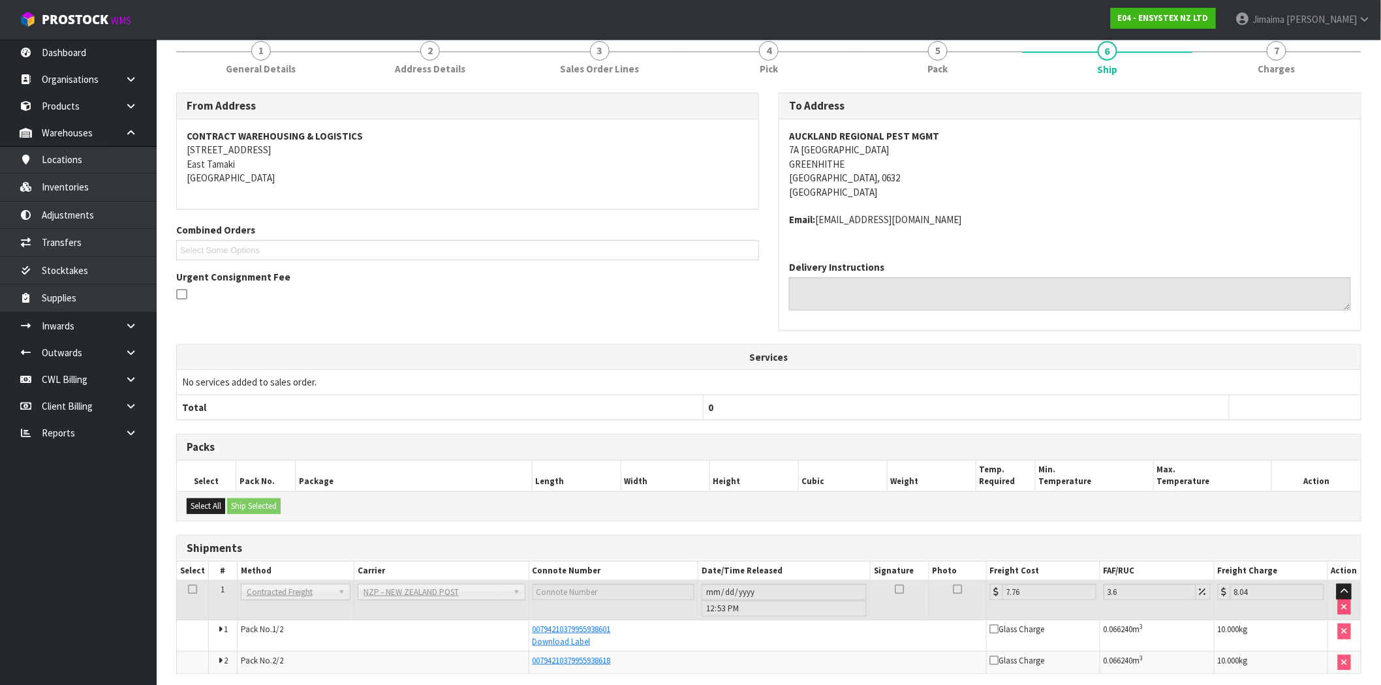
scroll to position [172, 0]
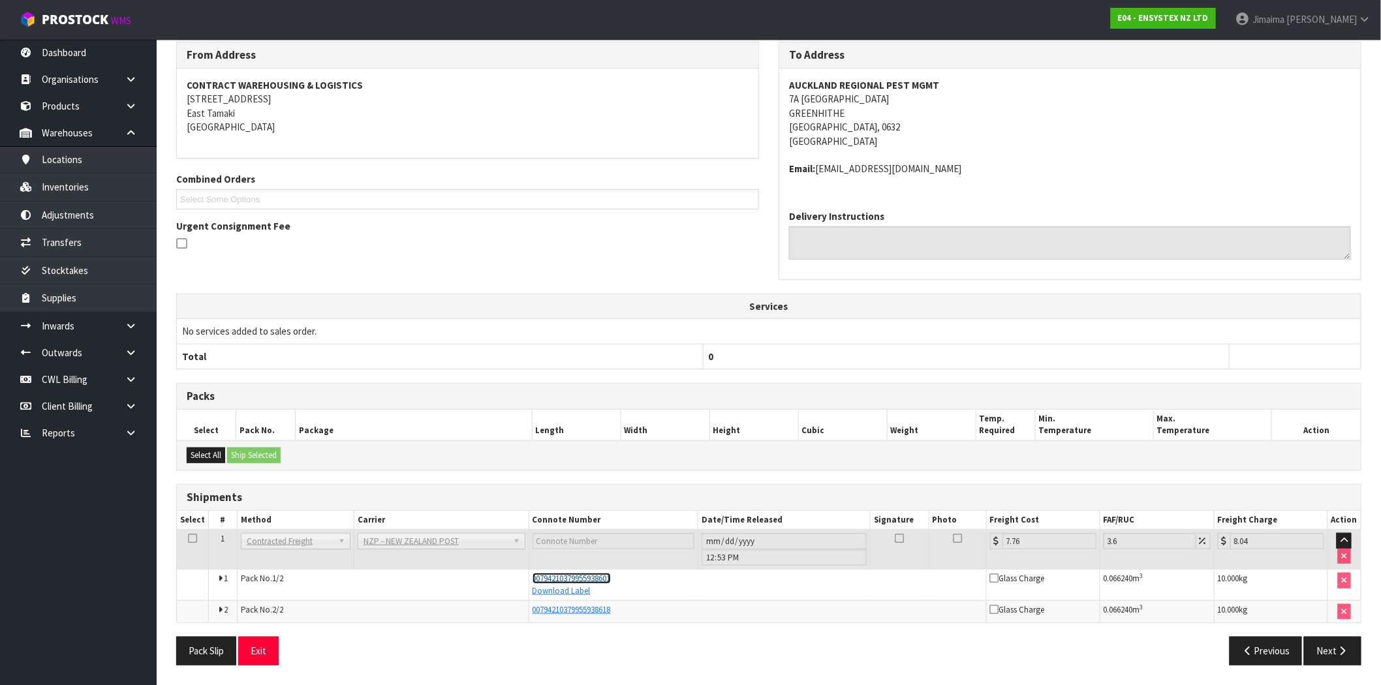
click at [611, 579] on span "00794210379955938601" at bounding box center [572, 578] width 78 height 11
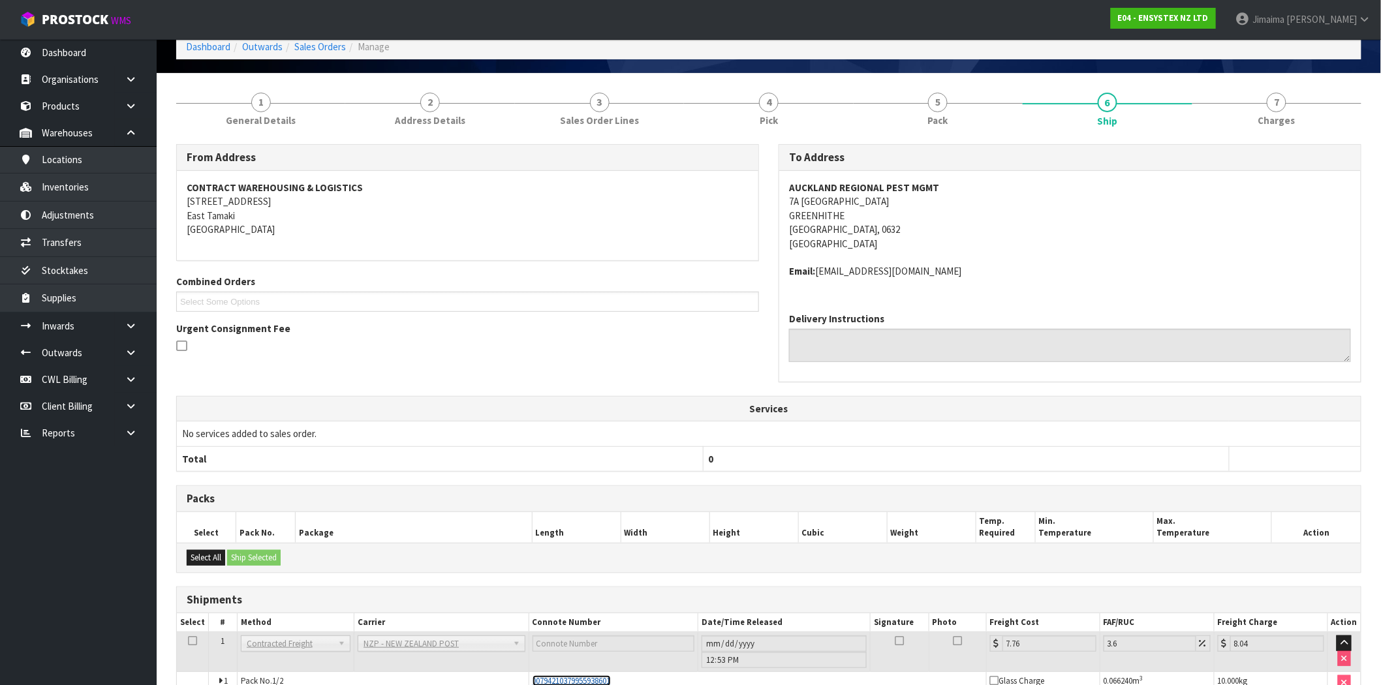
scroll to position [0, 0]
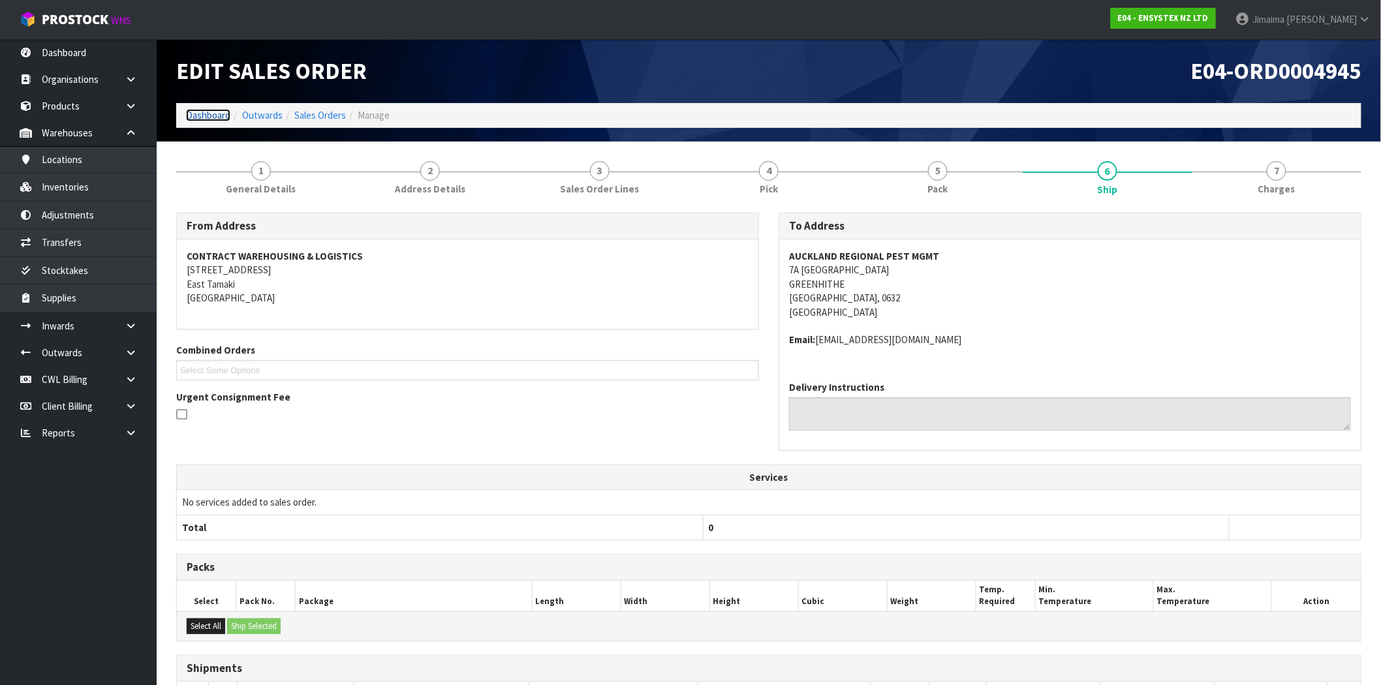
drag, startPoint x: 201, startPoint y: 108, endPoint x: 217, endPoint y: 123, distance: 21.3
click at [201, 109] on link "Dashboard" at bounding box center [208, 115] width 44 height 12
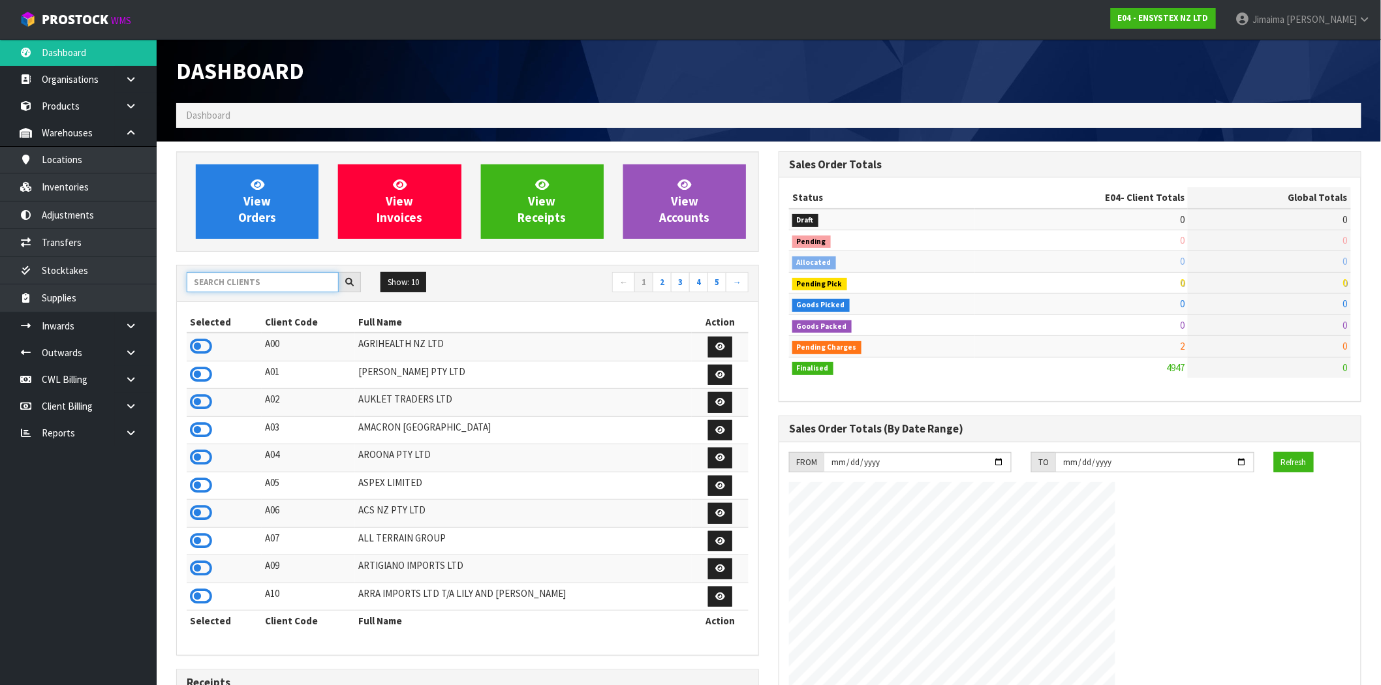
click at [232, 273] on input "text" at bounding box center [263, 282] width 152 height 20
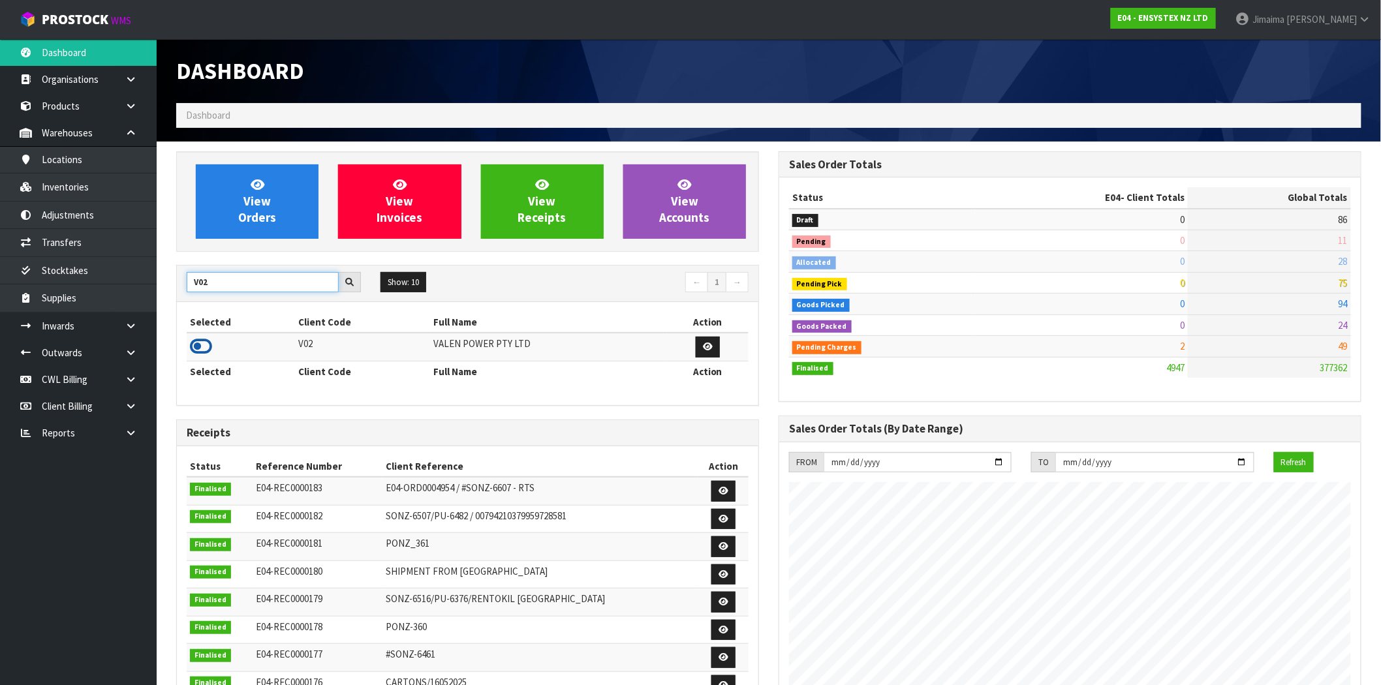
type input "V02"
click at [206, 354] on icon at bounding box center [201, 347] width 22 height 20
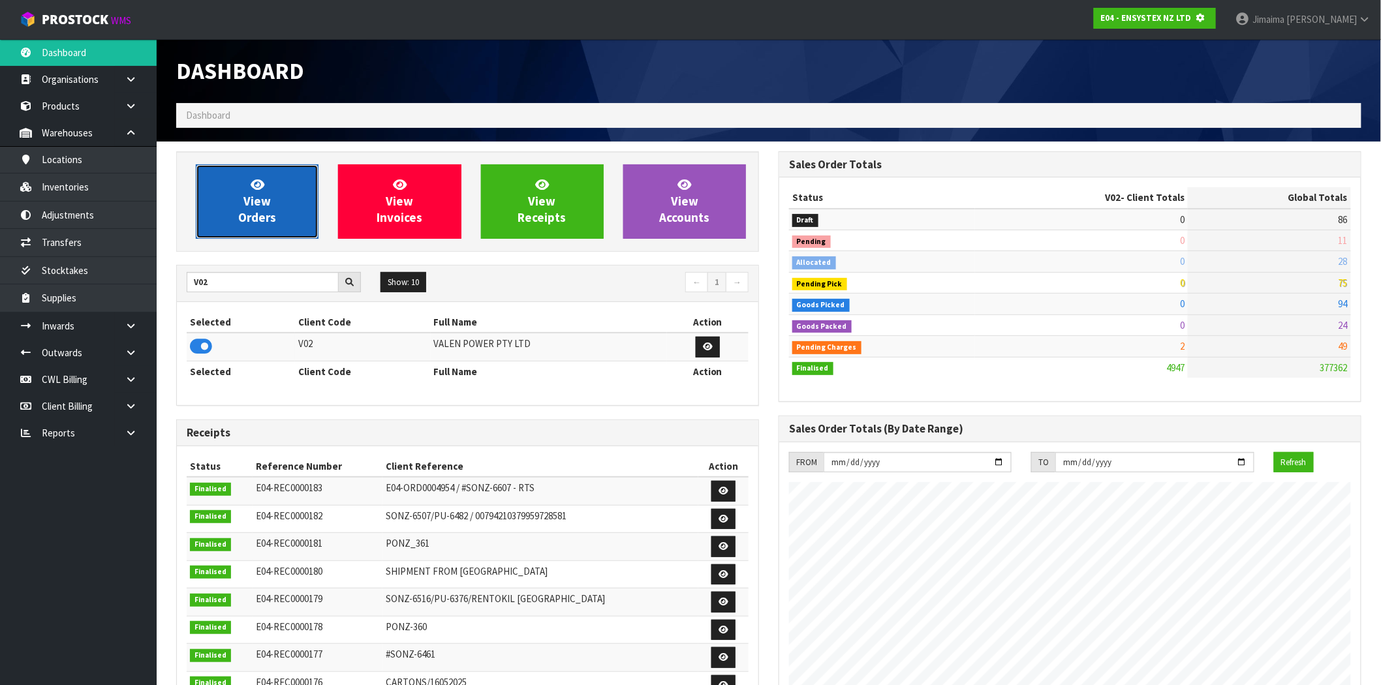
scroll to position [651928, 652139]
click at [264, 229] on link "View Orders" at bounding box center [257, 201] width 123 height 74
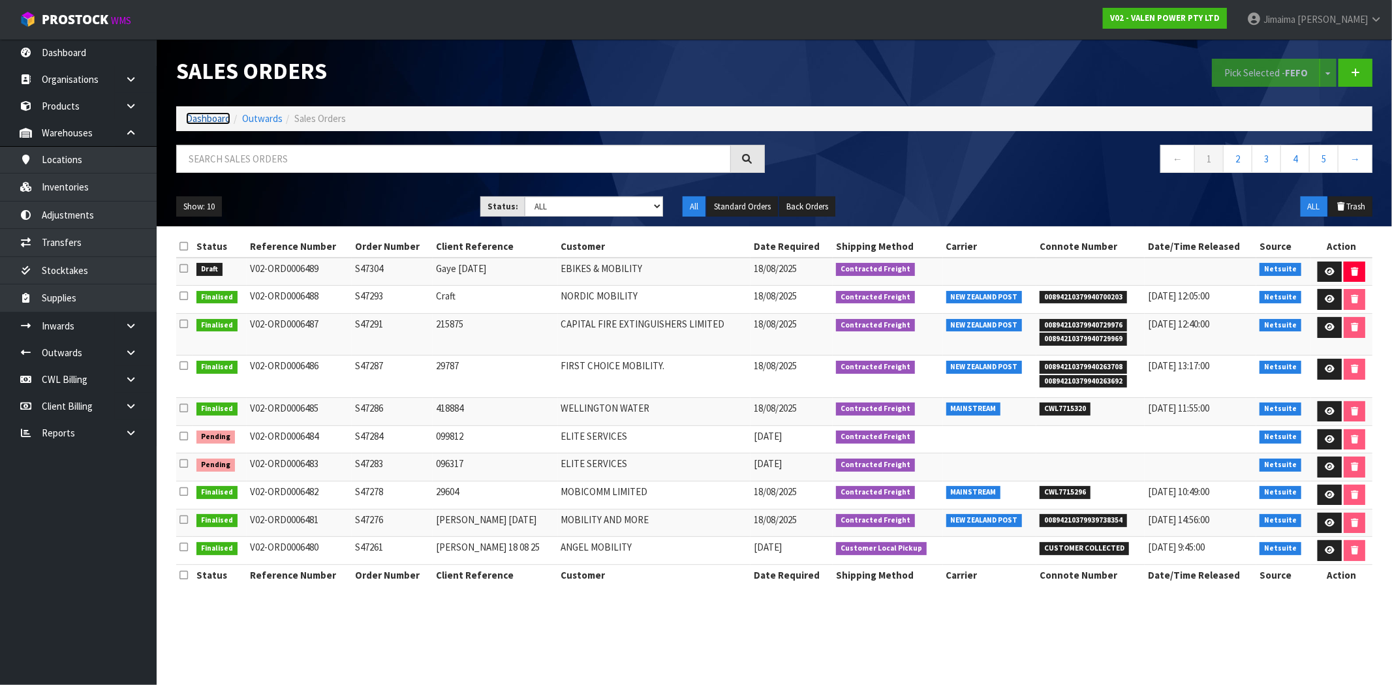
click at [203, 117] on link "Dashboard" at bounding box center [208, 118] width 44 height 12
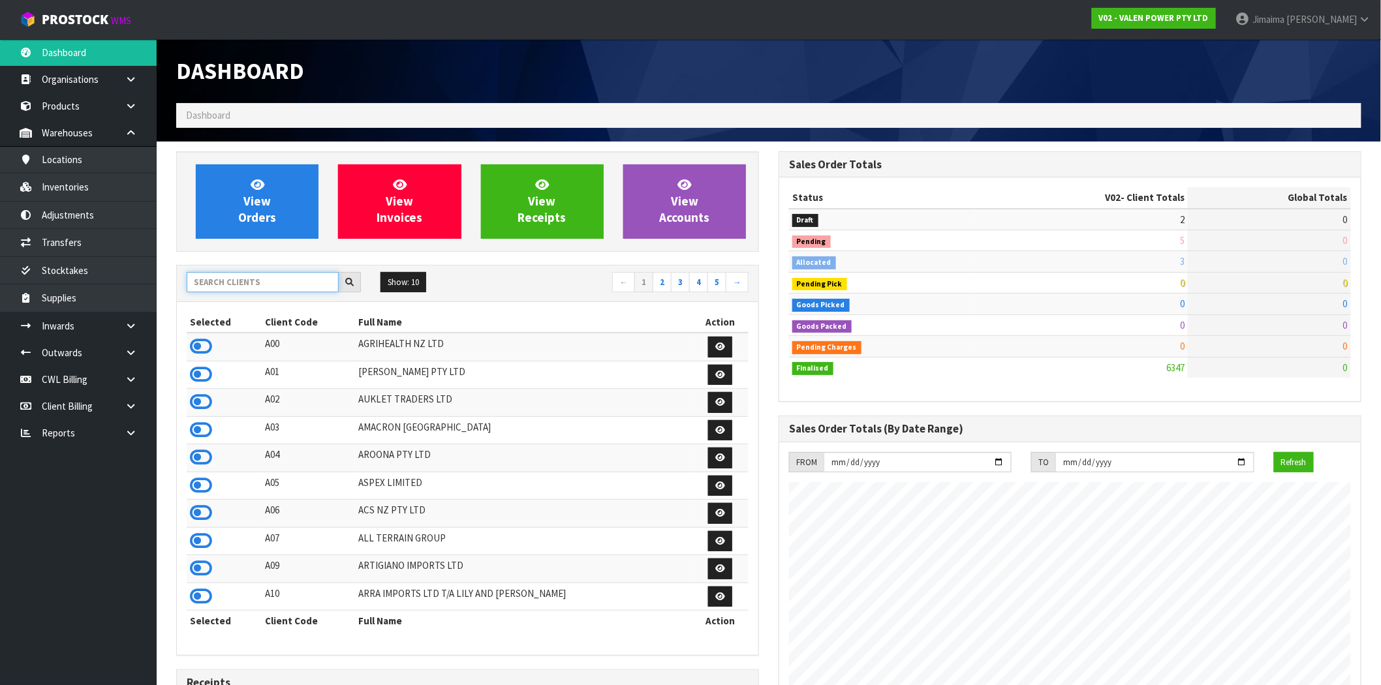
click at [227, 276] on input "text" at bounding box center [263, 282] width 152 height 20
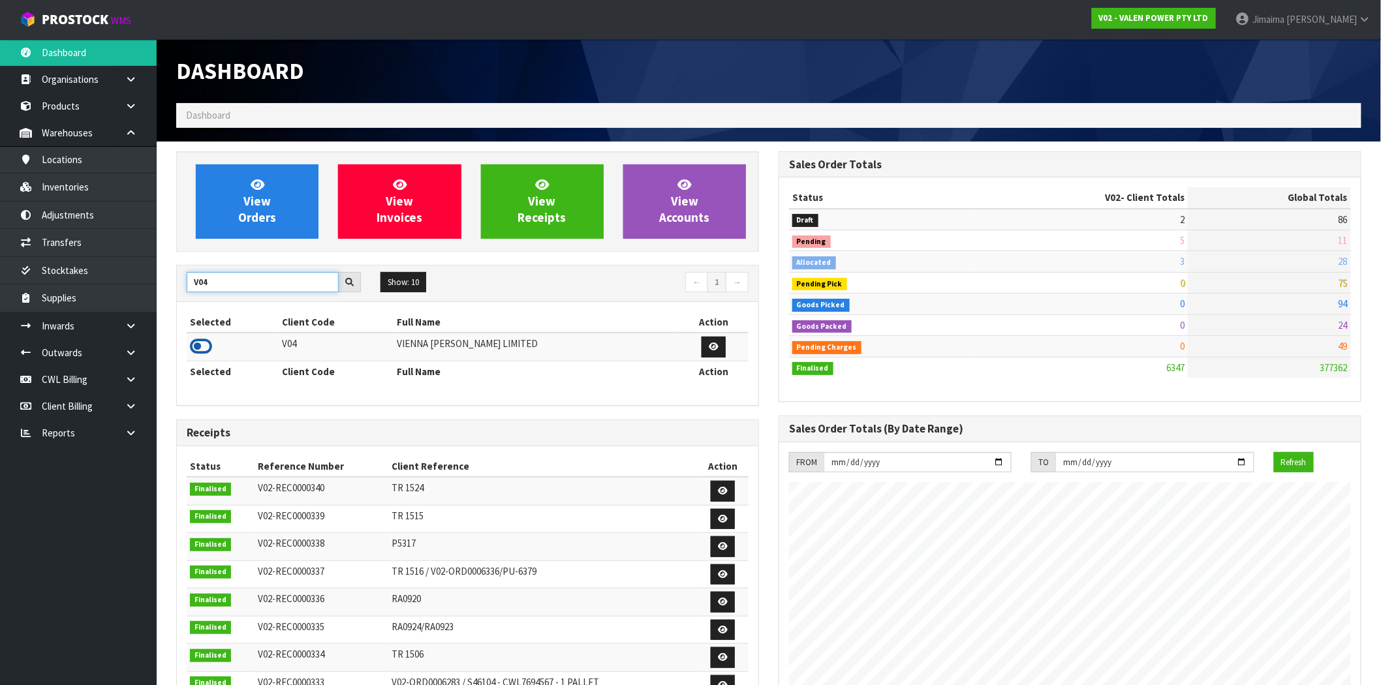
type input "V04"
click at [192, 351] on icon at bounding box center [201, 347] width 22 height 20
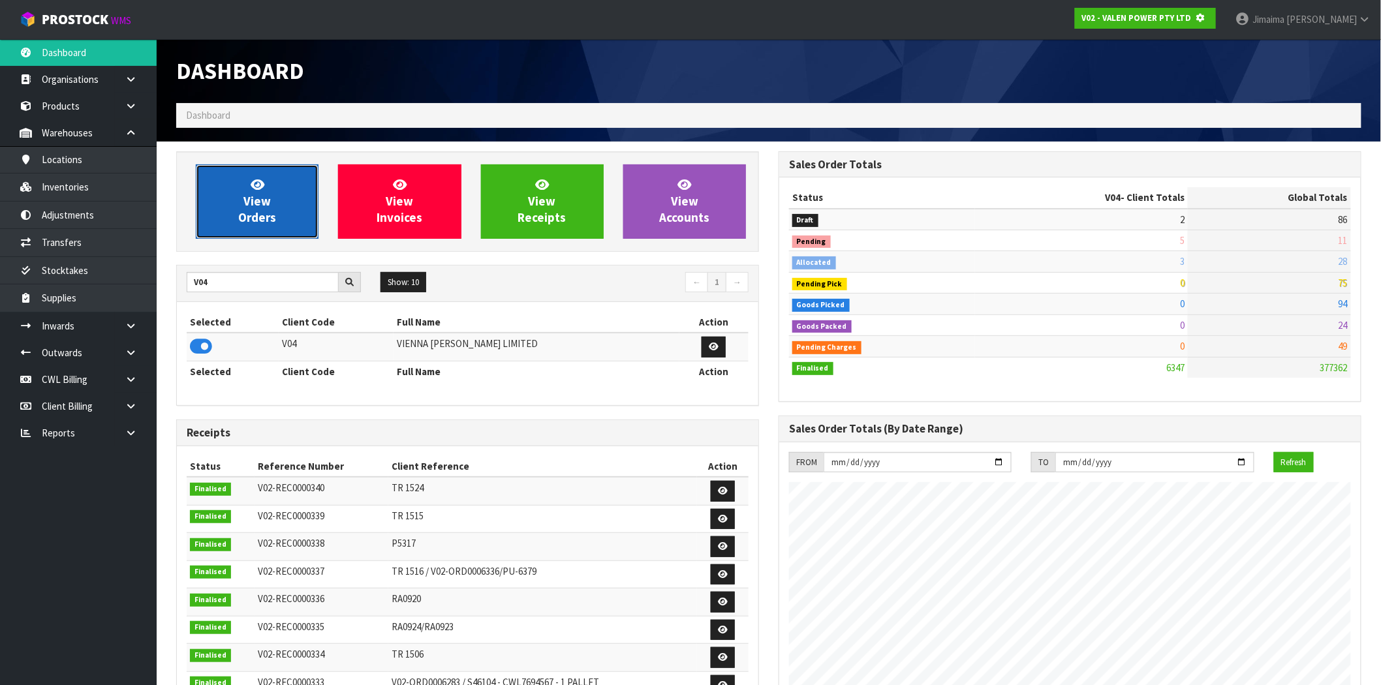
scroll to position [651928, 652139]
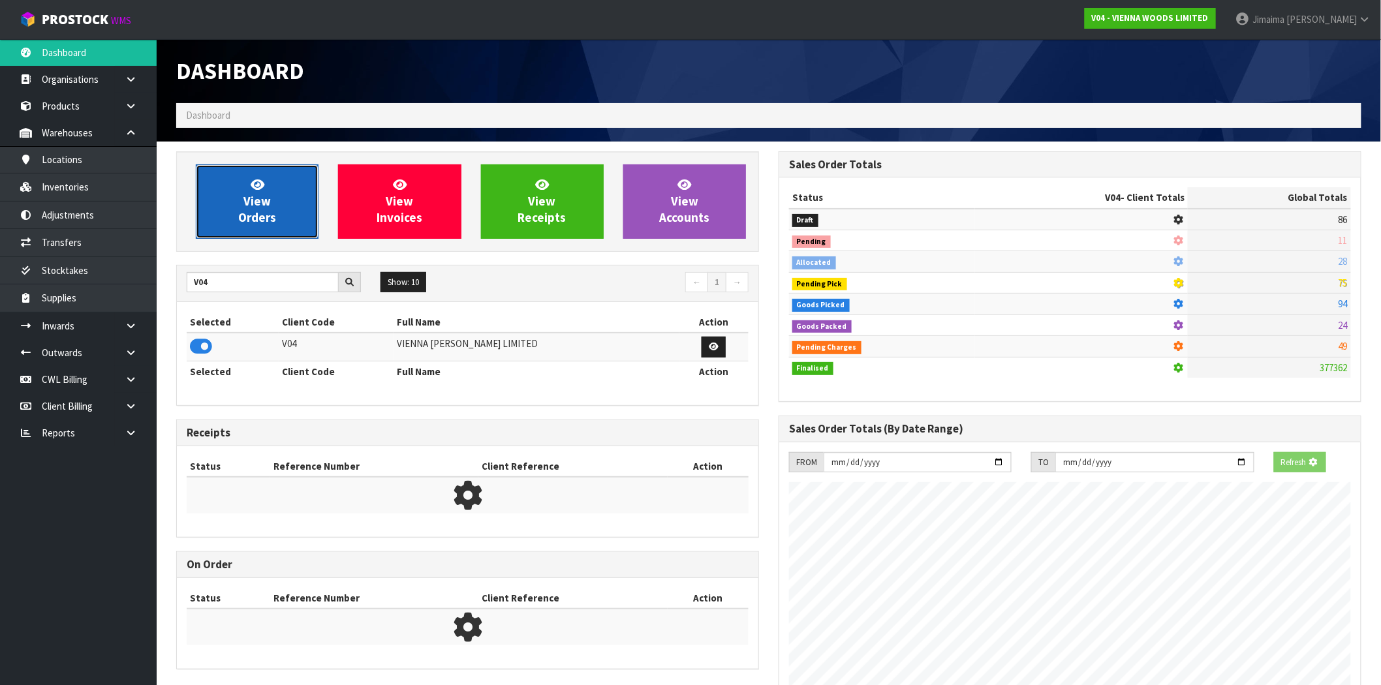
click at [244, 197] on span "View Orders" at bounding box center [257, 201] width 38 height 49
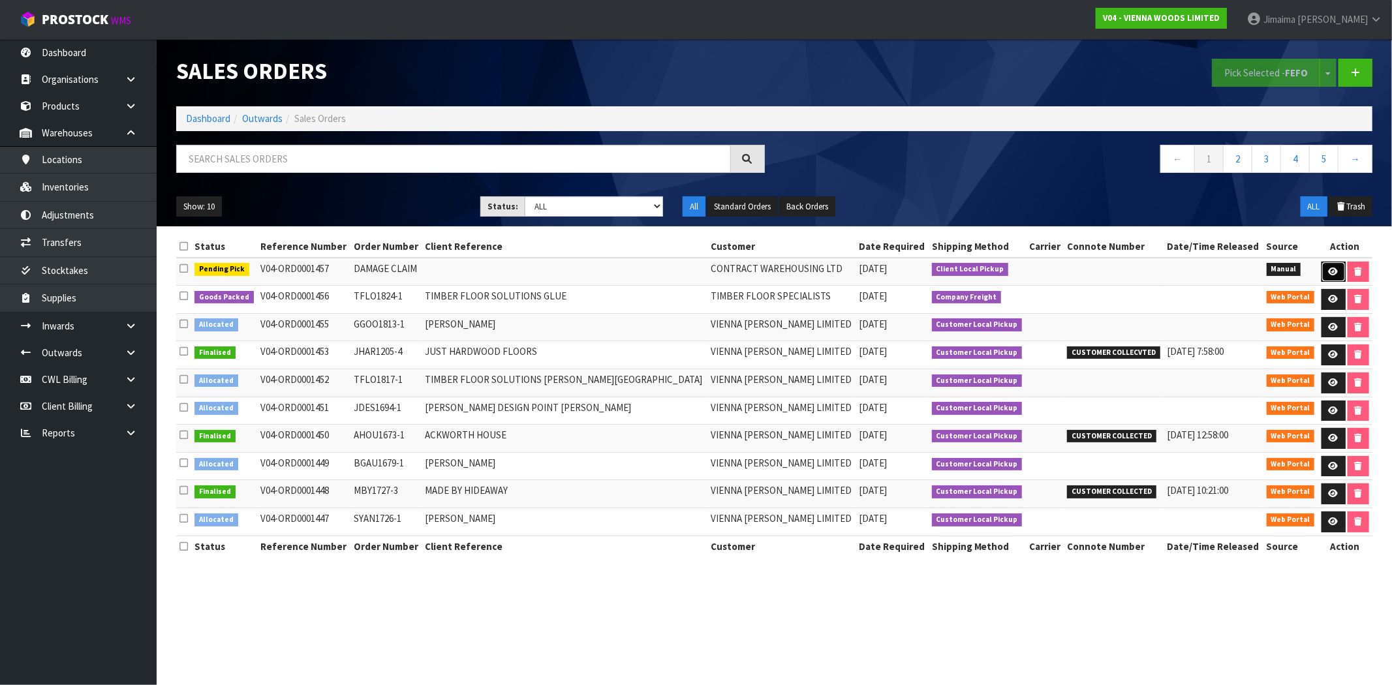
click at [1336, 266] on link at bounding box center [1334, 272] width 24 height 21
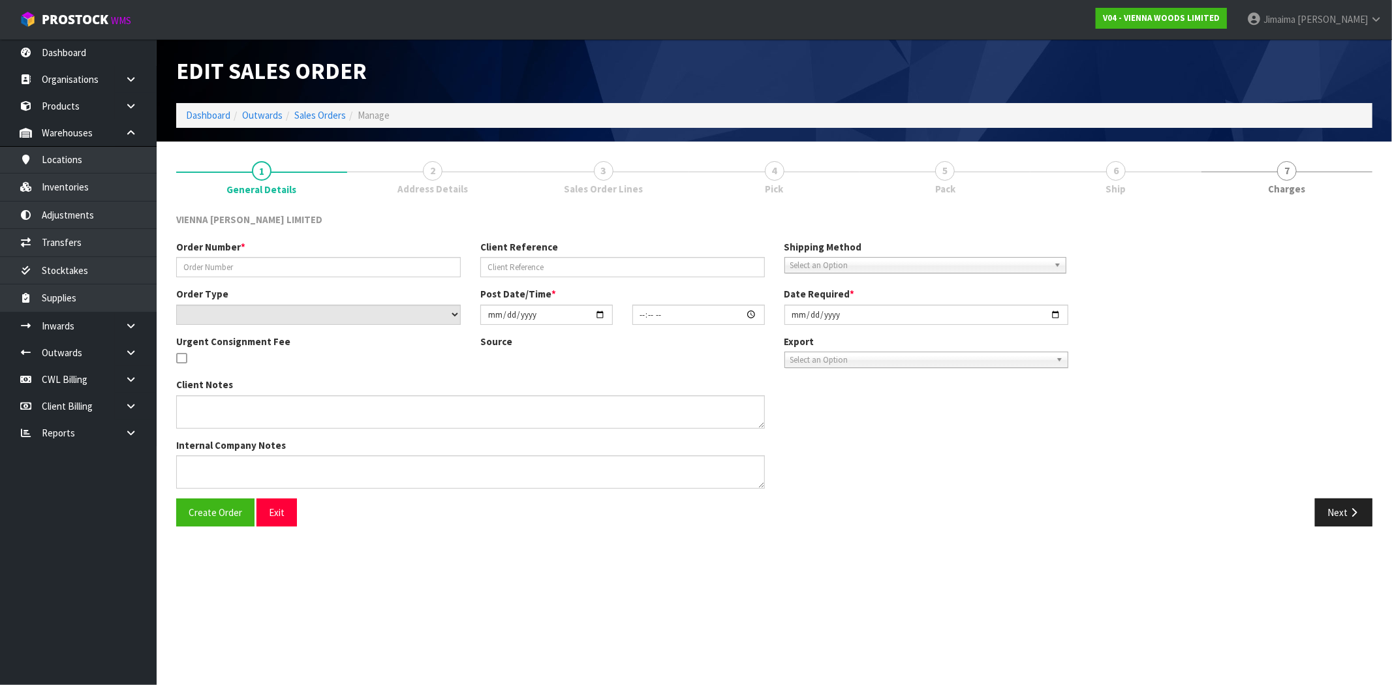
type input "DAMAGE CLAIM"
select select "number:0"
type input "[DATE]"
type input "12:48:00.000"
type input "[DATE]"
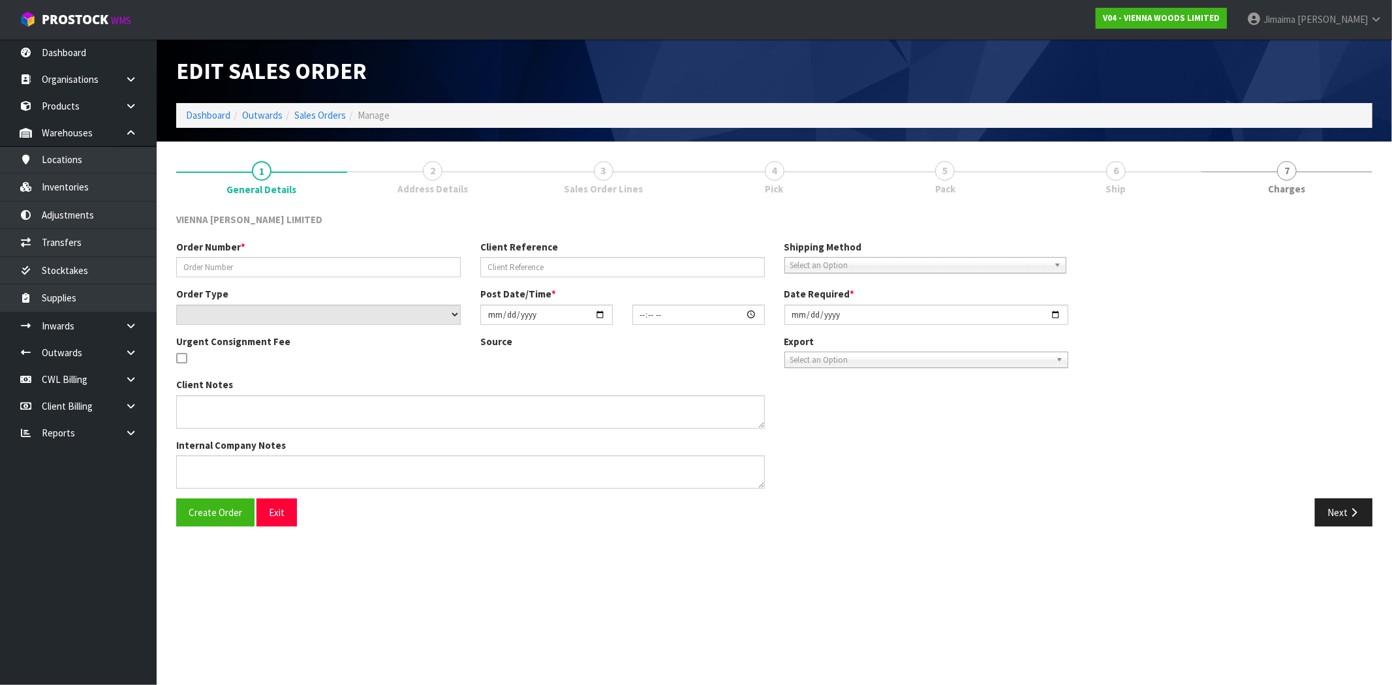
type textarea "CODE PARABOND 440 - DAMAGED FROM LOCATION 01-17-2-B"
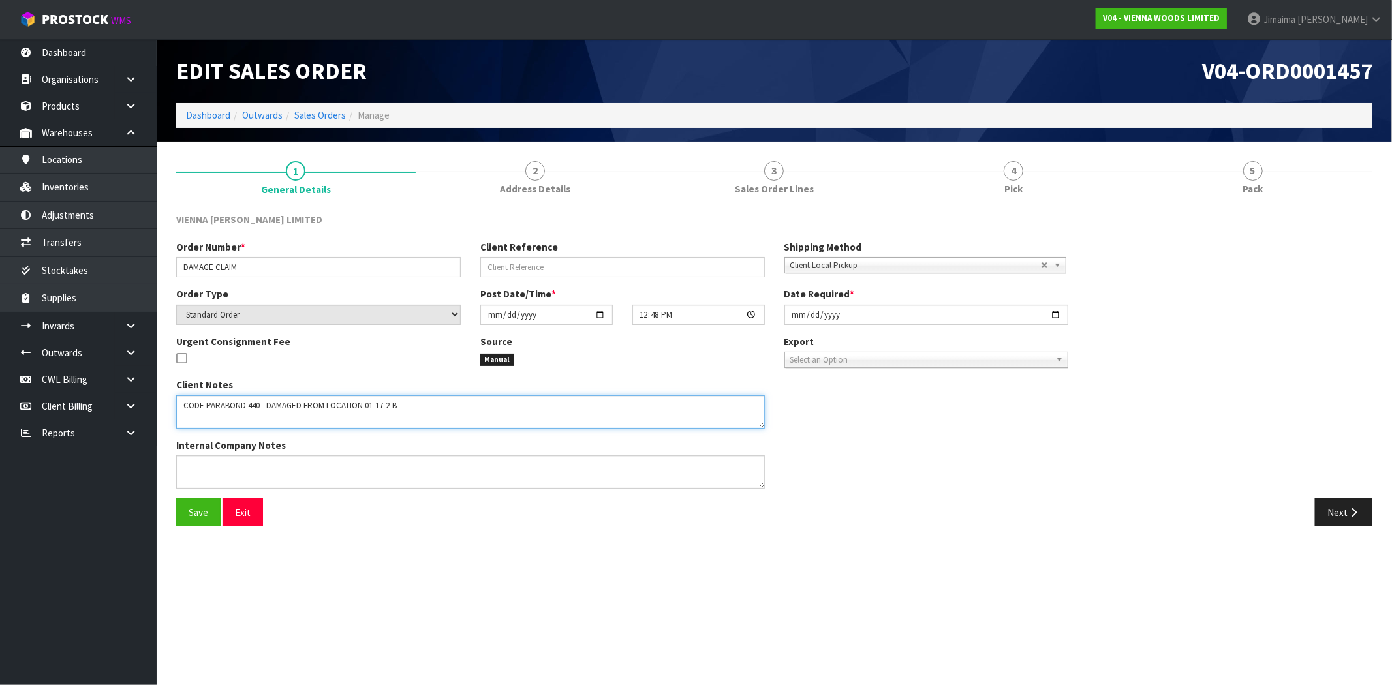
click at [470, 406] on textarea at bounding box center [470, 412] width 589 height 33
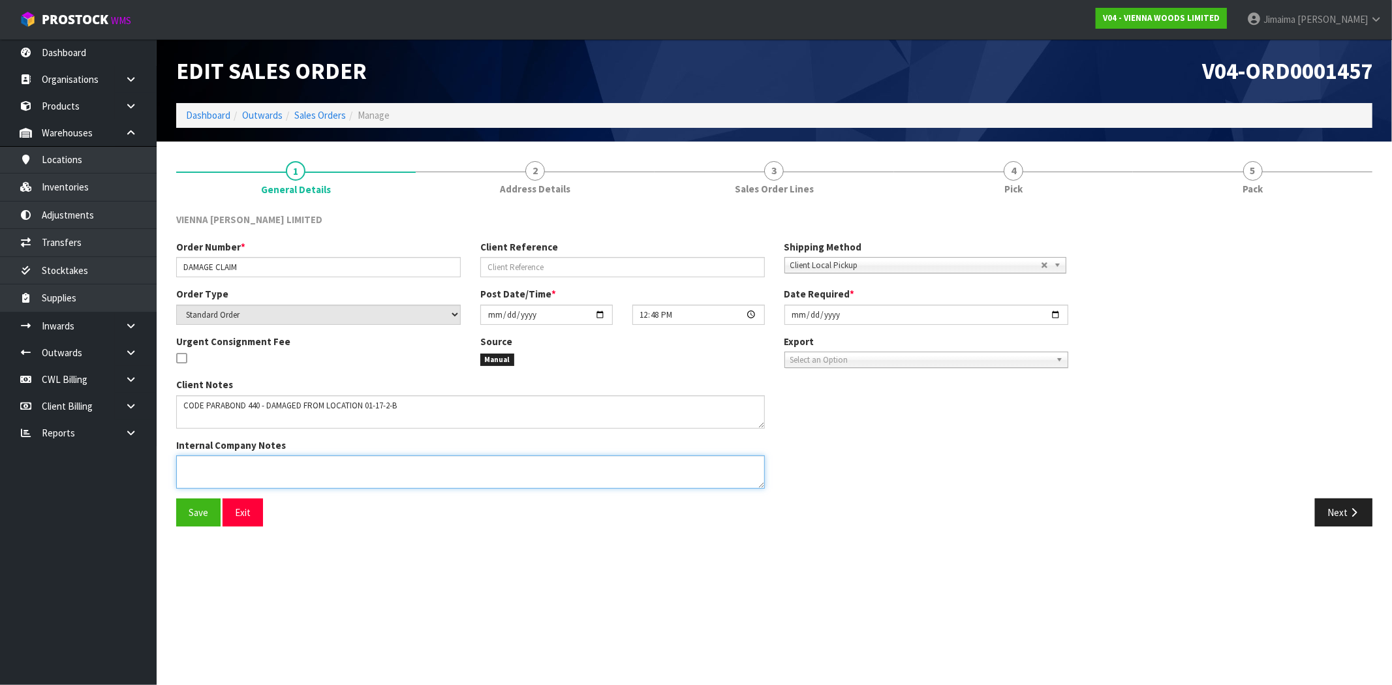
click at [448, 459] on textarea at bounding box center [470, 472] width 589 height 33
type textarea "PLEASE CONFIRM"
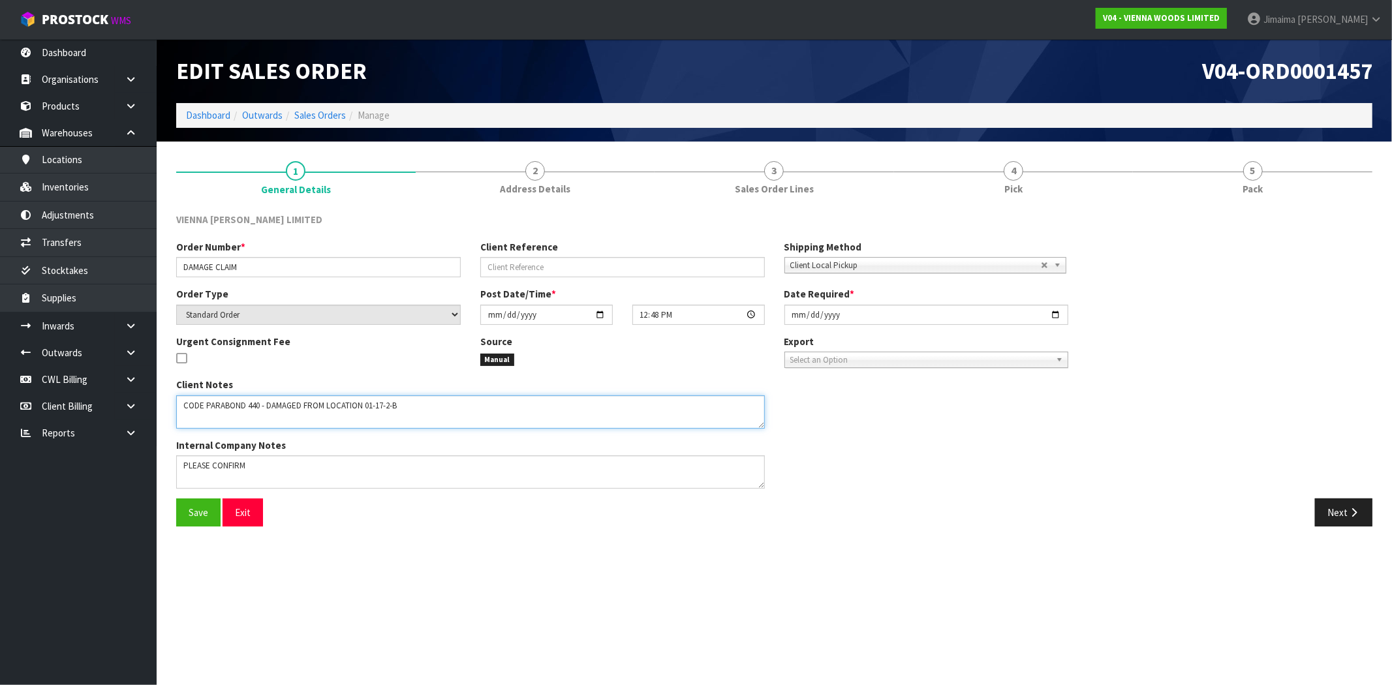
click at [300, 401] on textarea at bounding box center [470, 412] width 589 height 33
type textarea "CODE PARABOND 440 - DAMAGED, FROM LOCATION 01-17-2-B"
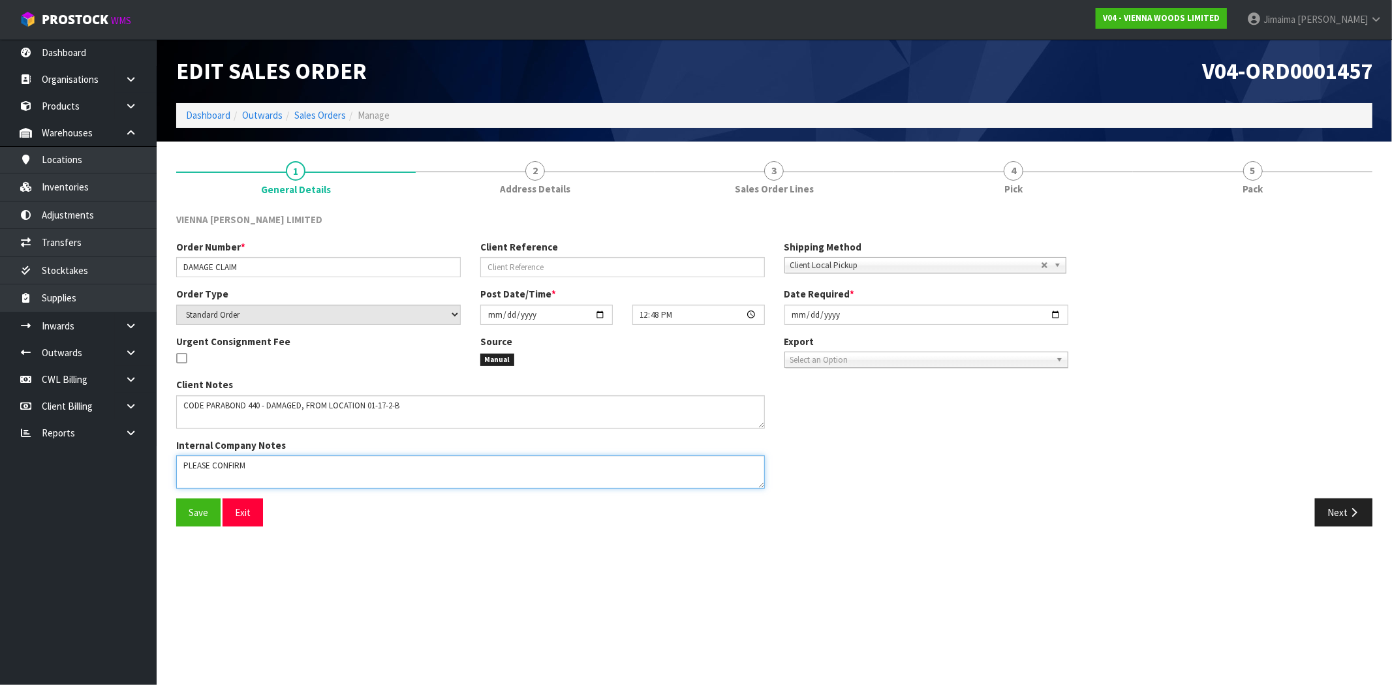
click at [296, 456] on textarea at bounding box center [470, 472] width 589 height 33
type textarea "PLEASE CONFIRM WITH VINEETA HOW TO DISPOSE OF THIS PRODUCT"
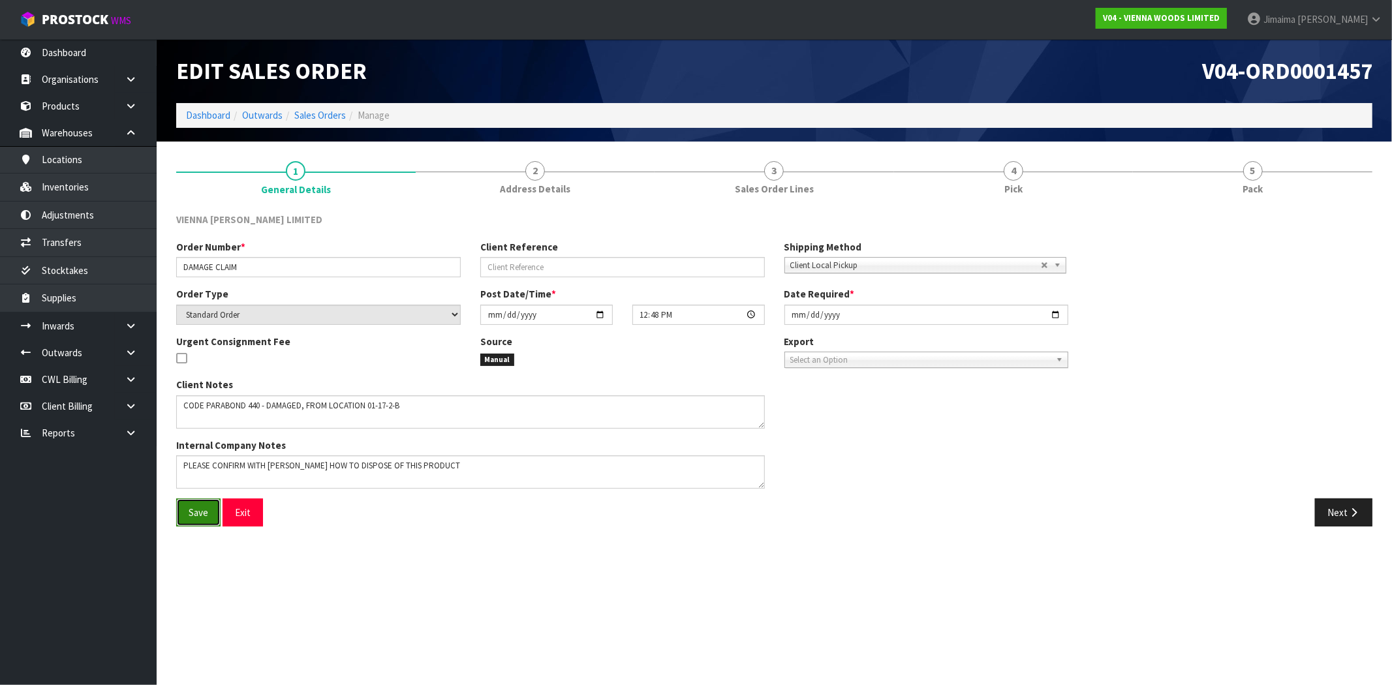
click at [201, 508] on span "Save" at bounding box center [199, 513] width 20 height 12
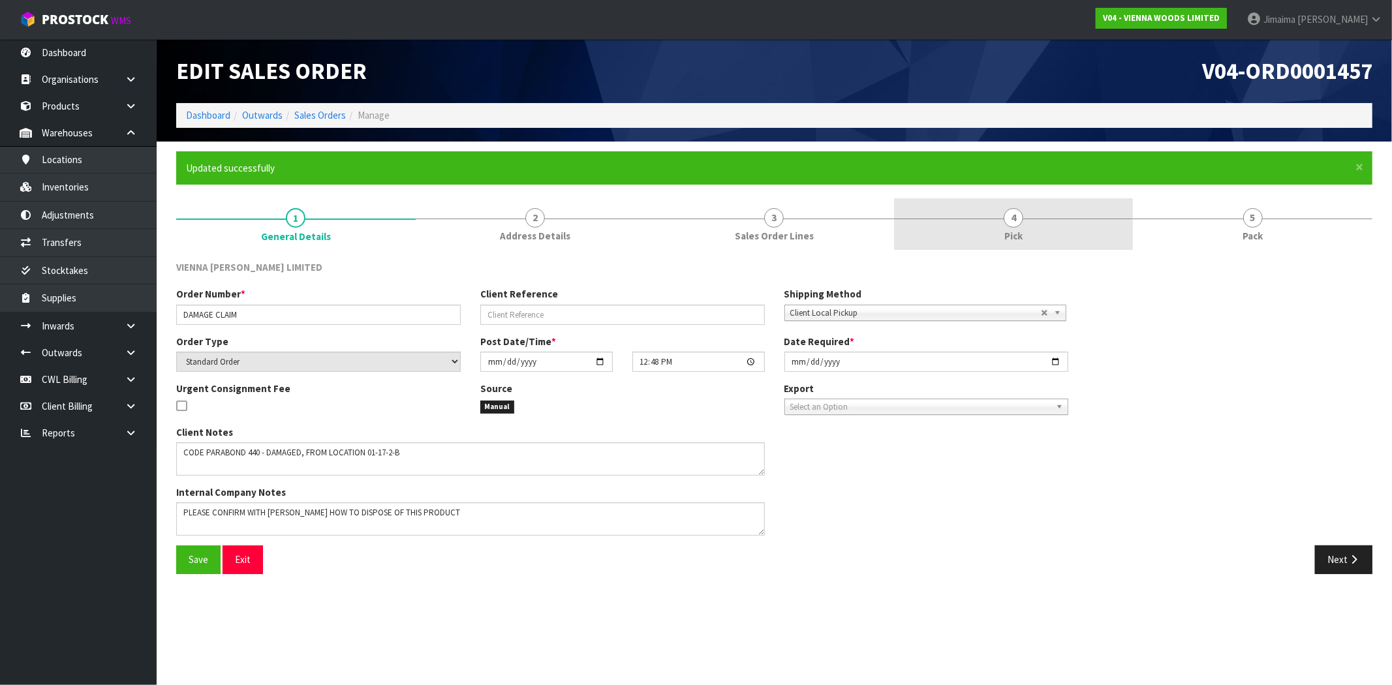
click at [963, 227] on link "4 Pick" at bounding box center [1014, 224] width 240 height 52
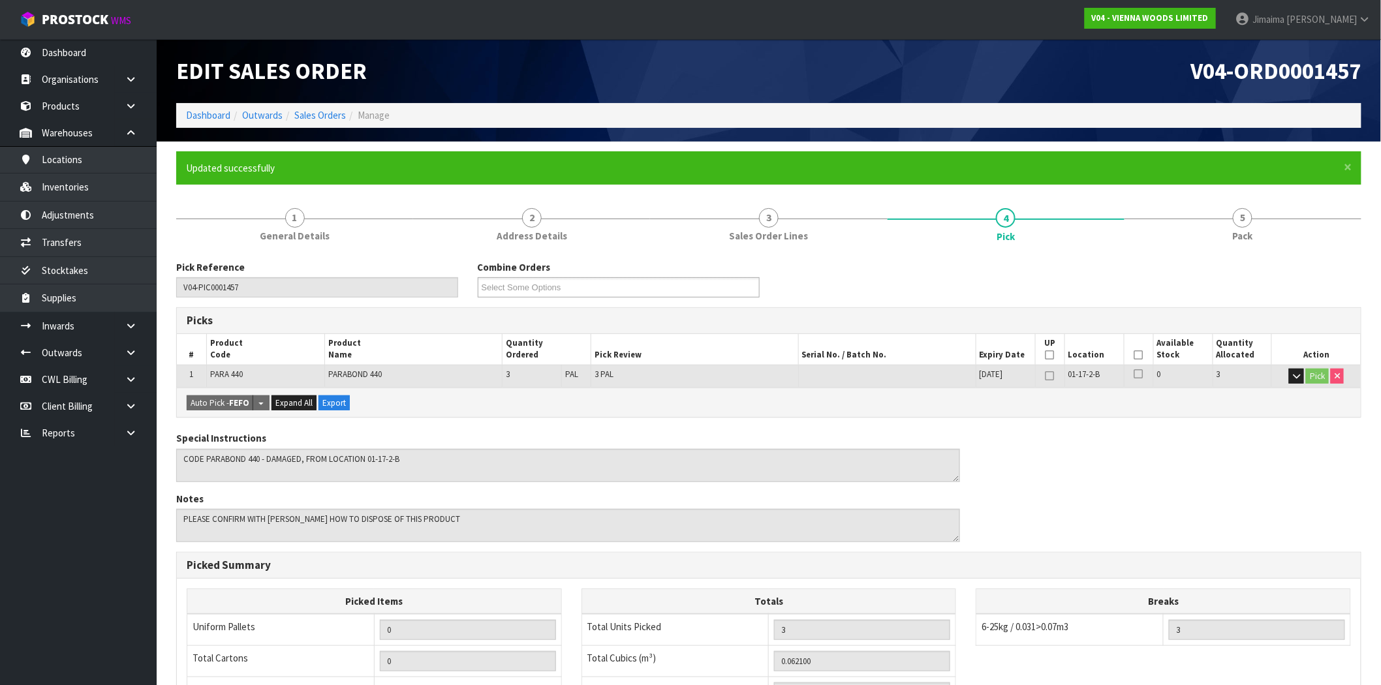
scroll to position [227, 0]
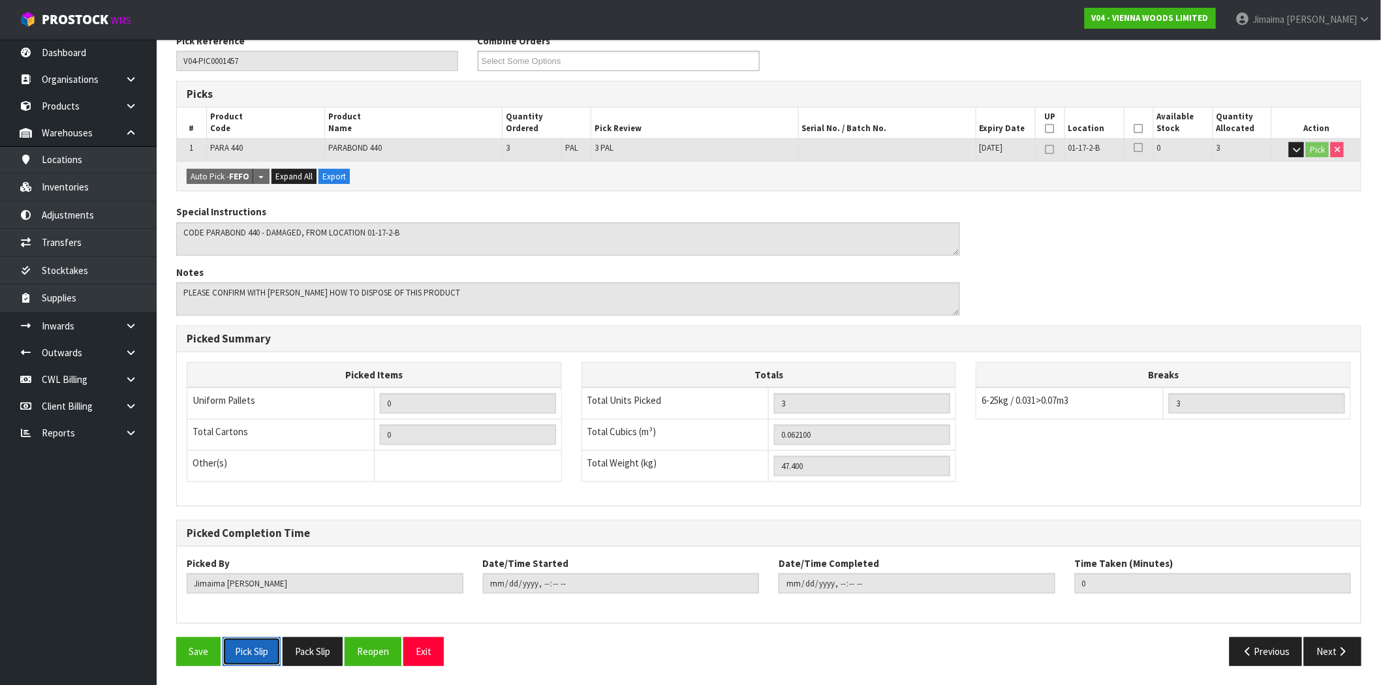
click at [249, 659] on button "Pick Slip" at bounding box center [252, 652] width 58 height 28
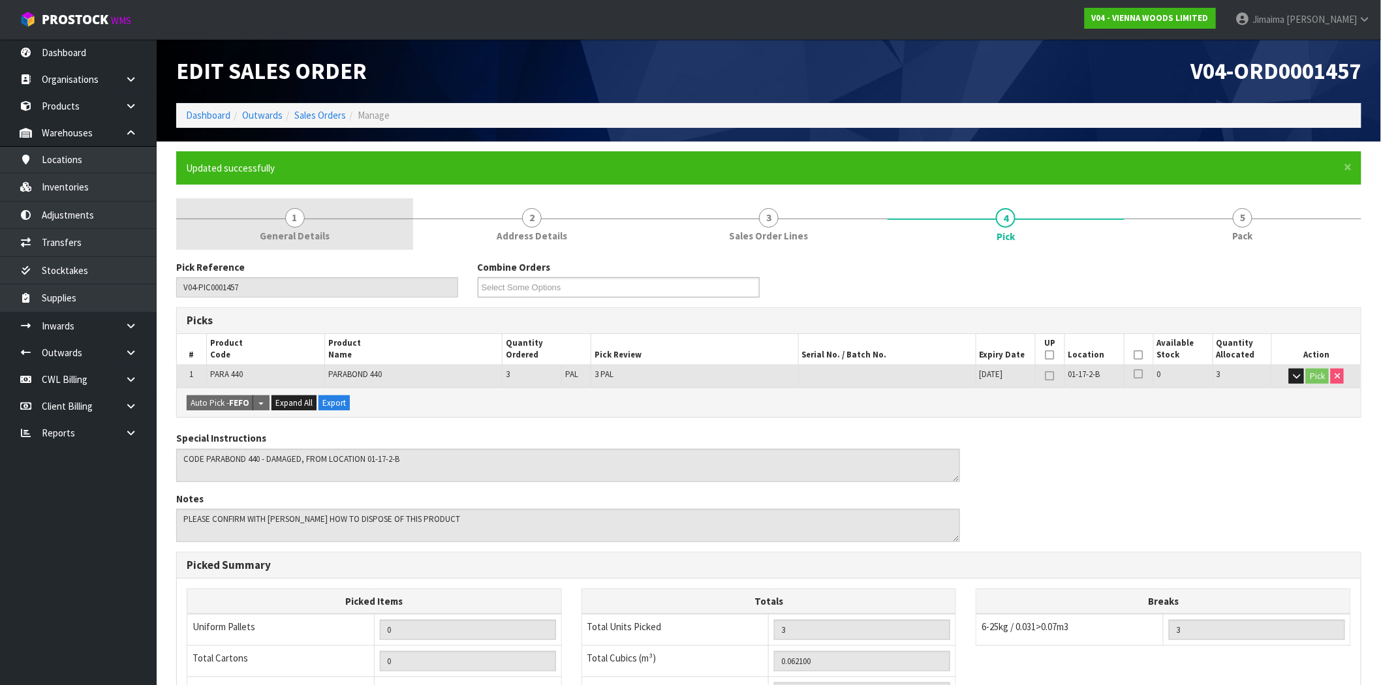
click at [341, 198] on link "1 General Details" at bounding box center [294, 224] width 237 height 52
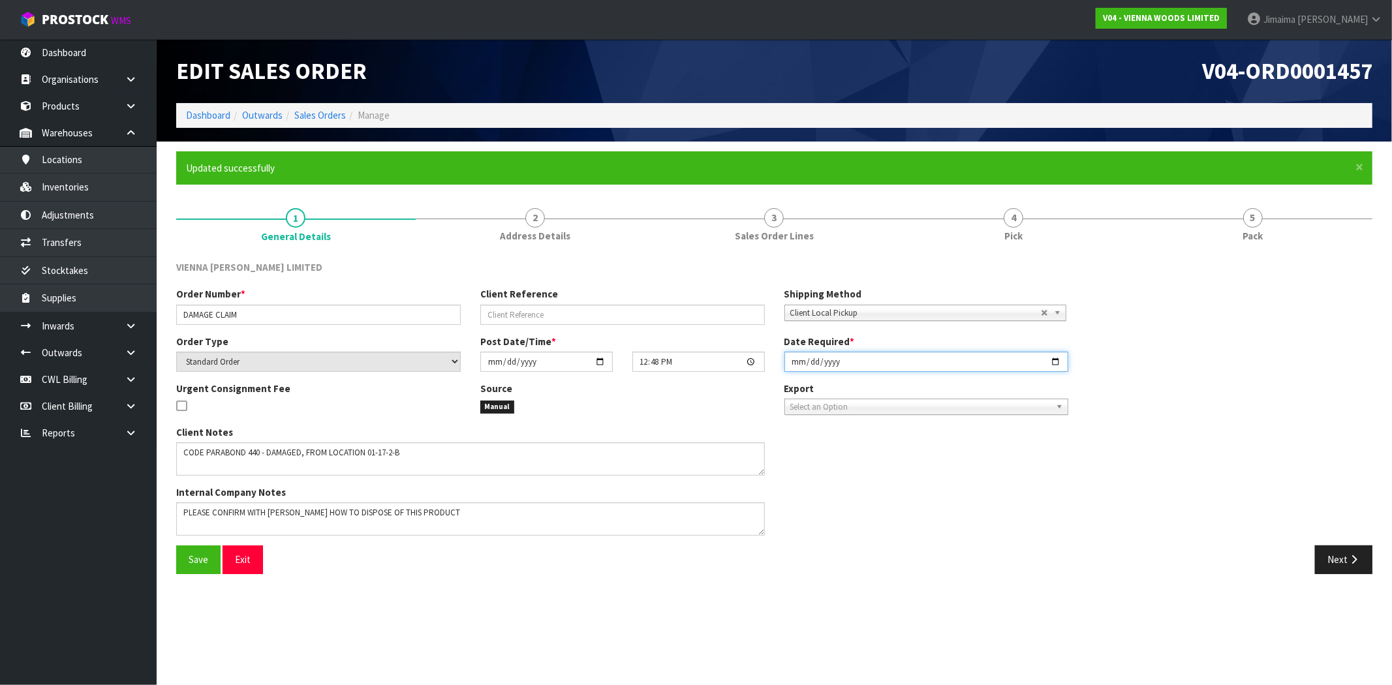
click at [1053, 361] on input "[DATE]" at bounding box center [927, 362] width 285 height 20
type input "[DATE]"
click at [206, 559] on span "Save" at bounding box center [199, 560] width 20 height 12
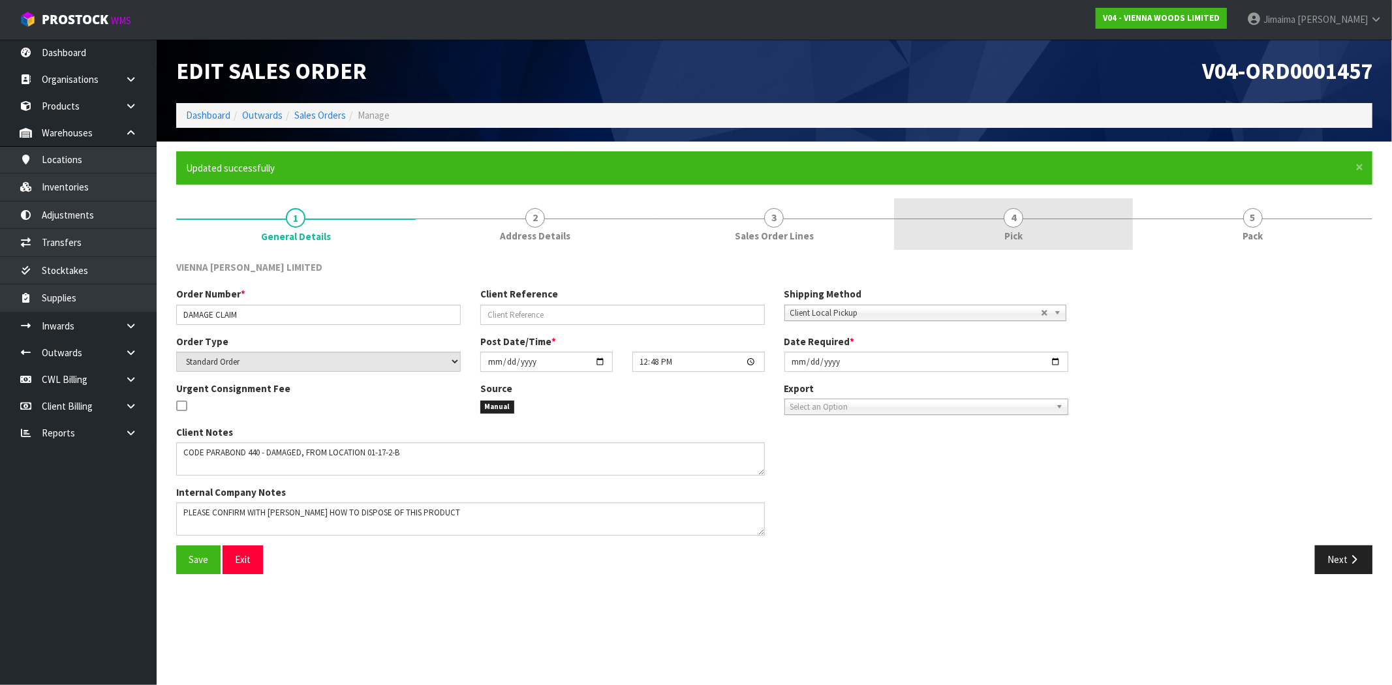
click at [1025, 219] on link "4 Pick" at bounding box center [1014, 224] width 240 height 52
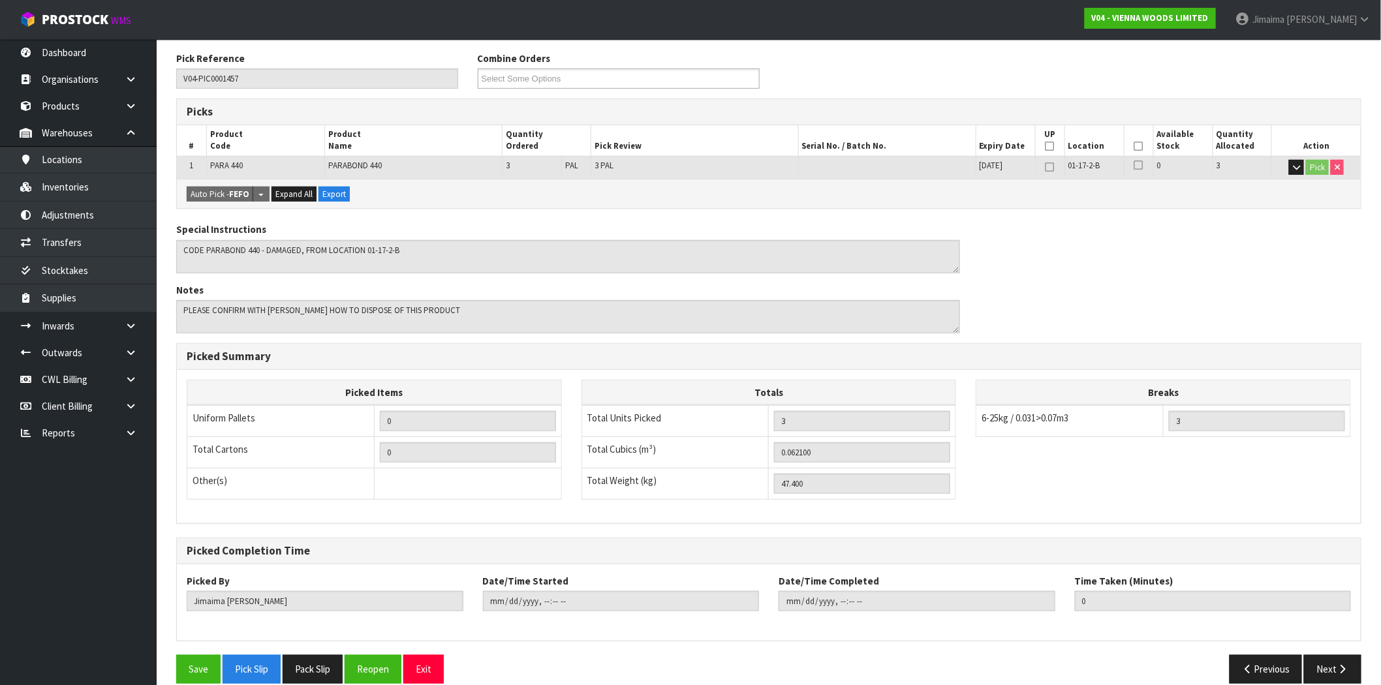
scroll to position [227, 0]
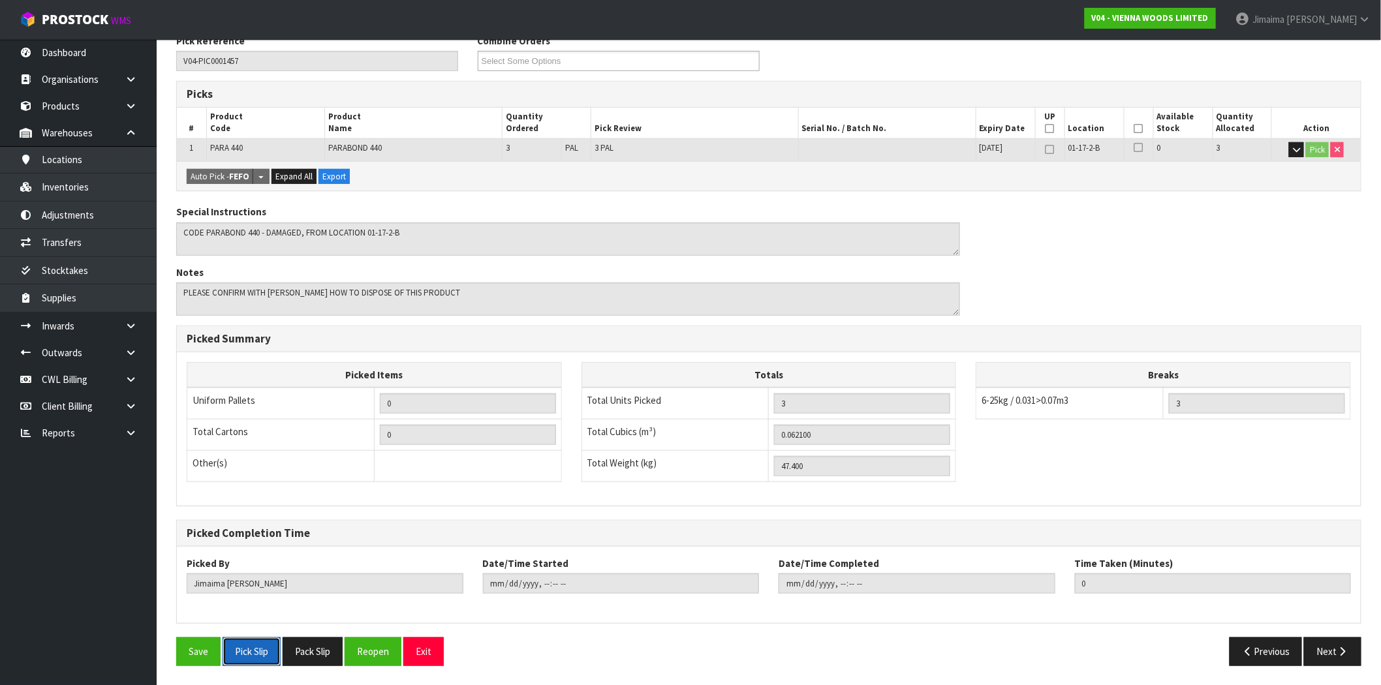
click at [243, 649] on button "Pick Slip" at bounding box center [252, 652] width 58 height 28
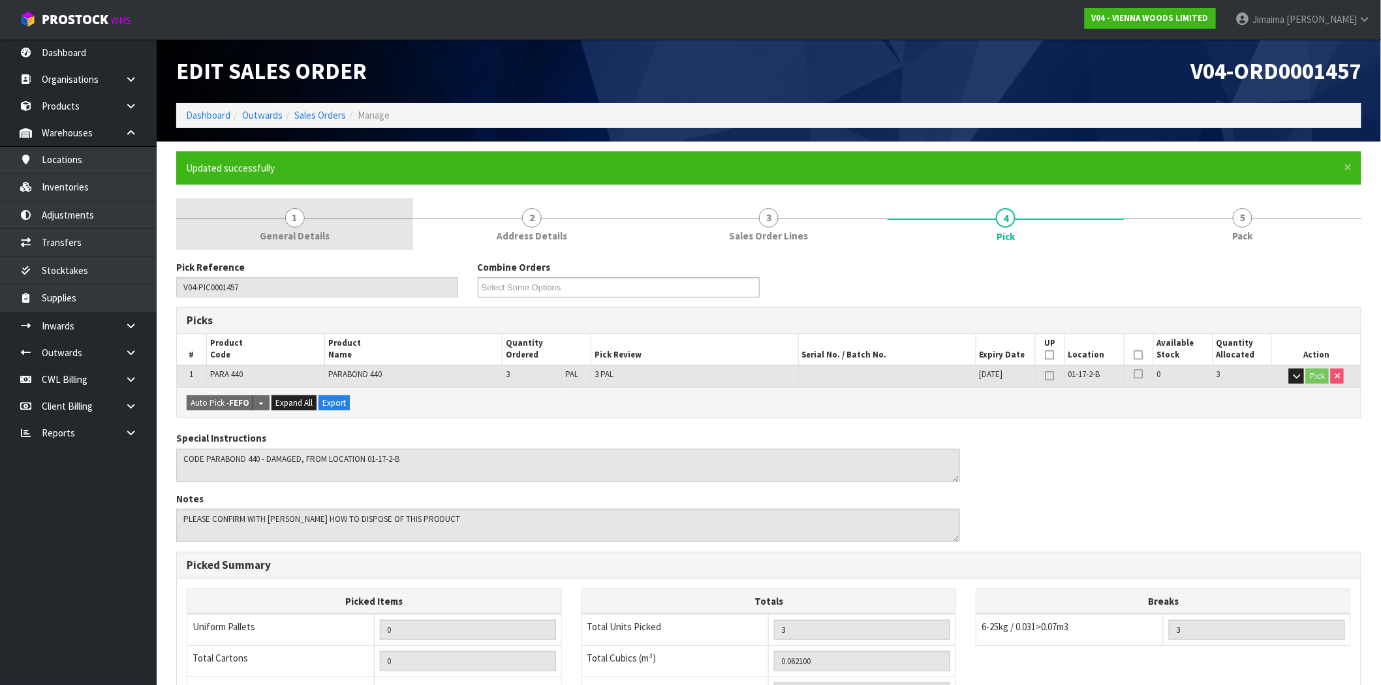
click at [282, 199] on link "1 General Details" at bounding box center [294, 224] width 237 height 52
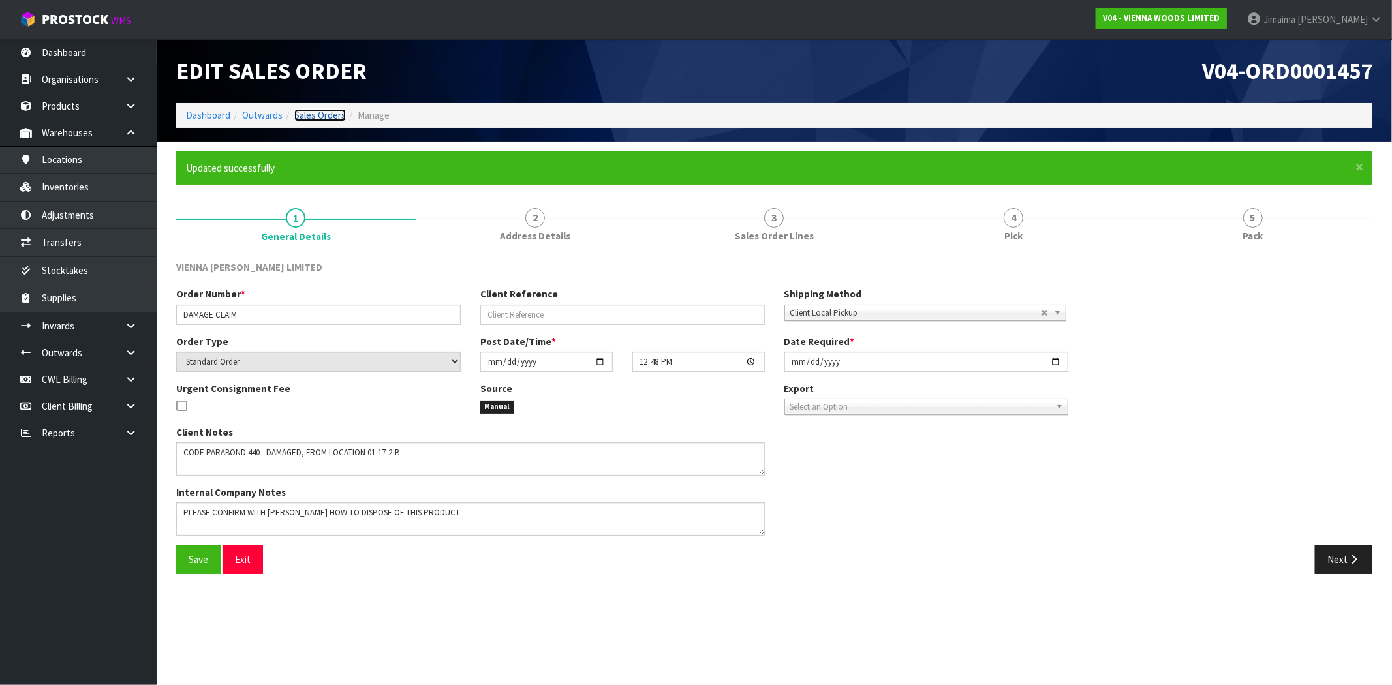
click at [328, 112] on link "Sales Orders" at bounding box center [320, 115] width 52 height 12
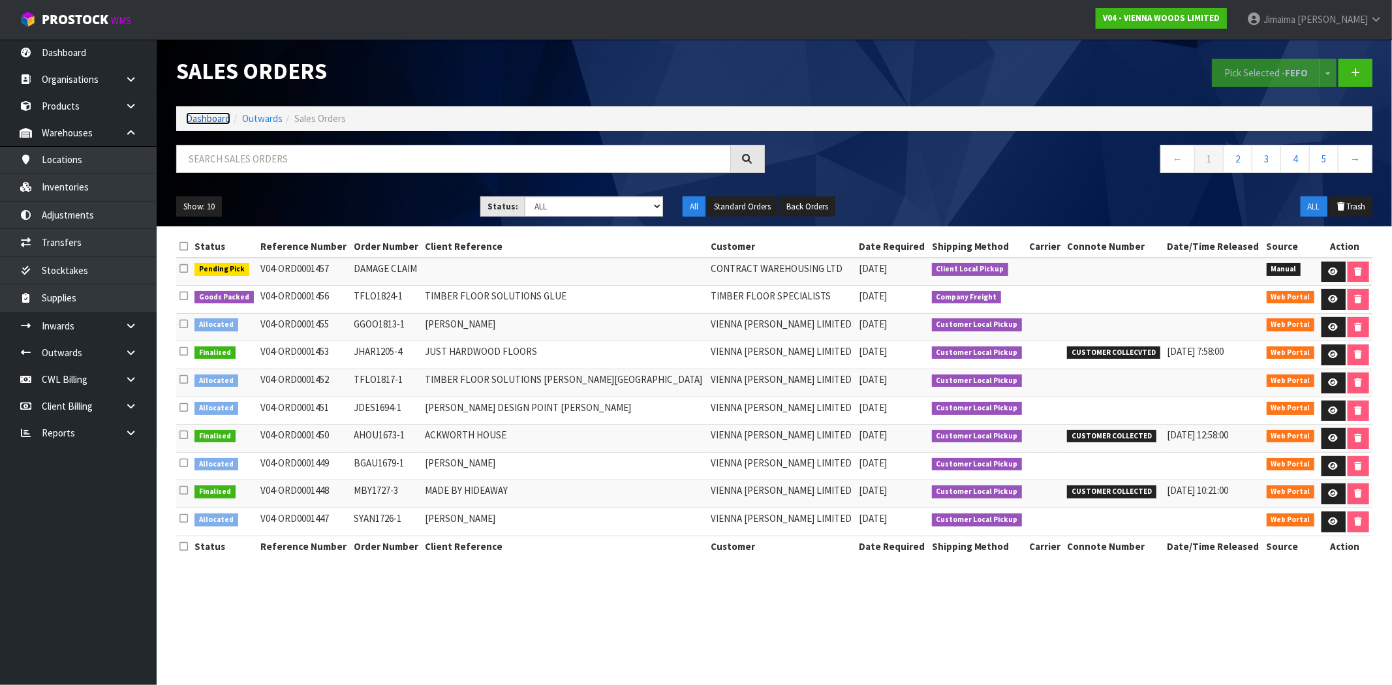
click at [223, 117] on link "Dashboard" at bounding box center [208, 118] width 44 height 12
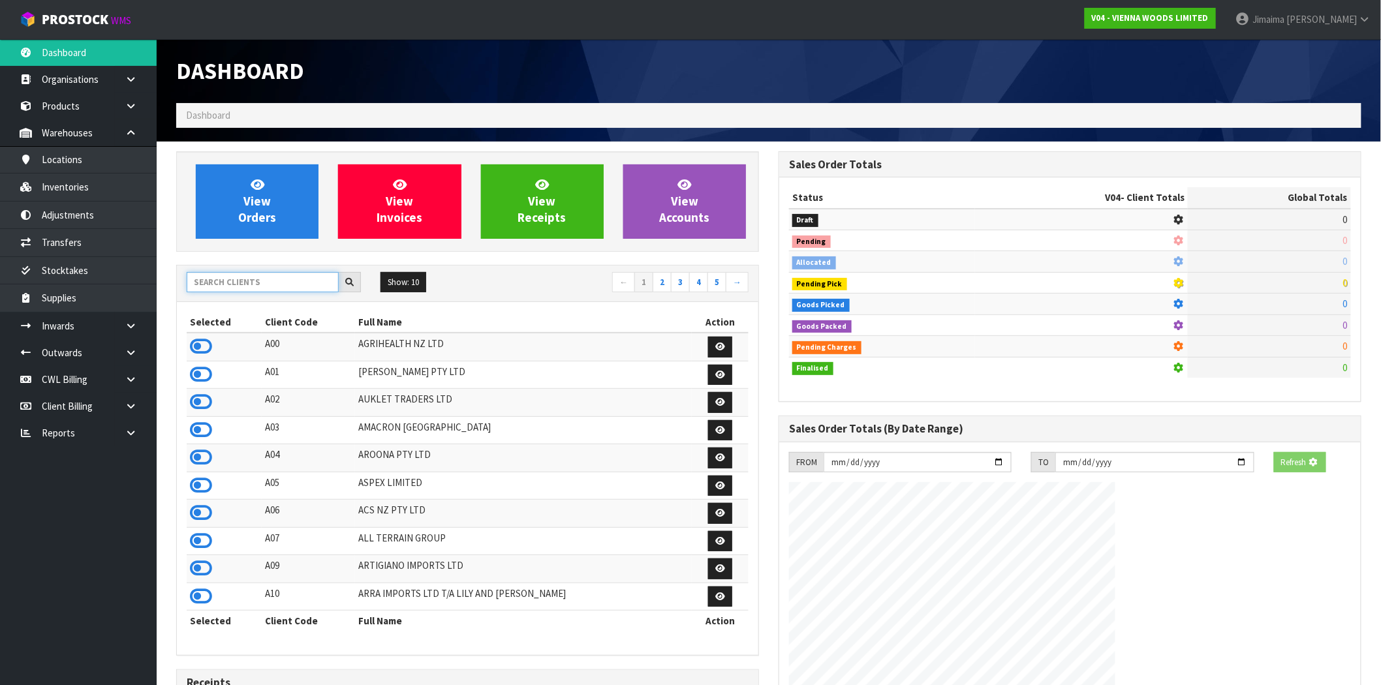
click at [285, 278] on input "text" at bounding box center [263, 282] width 152 height 20
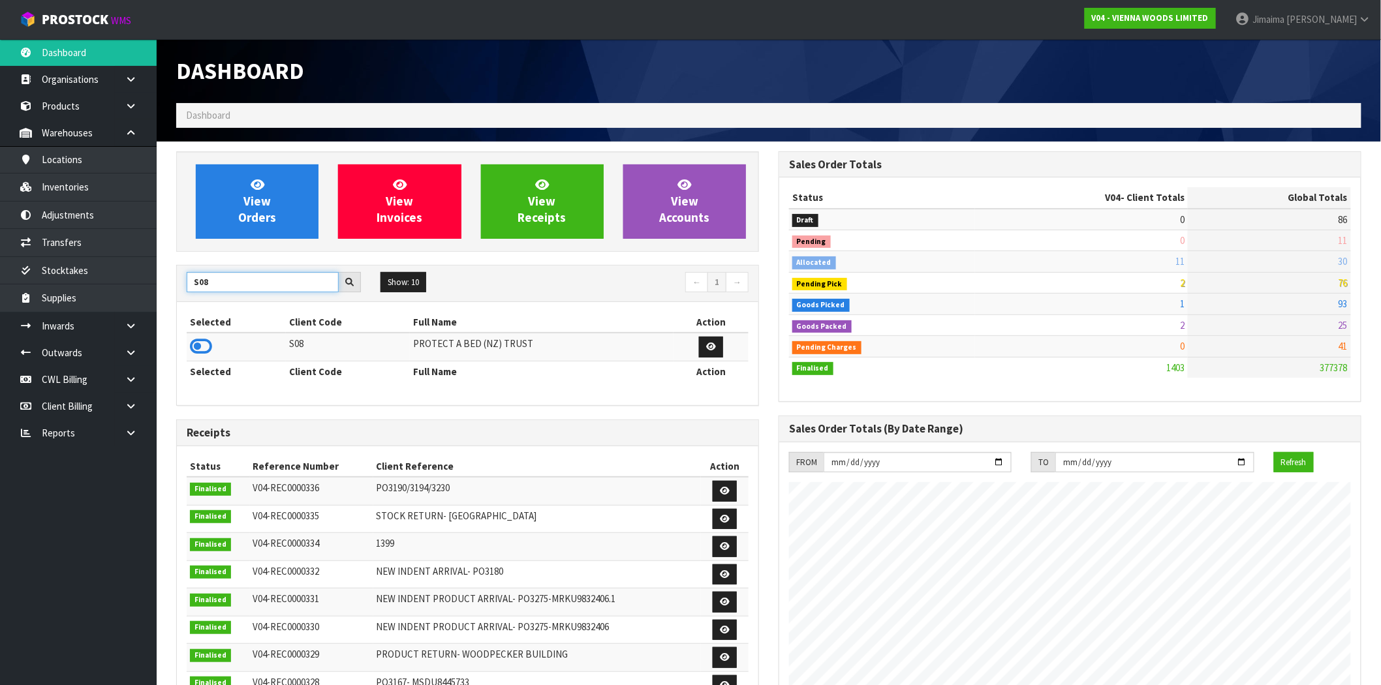
type input "S08"
drag, startPoint x: 213, startPoint y: 345, endPoint x: 244, endPoint y: 284, distance: 68.0
click at [213, 346] on td at bounding box center [236, 347] width 99 height 28
click at [206, 344] on icon at bounding box center [201, 347] width 22 height 20
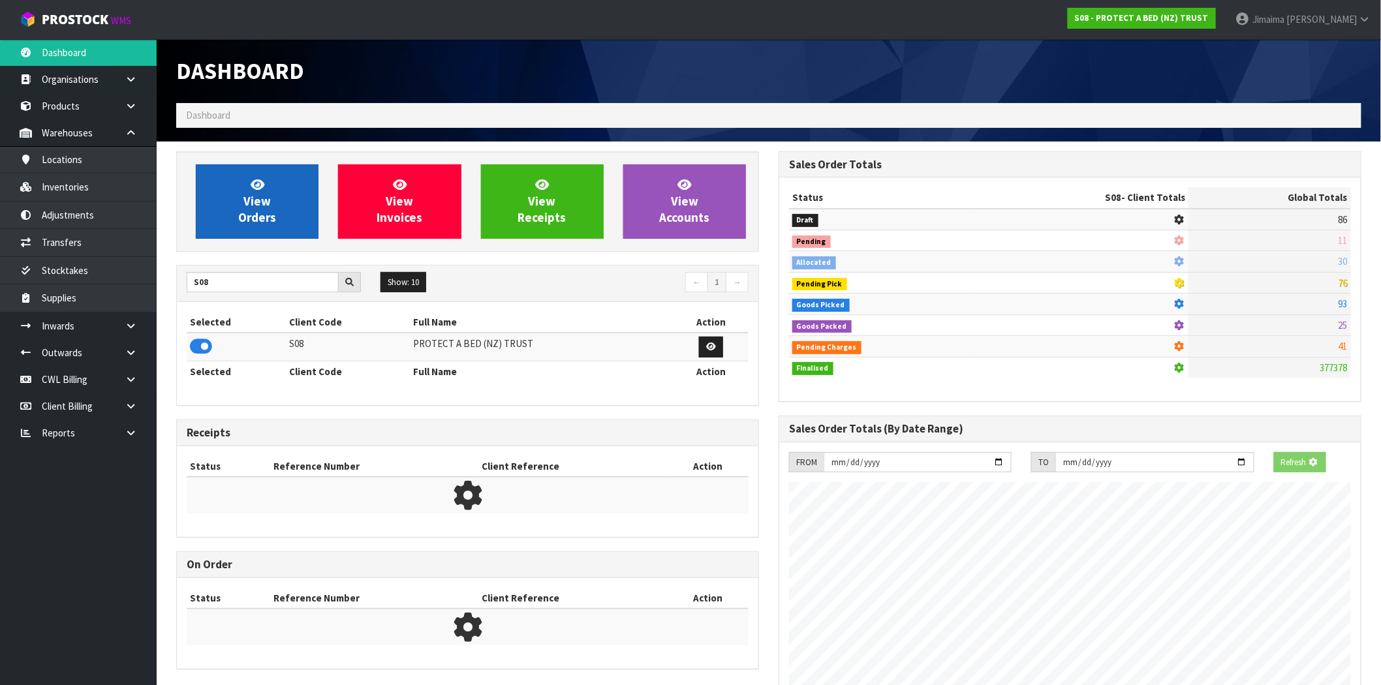
scroll to position [651928, 652139]
click at [262, 214] on span "View Orders" at bounding box center [257, 201] width 38 height 49
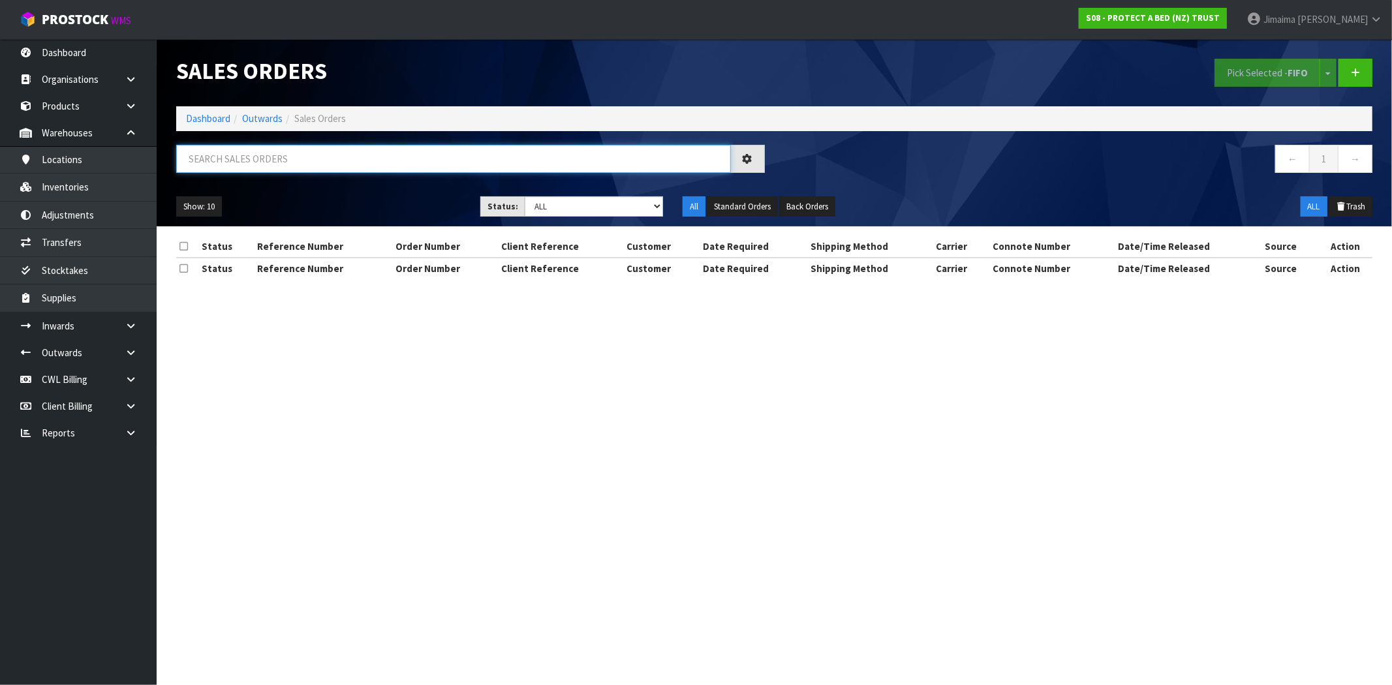
click at [246, 163] on input "text" at bounding box center [453, 159] width 555 height 28
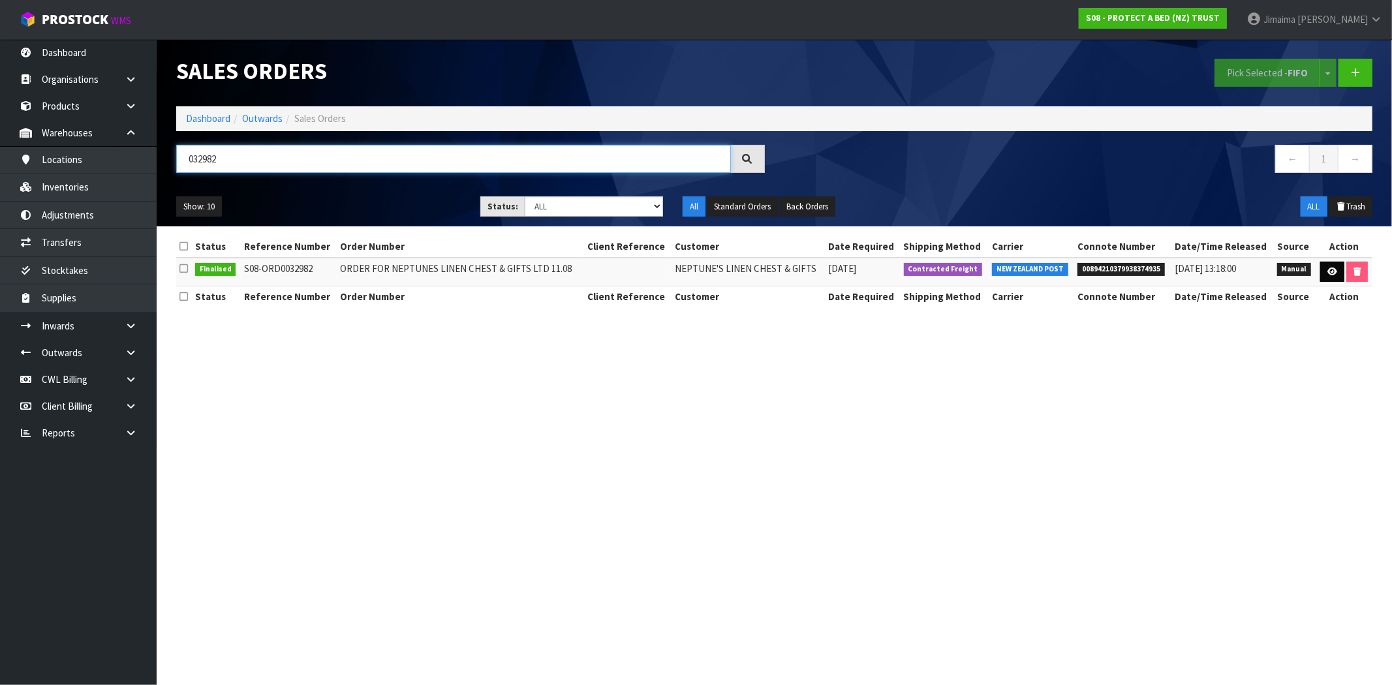
type input "032982"
click at [1330, 265] on link at bounding box center [1332, 272] width 24 height 21
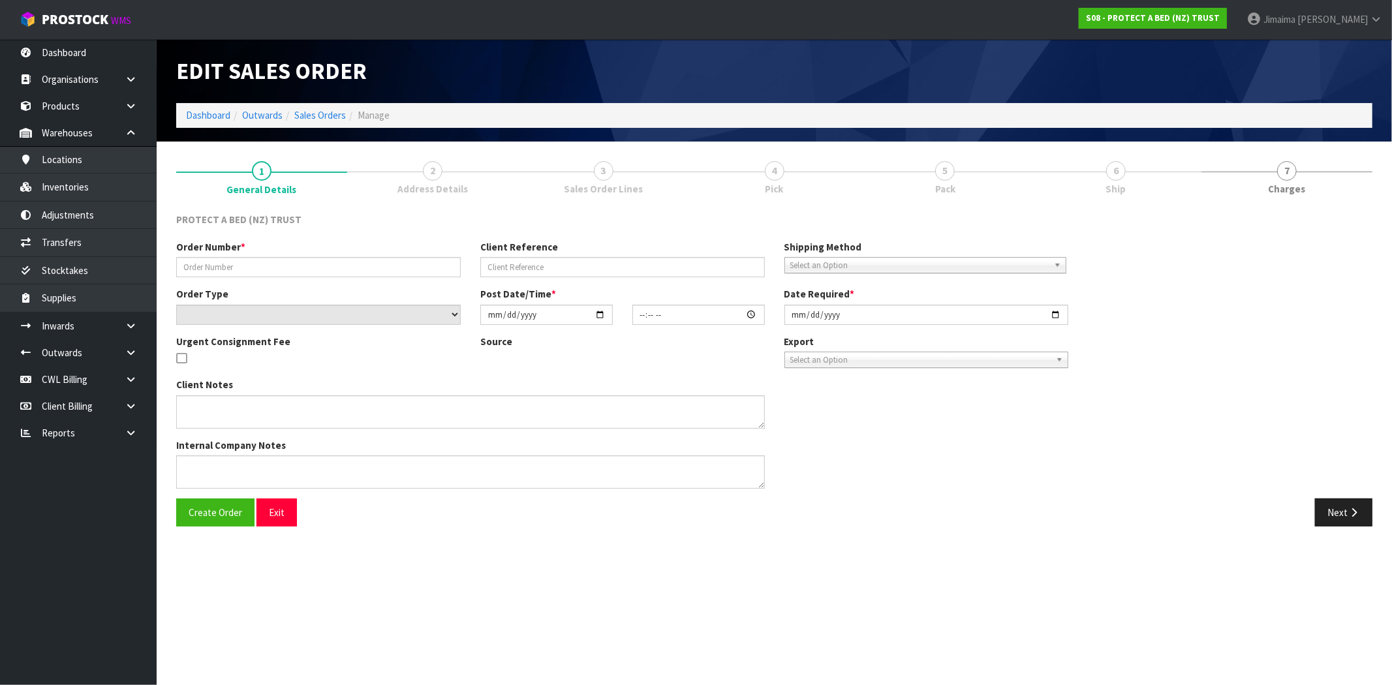
type input "ORDER FOR NEPTUNES LINEN CHEST & GIFTS LTD 11.08"
select select "number:0"
type input "2025-08-11"
type input "11:46:00.000"
type input "2025-08-11"
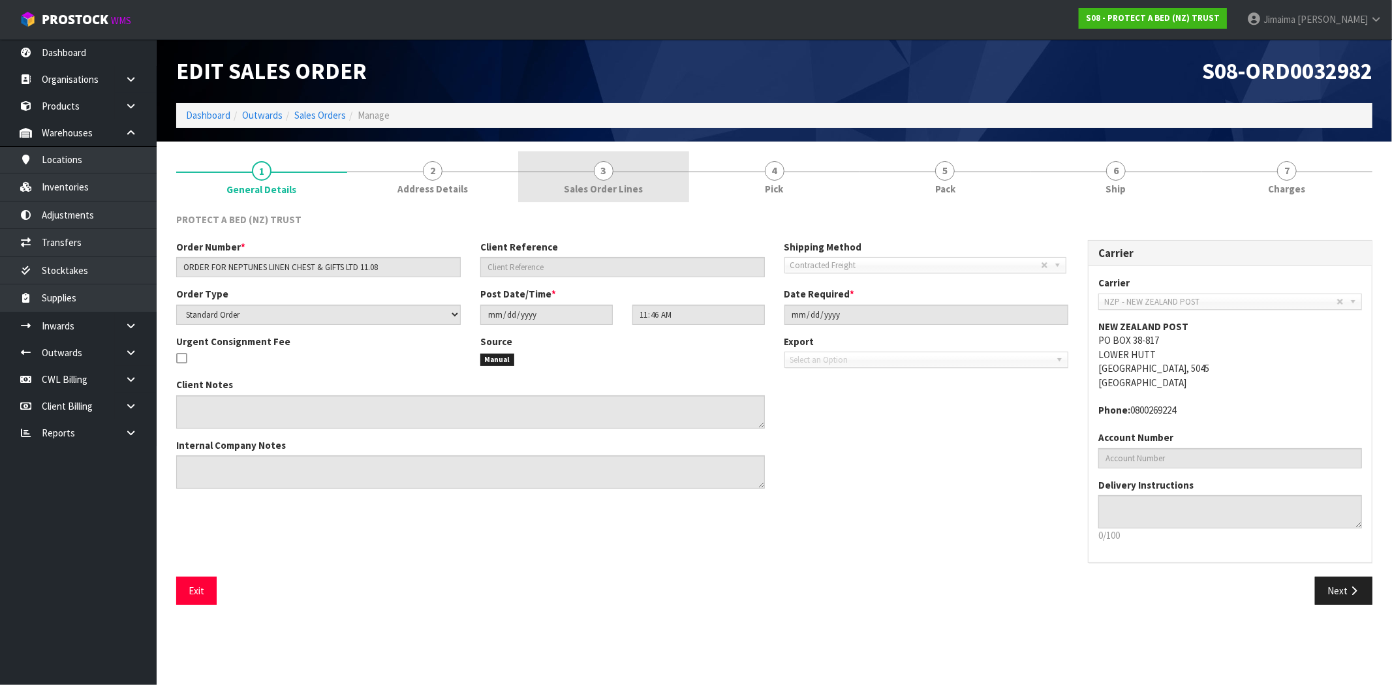
click at [615, 192] on span "Sales Order Lines" at bounding box center [603, 189] width 79 height 14
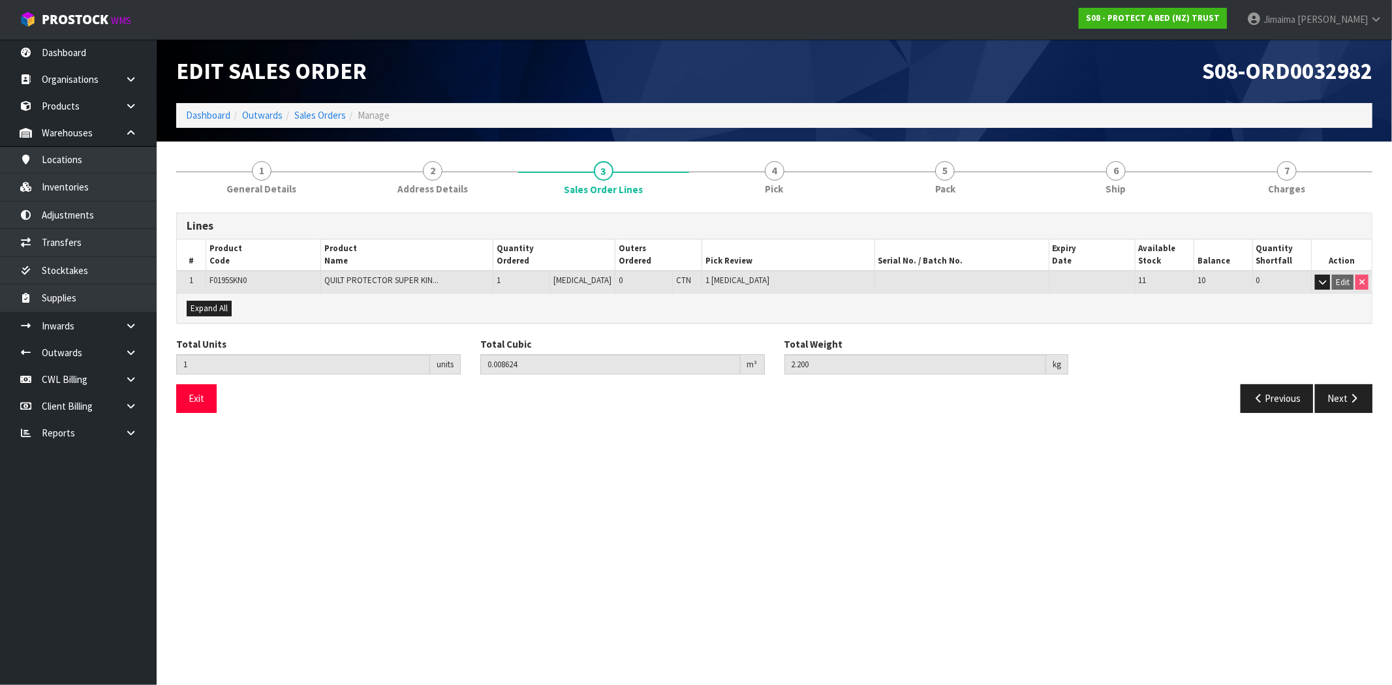
click at [242, 287] on td "F0195SKN0" at bounding box center [263, 282] width 115 height 23
copy span "F0195SKN0"
click at [317, 117] on link "Sales Orders" at bounding box center [320, 115] width 52 height 12
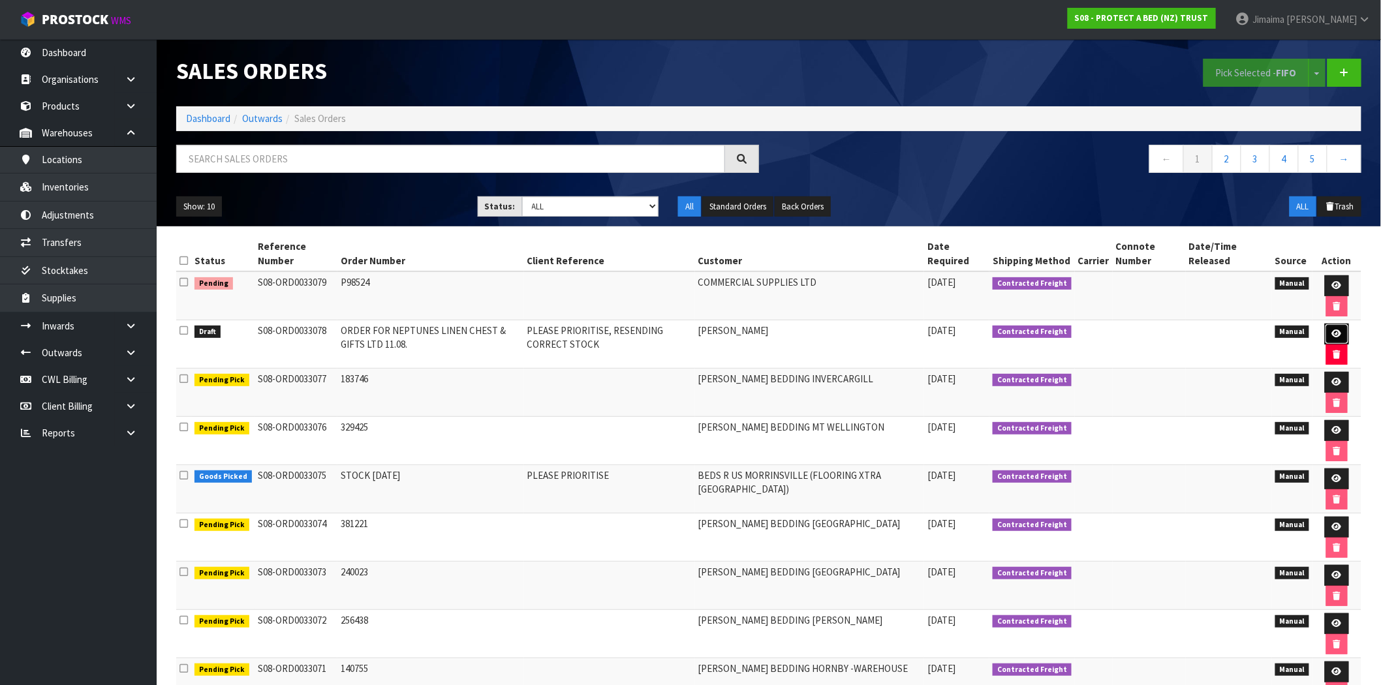
click at [1343, 331] on link at bounding box center [1337, 334] width 24 height 21
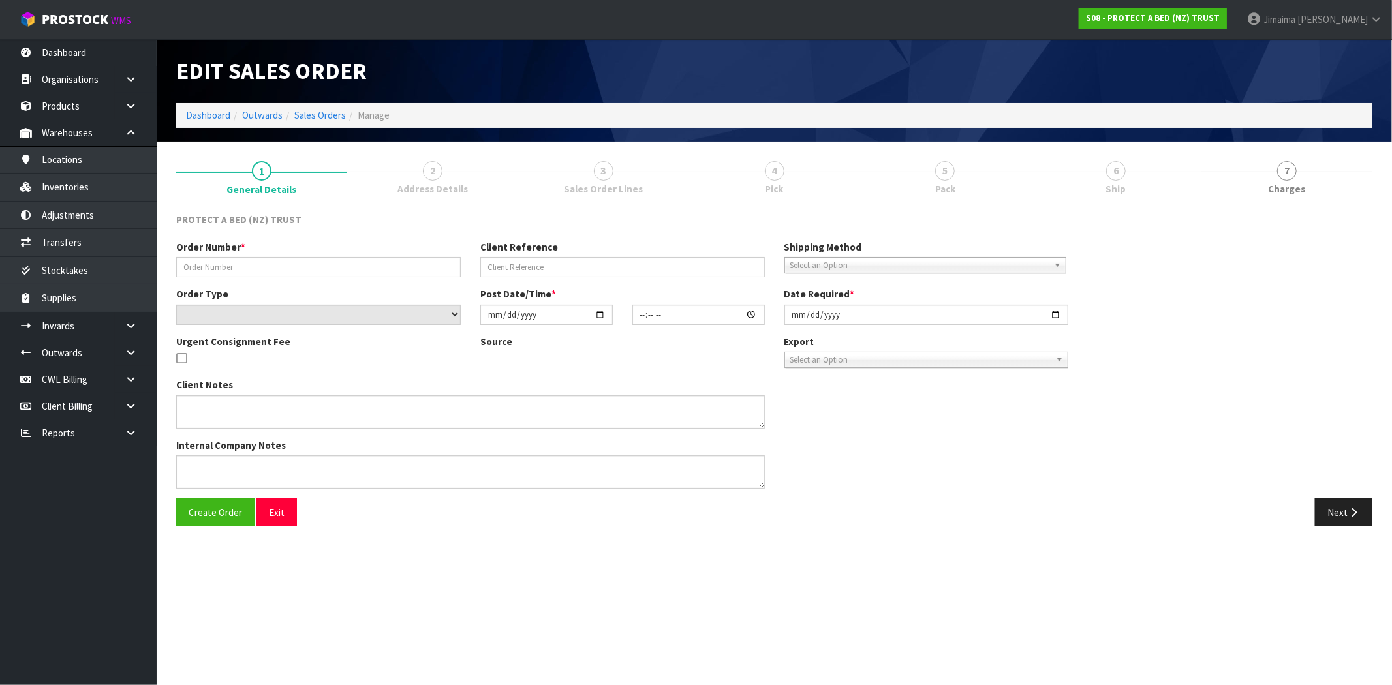
type input "ORDER FOR NEPTUNES LINEN CHEST & GIFTS LTD 11.08."
type input "PLEASE PRIORITISE, RESENDING CORRECT STOCK"
select select "number:0"
type input "[DATE]"
type input "14:05:00.000"
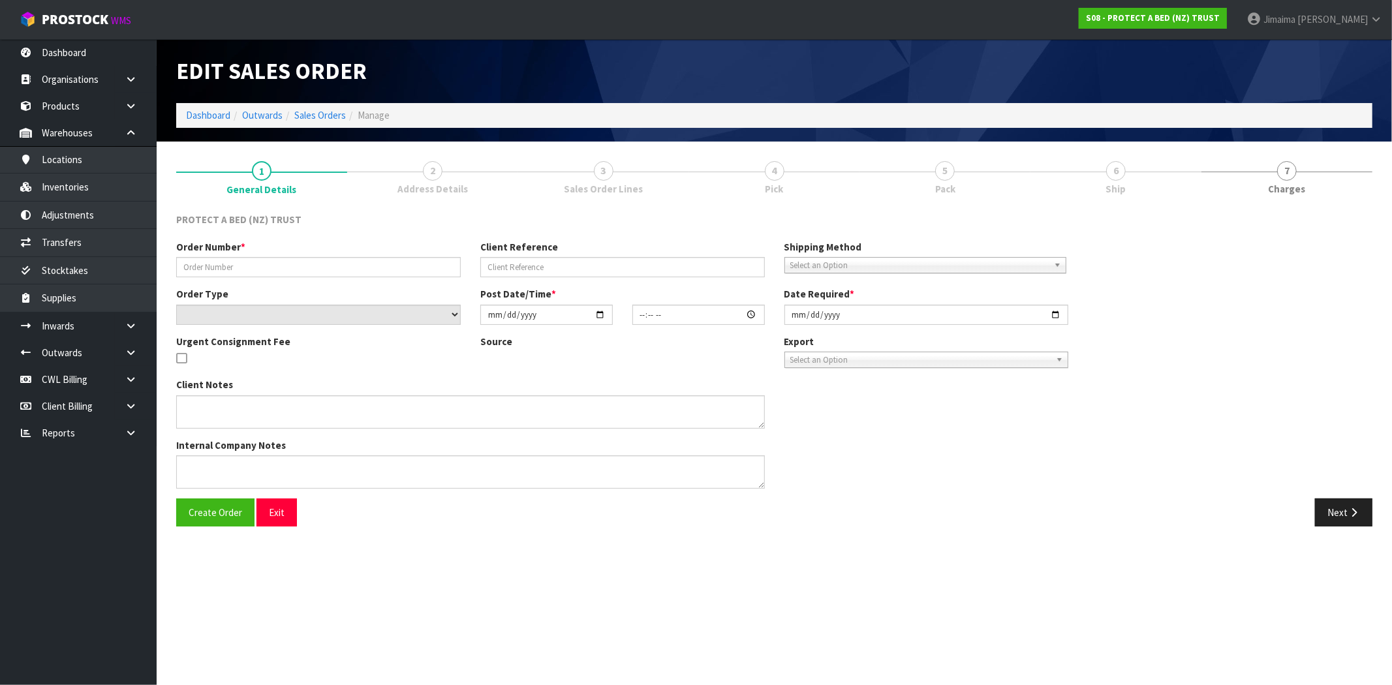
type input "[DATE]"
type textarea "SEND OUT DIRECTLY TO MY CUSTOMER WITHOUT ANY PAPERWORK"
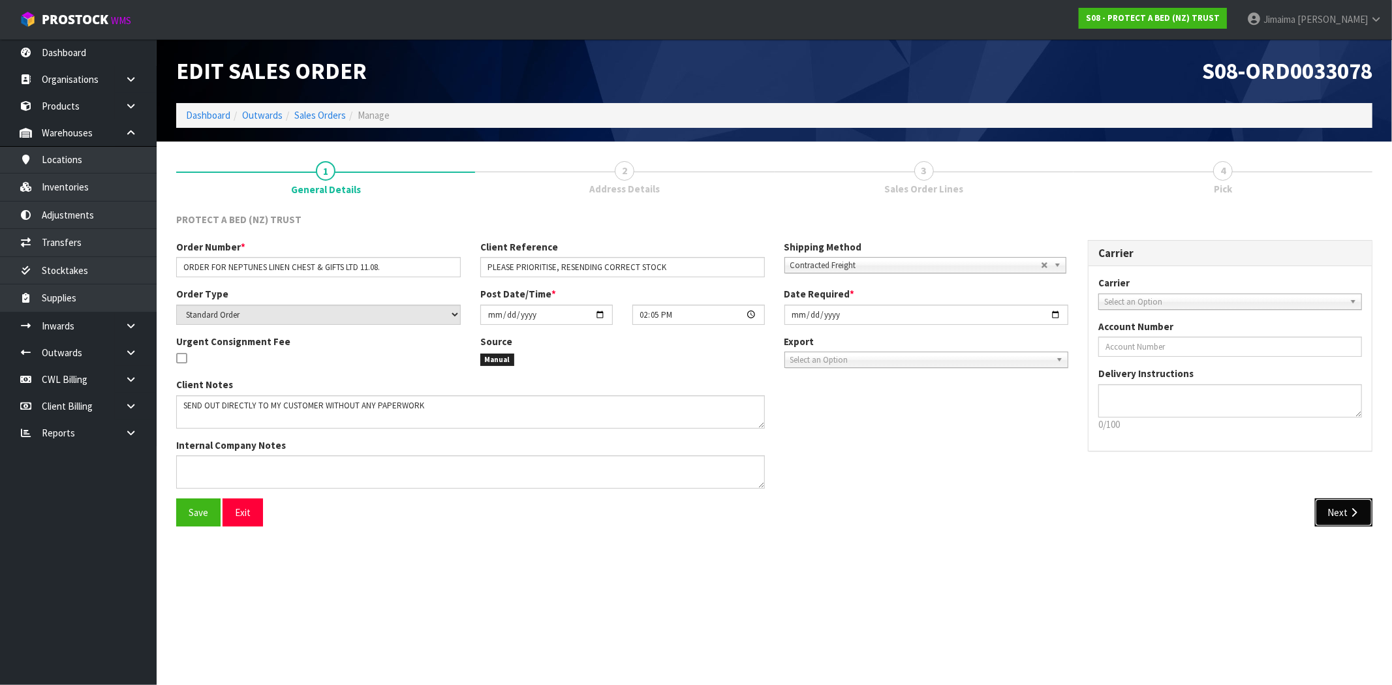
click at [1354, 512] on icon "button" at bounding box center [1354, 513] width 12 height 10
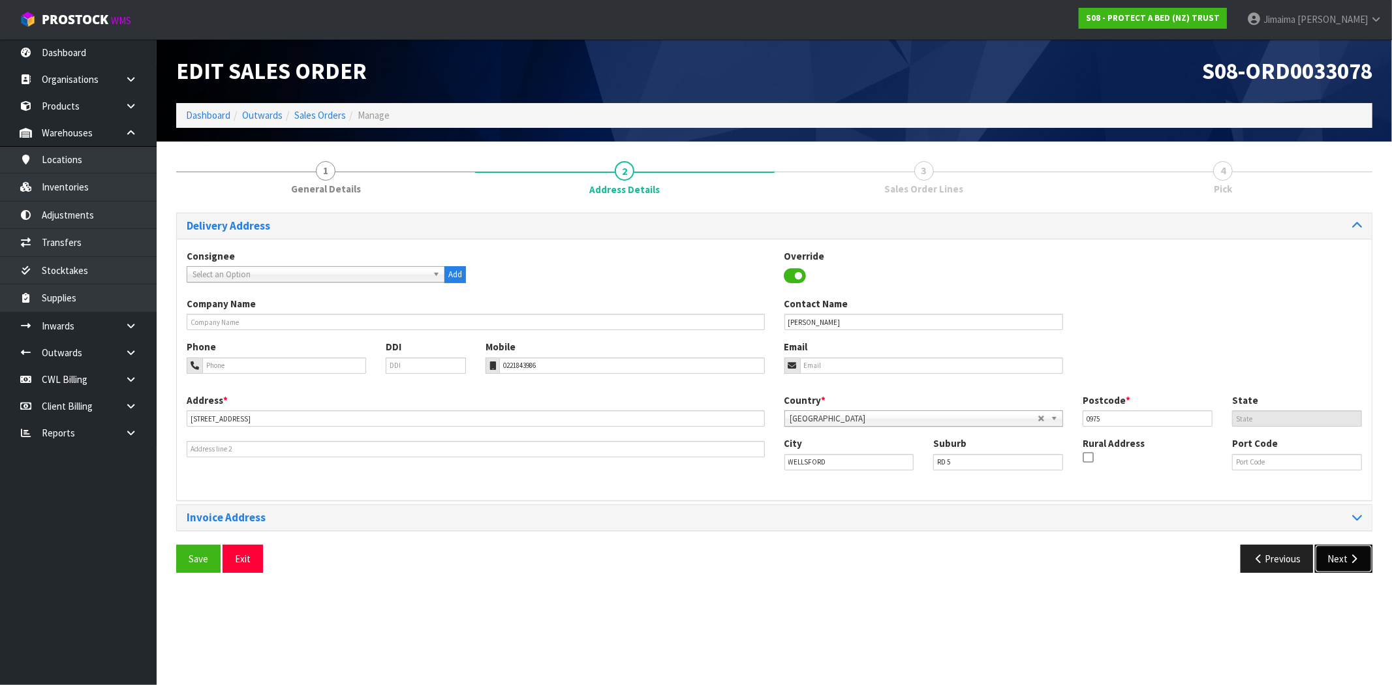
click at [1349, 552] on button "Next" at bounding box center [1343, 559] width 57 height 28
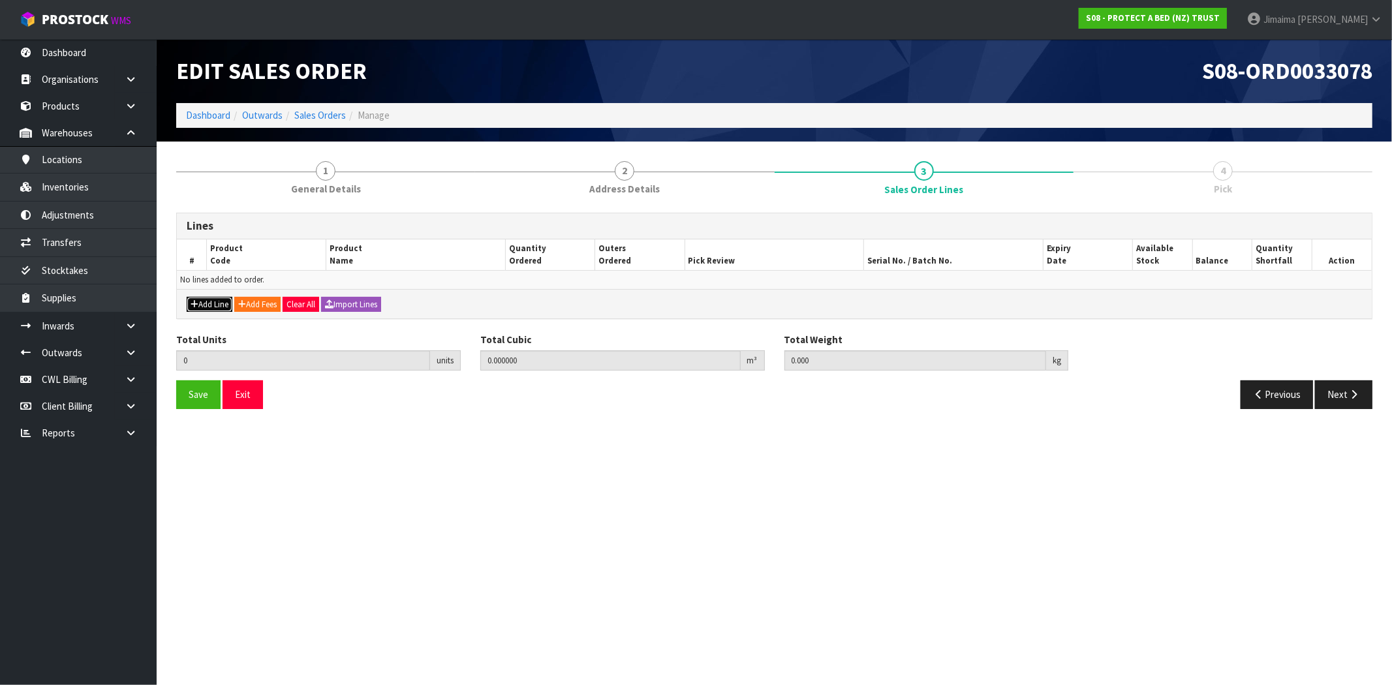
click at [211, 305] on button "Add Line" at bounding box center [210, 305] width 46 height 16
type input "0"
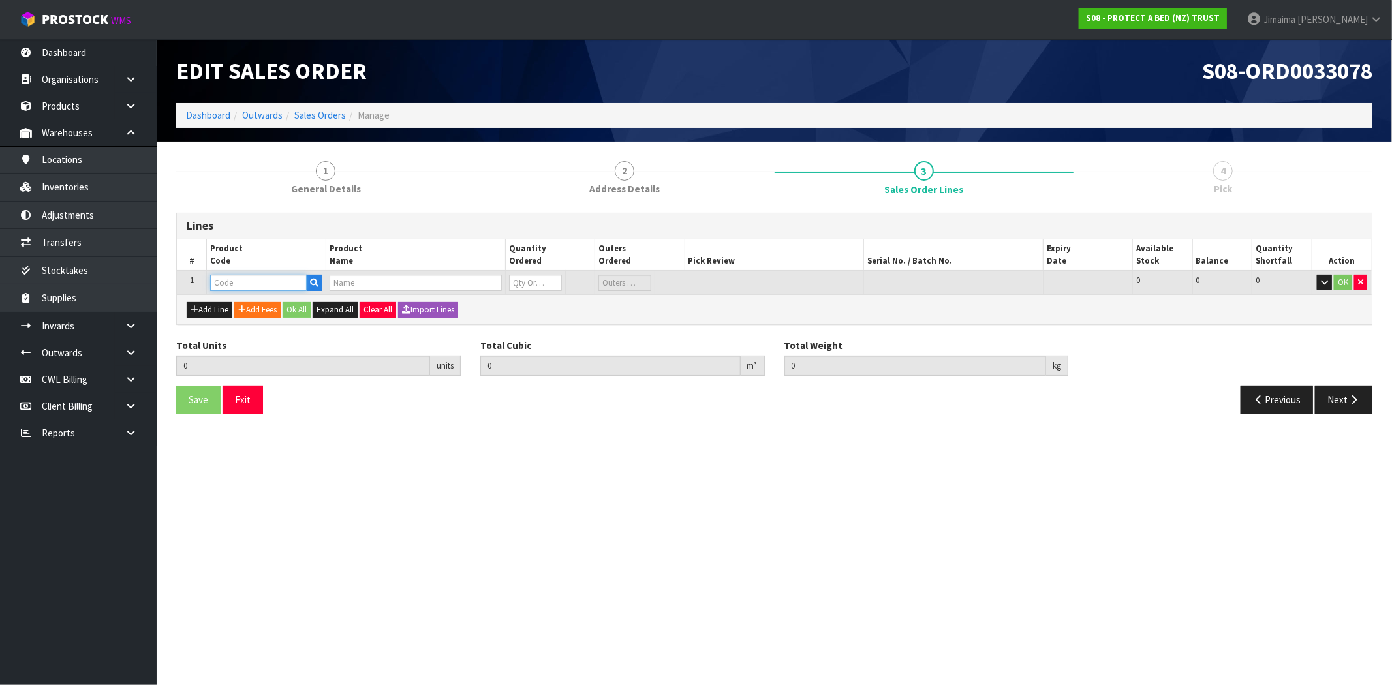
click at [251, 281] on input "text" at bounding box center [258, 283] width 97 height 16
paste input "F0195SKN0"
type input "F0195SKN0"
type input "0.000000"
type input "0.000"
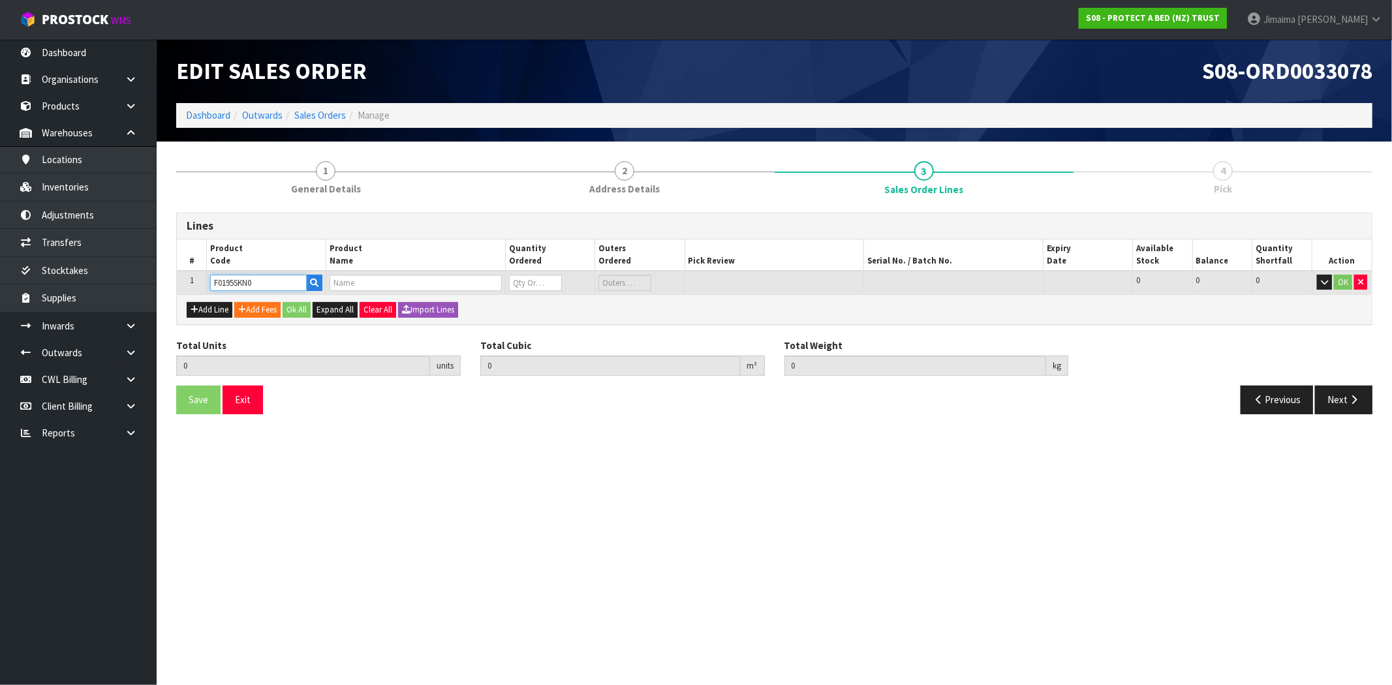
type input "QUILT PROTECTOR SUPER KING"
type input "0"
type input "F0195SKN0"
click at [533, 285] on input "0" at bounding box center [522, 283] width 50 height 16
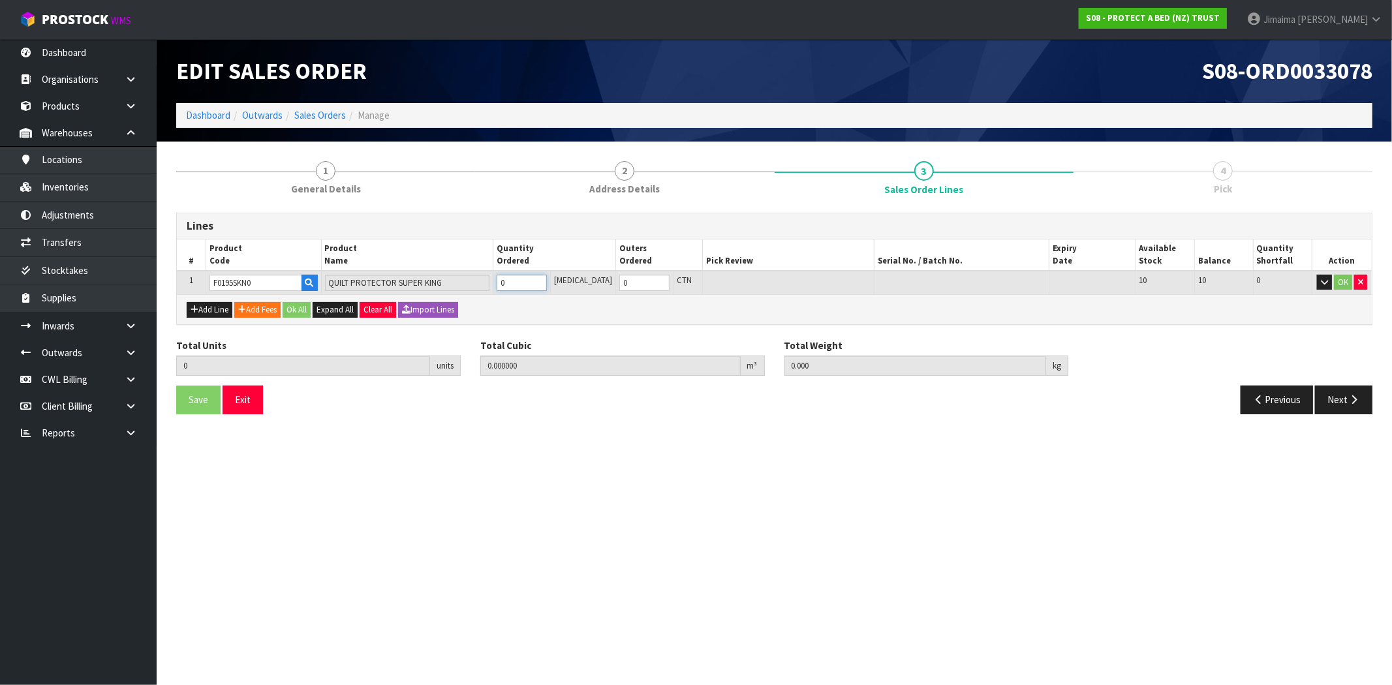
type input "1"
type input "0.008624"
type input "2.2"
type input "1"
click at [1343, 281] on button "OK" at bounding box center [1343, 283] width 18 height 16
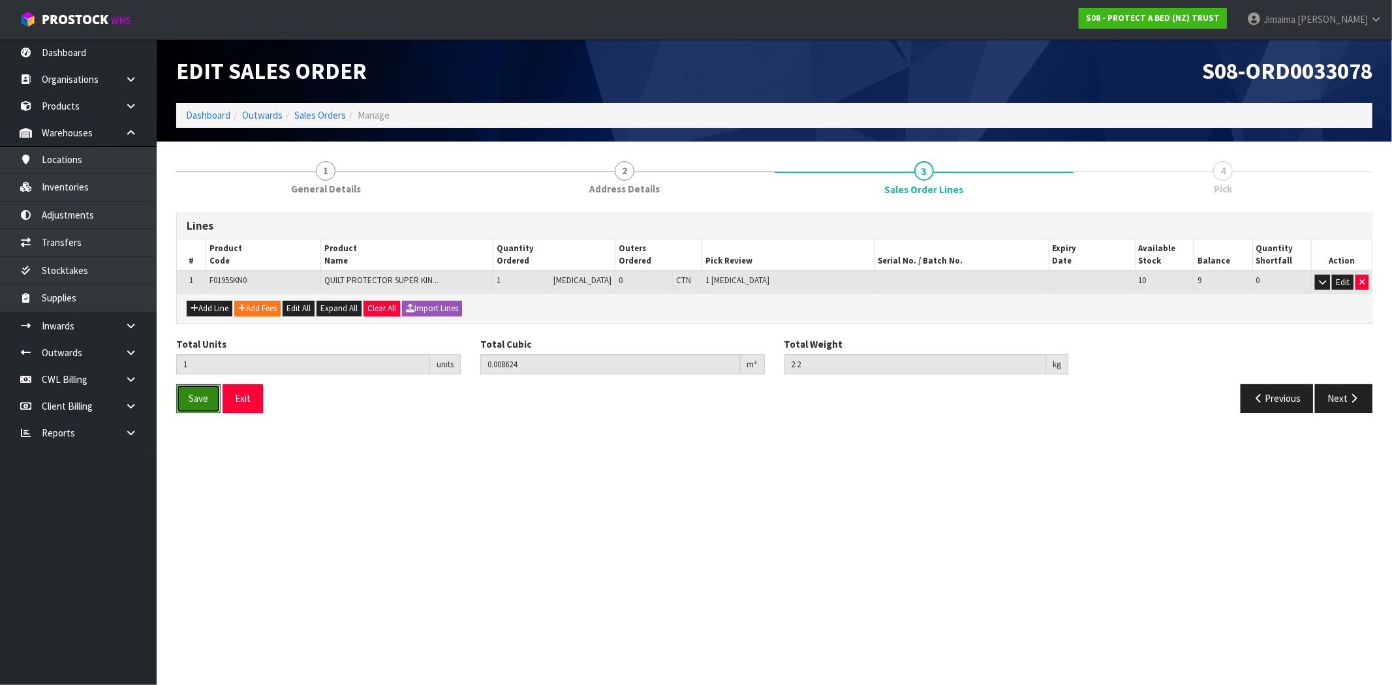
click at [200, 396] on span "Save" at bounding box center [199, 398] width 20 height 12
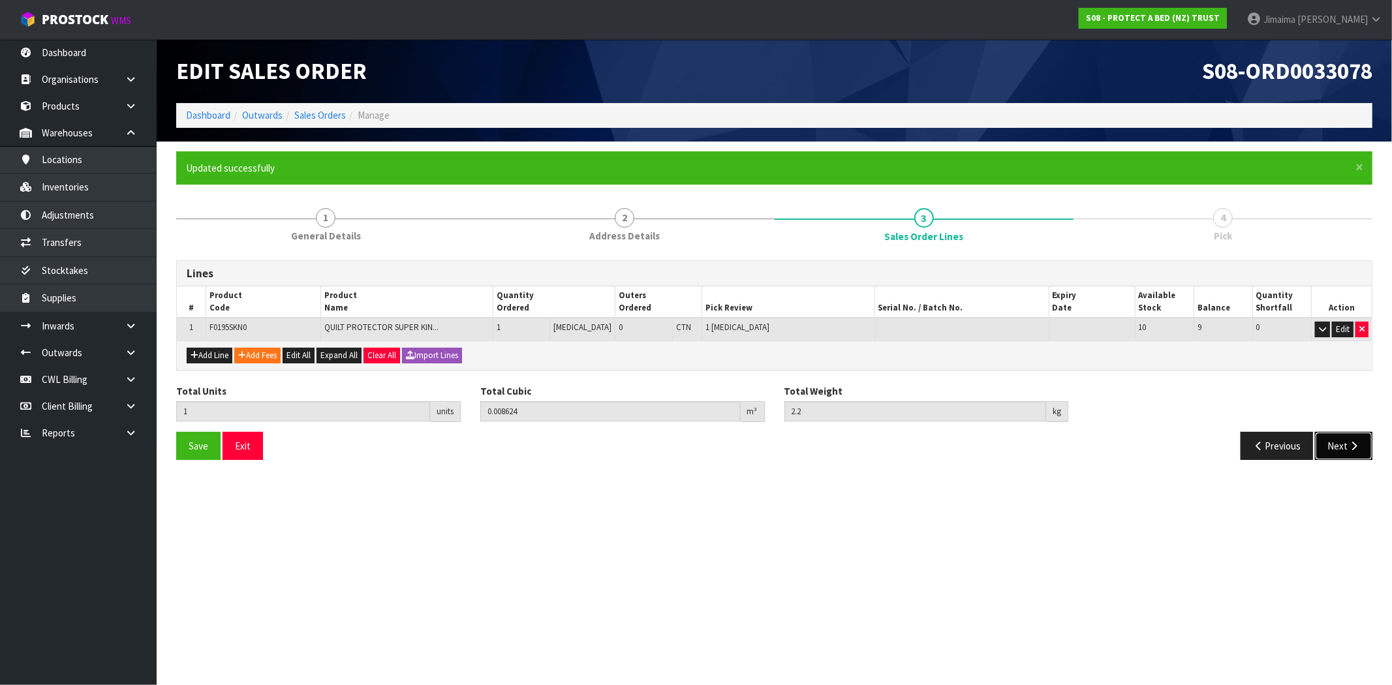
click at [1340, 441] on button "Next" at bounding box center [1343, 446] width 57 height 28
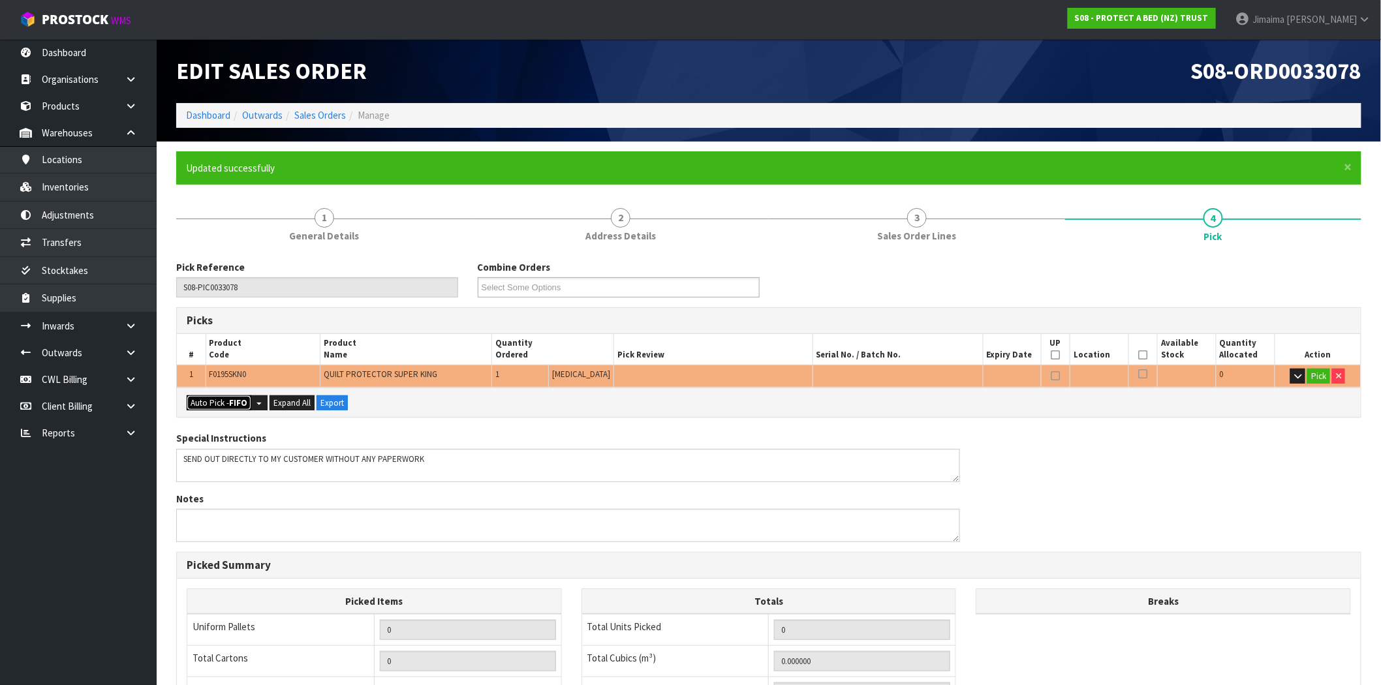
click at [219, 398] on button "Auto Pick - FIFO" at bounding box center [219, 404] width 65 height 16
type input "Piece x 1"
type input "1"
type input "0.008624"
type input "2.200"
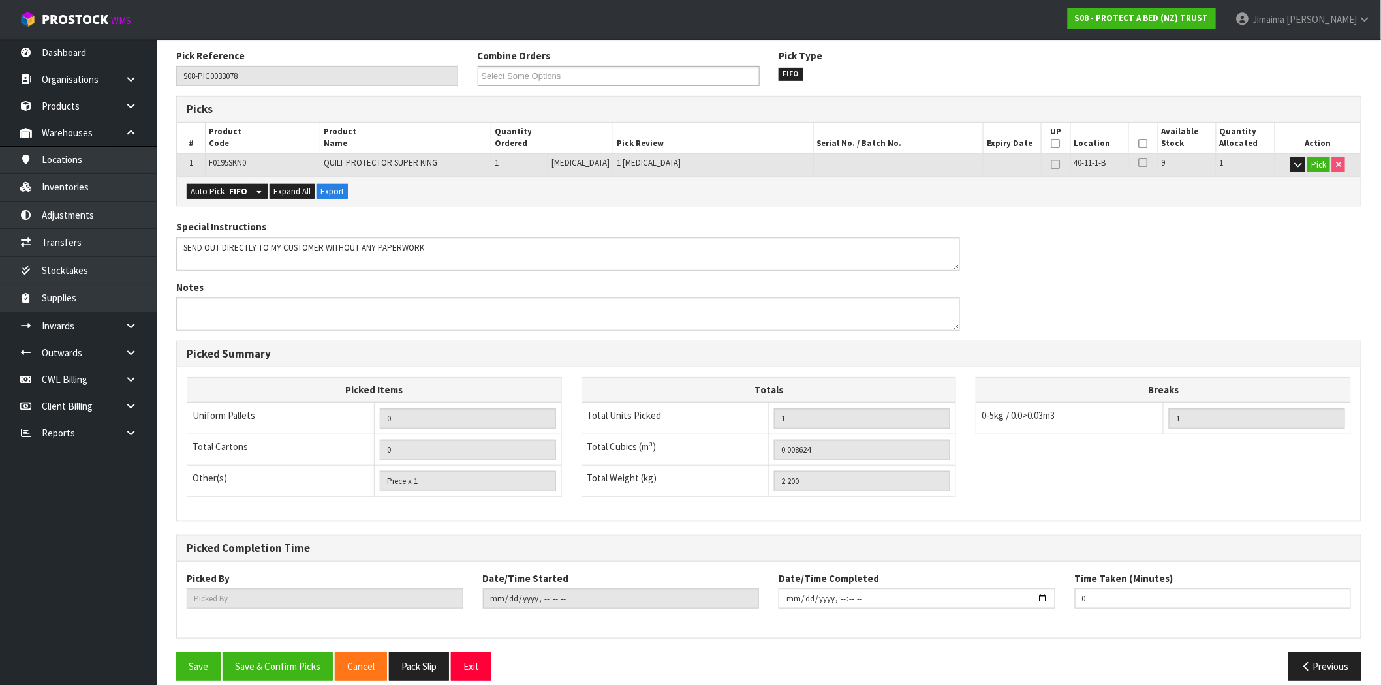
scroll to position [227, 0]
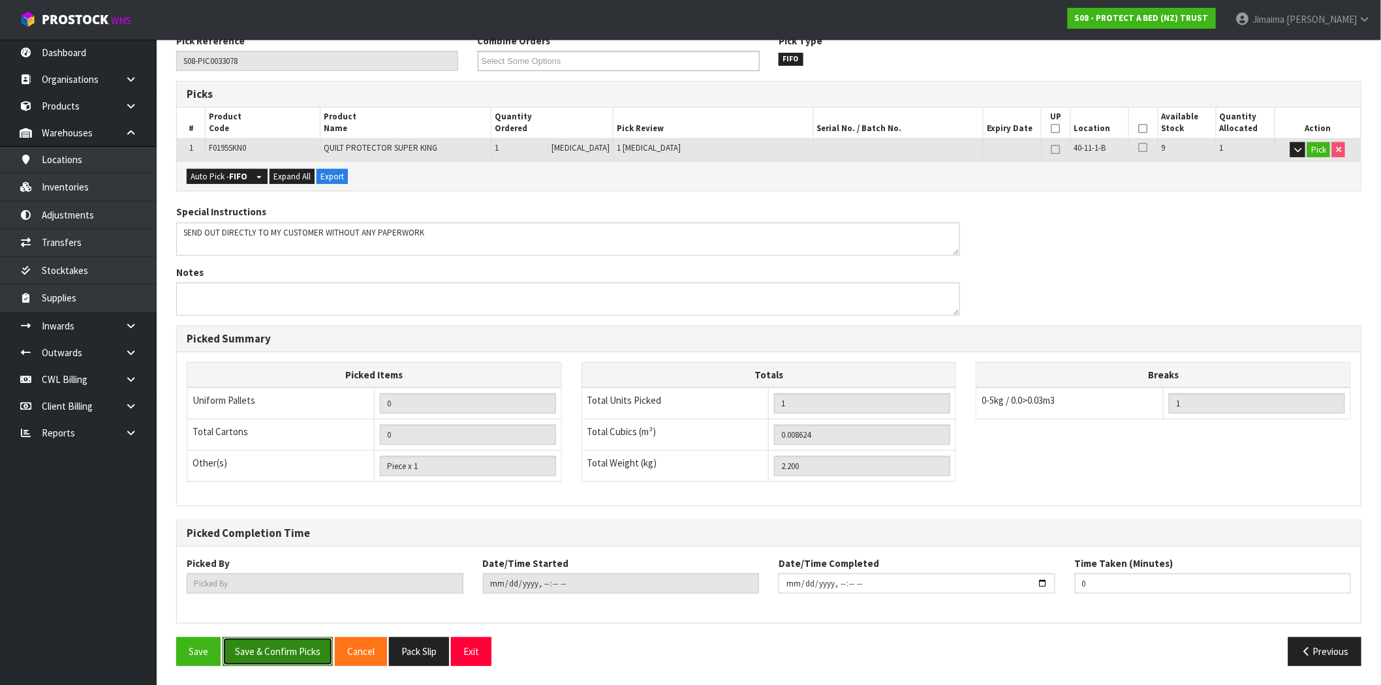
click at [270, 651] on button "Save & Confirm Picks" at bounding box center [278, 652] width 110 height 28
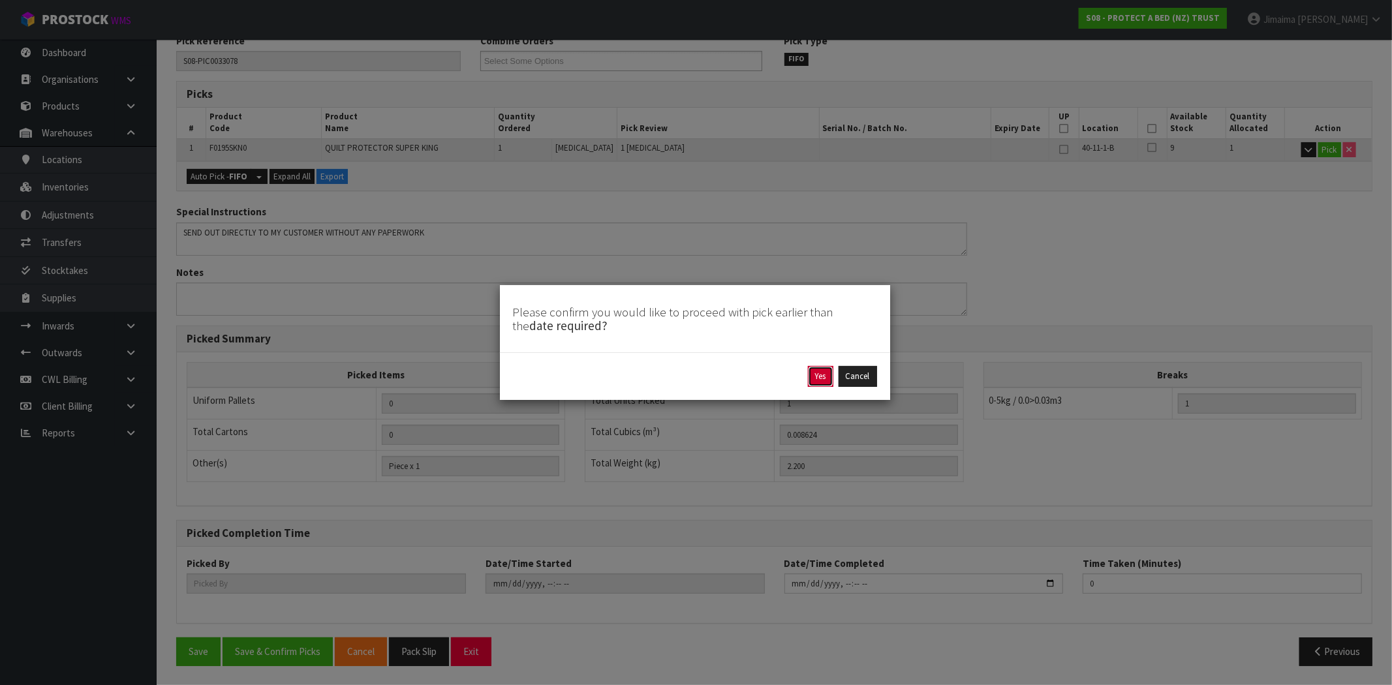
click at [827, 373] on button "Yes" at bounding box center [820, 376] width 25 height 21
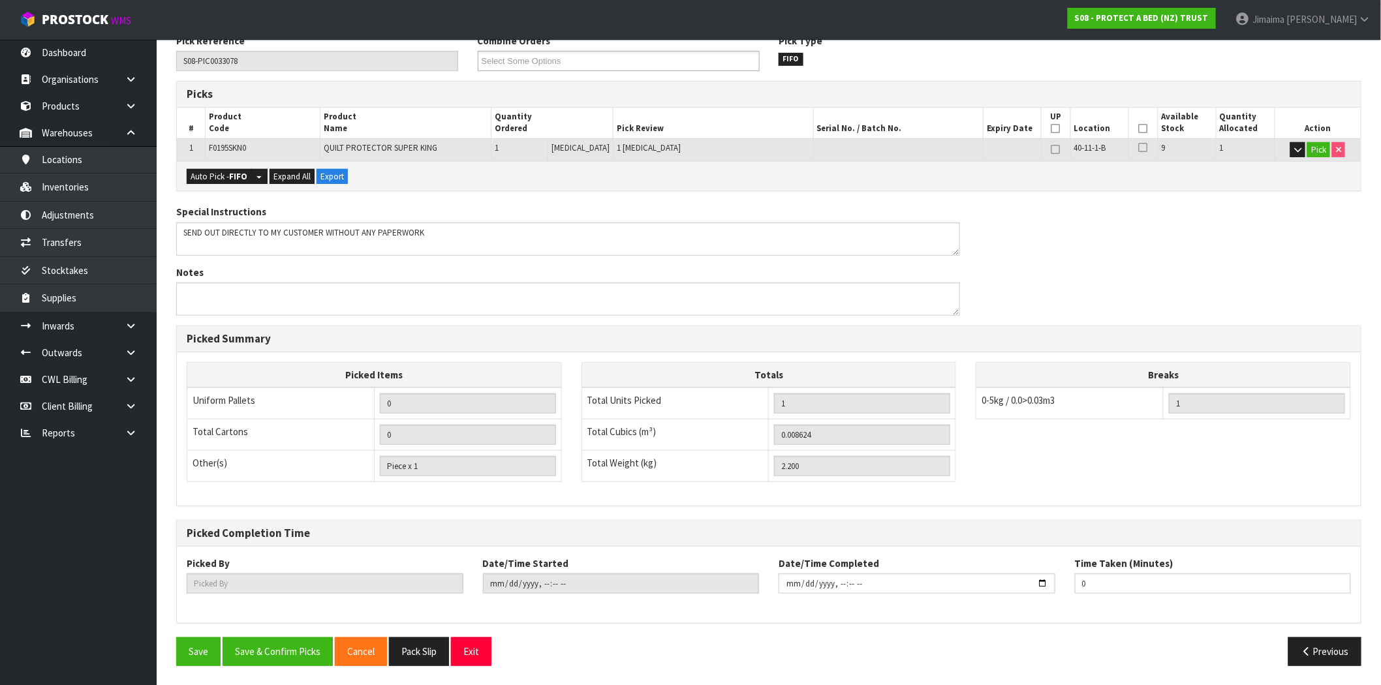
scroll to position [0, 0]
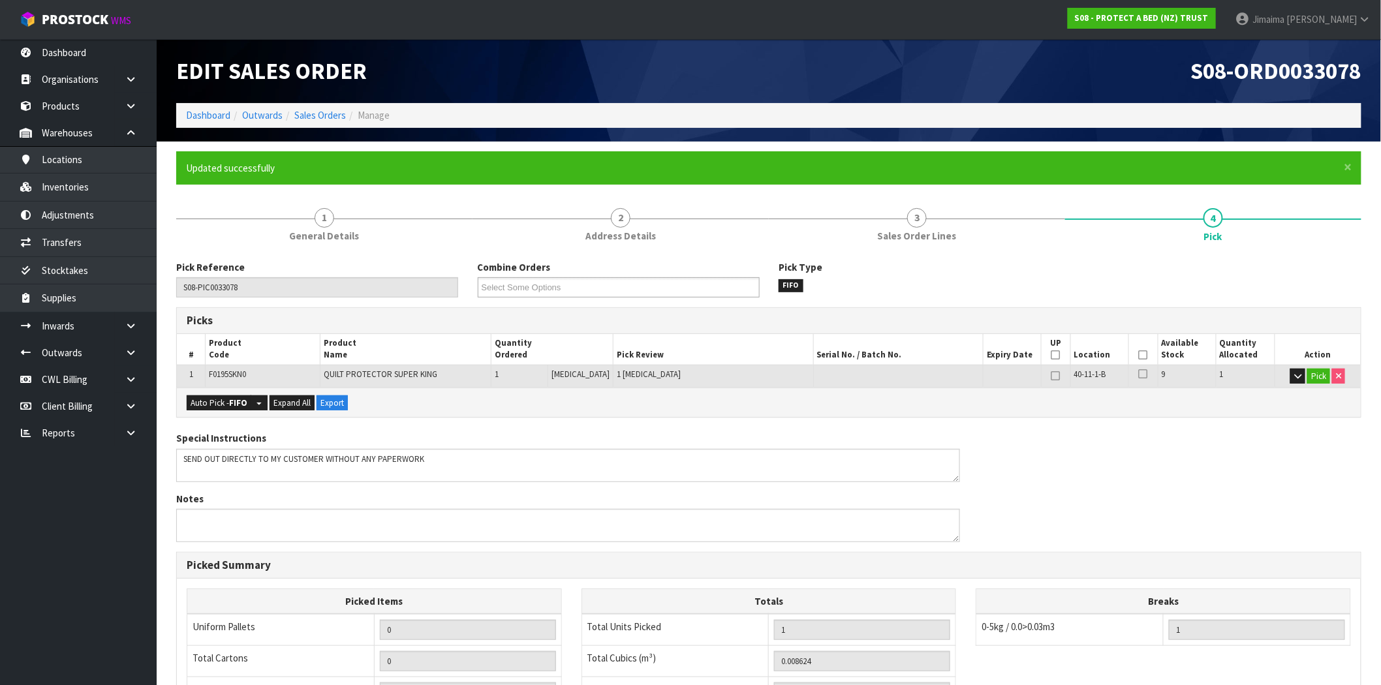
type input "Jimaima [PERSON_NAME]"
type input "2025-08-19T15:31:45"
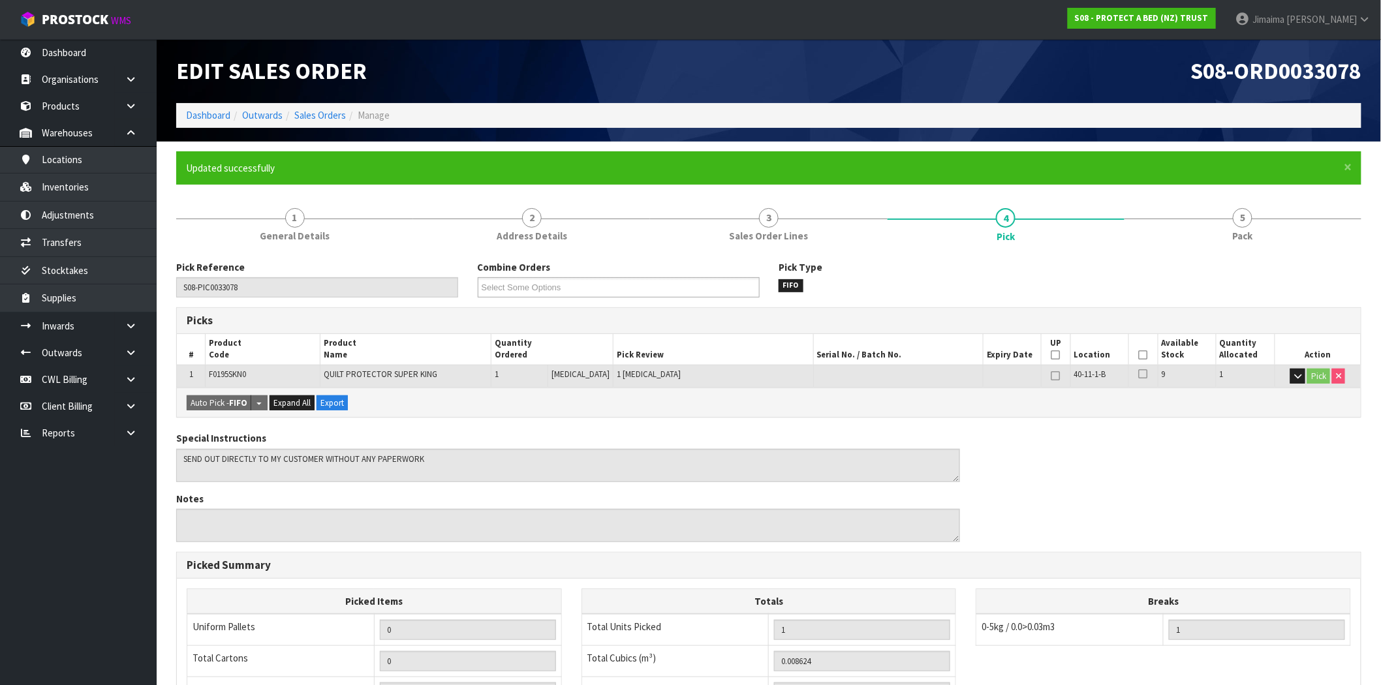
click at [222, 373] on span "F0195SKN0" at bounding box center [227, 374] width 37 height 11
drag, startPoint x: 222, startPoint y: 373, endPoint x: 320, endPoint y: 262, distance: 148.9
click at [223, 373] on span "F0195SKN0" at bounding box center [227, 374] width 37 height 11
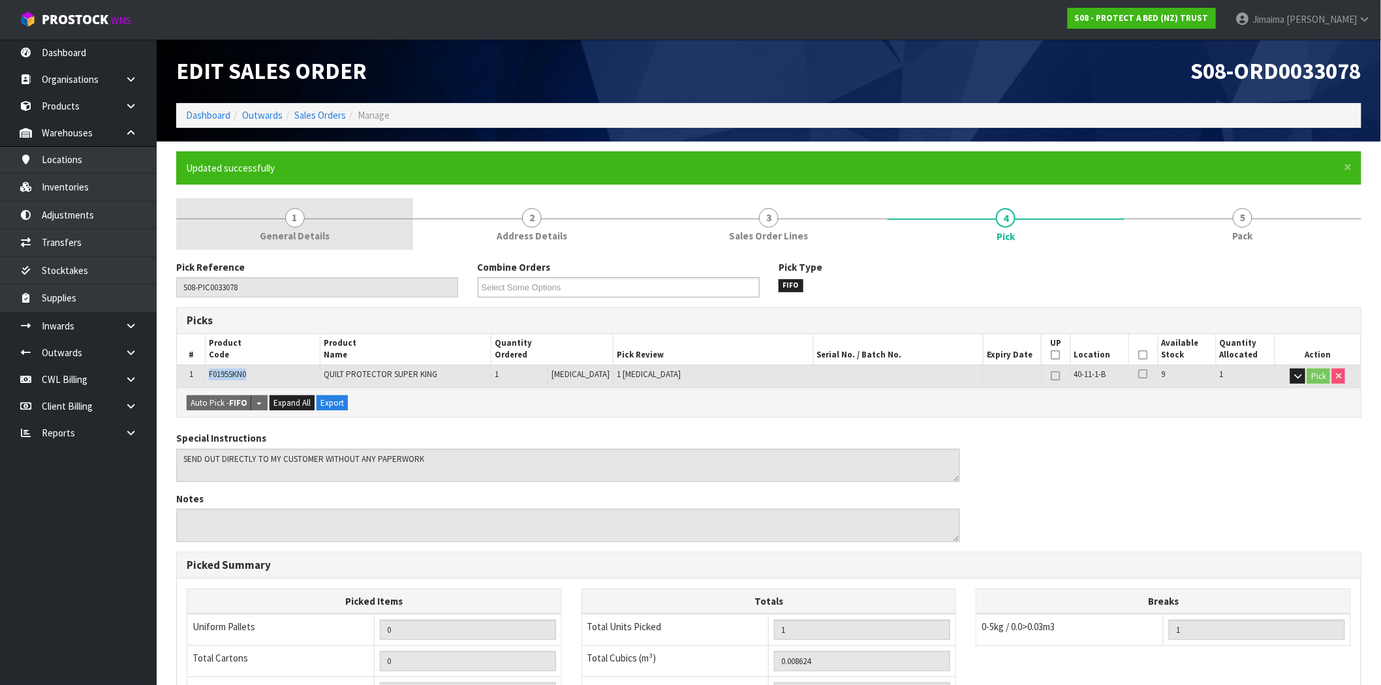
copy span "F0195SKN0"
click at [298, 212] on span "1" at bounding box center [295, 218] width 20 height 20
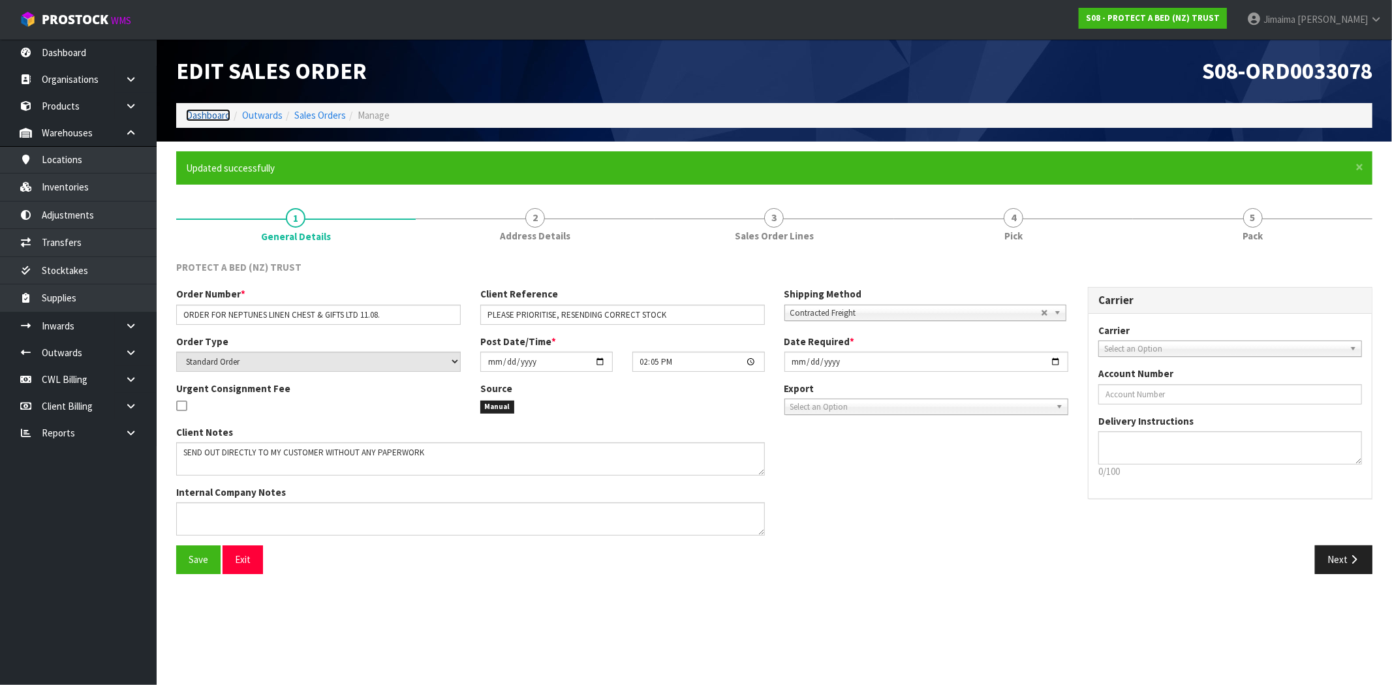
click at [200, 119] on link "Dashboard" at bounding box center [208, 115] width 44 height 12
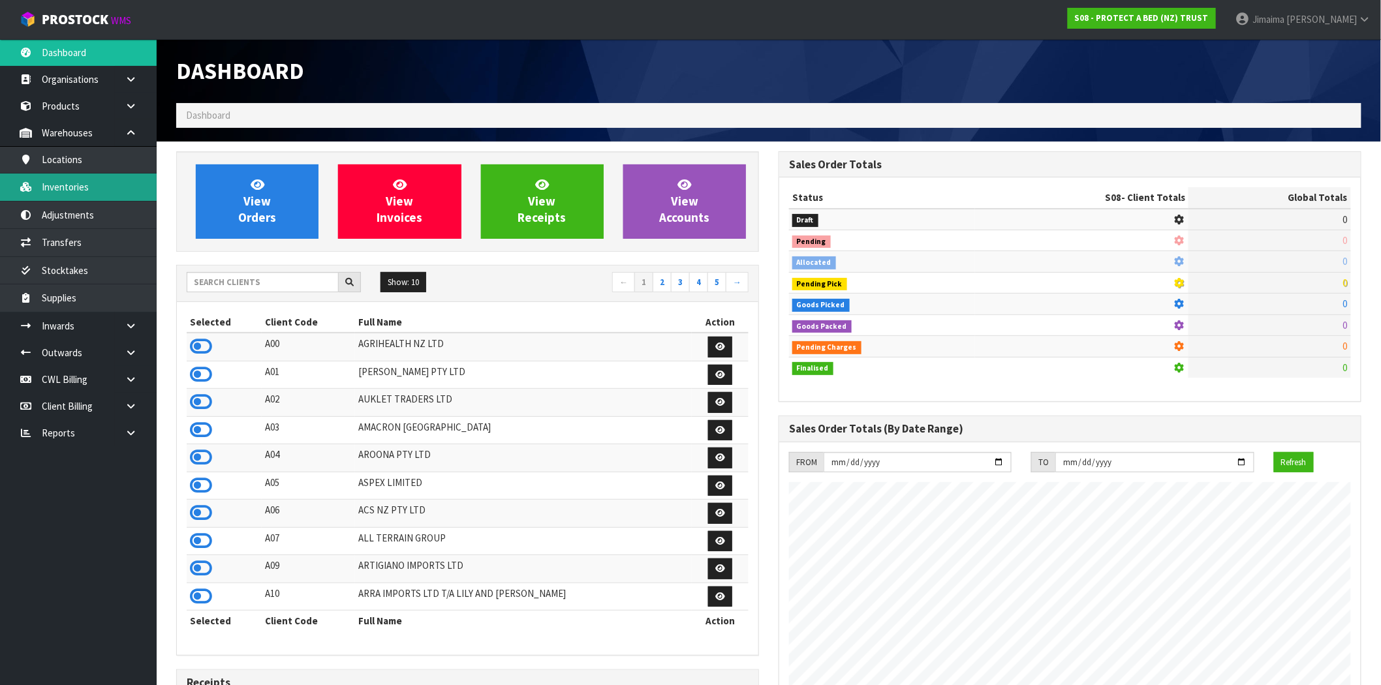
scroll to position [814, 602]
click at [86, 179] on link "Inventories" at bounding box center [78, 187] width 157 height 27
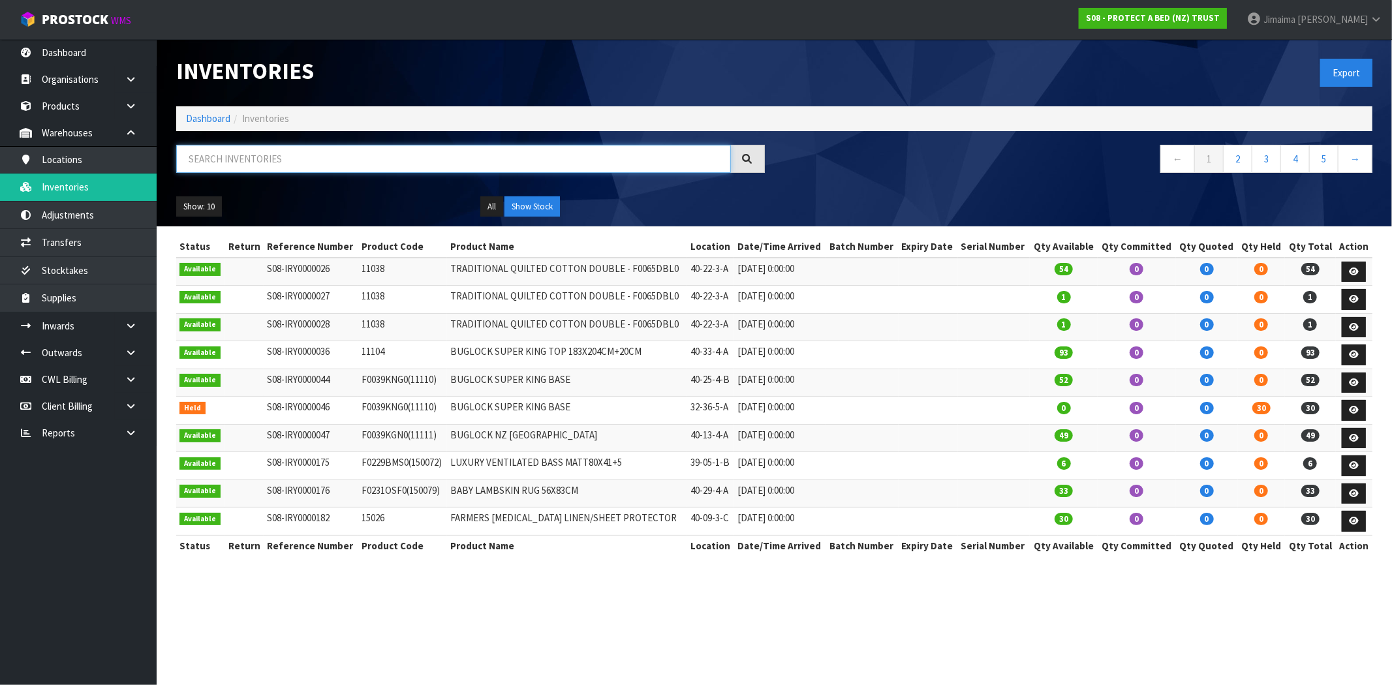
click at [330, 159] on input "text" at bounding box center [453, 159] width 555 height 28
paste input "F0195SKN0"
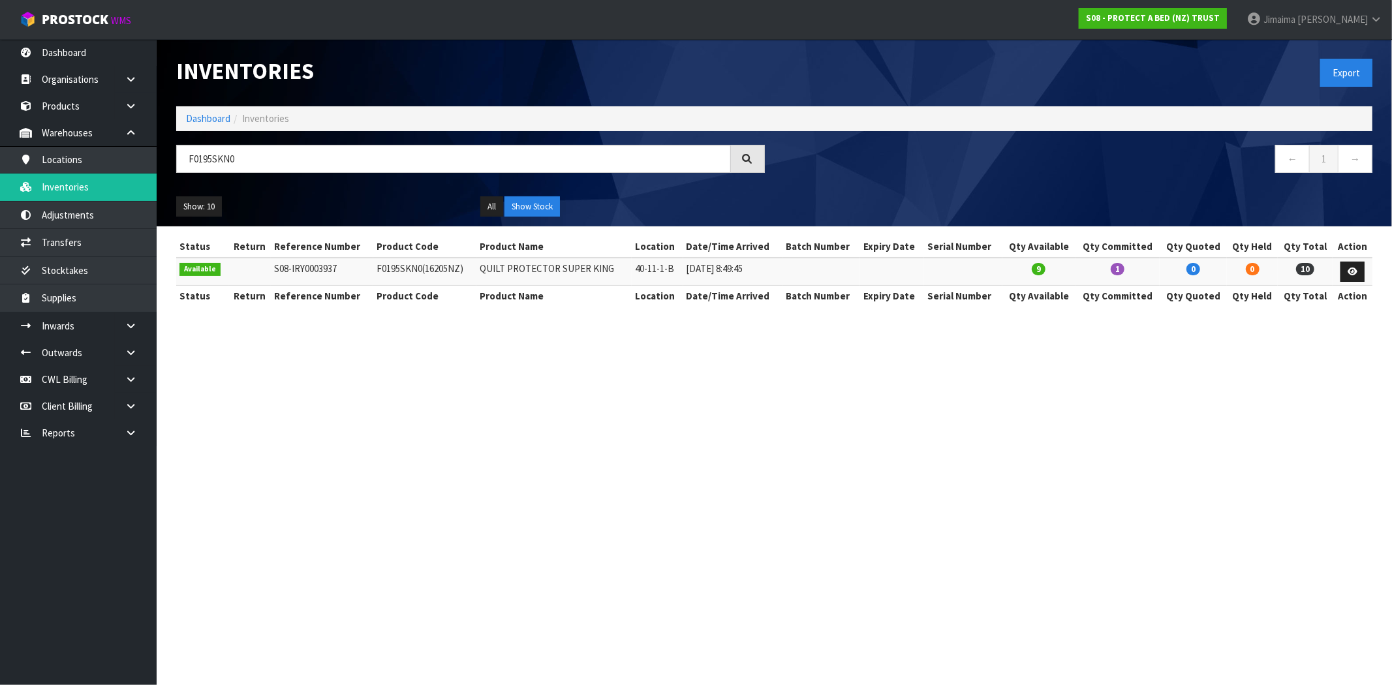
drag, startPoint x: 477, startPoint y: 268, endPoint x: 369, endPoint y: 266, distance: 107.7
click at [373, 266] on td "F0195SKN0 (16205NZ)" at bounding box center [424, 272] width 103 height 28
copy td "F0195SKN0 (16205NZ)"
drag, startPoint x: 618, startPoint y: 272, endPoint x: 484, endPoint y: 273, distance: 133.8
click at [484, 273] on td "QUILT PROTECTOR SUPER KING" at bounding box center [554, 272] width 155 height 28
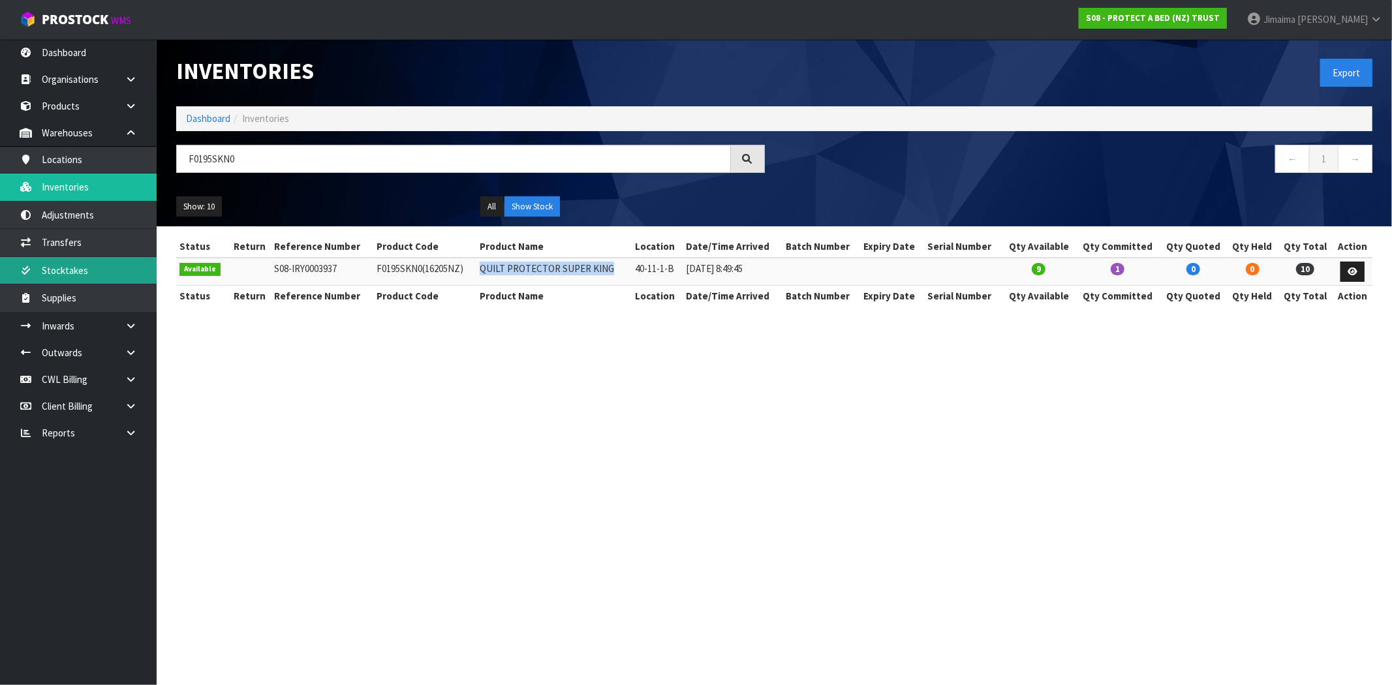
copy td "QUILT PROTECTOR SUPER KING"
drag, startPoint x: 641, startPoint y: 272, endPoint x: 627, endPoint y: 272, distance: 13.7
click at [627, 272] on tr "Available S08-IRY0003937 F0195SKN0 (16205NZ) QUILT PROTECTOR SUPER KING 40-11-1…" at bounding box center [774, 272] width 1196 height 28
copy tr "40-11-1-B"
drag, startPoint x: 478, startPoint y: 265, endPoint x: 560, endPoint y: 275, distance: 82.2
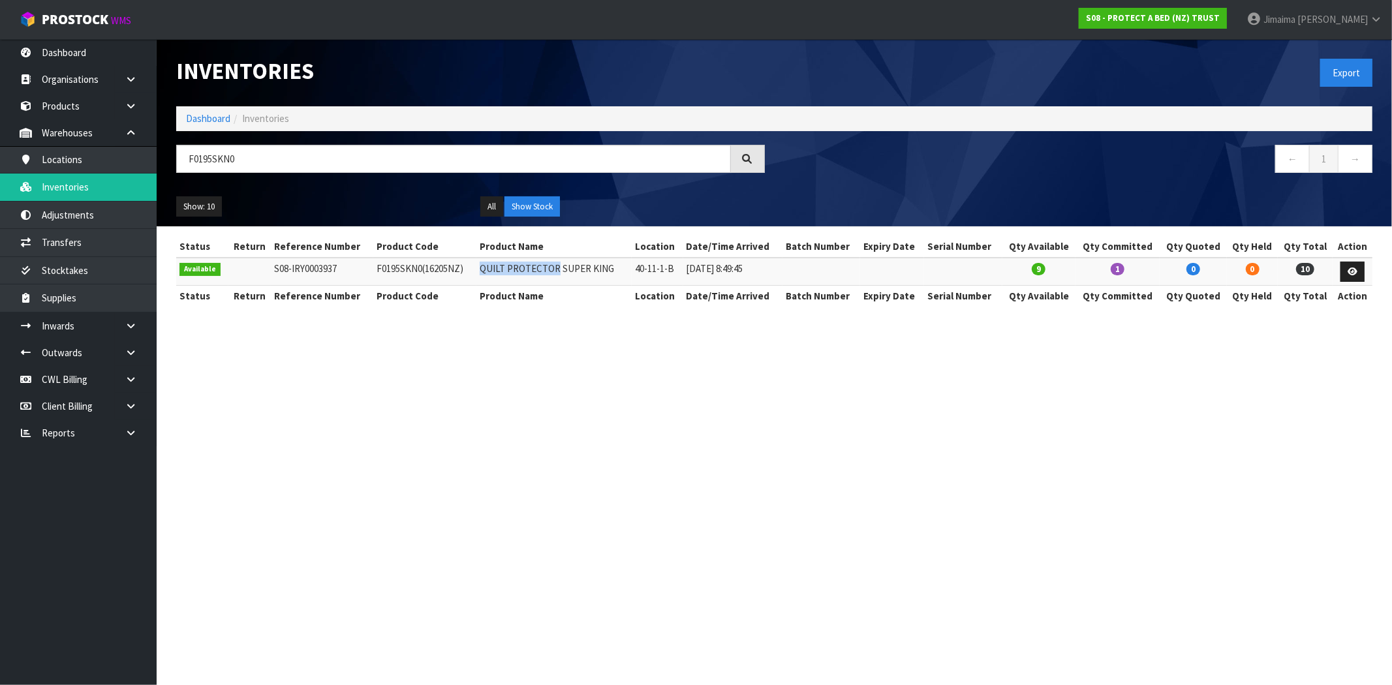
click at [560, 275] on tr "Available S08-IRY0003937 F0195SKN0 (16205NZ) QUILT PROTECTOR SUPER KING 40-11-1…" at bounding box center [774, 272] width 1196 height 28
copy tr "QUILT PROTECTOR"
drag, startPoint x: 155, startPoint y: 164, endPoint x: 183, endPoint y: 166, distance: 28.8
click at [146, 164] on body "Toggle navigation ProStock WMS S08 - PROTECT A BED (NZ) TRUST Jimaima Reiher Lo…" at bounding box center [696, 342] width 1392 height 685
paste input "QUILT PROTECTOR"
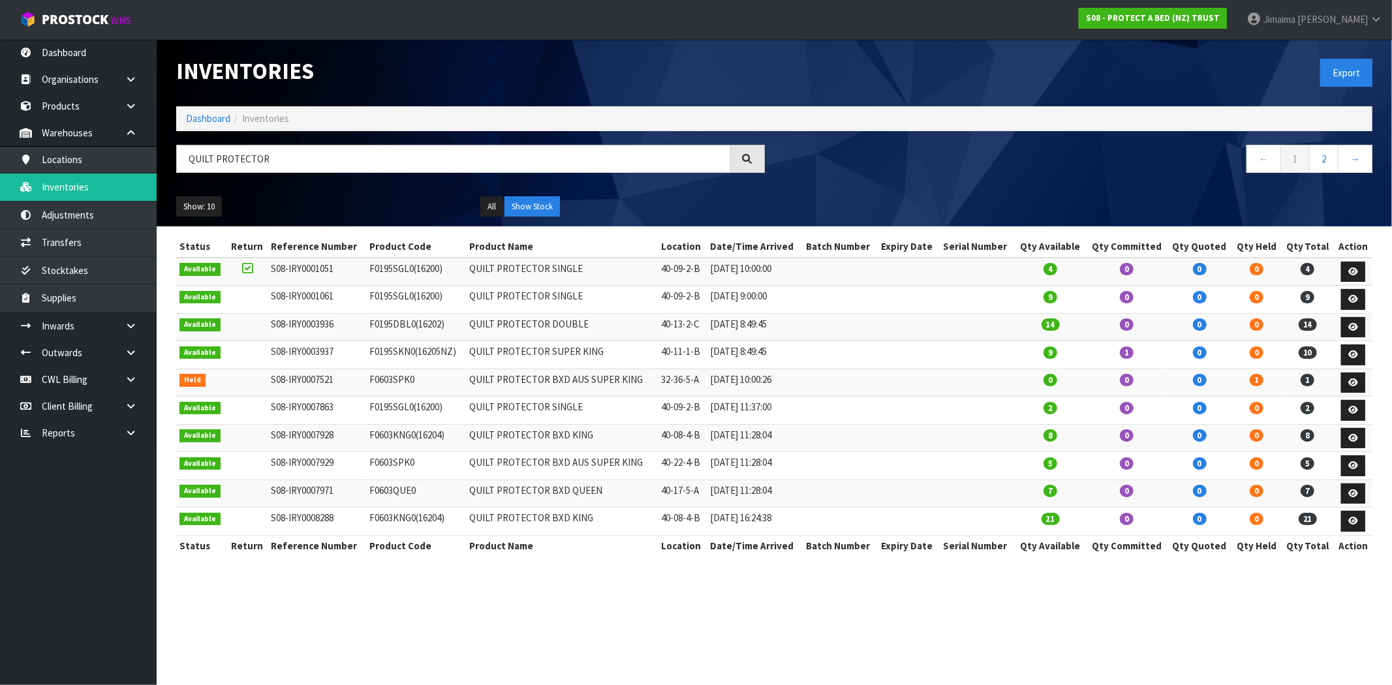
click at [542, 389] on td "QUILT PROTECTOR BXD AUS SUPER KING" at bounding box center [562, 383] width 192 height 28
click at [547, 459] on td "QUILT PROTECTOR BXD AUS SUPER KING" at bounding box center [562, 466] width 192 height 28
drag, startPoint x: 304, startPoint y: 164, endPoint x: 142, endPoint y: 157, distance: 162.0
click at [148, 161] on body "Toggle navigation ProStock WMS S08 - PROTECT A BED (NZ) TRUST Jimaima Reiher Lo…" at bounding box center [696, 342] width 1392 height 685
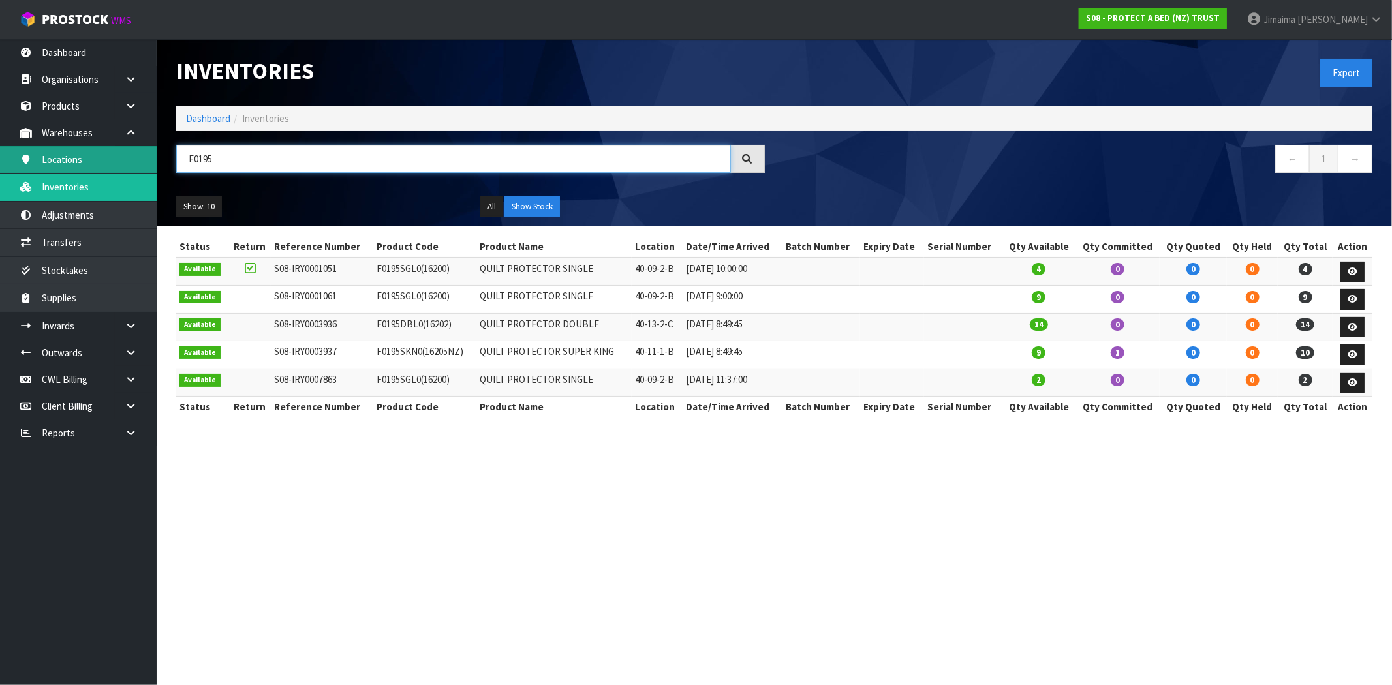
drag, startPoint x: 290, startPoint y: 158, endPoint x: 95, endPoint y: 170, distance: 196.2
click at [95, 170] on body "Toggle navigation ProStock WMS S08 - PROTECT A BED (NZ) TRUST Jimaima Reiher Lo…" at bounding box center [696, 342] width 1392 height 685
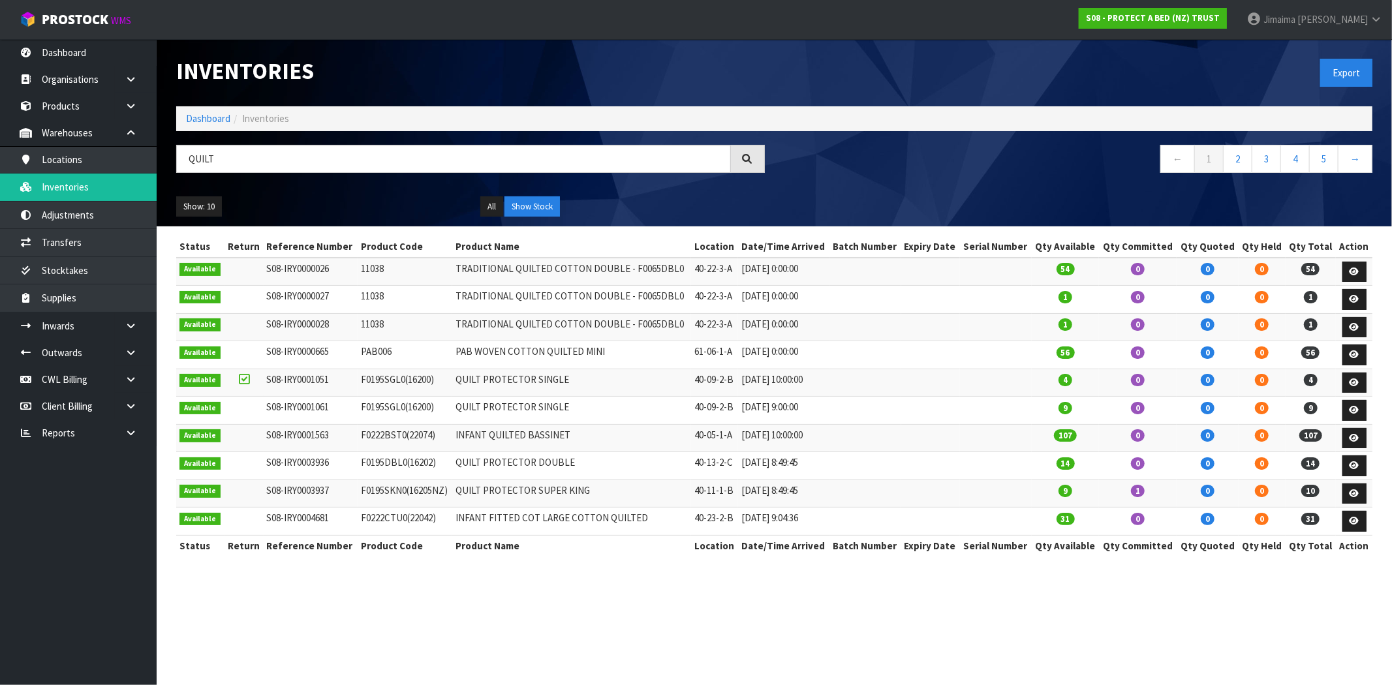
click at [488, 349] on td "PAB WOVEN COTTON QUILTED MINI" at bounding box center [571, 355] width 239 height 28
click at [206, 212] on button "Show: 10" at bounding box center [199, 206] width 46 height 21
click at [218, 279] on link "50" at bounding box center [228, 284] width 103 height 18
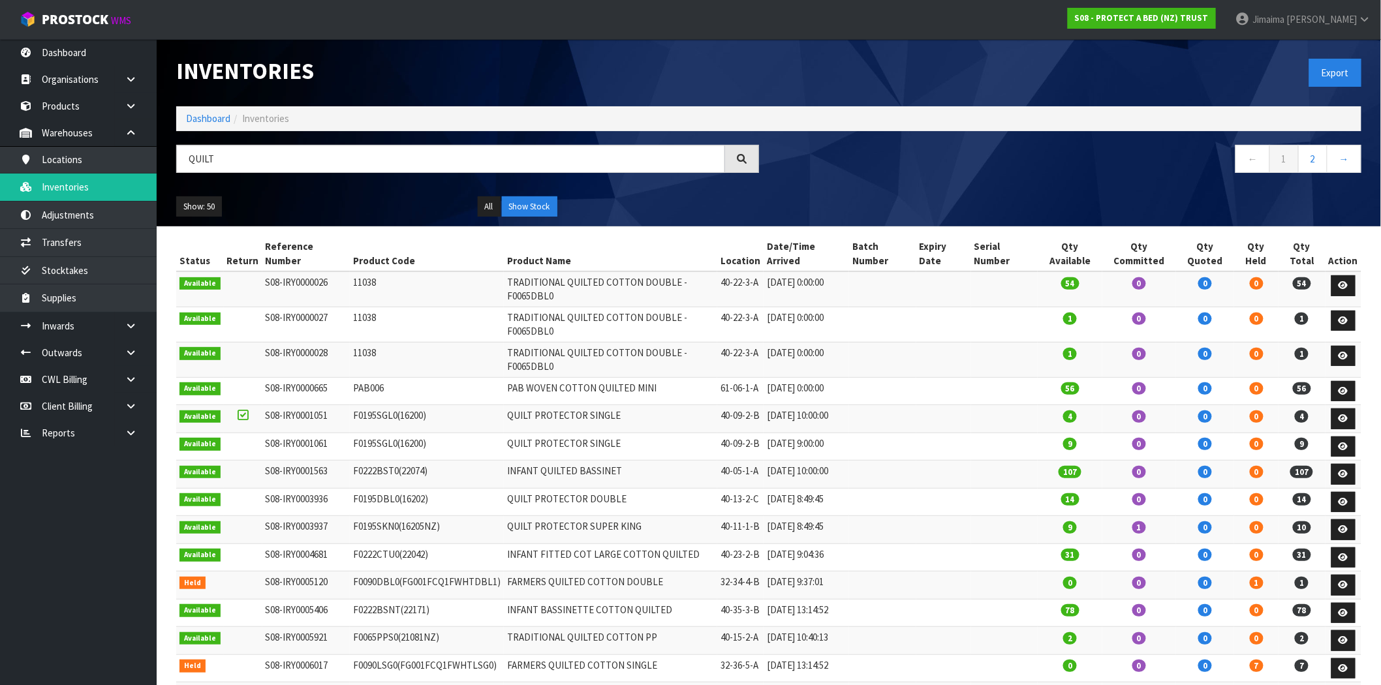
click at [362, 336] on td "11038" at bounding box center [427, 324] width 154 height 35
click at [1319, 168] on link "2" at bounding box center [1312, 159] width 29 height 28
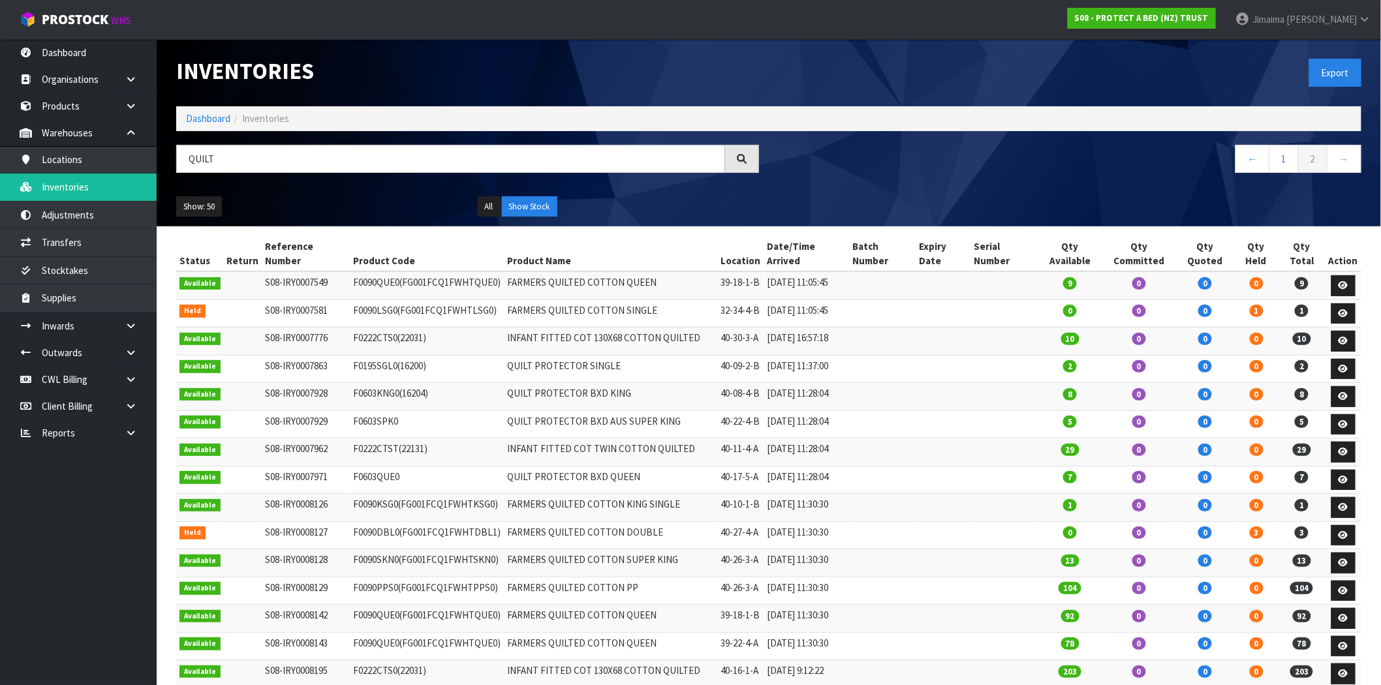
click at [614, 439] on td "QUILT PROTECTOR BXD AUS SUPER KING" at bounding box center [610, 425] width 213 height 28
drag, startPoint x: 236, startPoint y: 158, endPoint x: 179, endPoint y: 162, distance: 56.9
click at [153, 160] on body "Toggle navigation ProStock WMS S08 - PROTECT A BED (NZ) TRUST Jimaima Reiher Lo…" at bounding box center [690, 342] width 1381 height 685
paste input "40-11-1-B"
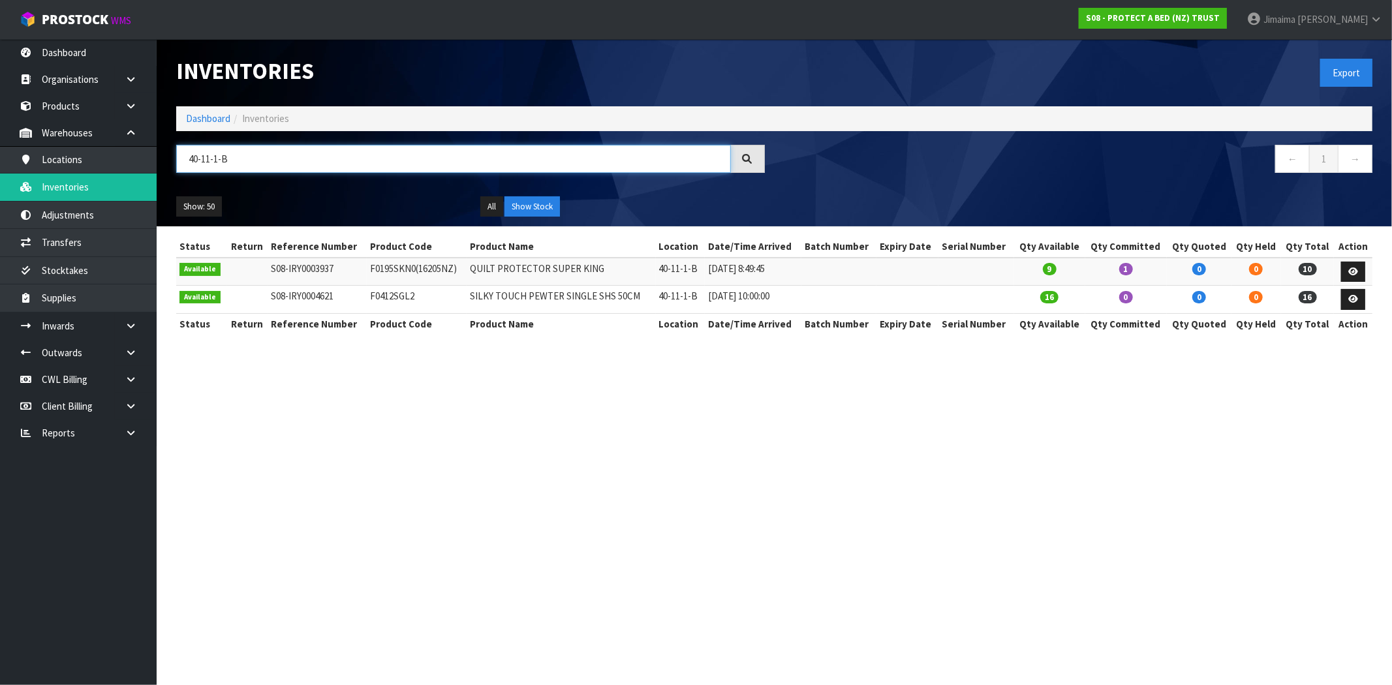
type input "40-11-1-B"
drag, startPoint x: 75, startPoint y: 114, endPoint x: 316, endPoint y: 159, distance: 245.0
click at [75, 114] on link "Products" at bounding box center [78, 106] width 157 height 27
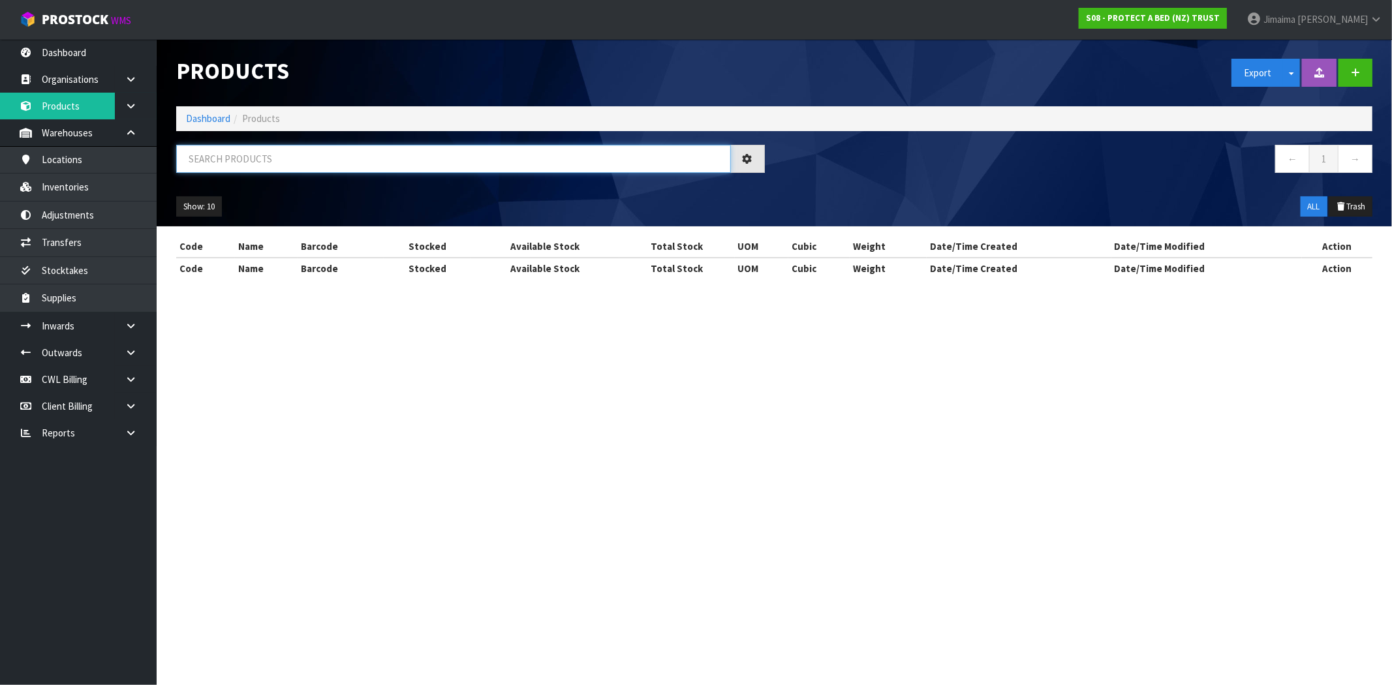
click at [243, 160] on input "text" at bounding box center [453, 159] width 555 height 28
paste input "F0195SPK0"
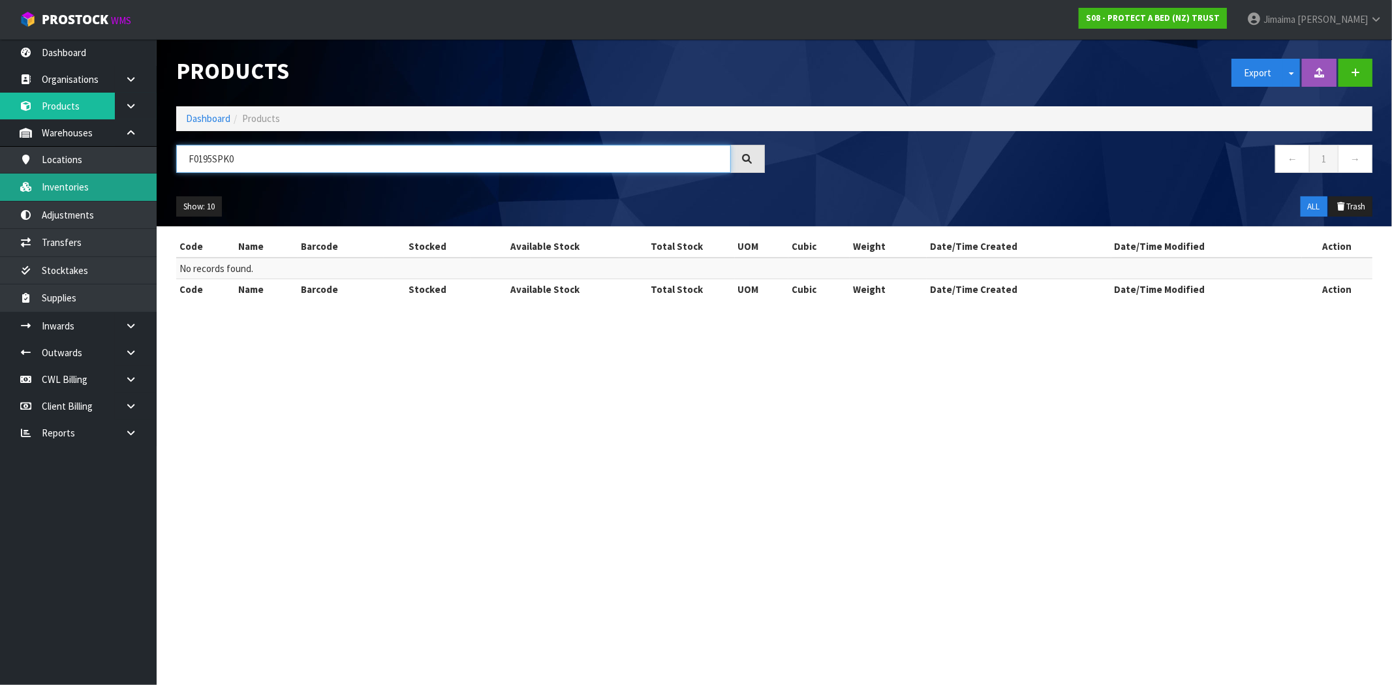
type input "F0195SPK0"
click at [107, 196] on link "Inventories" at bounding box center [78, 187] width 157 height 27
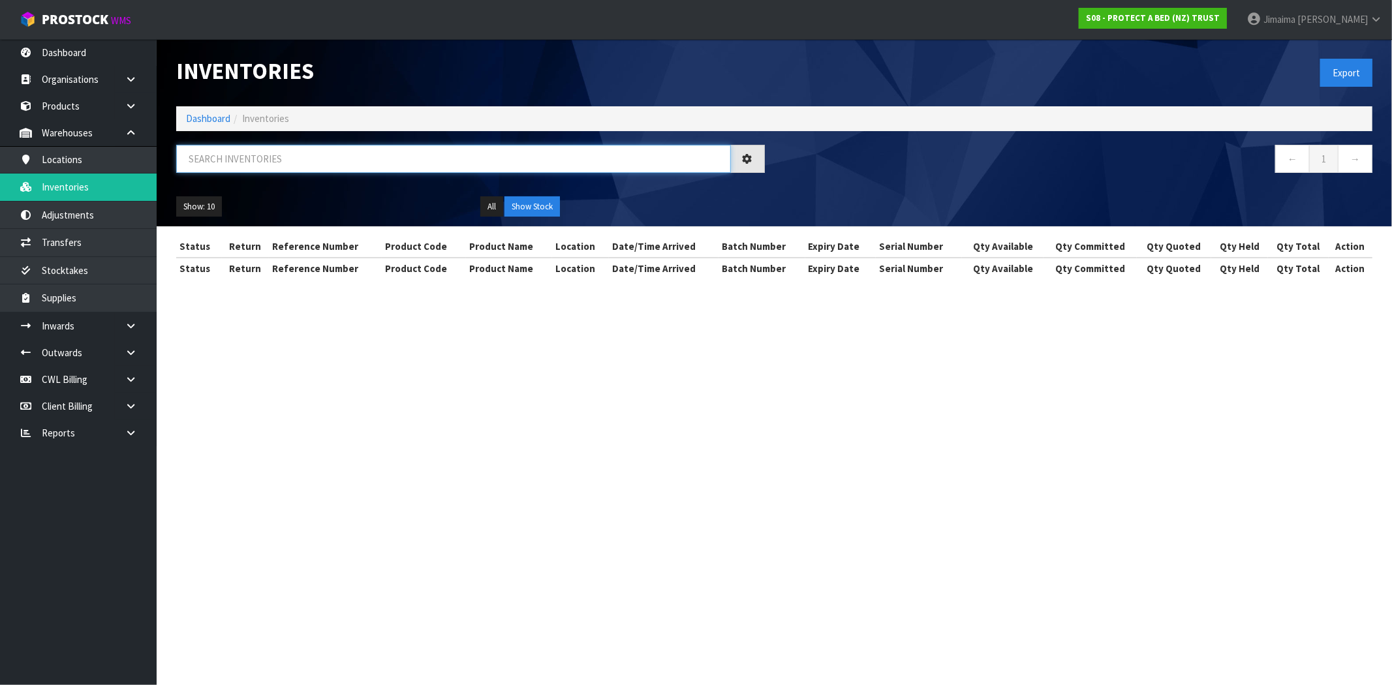
click at [255, 163] on input "text" at bounding box center [453, 159] width 555 height 28
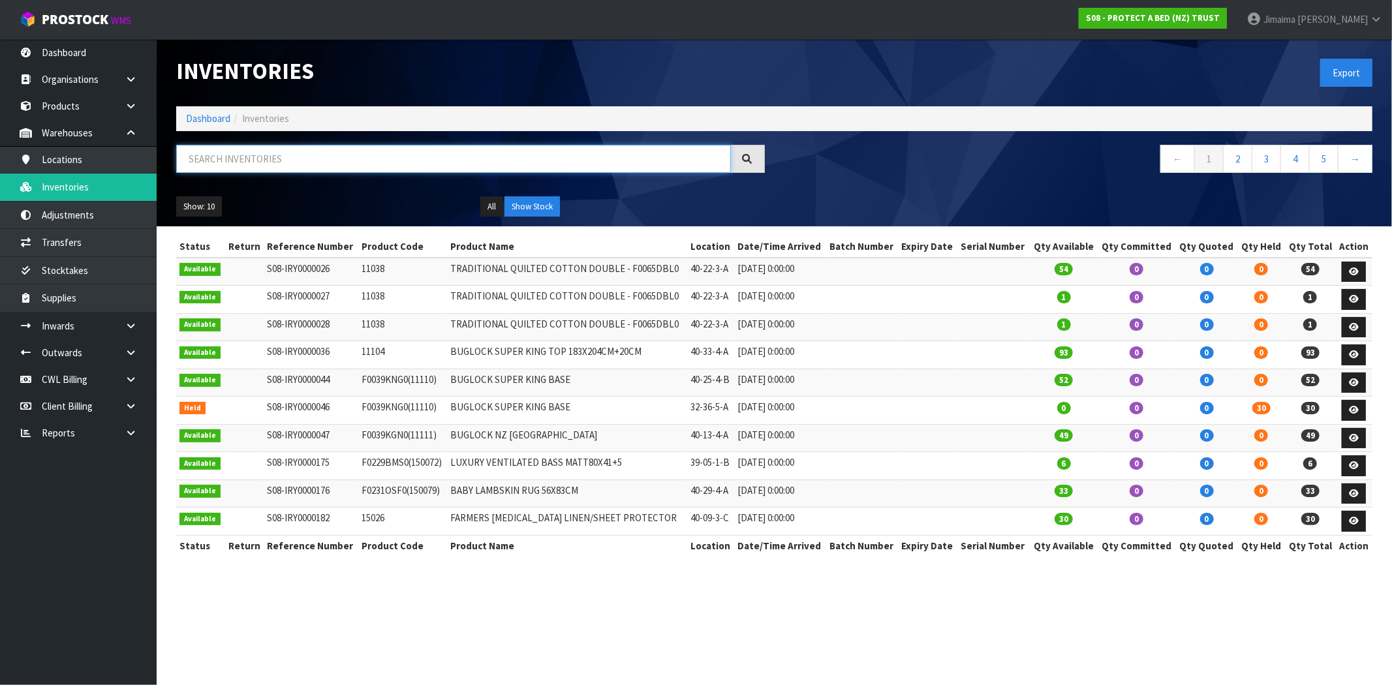
paste input "F0195SPK0"
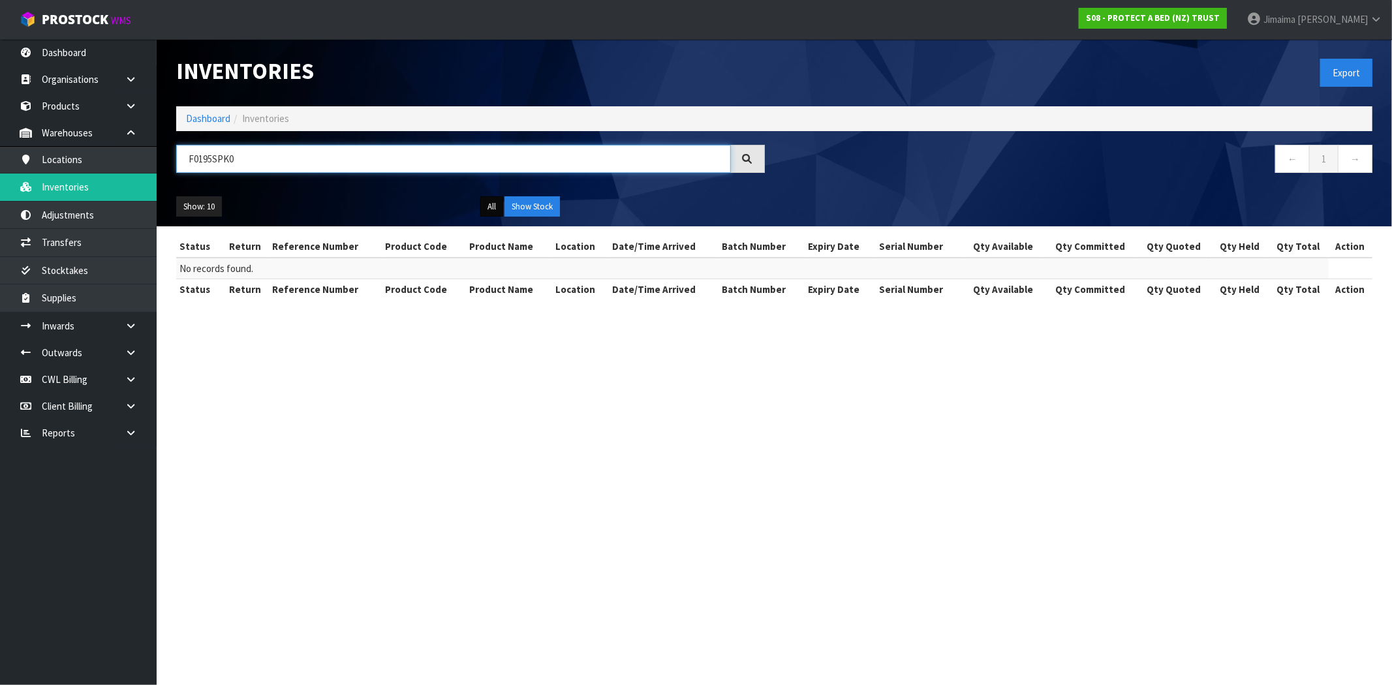
type input "F0195SPK0"
click at [490, 212] on button "All" at bounding box center [491, 206] width 23 height 21
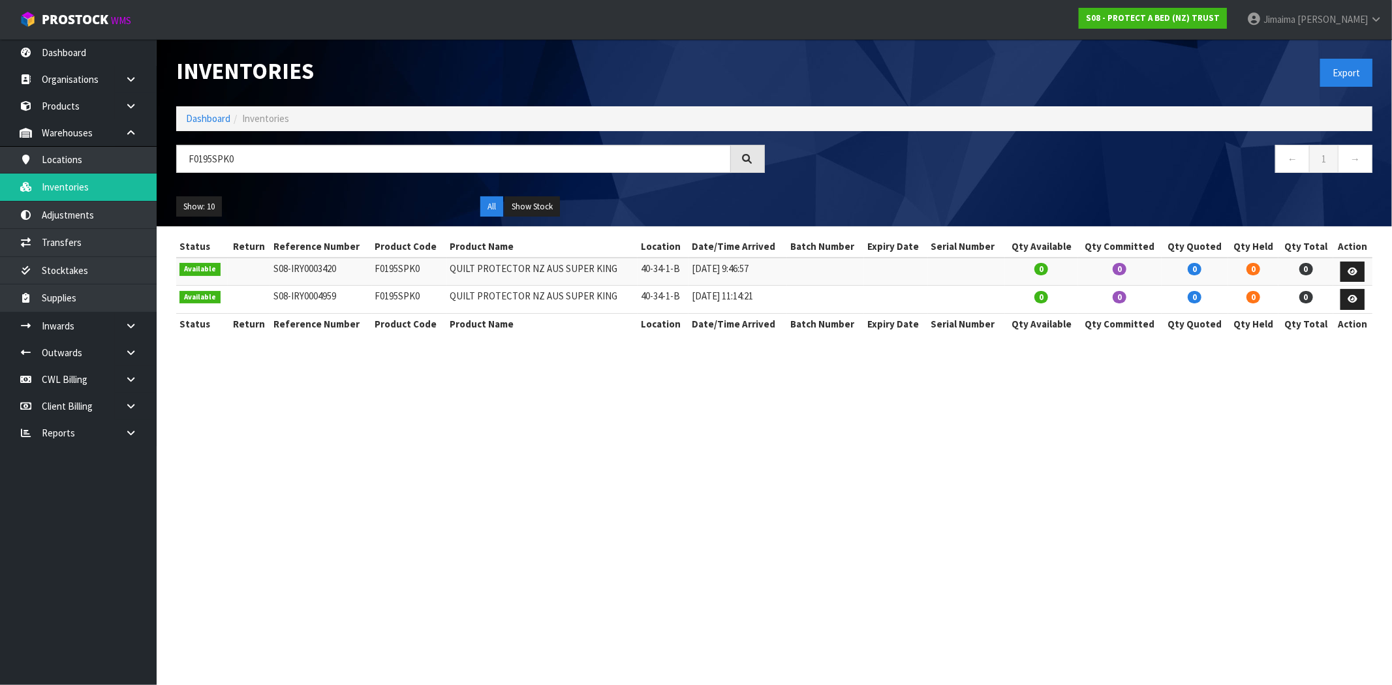
drag, startPoint x: 608, startPoint y: 270, endPoint x: 433, endPoint y: 278, distance: 175.8
click at [433, 278] on tr "Available S08-IRY0003420 F0195SPK0 QUILT PROTECTOR NZ AUS SUPER KING 40-34-1-B …" at bounding box center [774, 272] width 1196 height 28
copy tr "QUILT PROTECTOR NZ AUS SUPER KING"
click at [504, 337] on div "Status Return Reference Number Product Code Product Name Location Date/Time Arr…" at bounding box center [774, 292] width 1196 height 112
drag, startPoint x: 129, startPoint y: 321, endPoint x: 117, endPoint y: 330, distance: 14.4
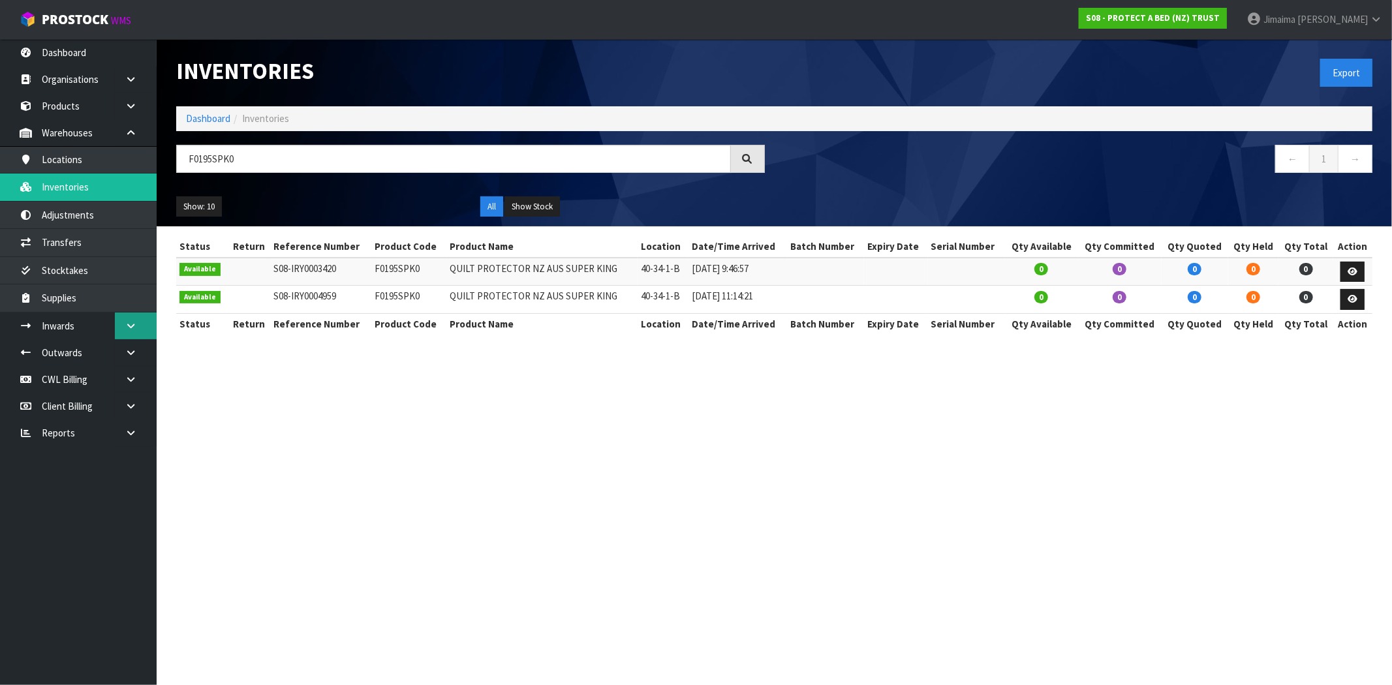
click at [129, 321] on icon at bounding box center [131, 326] width 12 height 10
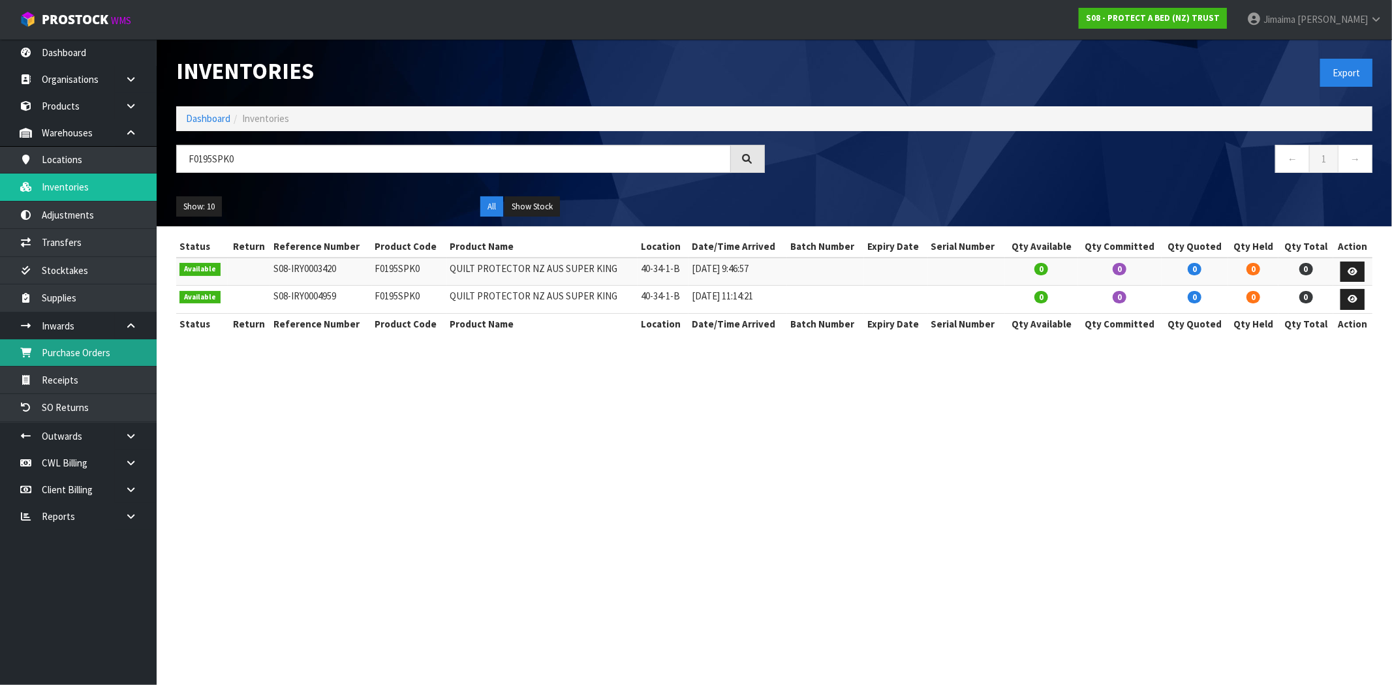
click at [97, 344] on link "Purchase Orders" at bounding box center [78, 352] width 157 height 27
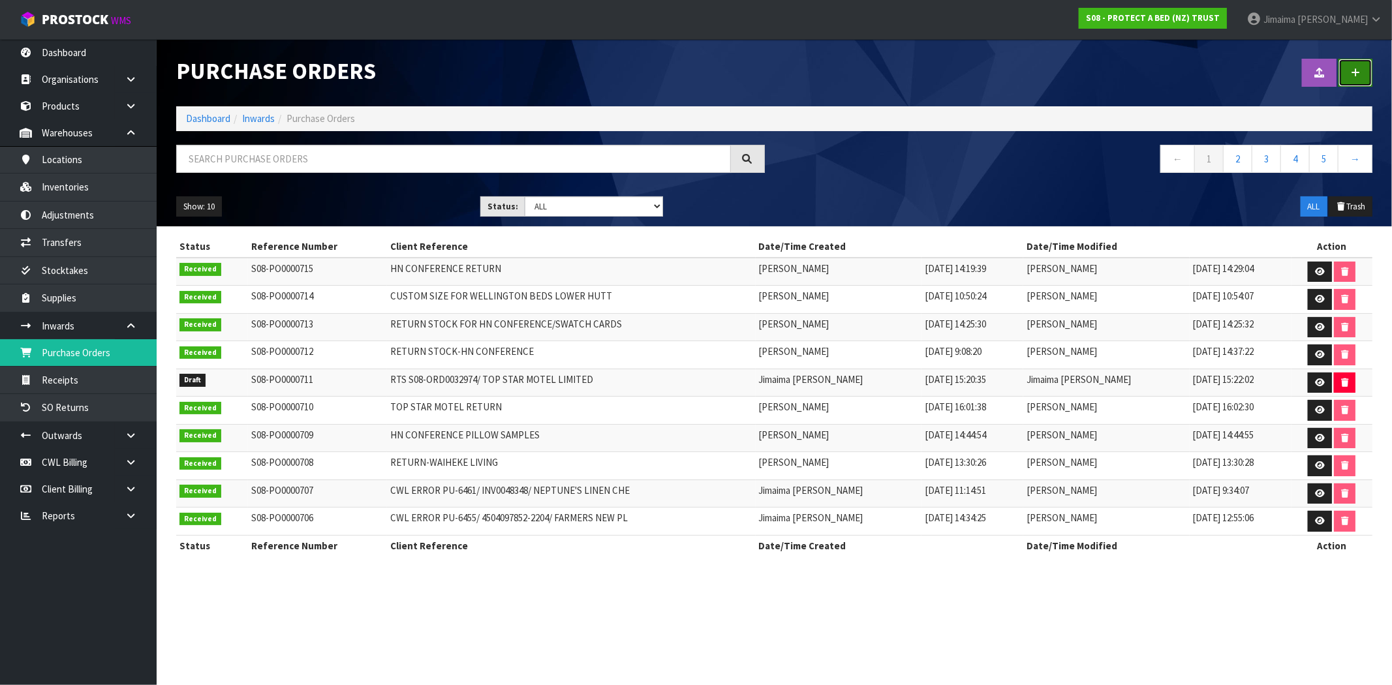
click at [1352, 76] on icon at bounding box center [1355, 73] width 9 height 10
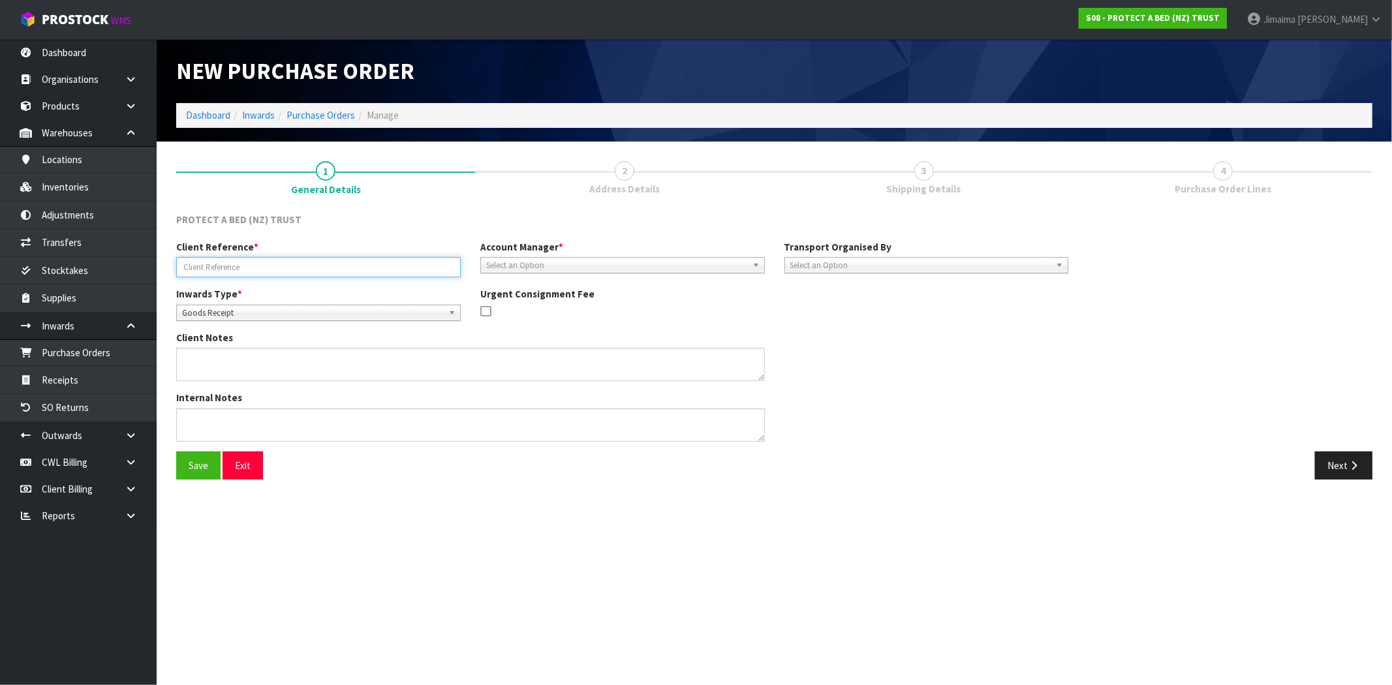
click at [224, 274] on input "text" at bounding box center [318, 267] width 285 height 20
paste input "PU-6550/ S08-32982"
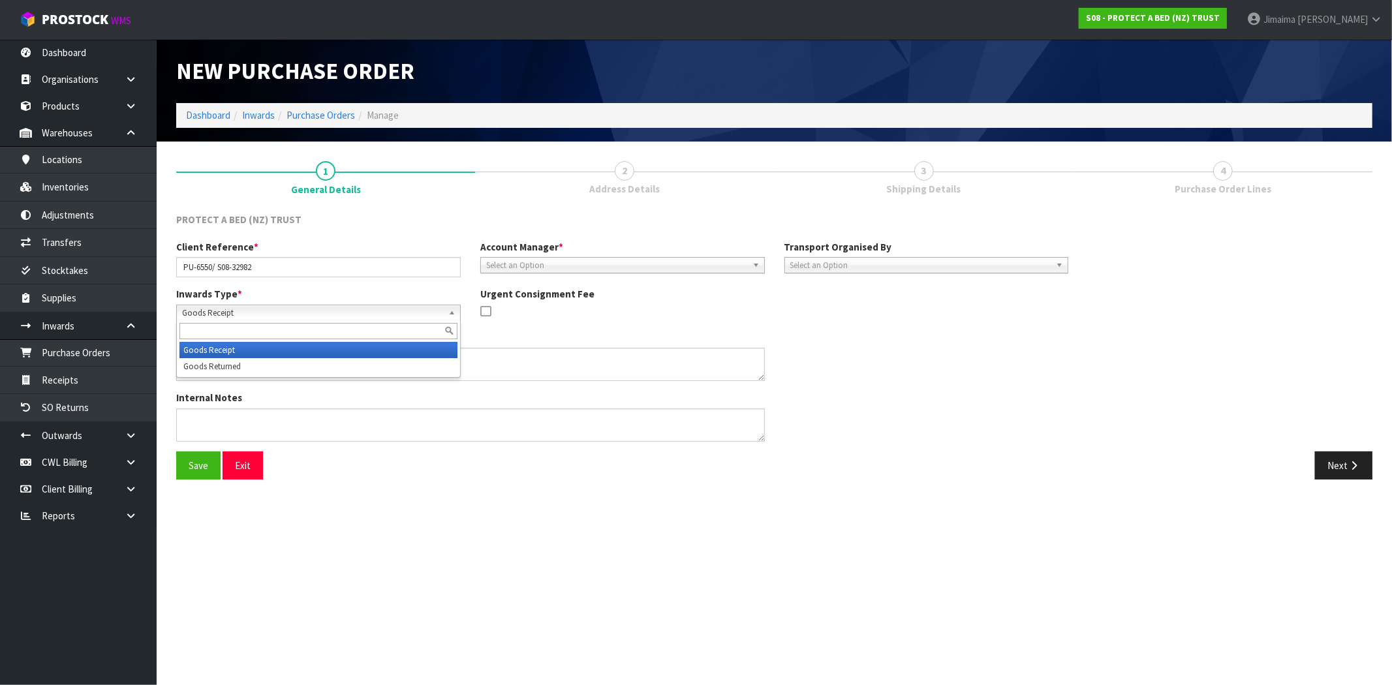
click at [224, 315] on span "Goods Receipt" at bounding box center [312, 313] width 261 height 16
click at [234, 373] on li "Goods Returned" at bounding box center [319, 366] width 278 height 16
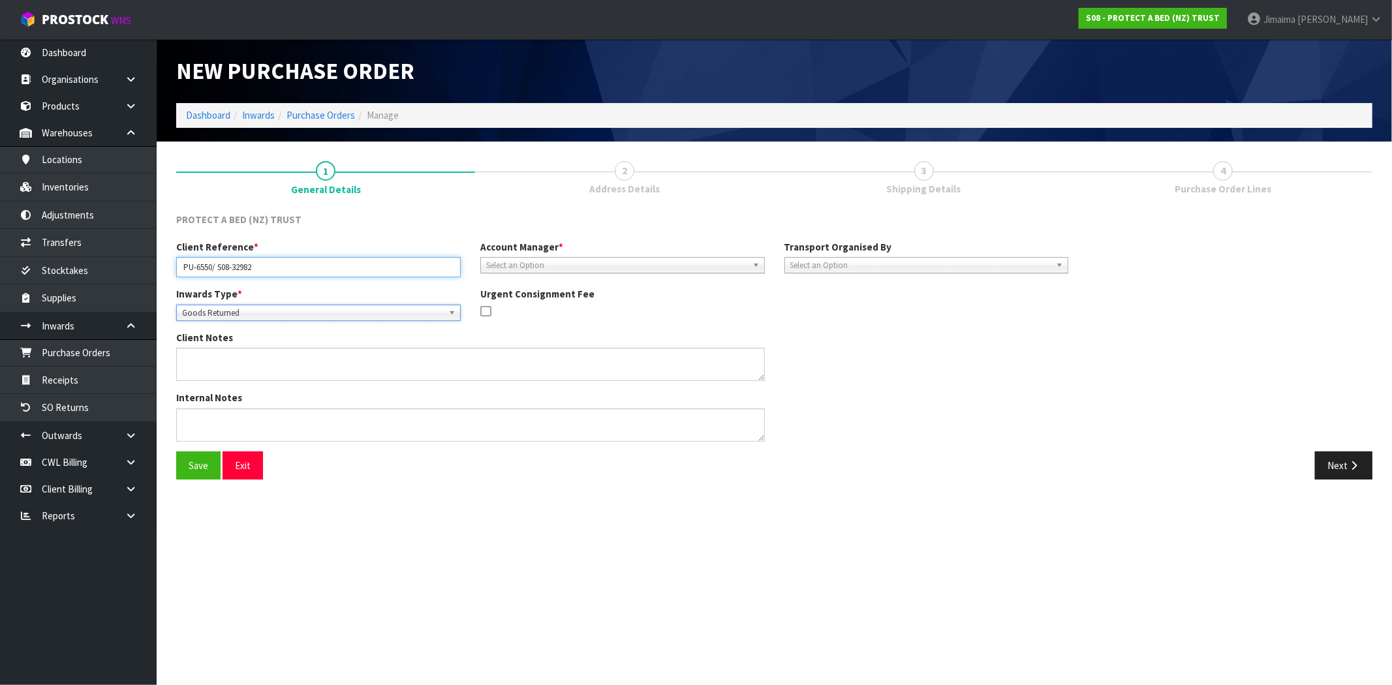
click at [305, 258] on input "PU-6550/ S08-32982" at bounding box center [318, 267] width 285 height 20
paste input "MARCIA LAWSON"
drag, startPoint x: 290, startPoint y: 257, endPoint x: 369, endPoint y: 281, distance: 82.4
click at [290, 257] on input "PU-6550/ S08-32982 -" at bounding box center [318, 267] width 285 height 20
type input "PU-6550/ S08-32982 - MARCIA LAWSON"
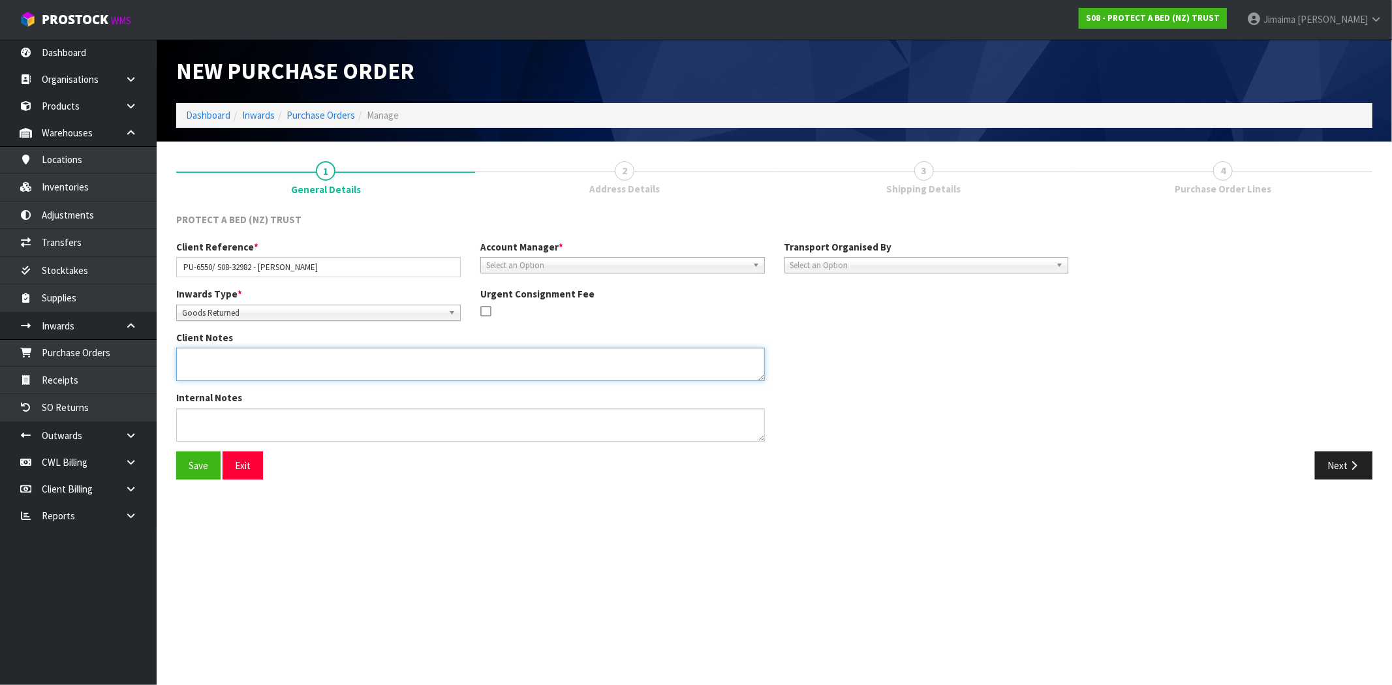
click at [294, 367] on textarea at bounding box center [470, 364] width 589 height 33
click at [640, 264] on span "Select an Option" at bounding box center [616, 266] width 261 height 16
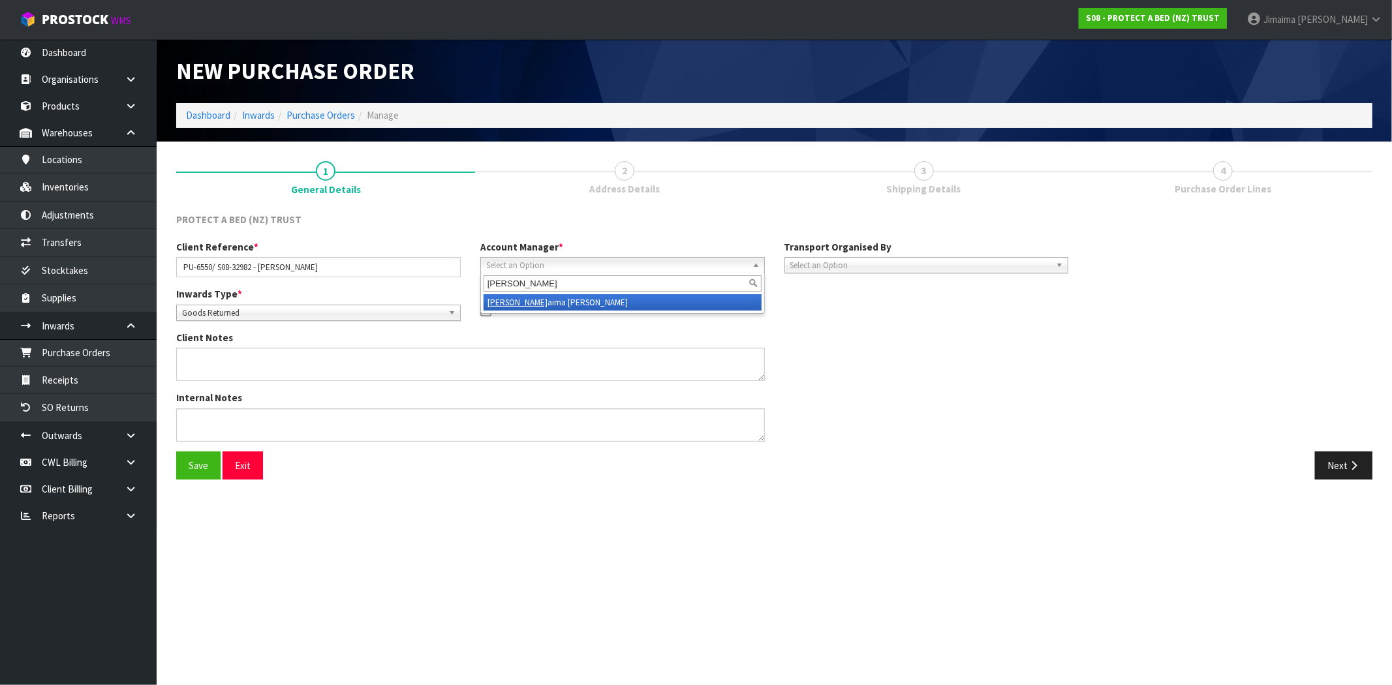
type input "jim"
drag, startPoint x: 584, startPoint y: 294, endPoint x: 927, endPoint y: 258, distance: 345.3
click at [595, 294] on li "Jim aima Reiher" at bounding box center [623, 302] width 278 height 16
click at [908, 262] on span "Select an Option" at bounding box center [920, 266] width 261 height 16
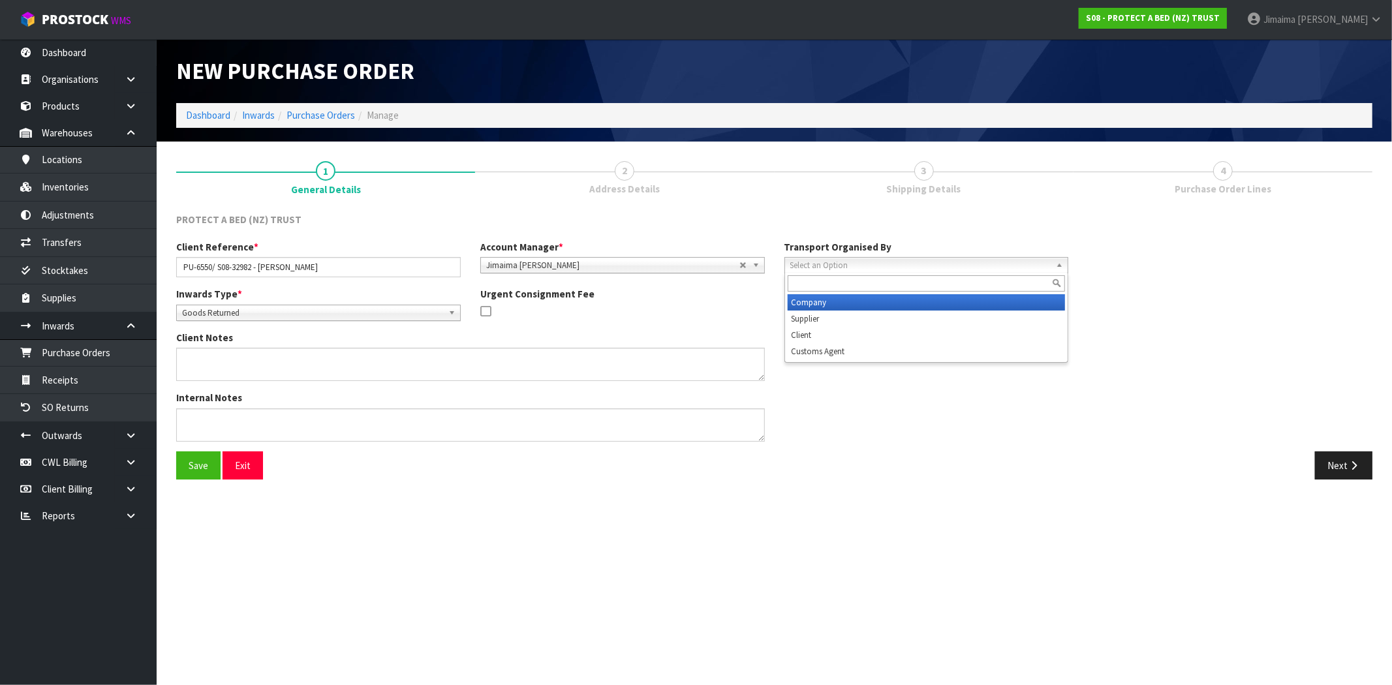
click at [845, 296] on li "Company" at bounding box center [927, 302] width 278 height 16
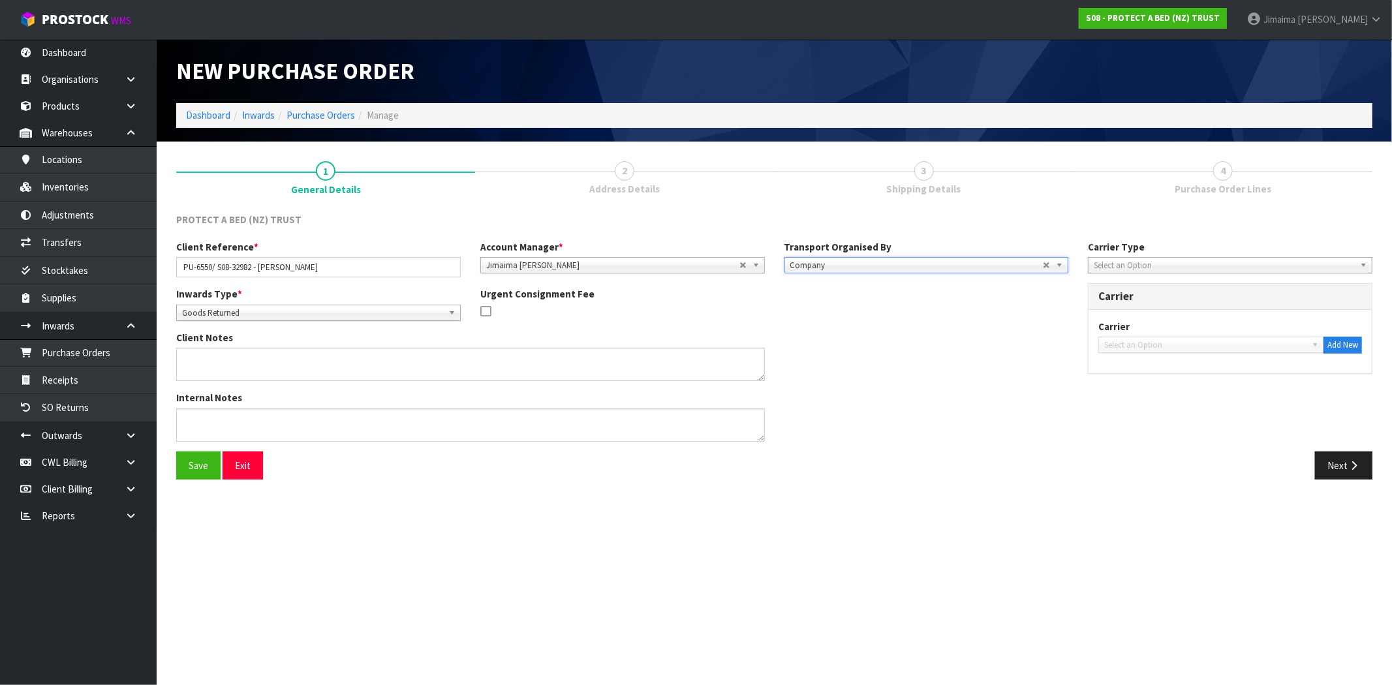
click at [1172, 266] on span "Select an Option" at bounding box center [1224, 266] width 261 height 16
click at [1115, 334] on li "Courier" at bounding box center [1230, 335] width 278 height 16
click at [1134, 343] on span "Select an Option" at bounding box center [1205, 345] width 202 height 16
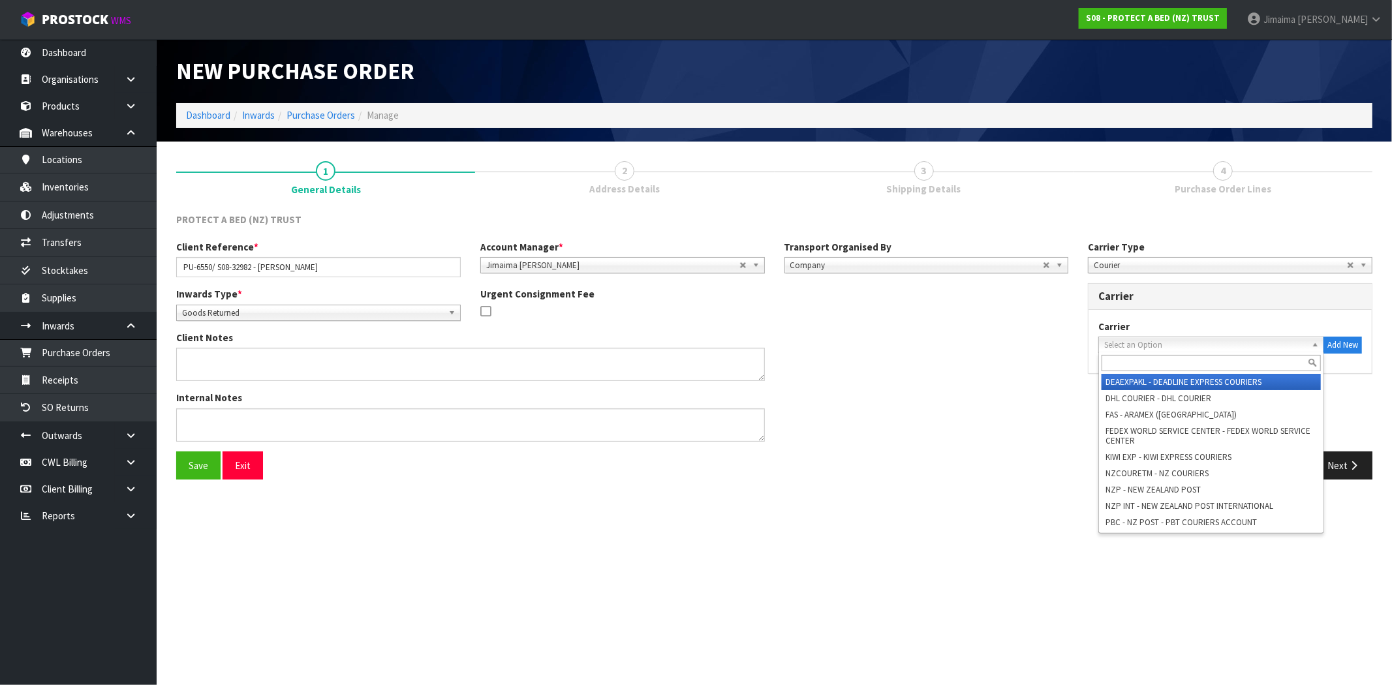
click at [1129, 360] on input "text" at bounding box center [1211, 363] width 219 height 16
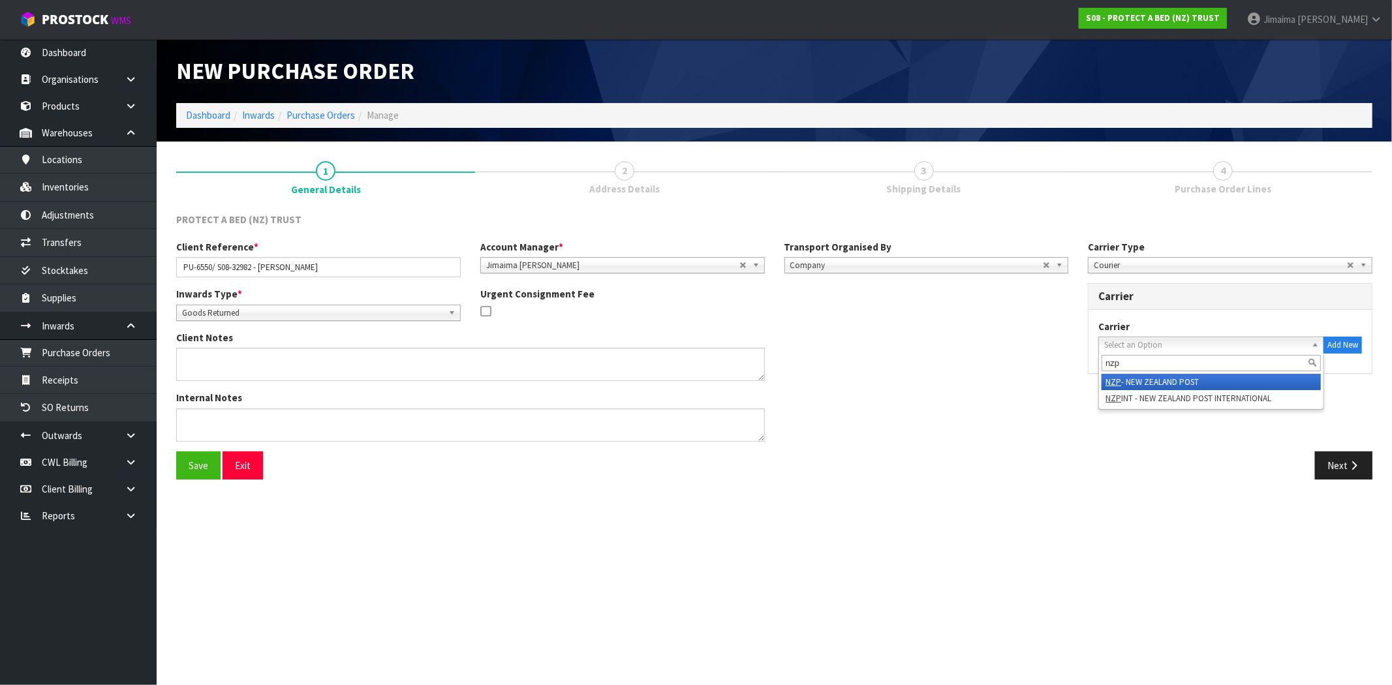
type input "nzp"
click at [1112, 379] on em "NZP" at bounding box center [1114, 382] width 16 height 11
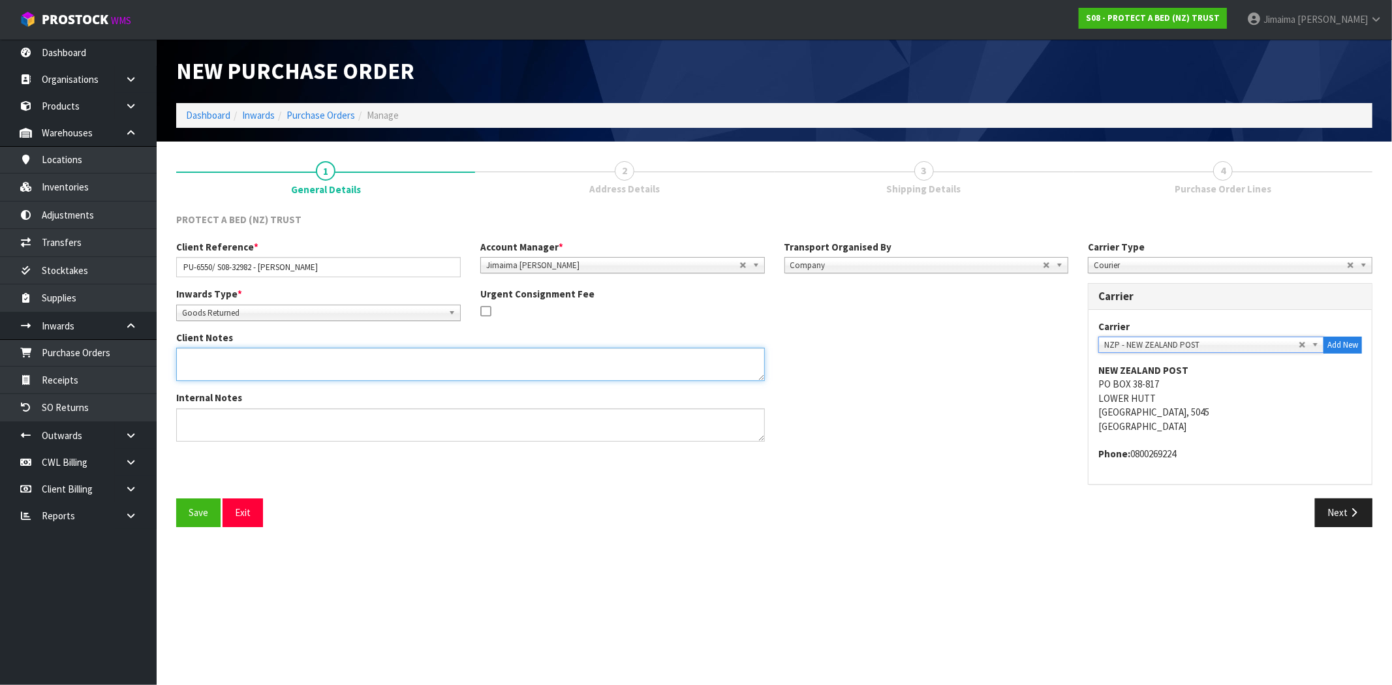
click at [454, 348] on textarea at bounding box center [470, 364] width 589 height 33
click at [433, 367] on textarea at bounding box center [470, 364] width 589 height 33
click at [1353, 518] on button "Next" at bounding box center [1343, 513] width 57 height 28
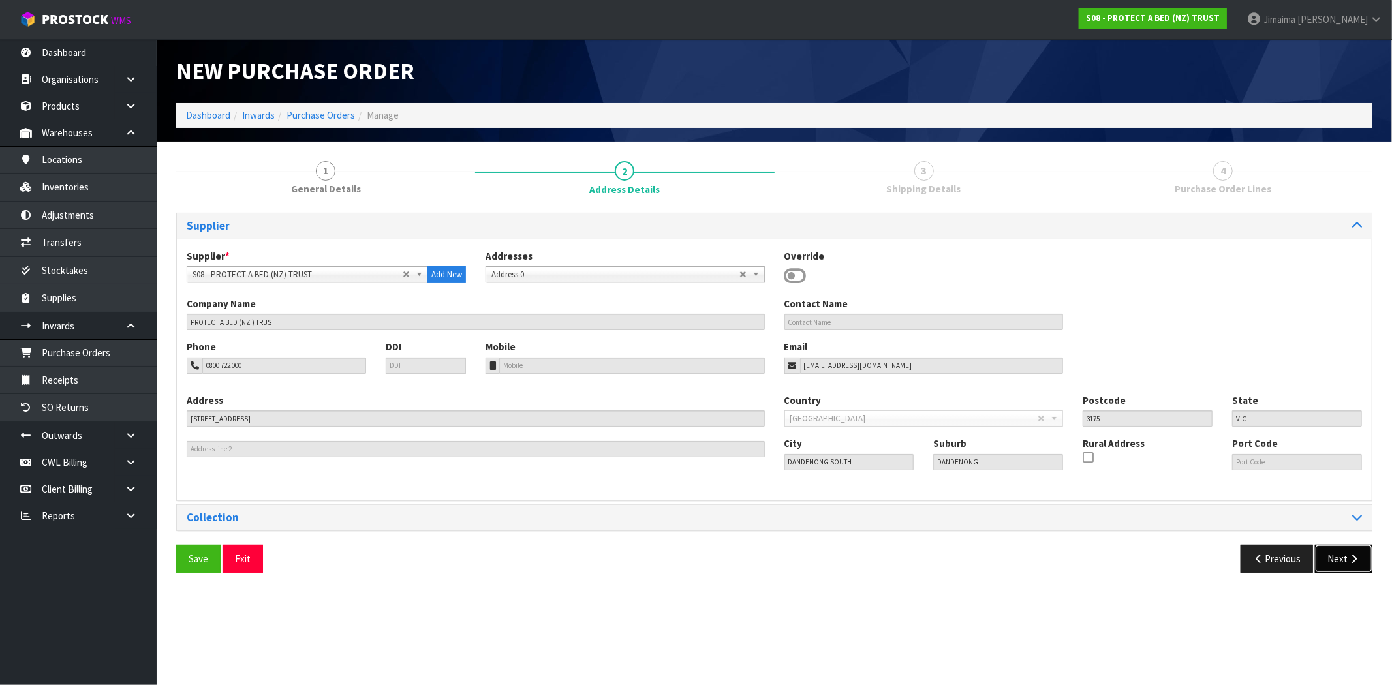
click at [1354, 560] on icon "button" at bounding box center [1354, 559] width 12 height 10
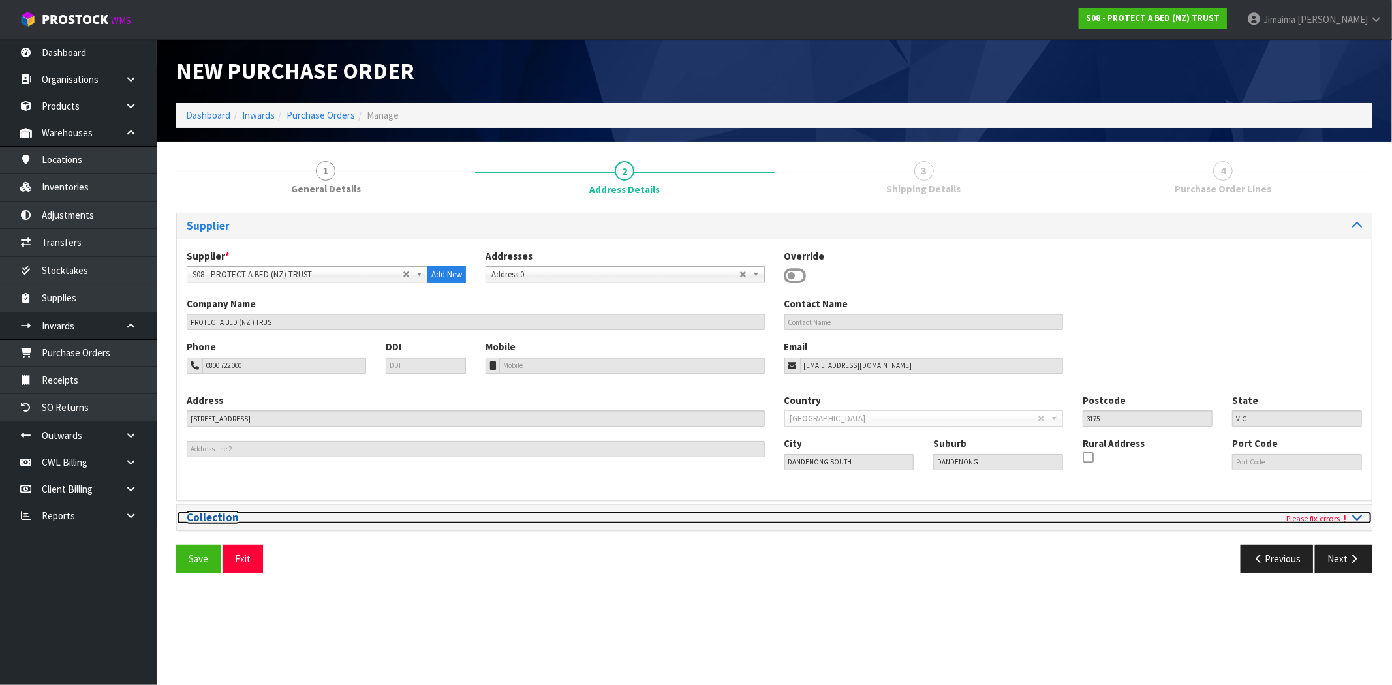
click at [1347, 518] on icon at bounding box center [1345, 519] width 10 height 8
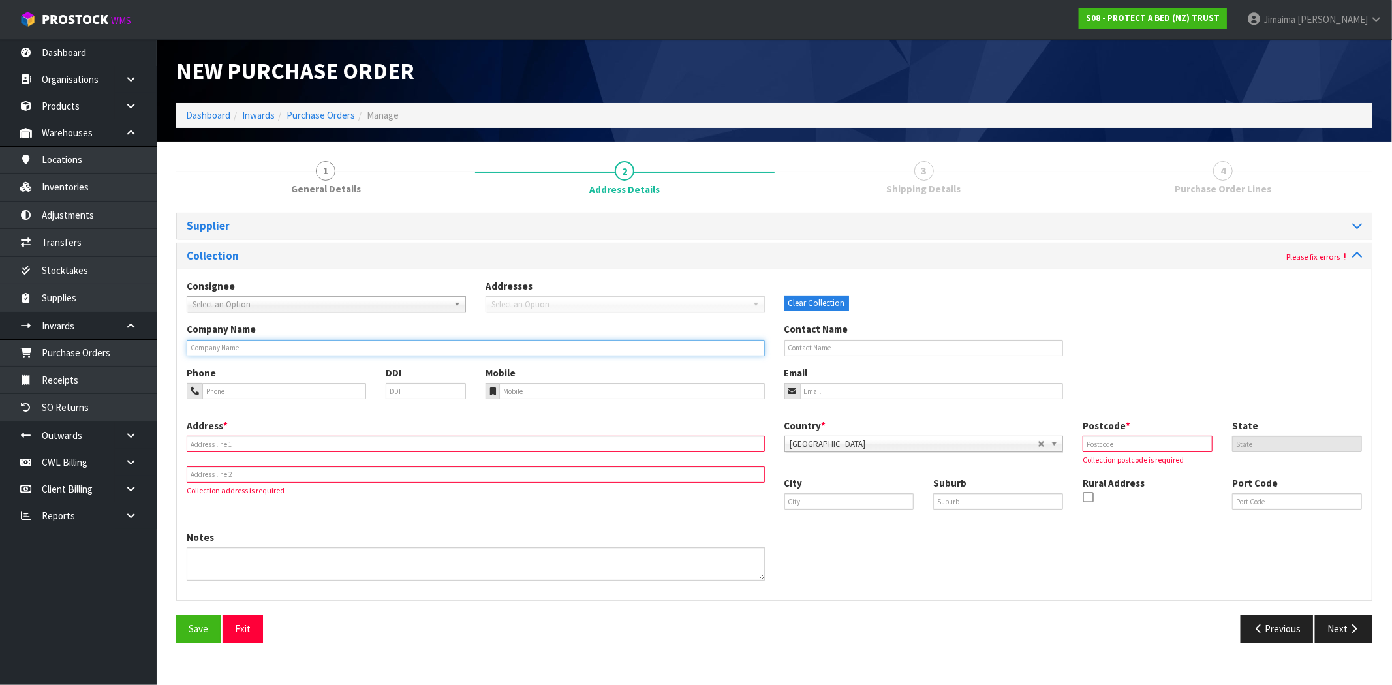
click at [455, 349] on input "text" at bounding box center [476, 348] width 578 height 16
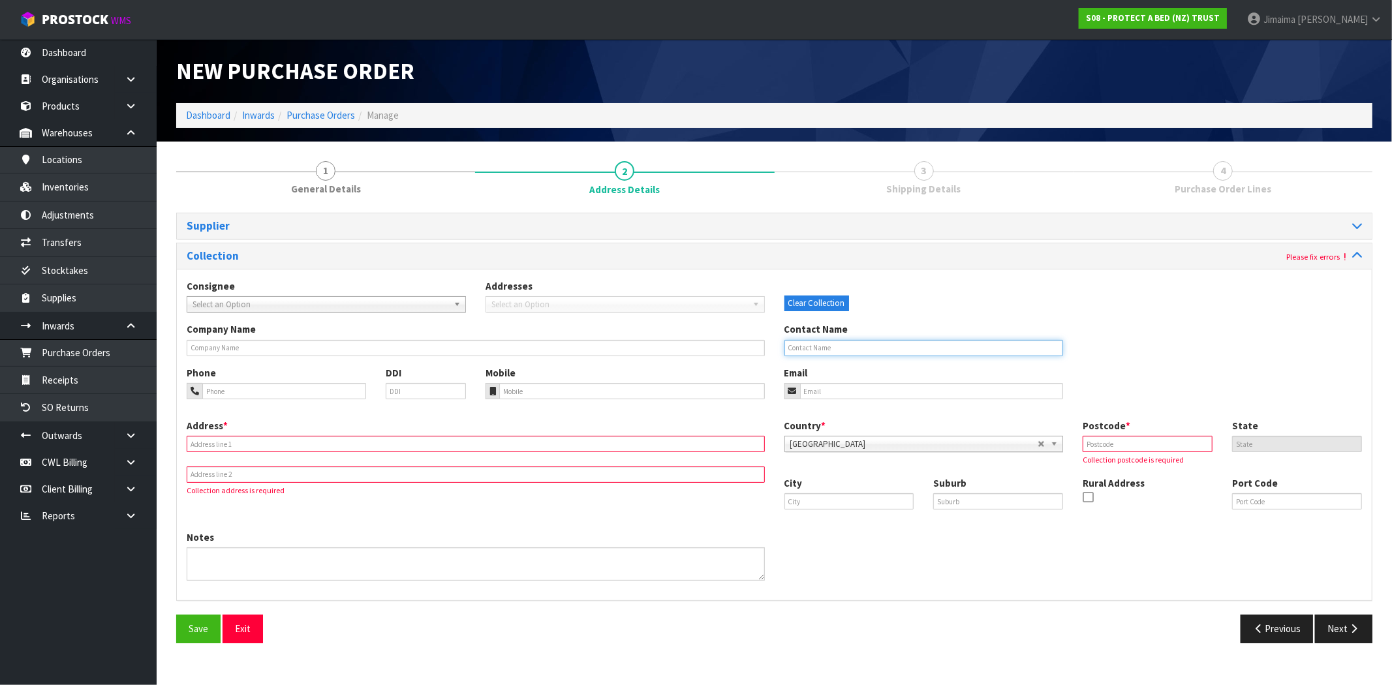
click at [838, 351] on input "text" at bounding box center [924, 348] width 279 height 16
paste input "MARCIA LAWSON"
type input "MARCIA LAWSON"
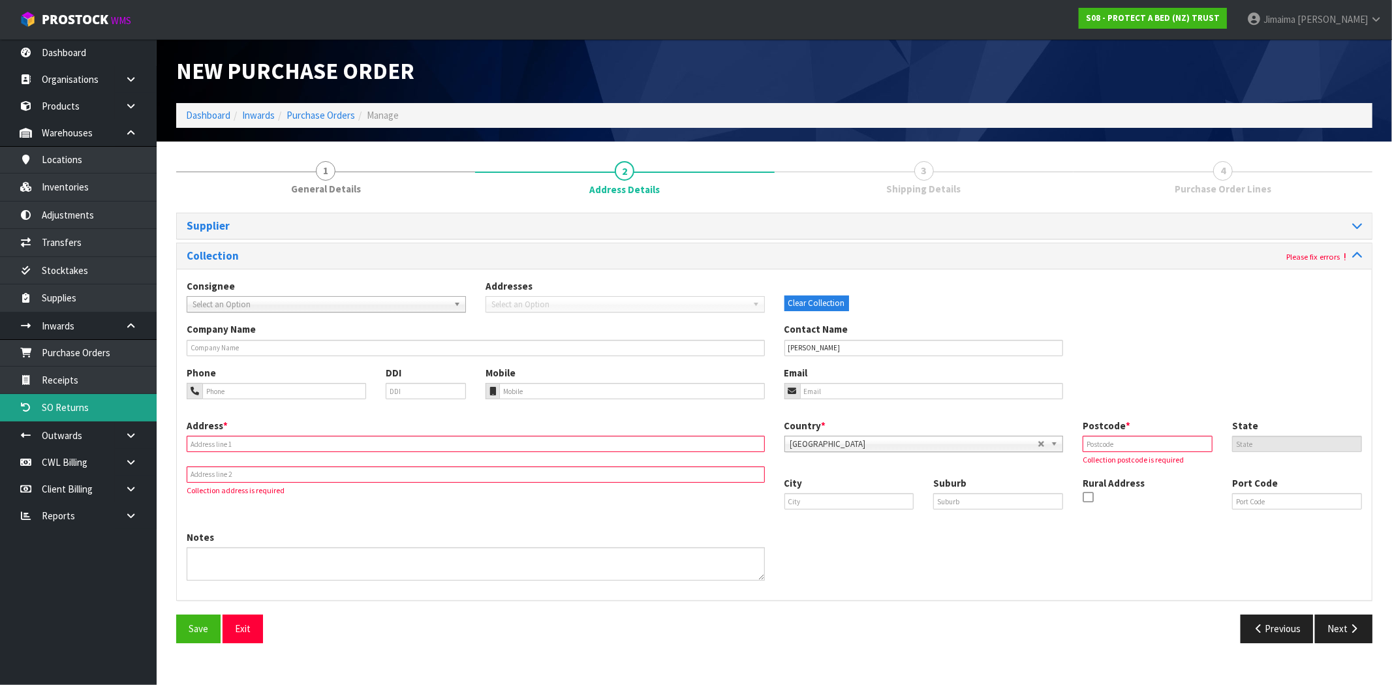
paste input "179A CAMES ROAD"
drag, startPoint x: 246, startPoint y: 441, endPoint x: 48, endPoint y: 405, distance: 201.8
click at [245, 441] on input "text" at bounding box center [476, 444] width 578 height 16
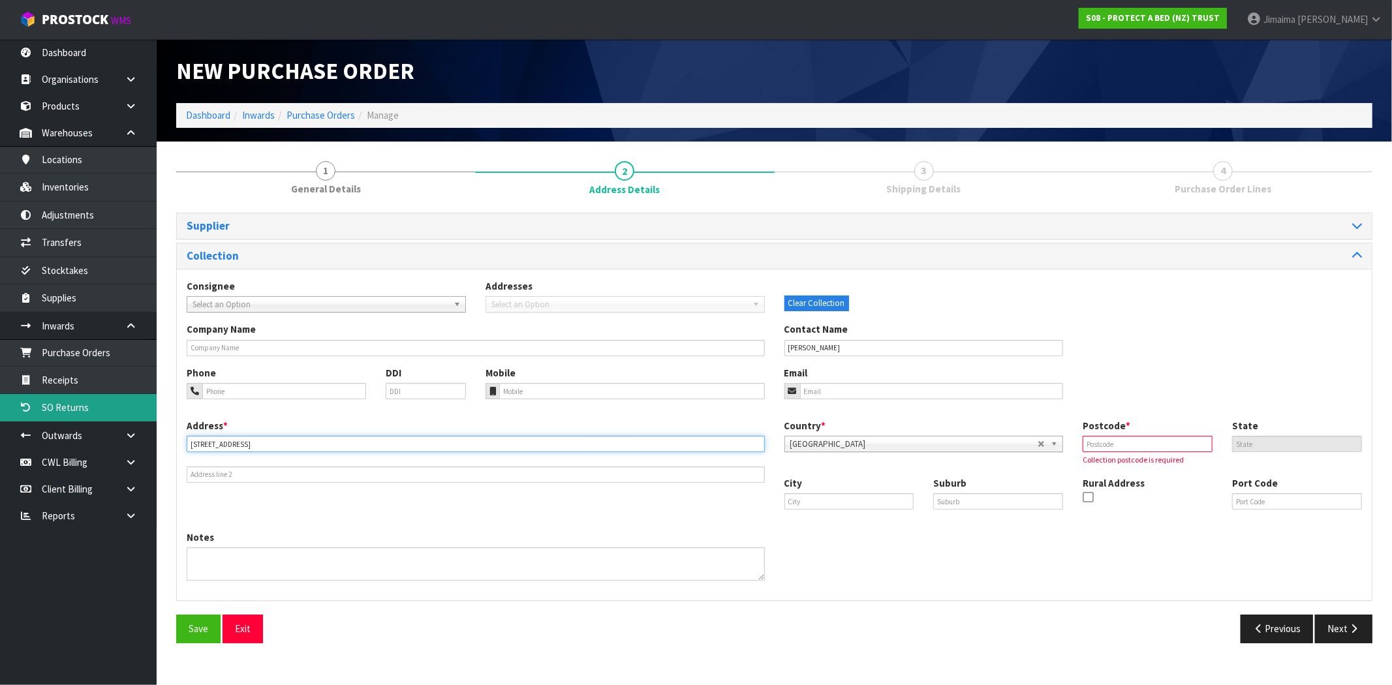
type input "179A CAMES ROAD"
click at [1012, 490] on div "Suburb" at bounding box center [998, 493] width 149 height 33
click at [957, 490] on label "Suburb" at bounding box center [949, 484] width 33 height 14
click at [960, 499] on input "text" at bounding box center [998, 501] width 130 height 16
paste input "MANGAWHAI"
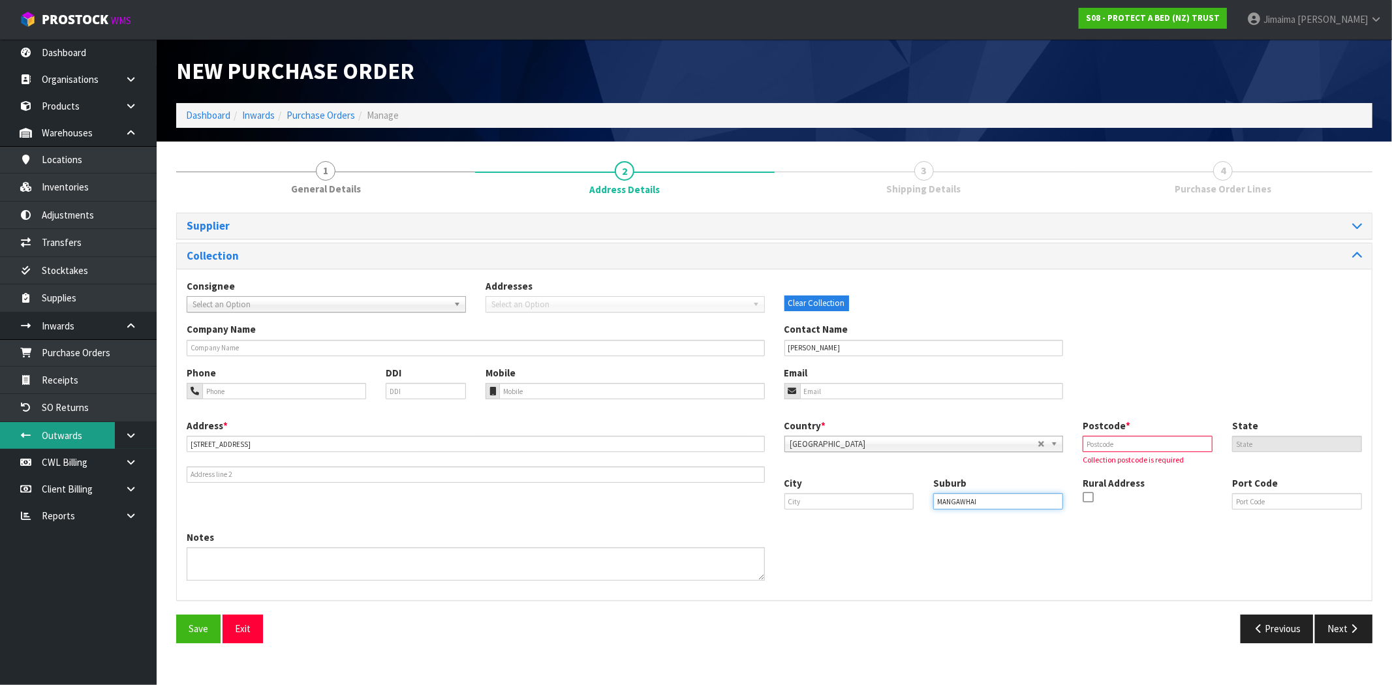
type input "MANGAWHAI"
click at [873, 506] on input "text" at bounding box center [850, 501] width 130 height 16
paste input "Wellsford"
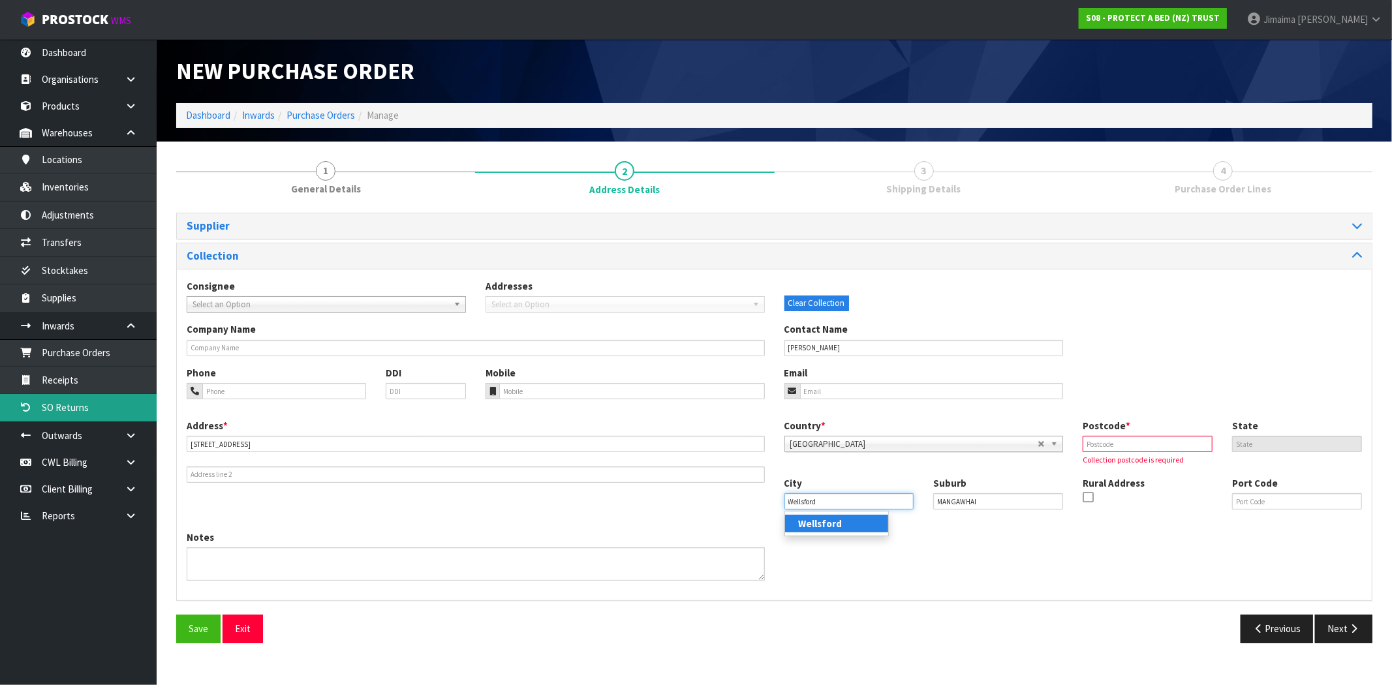
type input "Wellsford"
click at [1177, 445] on input "text" at bounding box center [1148, 444] width 130 height 16
paste input "0975"
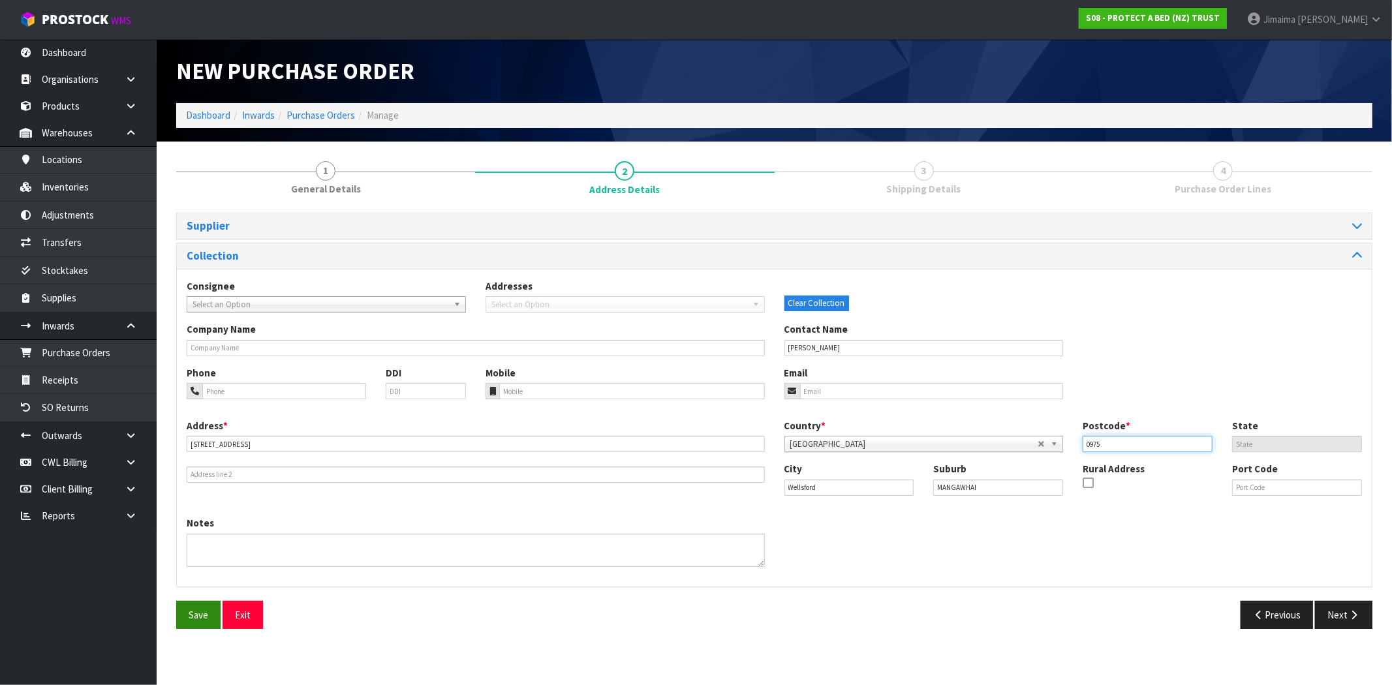
type input "0975"
click at [187, 616] on button "Save" at bounding box center [198, 615] width 44 height 28
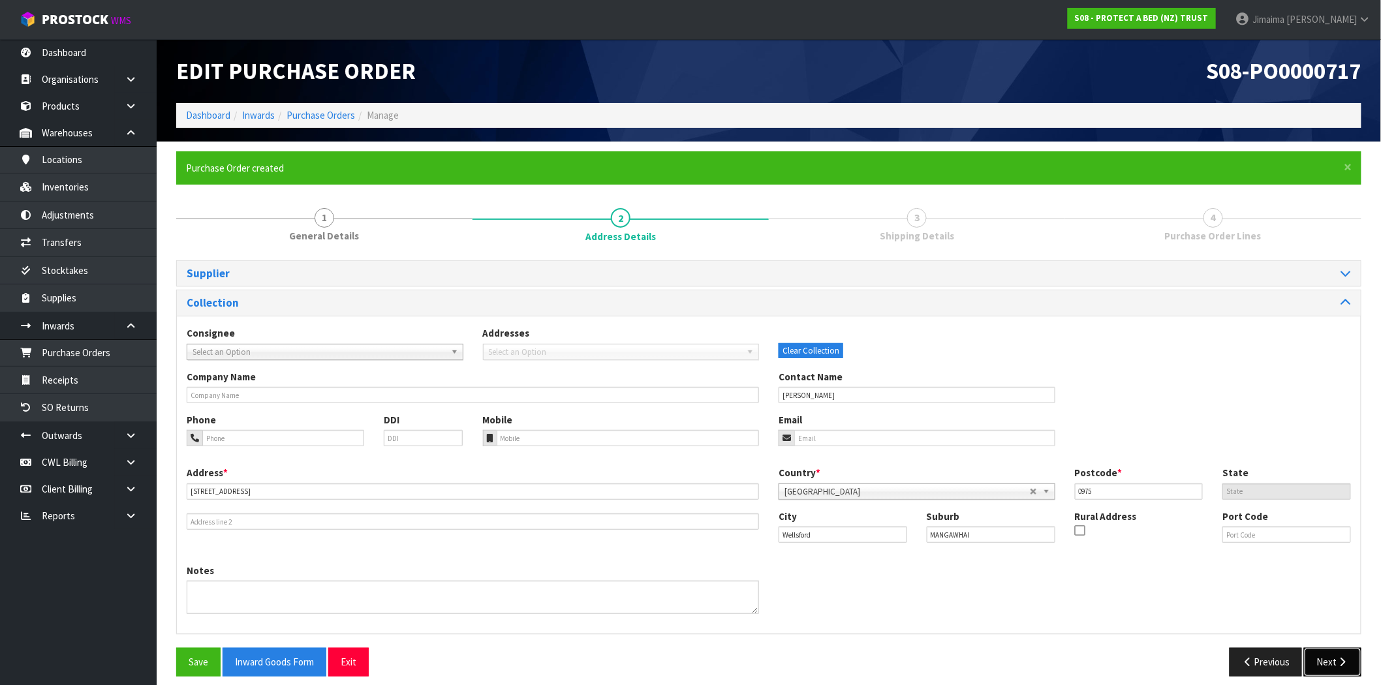
click at [1332, 661] on button "Next" at bounding box center [1332, 662] width 57 height 28
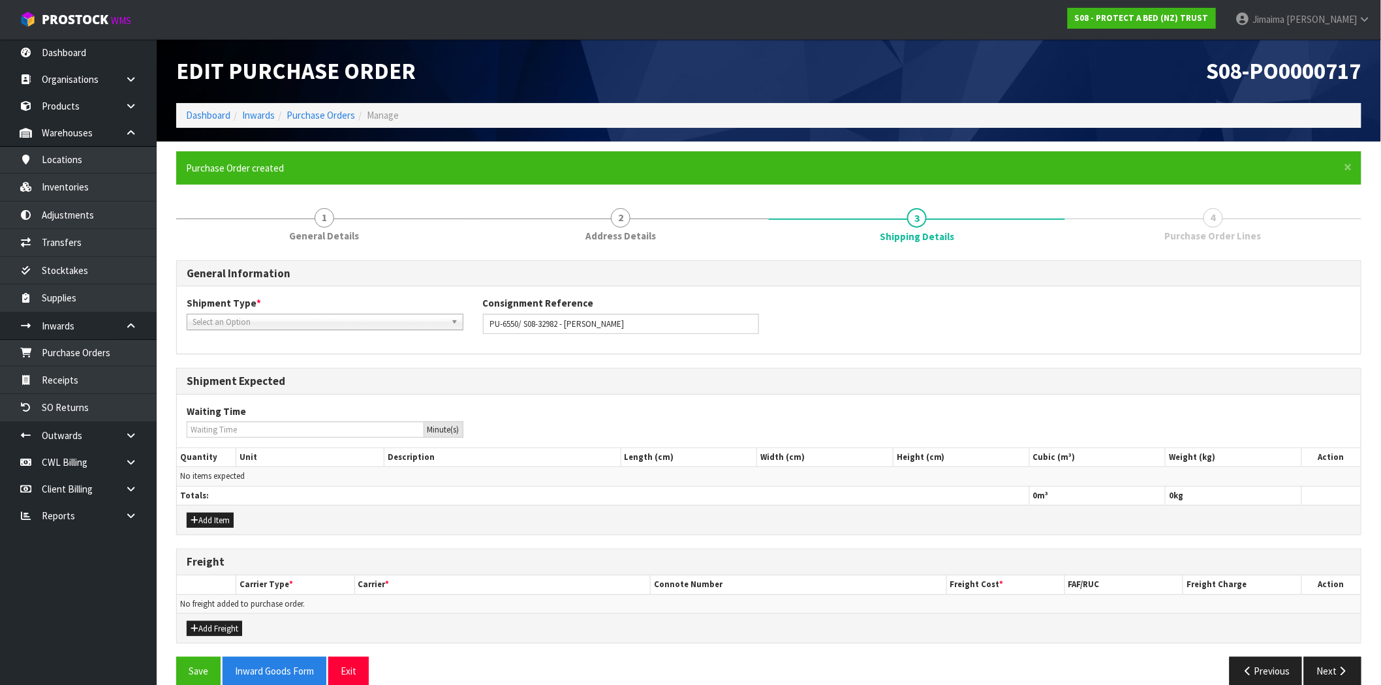
click at [230, 322] on span "Select an Option" at bounding box center [319, 323] width 253 height 16
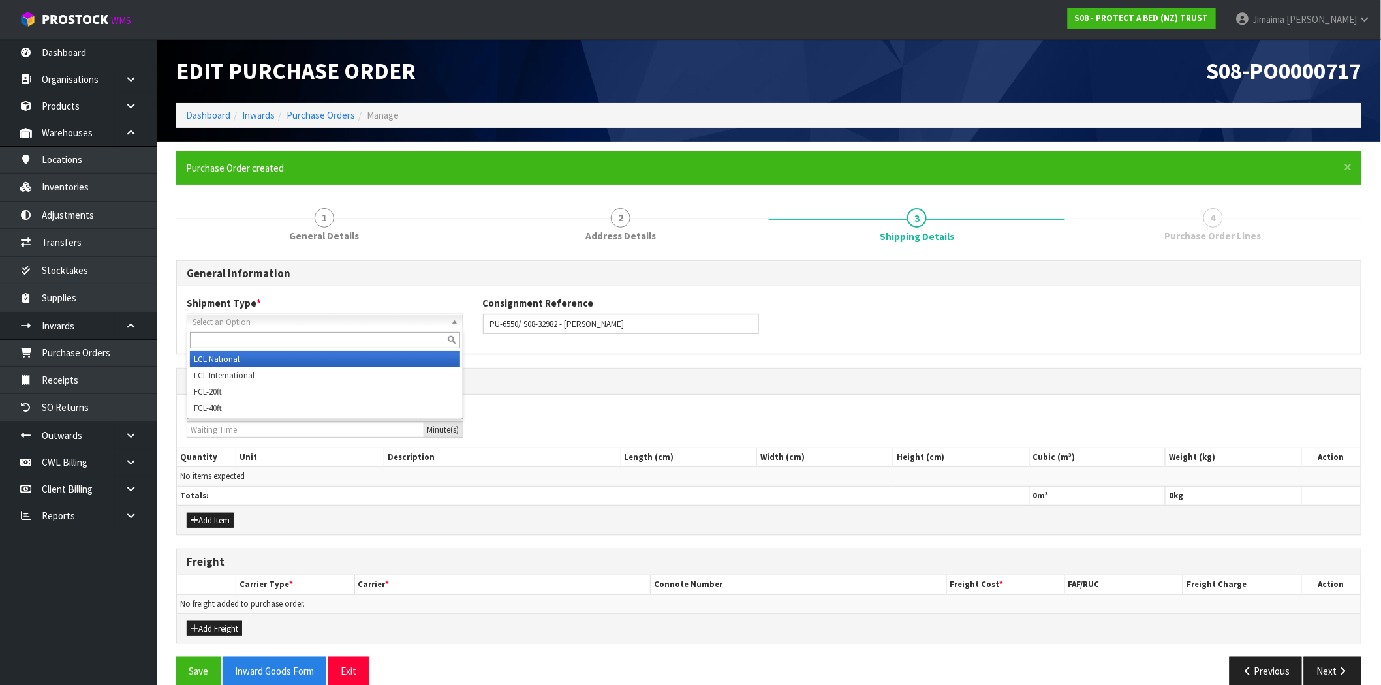
click at [220, 339] on input "text" at bounding box center [325, 340] width 270 height 16
click at [218, 356] on li "LCL National" at bounding box center [325, 359] width 270 height 16
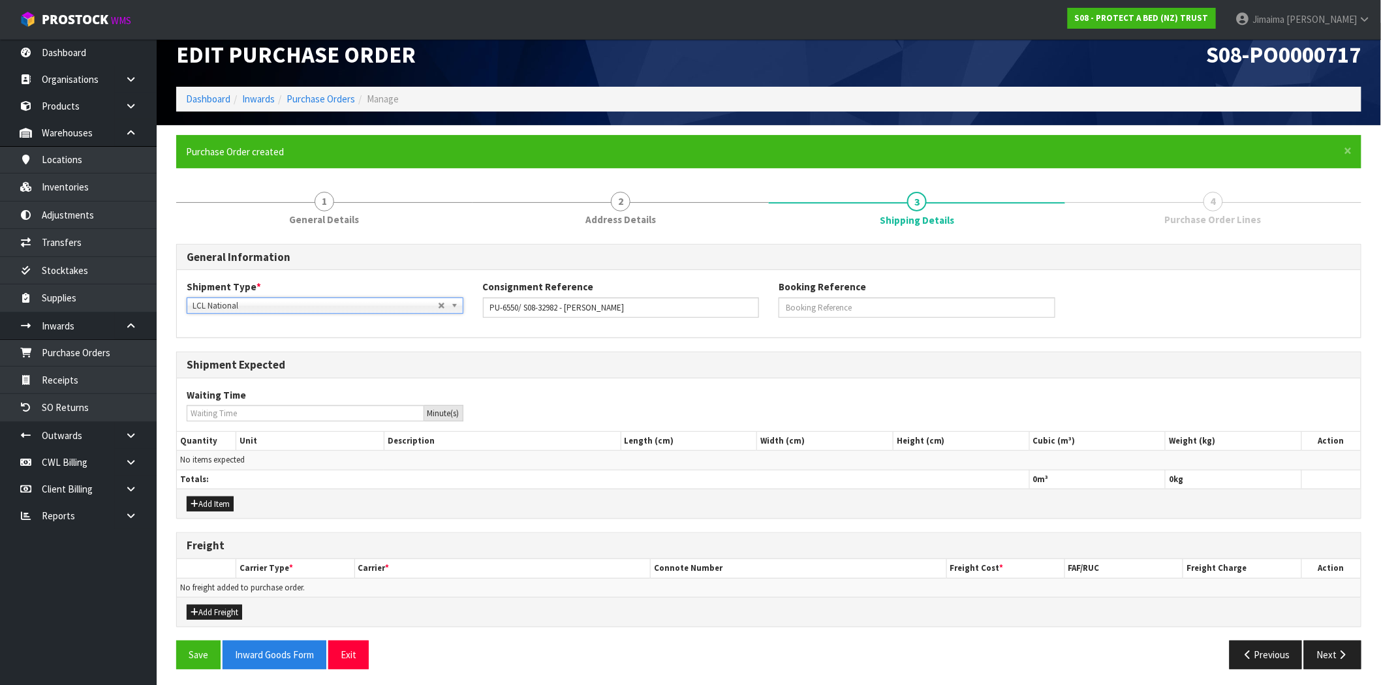
scroll to position [20, 0]
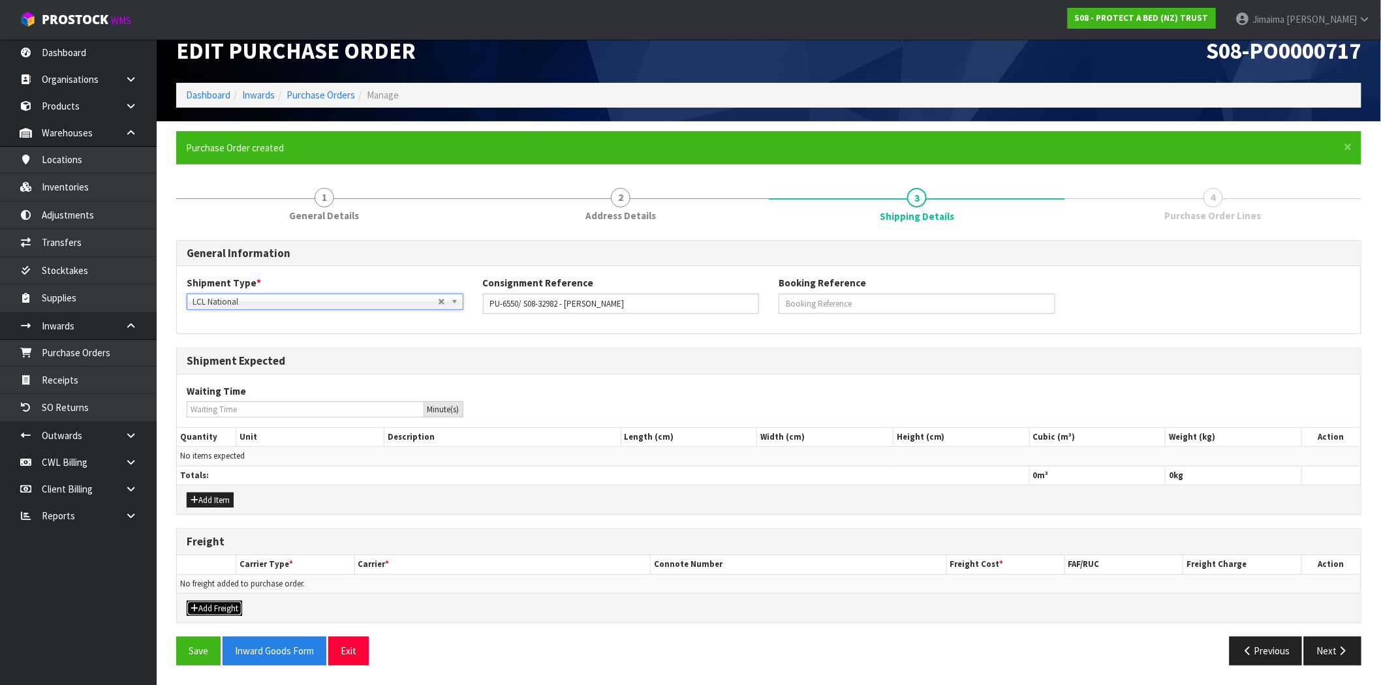
drag, startPoint x: 231, startPoint y: 608, endPoint x: 320, endPoint y: 612, distance: 89.5
click at [232, 608] on button "Add Freight" at bounding box center [214, 609] width 55 height 16
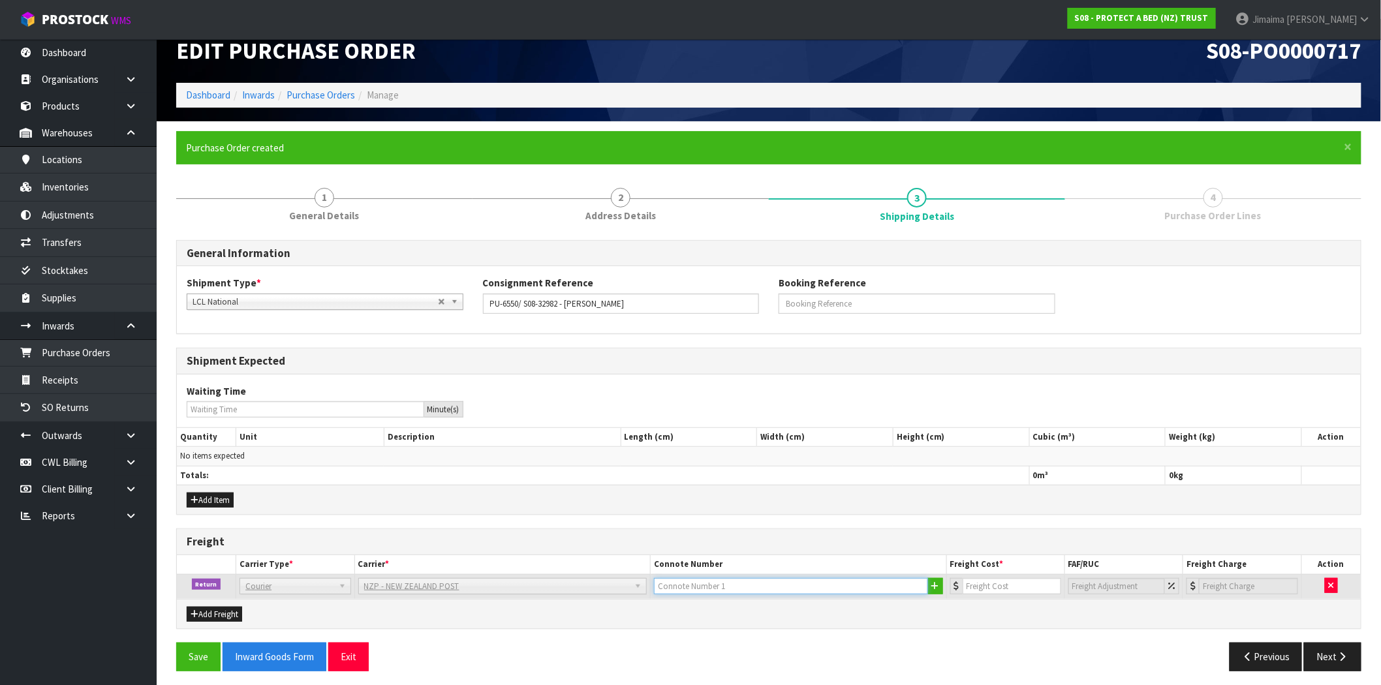
click at [790, 586] on input "text" at bounding box center [791, 586] width 274 height 16
paste input "(00) 89421 03799 40908 814"
click at [719, 589] on input "(00) 89421 03799 40908 814" at bounding box center [791, 586] width 274 height 16
type input "(00) 89421 03799 40908 814"
click at [1001, 595] on td at bounding box center [1005, 586] width 118 height 25
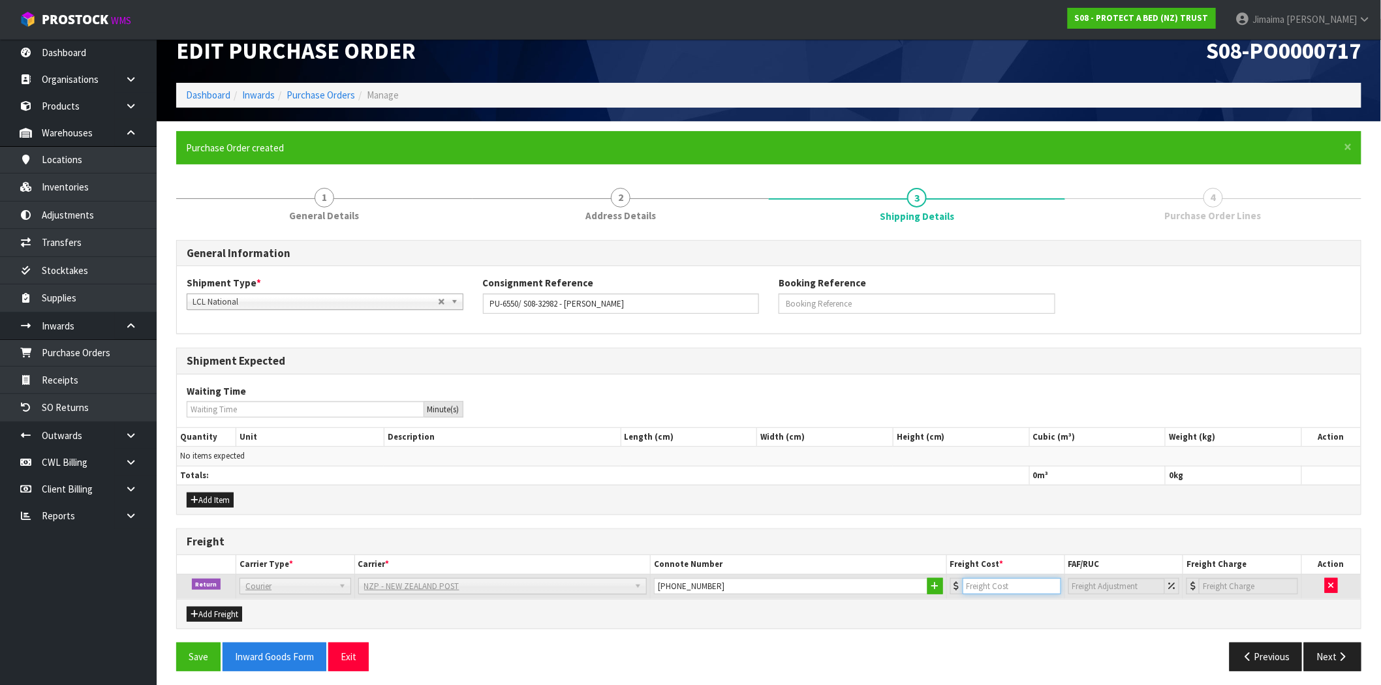
click at [1005, 579] on input "number" at bounding box center [1012, 586] width 99 height 16
type input "8.92"
click at [191, 653] on button "Save" at bounding box center [198, 657] width 44 height 28
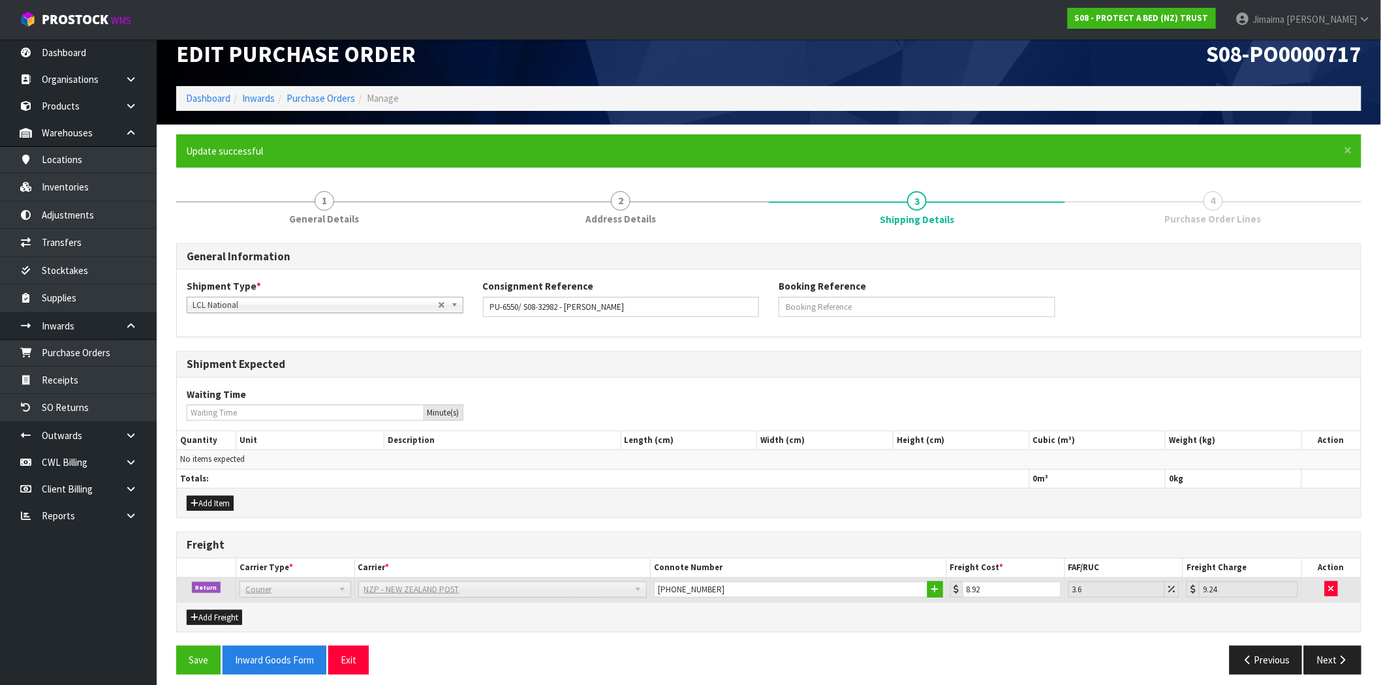
scroll to position [26, 0]
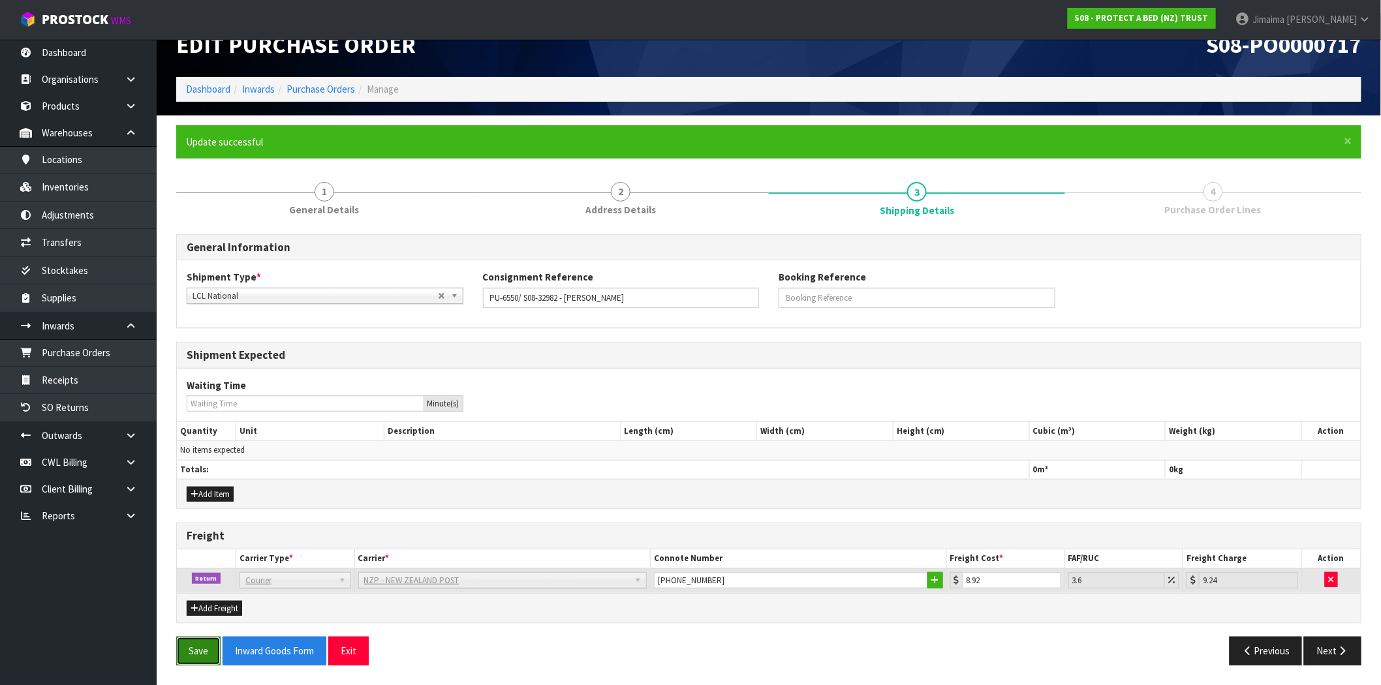
click at [187, 656] on button "Save" at bounding box center [198, 651] width 44 height 28
drag, startPoint x: 1328, startPoint y: 647, endPoint x: 1157, endPoint y: 523, distance: 210.3
click at [1328, 647] on button "Next" at bounding box center [1332, 651] width 57 height 28
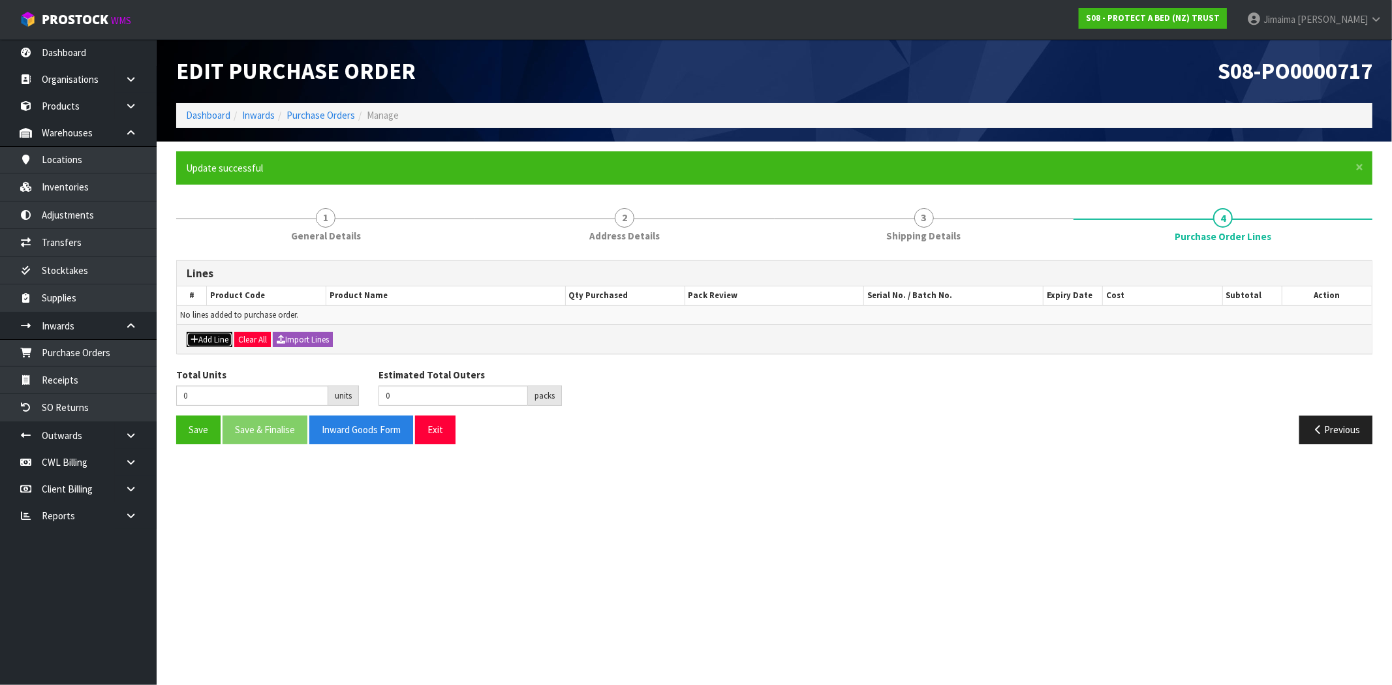
click at [204, 337] on button "Add Line" at bounding box center [210, 340] width 46 height 16
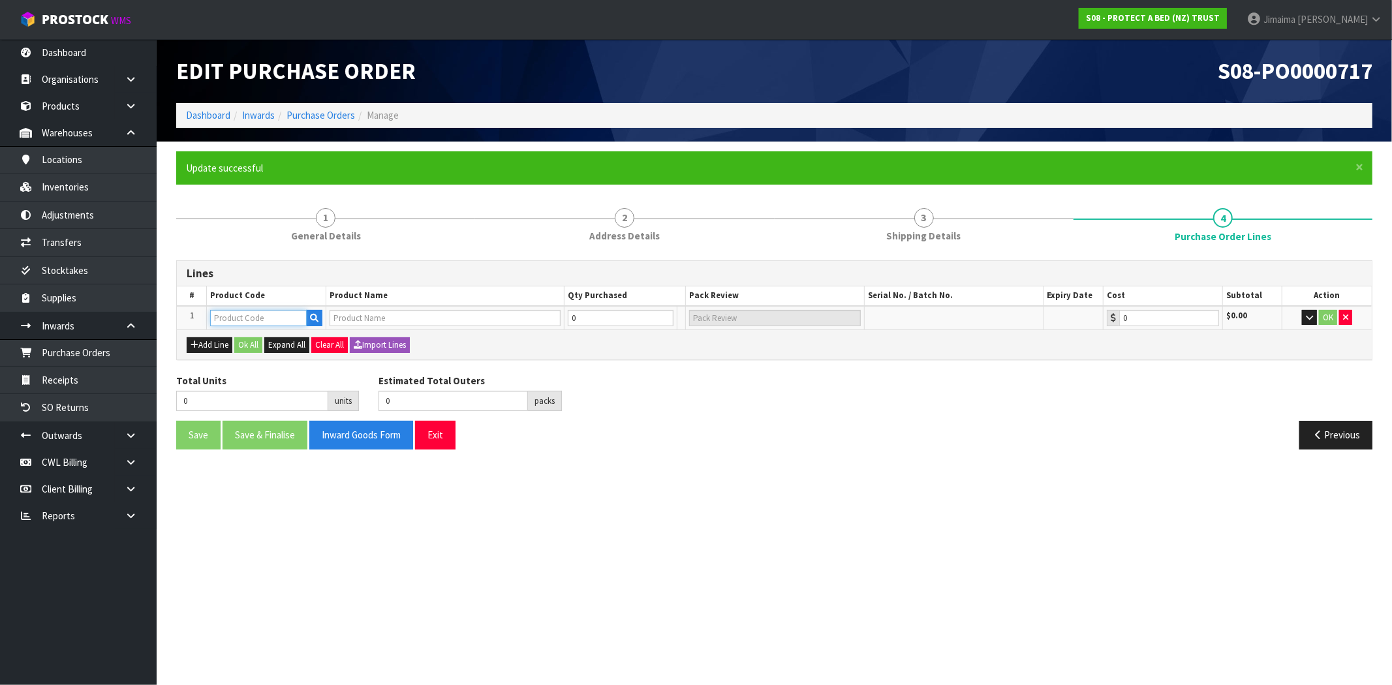
click at [244, 321] on input "text" at bounding box center [258, 318] width 97 height 16
paste input "F0195SPK0"
type input "F0195SPK0"
click at [606, 321] on input "0" at bounding box center [621, 318] width 106 height 16
click at [1347, 315] on icon "button" at bounding box center [1345, 317] width 5 height 8
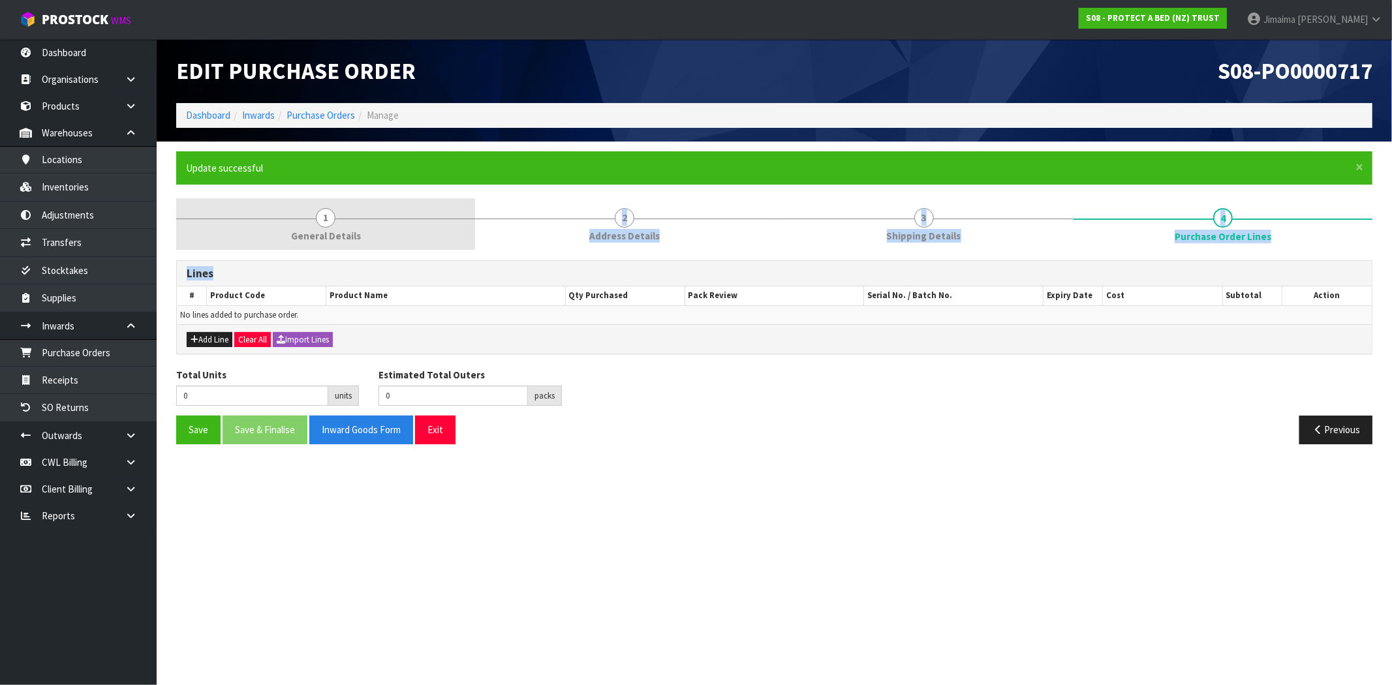
click at [329, 249] on div "1 General Details 2 Address Details 3 Shipping Details 4 Purchase Order Lines L…" at bounding box center [774, 326] width 1196 height 256
click at [315, 229] on span "General Details" at bounding box center [326, 236] width 70 height 14
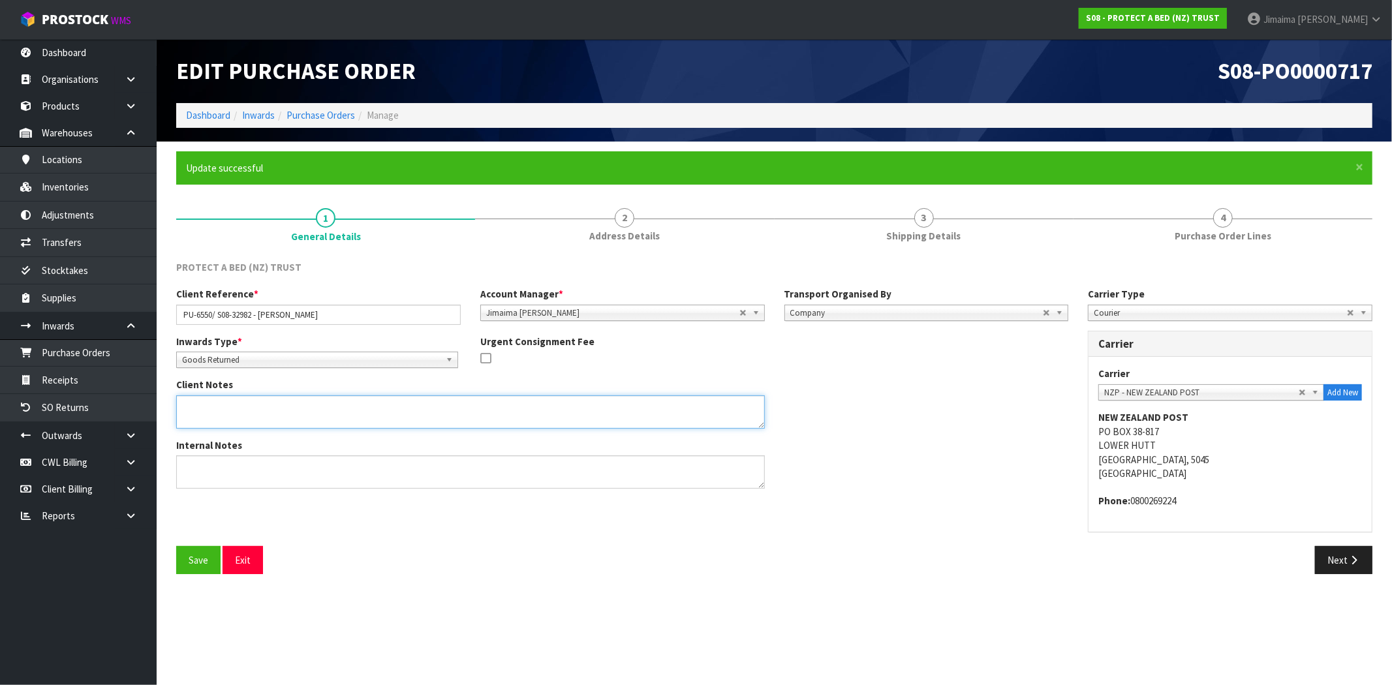
click at [285, 414] on textarea at bounding box center [470, 412] width 589 height 33
paste textarea "F0195SPK0"
type textarea "CODE RETURNED - F0195SPK0"
drag, startPoint x: 189, startPoint y: 560, endPoint x: 243, endPoint y: 444, distance: 127.9
click at [190, 560] on button "Save" at bounding box center [198, 560] width 44 height 28
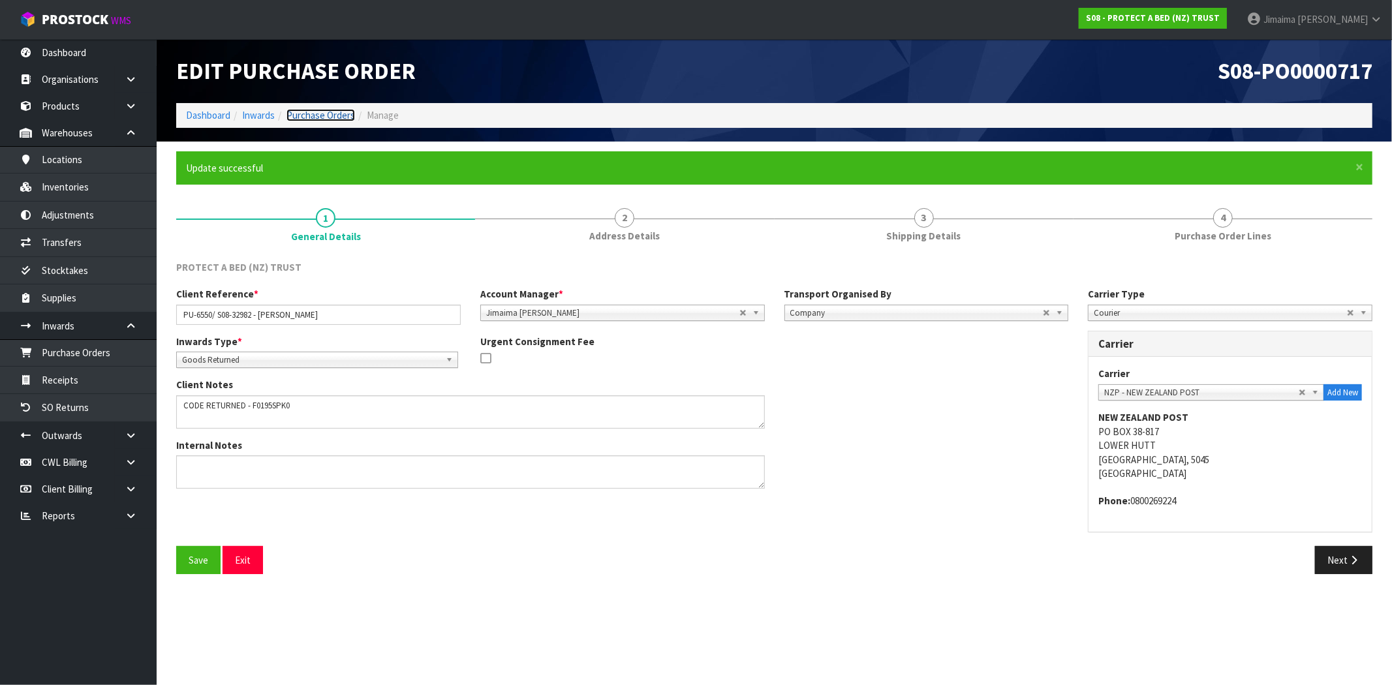
drag, startPoint x: 334, startPoint y: 112, endPoint x: 310, endPoint y: 127, distance: 28.4
click at [334, 112] on link "Purchase Orders" at bounding box center [321, 115] width 69 height 12
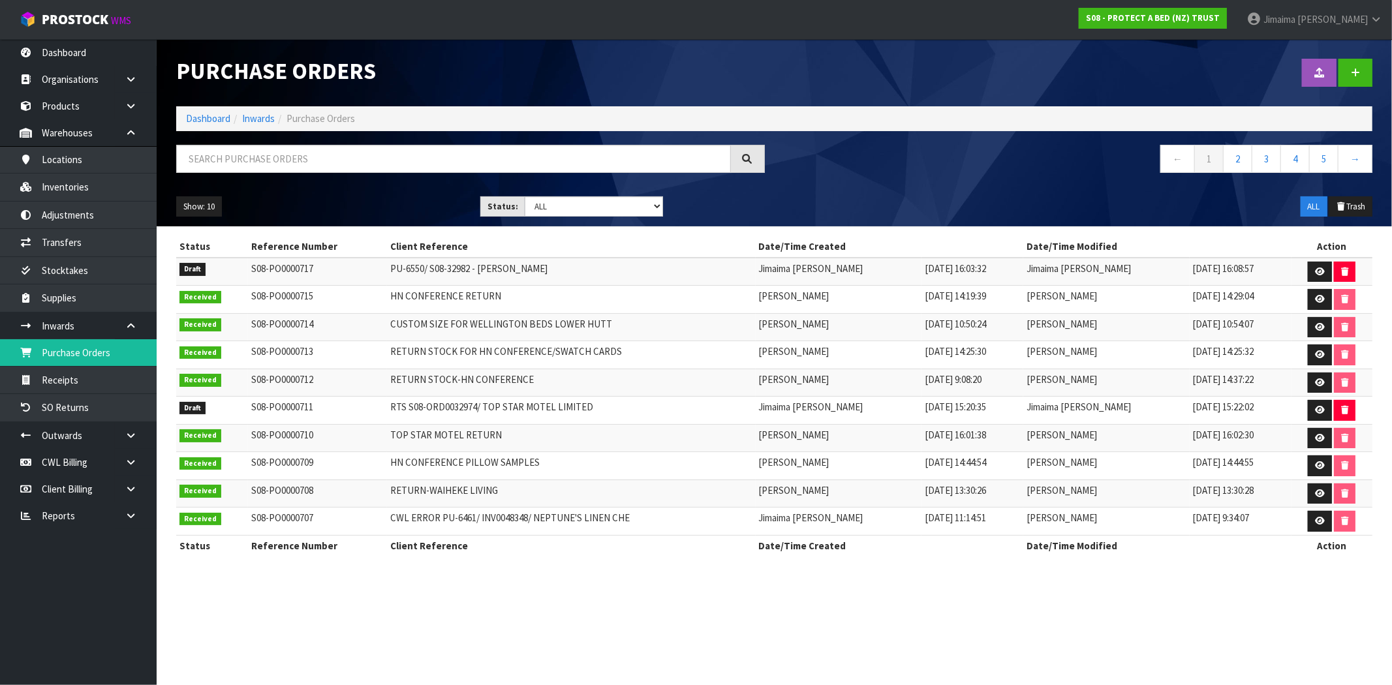
click at [211, 127] on ol "Dashboard Inwards Purchase Orders" at bounding box center [774, 118] width 1196 height 24
click at [209, 123] on link "Dashboard" at bounding box center [208, 118] width 44 height 12
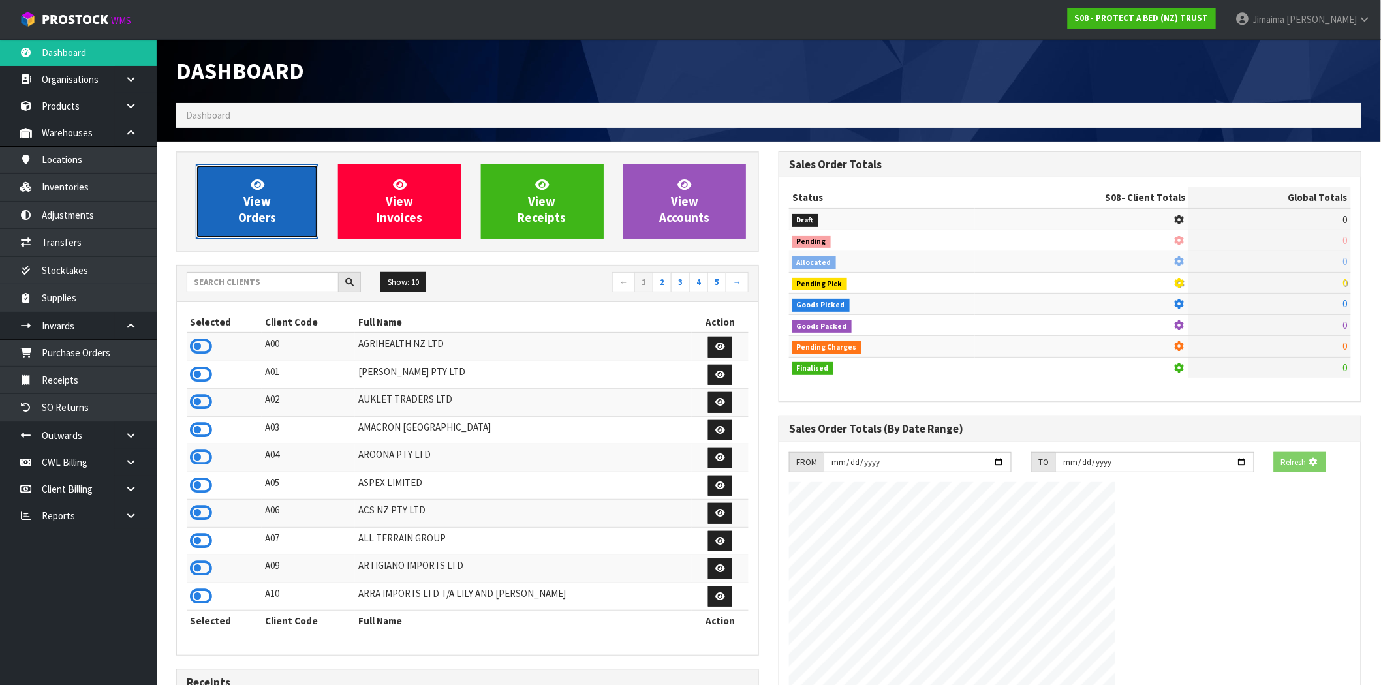
click at [282, 203] on link "View Orders" at bounding box center [257, 201] width 123 height 74
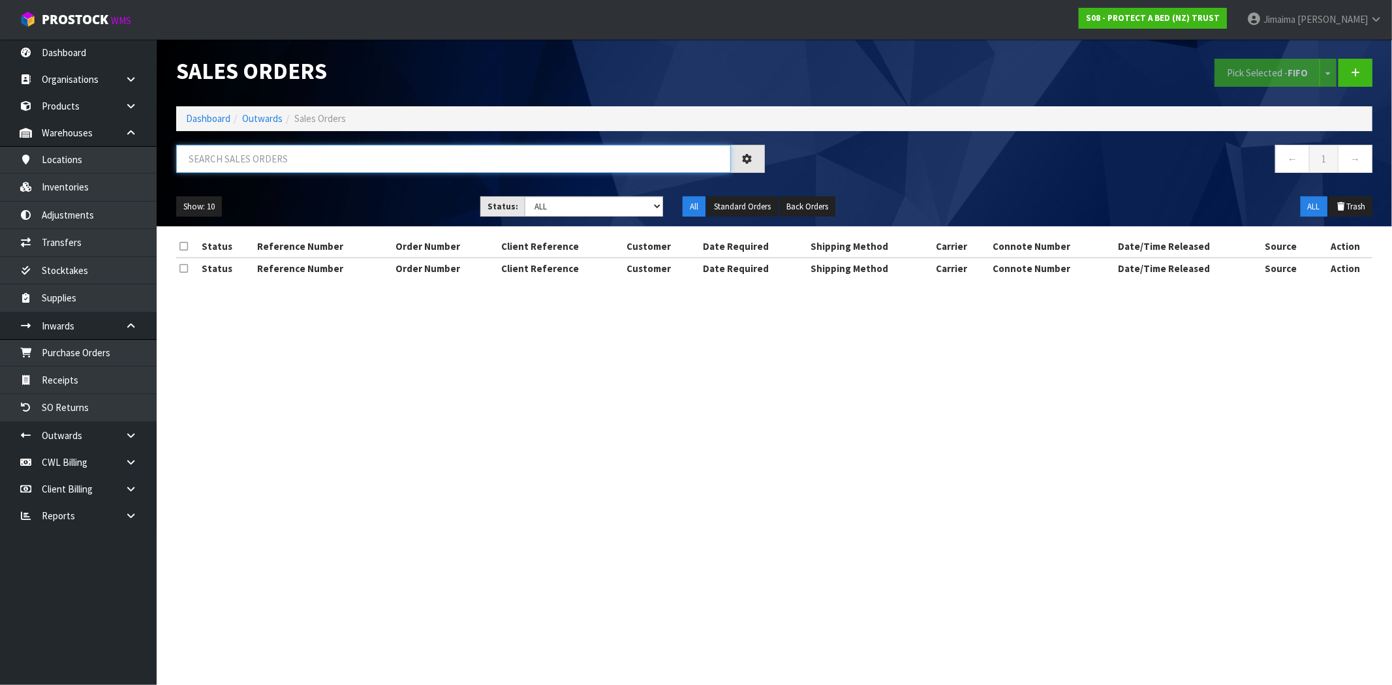
click at [273, 172] on input "text" at bounding box center [453, 159] width 555 height 28
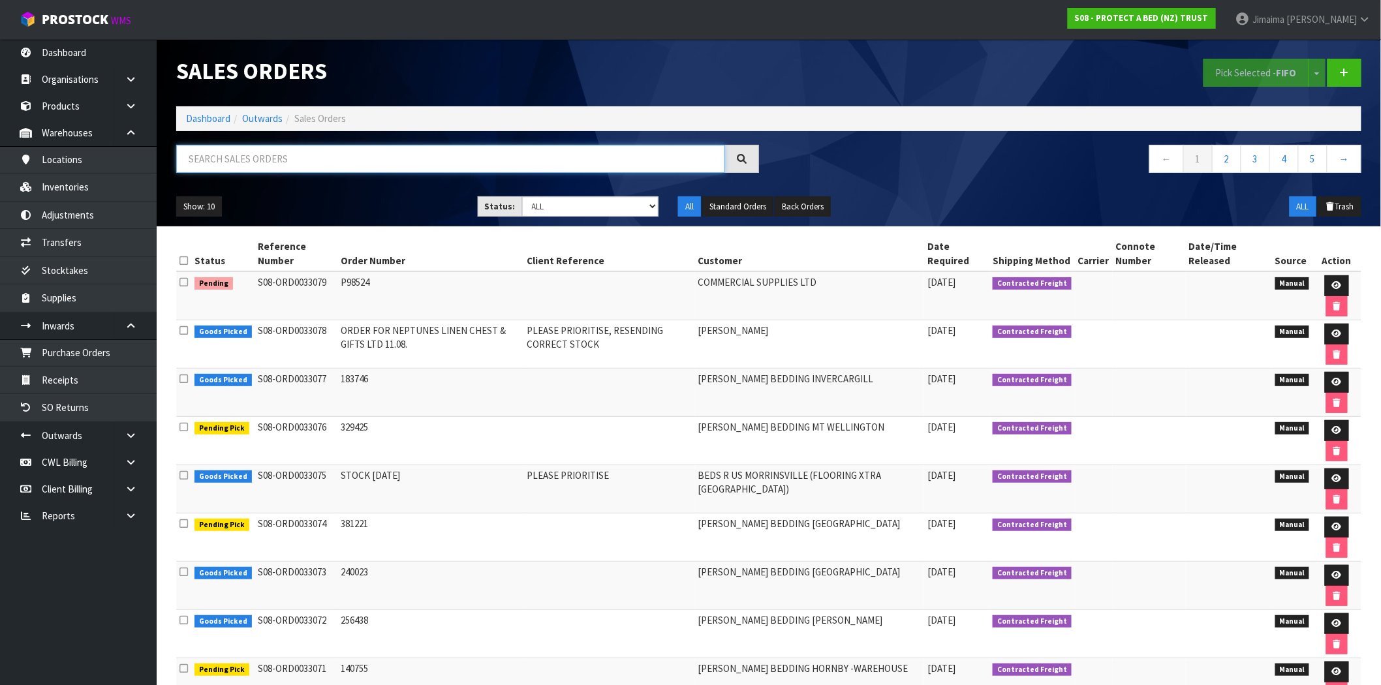
click at [245, 170] on input "text" at bounding box center [450, 159] width 549 height 28
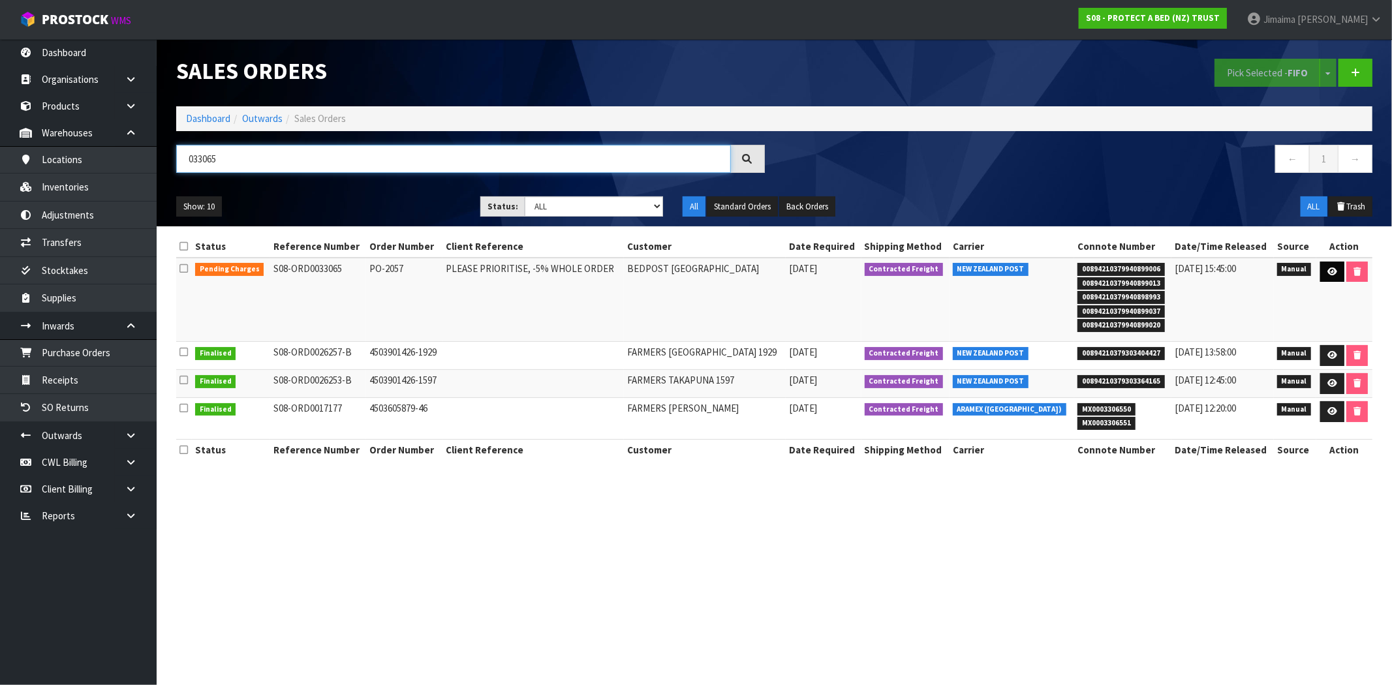
type input "033065"
click at [1323, 277] on link at bounding box center [1332, 272] width 24 height 21
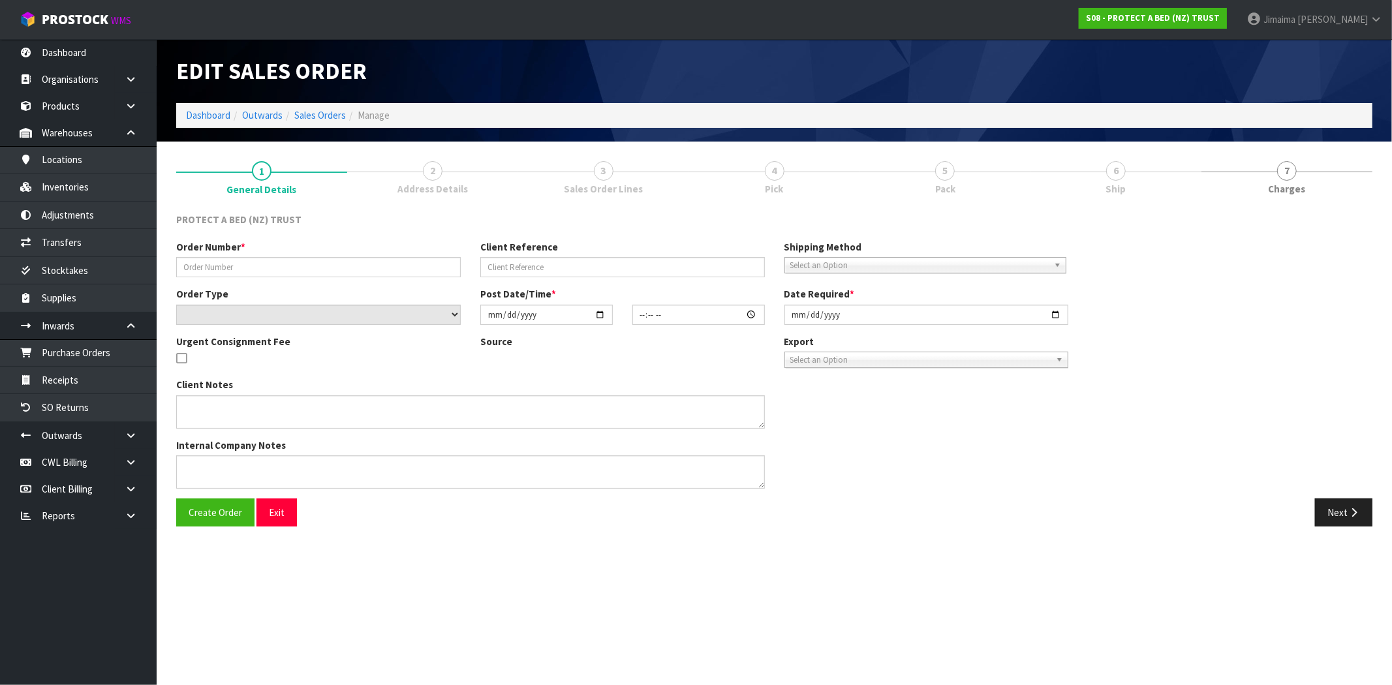
type input "PO-2057"
type input "PLEASE PRIORITISE, -5% WHOLE ORDER"
select select "number:0"
type input "2025-08-19"
type input "10:17:00.000"
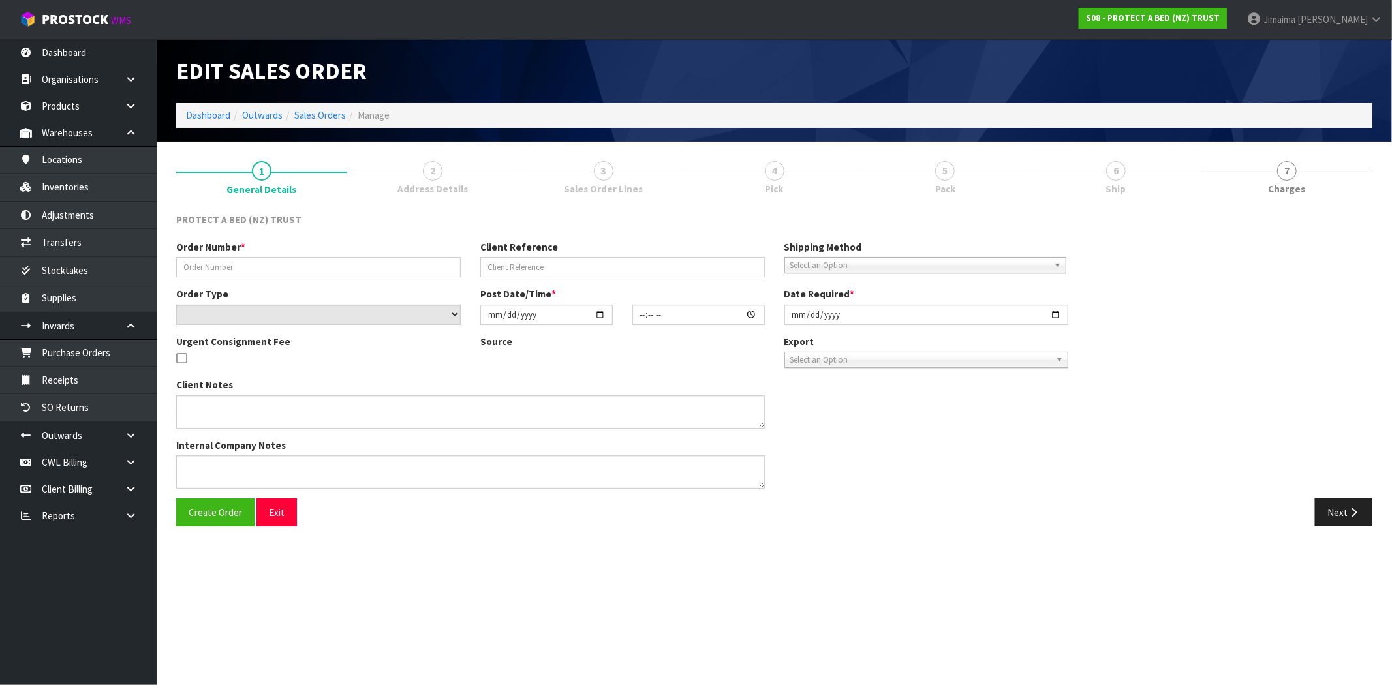
type input "2025-08-19"
type textarea "IF AT ALL POSSIBLE CAN WE PLEASE GET THIS STOCK BY THE END OF THE WEEK UNDER AN…"
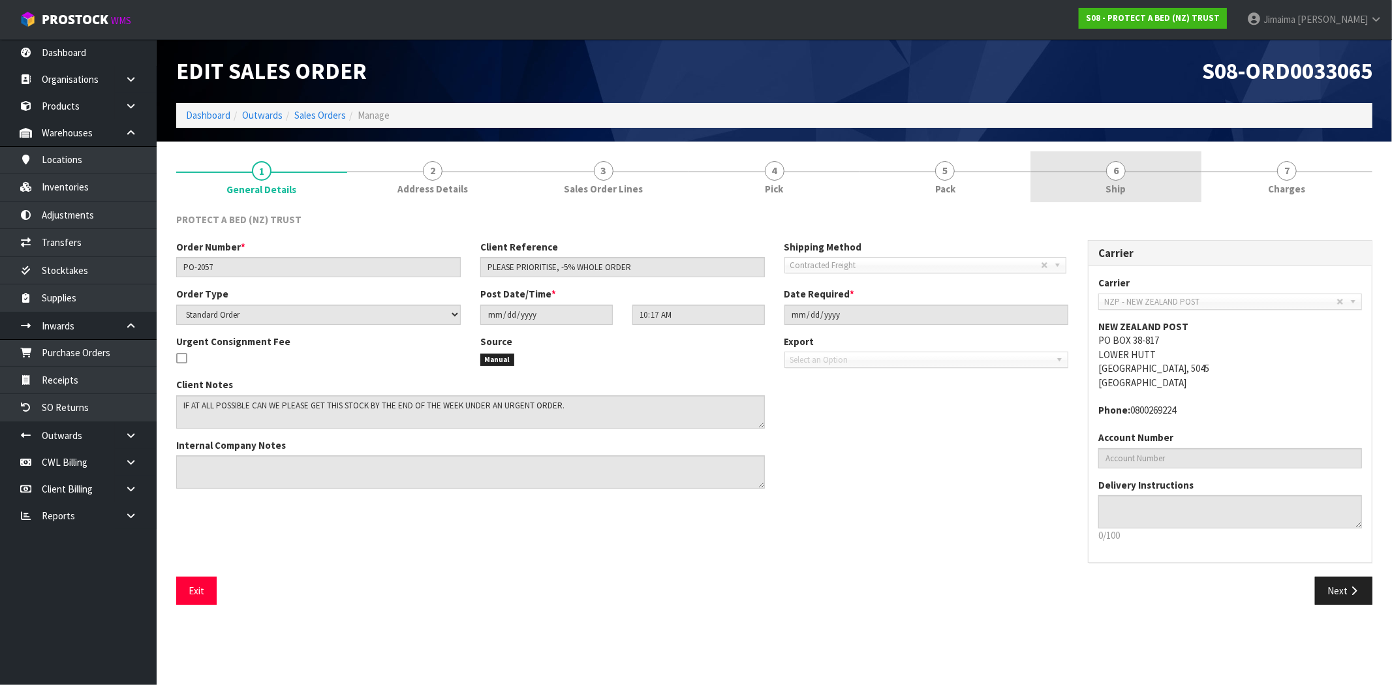
click at [1123, 180] on link "6 Ship" at bounding box center [1116, 177] width 171 height 52
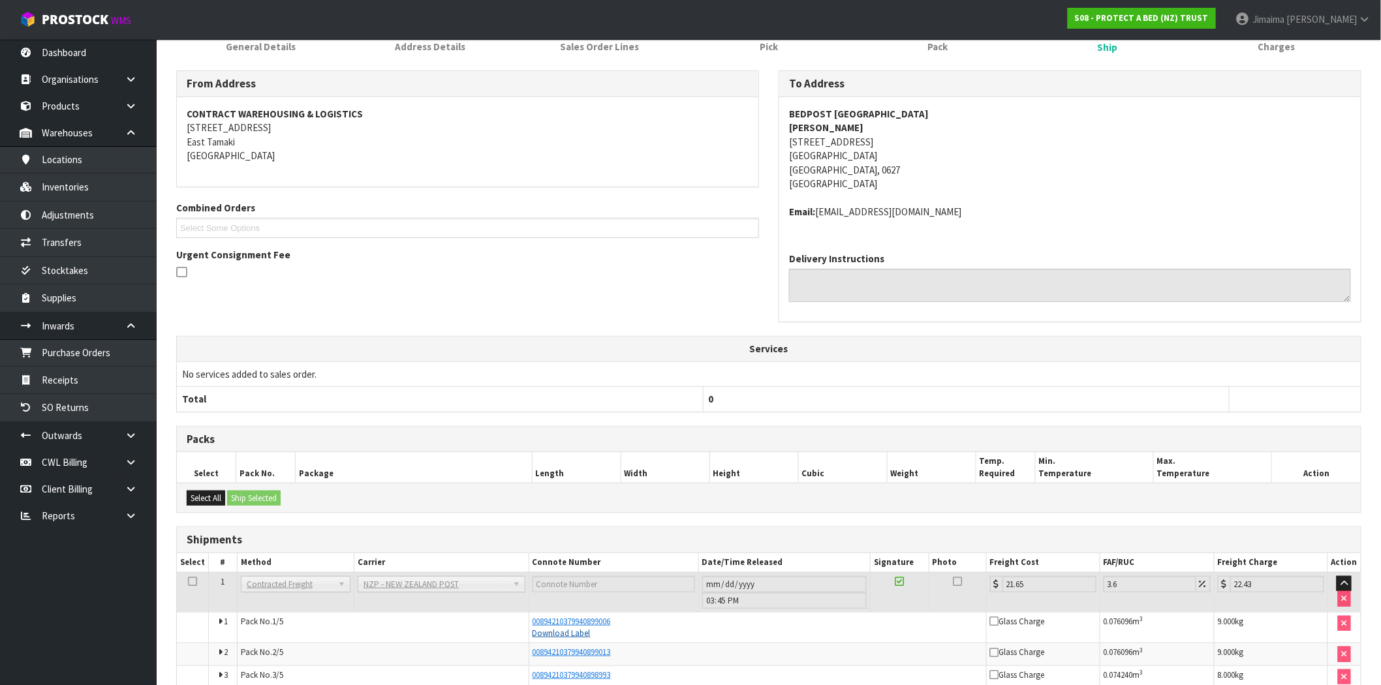
scroll to position [253, 0]
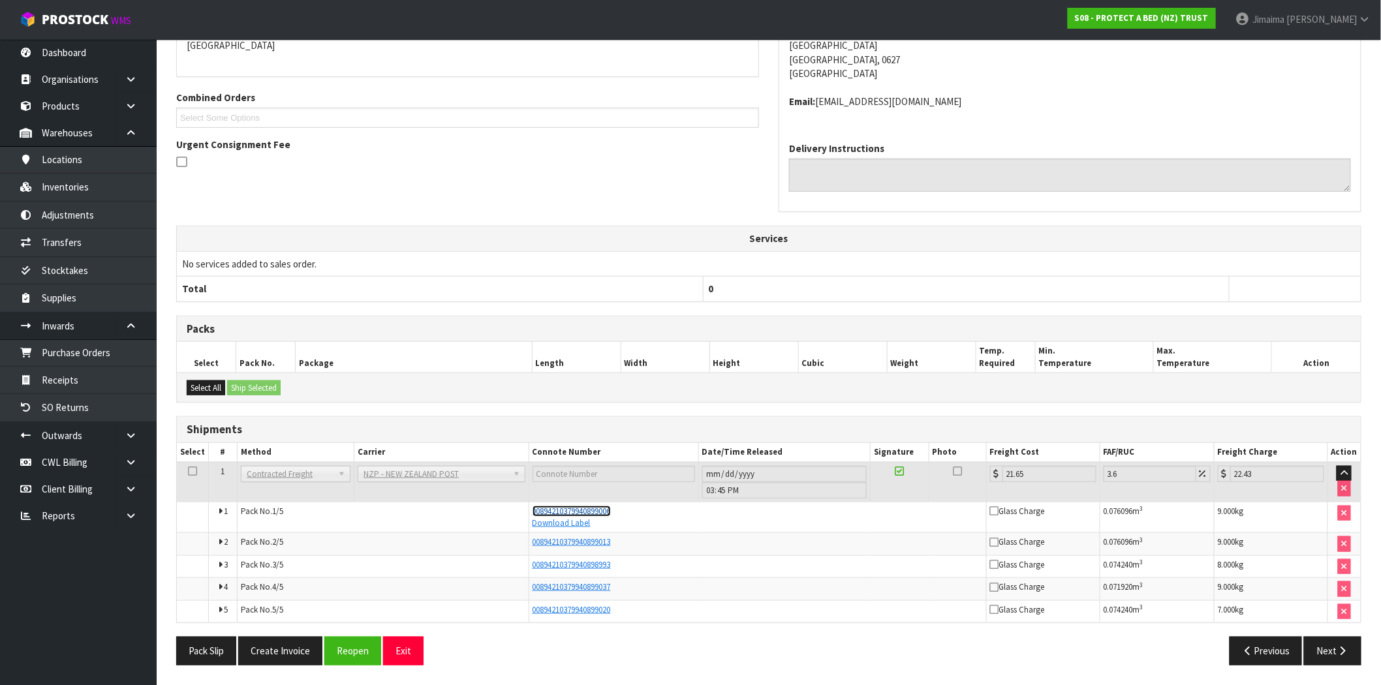
click at [592, 512] on span "00894210379940899006" at bounding box center [572, 511] width 78 height 11
drag, startPoint x: 338, startPoint y: 655, endPoint x: 671, endPoint y: 637, distance: 333.4
click at [339, 655] on button "Reopen" at bounding box center [352, 651] width 57 height 28
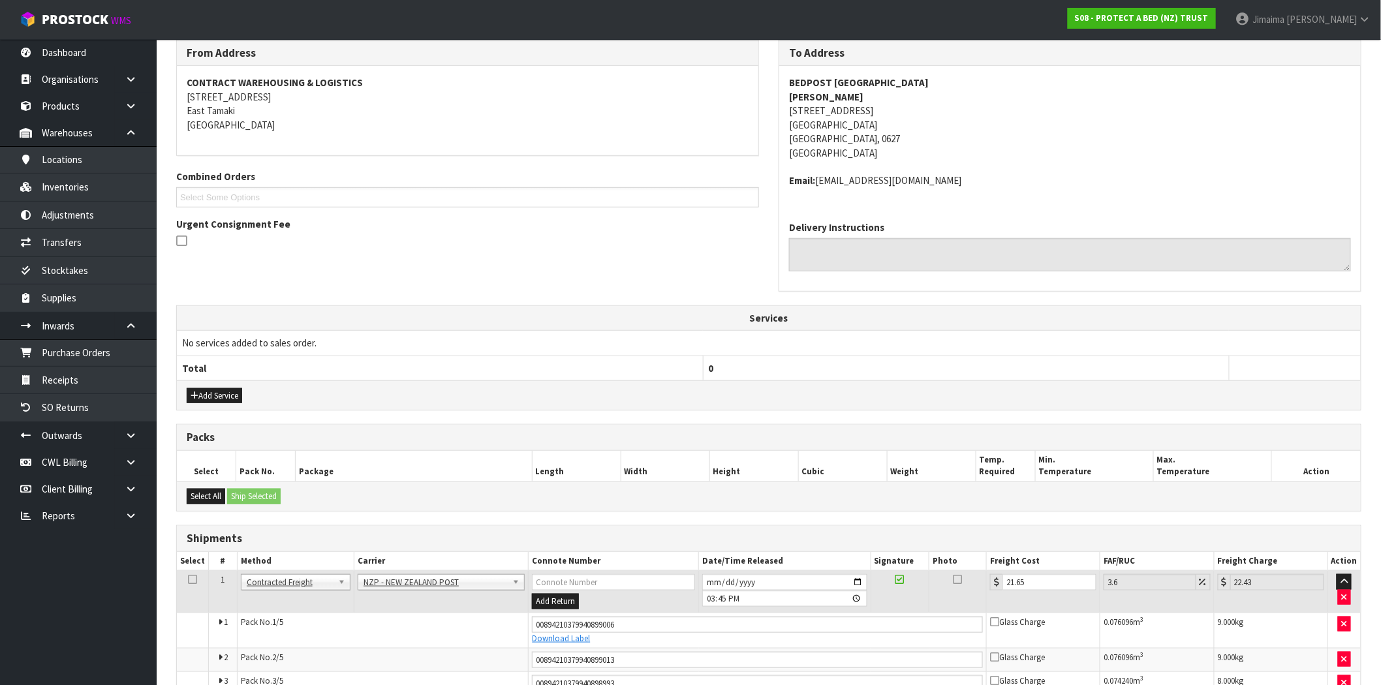
scroll to position [340, 0]
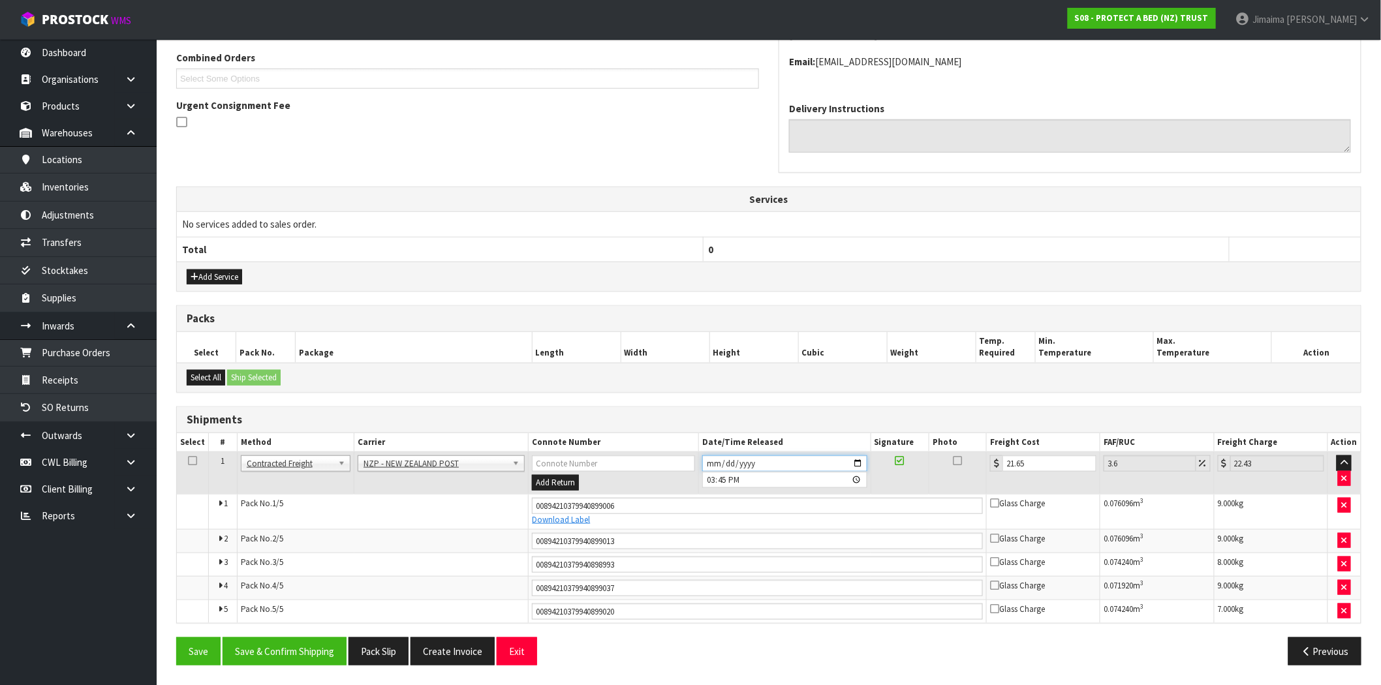
click at [858, 464] on input "2025-08-19" at bounding box center [784, 464] width 164 height 16
type input "2025-08-20"
click at [316, 651] on button "Save & Confirm Shipping" at bounding box center [285, 652] width 124 height 28
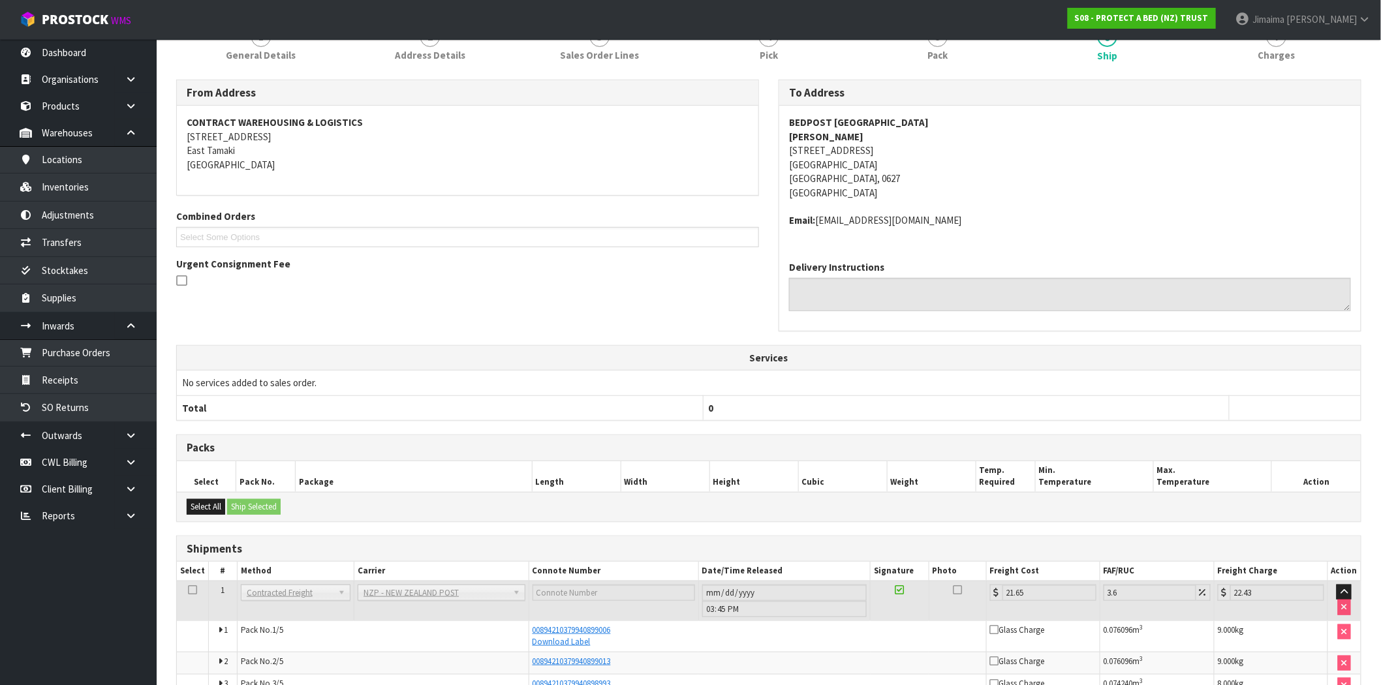
scroll to position [301, 0]
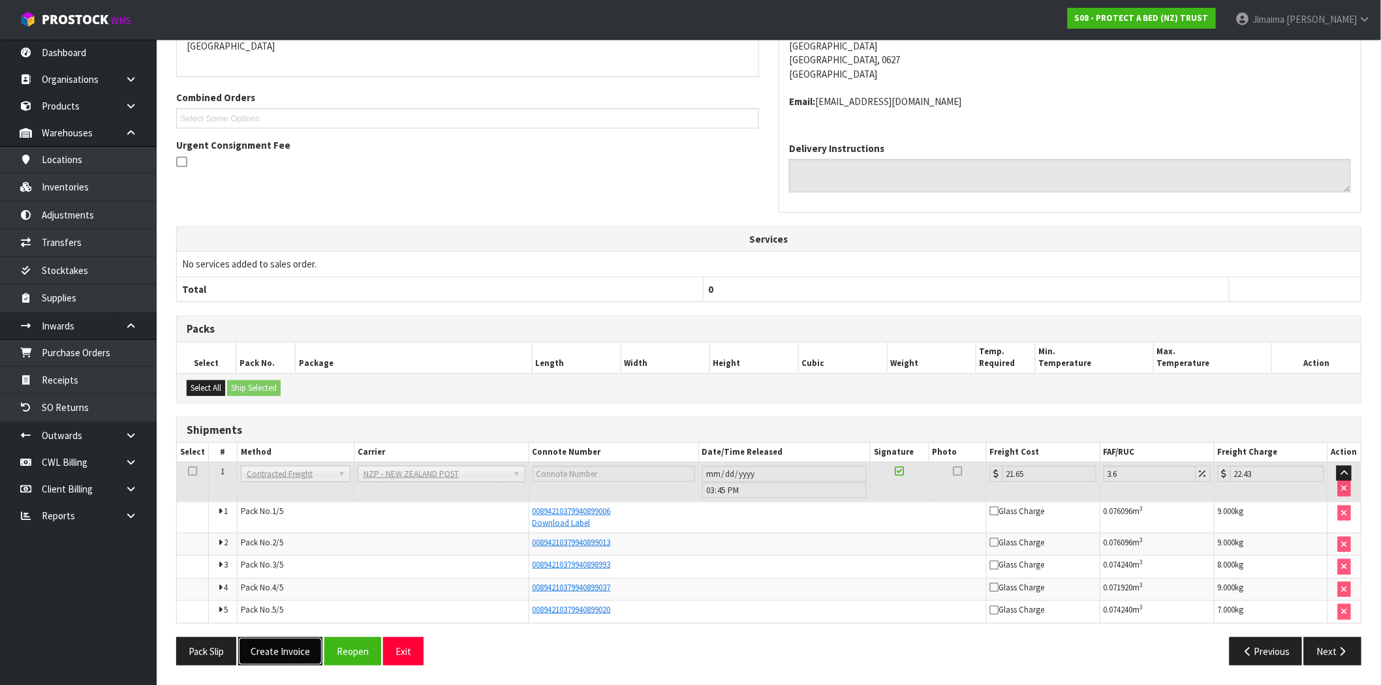
click at [292, 651] on button "Create Invoice" at bounding box center [280, 652] width 84 height 28
click at [290, 645] on button "View Invoice" at bounding box center [276, 652] width 76 height 28
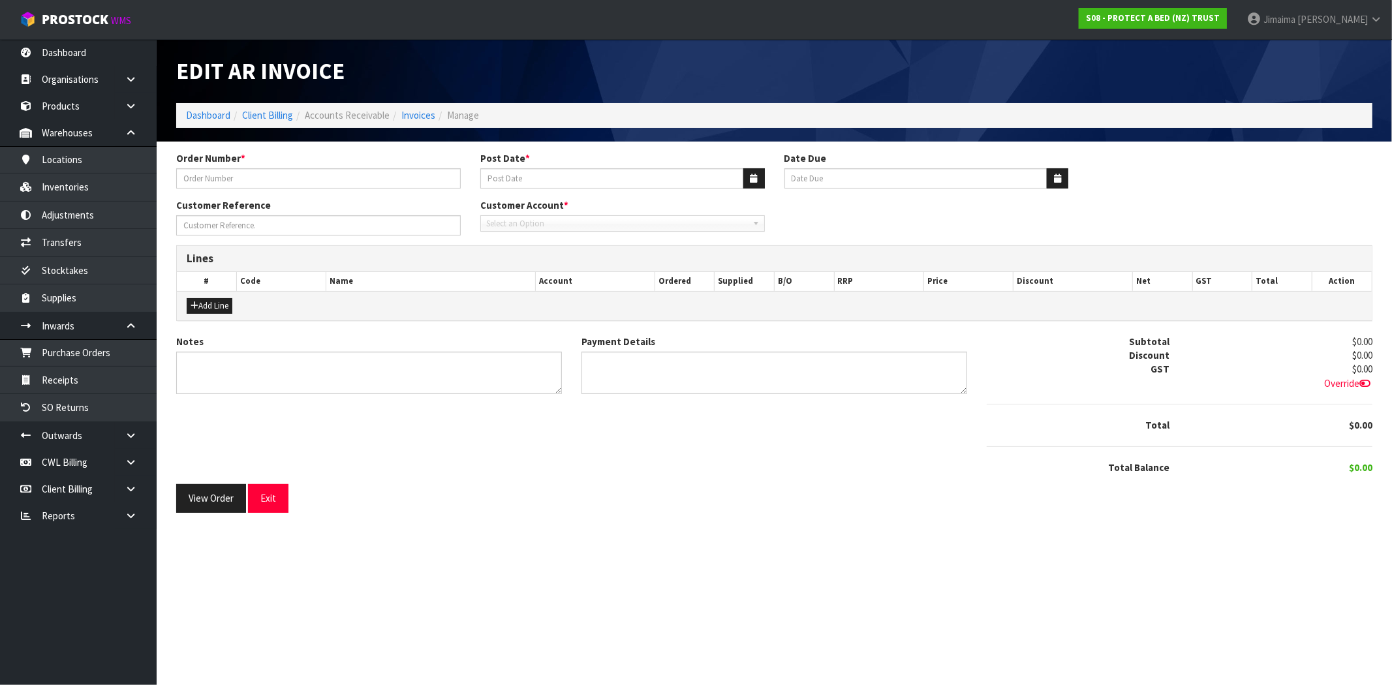
type input "PO-2057"
type input "[DATE]"
type input "PLEASE PRIORITISE, -5% WHOLE ORDER"
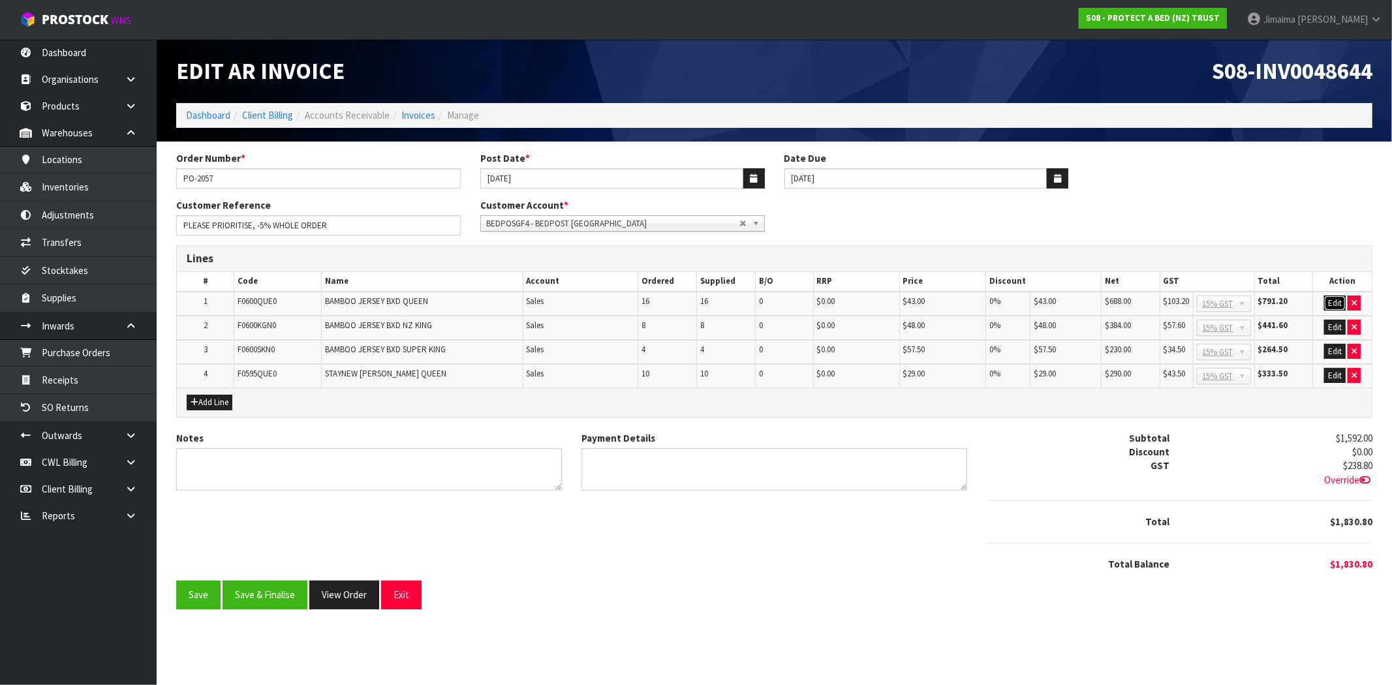
click at [1336, 303] on button "Edit" at bounding box center [1335, 304] width 22 height 16
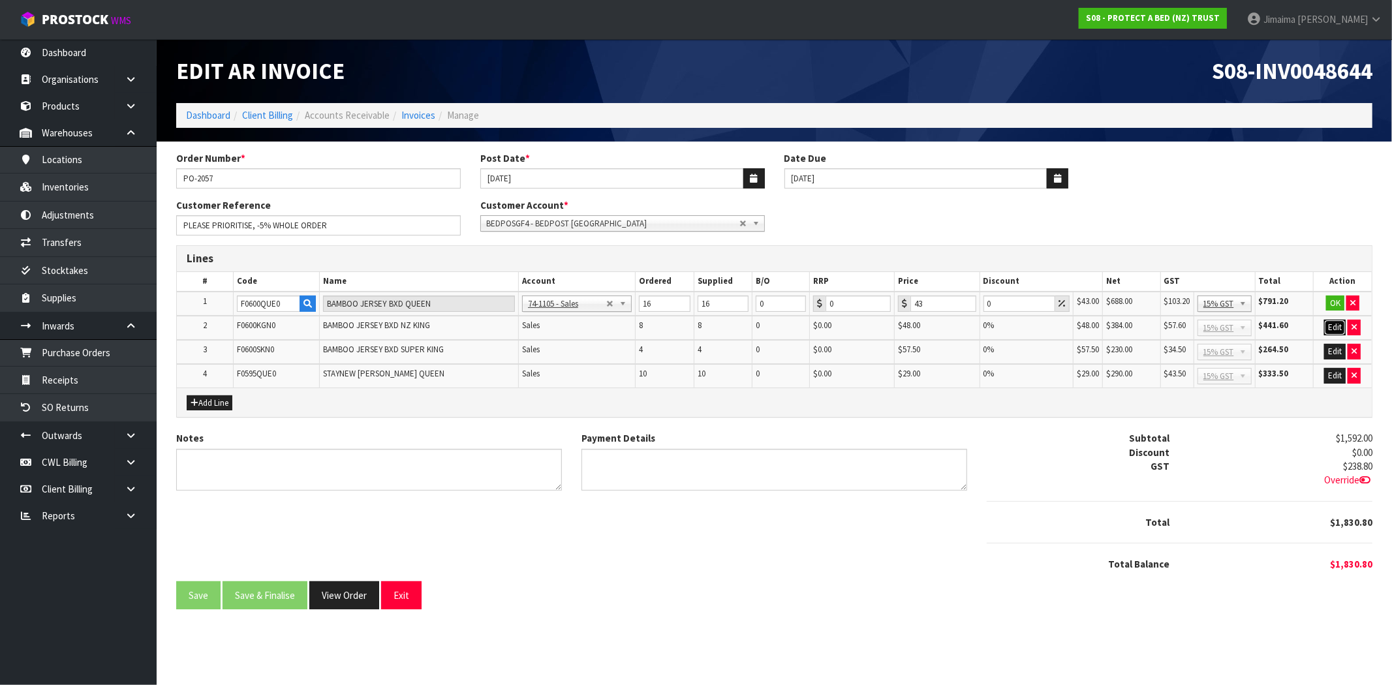
click at [1339, 332] on button "Edit" at bounding box center [1335, 328] width 22 height 16
click at [1337, 349] on button "Edit" at bounding box center [1335, 353] width 22 height 16
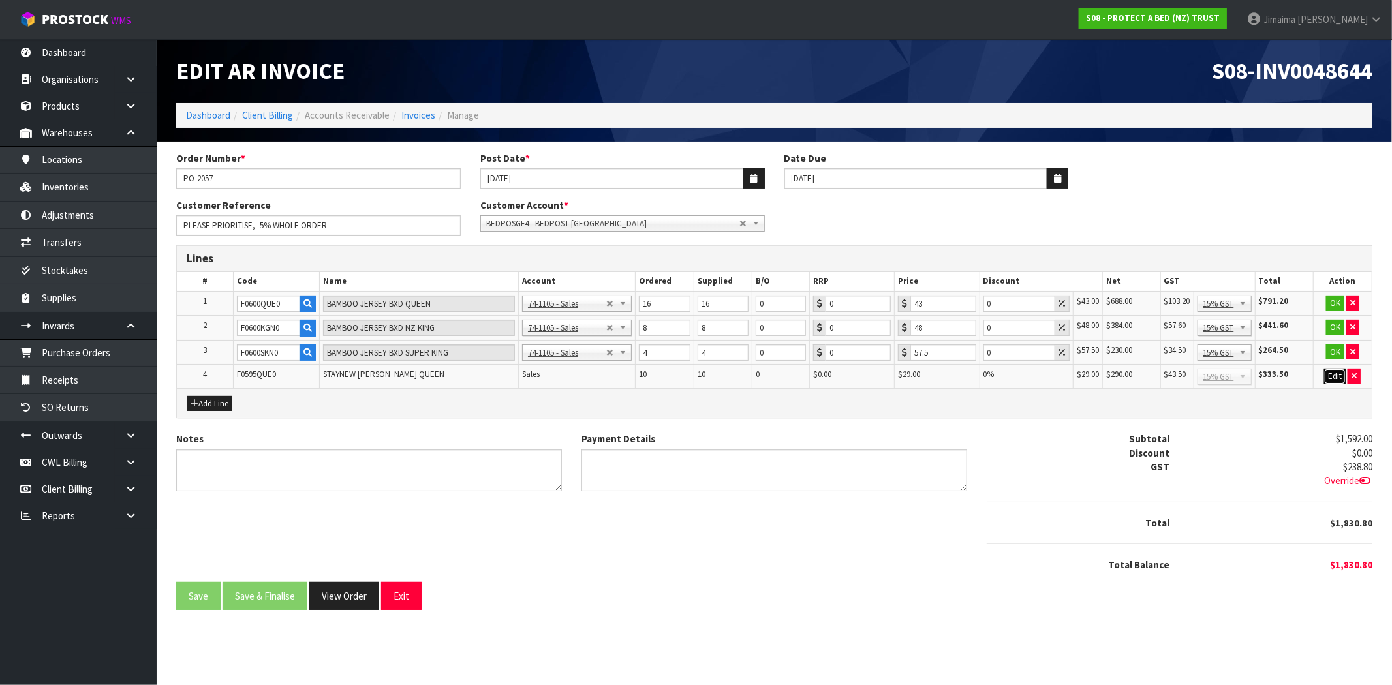
drag, startPoint x: 1334, startPoint y: 369, endPoint x: 1317, endPoint y: 362, distance: 18.4
click at [1332, 369] on button "Edit" at bounding box center [1335, 377] width 22 height 16
click at [953, 308] on tr "1 F0600QUE0 BAMBOO JERSEY BXD QUEEN 74-1100 - Sales - Admin 74-1105 - Sales 74-…" at bounding box center [774, 304] width 1195 height 25
type input "5"
drag, startPoint x: 981, startPoint y: 324, endPoint x: 1014, endPoint y: 339, distance: 36.8
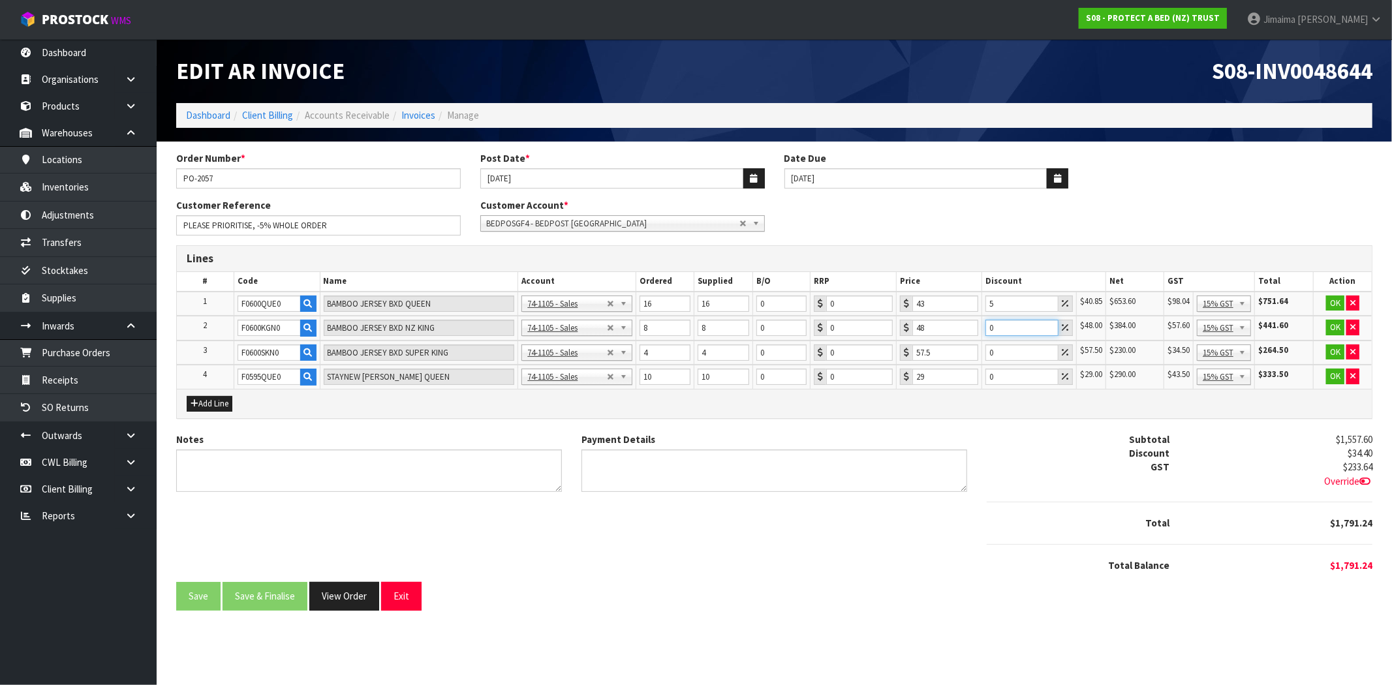
click at [971, 324] on tr "2 F0600KGN0 BAMBOO JERSEY BXD NZ KING 74-1100 - Sales - Admin 74-1105 - Sales 7…" at bounding box center [774, 328] width 1195 height 25
type input "5"
drag, startPoint x: 1004, startPoint y: 345, endPoint x: 1012, endPoint y: 362, distance: 19.0
click at [975, 349] on tr "3 F0600SKN0 BAMBOO JERSEY BXD SUPER KING 74-1100 - Sales - Admin 74-1105 - Sale…" at bounding box center [774, 353] width 1195 height 25
type input "5"
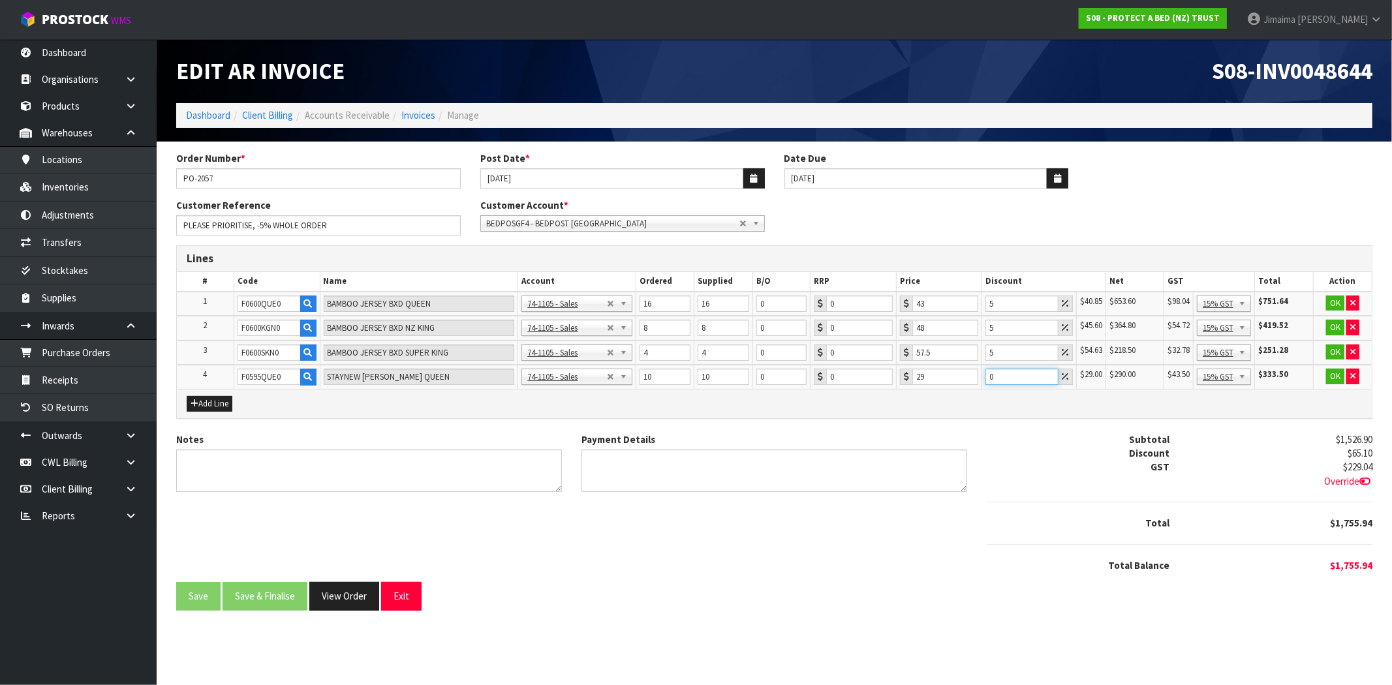
click at [958, 387] on div "Lines # Code Name Account Ordered Supplied B/O RRP Price Discount Net GST Total…" at bounding box center [774, 331] width 1196 height 173
type input "5"
drag, startPoint x: 323, startPoint y: 225, endPoint x: 251, endPoint y: 255, distance: 78.4
click at [251, 255] on form "Order Number * PO-2057 Post Date * 19/08/2025 Date Due 20/09/2025 Customer Refe…" at bounding box center [774, 381] width 1196 height 460
type input "PLEASE PRIORITISE"
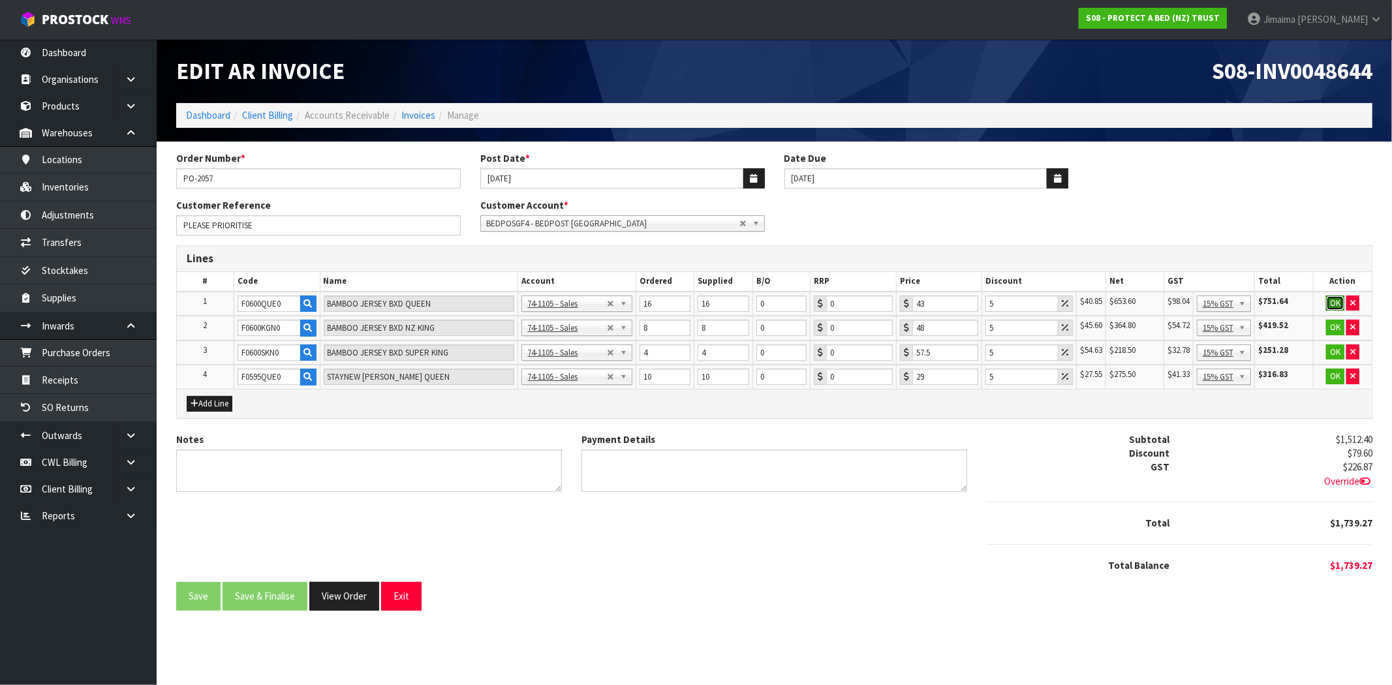
click at [1332, 305] on button "OK" at bounding box center [1335, 304] width 18 height 16
click at [1330, 324] on button "OK" at bounding box center [1335, 328] width 18 height 16
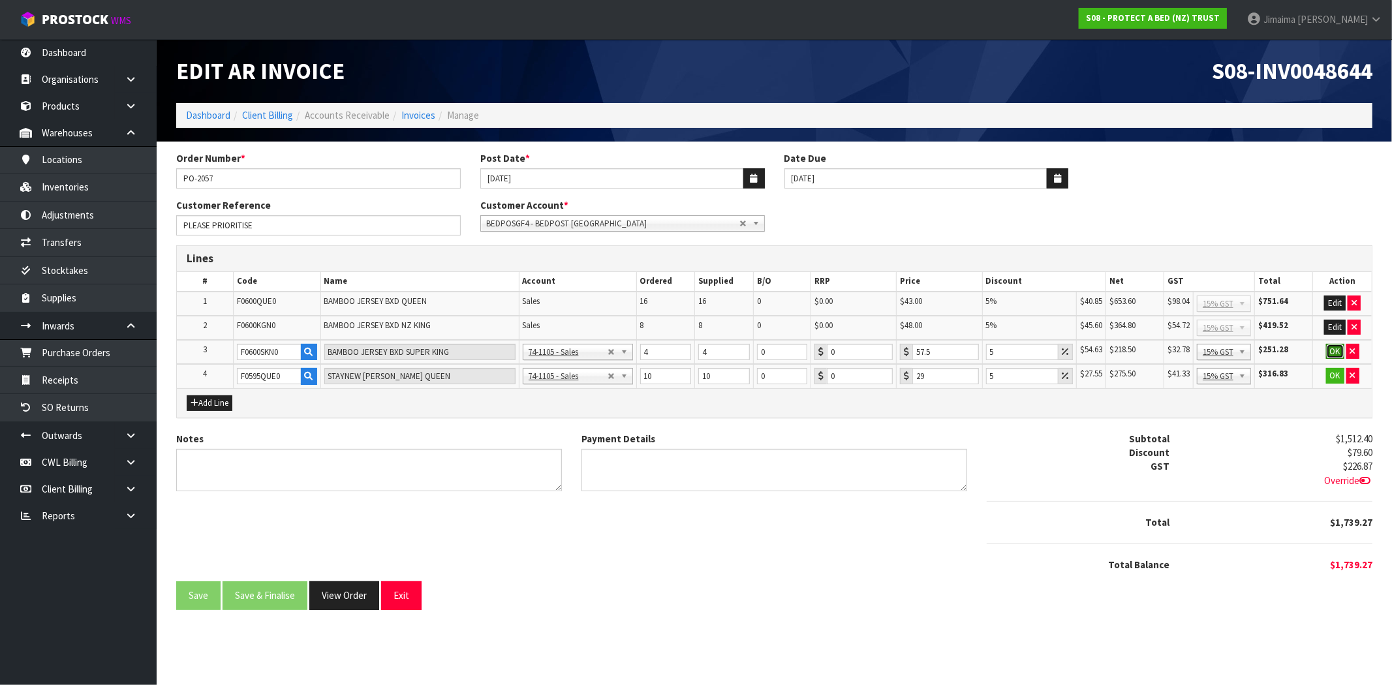
click at [1330, 344] on button "OK" at bounding box center [1335, 352] width 18 height 16
click at [1328, 369] on button "OK" at bounding box center [1335, 376] width 18 height 16
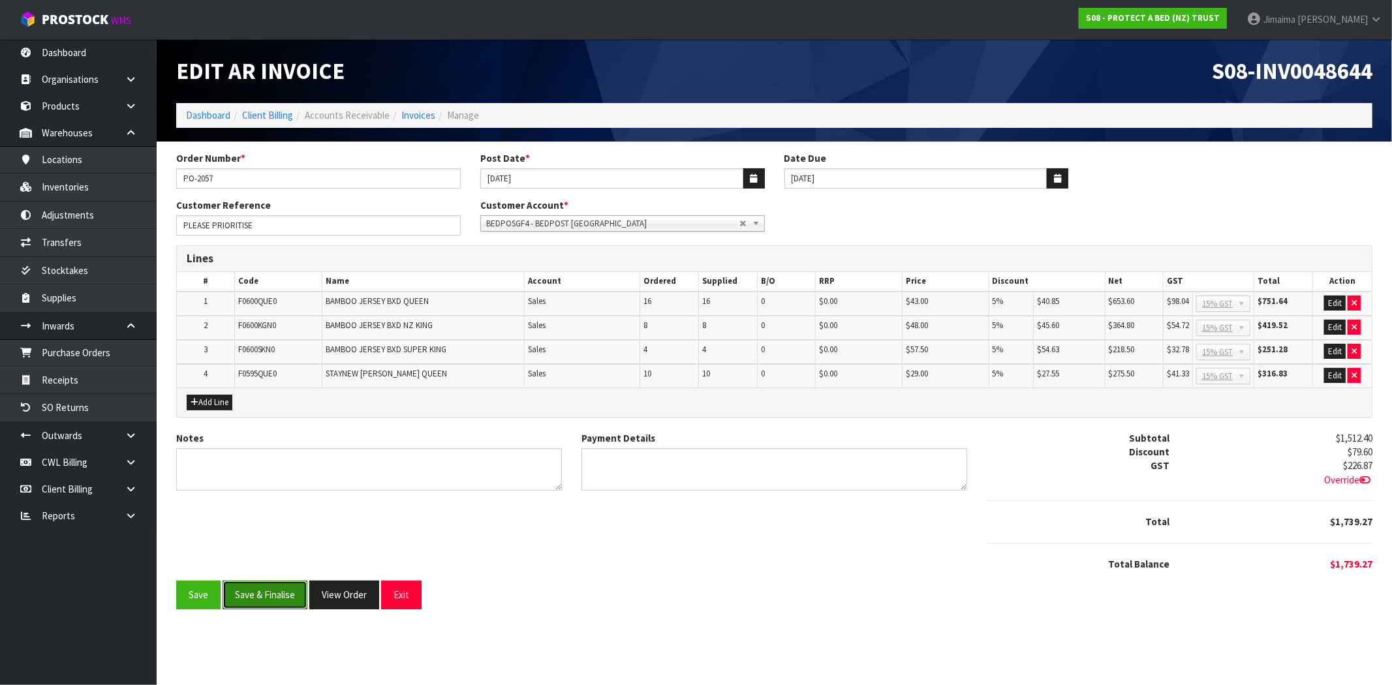
click at [275, 594] on button "Save & Finalise" at bounding box center [265, 595] width 85 height 28
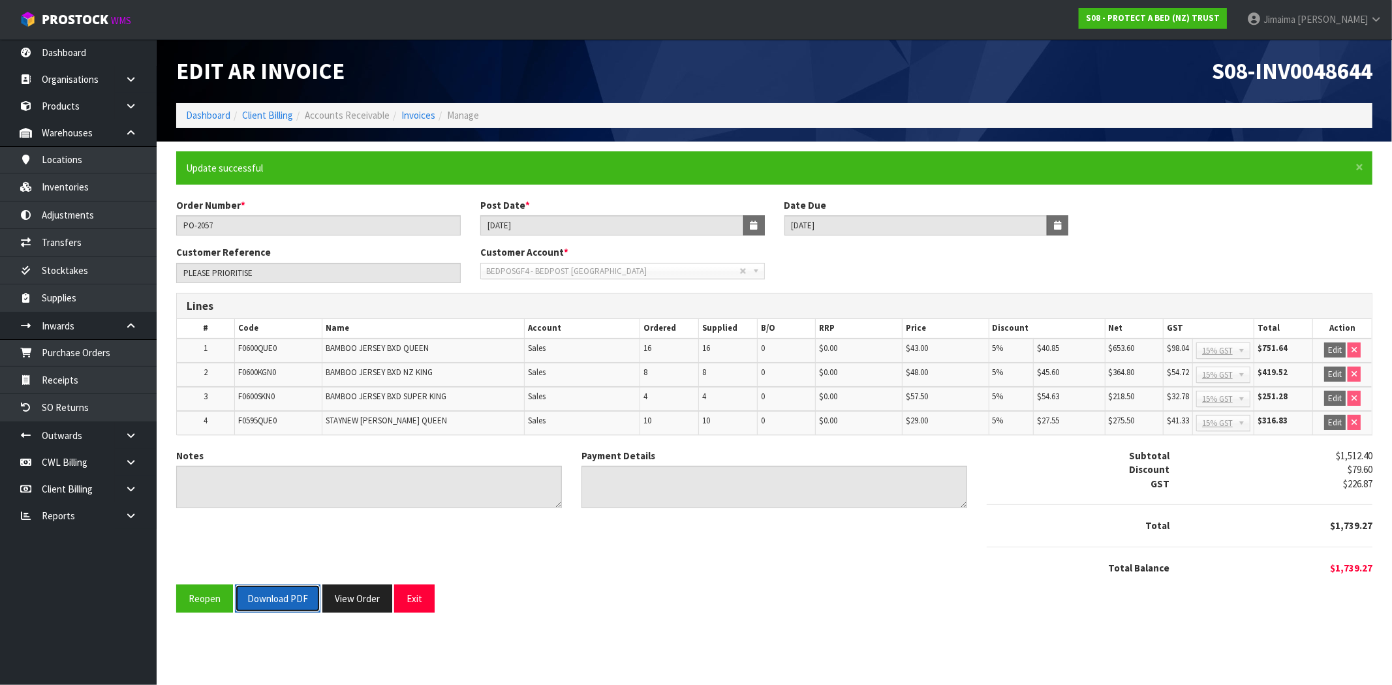
click at [278, 610] on button "Download PDF" at bounding box center [278, 599] width 86 height 28
click at [358, 604] on button "View Order" at bounding box center [357, 599] width 70 height 28
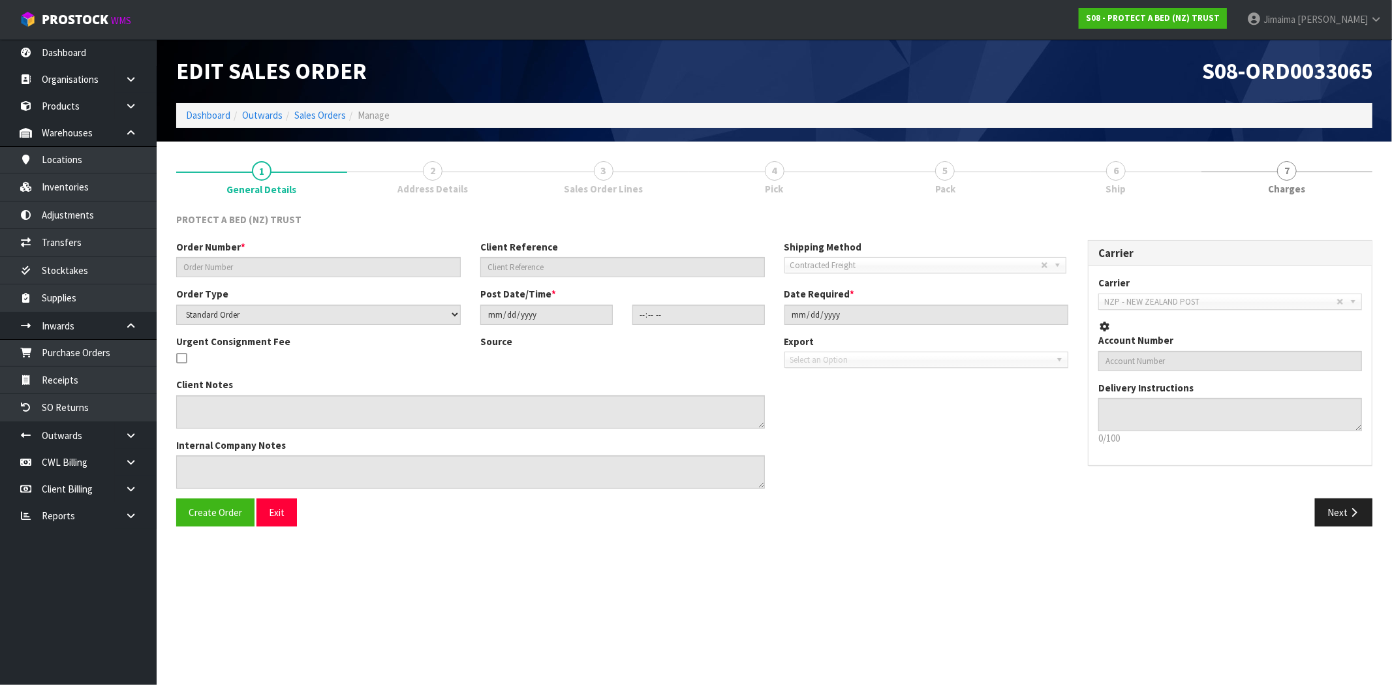
type input "PO-2057"
type input "PLEASE PRIORITISE, -5% WHOLE ORDER"
select select "number:0"
type input "2025-08-19"
type input "10:17:00.000"
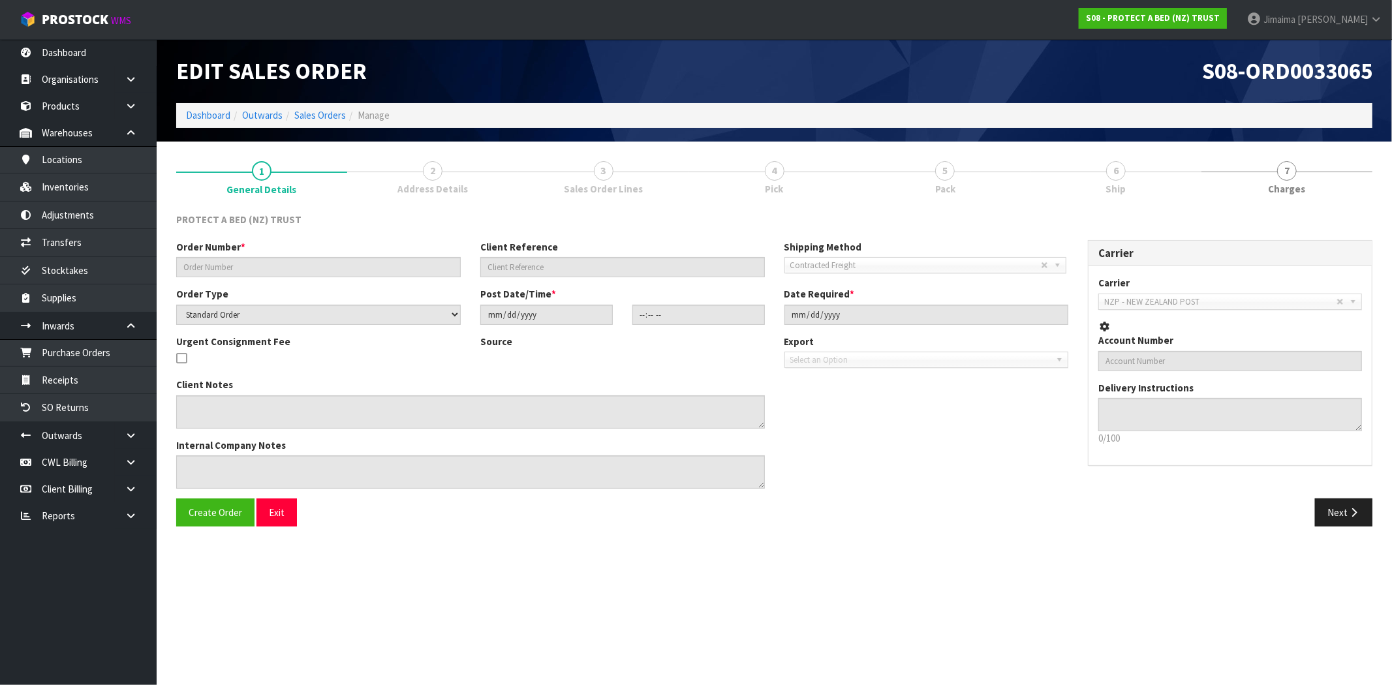
type input "2025-08-19"
type textarea "IF AT ALL POSSIBLE CAN WE PLEASE GET THIS STOCK BY THE END OF THE WEEK UNDER AN…"
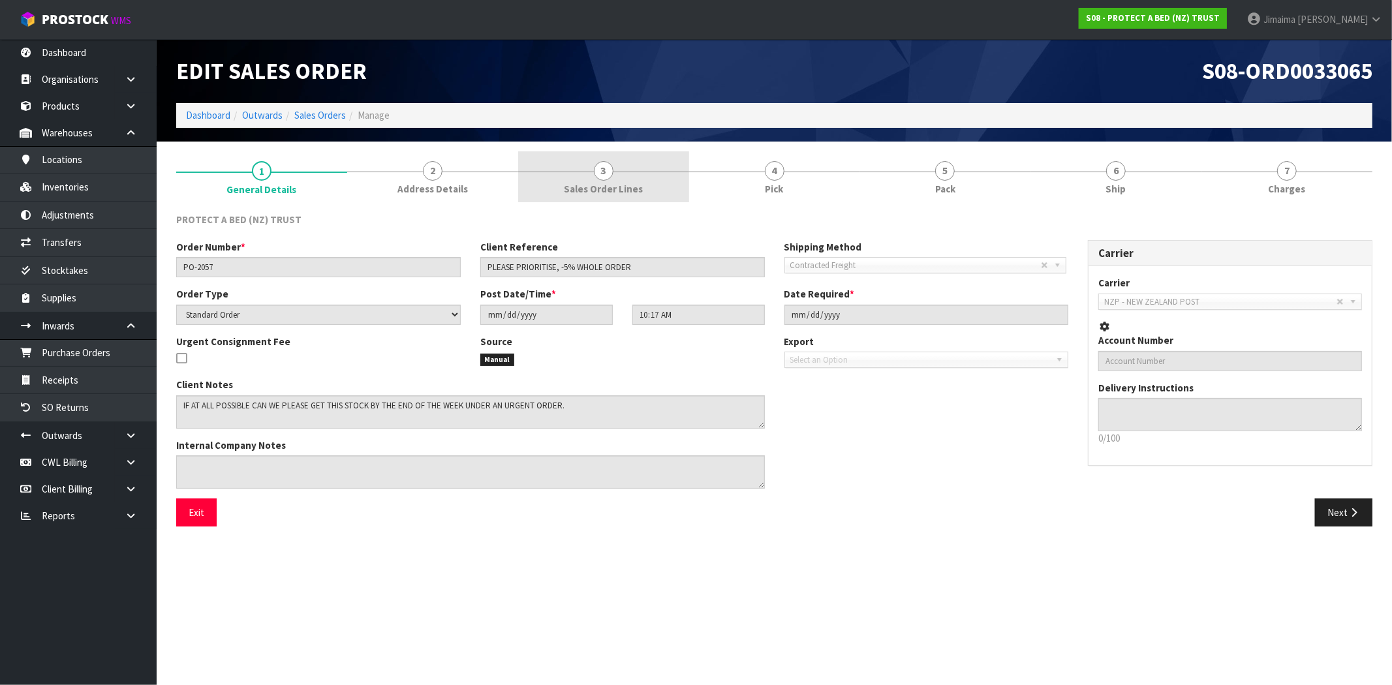
click at [624, 198] on link "3 Sales Order Lines" at bounding box center [603, 177] width 171 height 52
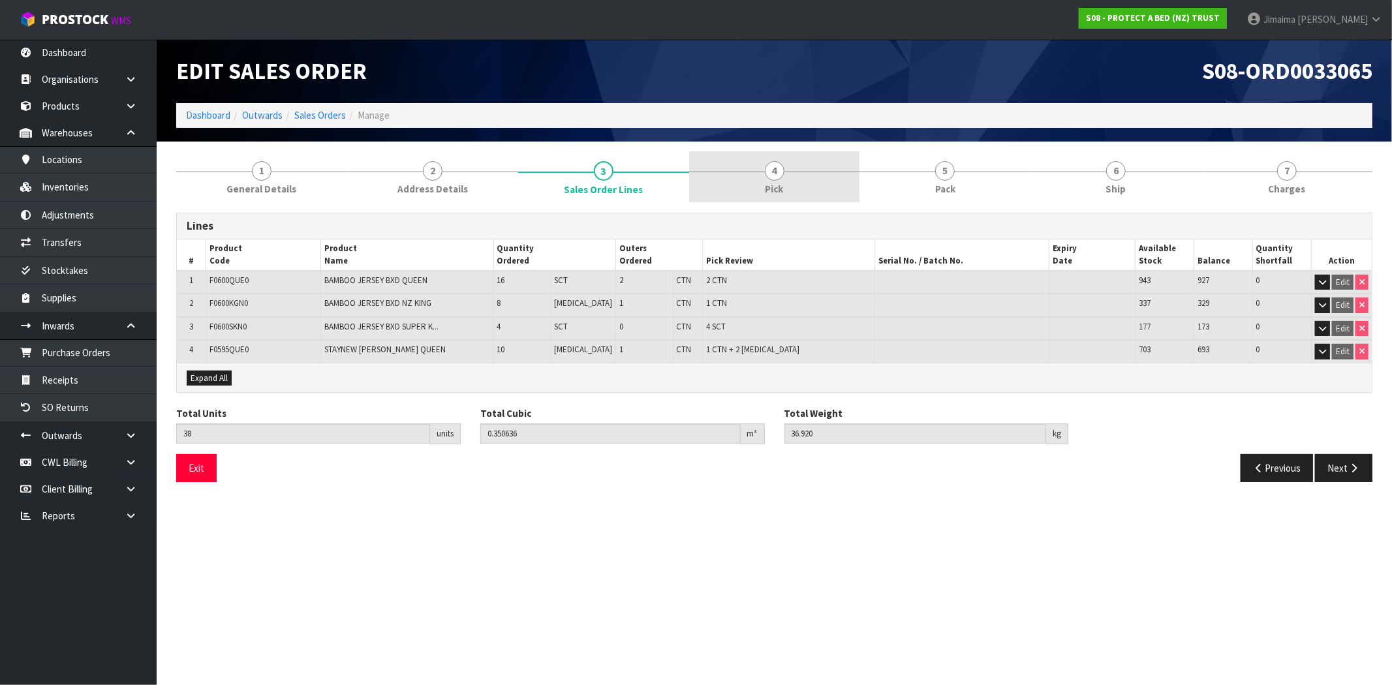
drag, startPoint x: 756, startPoint y: 195, endPoint x: 846, endPoint y: 194, distance: 90.1
click at [756, 194] on link "4 Pick" at bounding box center [774, 177] width 171 height 52
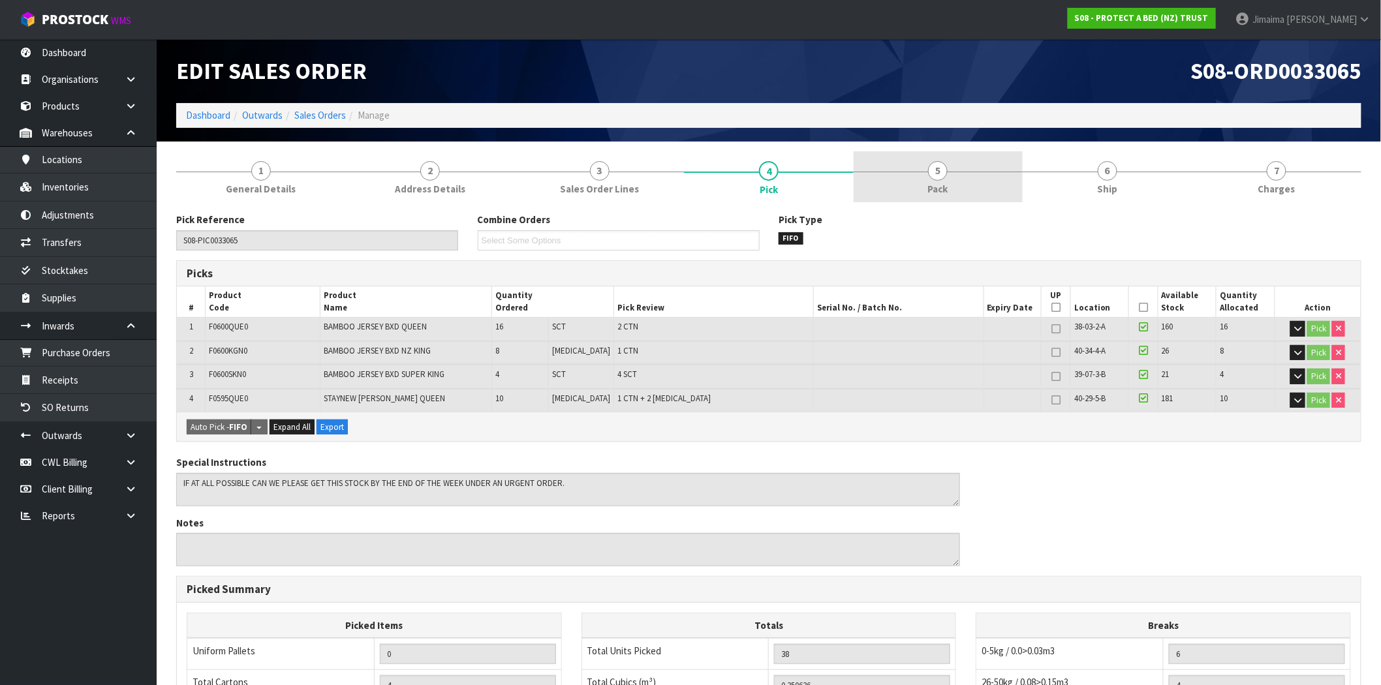
drag, startPoint x: 916, startPoint y: 191, endPoint x: 973, endPoint y: 193, distance: 56.8
click at [917, 191] on link "5 Pack" at bounding box center [938, 177] width 169 height 52
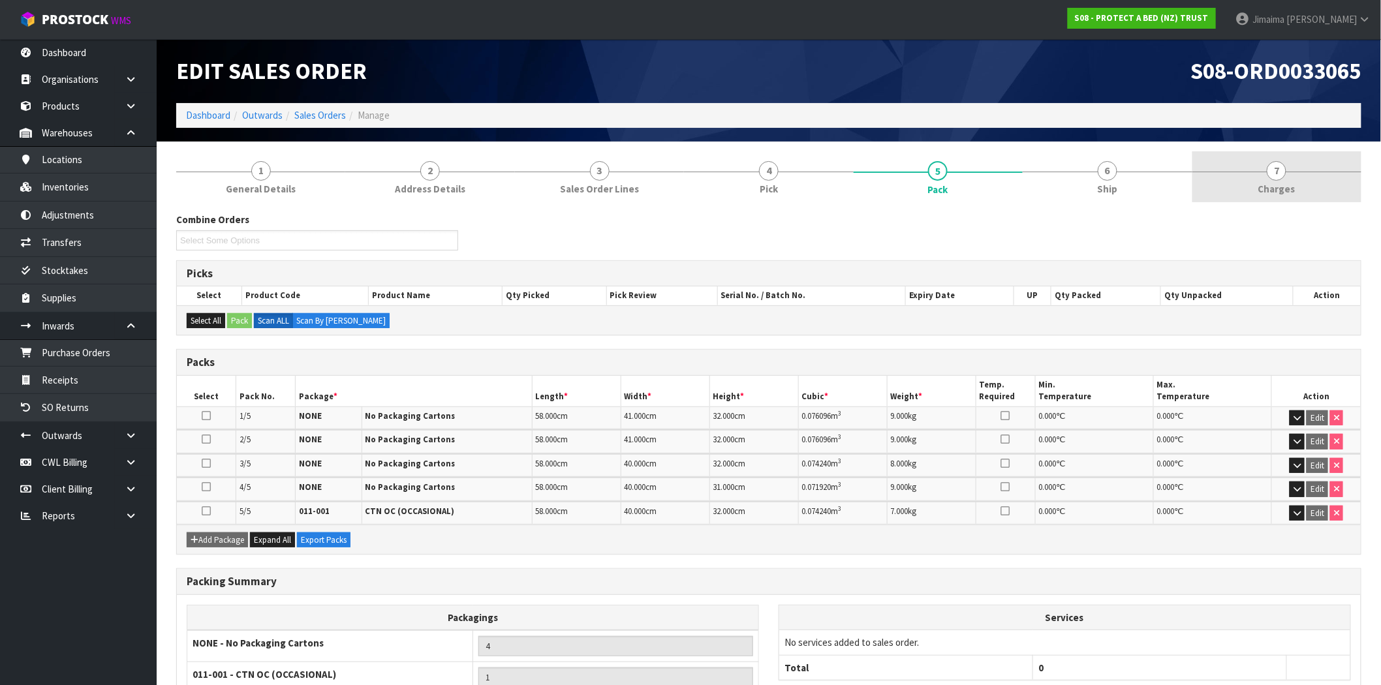
click at [1301, 180] on link "7 Charges" at bounding box center [1277, 177] width 169 height 52
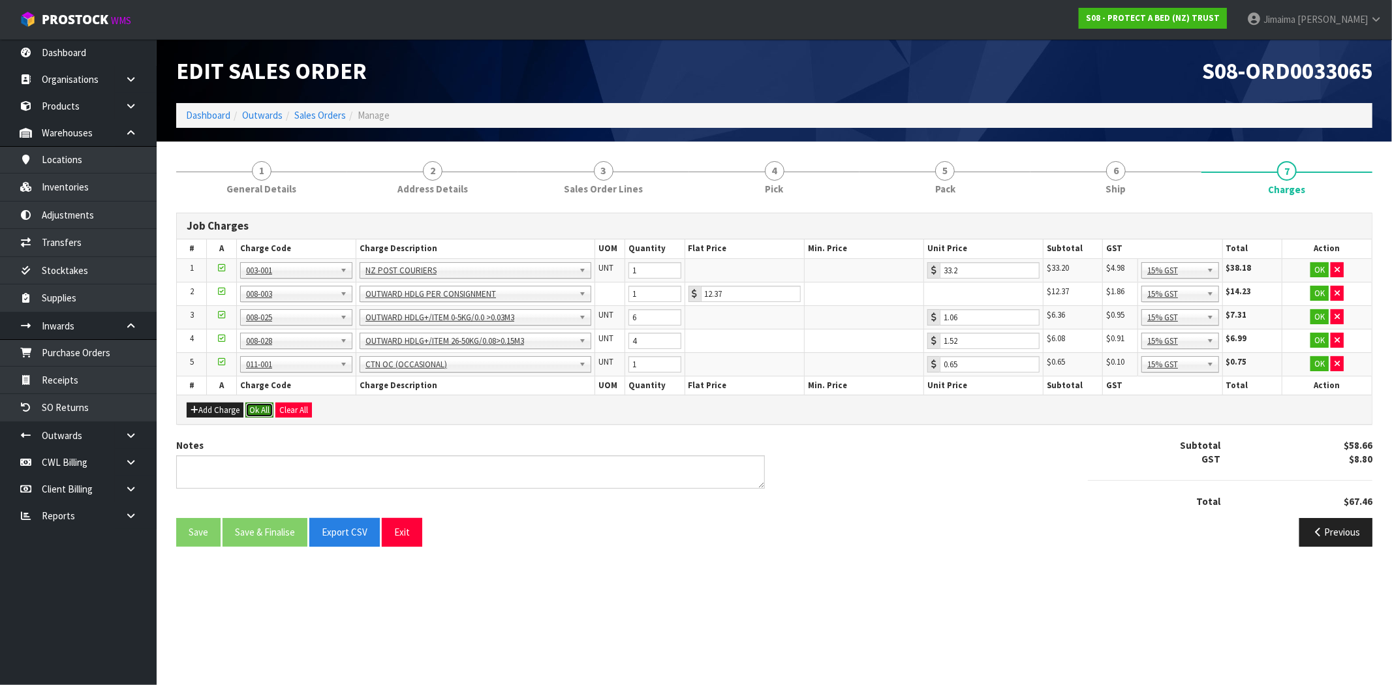
drag, startPoint x: 250, startPoint y: 410, endPoint x: 263, endPoint y: 442, distance: 34.5
click at [252, 413] on button "Ok All" at bounding box center [259, 411] width 28 height 16
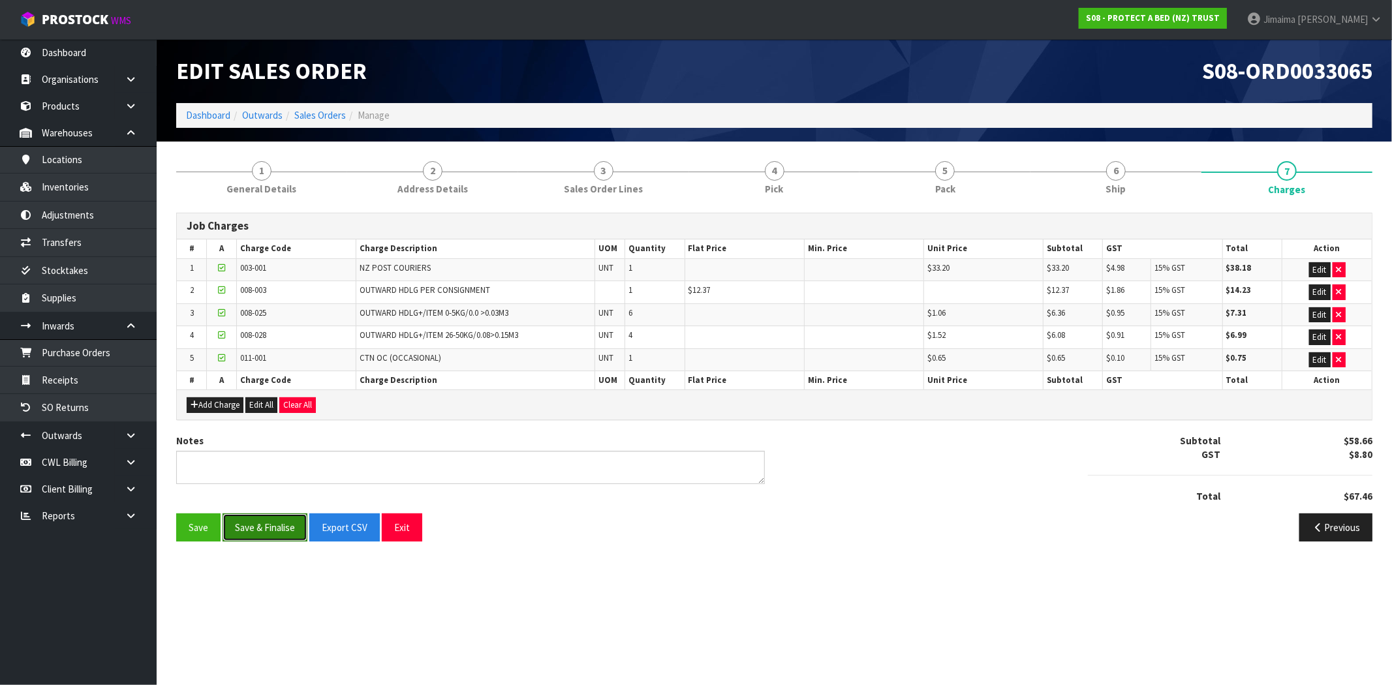
click at [259, 532] on button "Save & Finalise" at bounding box center [265, 528] width 85 height 28
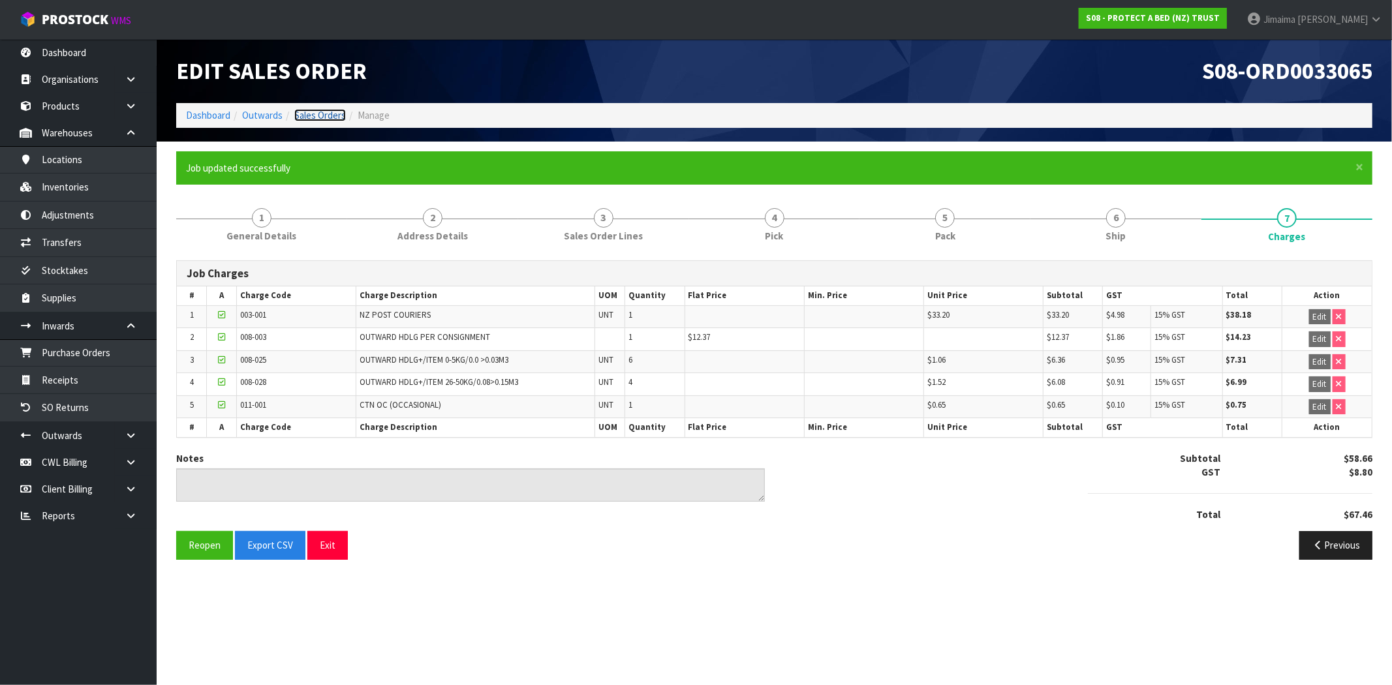
click at [322, 116] on link "Sales Orders" at bounding box center [320, 115] width 52 height 12
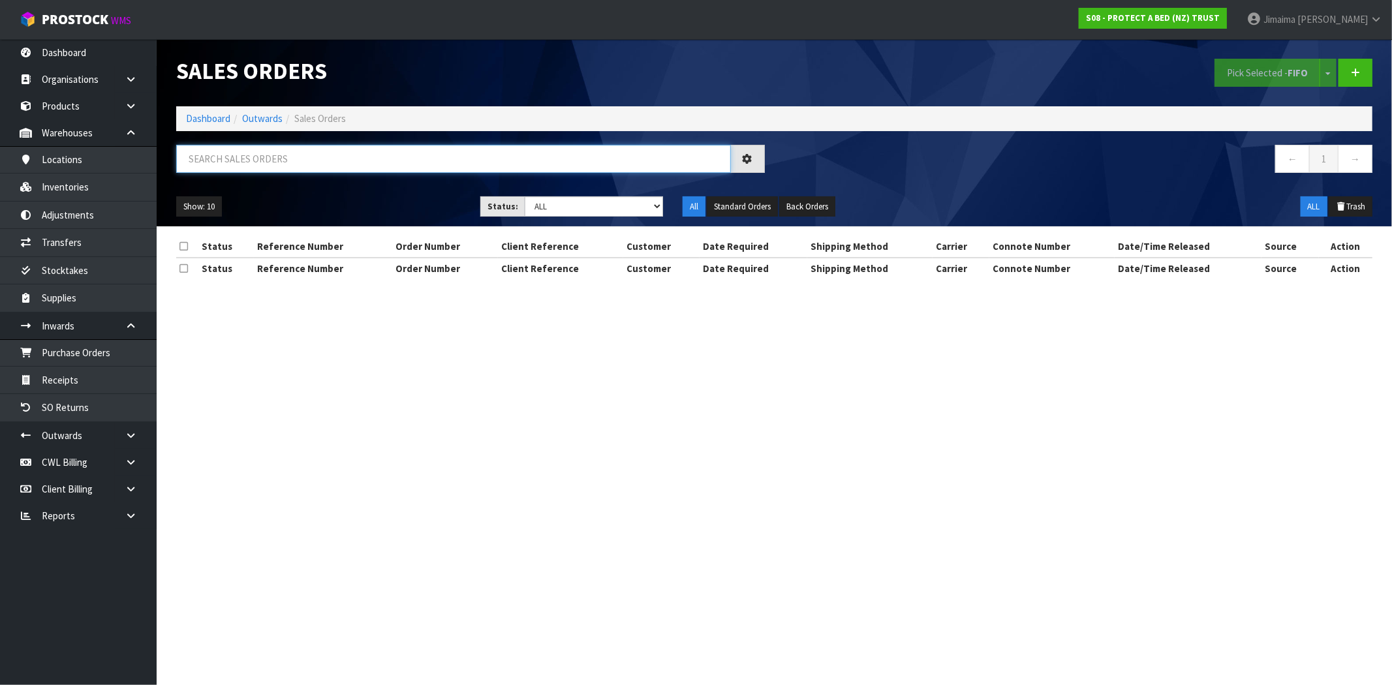
click at [255, 161] on input "text" at bounding box center [453, 159] width 555 height 28
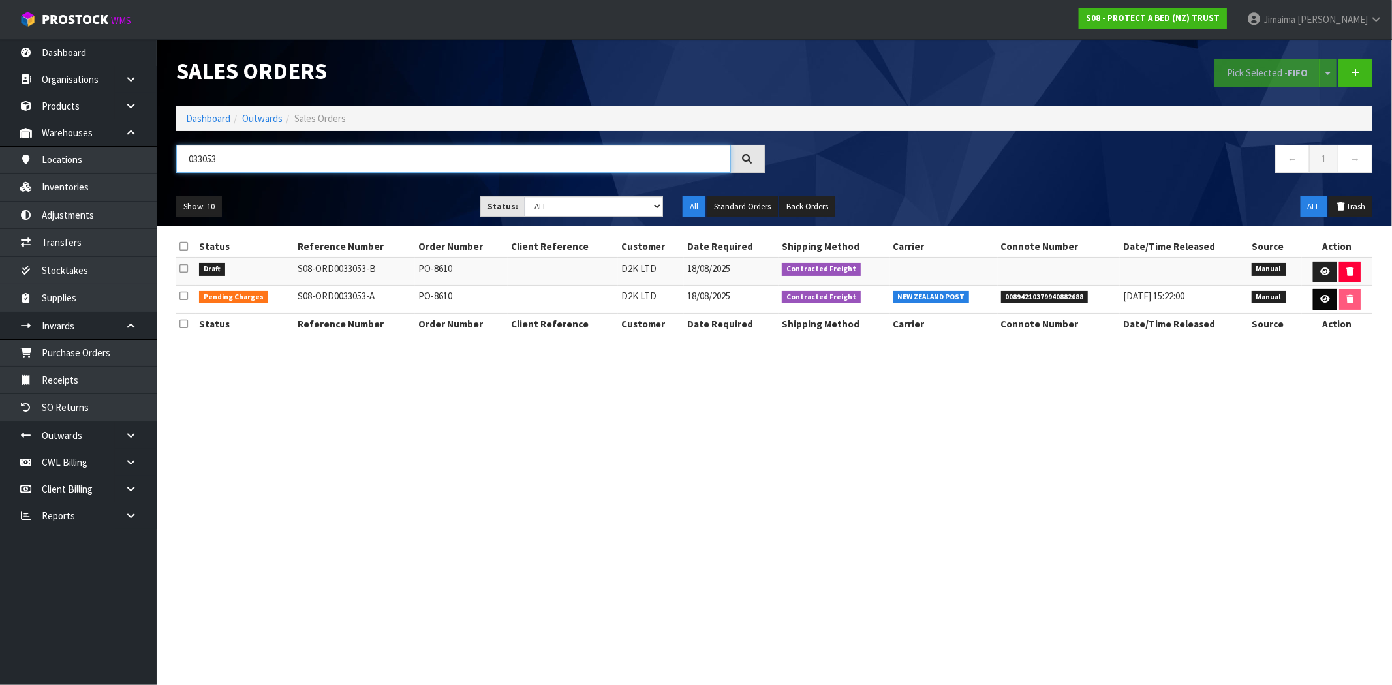
type input "033053"
click at [1317, 296] on link at bounding box center [1325, 299] width 24 height 21
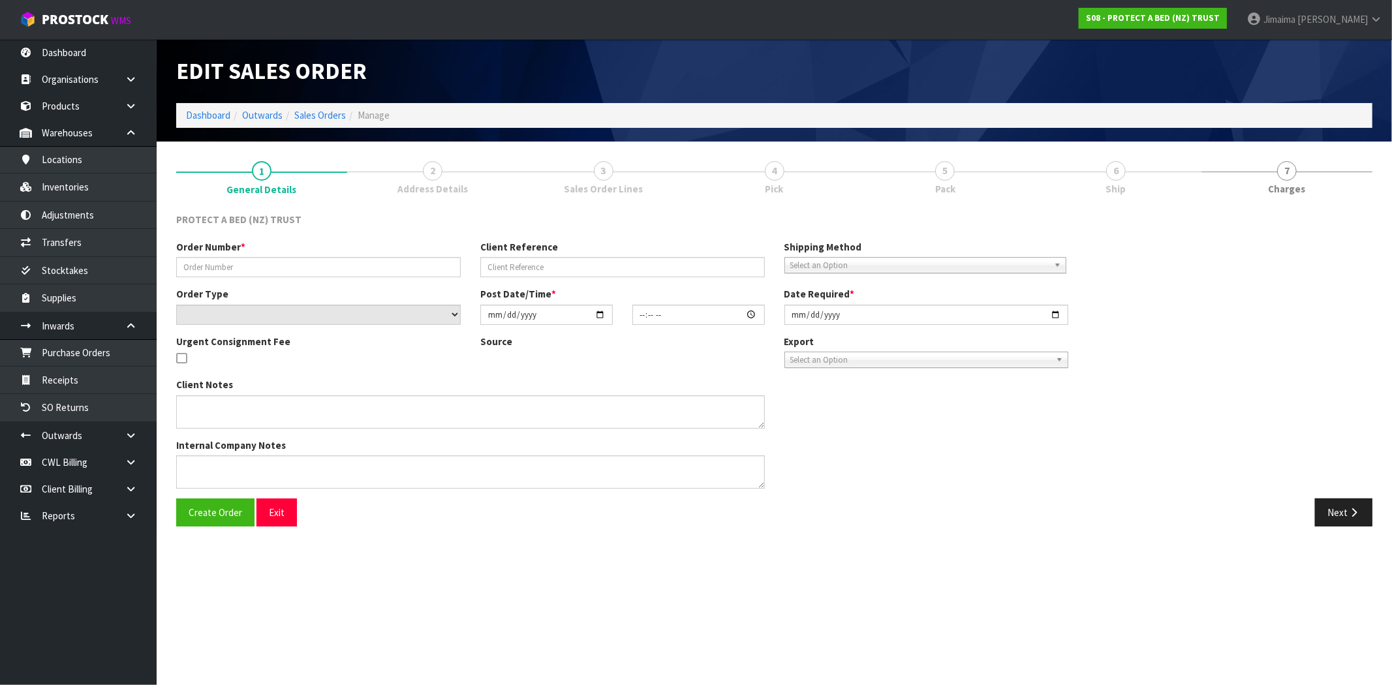
type input "PO-8610"
select select "number:0"
type input "2025-08-18"
type input "11:01:00.000"
type input "2025-08-18"
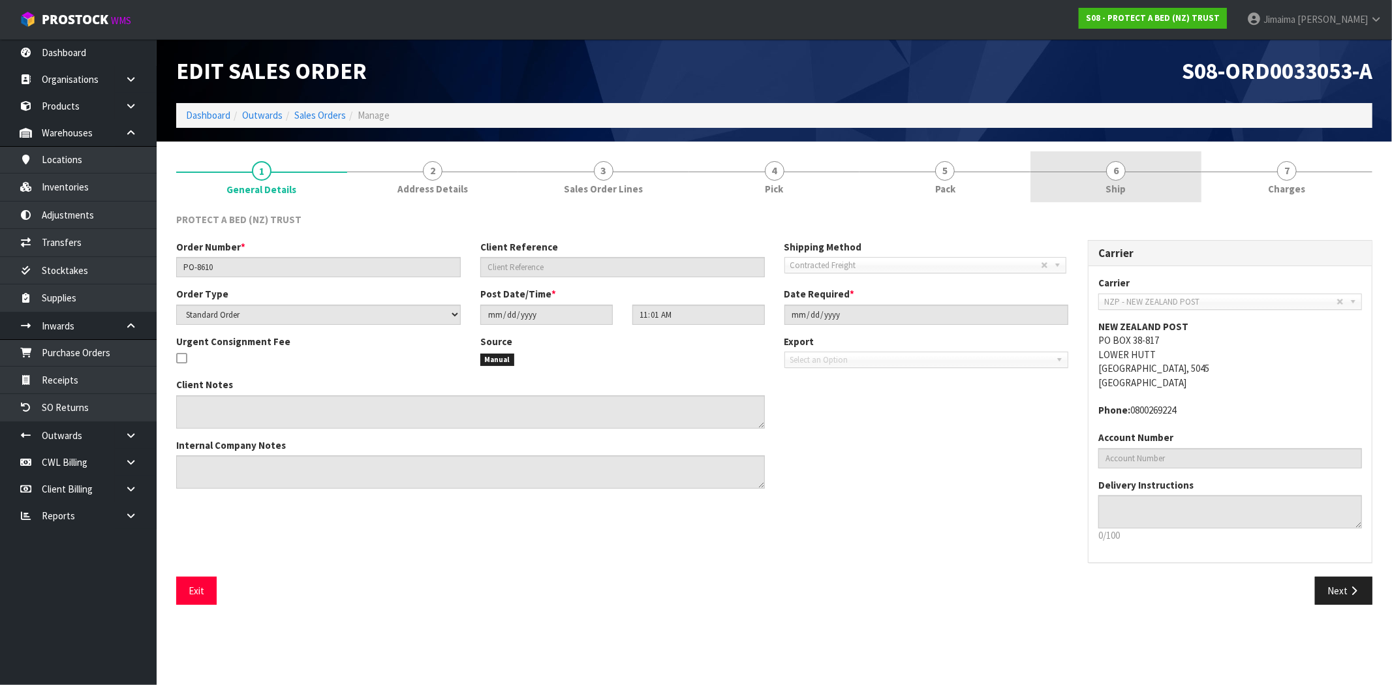
click at [1120, 191] on span "Ship" at bounding box center [1116, 189] width 20 height 14
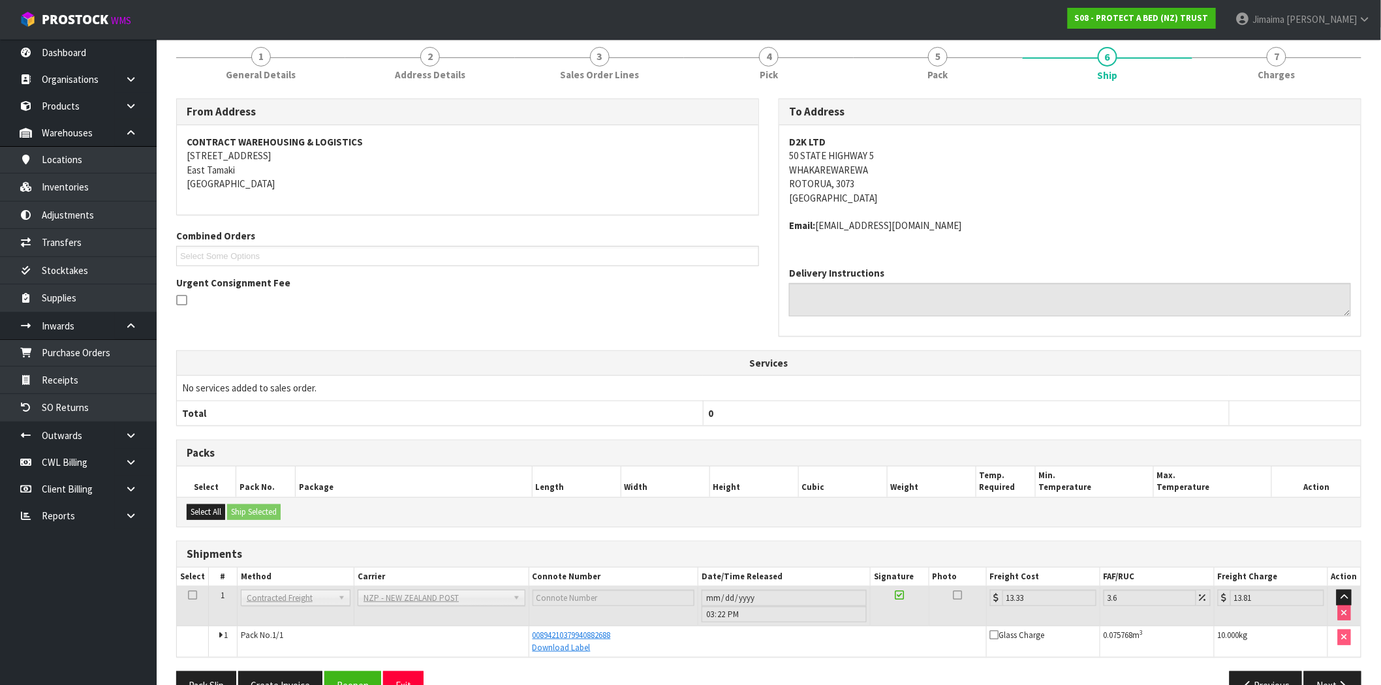
scroll to position [148, 0]
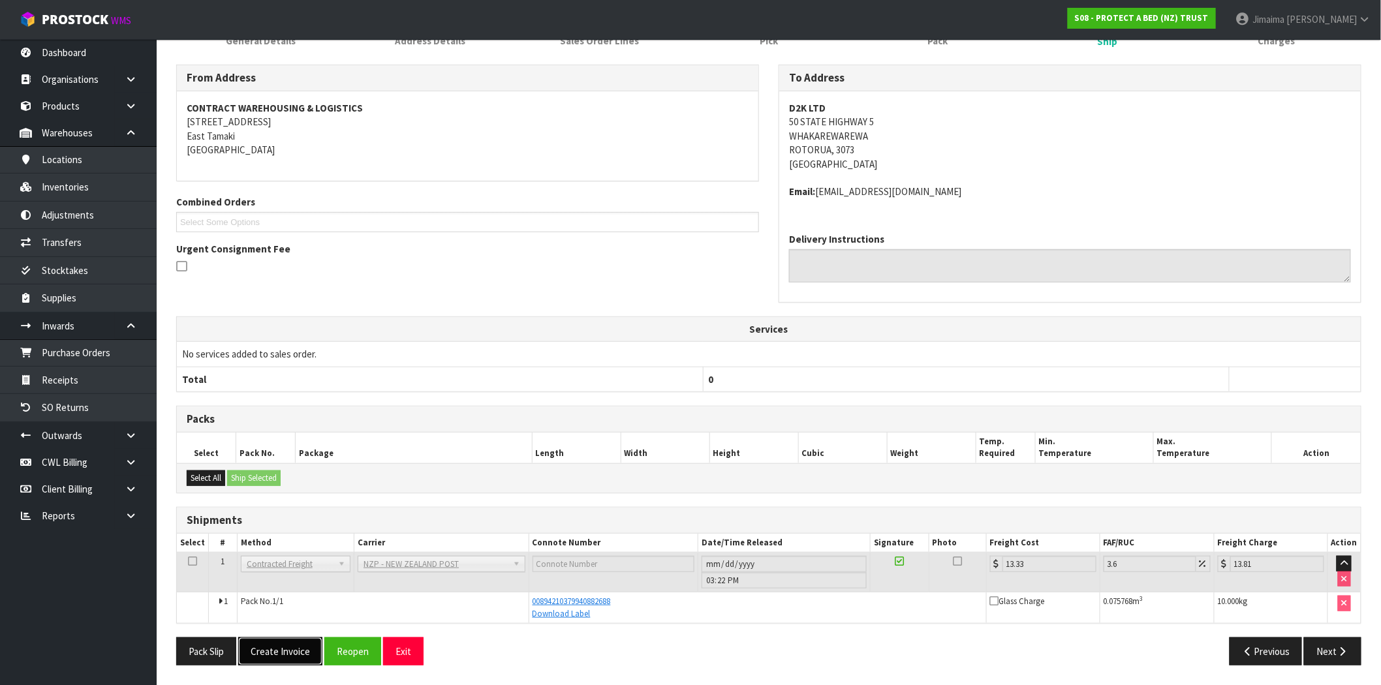
drag, startPoint x: 278, startPoint y: 649, endPoint x: 277, endPoint y: 635, distance: 14.4
click at [278, 649] on button "Create Invoice" at bounding box center [280, 652] width 84 height 28
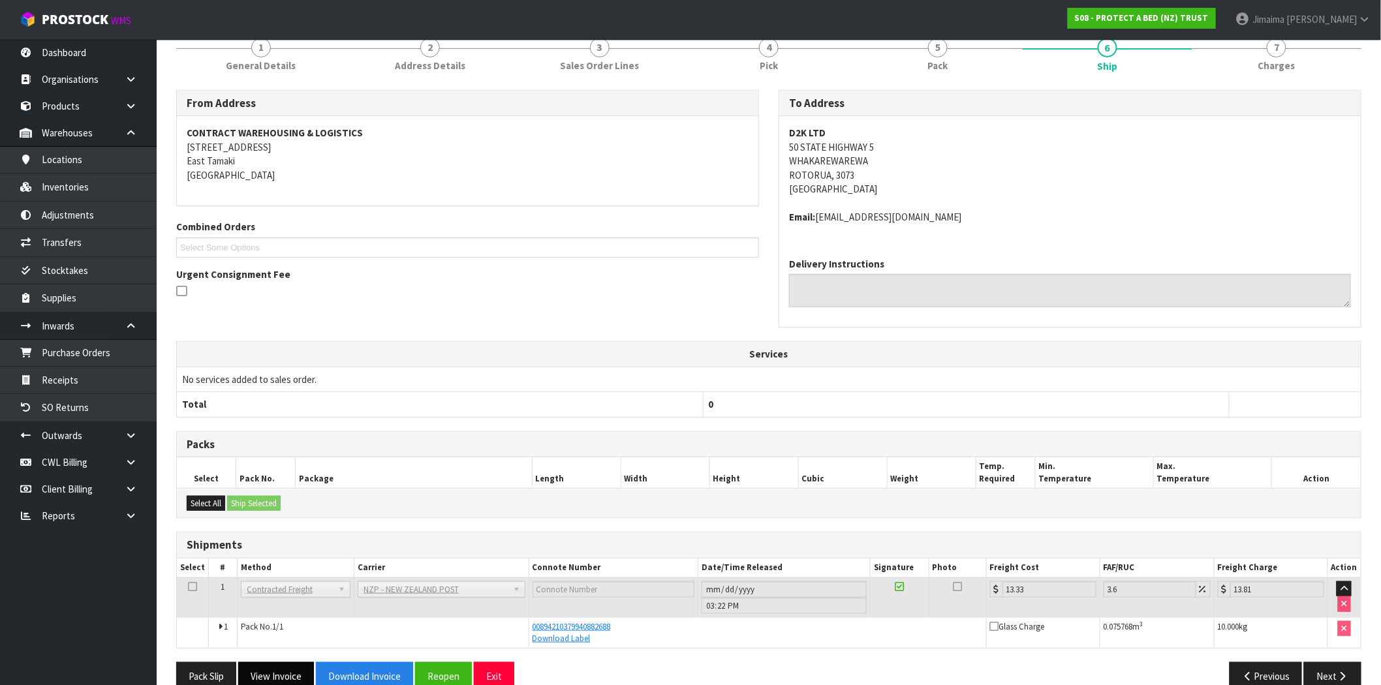
scroll to position [196, 0]
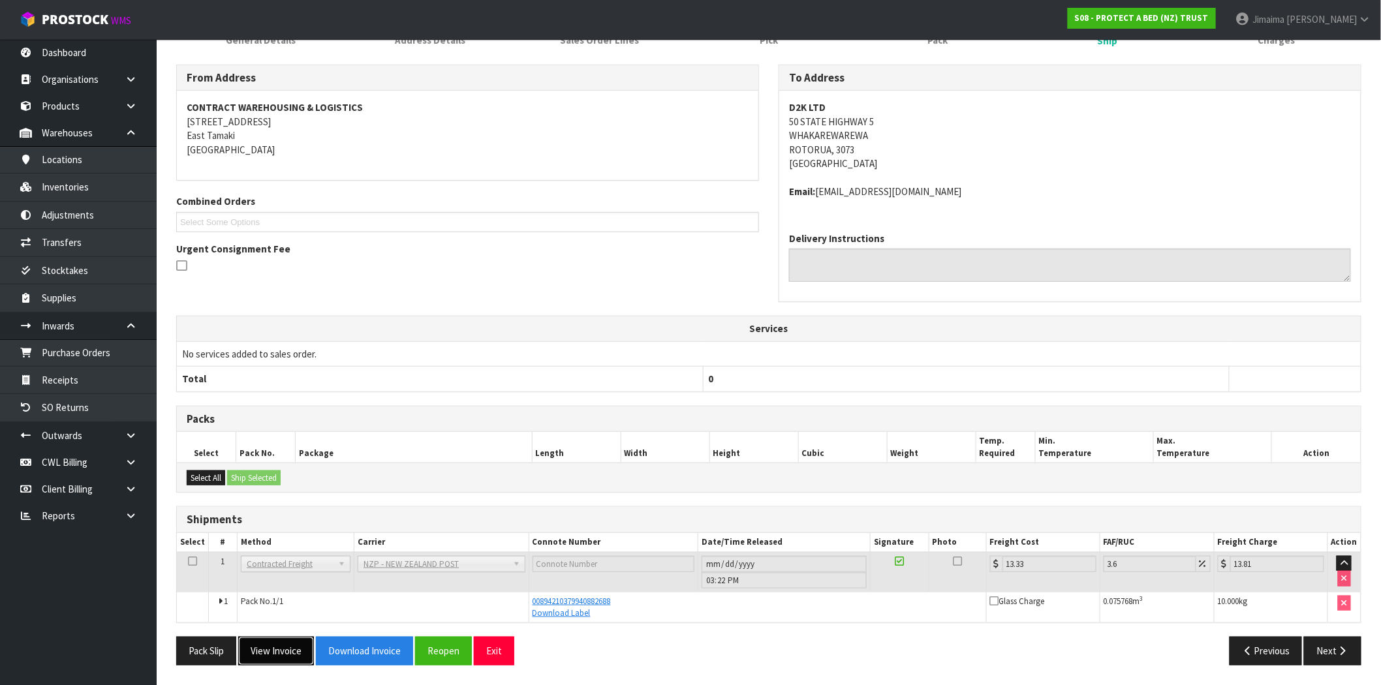
click at [292, 642] on button "View Invoice" at bounding box center [276, 651] width 76 height 28
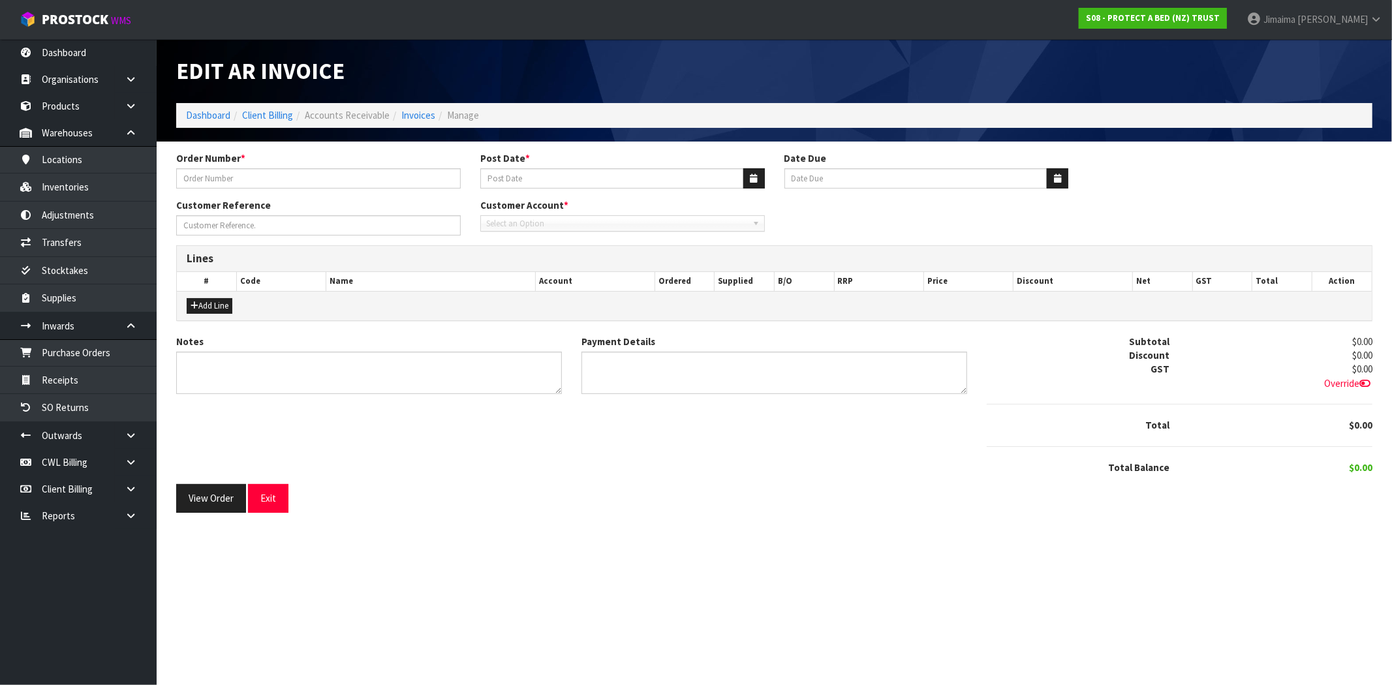
type input "PO-8610"
type input "[DATE]"
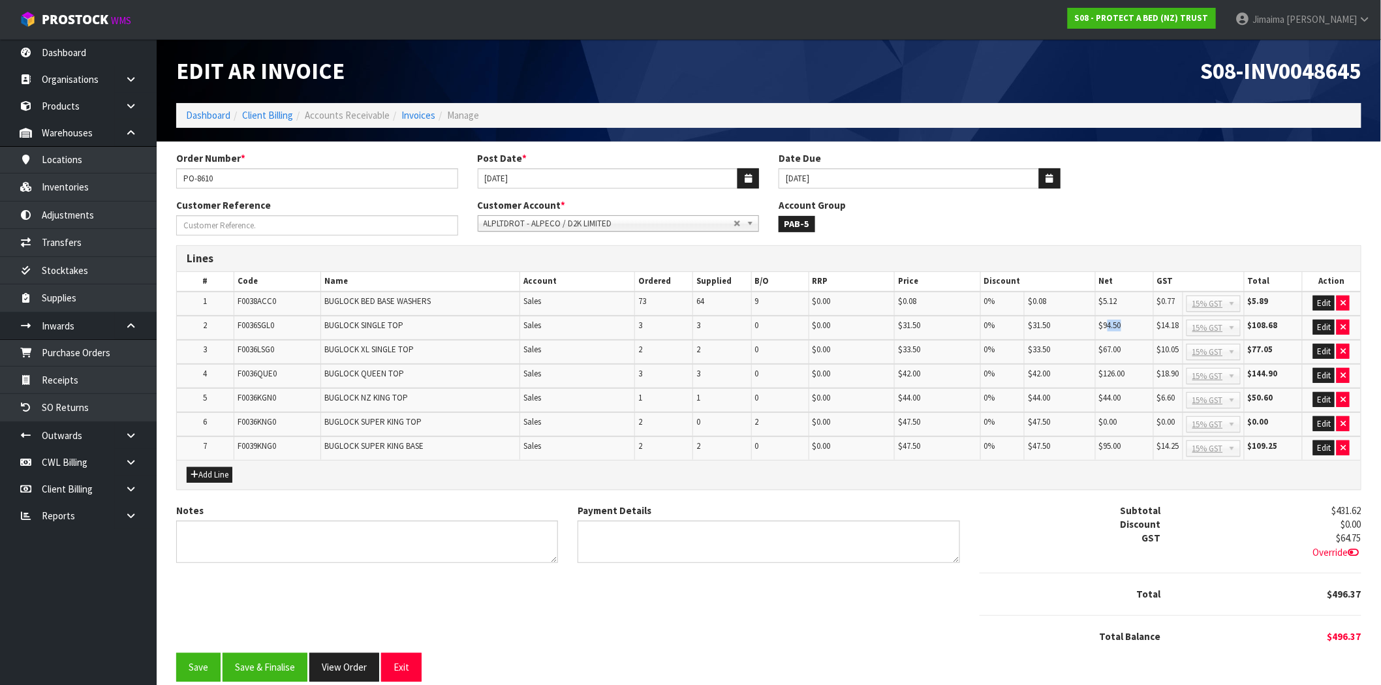
drag, startPoint x: 1130, startPoint y: 328, endPoint x: 1105, endPoint y: 327, distance: 24.8
click at [1105, 327] on td "$94.50" at bounding box center [1125, 328] width 58 height 24
drag, startPoint x: 1127, startPoint y: 349, endPoint x: 1090, endPoint y: 350, distance: 36.6
click at [1090, 350] on tr "3 F0036LSG0 BUGLOCK XL SINGLE TOP Sales 2 2 0 $0.00 $33.50 0% $33.50 $67.00 $10…" at bounding box center [769, 352] width 1184 height 24
drag, startPoint x: 1118, startPoint y: 375, endPoint x: 1145, endPoint y: 366, distance: 28.1
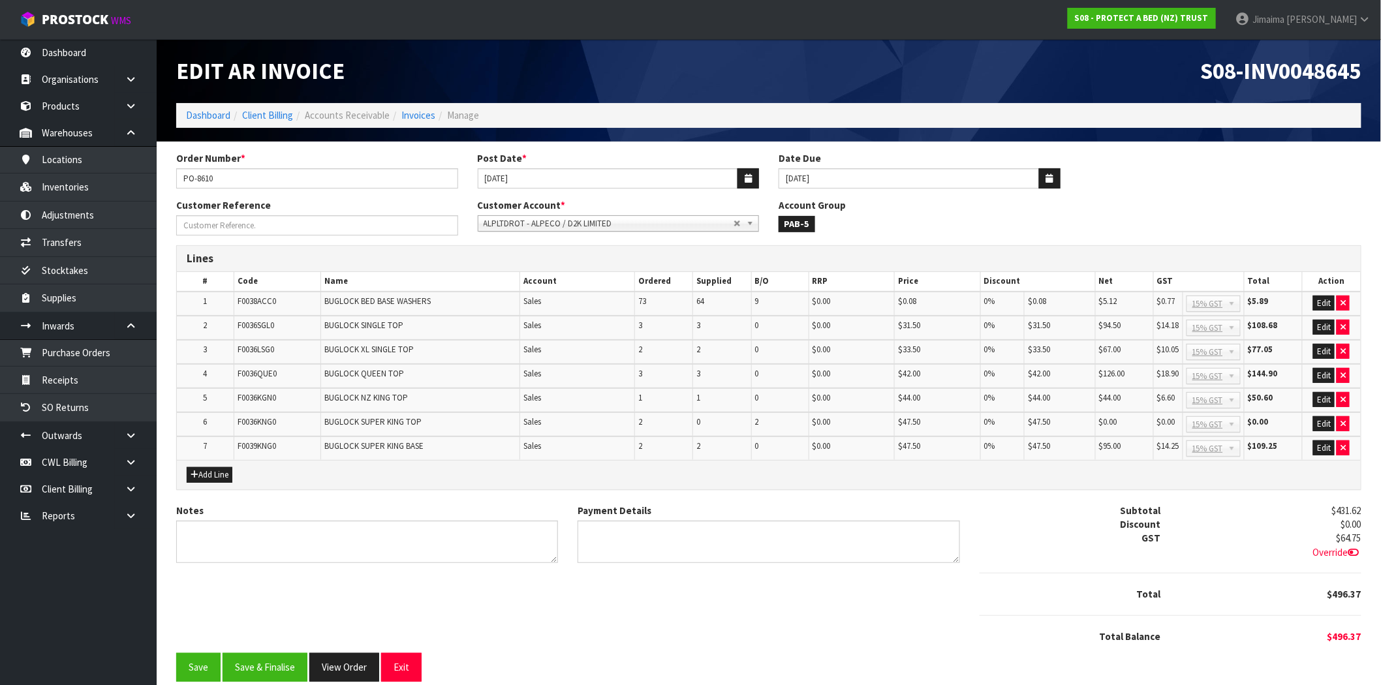
click at [1119, 373] on span "$126.00" at bounding box center [1112, 373] width 26 height 11
drag, startPoint x: 1132, startPoint y: 367, endPoint x: 1128, endPoint y: 386, distance: 19.3
click at [1120, 367] on td "$126.00" at bounding box center [1125, 376] width 58 height 24
drag, startPoint x: 1128, startPoint y: 399, endPoint x: 1093, endPoint y: 401, distance: 35.3
click at [1093, 401] on tr "5 F0036KGN0 BUGLOCK NZ KING TOP Sales 1 1 0 $0.00 $44.00 0% $44.00 $44.00 $6.60…" at bounding box center [769, 400] width 1184 height 24
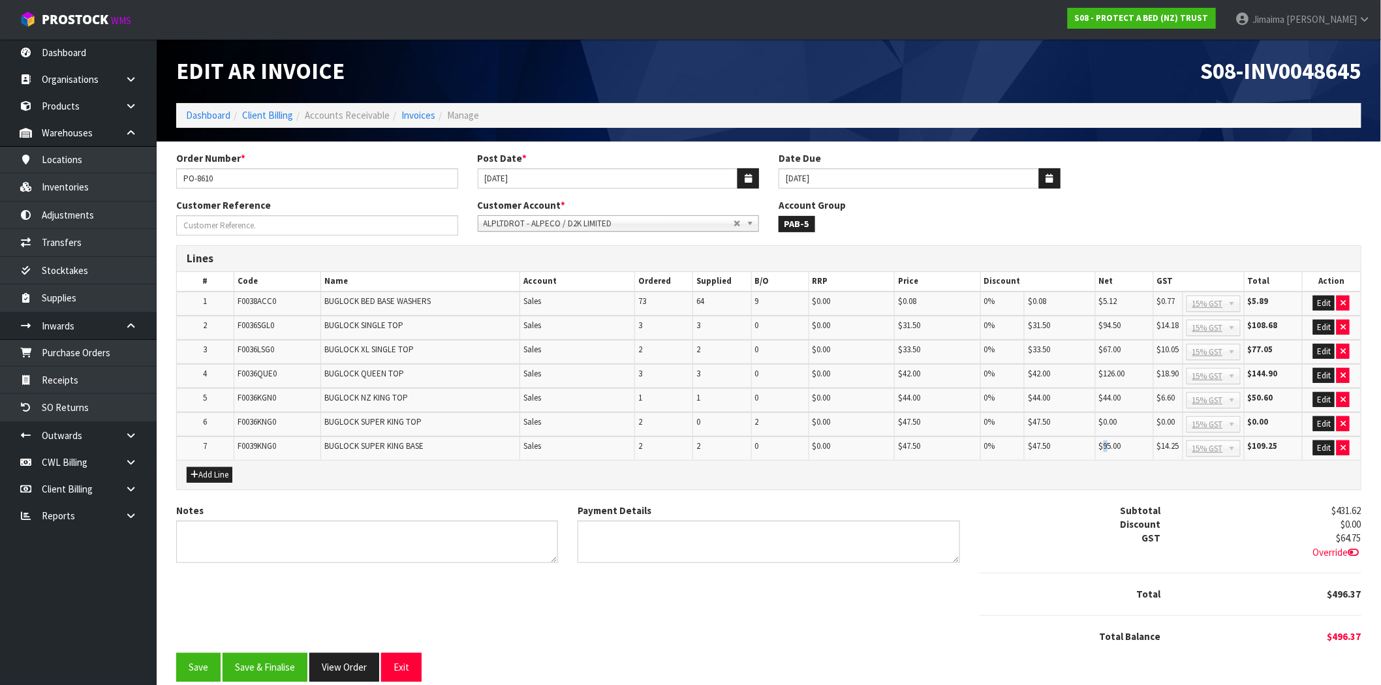
click at [1104, 437] on td "$95.00" at bounding box center [1125, 448] width 58 height 23
click at [1126, 430] on td "$0.00" at bounding box center [1125, 425] width 58 height 24
click at [343, 664] on button "View Order" at bounding box center [344, 667] width 70 height 28
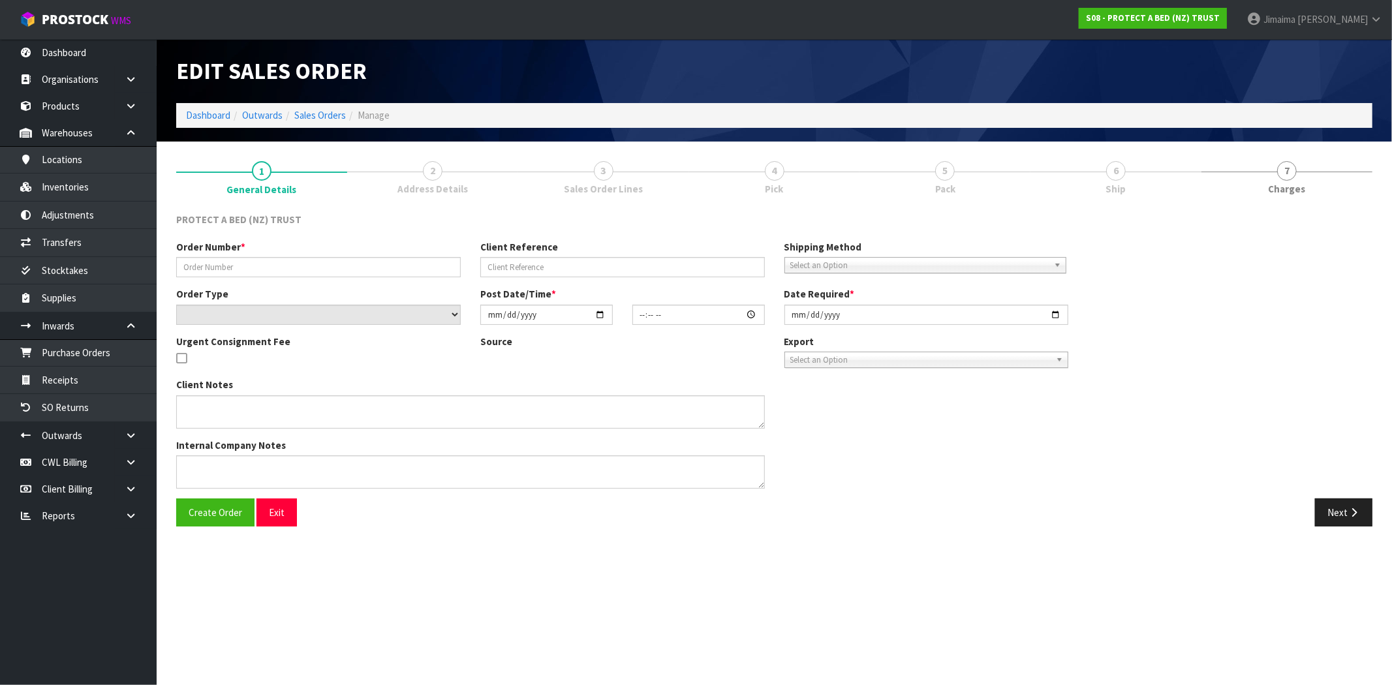
type input "PO-8610"
select select "number:0"
type input "2025-08-18"
type input "11:01:00.000"
type input "2025-08-18"
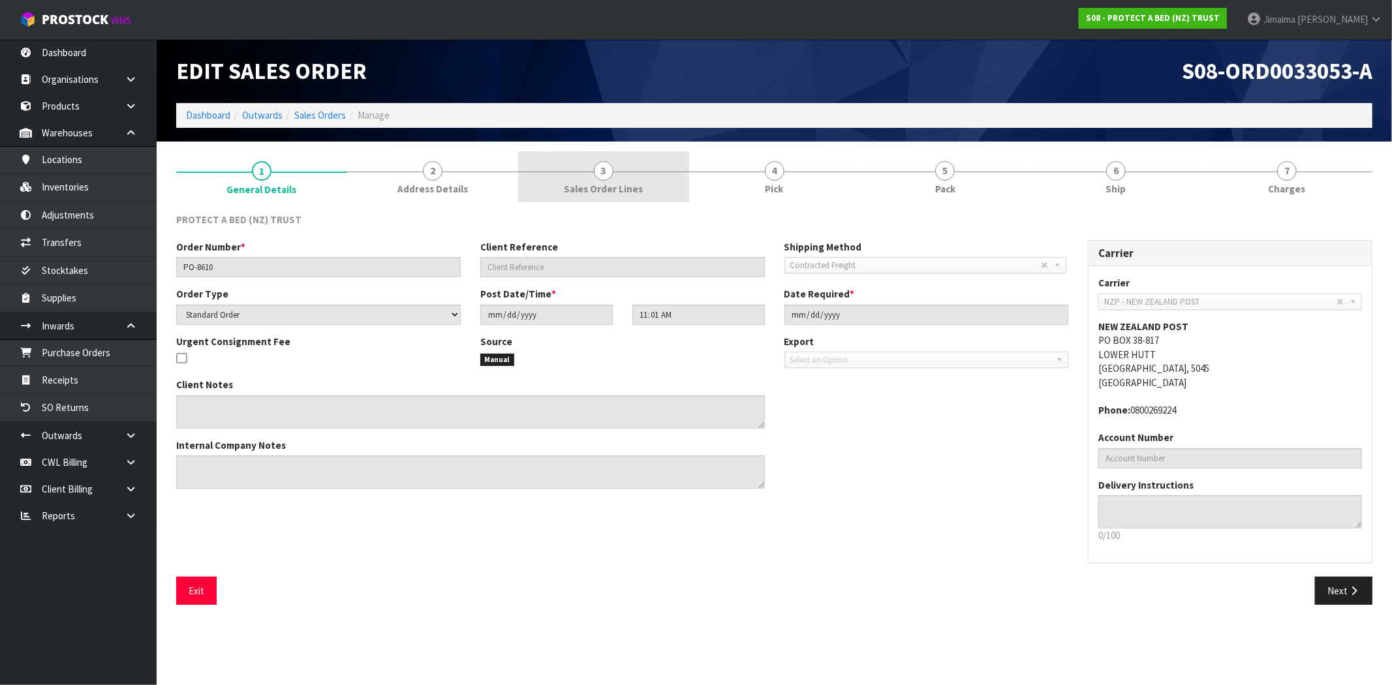
click at [557, 189] on link "3 Sales Order Lines" at bounding box center [603, 177] width 171 height 52
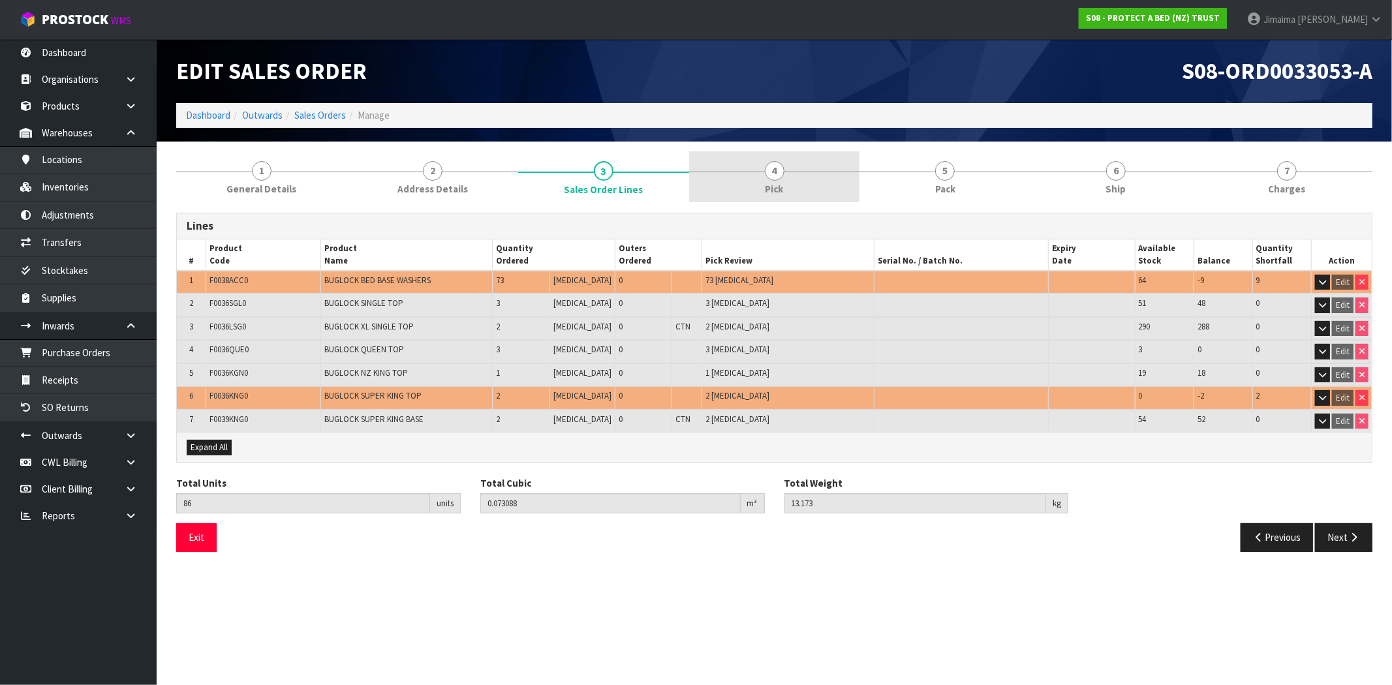
click at [773, 170] on span "4" at bounding box center [775, 171] width 20 height 20
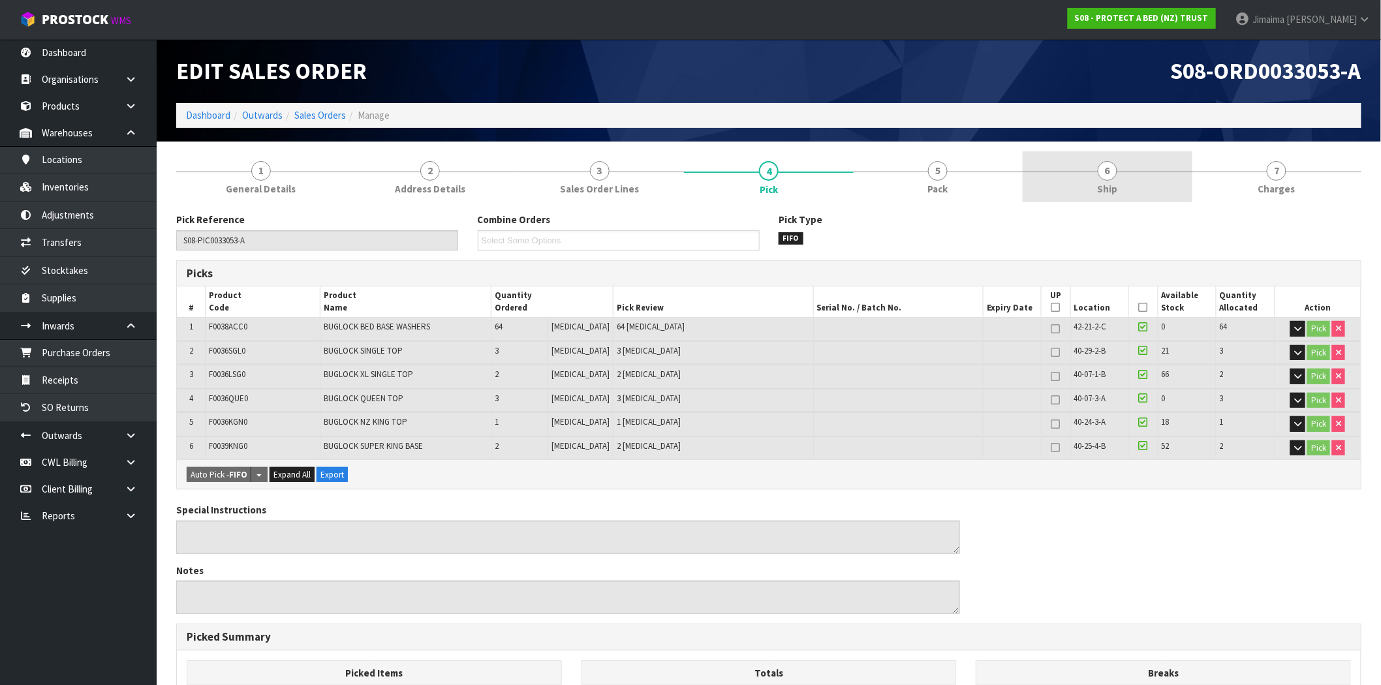
click at [1106, 188] on span "Ship" at bounding box center [1107, 189] width 20 height 14
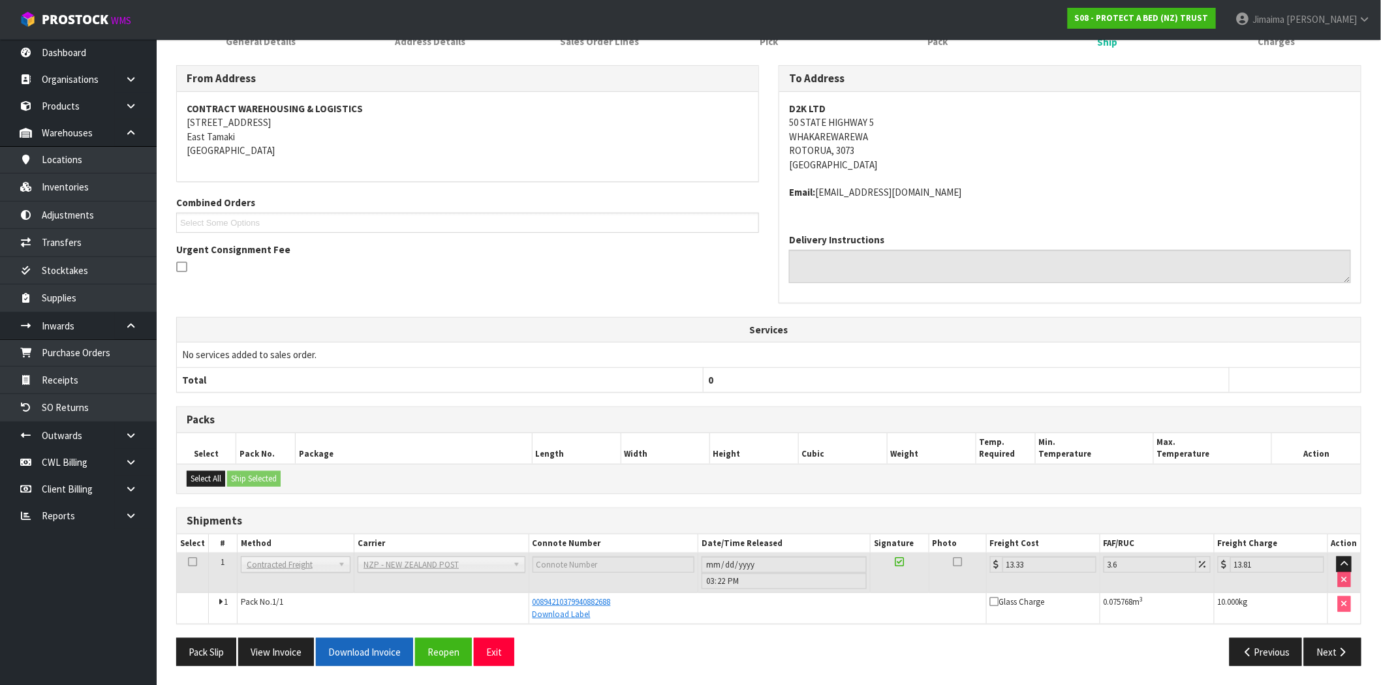
scroll to position [148, 0]
click at [445, 649] on button "Reopen" at bounding box center [443, 652] width 57 height 28
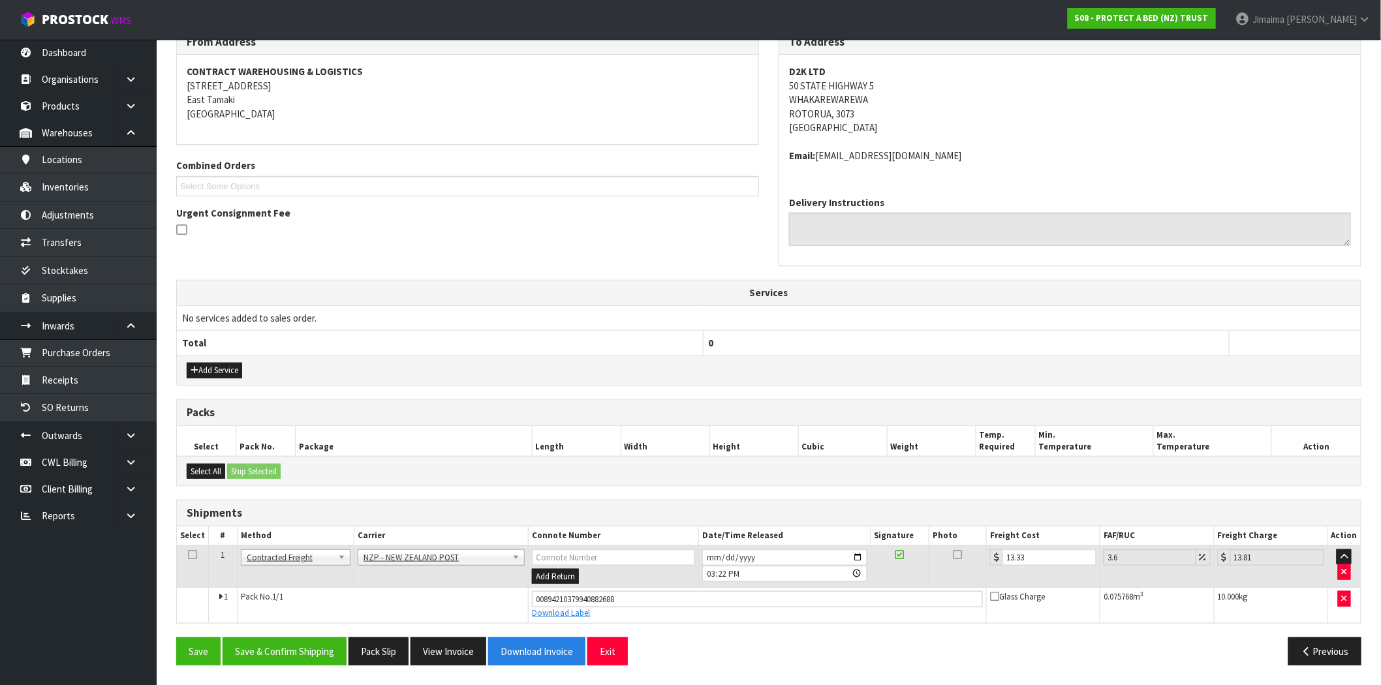
scroll to position [0, 0]
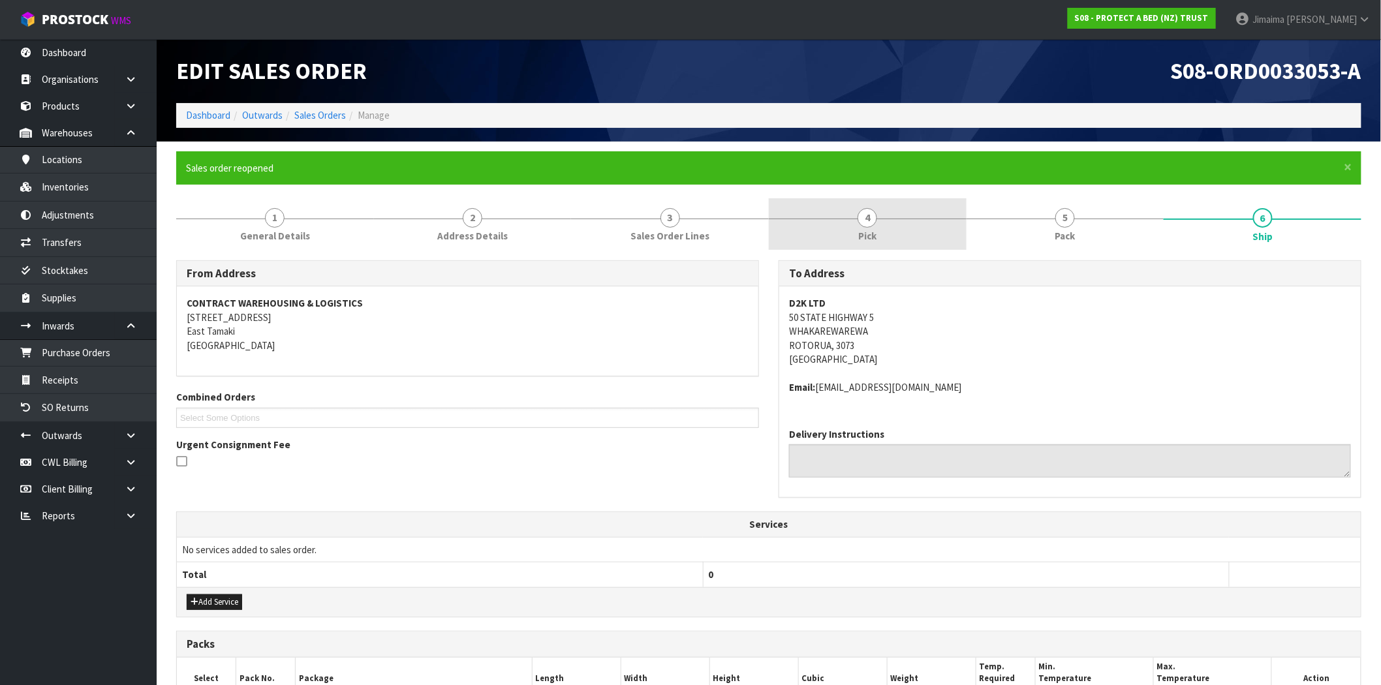
click at [888, 228] on link "4 Pick" at bounding box center [868, 224] width 198 height 52
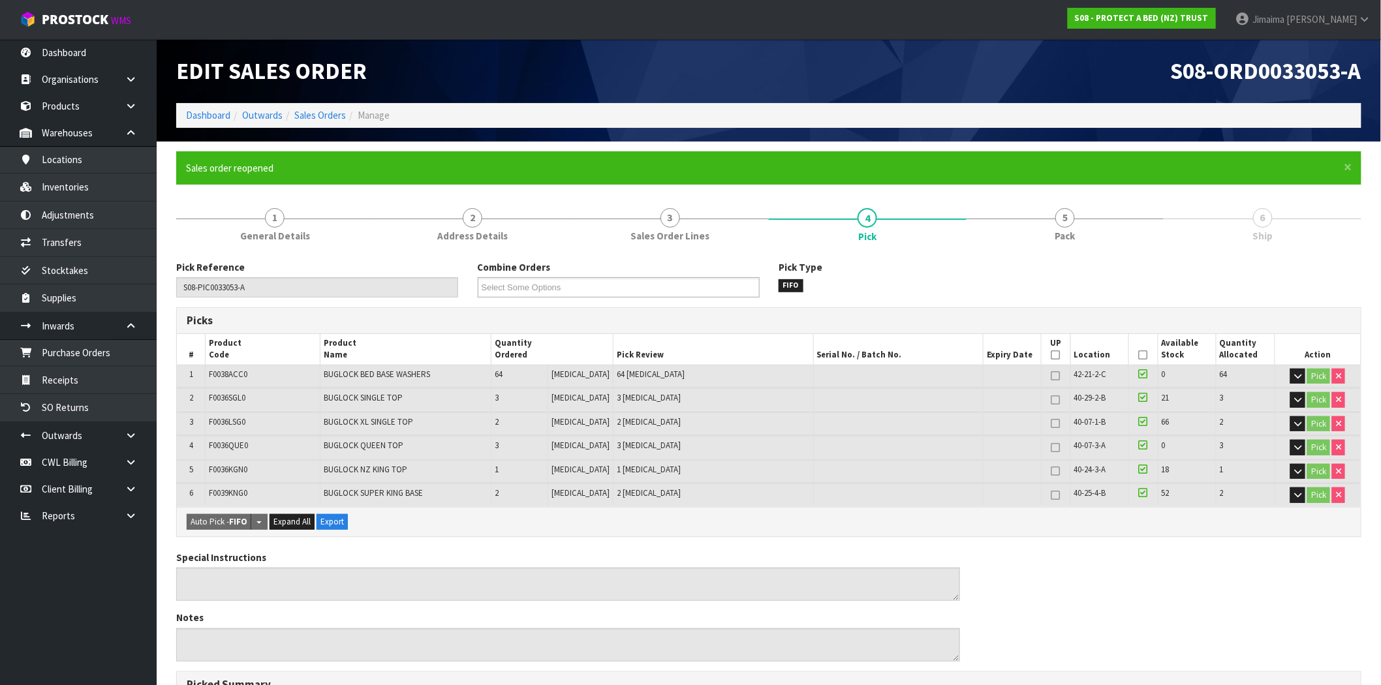
click at [431, 197] on form "× Close Sales order reopened 1 General Details 2 Address Details 3 Sales Order …" at bounding box center [768, 586] width 1185 height 871
drag, startPoint x: 413, startPoint y: 219, endPoint x: 318, endPoint y: 218, distance: 94.6
click at [411, 219] on link "2 Address Details" at bounding box center [473, 224] width 198 height 52
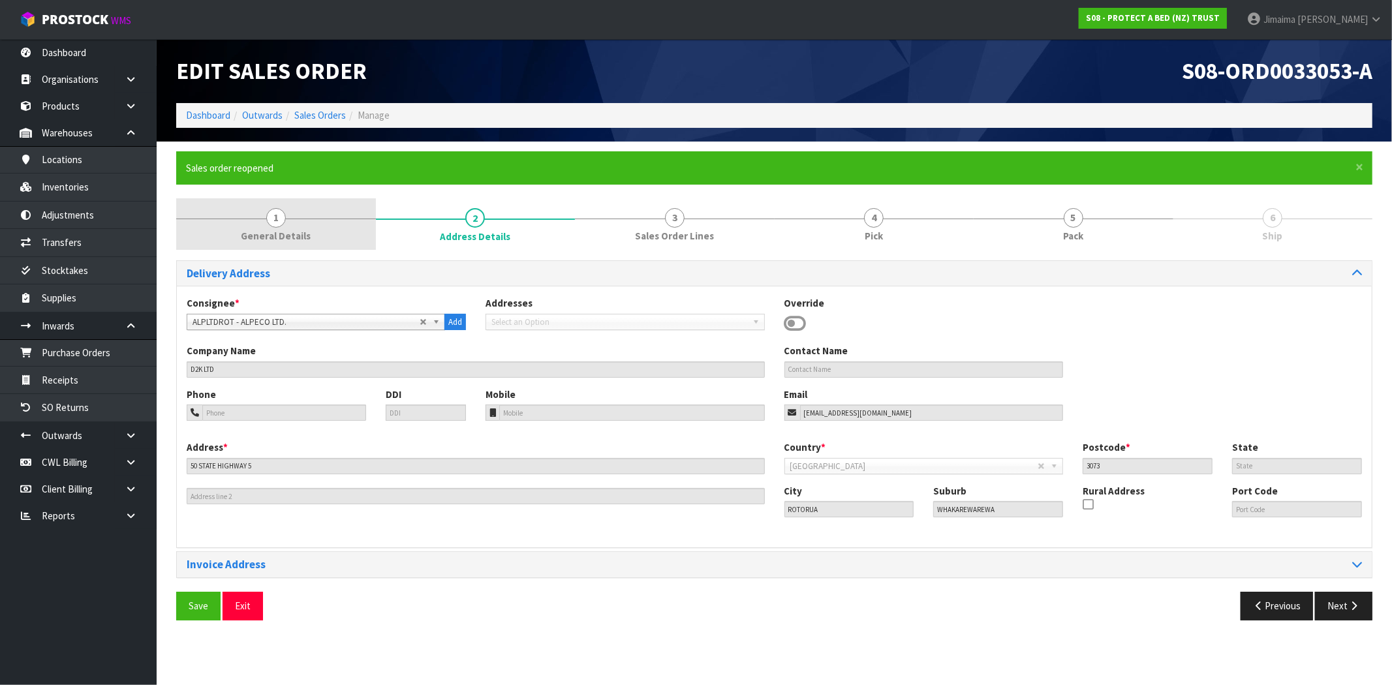
click at [318, 219] on div at bounding box center [276, 219] width 200 height 1
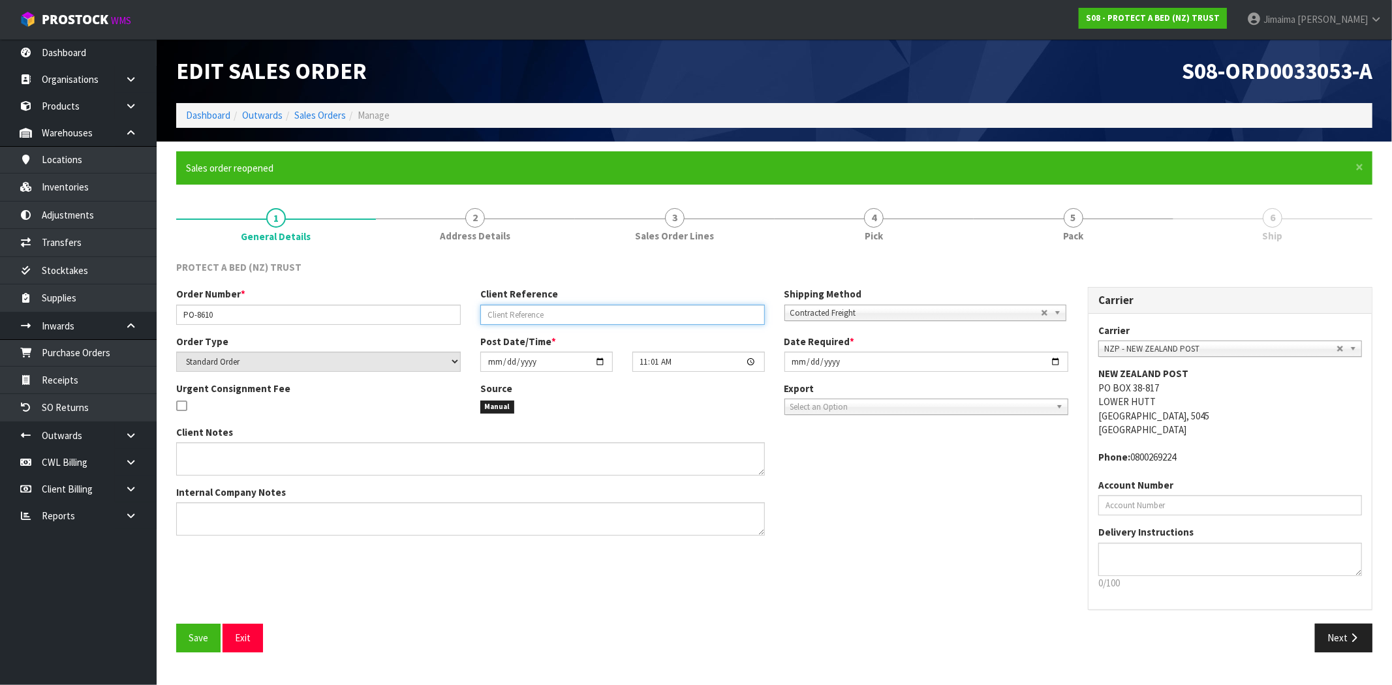
click at [540, 308] on input "text" at bounding box center [622, 315] width 285 height 20
type input "S"
type input "AMENDING ORDER"
click at [185, 645] on button "Save" at bounding box center [198, 638] width 44 height 28
click at [333, 113] on link "Sales Orders" at bounding box center [320, 115] width 52 height 12
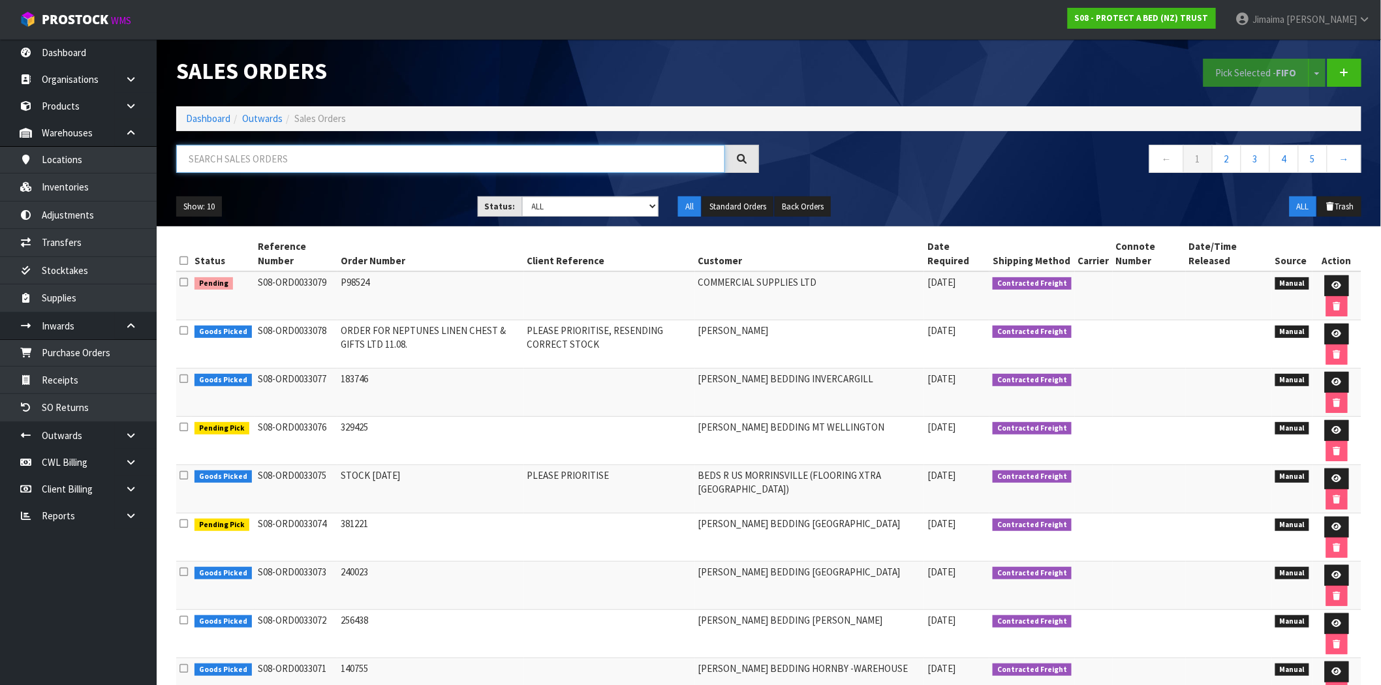
click at [303, 167] on input "text" at bounding box center [450, 159] width 549 height 28
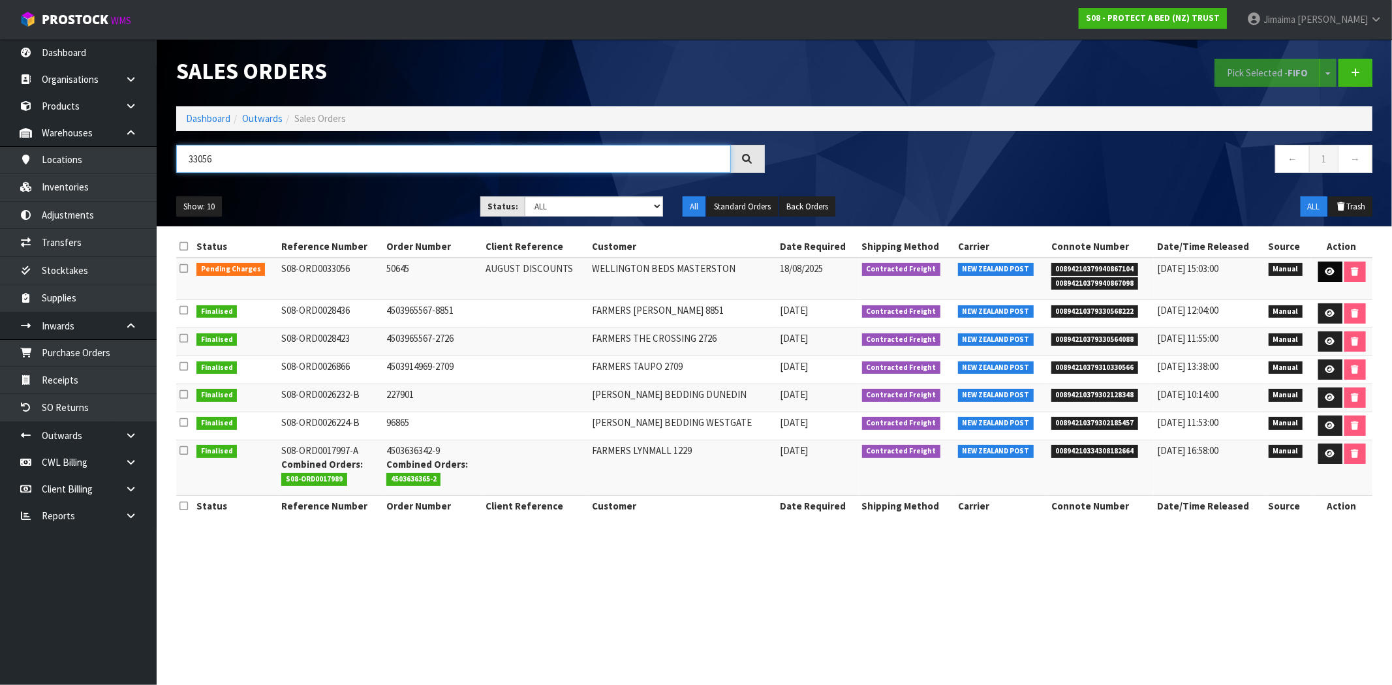
type input "33056"
click at [1332, 264] on link at bounding box center [1331, 272] width 24 height 21
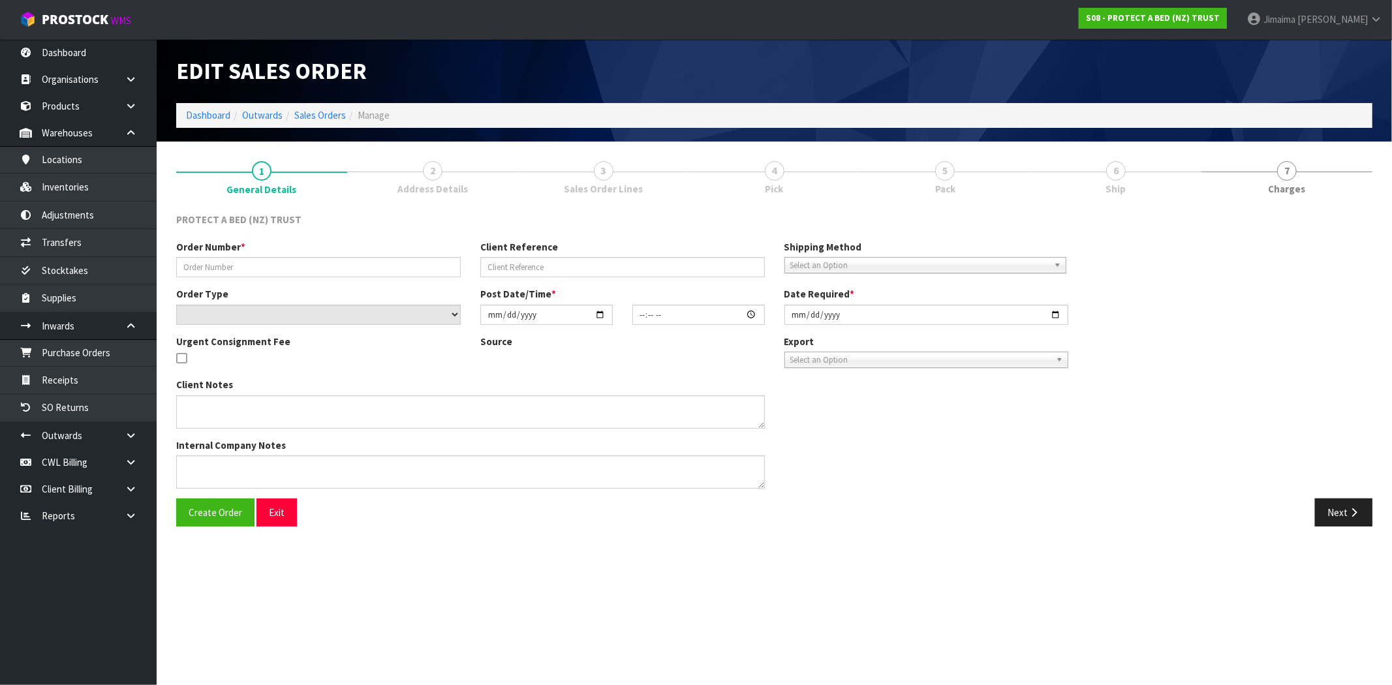
type input "50645"
type input "AUGUST DISCOUNTS"
select select "number:0"
type input "2025-08-18"
type input "11:30:00.000"
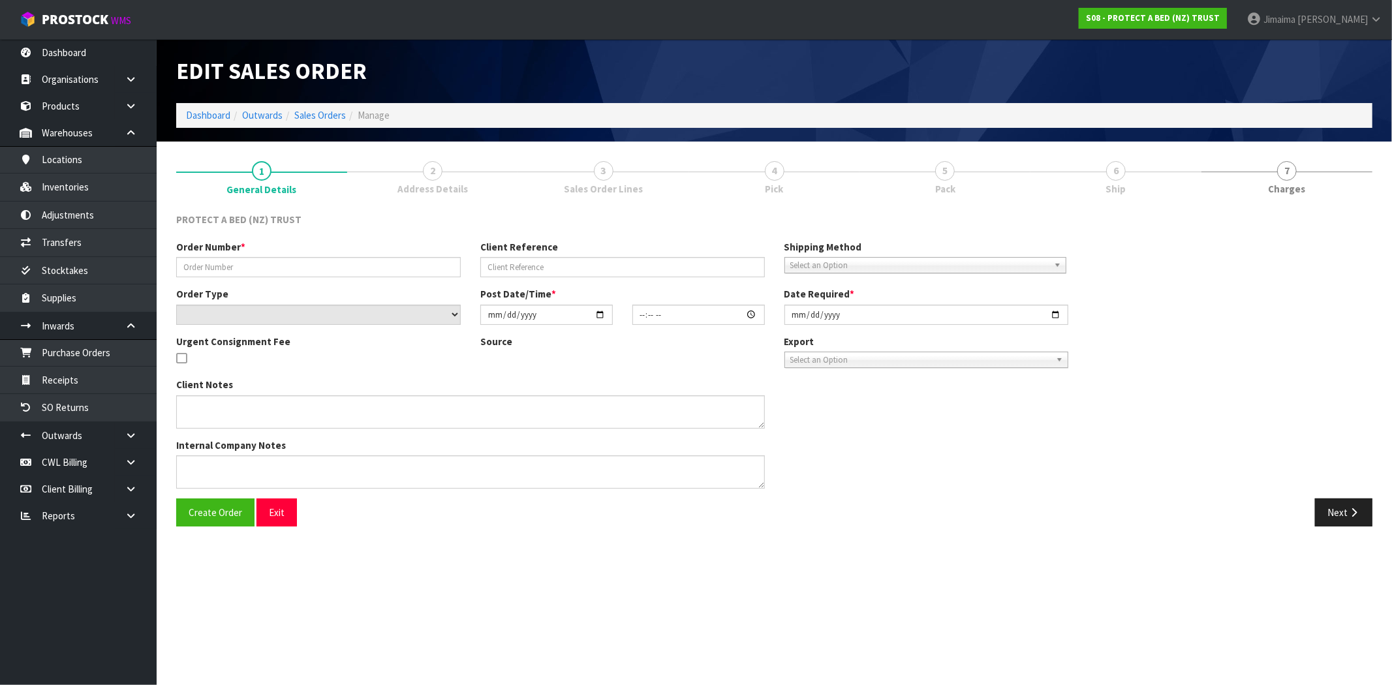
type input "2025-08-18"
type textarea "AUGUST PROMOTION – MON 01 SEPTEMBER 2025 - STAYNEW TERRY COTTON MATTRESS AND PI…"
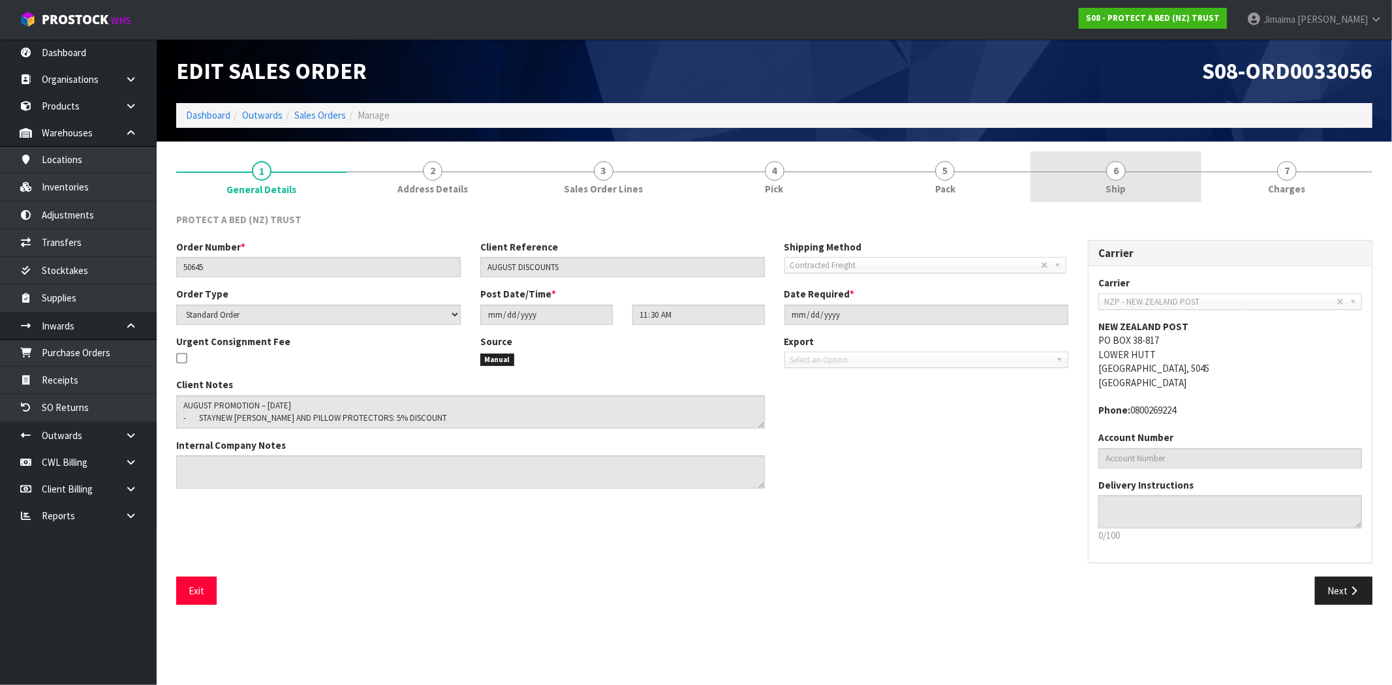
click at [1131, 159] on link "6 Ship" at bounding box center [1116, 177] width 171 height 52
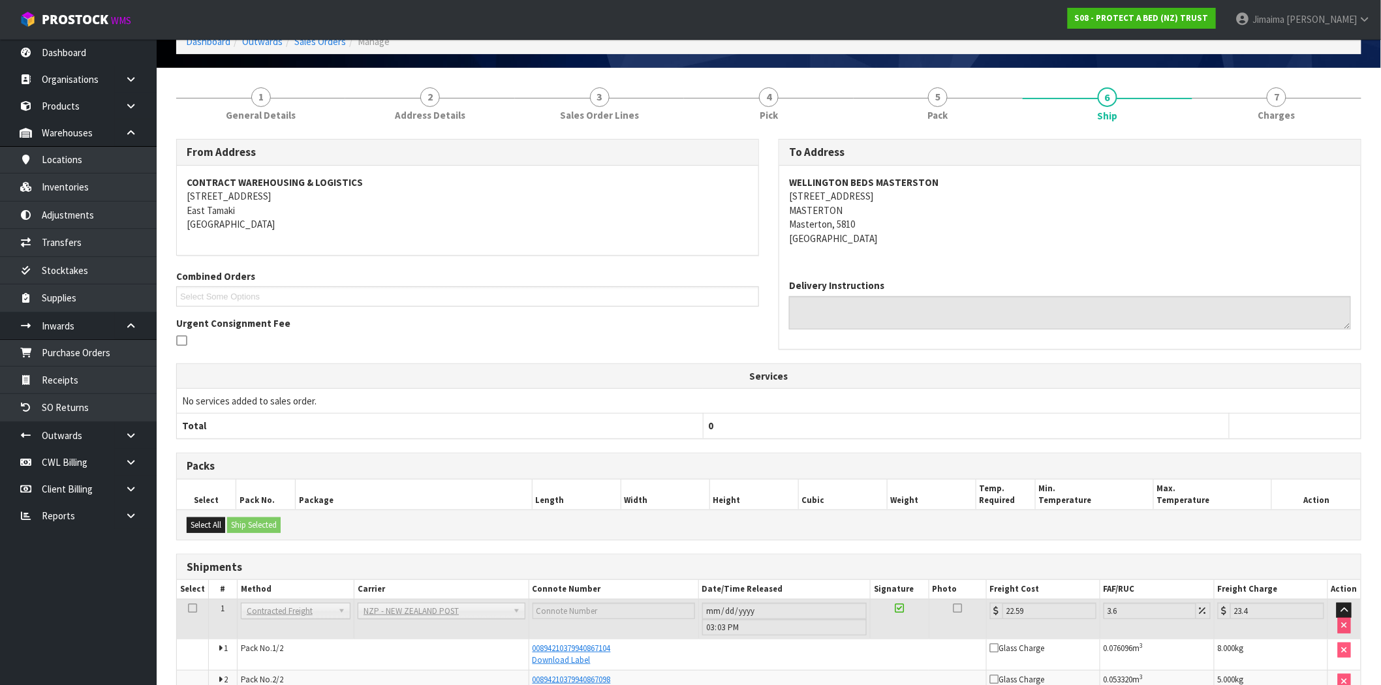
scroll to position [144, 0]
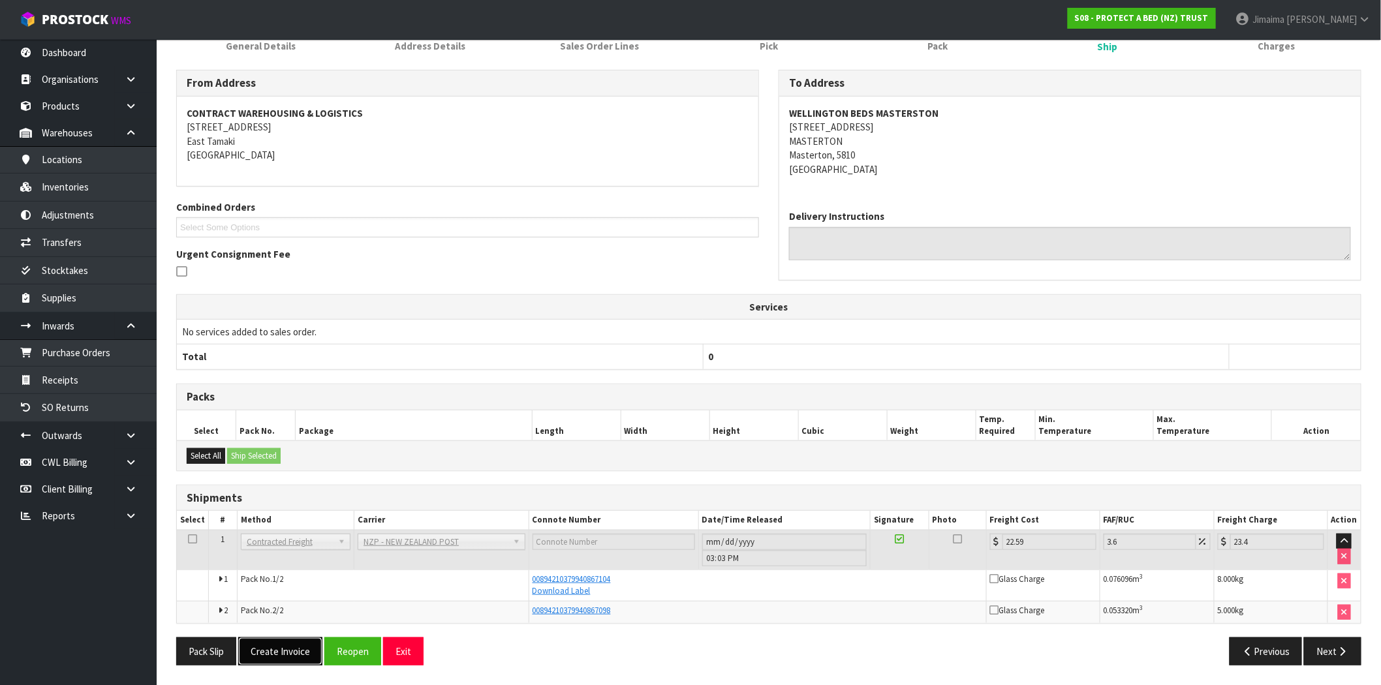
click at [273, 649] on button "Create Invoice" at bounding box center [280, 652] width 84 height 28
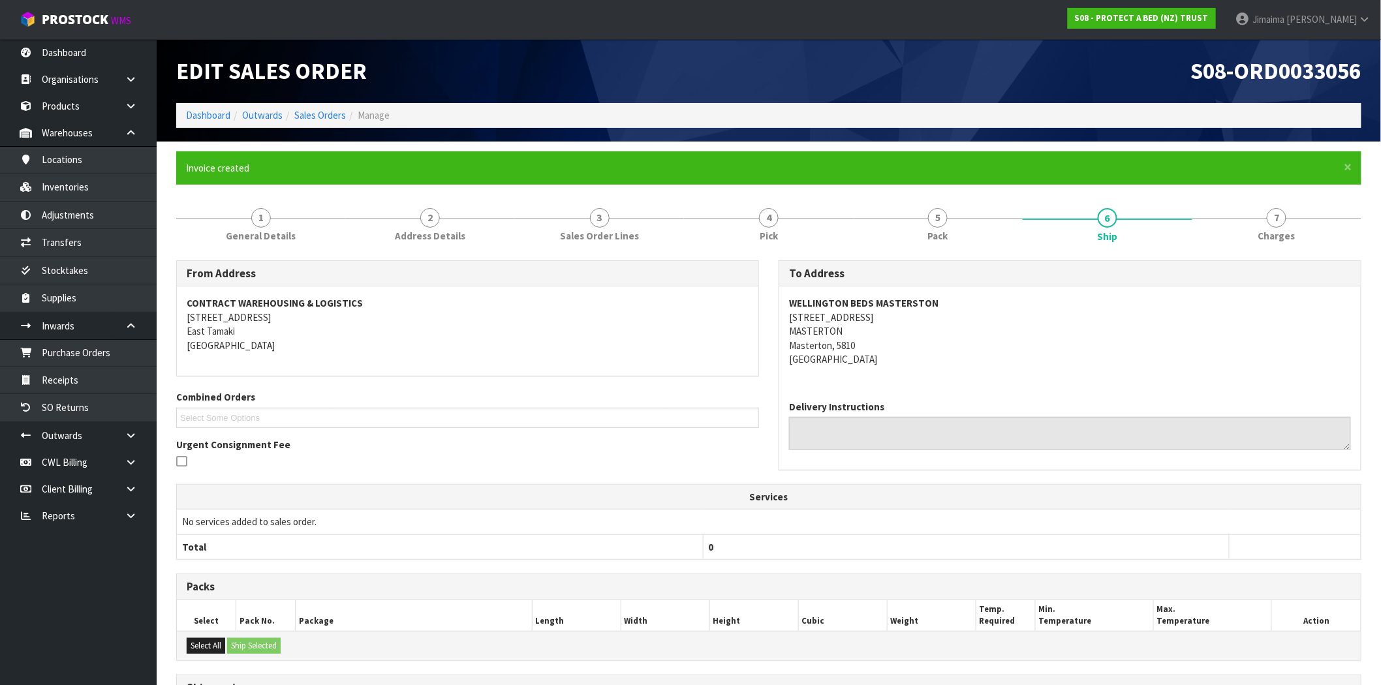
scroll to position [191, 0]
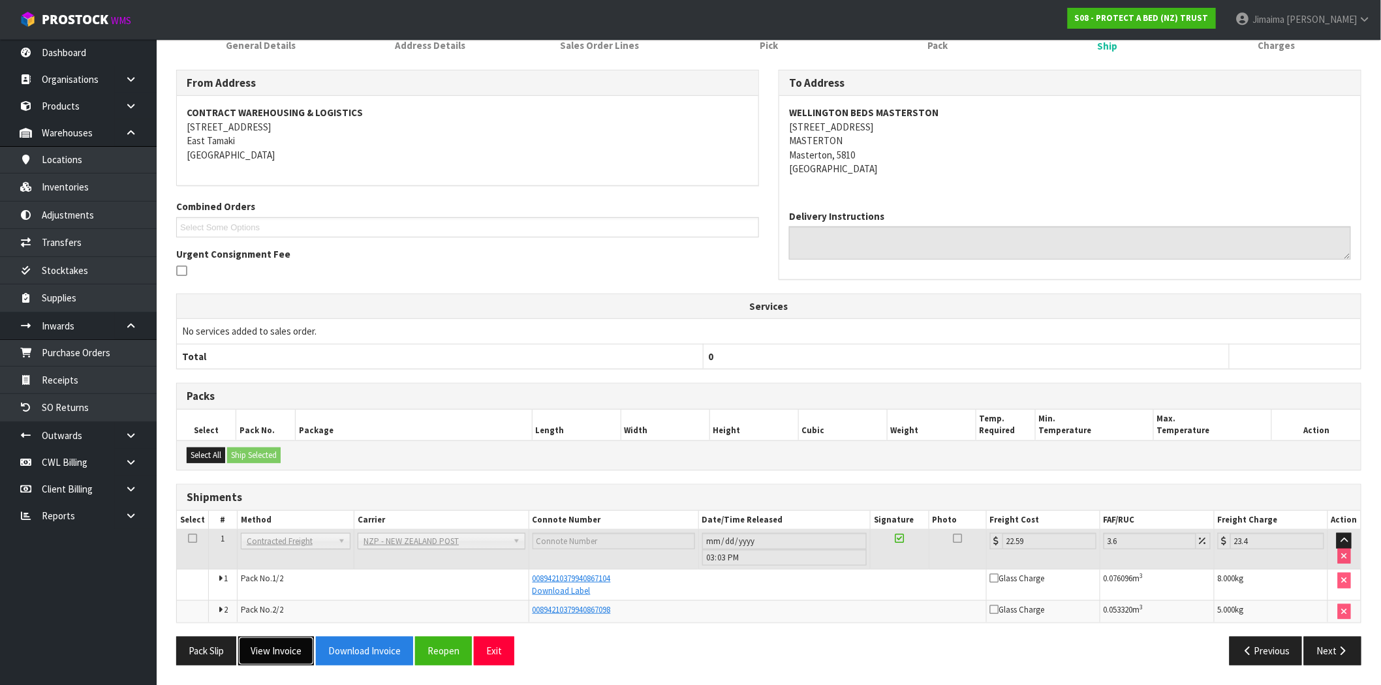
click at [289, 651] on button "View Invoice" at bounding box center [276, 651] width 76 height 28
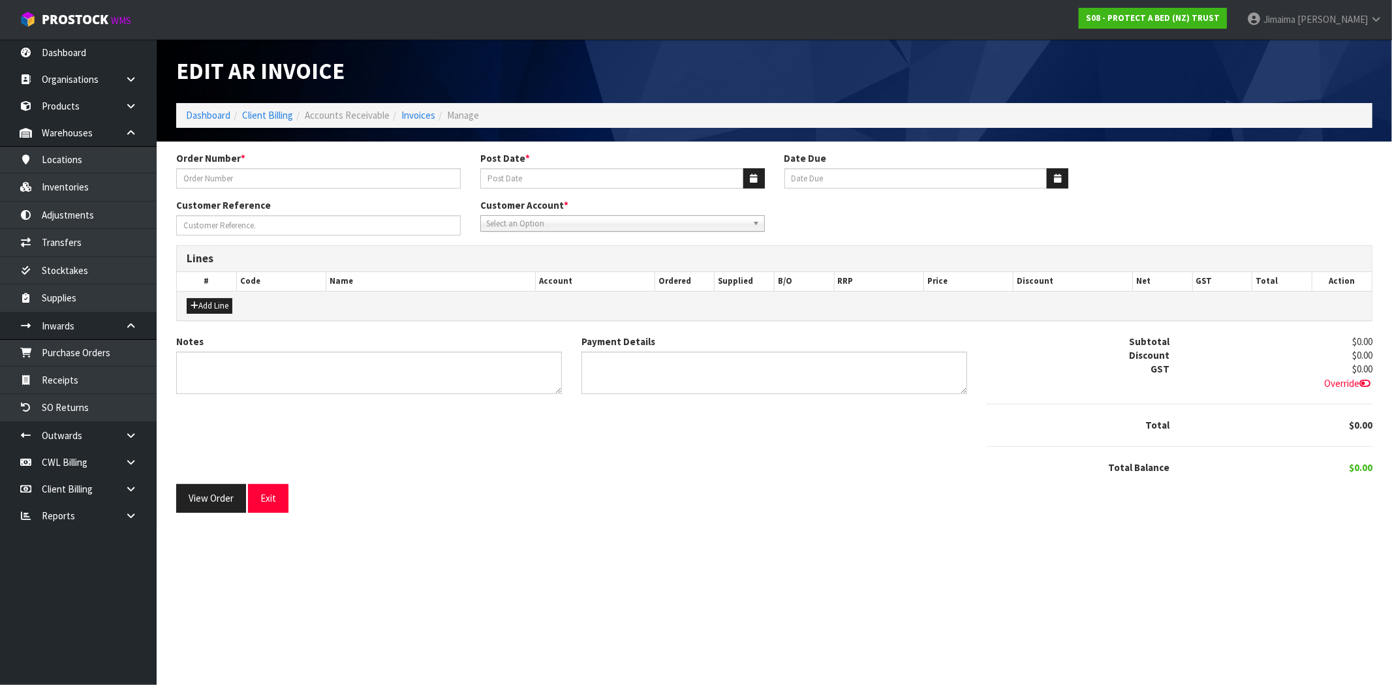
type input "50645"
type input "[DATE]"
type input "AUGUST DISCOUNTS"
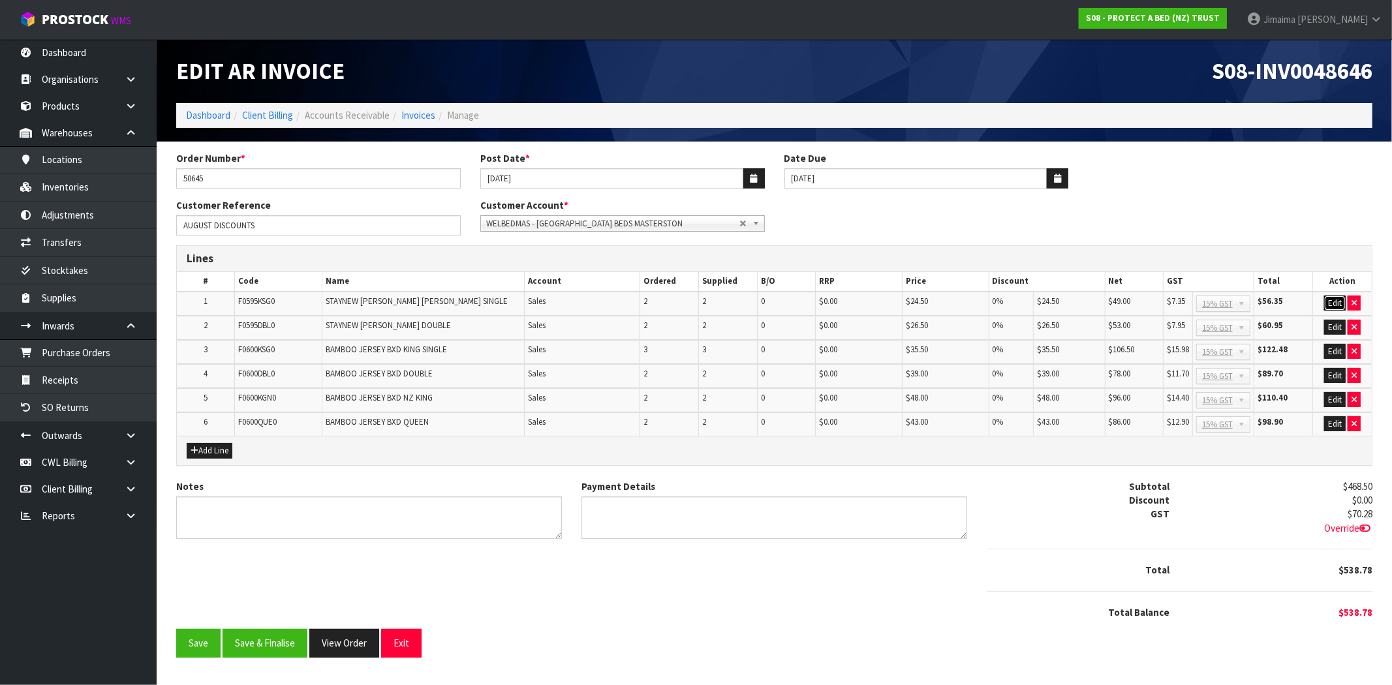
drag, startPoint x: 1335, startPoint y: 304, endPoint x: 1335, endPoint y: 315, distance: 11.1
click at [1335, 305] on button "Edit" at bounding box center [1335, 304] width 22 height 16
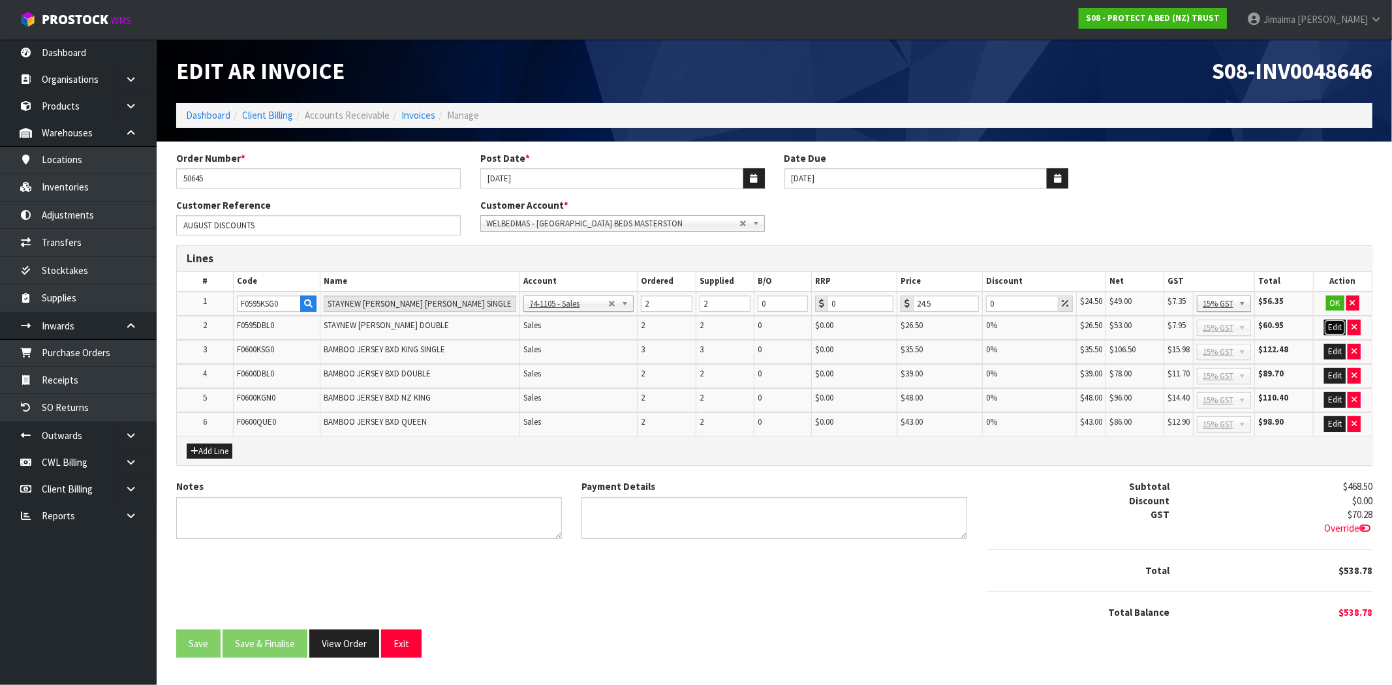
click at [1334, 322] on button "Edit" at bounding box center [1335, 328] width 22 height 16
drag, startPoint x: 996, startPoint y: 301, endPoint x: 898, endPoint y: 278, distance: 100.5
click at [924, 292] on tr "1 F0595KSG0 STAYNEW TERRY BXD KING SINGLE 74-1100 - Sales - Admin 74-1105 - Sal…" at bounding box center [774, 304] width 1195 height 25
type input "5"
drag, startPoint x: 990, startPoint y: 322, endPoint x: 955, endPoint y: 313, distance: 35.8
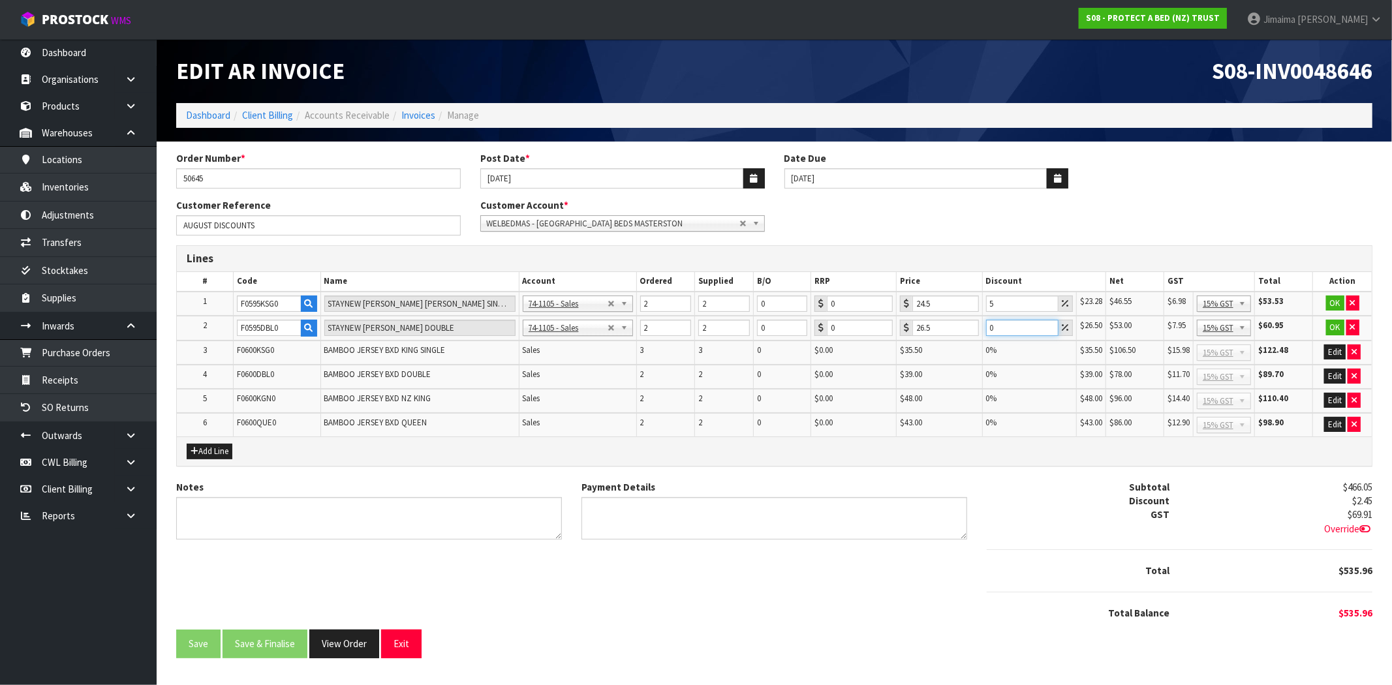
click at [967, 320] on tr "2 F0595DBL0 STAYNEW TERRY BXD DOUBLE 74-1100 - Sales - Admin 74-1105 - Sales 74…" at bounding box center [774, 328] width 1195 height 25
type input "5"
click at [1332, 296] on button "OK" at bounding box center [1335, 304] width 18 height 16
click at [1328, 329] on button "OK" at bounding box center [1335, 328] width 18 height 16
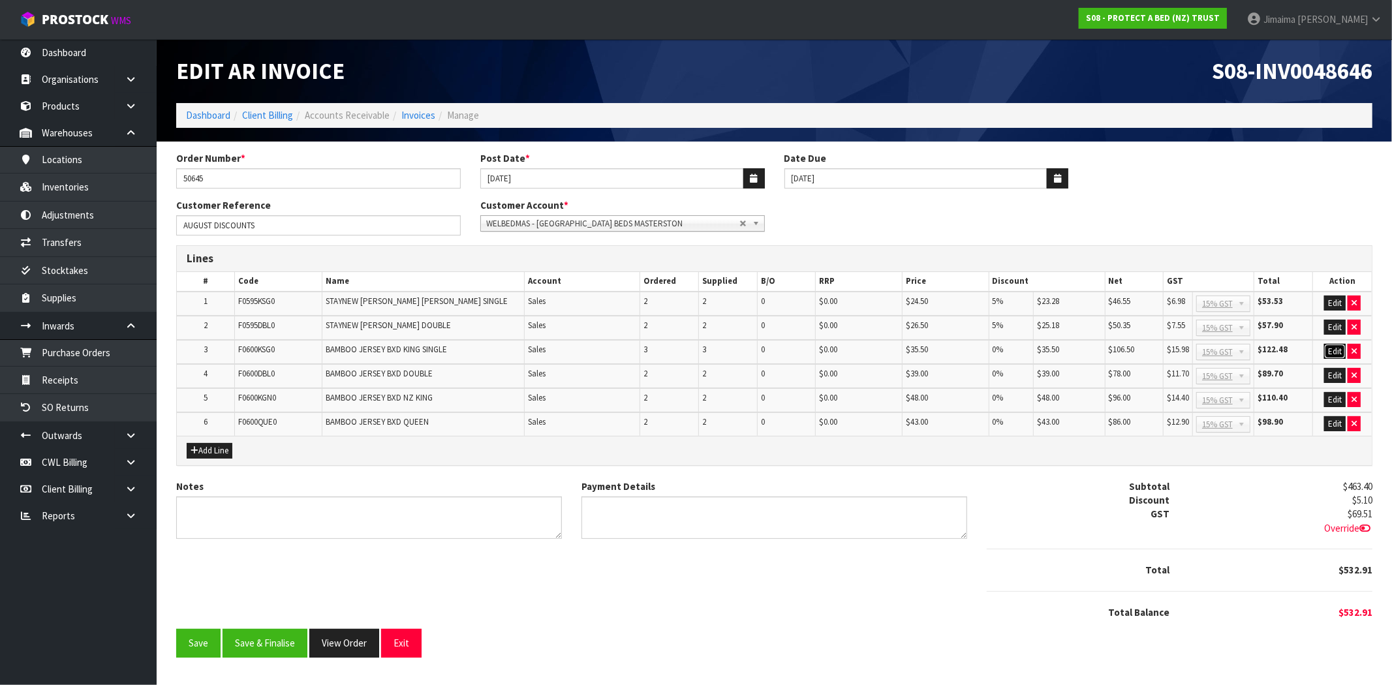
drag, startPoint x: 1328, startPoint y: 349, endPoint x: 1330, endPoint y: 363, distance: 14.4
click at [1329, 349] on button "Edit" at bounding box center [1335, 352] width 22 height 16
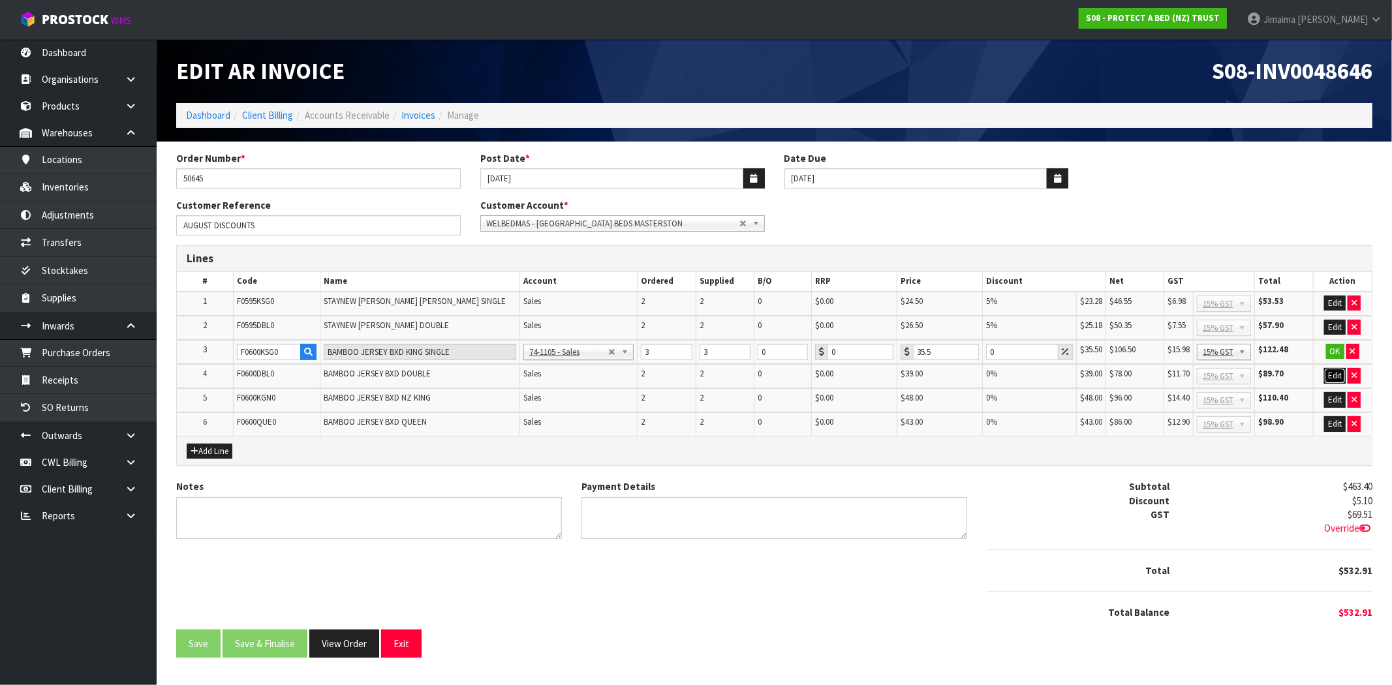
click at [1330, 369] on button "Edit" at bounding box center [1335, 376] width 22 height 16
click at [1330, 393] on button "Edit" at bounding box center [1335, 401] width 22 height 16
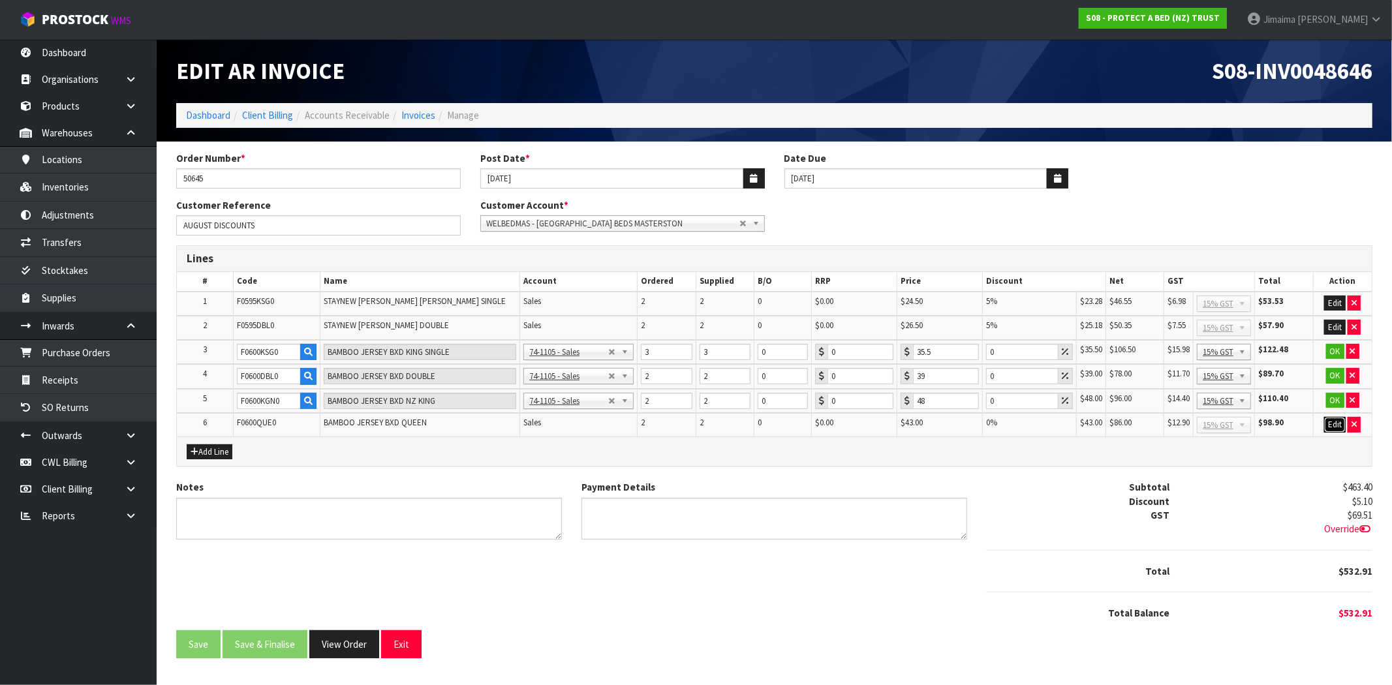
click at [1332, 417] on button "Edit" at bounding box center [1335, 425] width 22 height 16
drag, startPoint x: 973, startPoint y: 354, endPoint x: 957, endPoint y: 356, distance: 15.9
click at [944, 355] on tr "3 F0600KSG0 BAMBOO JERSEY BXD KING SINGLE 74-1100 - Sales - Admin 74-1105 - Sal…" at bounding box center [774, 352] width 1195 height 25
type input "10"
drag, startPoint x: 980, startPoint y: 376, endPoint x: 955, endPoint y: 379, distance: 25.7
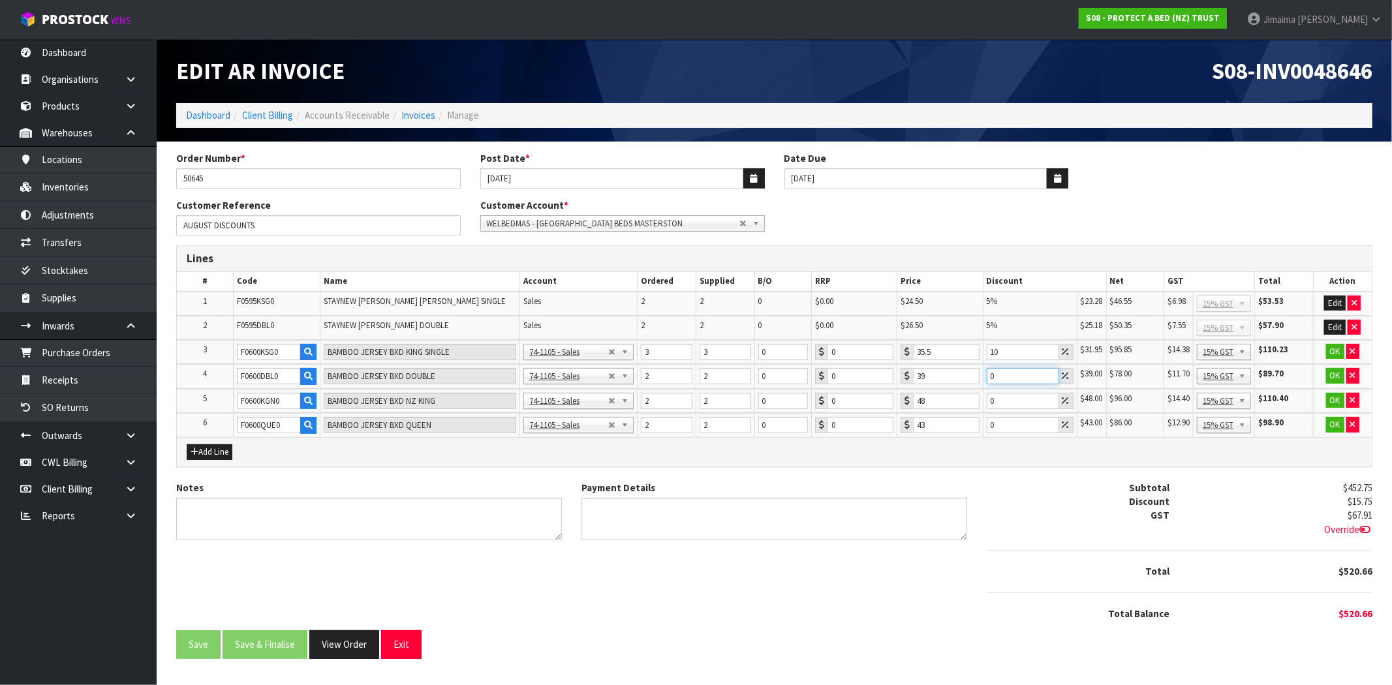
click at [955, 379] on tr "4 F0600DBL0 BAMBOO JERSEY BXD DOUBLE 74-1100 - Sales - Admin 74-1105 - Sales 74…" at bounding box center [774, 376] width 1195 height 25
type input "10"
drag, startPoint x: 994, startPoint y: 397, endPoint x: 983, endPoint y: 402, distance: 12.3
click at [983, 402] on td "0" at bounding box center [1030, 401] width 94 height 25
type input "10"
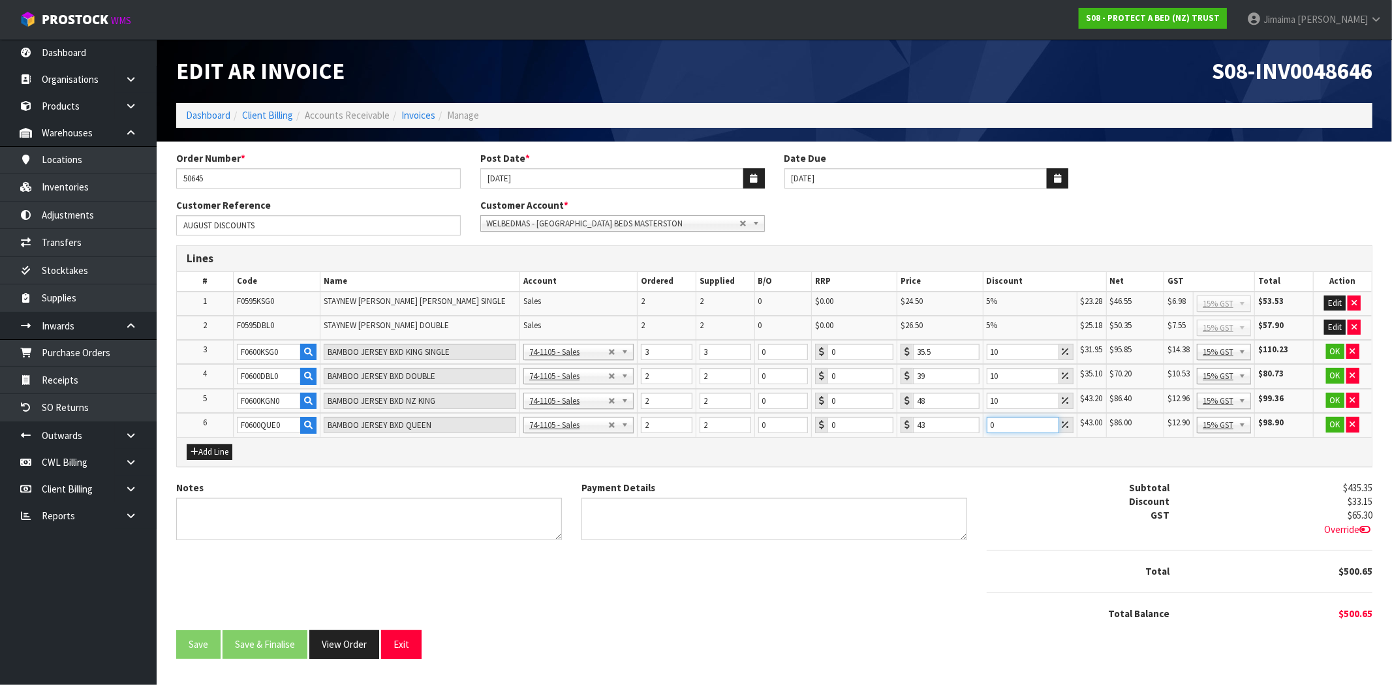
click at [990, 426] on input "0" at bounding box center [1023, 425] width 72 height 16
type input "10"
click at [1335, 352] on button "OK" at bounding box center [1335, 352] width 18 height 16
click at [1332, 375] on button "OK" at bounding box center [1335, 376] width 18 height 16
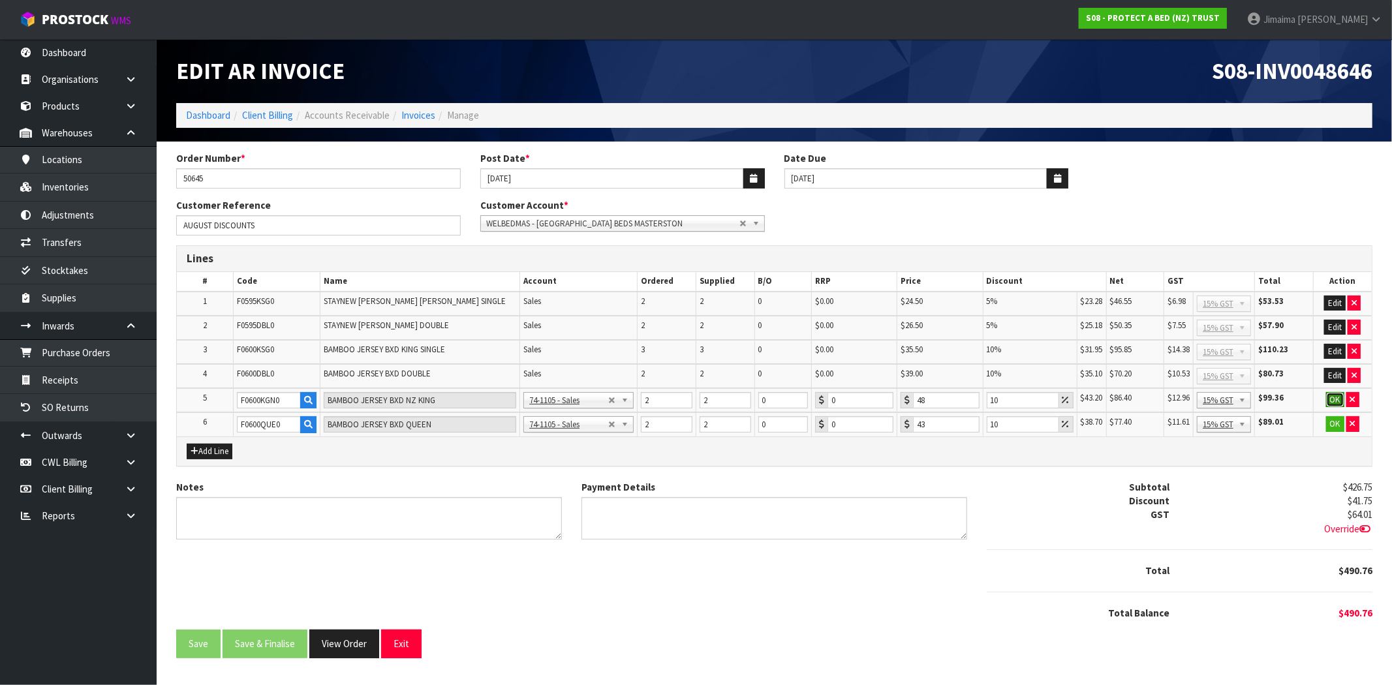
click at [1332, 395] on button "OK" at bounding box center [1335, 400] width 18 height 16
click at [1326, 416] on button "OK" at bounding box center [1335, 424] width 18 height 16
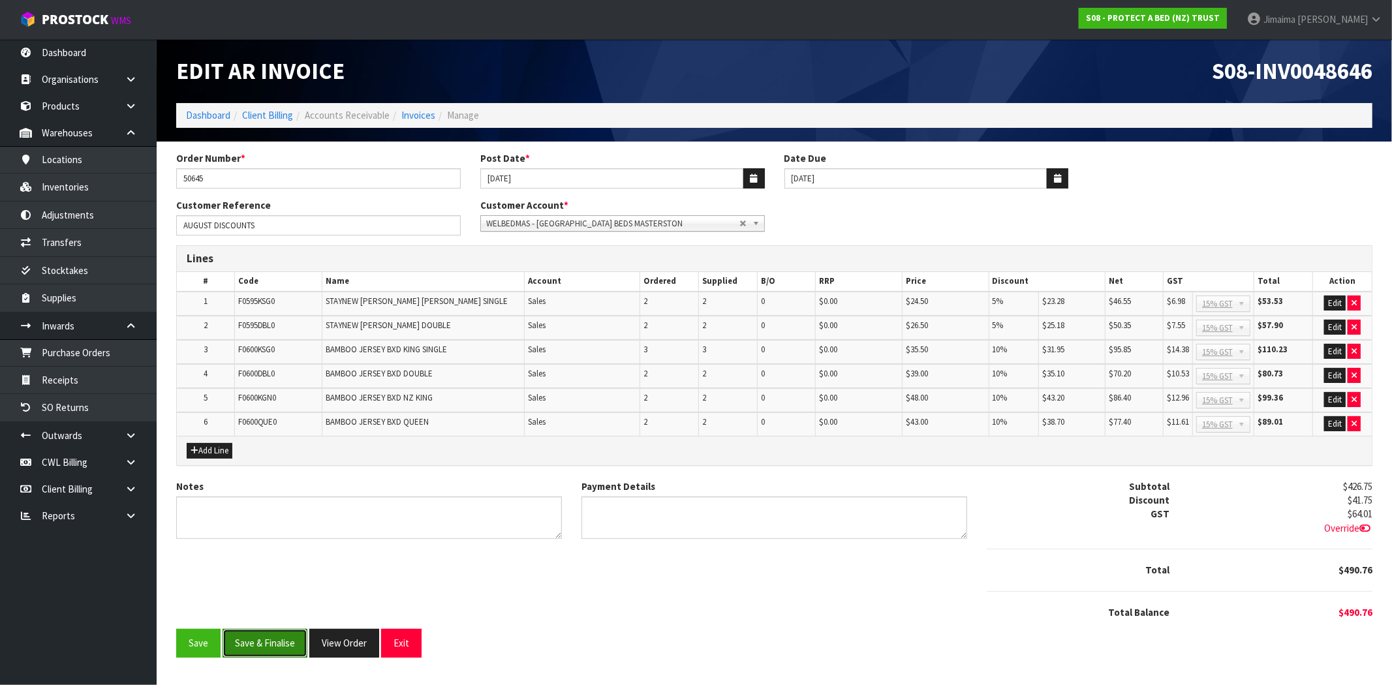
click at [271, 644] on button "Save & Finalise" at bounding box center [265, 643] width 85 height 28
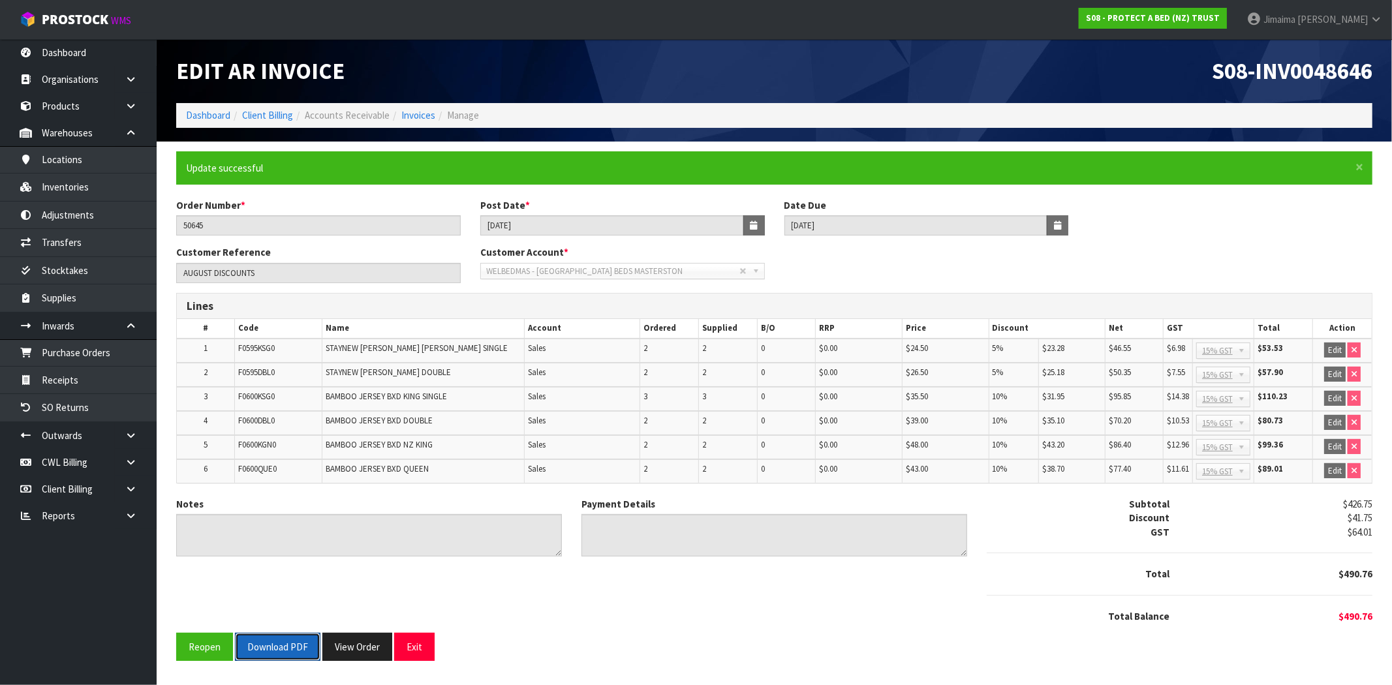
click at [271, 644] on button "Download PDF" at bounding box center [278, 647] width 86 height 28
click at [362, 637] on button "View Order" at bounding box center [357, 647] width 70 height 28
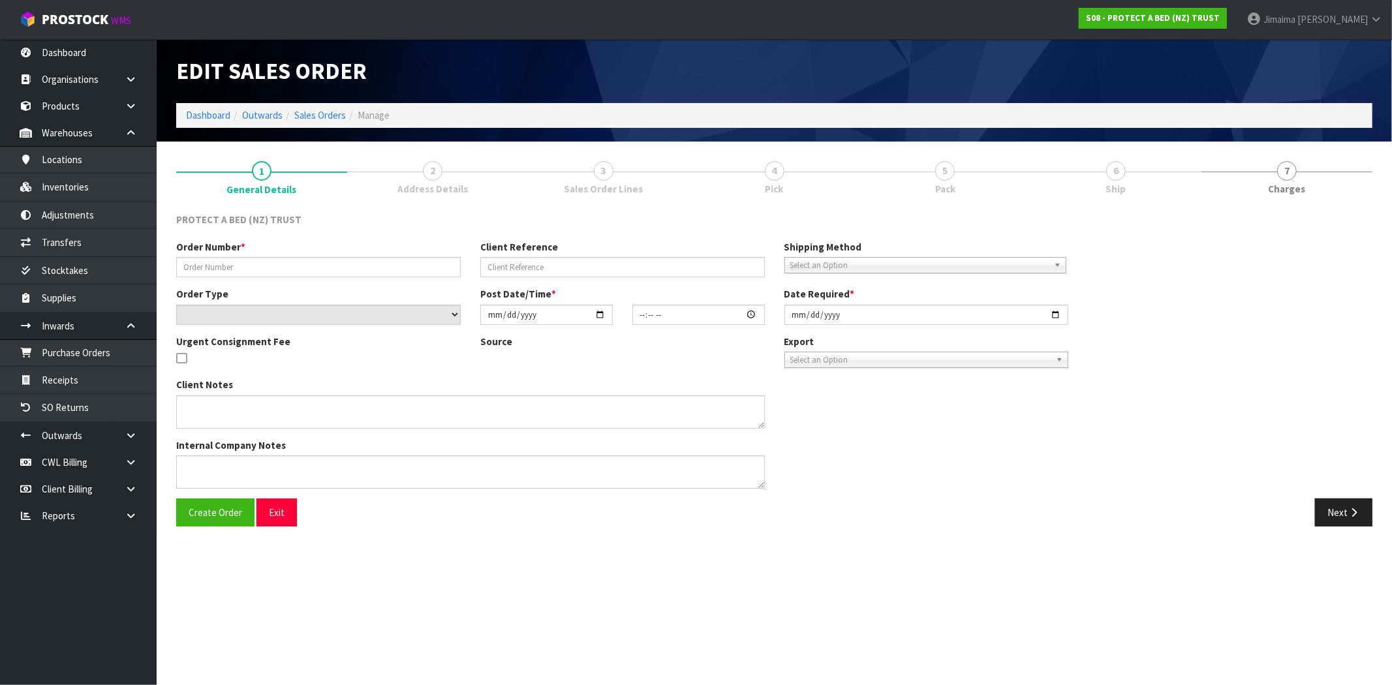
type input "50645"
type input "AUGUST DISCOUNTS"
select select "number:0"
type input "2025-08-18"
type input "11:30:00.000"
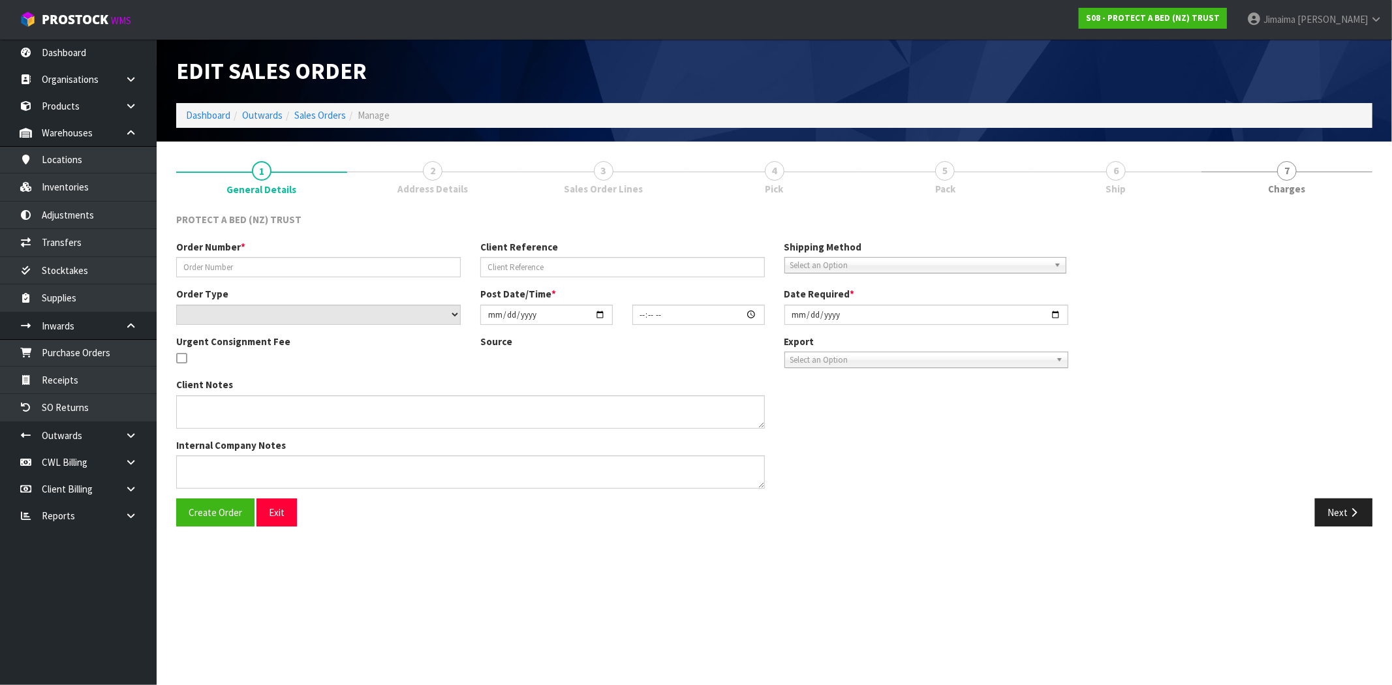
type input "2025-08-18"
type textarea "AUGUST PROMOTION – MON 01 SEPTEMBER 2025 - STAYNEW TERRY COTTON MATTRESS AND PI…"
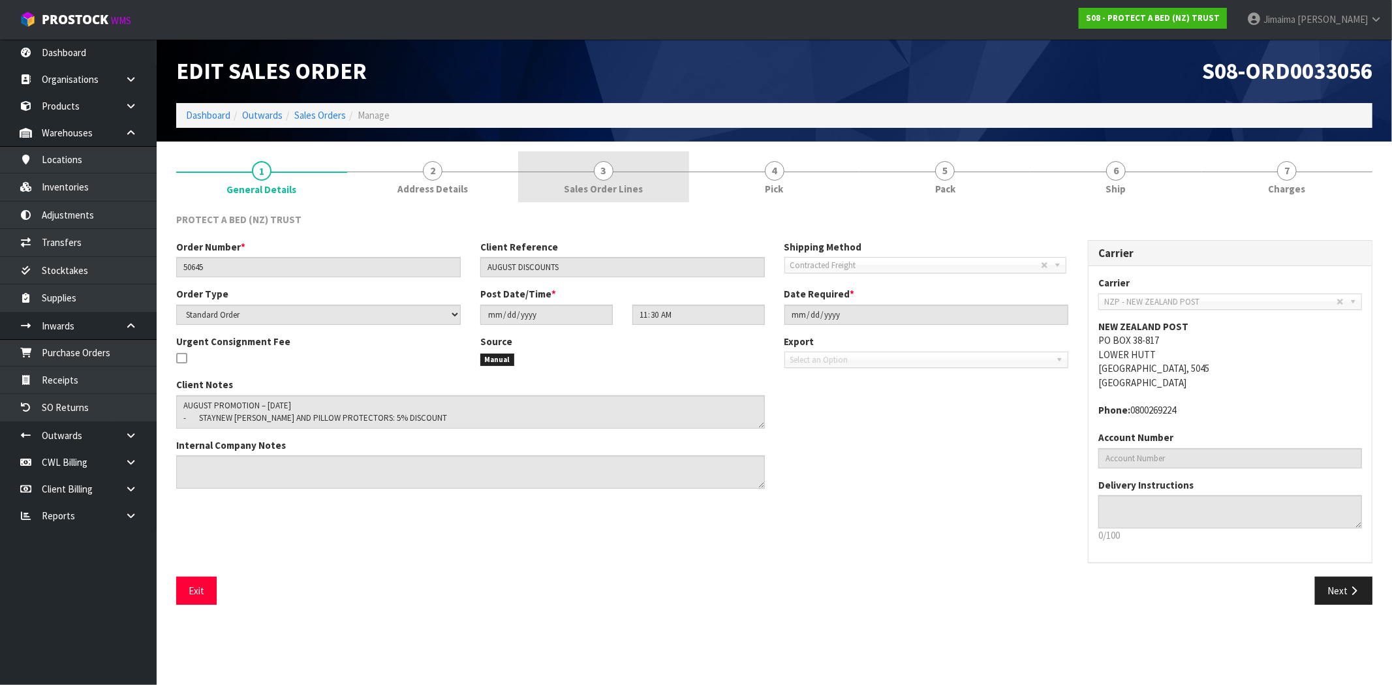
click at [617, 174] on link "3 Sales Order Lines" at bounding box center [603, 177] width 171 height 52
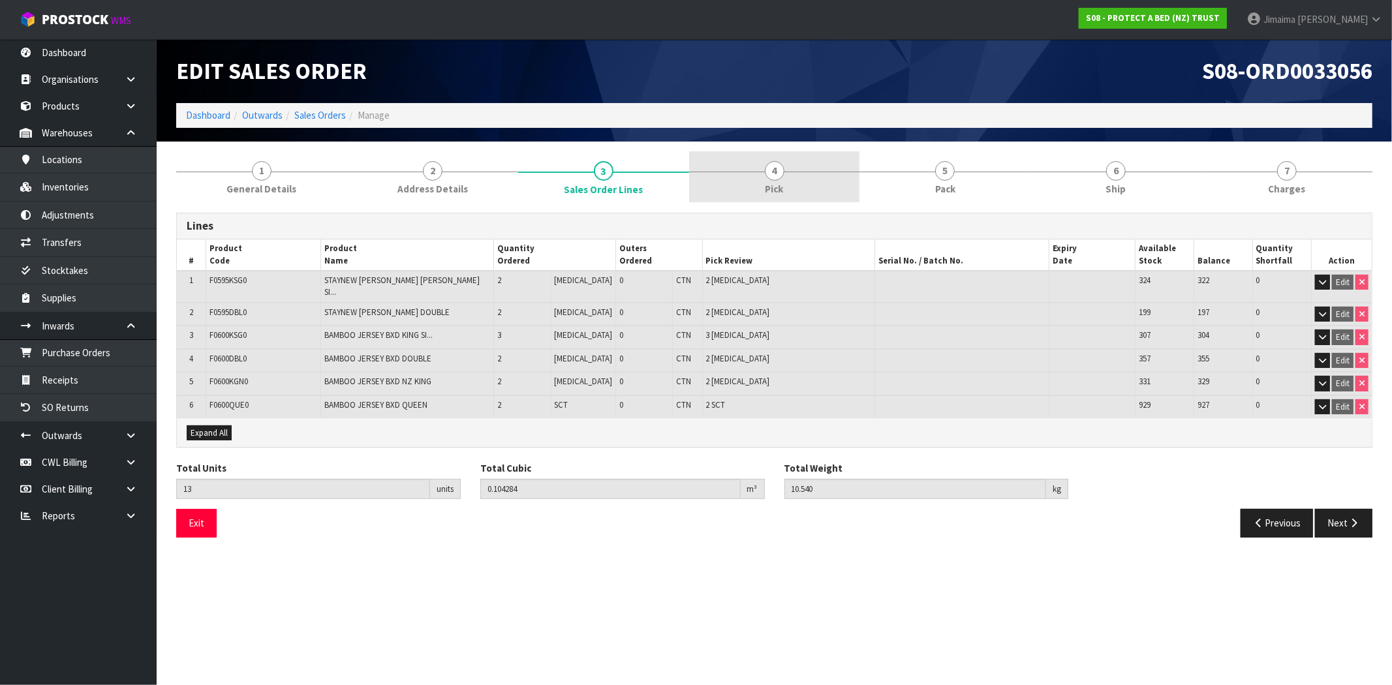
click at [758, 181] on link "4 Pick" at bounding box center [774, 177] width 171 height 52
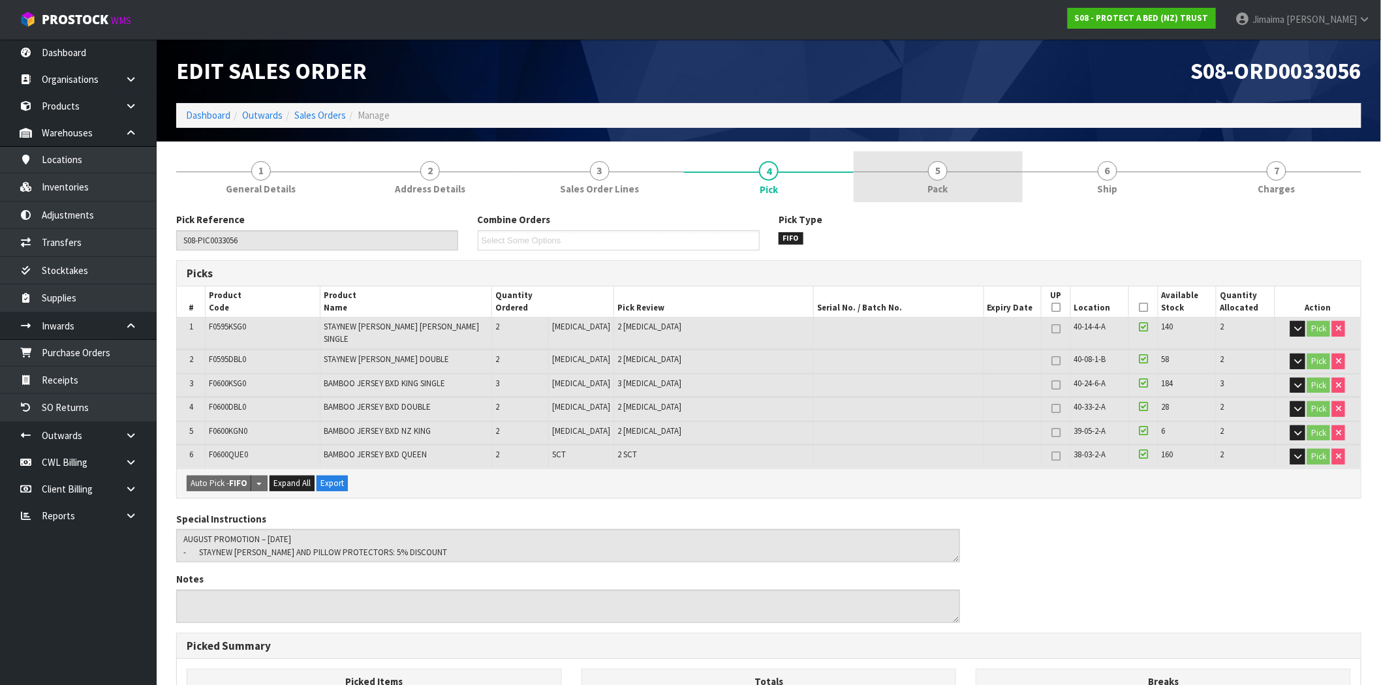
click at [939, 153] on link "5 Pack" at bounding box center [938, 177] width 169 height 52
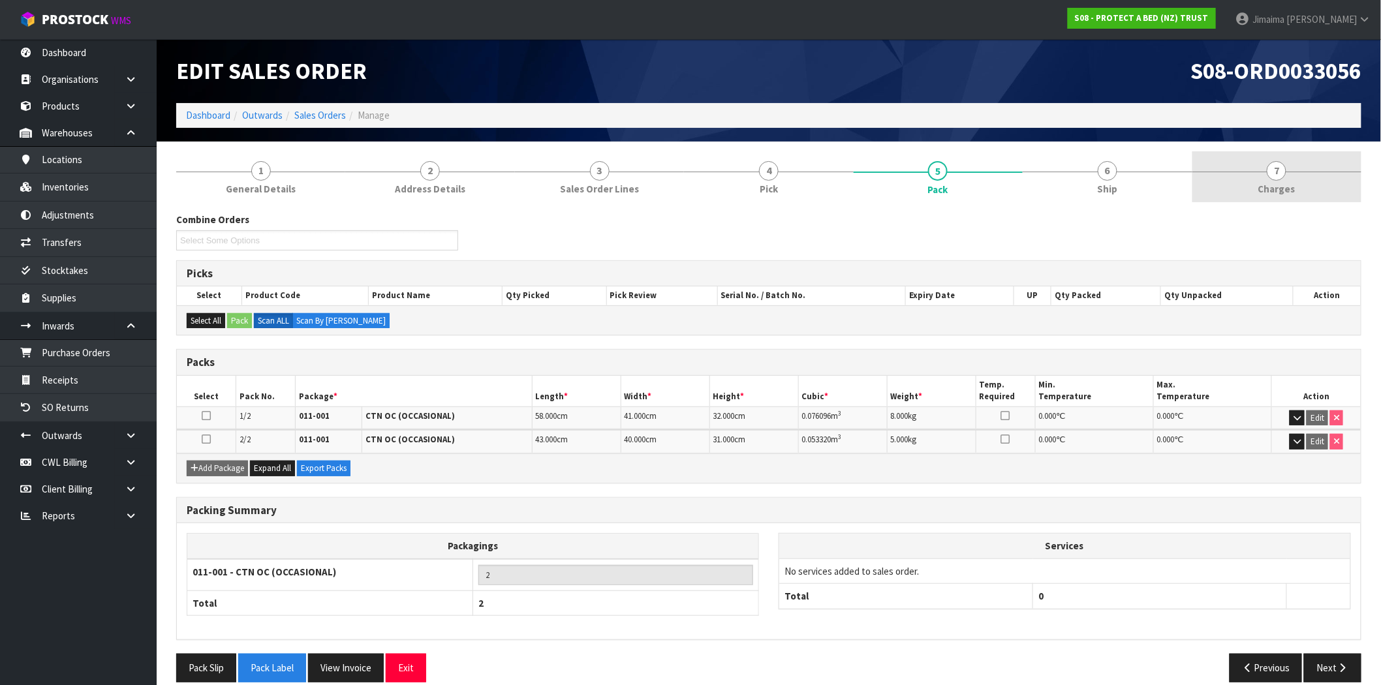
click at [1252, 174] on link "7 Charges" at bounding box center [1277, 177] width 169 height 52
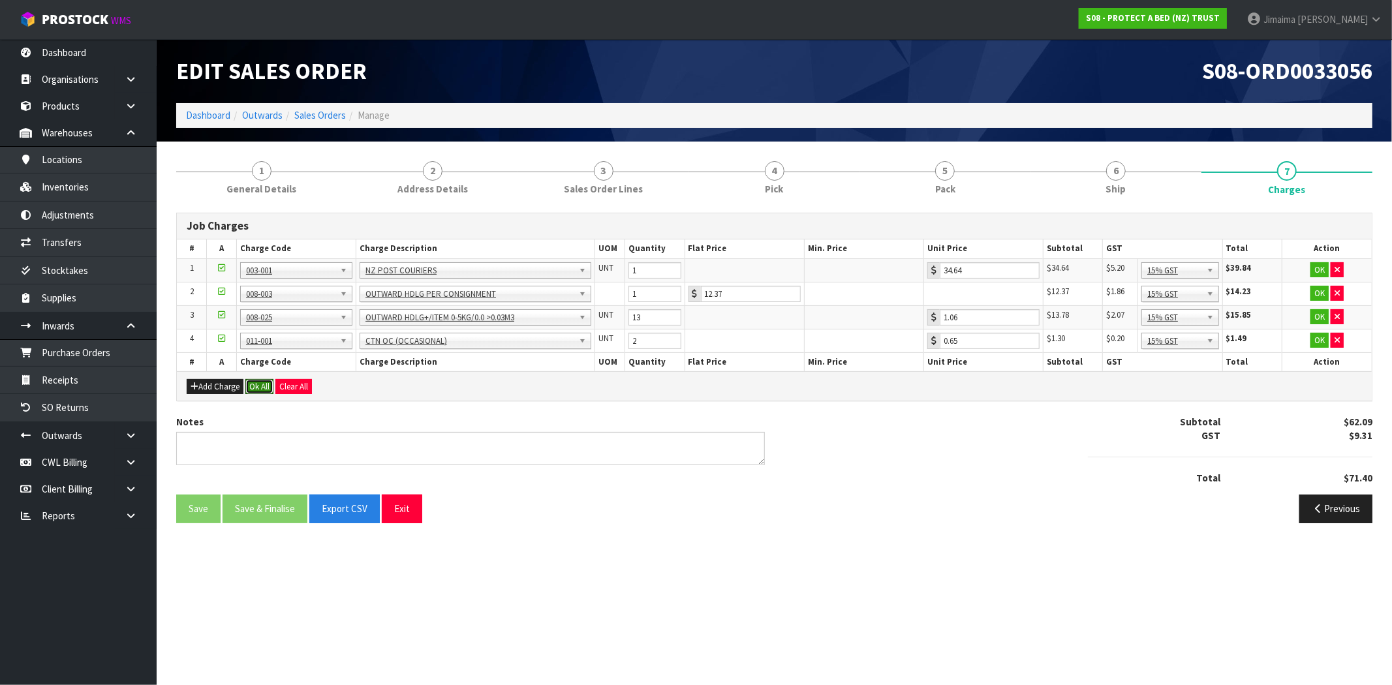
click at [261, 383] on button "Ok All" at bounding box center [259, 387] width 28 height 16
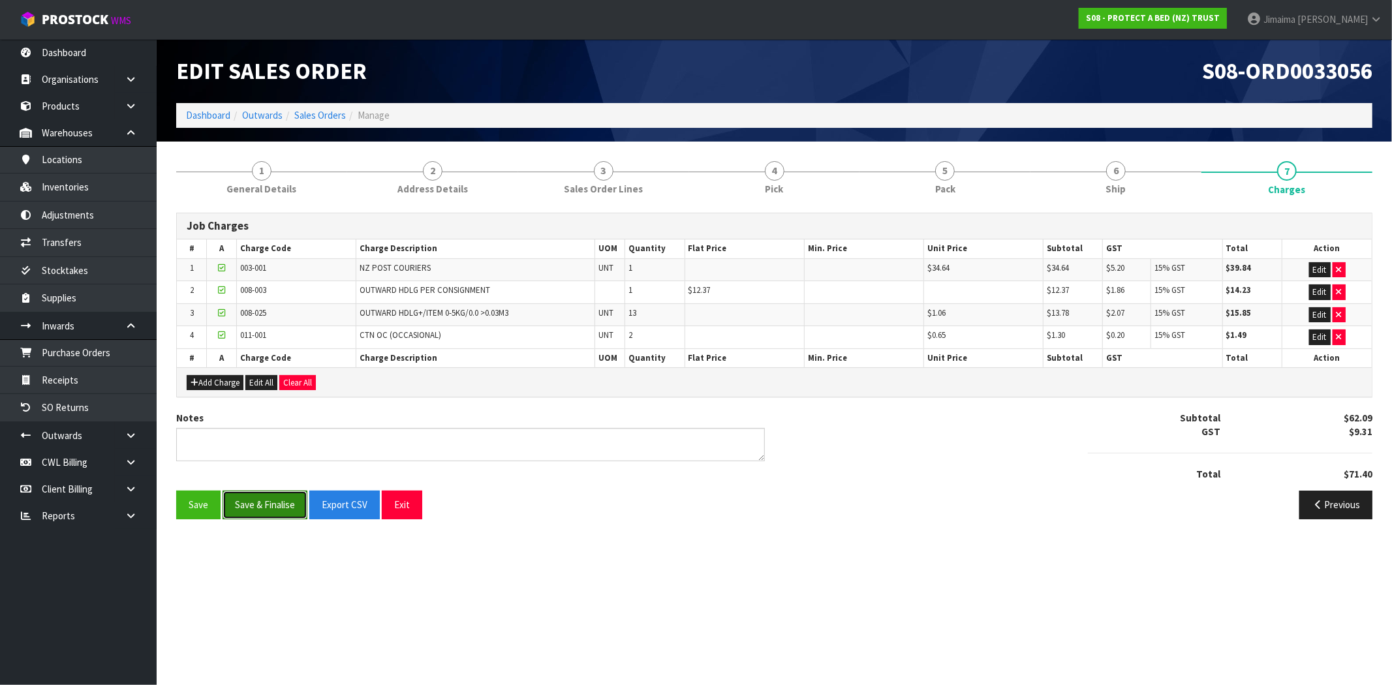
click at [262, 499] on button "Save & Finalise" at bounding box center [265, 505] width 85 height 28
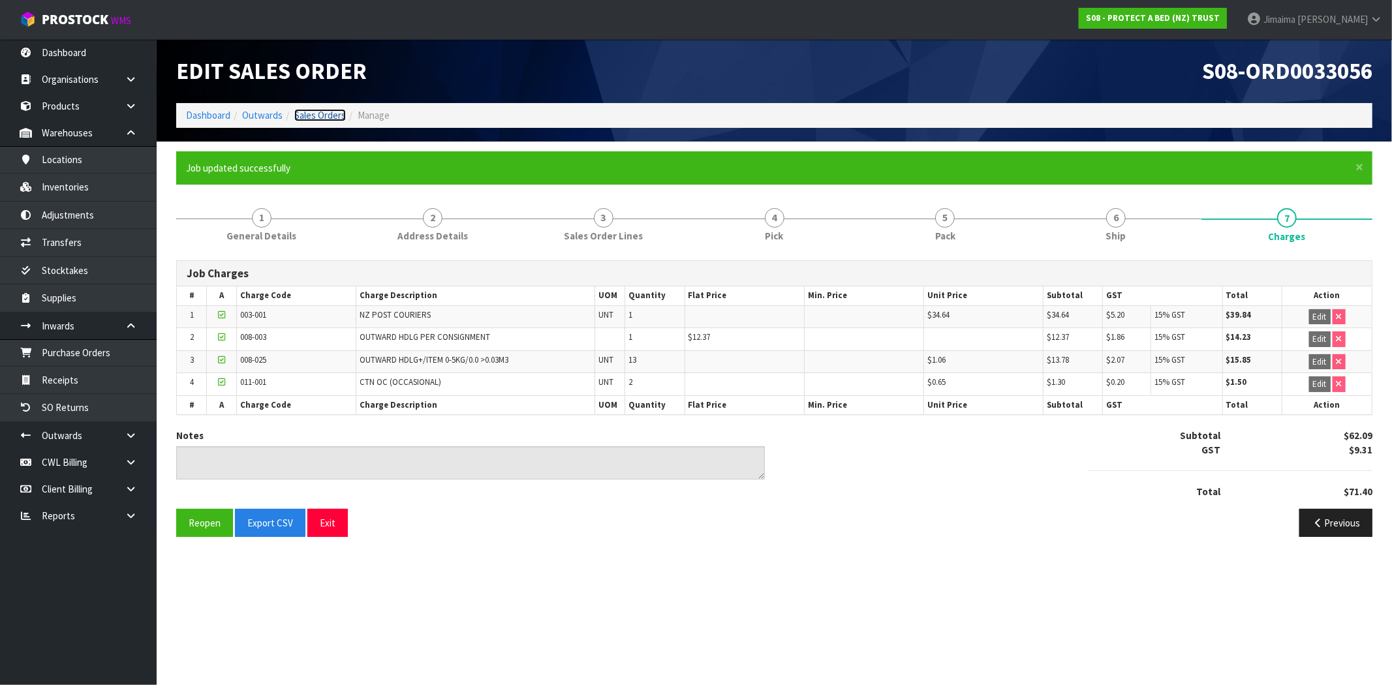
click at [315, 113] on link "Sales Orders" at bounding box center [320, 115] width 52 height 12
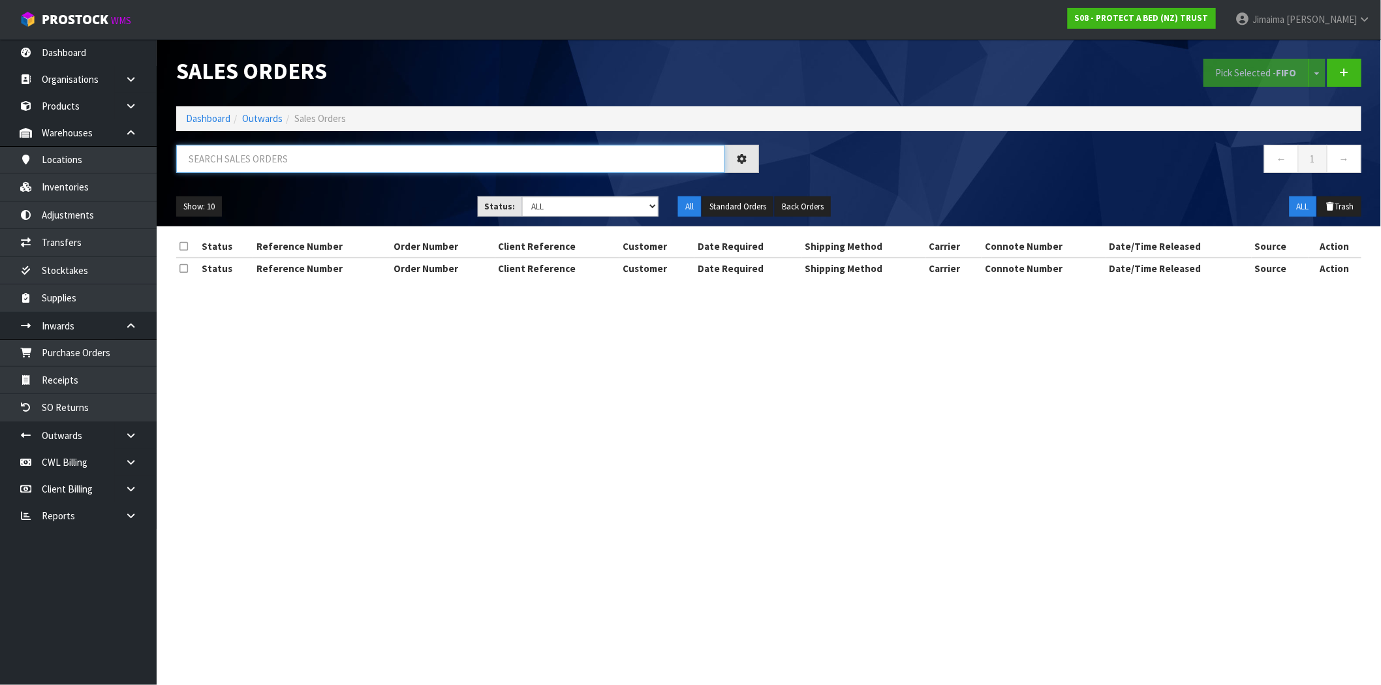
click at [281, 160] on input "text" at bounding box center [450, 159] width 549 height 28
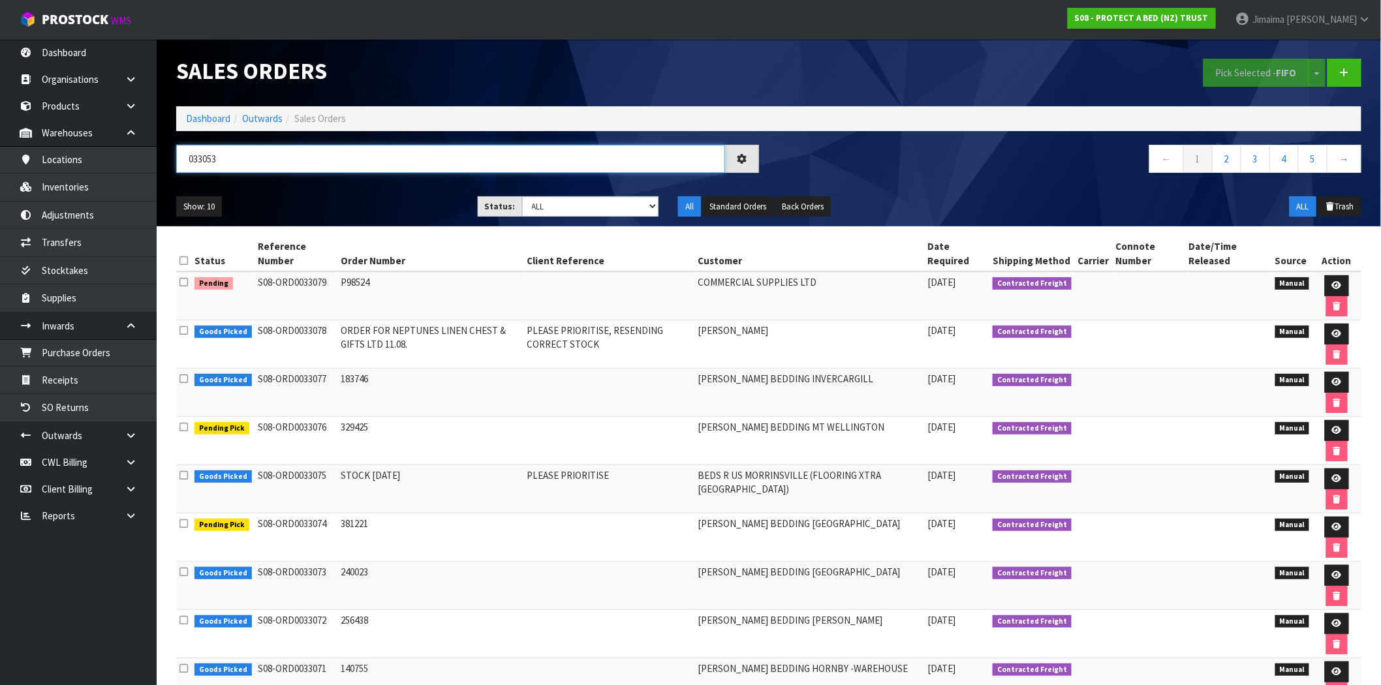
type input "033053"
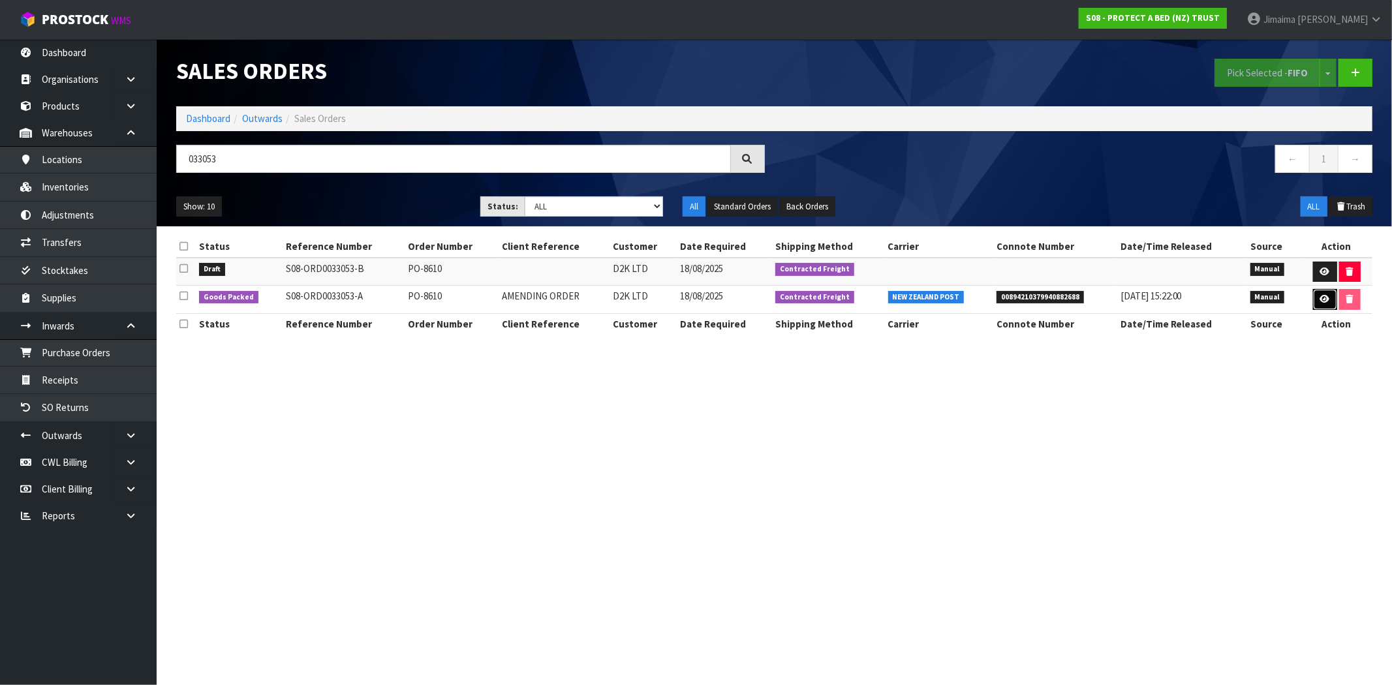
click at [1329, 292] on link at bounding box center [1325, 299] width 24 height 21
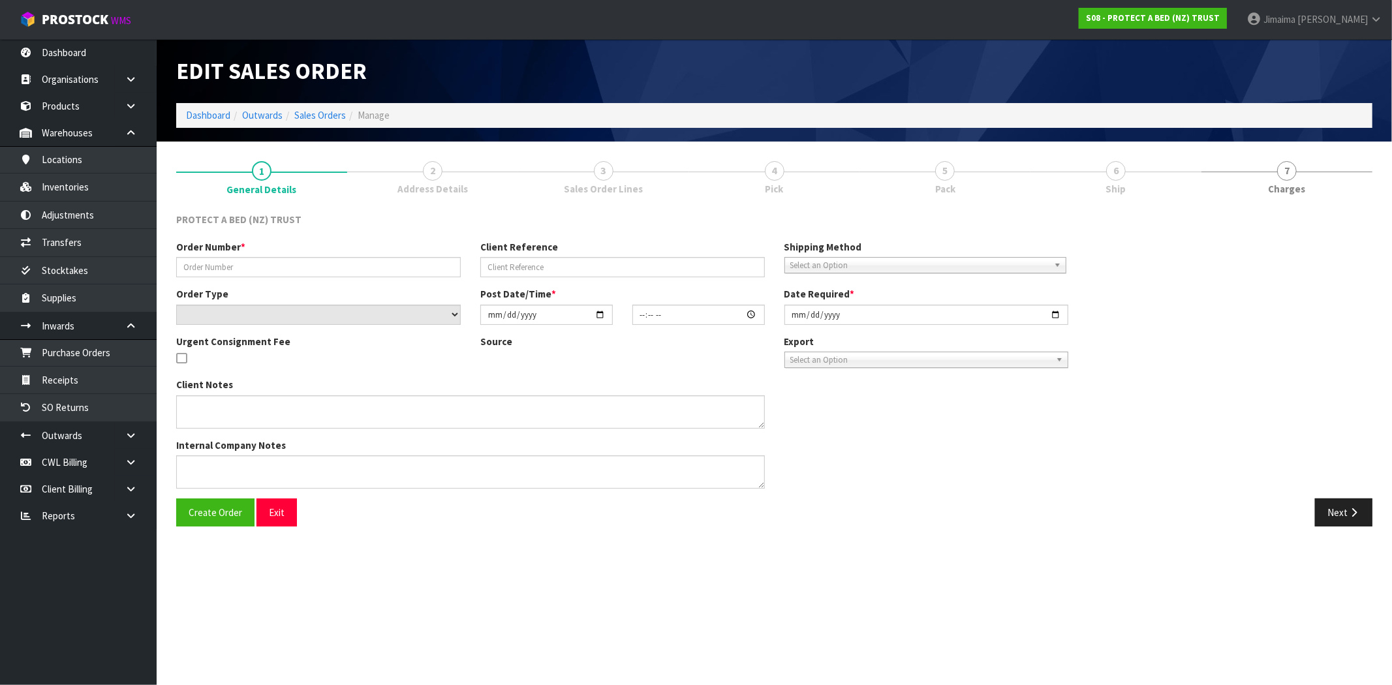
type input "PO-8610"
type input "AMENDING ORDER"
select select "number:0"
type input "2025-08-18"
type input "11:01:00.000"
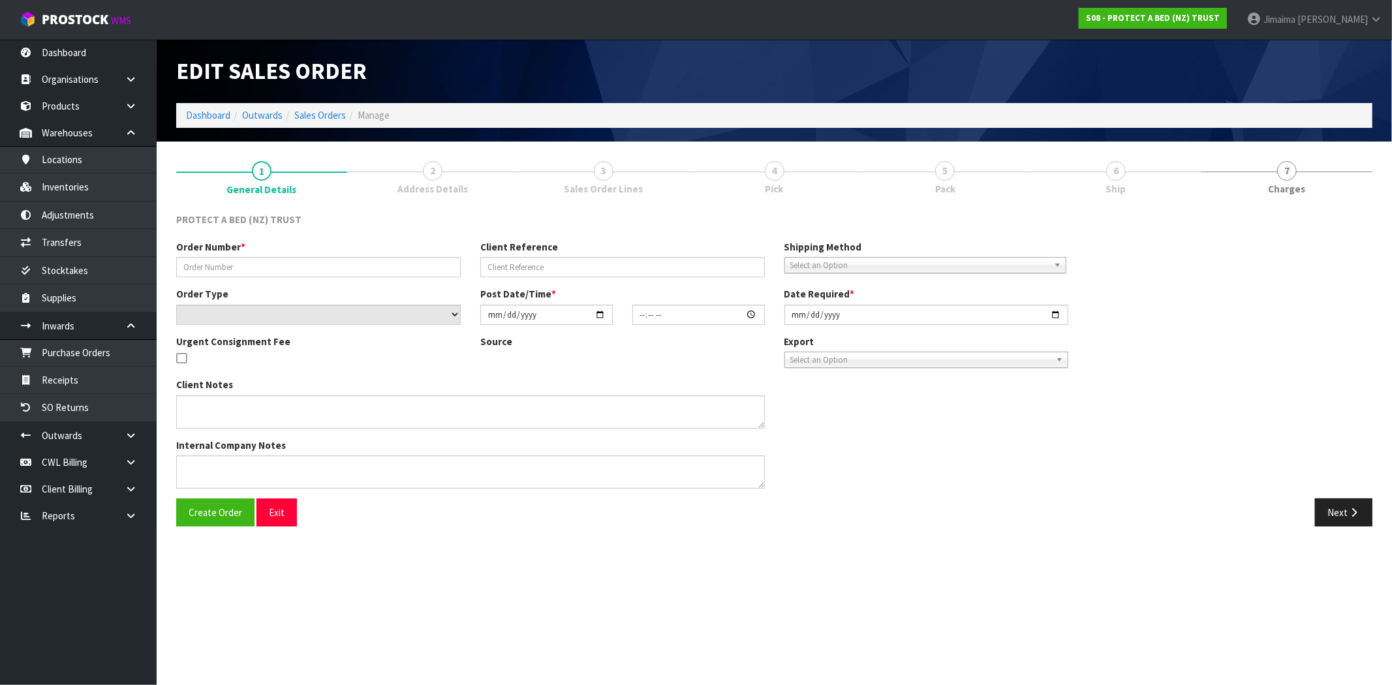
type input "2025-08-18"
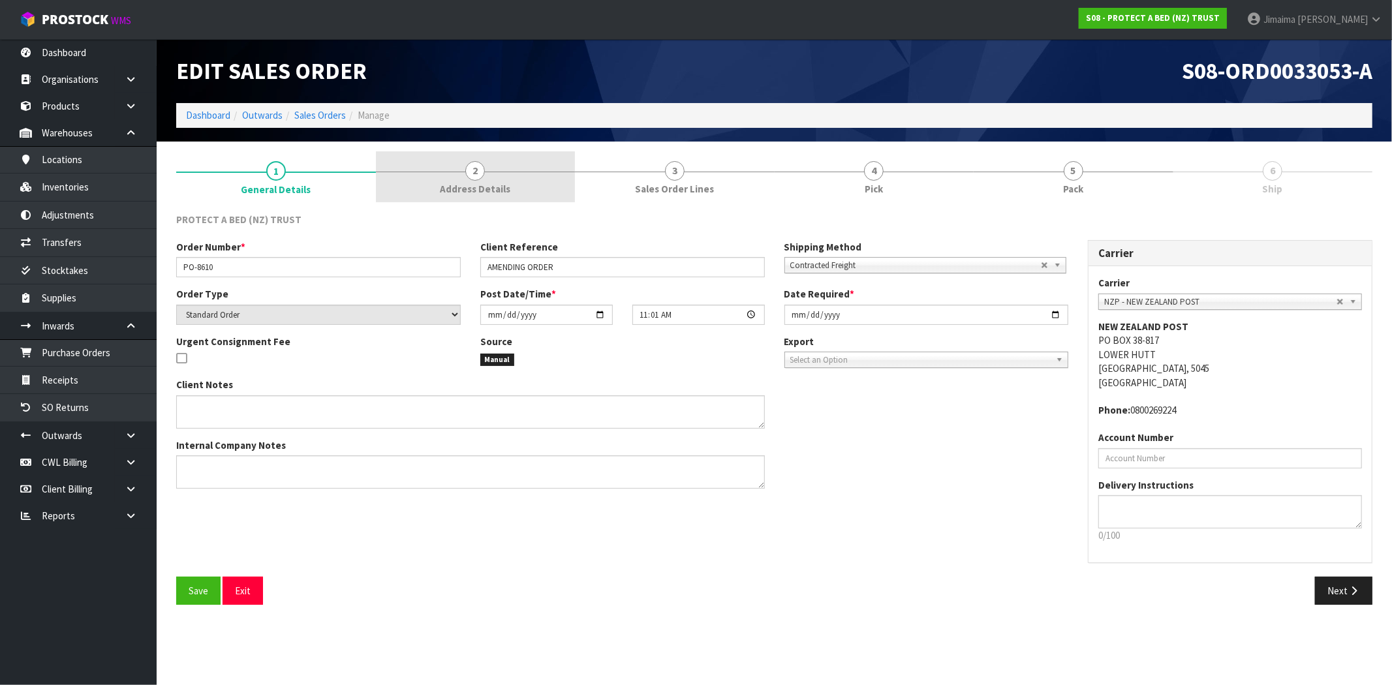
click at [468, 196] on link "2 Address Details" at bounding box center [476, 177] width 200 height 52
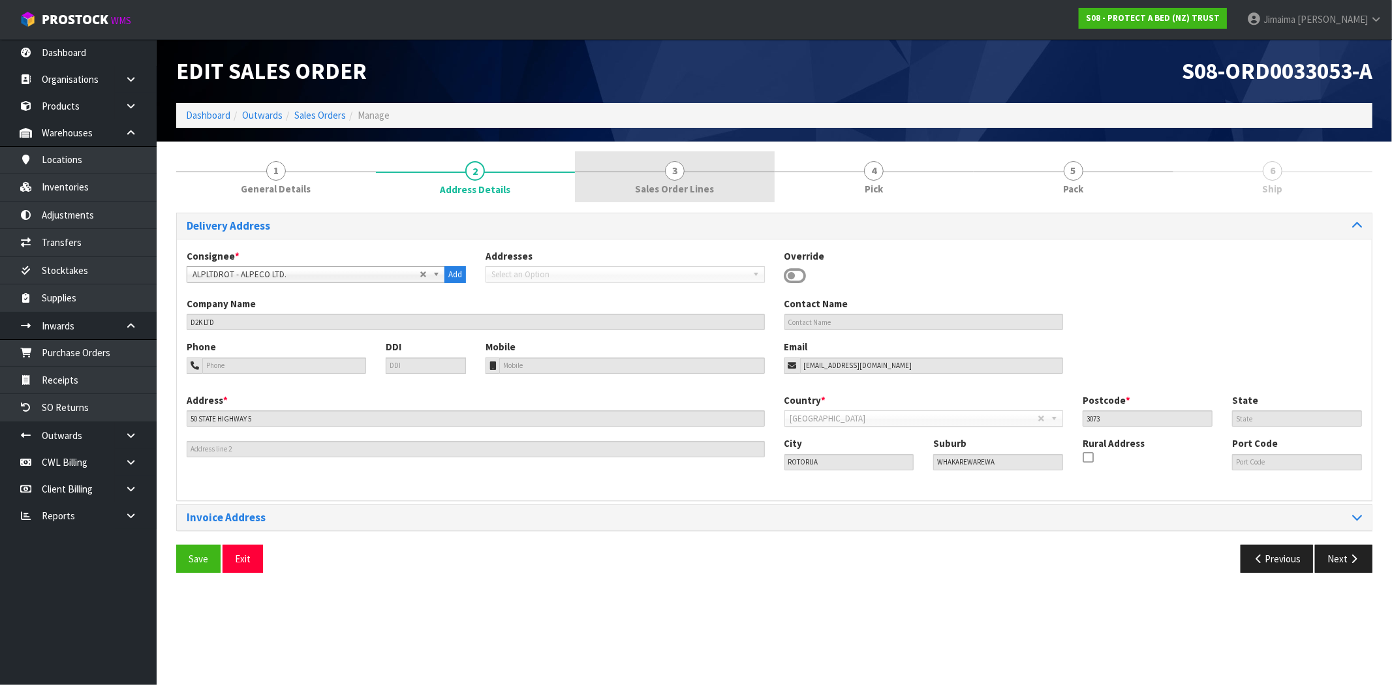
click at [704, 181] on link "3 Sales Order Lines" at bounding box center [675, 177] width 200 height 52
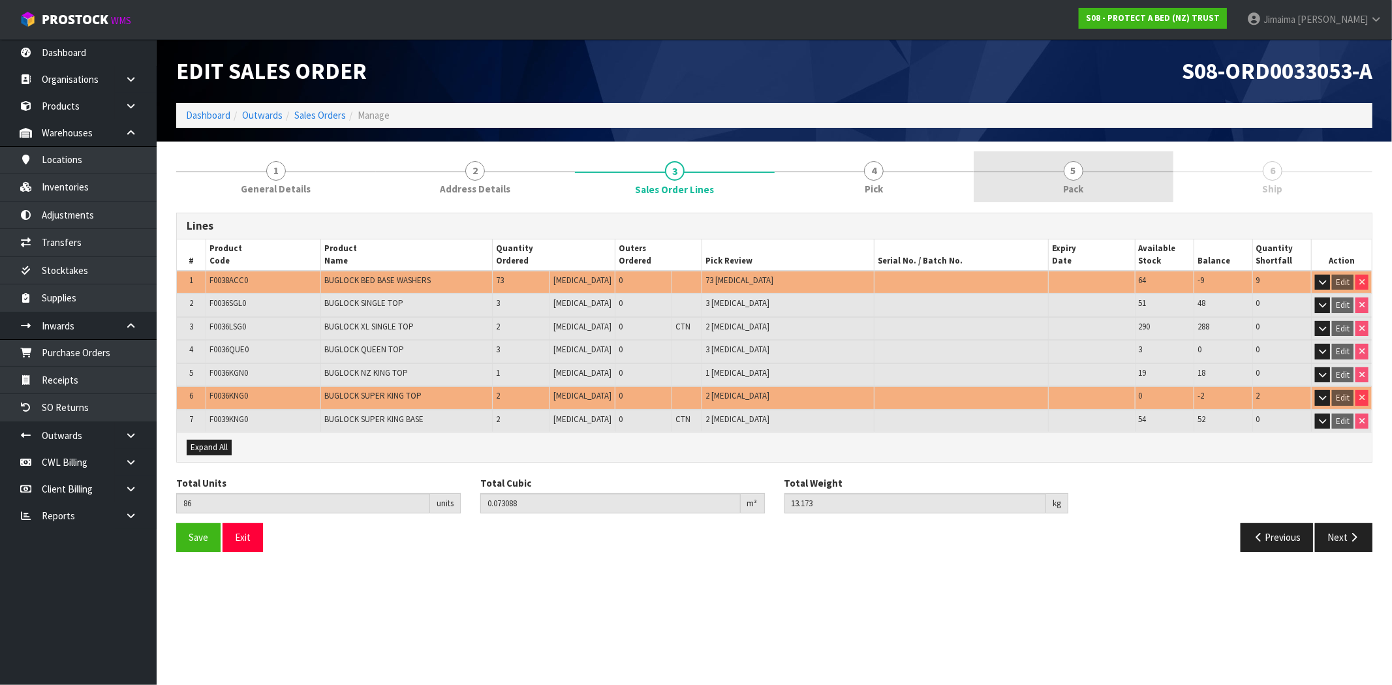
click at [1081, 191] on span "Pack" at bounding box center [1073, 189] width 20 height 14
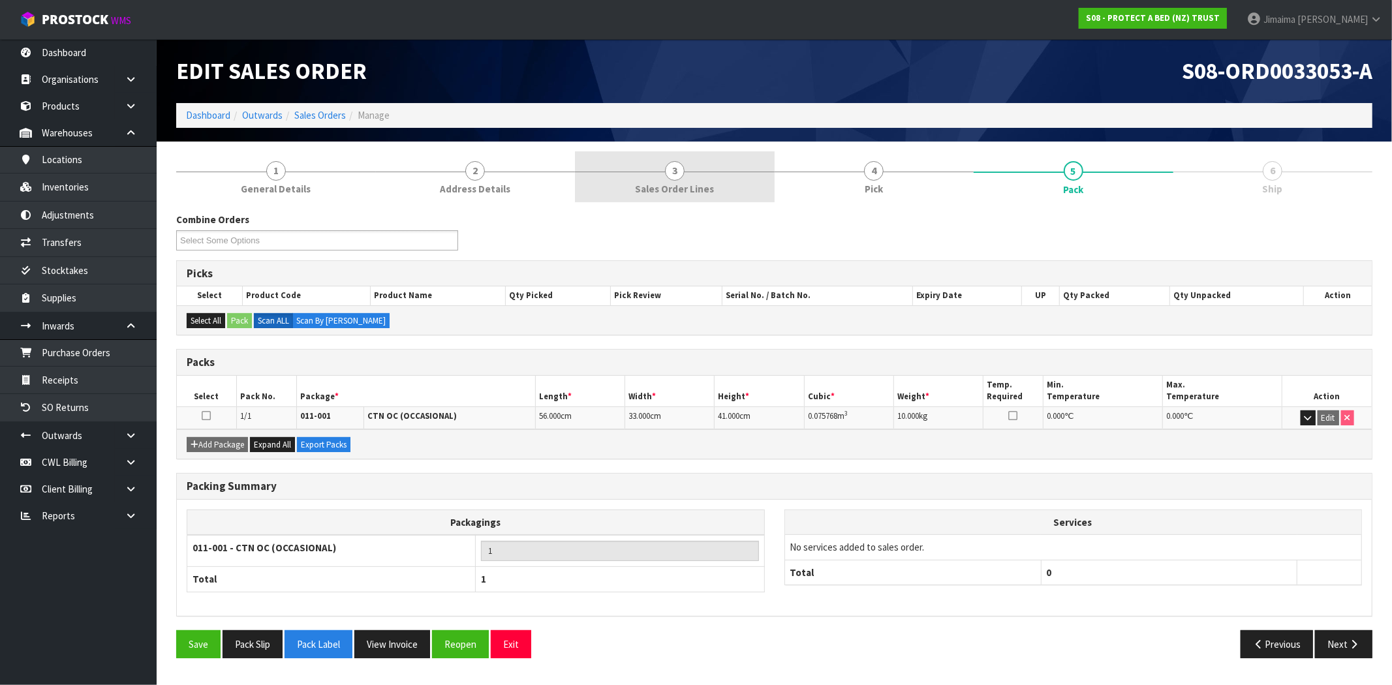
click at [680, 188] on span "Sales Order Lines" at bounding box center [674, 189] width 79 height 14
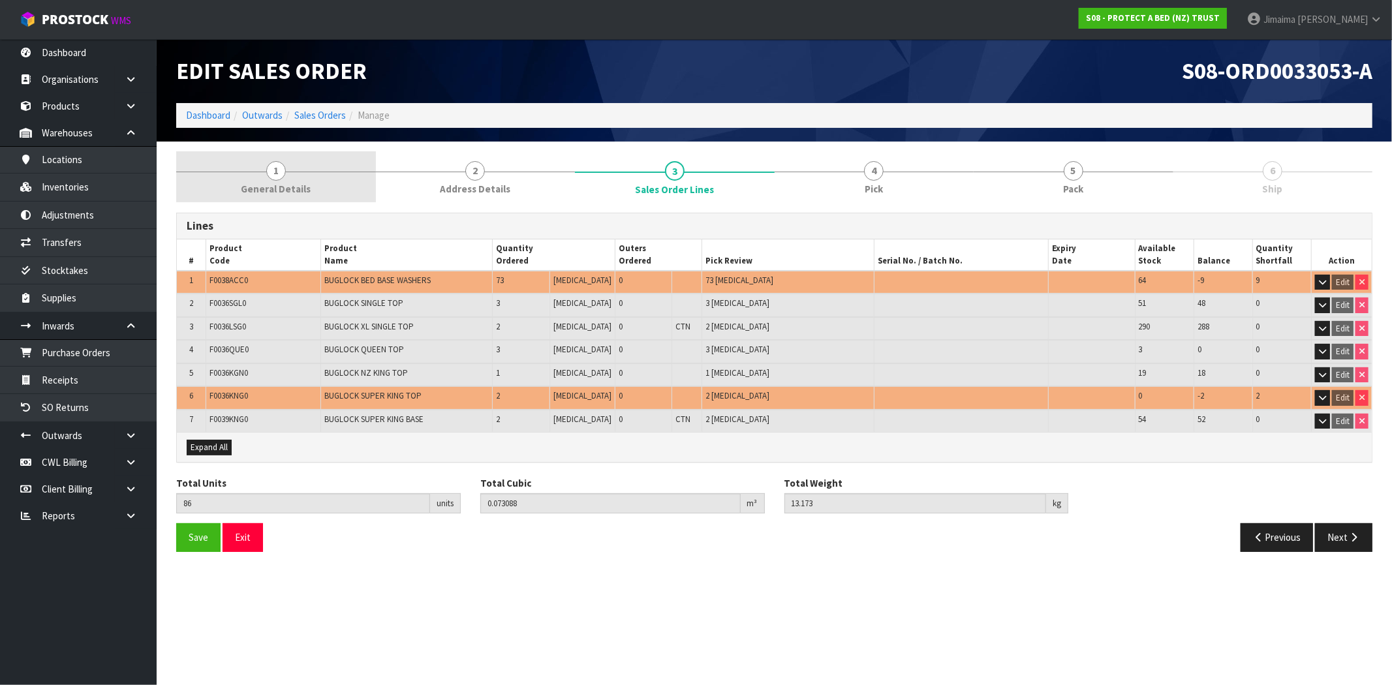
click at [334, 180] on link "1 General Details" at bounding box center [276, 177] width 200 height 52
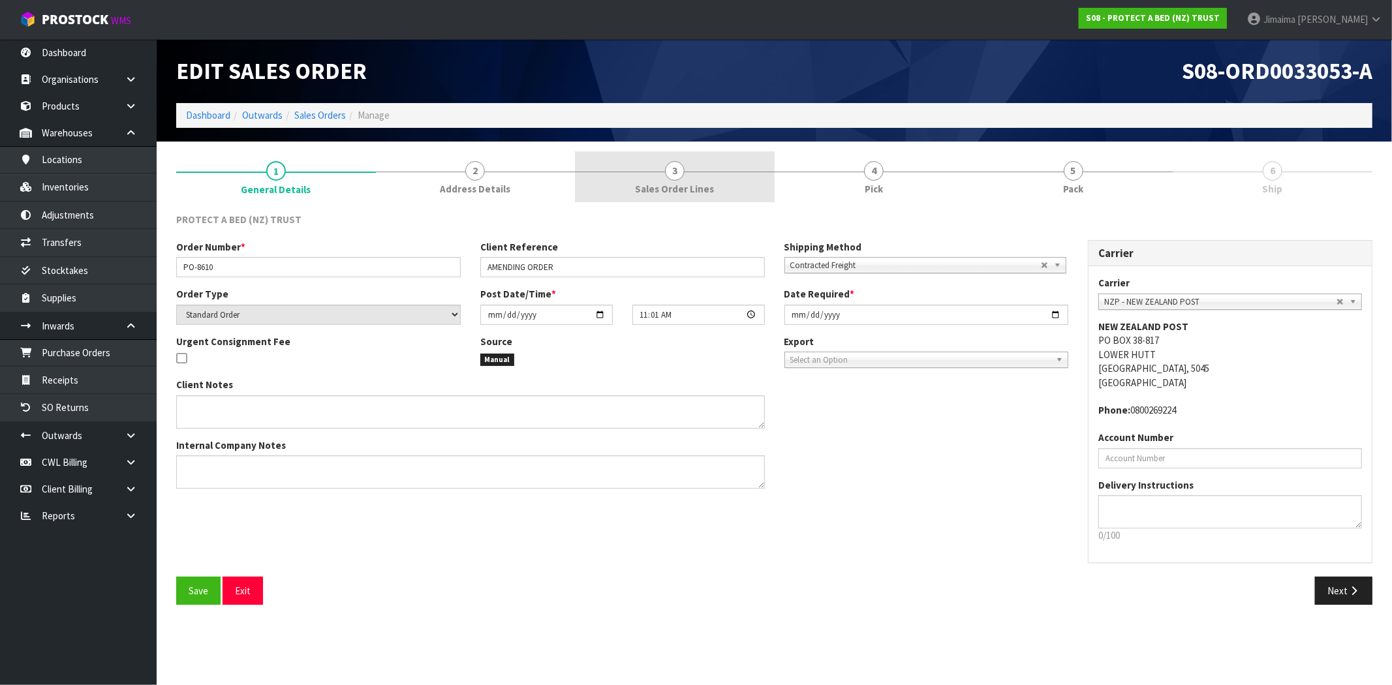
click at [650, 168] on link "3 Sales Order Lines" at bounding box center [675, 177] width 200 height 52
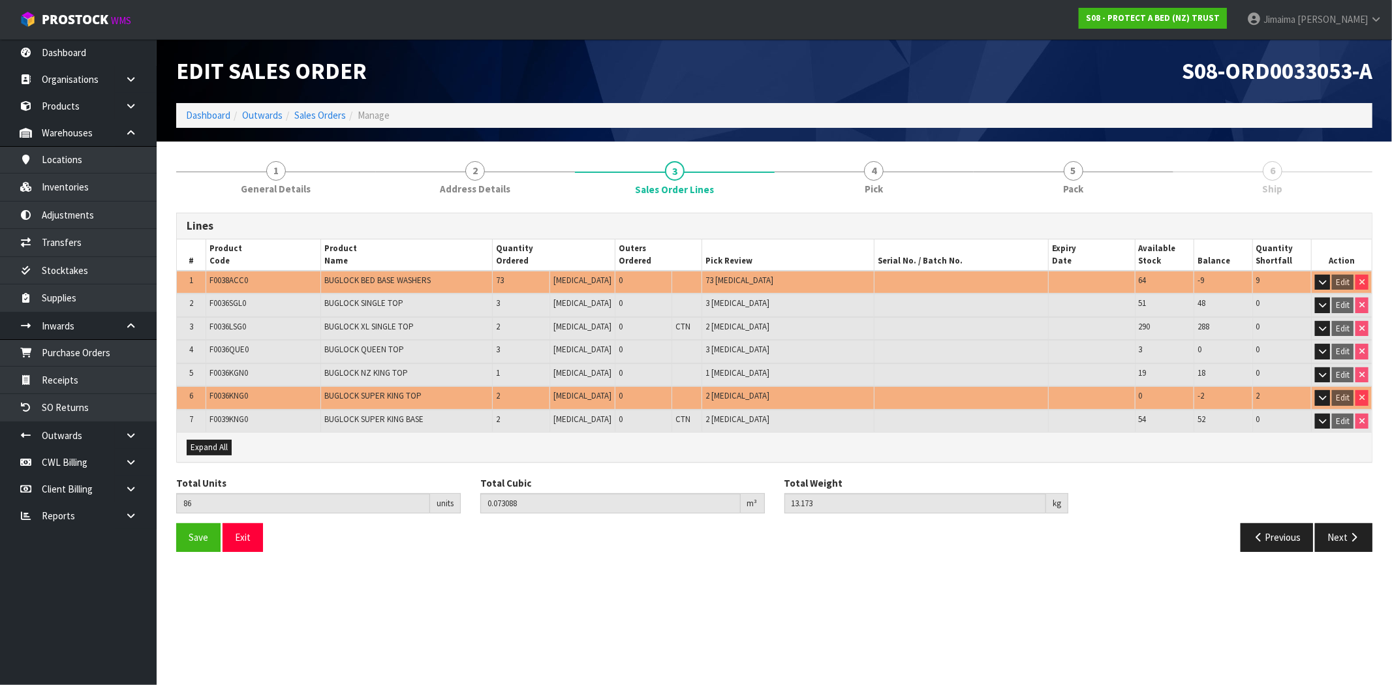
click at [1273, 69] on span "S08-ORD0033053-A" at bounding box center [1277, 71] width 191 height 28
click at [1272, 69] on span "S08-ORD0033053-A" at bounding box center [1277, 71] width 191 height 28
copy span "ORD0033053"
click at [1039, 172] on link "5 Pack" at bounding box center [1074, 177] width 200 height 52
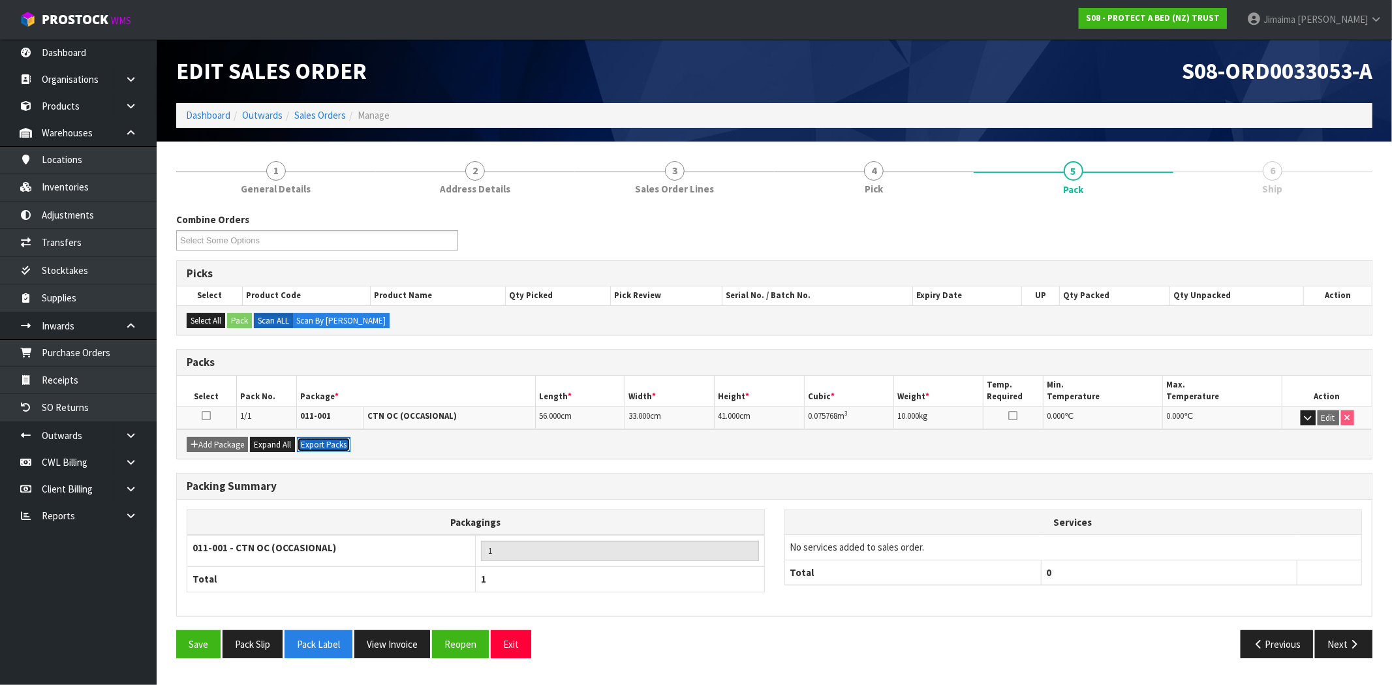
click at [324, 444] on button "Export Packs" at bounding box center [324, 445] width 54 height 16
click at [882, 196] on link "4 Pick" at bounding box center [875, 177] width 200 height 52
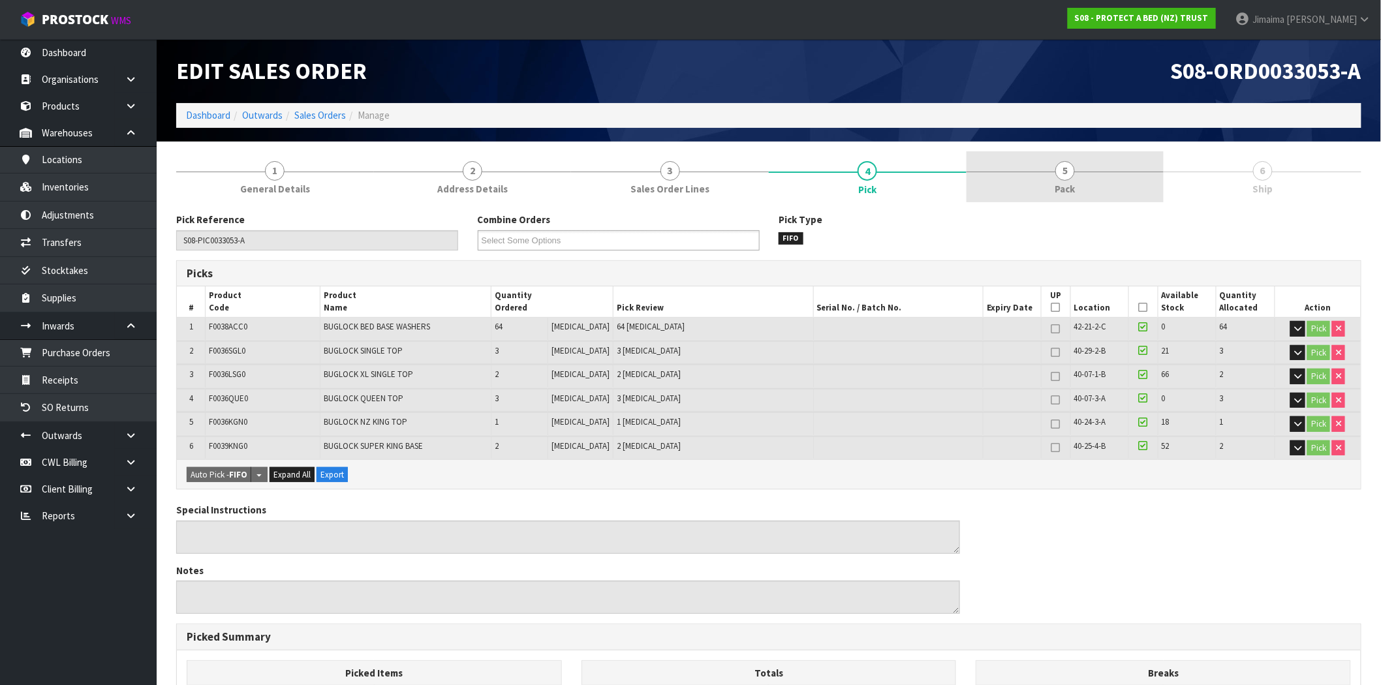
click at [1054, 190] on link "5 Pack" at bounding box center [1066, 177] width 198 height 52
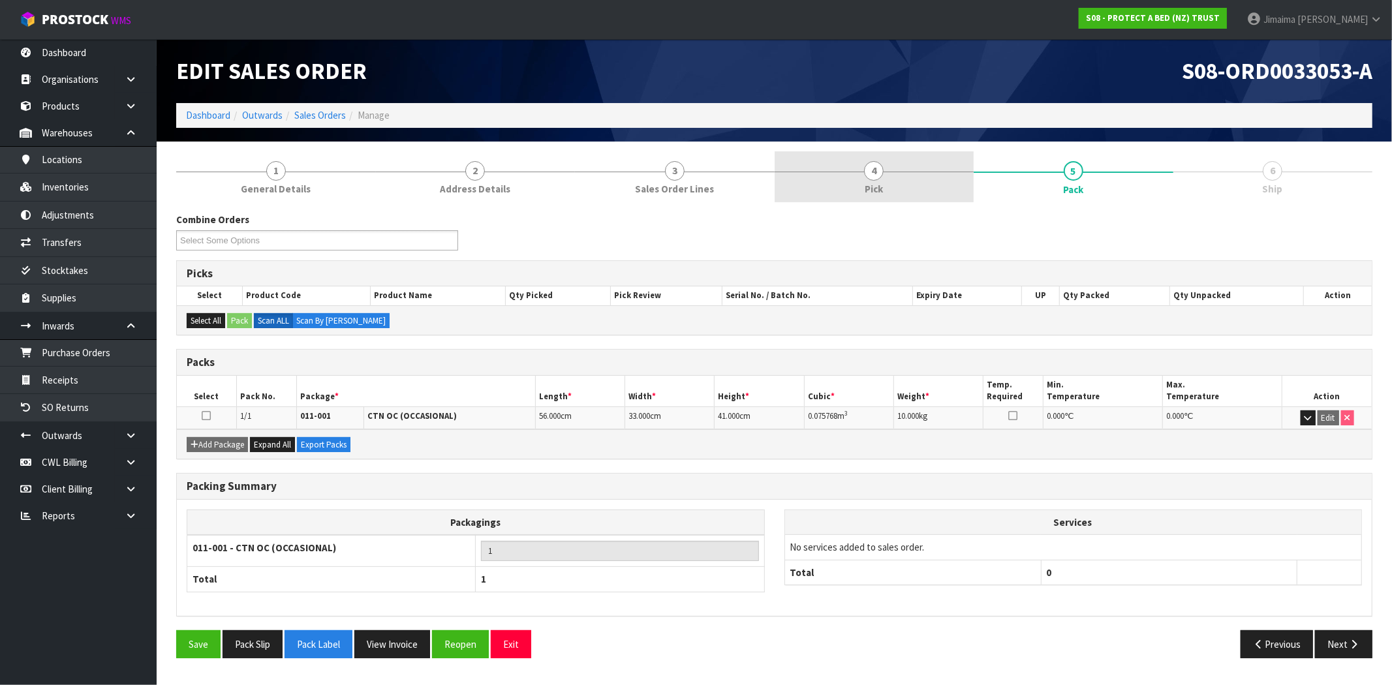
click at [888, 187] on link "4 Pick" at bounding box center [875, 177] width 200 height 52
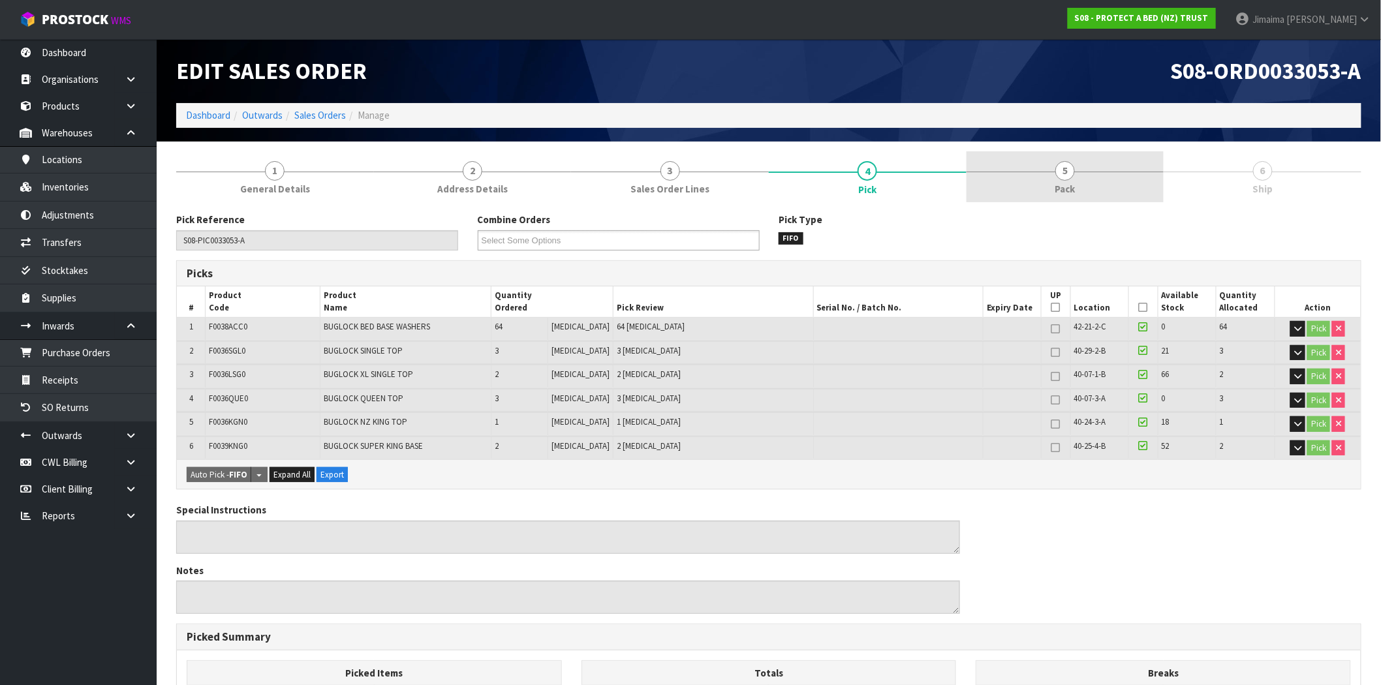
click at [1005, 181] on link "5 Pack" at bounding box center [1066, 177] width 198 height 52
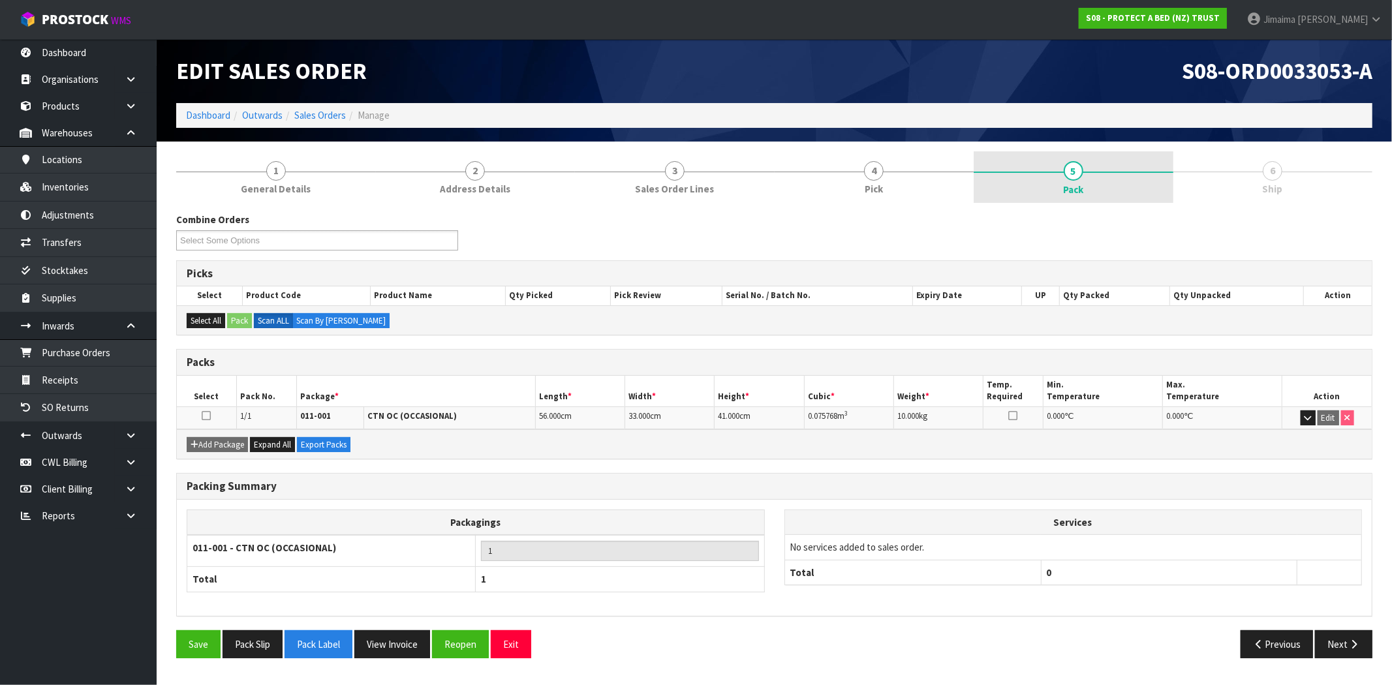
drag, startPoint x: 924, startPoint y: 170, endPoint x: 1072, endPoint y: 167, distance: 148.2
click at [924, 170] on link "4 Pick" at bounding box center [875, 177] width 200 height 52
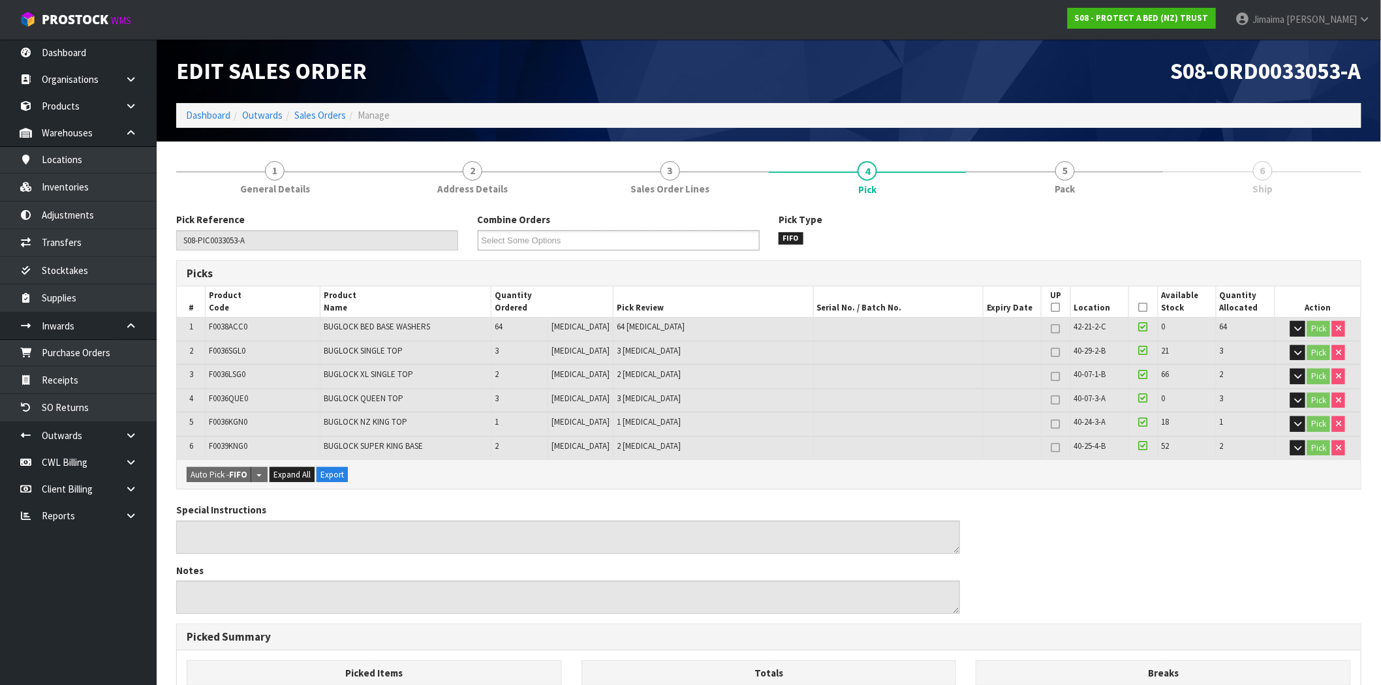
click at [681, 133] on div "Edit Sales Order S08-ORD0033053-A Dashboard Outwards Sales Orders Manage" at bounding box center [768, 90] width 1205 height 102
click at [672, 171] on span "3" at bounding box center [671, 171] width 20 height 20
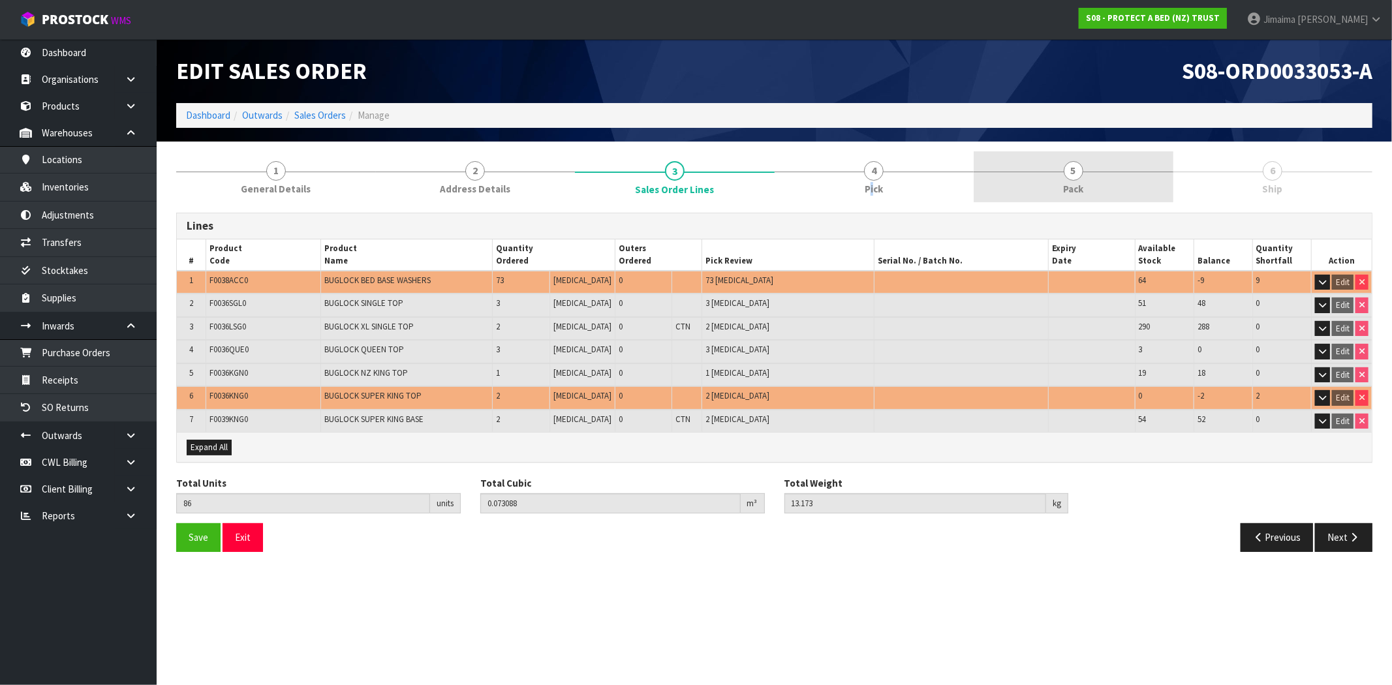
click at [883, 193] on span "Pick" at bounding box center [874, 189] width 18 height 14
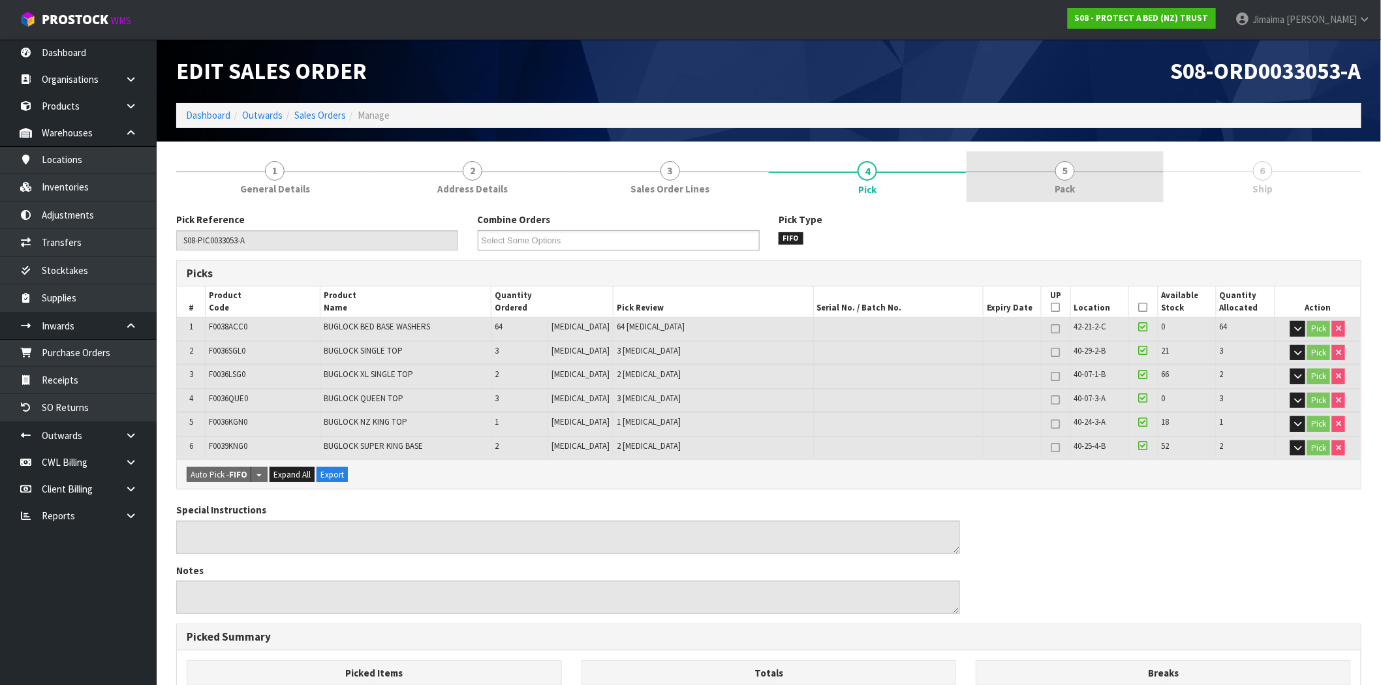
click at [1119, 193] on link "5 Pack" at bounding box center [1066, 177] width 198 height 52
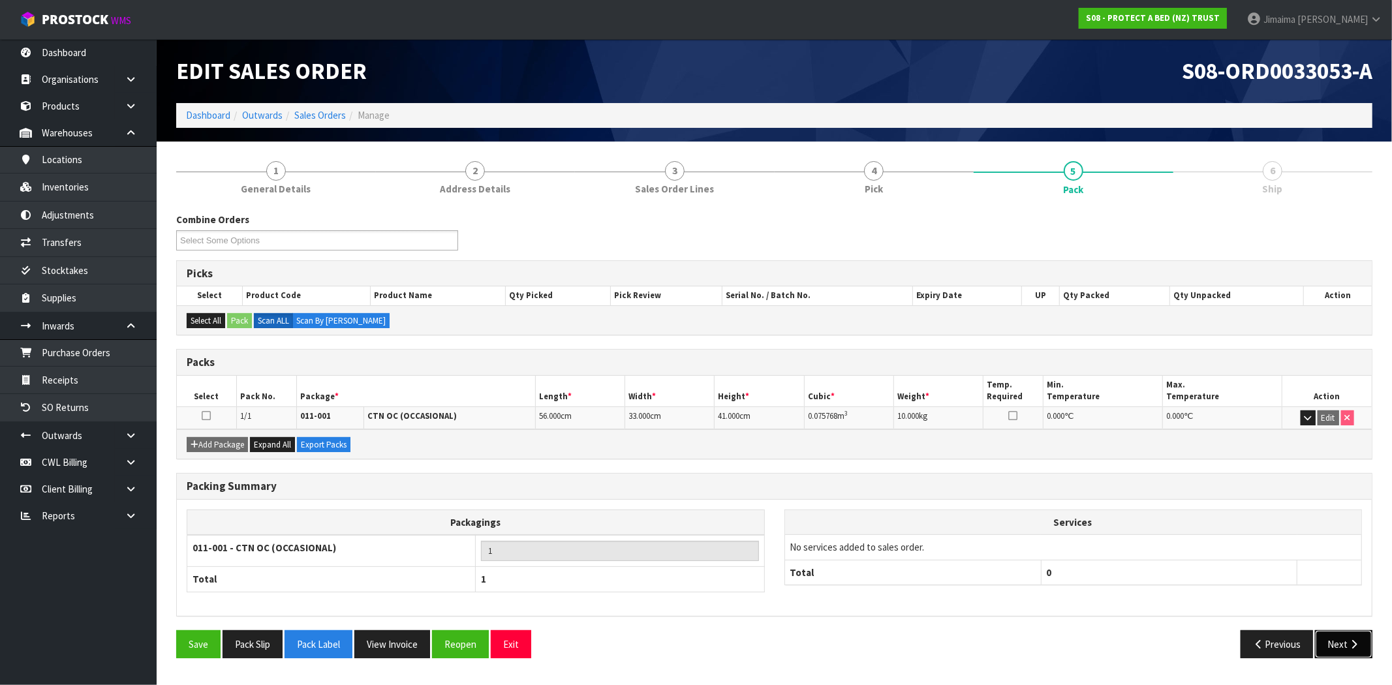
click at [1337, 644] on button "Next" at bounding box center [1343, 645] width 57 height 28
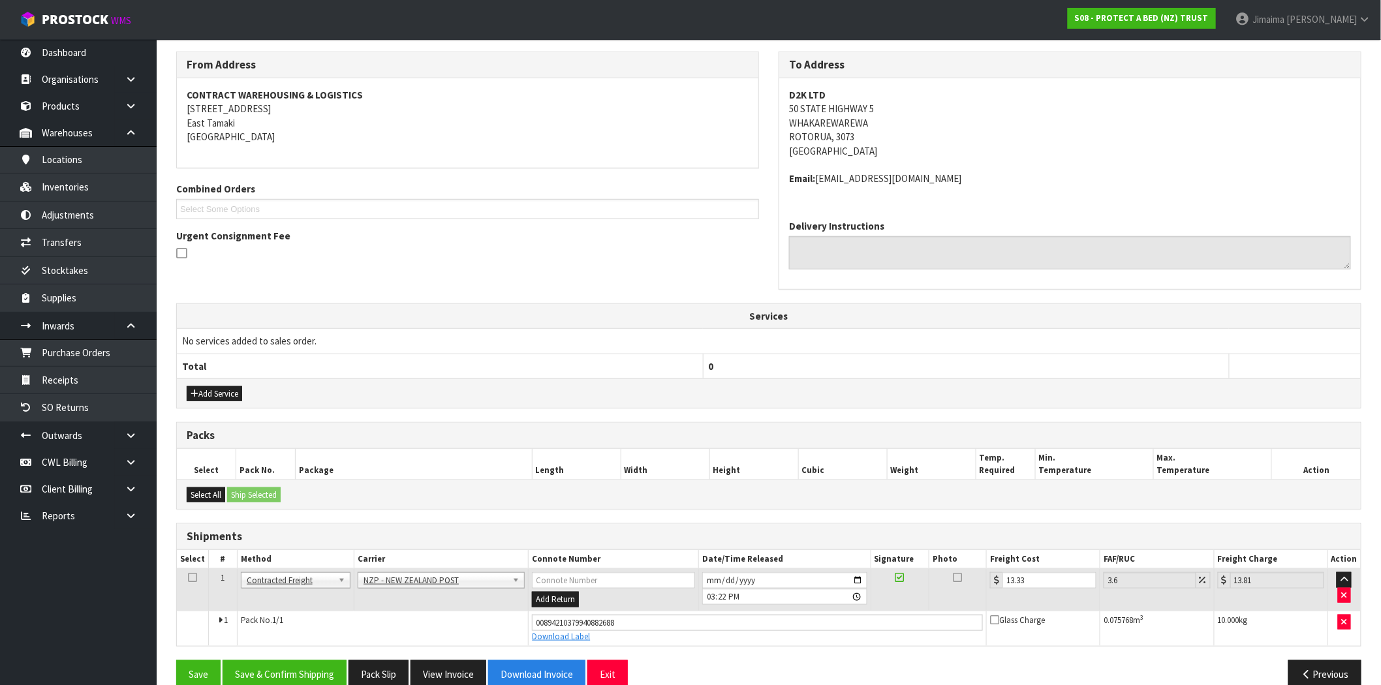
scroll to position [185, 0]
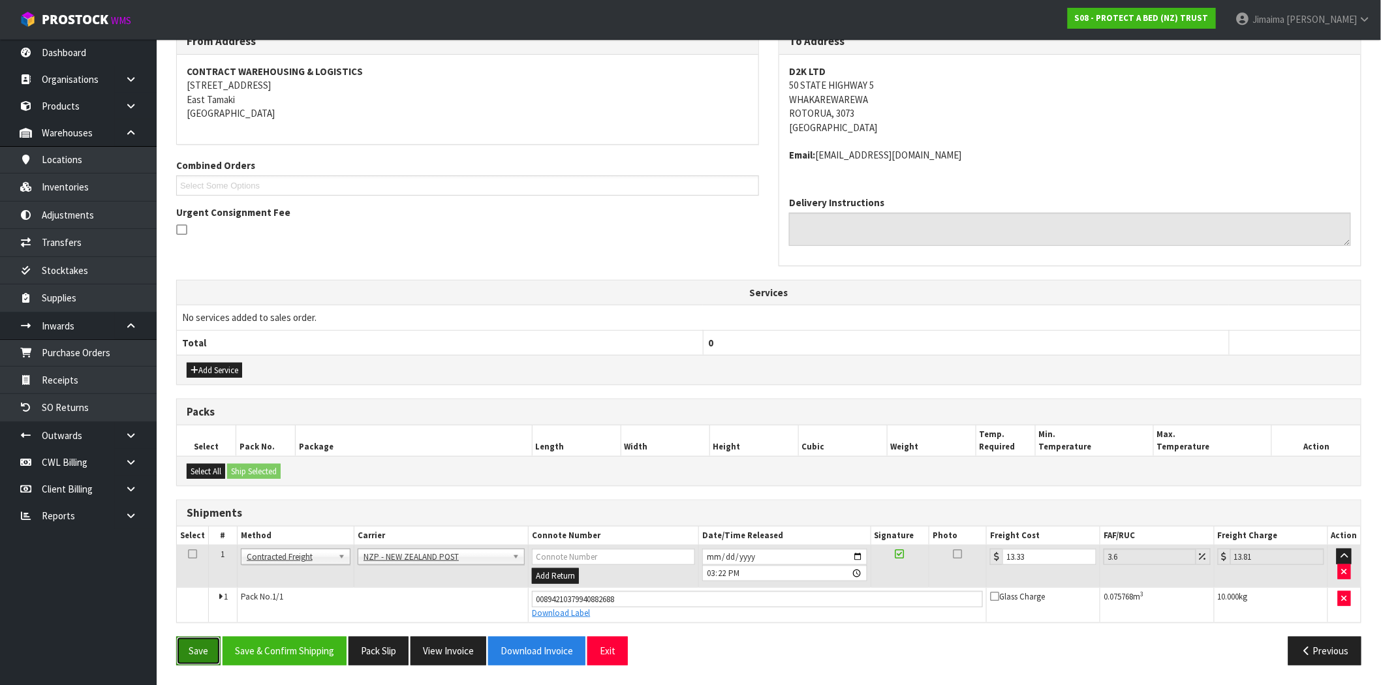
click at [195, 644] on button "Save" at bounding box center [198, 651] width 44 height 28
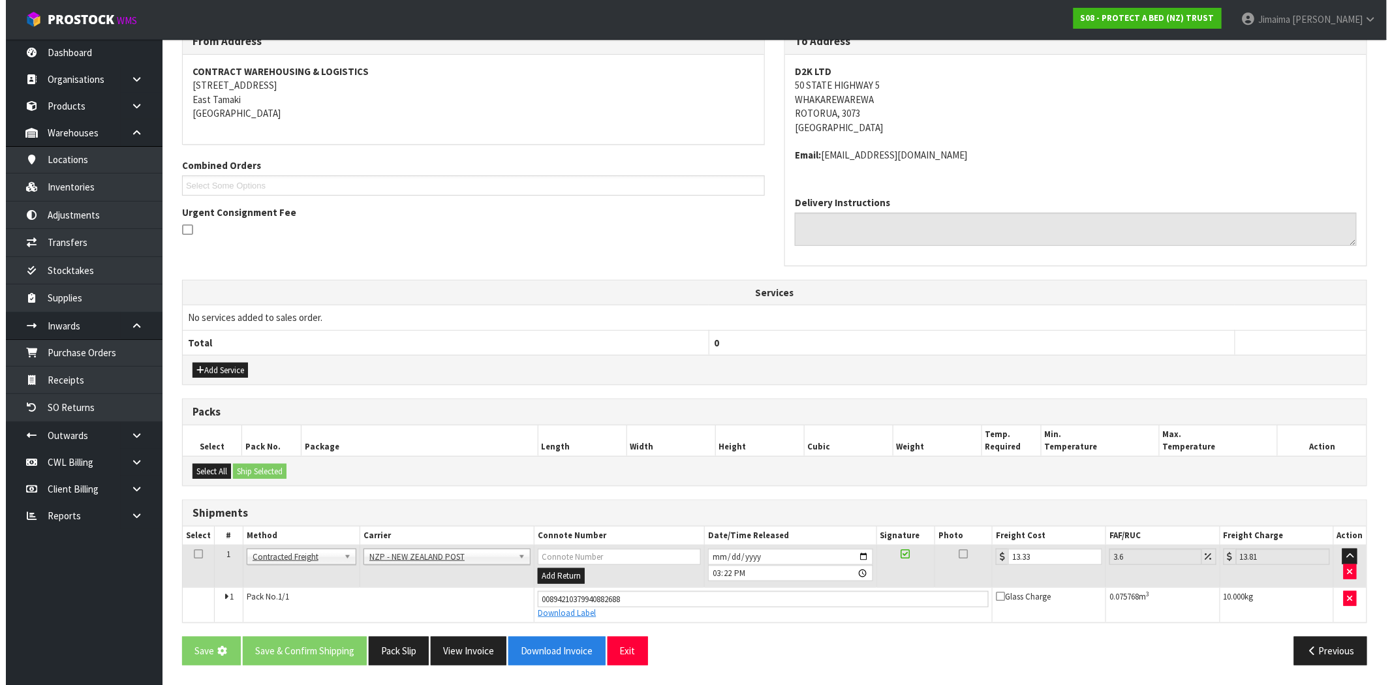
scroll to position [0, 0]
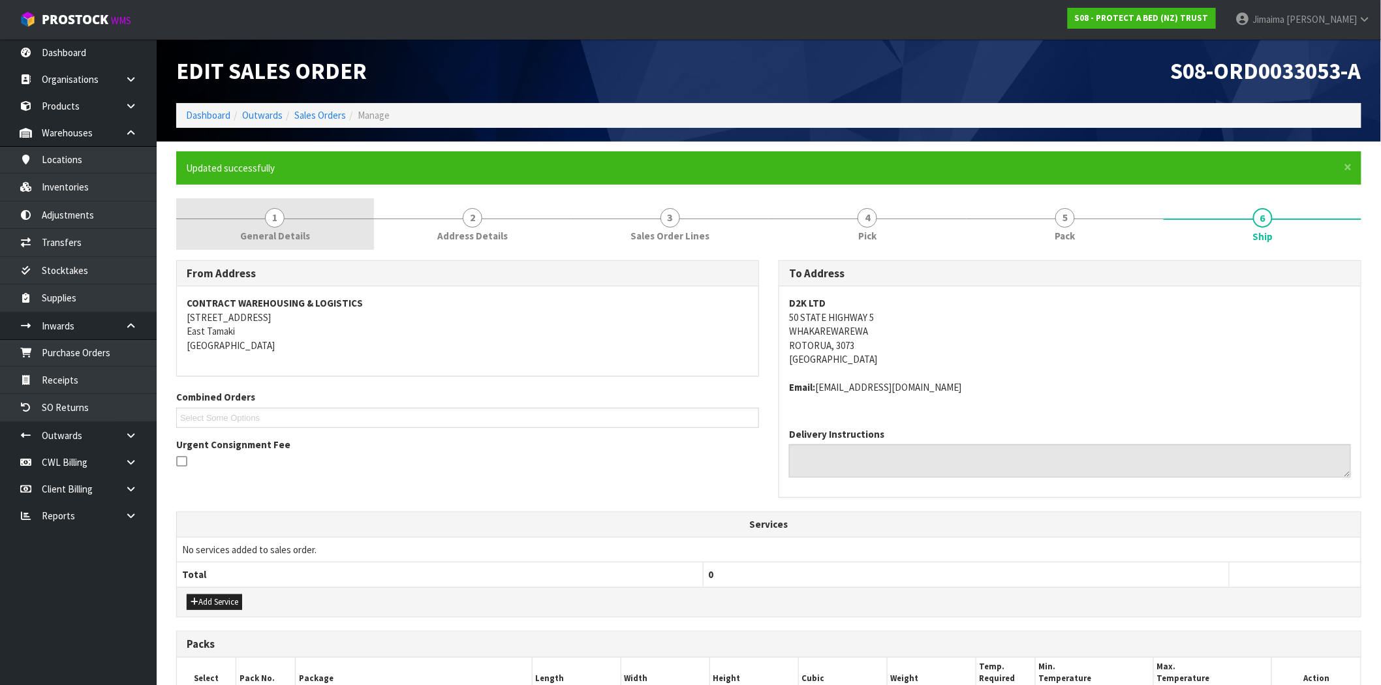
click at [258, 239] on span "General Details" at bounding box center [275, 236] width 70 height 14
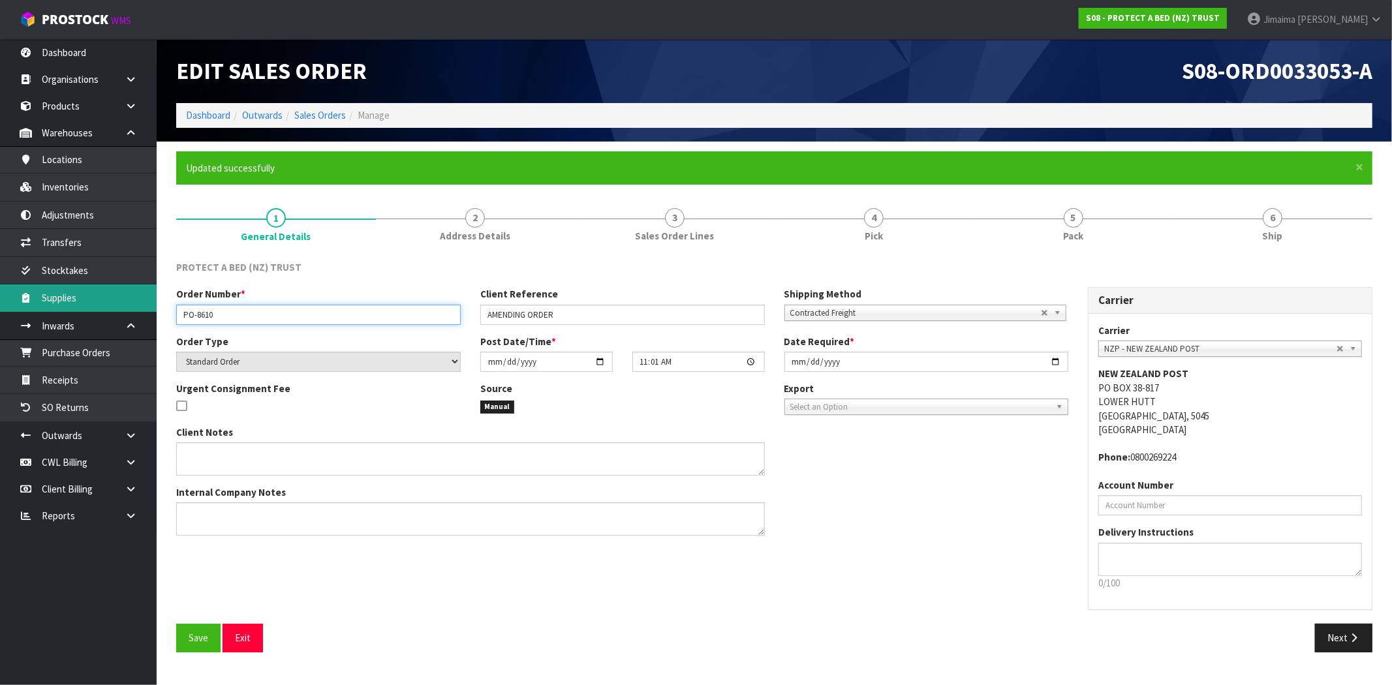
drag, startPoint x: 233, startPoint y: 315, endPoint x: 152, endPoint y: 302, distance: 81.9
click at [152, 302] on body "Toggle navigation ProStock WMS S08 - PROTECT A BED (NZ) TRUST Jimaima [PERSON_N…" at bounding box center [696, 342] width 1392 height 685
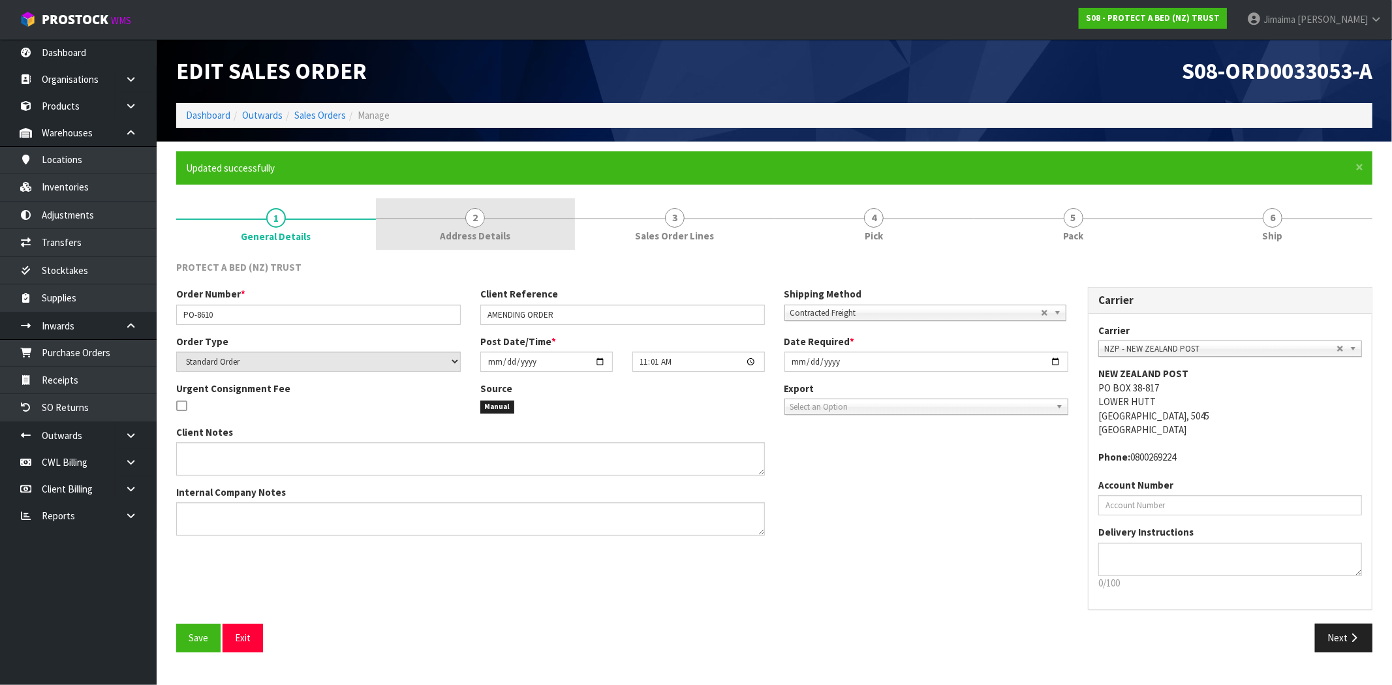
click at [480, 227] on link "2 Address Details" at bounding box center [476, 224] width 200 height 52
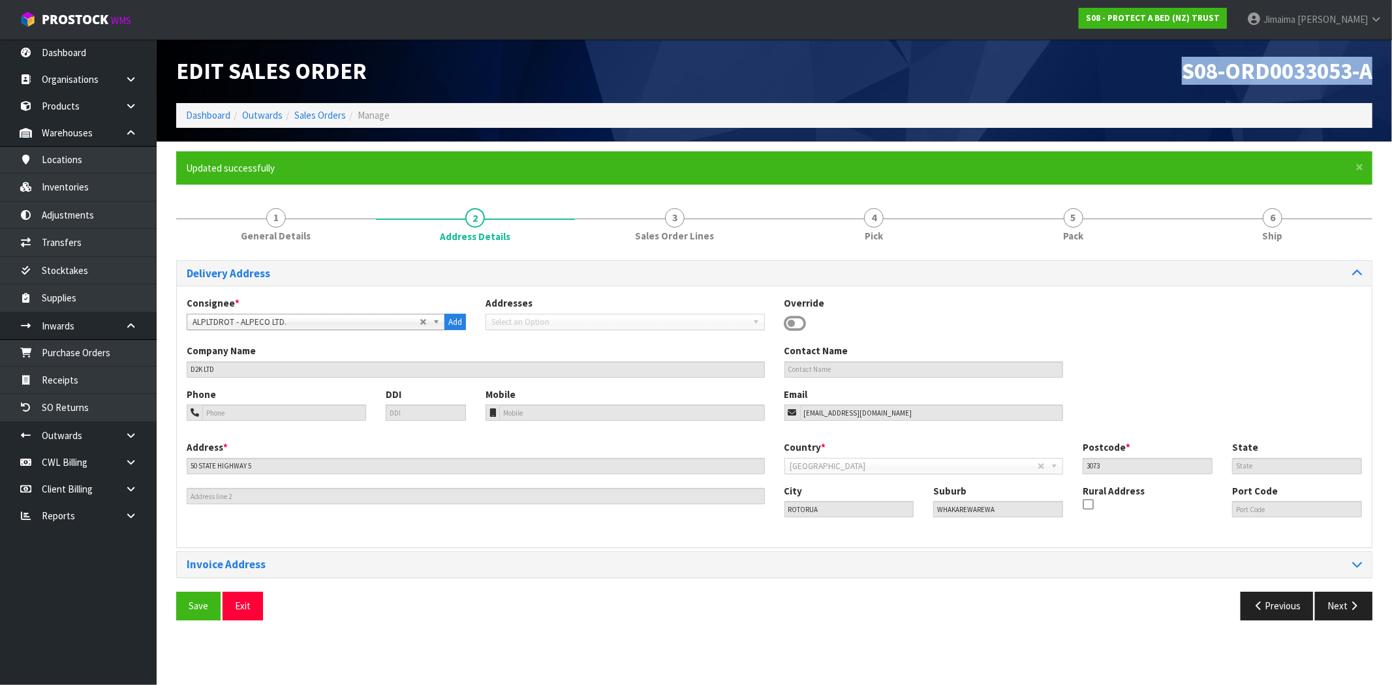
drag, startPoint x: 1172, startPoint y: 69, endPoint x: 1392, endPoint y: 80, distance: 219.6
click at [1381, 80] on header "Edit Sales Order S08-ORD0033053-A Dashboard Outwards Sales Orders Manage" at bounding box center [775, 90] width 1236 height 102
copy span "S08-ORD0033053-A"
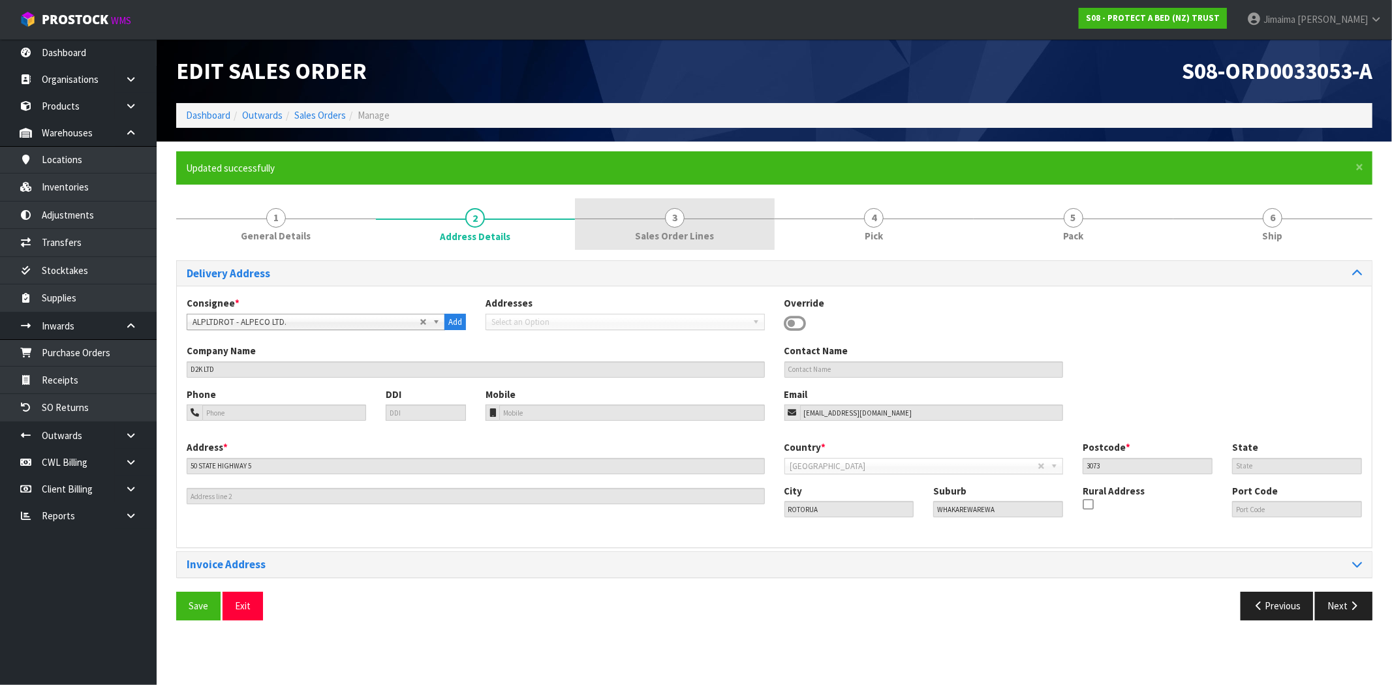
click at [661, 222] on link "3 Sales Order Lines" at bounding box center [675, 224] width 200 height 52
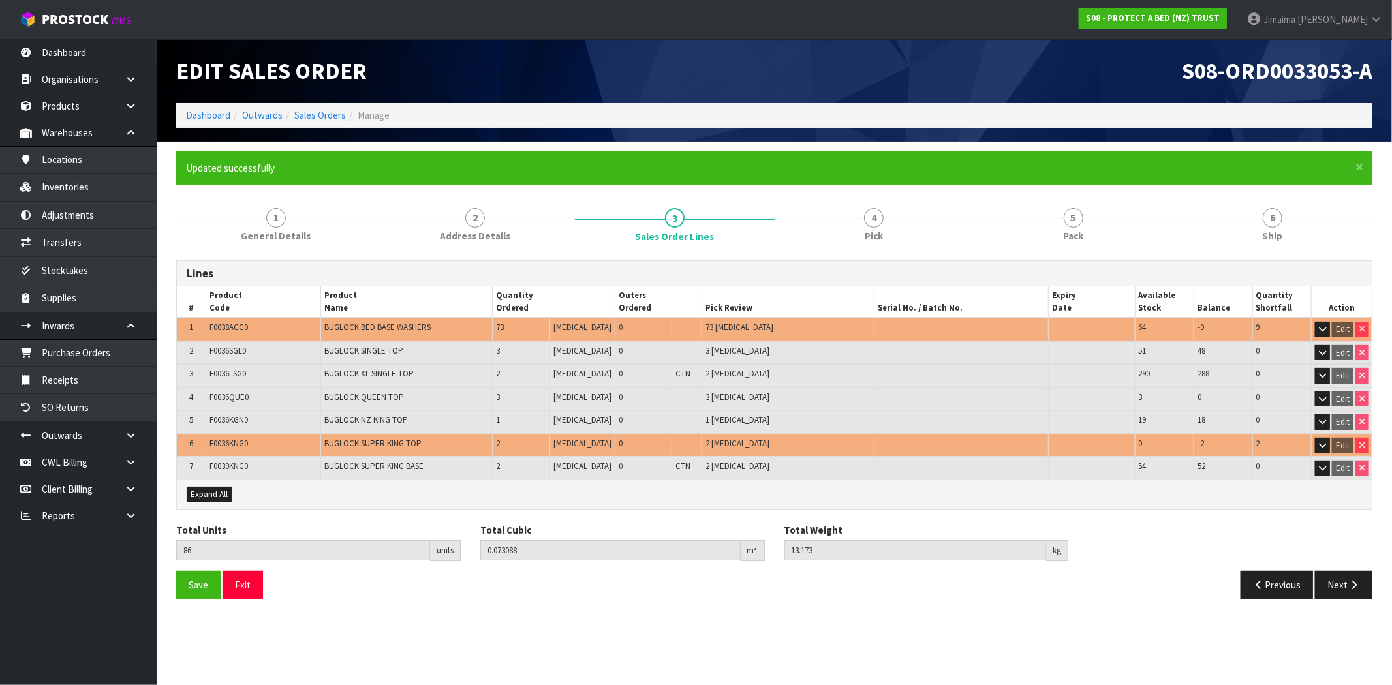
click at [217, 435] on td "F0036KNG0" at bounding box center [264, 445] width 116 height 23
click at [217, 438] on span "F0036KNG0" at bounding box center [229, 443] width 39 height 11
copy span "F0036KNG0"
drag, startPoint x: 1166, startPoint y: 63, endPoint x: 1369, endPoint y: 75, distance: 203.3
click at [1381, 72] on header "Edit Sales Order S08-ORD0033053-A Dashboard Outwards Sales Orders Manage" at bounding box center [775, 90] width 1236 height 102
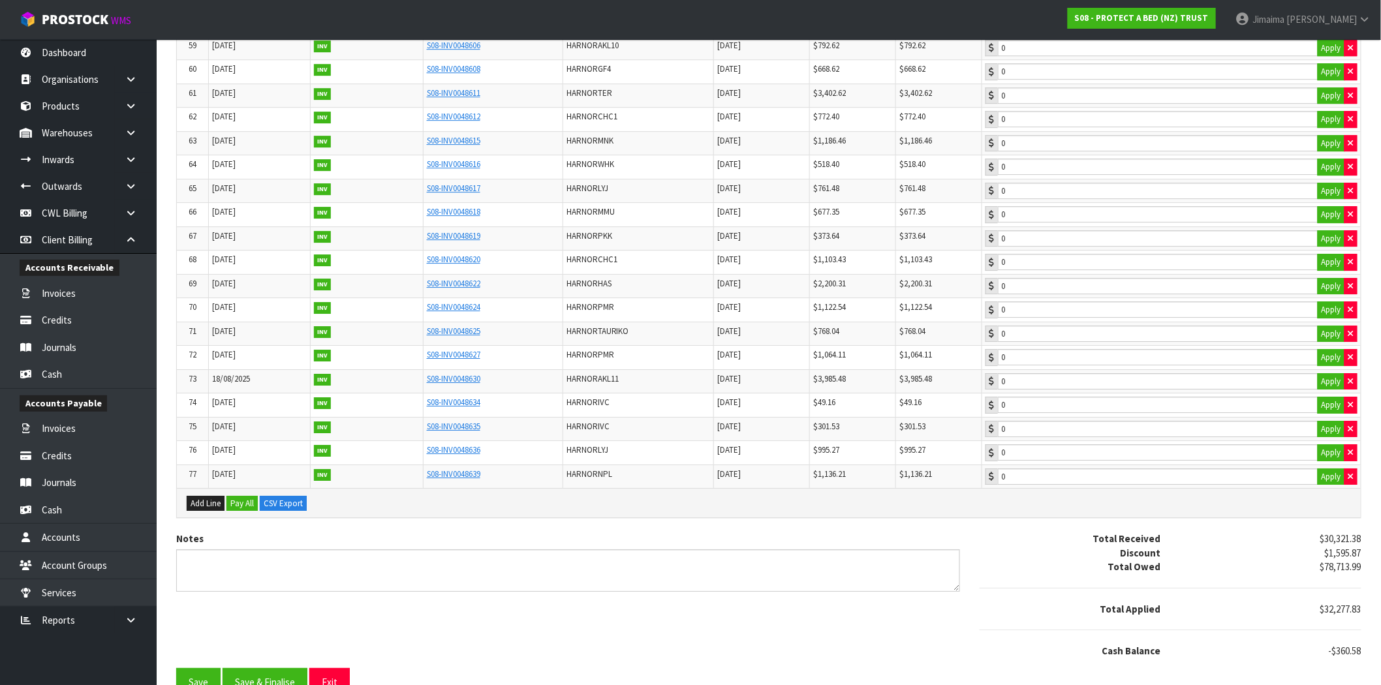
scroll to position [1683, 0]
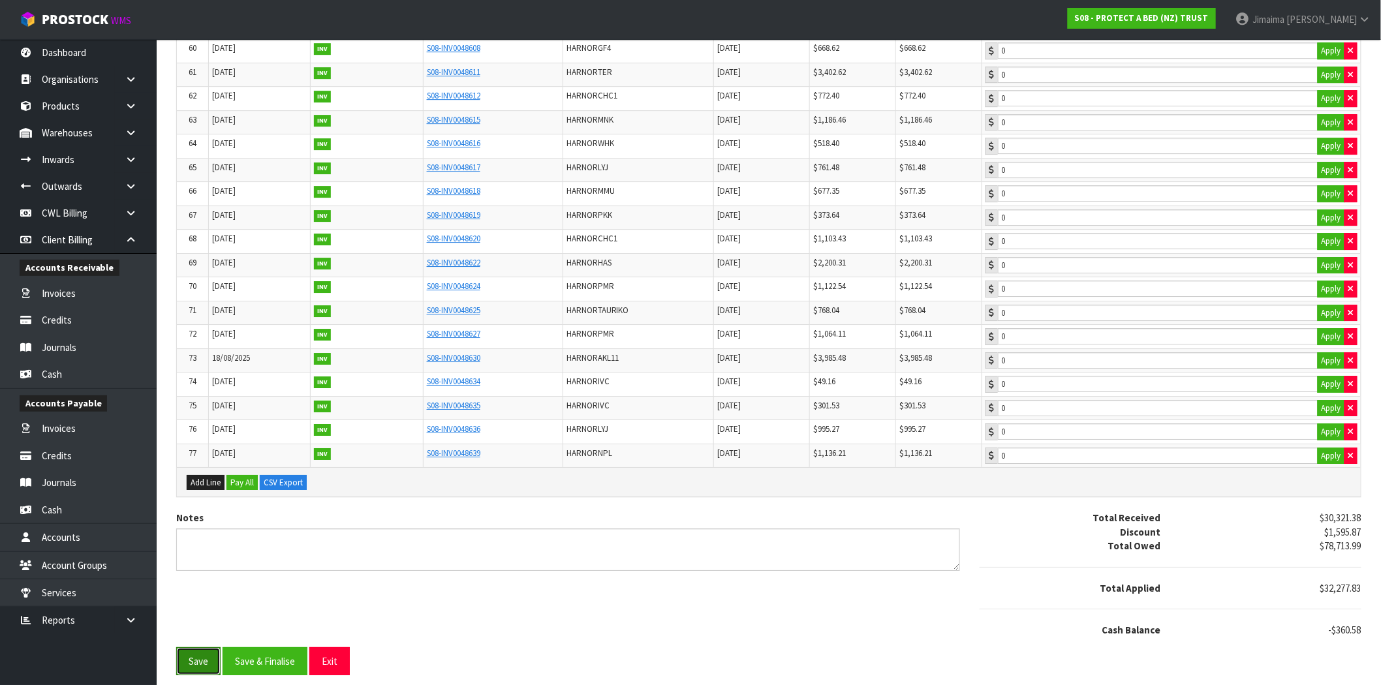
click at [200, 653] on button "Save" at bounding box center [198, 662] width 44 height 28
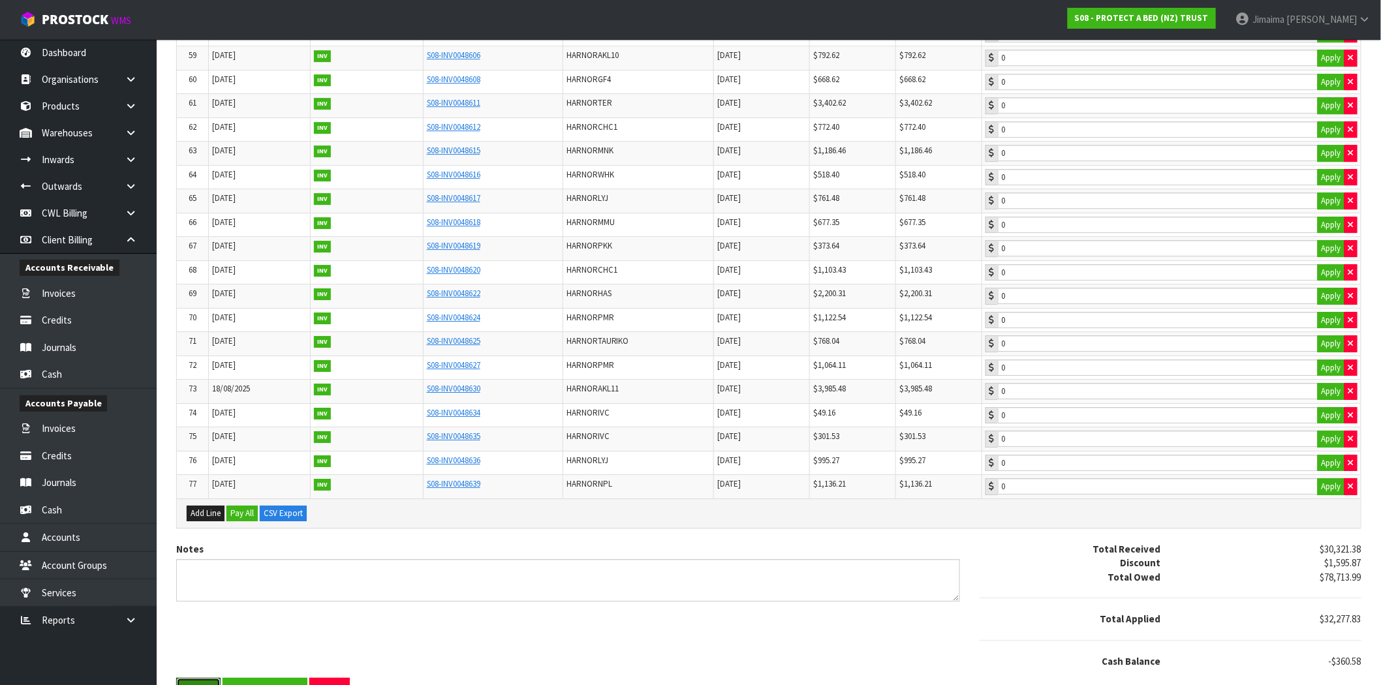
scroll to position [0, 0]
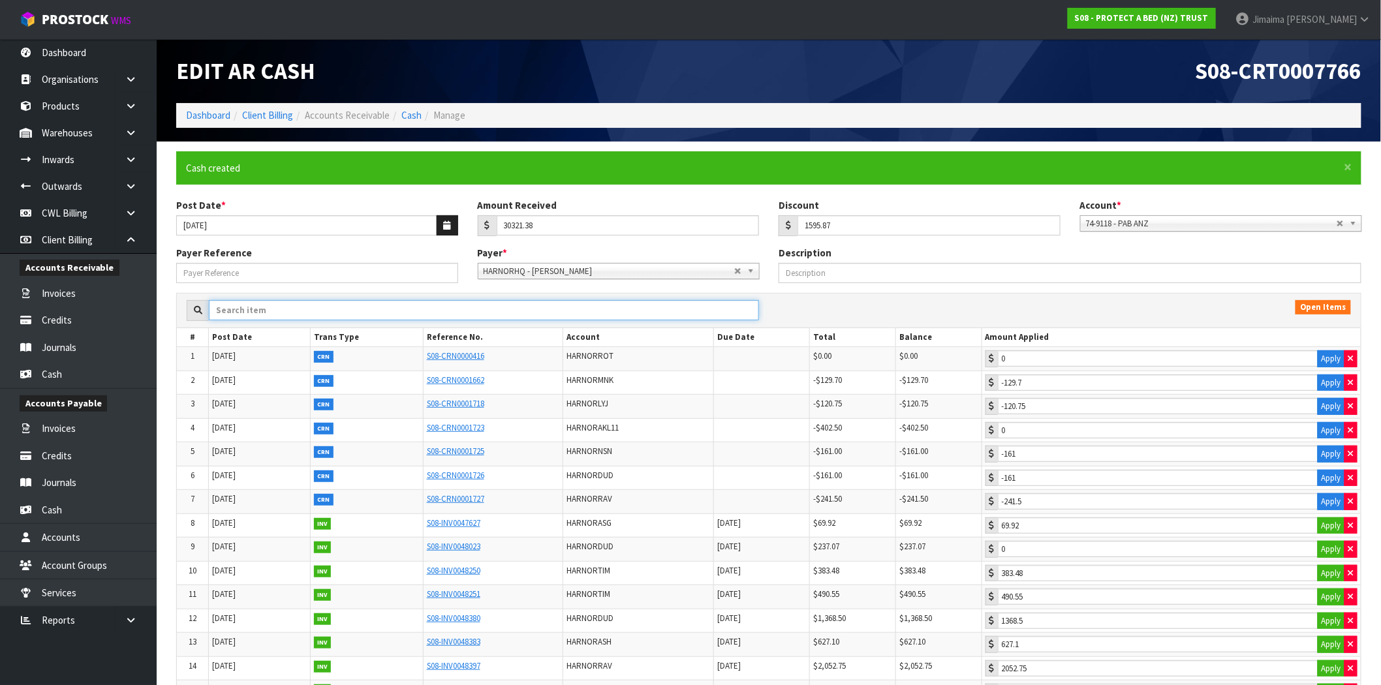
click at [223, 309] on input "text" at bounding box center [484, 310] width 550 height 20
paste input "CRN0001718"
type input "CRN0001718"
type input "-120.75"
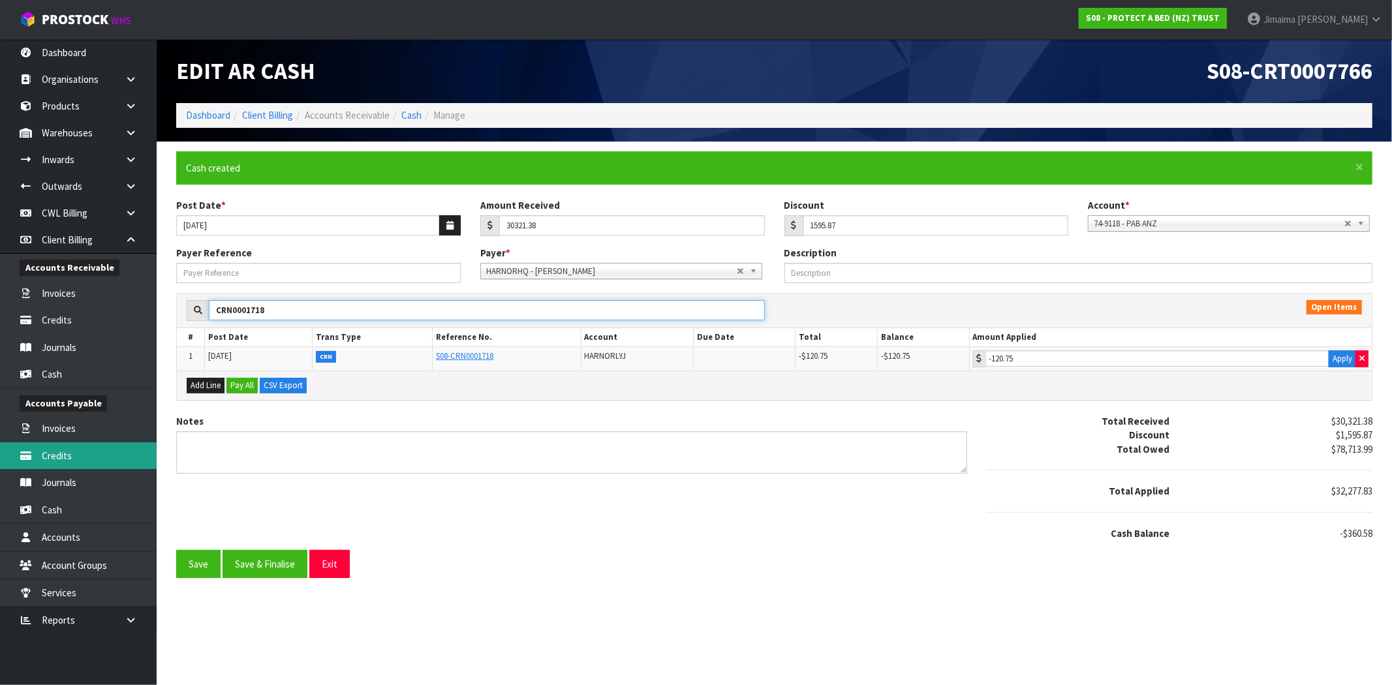
type input "CRN0001718"
drag, startPoint x: 272, startPoint y: 309, endPoint x: 157, endPoint y: 298, distance: 114.7
click at [157, 298] on section "× Close Cash created Post Date * 15/08/2025 Amount Received 30321.38 Discount 1…" at bounding box center [775, 365] width 1236 height 447
type input "0"
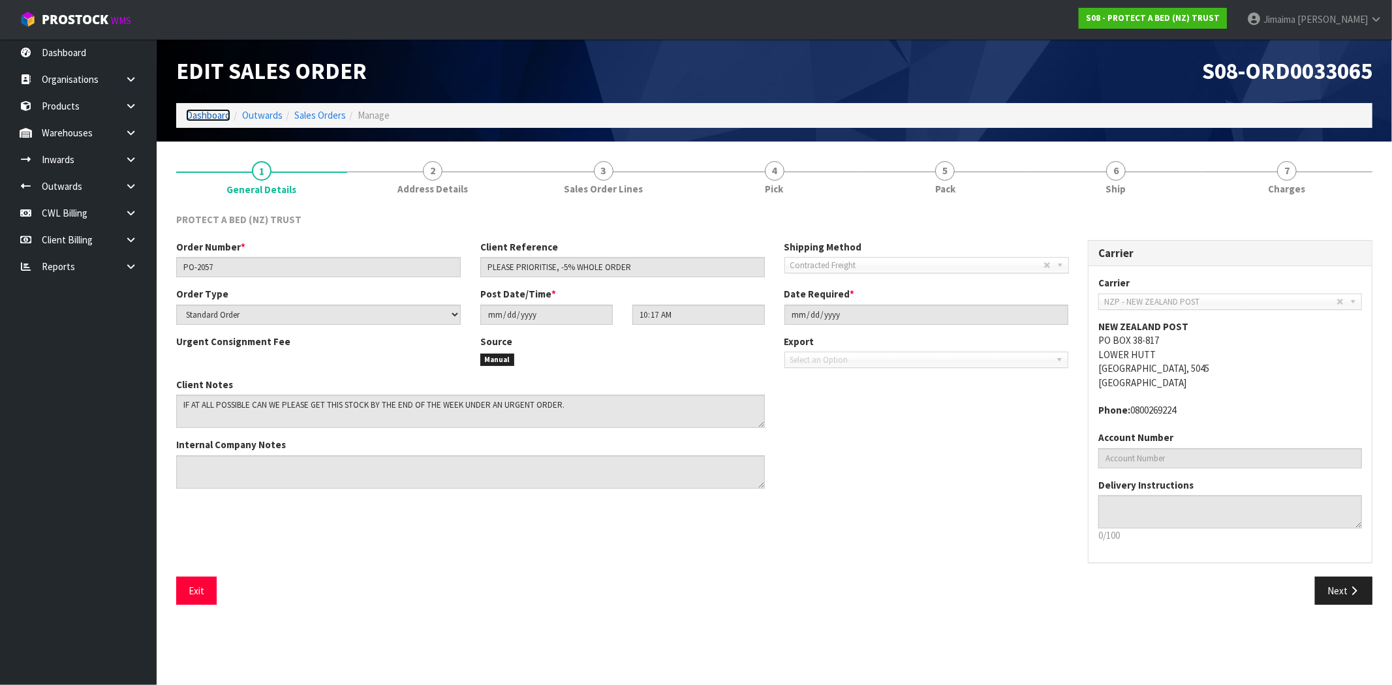
click at [205, 118] on link "Dashboard" at bounding box center [208, 115] width 44 height 12
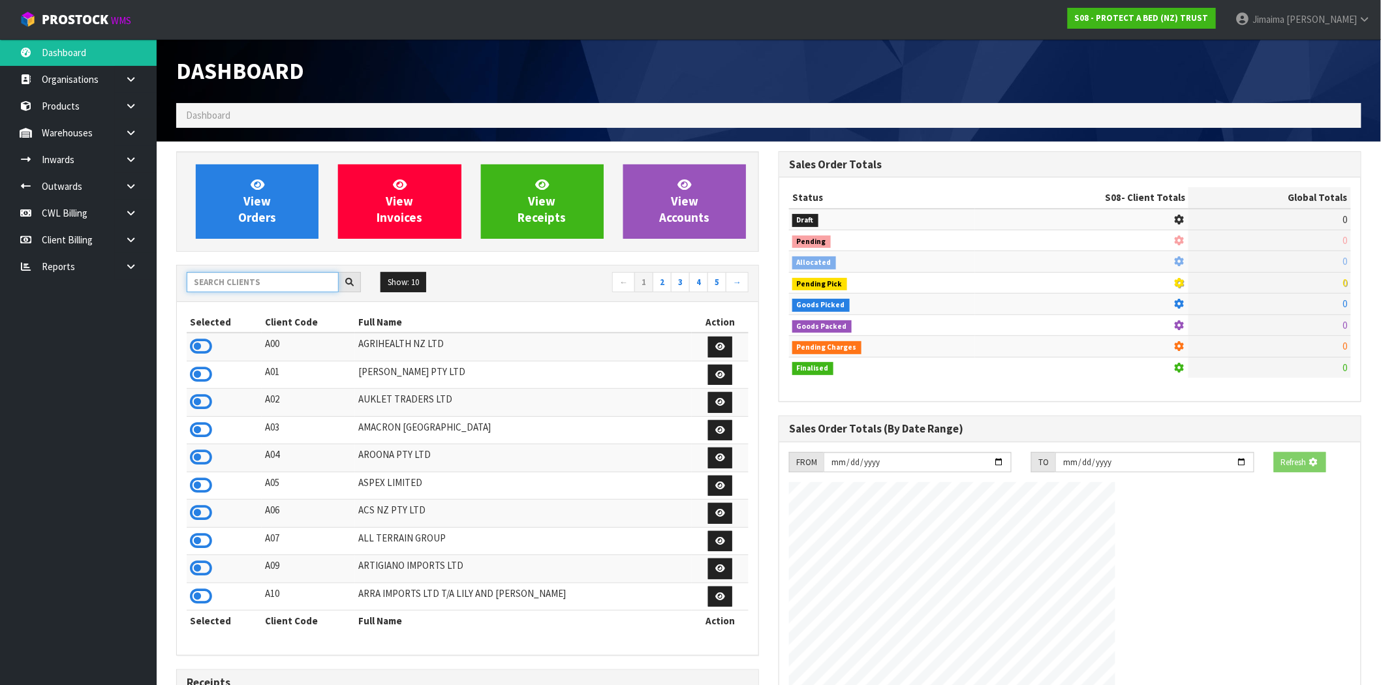
click at [268, 283] on input "text" at bounding box center [263, 282] width 152 height 20
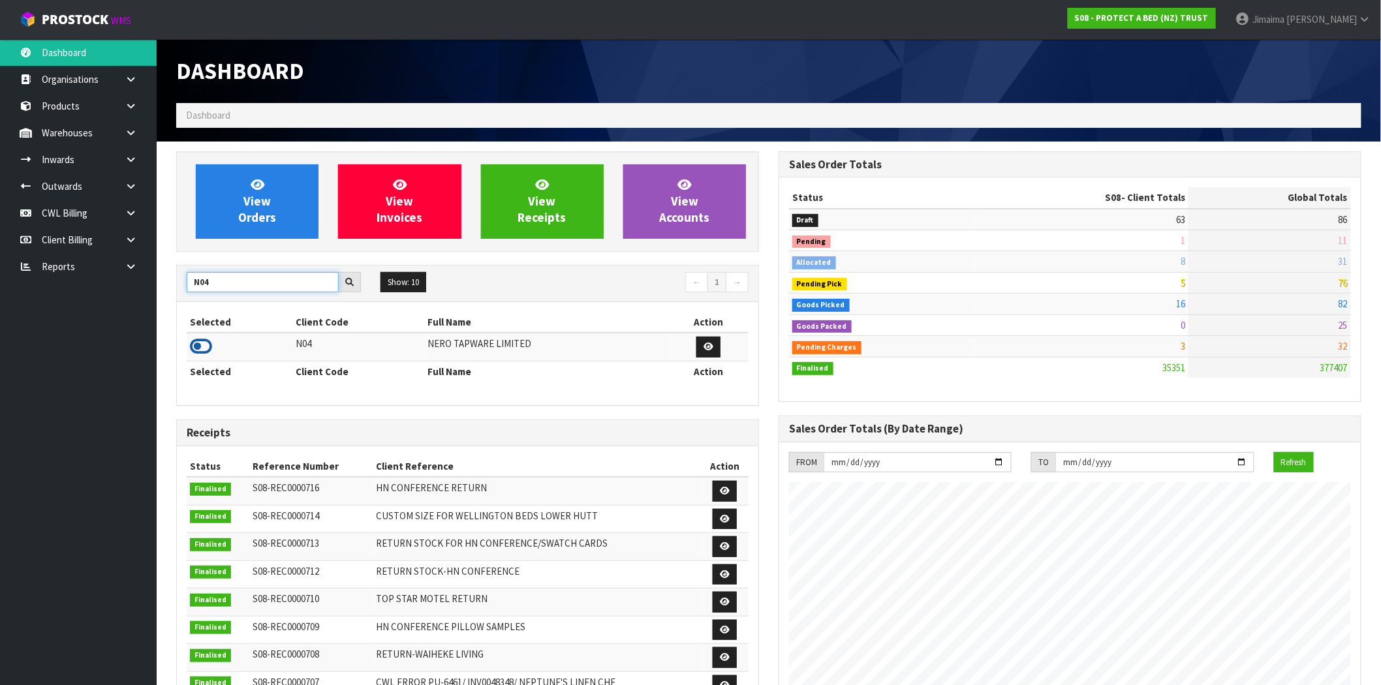
type input "N04"
drag, startPoint x: 201, startPoint y: 344, endPoint x: 206, endPoint y: 335, distance: 10.5
click at [201, 343] on icon at bounding box center [201, 347] width 22 height 20
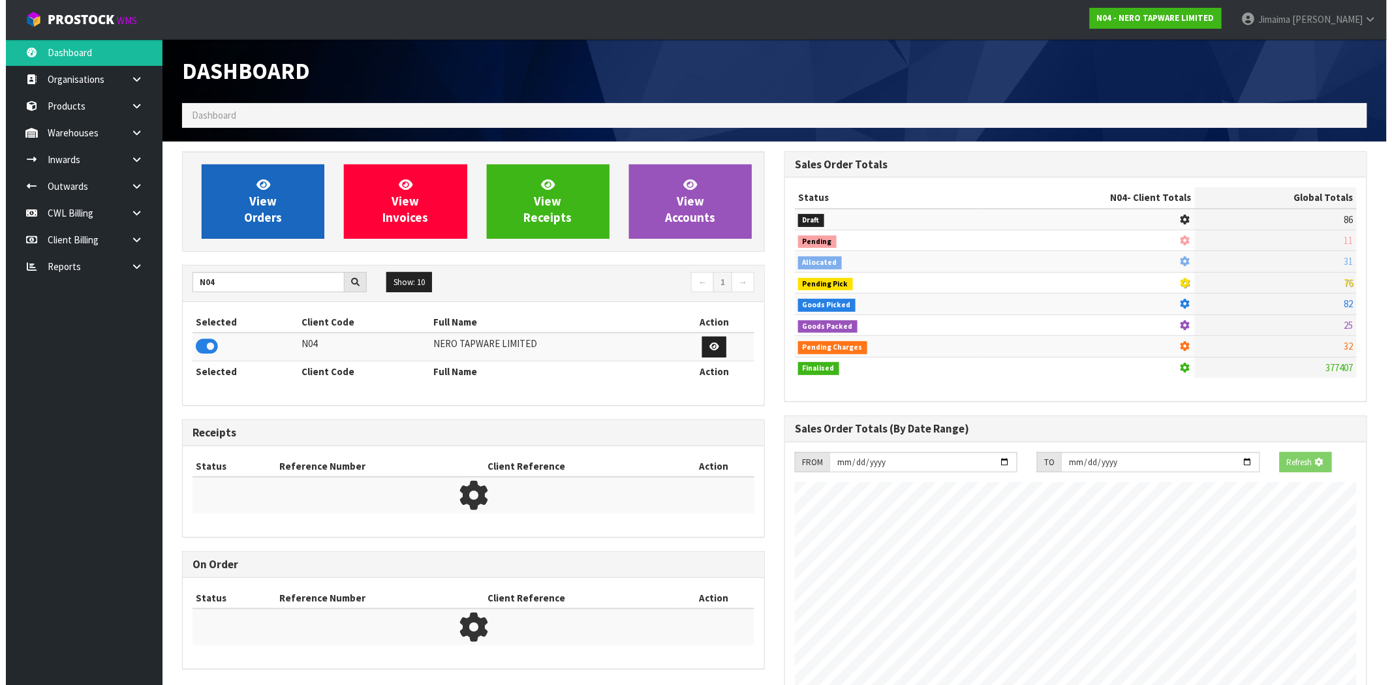
scroll to position [651928, 652139]
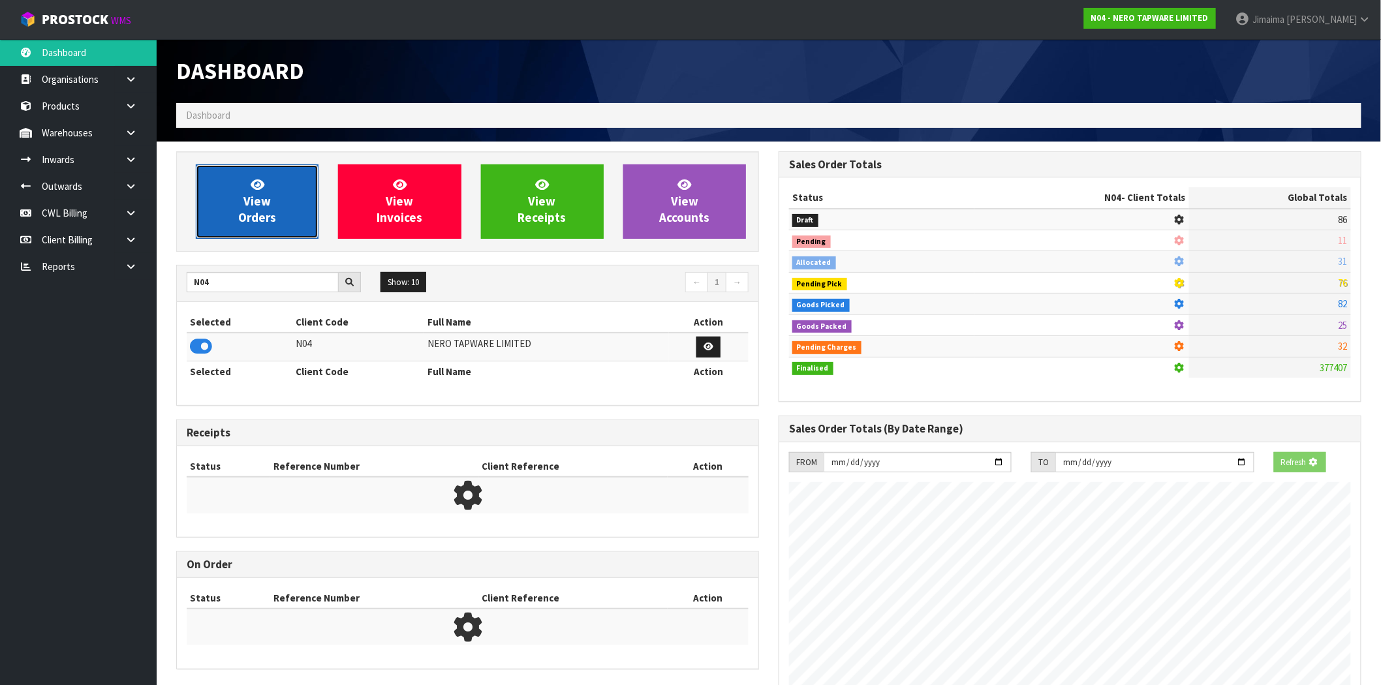
click at [237, 212] on link "View Orders" at bounding box center [257, 201] width 123 height 74
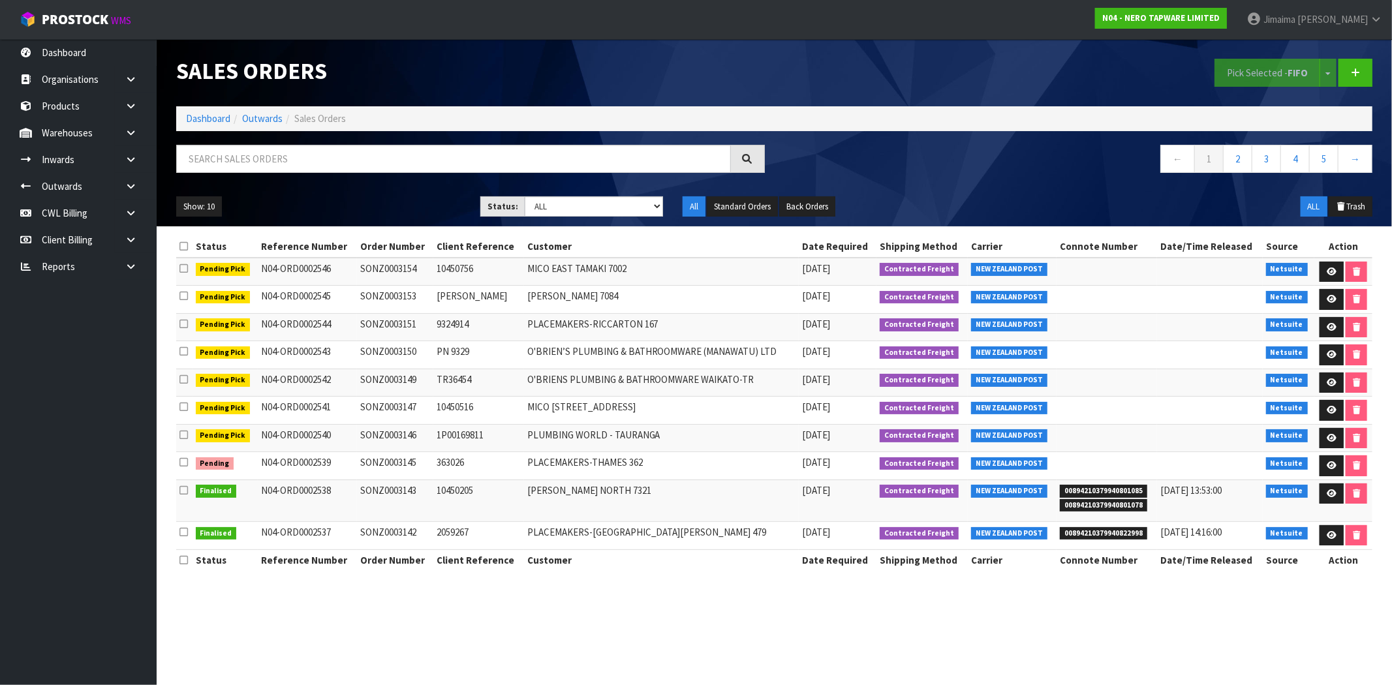
click at [255, 141] on div "Sales Orders Pick Selected - FIFO Split button! FIFO - First In First Out FEFO …" at bounding box center [774, 132] width 1216 height 187
click at [253, 149] on input "text" at bounding box center [453, 159] width 555 height 28
paste input "SONZ0003145"
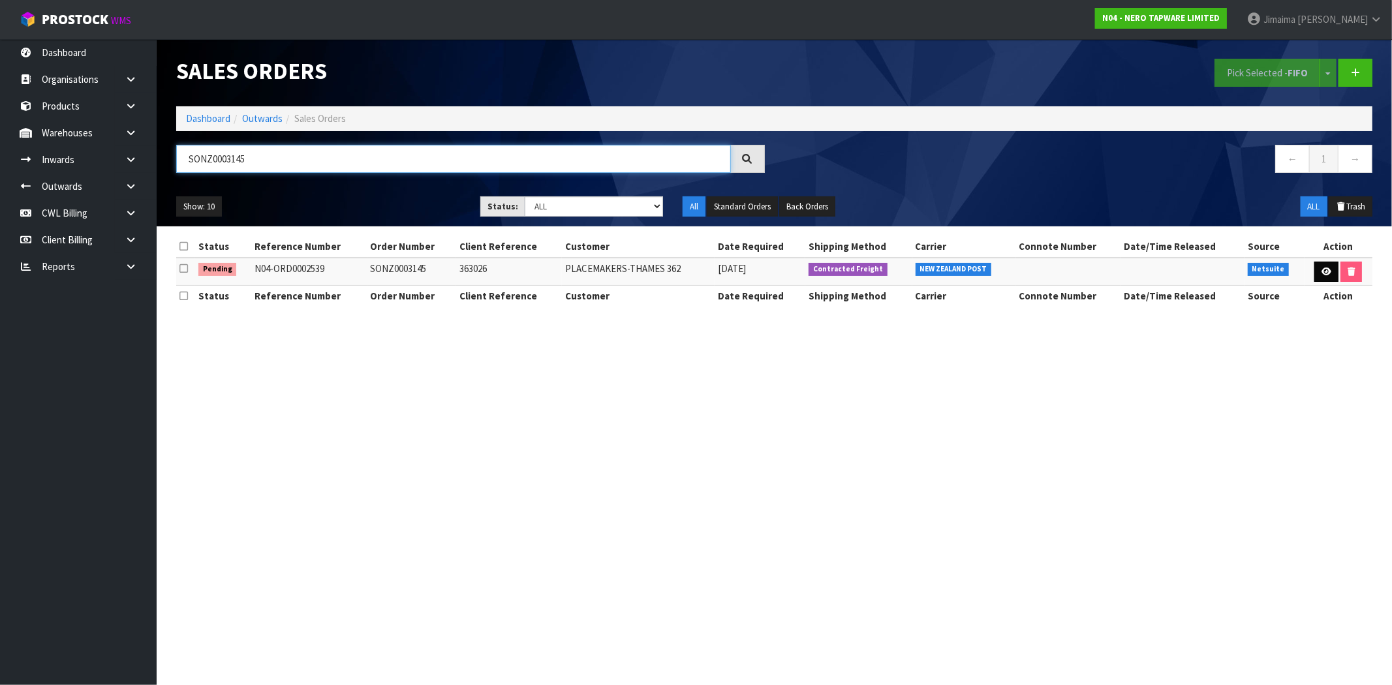
type input "SONZ0003145"
click at [1323, 272] on icon at bounding box center [1327, 272] width 10 height 8
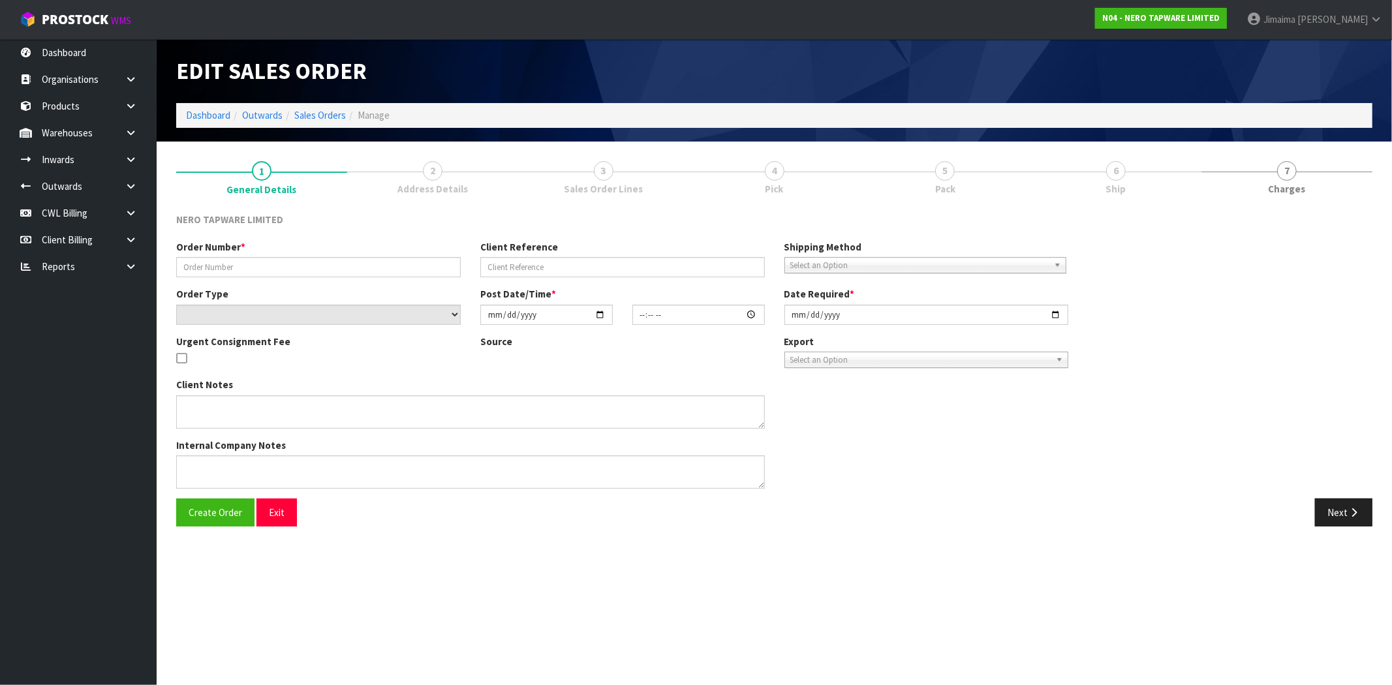
type input "SONZ0003145"
type input "363026"
select select "number:0"
type input "[DATE]"
type input "11:45:07.000"
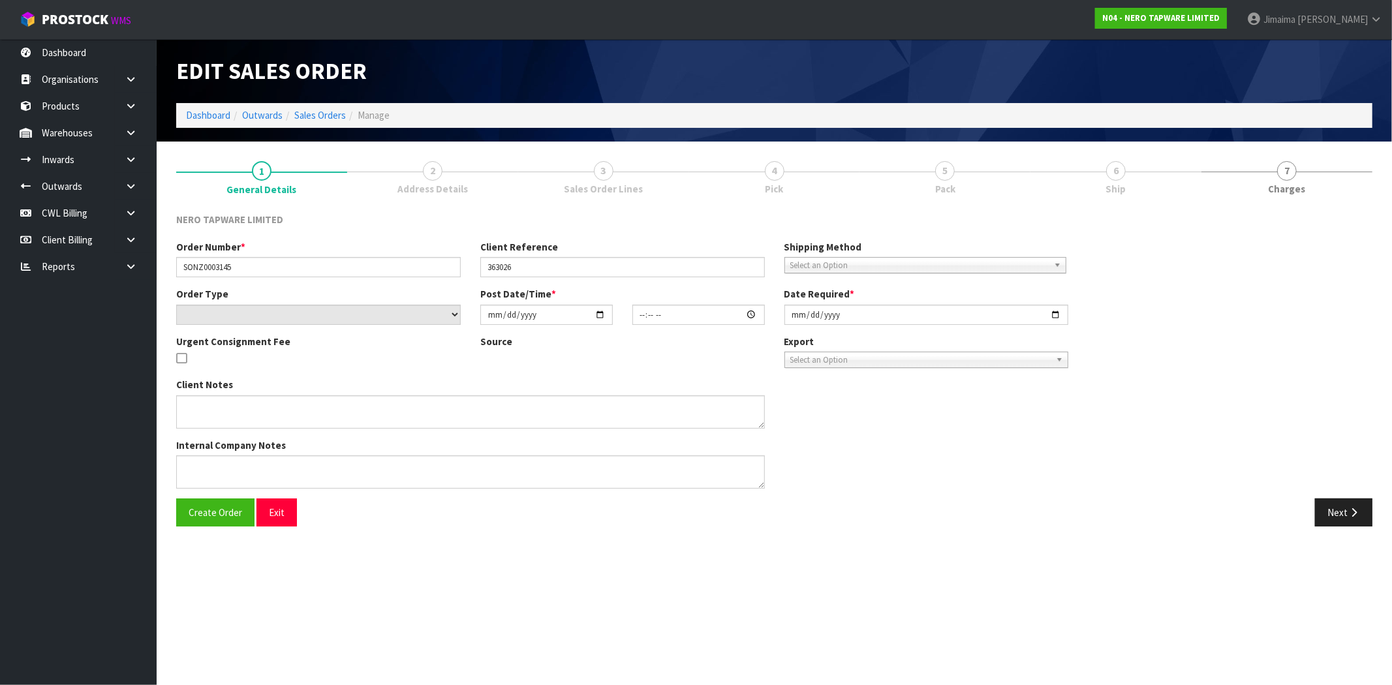
type input "[DATE]"
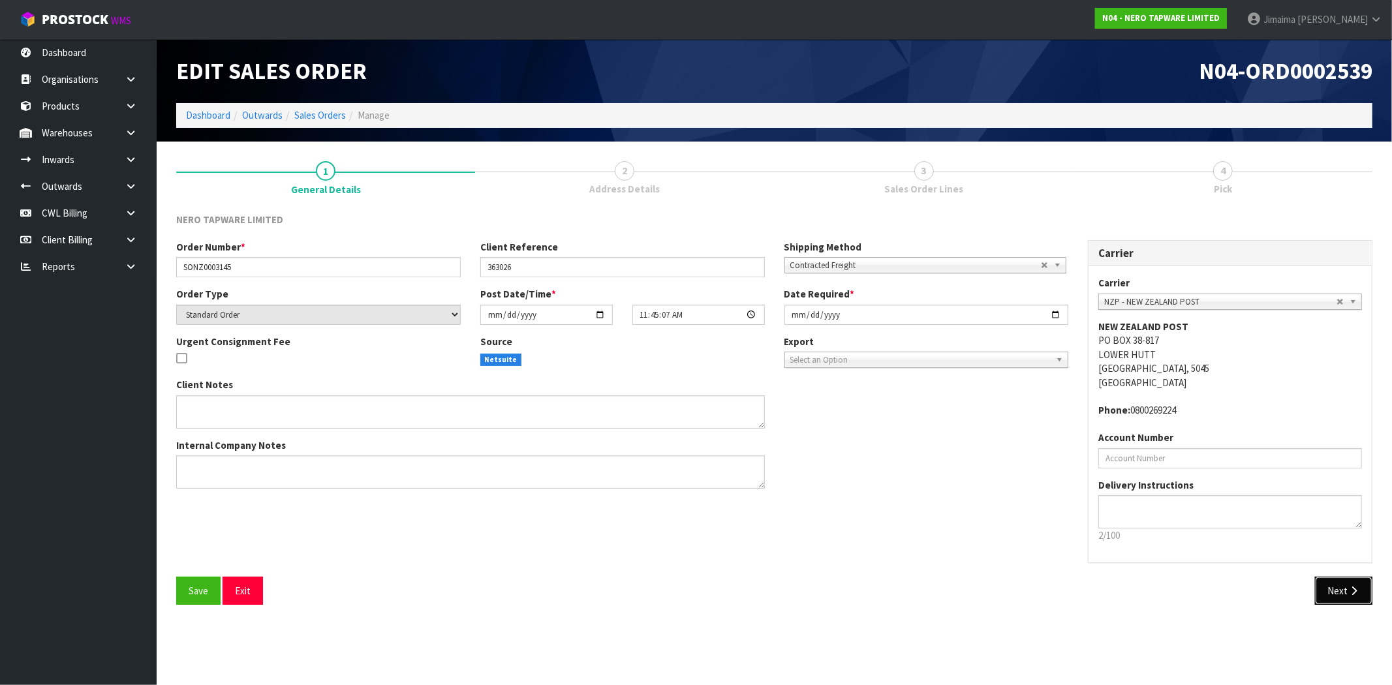
click at [1342, 595] on button "Next" at bounding box center [1343, 591] width 57 height 28
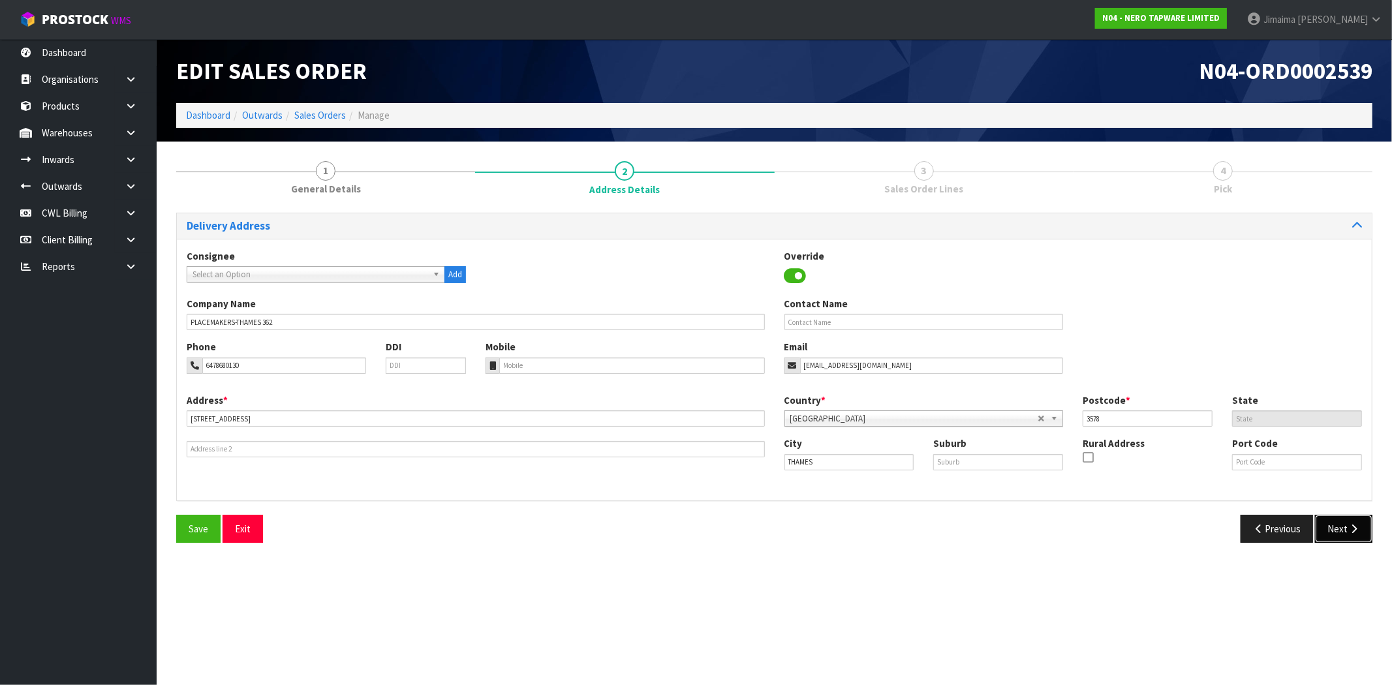
click at [1347, 542] on button "Next" at bounding box center [1343, 529] width 57 height 28
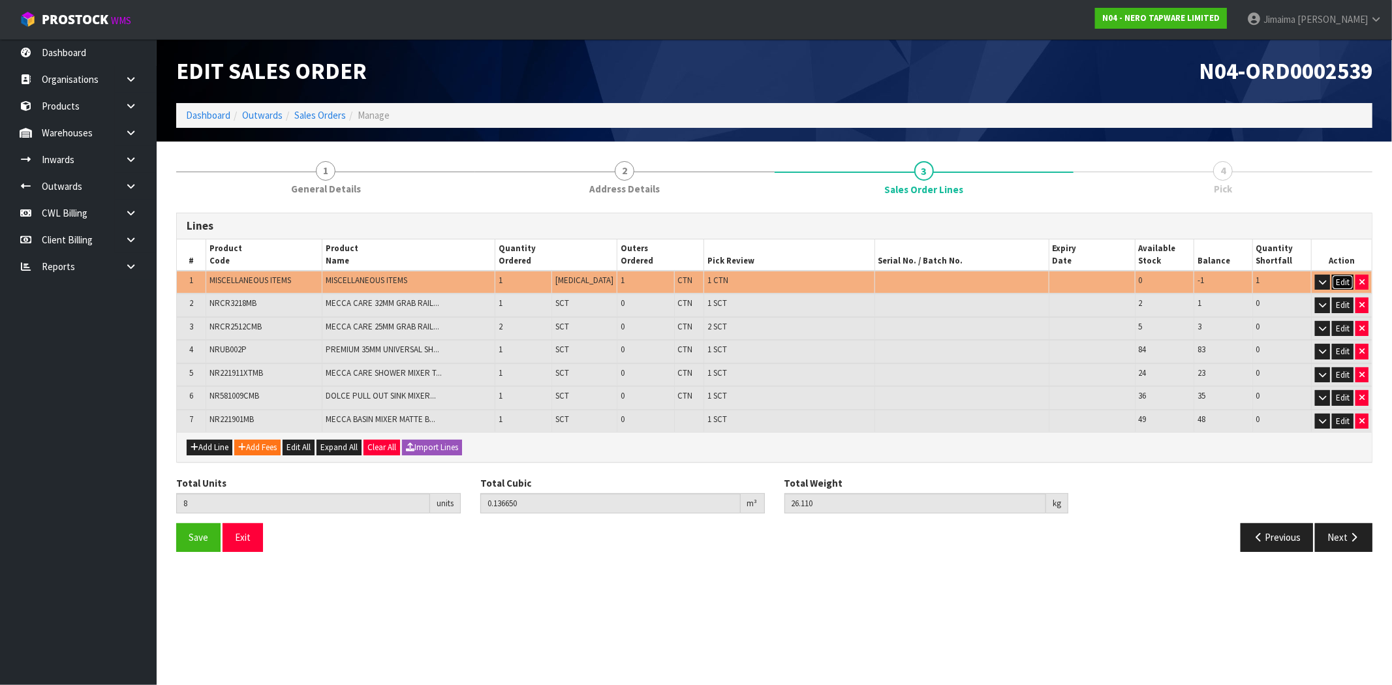
click at [1341, 279] on button "Edit" at bounding box center [1343, 283] width 22 height 16
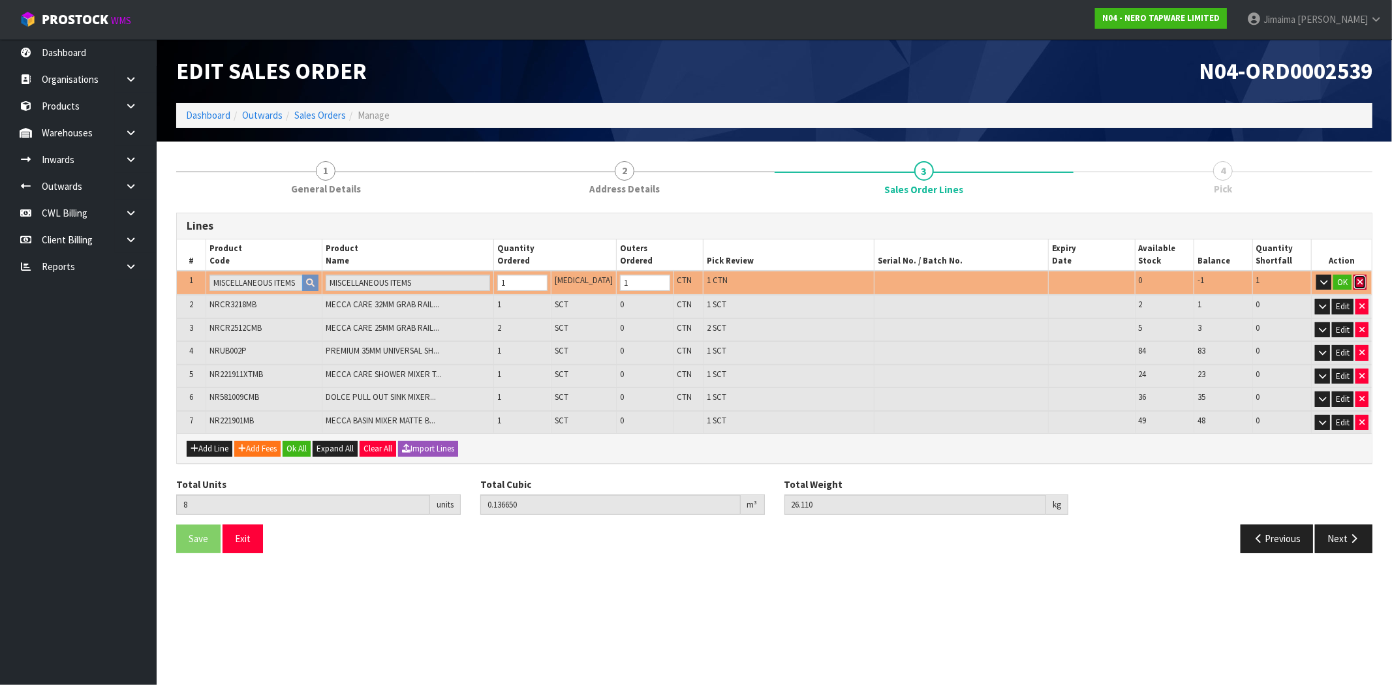
click at [1364, 279] on button "button" at bounding box center [1360, 283] width 13 height 16
type input "7"
type input "0.048432"
type input "13.96"
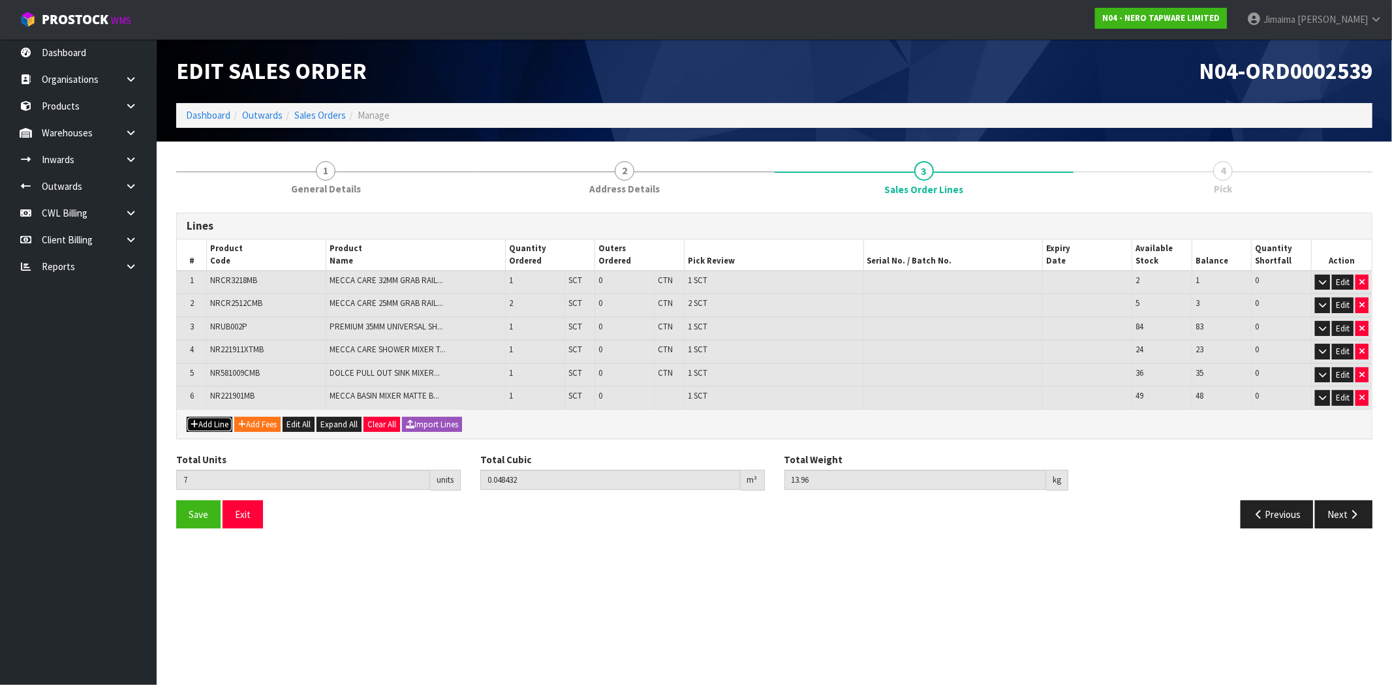
click at [204, 426] on button "Add Line" at bounding box center [210, 425] width 46 height 16
type input "0"
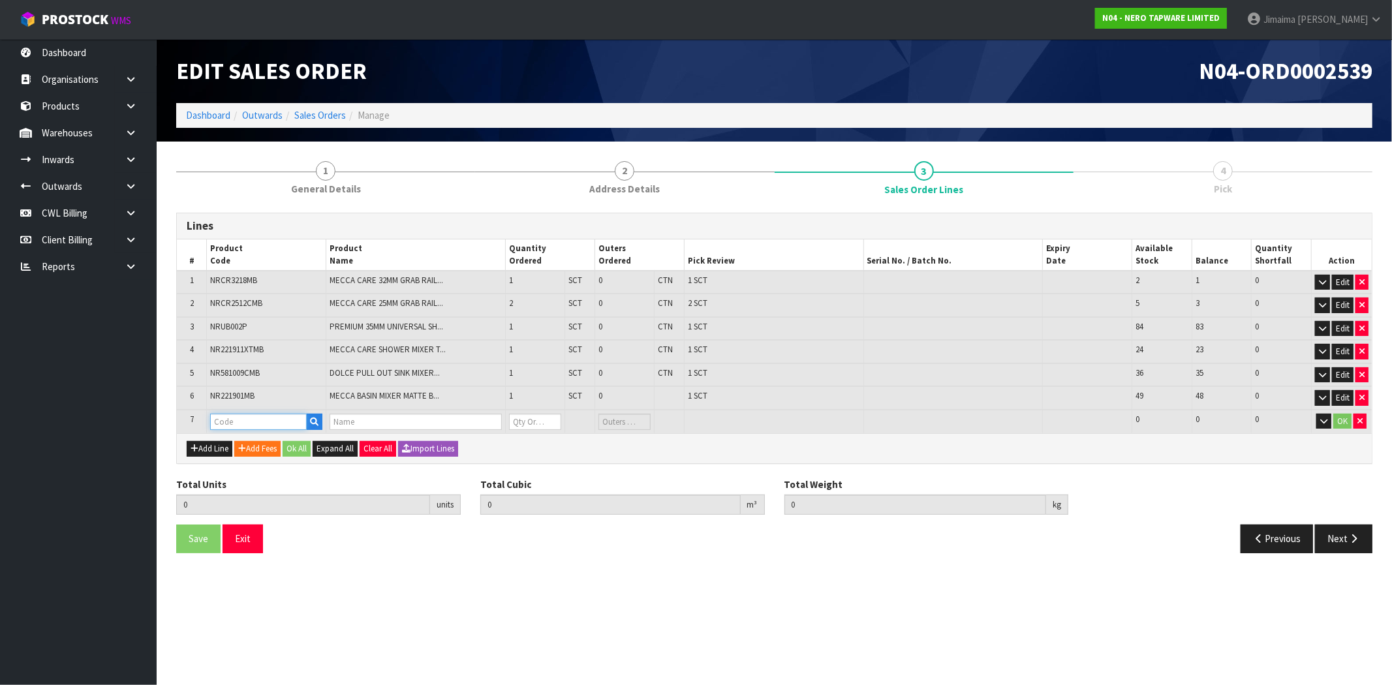
click at [237, 414] on input "text" at bounding box center [258, 422] width 97 height 16
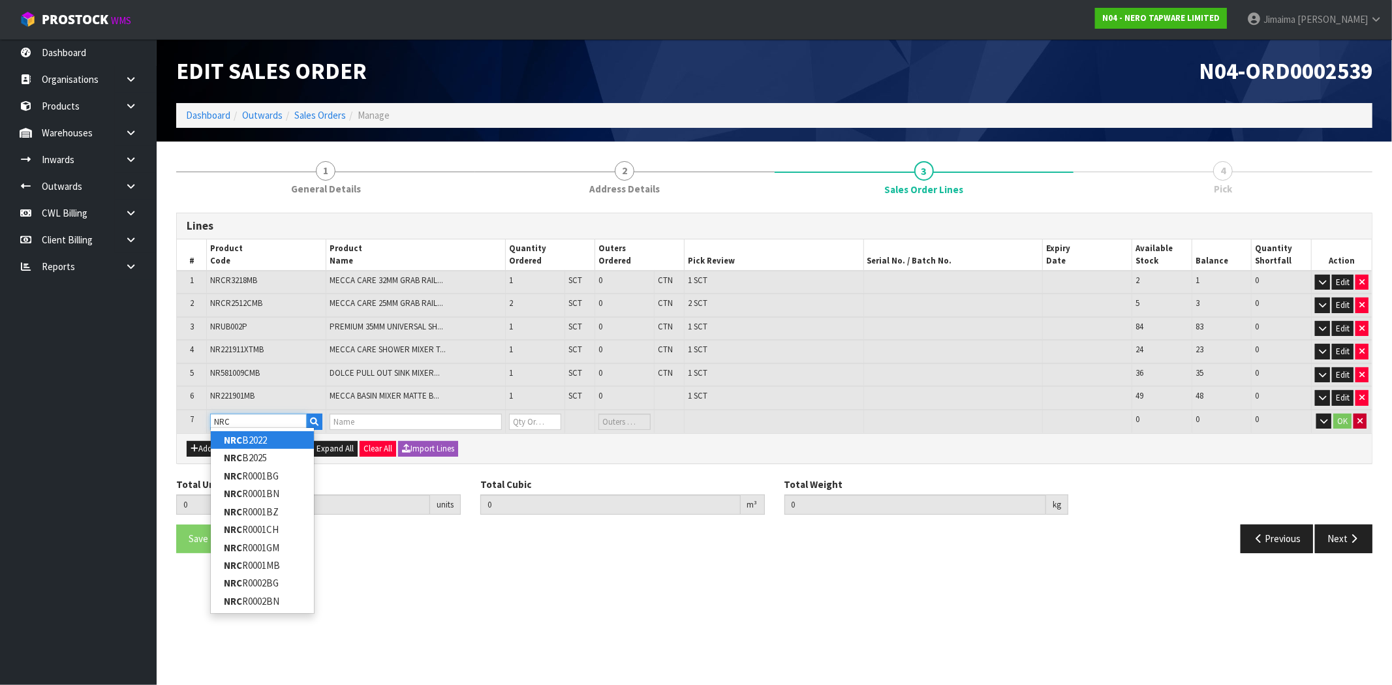
type input "NRC"
click at [1364, 414] on button "button" at bounding box center [1360, 422] width 13 height 16
type input "7"
type input "0.048432"
type input "13.96"
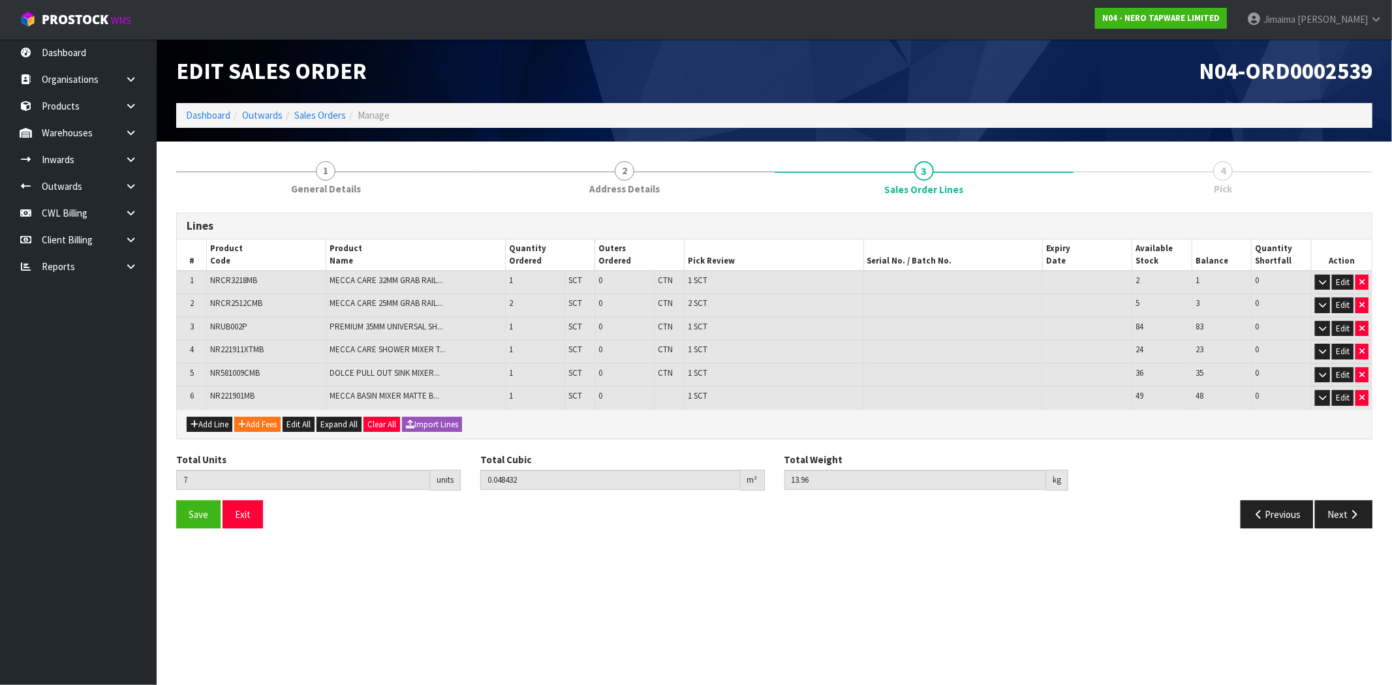
click at [923, 521] on div "Previous Next" at bounding box center [1079, 515] width 608 height 28
click at [542, 572] on section "Edit Sales Order N04-ORD0002539 Dashboard Outwards Sales Orders Manage 1 Genera…" at bounding box center [696, 342] width 1392 height 685
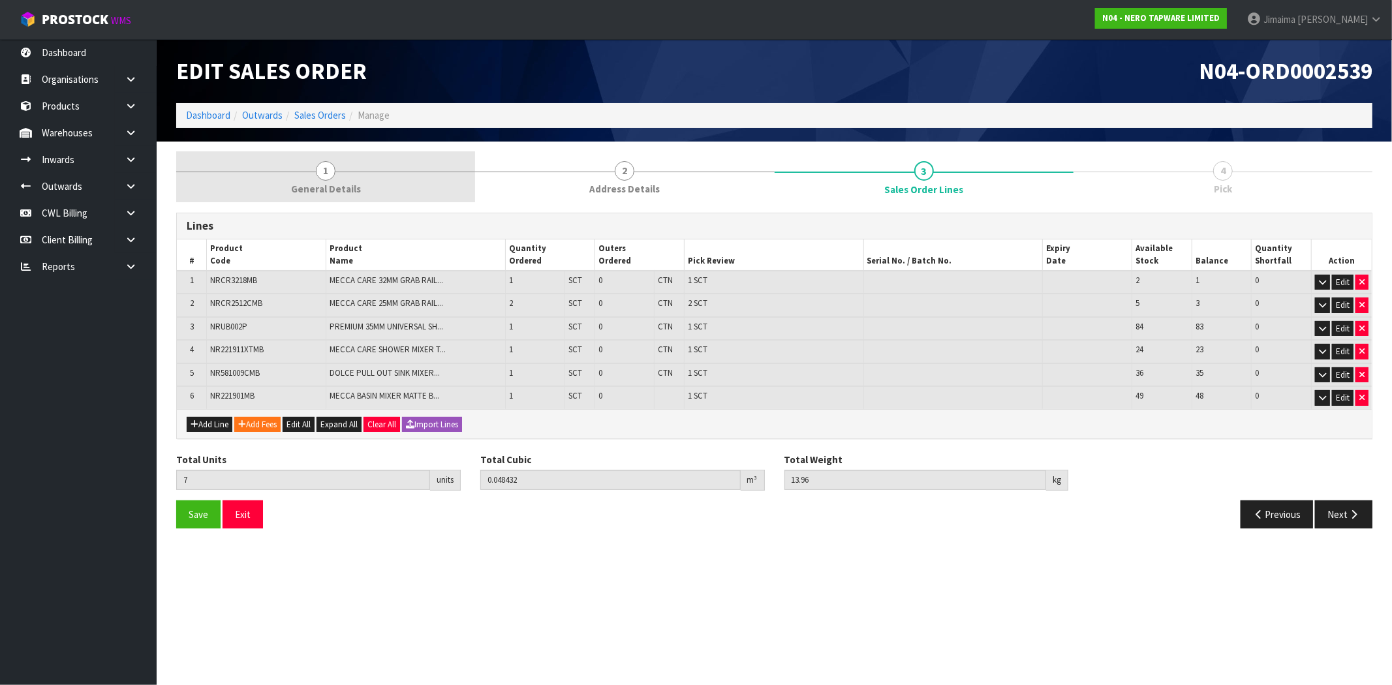
click at [330, 175] on span "1" at bounding box center [326, 171] width 20 height 20
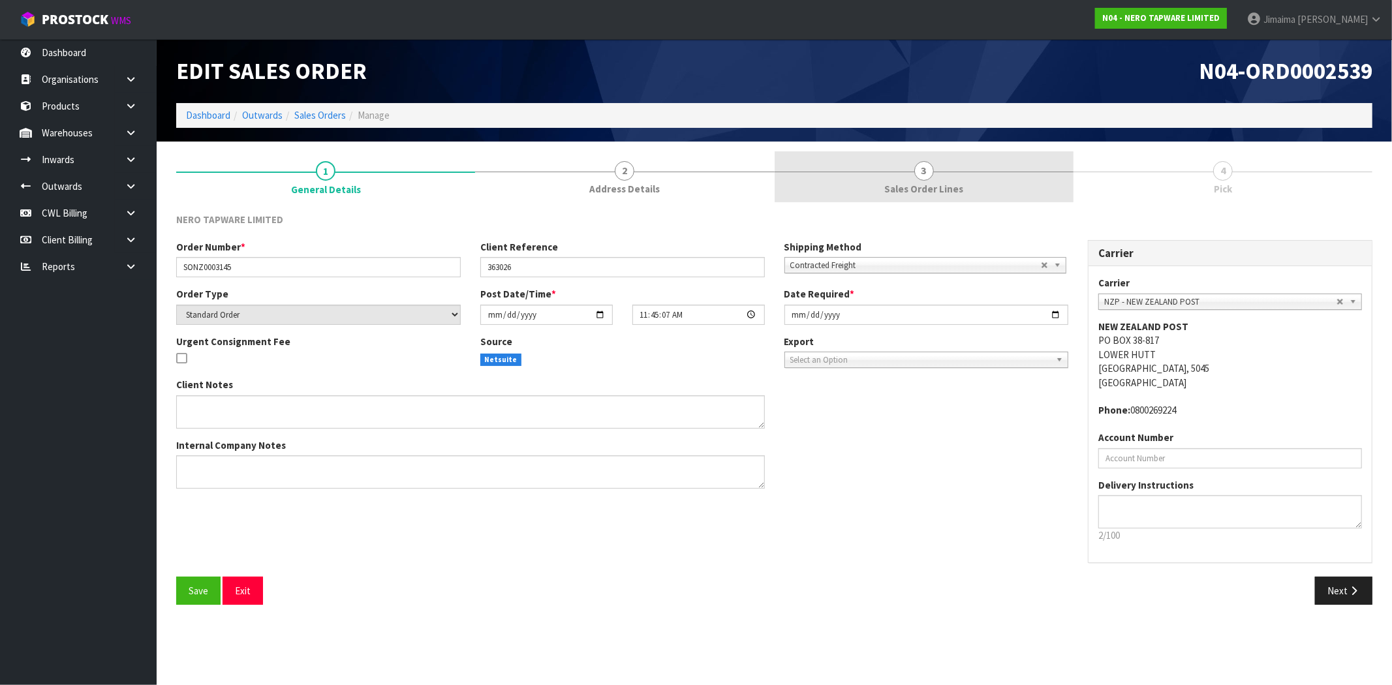
click at [983, 183] on link "3 Sales Order Lines" at bounding box center [924, 177] width 299 height 52
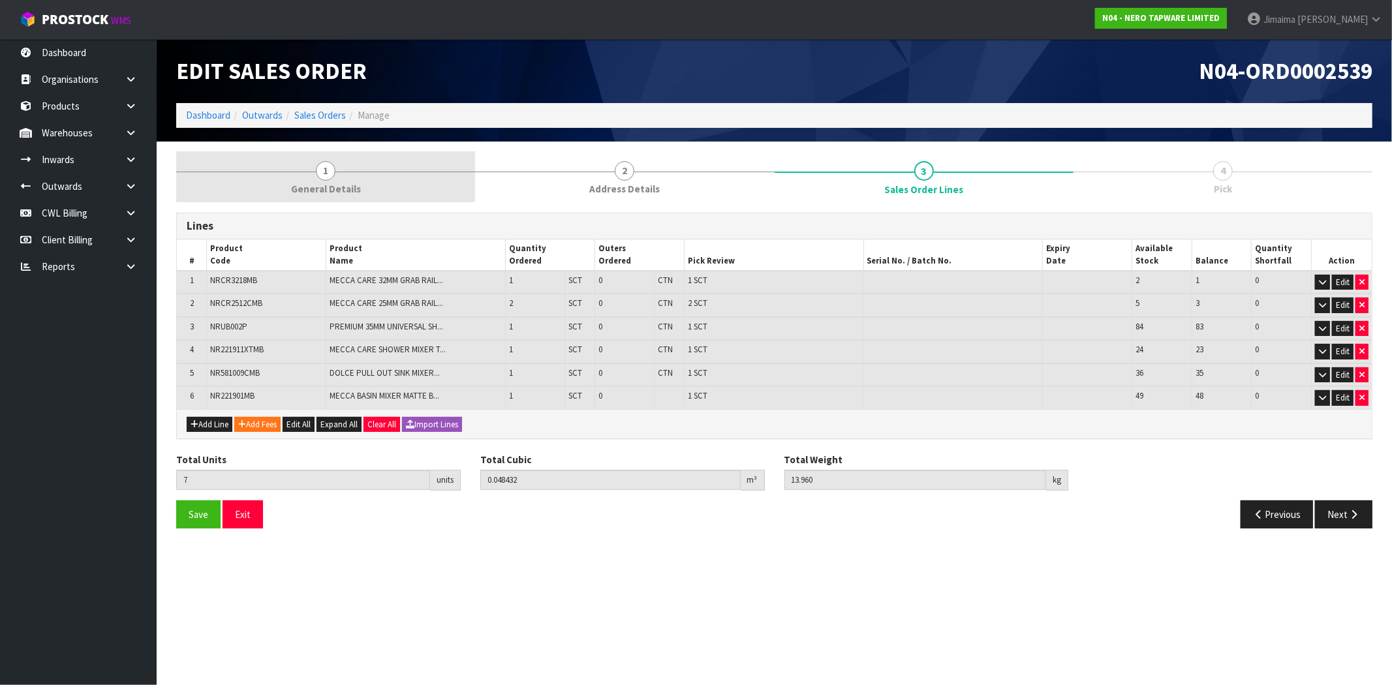
click at [330, 168] on span "1" at bounding box center [326, 171] width 20 height 20
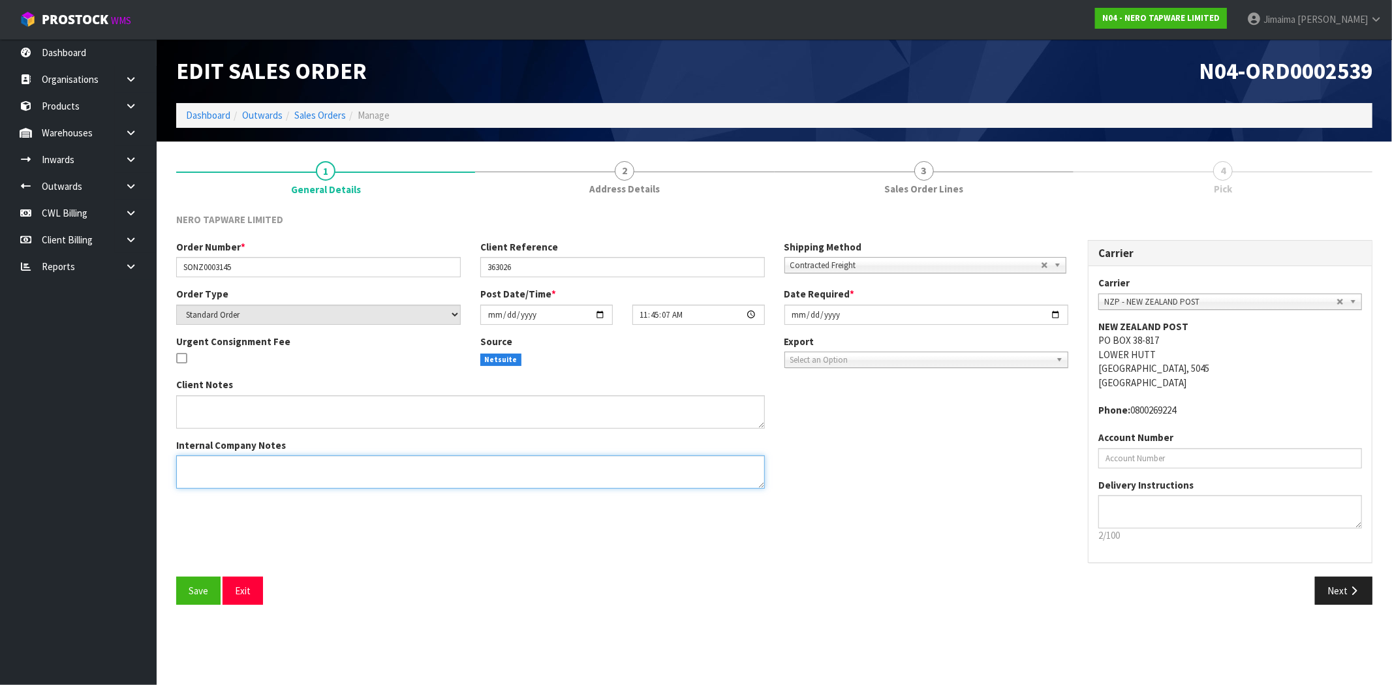
click at [317, 470] on textarea at bounding box center [470, 472] width 589 height 33
click at [281, 493] on div "Client Notes Internal Company Notes" at bounding box center [470, 438] width 608 height 121
click at [283, 473] on textarea at bounding box center [470, 472] width 589 height 33
paste textarea "PLEASE SEE BELOW ORDER NOTES, YOU DO NOT HAVE TO DISPATCH THIS ITEM AS WE HAVE …"
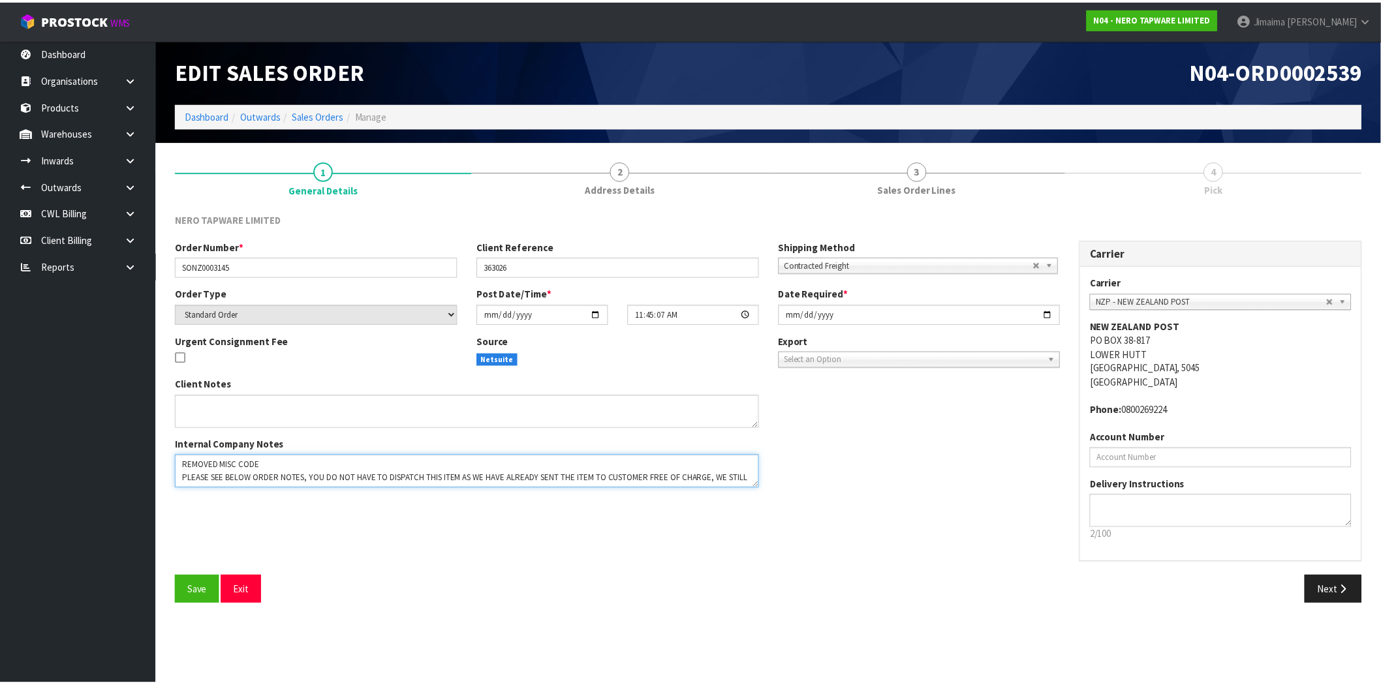
scroll to position [8, 0]
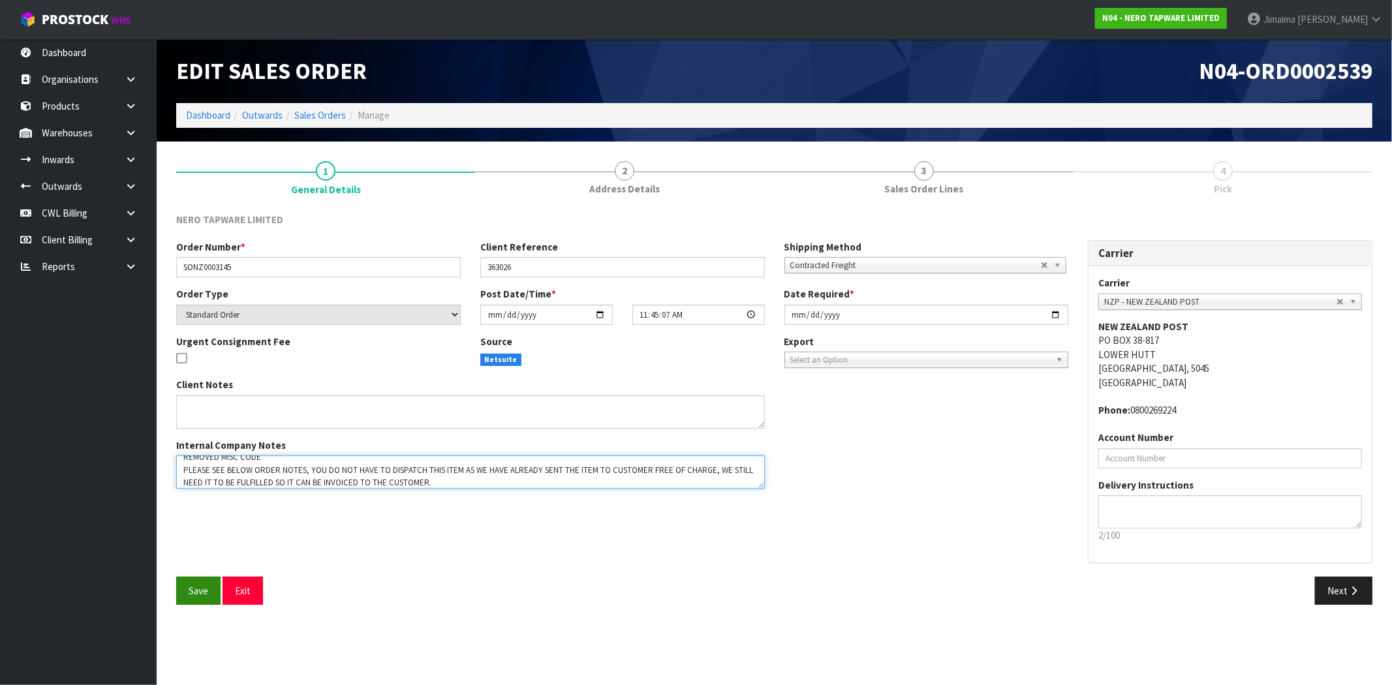
type textarea "REMOVED MISC CODE PLEASE SEE BELOW ORDER NOTES, YOU DO NOT HAVE TO DISPATCH THI…"
drag, startPoint x: 196, startPoint y: 592, endPoint x: 549, endPoint y: 433, distance: 387.4
click at [195, 592] on span "Save" at bounding box center [199, 591] width 20 height 12
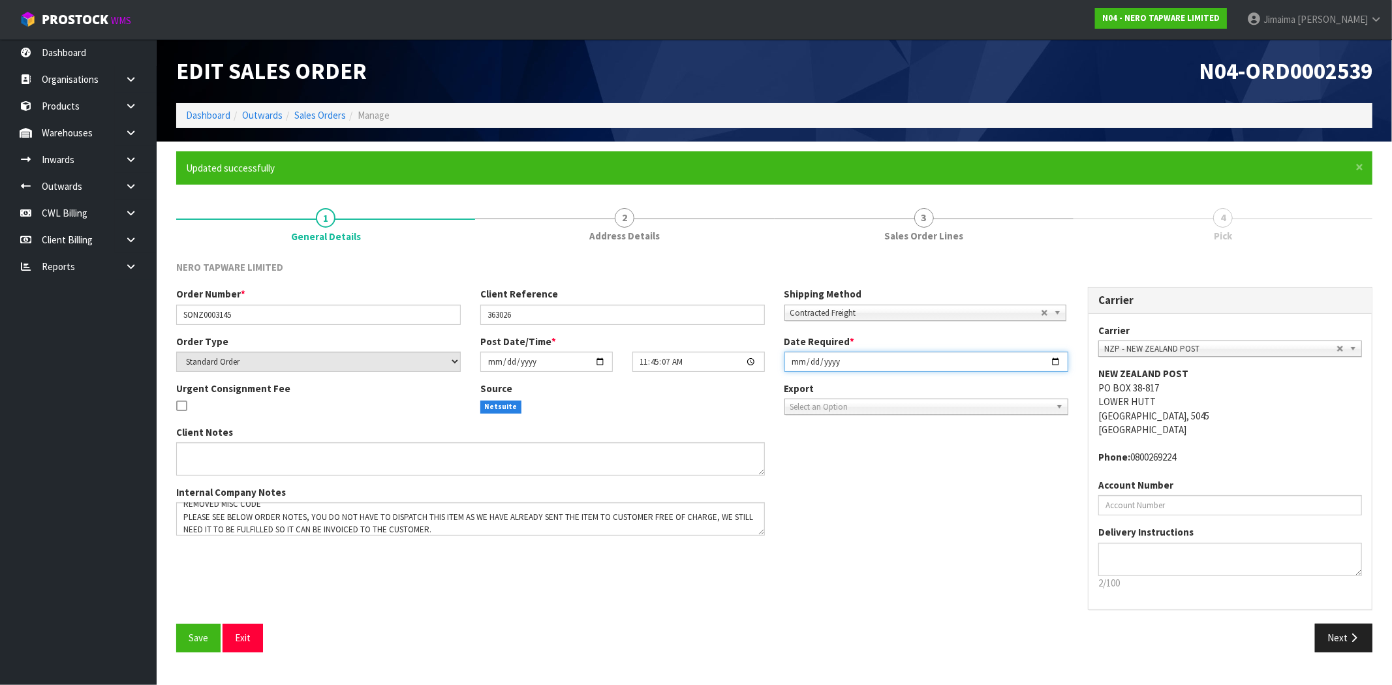
click at [1055, 363] on input "[DATE]" at bounding box center [927, 362] width 285 height 20
type input "[DATE]"
drag, startPoint x: 905, startPoint y: 527, endPoint x: 1273, endPoint y: 621, distance: 380.0
click at [907, 529] on div "Client Notes Internal Company Notes" at bounding box center [622, 486] width 912 height 121
click at [1354, 633] on icon "button" at bounding box center [1354, 638] width 12 height 10
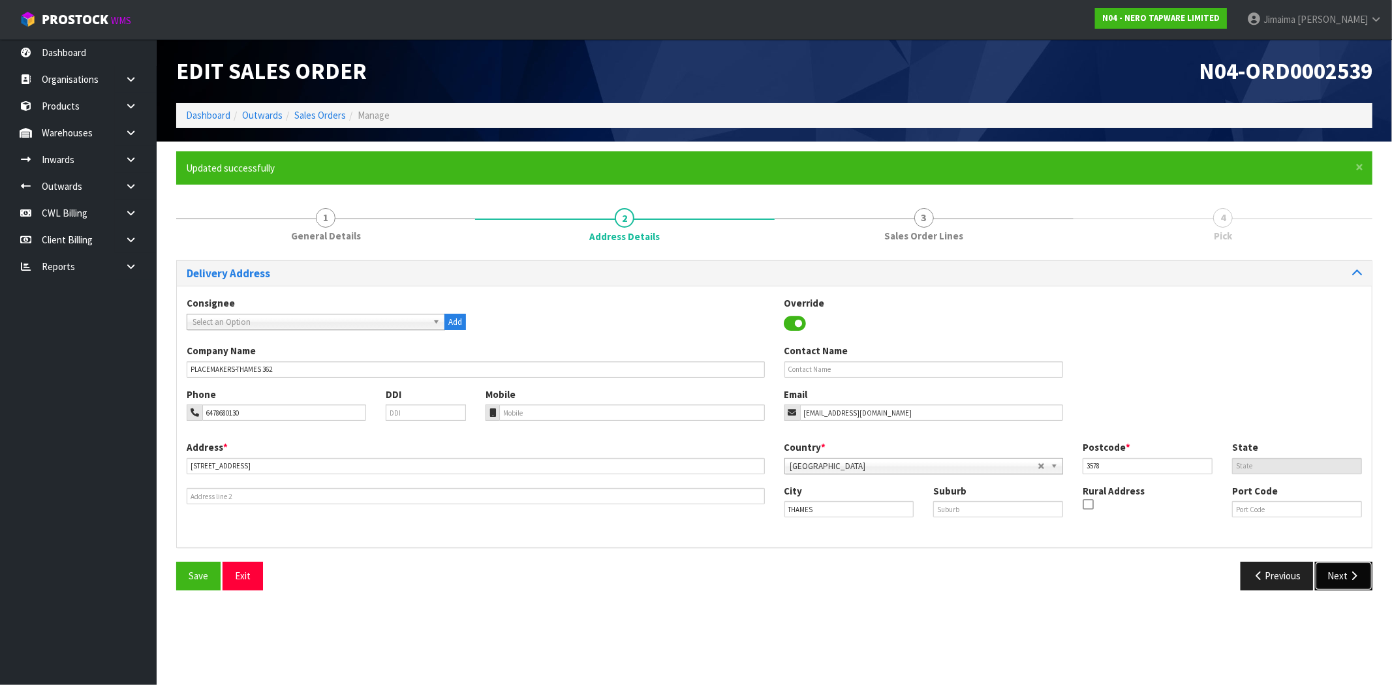
click at [1356, 573] on icon "button" at bounding box center [1354, 576] width 12 height 10
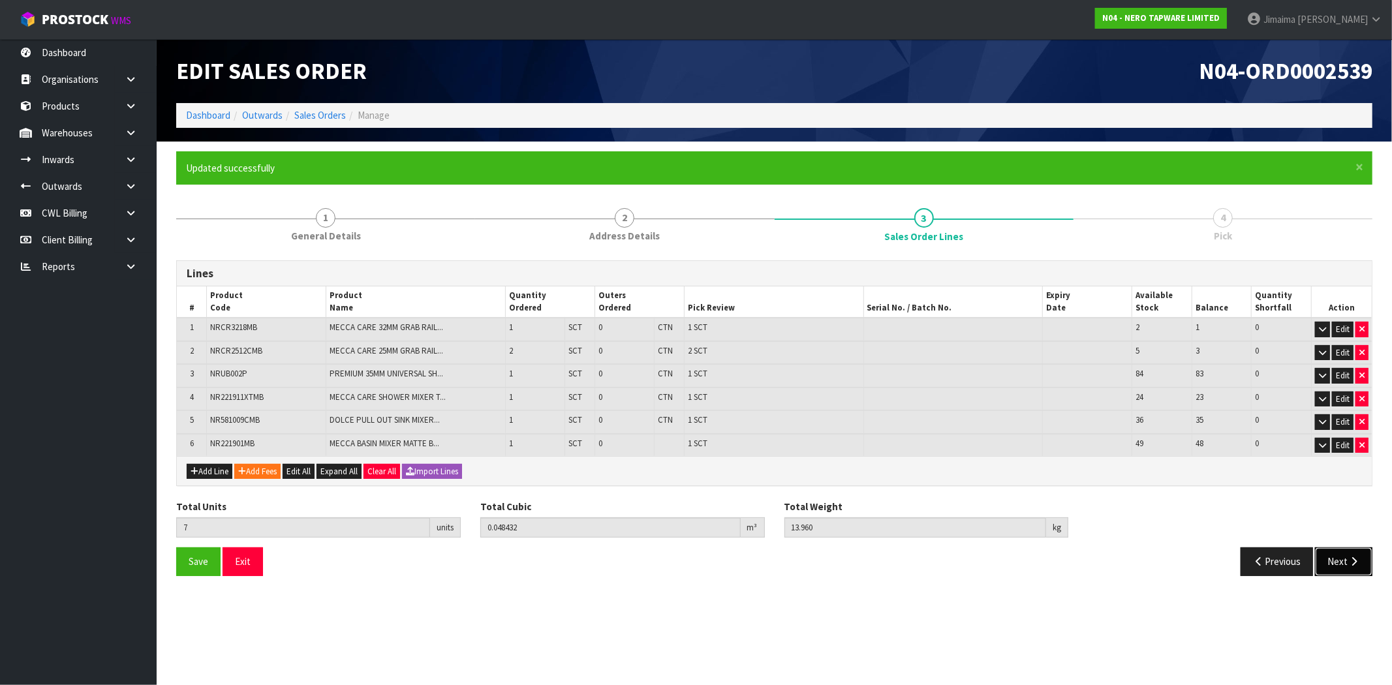
click at [1324, 557] on button "Next" at bounding box center [1343, 562] width 57 height 28
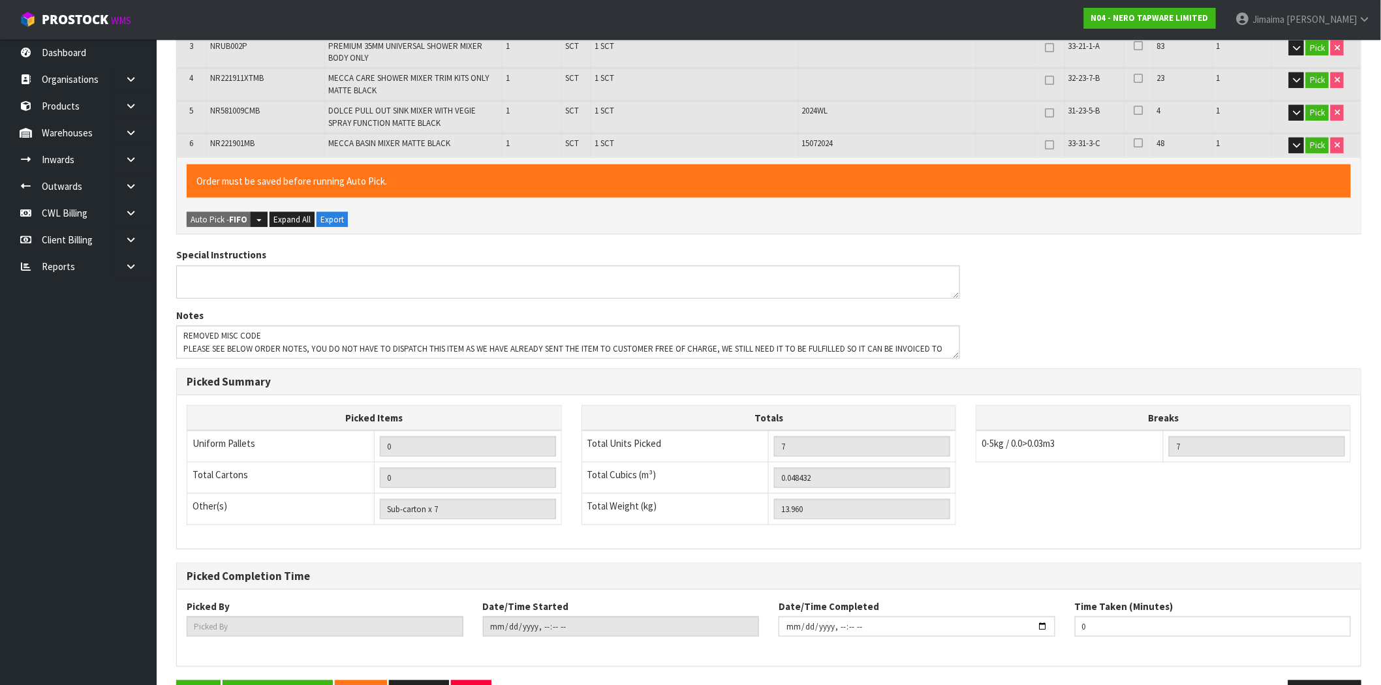
scroll to position [434, 0]
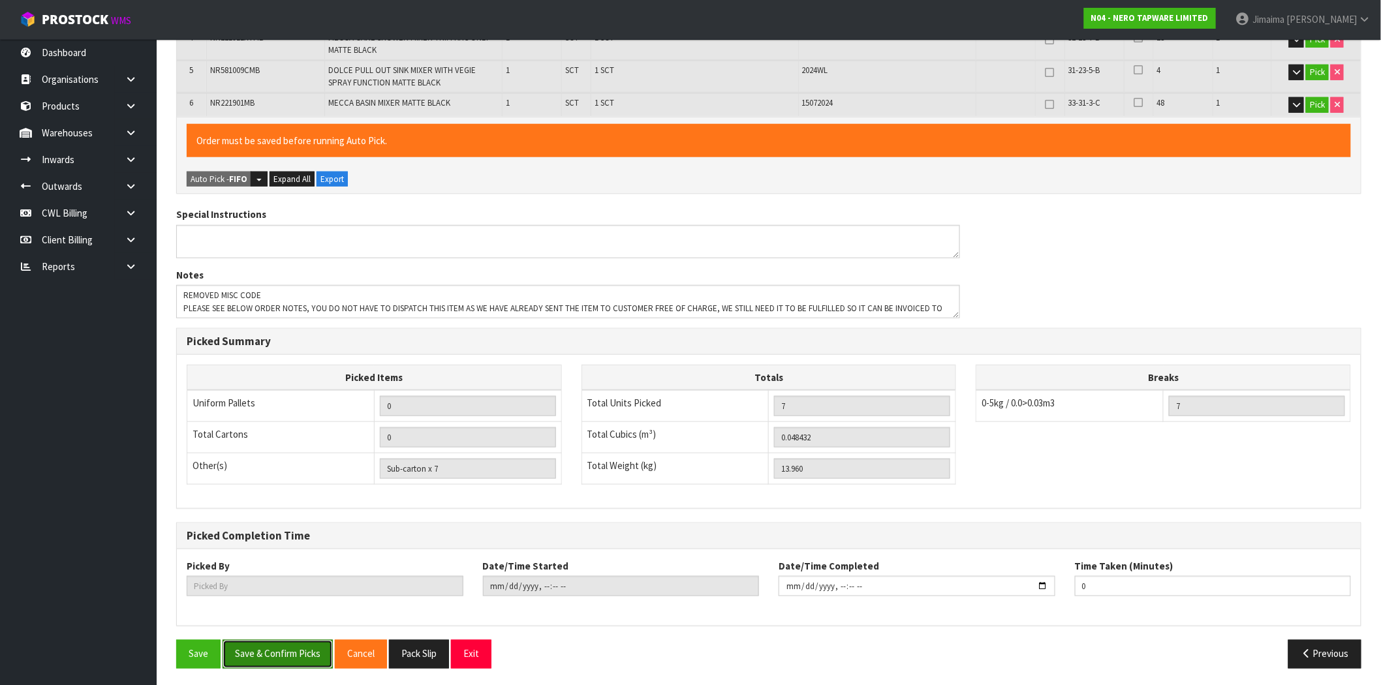
click at [283, 655] on button "Save & Confirm Picks" at bounding box center [278, 654] width 110 height 28
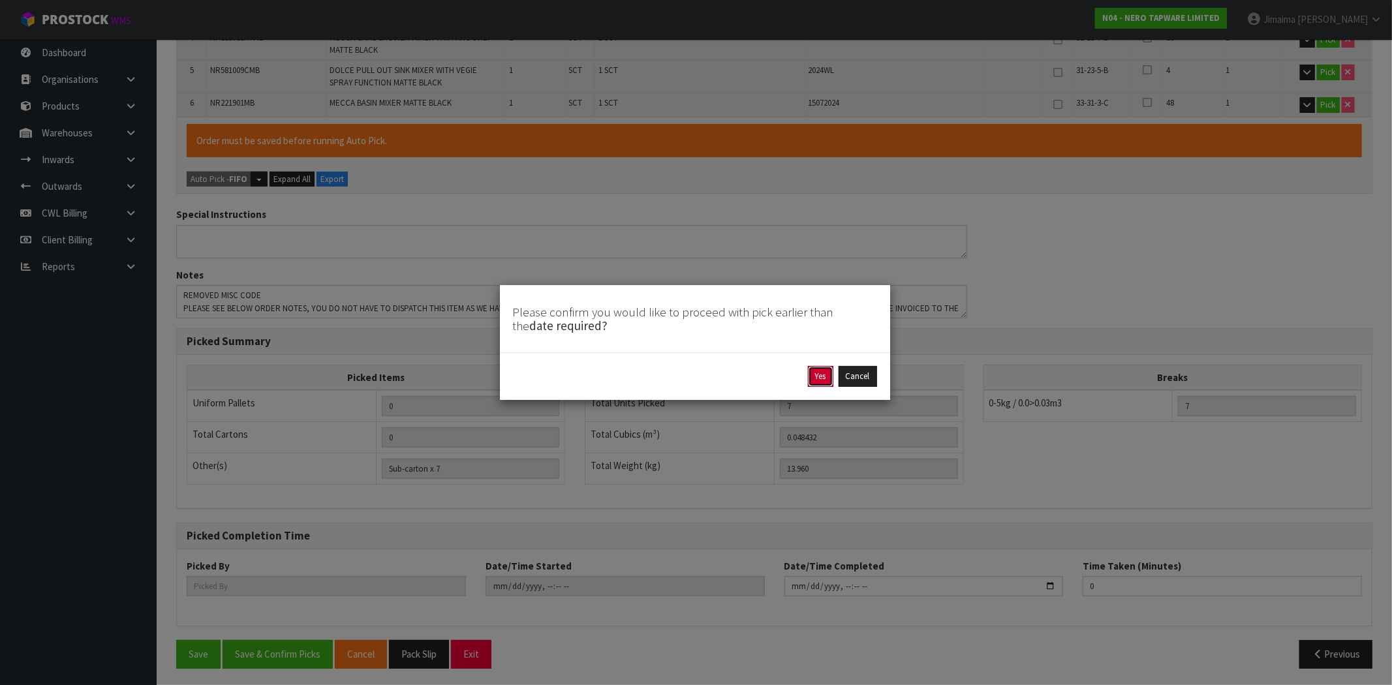
click at [812, 377] on button "Yes" at bounding box center [820, 376] width 25 height 21
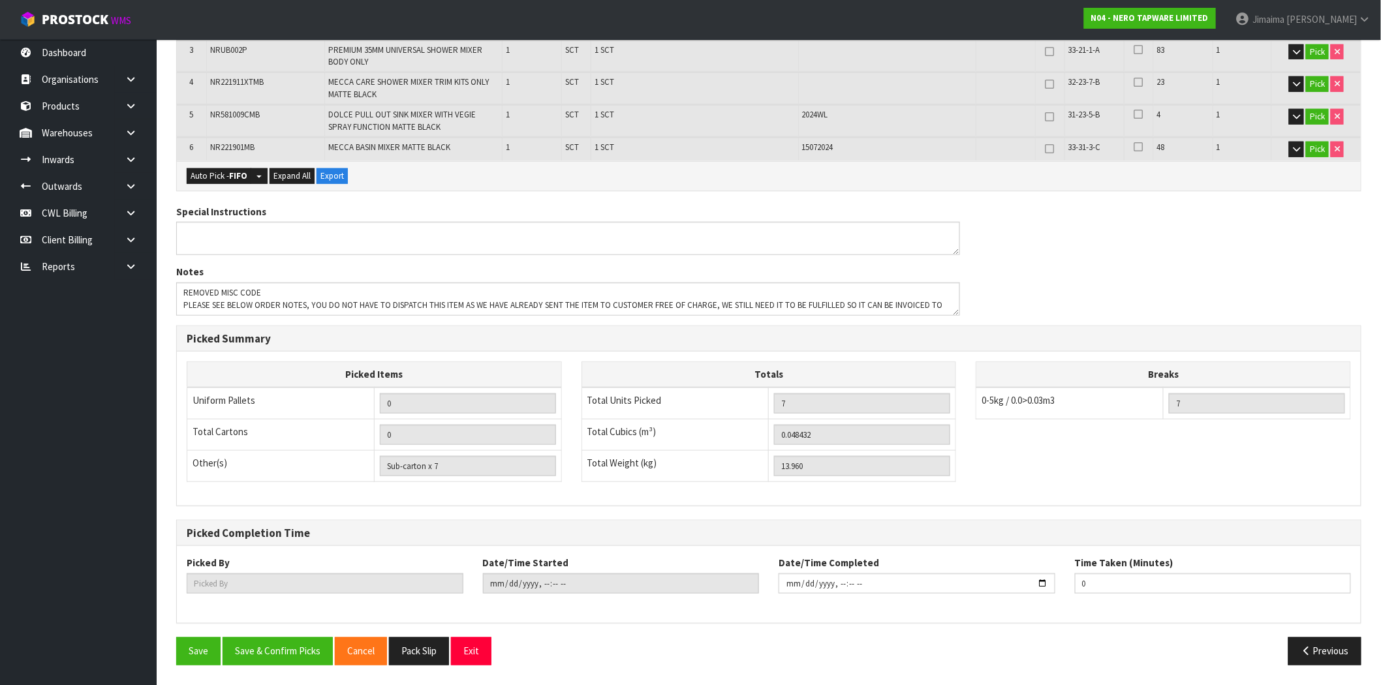
scroll to position [0, 0]
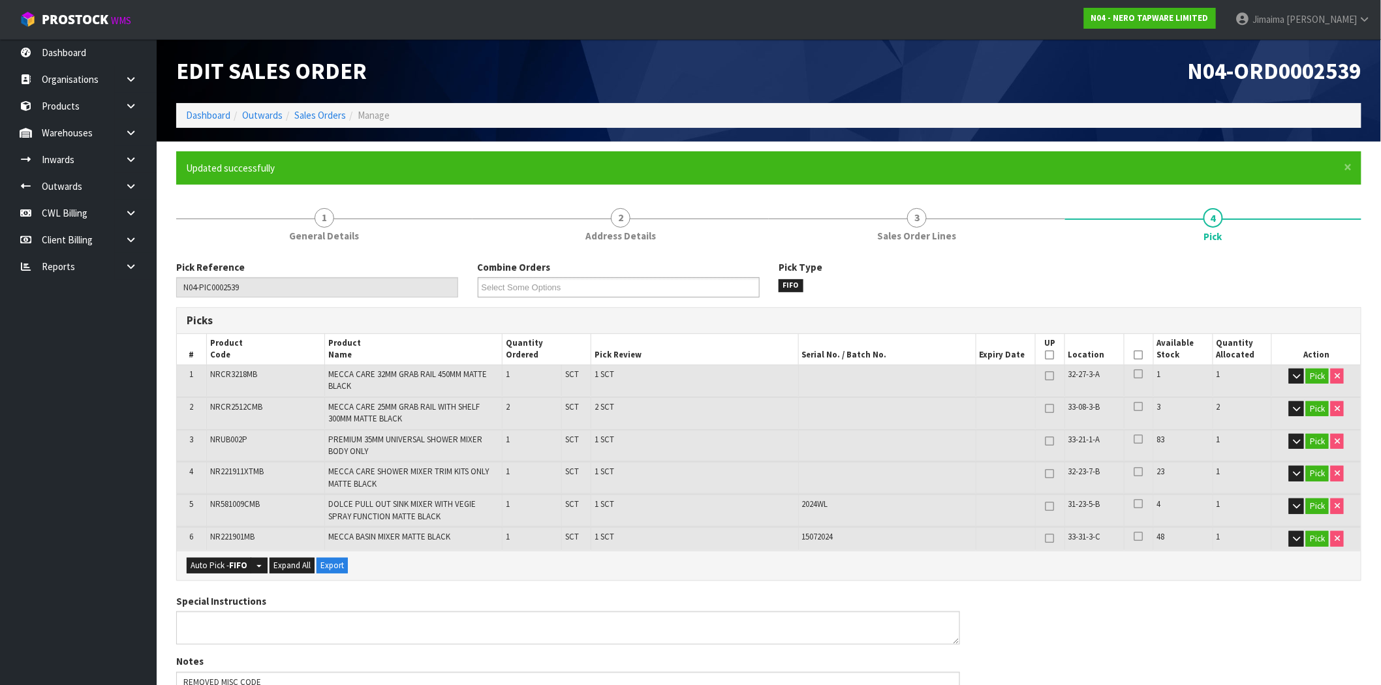
type input "Jimaima [PERSON_NAME]"
type input "[DATE]T16:18:42"
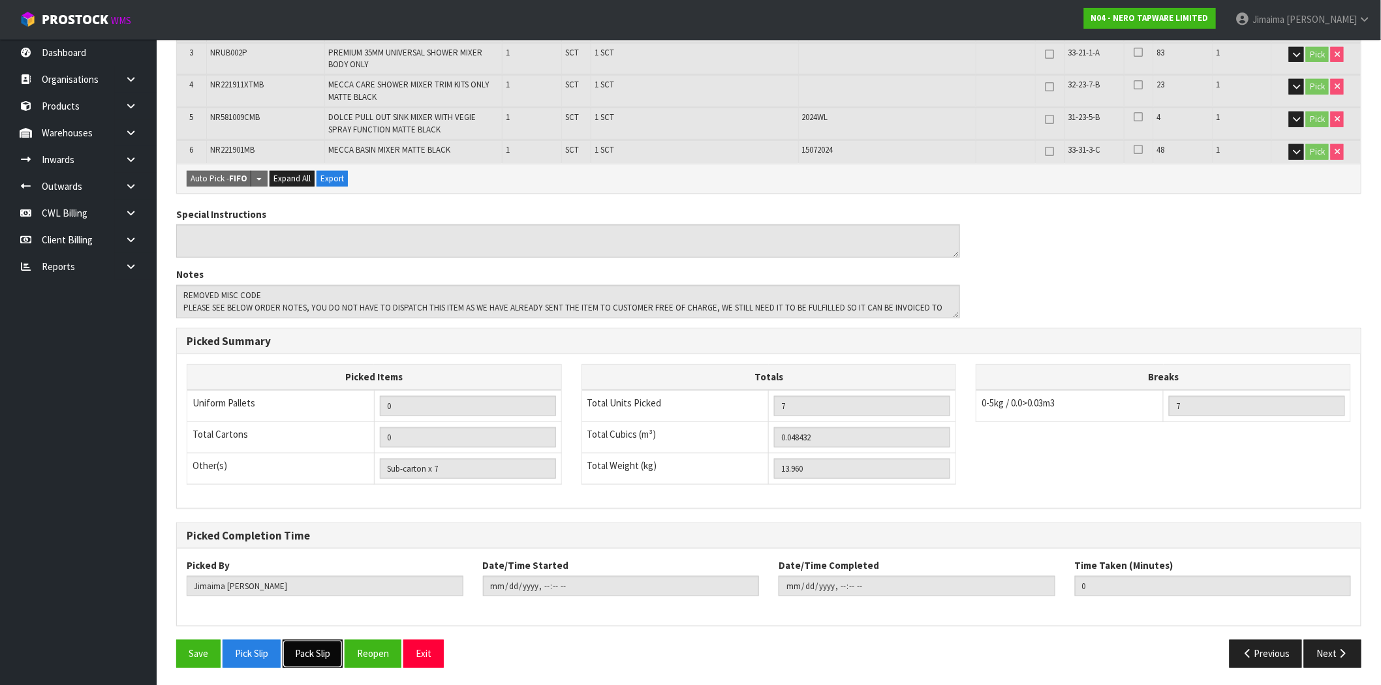
drag, startPoint x: 322, startPoint y: 650, endPoint x: 649, endPoint y: 478, distance: 368.8
click at [322, 650] on button "Pack Slip" at bounding box center [313, 654] width 60 height 28
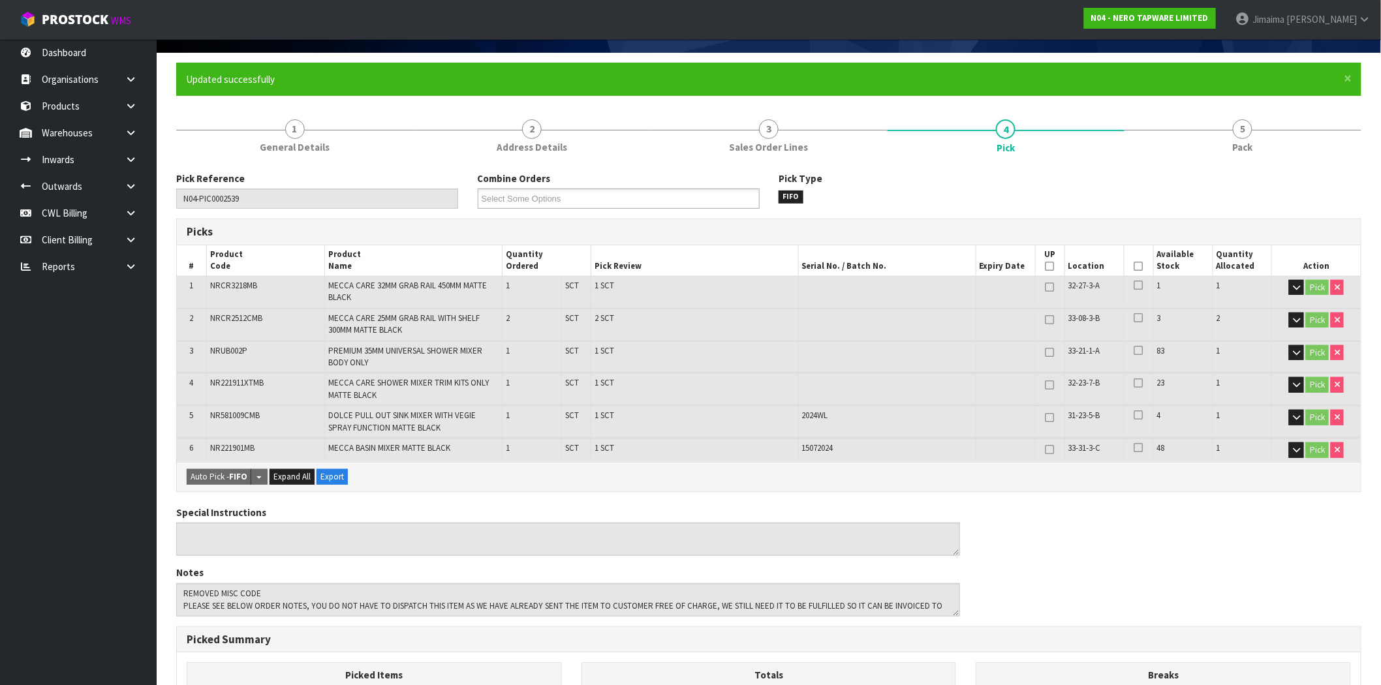
scroll to position [0, 0]
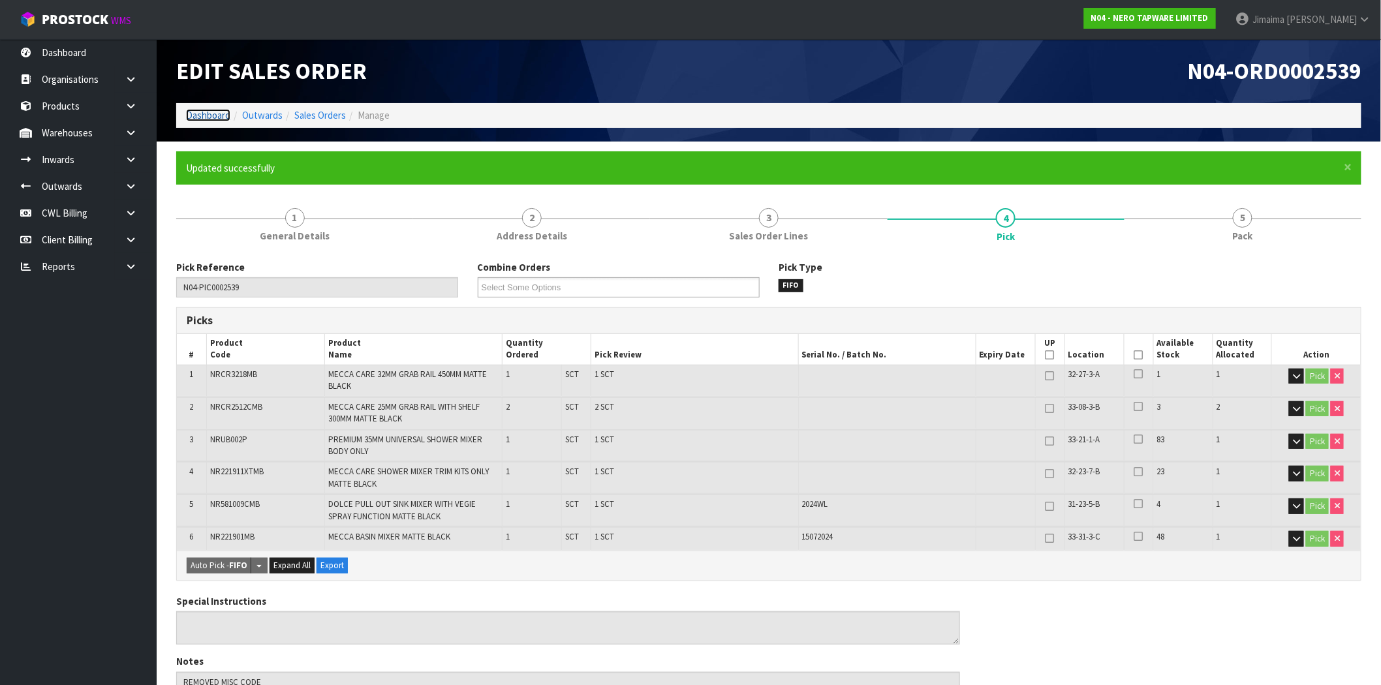
click at [224, 115] on link "Dashboard" at bounding box center [208, 115] width 44 height 12
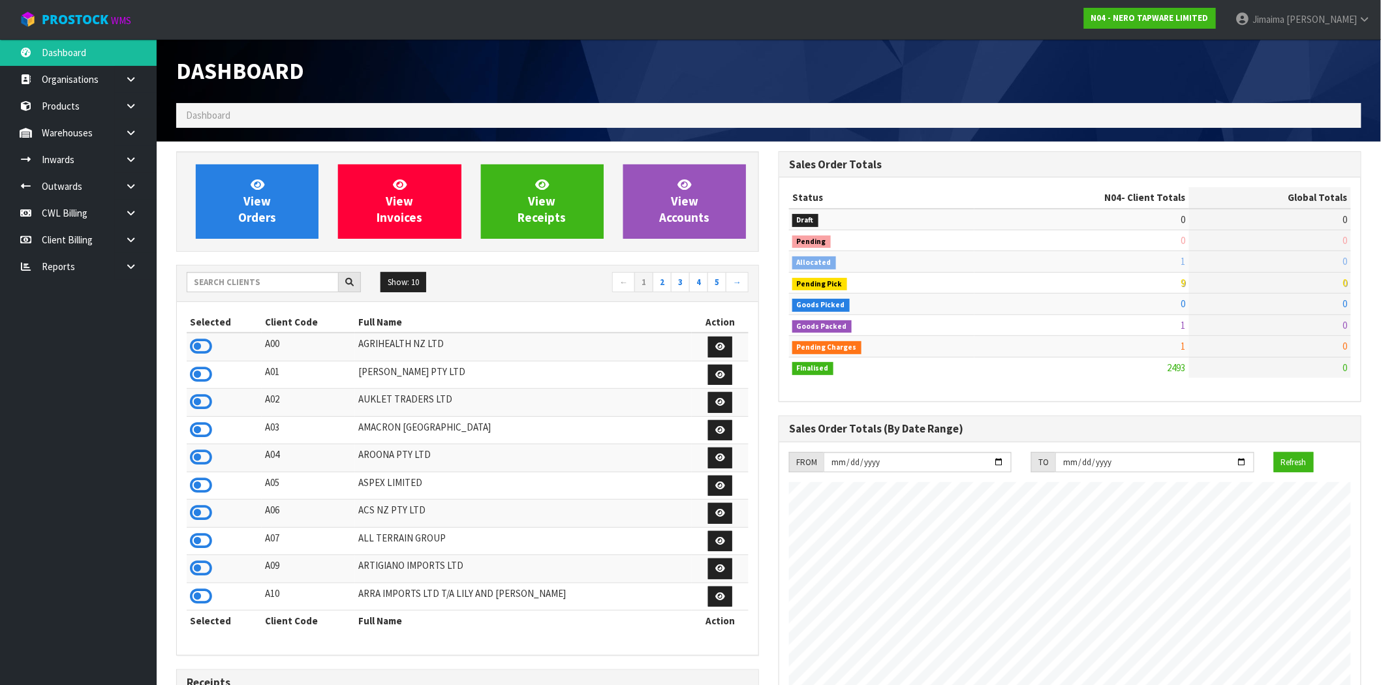
scroll to position [989, 602]
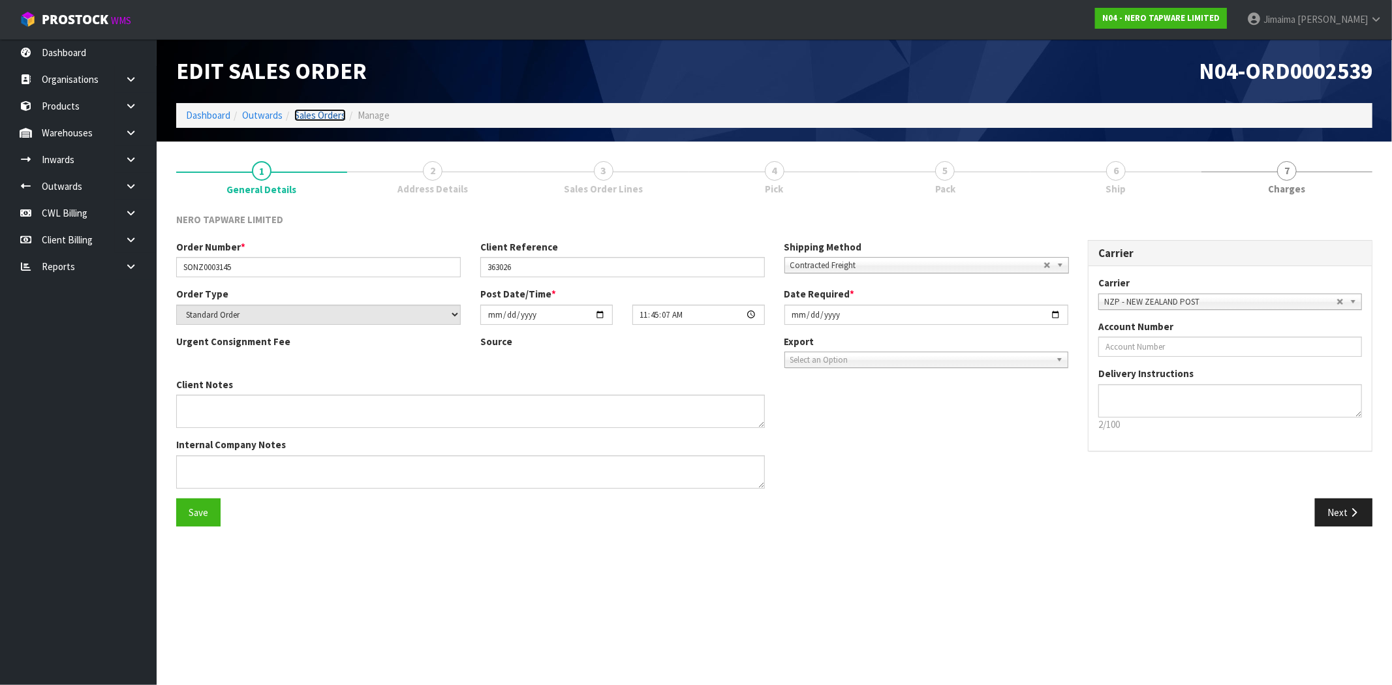
click at [322, 118] on link "Sales Orders" at bounding box center [320, 115] width 52 height 12
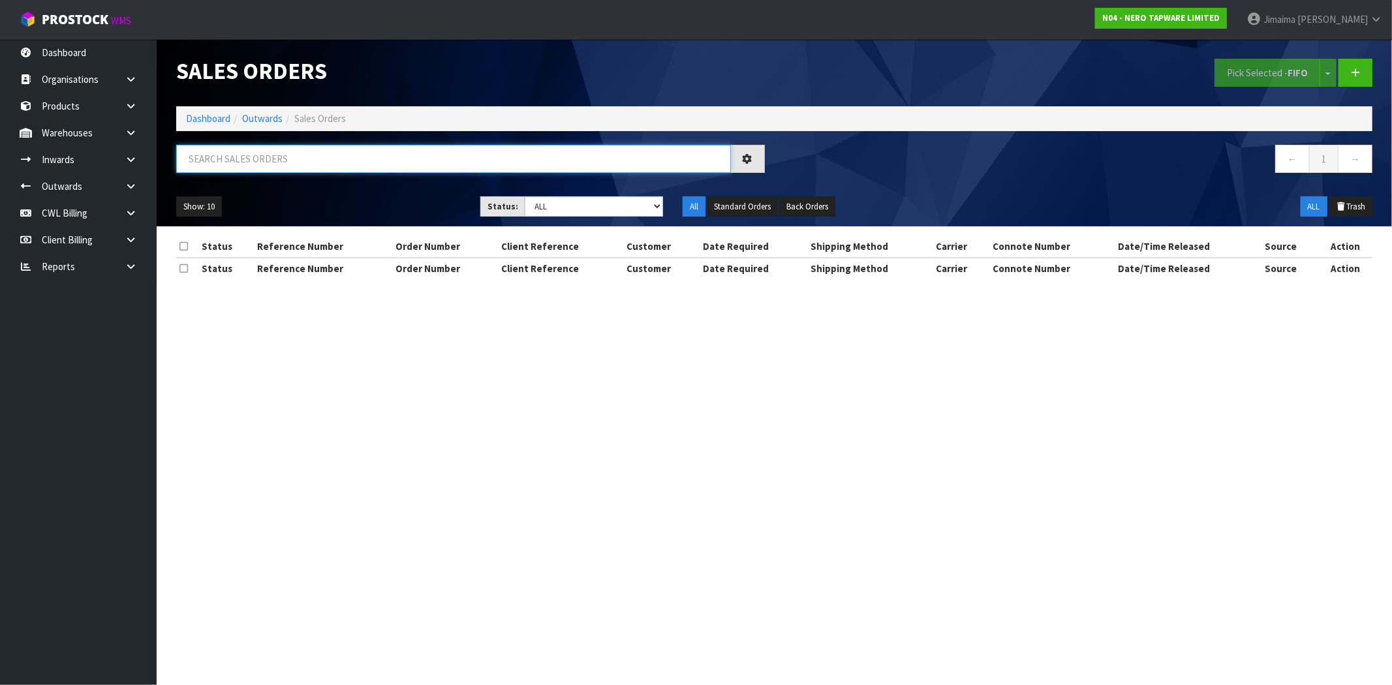
click at [260, 164] on input "text" at bounding box center [453, 159] width 555 height 28
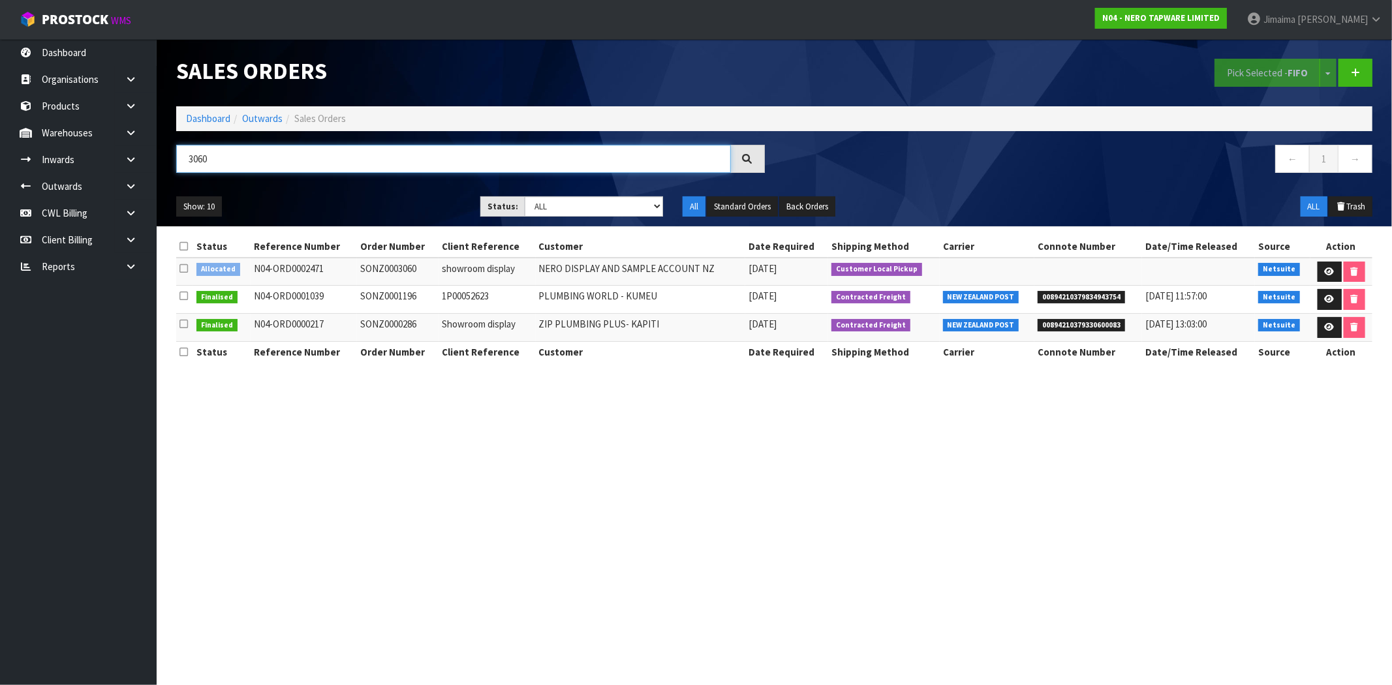
type input "3060"
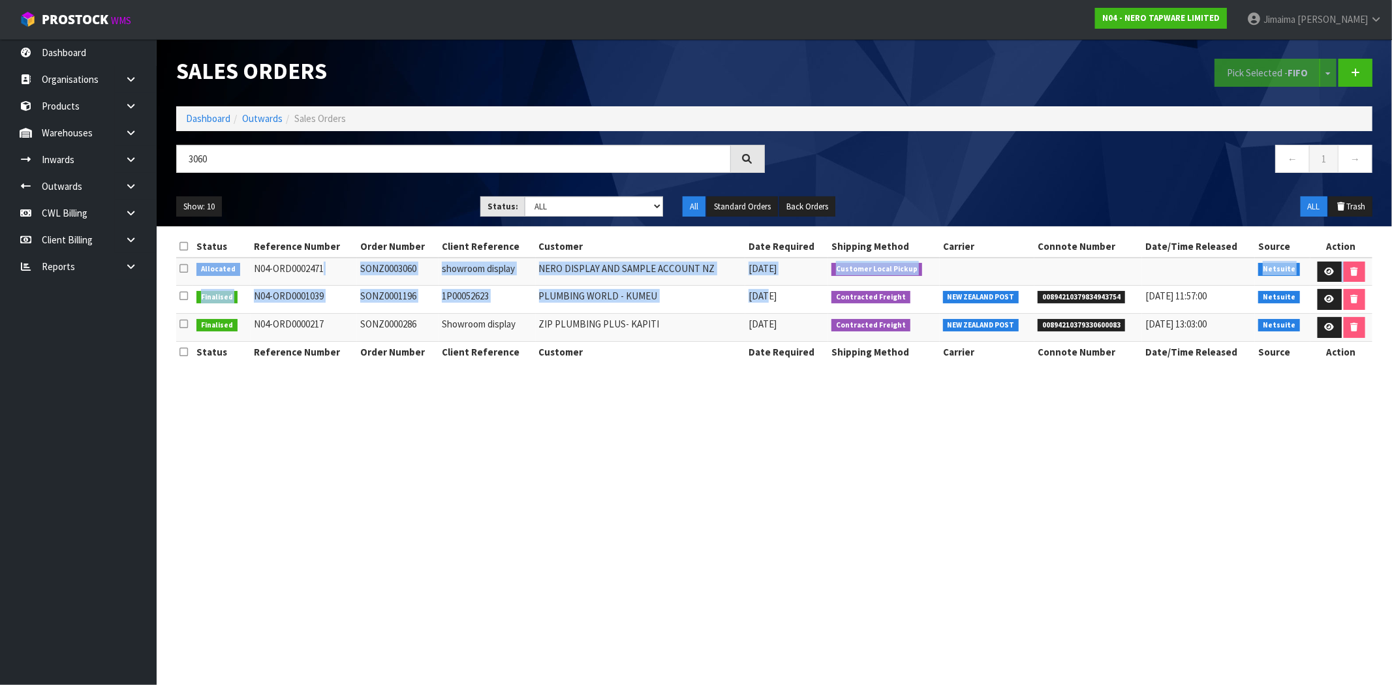
drag, startPoint x: 344, startPoint y: 273, endPoint x: 798, endPoint y: 279, distance: 453.7
click at [783, 282] on tr "Allocated N04-ORD0002471 SONZ0003060 showroom display NERO DISPLAY AND SAMPLE A…" at bounding box center [774, 272] width 1196 height 28
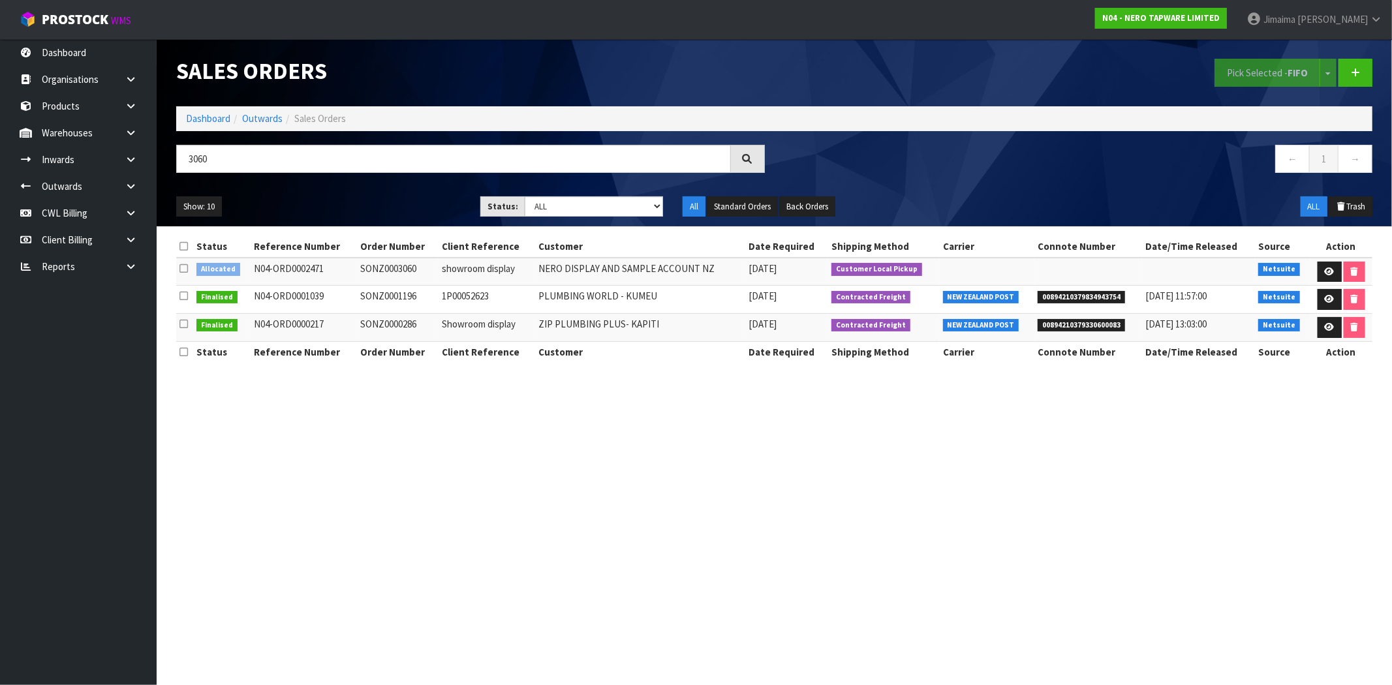
click at [813, 277] on td "[DATE]" at bounding box center [786, 272] width 83 height 28
drag, startPoint x: 807, startPoint y: 269, endPoint x: 741, endPoint y: 272, distance: 66.6
click at [741, 272] on tr "Allocated N04-ORD0002471 SONZ0003060 showroom display NERO DISPLAY AND SAMPLE A…" at bounding box center [774, 272] width 1196 height 28
click at [741, 274] on td "NERO DISPLAY AND SAMPLE ACCOUNT NZ" at bounding box center [641, 272] width 210 height 28
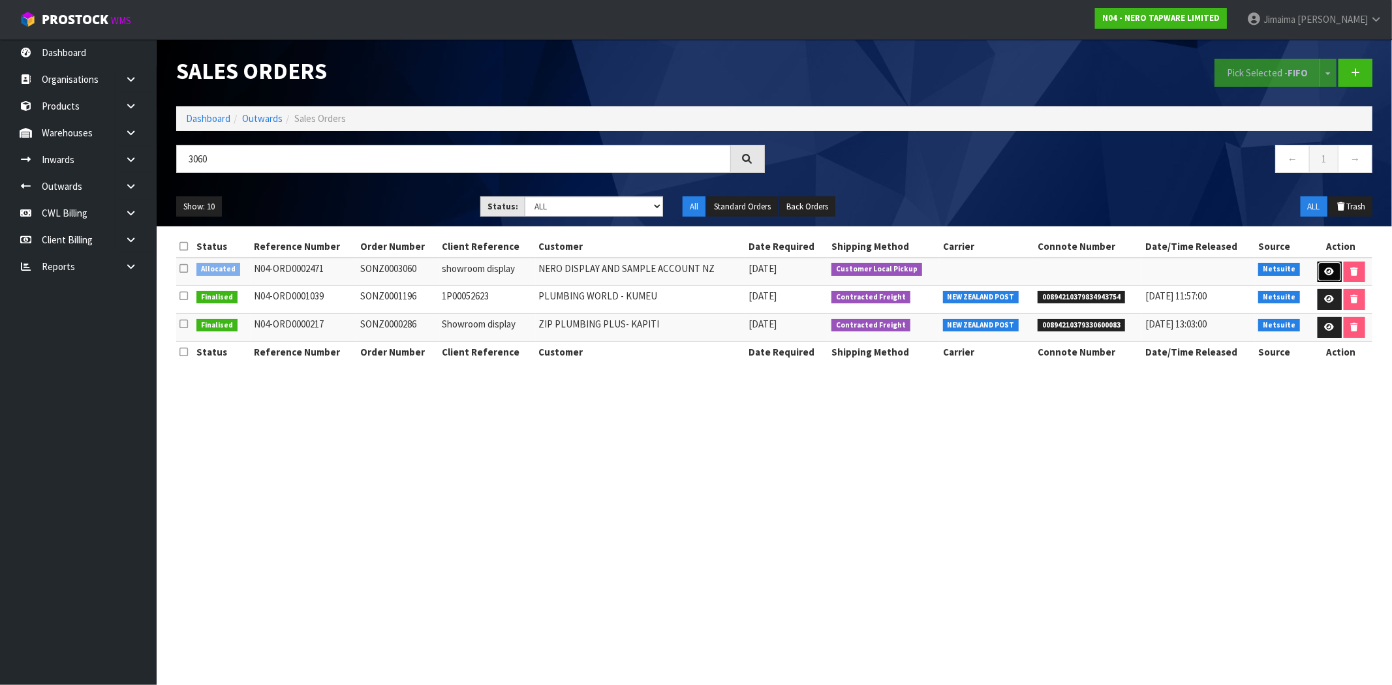
click at [1326, 271] on icon at bounding box center [1330, 272] width 10 height 8
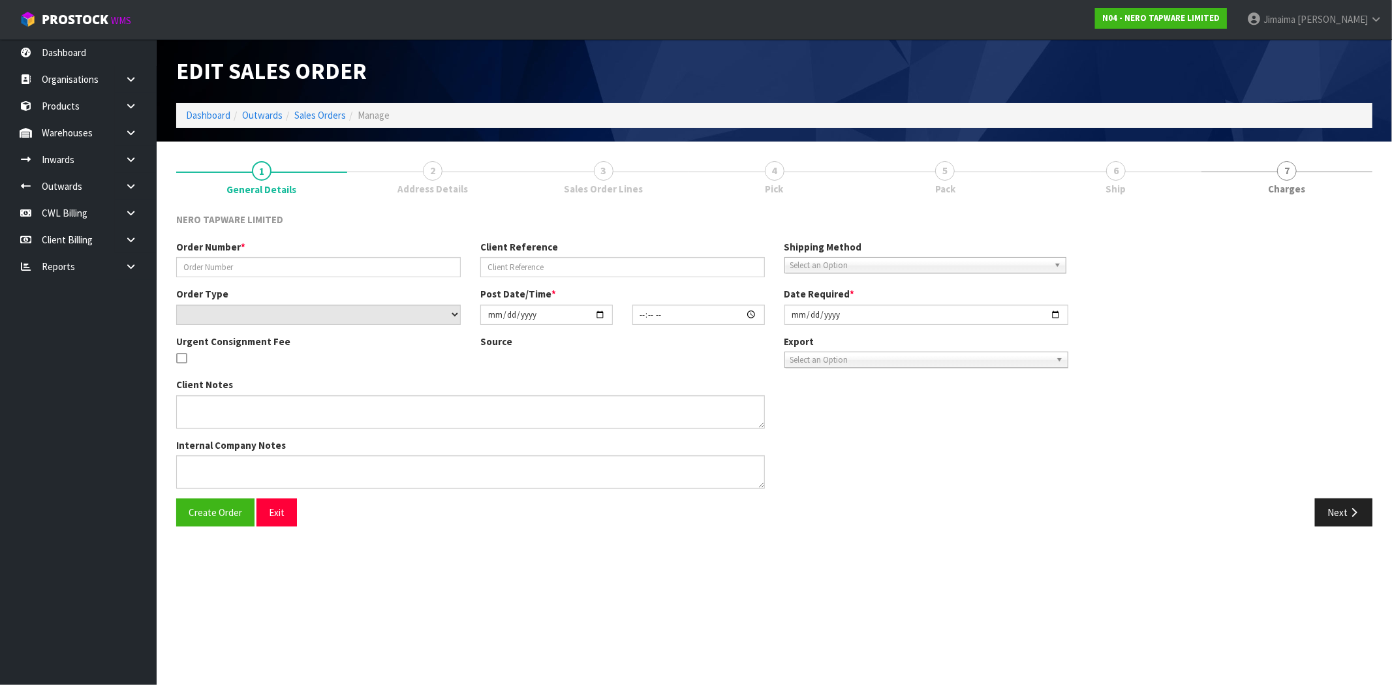
type input "SONZ0003060"
type input "showroom display"
select select "number:0"
type input "[DATE]"
type input "18:00:07.000"
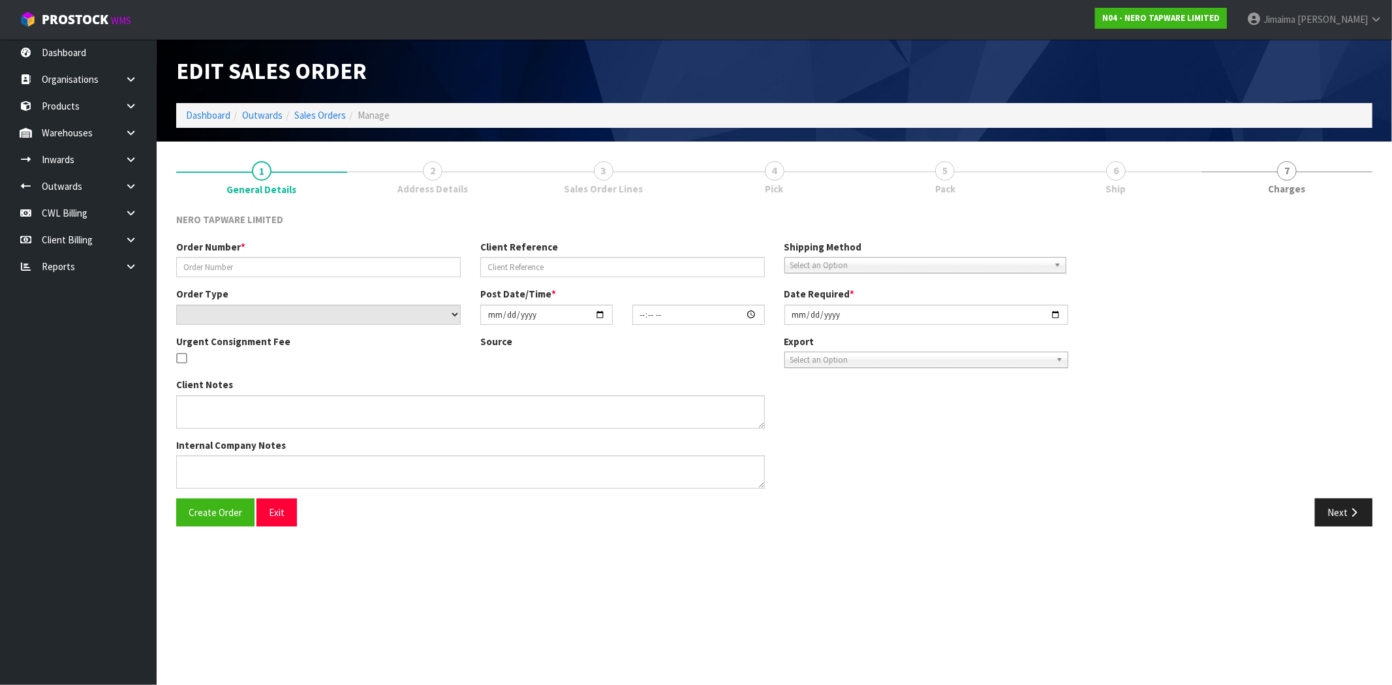
type input "[DATE]"
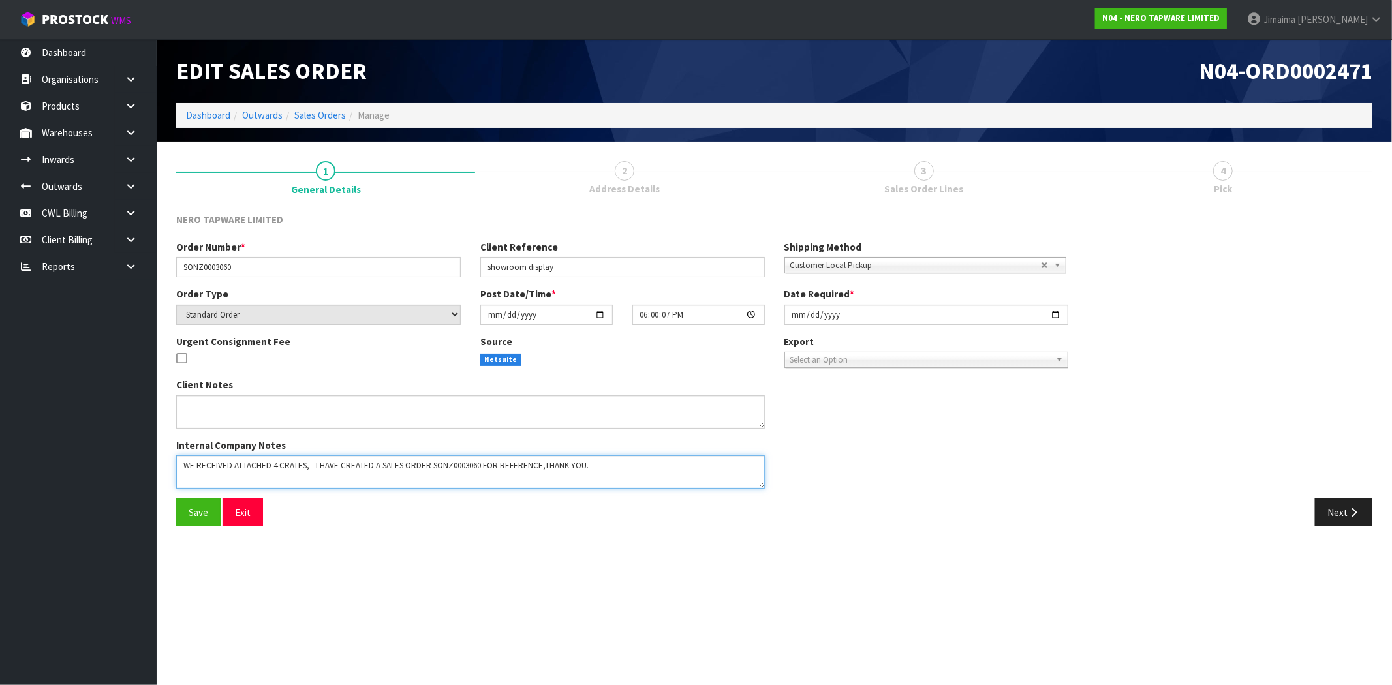
click at [608, 457] on textarea at bounding box center [470, 472] width 589 height 33
type textarea "WE RECEIVED ATTACHED 4 CRATES, - I HAVE CREATED A SALES ORDER SONZ0003060 FOR R…"
click at [197, 509] on span "Save" at bounding box center [199, 513] width 20 height 12
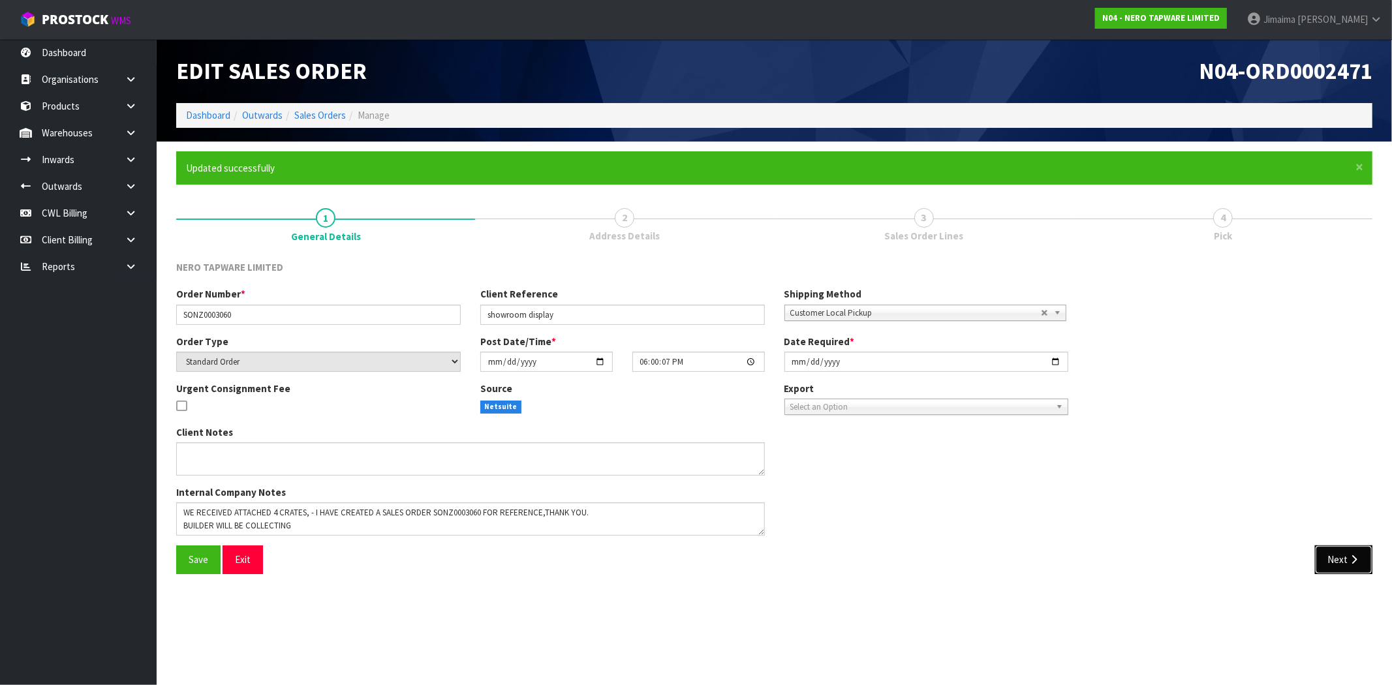
click at [1348, 569] on button "Next" at bounding box center [1343, 560] width 57 height 28
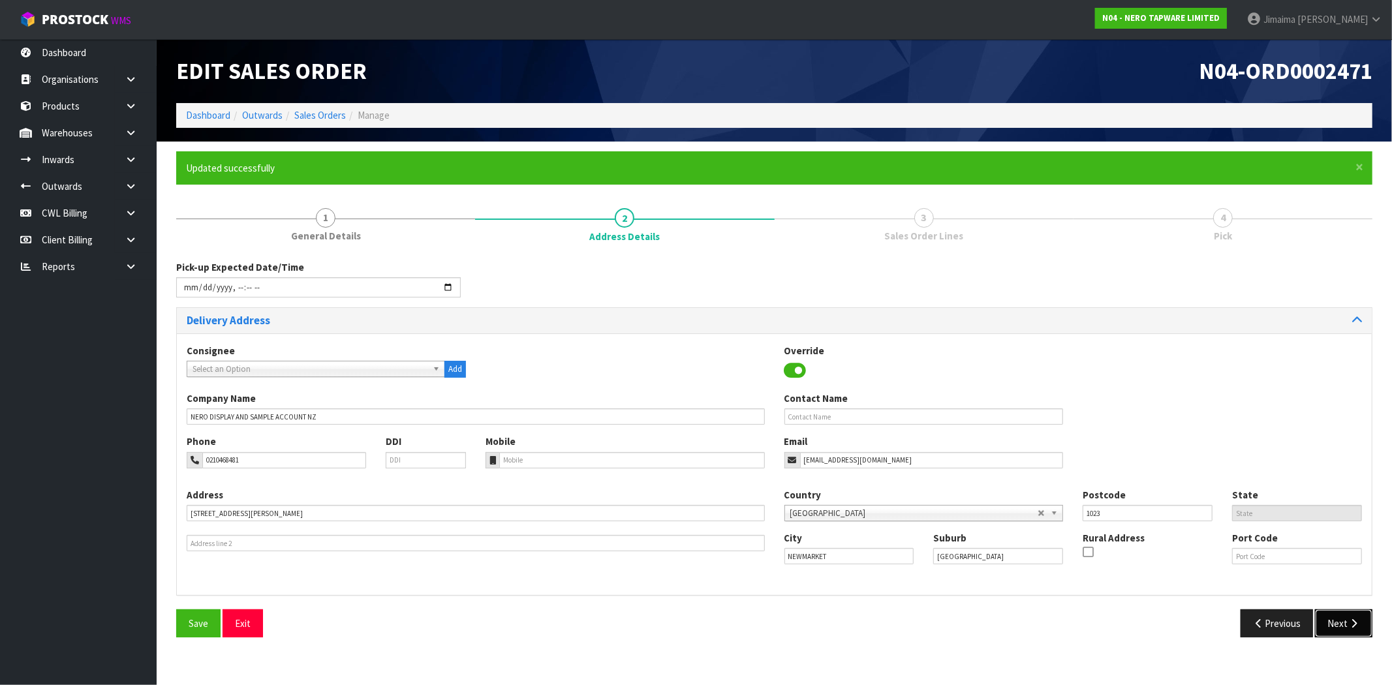
click at [1347, 632] on button "Next" at bounding box center [1343, 624] width 57 height 28
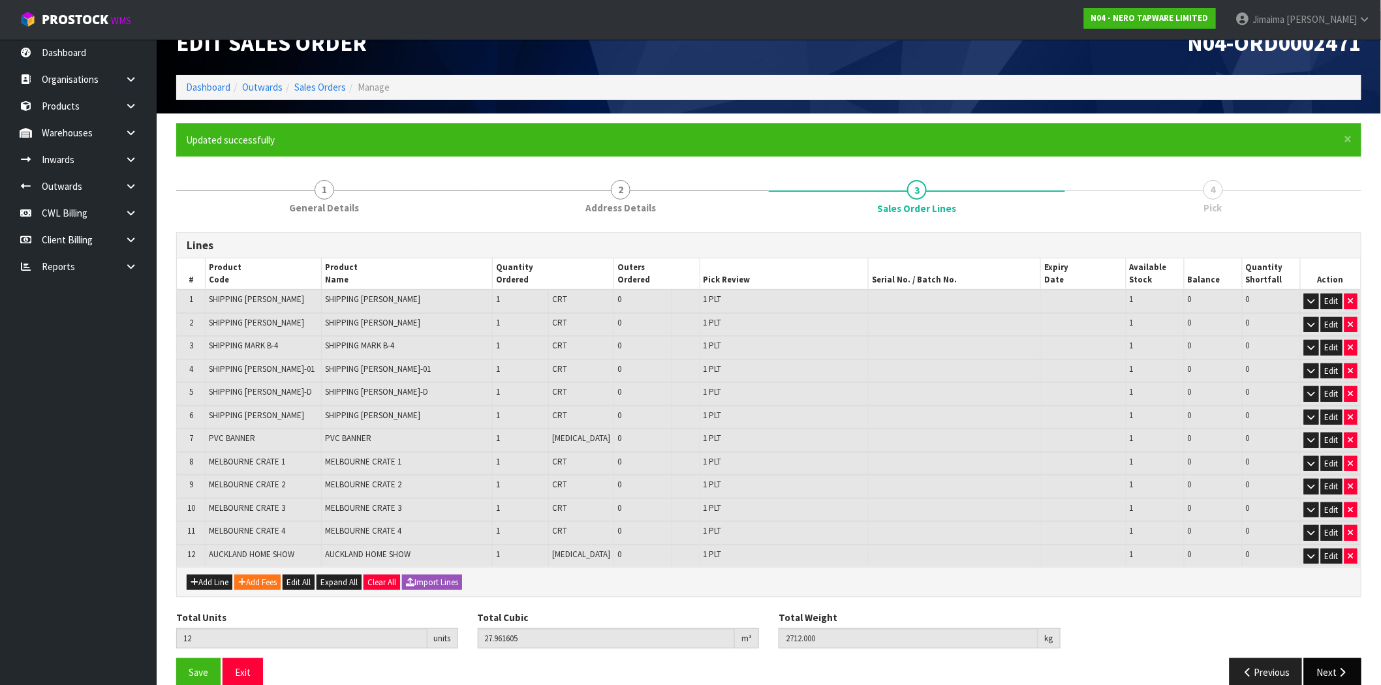
scroll to position [43, 0]
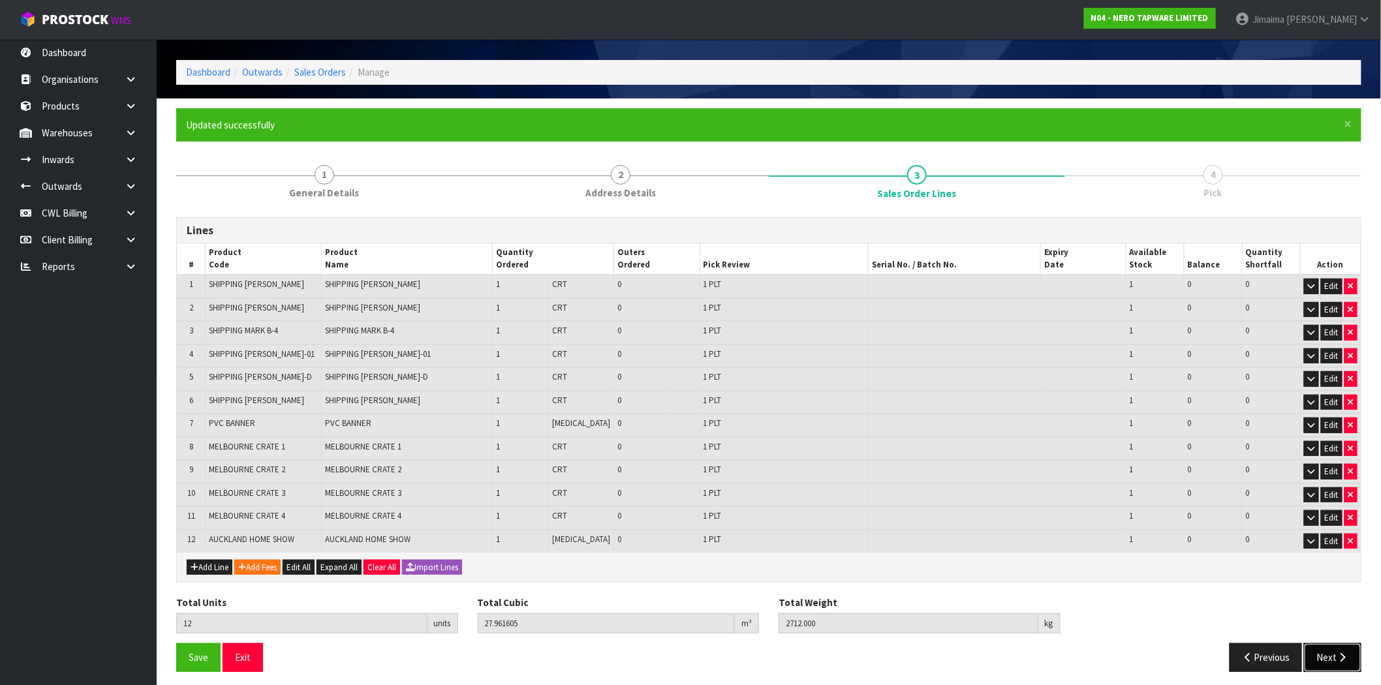
click at [1343, 656] on icon "button" at bounding box center [1343, 658] width 12 height 10
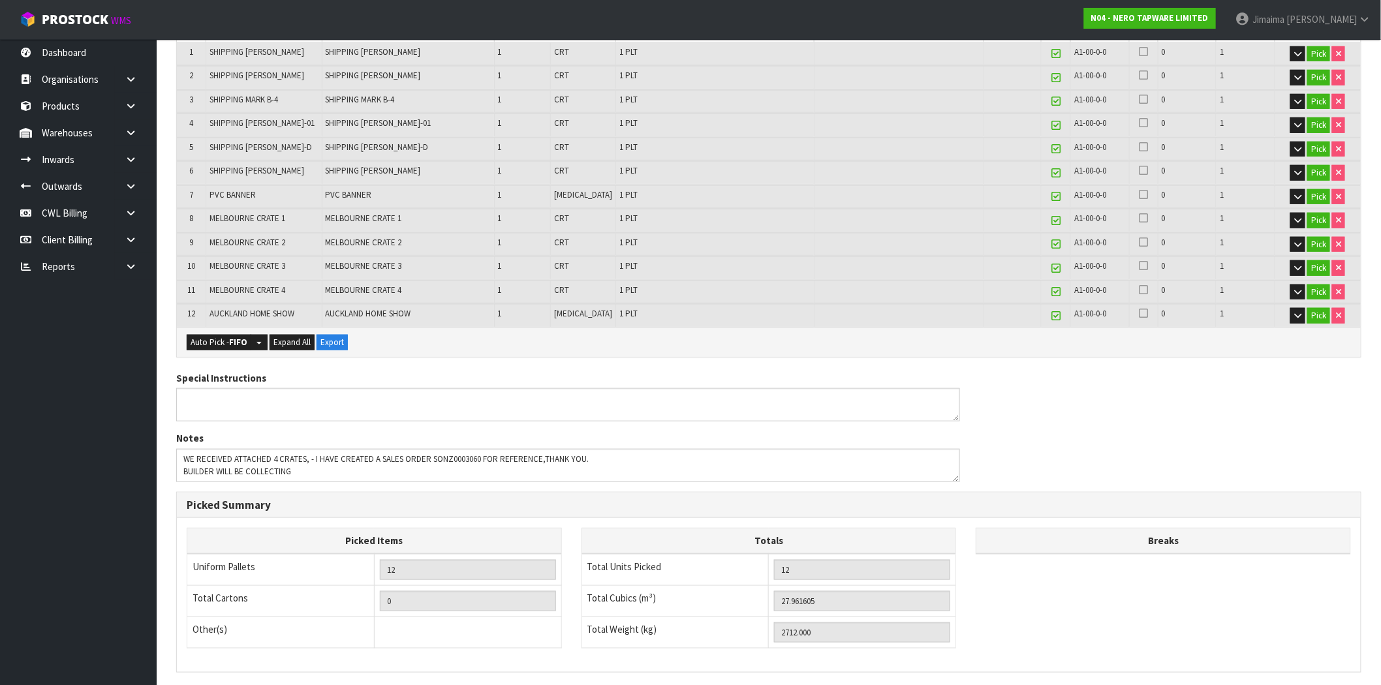
scroll to position [485, 0]
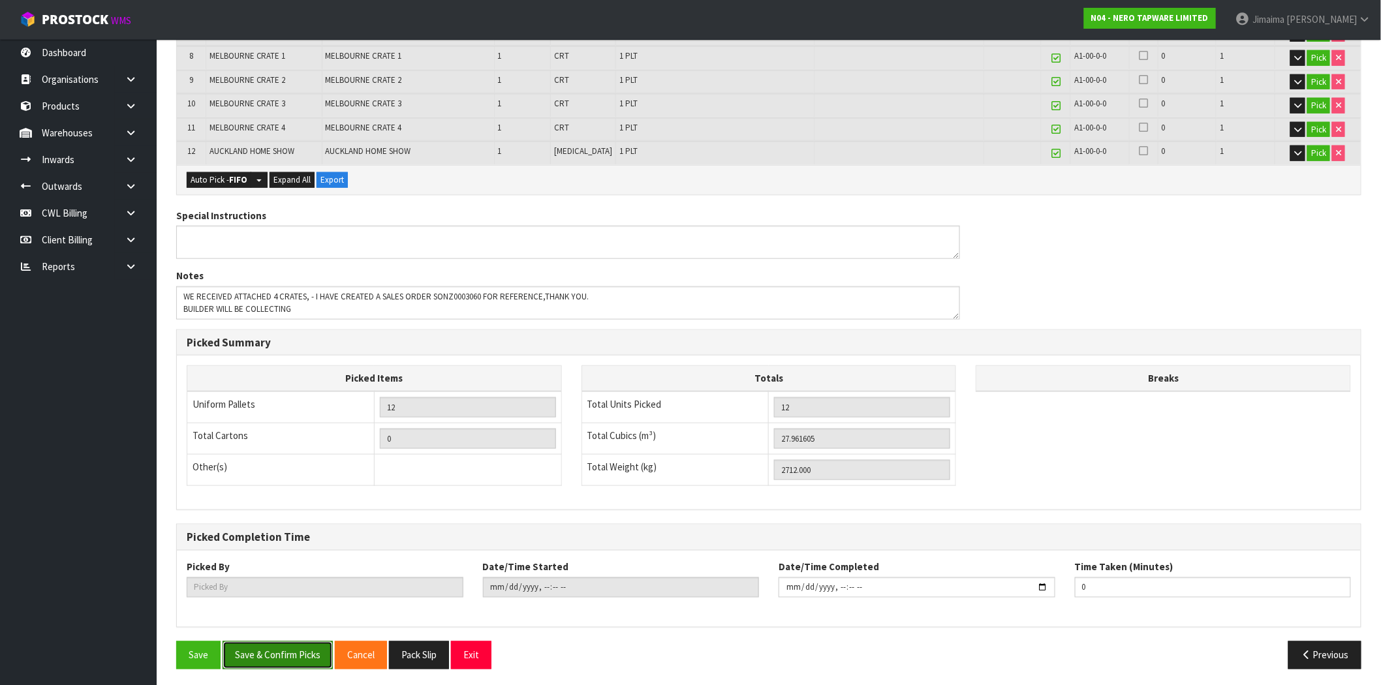
click at [294, 648] on button "Save & Confirm Picks" at bounding box center [278, 656] width 110 height 28
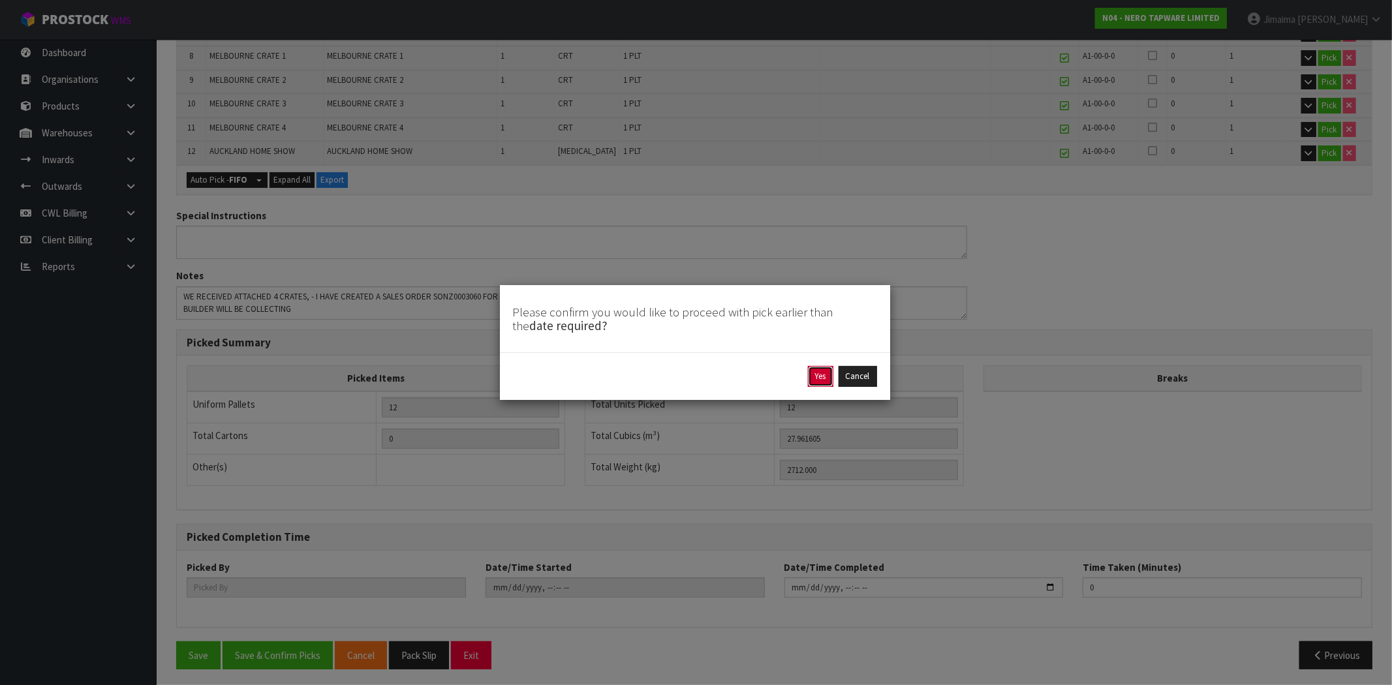
click at [809, 381] on button "Yes" at bounding box center [820, 376] width 25 height 21
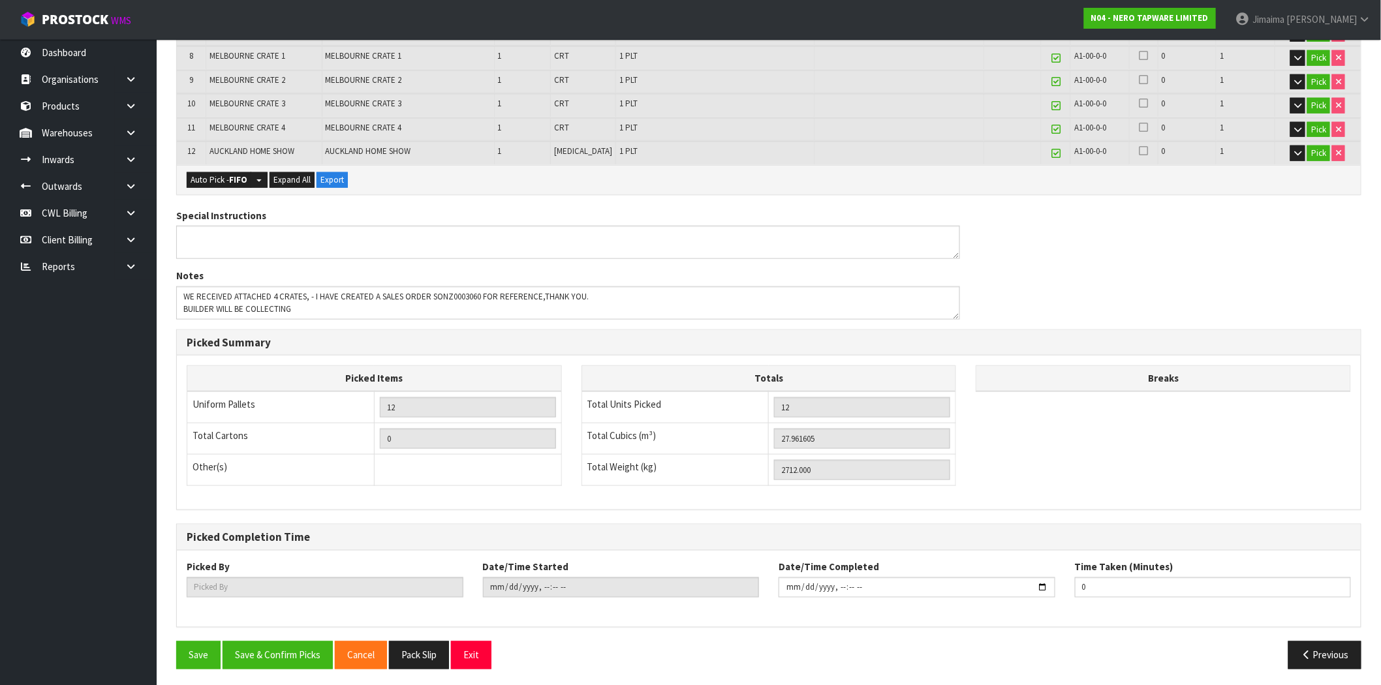
scroll to position [0, 0]
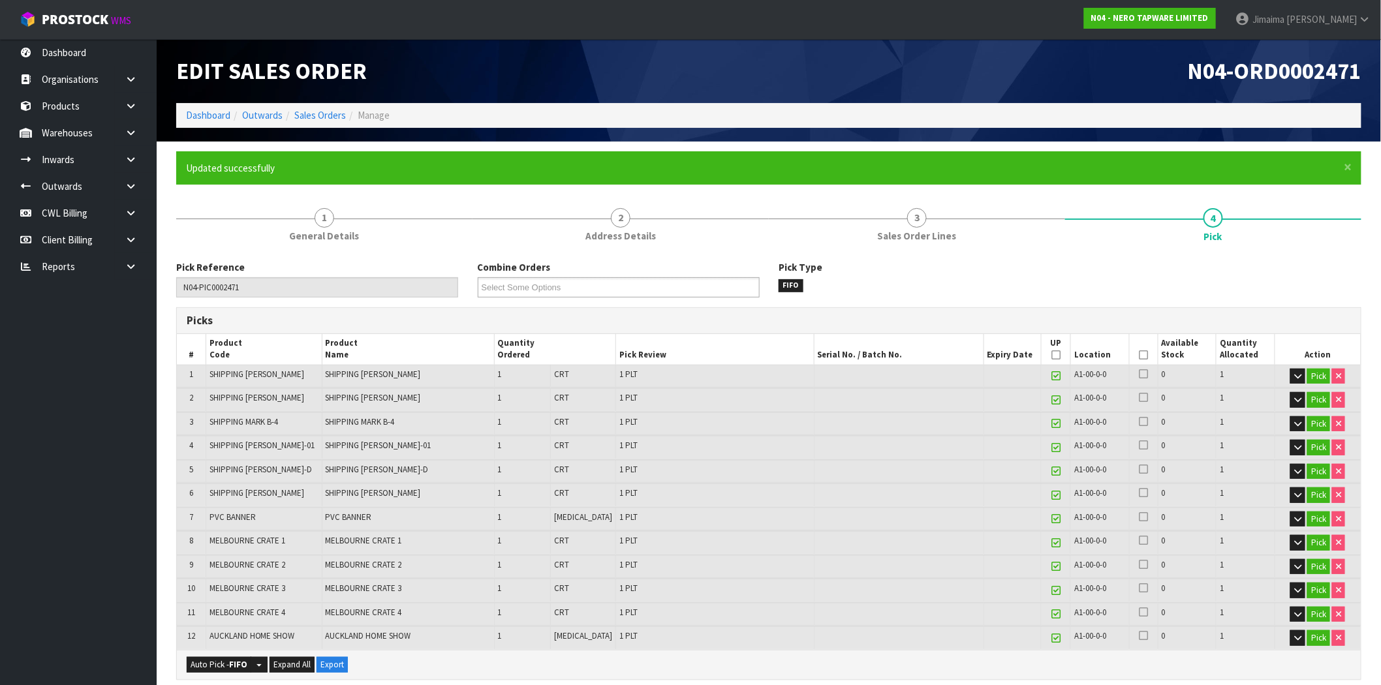
type input "Jimaima [PERSON_NAME]"
type input "[DATE]T16:17:48"
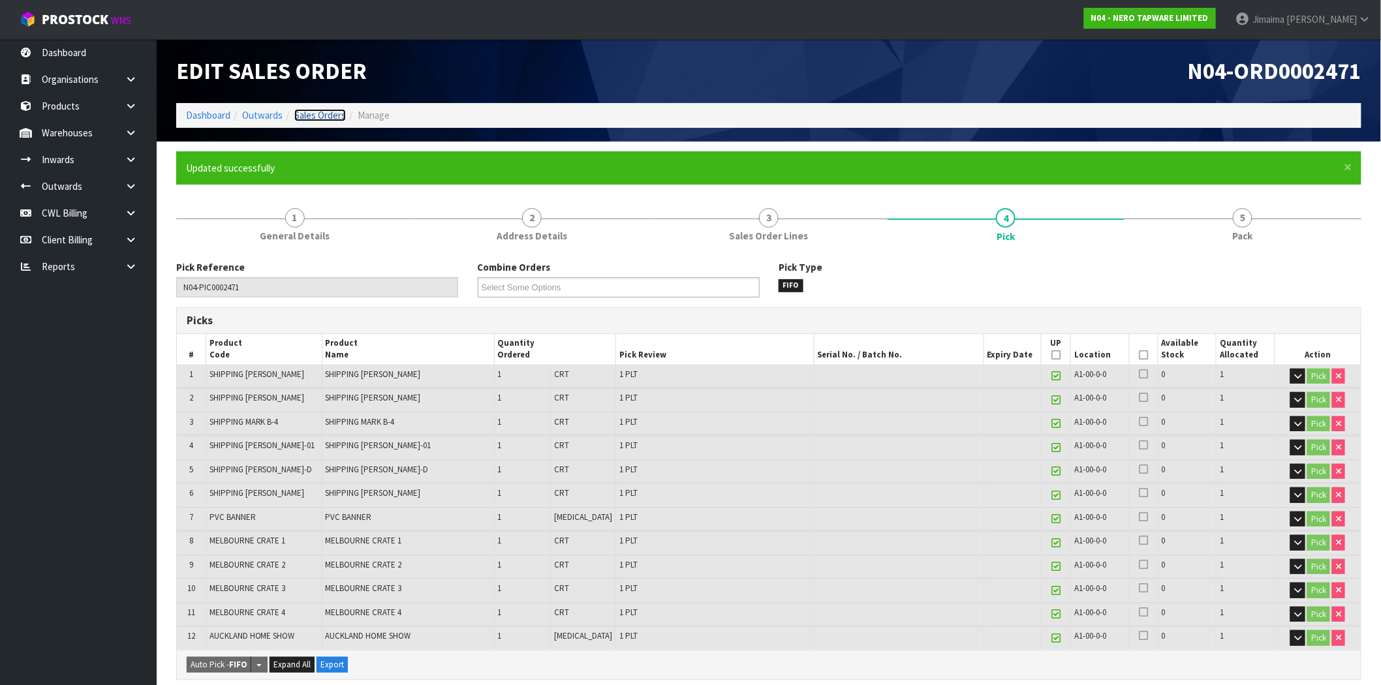
click at [309, 115] on link "Sales Orders" at bounding box center [320, 115] width 52 height 12
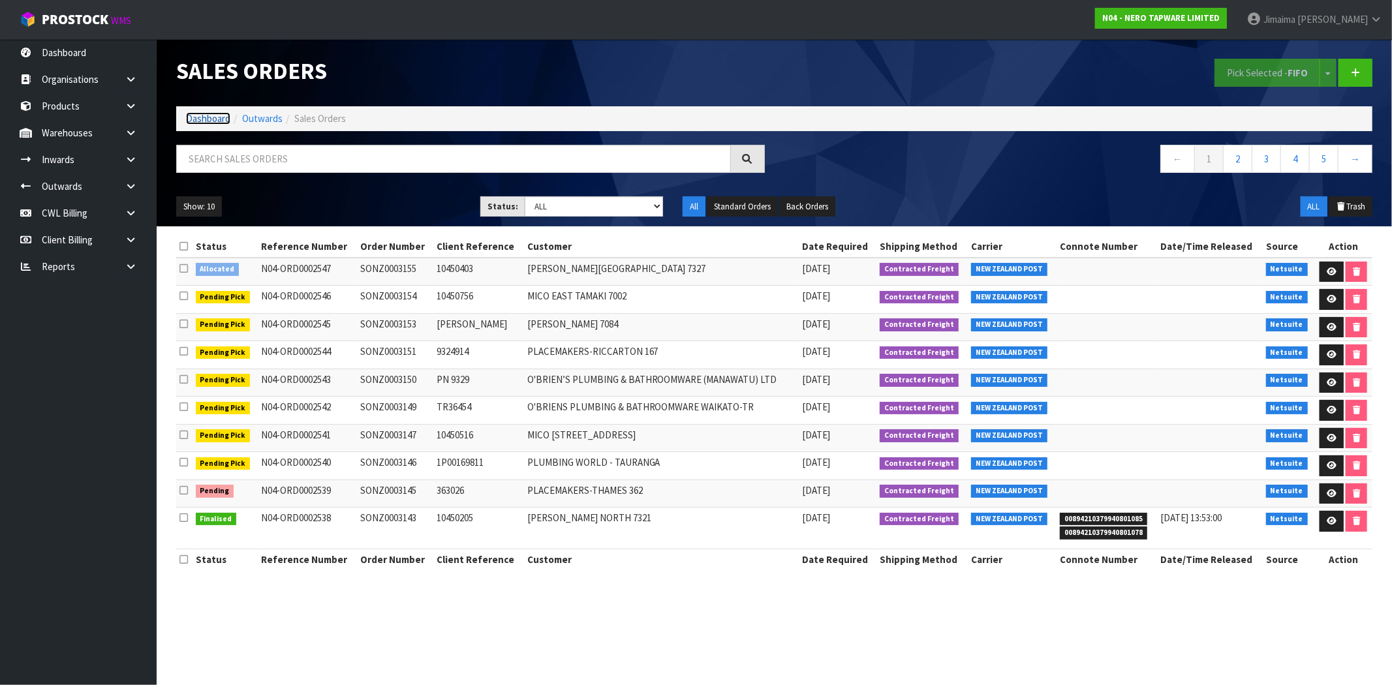
click at [205, 123] on link "Dashboard" at bounding box center [208, 118] width 44 height 12
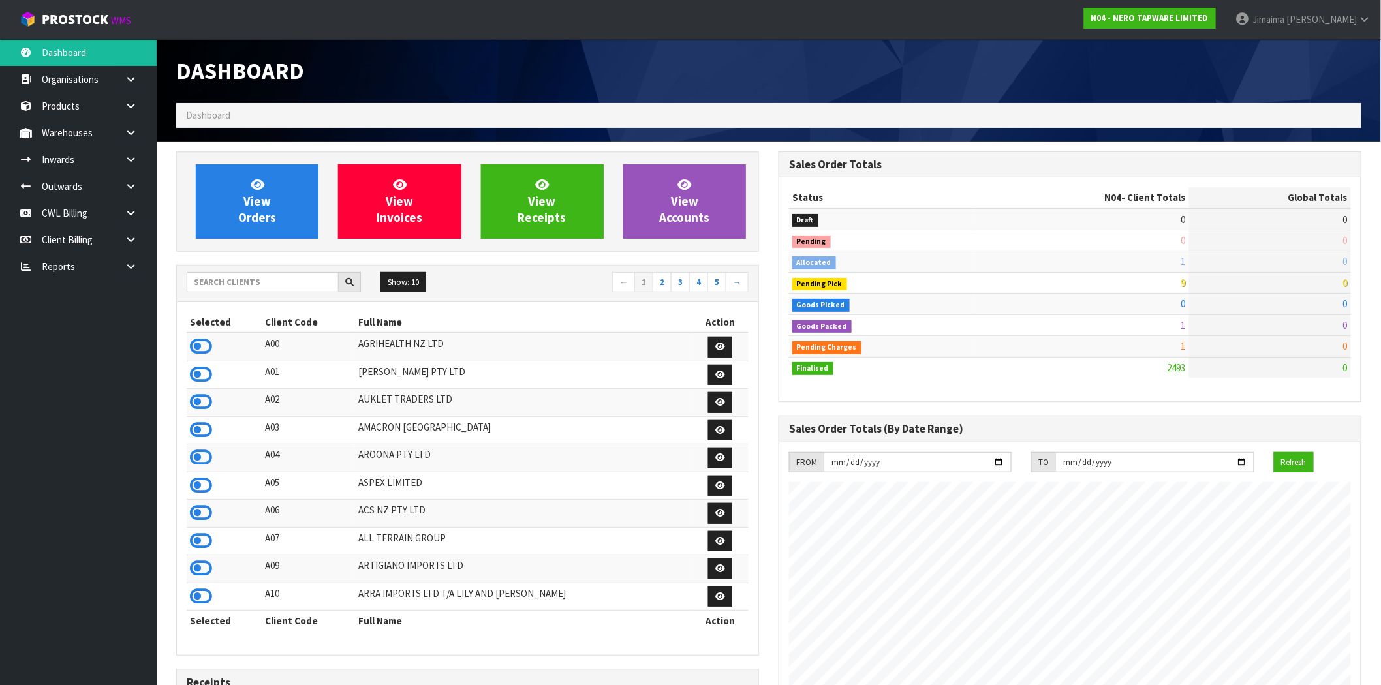
scroll to position [989, 602]
click at [230, 279] on input "text" at bounding box center [263, 282] width 152 height 20
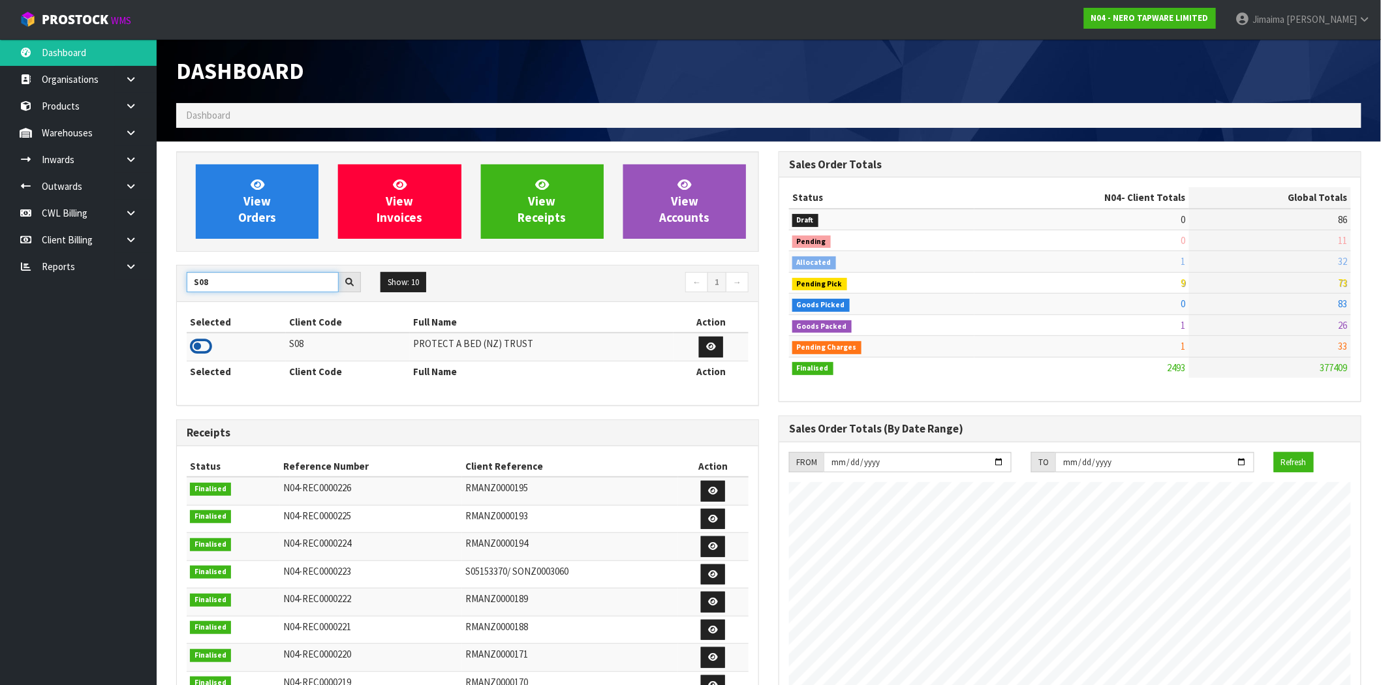
type input "S08"
drag, startPoint x: 206, startPoint y: 350, endPoint x: 202, endPoint y: 339, distance: 11.2
click at [206, 349] on icon at bounding box center [201, 347] width 22 height 20
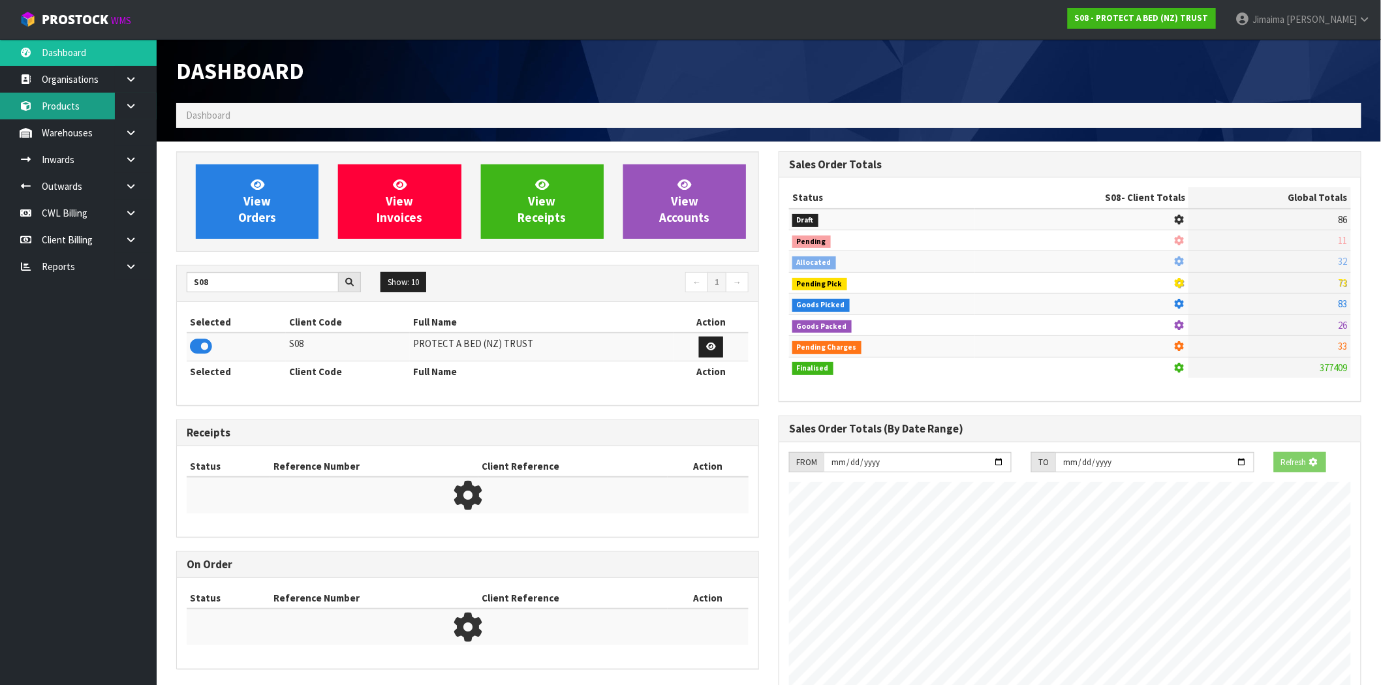
click at [60, 96] on link "Products" at bounding box center [78, 106] width 157 height 27
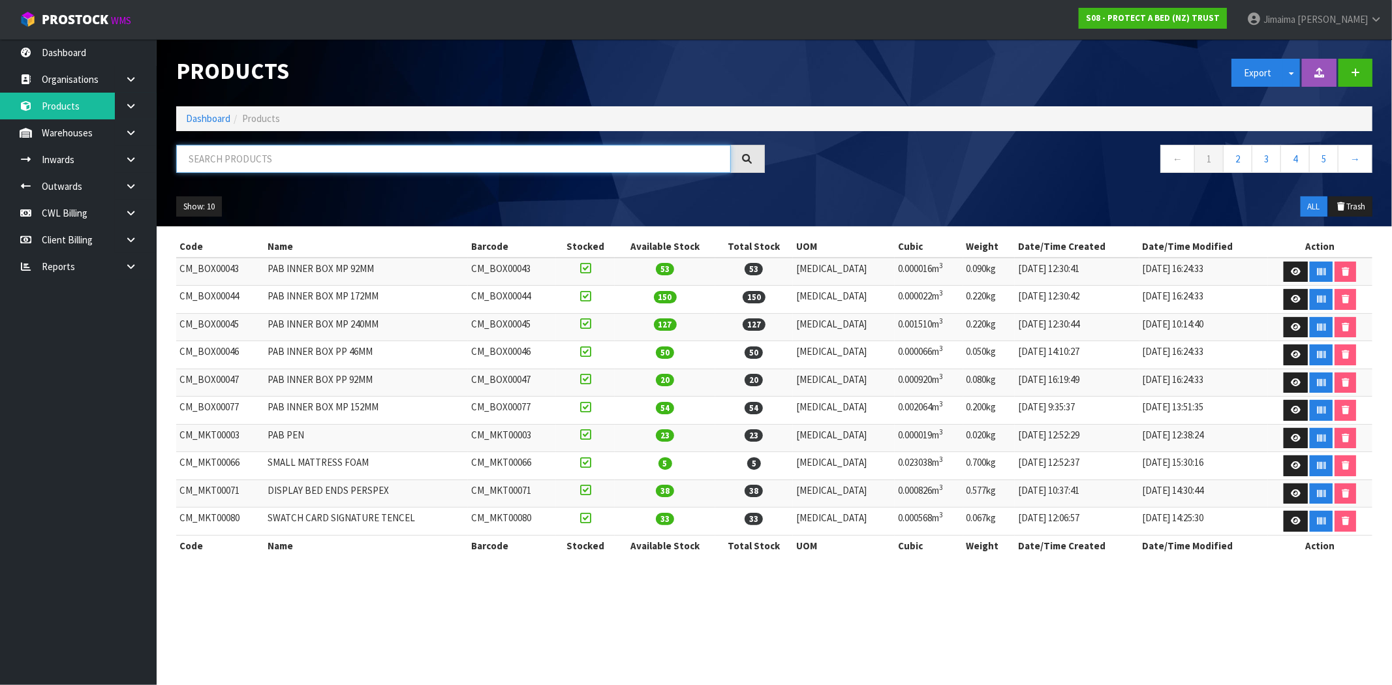
click at [253, 161] on input "text" at bounding box center [453, 159] width 555 height 28
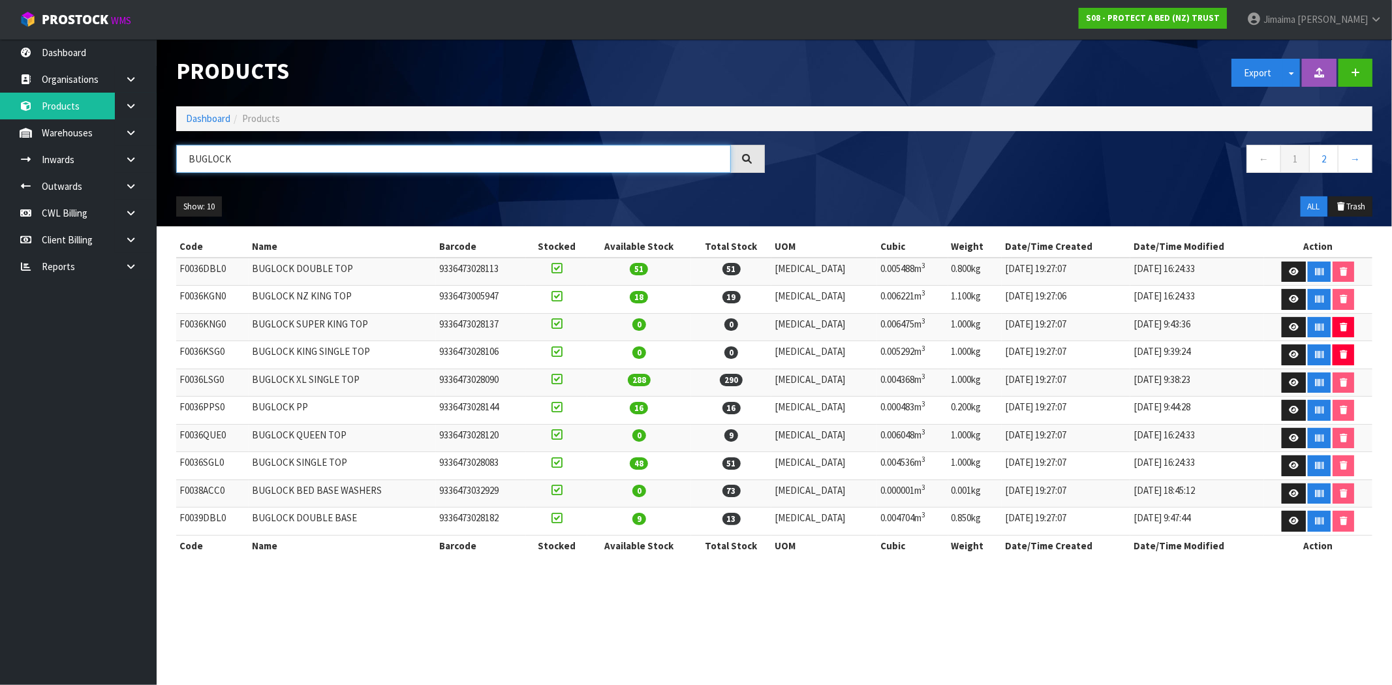
type input "BUGLOCK"
drag, startPoint x: 514, startPoint y: 379, endPoint x: 497, endPoint y: 371, distance: 18.7
click at [514, 379] on td "9336473028090" at bounding box center [481, 383] width 91 height 28
click at [222, 211] on button "Show: 10" at bounding box center [199, 206] width 46 height 21
drag, startPoint x: 219, startPoint y: 298, endPoint x: 219, endPoint y: 289, distance: 9.2
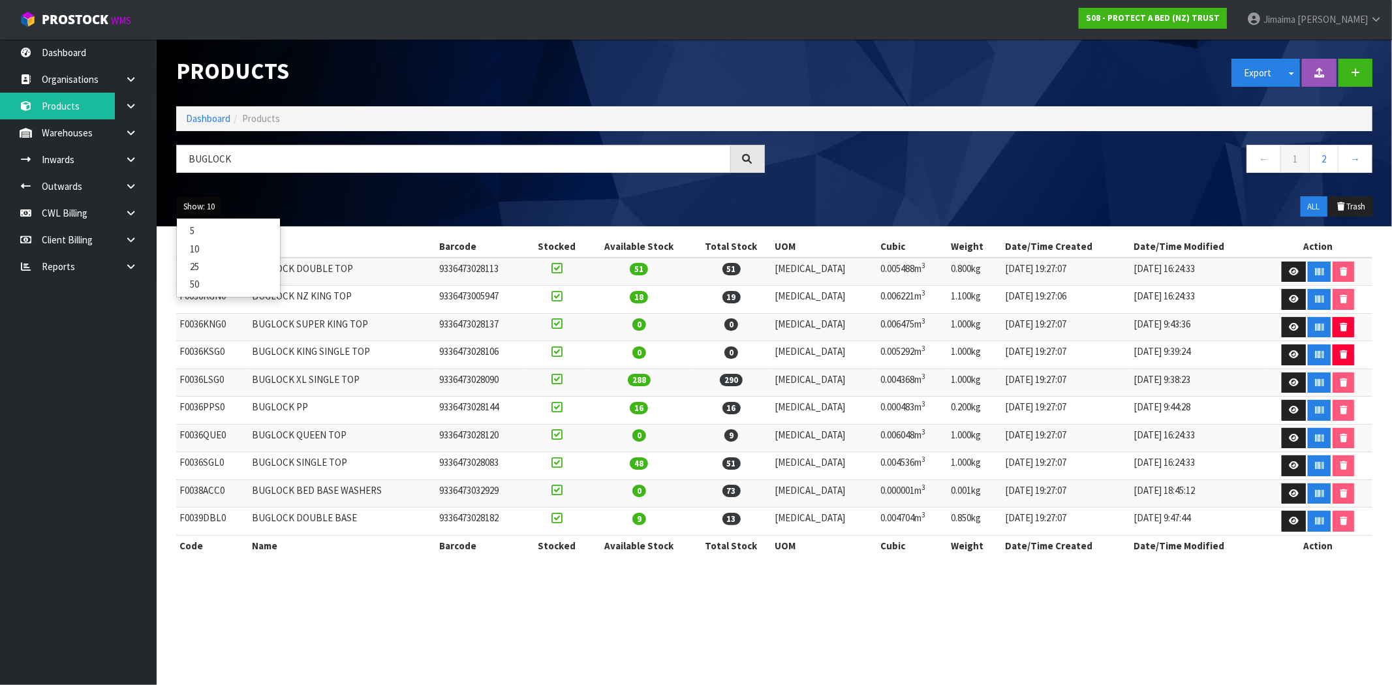
click at [219, 298] on td "F0036KGN0" at bounding box center [212, 300] width 72 height 28
click at [219, 288] on td "F0036KGN0" at bounding box center [212, 300] width 72 height 28
click at [180, 178] on div "BUGLOCK" at bounding box center [470, 164] width 608 height 38
click at [193, 211] on button "Show: 10" at bounding box center [199, 206] width 46 height 21
click at [213, 290] on link "50" at bounding box center [228, 284] width 103 height 18
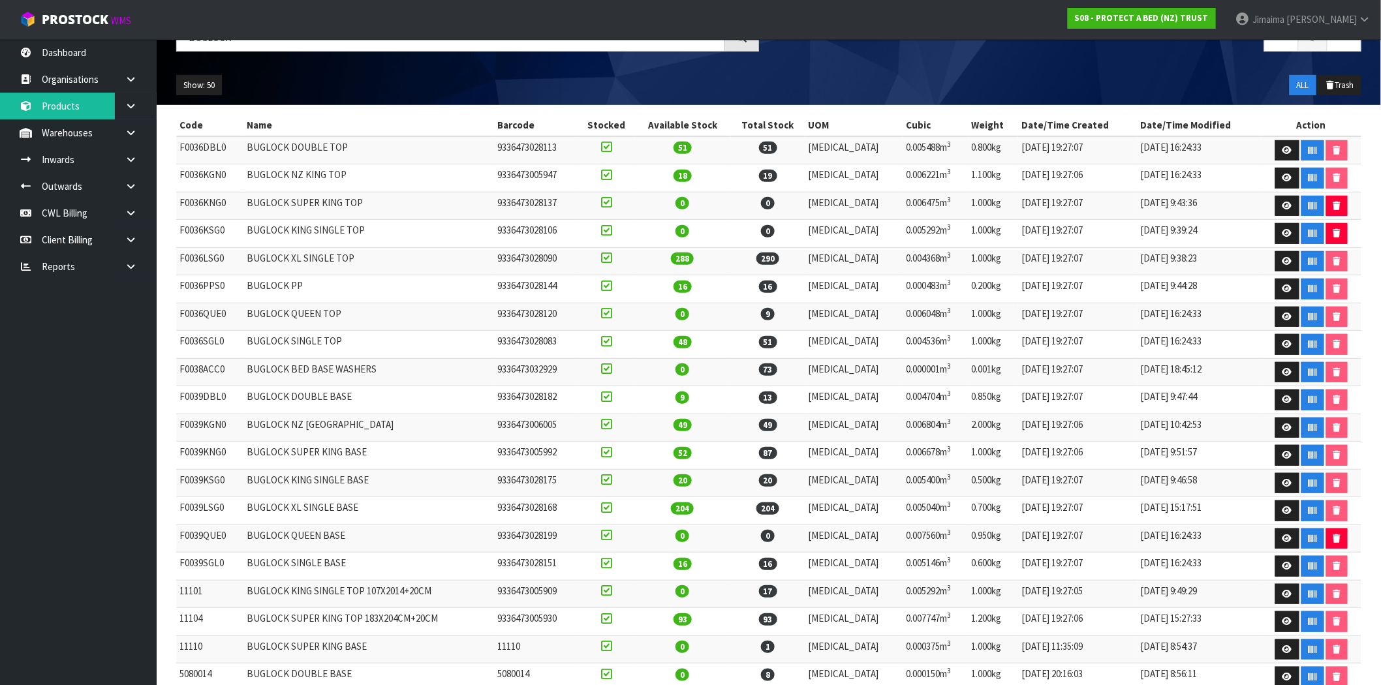
scroll to position [176, 0]
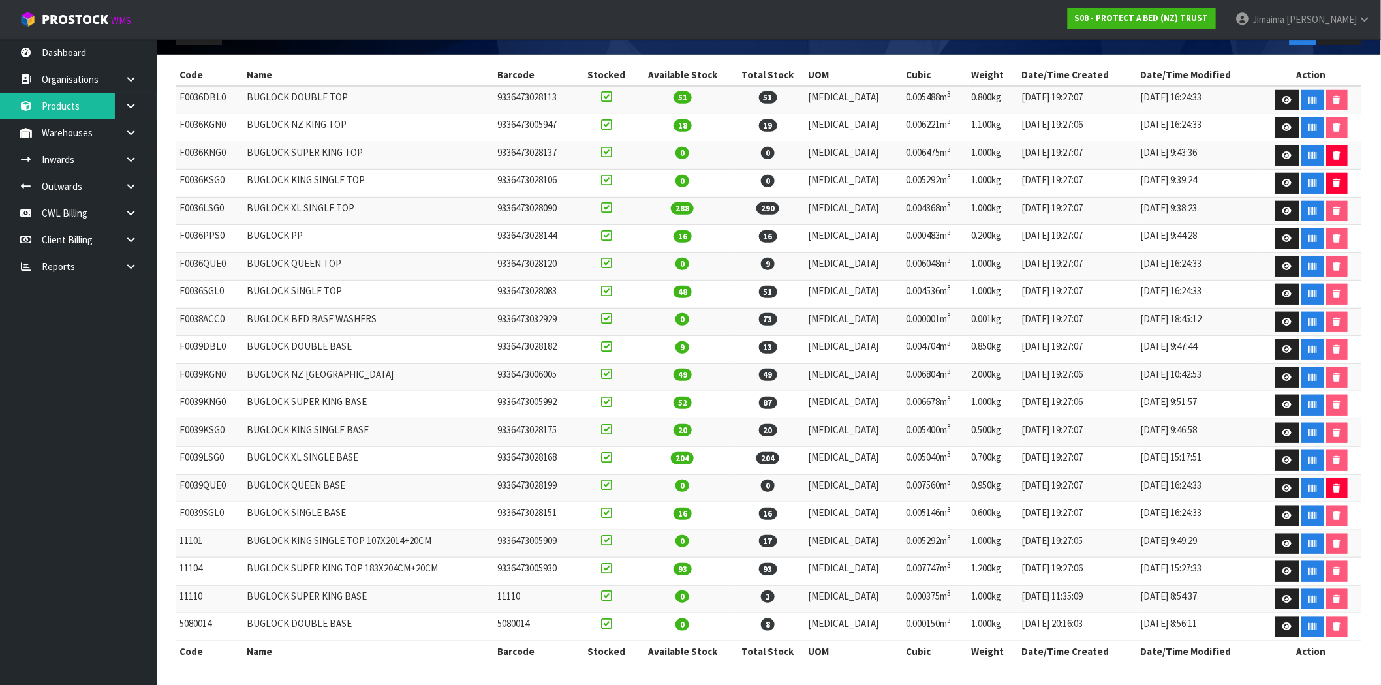
click at [189, 569] on td "11104" at bounding box center [209, 572] width 67 height 28
copy td "11104"
click at [190, 597] on td "11110" at bounding box center [209, 600] width 67 height 28
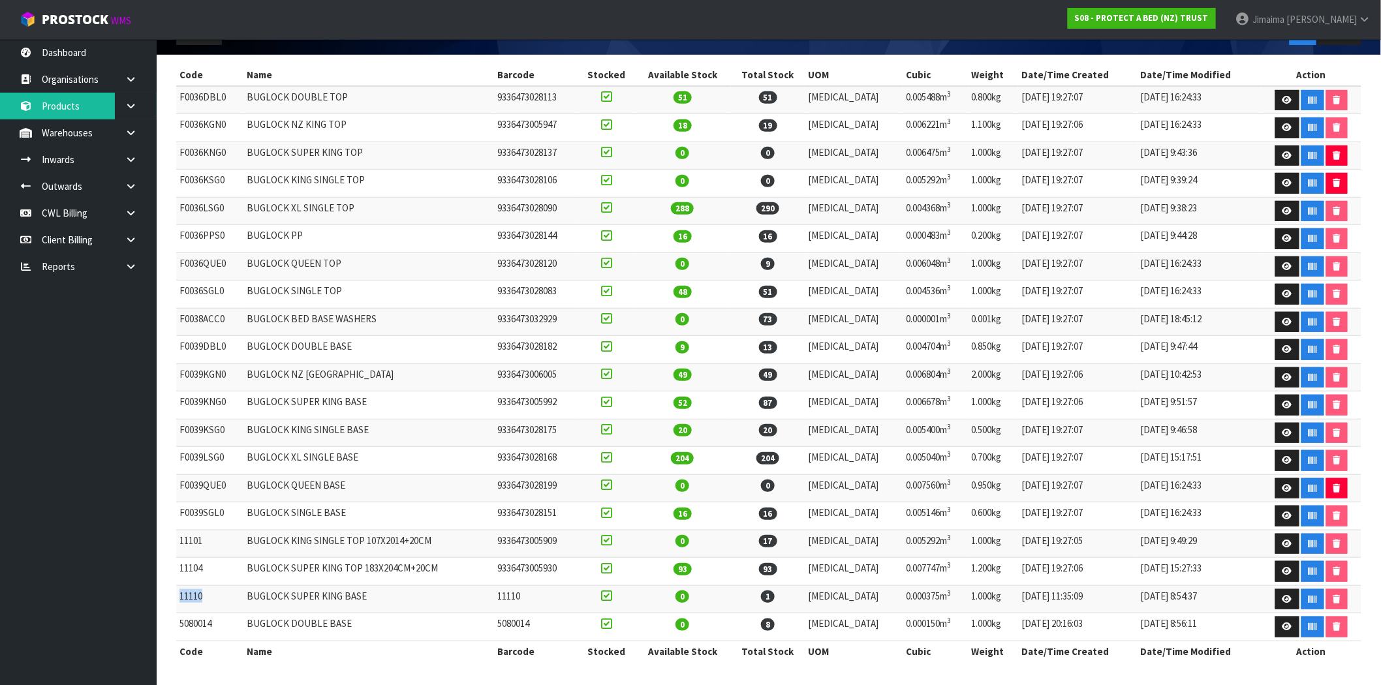
copy td "11110"
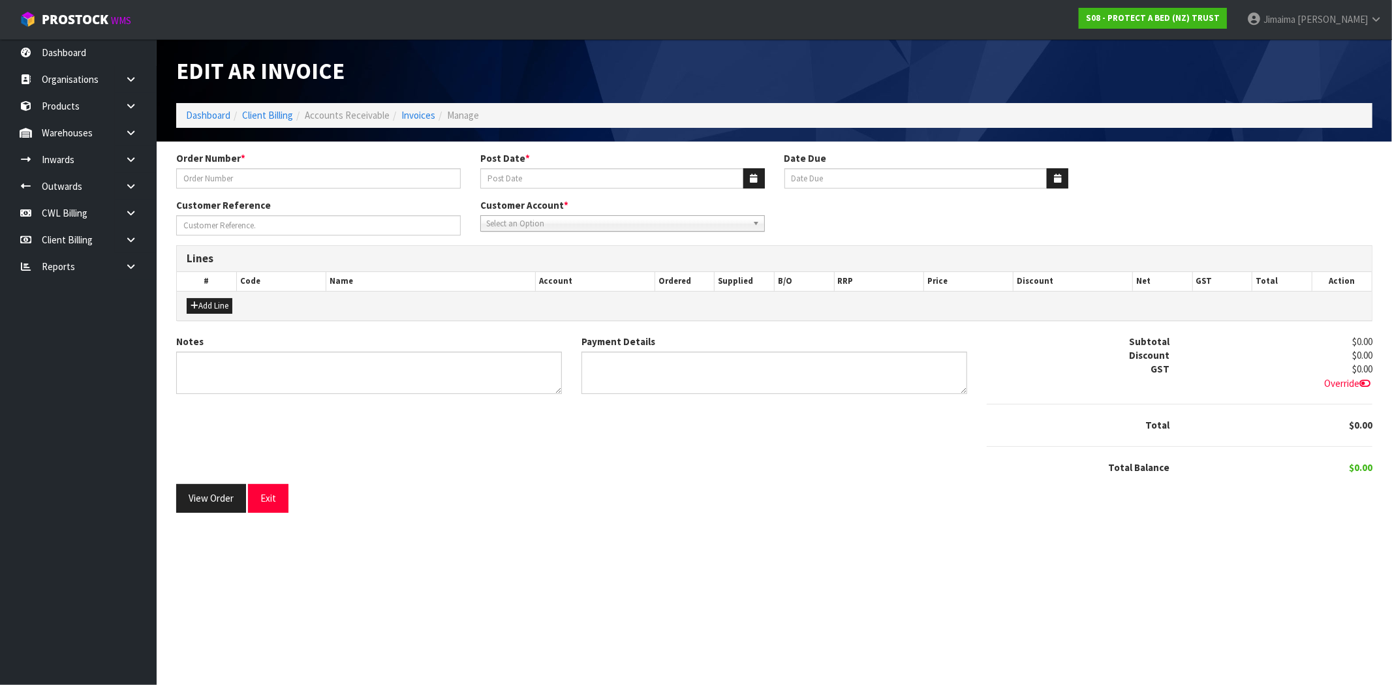
type input "PO-8610"
type input "[DATE]"
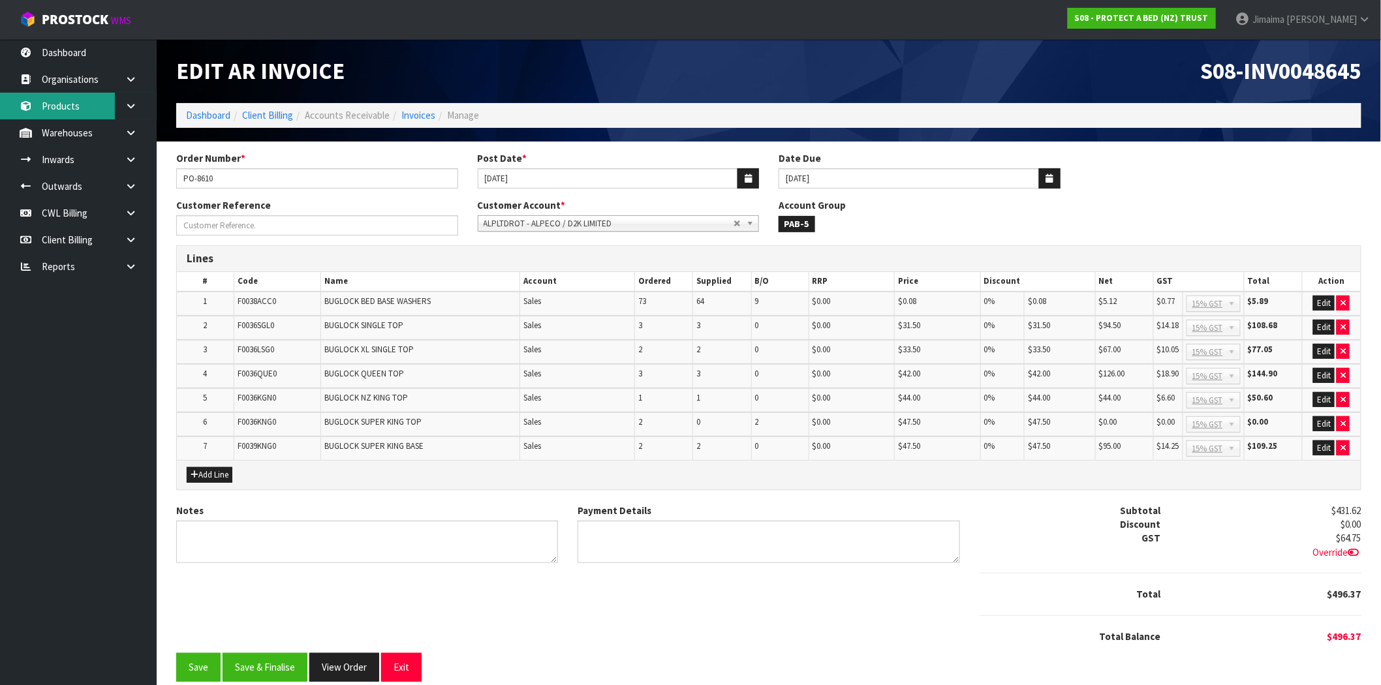
click at [68, 100] on link "Products" at bounding box center [78, 106] width 157 height 27
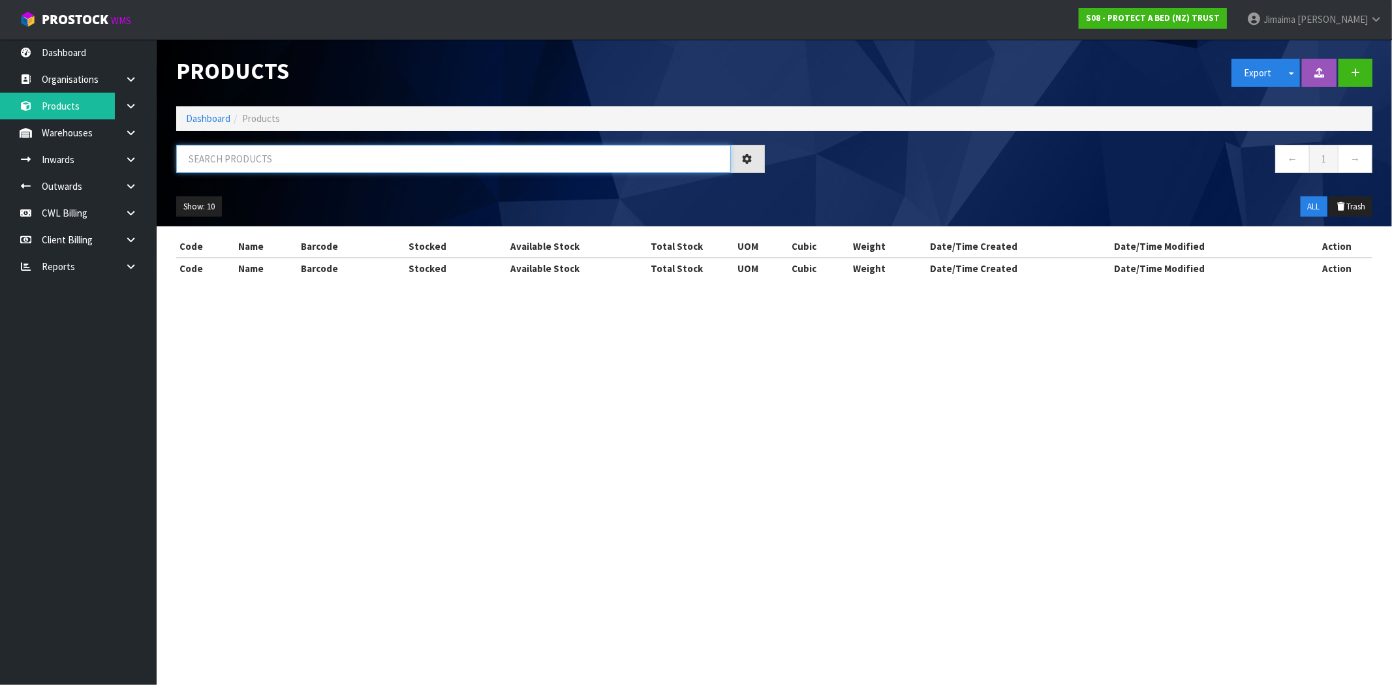
click at [244, 161] on input "text" at bounding box center [453, 159] width 555 height 28
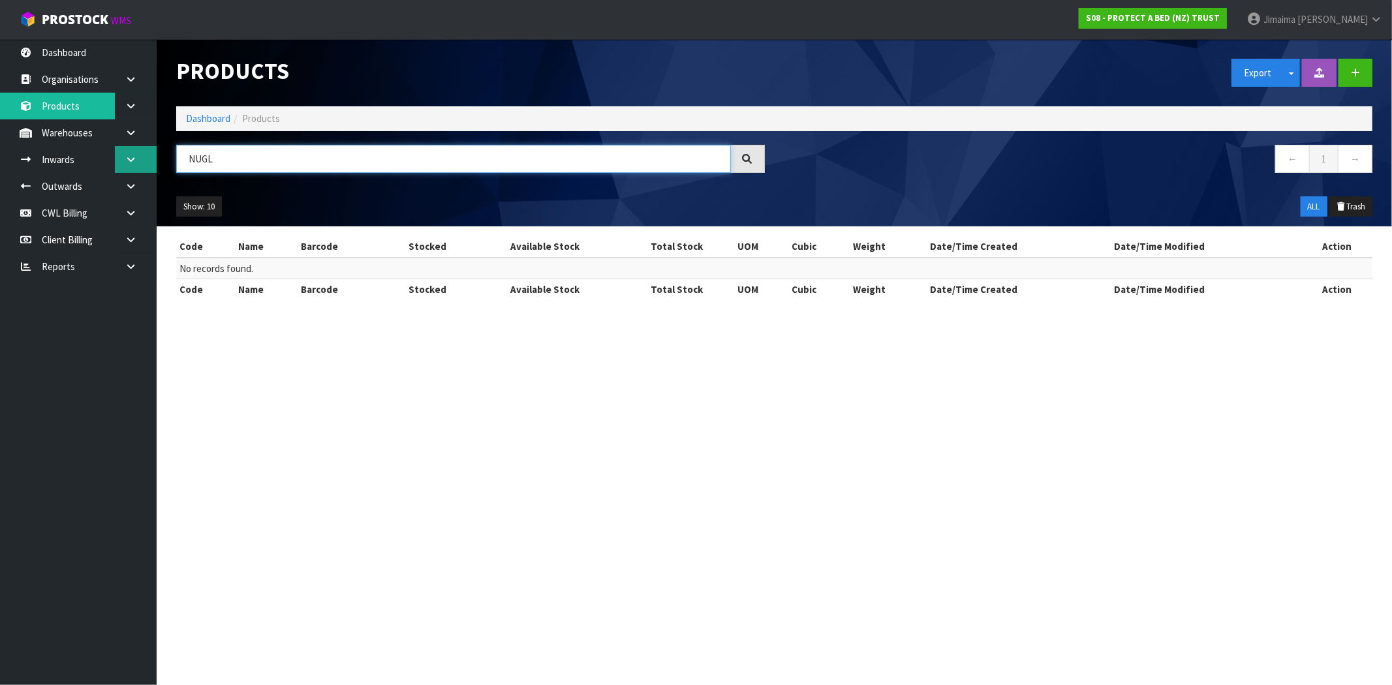
drag, startPoint x: 233, startPoint y: 165, endPoint x: 136, endPoint y: 153, distance: 98.0
click at [139, 154] on body "Toggle navigation ProStock WMS S08 - PROTECT A BED (NZ) TRUST Jimaima [PERSON_N…" at bounding box center [696, 342] width 1392 height 685
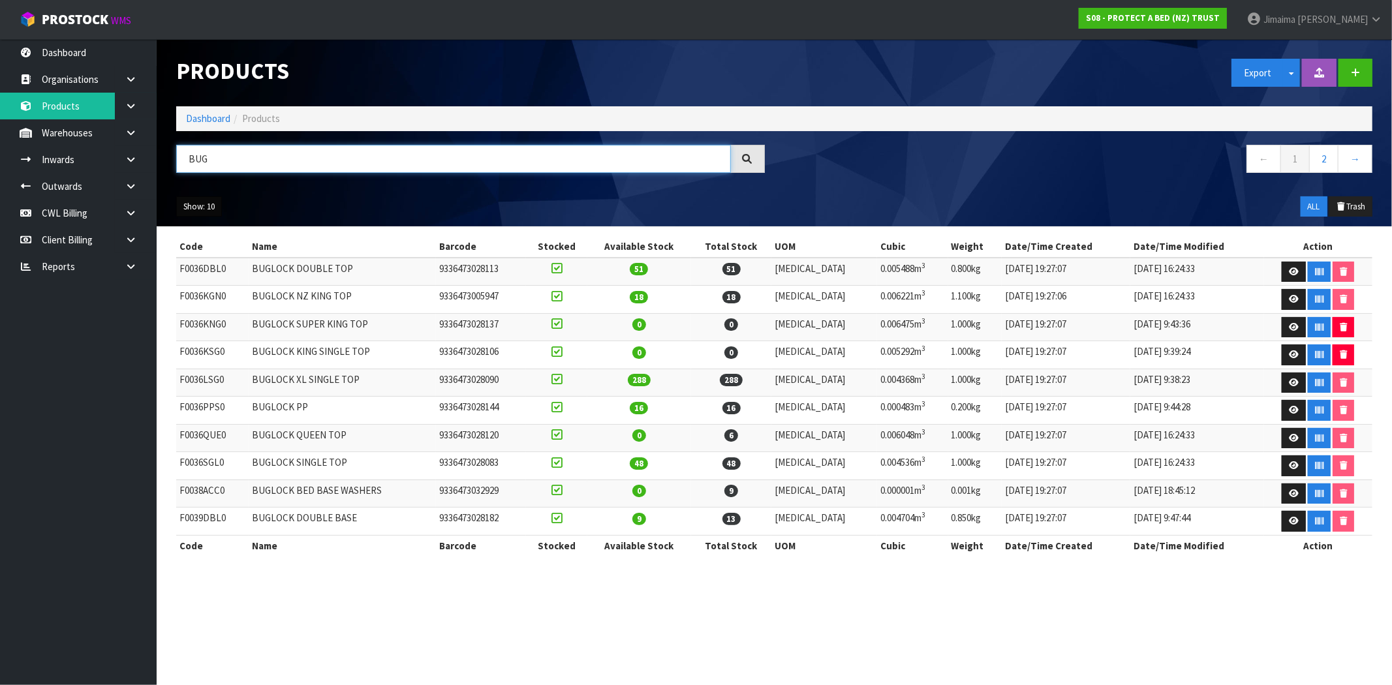
type input "BUG"
click at [186, 204] on button "Show: 10" at bounding box center [199, 206] width 46 height 21
click at [204, 276] on link "50" at bounding box center [228, 284] width 103 height 18
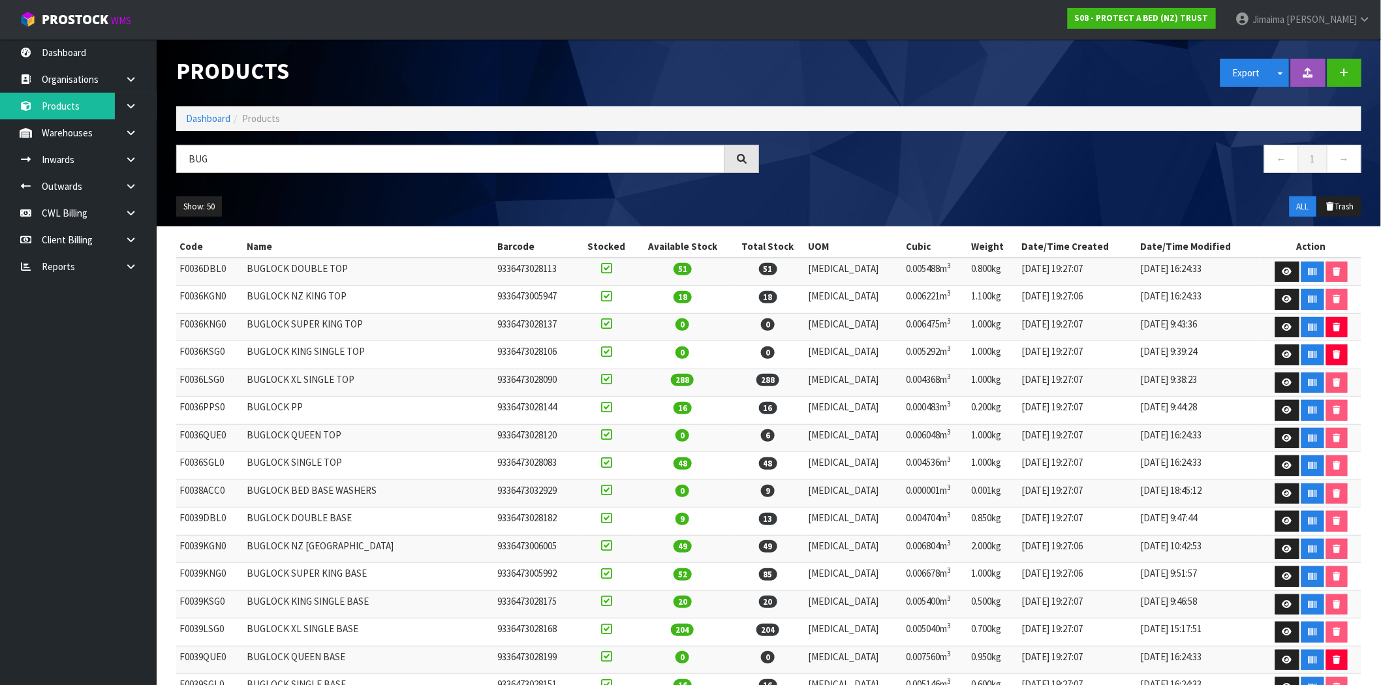
click at [283, 323] on td "BUGLOCK SUPER KING TOP" at bounding box center [368, 327] width 251 height 28
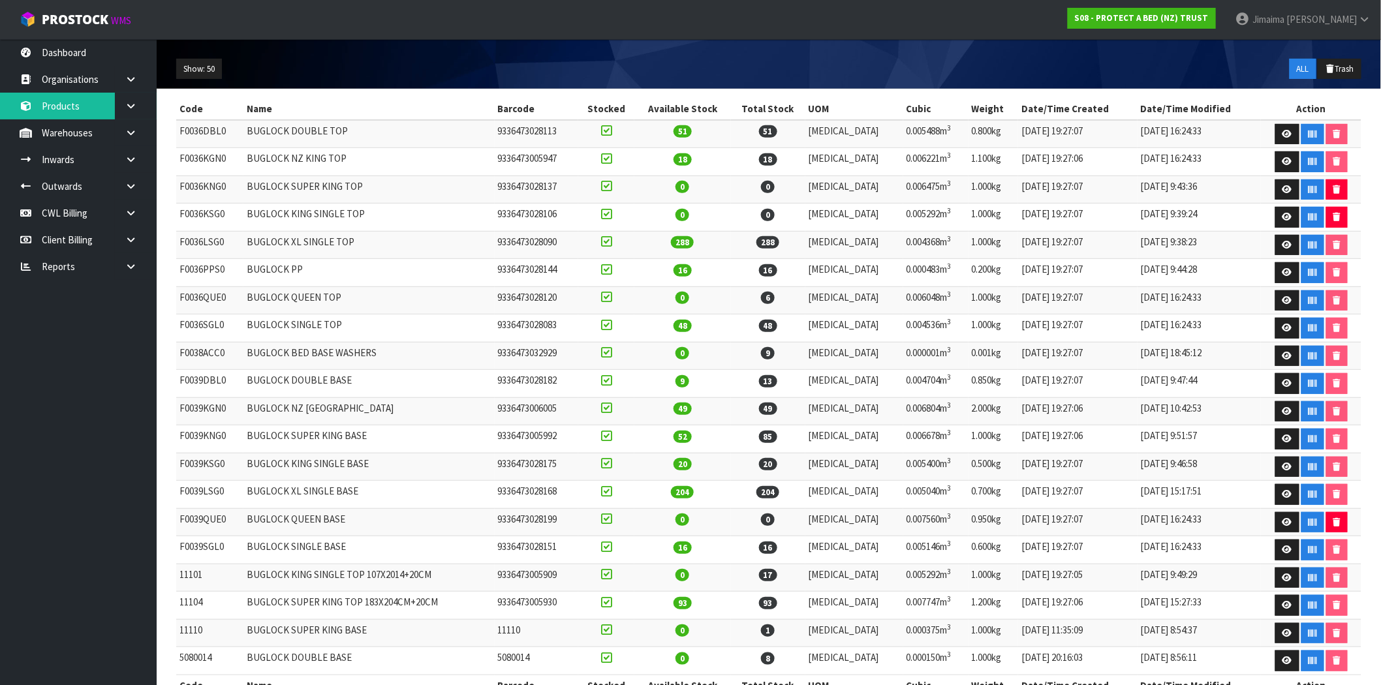
scroll to position [176, 0]
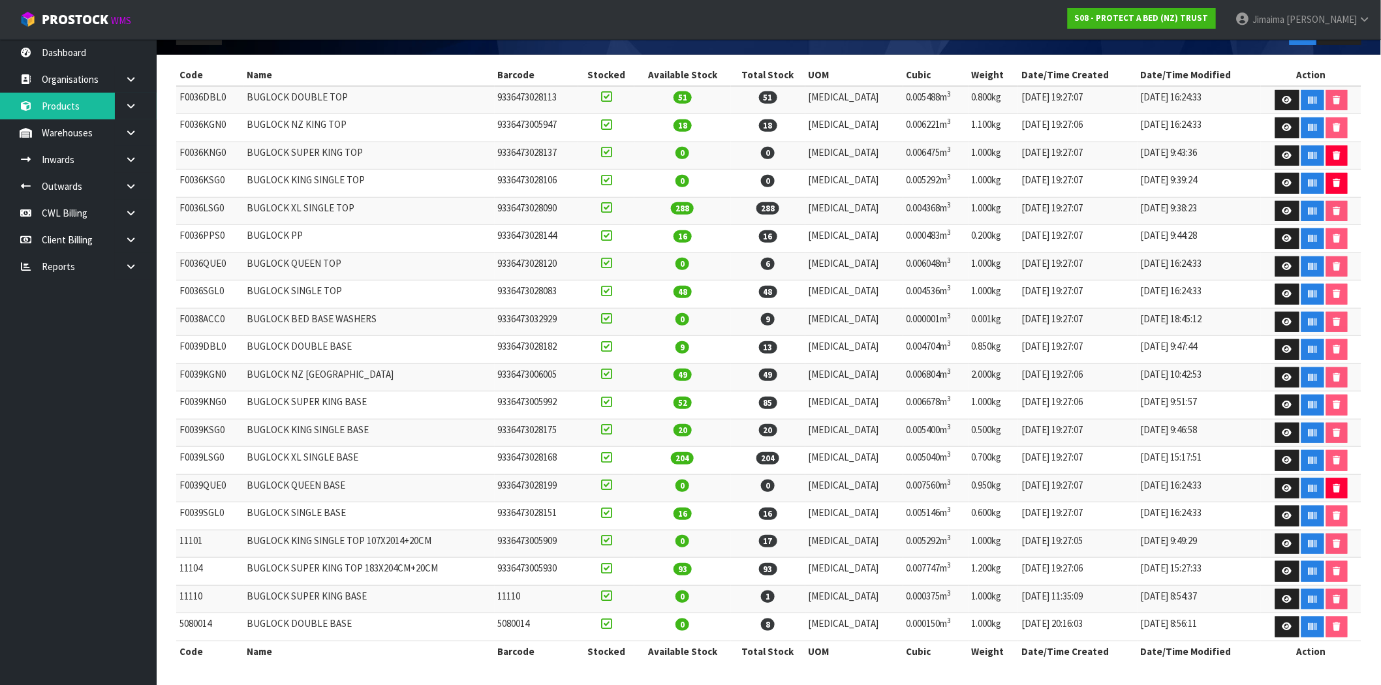
click at [190, 569] on td "11104" at bounding box center [209, 572] width 67 height 28
copy td "11104"
click at [495, 516] on td "BUGLOCK SINGLE BASE" at bounding box center [368, 517] width 251 height 28
click at [1288, 570] on link at bounding box center [1287, 571] width 24 height 21
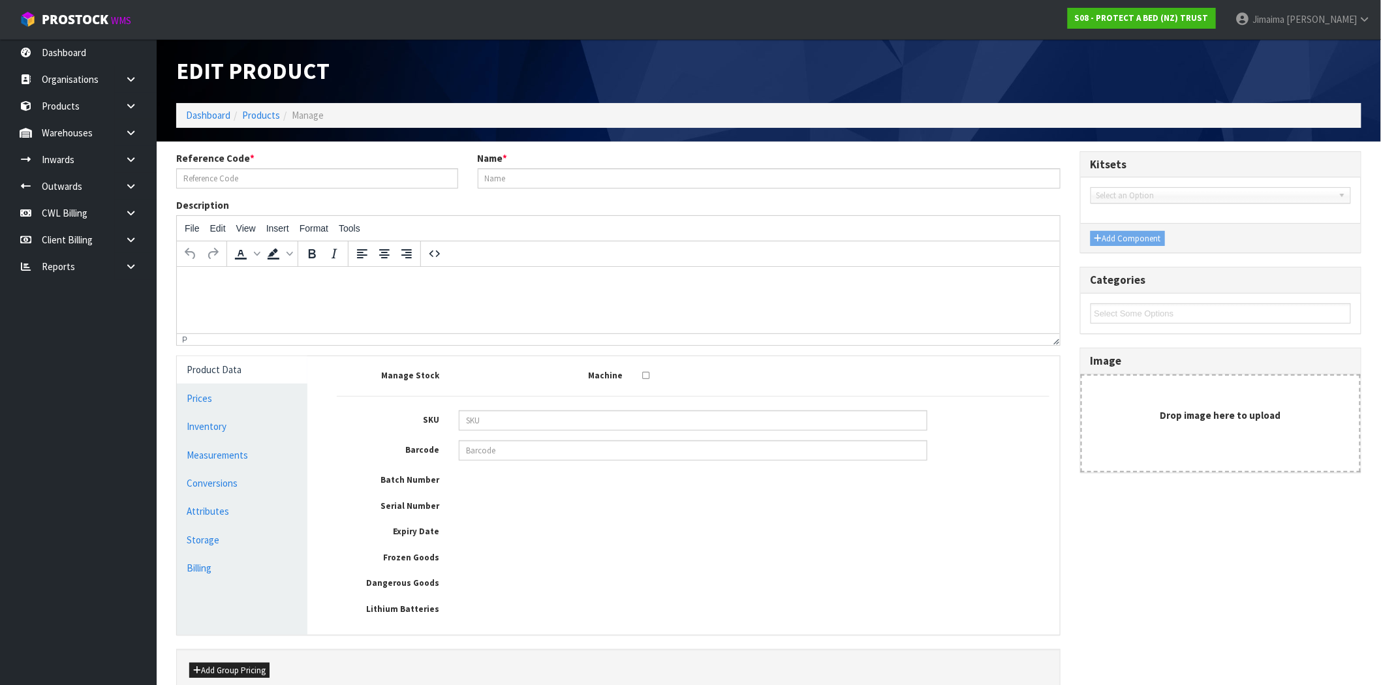
type input "11104"
type input "BUGLOCK SUPER KING TOP 183X204CM+20CM"
type input "11852"
type input "9336473005930"
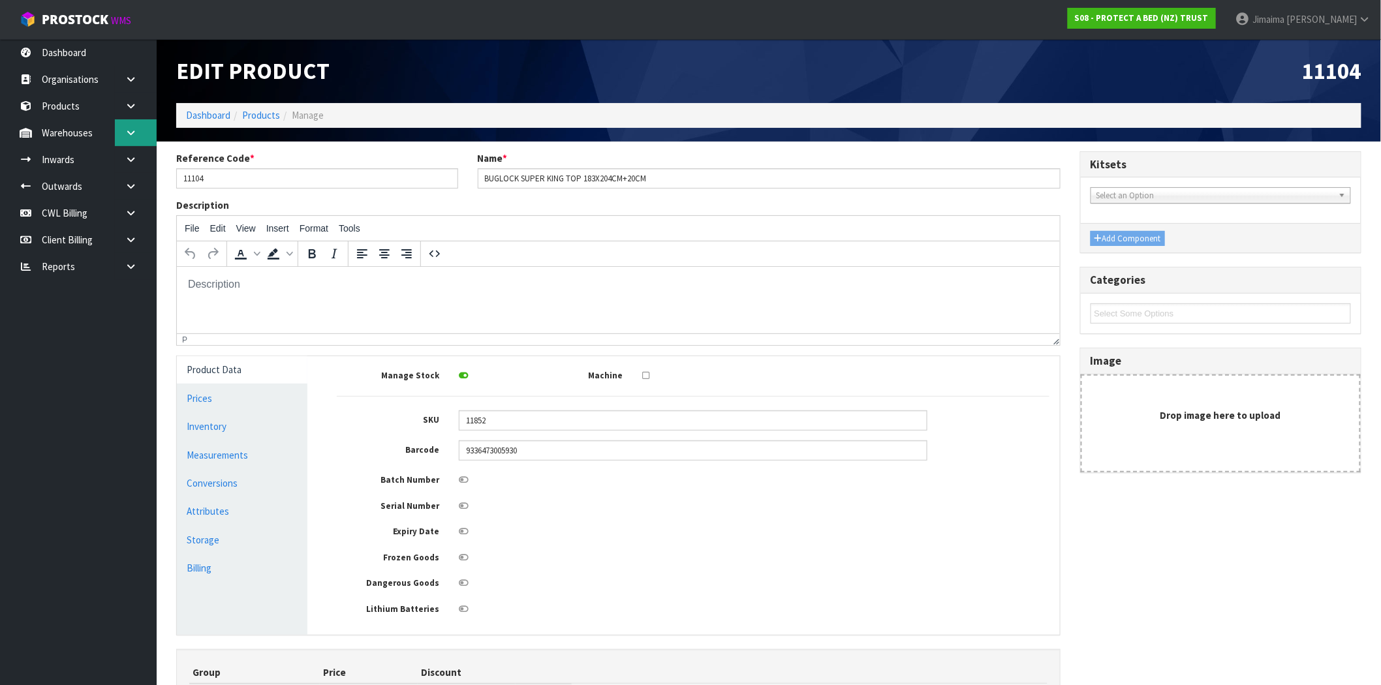
click at [128, 134] on icon at bounding box center [131, 133] width 12 height 10
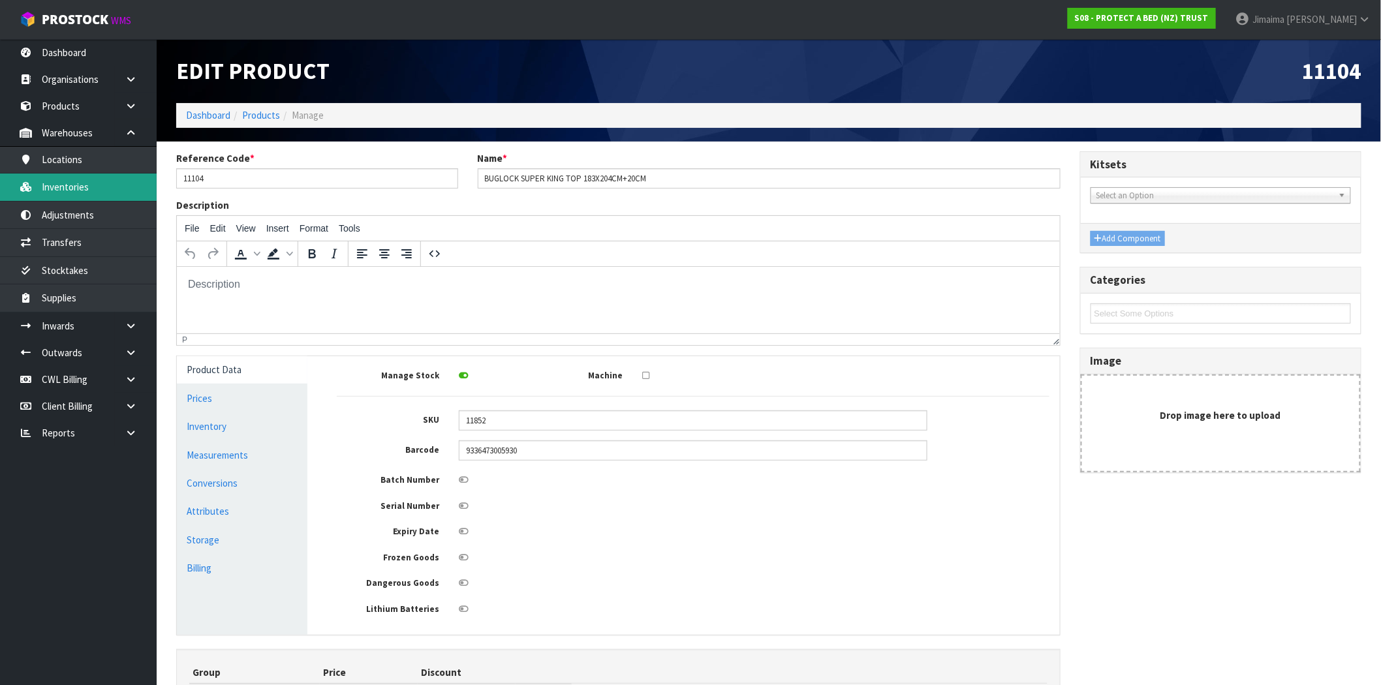
click at [112, 190] on link "Inventories" at bounding box center [78, 187] width 157 height 27
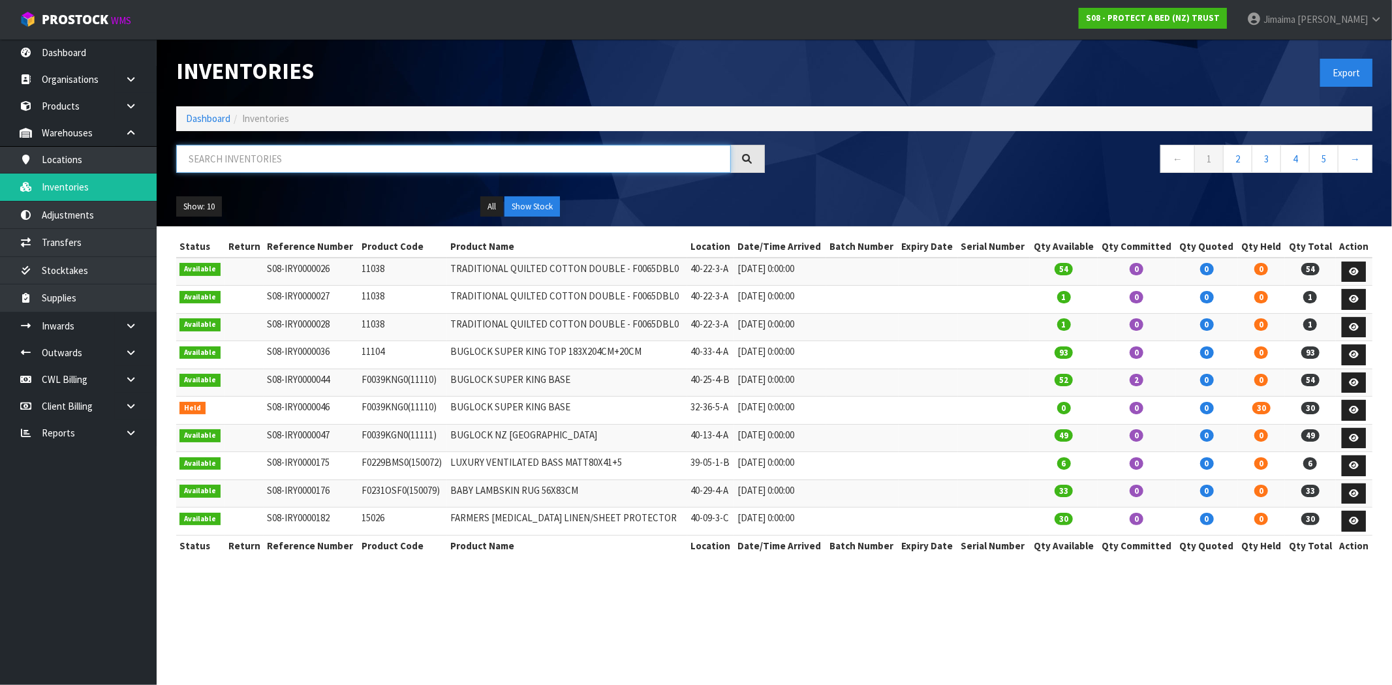
click at [224, 166] on input "text" at bounding box center [453, 159] width 555 height 28
paste input "11104"
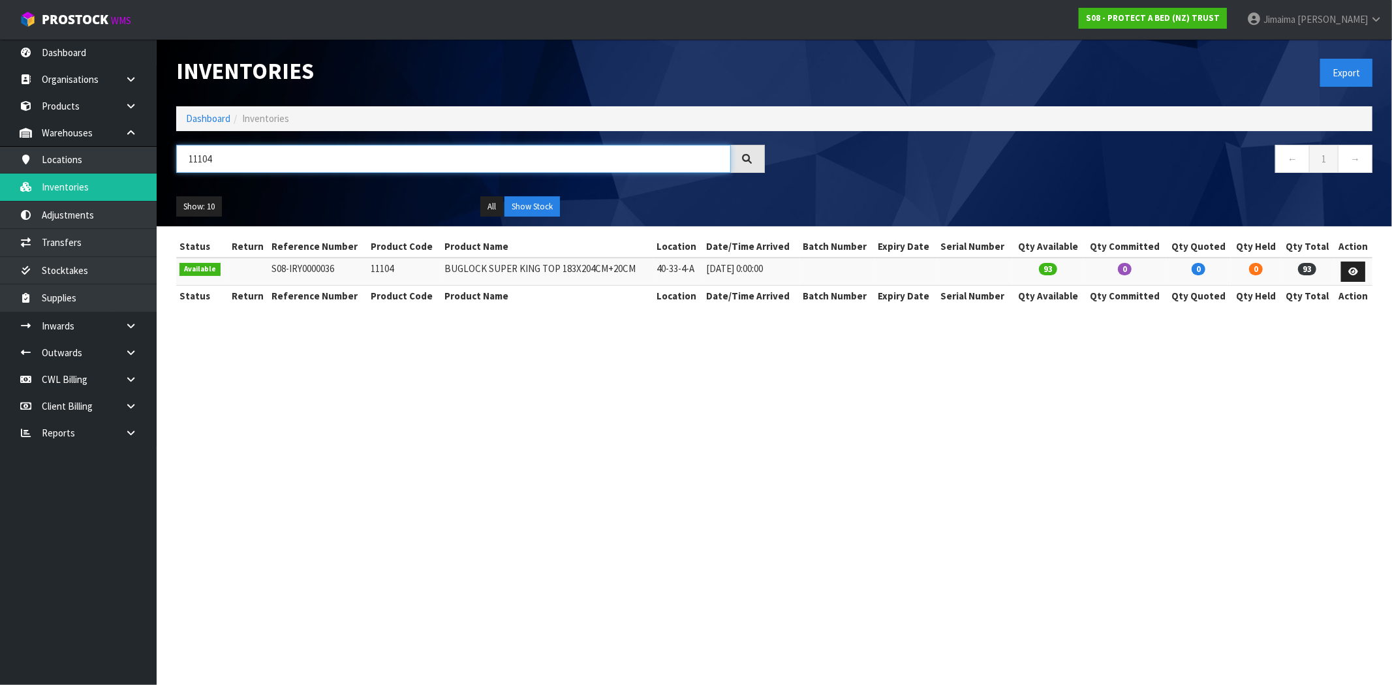
type input "11104"
click at [864, 285] on td at bounding box center [838, 272] width 76 height 28
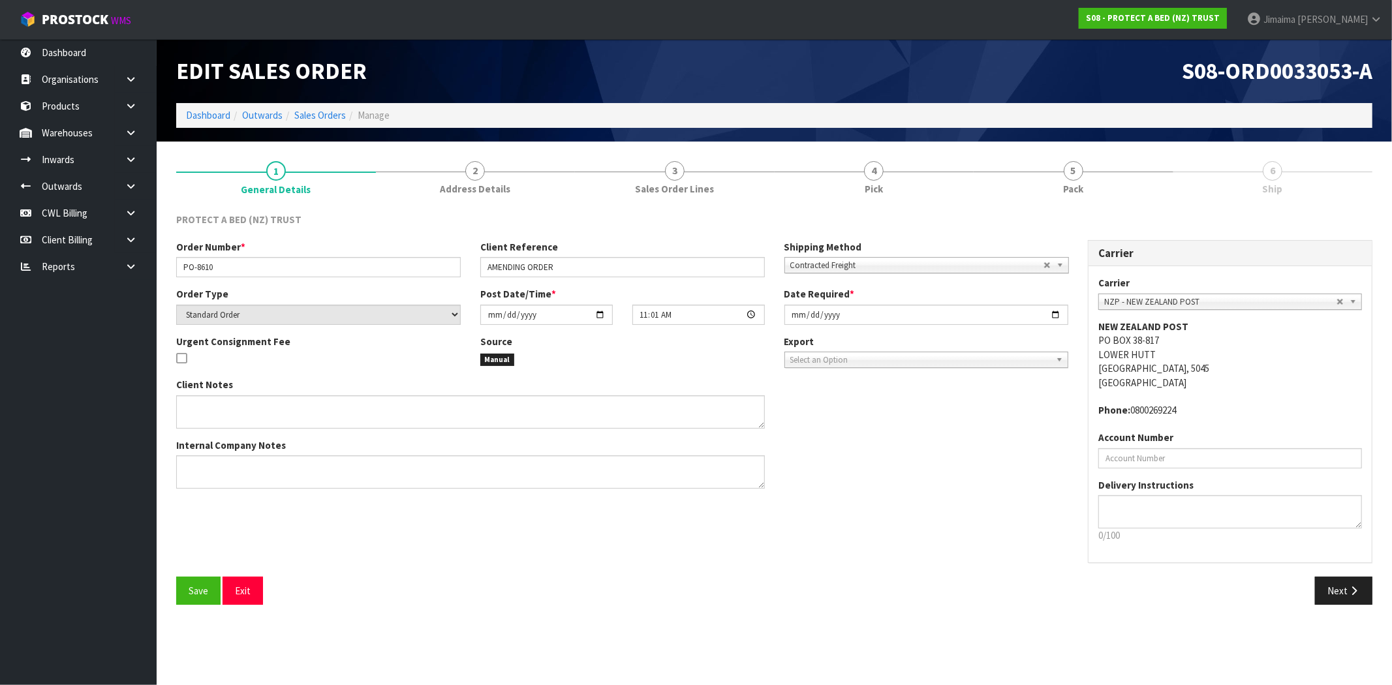
click at [307, 121] on li "Sales Orders" at bounding box center [314, 115] width 63 height 14
click at [309, 115] on link "Sales Orders" at bounding box center [320, 115] width 52 height 12
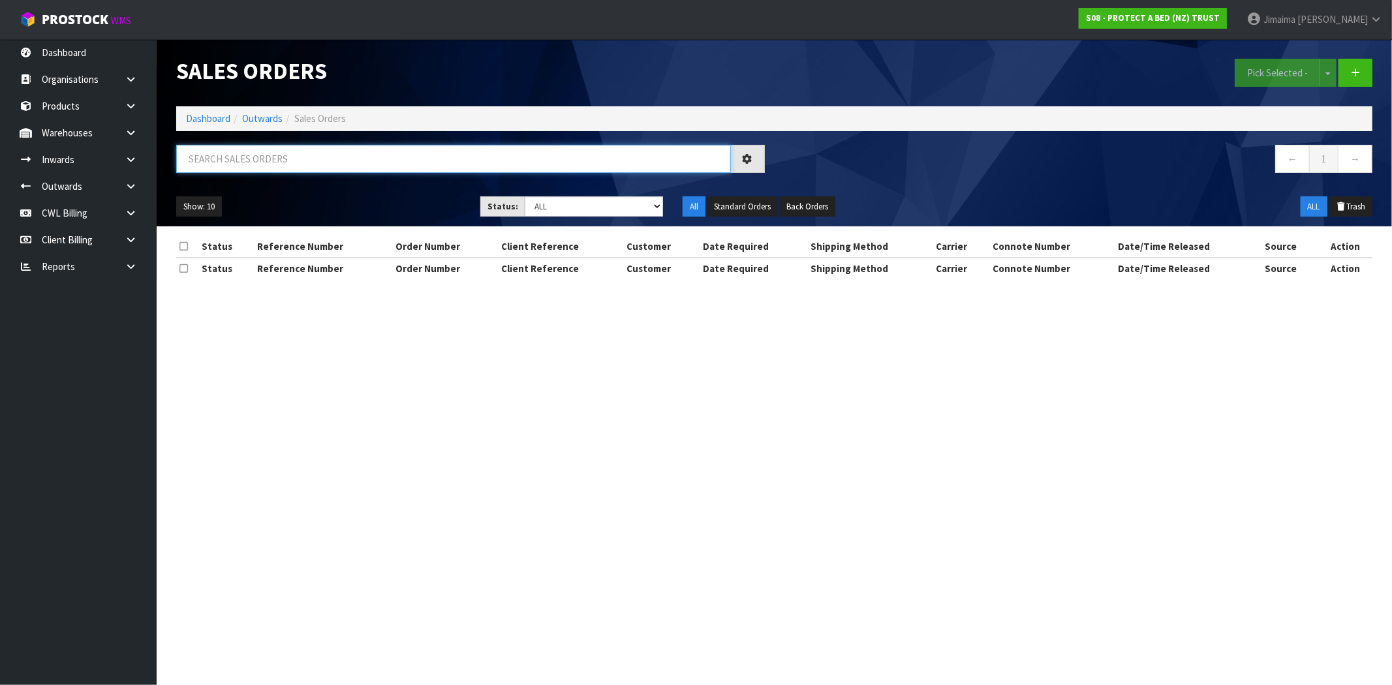
click at [236, 161] on input "text" at bounding box center [453, 159] width 555 height 28
paste input "ORD0033053"
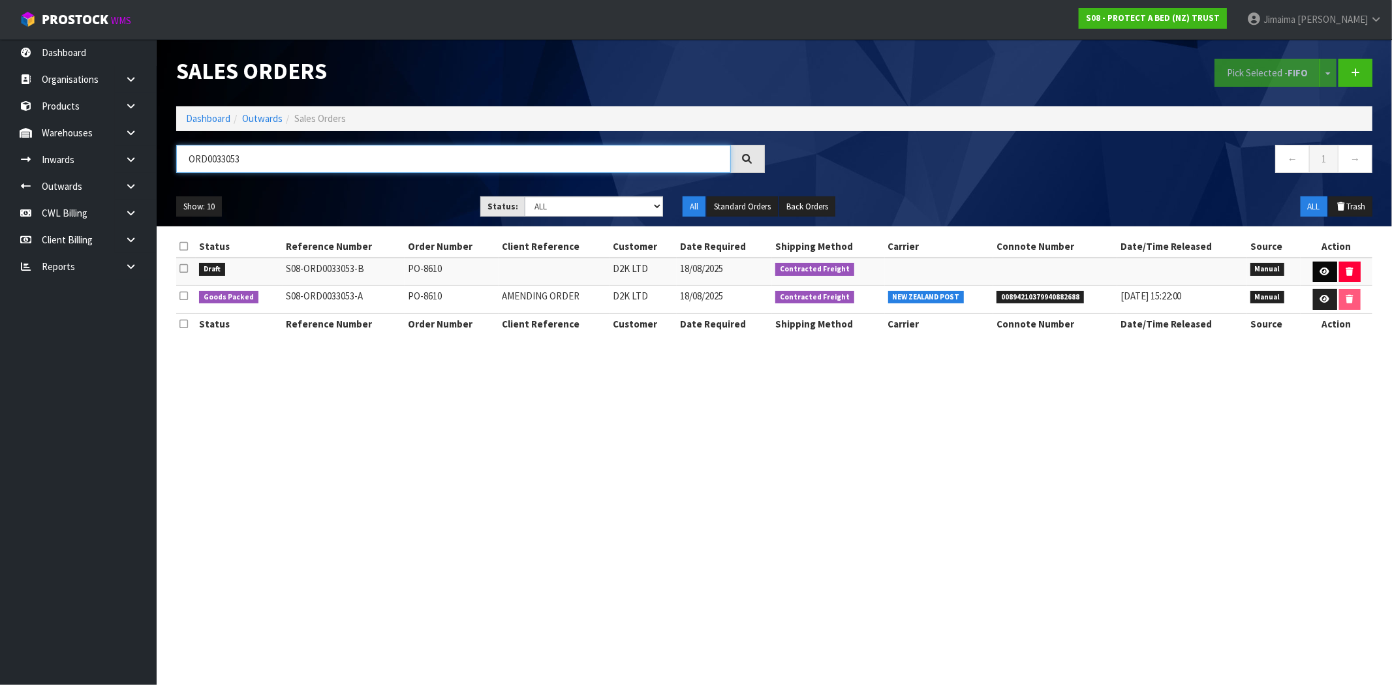
type input "ORD0033053"
click at [1326, 270] on icon at bounding box center [1325, 272] width 10 height 8
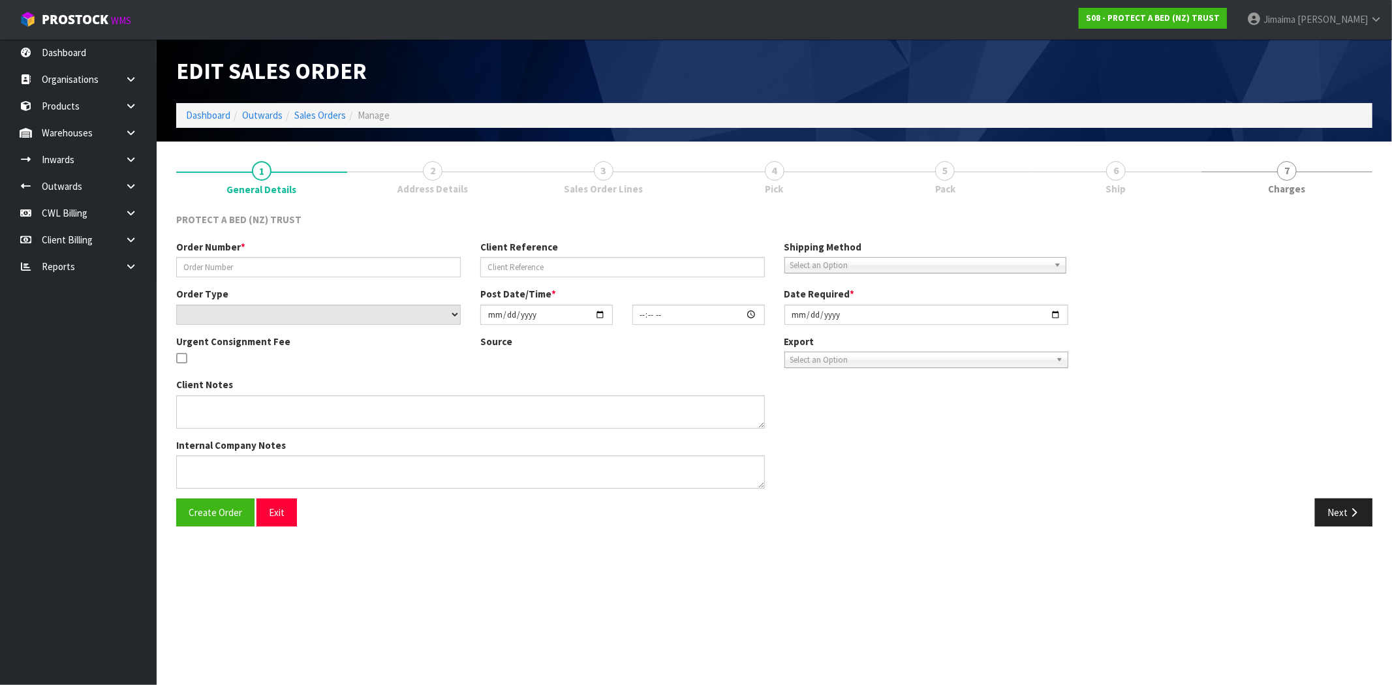
type input "PO-8610"
select select "number:1"
type input "[DATE]"
type input "11:01:00.000"
type input "[DATE]"
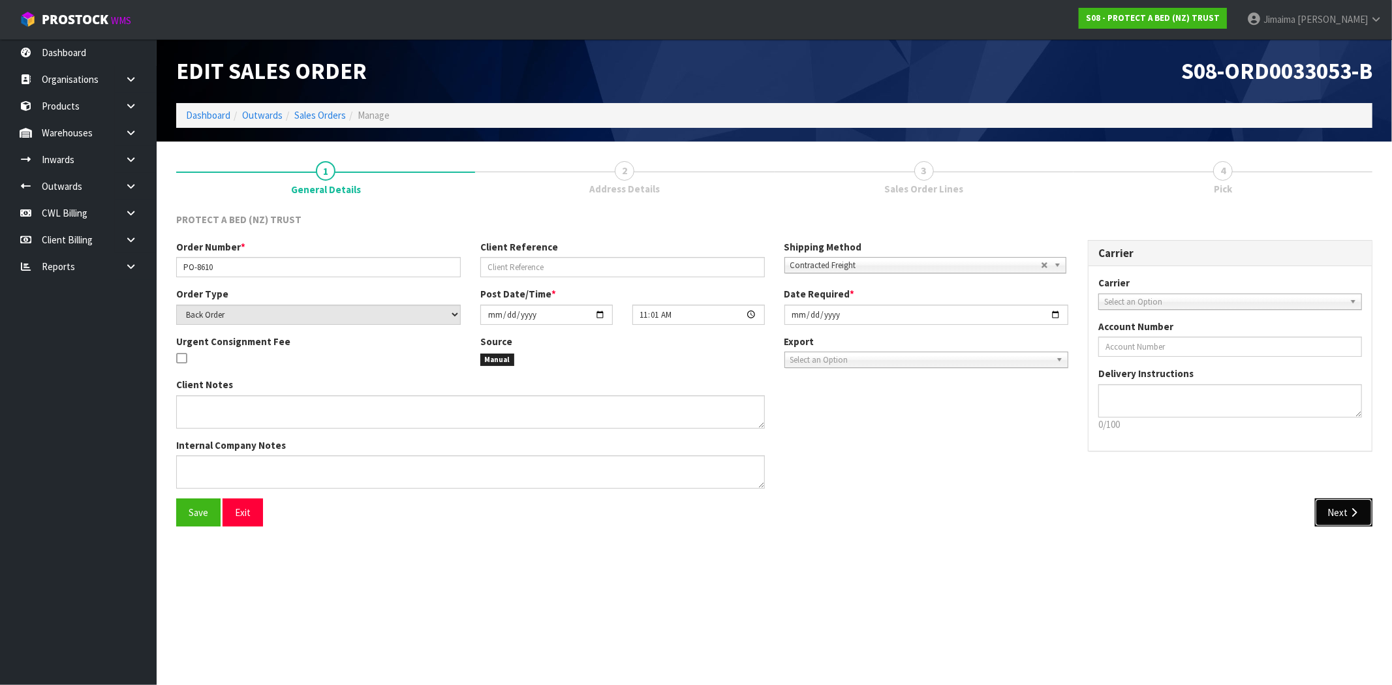
click at [1345, 517] on button "Next" at bounding box center [1343, 513] width 57 height 28
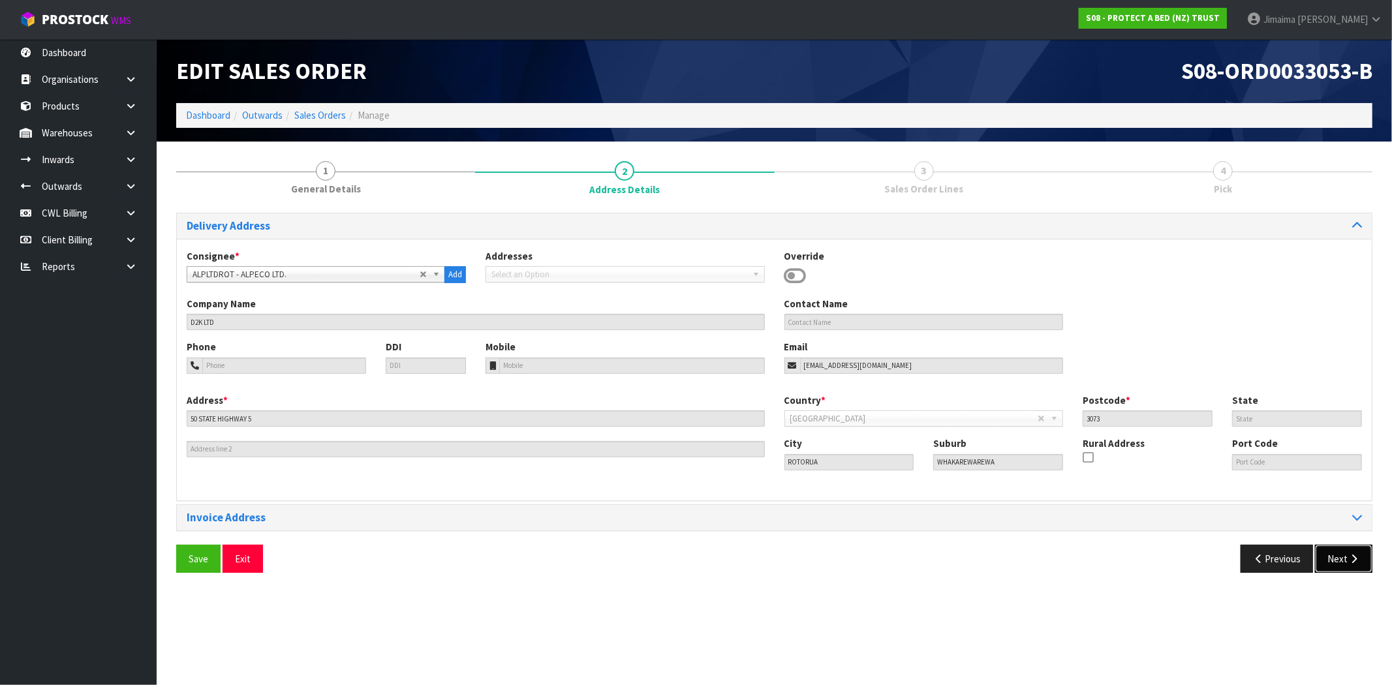
click at [1343, 565] on button "Next" at bounding box center [1343, 559] width 57 height 28
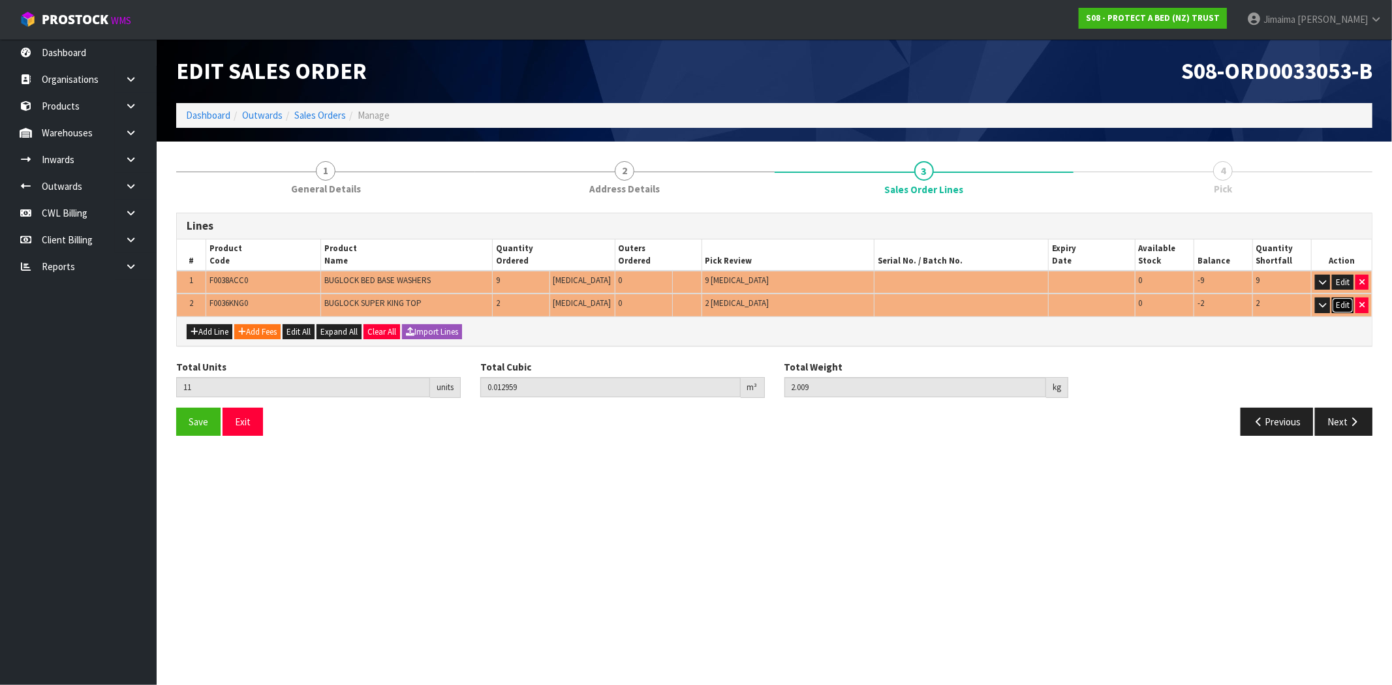
click at [1337, 302] on button "Edit" at bounding box center [1343, 306] width 22 height 16
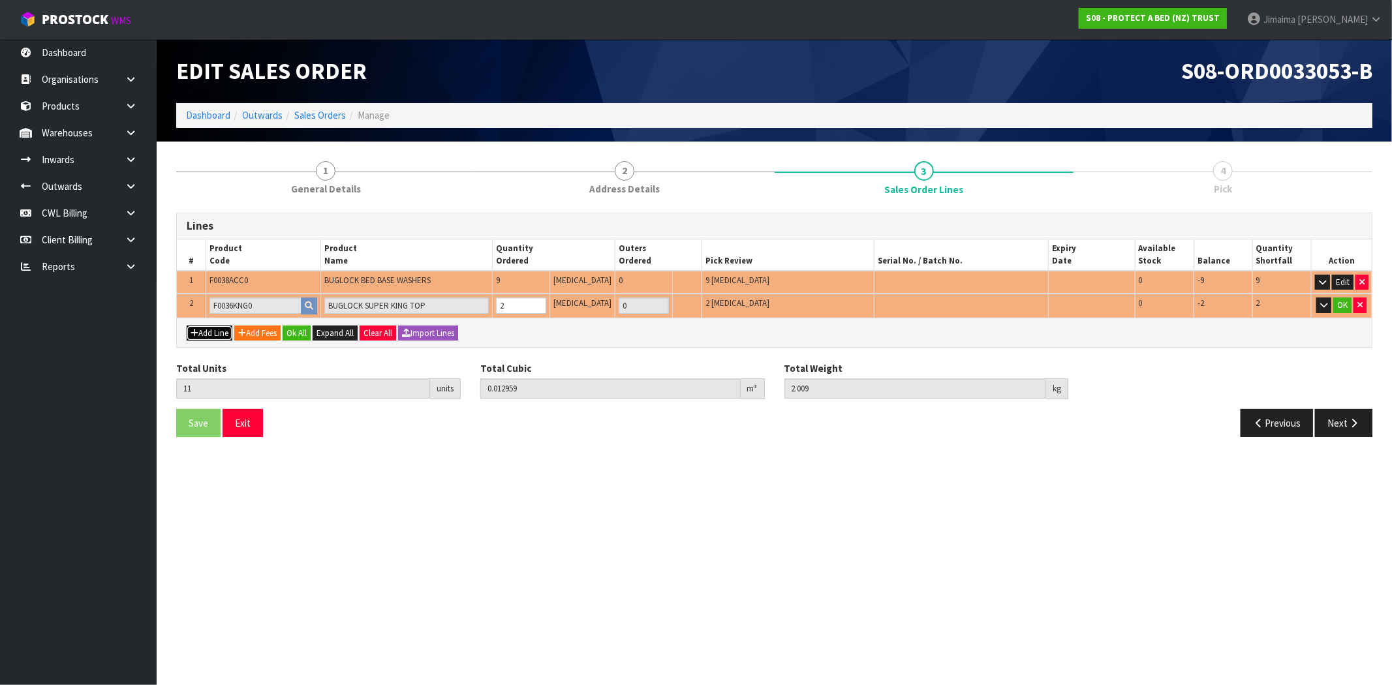
click at [222, 337] on button "Add Line" at bounding box center [210, 334] width 46 height 16
type input "0"
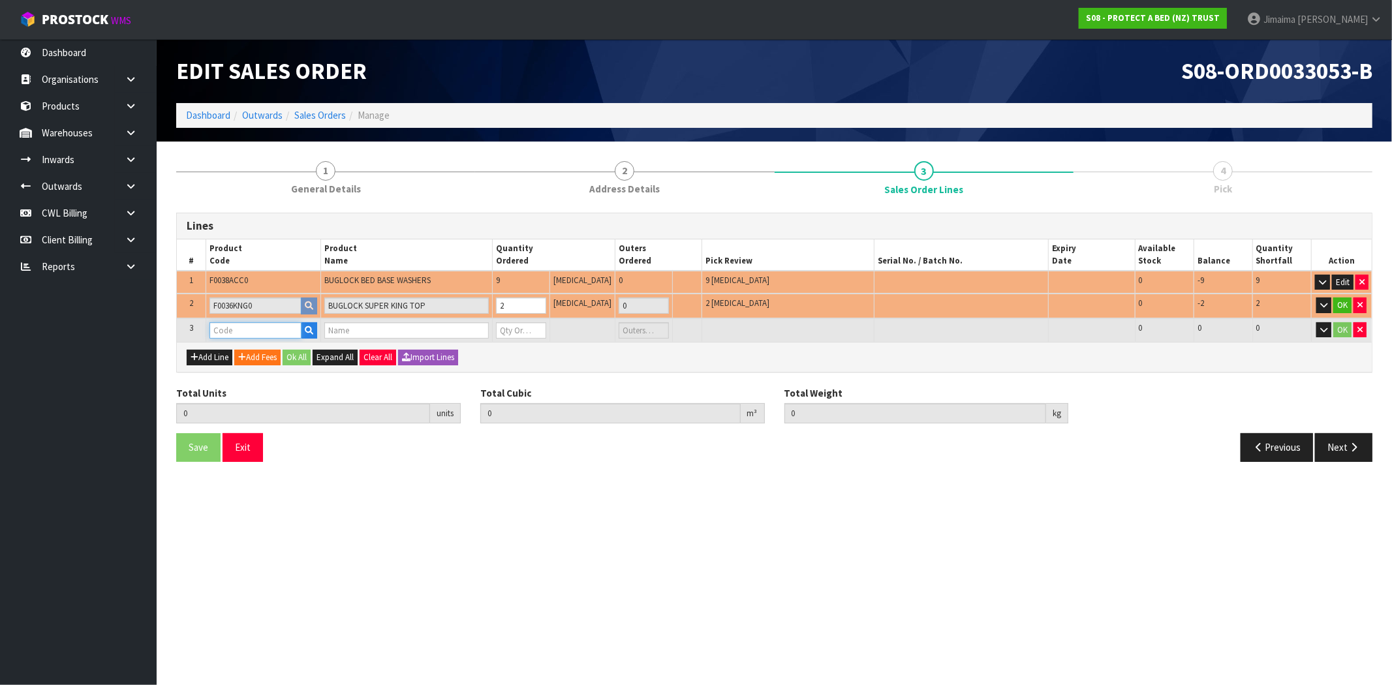
click at [230, 331] on input "text" at bounding box center [256, 330] width 93 height 16
paste input "ORD0033053"
type input "ORD0033053"
click at [1362, 308] on icon "button" at bounding box center [1360, 305] width 5 height 8
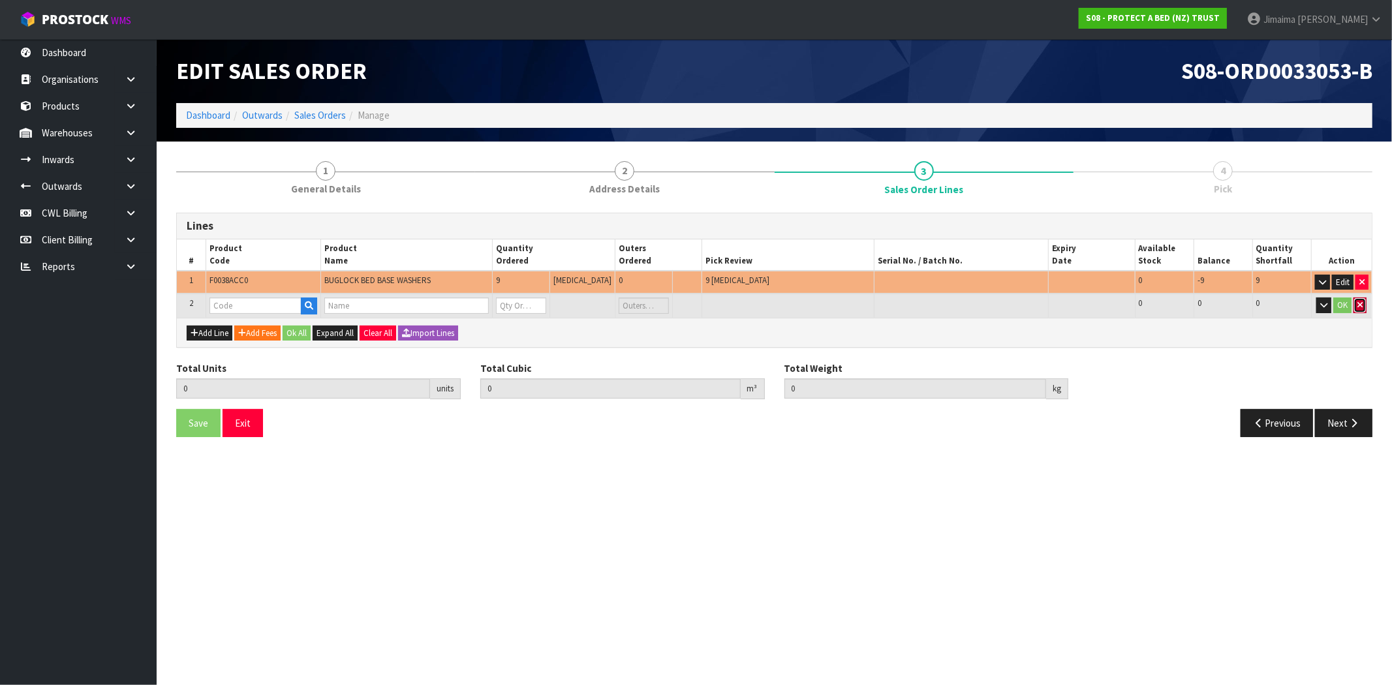
click at [1360, 307] on icon "button" at bounding box center [1360, 305] width 5 height 8
type input "9"
type input "0.000009"
type input "0.009"
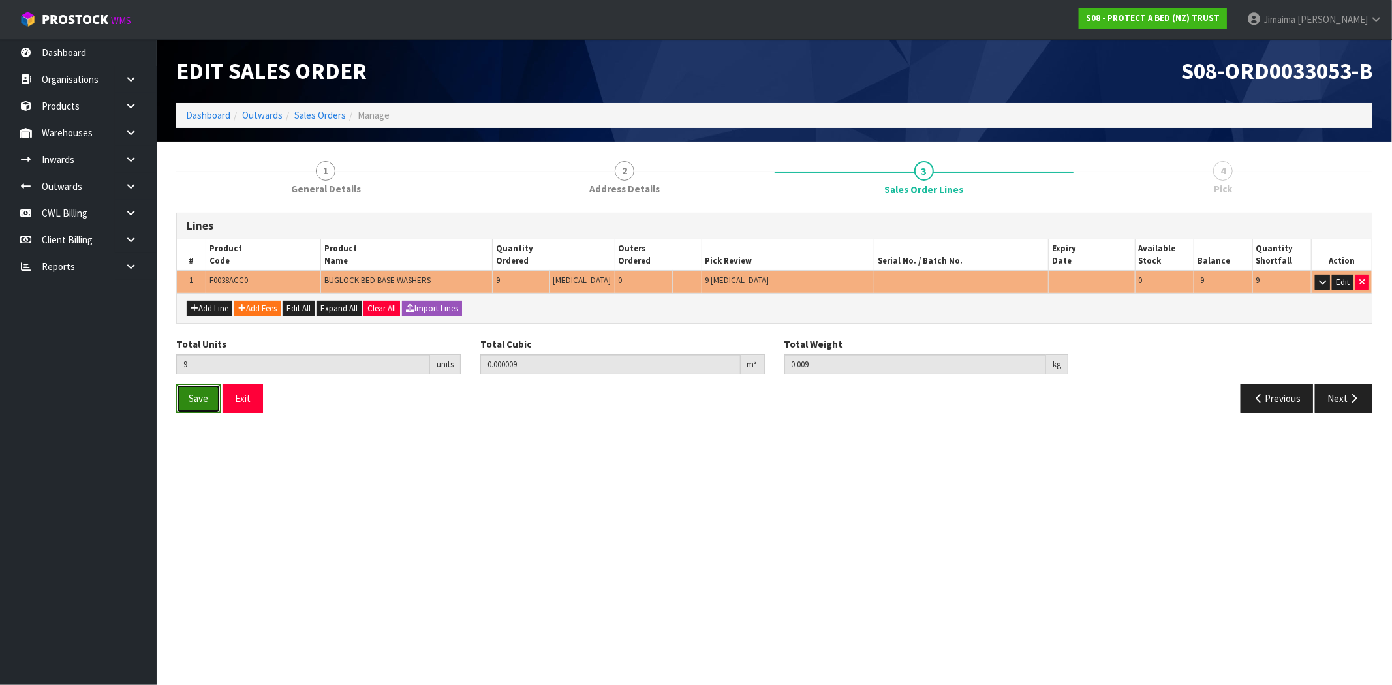
click at [190, 396] on span "Save" at bounding box center [199, 398] width 20 height 12
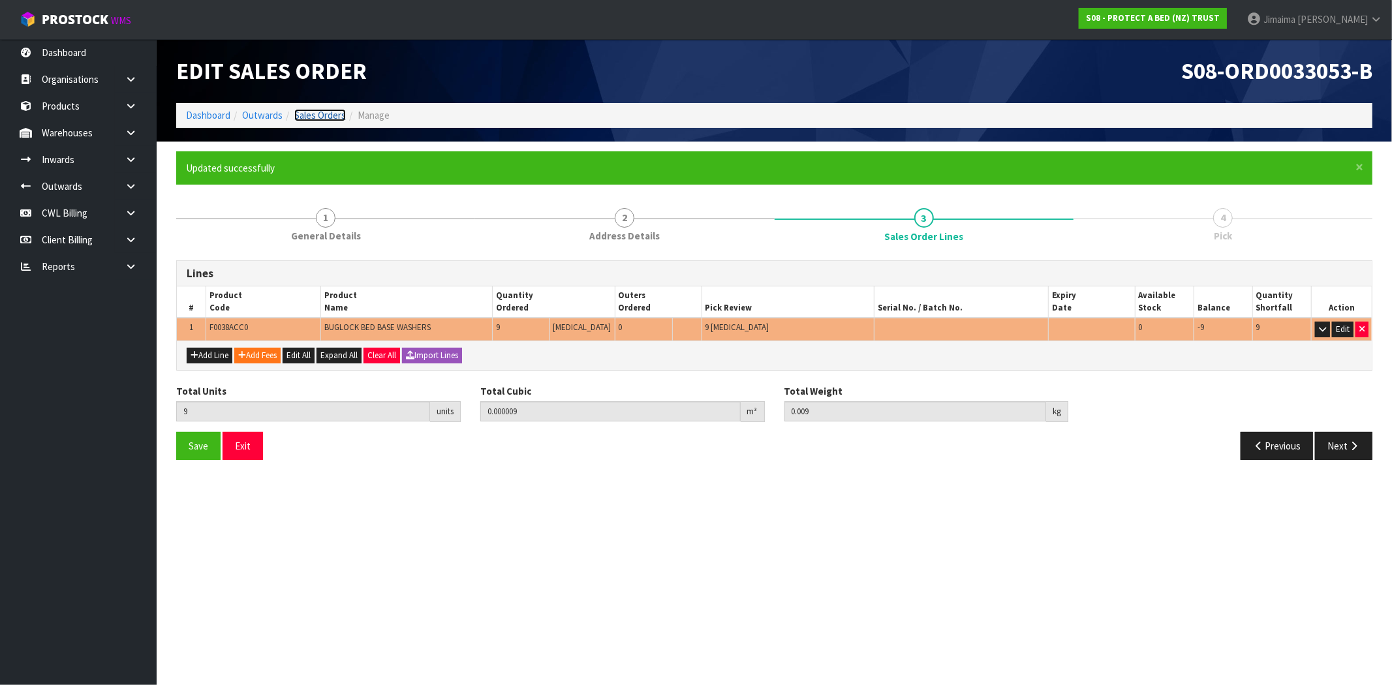
drag, startPoint x: 338, startPoint y: 115, endPoint x: 299, endPoint y: 29, distance: 94.1
click at [338, 115] on link "Sales Orders" at bounding box center [320, 115] width 52 height 12
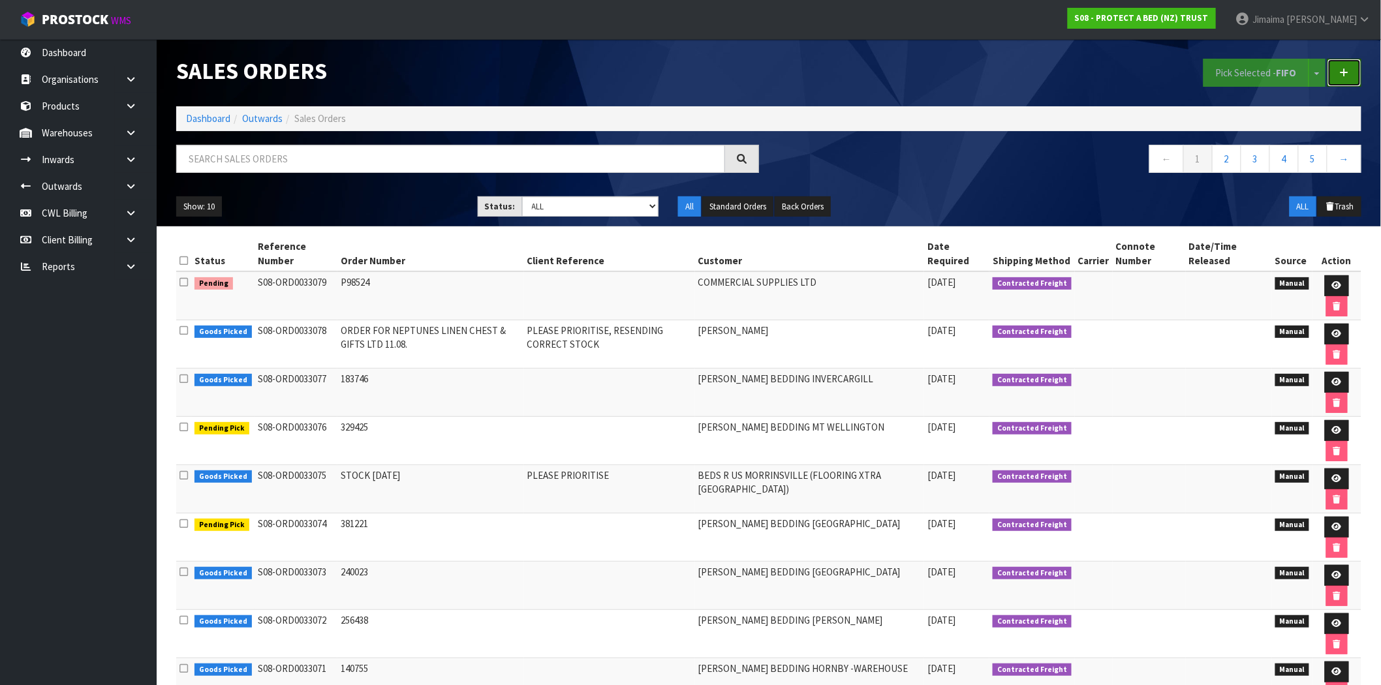
drag, startPoint x: 1346, startPoint y: 67, endPoint x: 978, endPoint y: 141, distance: 375.5
click at [1345, 68] on icon at bounding box center [1344, 73] width 9 height 10
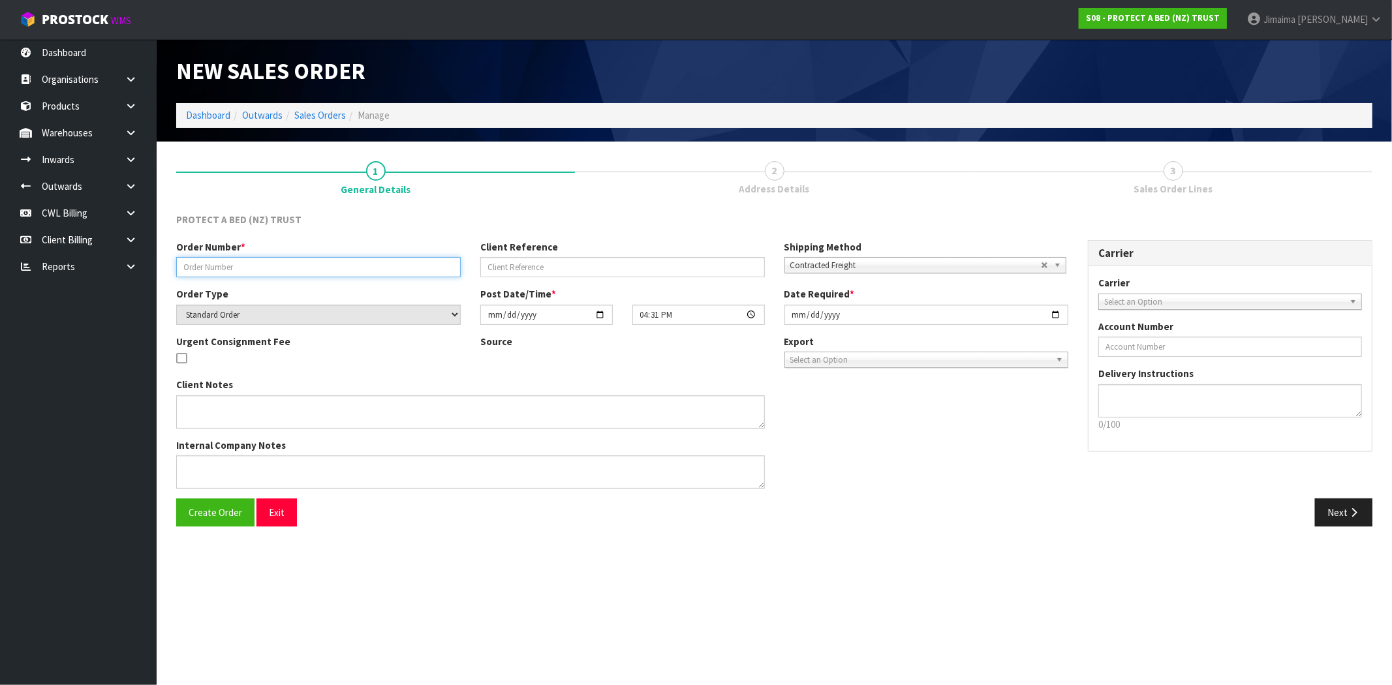
click at [304, 265] on input "text" at bounding box center [318, 267] width 285 height 20
paste input "PO-8610"
type input "PO-8610."
click at [191, 523] on button "Create Order" at bounding box center [215, 513] width 78 height 28
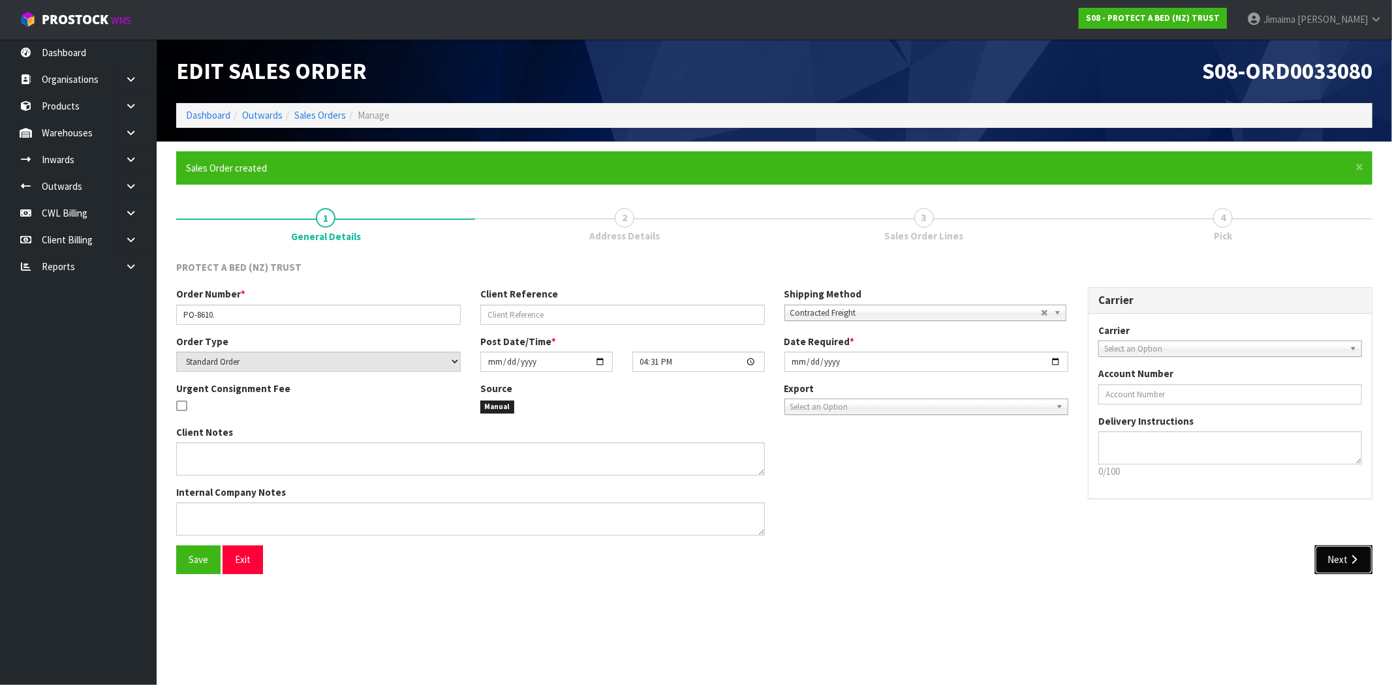
drag, startPoint x: 1341, startPoint y: 564, endPoint x: 669, endPoint y: 359, distance: 702.9
click at [1342, 564] on button "Next" at bounding box center [1343, 560] width 57 height 28
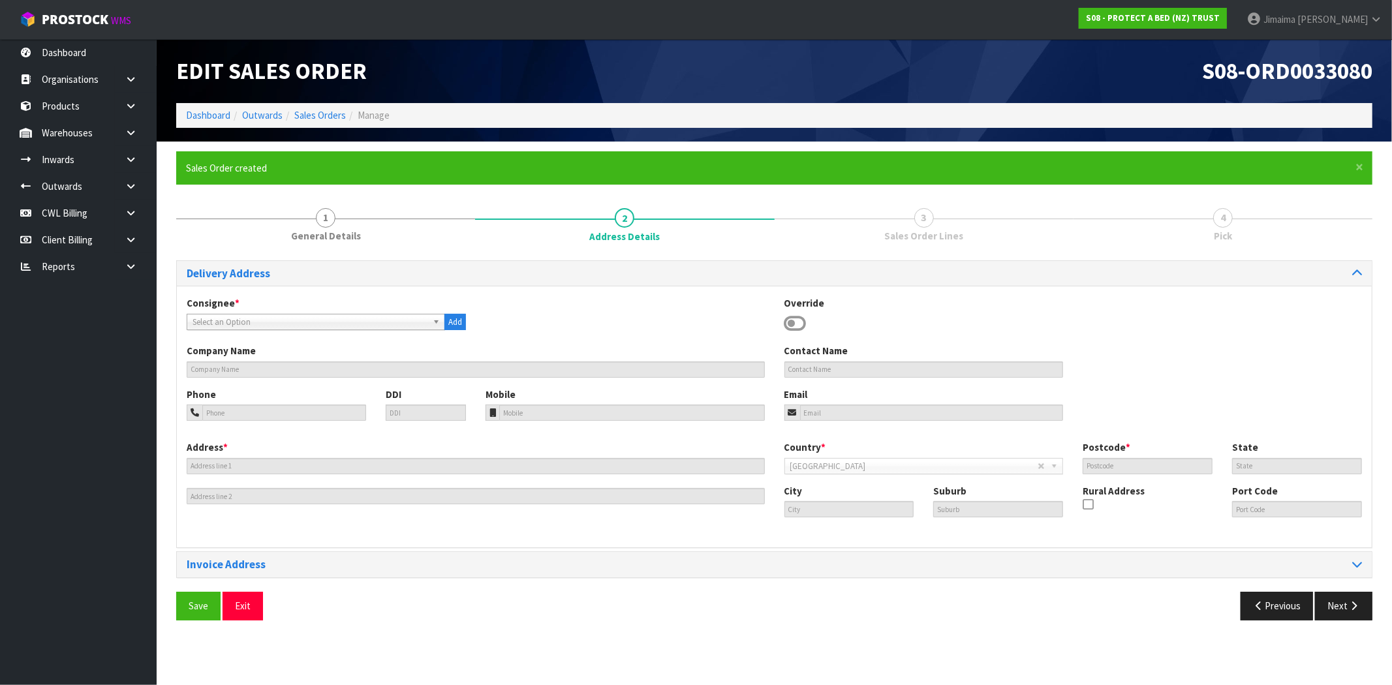
click at [288, 322] on span "Select an Option" at bounding box center [310, 323] width 235 height 16
click at [250, 322] on span "Select an Option" at bounding box center [310, 323] width 235 height 16
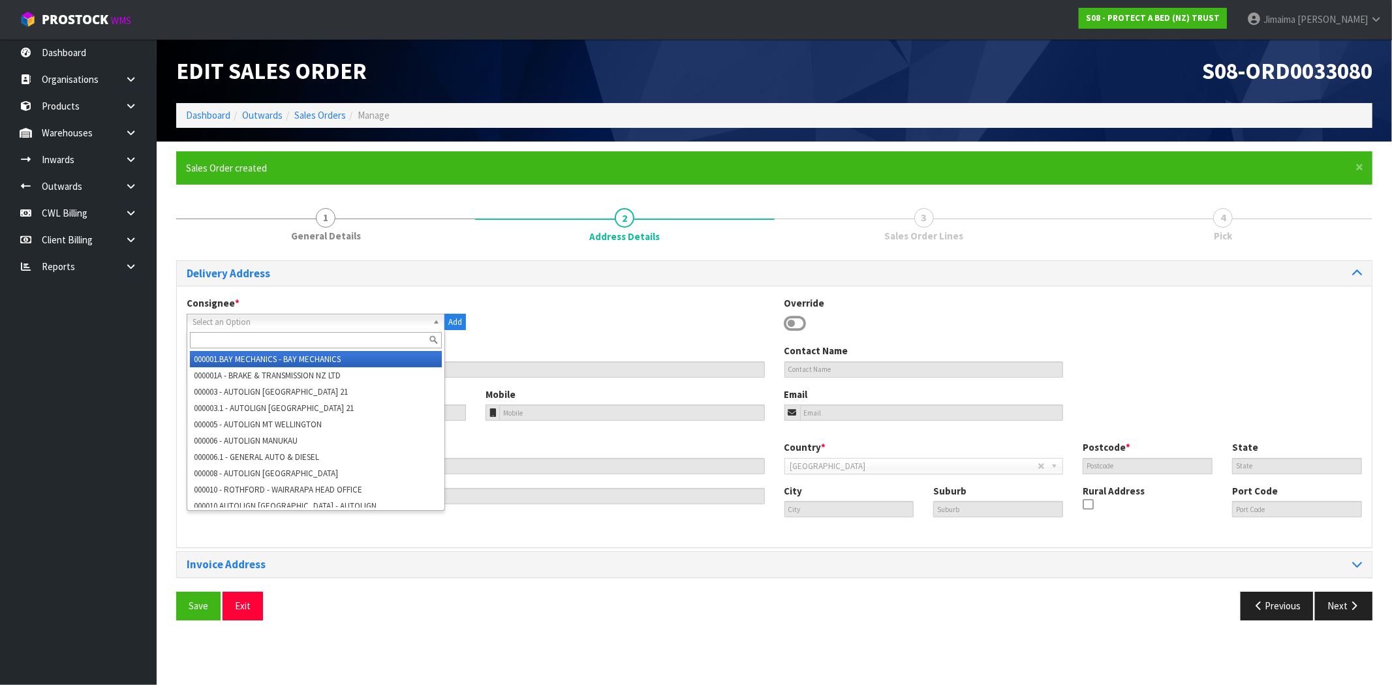
click at [217, 341] on input "text" at bounding box center [316, 340] width 252 height 16
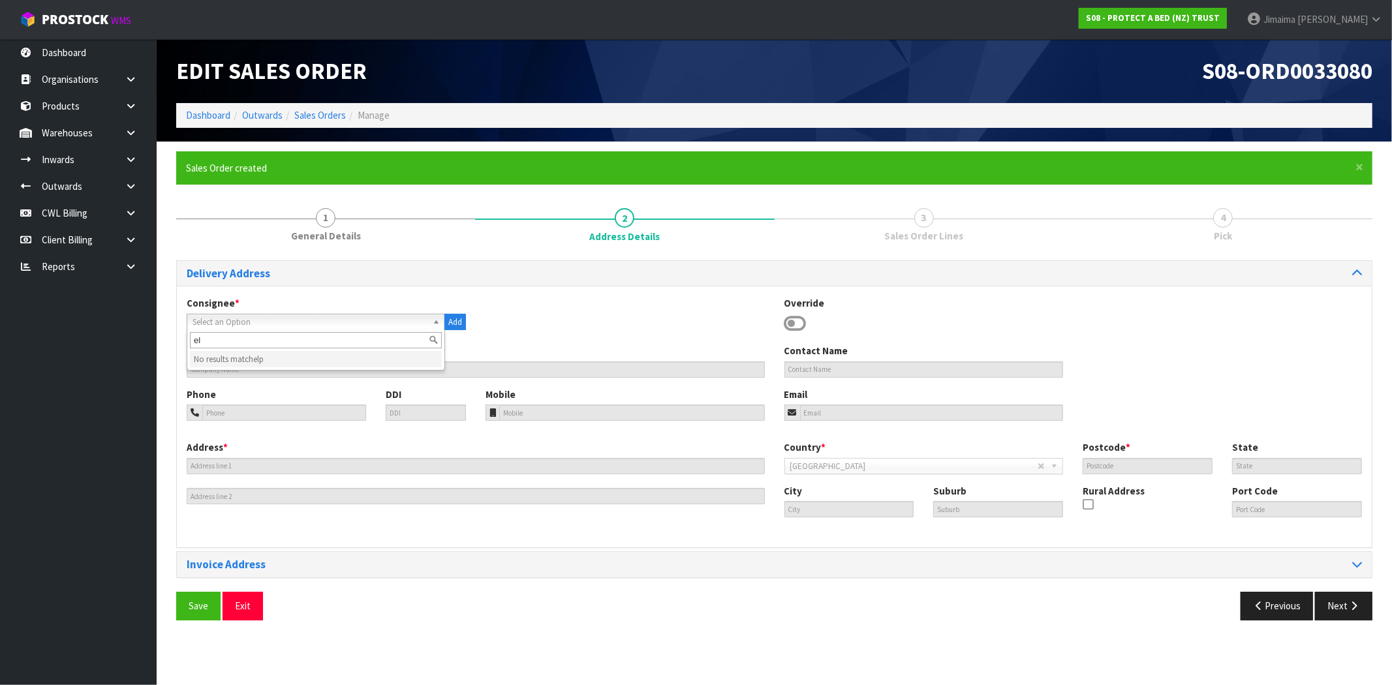
type input "e"
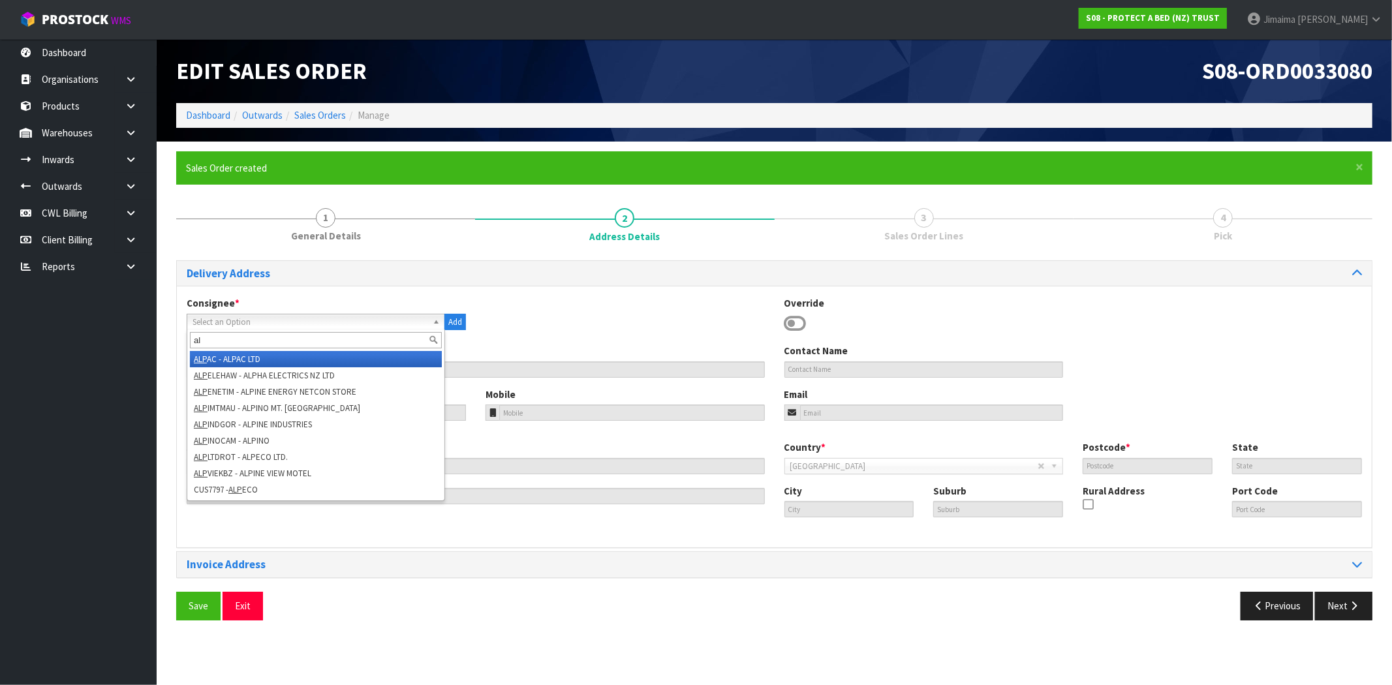
type input "a"
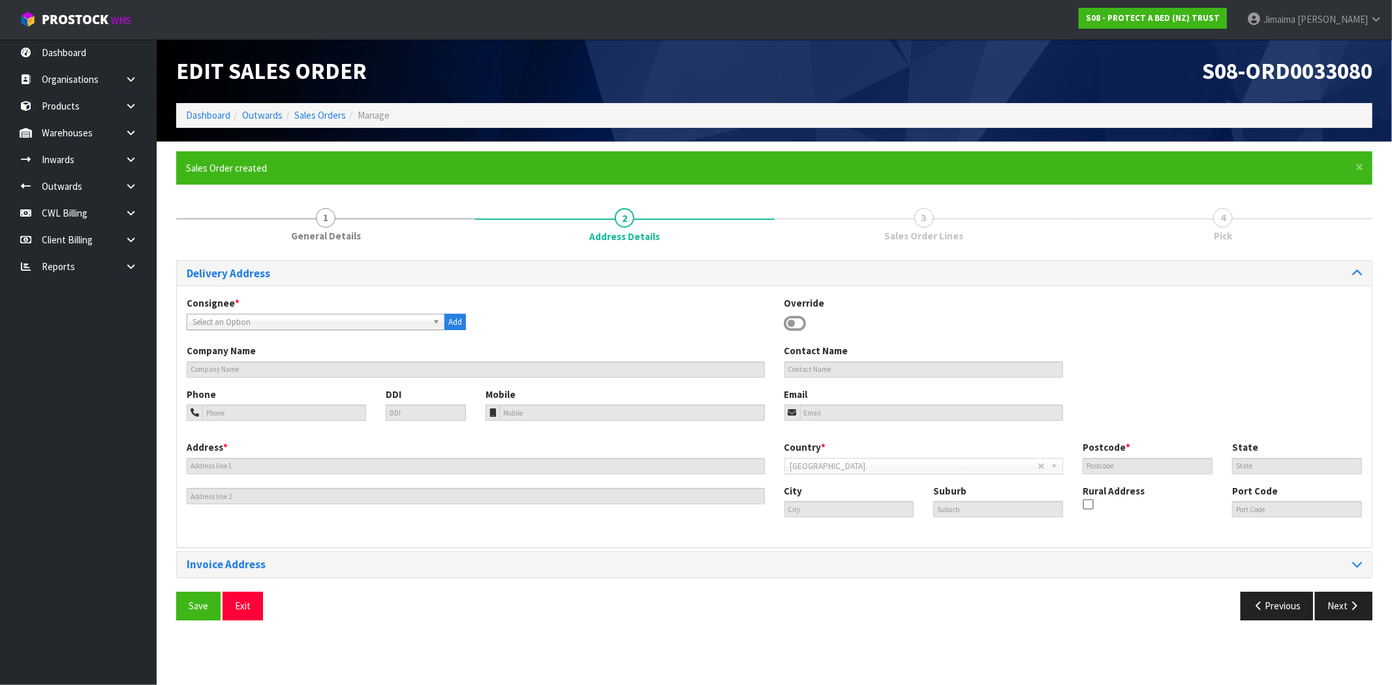
click at [246, 318] on span "Select an Option" at bounding box center [310, 323] width 235 height 16
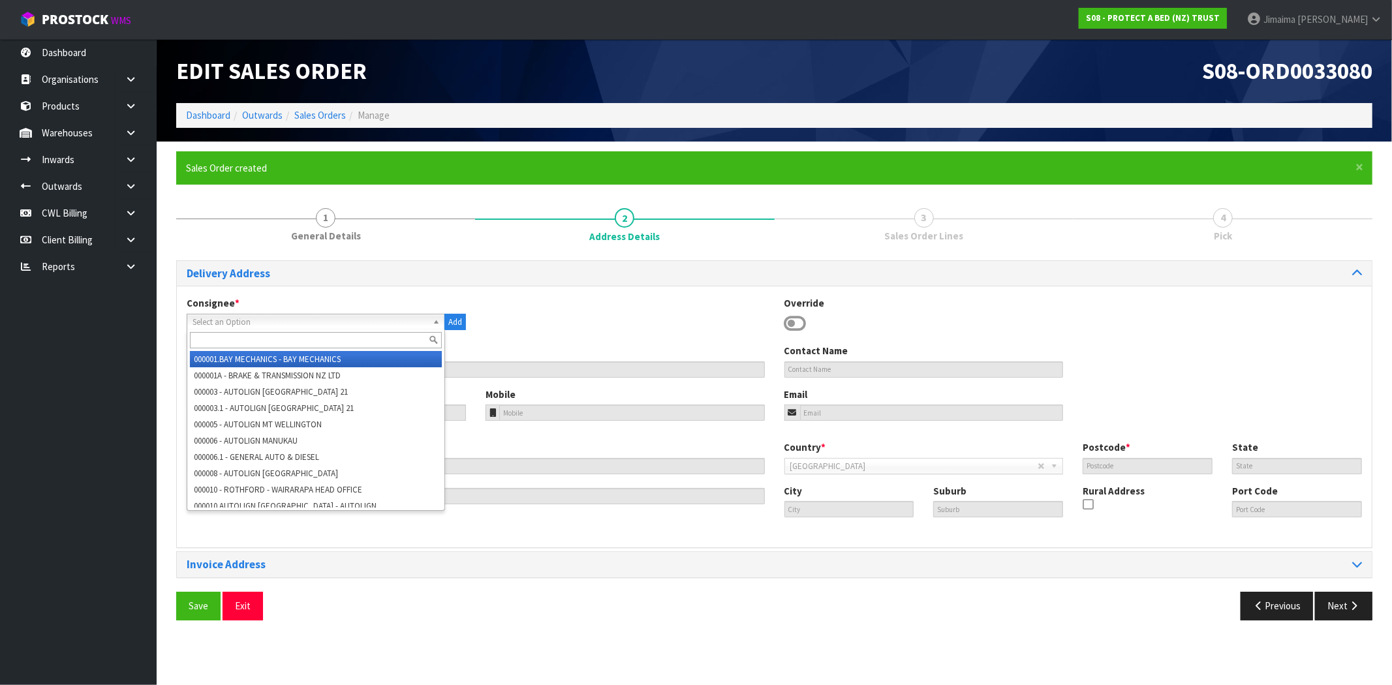
drag, startPoint x: 225, startPoint y: 334, endPoint x: 234, endPoint y: 337, distance: 9.1
click at [227, 334] on input "text" at bounding box center [316, 340] width 252 height 16
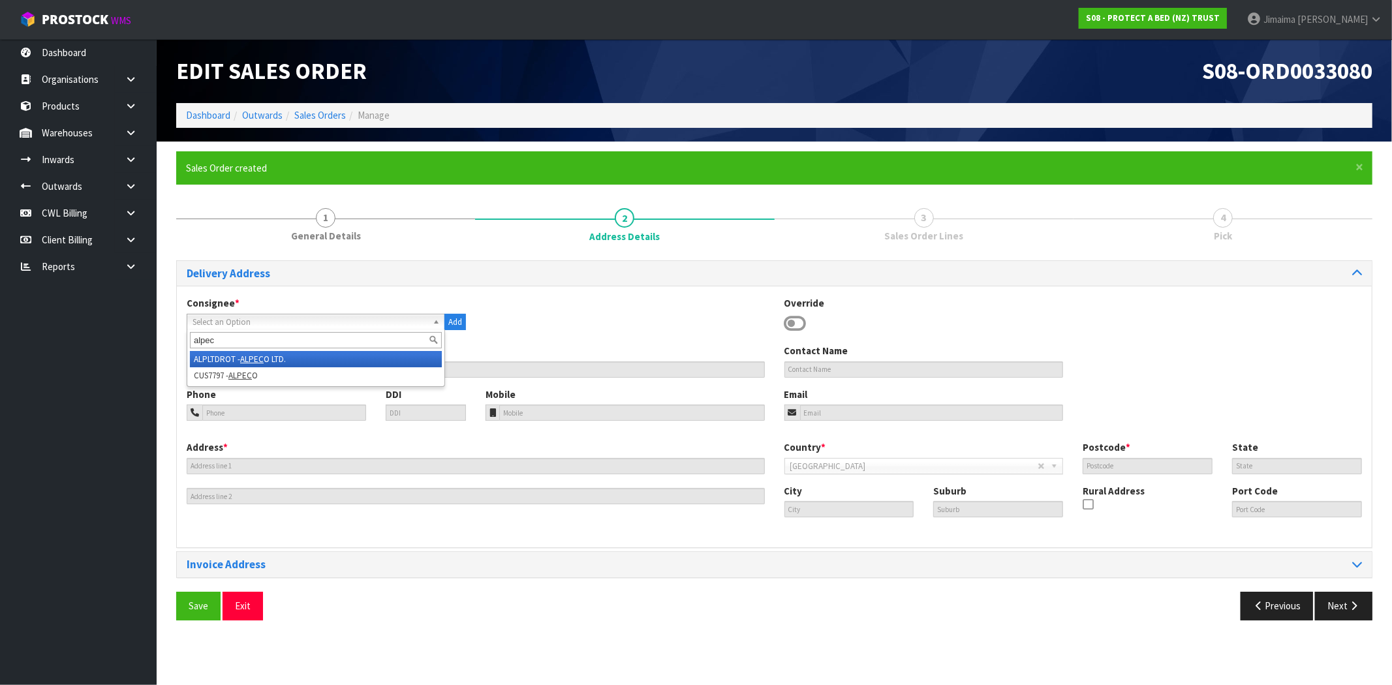
type input "alpec"
click at [213, 355] on li "ALPLTDROT - ALPEC O LTD." at bounding box center [316, 359] width 252 height 16
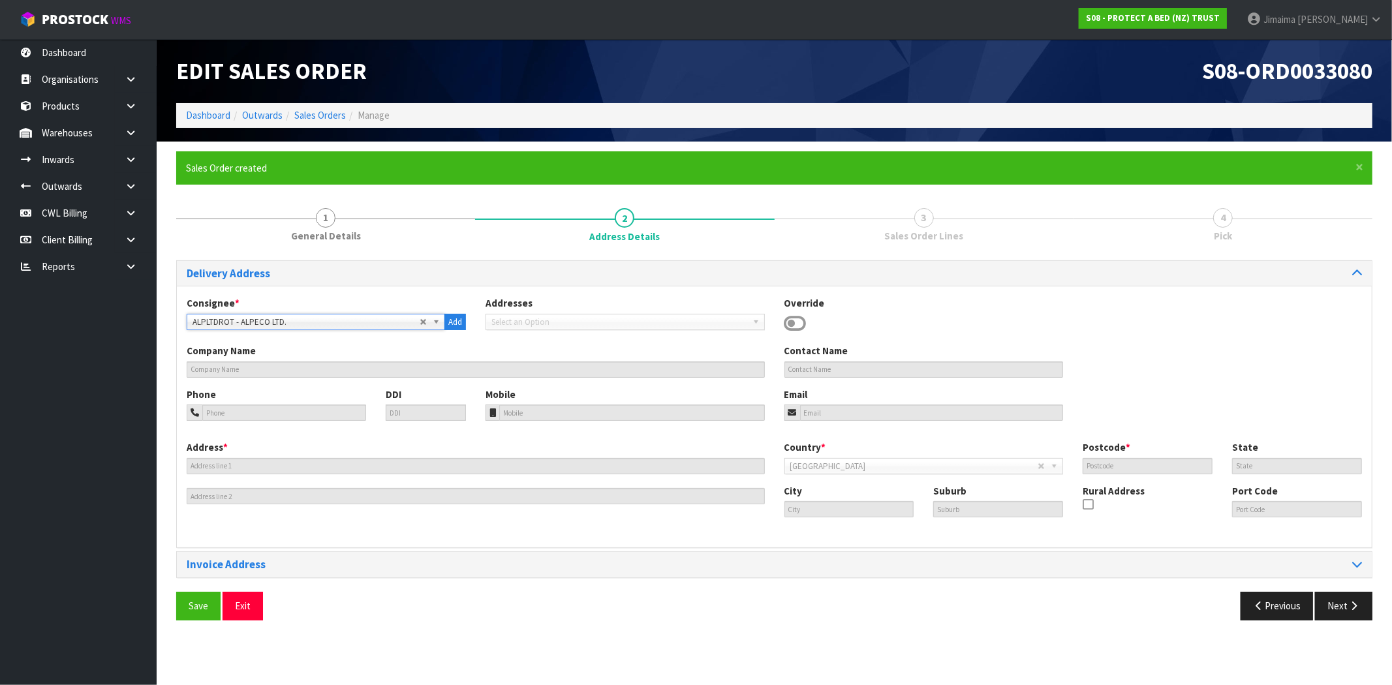
type input "D2K LTD"
type input "info@alpeco.co.nz"
type input "50 STATE HIGHWAY 5"
type input "3073"
type input "ROTORUA"
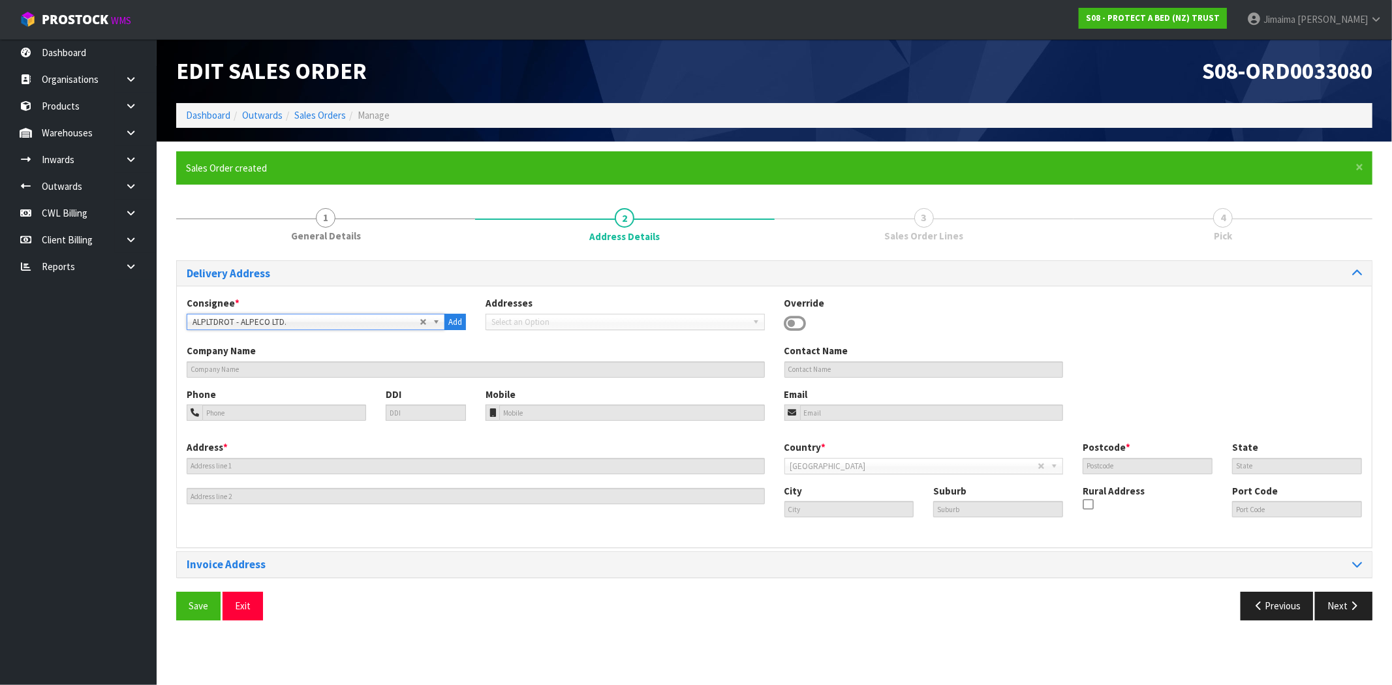
type input "WHAKAREWAREWA"
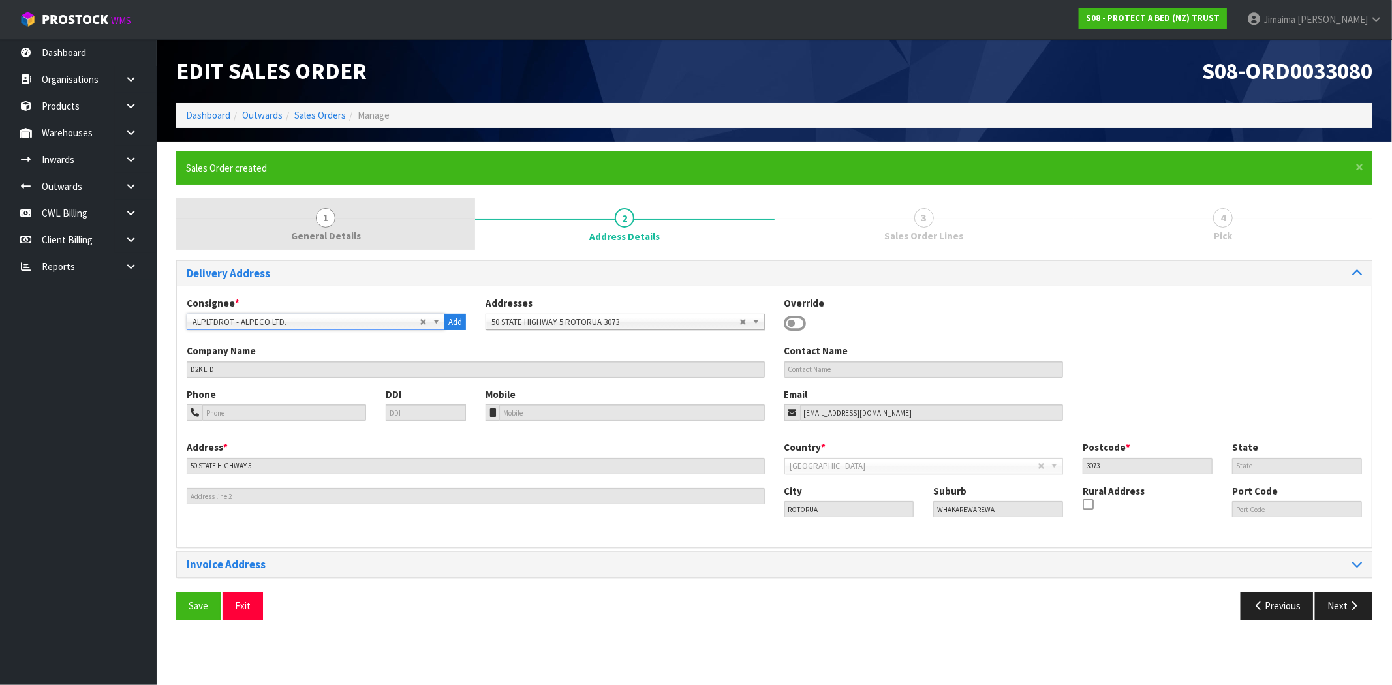
click at [317, 240] on span "General Details" at bounding box center [326, 236] width 70 height 14
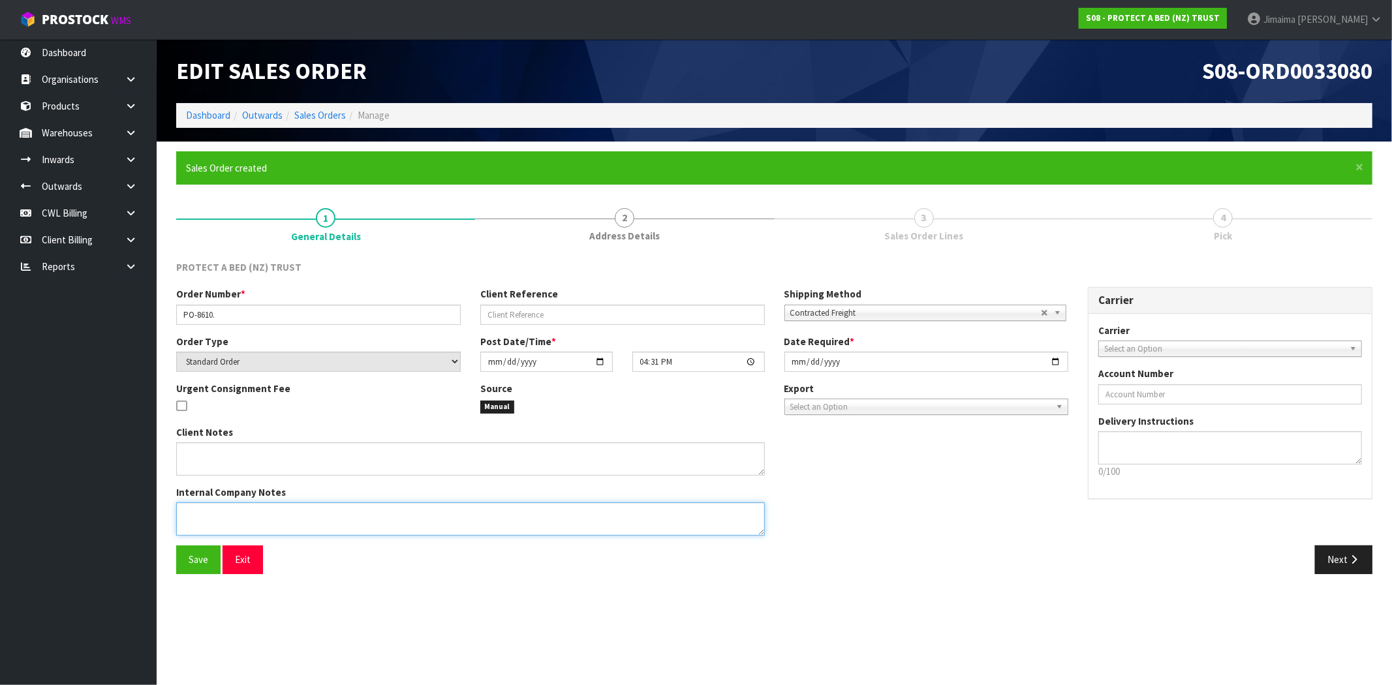
click at [240, 520] on textarea at bounding box center [470, 519] width 589 height 33
type textarea "N"
paste textarea "S08-ORD0033053-A"
type textarea "INVOICED ON ORDER S08-ORD0033053-A"
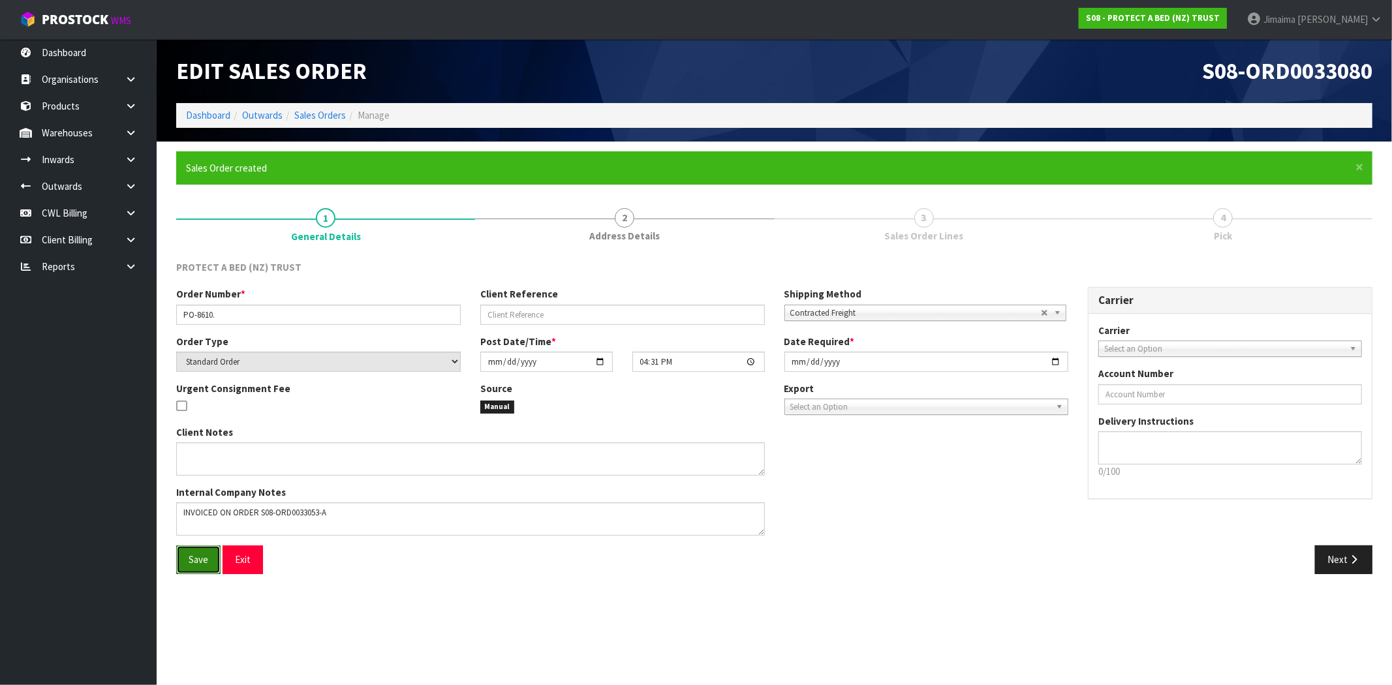
click at [187, 555] on button "Save" at bounding box center [198, 560] width 44 height 28
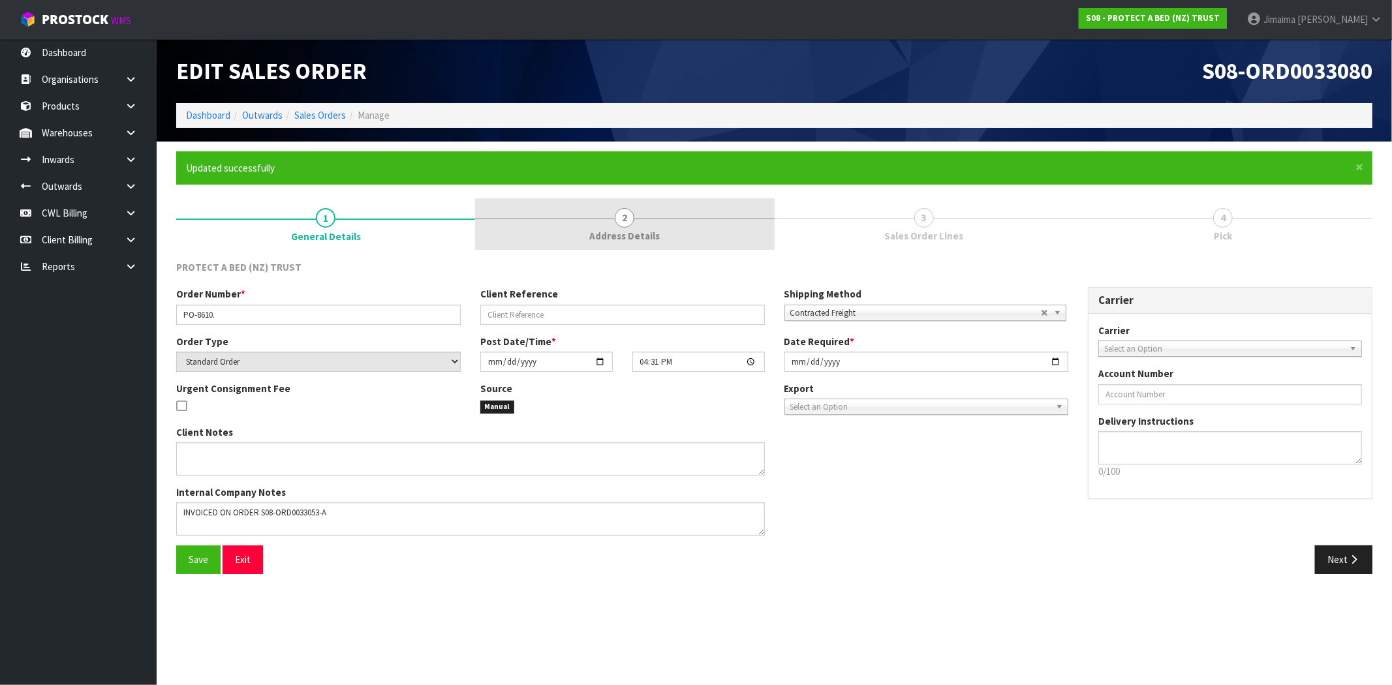
click at [676, 238] on link "2 Address Details" at bounding box center [624, 224] width 299 height 52
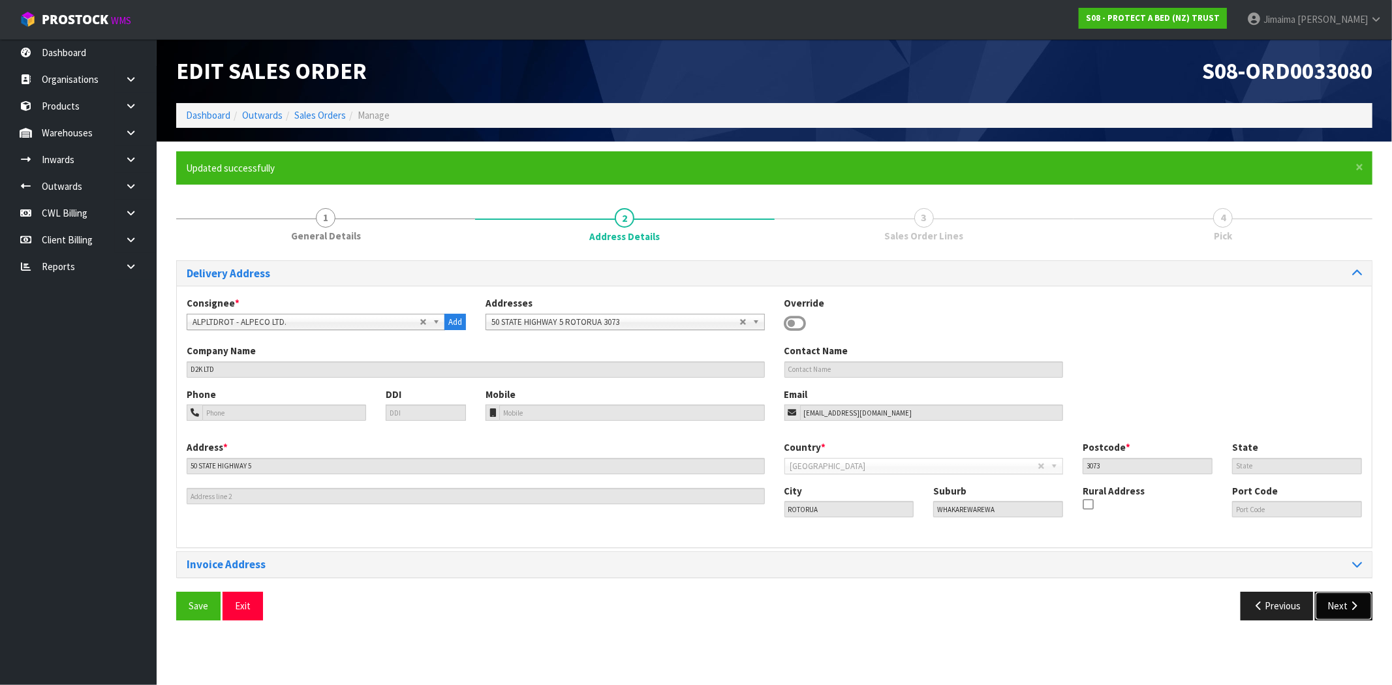
click at [1337, 605] on button "Next" at bounding box center [1343, 606] width 57 height 28
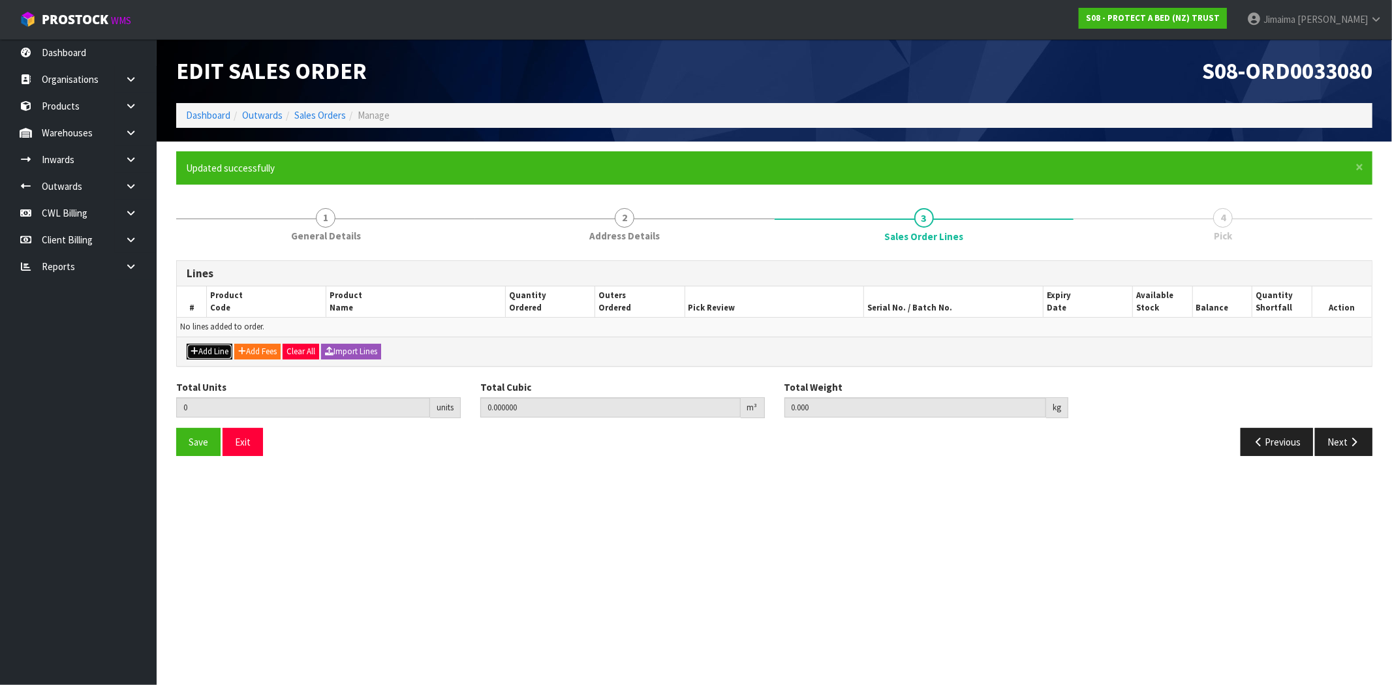
click at [206, 349] on button "Add Line" at bounding box center [210, 352] width 46 height 16
type input "0"
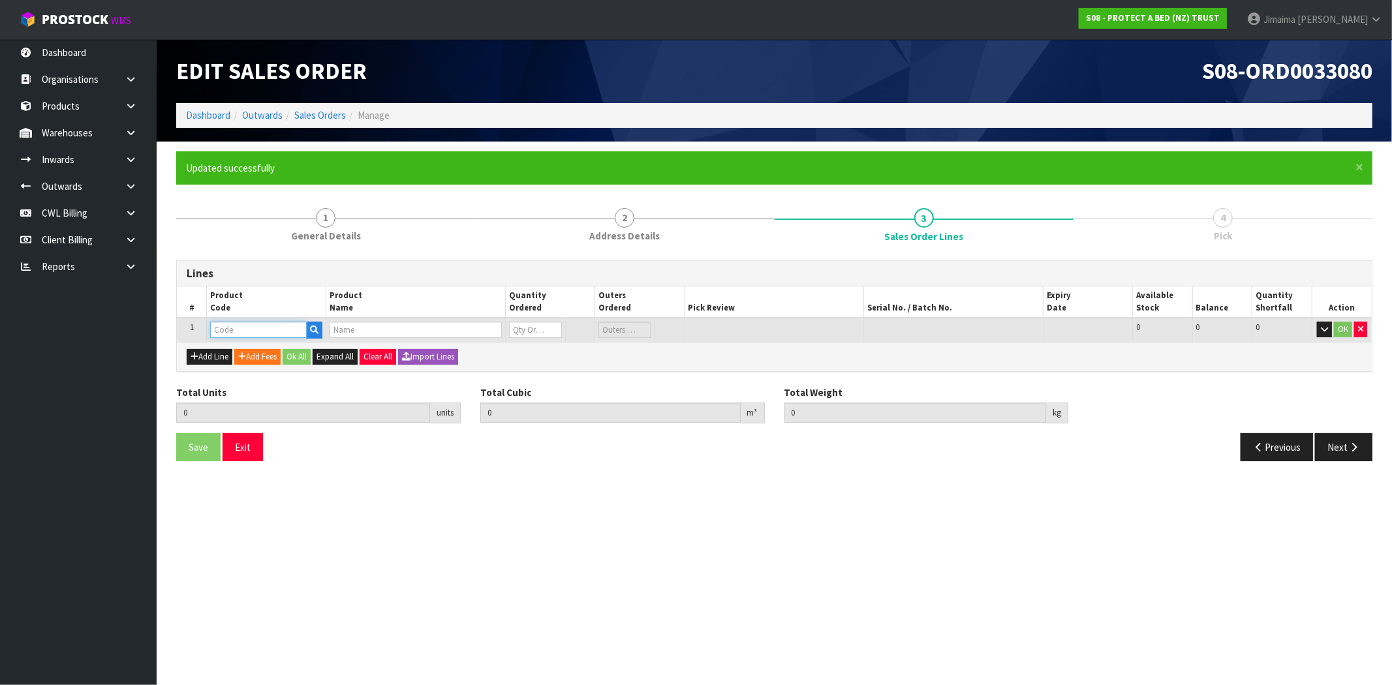
click at [265, 330] on input "text" at bounding box center [258, 330] width 97 height 16
paste input "11104"
type input "11104"
type input "0.000000"
type input "0.000"
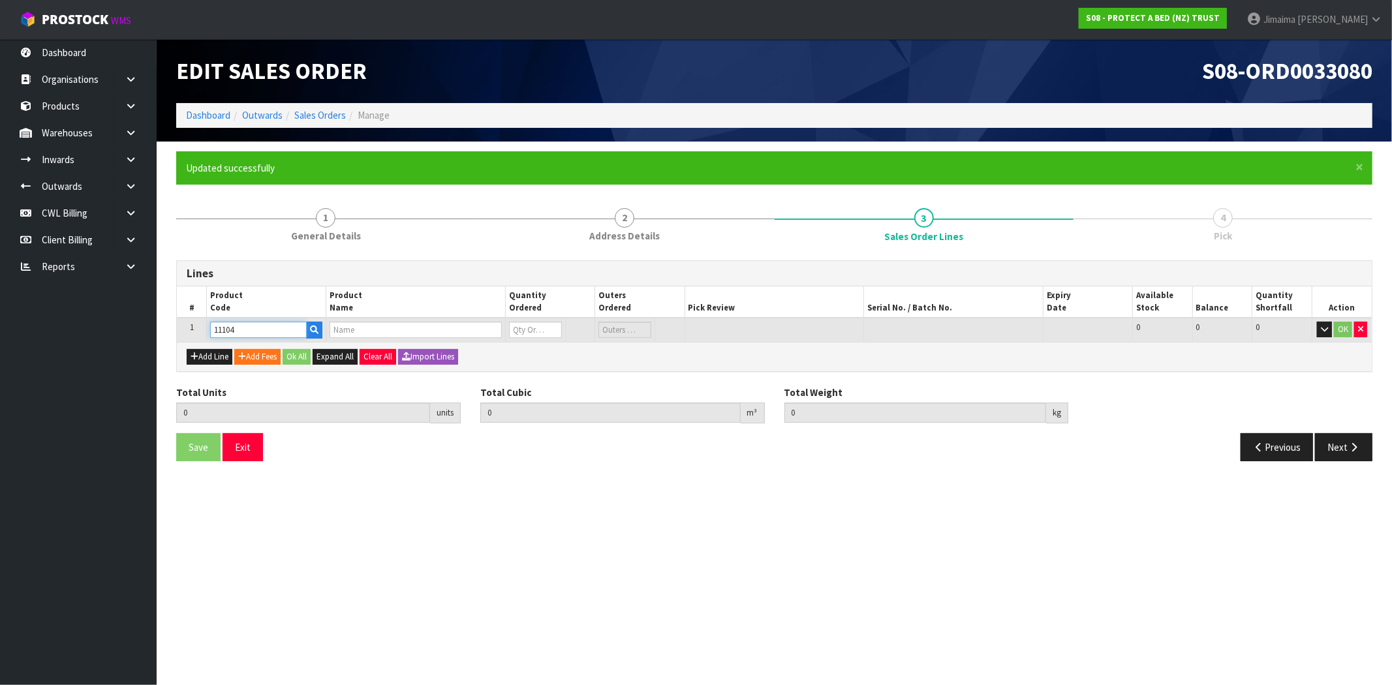
type input "BUGLOCK SUPER KING TOP 183X204CM+20CM"
type input "0"
type input "11104"
drag, startPoint x: 520, startPoint y: 332, endPoint x: 504, endPoint y: 326, distance: 16.5
click at [504, 326] on tr "1 11104 BUGLOCK SUPER KING TOP 183X204CM+20CM 0 PCE 93 93 0 OK" at bounding box center [774, 330] width 1195 height 24
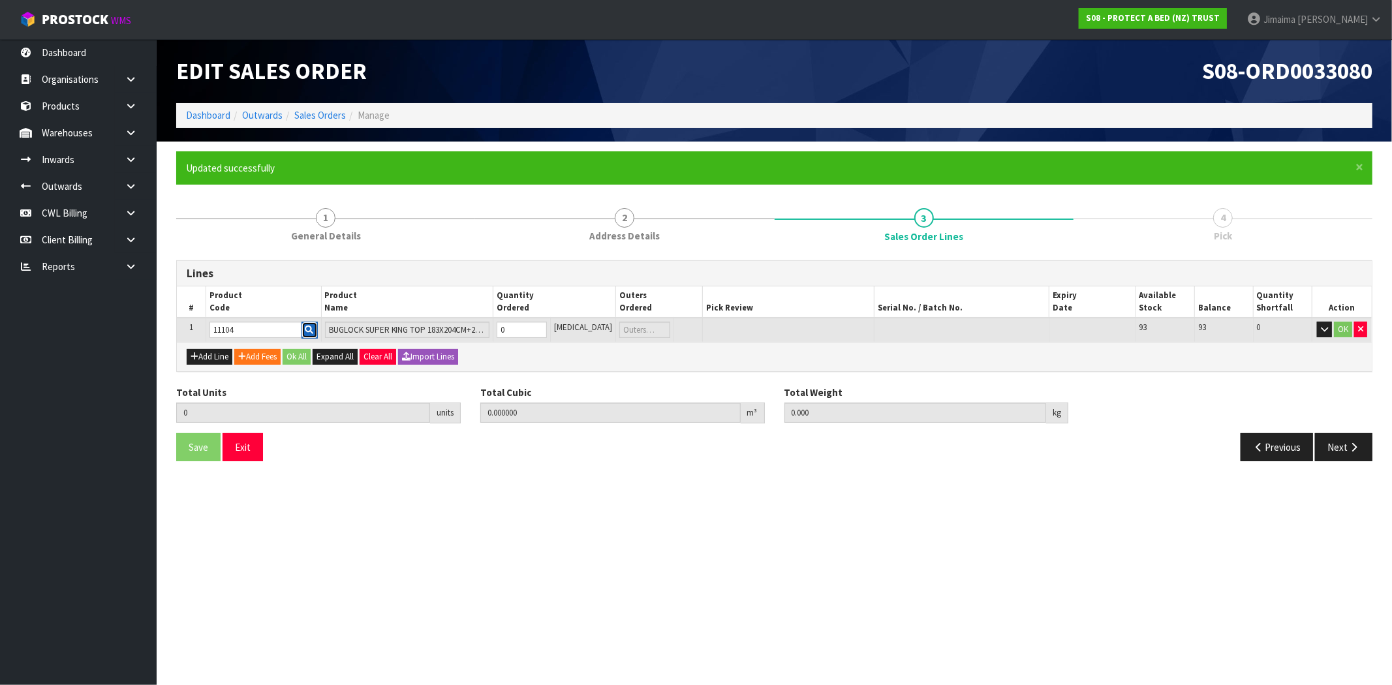
click at [311, 332] on icon "button" at bounding box center [309, 330] width 8 height 8
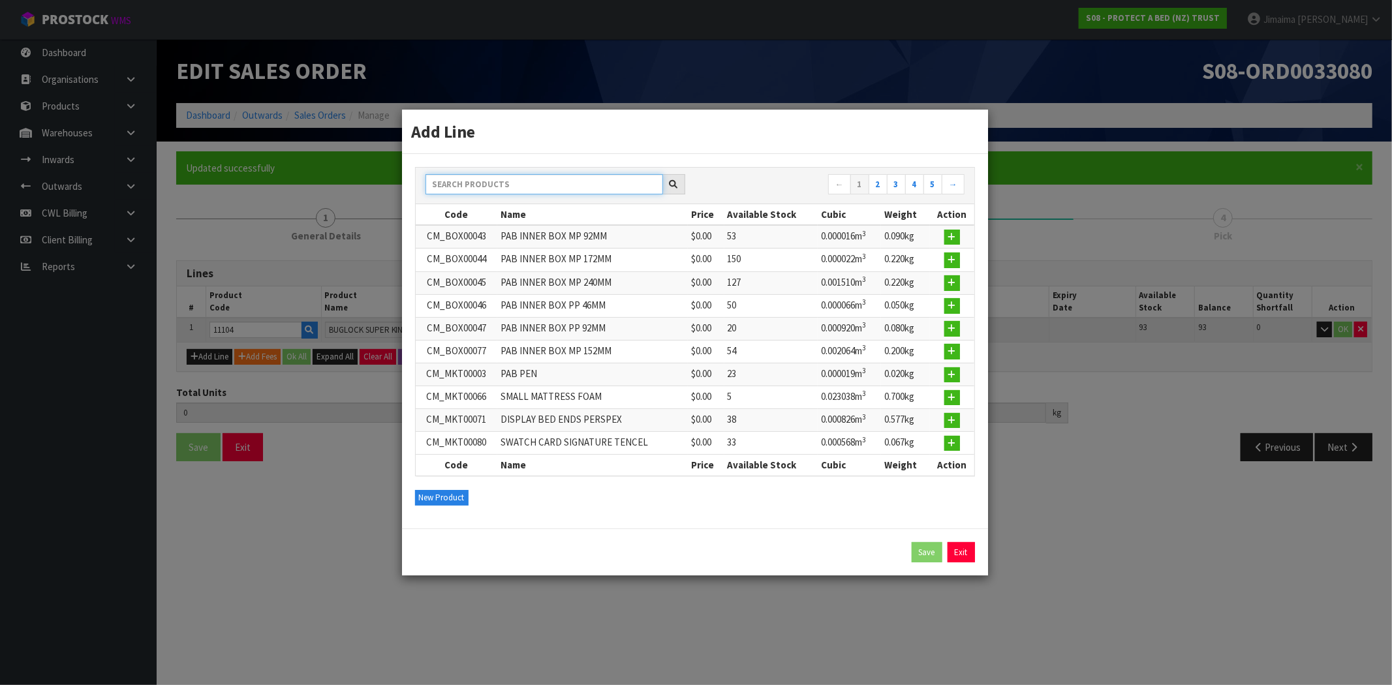
click at [479, 189] on input "text" at bounding box center [545, 184] width 238 height 20
paste input "11104"
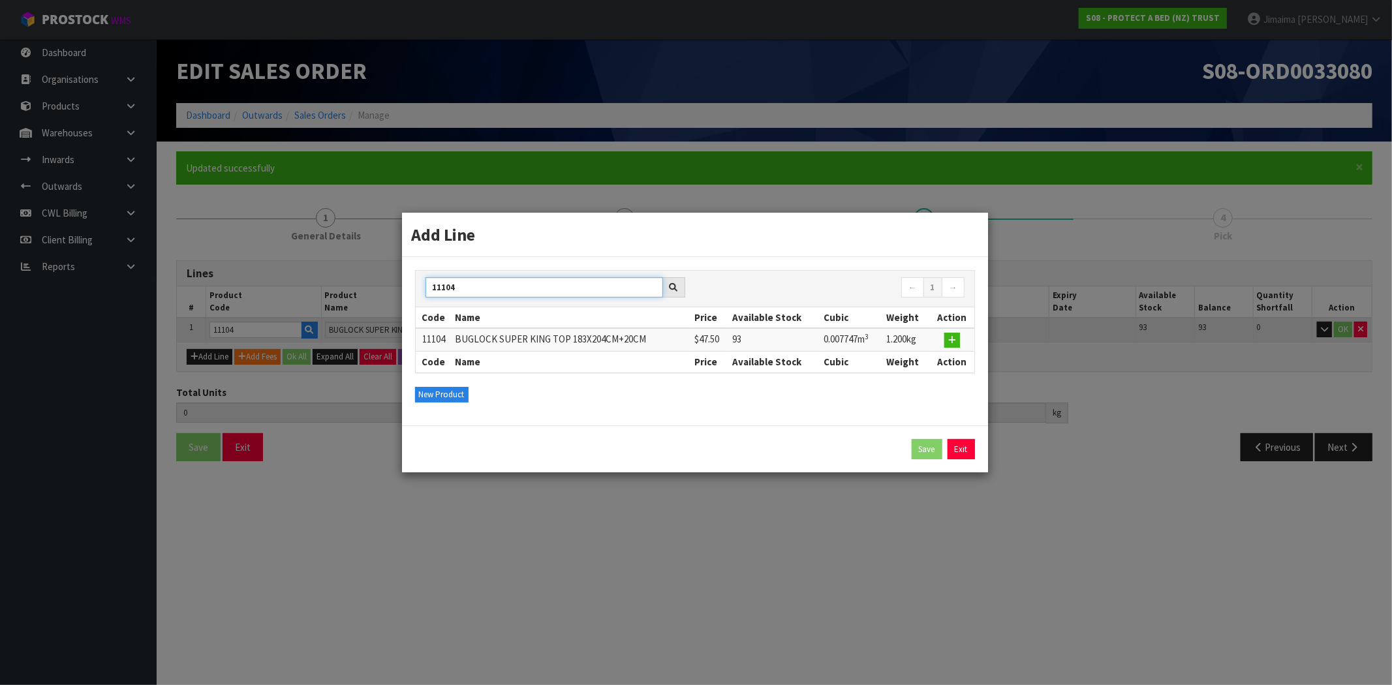
type input "11104"
click at [954, 346] on button "button" at bounding box center [953, 341] width 16 height 16
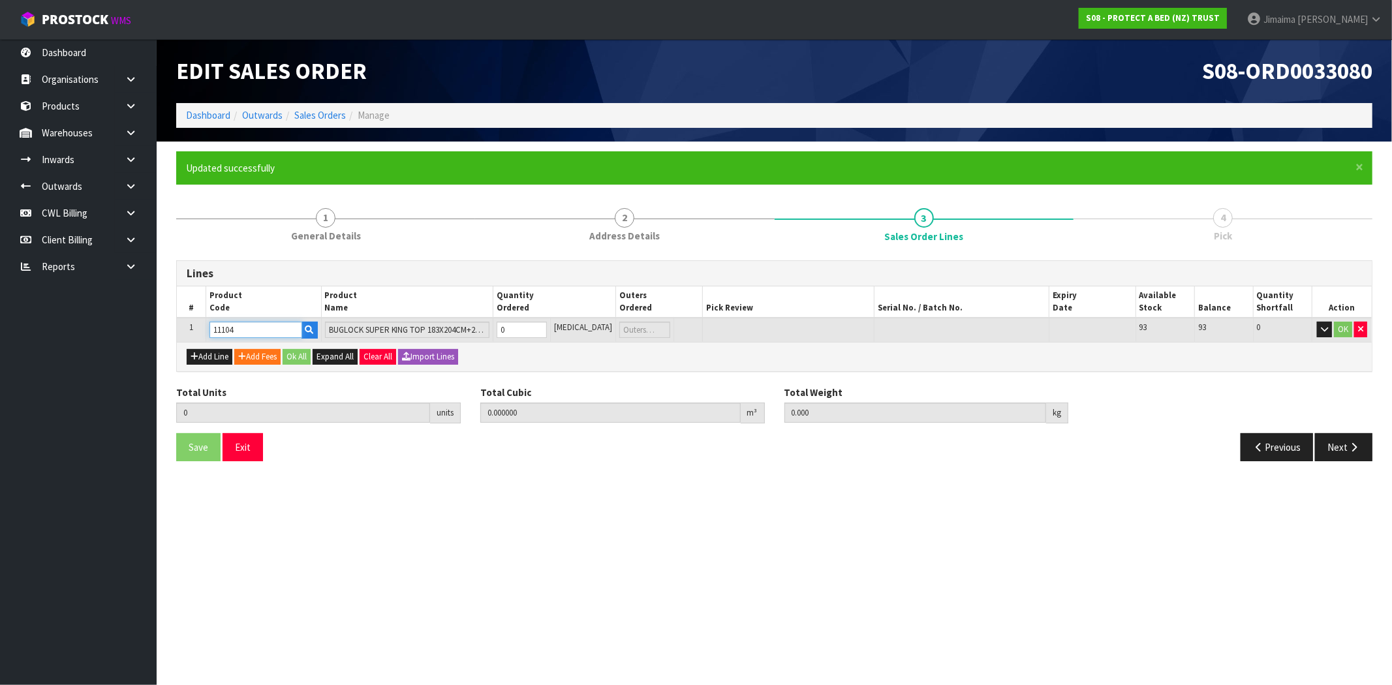
click at [217, 332] on input "11104" at bounding box center [256, 330] width 93 height 16
click at [227, 355] on button "Add Line" at bounding box center [210, 357] width 46 height 16
type input "0"
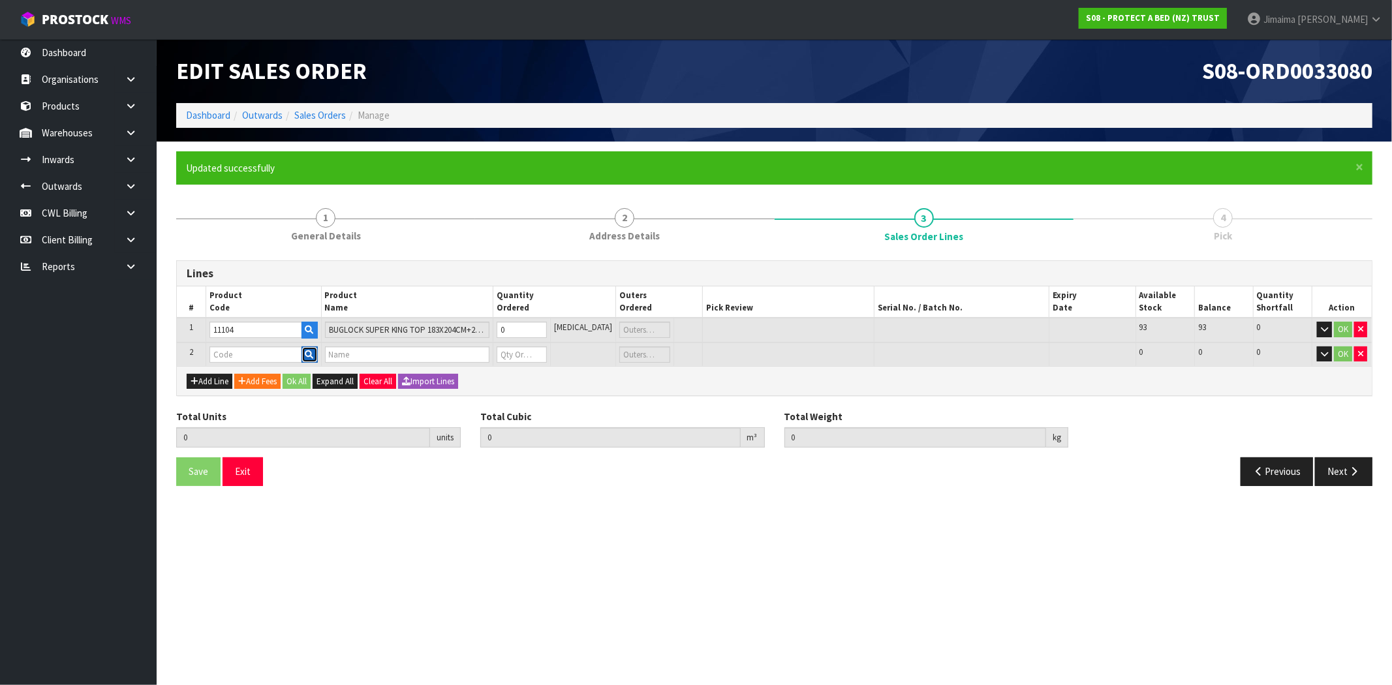
click at [314, 360] on button "button" at bounding box center [310, 355] width 16 height 17
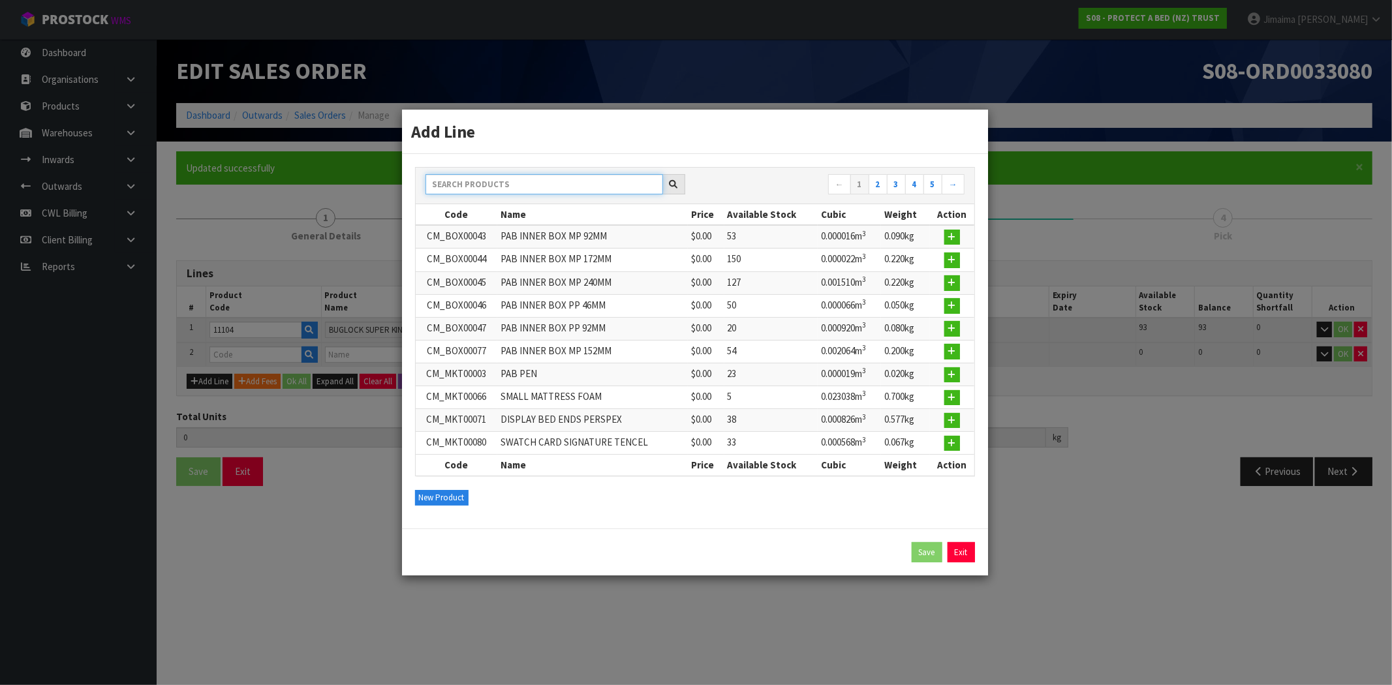
paste input "F0036KNG0"
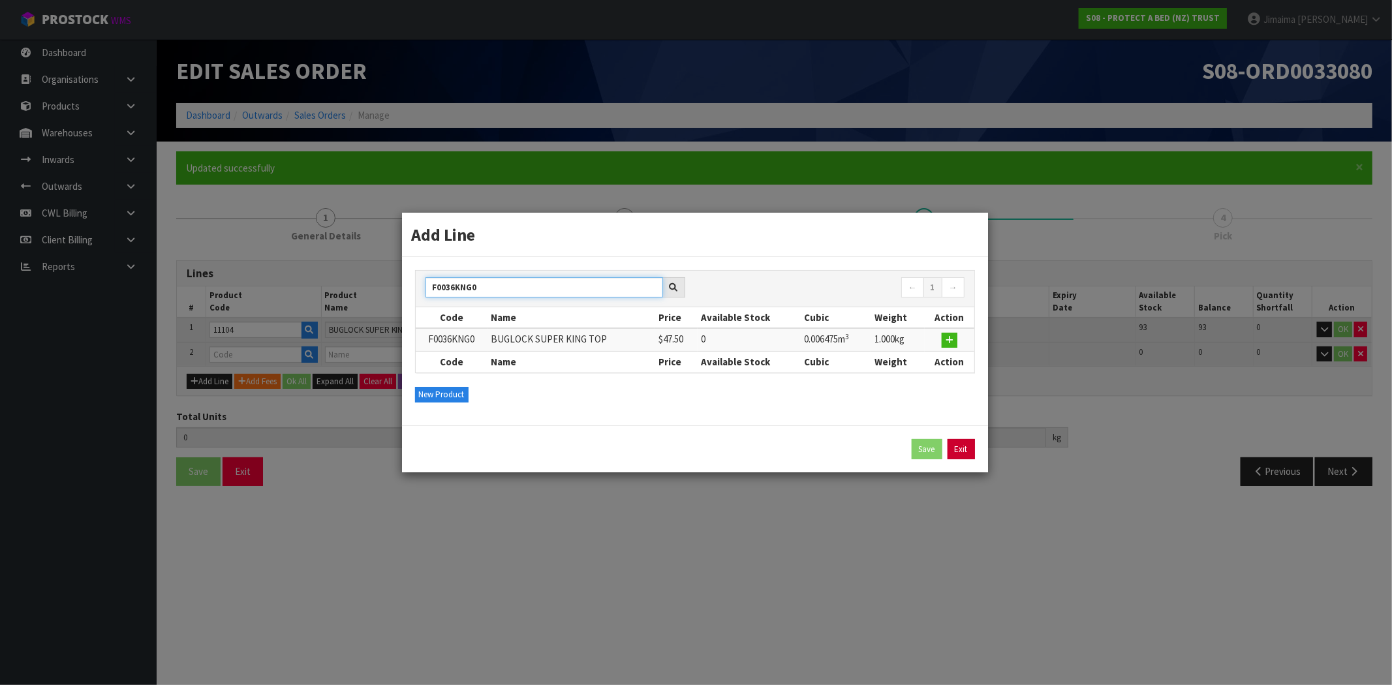
type input "F0036KNG0"
click at [967, 448] on link "Exit" at bounding box center [961, 449] width 27 height 21
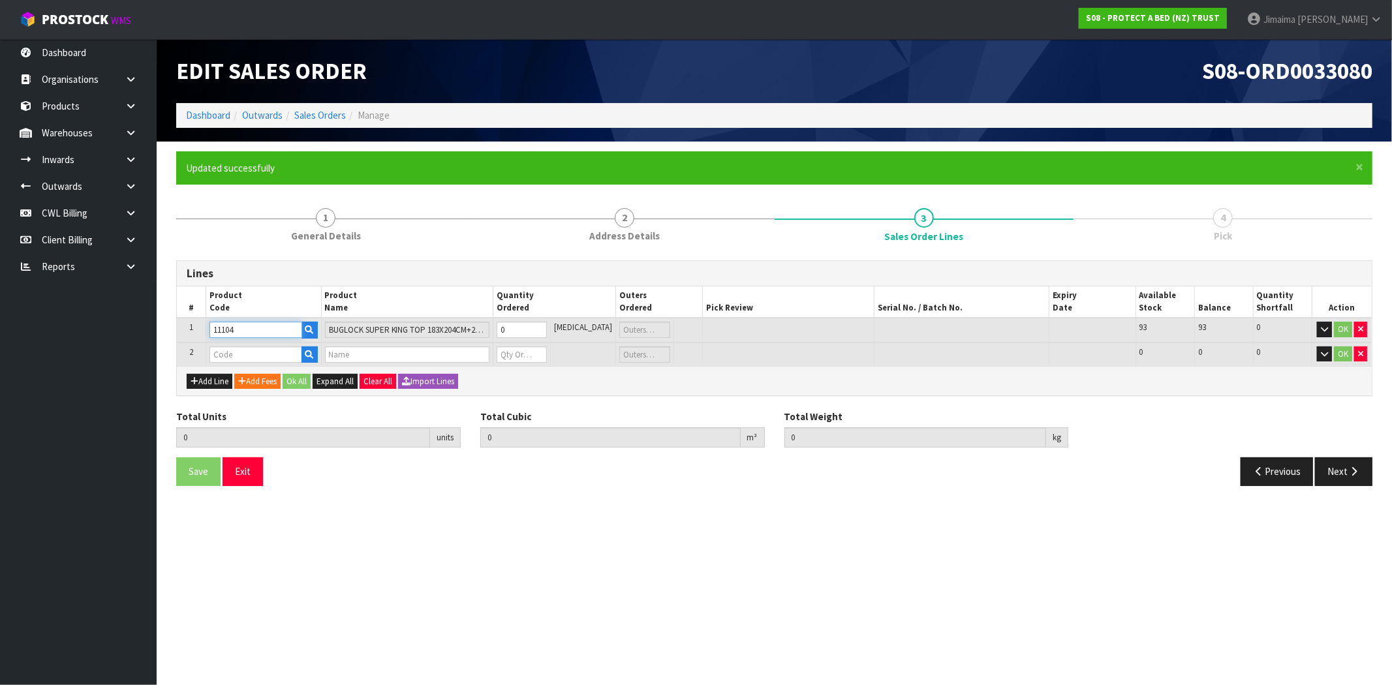
click at [232, 328] on input "11104" at bounding box center [256, 330] width 93 height 16
paste input "11110"
type input "11110"
type input "0.000000"
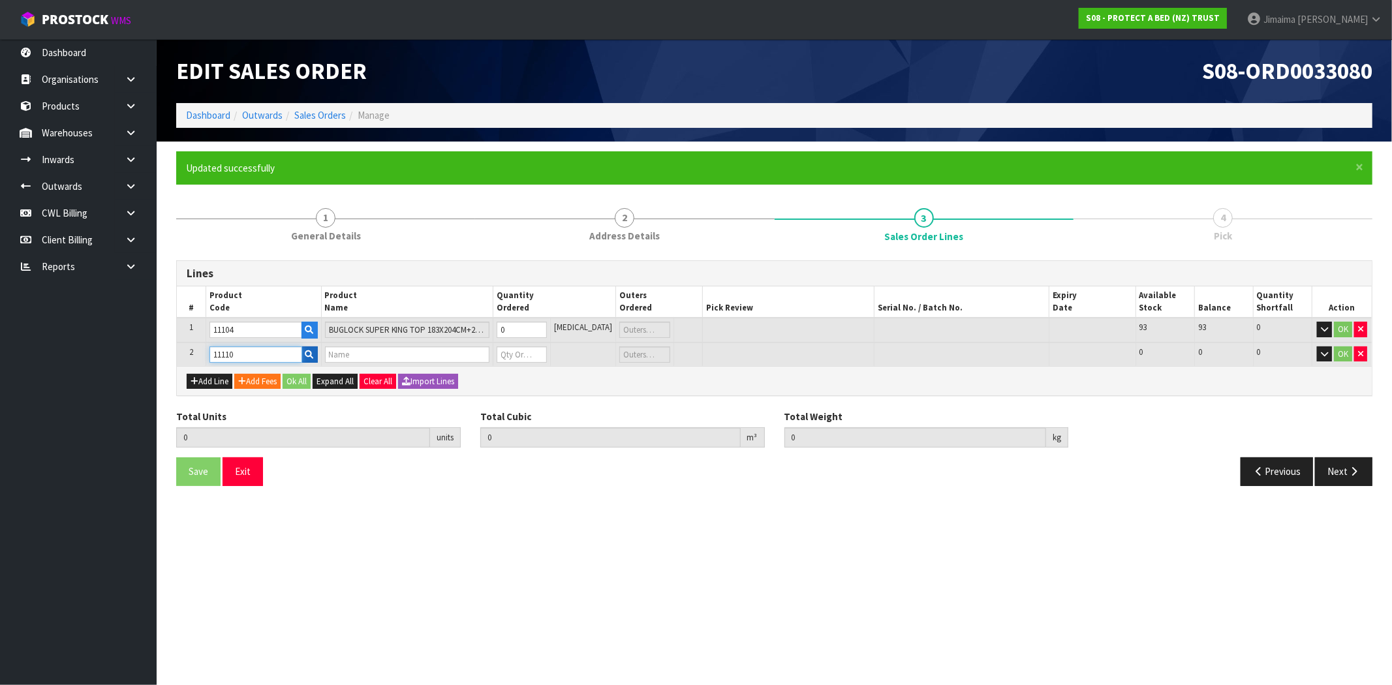
type input "0.000"
type input "BUGLOCK SUPER KING BASE"
type input "0"
type input "11110"
click at [314, 351] on icon "button" at bounding box center [309, 355] width 8 height 8
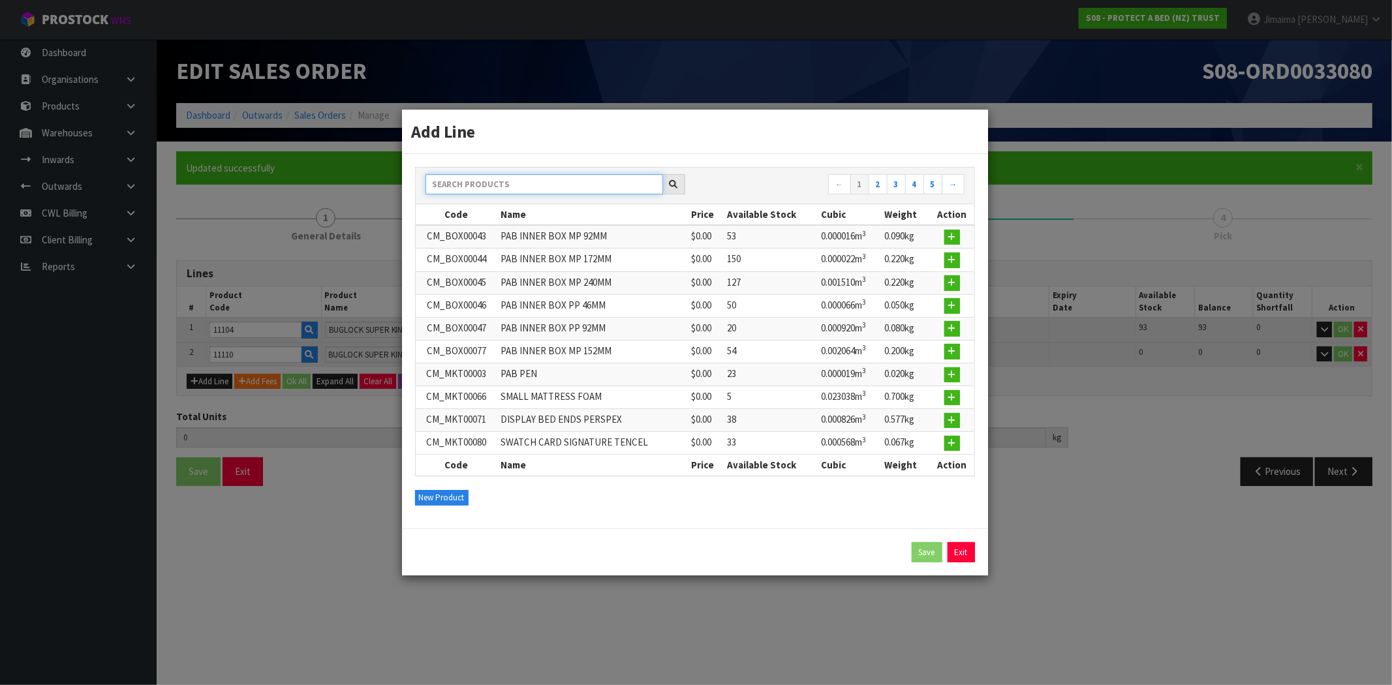
click at [468, 186] on input "text" at bounding box center [545, 184] width 238 height 20
paste input "11110"
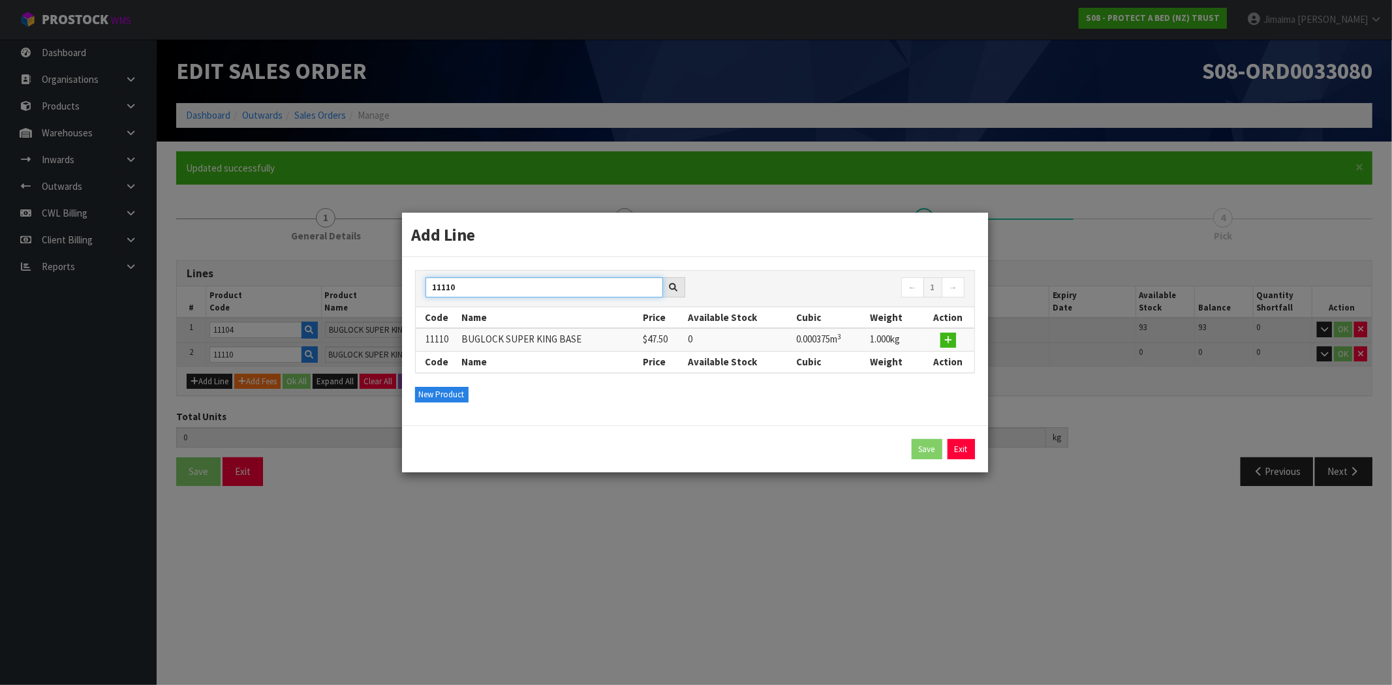
type input "11110"
click at [960, 447] on link "Exit" at bounding box center [961, 449] width 27 height 21
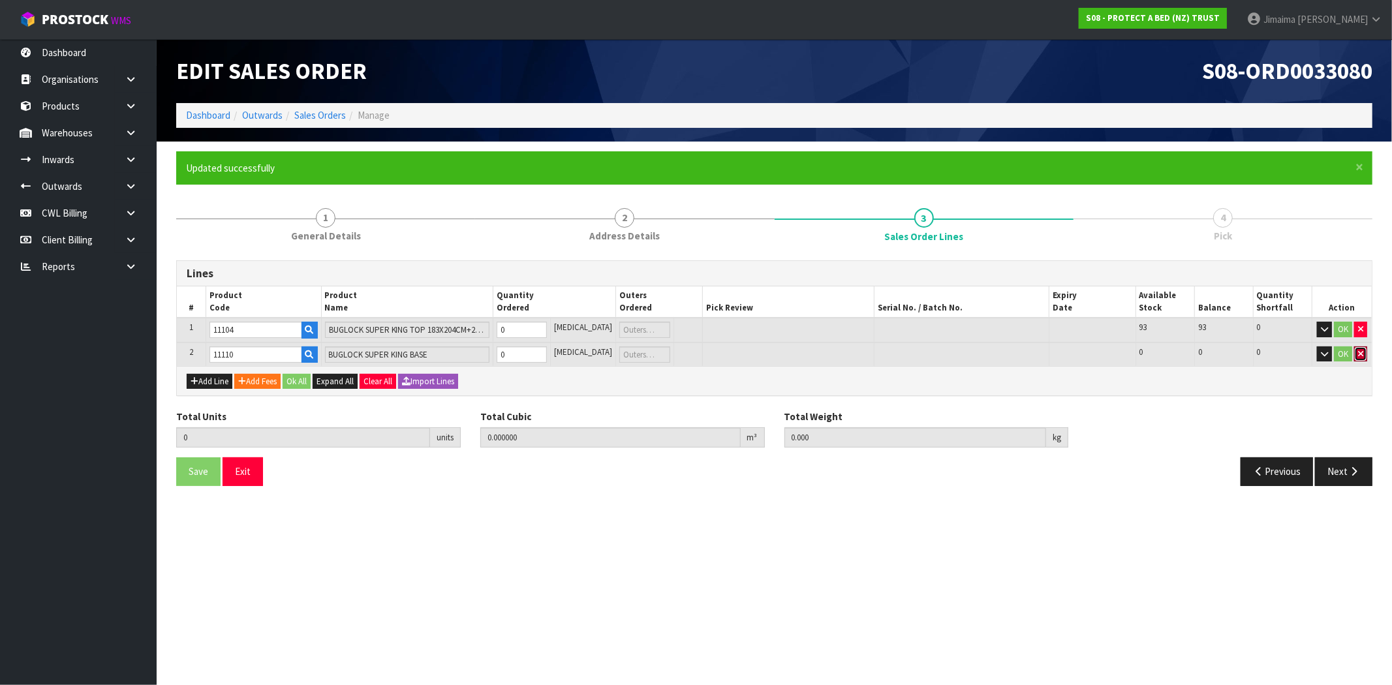
drag, startPoint x: 1361, startPoint y: 353, endPoint x: 1360, endPoint y: 343, distance: 9.9
click at [1361, 352] on icon "button" at bounding box center [1360, 354] width 5 height 8
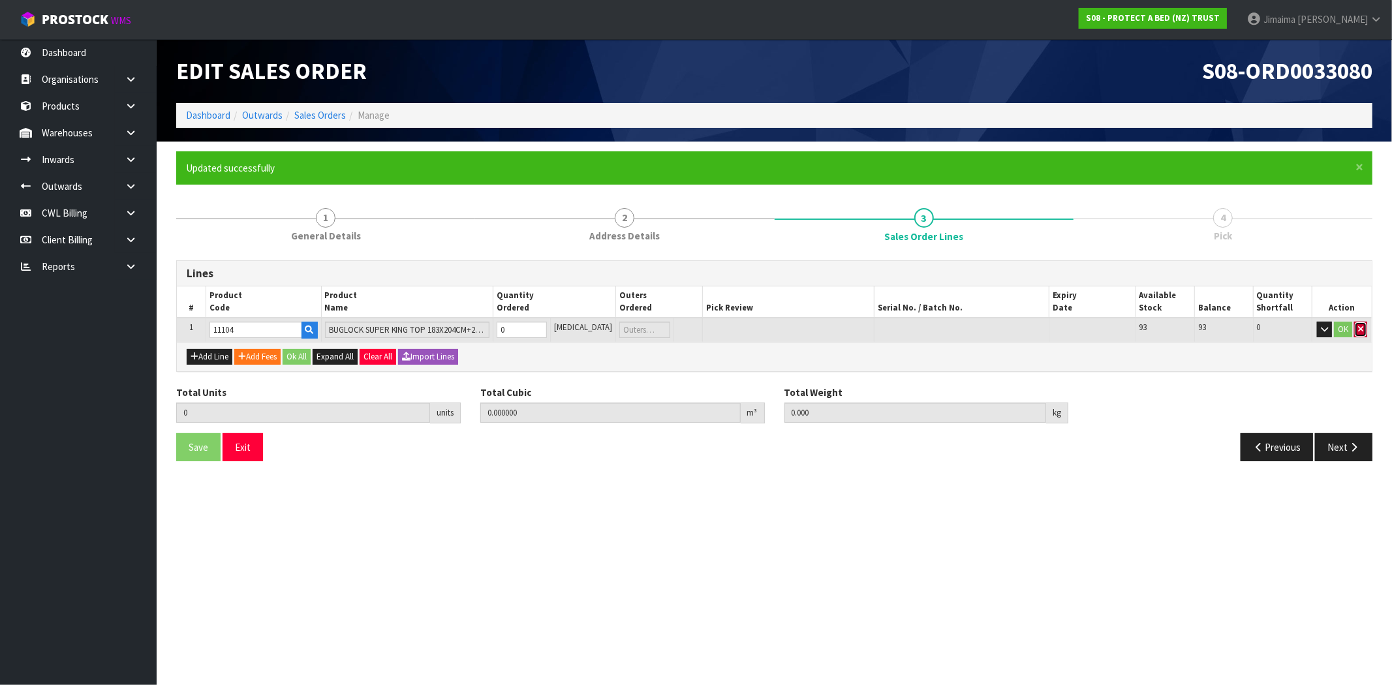
click at [1360, 333] on icon "button" at bounding box center [1360, 329] width 5 height 8
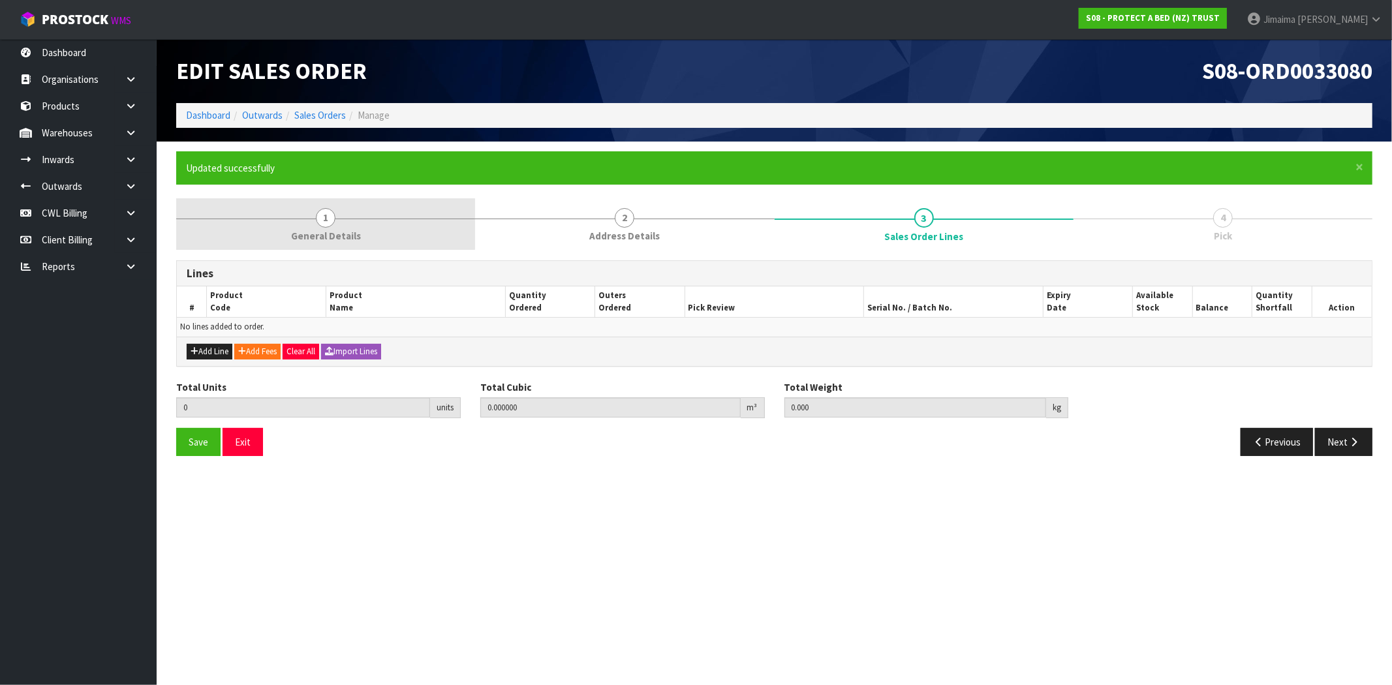
click at [360, 228] on link "1 General Details" at bounding box center [325, 224] width 299 height 52
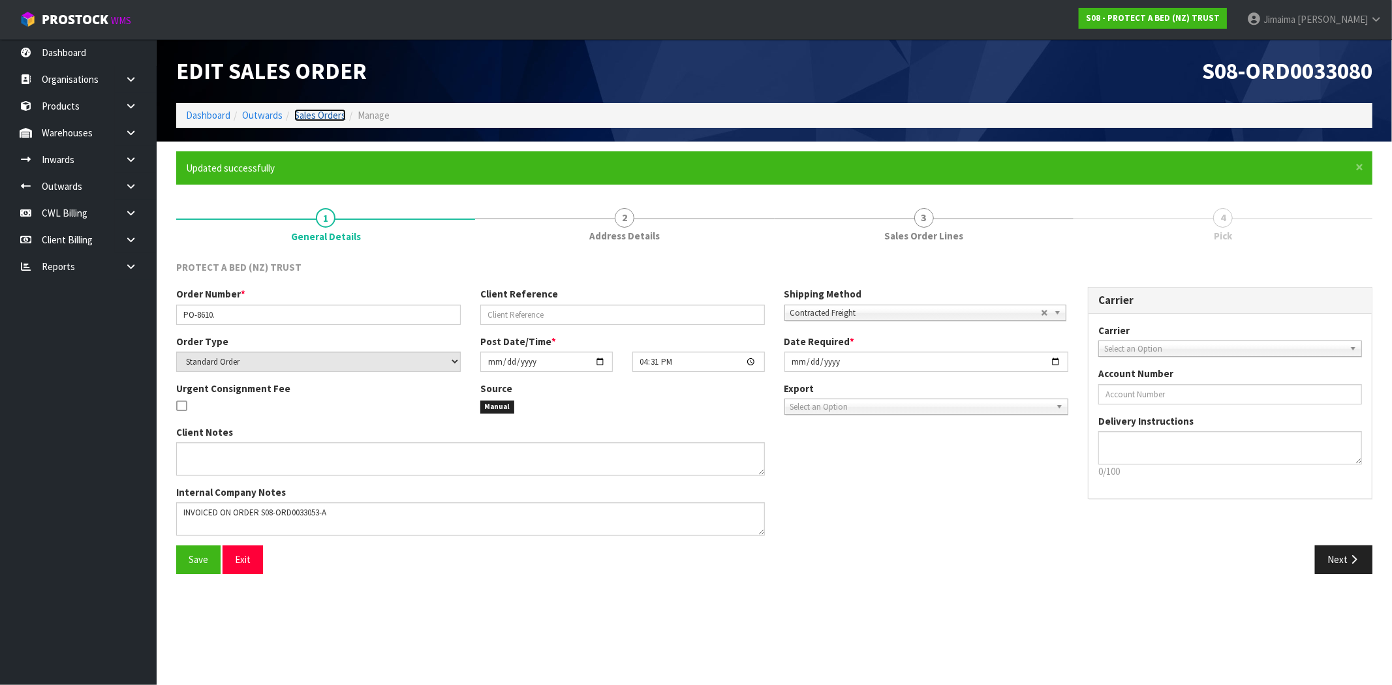
click at [317, 112] on link "Sales Orders" at bounding box center [320, 115] width 52 height 12
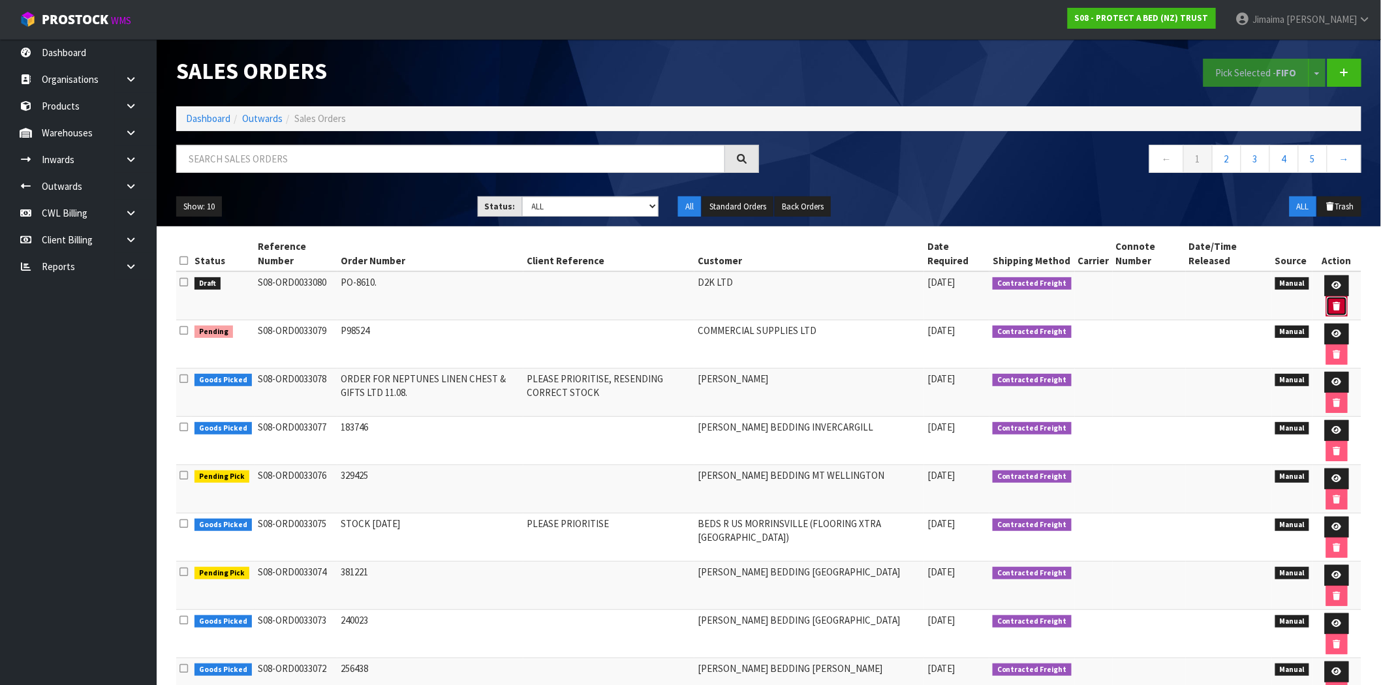
click at [1330, 309] on button "button" at bounding box center [1337, 306] width 22 height 21
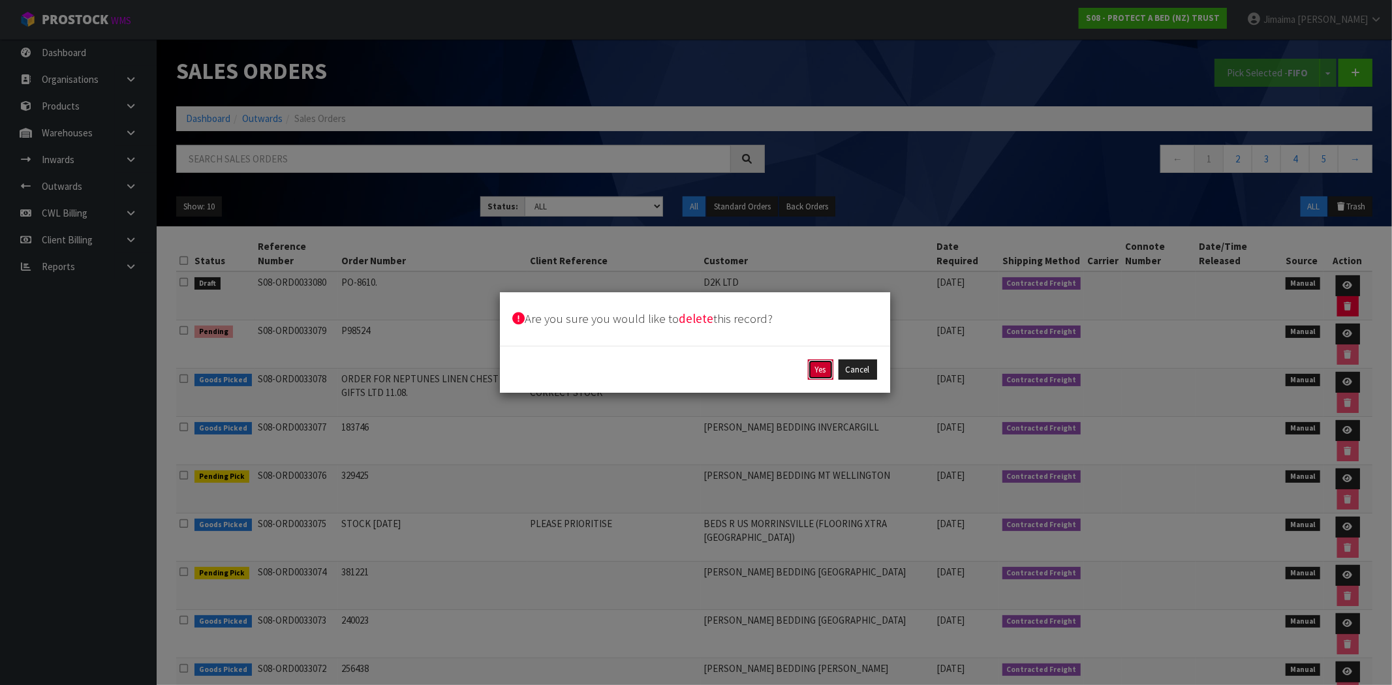
click at [826, 366] on button "Yes" at bounding box center [820, 370] width 25 height 21
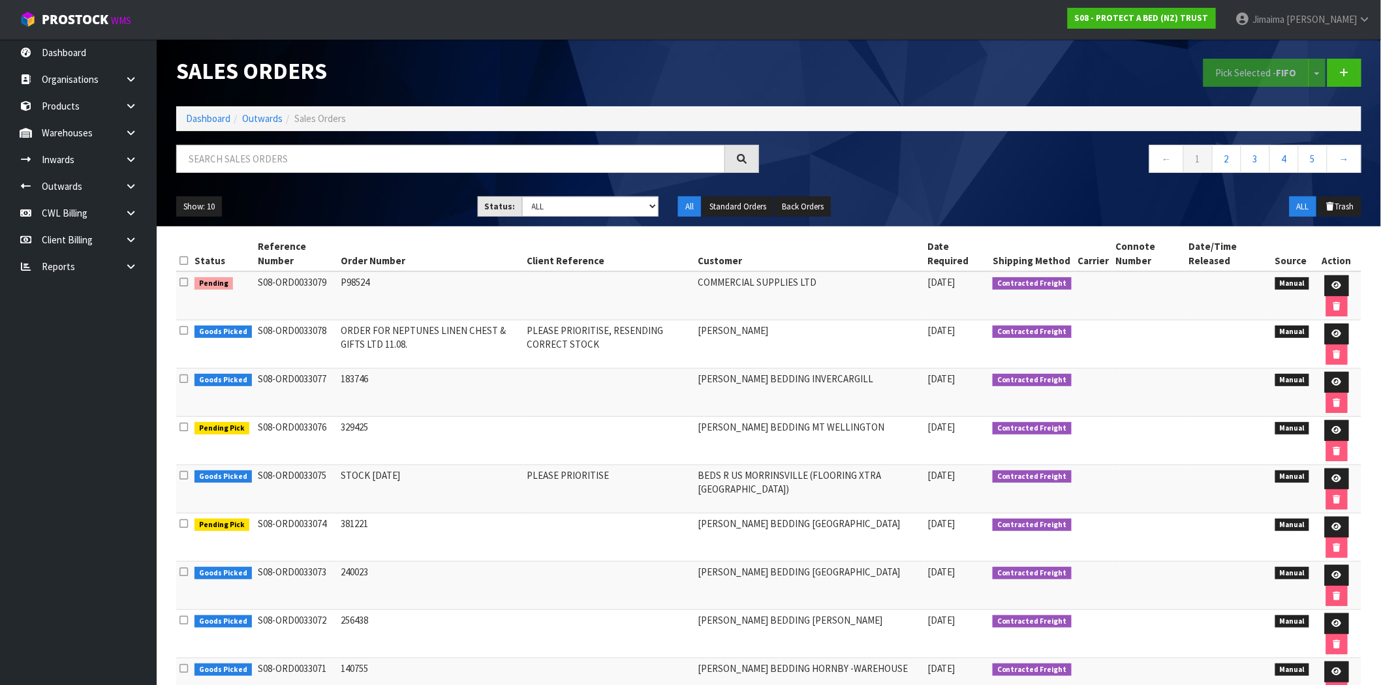
drag, startPoint x: 238, startPoint y: 175, endPoint x: 227, endPoint y: 148, distance: 29.0
click at [237, 174] on div at bounding box center [467, 164] width 602 height 38
click at [226, 147] on input "text" at bounding box center [450, 159] width 549 height 28
paste input "S08-ORD0033053-A"
type input "S08-ORD0033053-A"
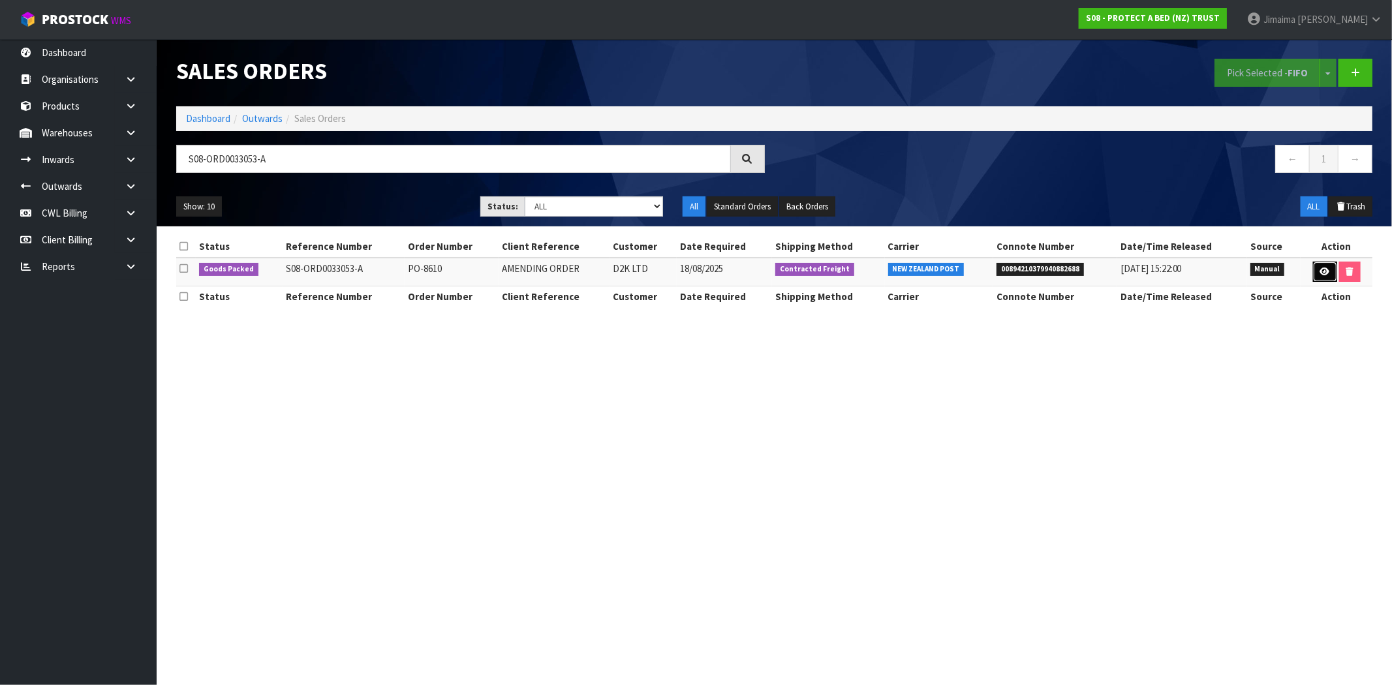
click at [1314, 270] on link at bounding box center [1325, 272] width 24 height 21
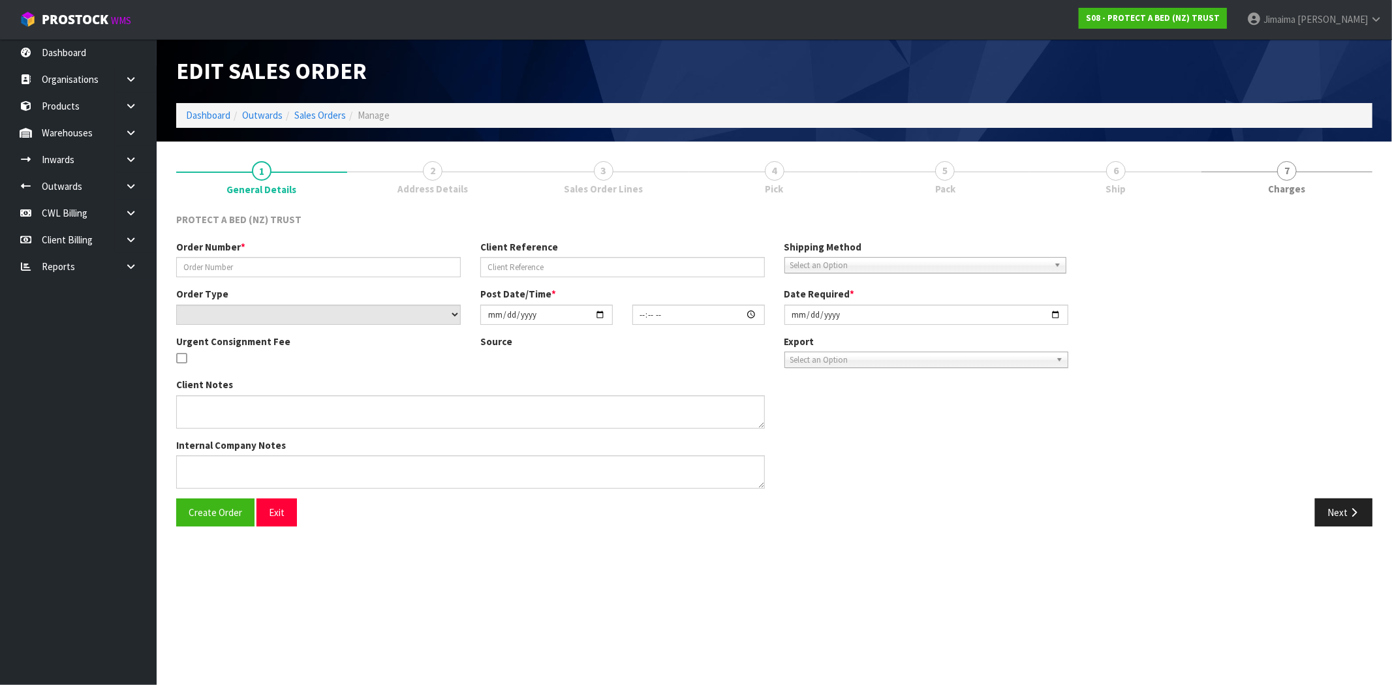
type input "PO-8610"
type input "AMENDING ORDER"
select select "number:0"
type input "2025-08-18"
type input "11:01:00.000"
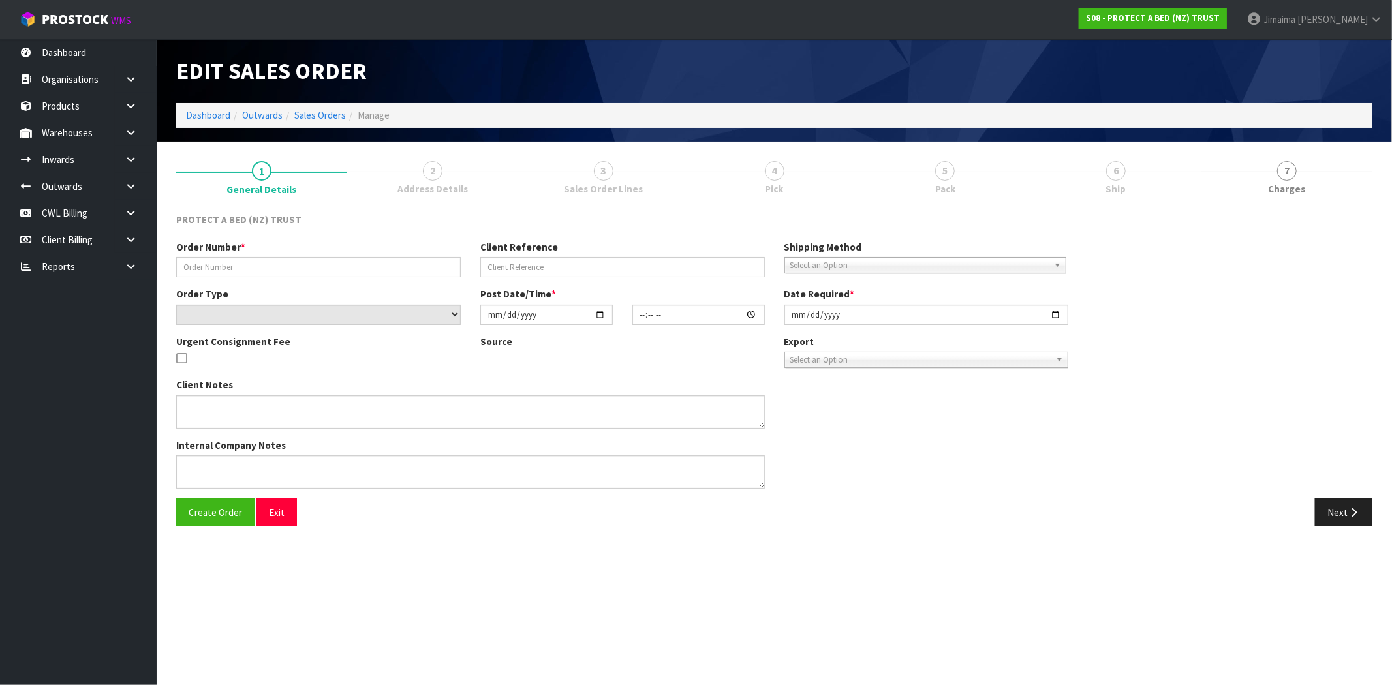
type input "2025-08-18"
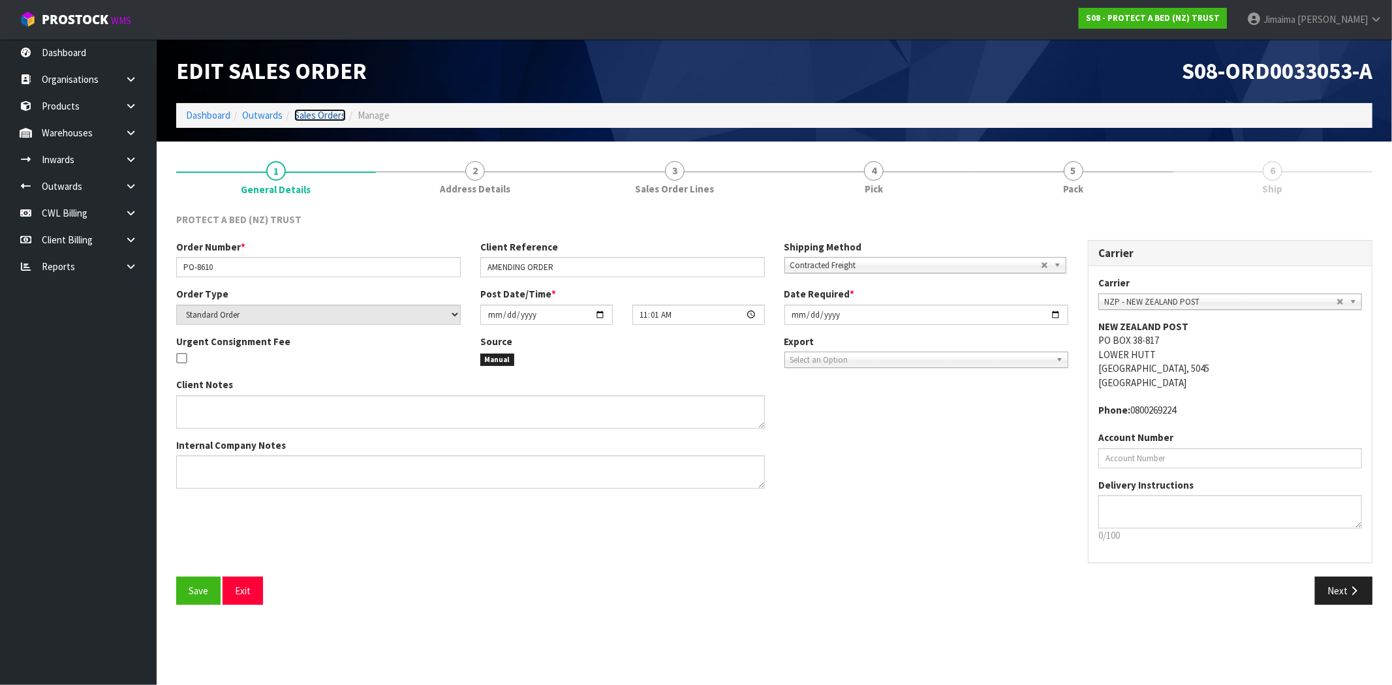
click at [324, 118] on link "Sales Orders" at bounding box center [320, 115] width 52 height 12
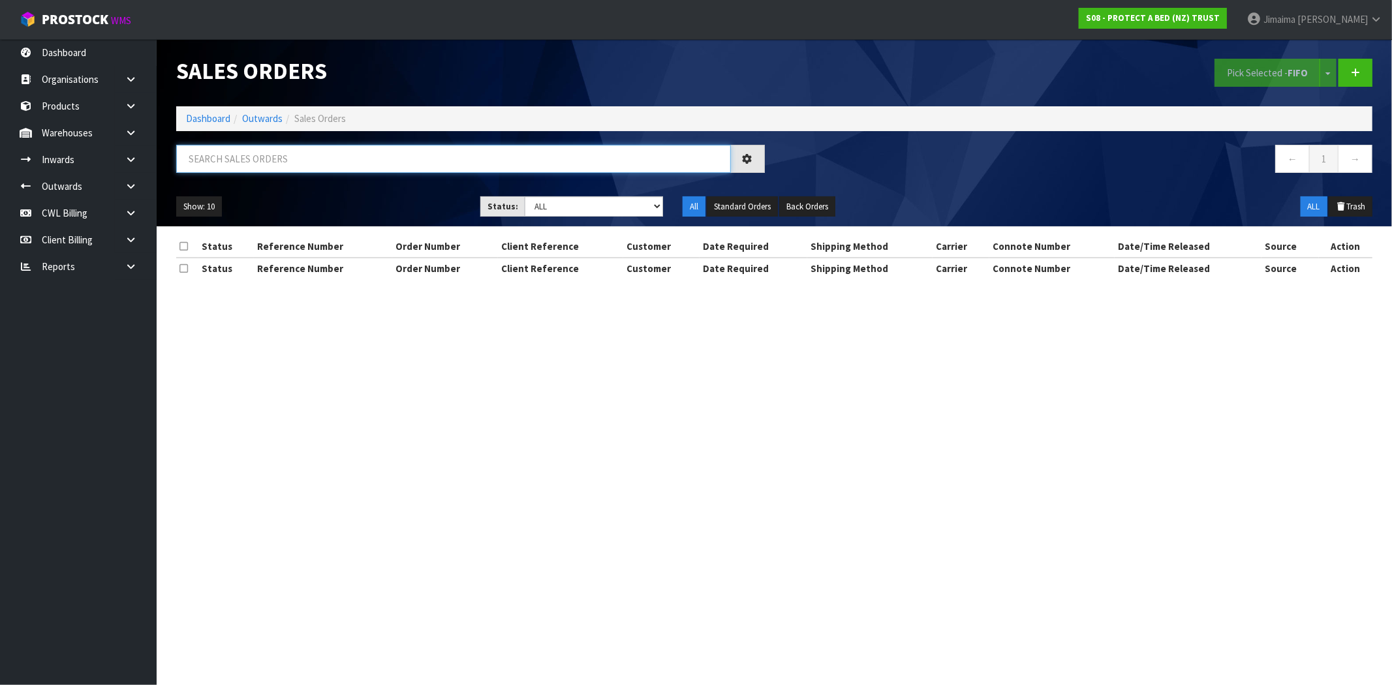
click at [256, 151] on input "text" at bounding box center [453, 159] width 555 height 28
paste input "S08-ORD0033053-A"
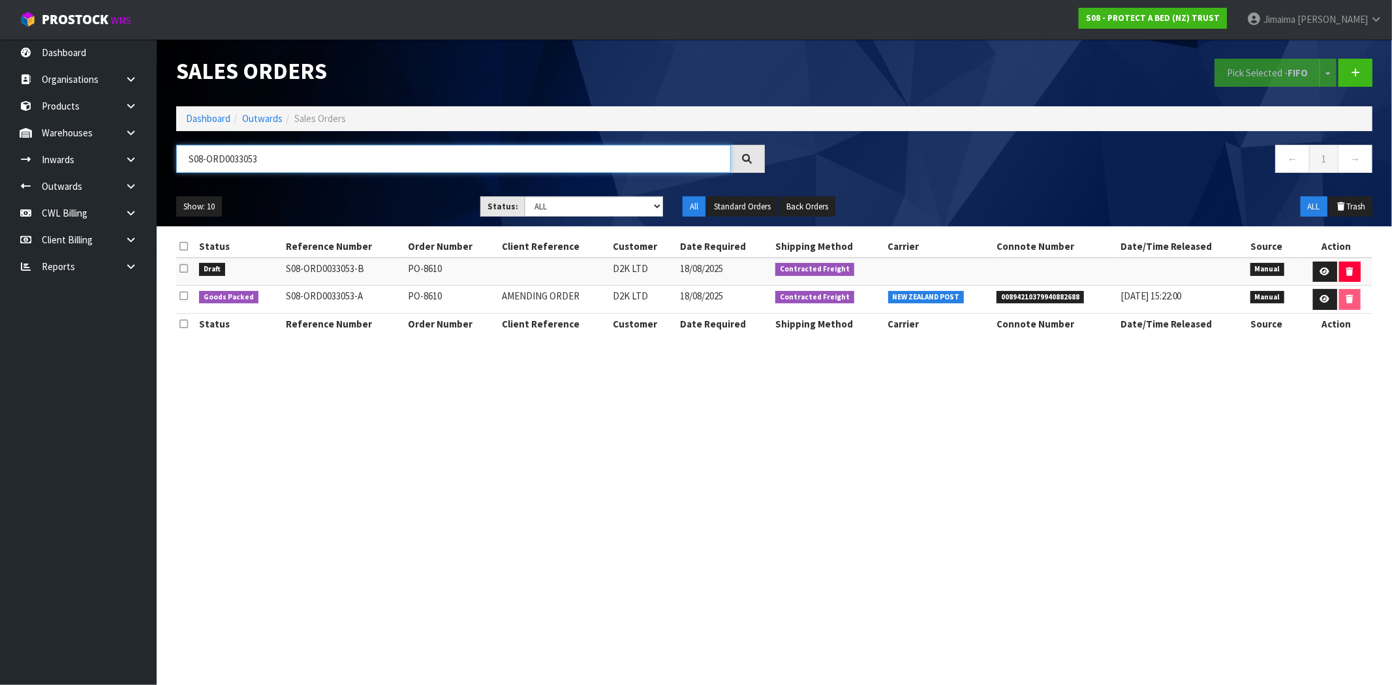
type input "S08-ORD0033053"
click at [178, 112] on ol "Dashboard Outwards Sales Orders" at bounding box center [774, 118] width 1196 height 24
click at [192, 117] on link "Dashboard" at bounding box center [208, 118] width 44 height 12
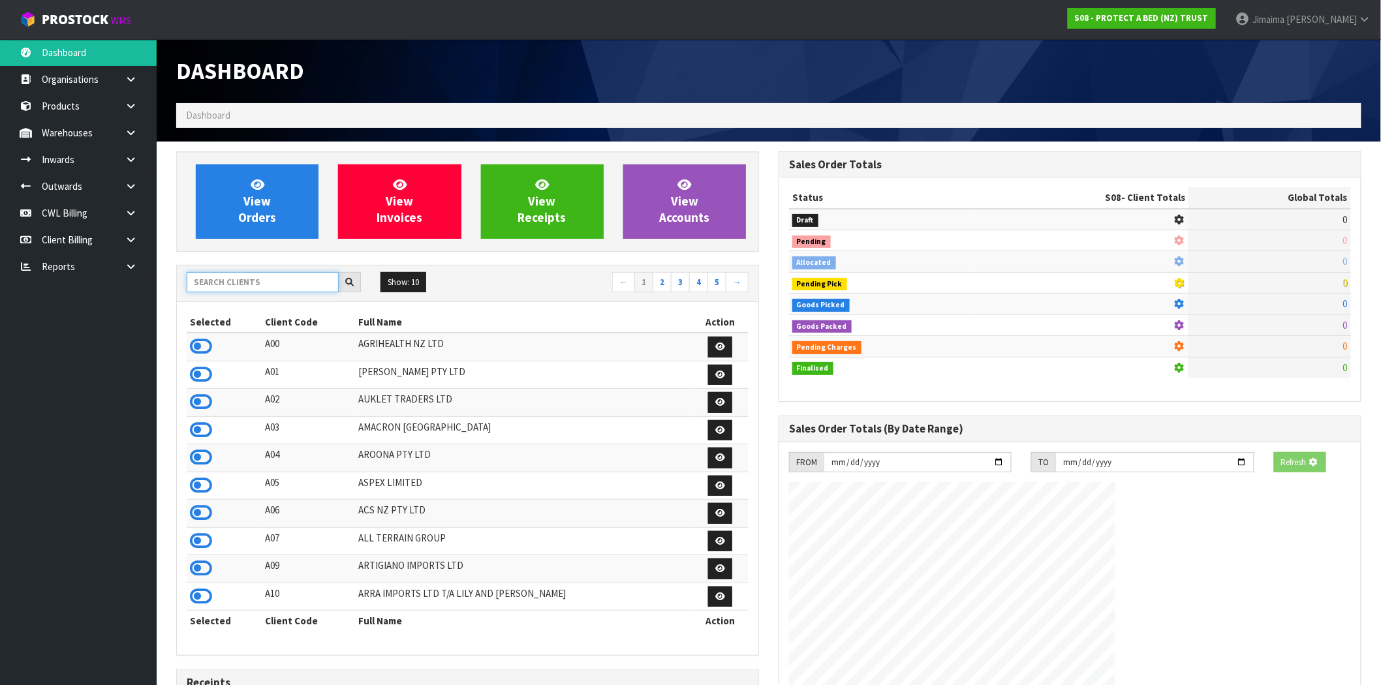
click at [277, 278] on input "text" at bounding box center [263, 282] width 152 height 20
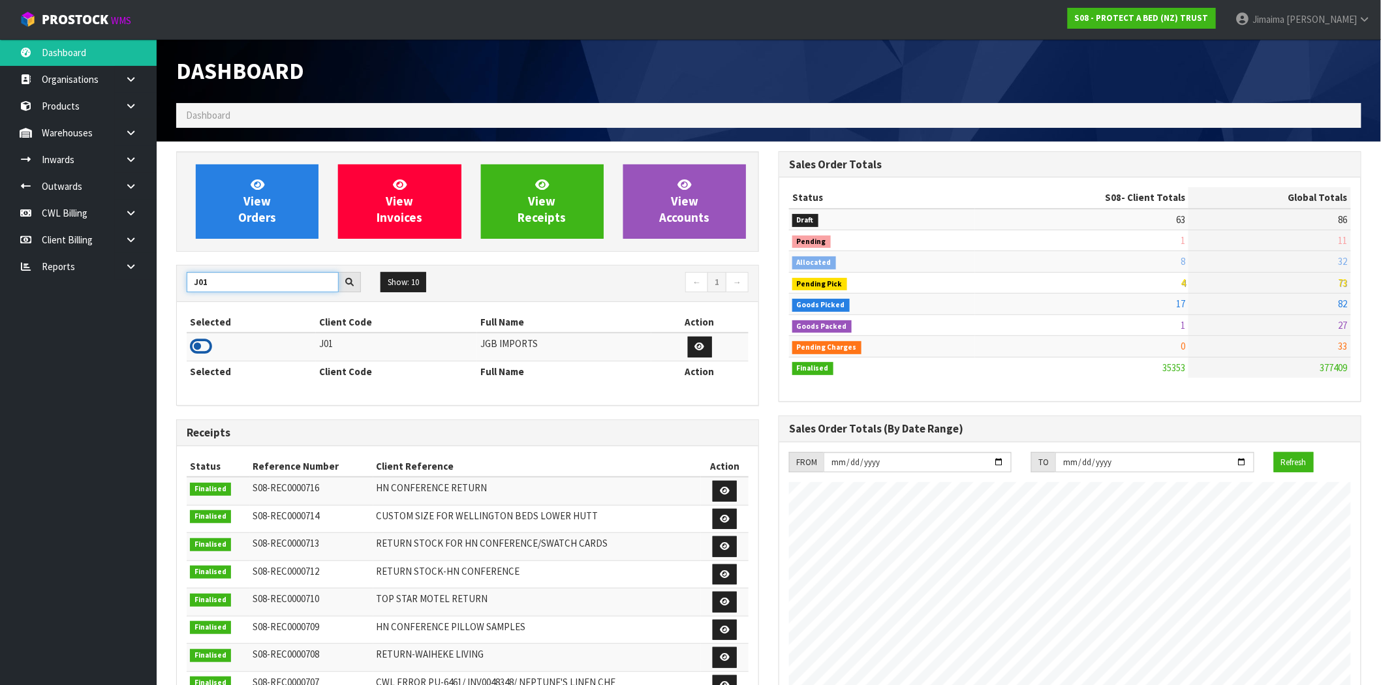
type input "J01"
click at [204, 347] on icon at bounding box center [201, 347] width 22 height 20
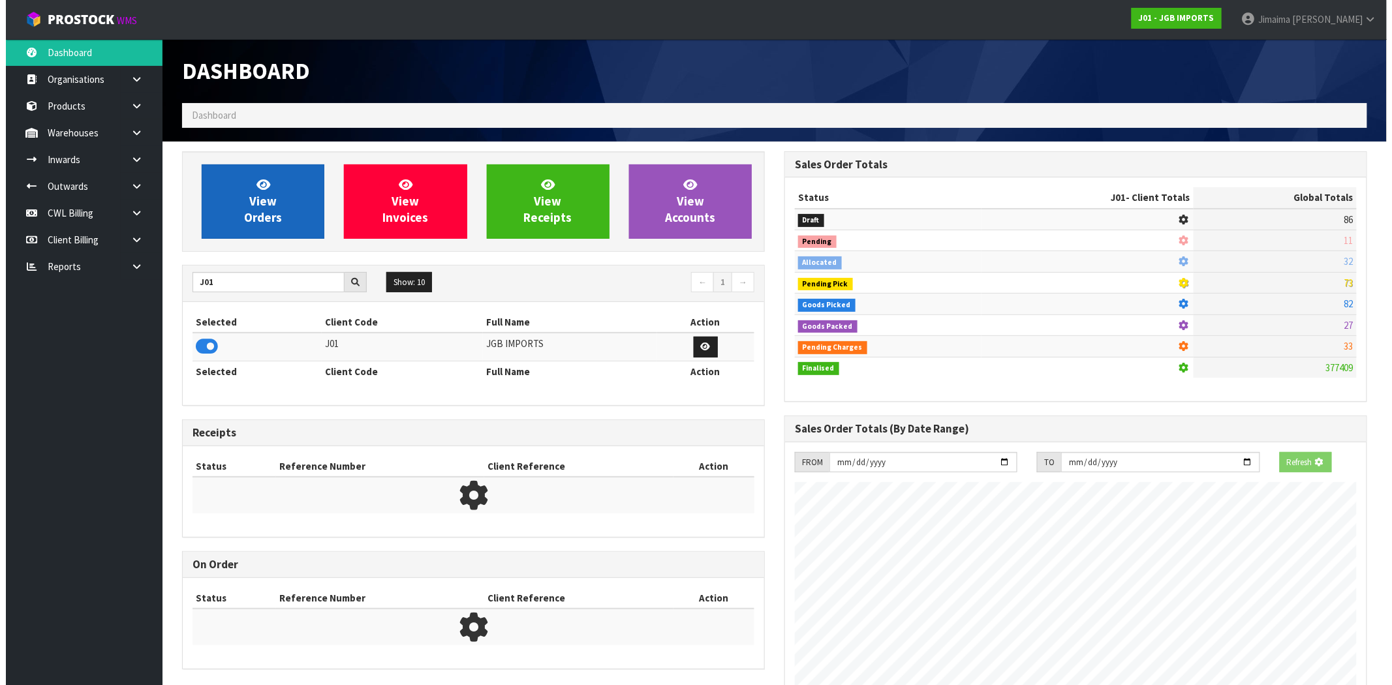
scroll to position [651928, 652139]
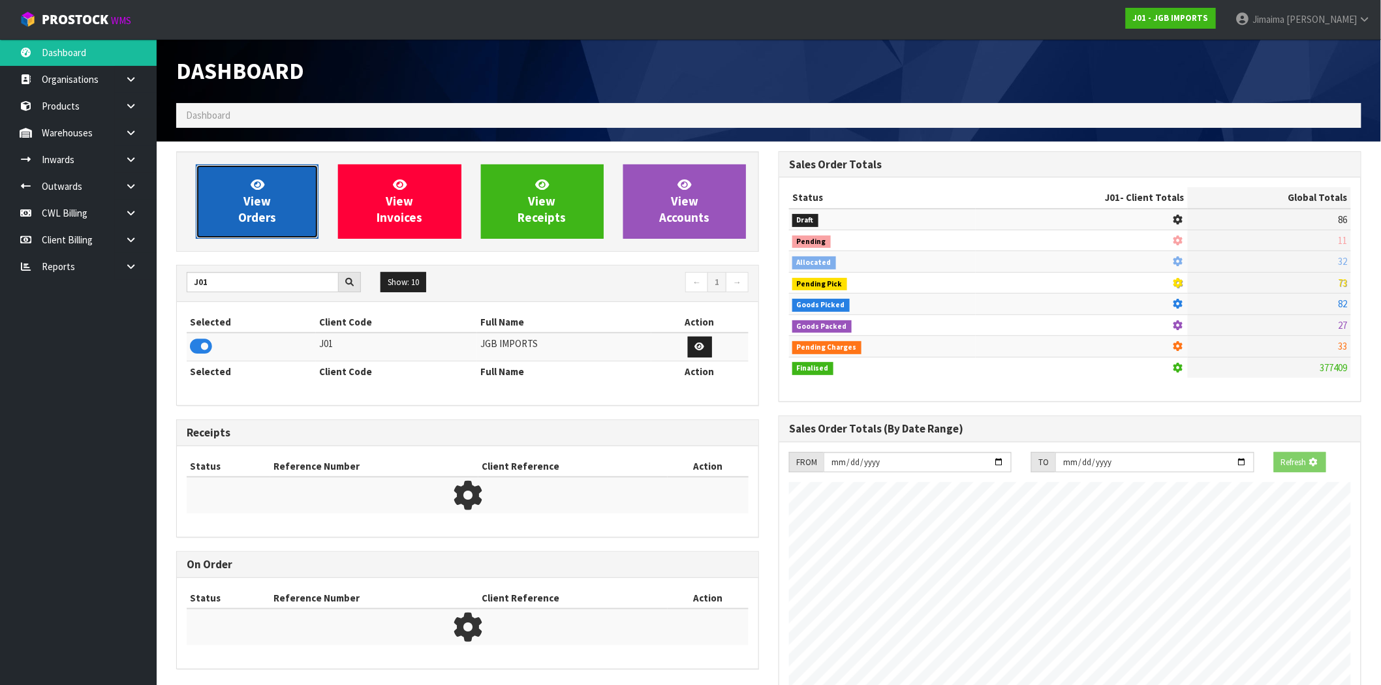
click at [237, 236] on link "View Orders" at bounding box center [257, 201] width 123 height 74
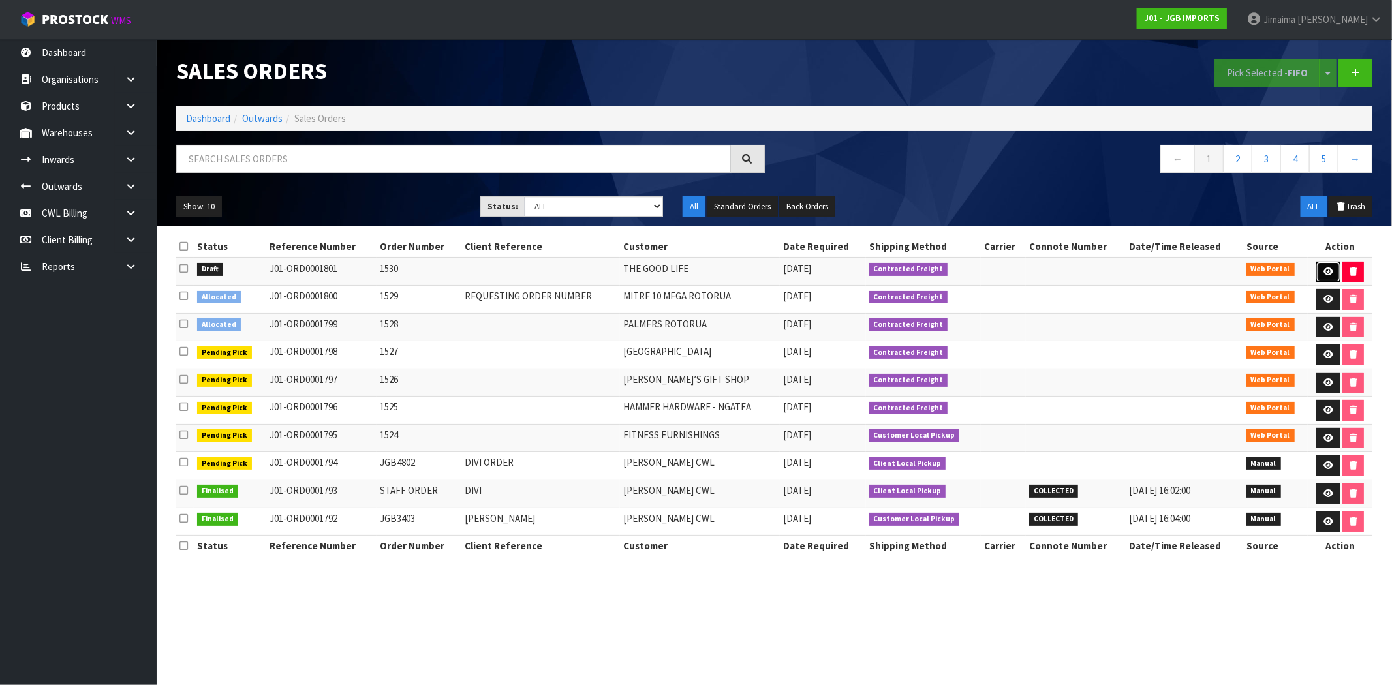
drag, startPoint x: 1320, startPoint y: 272, endPoint x: 1300, endPoint y: 305, distance: 39.0
click at [1321, 273] on link at bounding box center [1329, 272] width 24 height 21
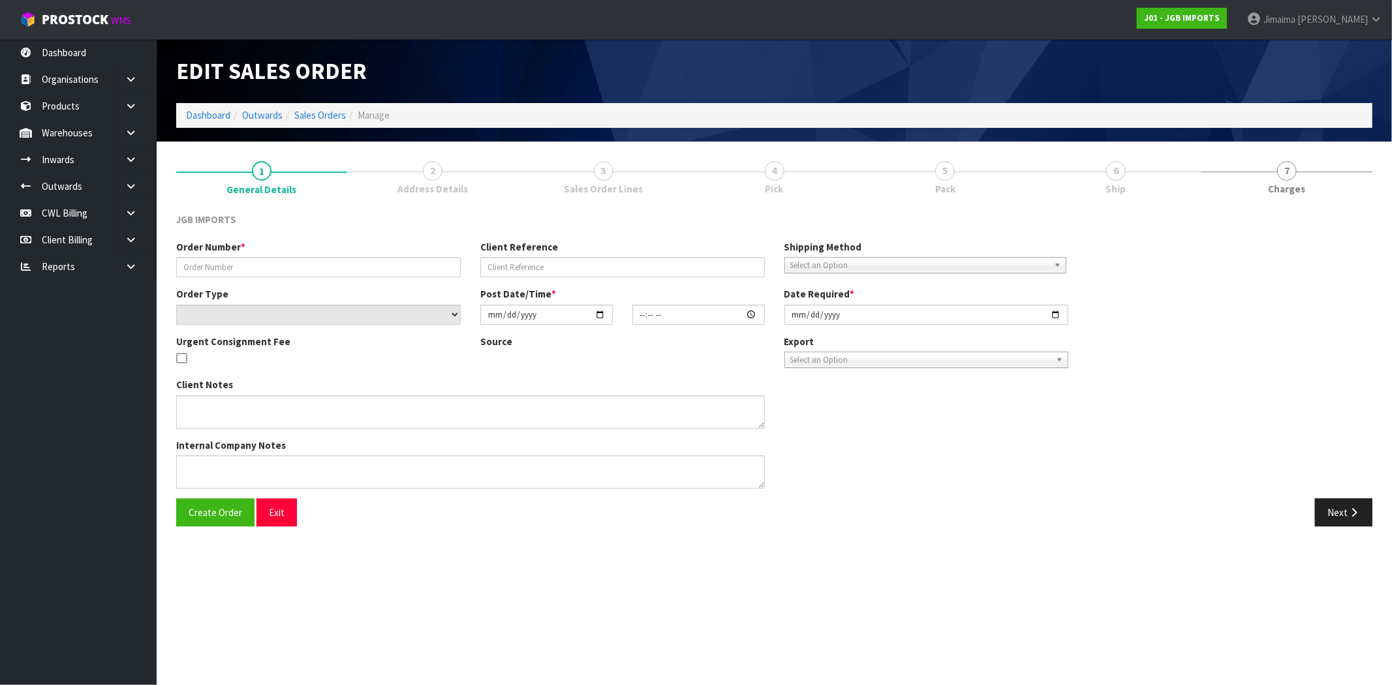
type input "1530"
select select "number:0"
type input "2025-08-19"
type input "16:01:00.000"
type input "2025-08-20"
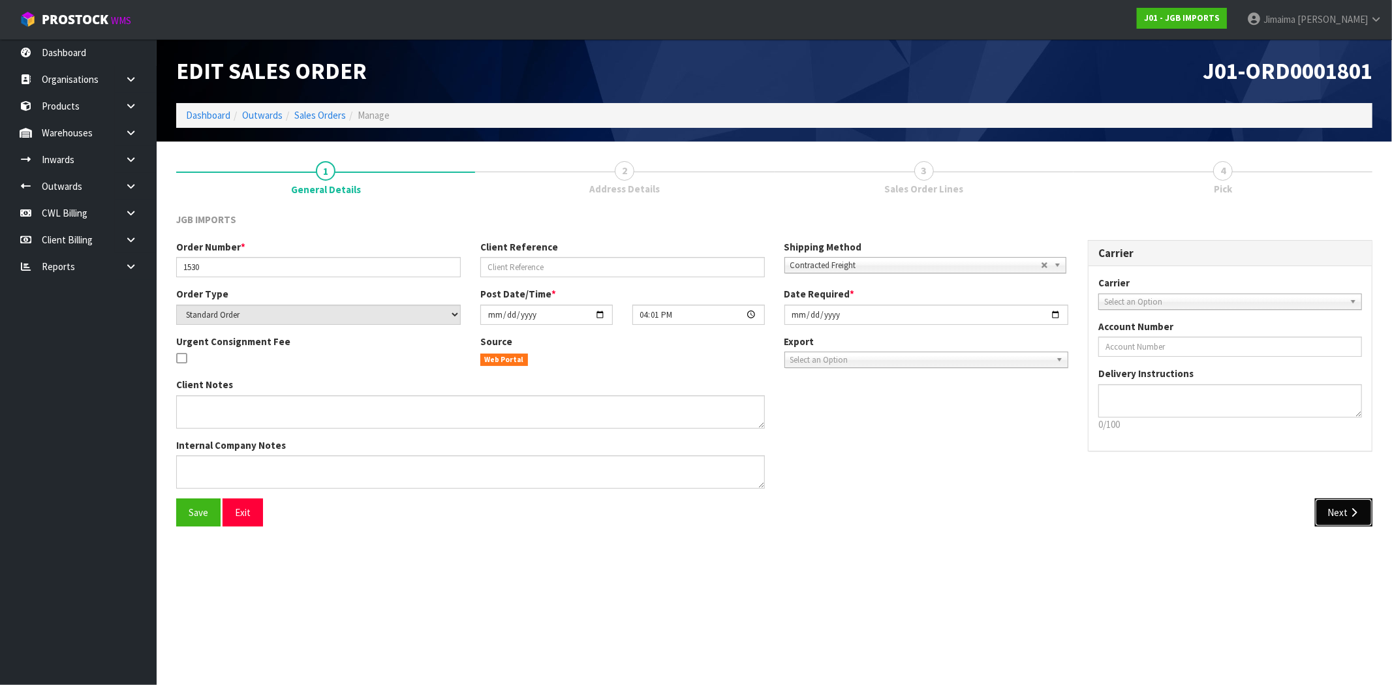
click at [1334, 499] on button "Next" at bounding box center [1343, 513] width 57 height 28
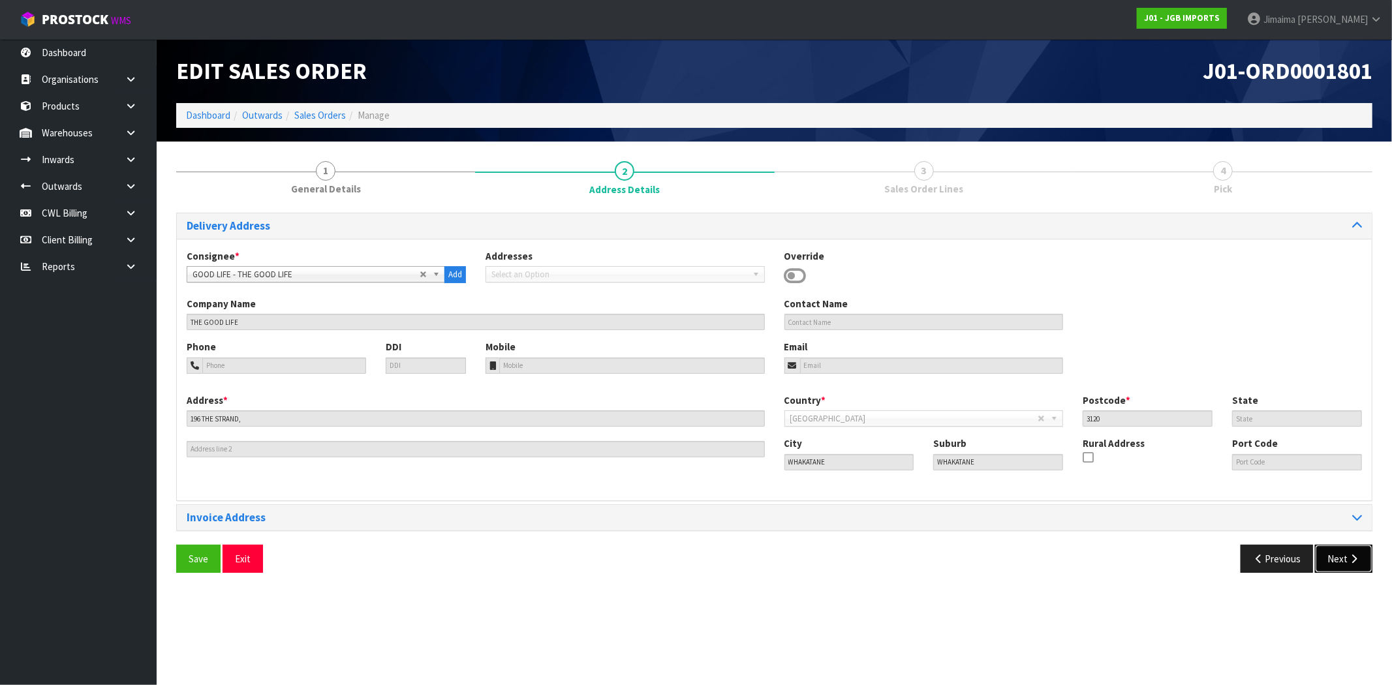
click at [1335, 563] on button "Next" at bounding box center [1343, 559] width 57 height 28
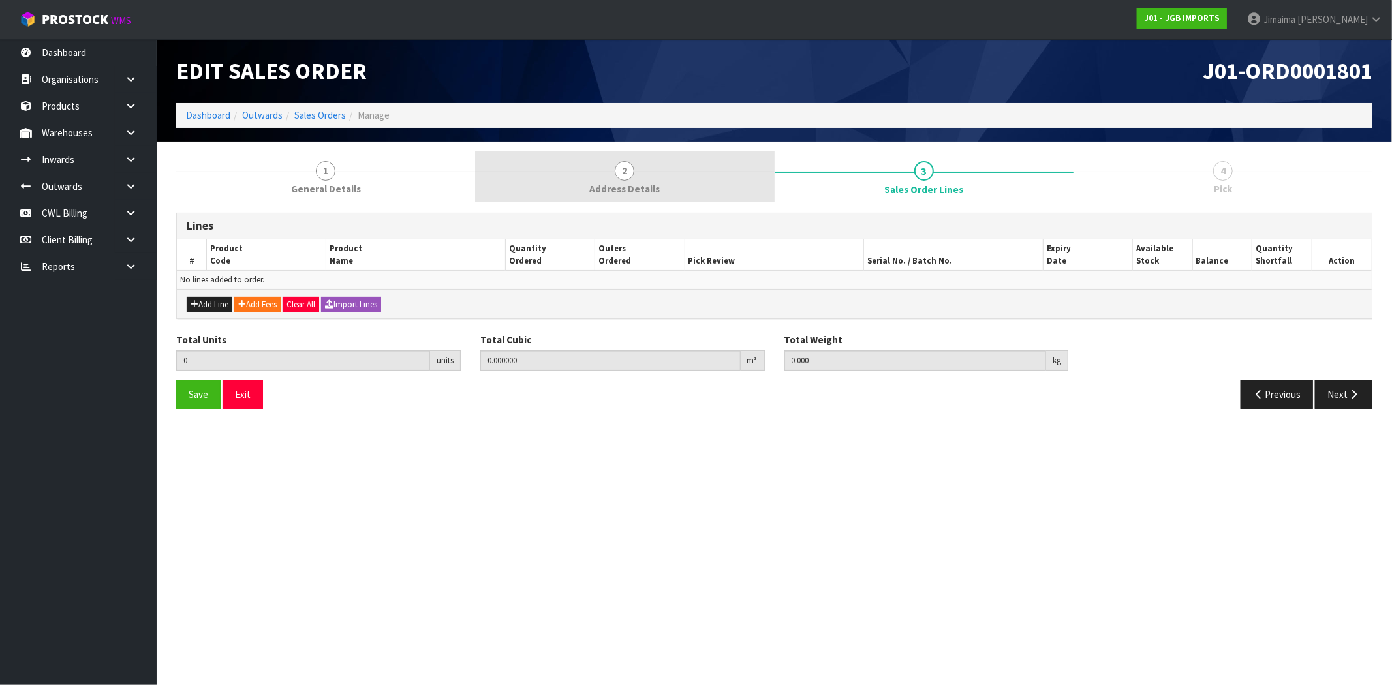
click at [651, 192] on span "Address Details" at bounding box center [624, 189] width 70 height 14
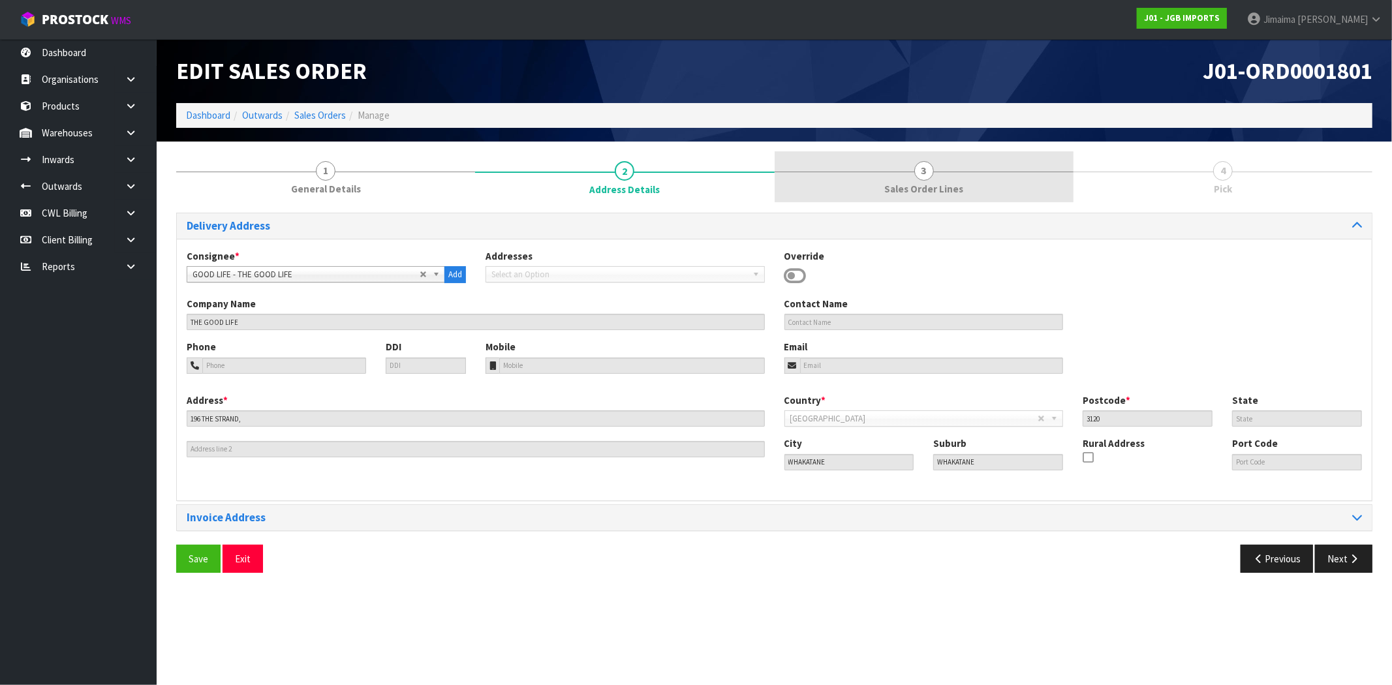
click at [884, 194] on link "3 Sales Order Lines" at bounding box center [924, 177] width 299 height 52
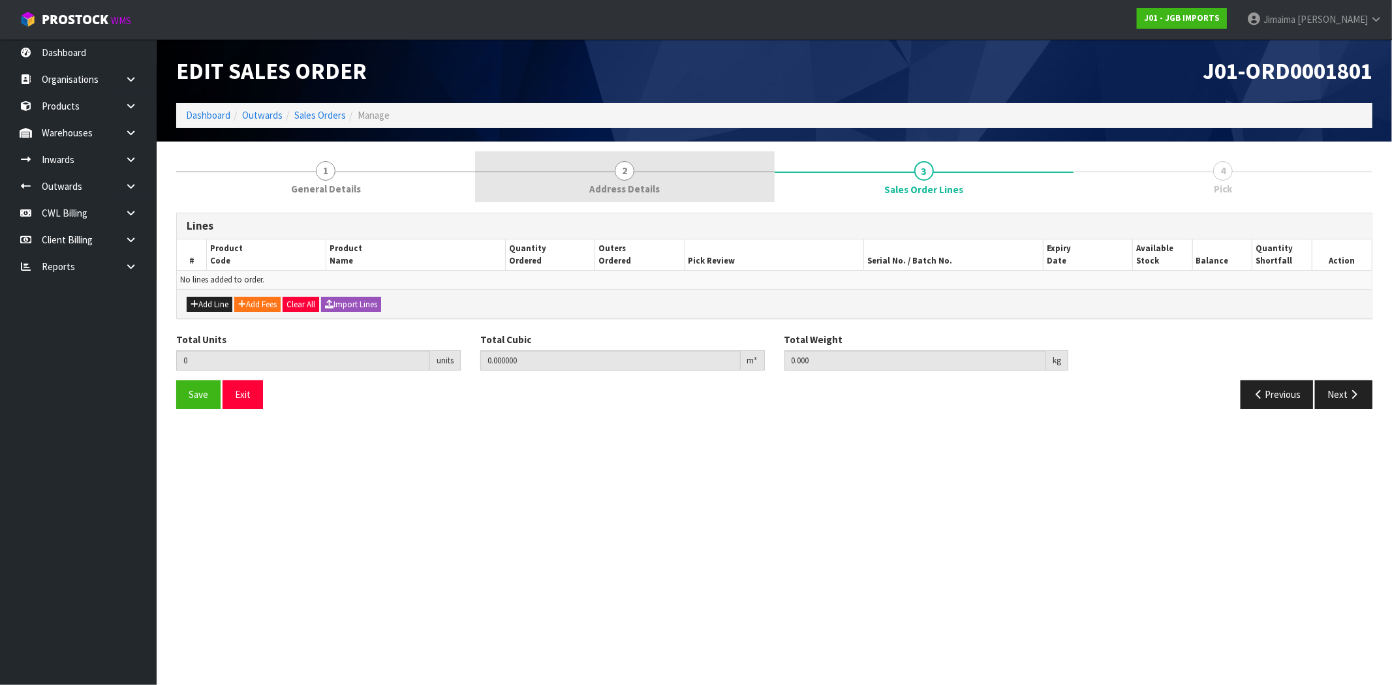
click at [632, 178] on link "2 Address Details" at bounding box center [624, 177] width 299 height 52
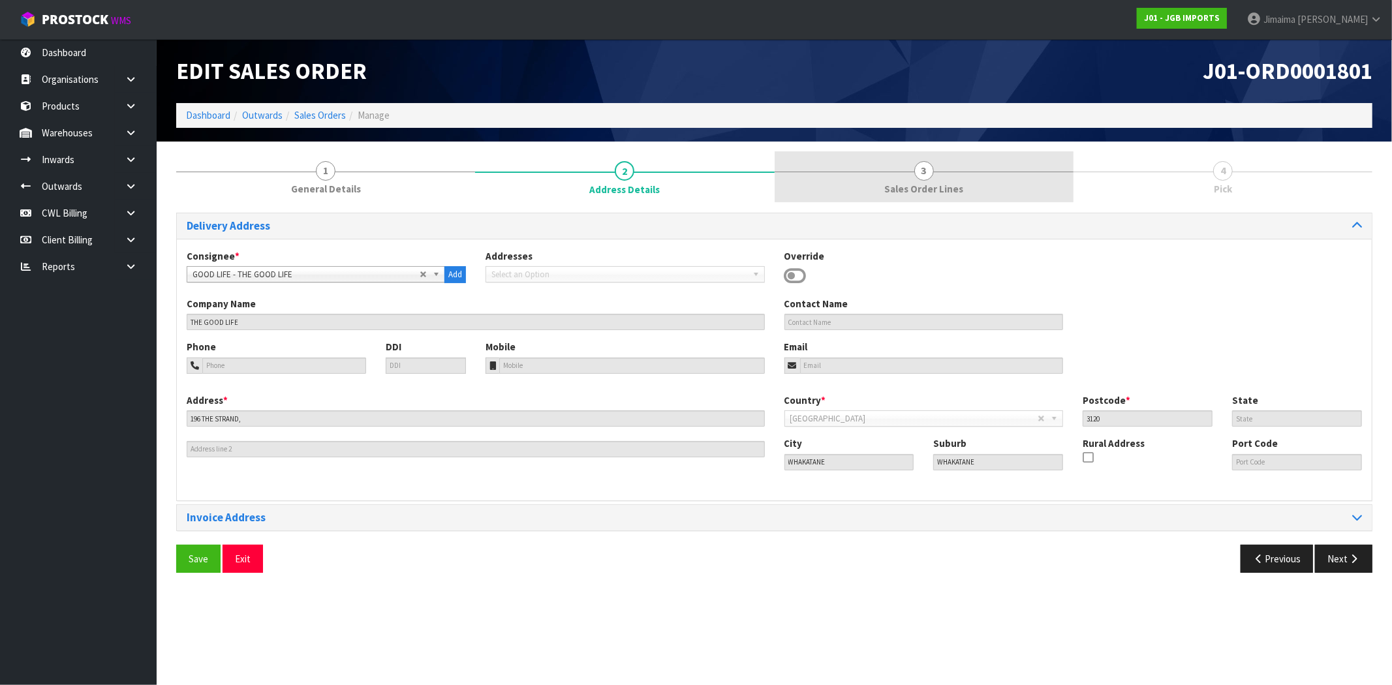
click at [892, 188] on span "Sales Order Lines" at bounding box center [923, 189] width 79 height 14
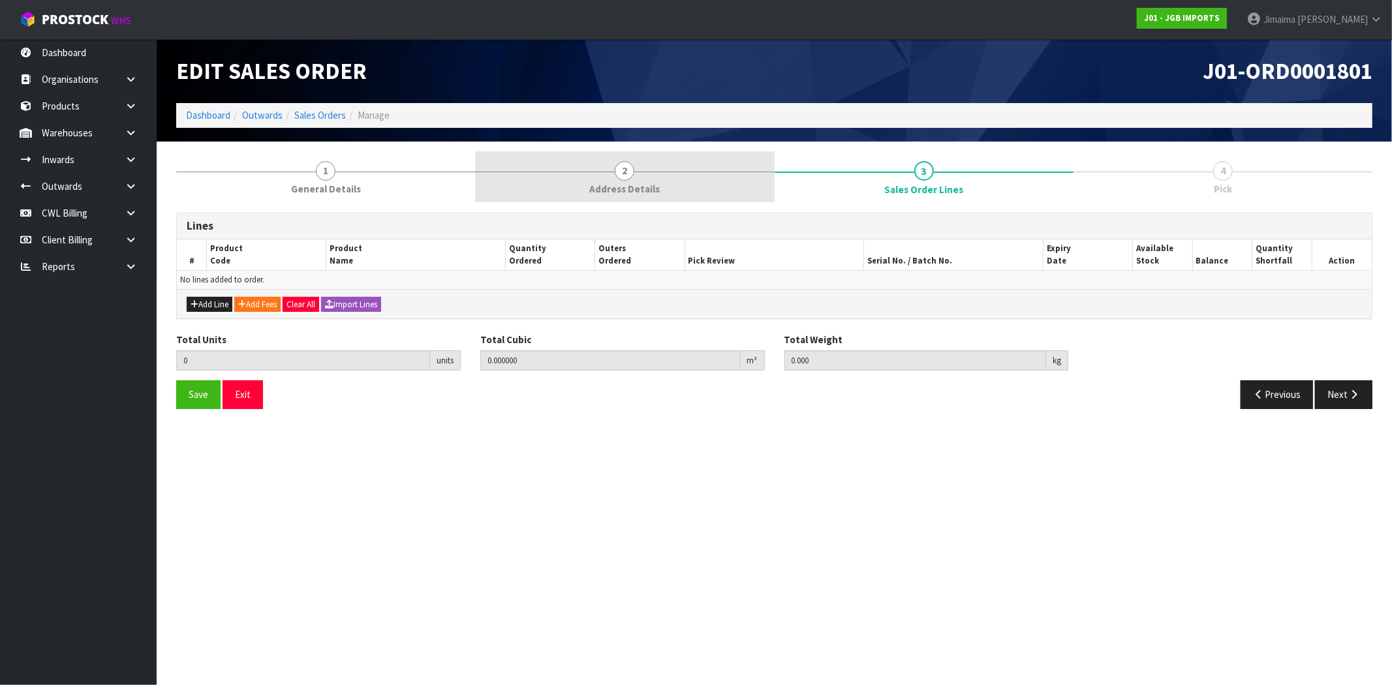
click at [678, 179] on link "2 Address Details" at bounding box center [624, 177] width 299 height 52
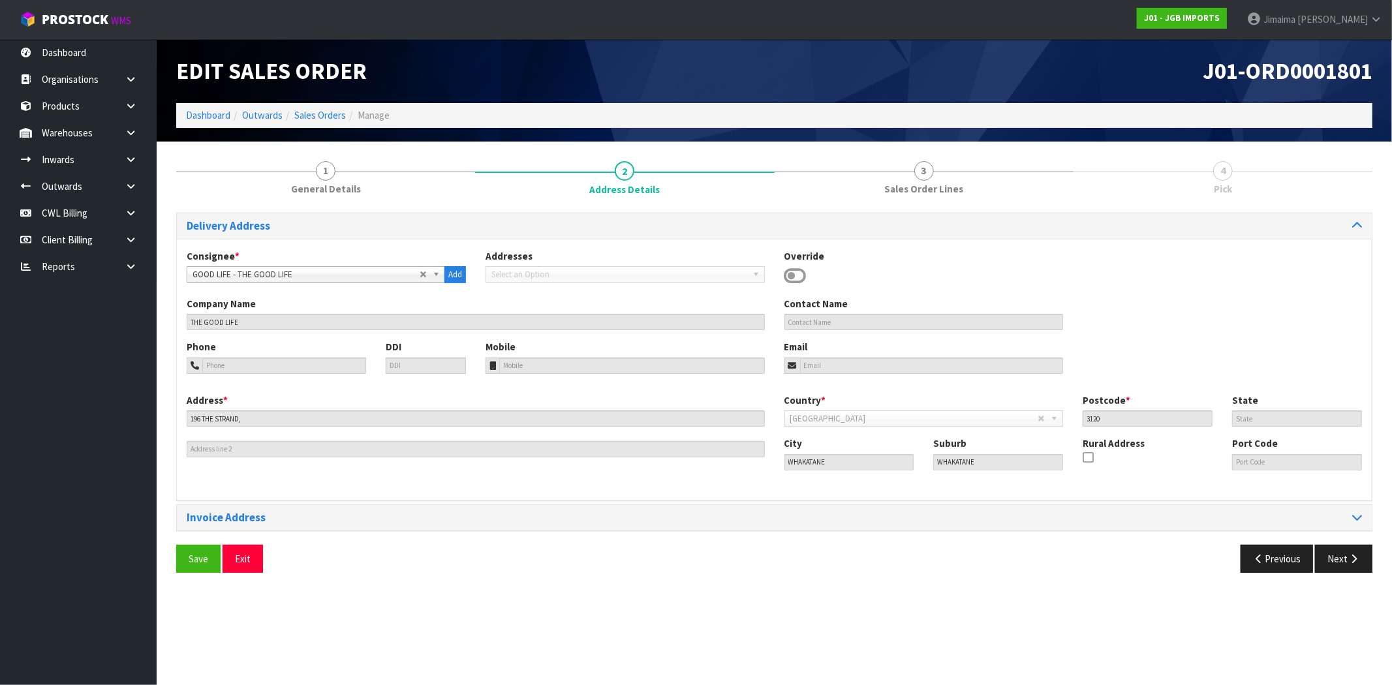
click at [324, 107] on ol "Dashboard Outwards Sales Orders Manage" at bounding box center [774, 115] width 1196 height 24
click at [324, 116] on link "Sales Orders" at bounding box center [320, 115] width 52 height 12
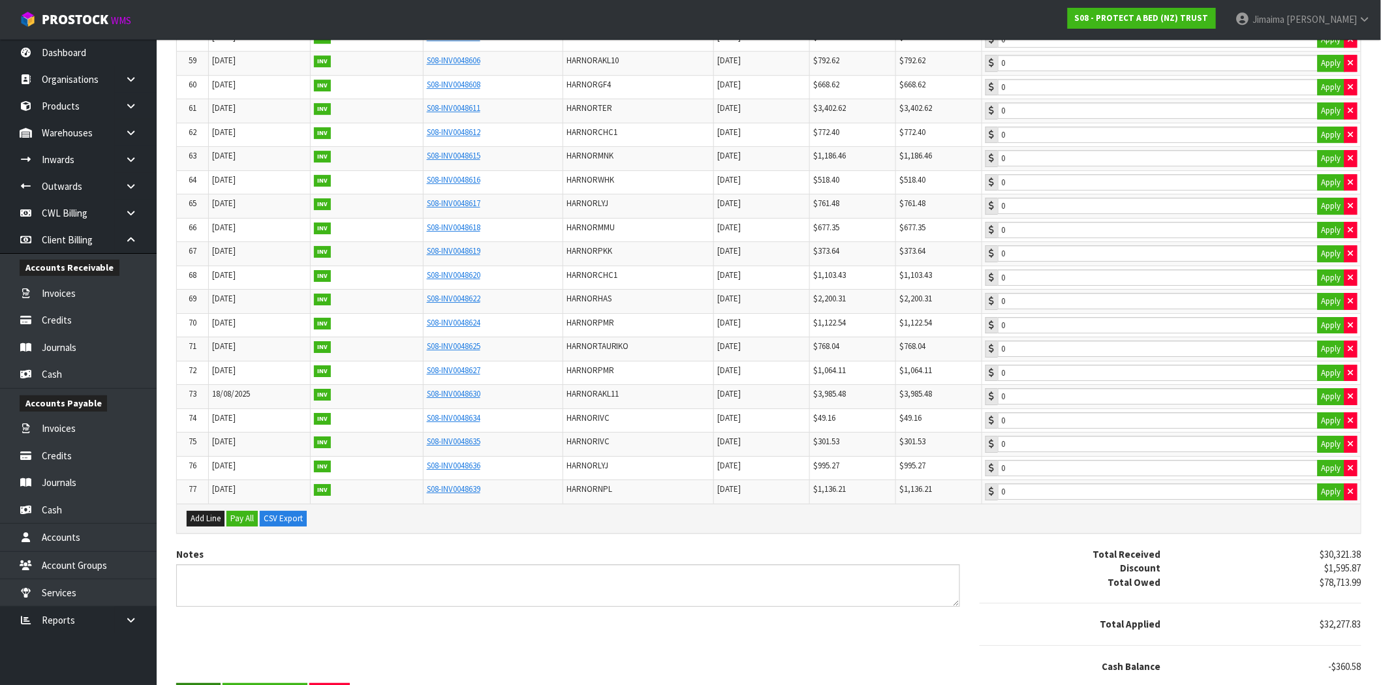
scroll to position [1730, 0]
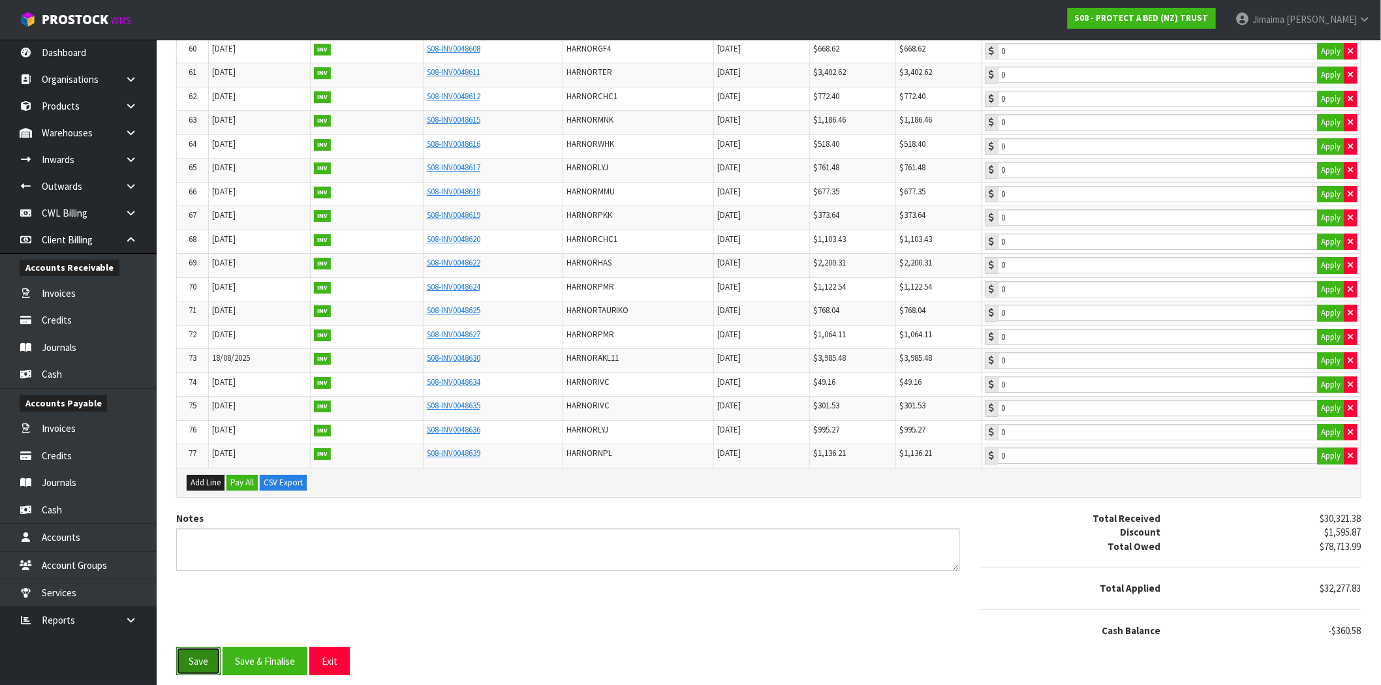
click at [199, 653] on button "Save" at bounding box center [198, 662] width 44 height 28
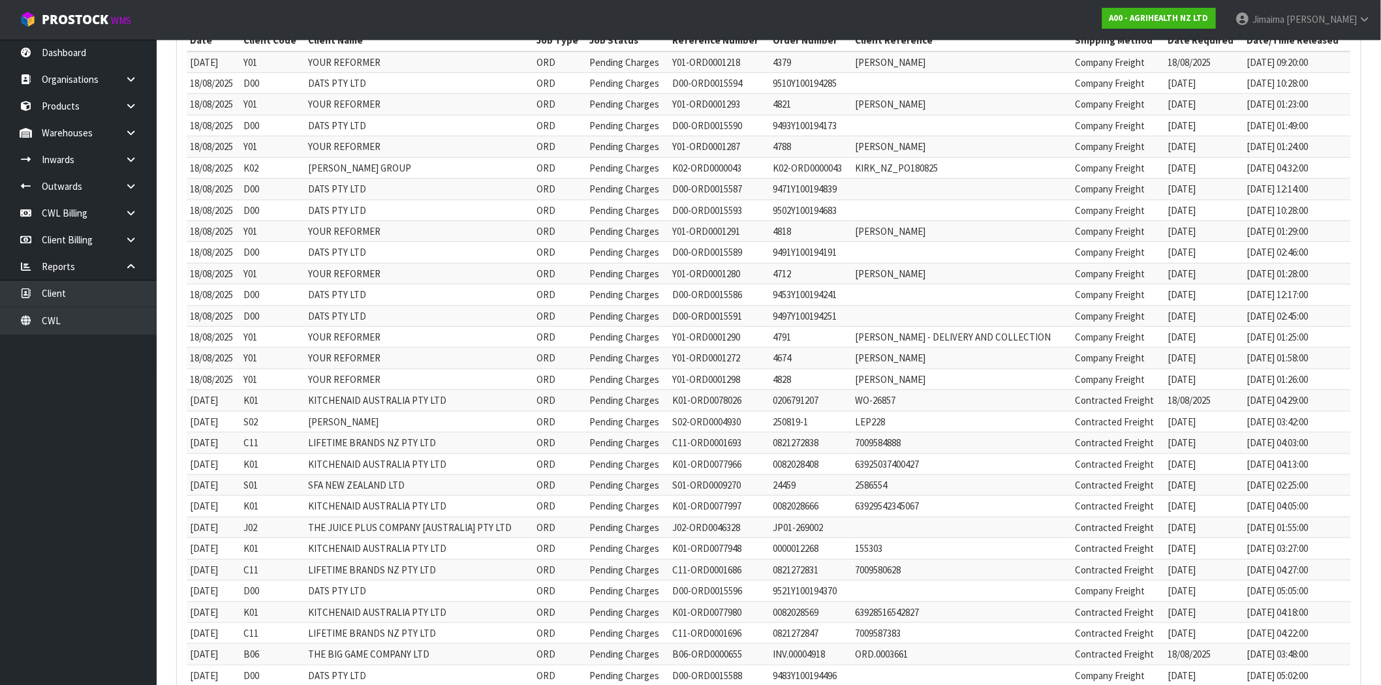
scroll to position [426, 0]
